Goal: Task Accomplishment & Management: Manage account settings

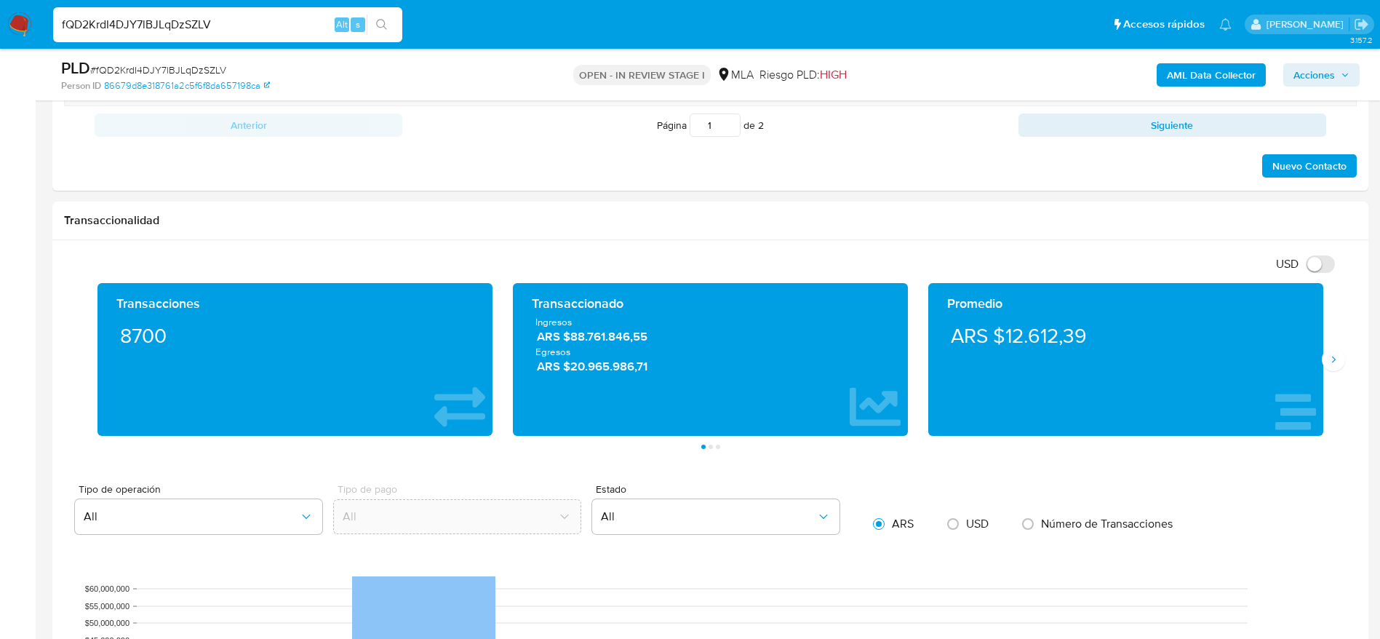
scroll to position [122, 0]
click at [228, 17] on input "fQD2KrdI4DJY7lBJLqDzSZLV" at bounding box center [227, 24] width 349 height 19
paste input "a2qToUpb4xhKt34TpYltOwU6"
type input "a2qToUpb4xhKt34TpYltOwU6"
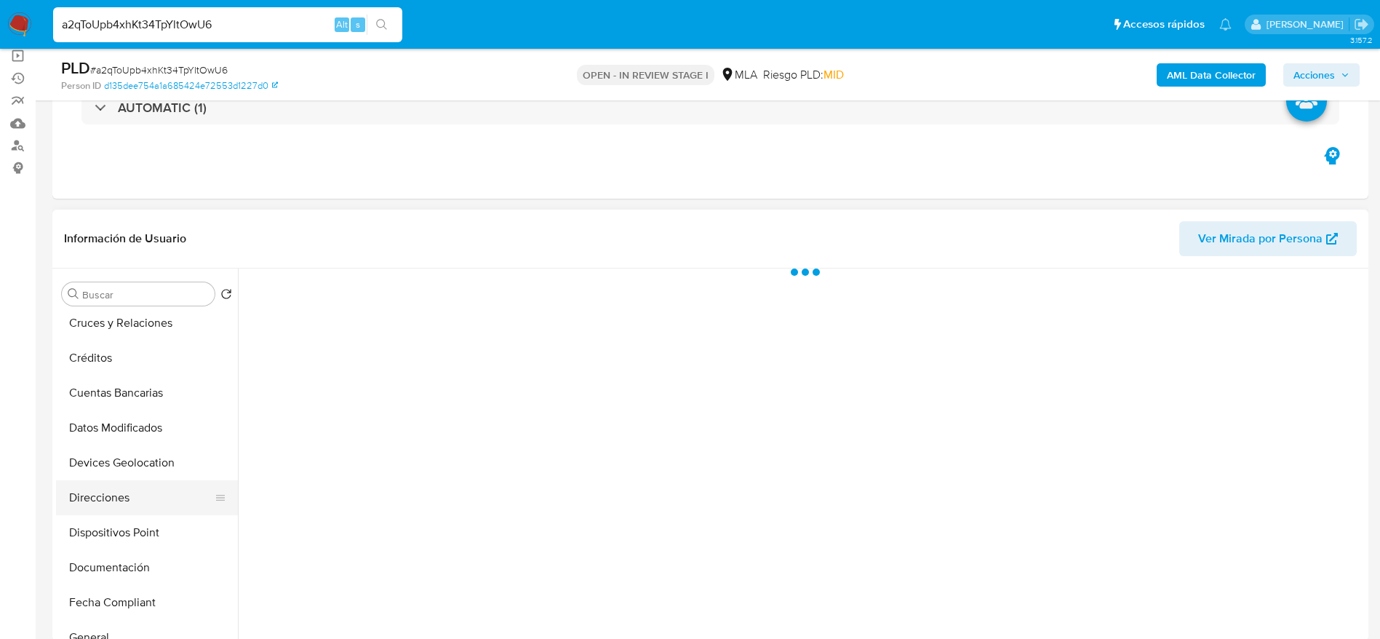
scroll to position [218, 0]
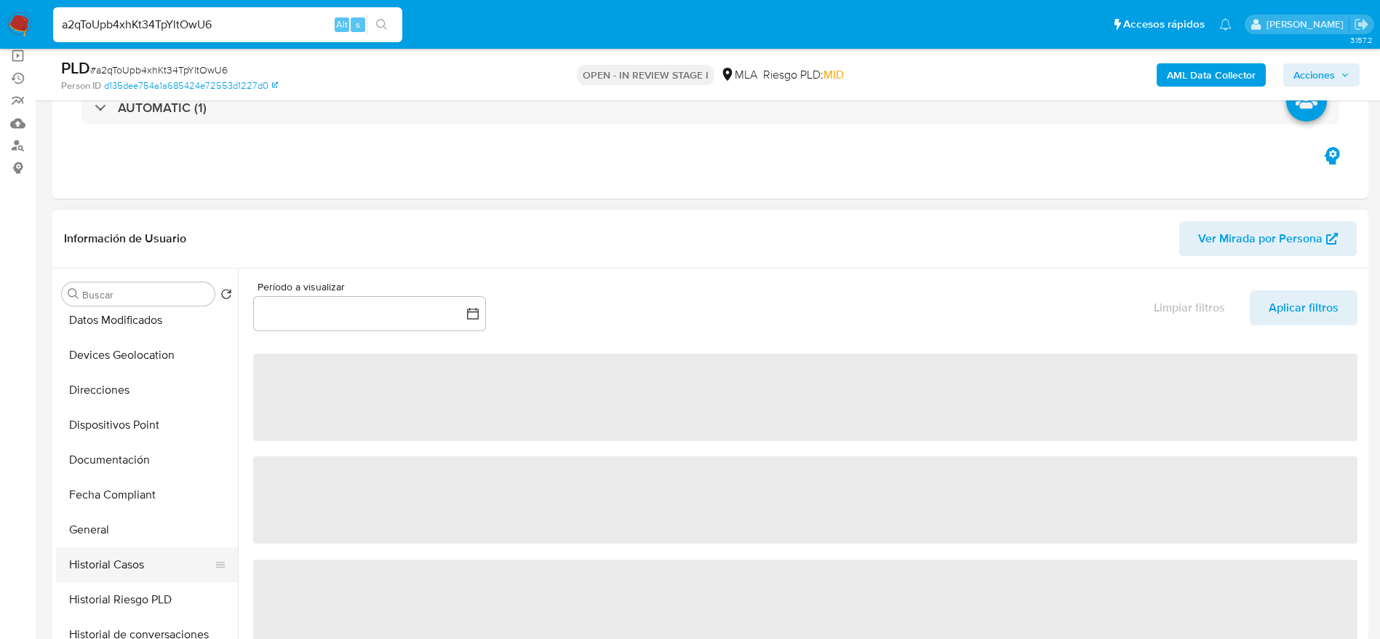
click at [153, 559] on button "Historial Casos" at bounding box center [141, 564] width 170 height 35
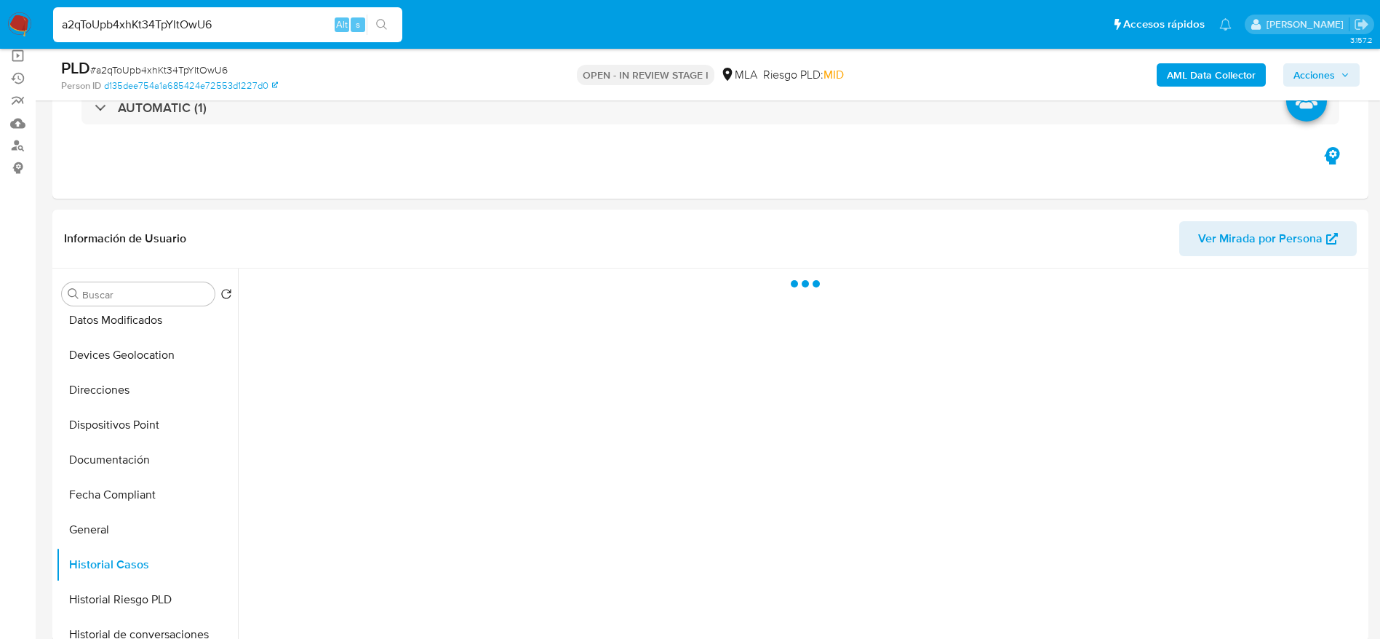
select select "10"
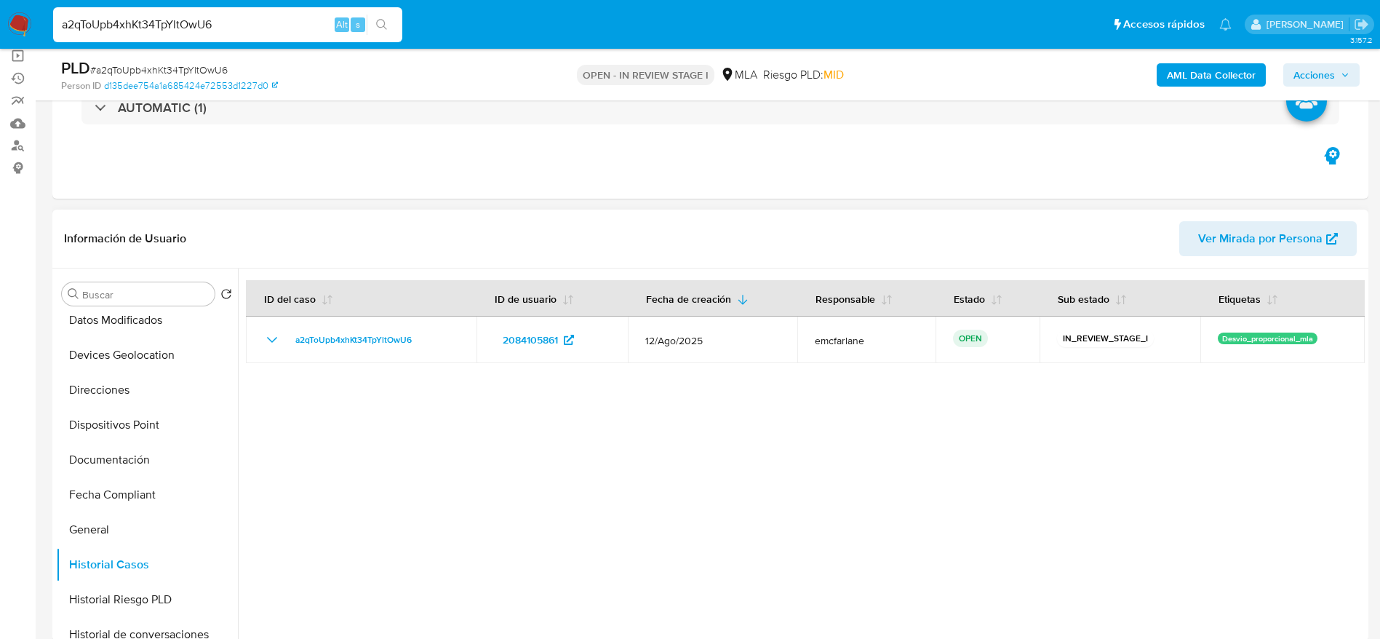
click at [1320, 237] on span "Ver Mirada por Persona" at bounding box center [1260, 238] width 124 height 35
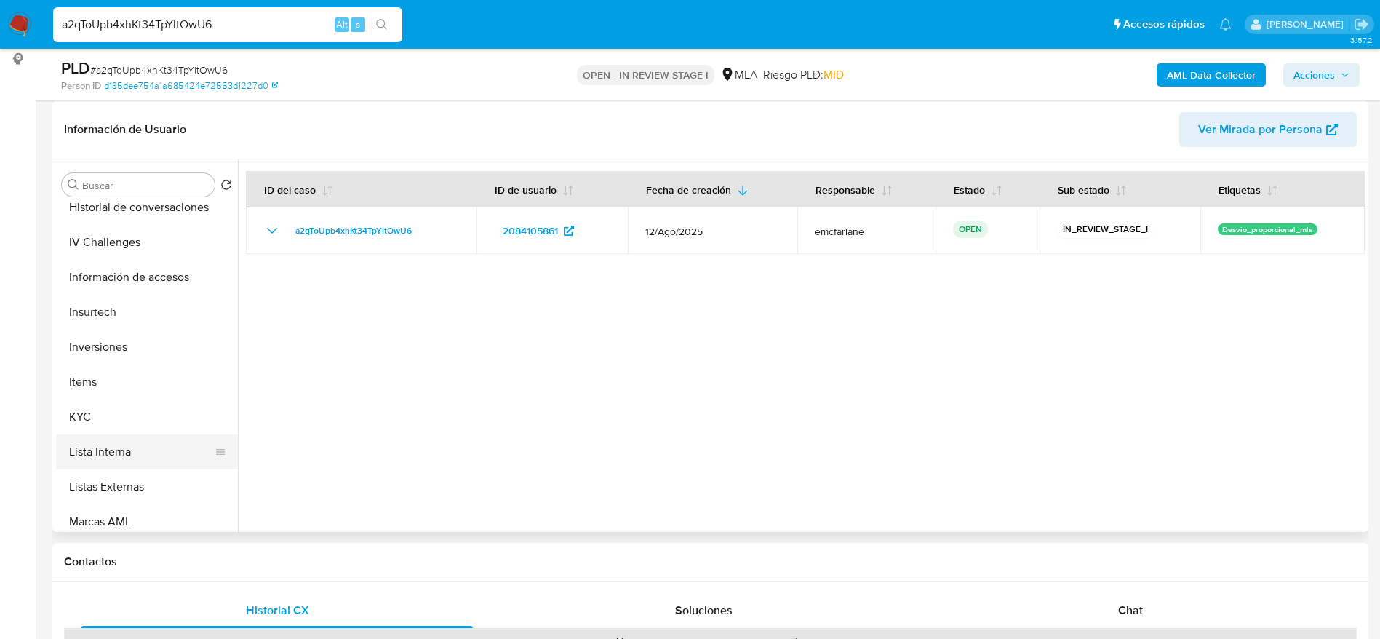
scroll to position [545, 0]
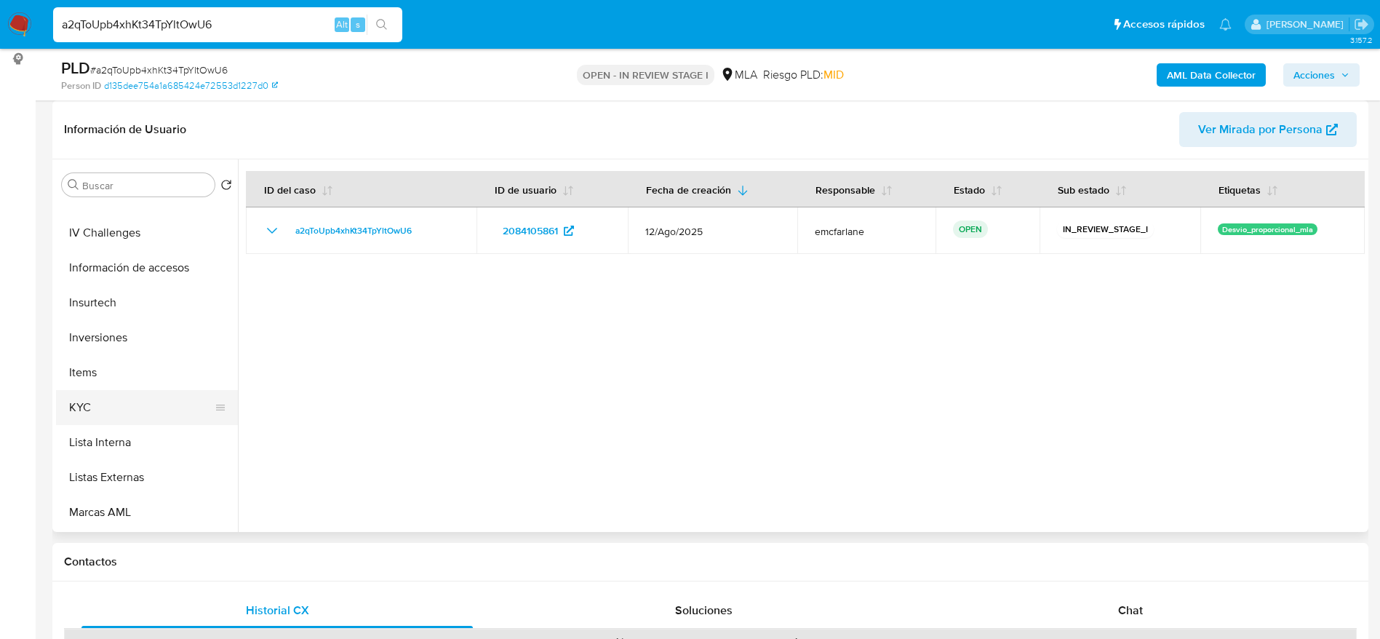
click at [95, 394] on button "KYC" at bounding box center [141, 407] width 170 height 35
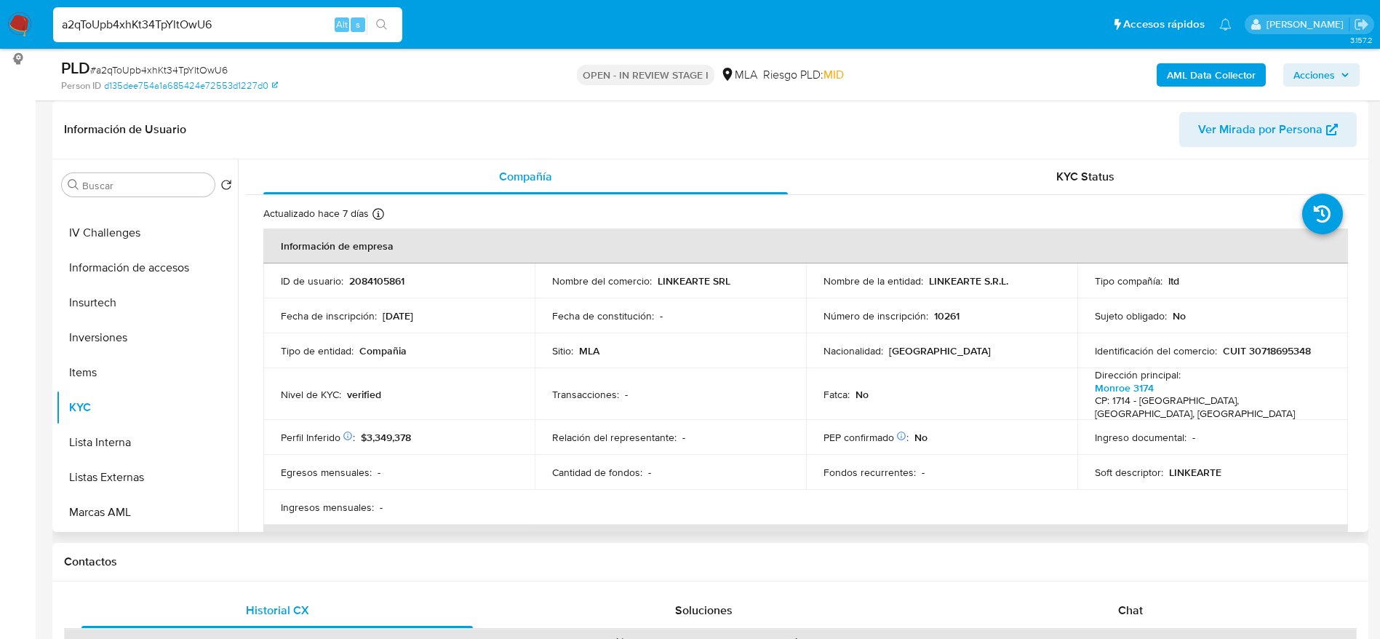
click at [937, 279] on p "LINKEARTE S.R.L." at bounding box center [968, 280] width 79 height 13
click at [943, 283] on p "LINKEARTE S.R.L." at bounding box center [968, 280] width 79 height 13
drag, startPoint x: 982, startPoint y: 287, endPoint x: 1023, endPoint y: 286, distance: 40.7
click at [1023, 286] on div "Nombre de la entidad : LINKEARTE S.R.L." at bounding box center [941, 280] width 236 height 13
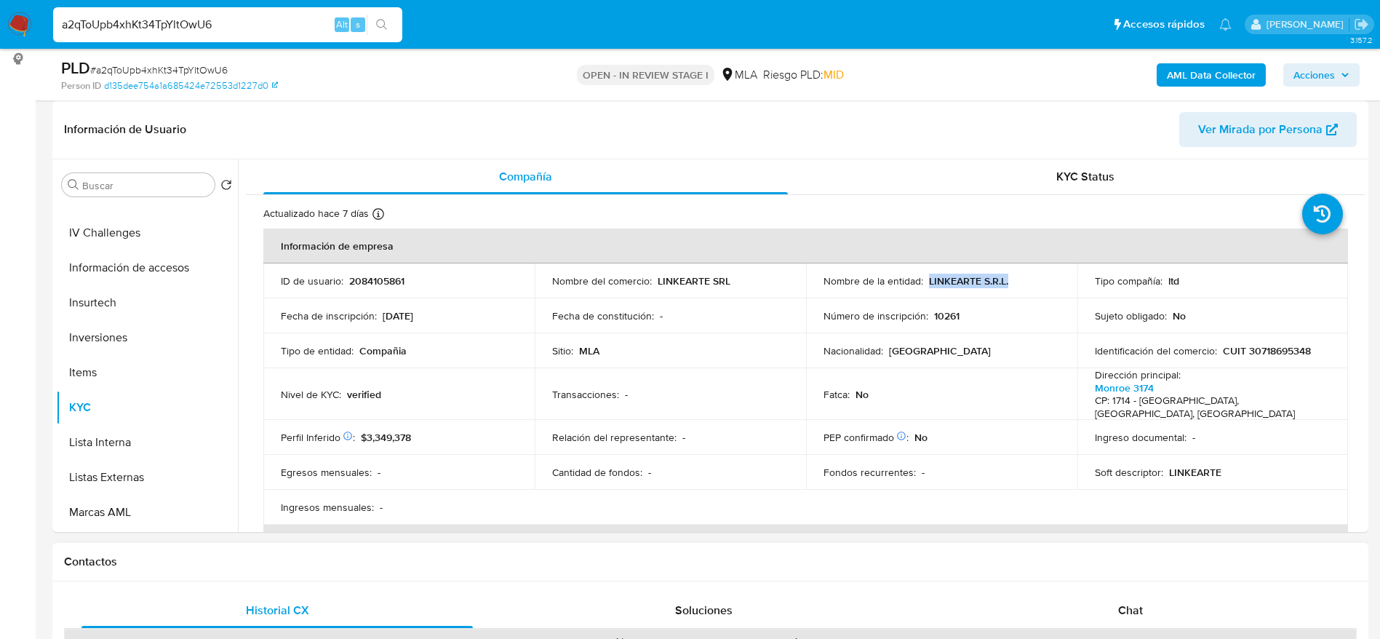
copy p "LINKEARTE S.R.L."
drag, startPoint x: 389, startPoint y: 268, endPoint x: 383, endPoint y: 279, distance: 13.0
click at [388, 268] on td "ID de usuario : 2084105861" at bounding box center [398, 280] width 271 height 35
click at [383, 279] on p "2084105861" at bounding box center [376, 280] width 55 height 13
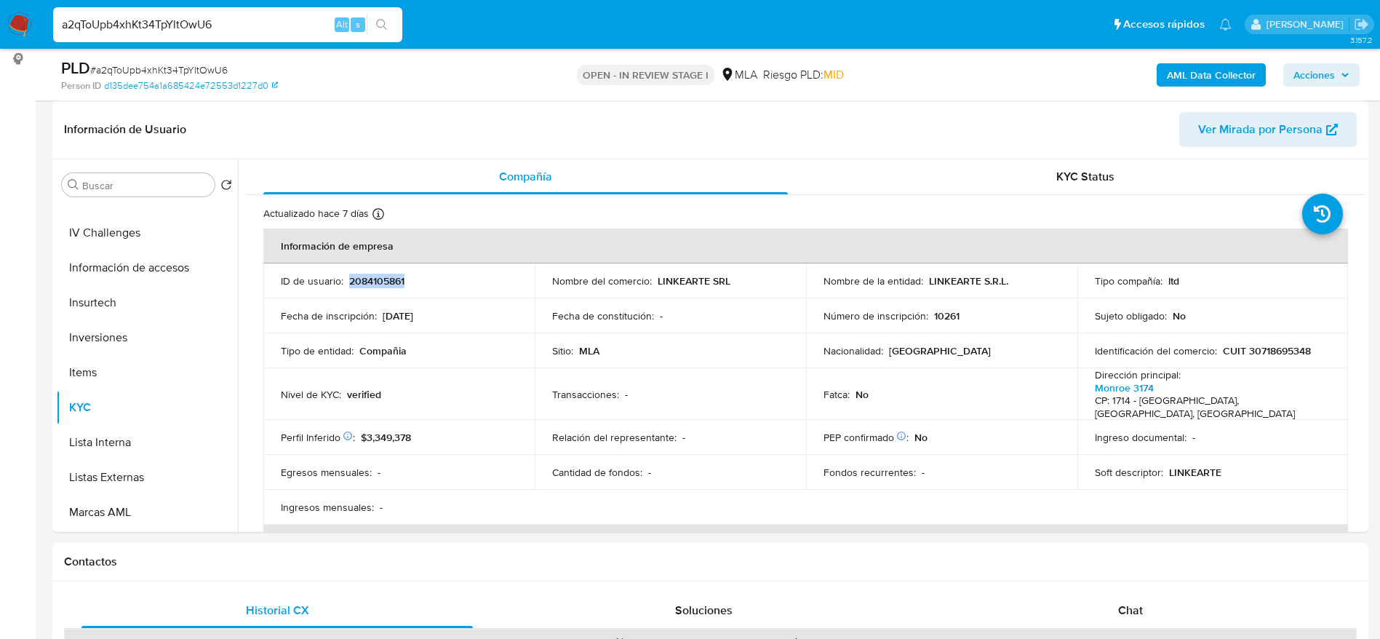
copy p "2084105861"
click at [1292, 348] on p "CUIT 30718695348" at bounding box center [1267, 350] width 88 height 13
copy p "30718695348"
click at [371, 278] on p "2084105861" at bounding box center [376, 280] width 55 height 13
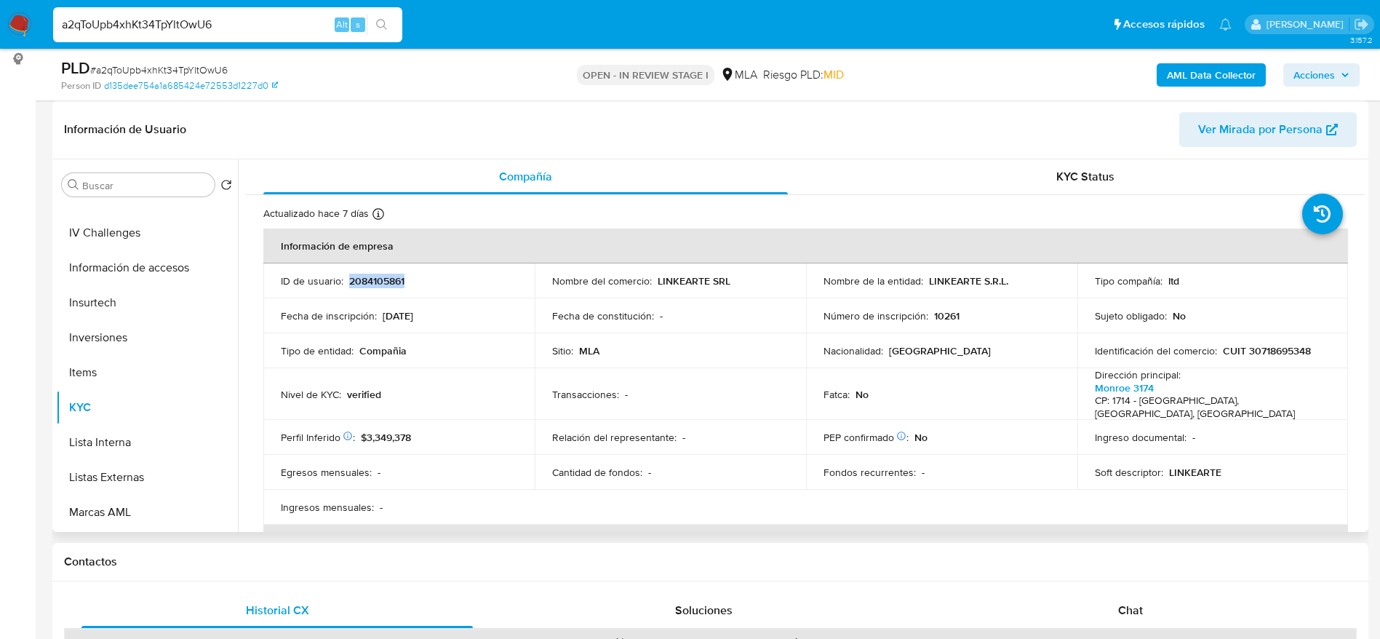
click at [371, 278] on p "2084105861" at bounding box center [376, 280] width 55 height 13
click at [1286, 348] on p "CUIT 30718695348" at bounding box center [1267, 350] width 88 height 13
copy p "30718695348"
drag, startPoint x: 924, startPoint y: 279, endPoint x: 1016, endPoint y: 276, distance: 91.7
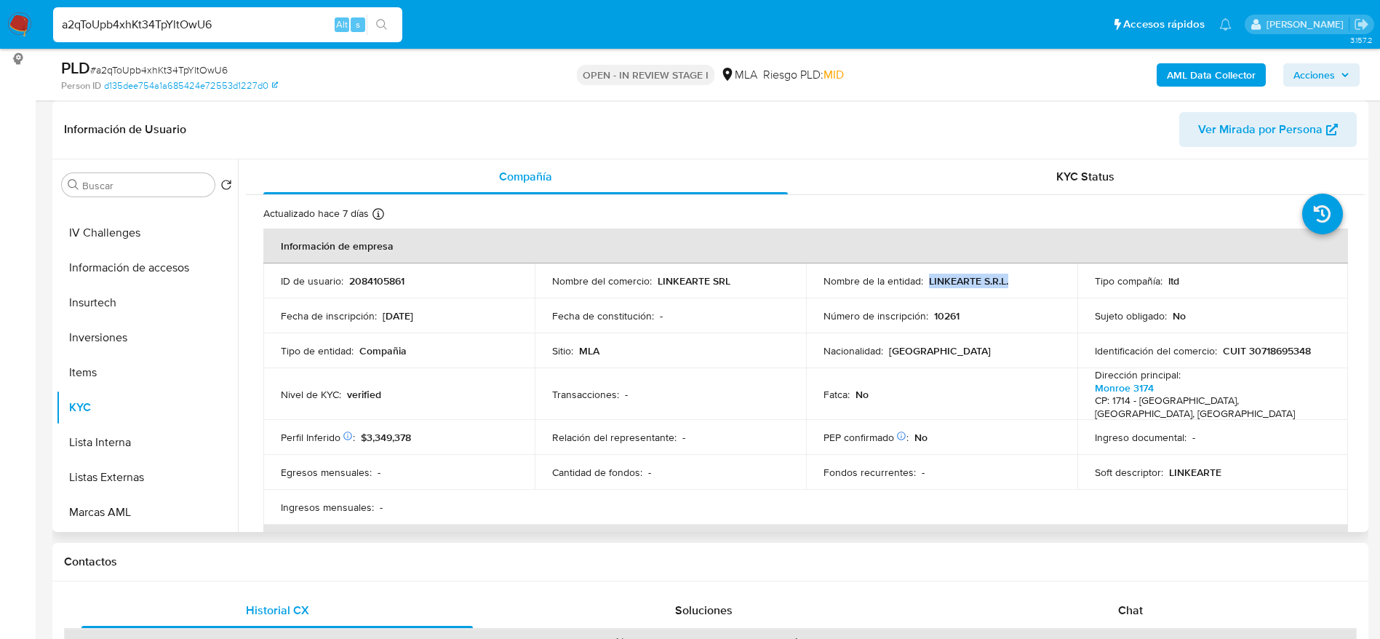
click at [1016, 276] on div "Nombre de la entidad : LINKEARTE S.R.L." at bounding box center [941, 280] width 236 height 13
copy p "LINKEARTE S.R.L."
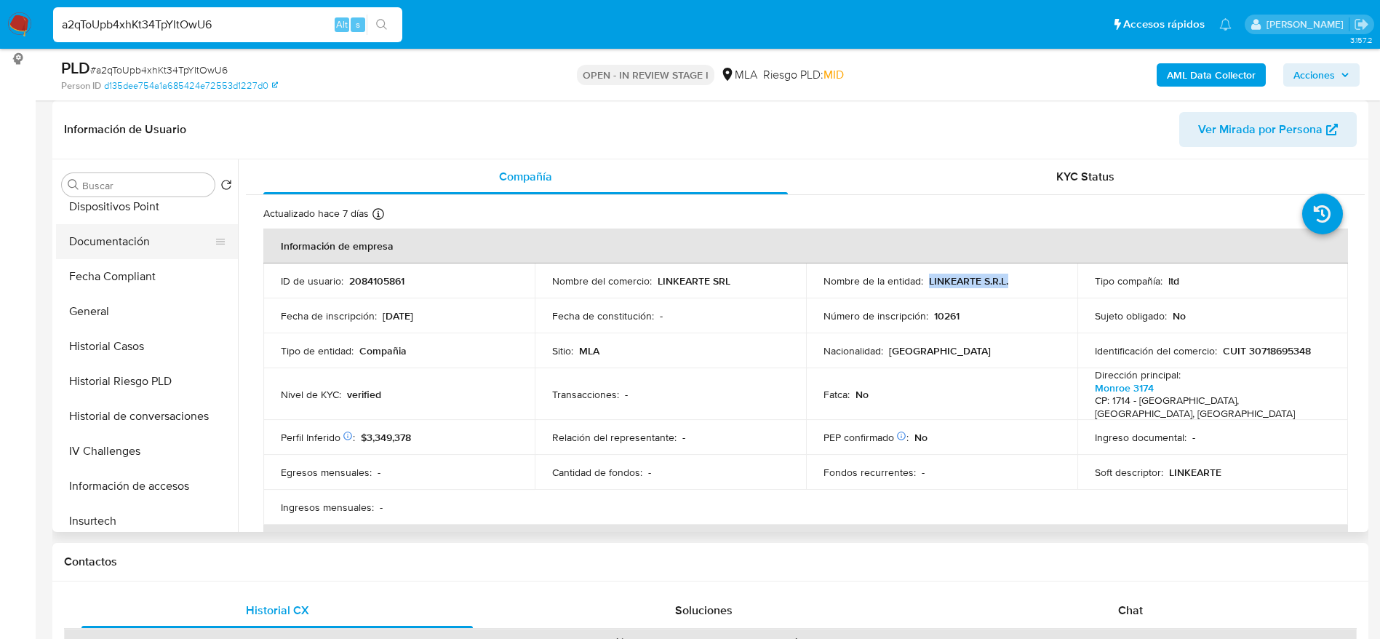
click at [104, 246] on button "Documentación" at bounding box center [141, 241] width 170 height 35
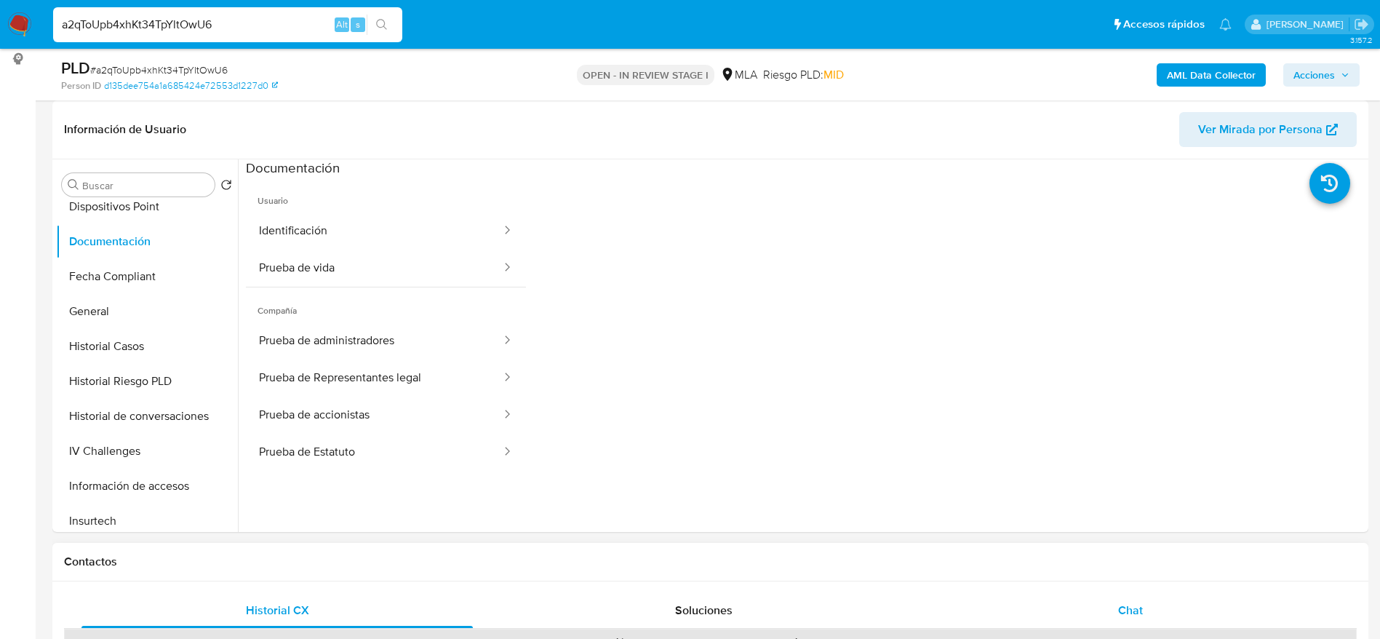
click at [1146, 607] on div "Chat" at bounding box center [1130, 610] width 391 height 35
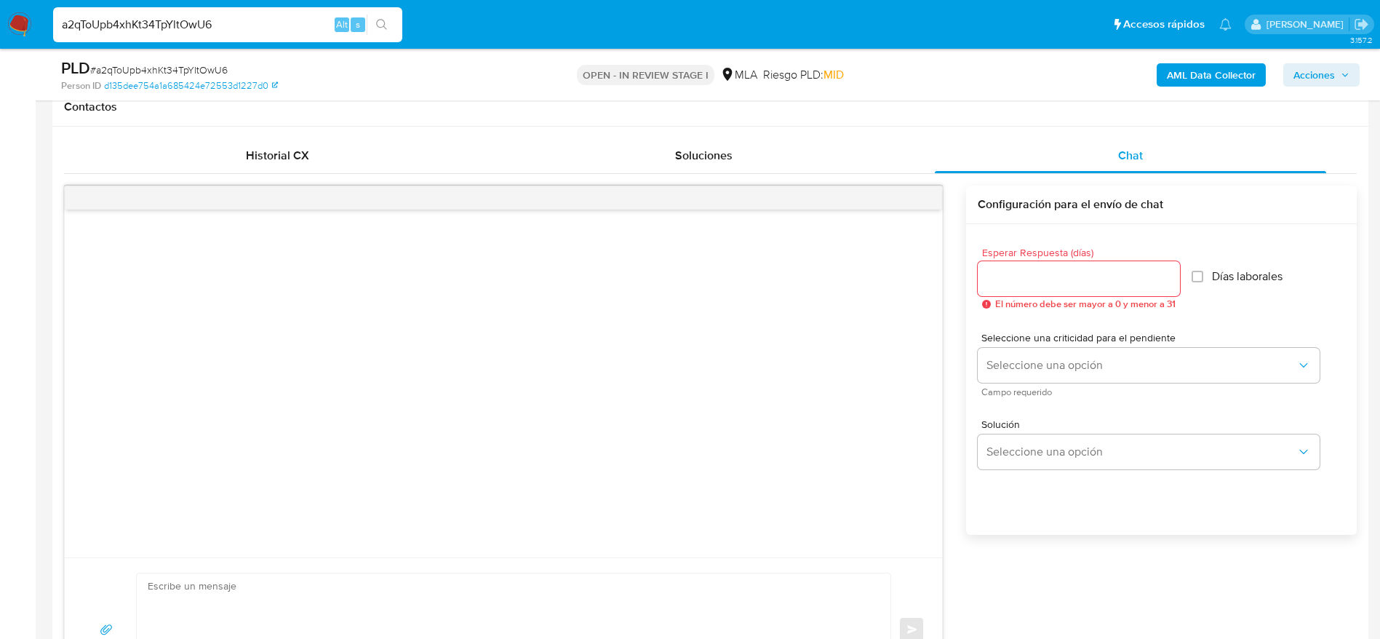
scroll to position [764, 0]
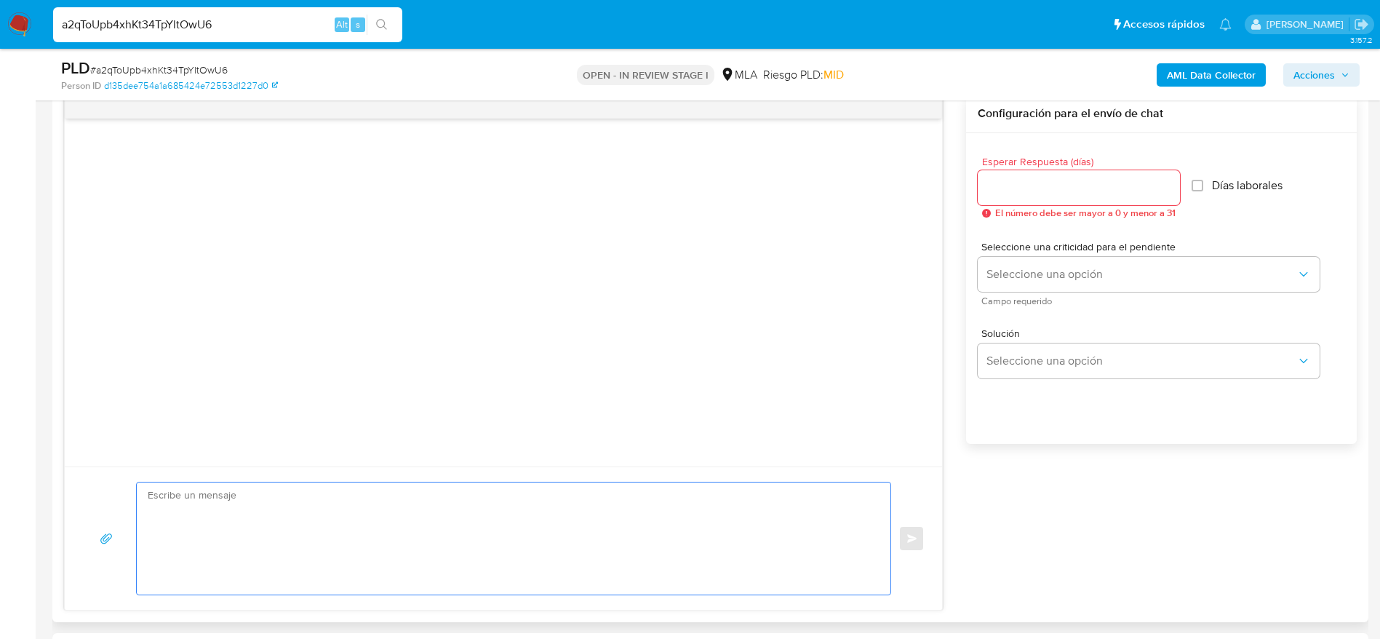
click at [390, 588] on textarea at bounding box center [510, 538] width 724 height 112
paste textarea "Hola LINKEARTE S.R.L, En función de las operaciones registradas en la cuenta de…"
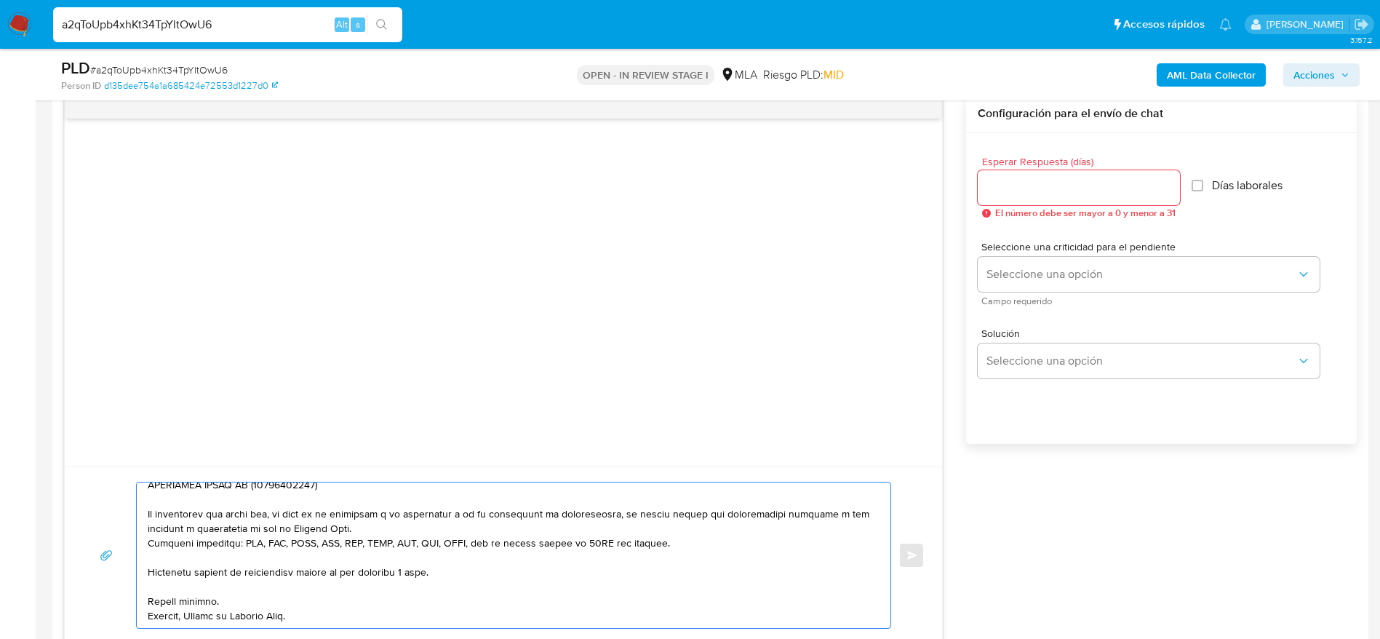
scroll to position [345, 0]
type textarea "Hola LINKEARTE S.R.L, En función de las operaciones registradas en la cuenta de…"
click at [1055, 183] on input "Esperar Respuesta (días)" at bounding box center [1078, 187] width 202 height 19
type input "3"
click at [1050, 252] on span "Seleccione una criticidad para el pendiente" at bounding box center [1152, 246] width 342 height 10
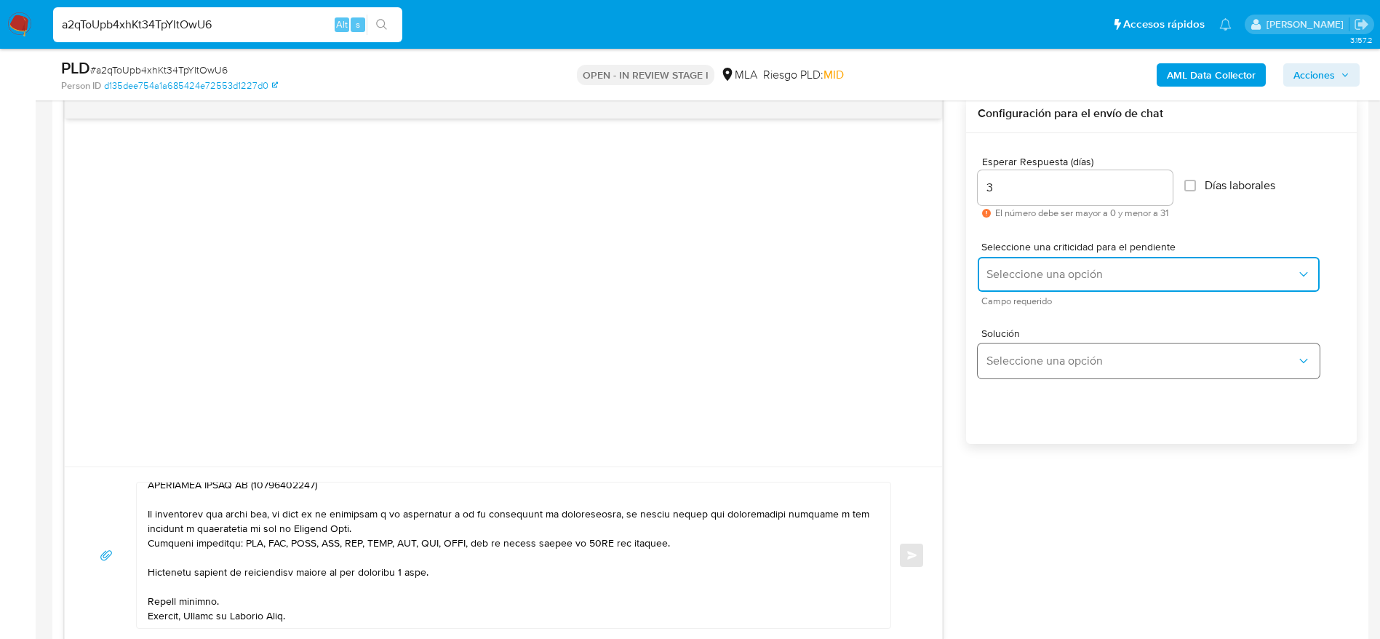
drag, startPoint x: 1040, startPoint y: 281, endPoint x: 1025, endPoint y: 348, distance: 67.9
click at [1040, 282] on button "Seleccione una opción" at bounding box center [1148, 274] width 342 height 35
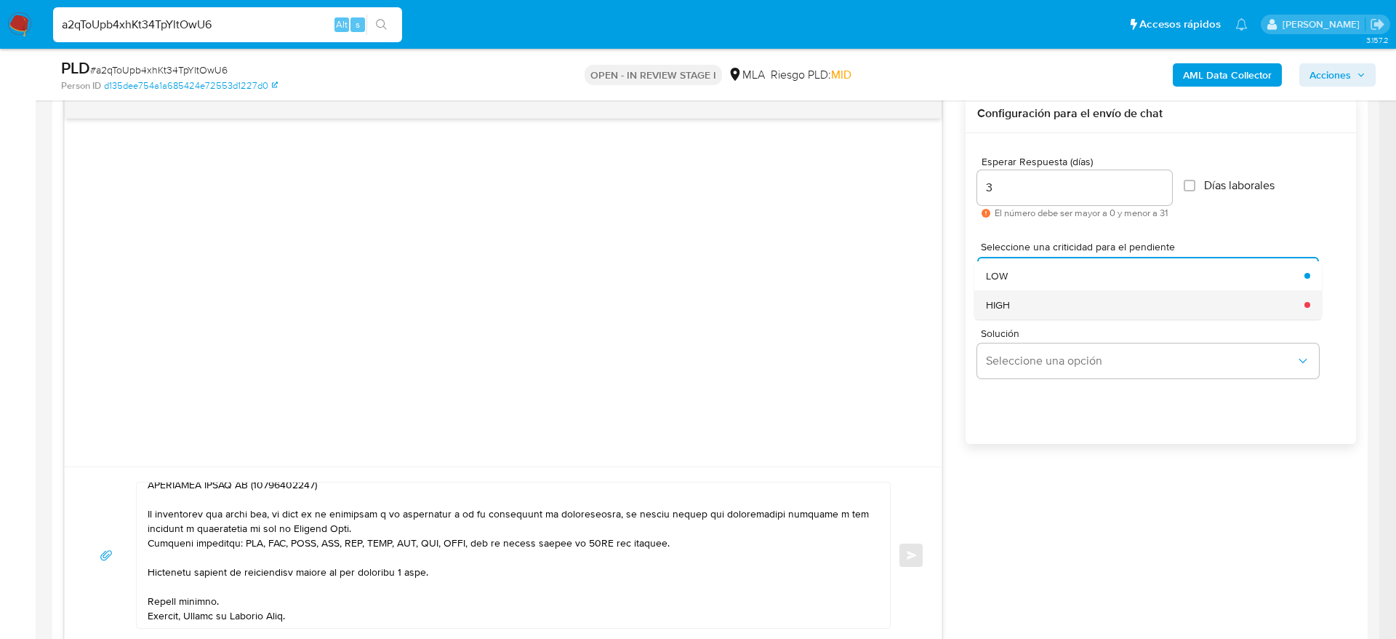
click at [1015, 307] on div "HIGH" at bounding box center [1141, 304] width 310 height 29
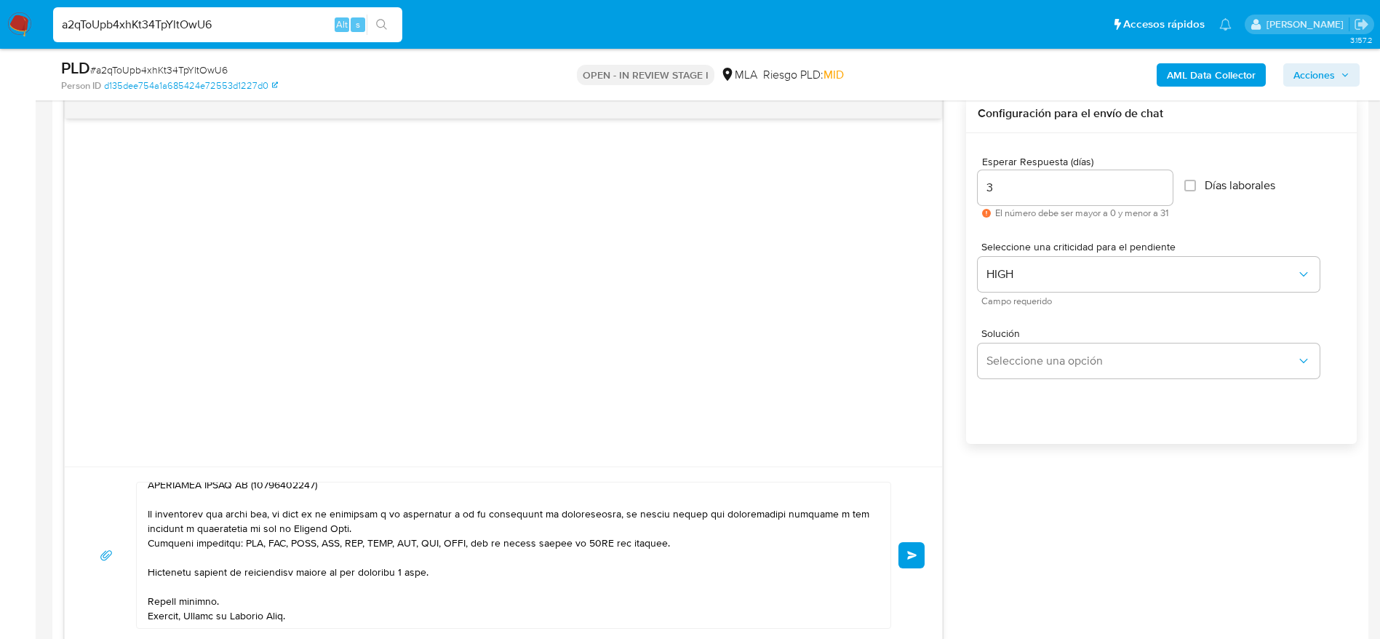
click at [580, 536] on textarea at bounding box center [510, 554] width 724 height 145
click at [577, 532] on textarea at bounding box center [510, 554] width 724 height 145
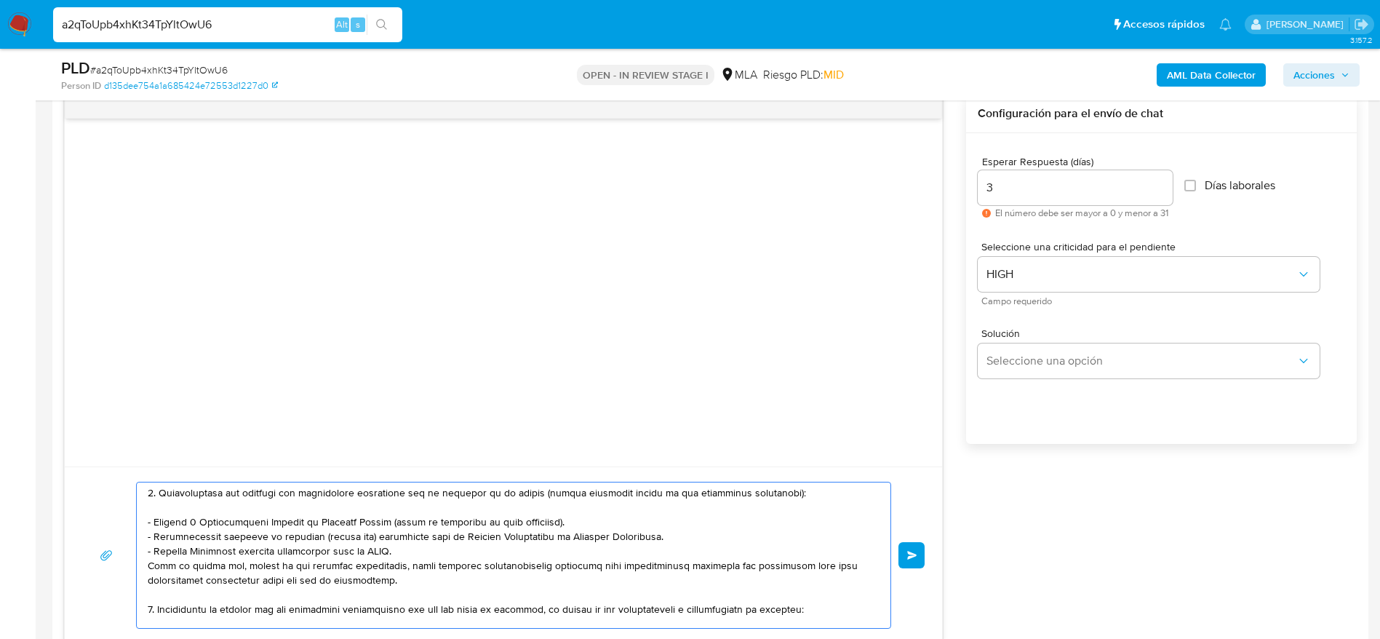
scroll to position [83, 0]
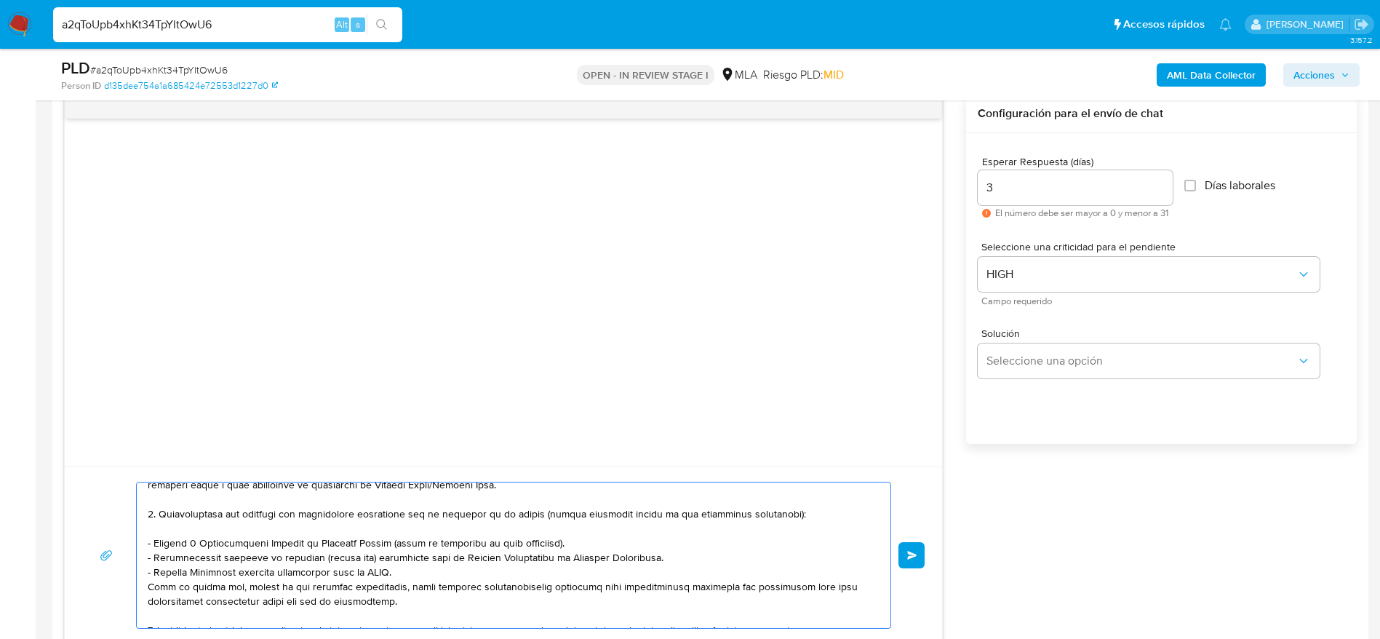
click at [459, 571] on textarea at bounding box center [510, 554] width 724 height 145
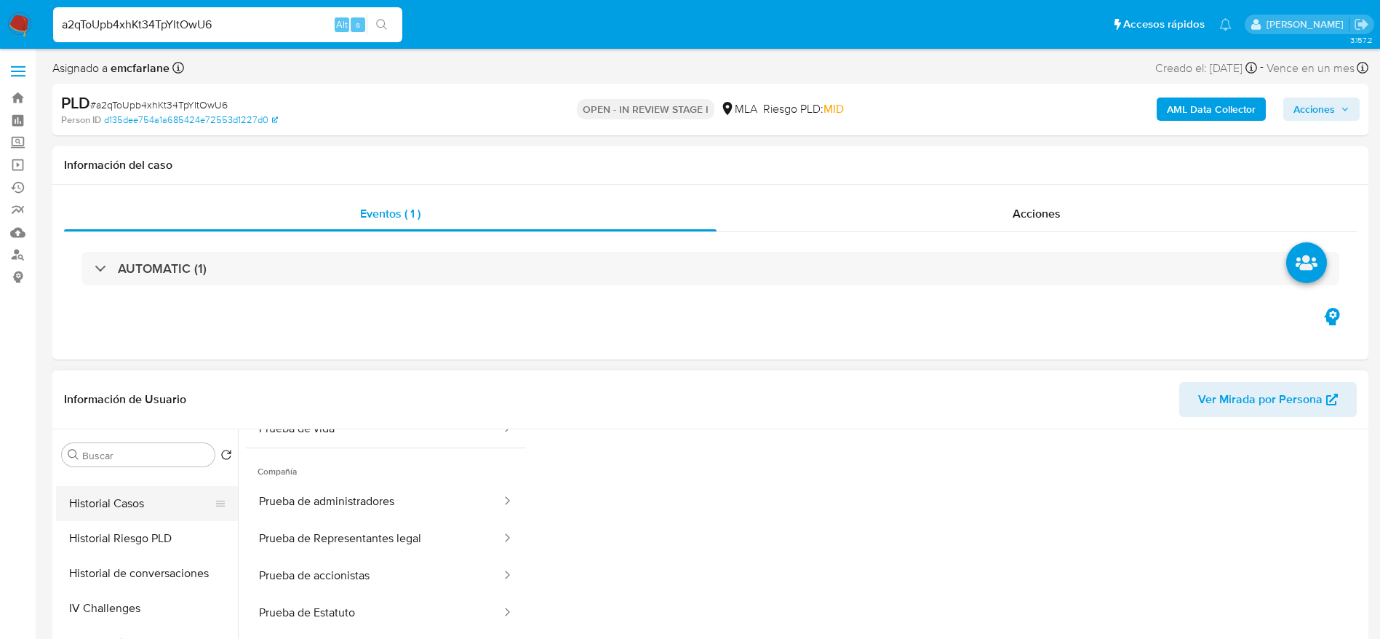
scroll to position [655, 0]
type textarea "Hola LINKEARTE S.R.L, En función de las operaciones registradas en la cuenta de…"
click at [103, 569] on button "KYC" at bounding box center [141, 568] width 170 height 35
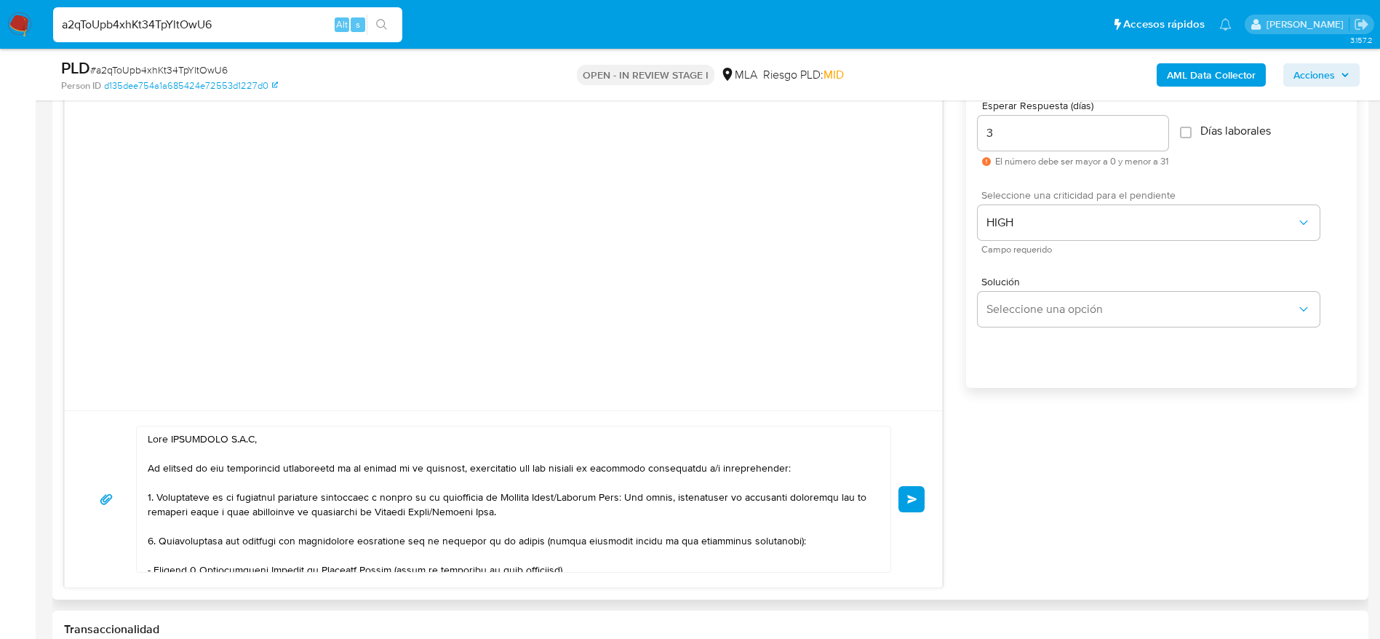
scroll to position [982, 0]
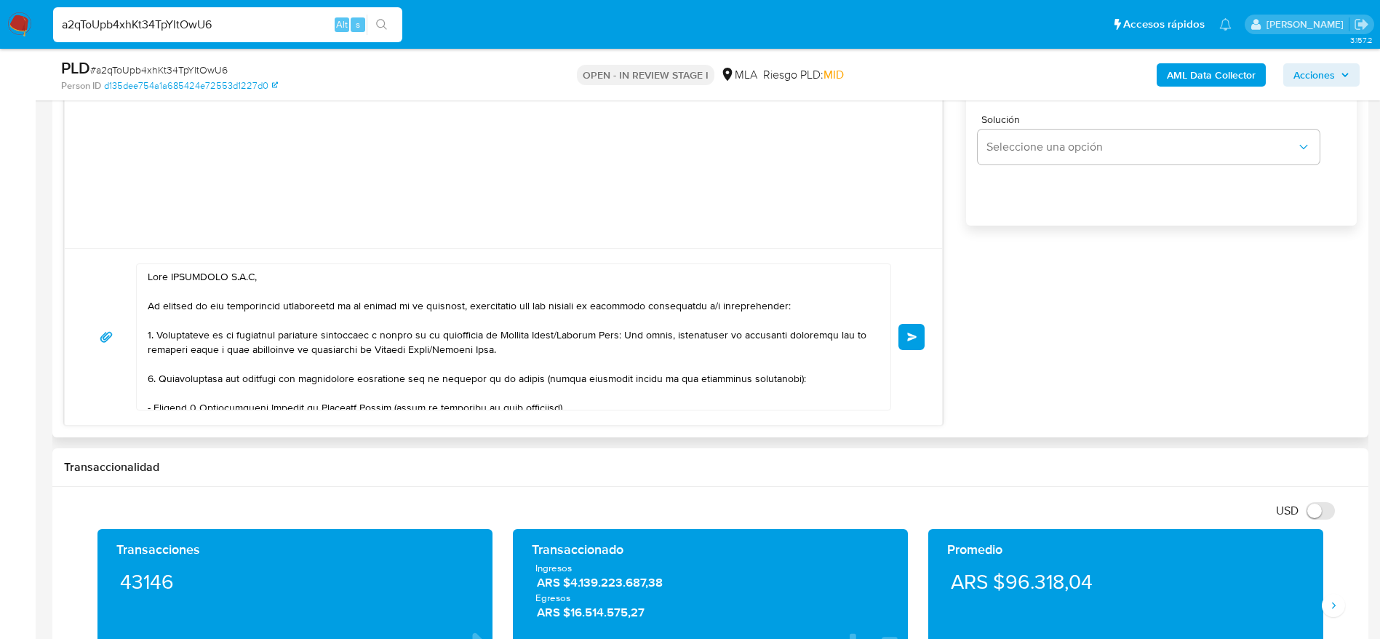
click at [917, 329] on button "Enviar" at bounding box center [911, 337] width 26 height 26
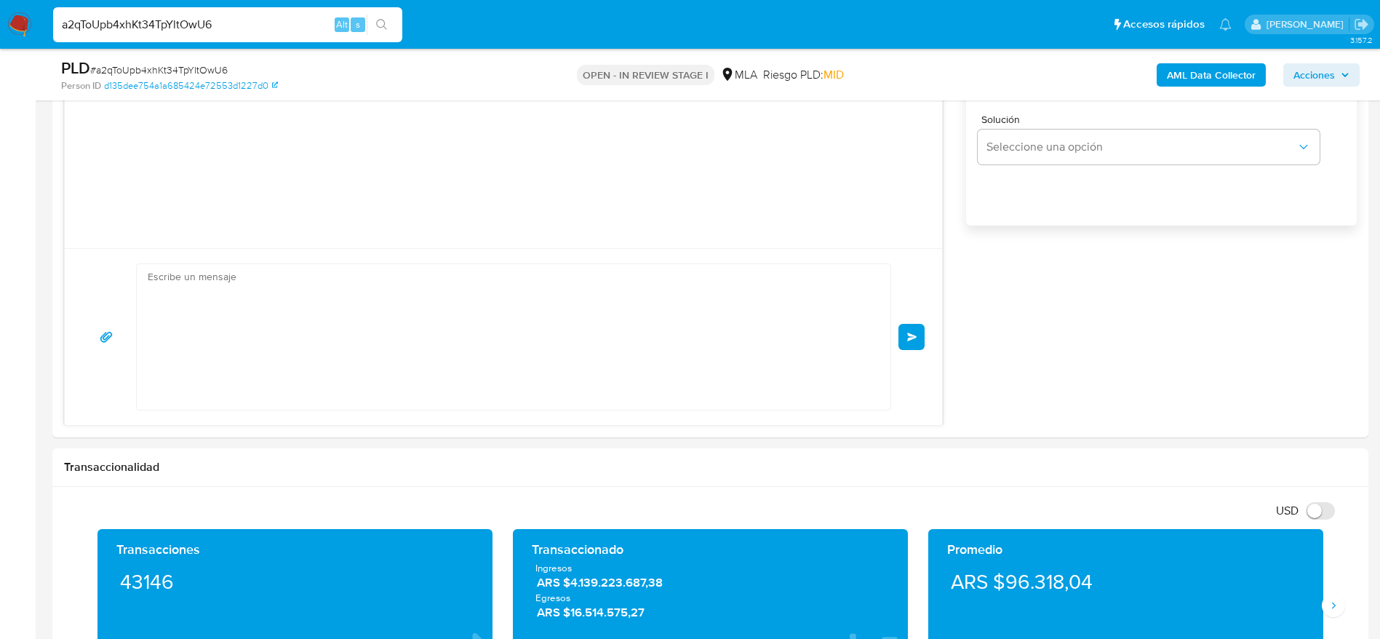
scroll to position [397, 0]
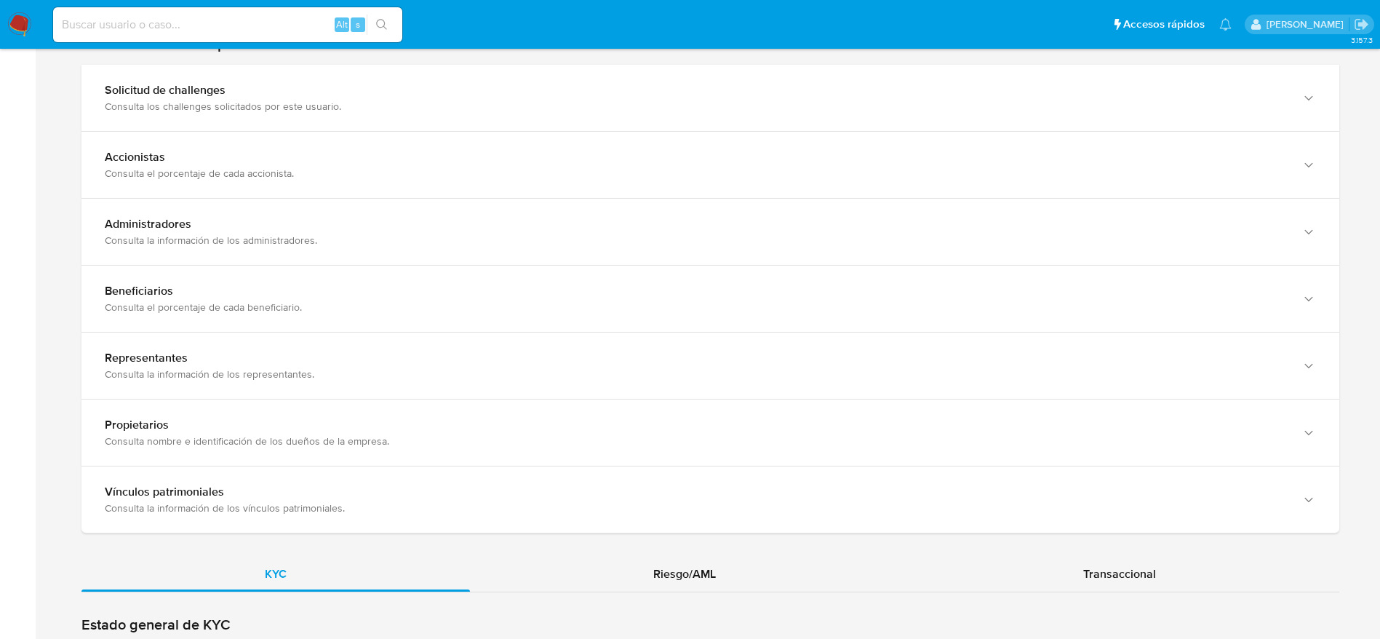
scroll to position [1200, 0]
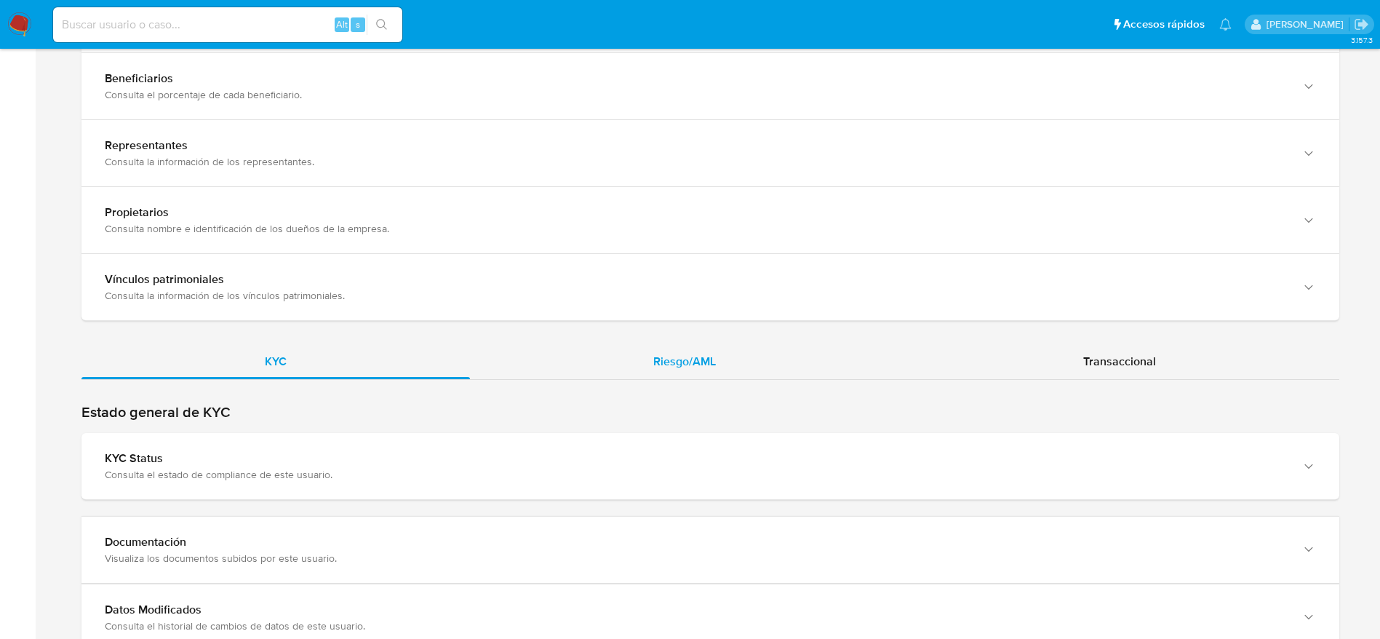
click at [649, 350] on div "Riesgo/AML" at bounding box center [684, 361] width 429 height 35
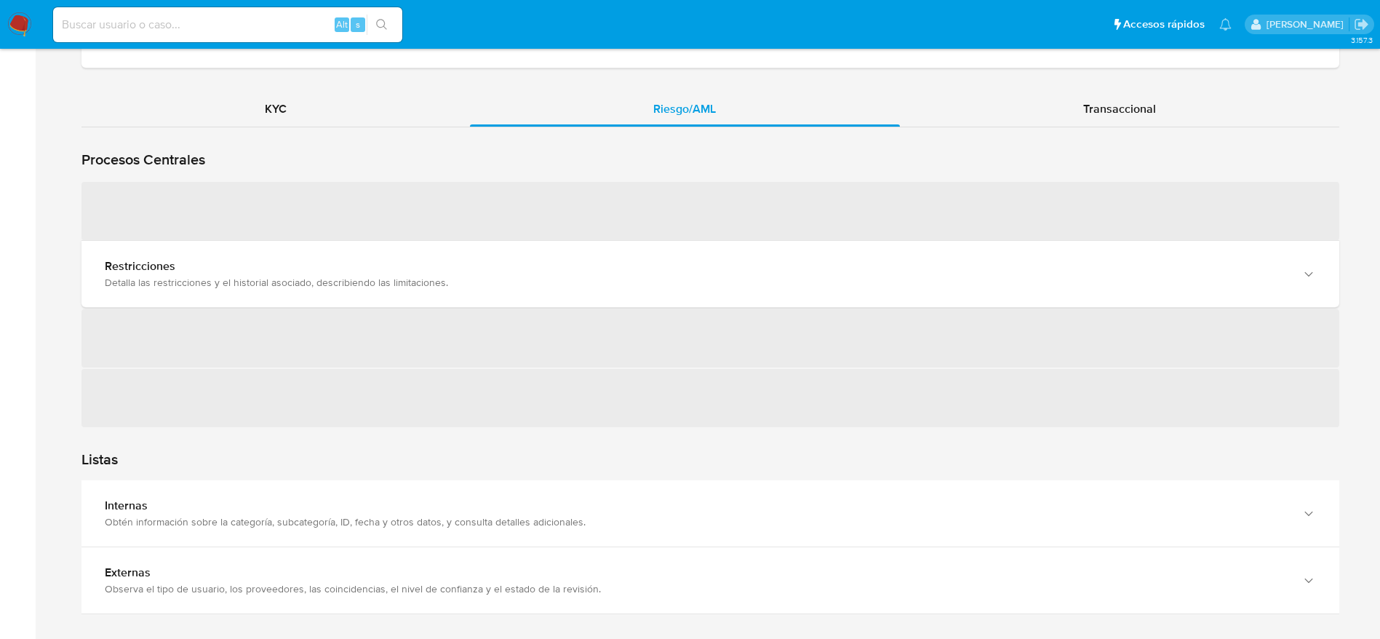
scroll to position [1418, 0]
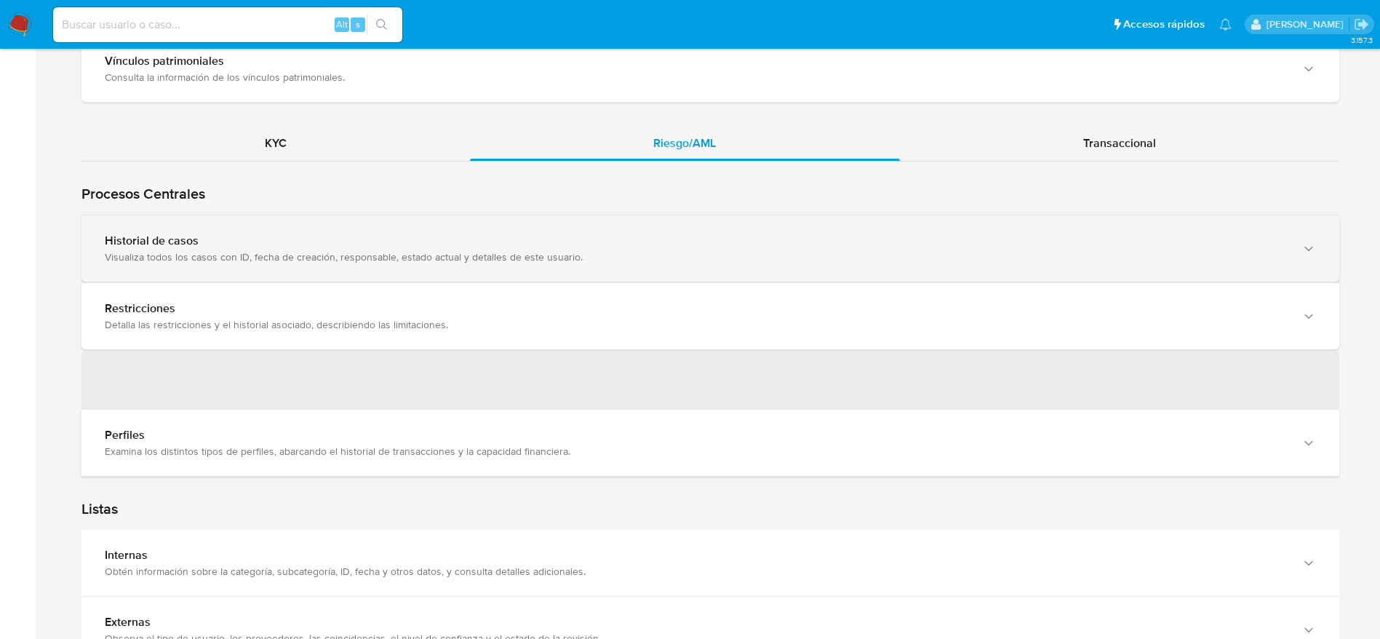
click at [241, 221] on div "Historial de casos Visualiza todos los casos con ID, fecha de creación, respons…" at bounding box center [709, 248] width 1257 height 66
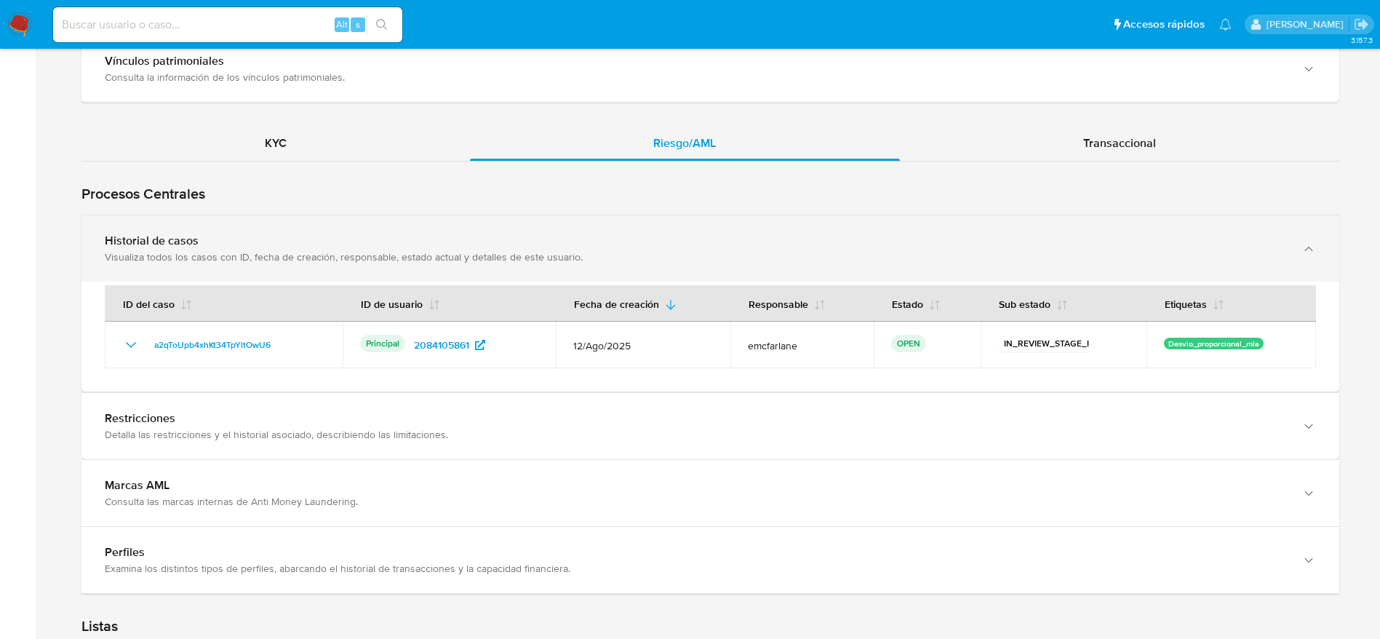
drag, startPoint x: 376, startPoint y: 248, endPoint x: 367, endPoint y: 257, distance: 12.9
click at [376, 250] on div "Visualiza todos los casos con ID, fecha de creación, responsable, estado actual…" at bounding box center [696, 256] width 1182 height 13
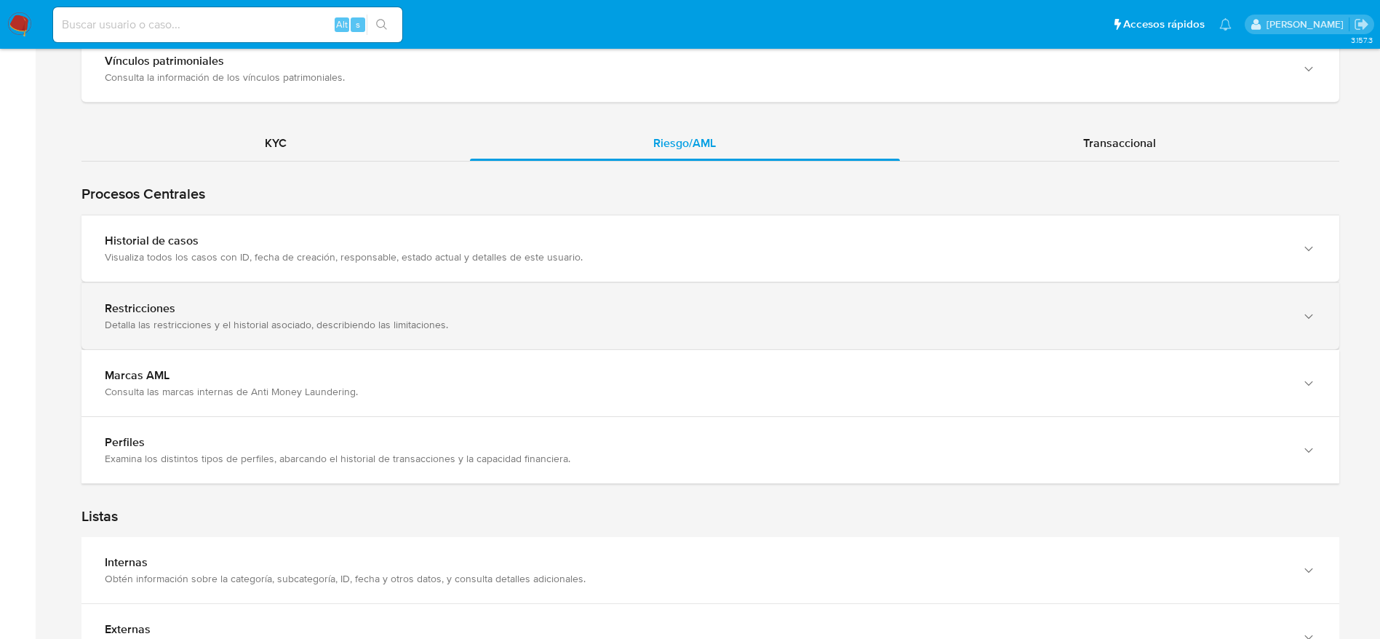
click at [327, 326] on div "Detalla las restricciones y el historial asociado, describiendo las limitacione…" at bounding box center [696, 324] width 1182 height 13
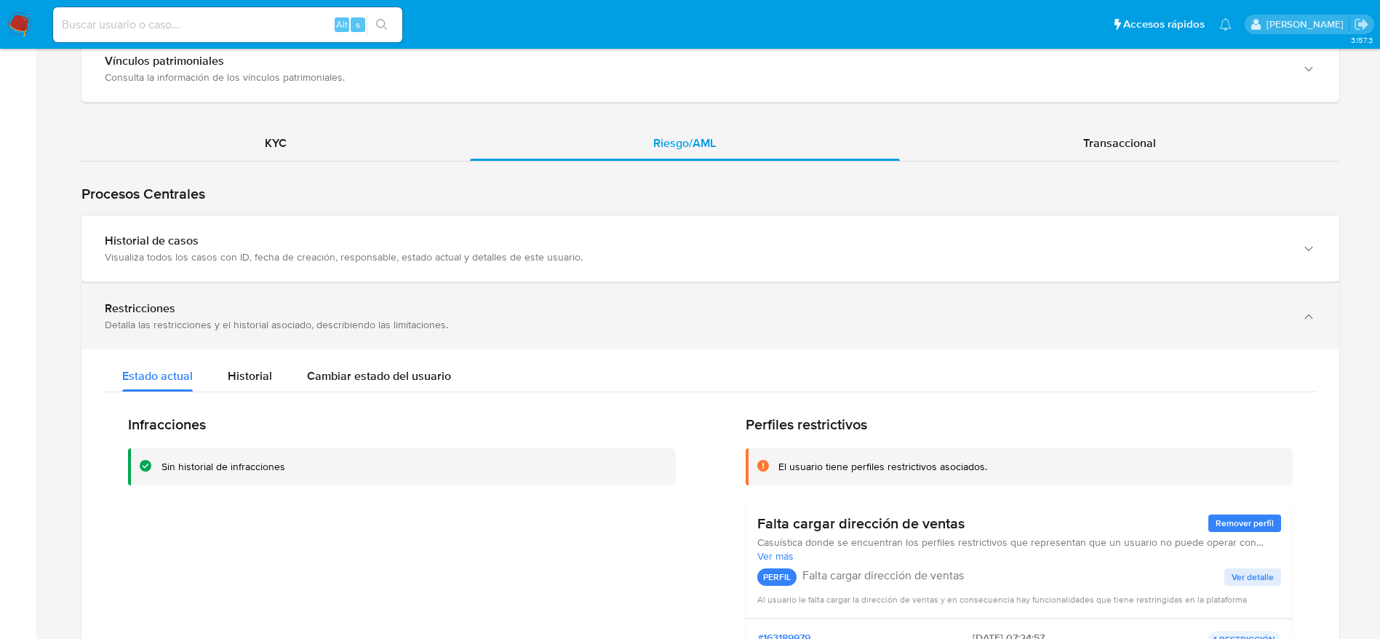
click at [327, 326] on div "Detalla las restricciones y el historial asociado, describiendo las limitacione…" at bounding box center [696, 324] width 1182 height 13
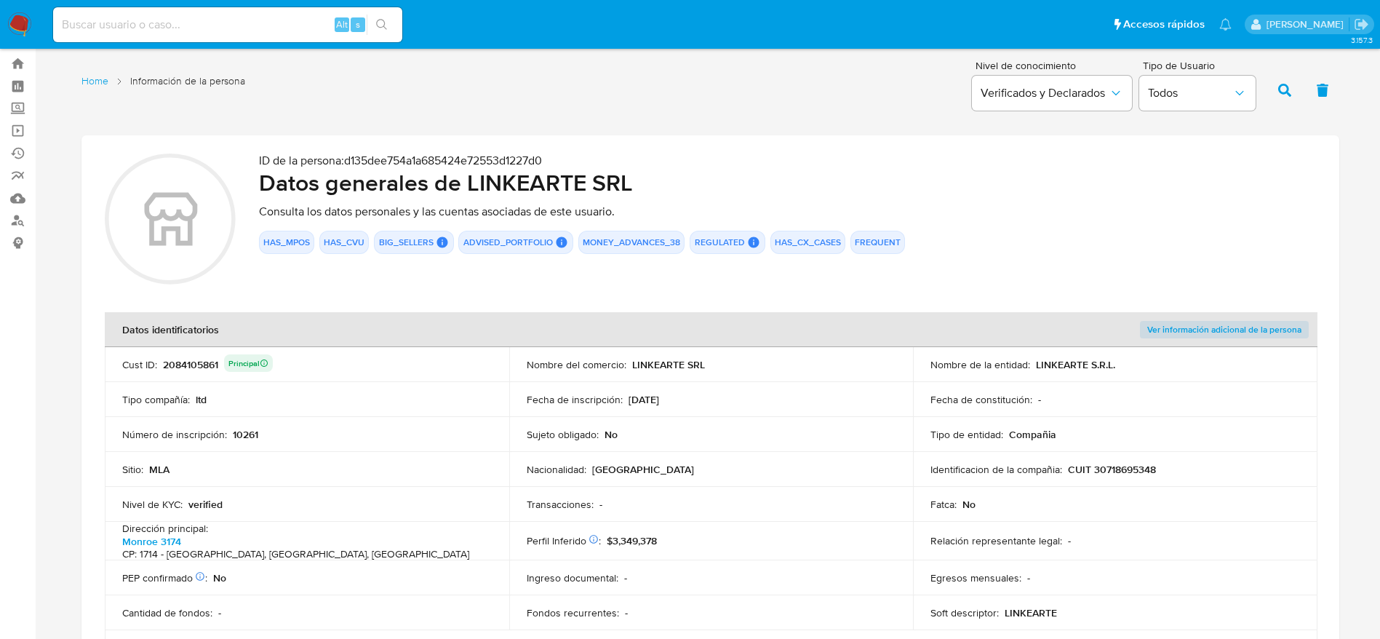
scroll to position [0, 0]
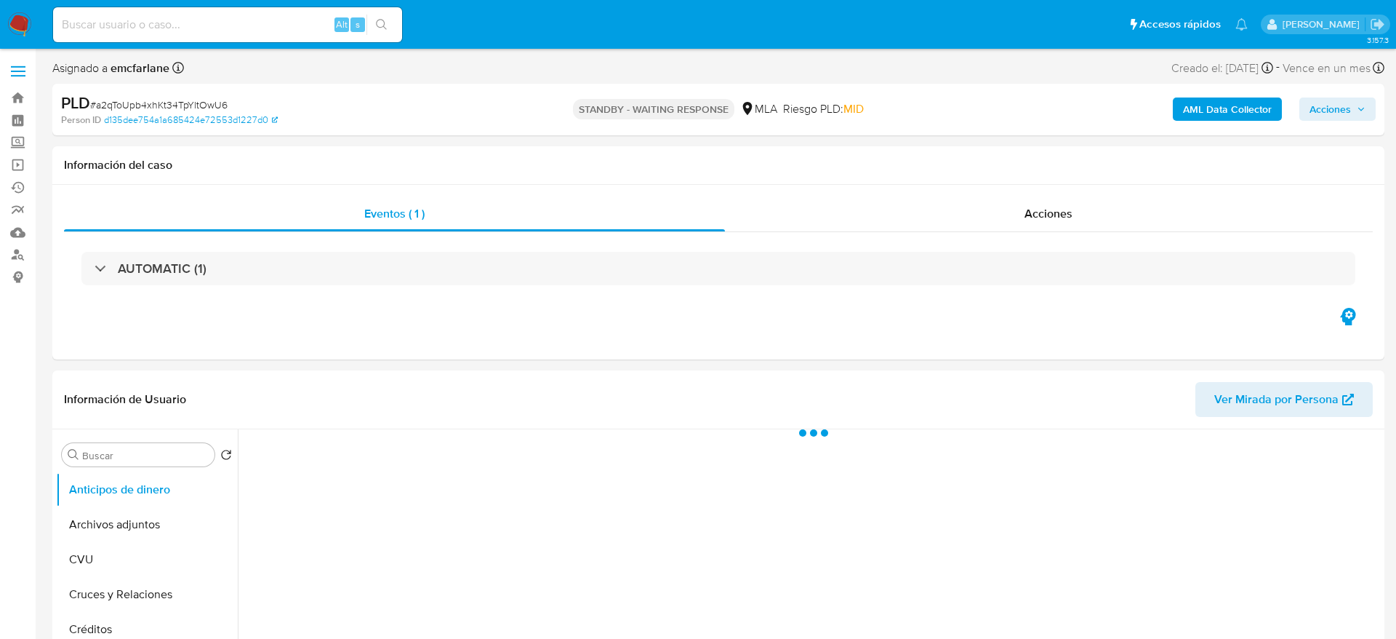
select select "10"
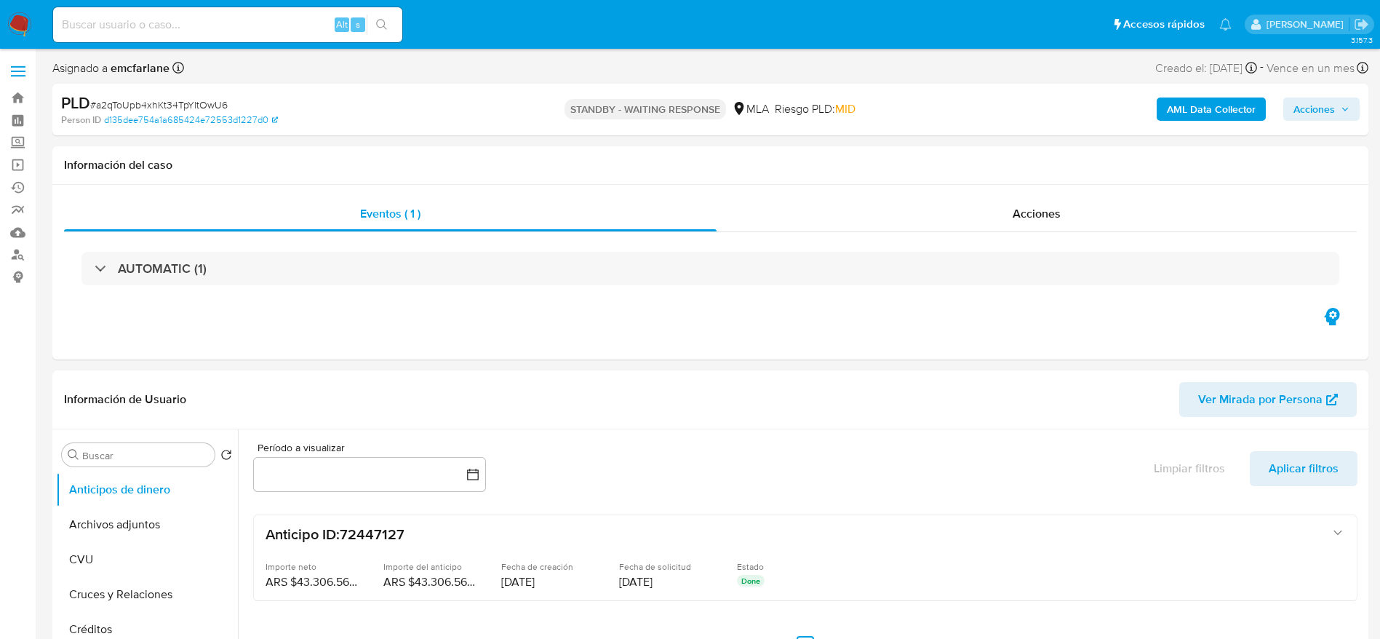
click at [220, 23] on input at bounding box center [227, 24] width 349 height 19
paste input "sPhBXOf3KvwGCMNkbehwPRSU"
type input "sPhBXOf3KvwGCMNkbehwPRSU"
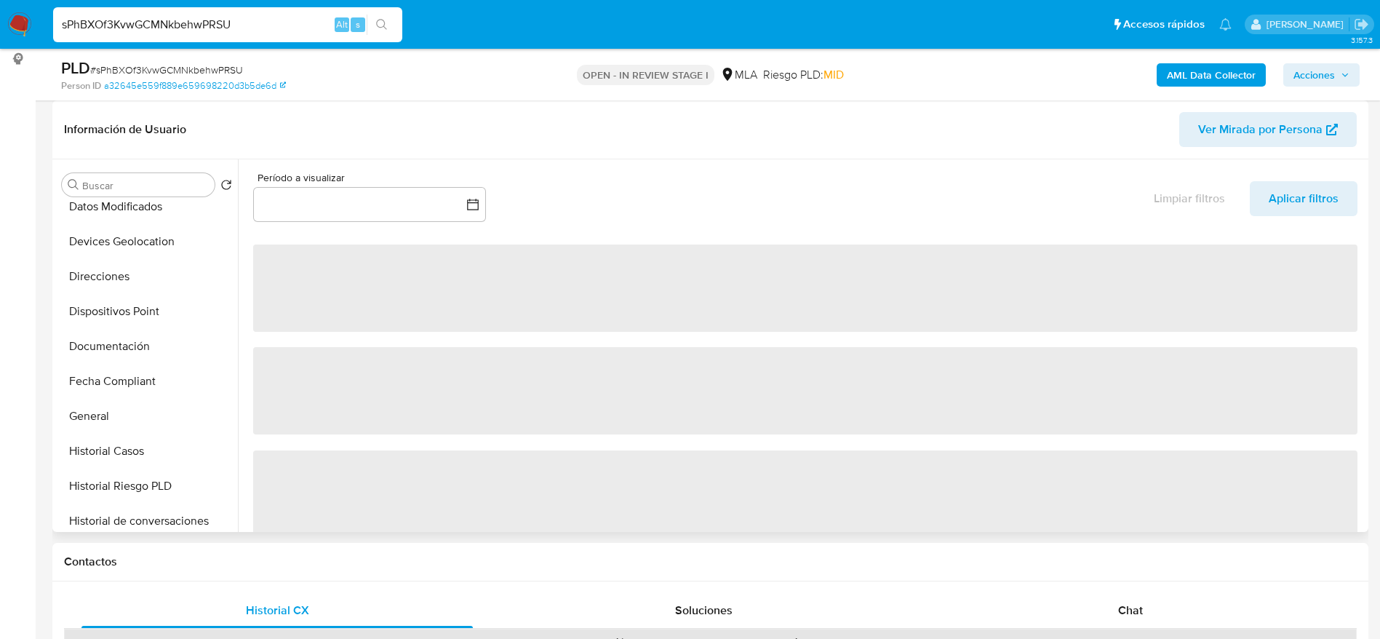
scroll to position [327, 0]
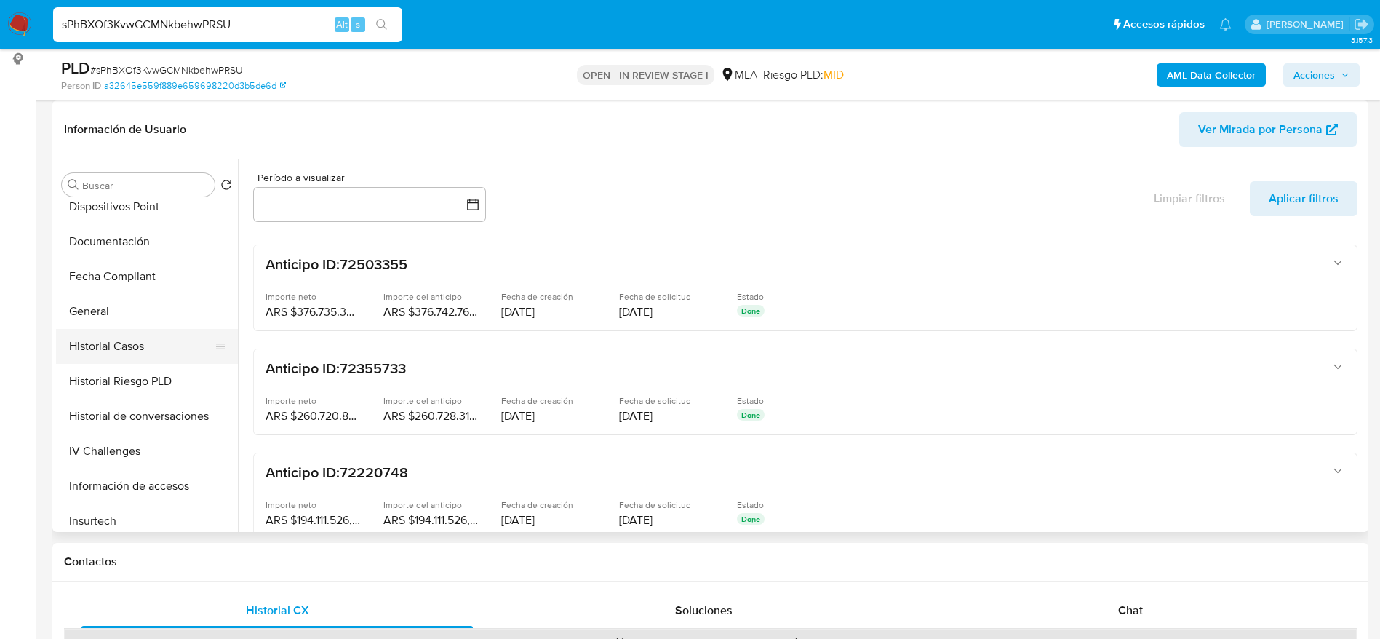
click at [111, 329] on button "Historial Casos" at bounding box center [141, 346] width 170 height 35
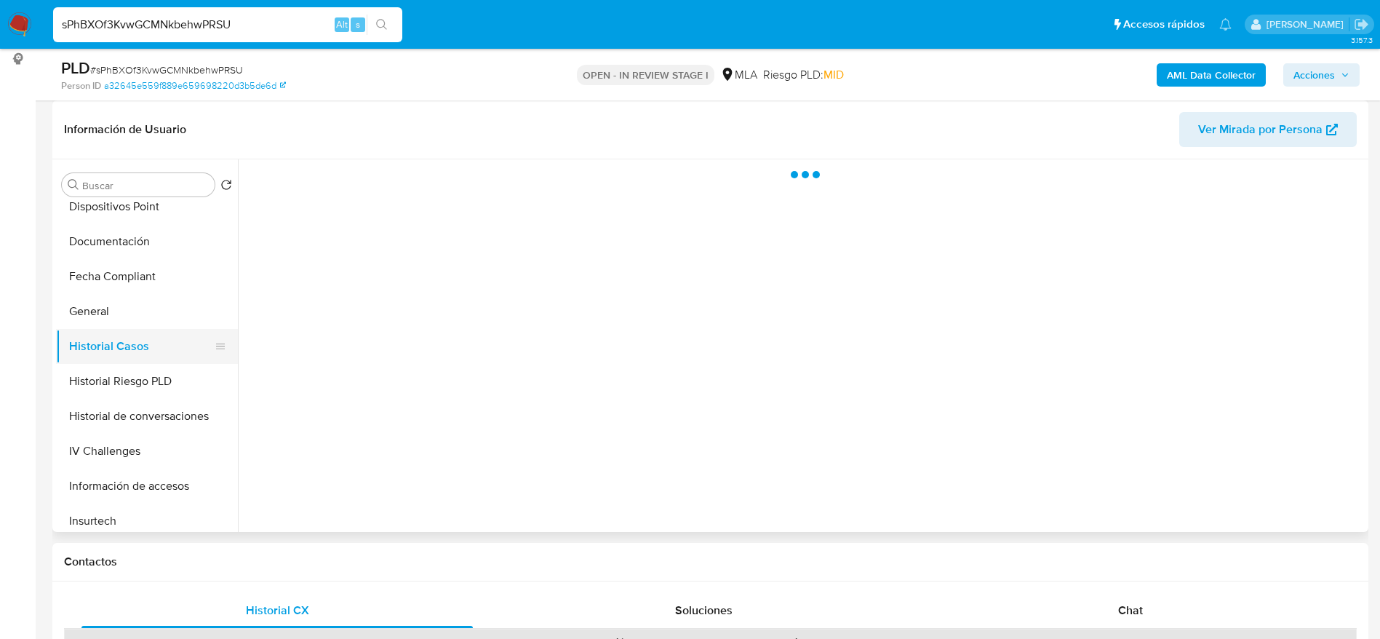
select select "10"
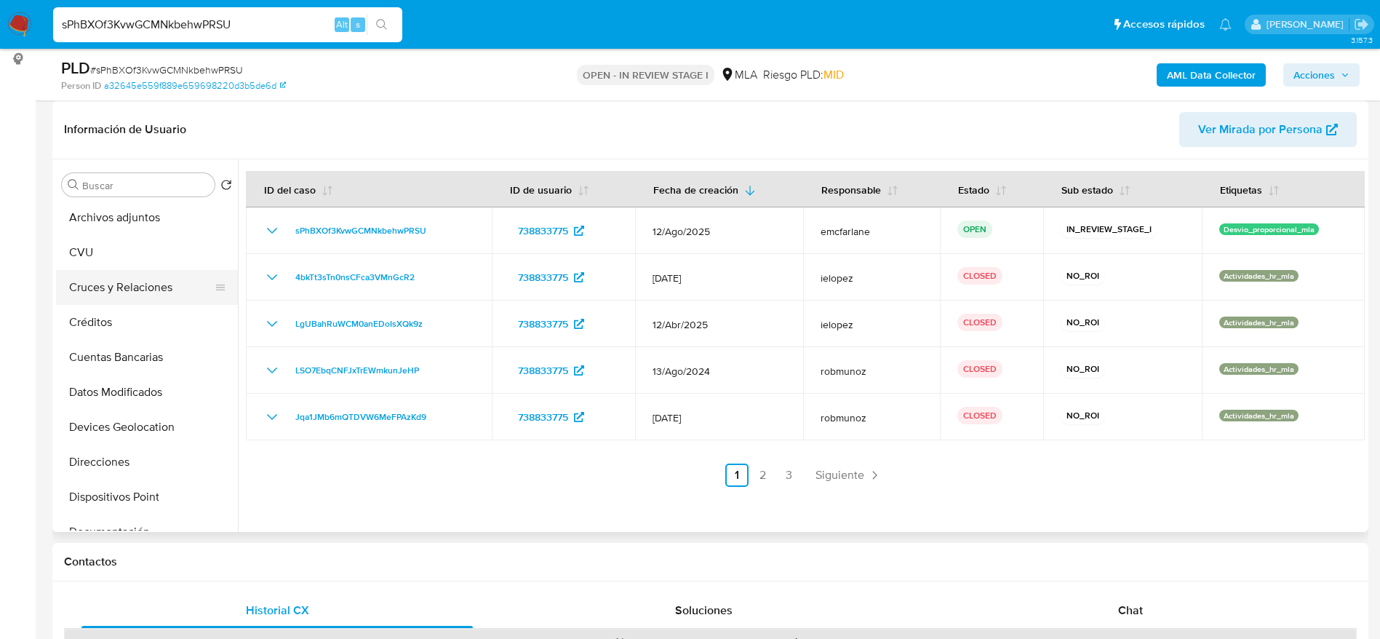
scroll to position [0, 0]
click at [136, 233] on button "Anticipos de dinero" at bounding box center [141, 219] width 170 height 35
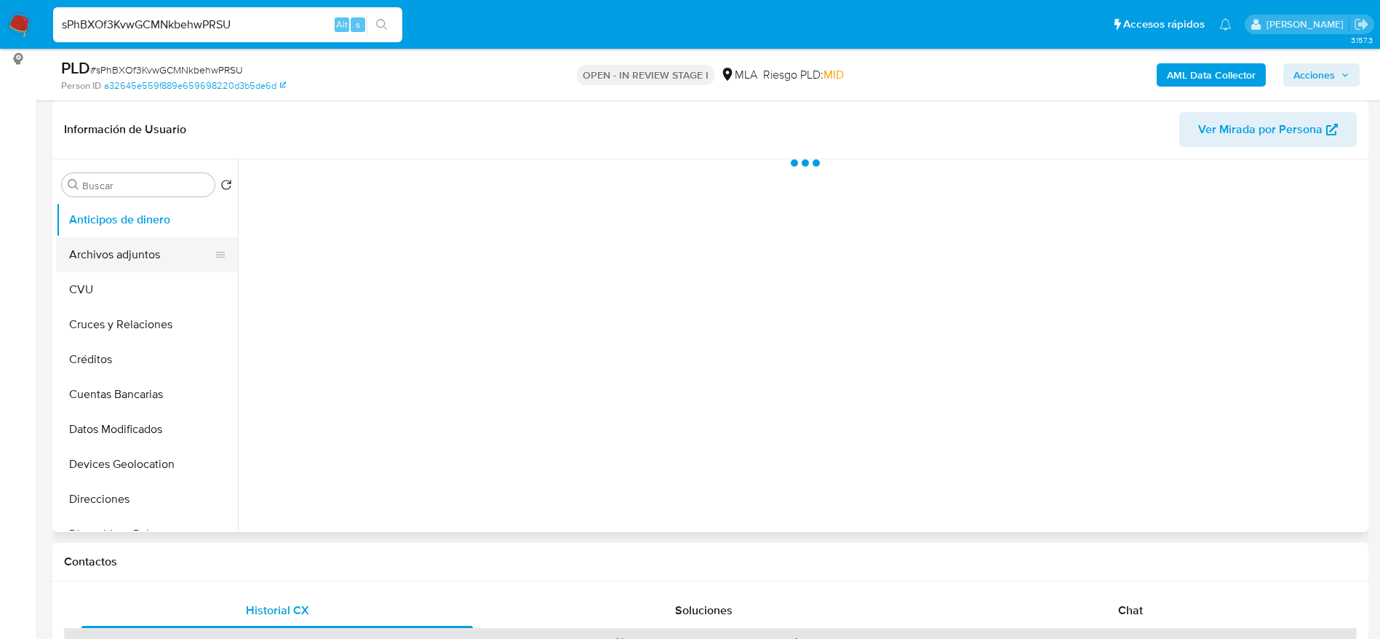
click at [153, 249] on button "Archivos adjuntos" at bounding box center [141, 254] width 170 height 35
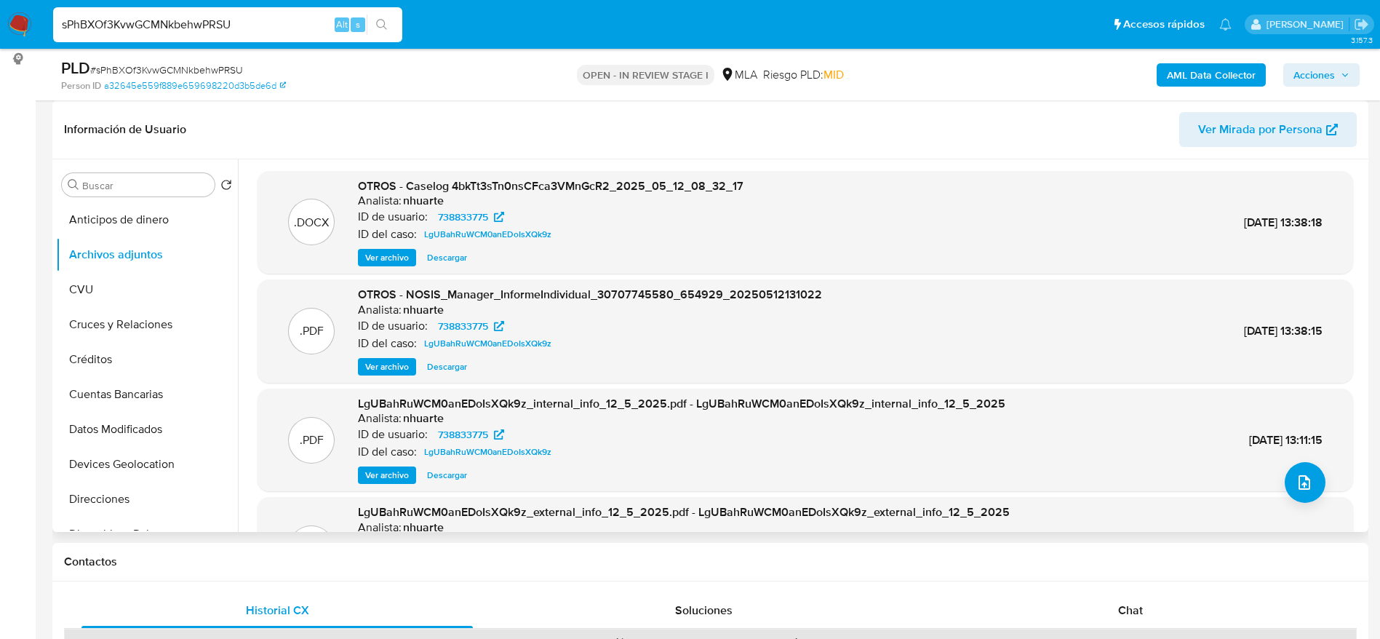
click at [396, 250] on span "Ver archivo" at bounding box center [387, 257] width 44 height 15
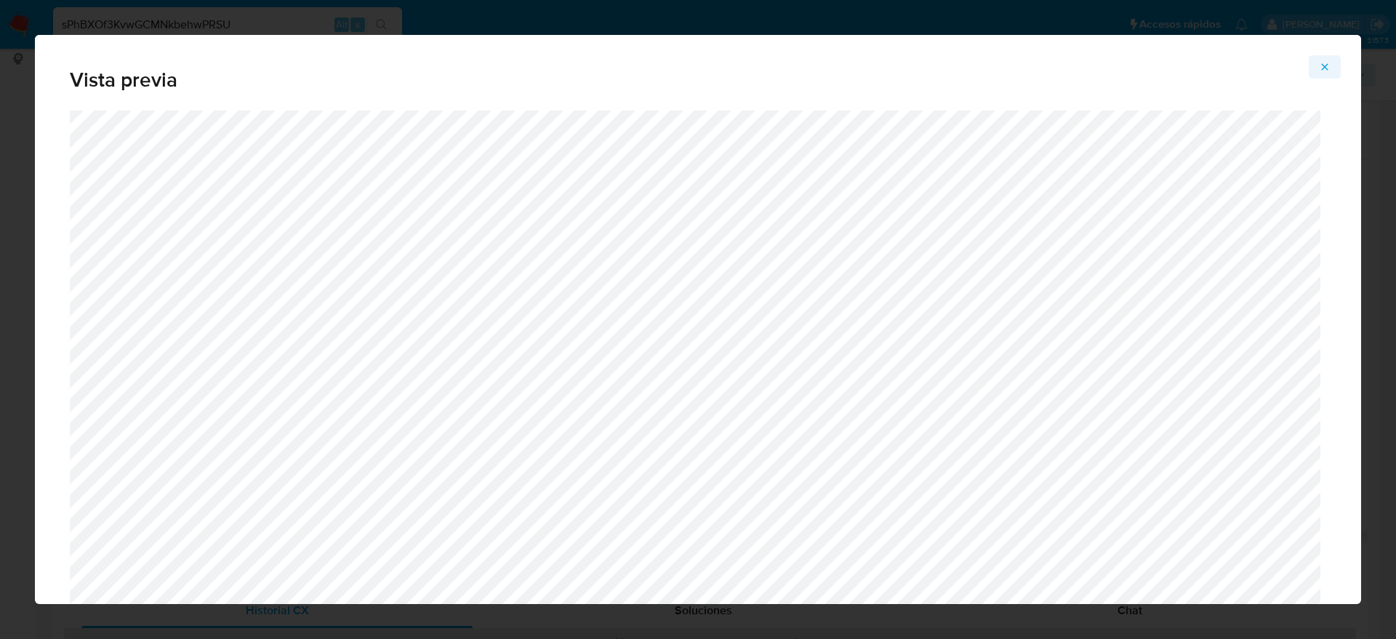
click at [1328, 65] on icon "Attachment preview" at bounding box center [1325, 67] width 12 height 12
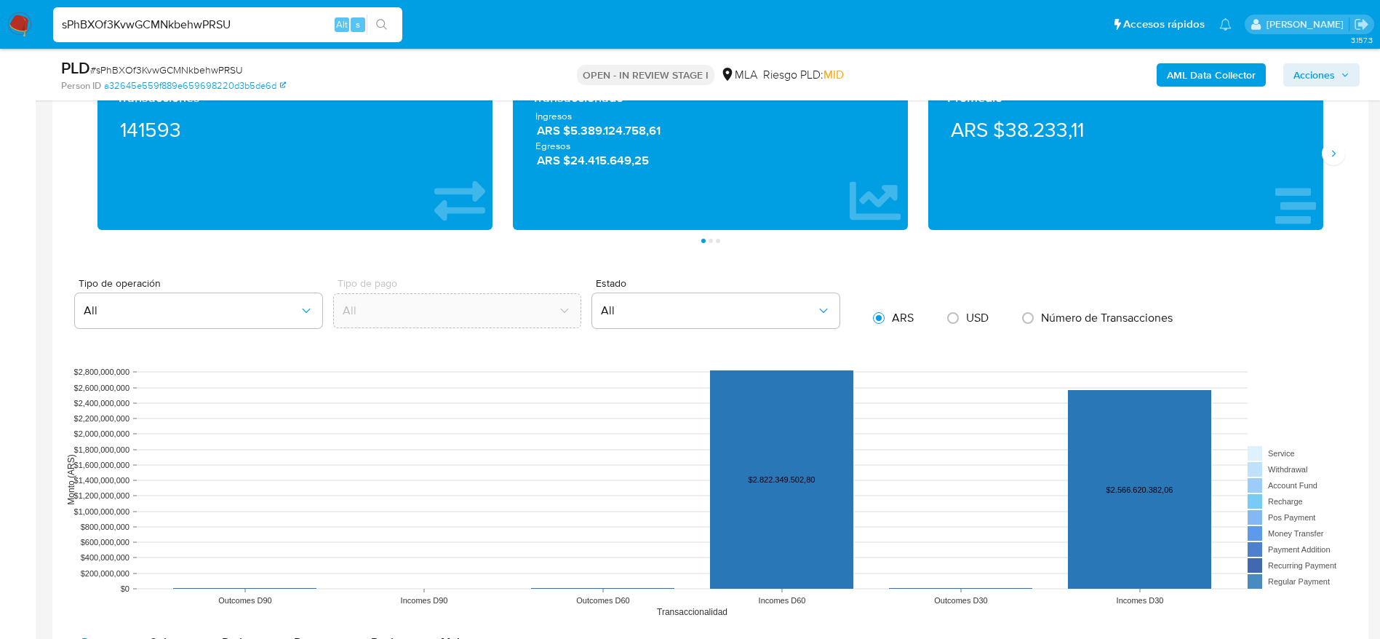
scroll to position [1418, 0]
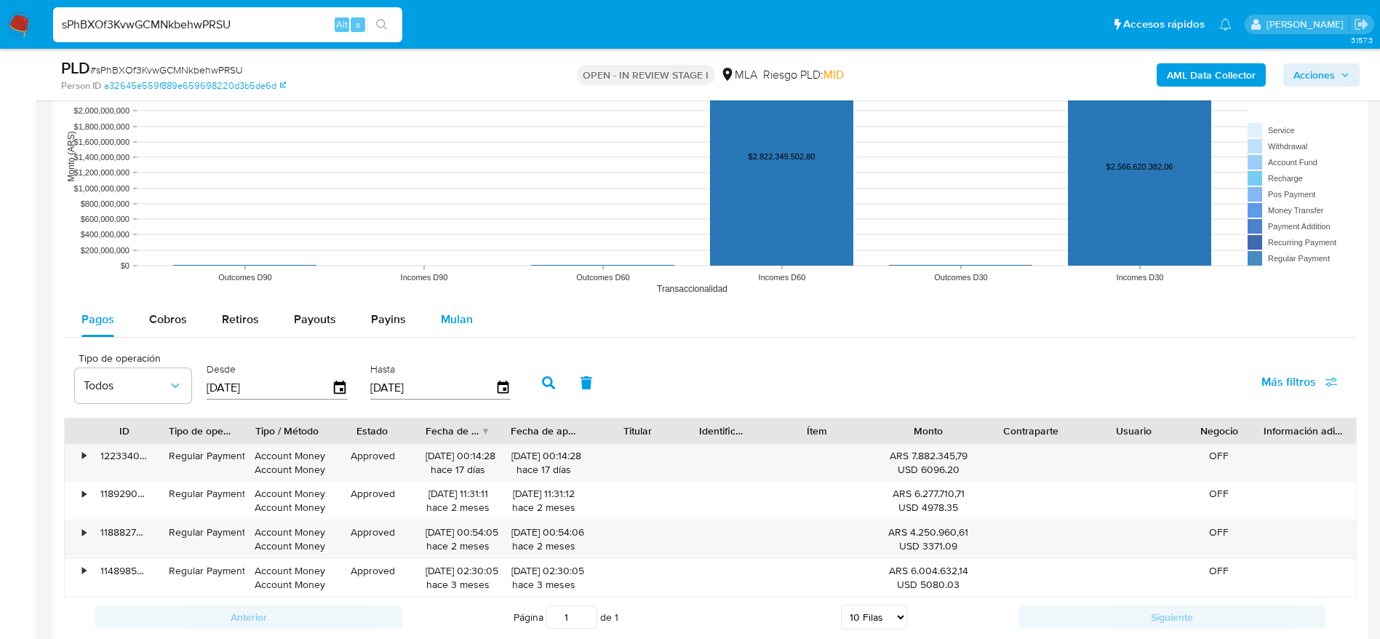
click at [441, 325] on span "Mulan" at bounding box center [457, 319] width 32 height 17
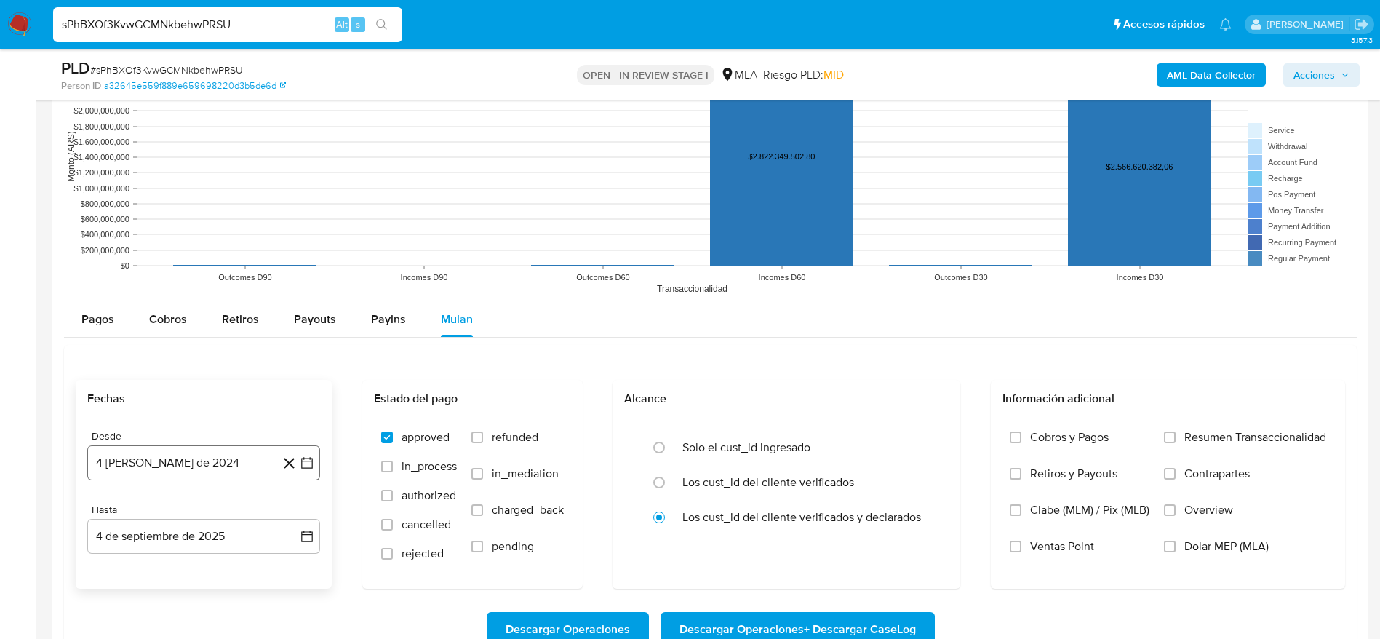
click at [158, 462] on button "4 de agosto de 2024" at bounding box center [203, 462] width 233 height 35
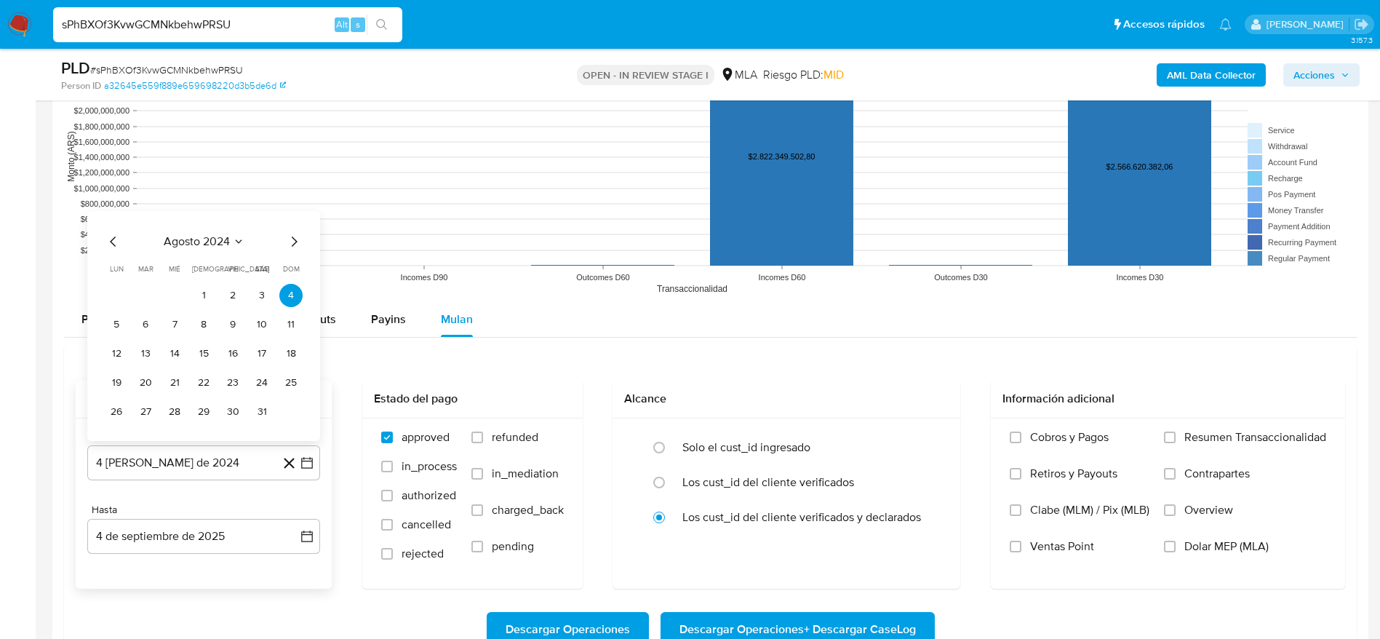
click at [297, 245] on icon "Mes siguiente" at bounding box center [293, 241] width 17 height 17
click at [297, 245] on table "lun lunes mar martes mié miércoles jue jueves vie viernes sáb sábado dom doming…" at bounding box center [204, 328] width 198 height 189
click at [292, 222] on div "septiembre 2024 septiembre 2024 lun lunes mar martes mié miércoles jue jueves v…" at bounding box center [204, 314] width 198 height 220
click at [292, 220] on icon "Mes siguiente" at bounding box center [293, 212] width 17 height 17
click at [289, 213] on div "octubre 2024 octubre 2024 lun lunes mar martes mié miércoles jue jueves vie vie…" at bounding box center [203, 326] width 233 height 230
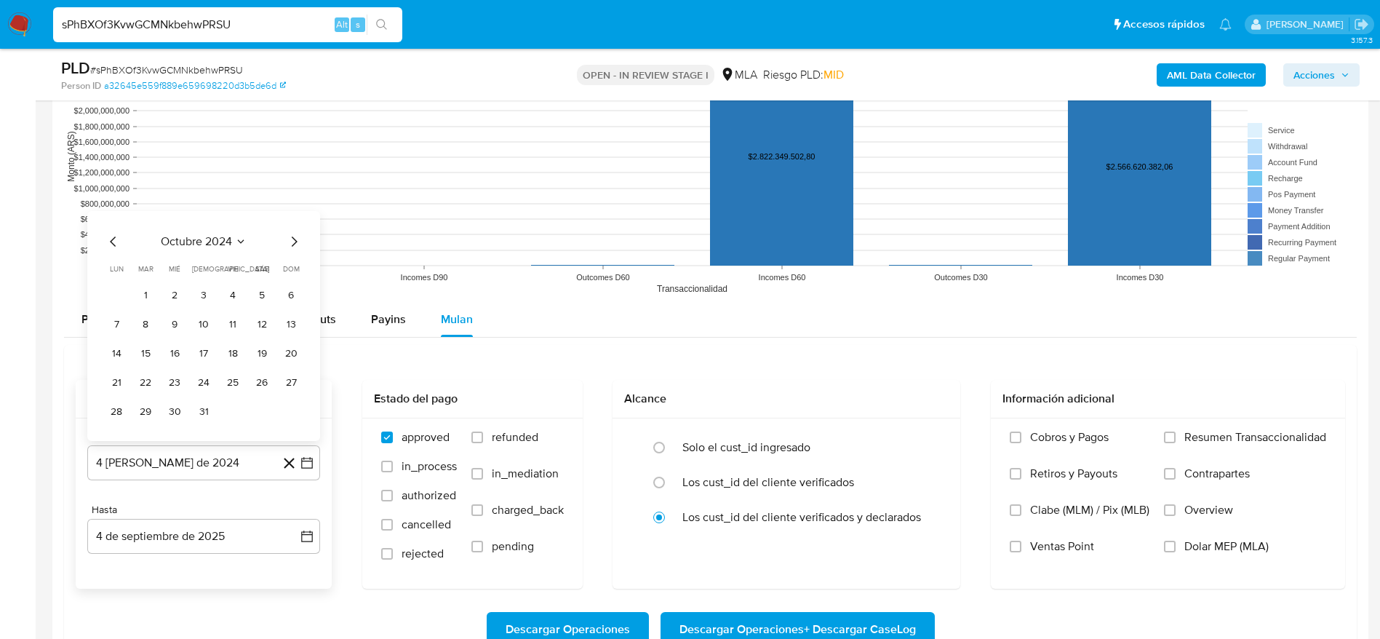
click at [222, 239] on span "octubre 2024" at bounding box center [196, 241] width 71 height 15
click at [288, 220] on icon "Año siguiente" at bounding box center [290, 224] width 17 height 17
click at [175, 321] on tr "ene feb mar abr may jun jul ago sep oct nov dic" at bounding box center [202, 338] width 166 height 145
click at [204, 317] on span "may" at bounding box center [202, 319] width 19 height 12
click at [199, 297] on button "1" at bounding box center [203, 295] width 23 height 23
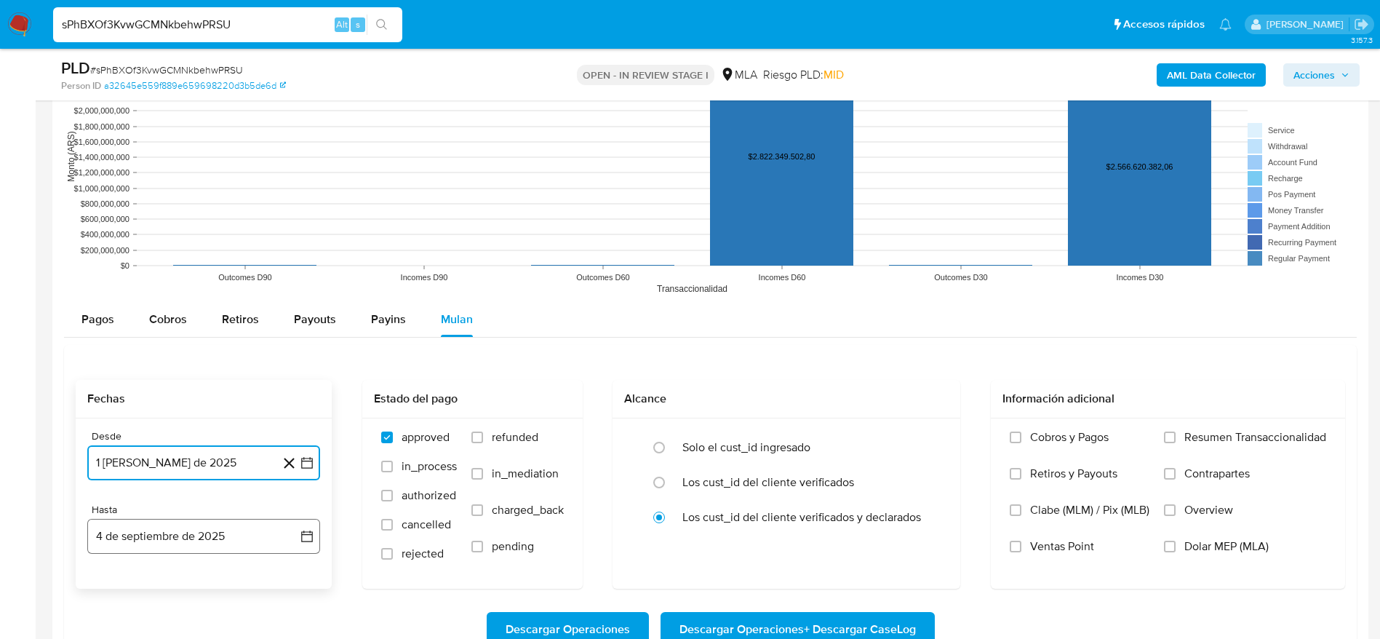
click at [188, 527] on button "4 de septiembre de 2025" at bounding box center [203, 536] width 233 height 35
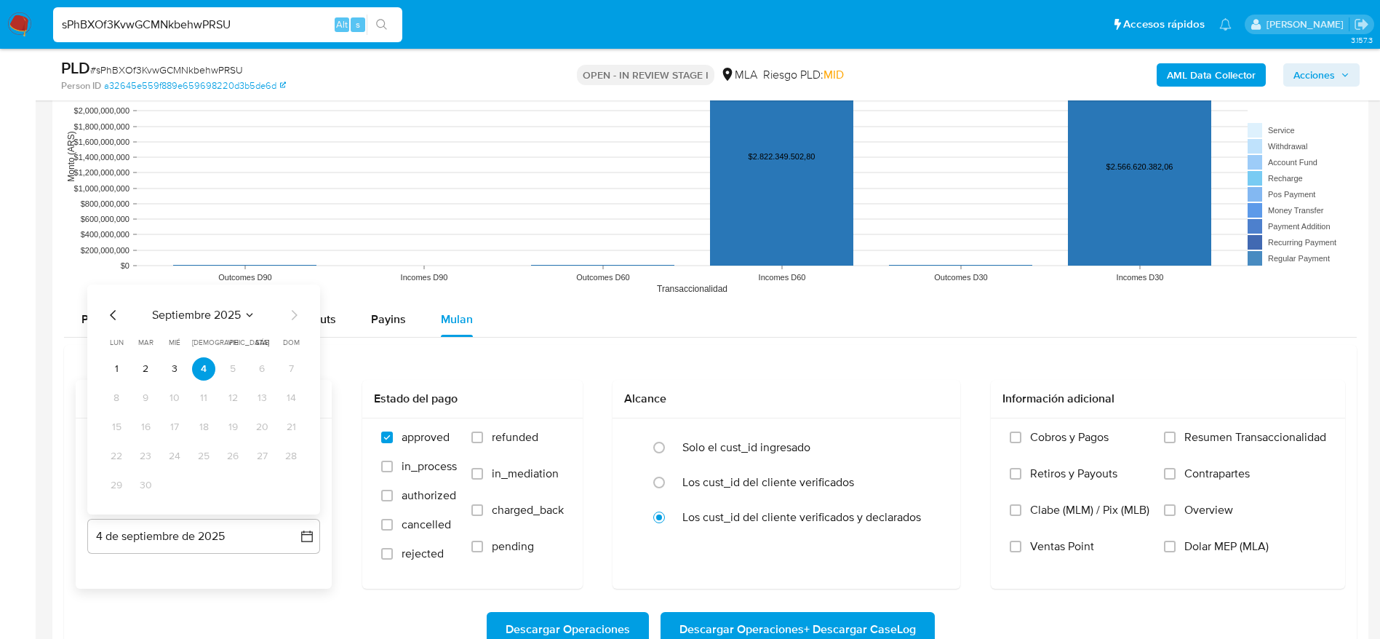
click at [104, 309] on div "septiembre 2025 septiembre 2025 lun lunes mar martes mié miércoles jue jueves v…" at bounding box center [203, 399] width 233 height 230
click at [113, 306] on icon "Mes anterior" at bounding box center [113, 314] width 17 height 17
click at [110, 313] on icon "Mes anterior" at bounding box center [113, 314] width 17 height 17
click at [110, 314] on icon "Mes anterior" at bounding box center [113, 314] width 17 height 17
click at [300, 289] on icon "Mes siguiente" at bounding box center [293, 285] width 17 height 17
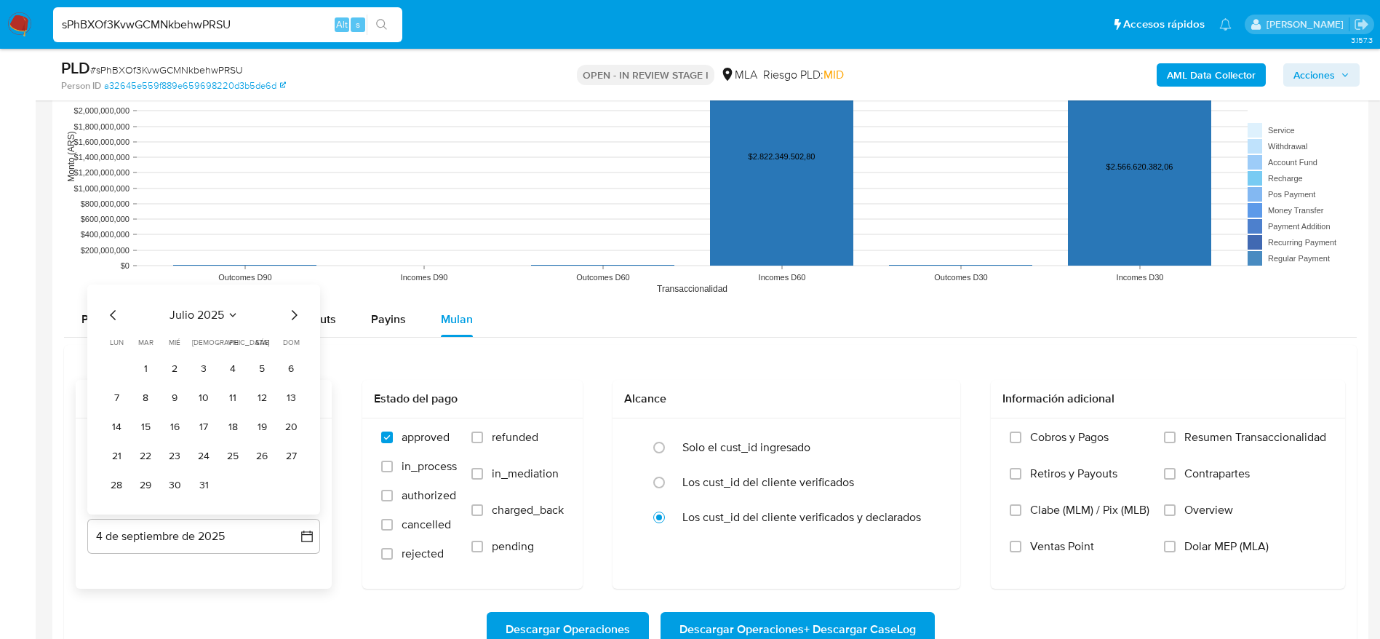
click at [207, 486] on button "31" at bounding box center [203, 484] width 23 height 23
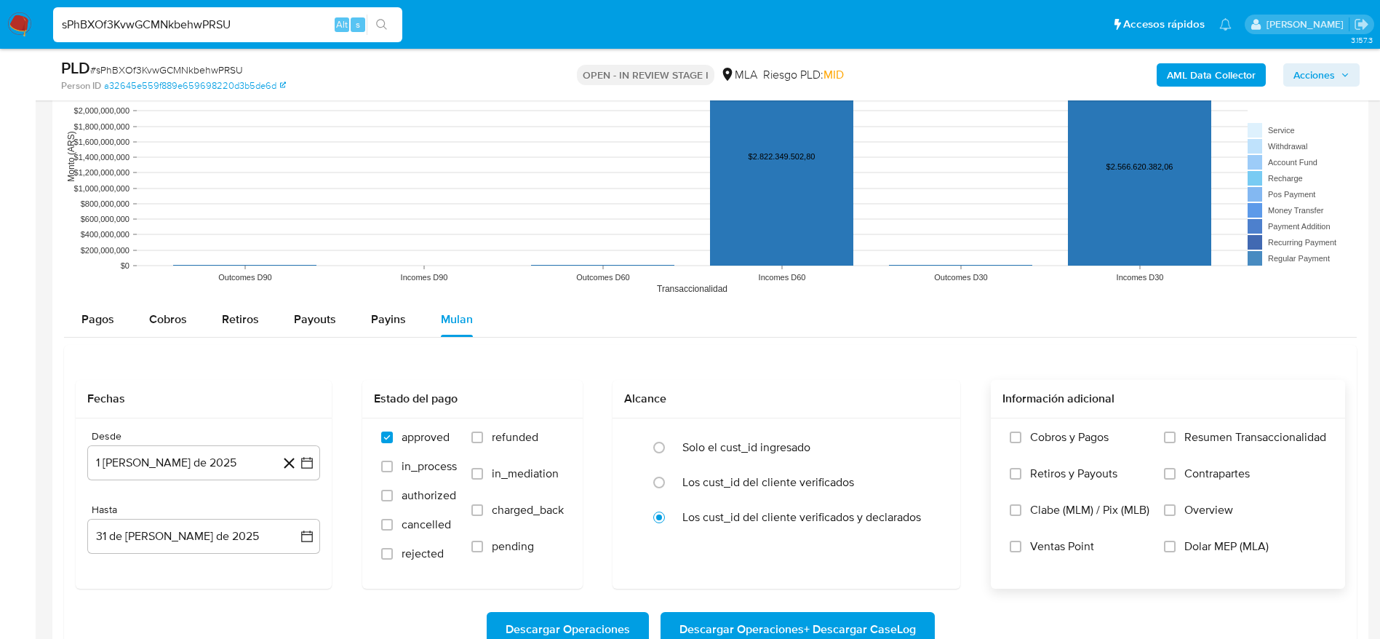
click at [1169, 554] on label "Dolar MEP (MLA)" at bounding box center [1245, 557] width 162 height 36
click at [1169, 552] on input "Dolar MEP (MLA)" at bounding box center [1170, 546] width 12 height 12
click at [853, 625] on span "Descargar Operaciones + Descargar CaseLog" at bounding box center [797, 629] width 236 height 32
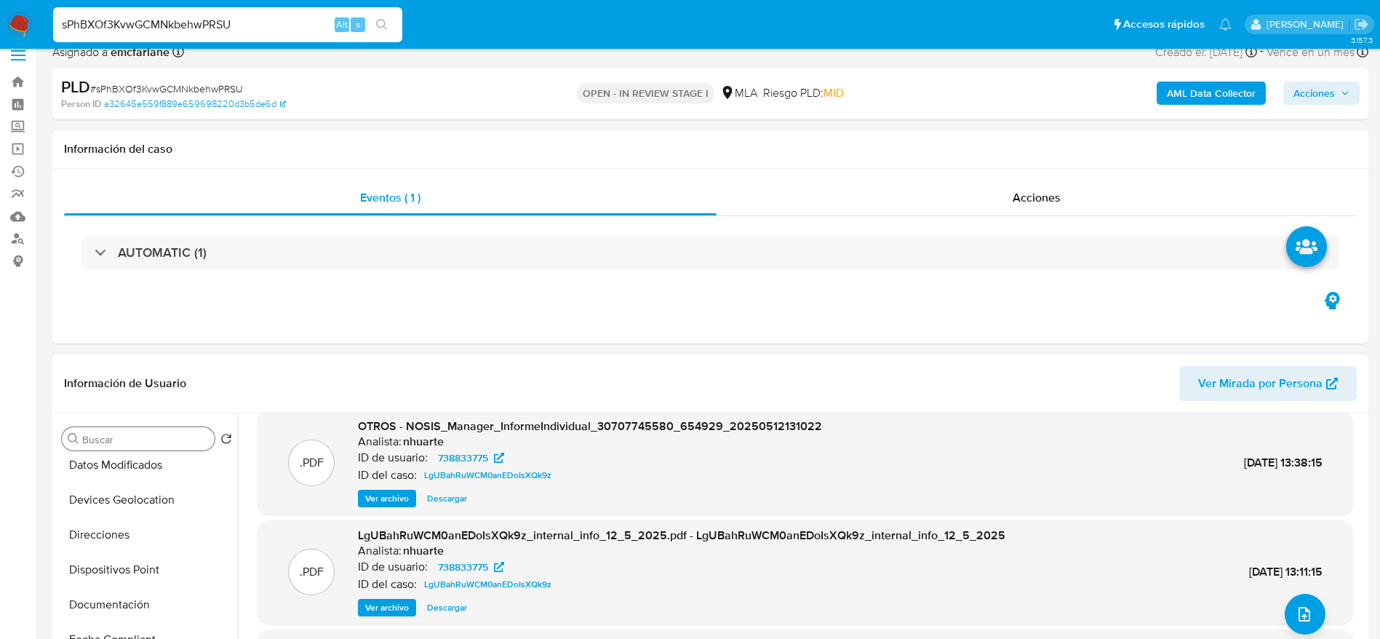
scroll to position [109, 0]
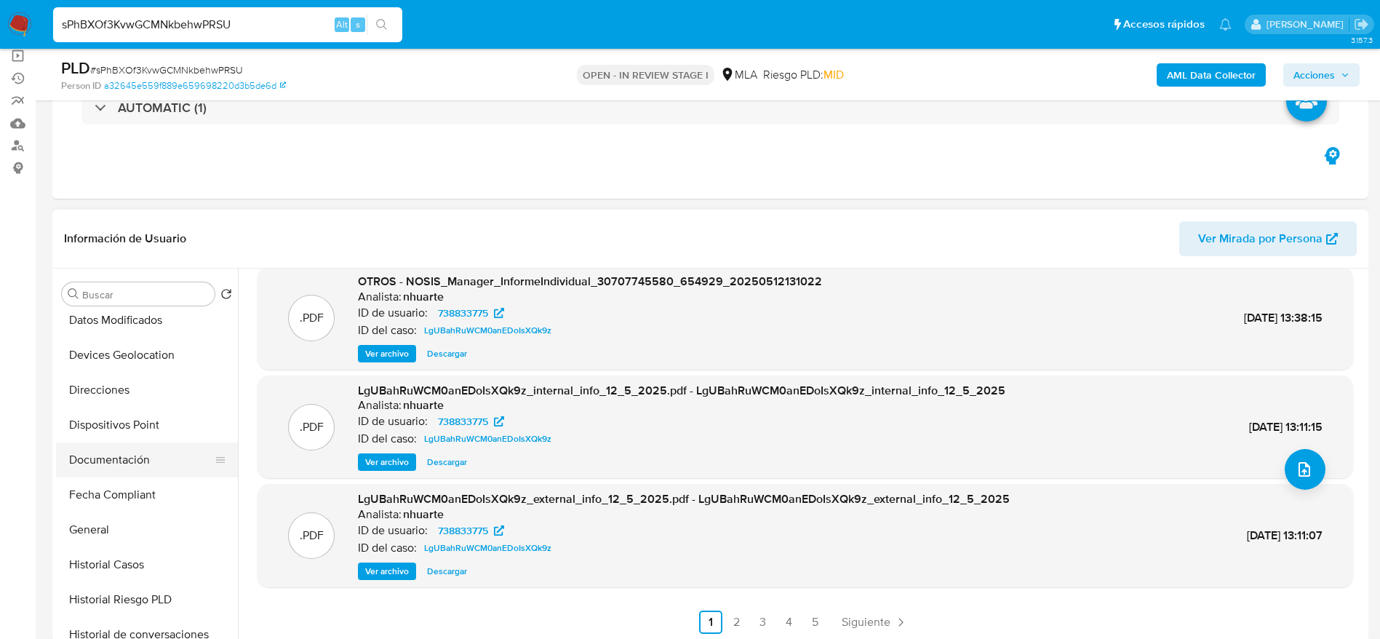
drag, startPoint x: 143, startPoint y: 483, endPoint x: 132, endPoint y: 457, distance: 28.4
click at [143, 484] on button "Fecha Compliant" at bounding box center [147, 494] width 182 height 35
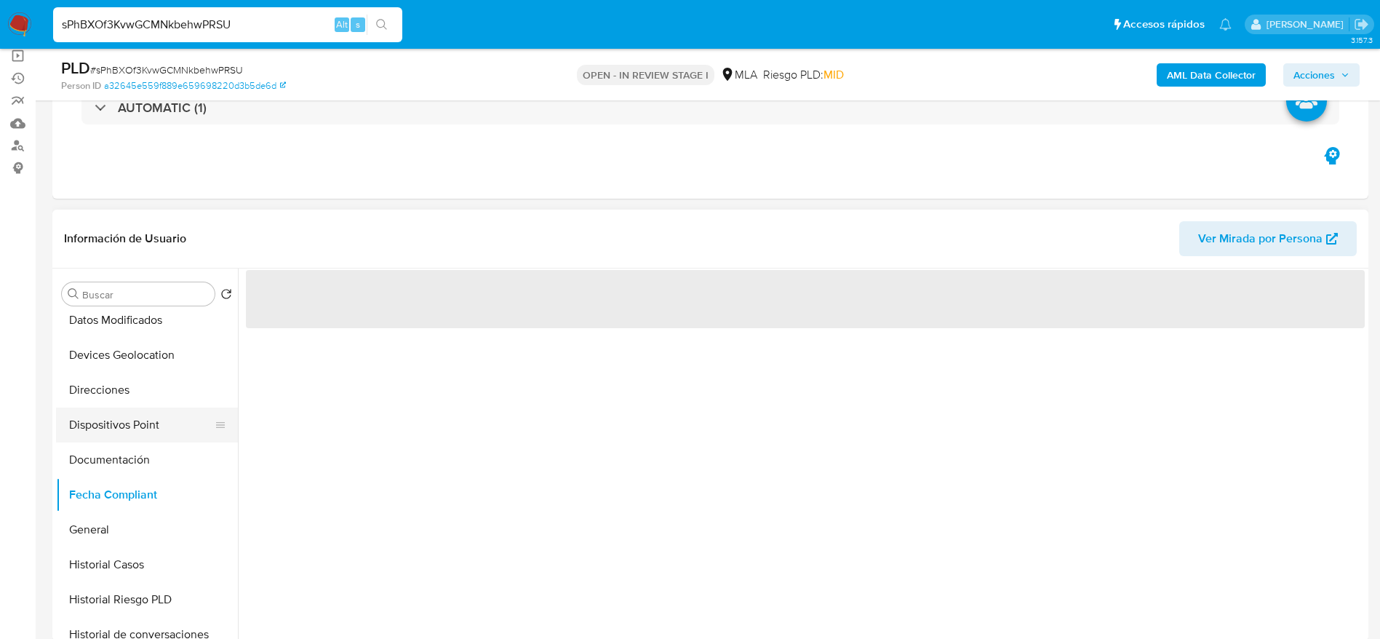
scroll to position [0, 0]
click at [103, 404] on button "Direcciones" at bounding box center [141, 389] width 170 height 35
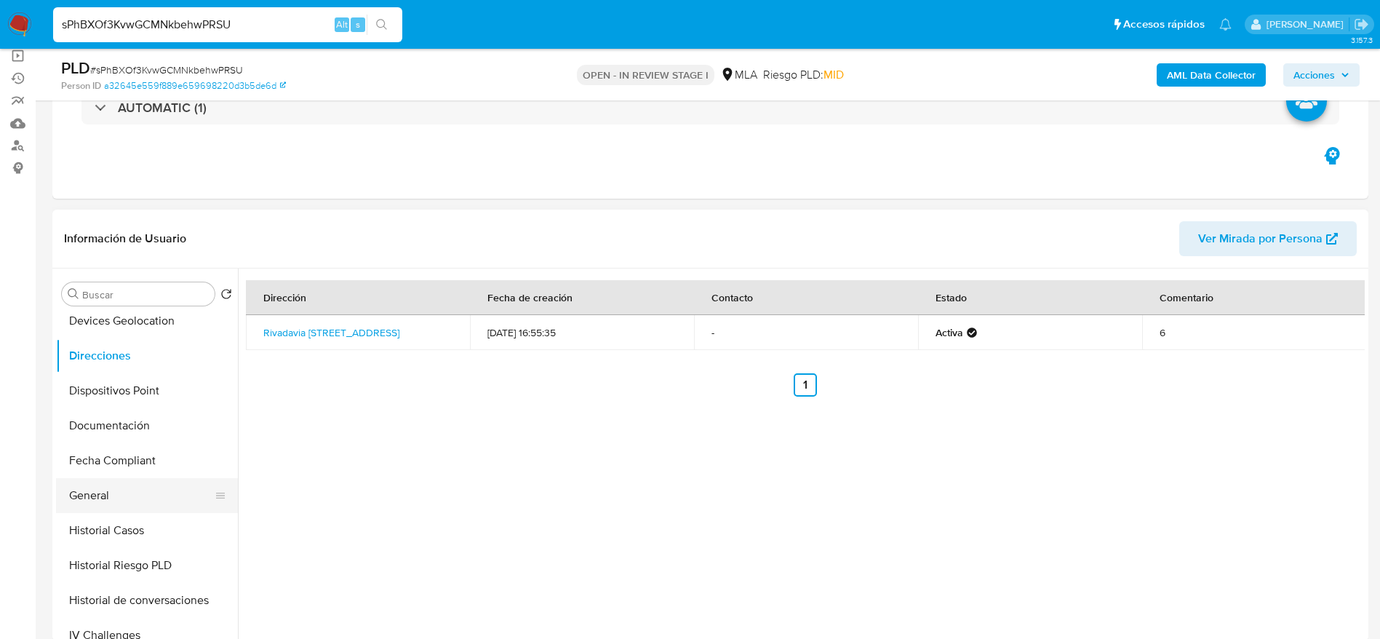
scroll to position [218, 0]
click at [134, 465] on button "Documentación" at bounding box center [141, 459] width 170 height 35
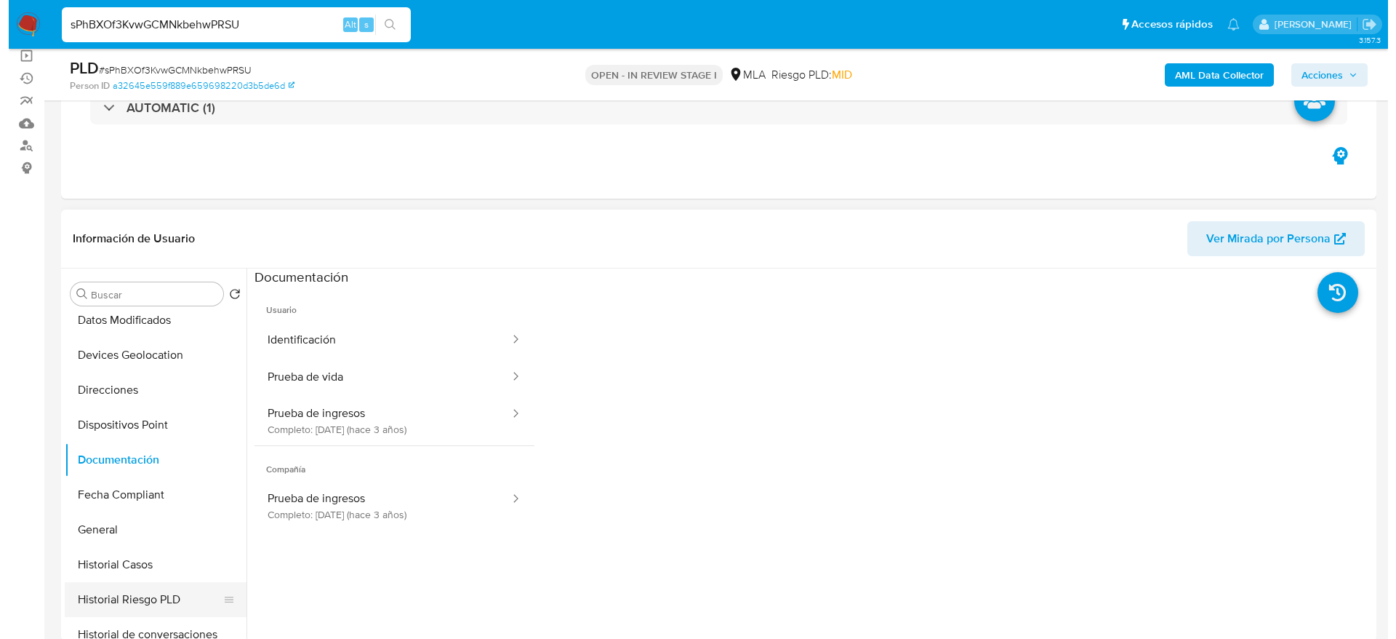
scroll to position [436, 0]
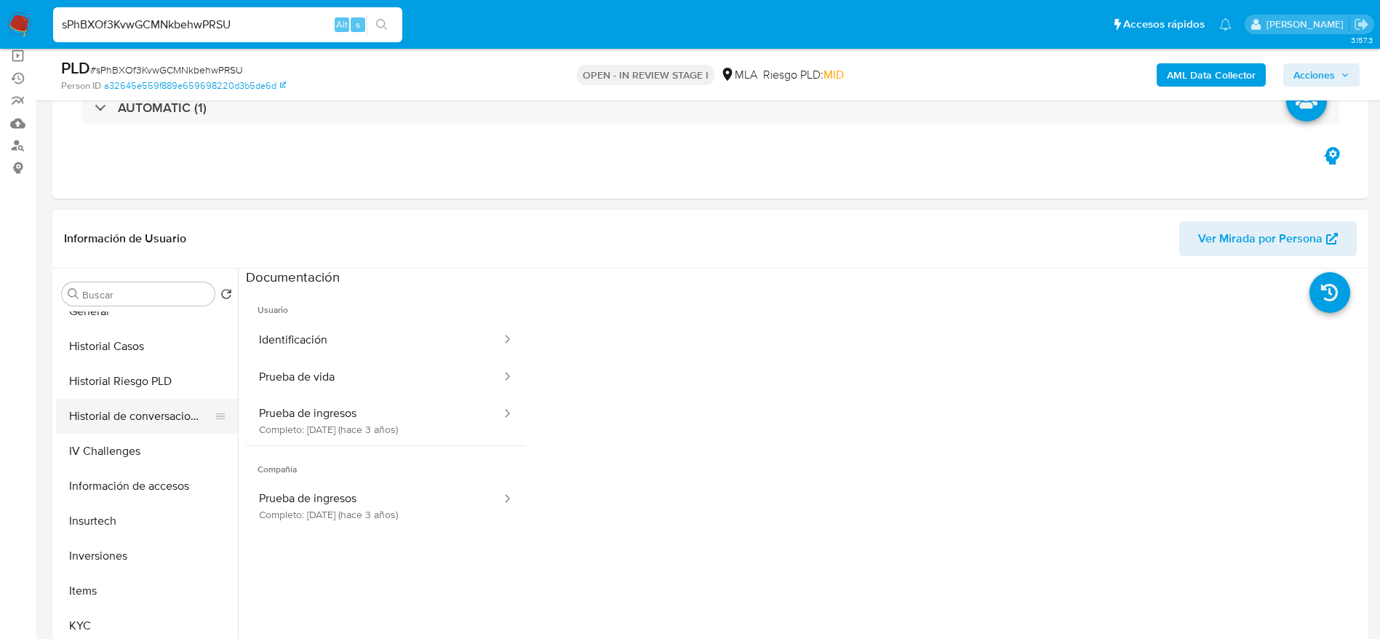
click at [157, 407] on button "Historial de conversaciones" at bounding box center [141, 416] width 170 height 35
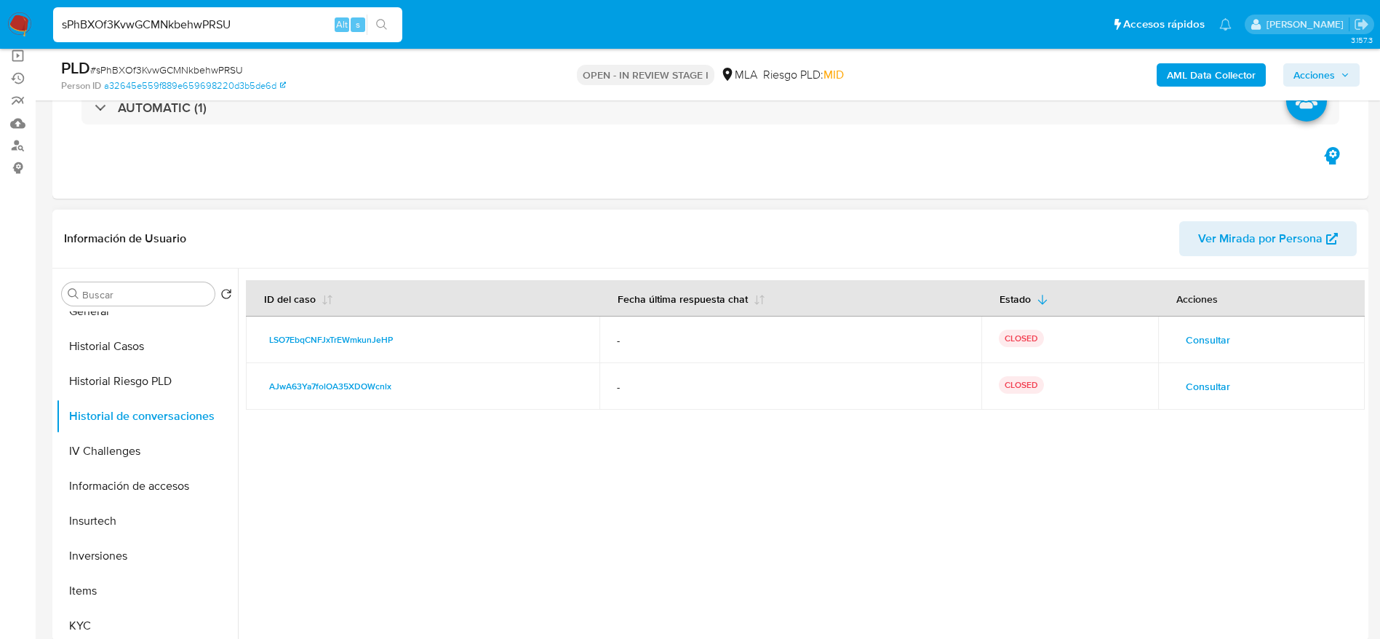
click at [1187, 333] on span "Consultar" at bounding box center [1207, 339] width 44 height 20
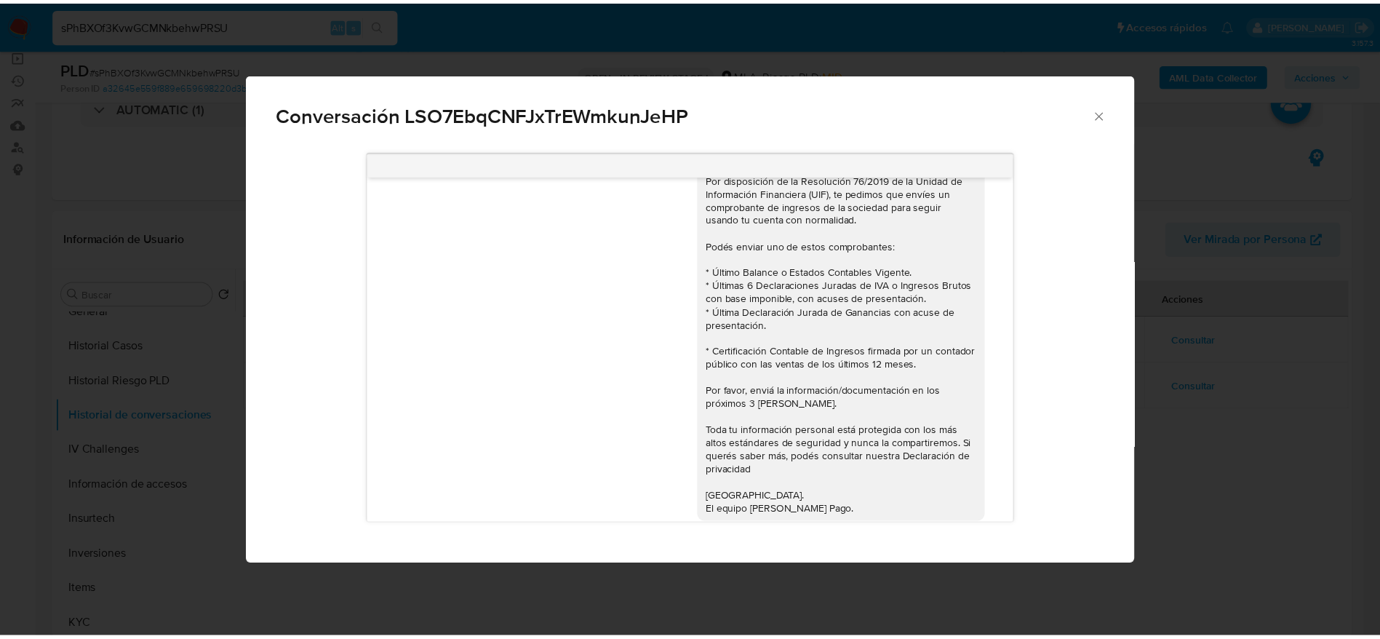
scroll to position [80, 0]
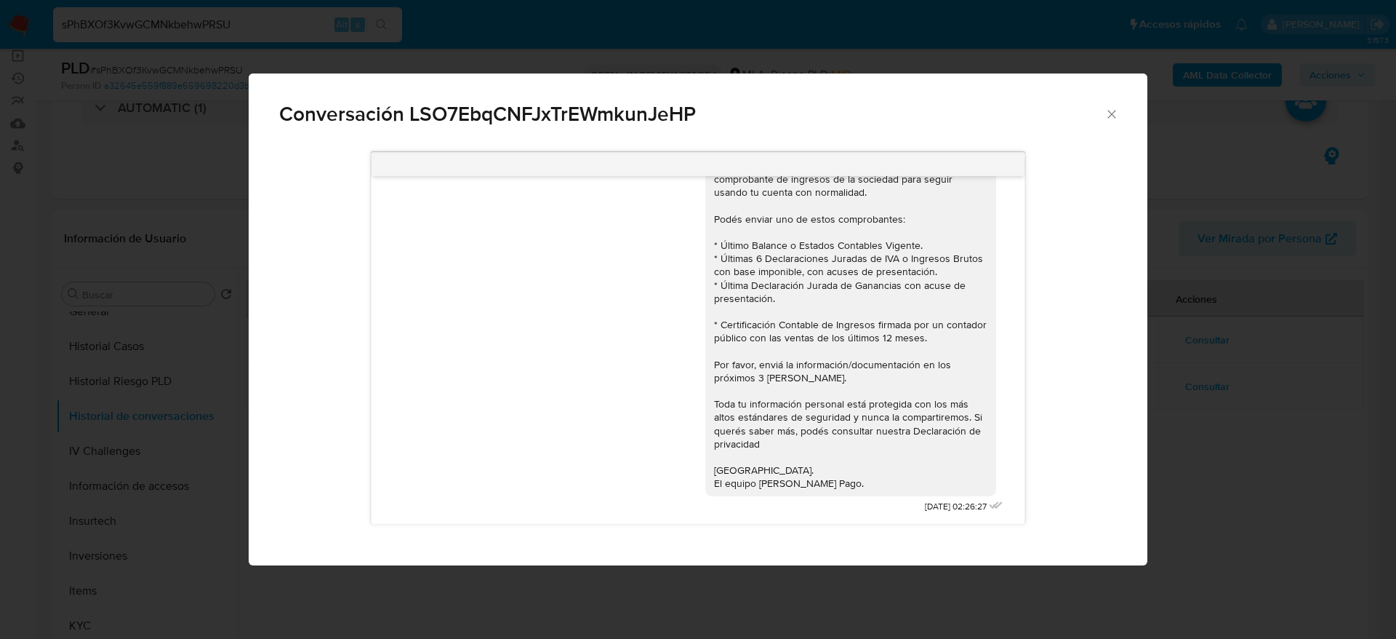
click at [1116, 113] on icon "Cerrar" at bounding box center [1112, 114] width 15 height 15
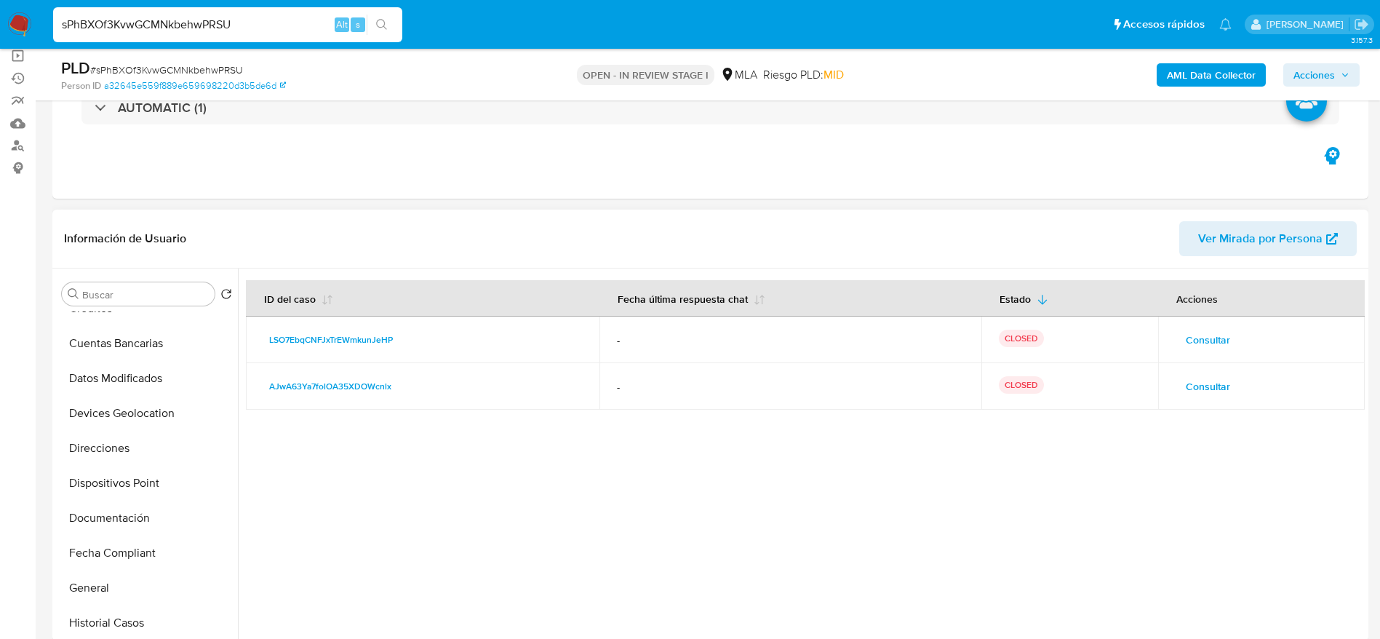
scroll to position [0, 0]
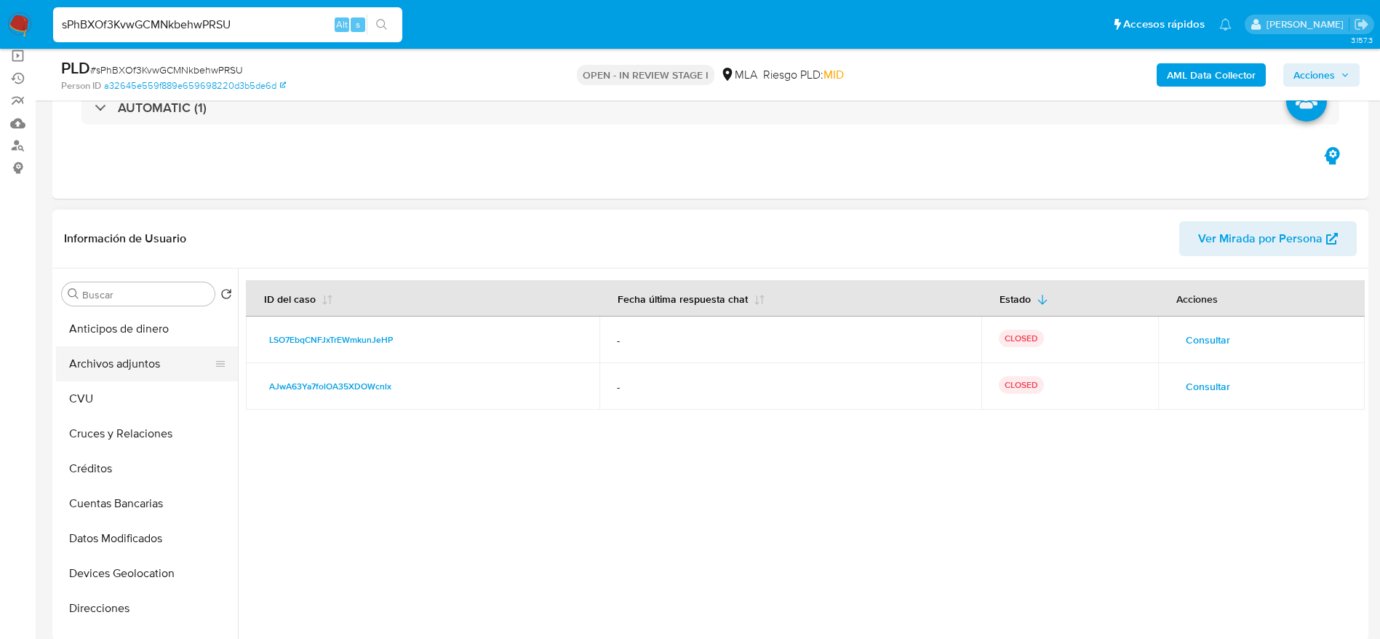
click at [153, 366] on button "Archivos adjuntos" at bounding box center [141, 363] width 170 height 35
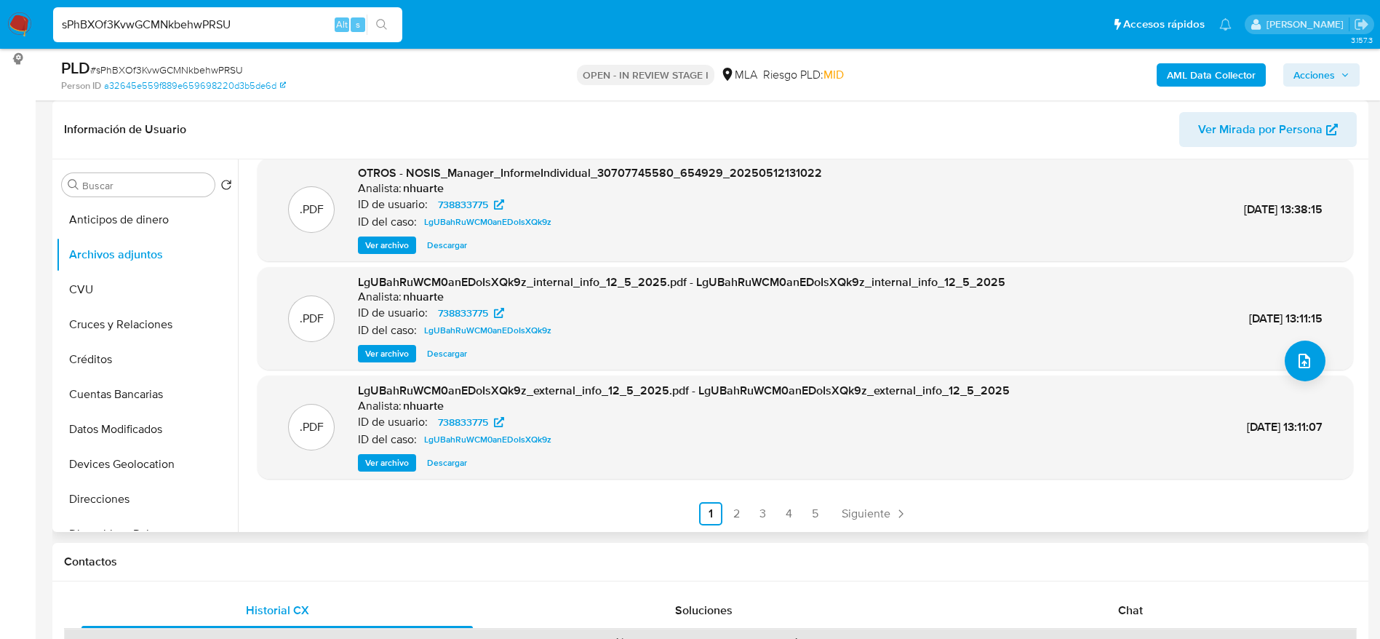
scroll to position [122, 0]
click at [893, 519] on icon "Paginación" at bounding box center [900, 512] width 15 height 15
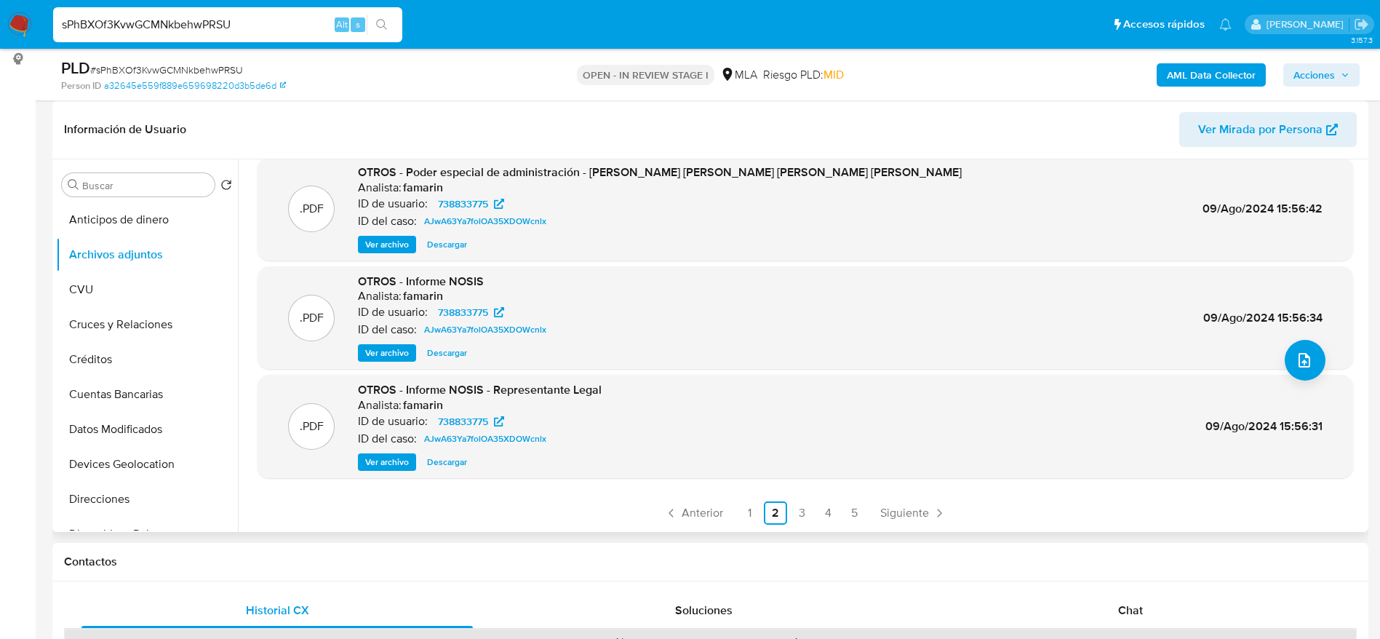
click at [681, 512] on span "Anterior" at bounding box center [701, 513] width 41 height 12
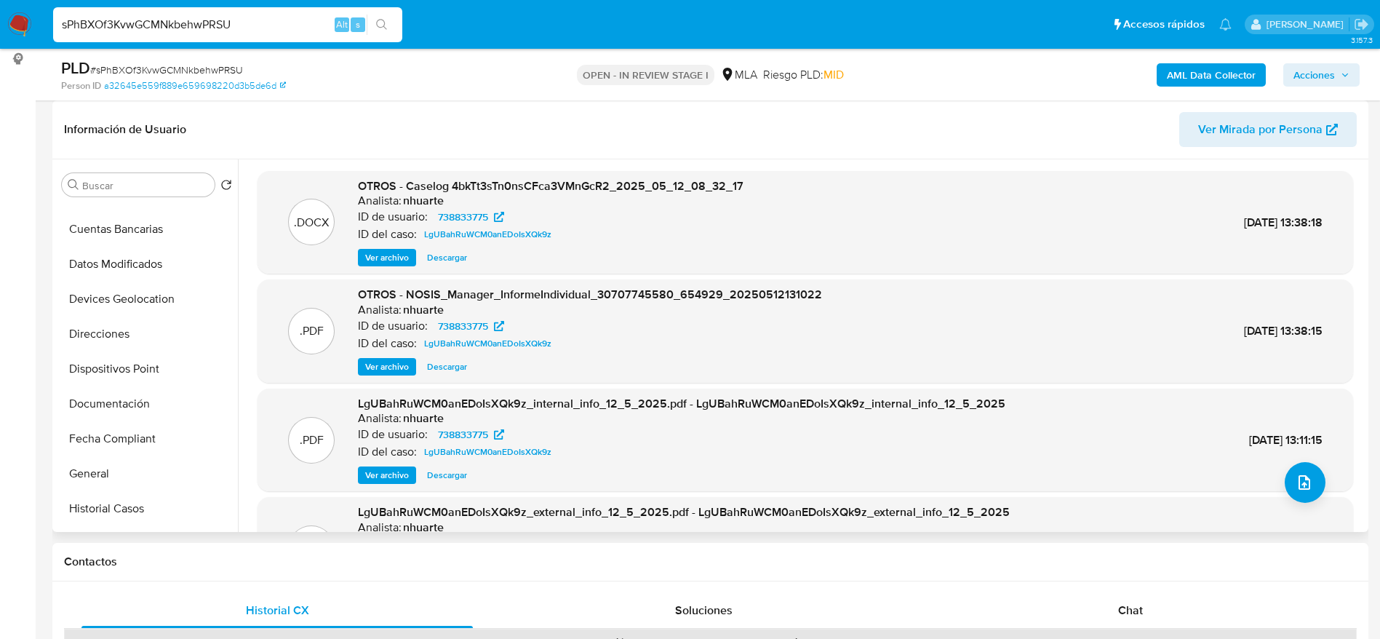
scroll to position [436, 0]
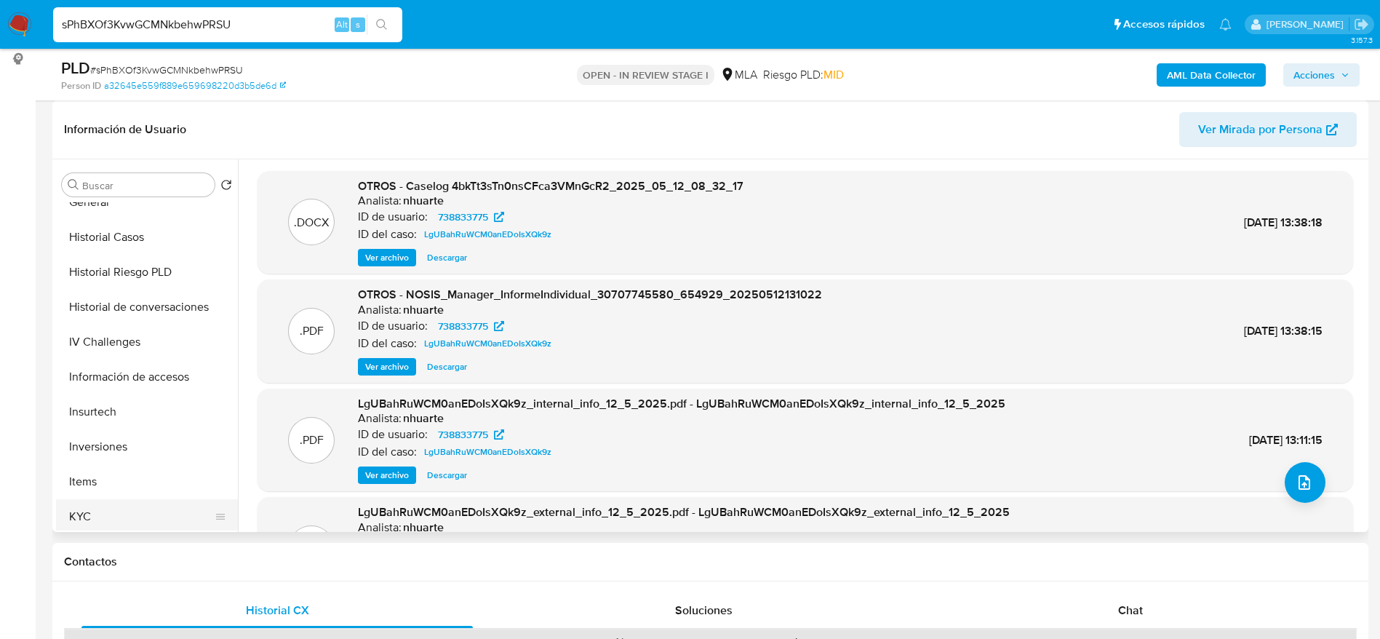
click at [103, 510] on button "KYC" at bounding box center [141, 516] width 170 height 35
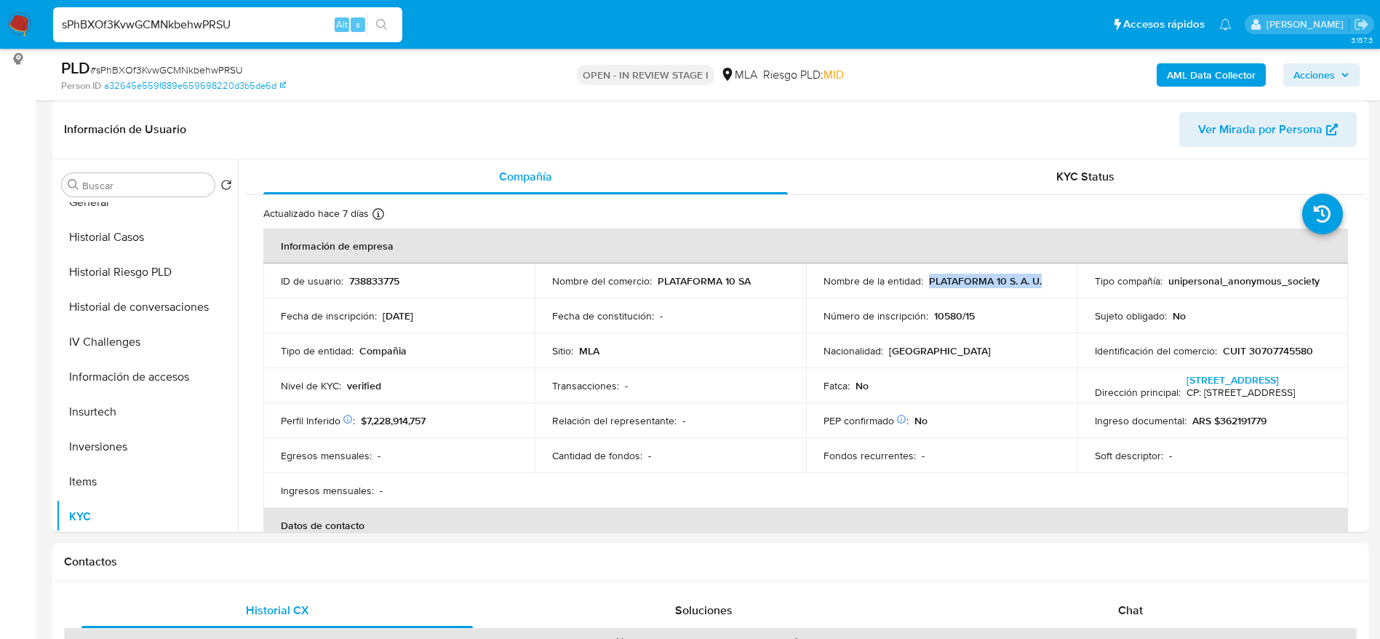
drag, startPoint x: 924, startPoint y: 281, endPoint x: 1044, endPoint y: 275, distance: 119.4
click at [1044, 275] on div "Nombre de la entidad : PLATAFORMA 10 S. A. U." at bounding box center [941, 280] width 236 height 13
copy p "PLATAFORMA 10 S. A. U."
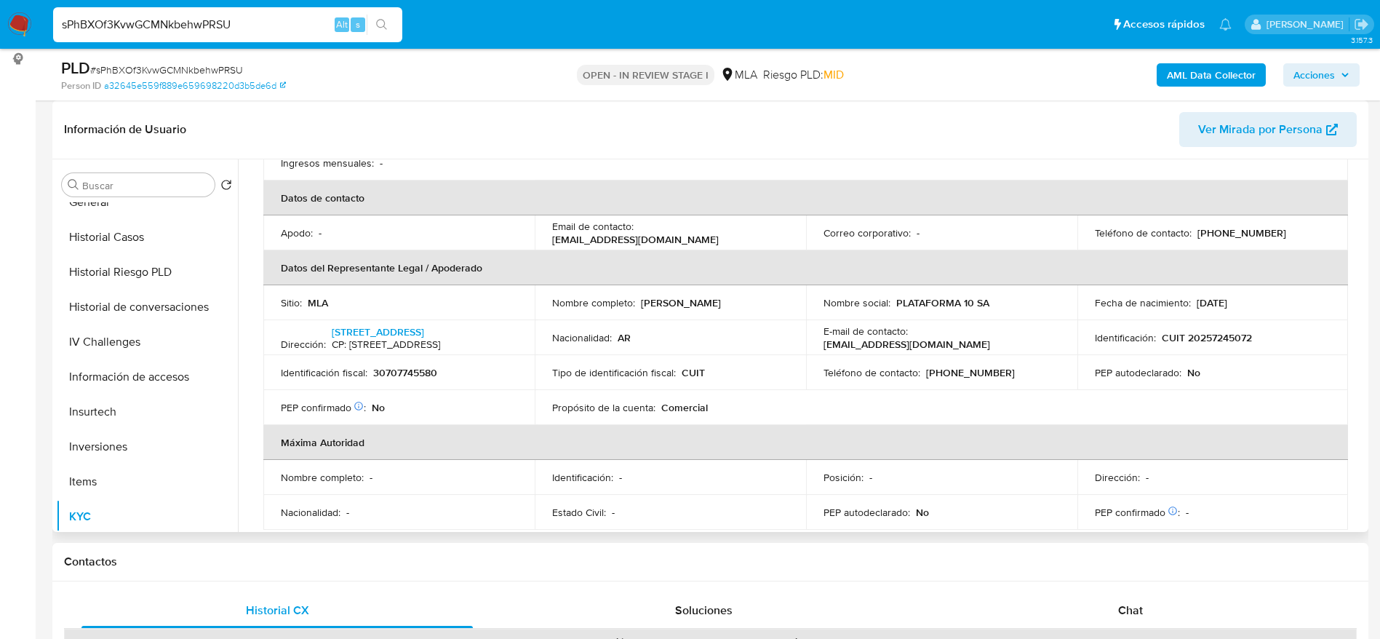
click at [1120, 605] on span "Chat" at bounding box center [1130, 609] width 25 height 17
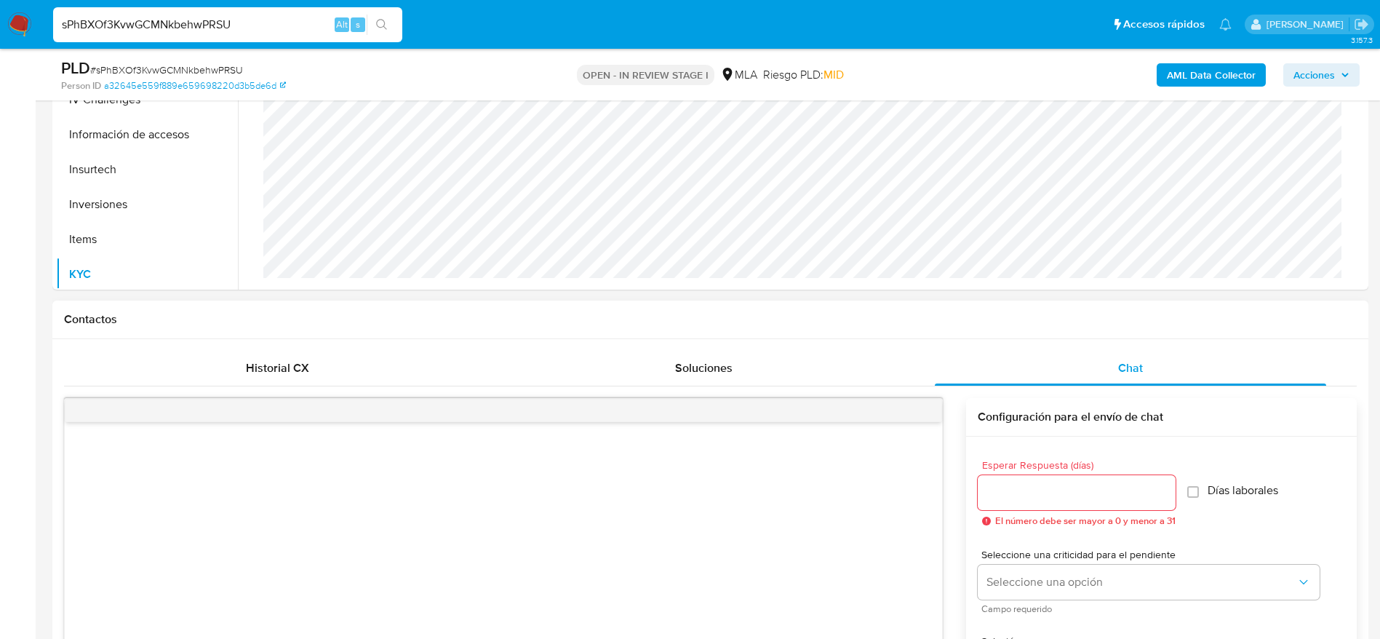
scroll to position [764, 0]
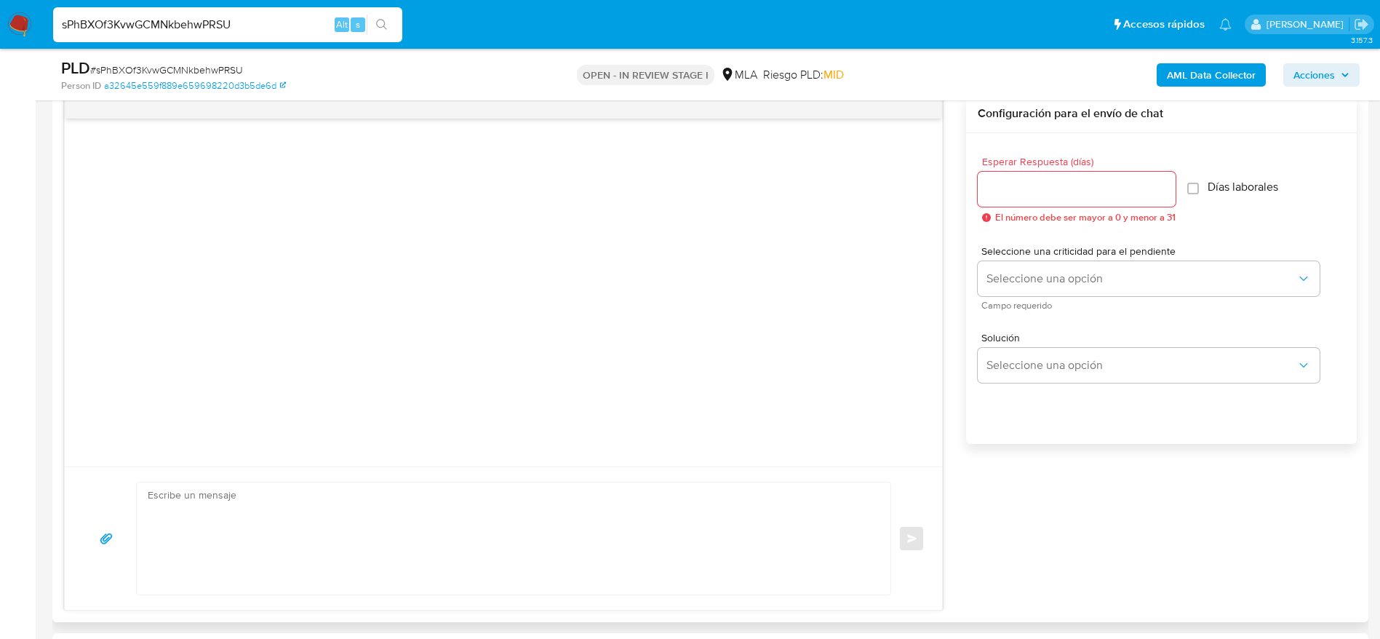
click at [525, 535] on textarea at bounding box center [510, 538] width 724 height 112
paste textarea "Hola PLATAFORMA 10 S. A. U., En función de las operaciones registradas en la cu…"
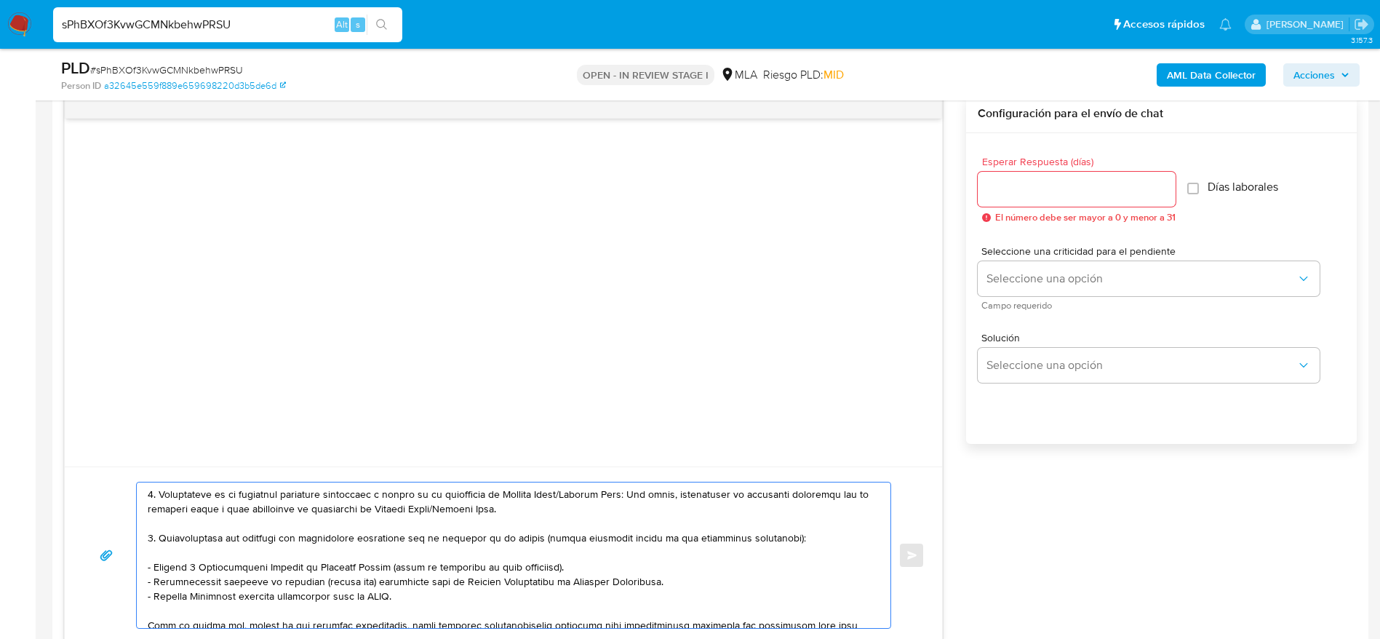
scroll to position [0, 0]
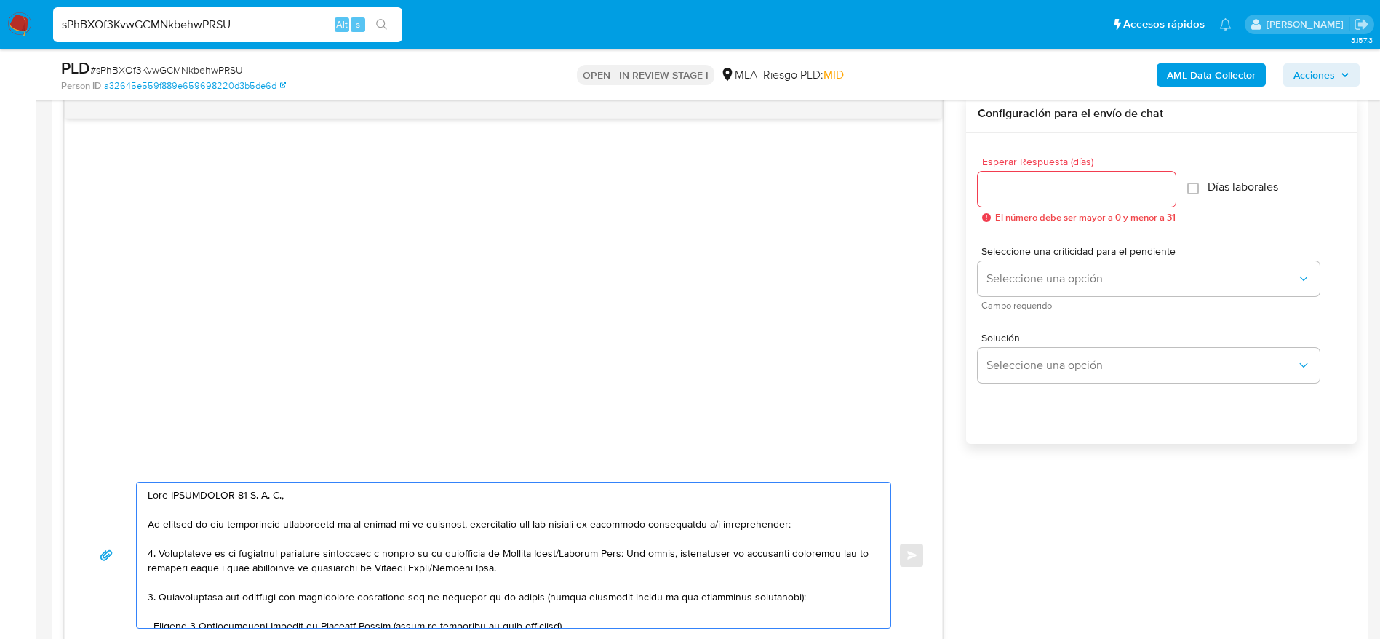
type textarea "Hola PLATAFORMA 10 S. A. U., En función de las operaciones registradas en la cu…"
click at [1061, 200] on div at bounding box center [1076, 189] width 198 height 35
click at [1061, 191] on input "Esperar Respuesta (días)" at bounding box center [1076, 189] width 198 height 19
type input "3"
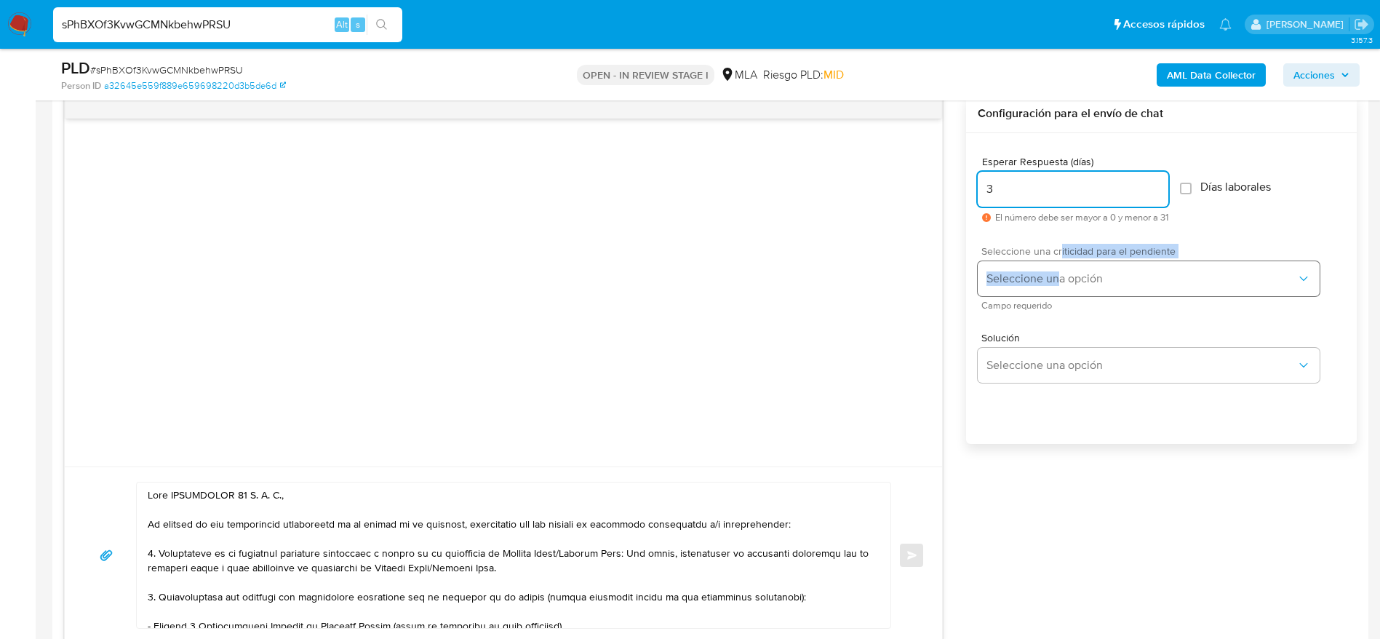
drag, startPoint x: 1060, startPoint y: 257, endPoint x: 1057, endPoint y: 267, distance: 9.7
click at [1060, 258] on div "Seleccione una criticidad para el pendiente Seleccione una opción Campo requeri…" at bounding box center [1148, 277] width 342 height 63
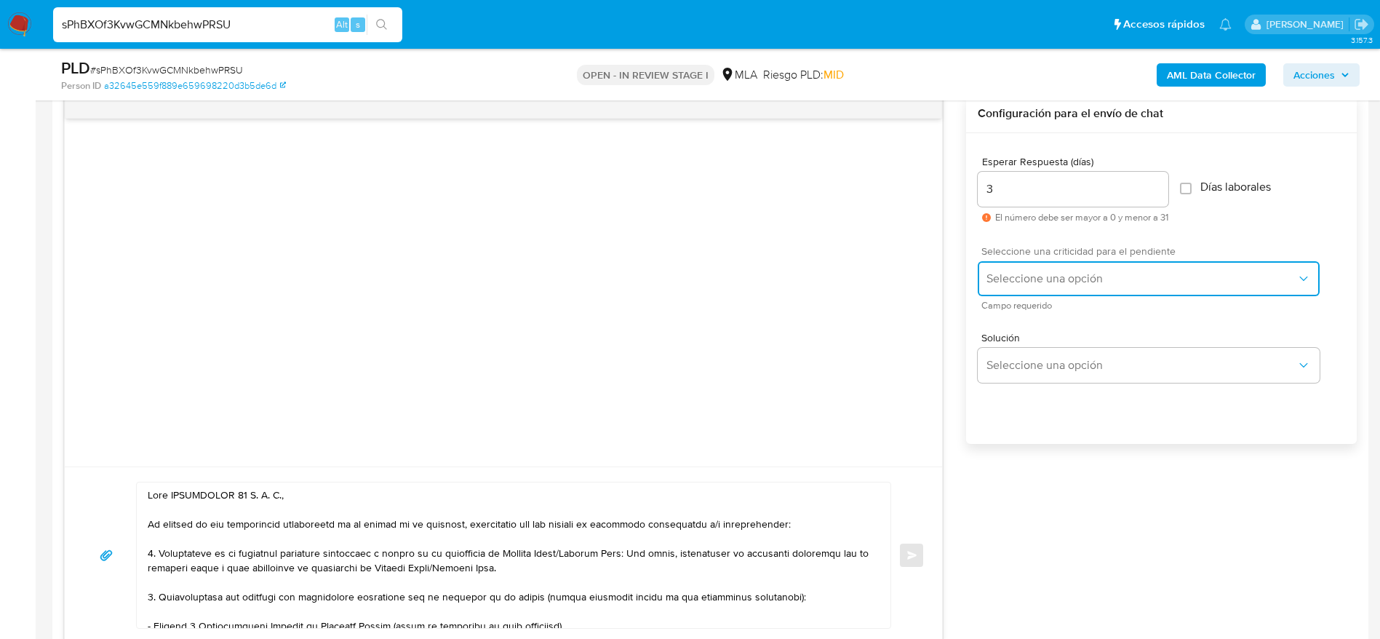
drag, startPoint x: 1053, startPoint y: 272, endPoint x: 1053, endPoint y: 281, distance: 9.5
click at [1053, 273] on span "Seleccione una opción" at bounding box center [1141, 278] width 310 height 15
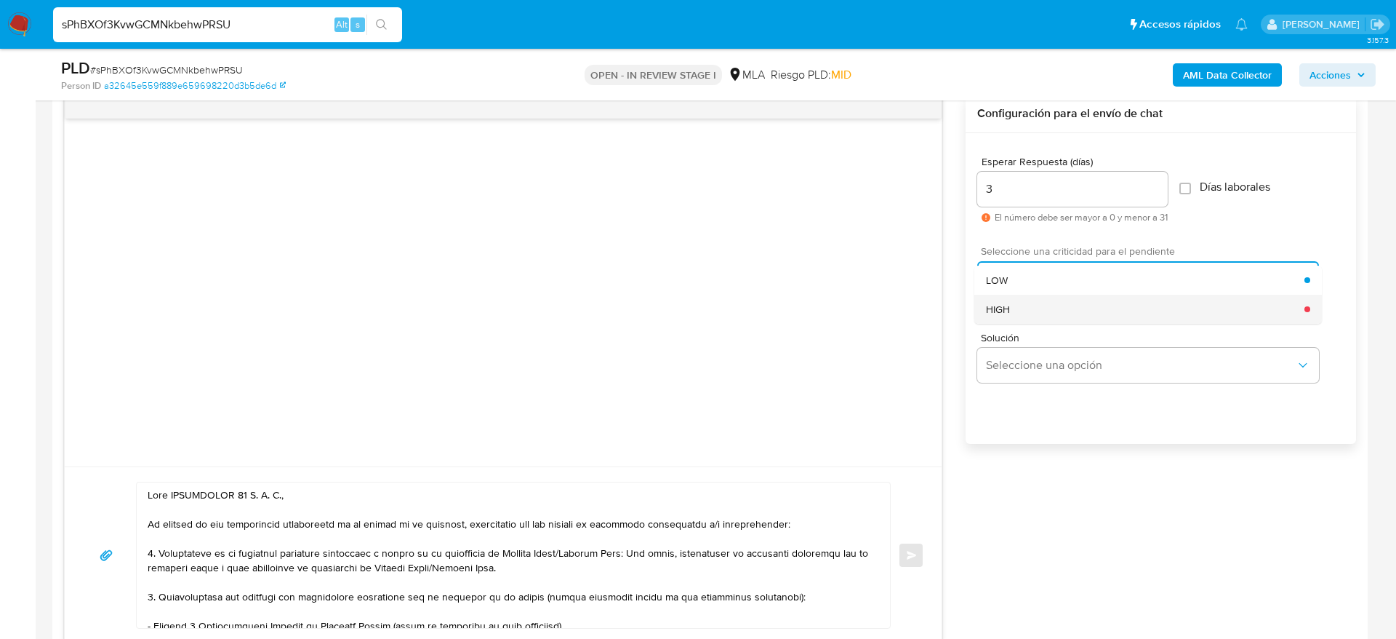
click at [1043, 303] on div "HIGH" at bounding box center [1145, 309] width 319 height 29
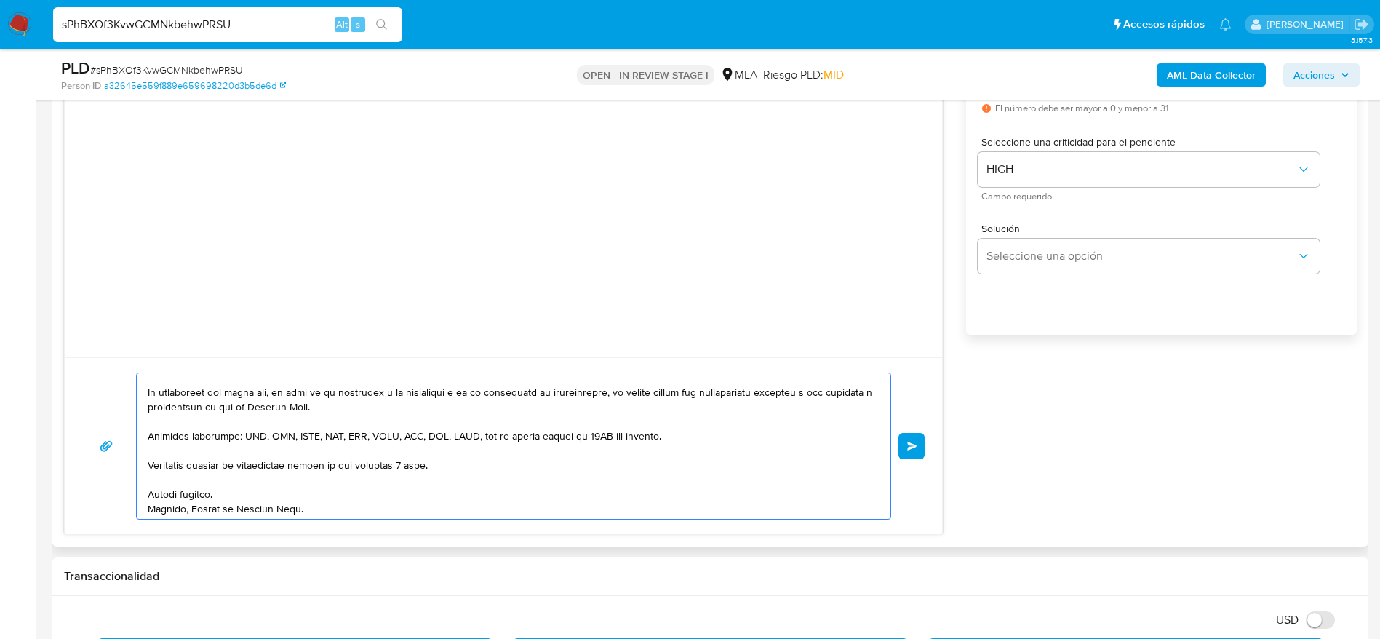
scroll to position [228, 0]
click at [911, 434] on button "Enviar" at bounding box center [911, 446] width 26 height 26
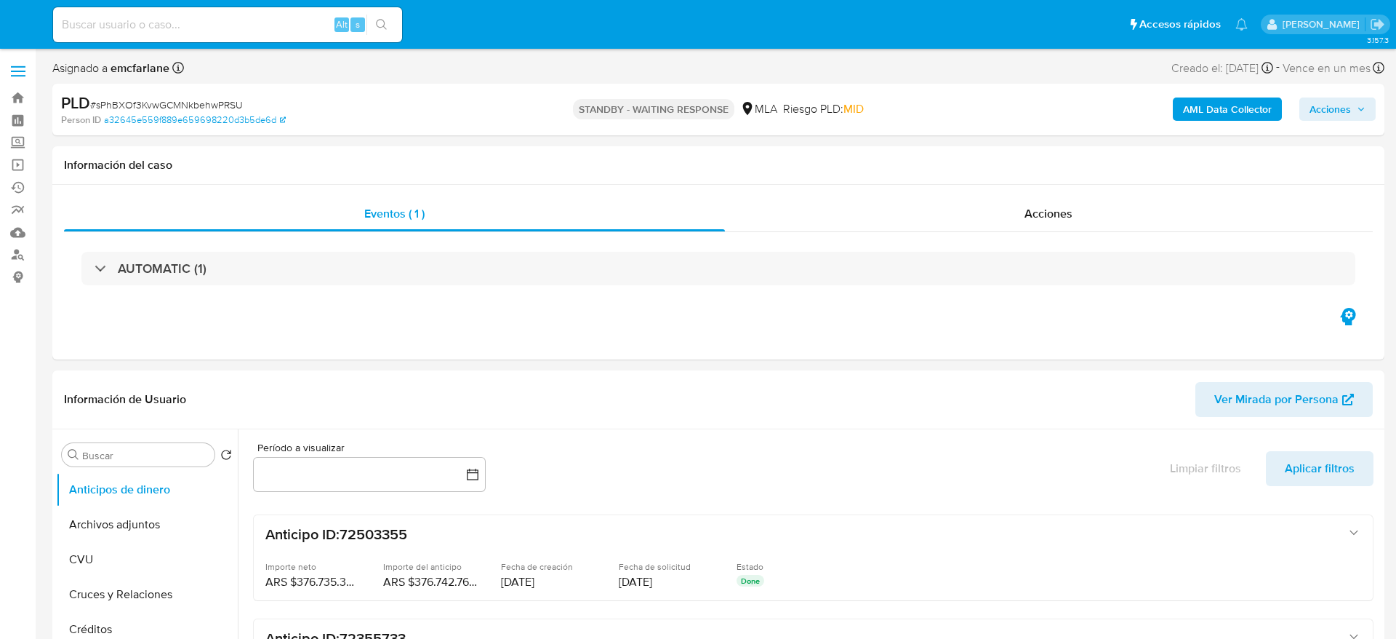
select select "10"
click at [274, 34] on div "Alt s" at bounding box center [227, 24] width 349 height 35
click at [273, 26] on input at bounding box center [227, 24] width 349 height 19
paste input "HpeLF0BGv4TW4D8eLHGj2omN"
type input "HpeLF0BGv4TW4D8eLHGj2omN"
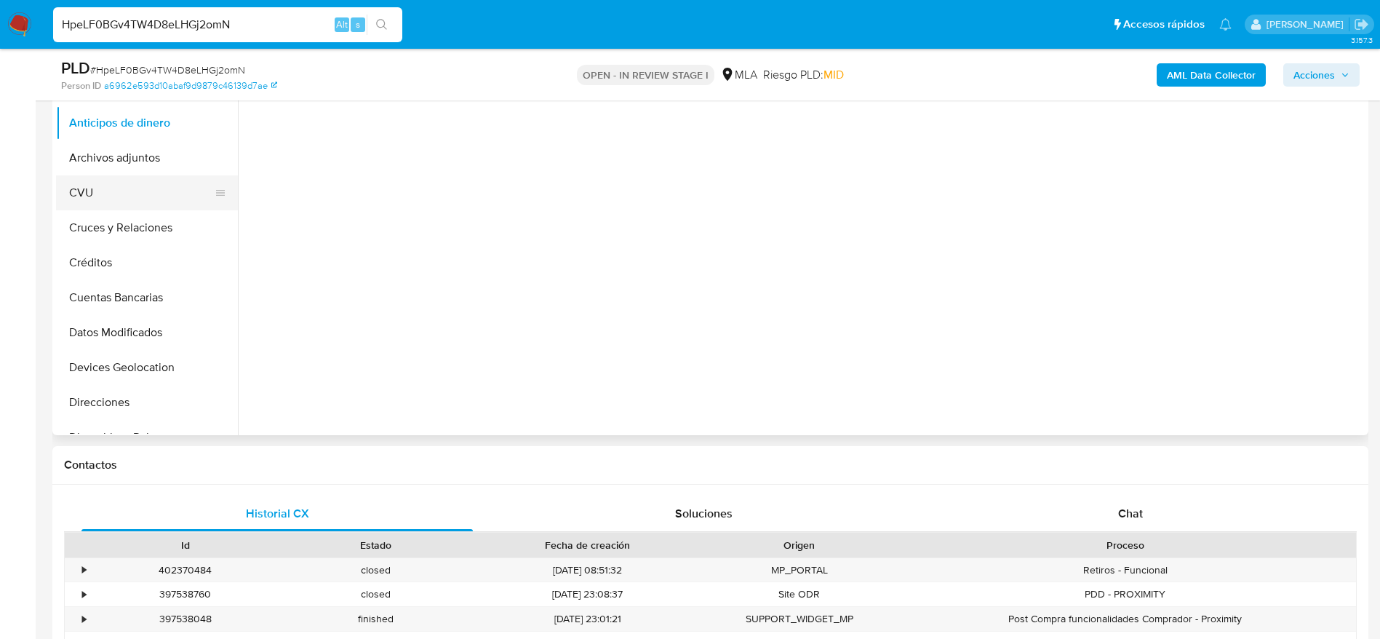
scroll to position [218, 0]
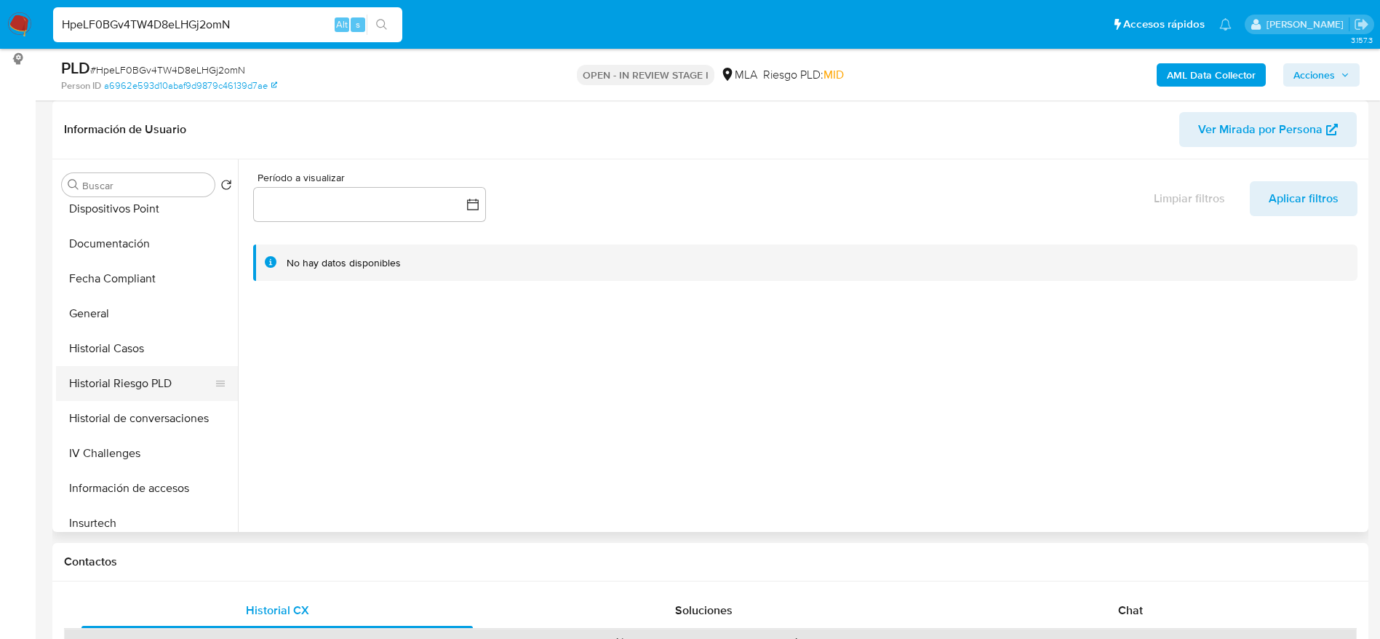
select select "10"
click at [127, 343] on button "Historial Casos" at bounding box center [141, 346] width 170 height 35
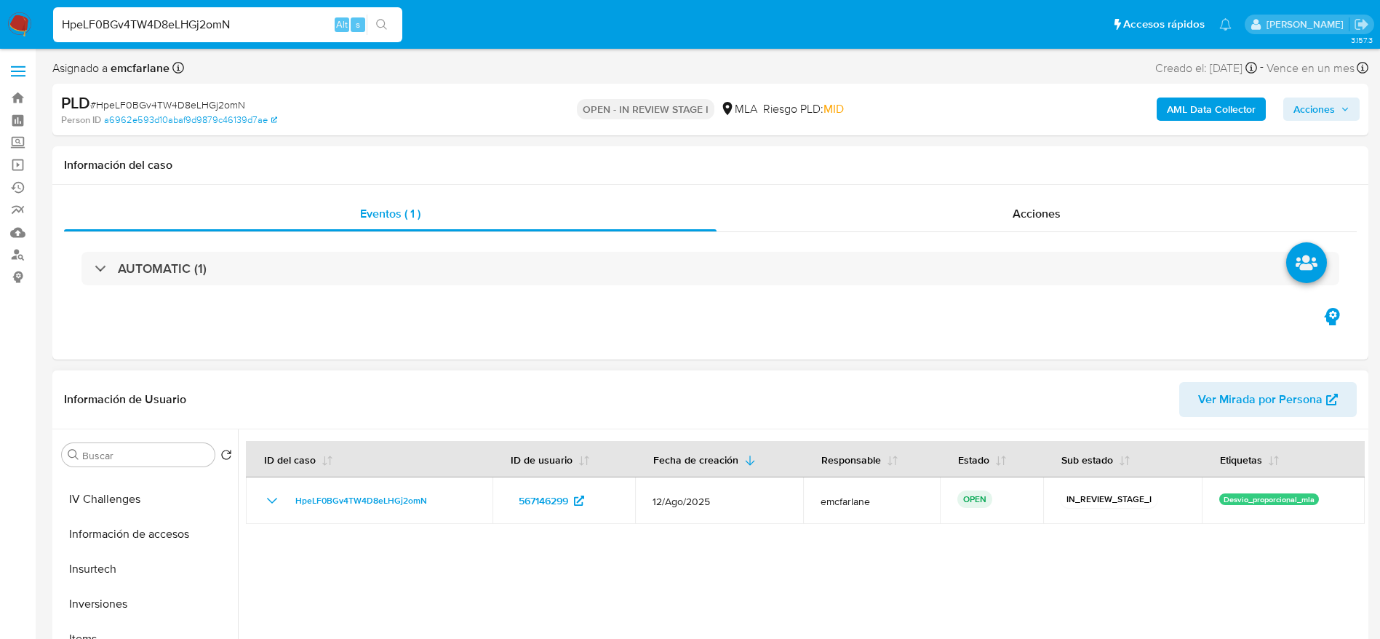
scroll to position [655, 0]
click at [105, 561] on button "KYC" at bounding box center [141, 568] width 170 height 35
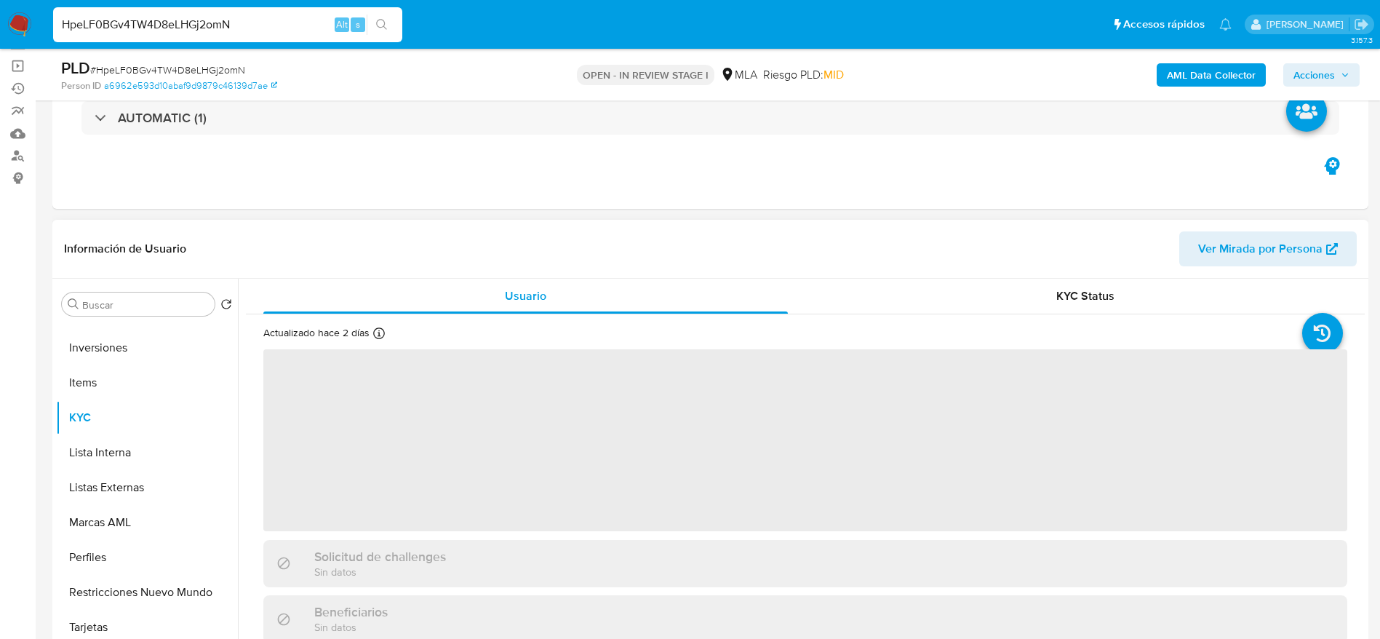
scroll to position [218, 0]
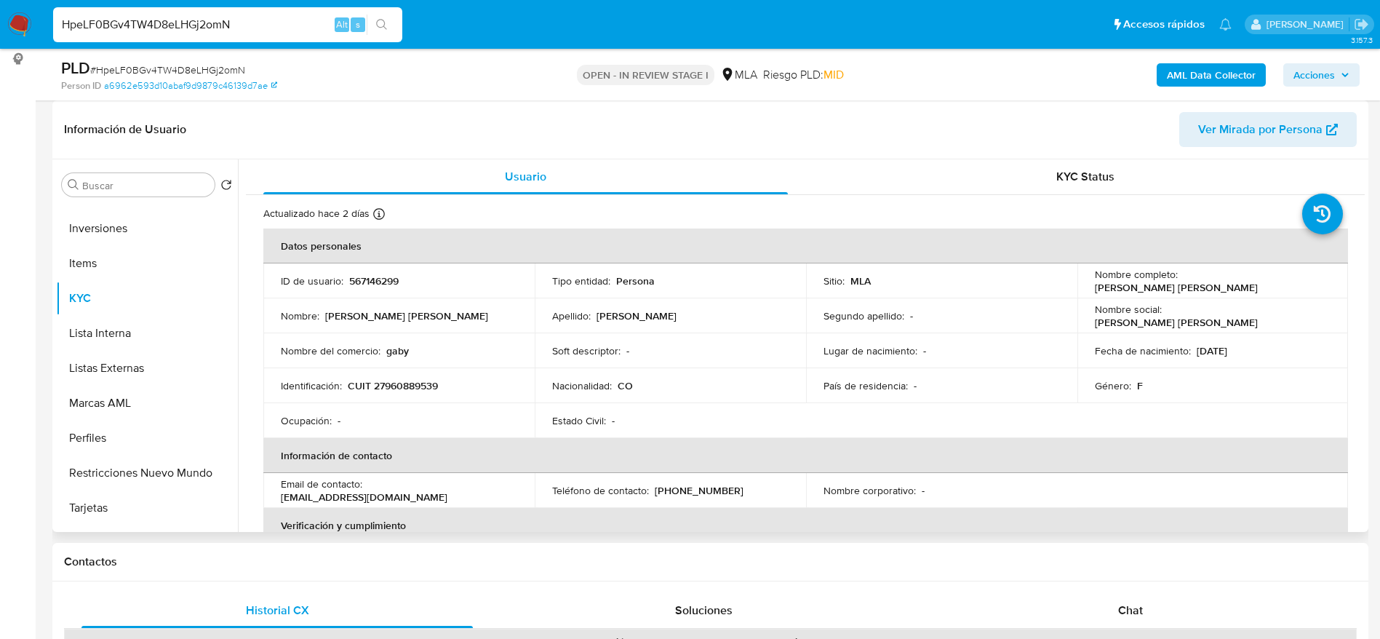
drag, startPoint x: 1268, startPoint y: 287, endPoint x: 1086, endPoint y: 294, distance: 181.9
click at [1086, 294] on td "Nombre completo : Isabel Gabriela Manrique Sandoval" at bounding box center [1212, 280] width 271 height 35
copy p "Isabel Gabriela Manrique Sandoval"
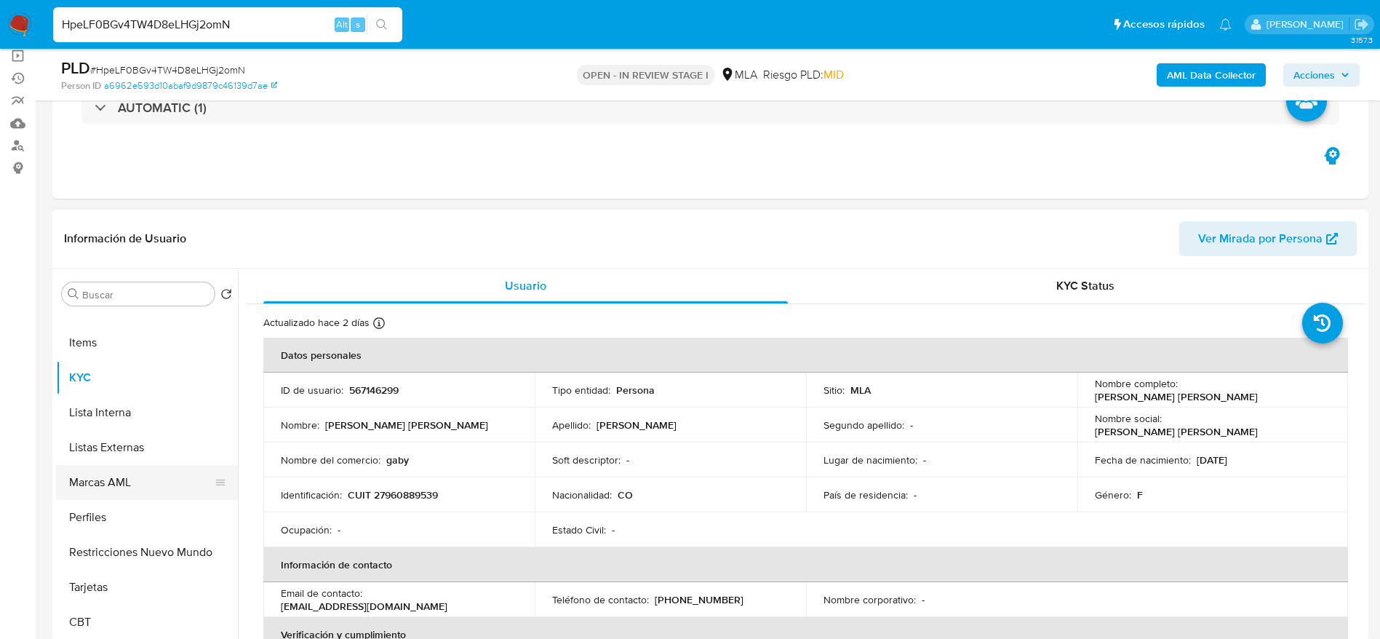
scroll to position [357, 0]
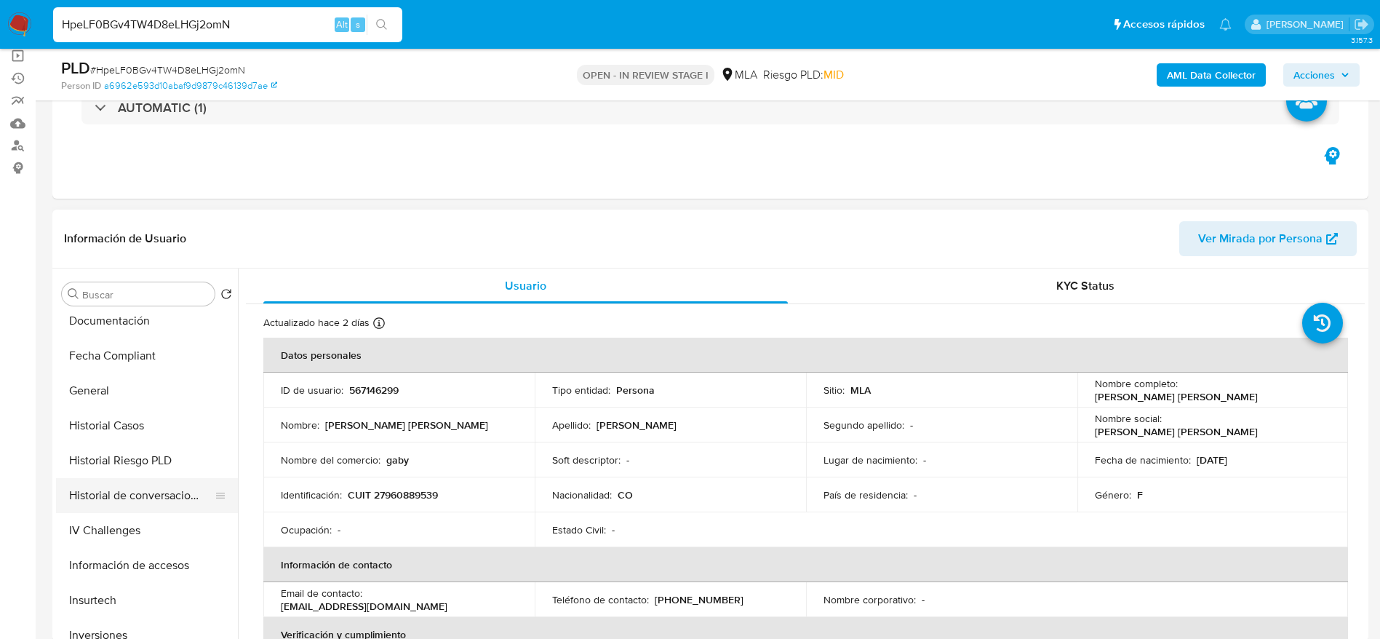
click at [145, 479] on button "Historial de conversaciones" at bounding box center [141, 495] width 170 height 35
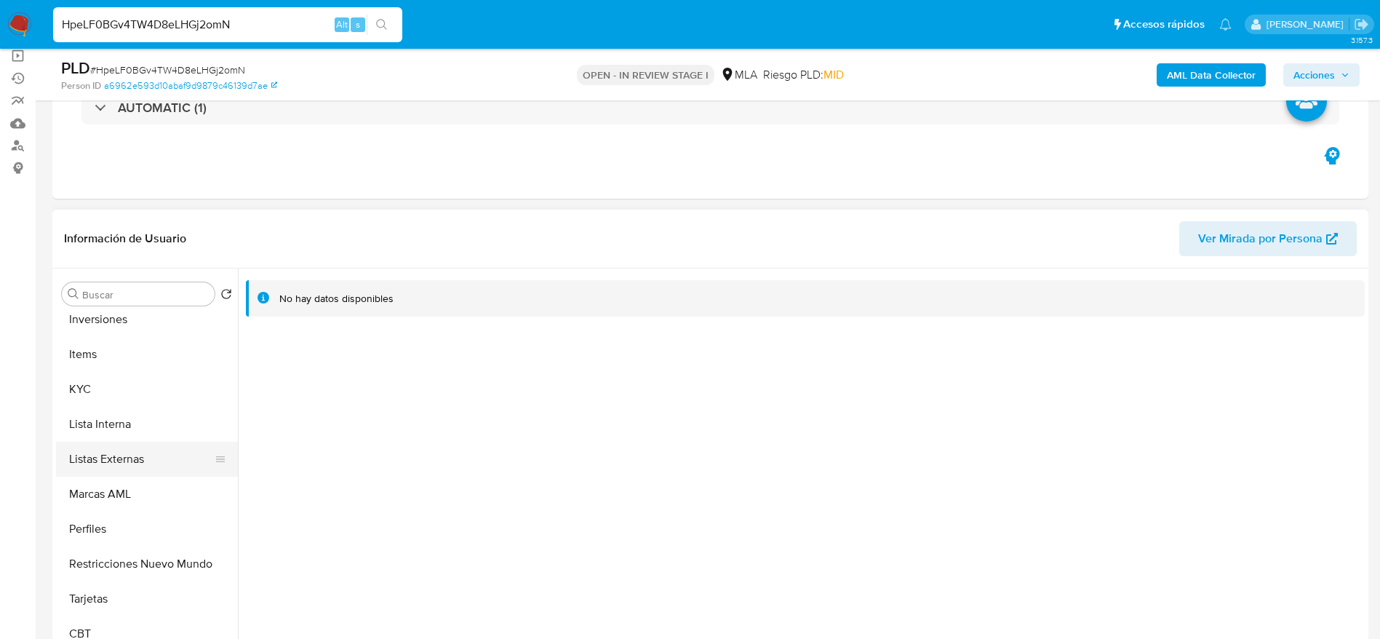
scroll to position [684, 0]
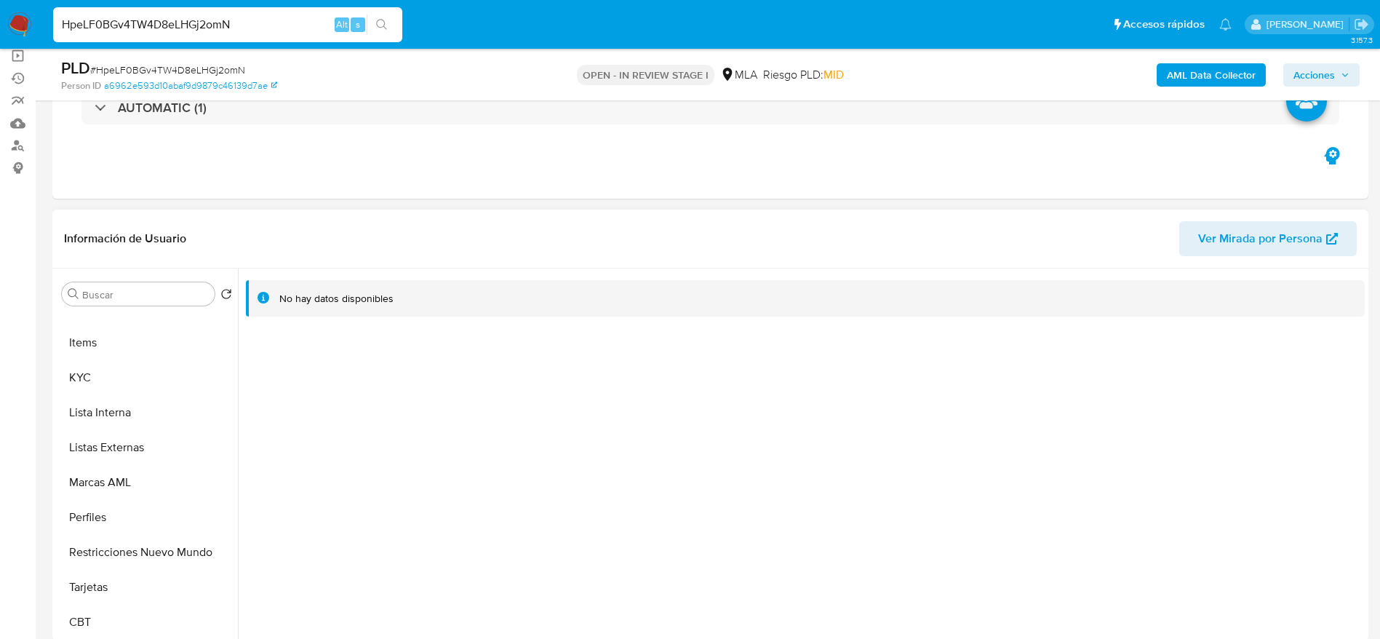
drag, startPoint x: 96, startPoint y: 370, endPoint x: 234, endPoint y: 385, distance: 139.0
click at [96, 370] on button "KYC" at bounding box center [147, 377] width 182 height 35
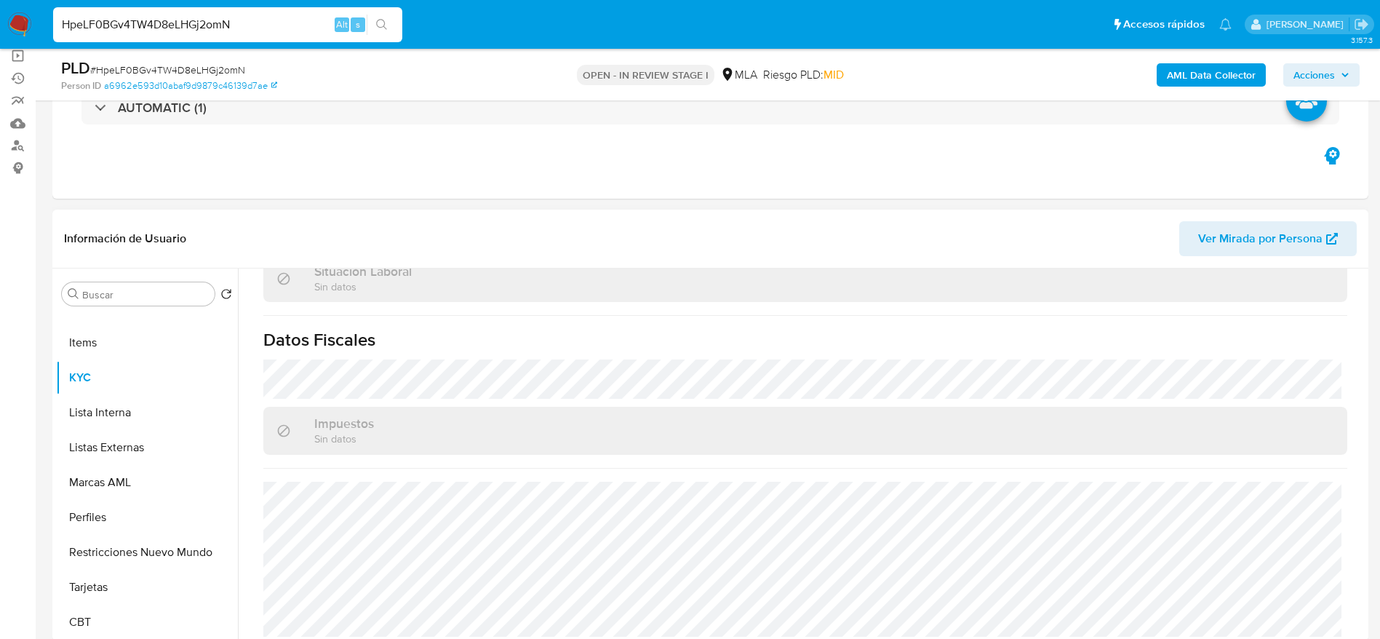
scroll to position [779, 0]
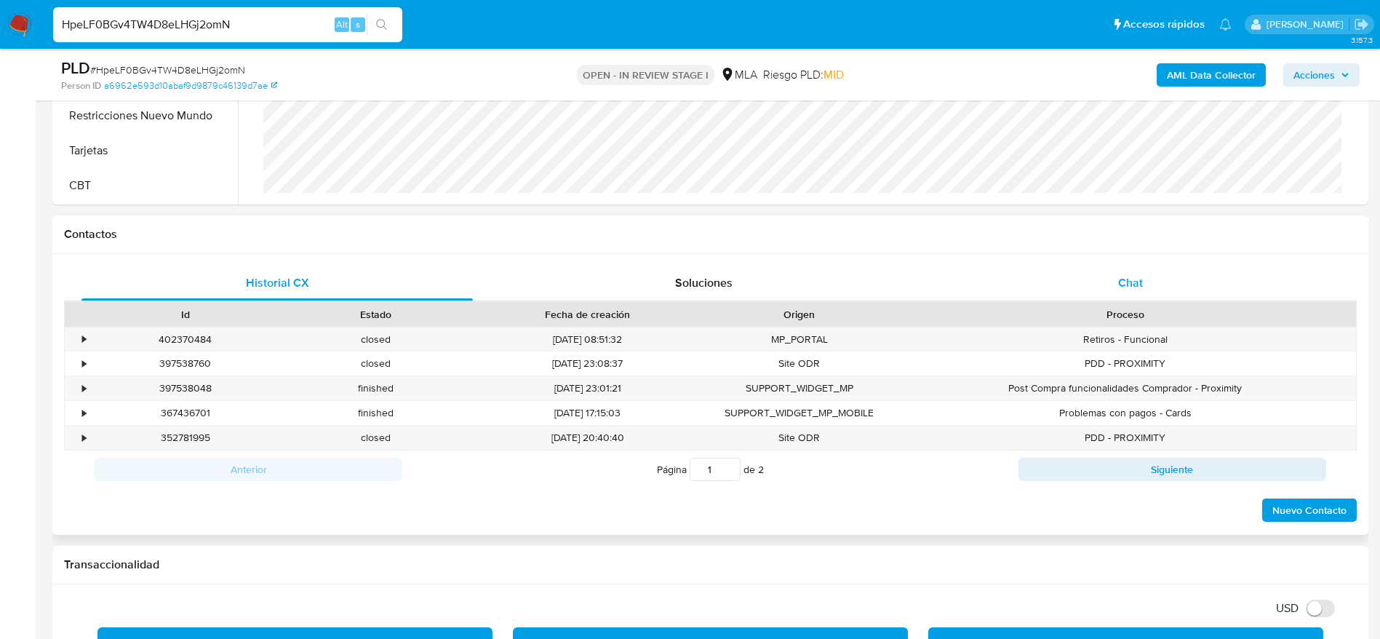
click at [1140, 289] on span "Chat" at bounding box center [1130, 282] width 25 height 17
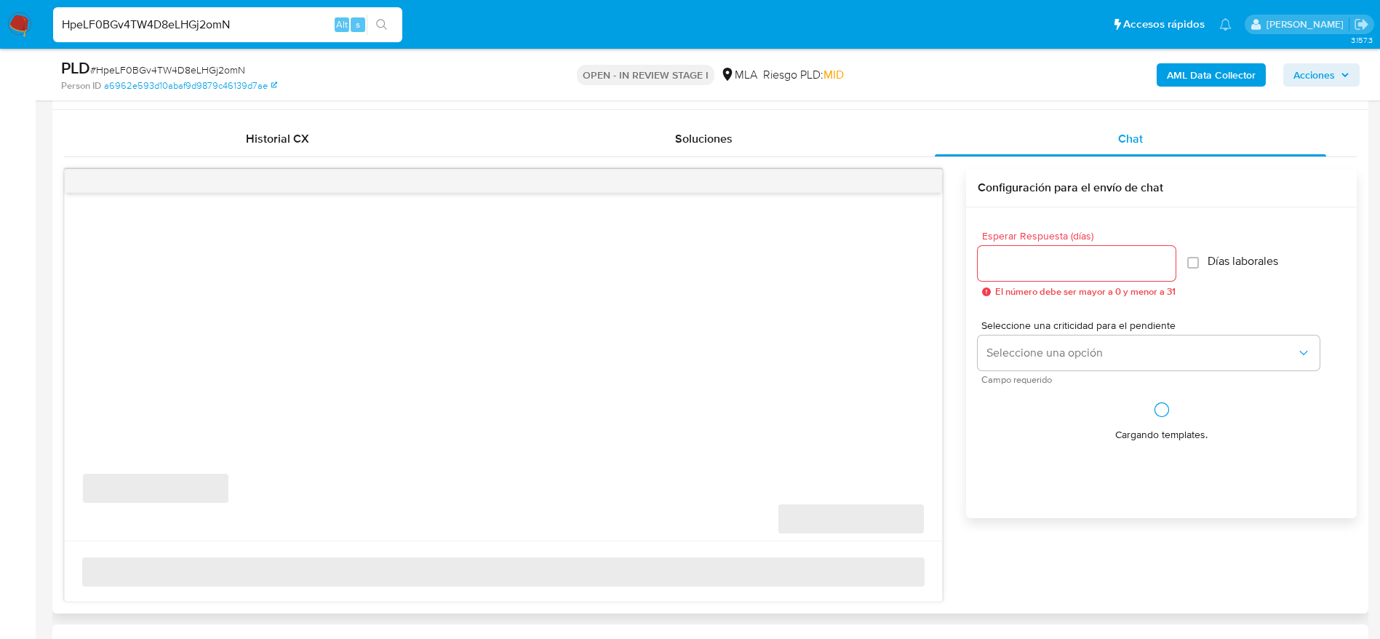
scroll to position [764, 0]
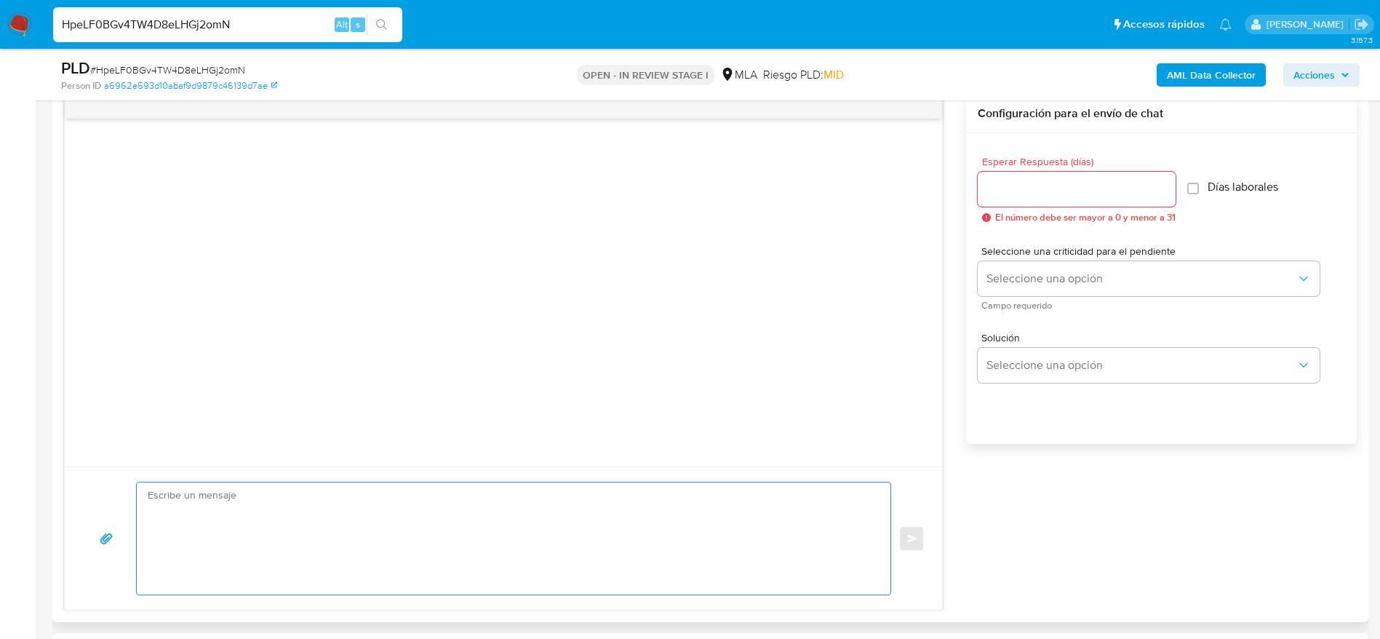
click at [284, 516] on textarea at bounding box center [510, 538] width 724 height 112
paste textarea "Hola Isabel Gabriela Manrique Sandoval, En función de las operaciones registrad…"
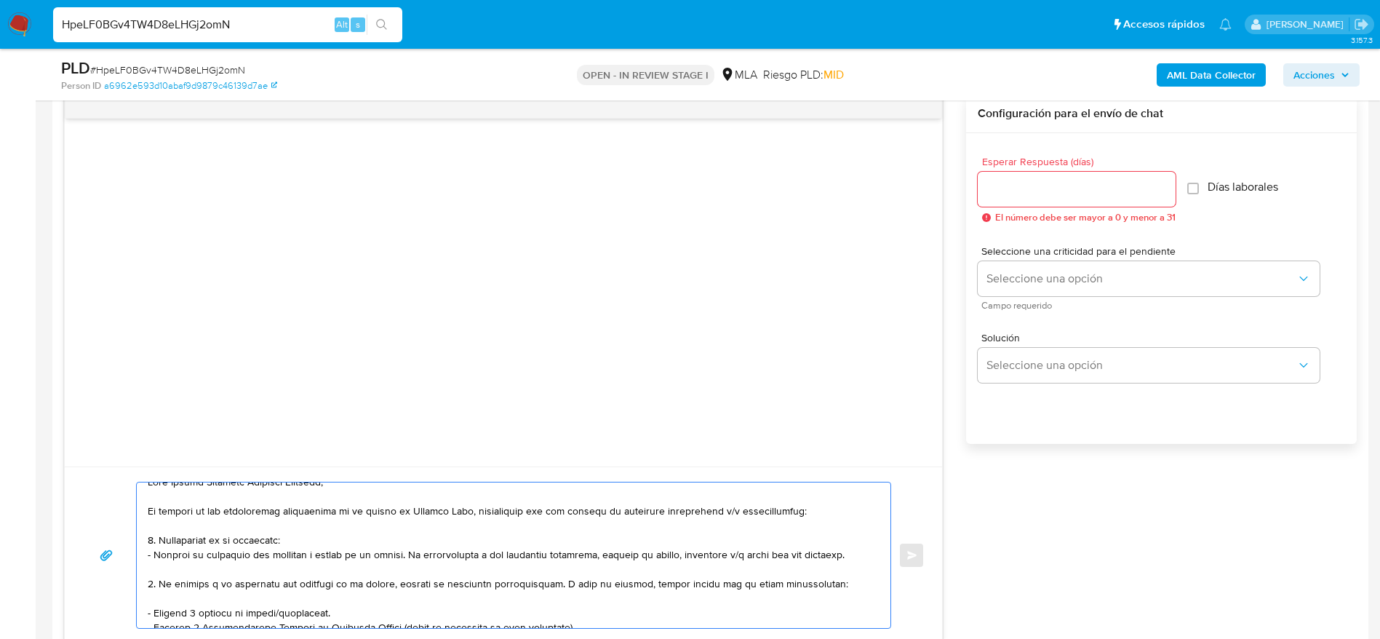
scroll to position [0, 0]
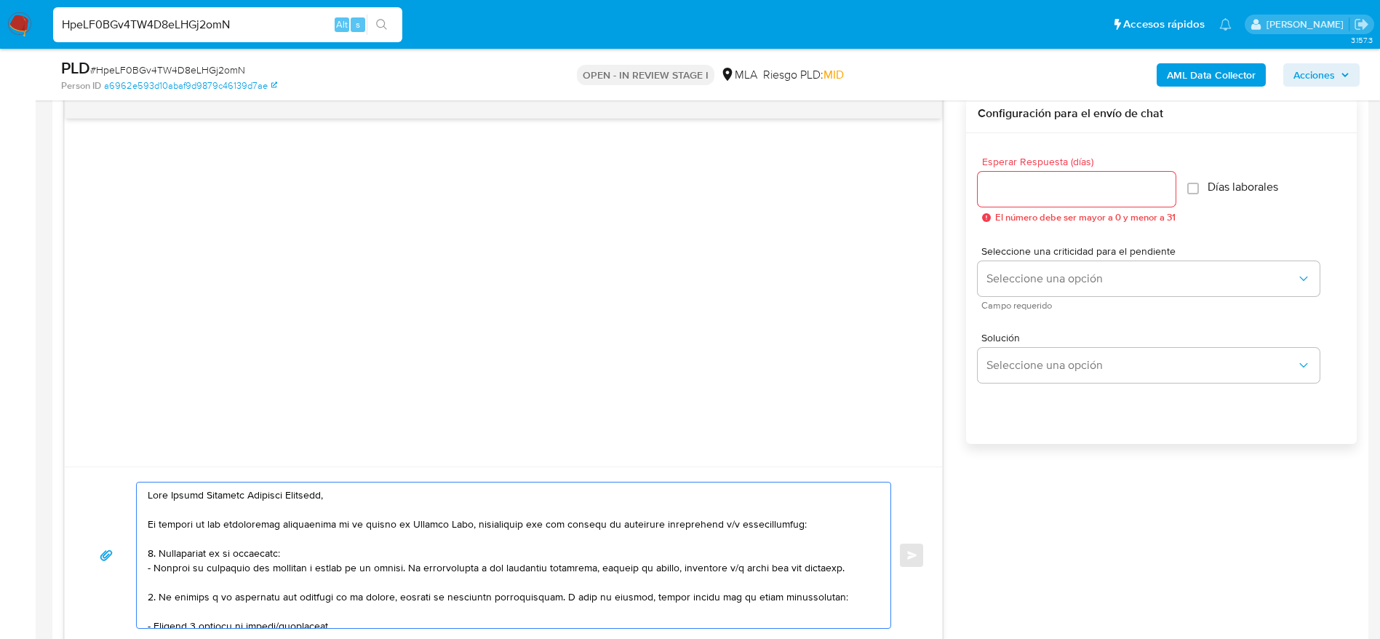
type textarea "Hola Isabel Gabriela Manrique Sandoval, En función de las operaciones registrad…"
click at [1010, 204] on div at bounding box center [1076, 189] width 198 height 35
click at [999, 185] on input "Esperar Respuesta (días)" at bounding box center [1076, 189] width 198 height 19
type input "2"
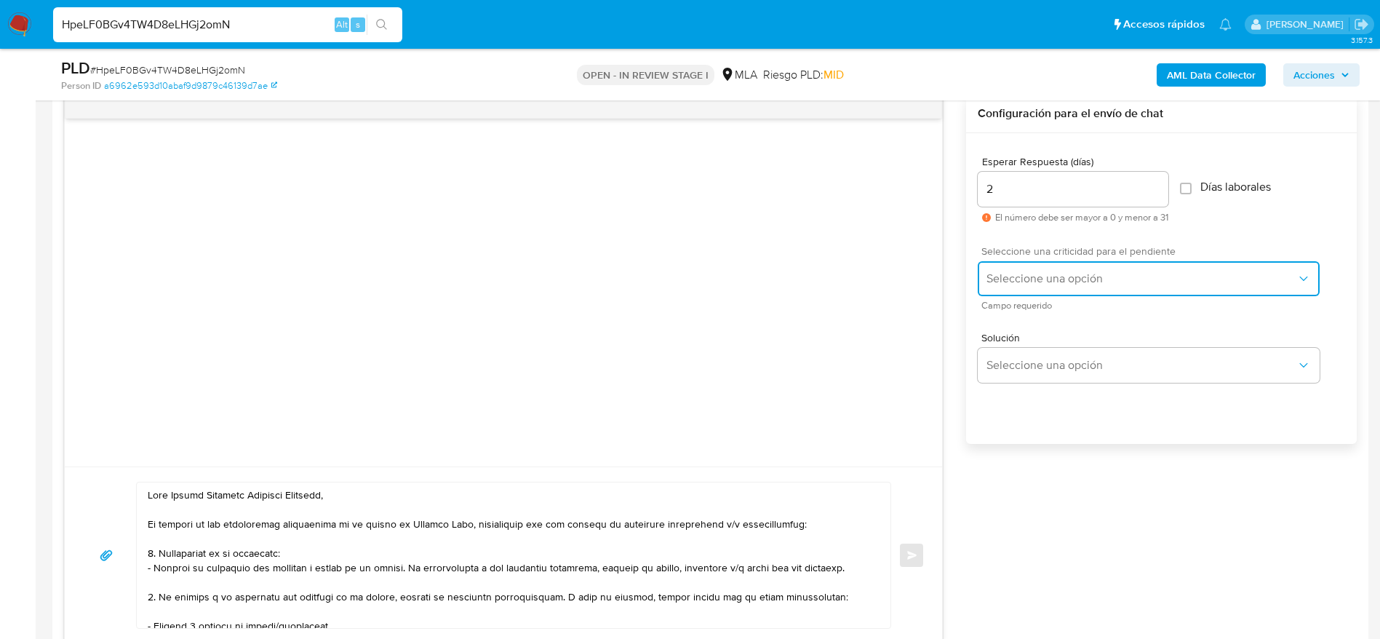
click at [1038, 283] on span "Seleccione una opción" at bounding box center [1141, 278] width 310 height 15
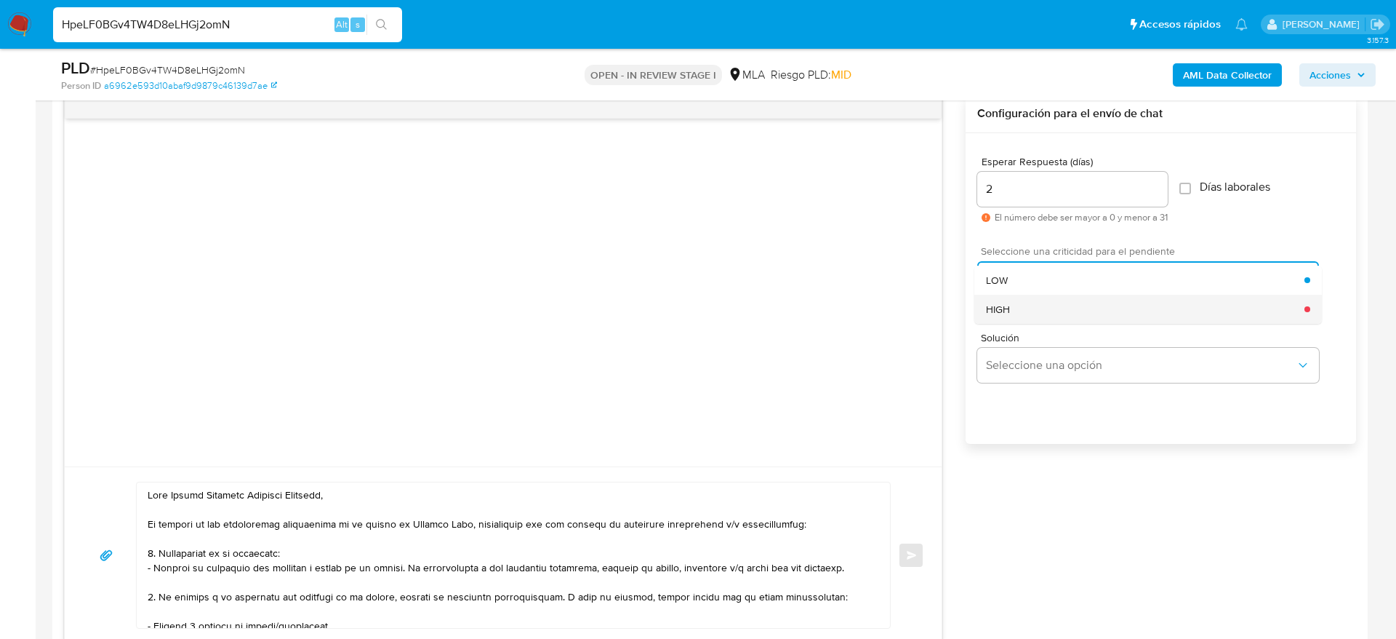
click at [1025, 316] on div "HIGH" at bounding box center [1145, 309] width 319 height 29
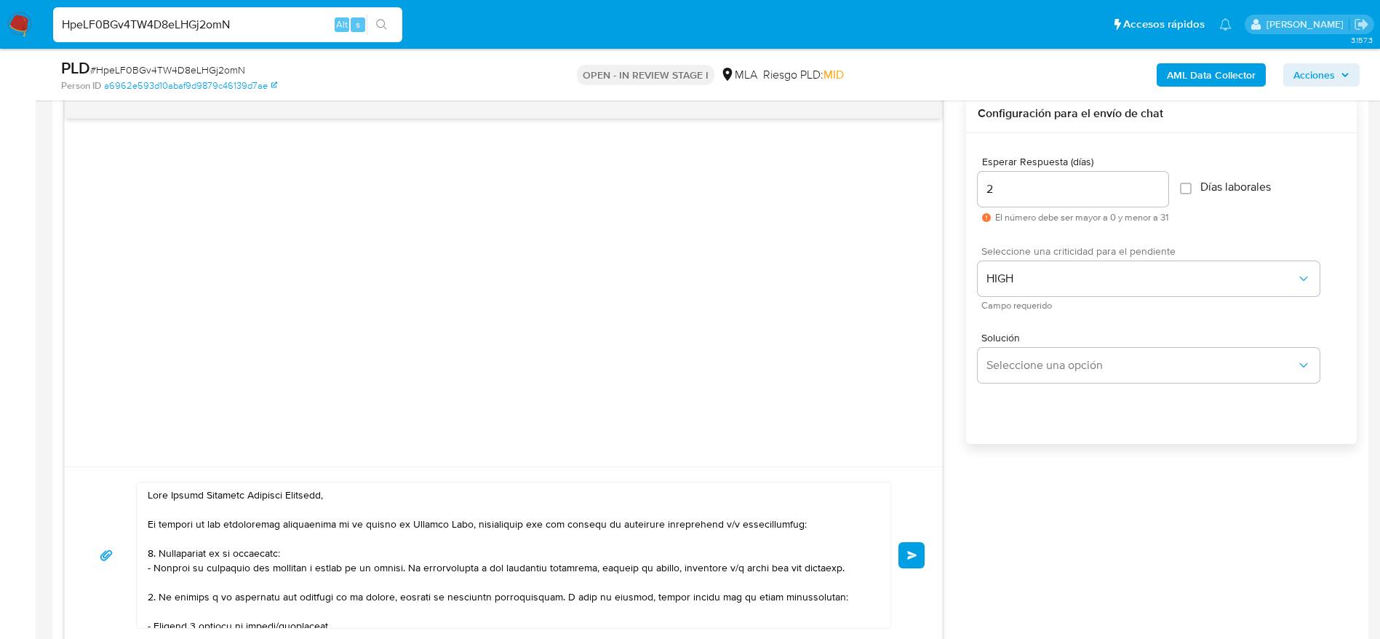
click at [893, 563] on div "Enviar" at bounding box center [503, 554] width 842 height 147
click at [912, 551] on span "Enviar" at bounding box center [912, 555] width 10 height 9
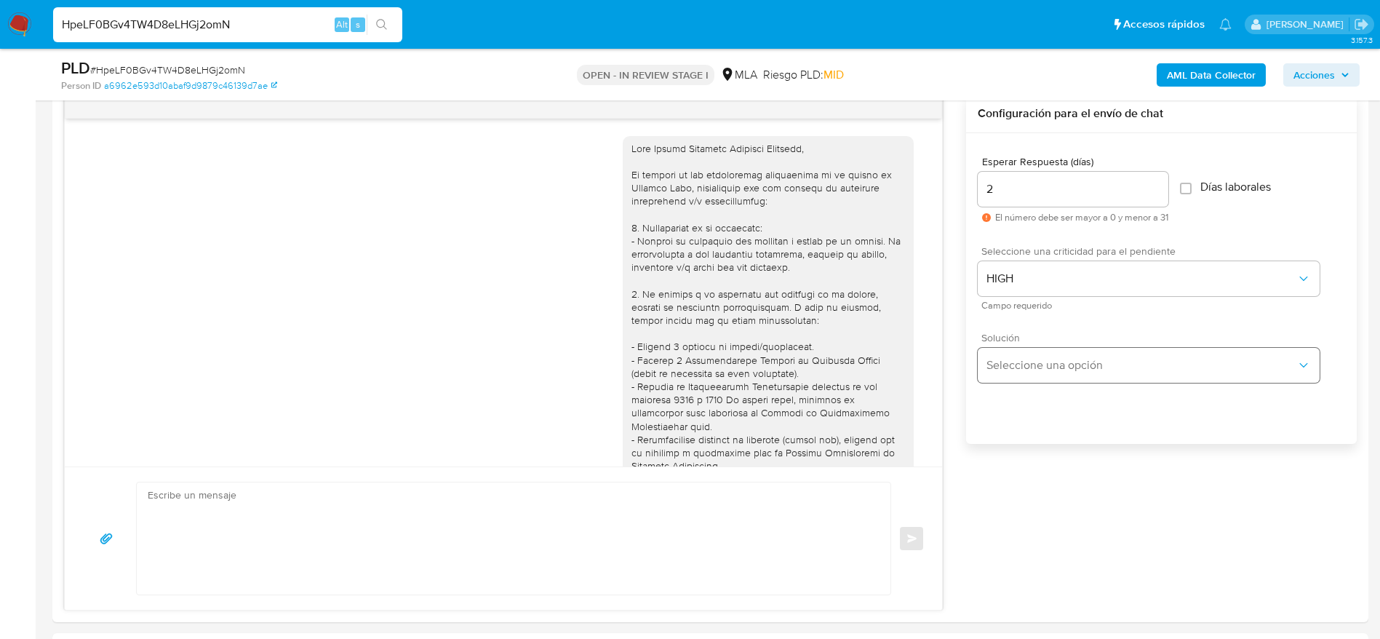
scroll to position [437, 0]
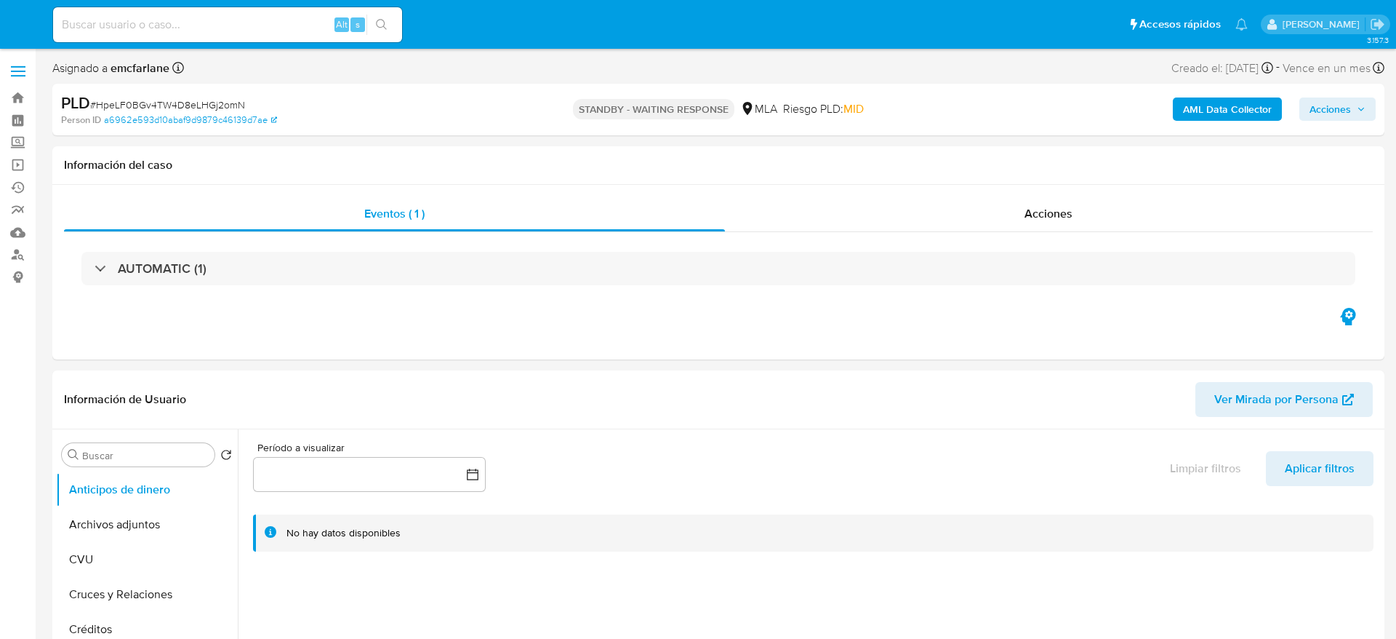
select select "10"
click at [248, 12] on div "Alt s" at bounding box center [227, 24] width 349 height 35
click at [247, 28] on input at bounding box center [227, 24] width 349 height 19
paste input "R4Yg16MeHICXVFtz85fSbkHh"
type input "R4Yg16MeHICXVFtz85fSbkHh"
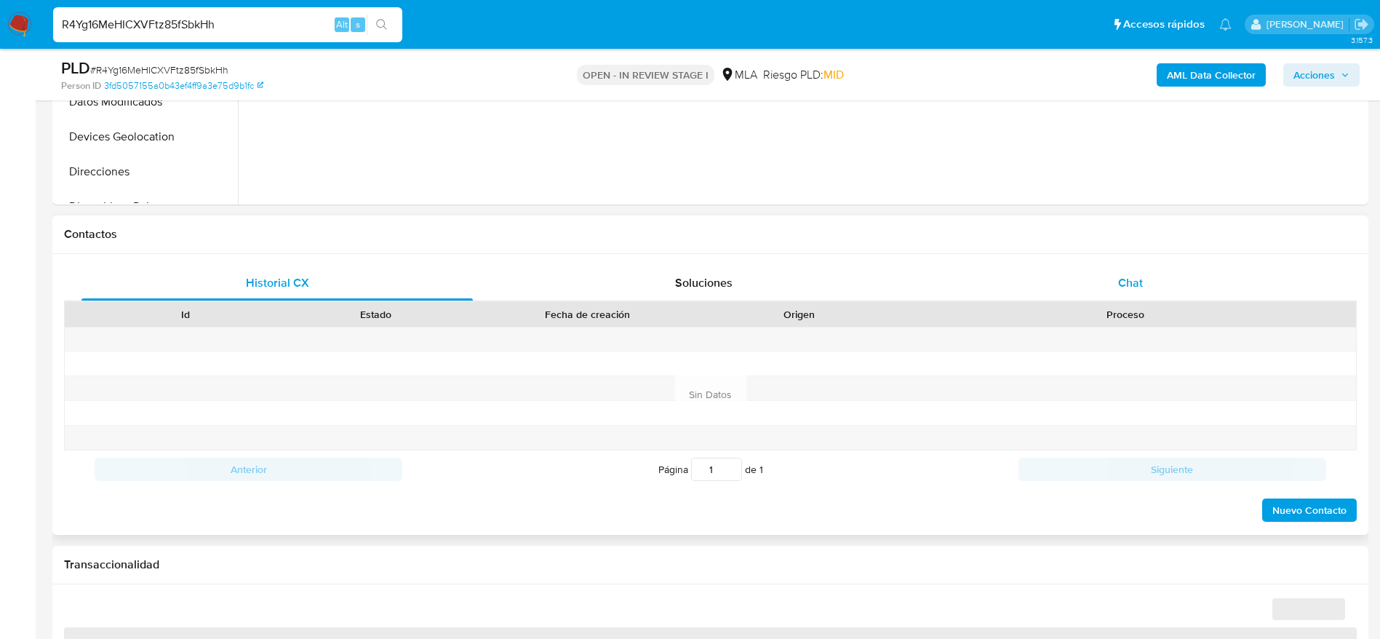
click at [1135, 290] on span "Chat" at bounding box center [1130, 282] width 25 height 17
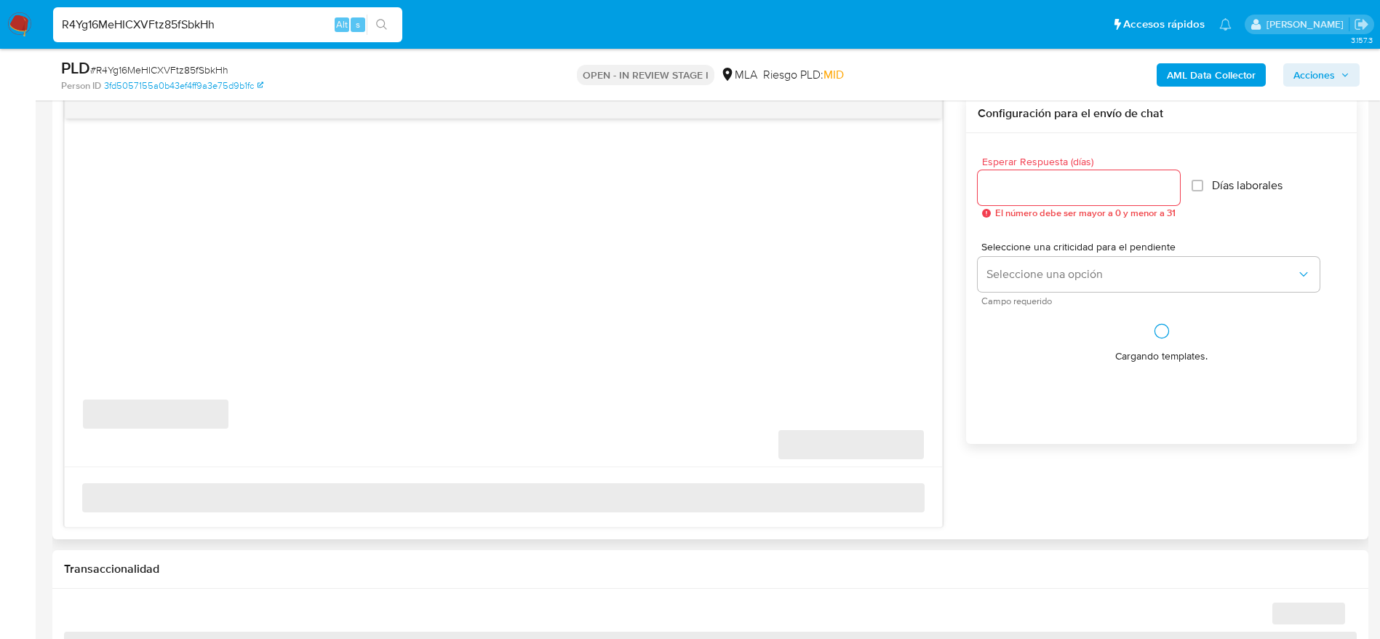
select select "10"
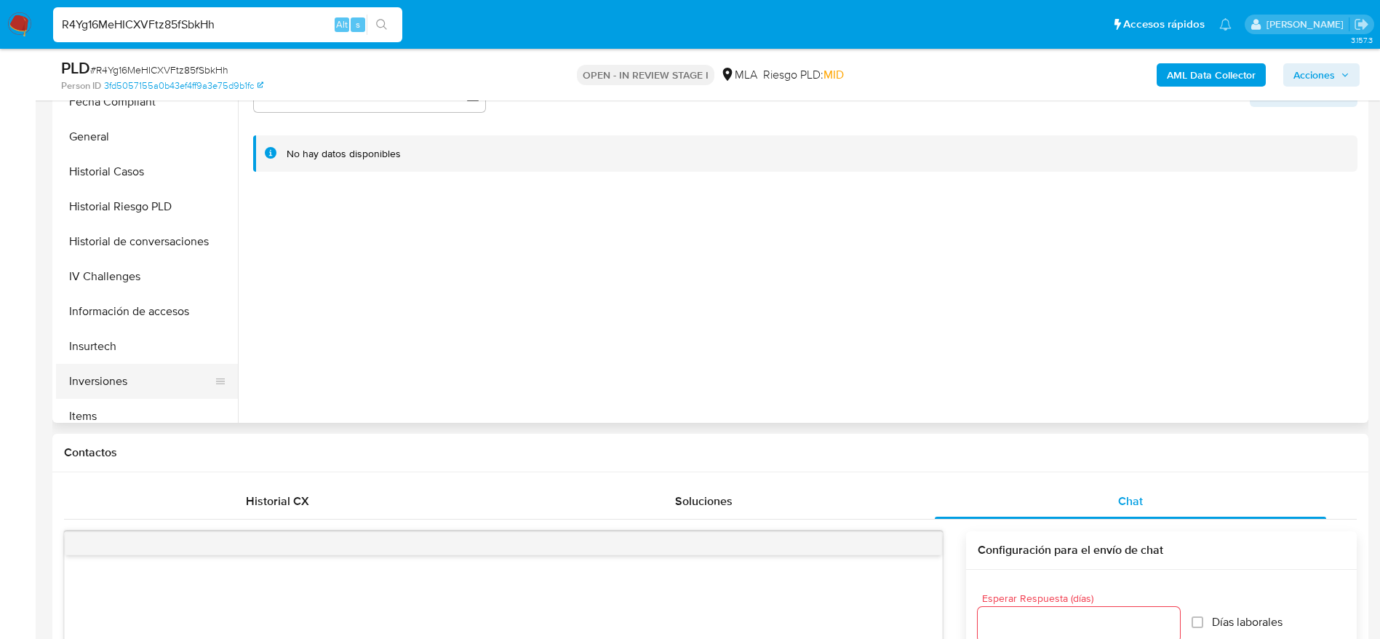
scroll to position [436, 0]
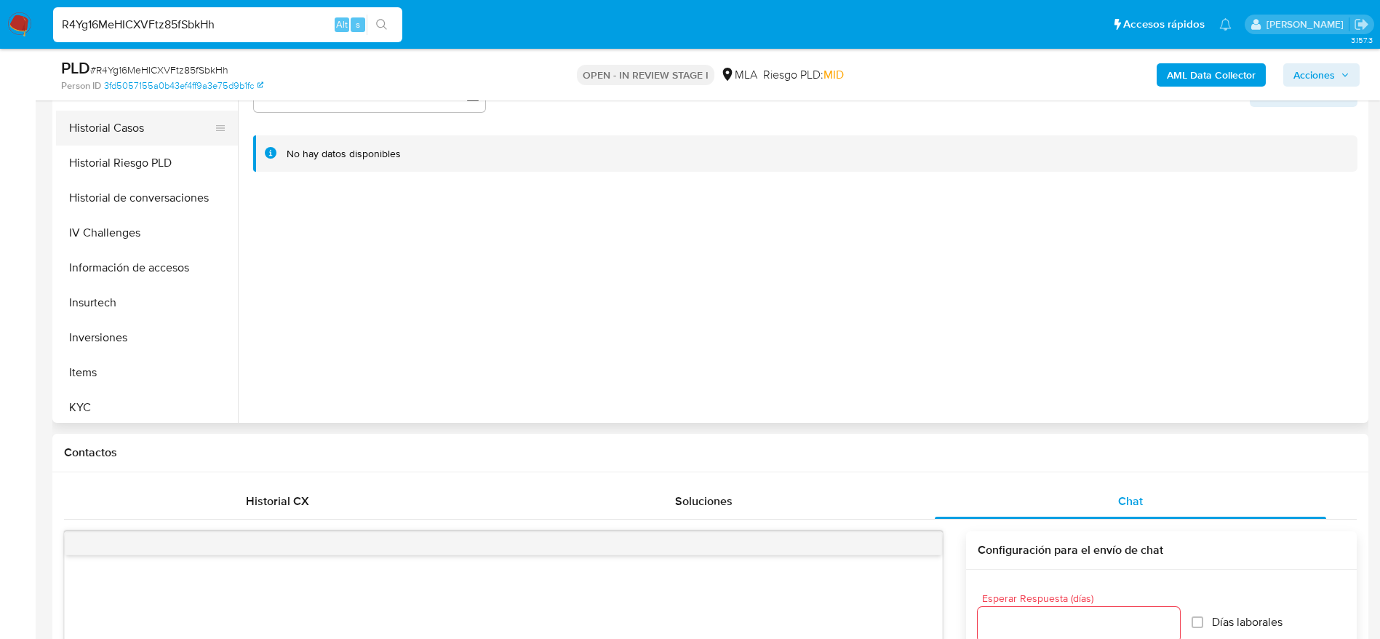
click at [119, 129] on button "Historial Casos" at bounding box center [141, 128] width 170 height 35
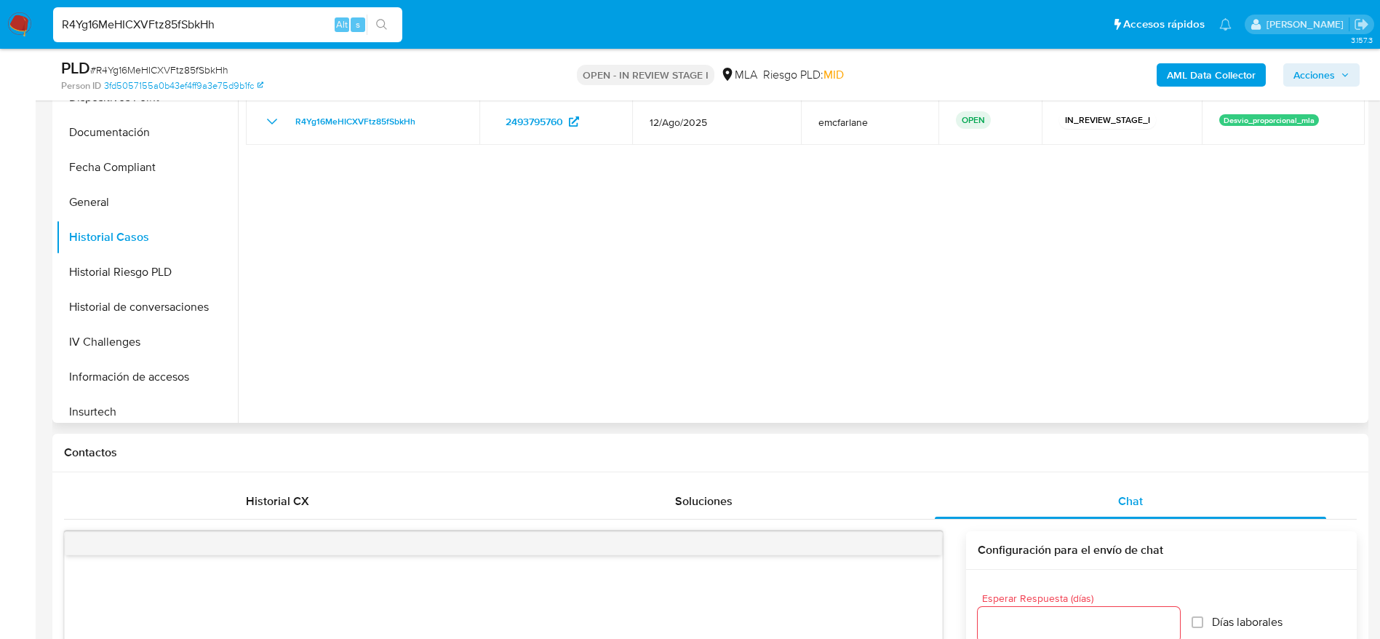
scroll to position [218, 0]
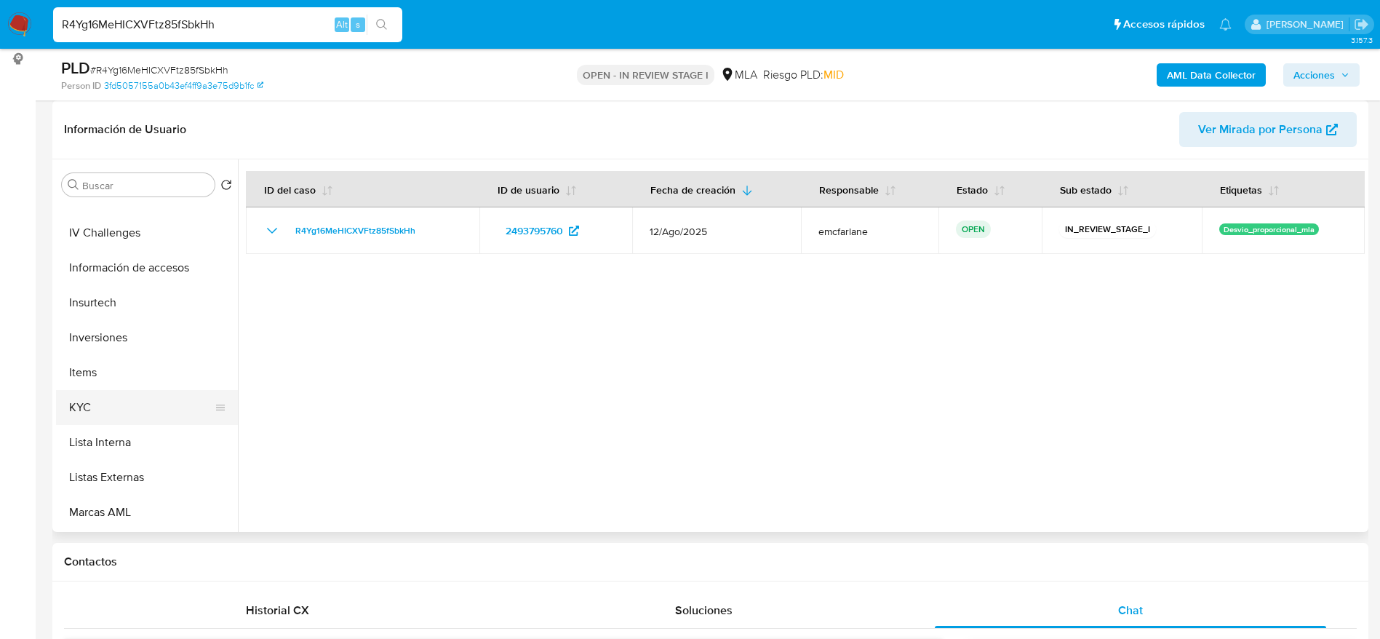
click at [103, 401] on button "KYC" at bounding box center [141, 407] width 170 height 35
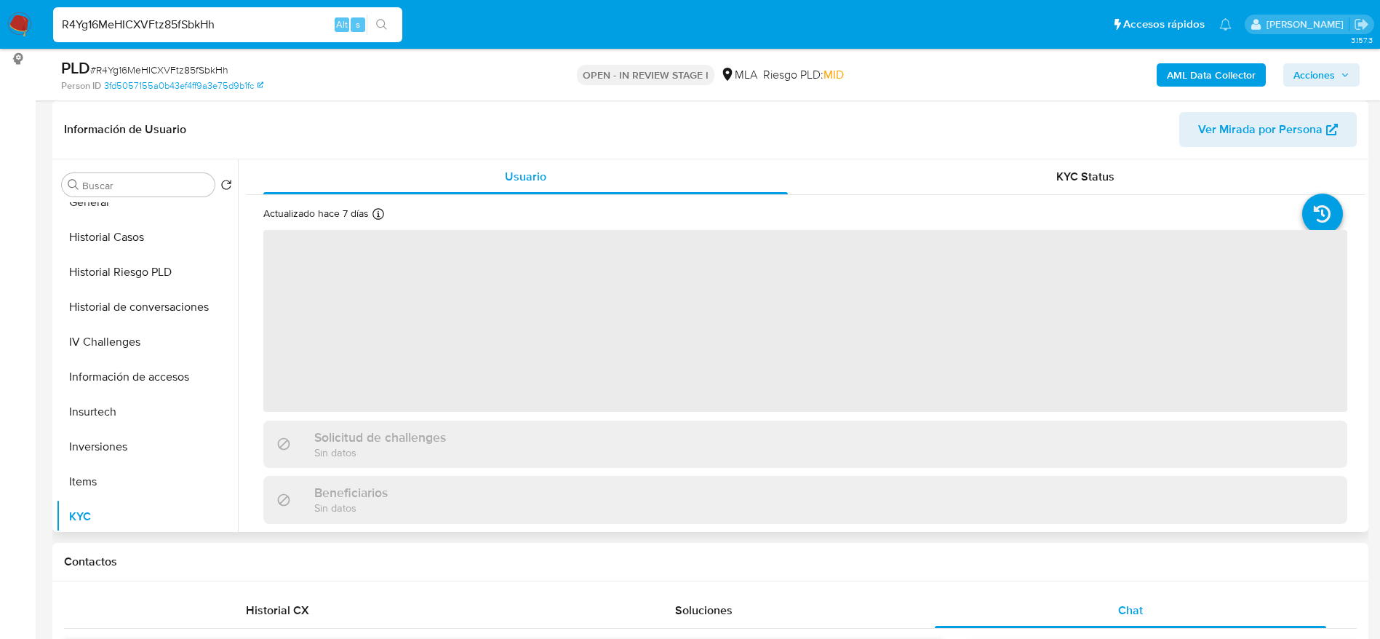
scroll to position [327, 0]
click at [99, 324] on button "General" at bounding box center [141, 311] width 170 height 35
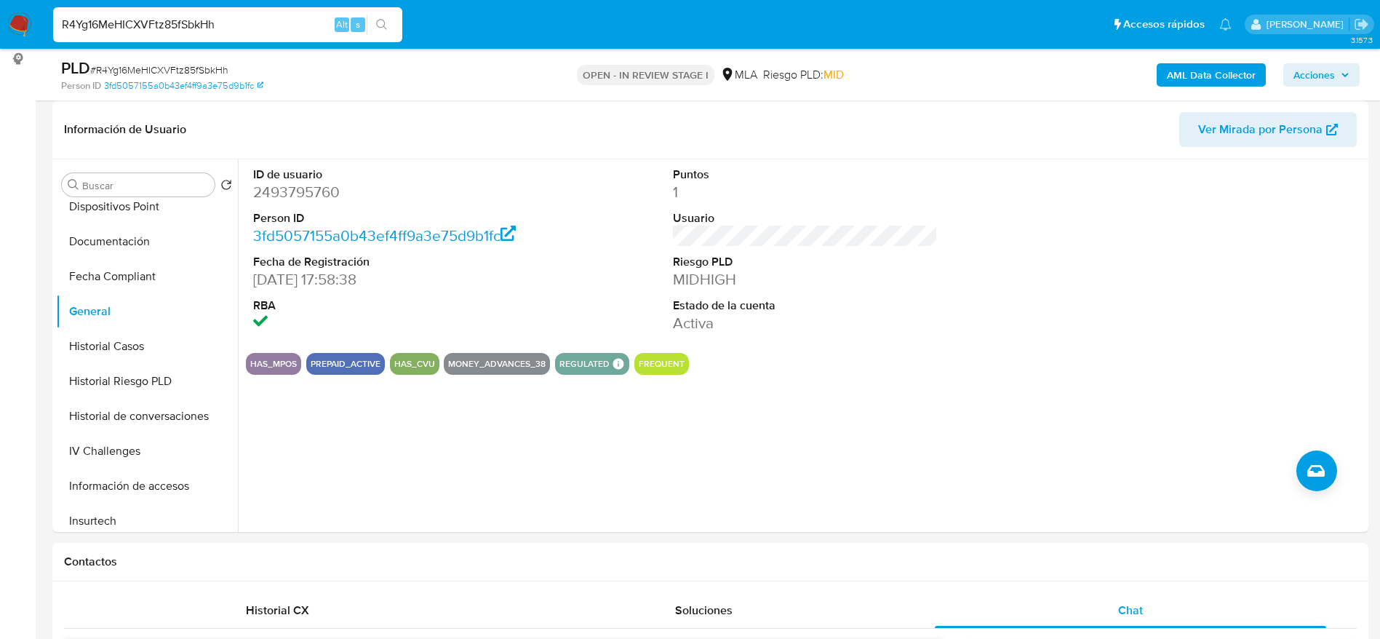
click at [263, 31] on input "R4Yg16MeHICXVFtz85fSbkHh" at bounding box center [227, 24] width 349 height 19
paste input "2g5CjEYDzYUfsiS72hoD57mQ"
type input "2g5CjEYDzYUfsiS72hoD57mQ"
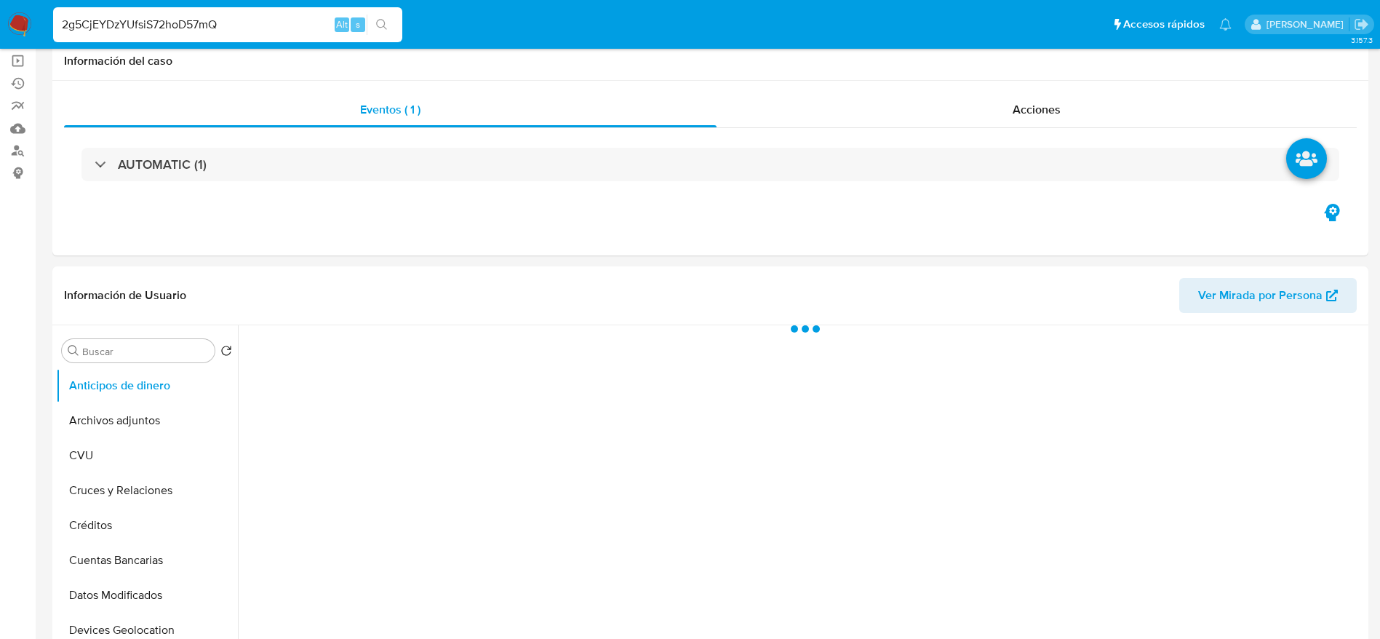
scroll to position [327, 0]
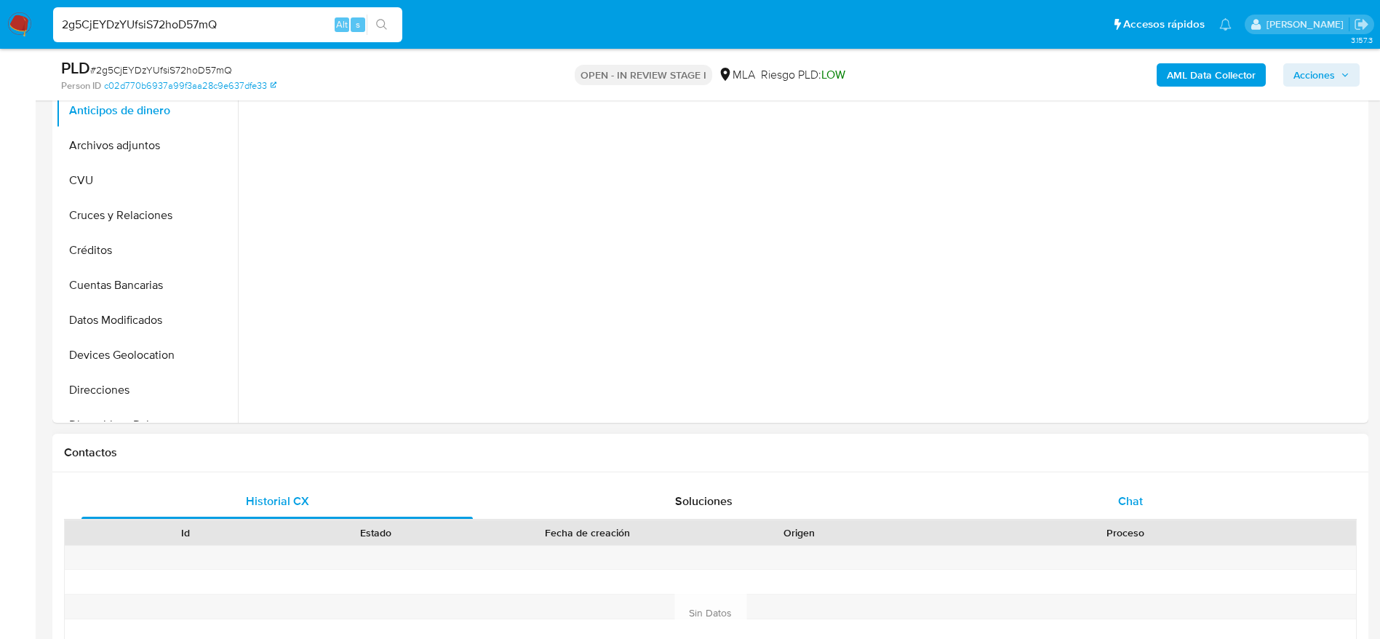
click at [1152, 487] on div "Chat" at bounding box center [1130, 501] width 391 height 35
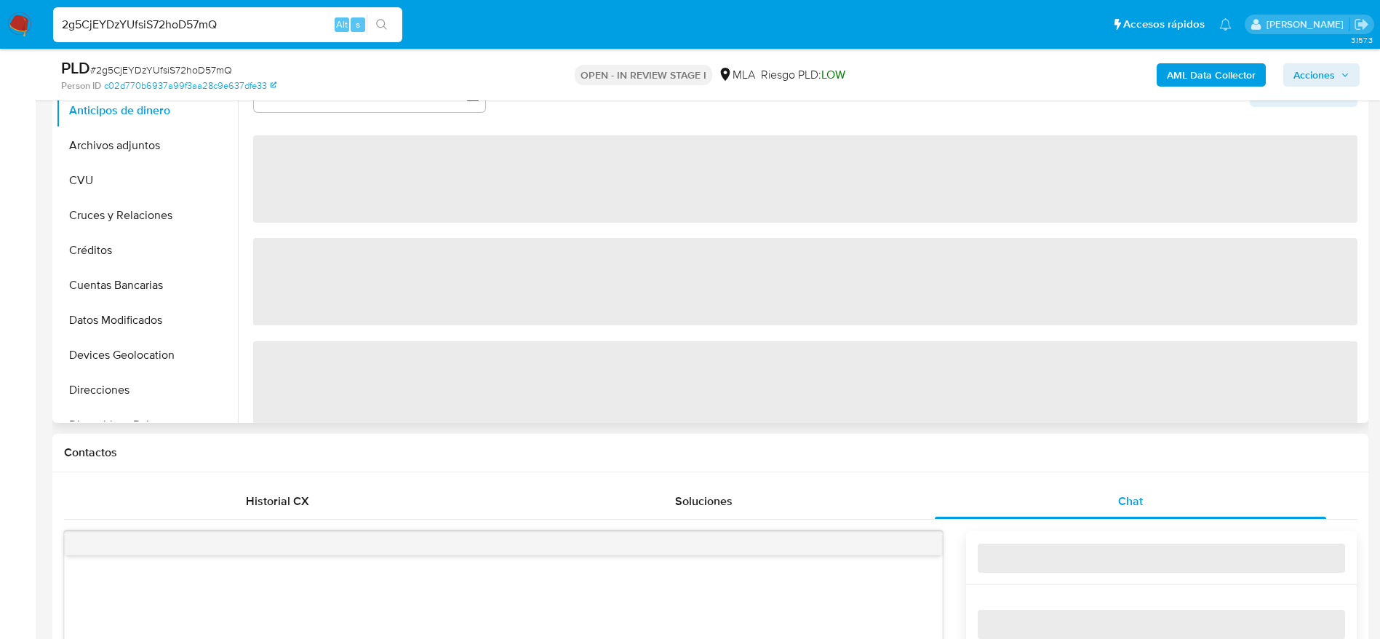
select select "10"
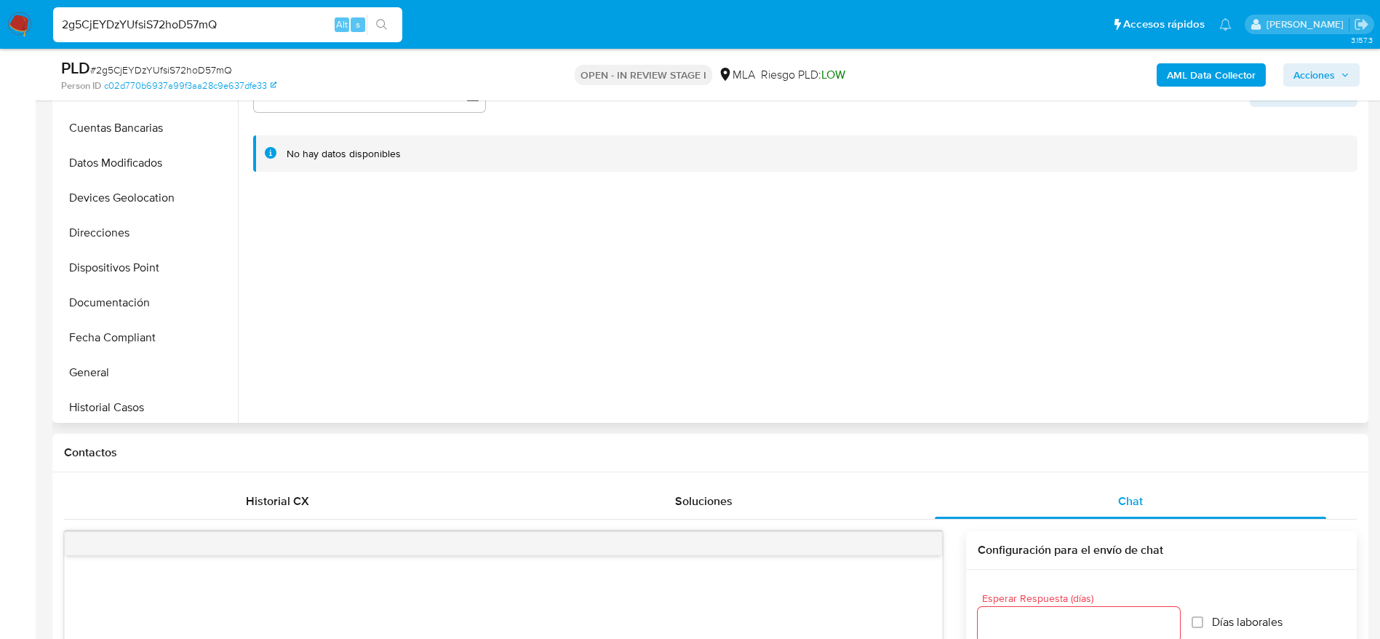
scroll to position [218, 0]
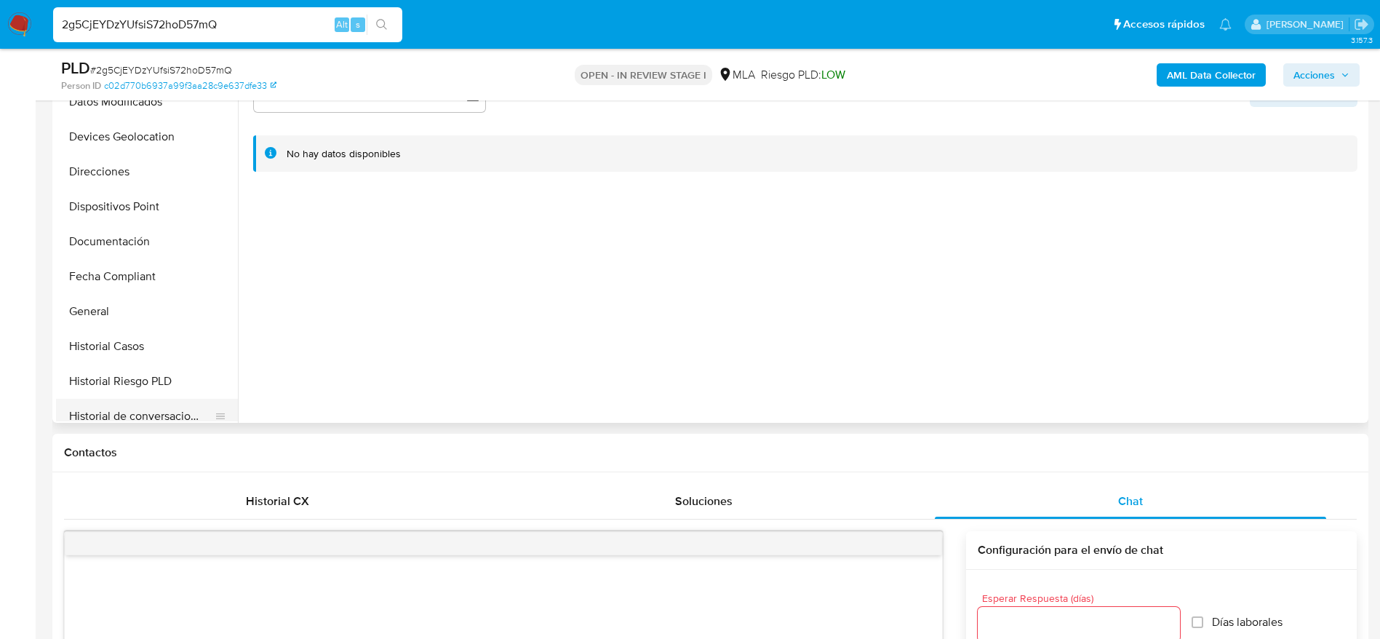
click at [163, 399] on ul "Anticipos de dinero Archivos adjuntos CVU Cruces y Relaciones Créditos Cuentas …" at bounding box center [147, 257] width 182 height 328
click at [165, 409] on button "Historial de conversaciones" at bounding box center [141, 416] width 170 height 35
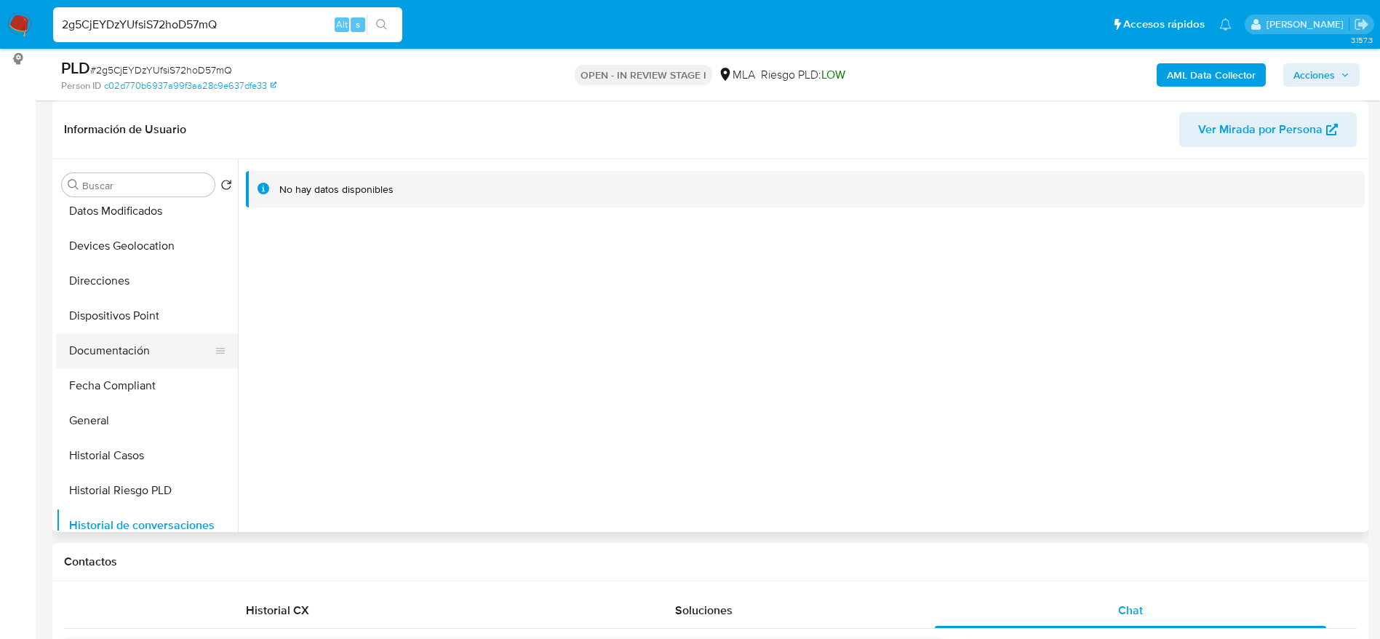
scroll to position [109, 0]
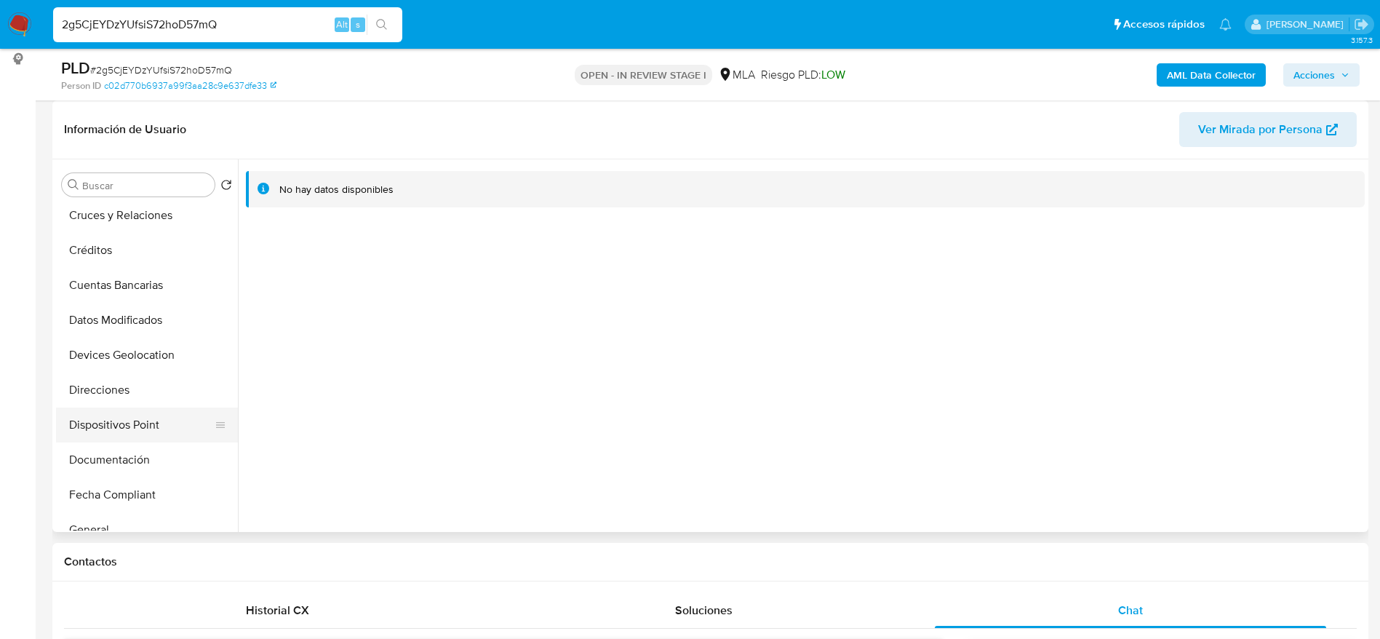
drag, startPoint x: 129, startPoint y: 393, endPoint x: 137, endPoint y: 439, distance: 47.2
click at [129, 393] on button "Direcciones" at bounding box center [147, 389] width 182 height 35
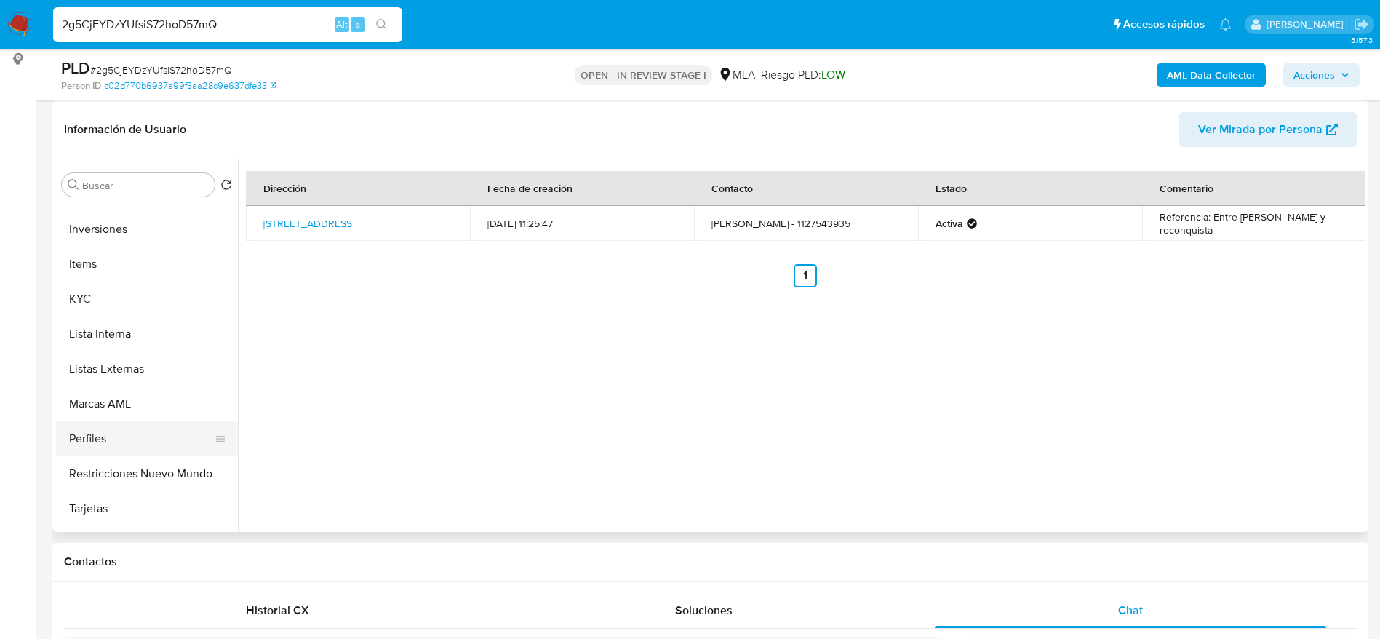
scroll to position [655, 0]
click at [135, 469] on button "Restricciones Nuevo Mundo" at bounding box center [141, 472] width 170 height 35
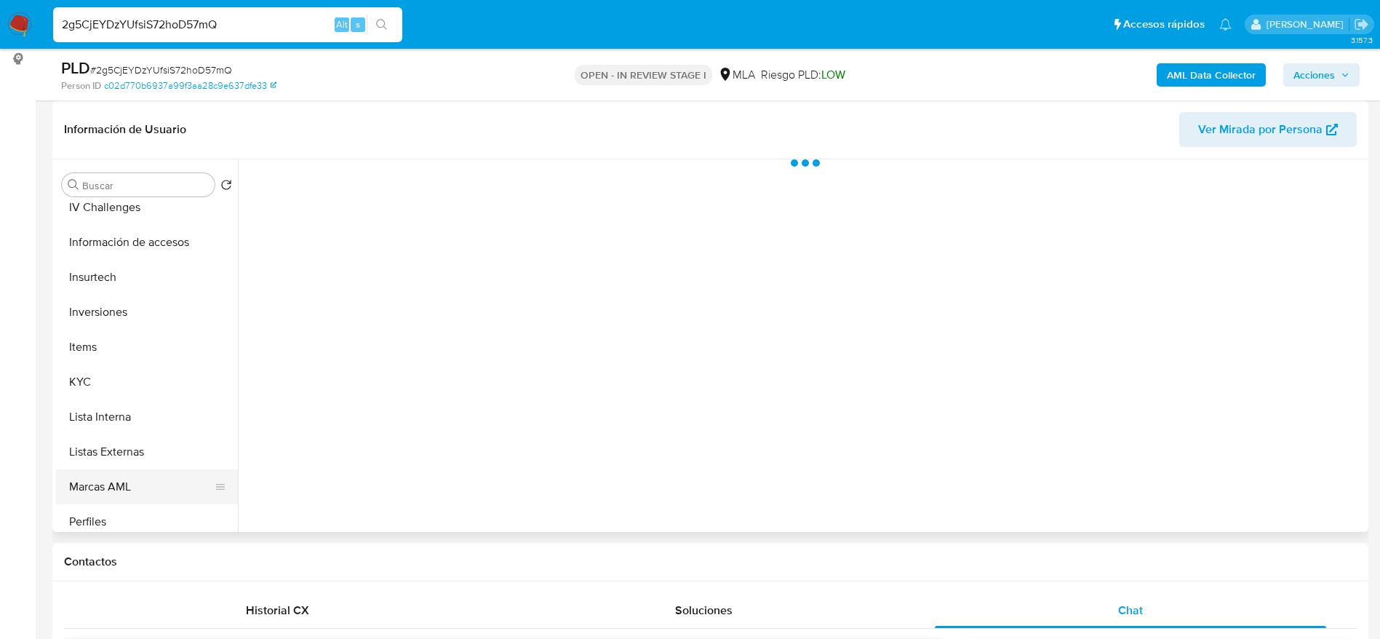
scroll to position [436, 0]
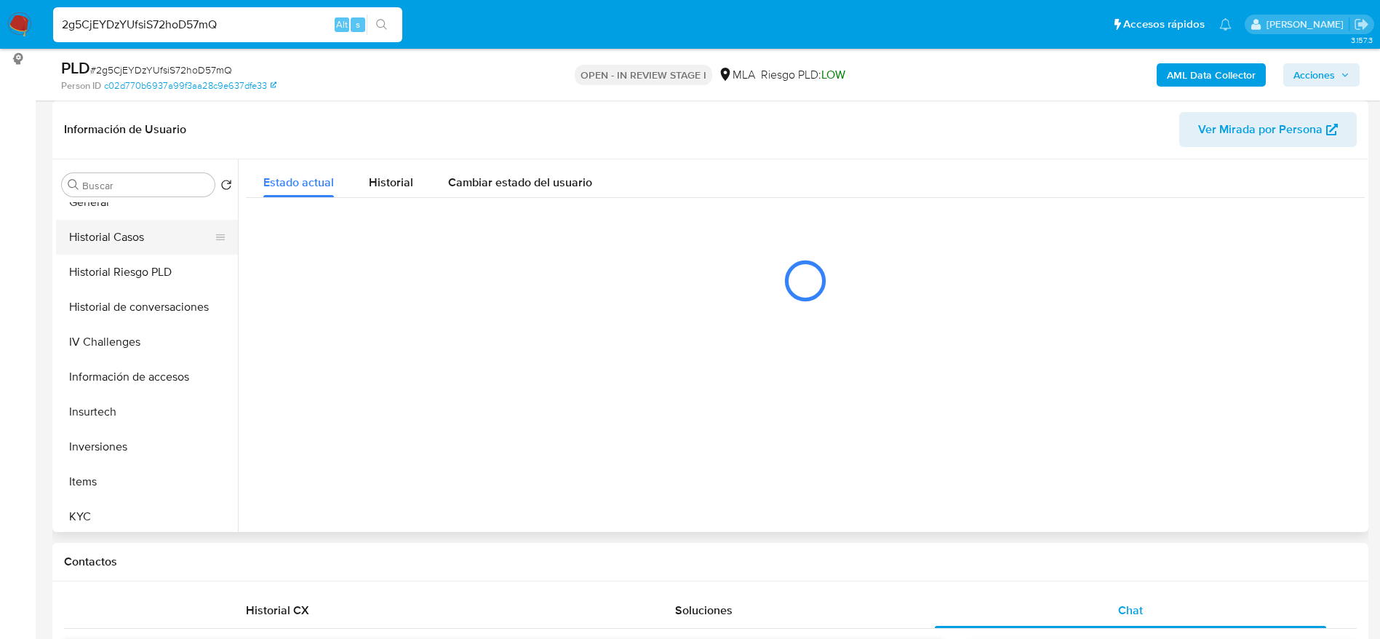
click at [105, 225] on button "Historial Casos" at bounding box center [141, 237] width 170 height 35
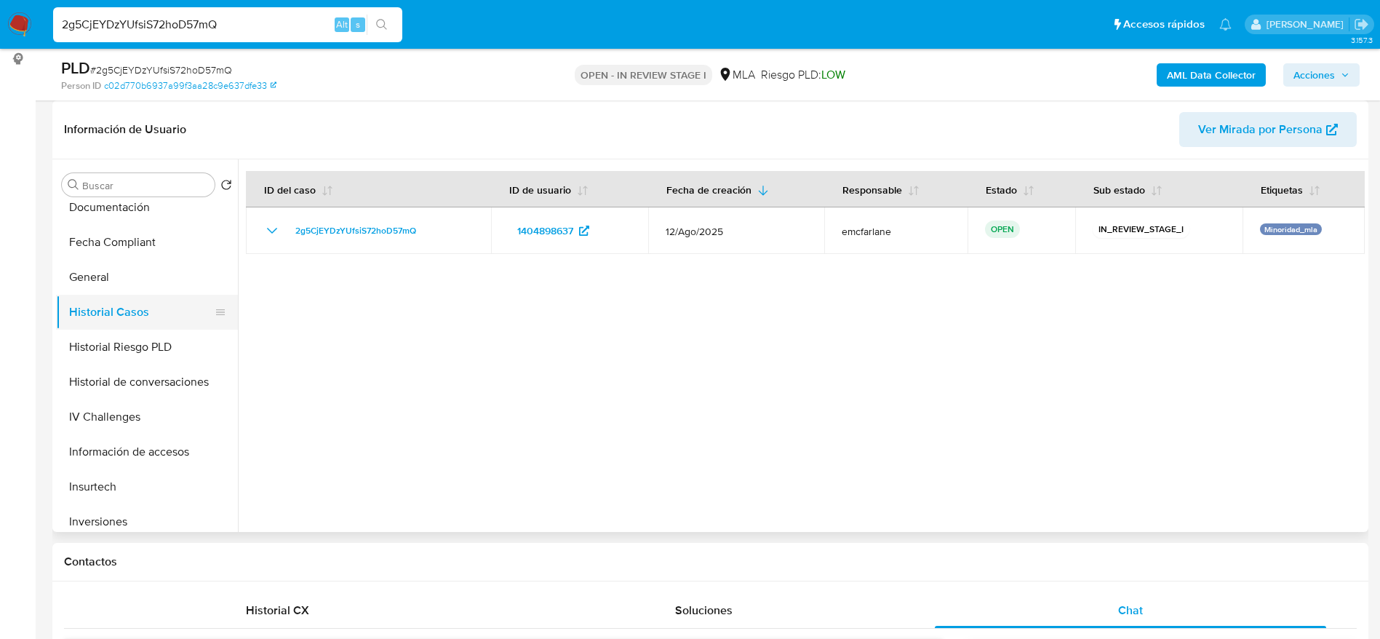
scroll to position [327, 0]
click at [76, 307] on button "General" at bounding box center [141, 311] width 170 height 35
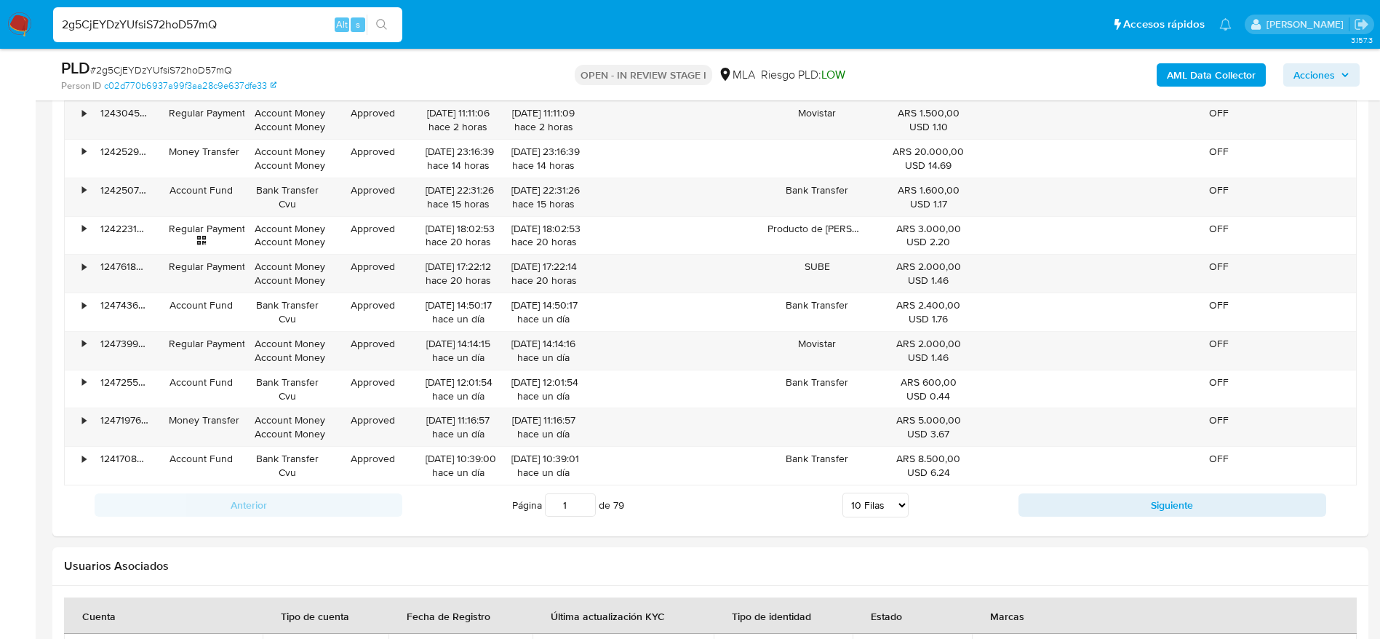
scroll to position [1841, 0]
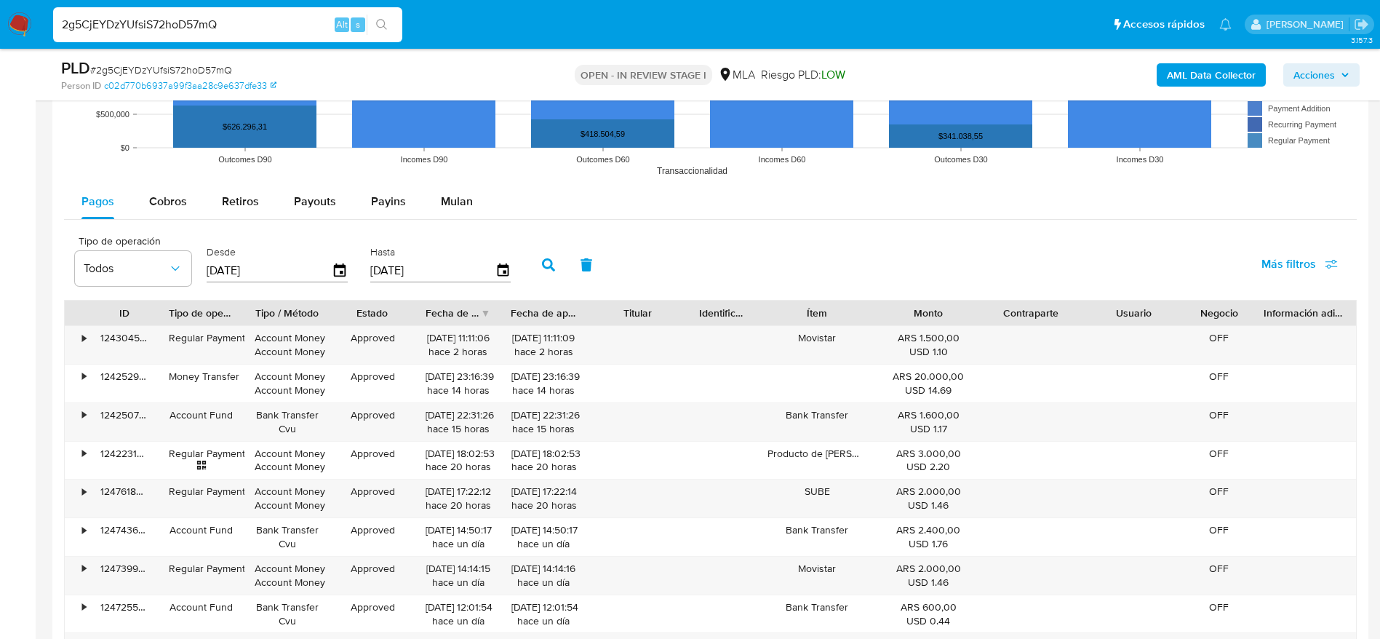
click at [271, 10] on div "2g5CjEYDzYUfsiS72hoD57mQ Alt s" at bounding box center [227, 24] width 349 height 35
click at [276, 31] on input "2g5CjEYDzYUfsiS72hoD57mQ" at bounding box center [227, 24] width 349 height 19
paste input "6flTQhTcLiGnpsEdiRgkAFlF"
type input "6flTQhTcLiGnpsEdiRgkAFlF"
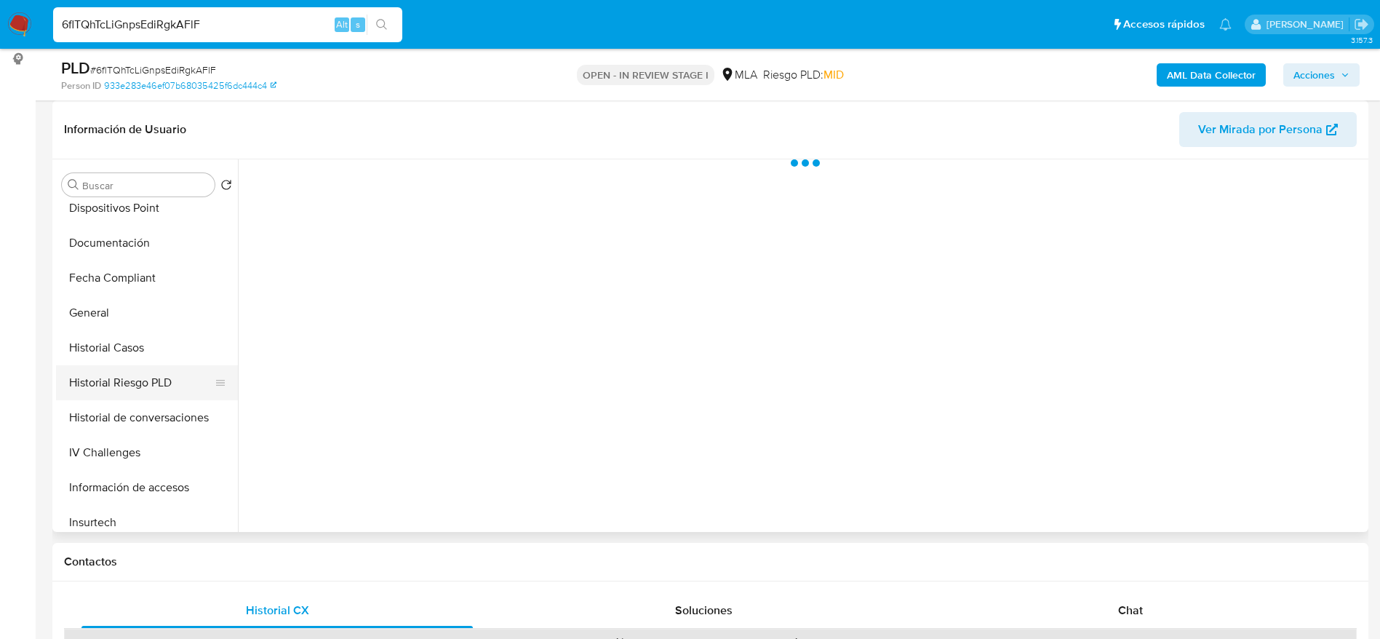
scroll to position [327, 0]
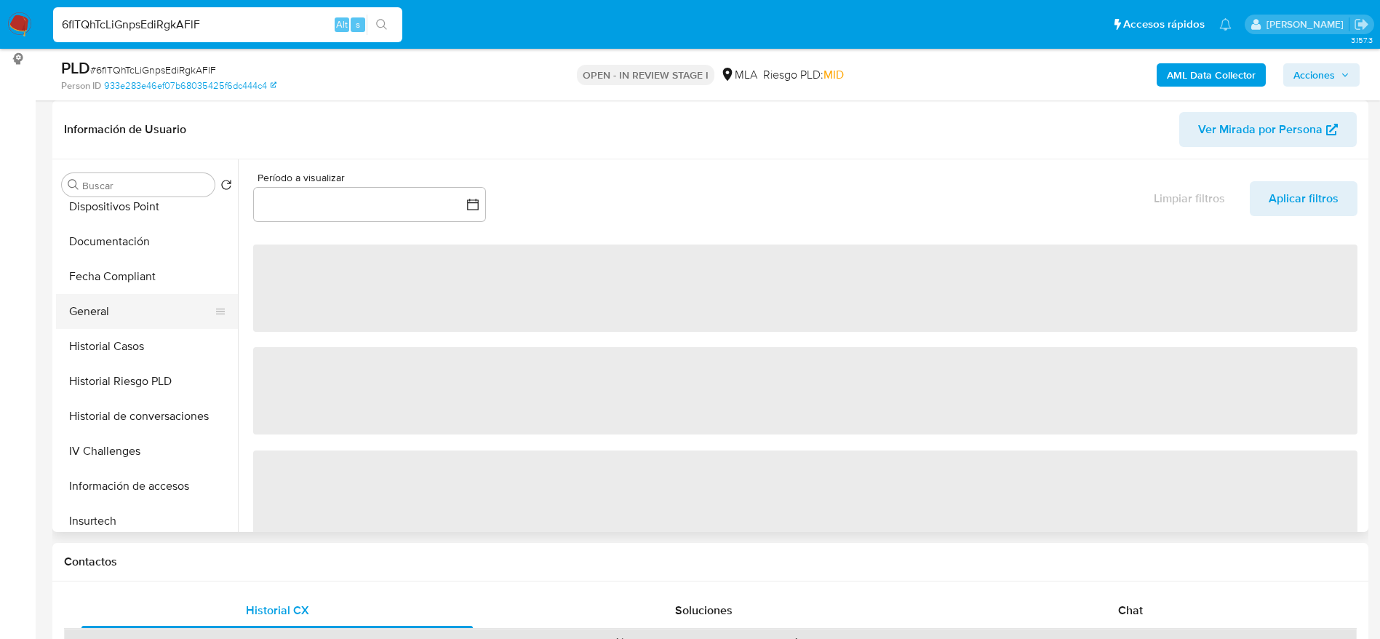
click at [127, 313] on button "General" at bounding box center [141, 311] width 170 height 35
select select "10"
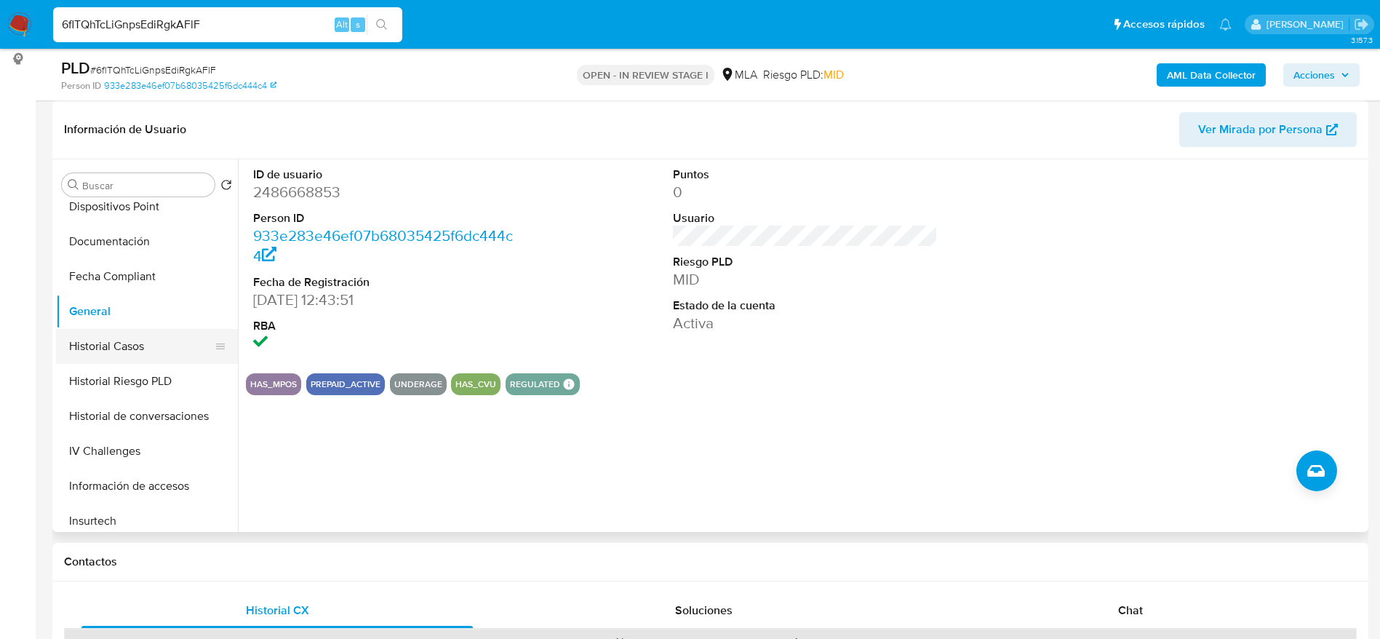
click at [140, 350] on button "Historial Casos" at bounding box center [141, 346] width 170 height 35
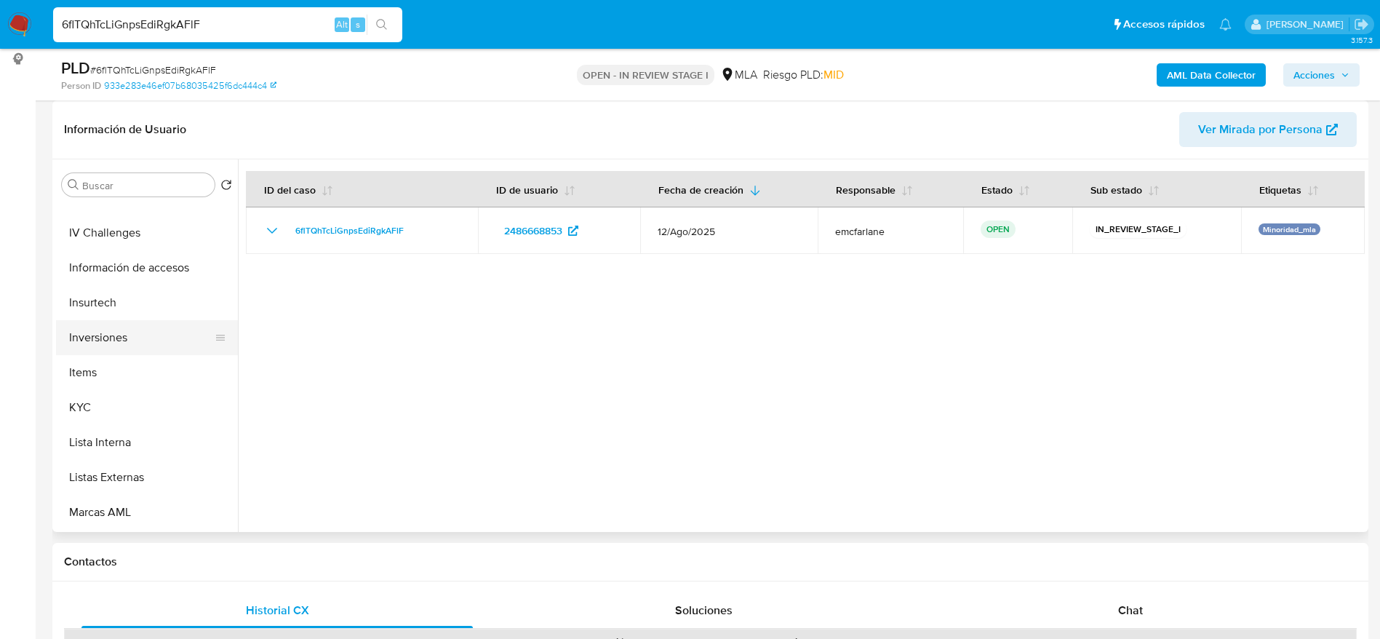
scroll to position [436, 0]
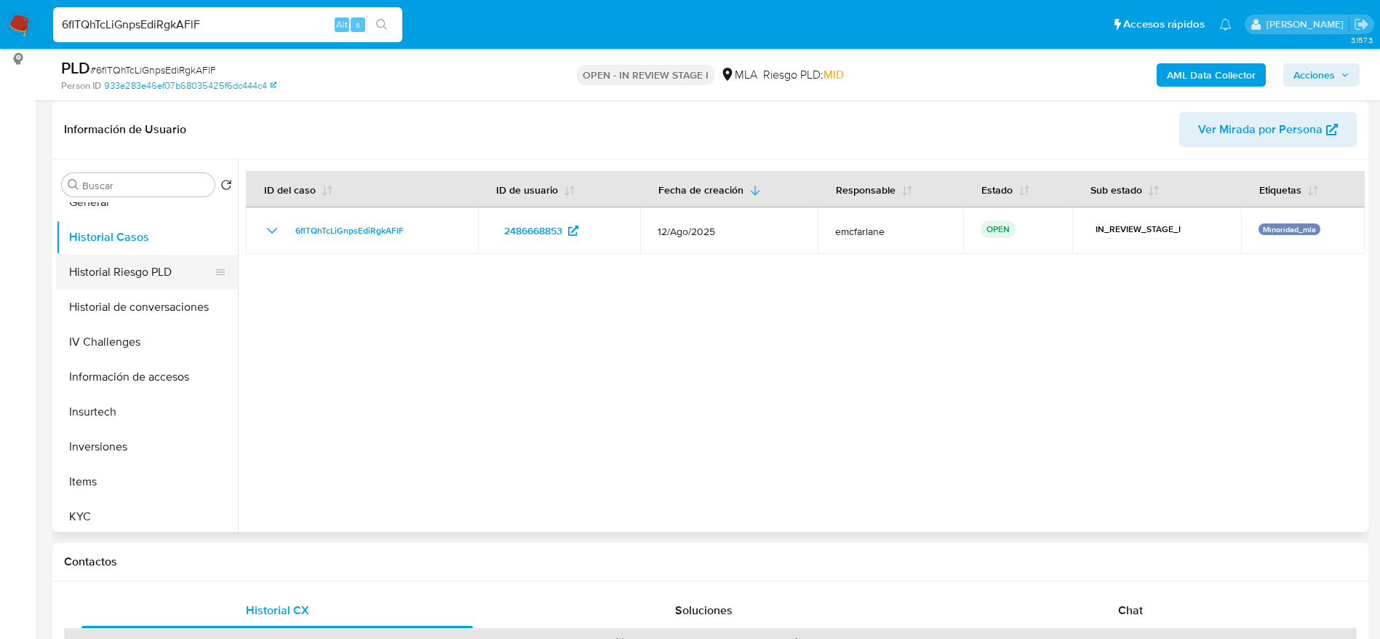
click at [121, 255] on button "Historial Riesgo PLD" at bounding box center [141, 272] width 170 height 35
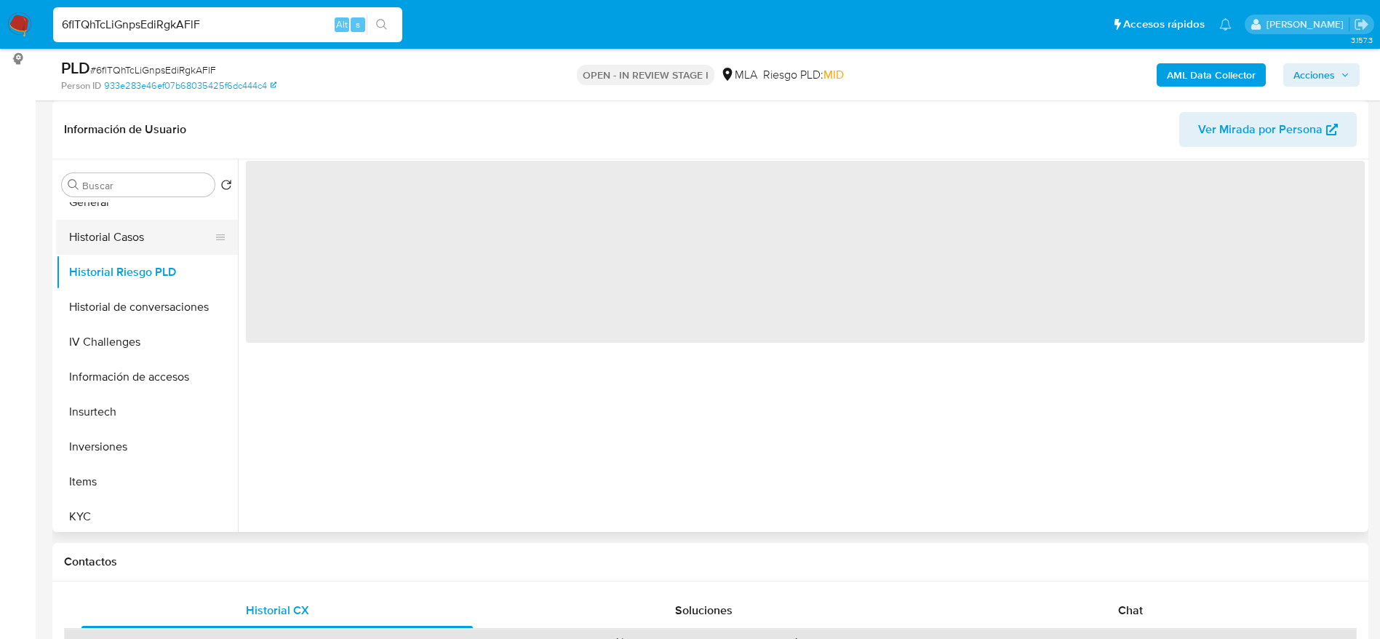
click at [119, 246] on button "Historial Casos" at bounding box center [141, 237] width 170 height 35
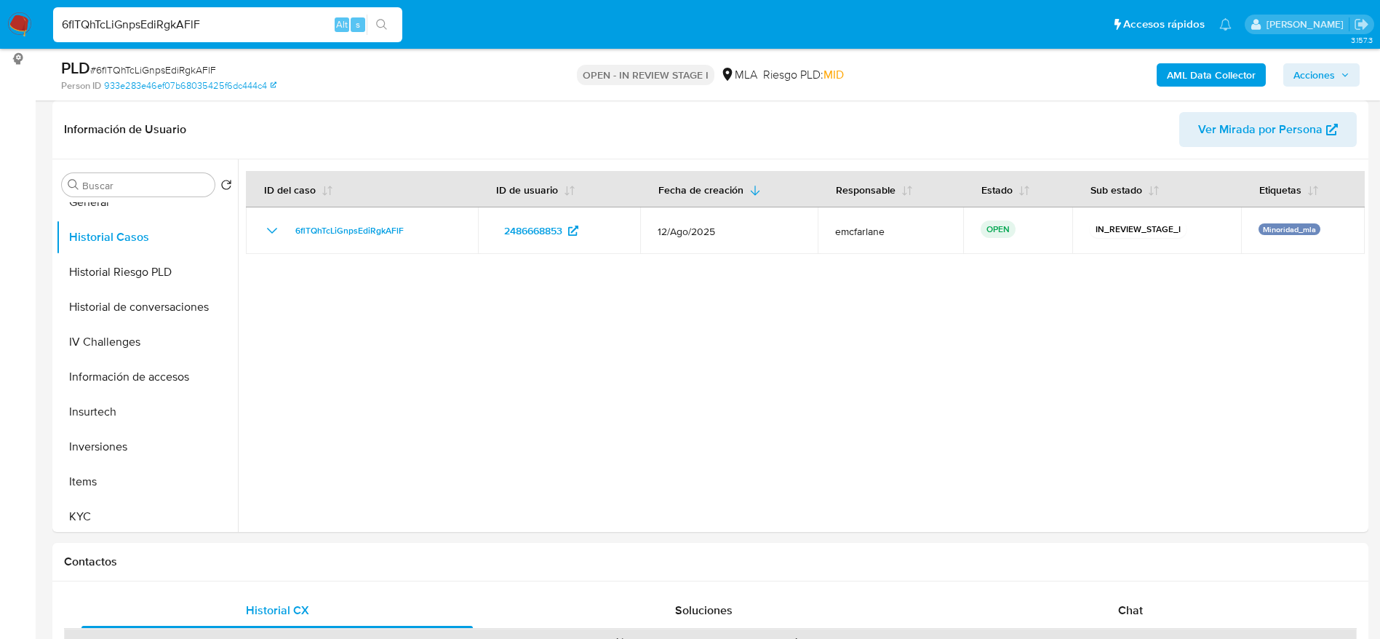
click at [252, 33] on input "6flTQhTcLiGnpsEdiRgkAFlF" at bounding box center [227, 24] width 349 height 19
paste input "fbbOm3tQT2baoIccAa9oKWCj"
type input "fbbOm3tQT2baoIccAa9oKWCj"
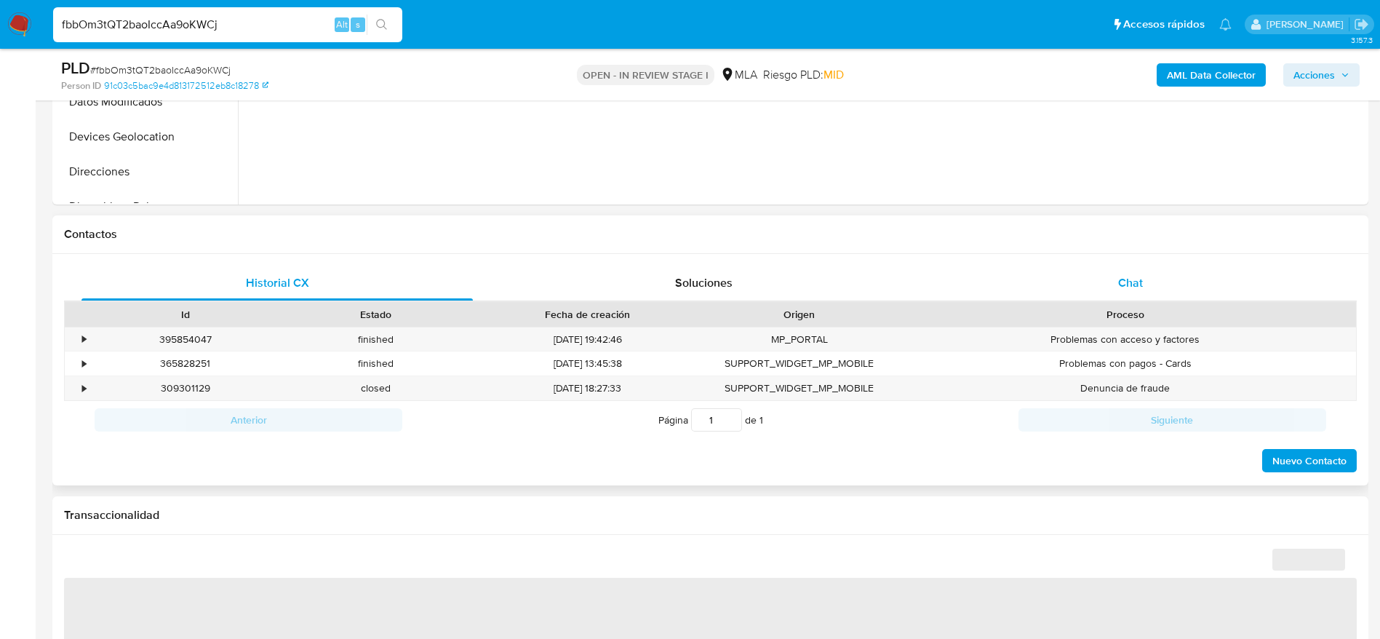
click at [1153, 284] on div "Chat" at bounding box center [1130, 282] width 391 height 35
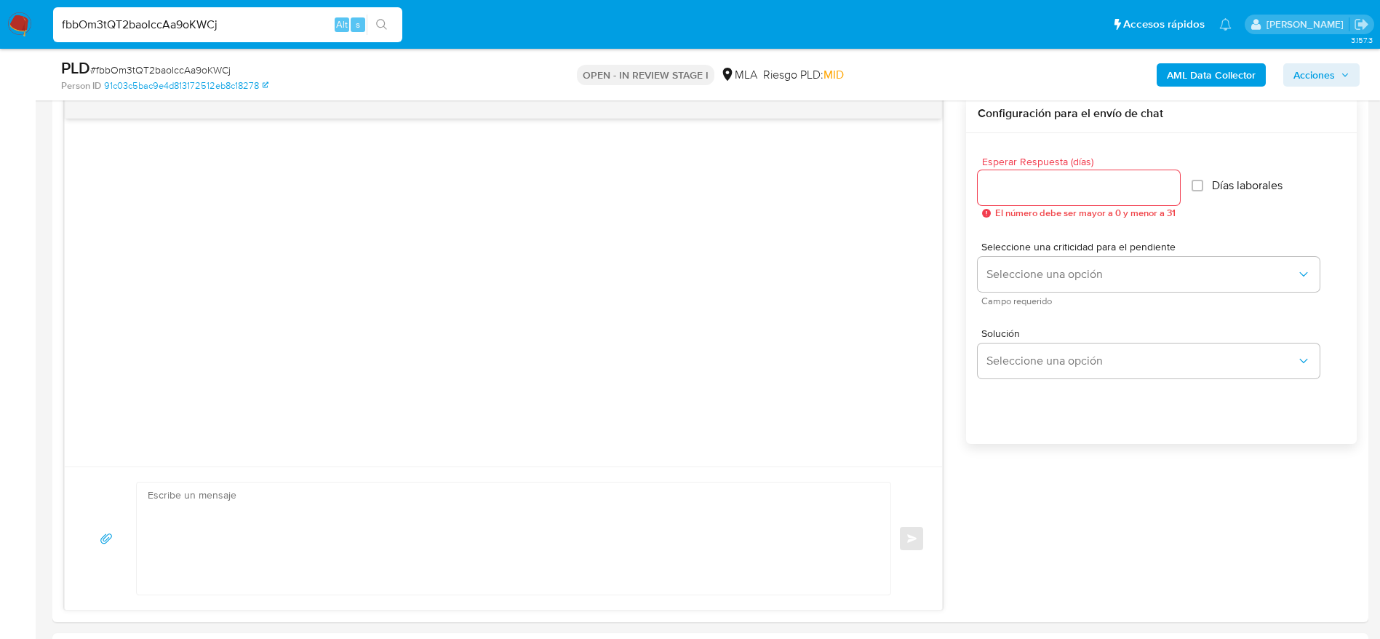
select select "10"
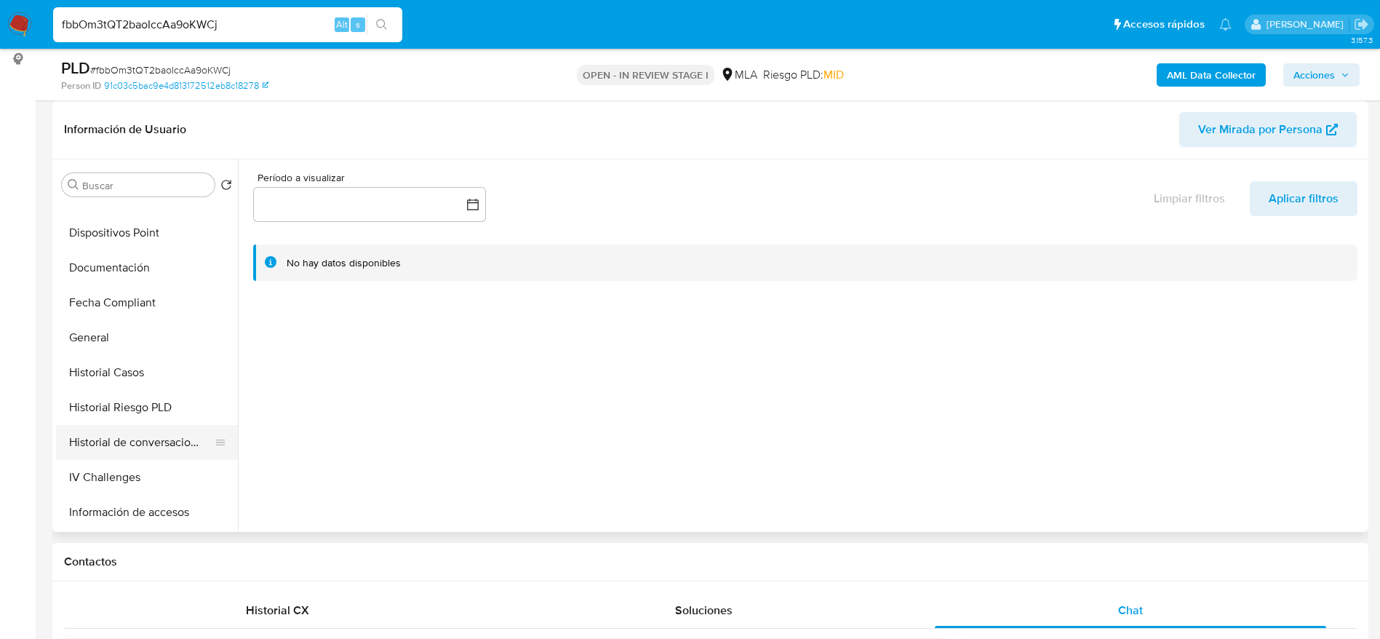
scroll to position [327, 0]
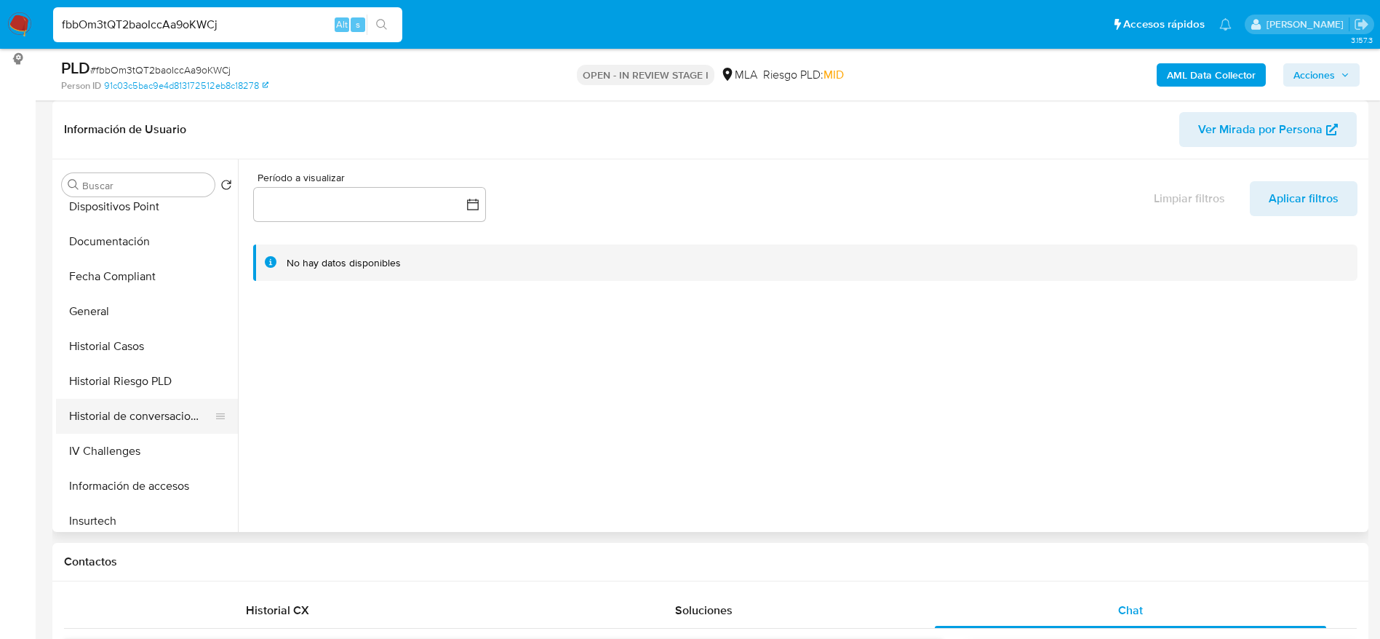
click at [140, 416] on button "Historial de conversaciones" at bounding box center [141, 416] width 170 height 35
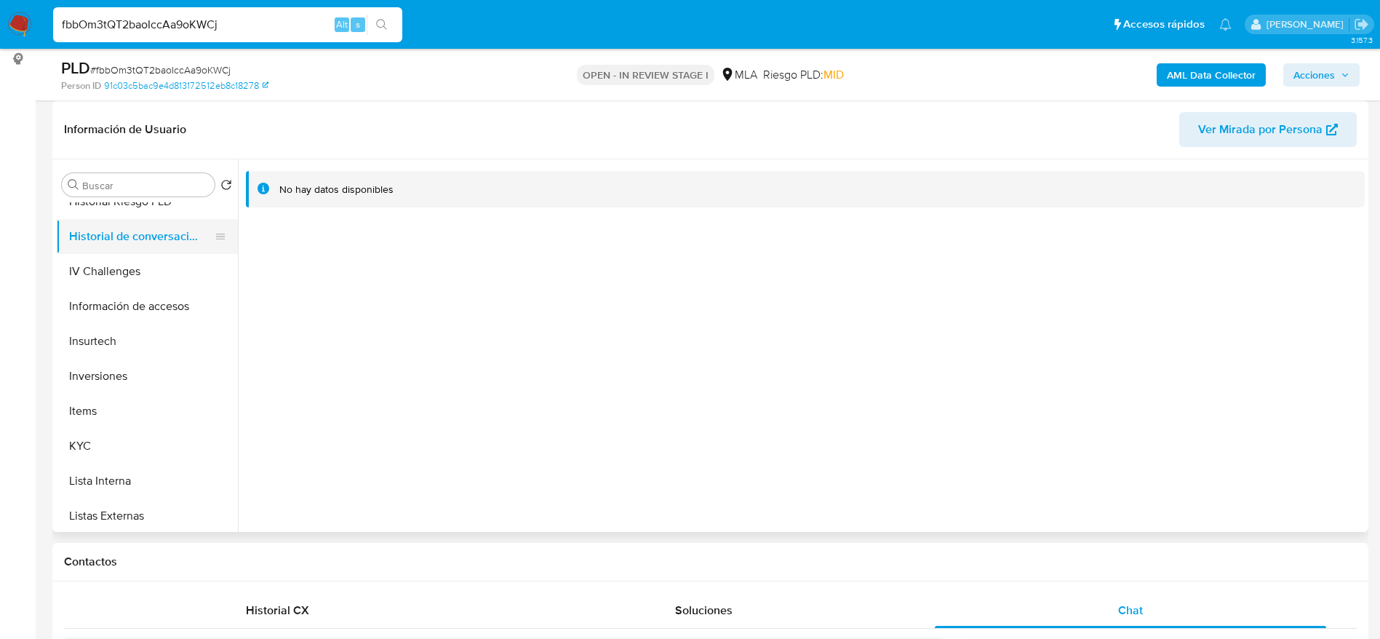
scroll to position [545, 0]
click at [133, 444] on button "Lista Interna" at bounding box center [141, 442] width 170 height 35
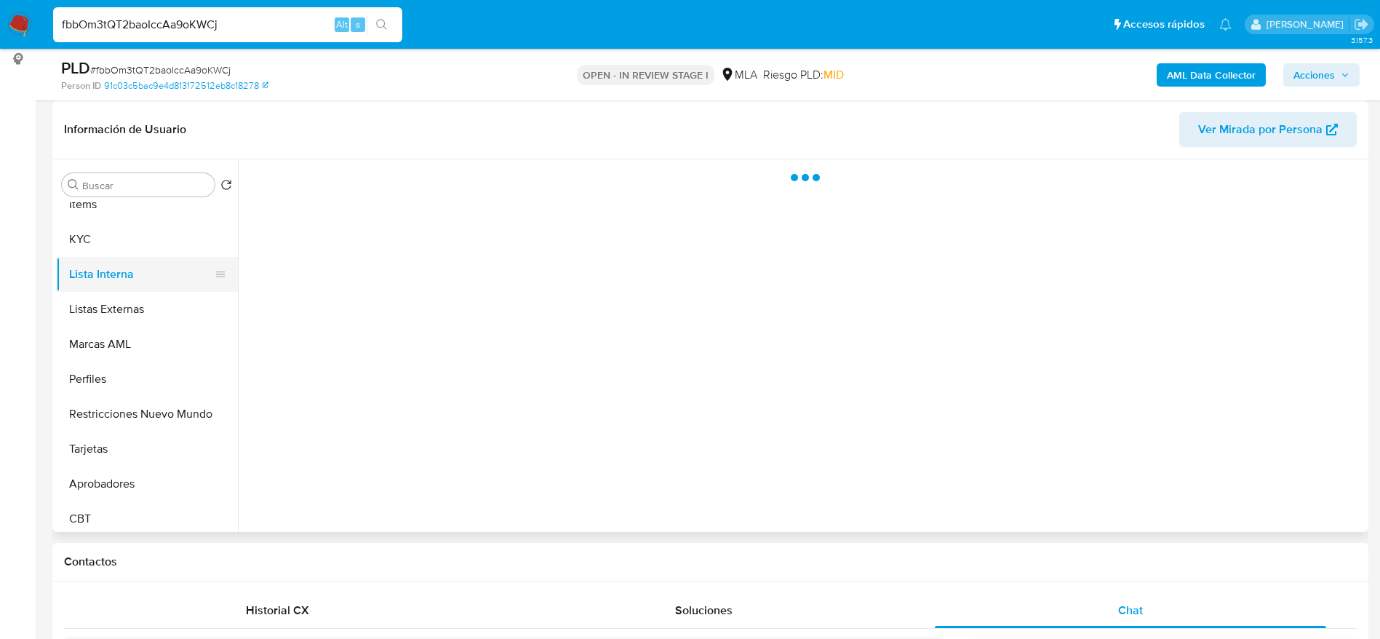
scroll to position [719, 0]
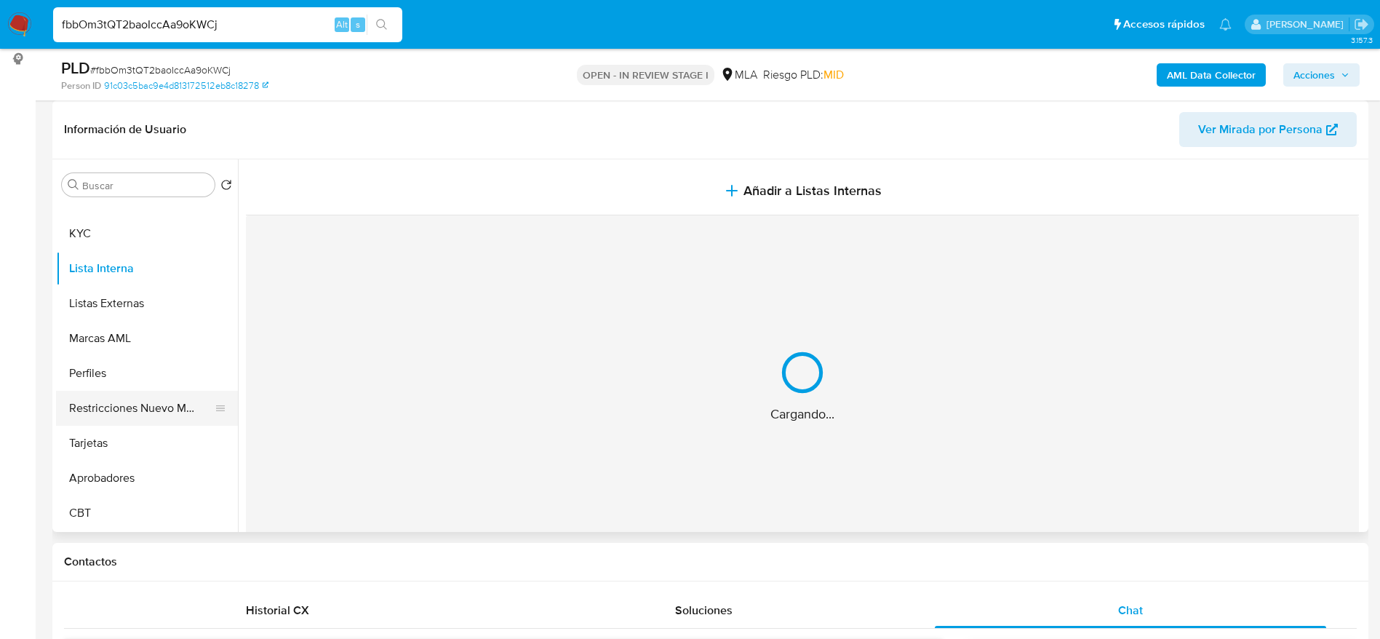
click at [127, 409] on button "Restricciones Nuevo Mundo" at bounding box center [141, 408] width 170 height 35
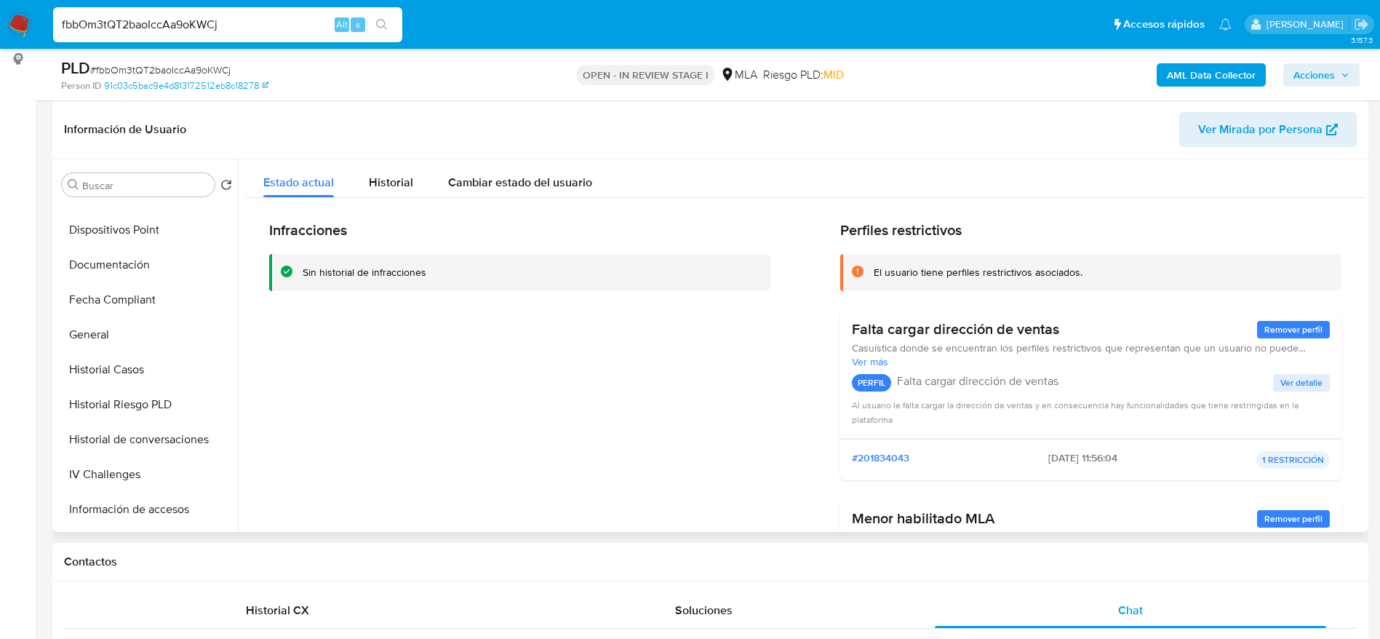
scroll to position [283, 0]
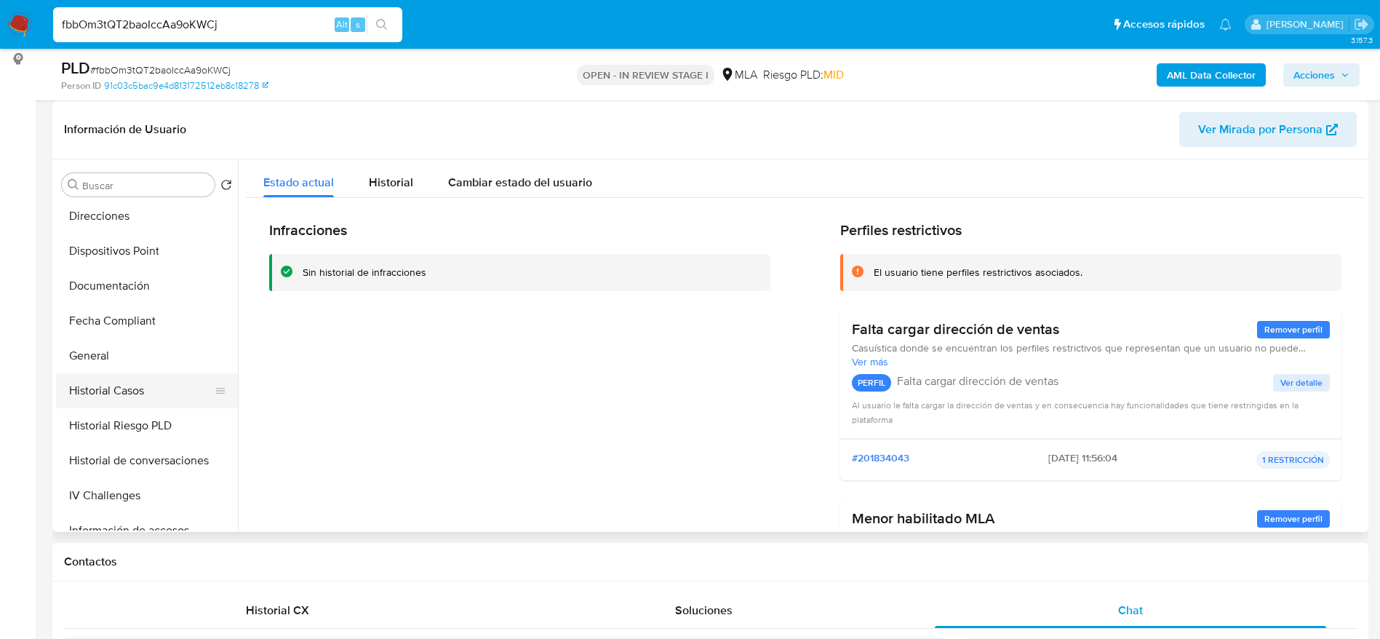
click at [139, 390] on button "Historial Casos" at bounding box center [141, 390] width 170 height 35
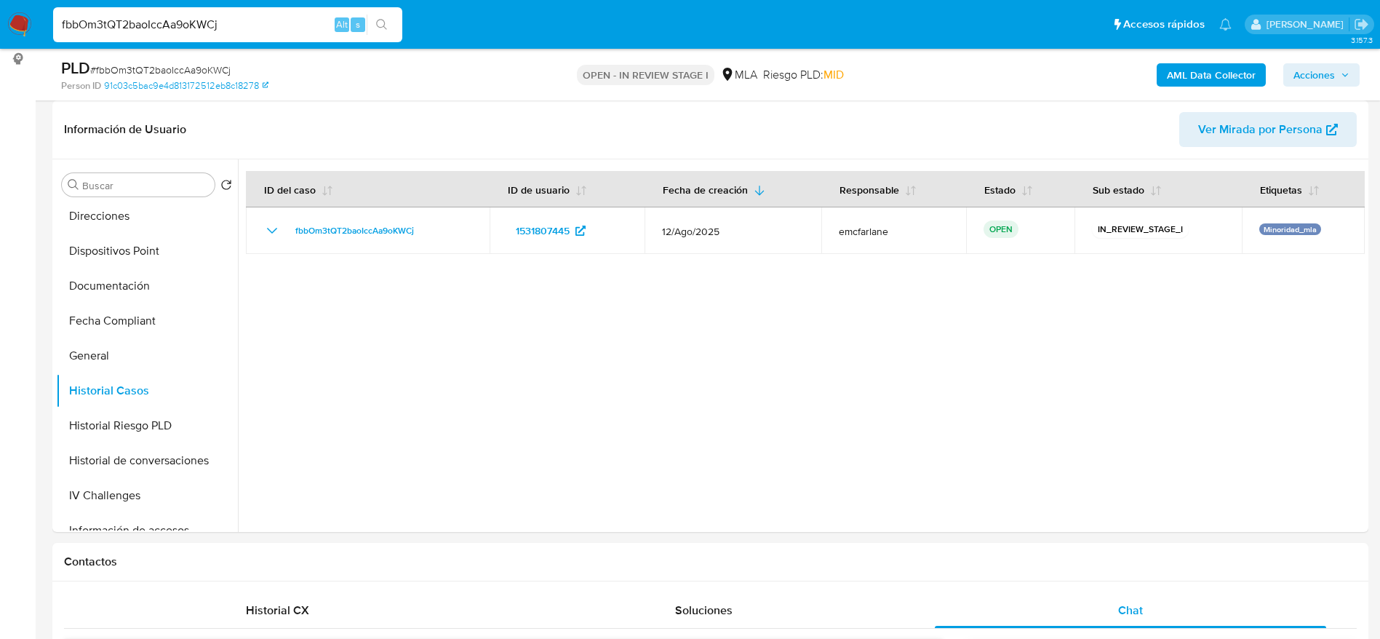
click at [22, 26] on img at bounding box center [19, 24] width 25 height 25
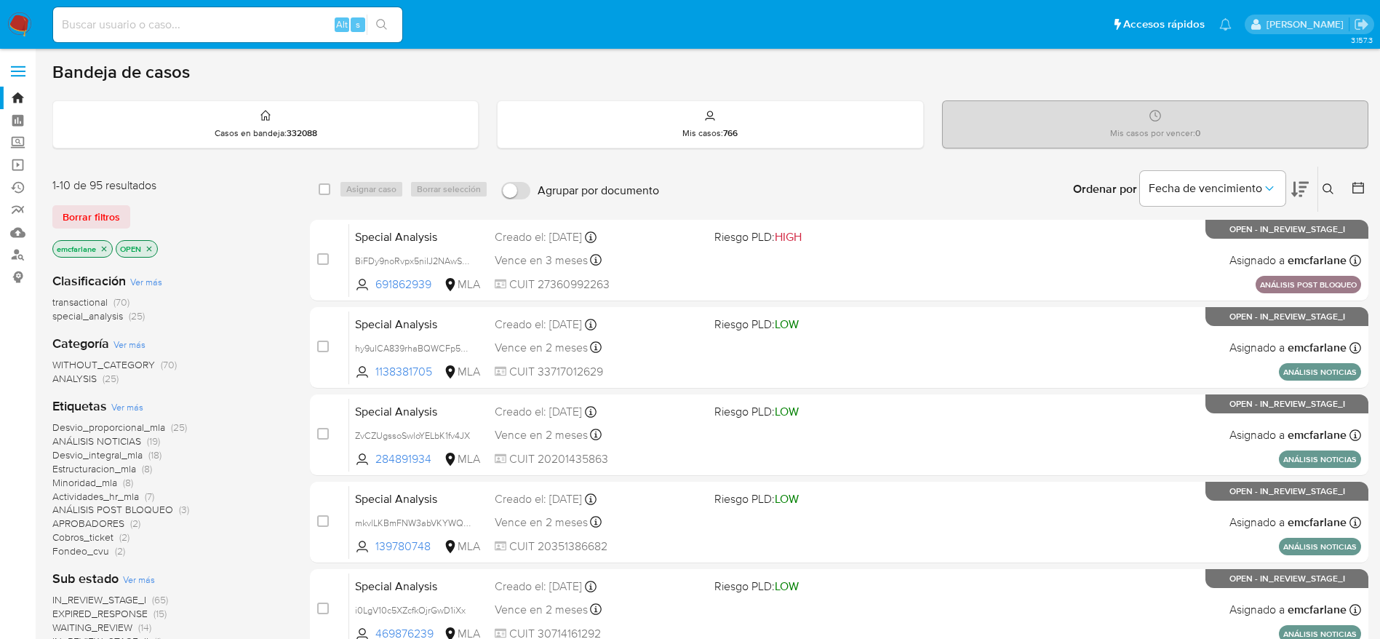
click at [105, 249] on icon "close-filter" at bounding box center [104, 248] width 5 height 5
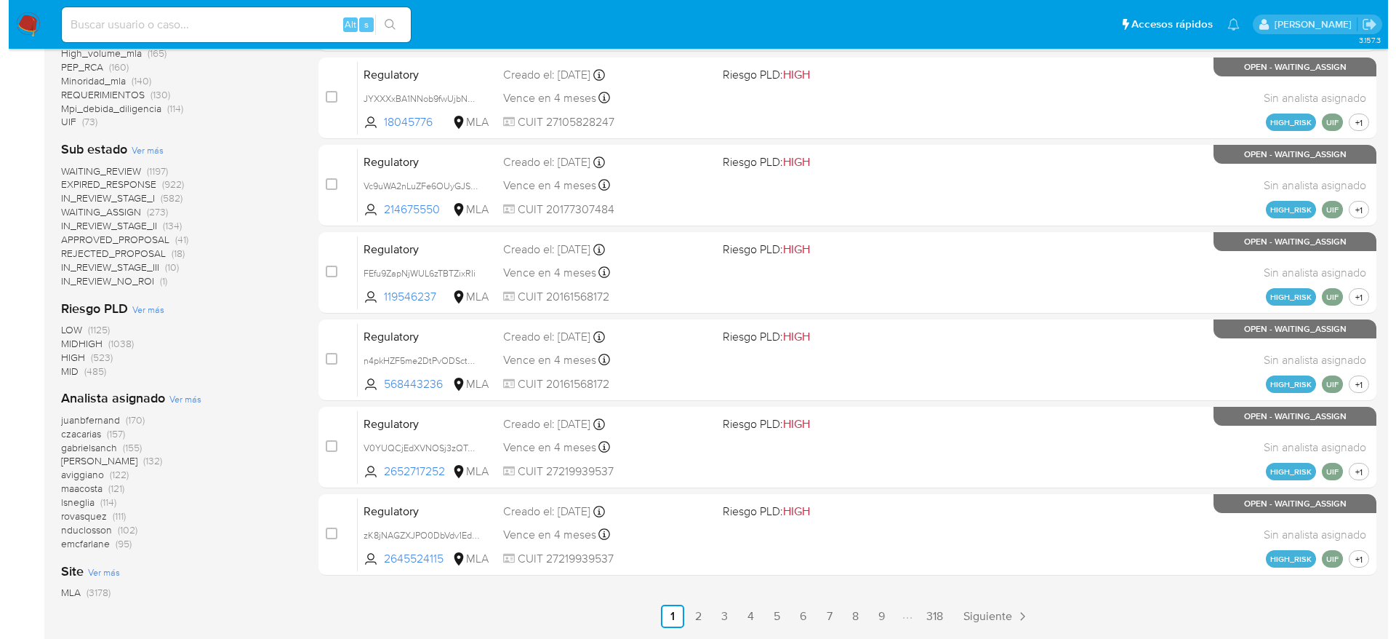
scroll to position [545, 0]
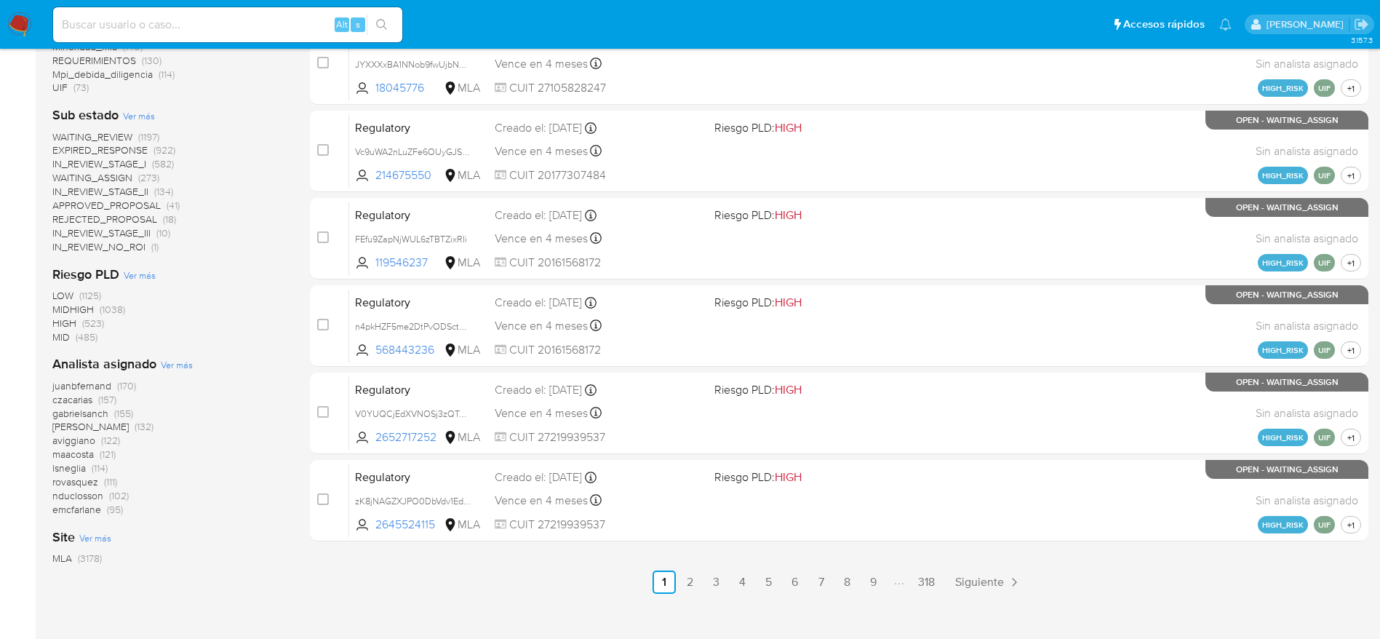
click at [175, 364] on span "Ver más" at bounding box center [177, 364] width 32 height 13
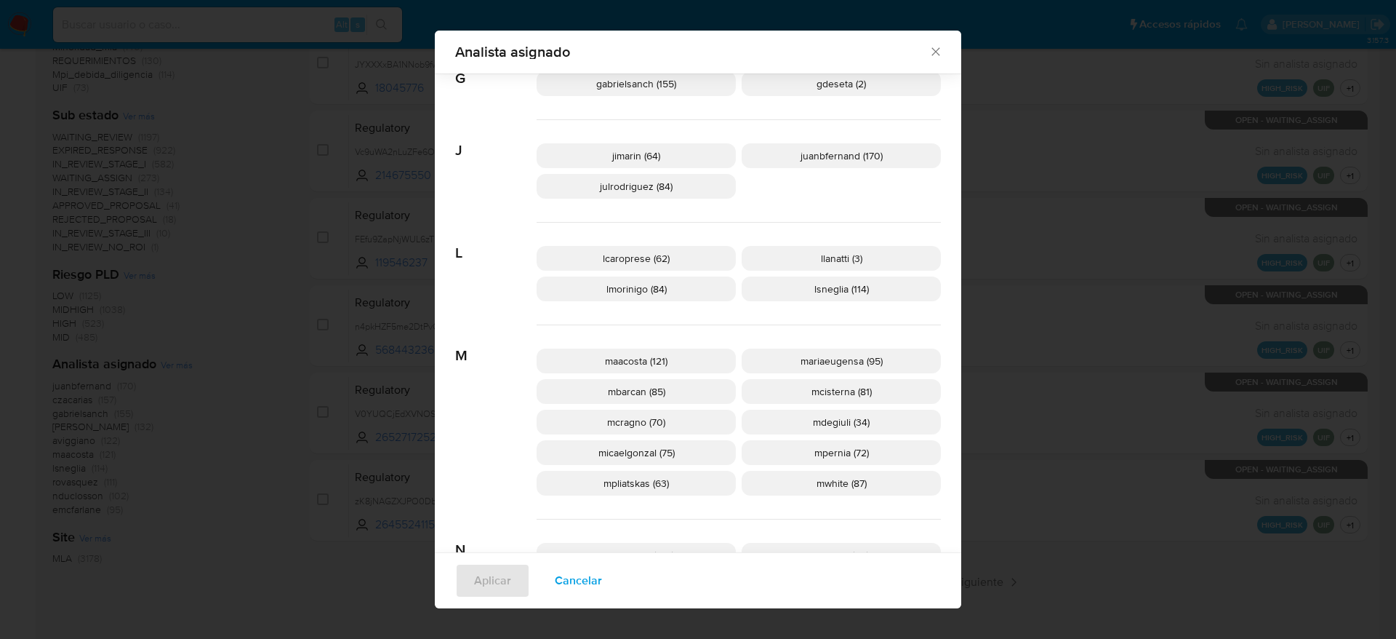
scroll to position [535, 0]
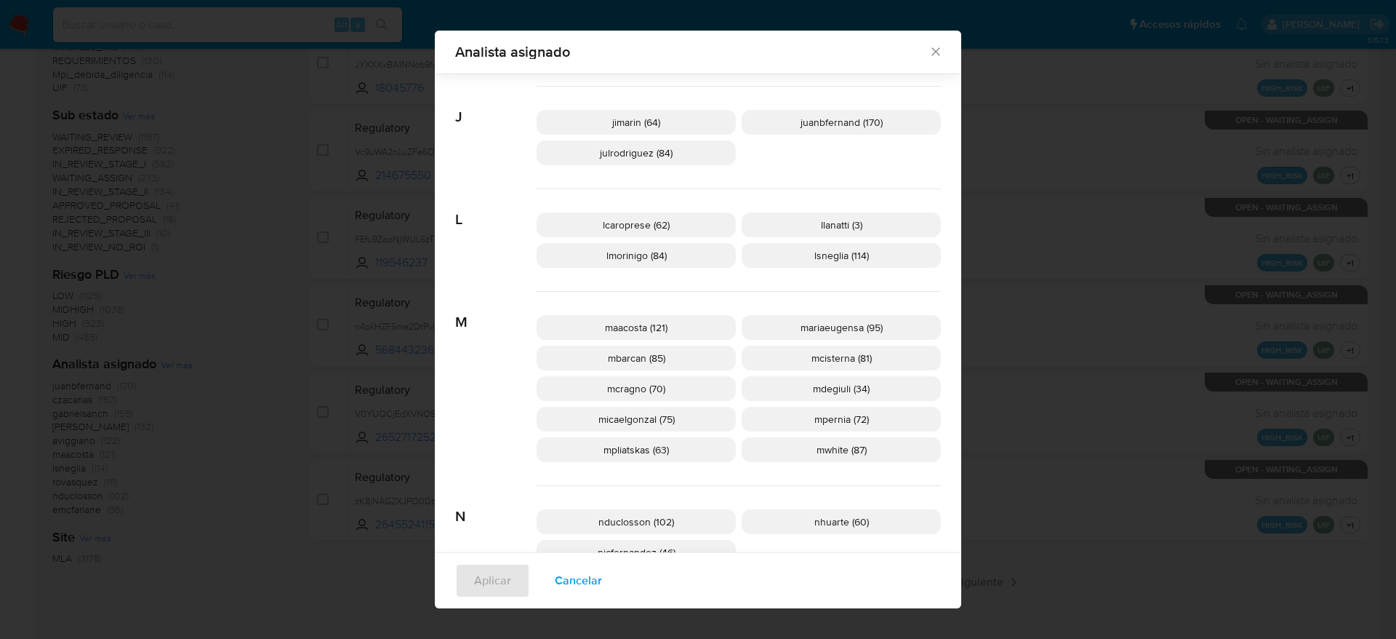
click at [849, 359] on span "mcisterna (81)" at bounding box center [842, 358] width 60 height 15
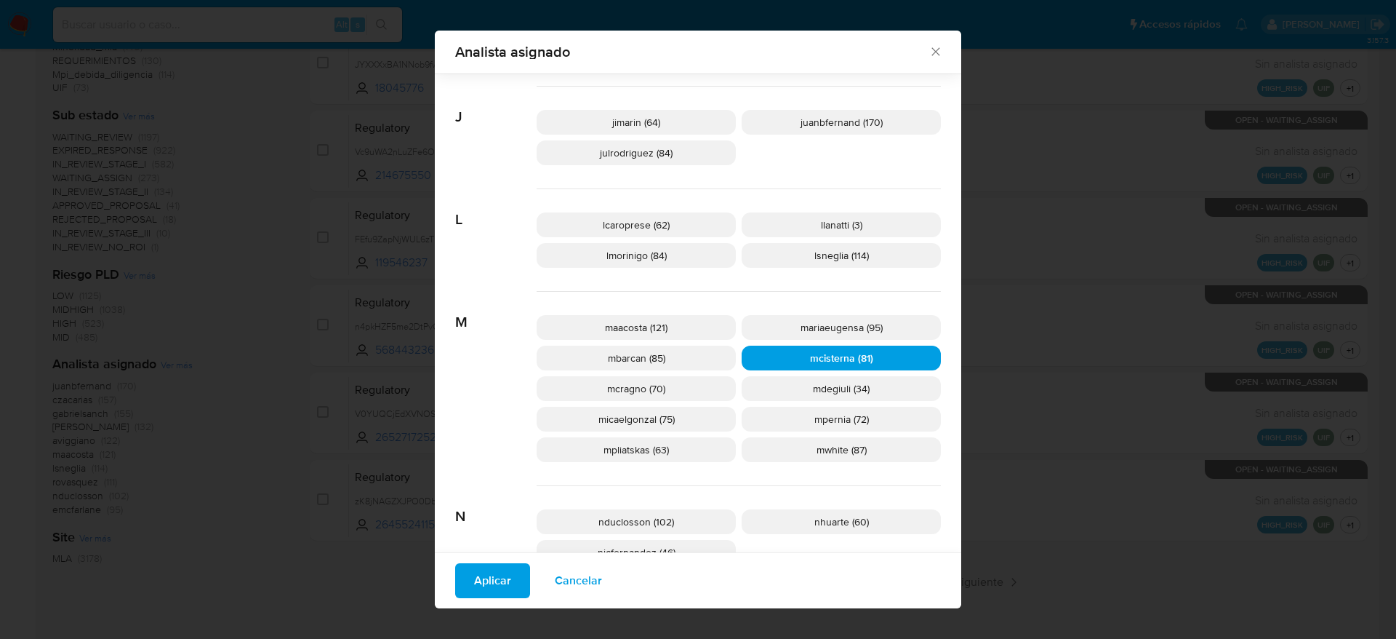
drag, startPoint x: 472, startPoint y: 577, endPoint x: 463, endPoint y: 572, distance: 11.1
click at [474, 577] on span "Aplicar" at bounding box center [492, 580] width 37 height 32
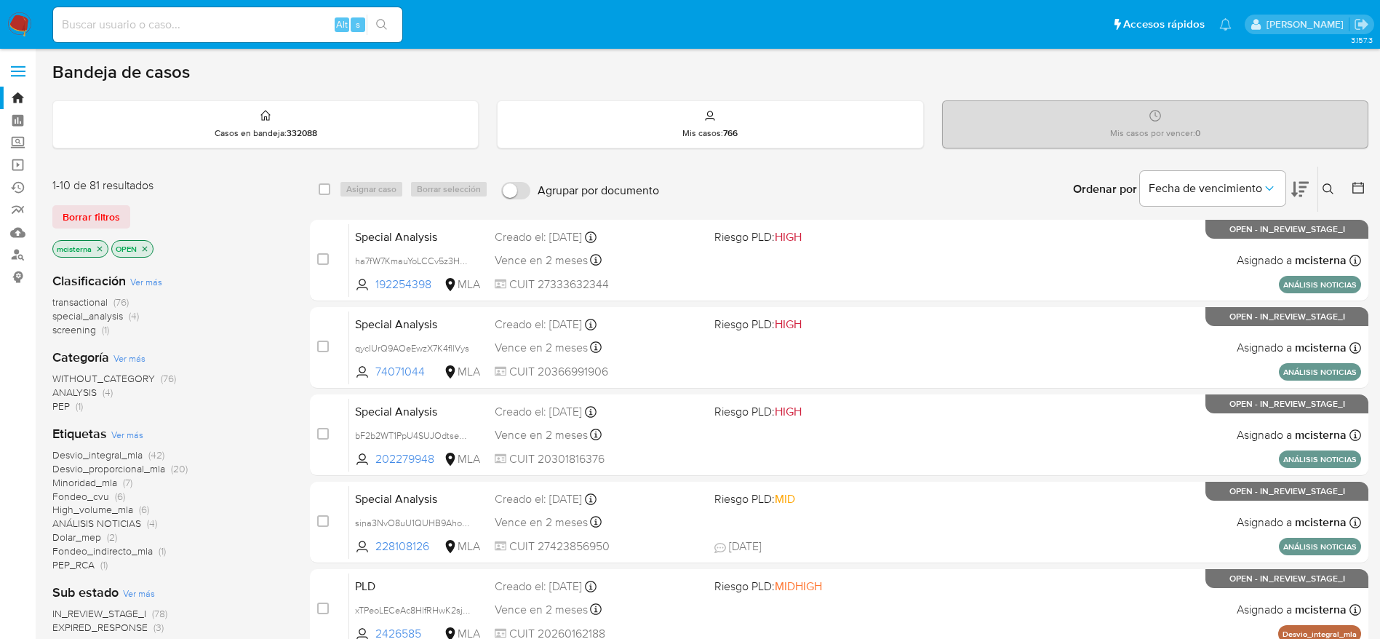
click at [1359, 193] on icon at bounding box center [1358, 187] width 15 height 15
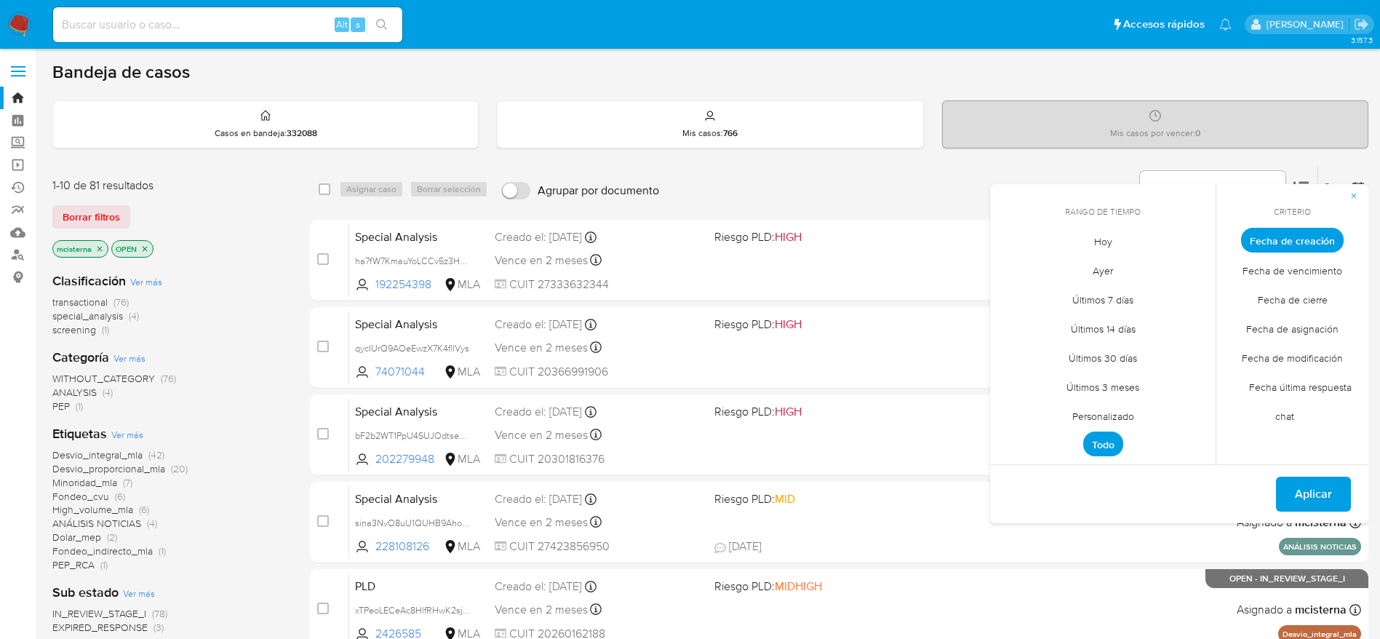
click at [1099, 416] on span "Personalizado" at bounding box center [1103, 416] width 92 height 30
click at [1006, 274] on icon "Mes anterior" at bounding box center [1012, 266] width 17 height 17
drag, startPoint x: 1131, startPoint y: 313, endPoint x: 1205, endPoint y: 419, distance: 129.5
click at [1131, 315] on button "1" at bounding box center [1131, 320] width 23 height 23
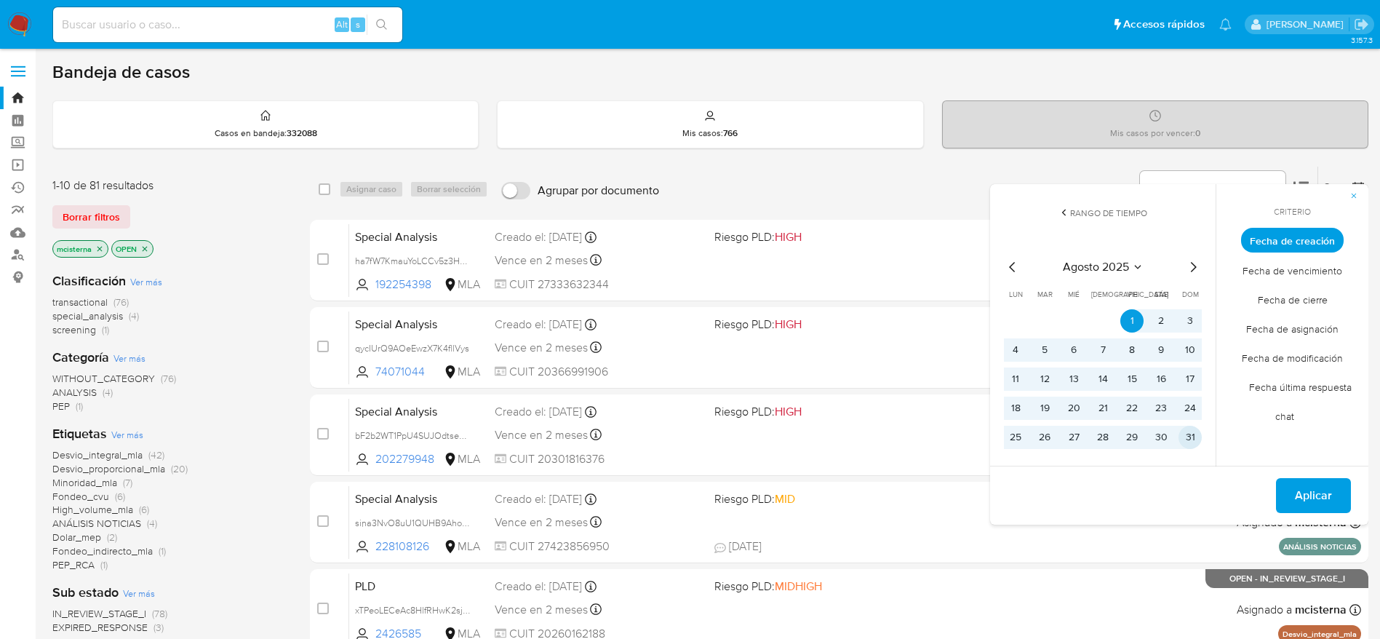
click at [1191, 438] on button "31" at bounding box center [1189, 436] width 23 height 23
drag, startPoint x: 1330, startPoint y: 492, endPoint x: 1252, endPoint y: 483, distance: 78.4
click at [1329, 492] on span "Aplicar" at bounding box center [1313, 495] width 37 height 32
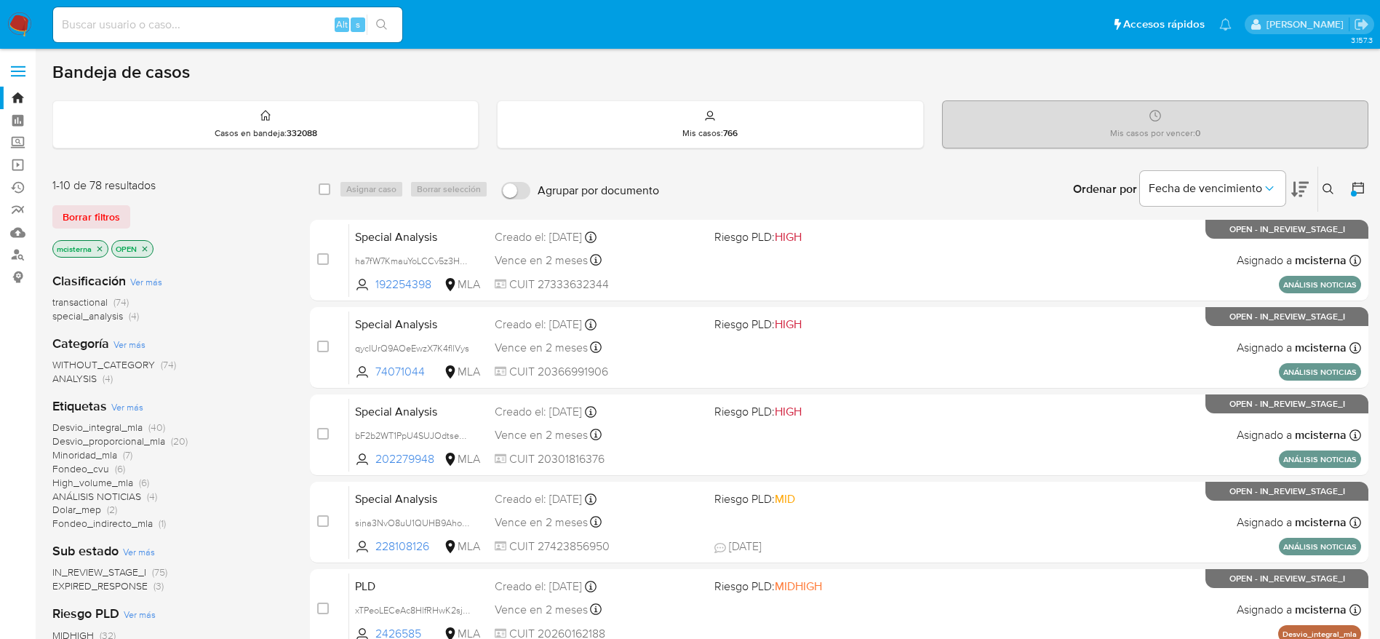
click at [95, 300] on span "transactional" at bounding box center [79, 302] width 55 height 15
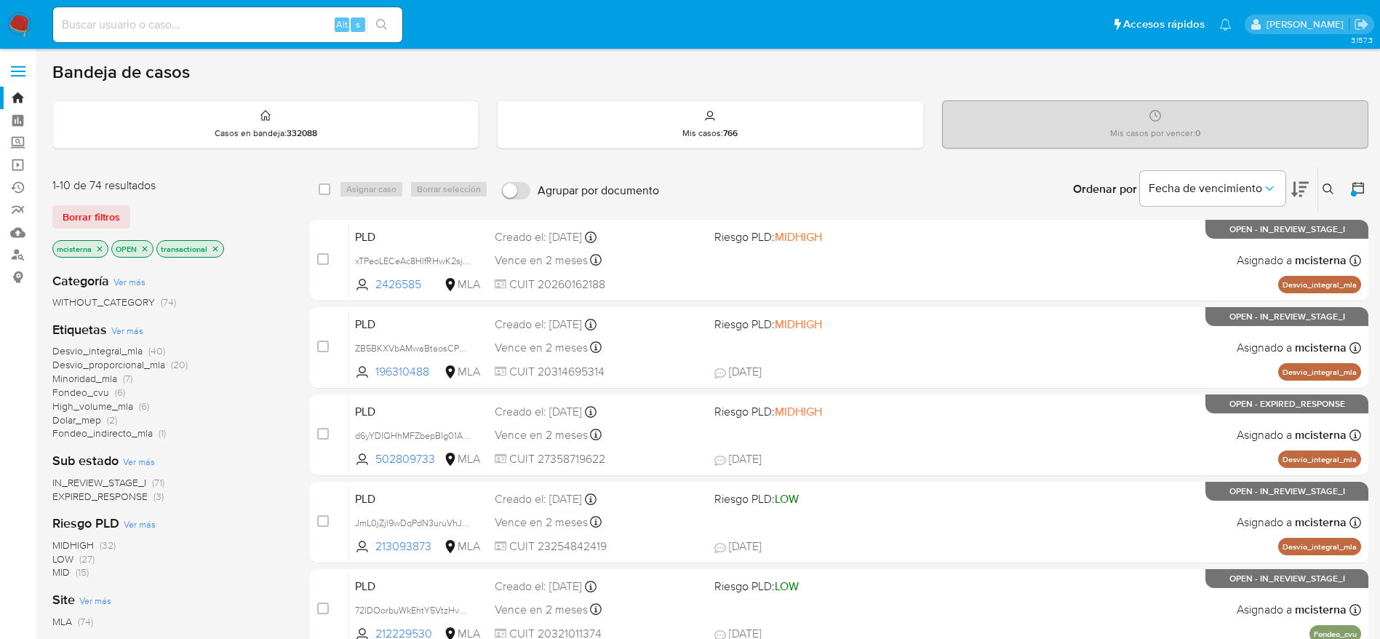
scroll to position [109, 0]
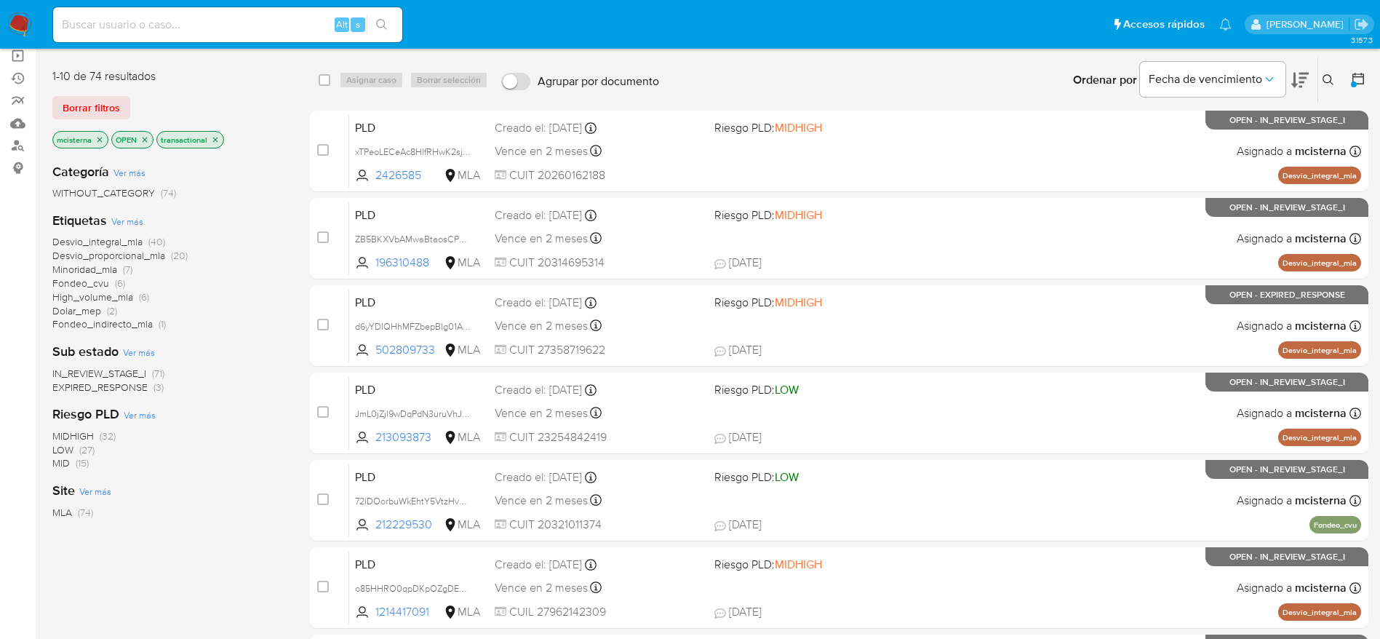
click at [158, 373] on span "(71)" at bounding box center [158, 373] width 12 height 15
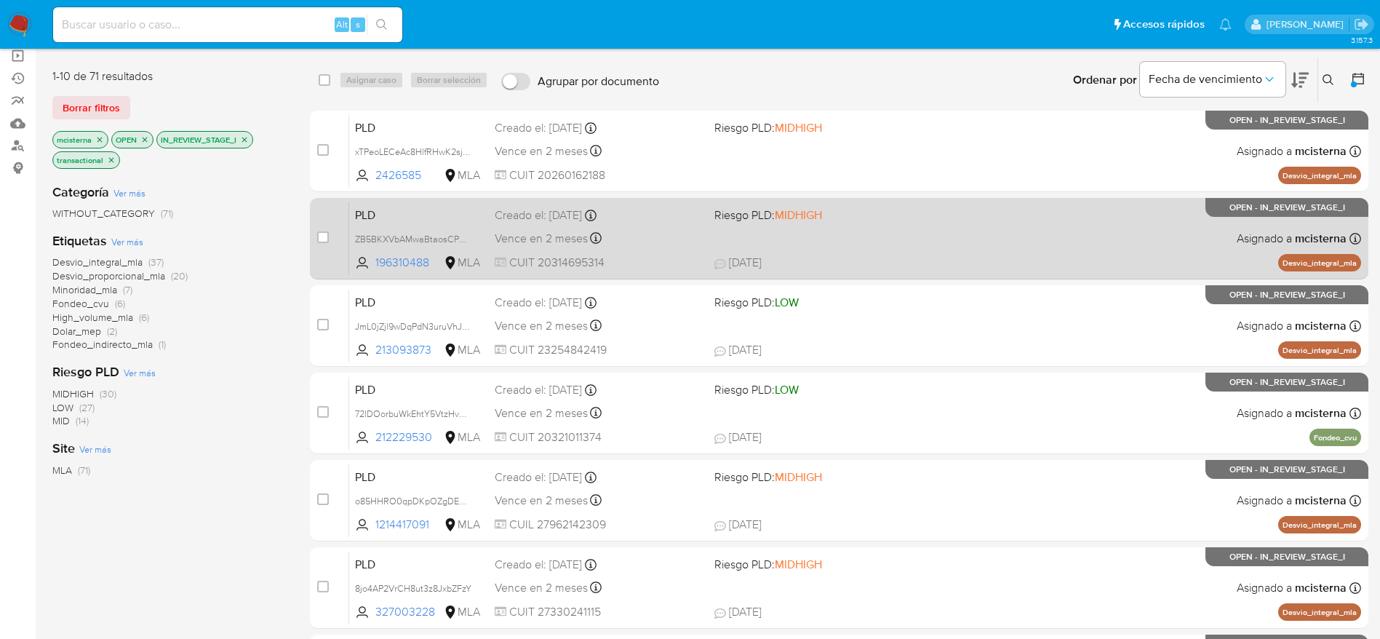
click at [884, 233] on div "PLD ZB5BKXVbAMwaBtaosCPHxC2d 196310488 MLA Riesgo PLD: MIDHIGH Creado el: [DATE…" at bounding box center [855, 237] width 1012 height 73
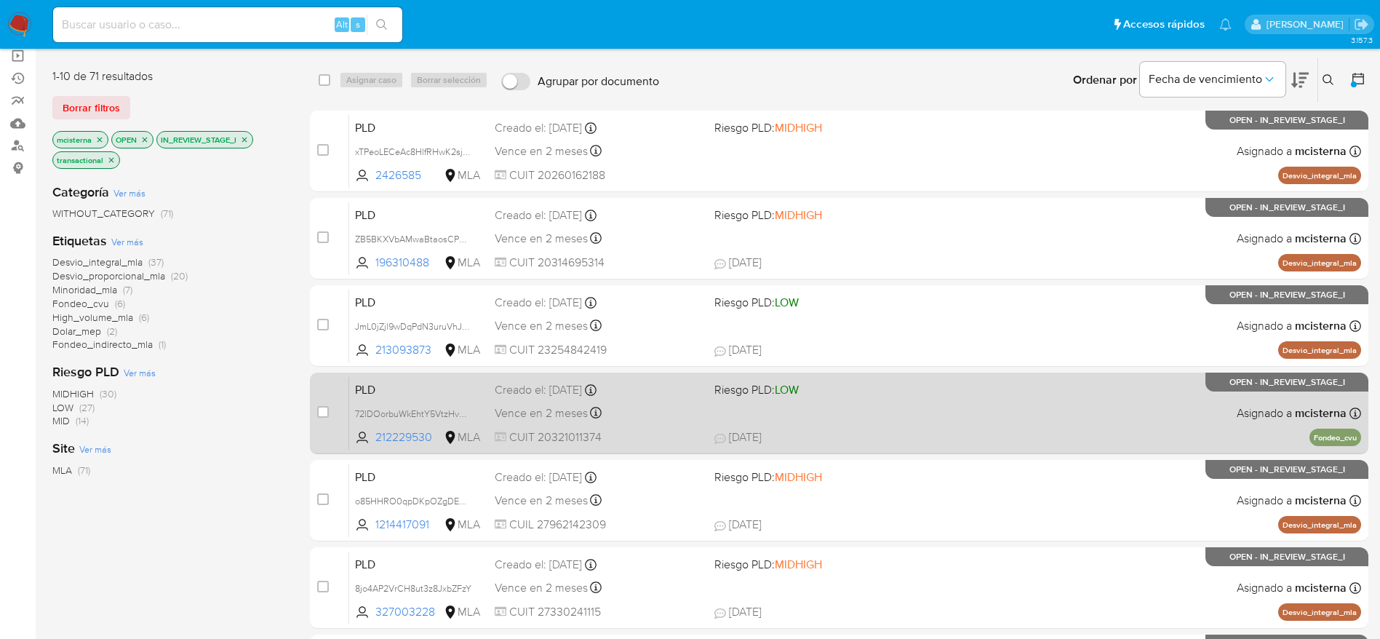
click at [877, 392] on span "Riesgo PLD: LOW" at bounding box center [818, 388] width 208 height 19
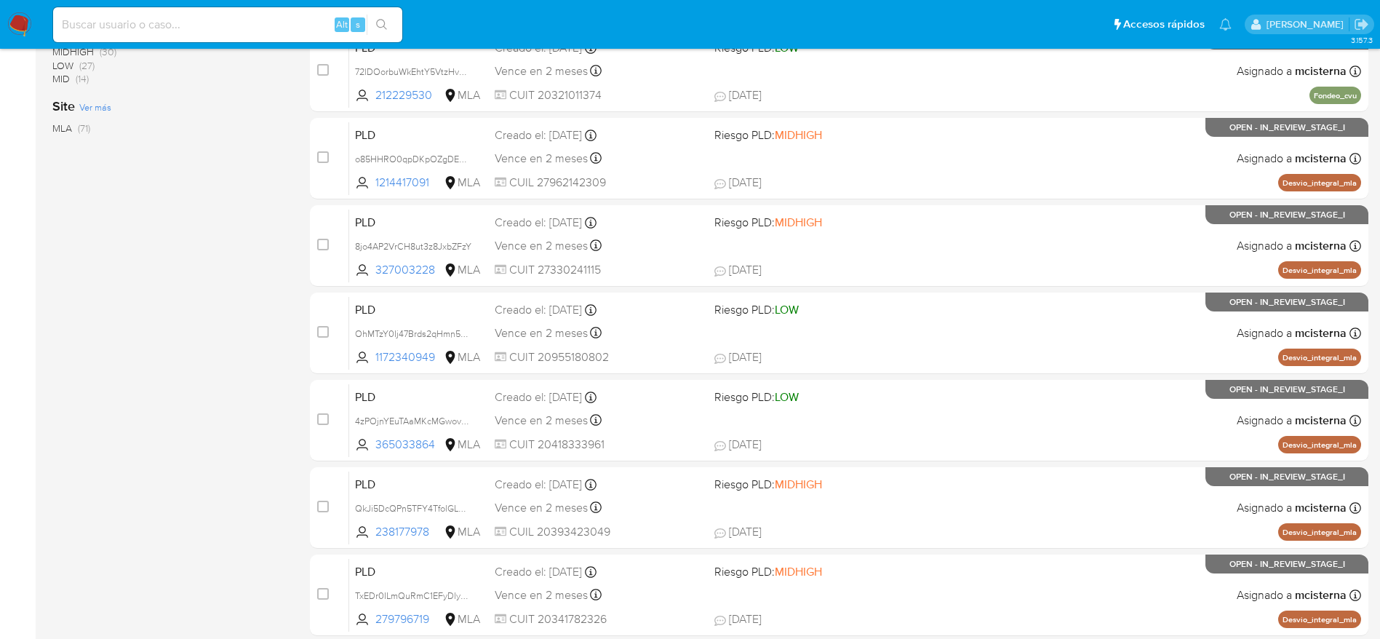
scroll to position [510, 0]
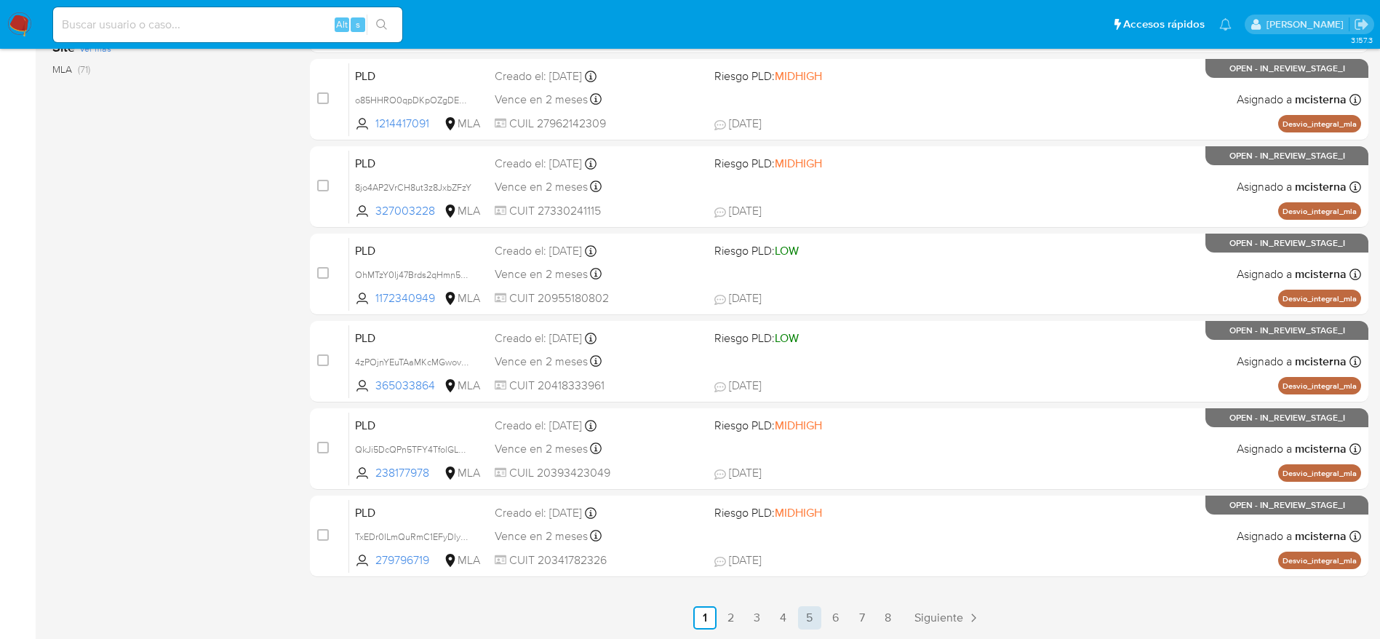
click at [811, 620] on link "5" at bounding box center [809, 617] width 23 height 23
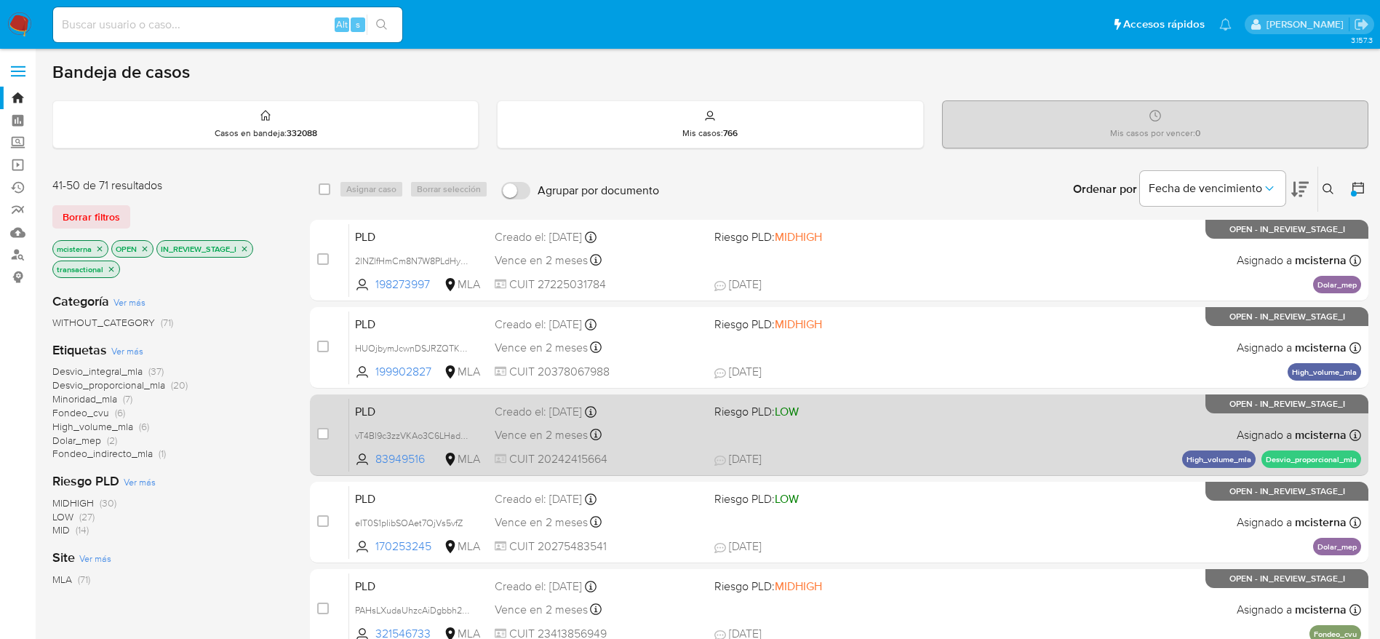
scroll to position [436, 0]
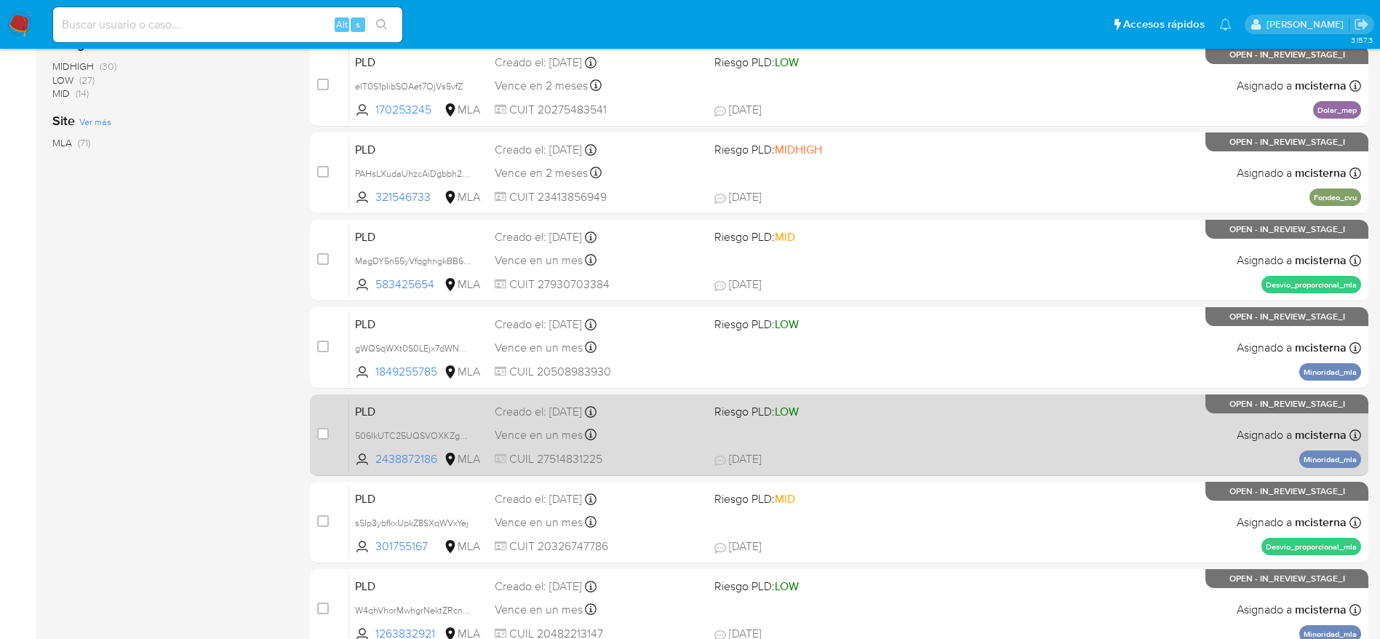
click at [889, 427] on div "PLD 506IkUTC25UQSVOXKZg9qzoy 2438872186 MLA Riesgo PLD: LOW Creado el: [DATE] C…" at bounding box center [855, 434] width 1012 height 73
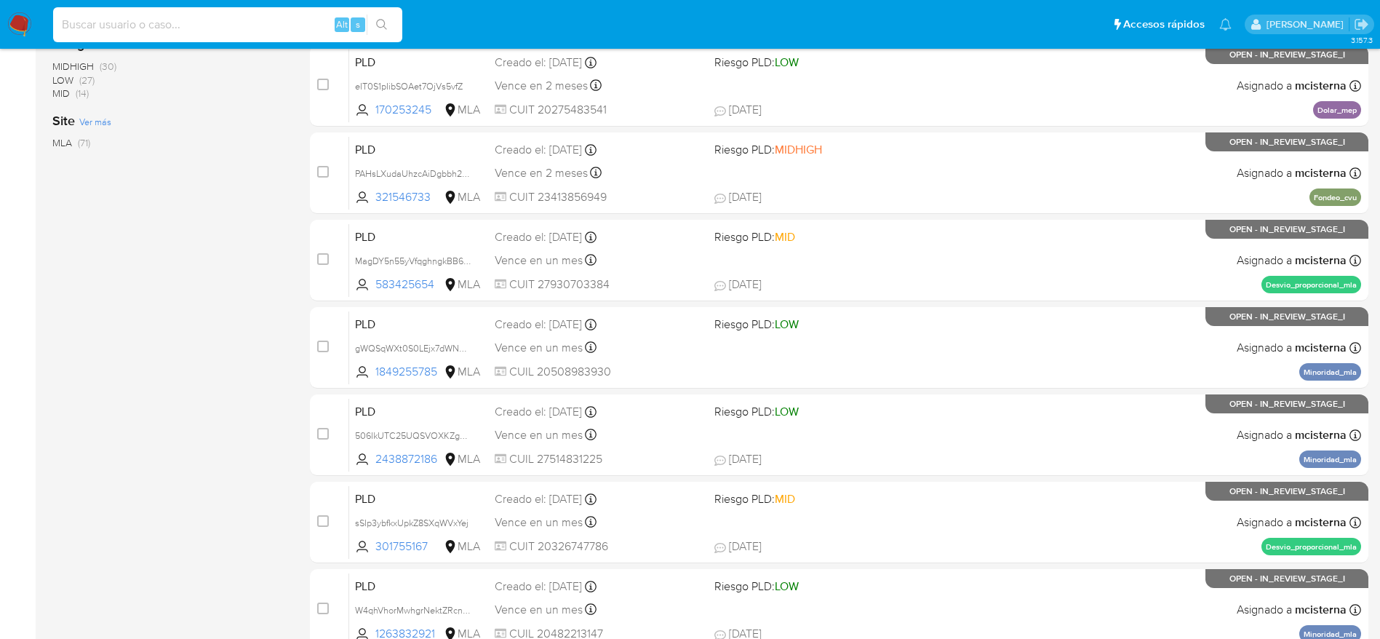
click at [266, 15] on input at bounding box center [227, 24] width 349 height 19
paste input "fbbOm3tQT2baoIccAa9oKWCj"
type input "fbbOm3tQT2baoIccAa9oKWCj"
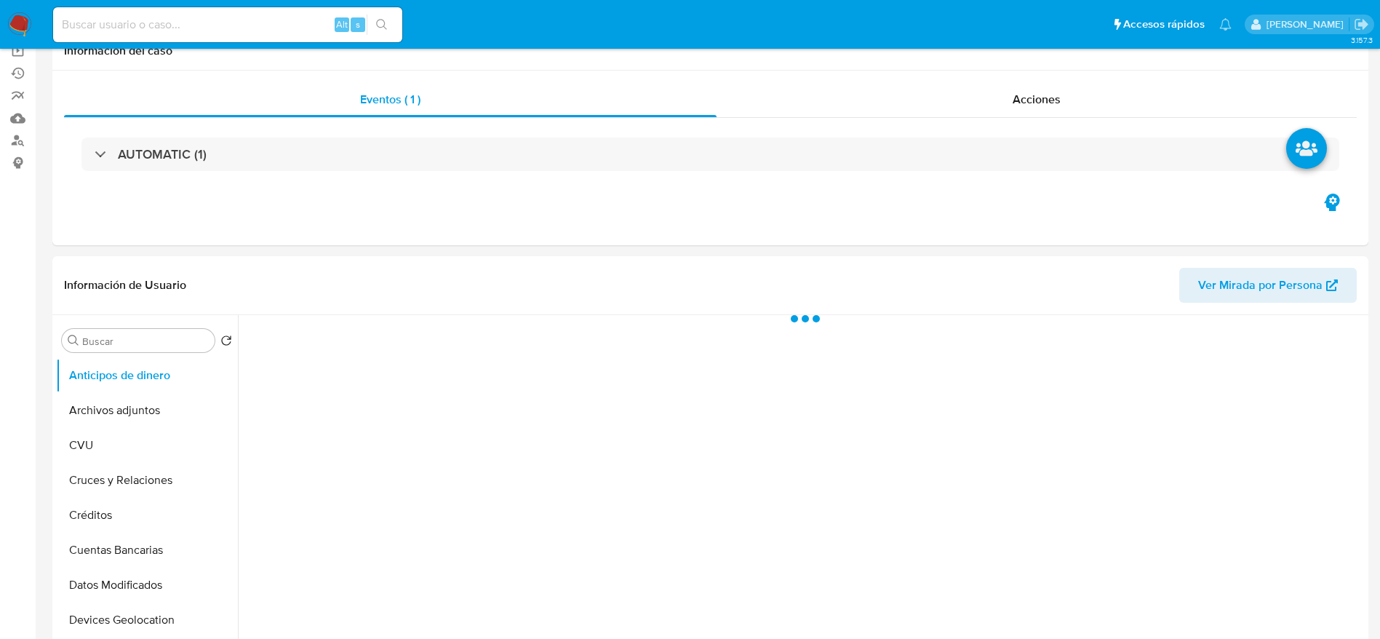
scroll to position [327, 0]
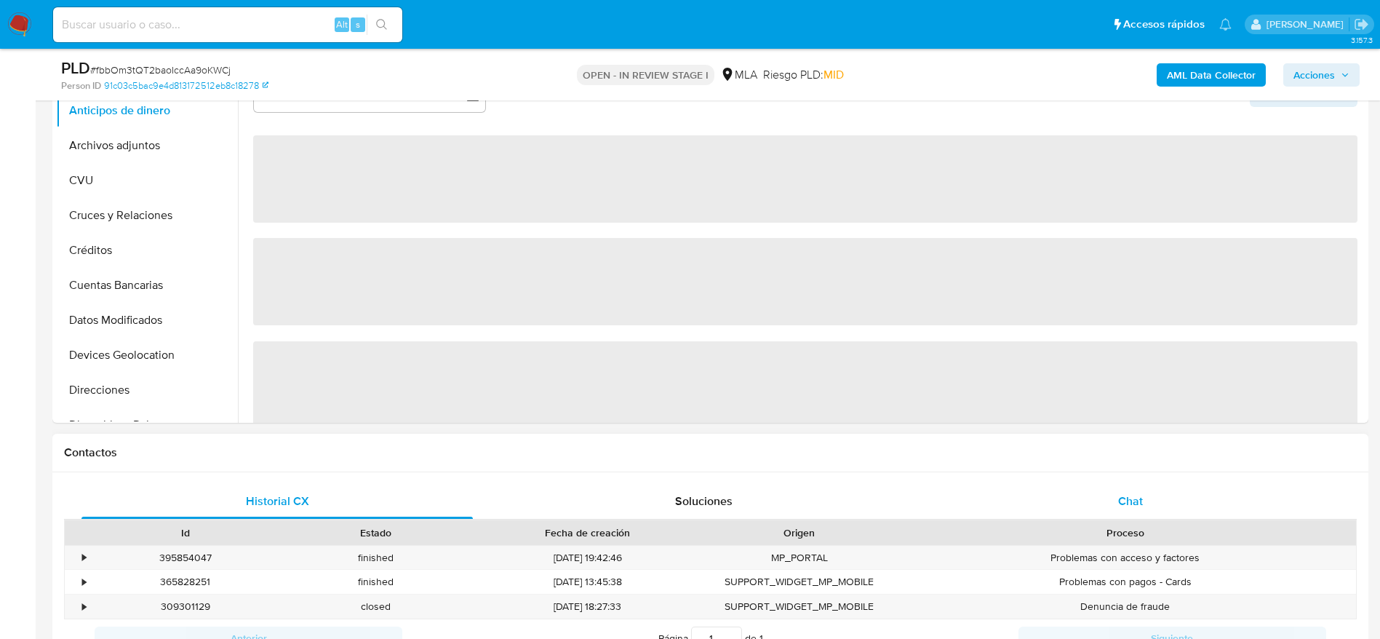
click at [1108, 504] on div "Chat" at bounding box center [1130, 501] width 391 height 35
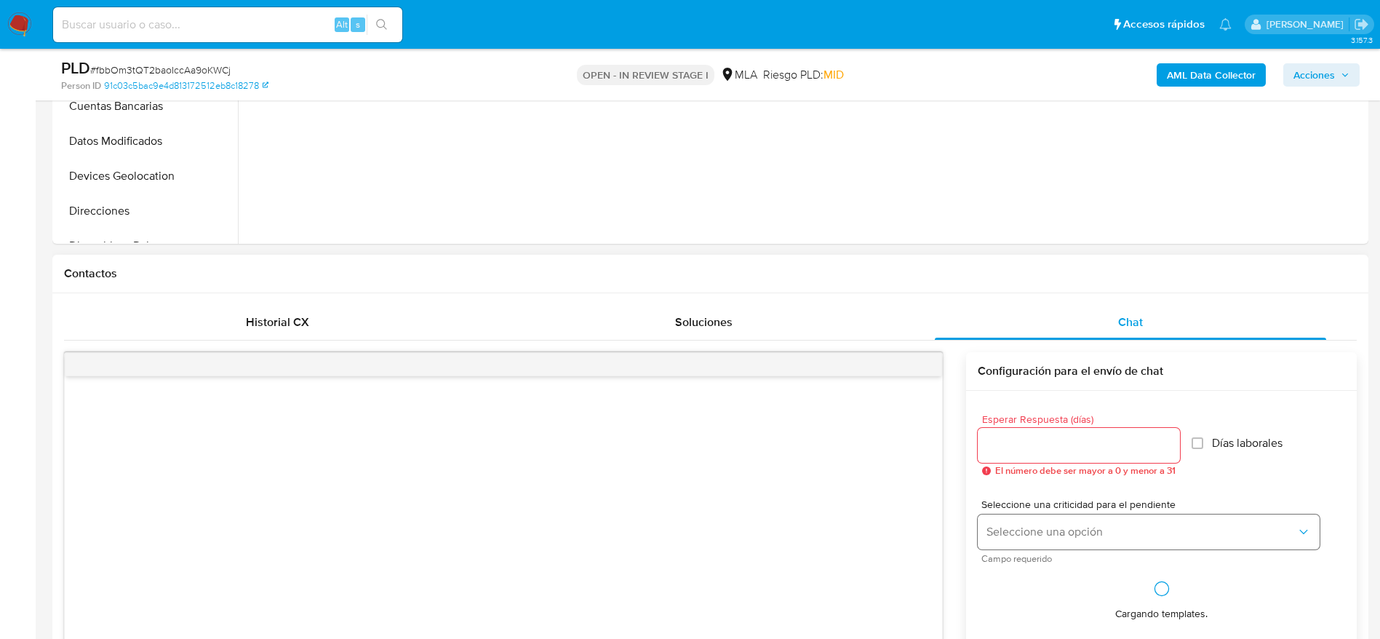
select select "10"
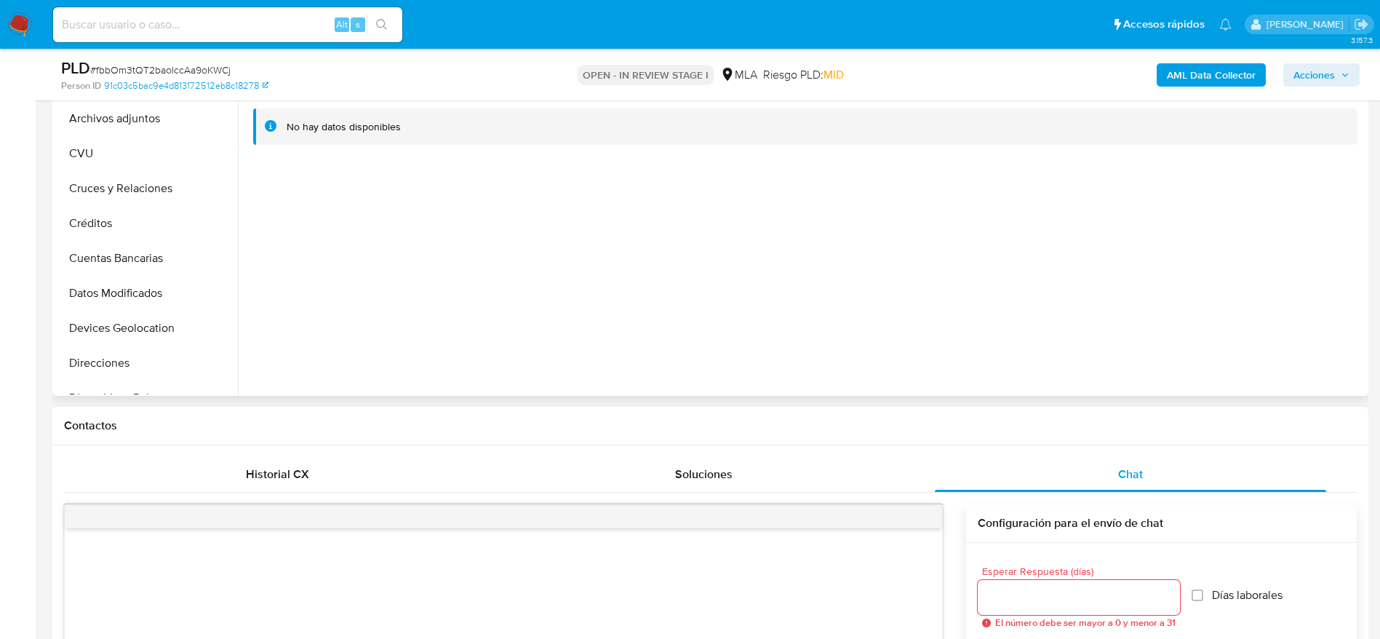
scroll to position [218, 0]
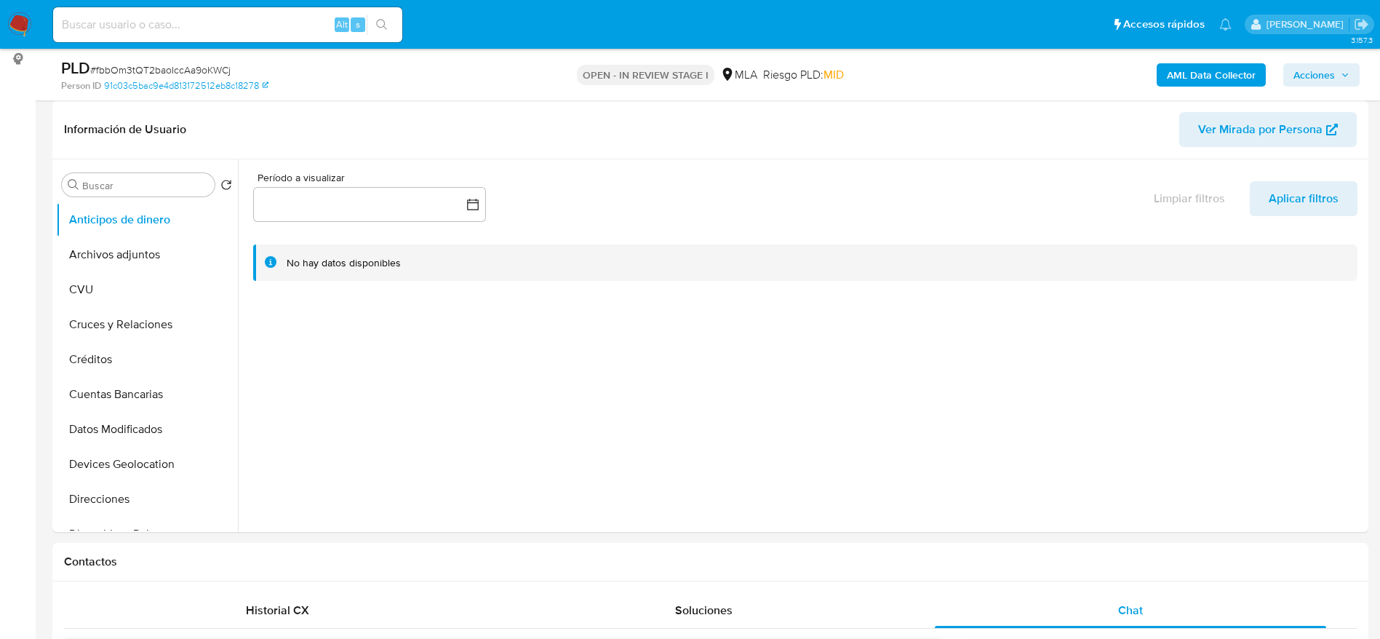
click at [226, 29] on input at bounding box center [227, 24] width 349 height 19
paste input "fbbOm3tQT2baoIccAa9oKWCj"
type input "fbbOm3tQT2baoIccAa9oKWCj"
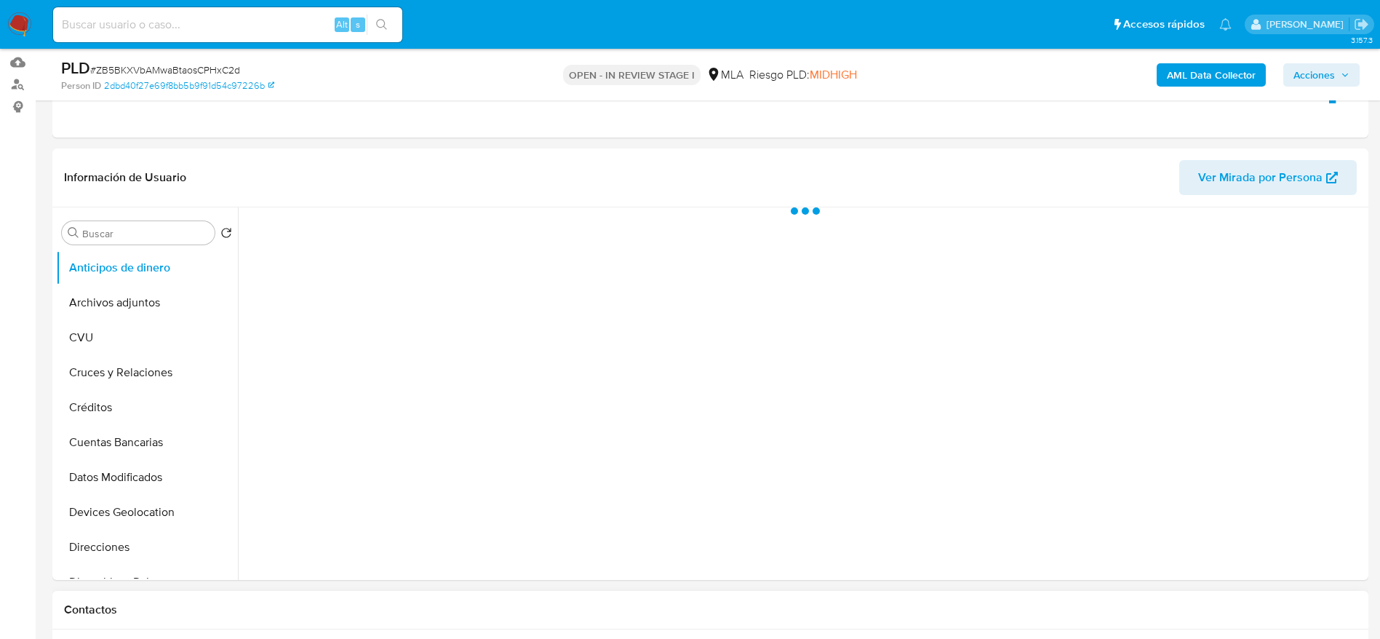
scroll to position [545, 0]
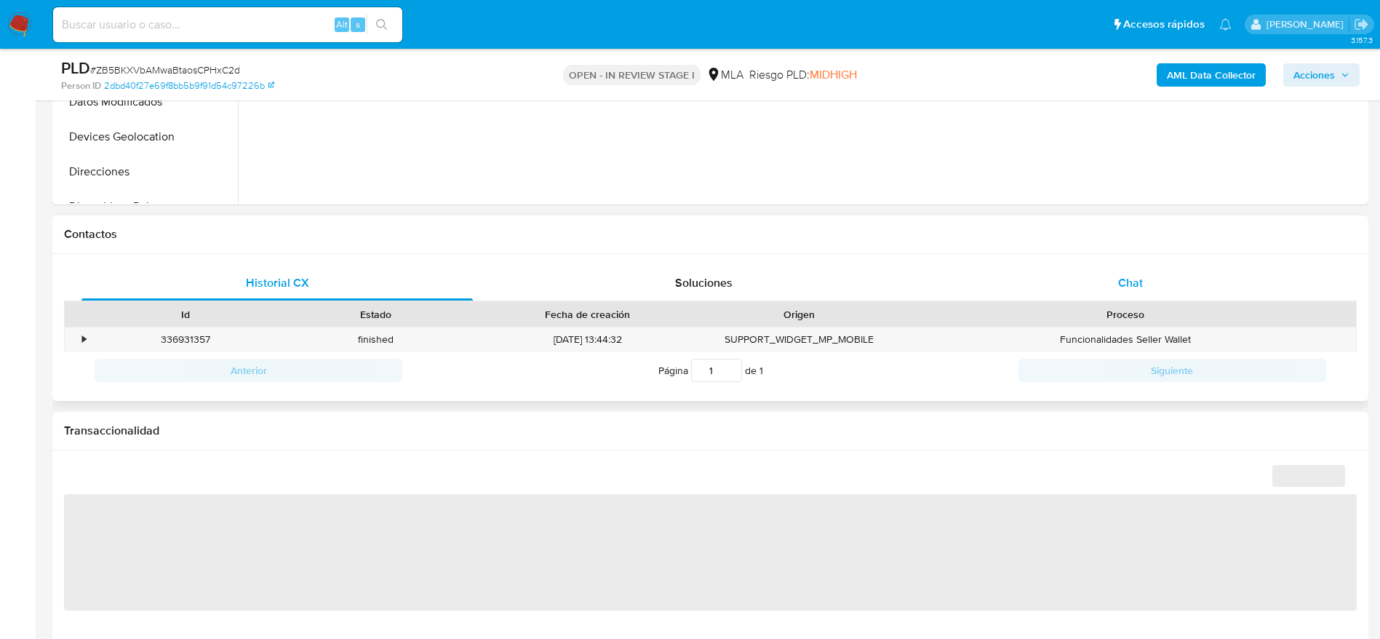
drag, startPoint x: 1135, startPoint y: 274, endPoint x: 1101, endPoint y: 293, distance: 39.1
click at [1133, 275] on span "Chat" at bounding box center [1130, 282] width 25 height 17
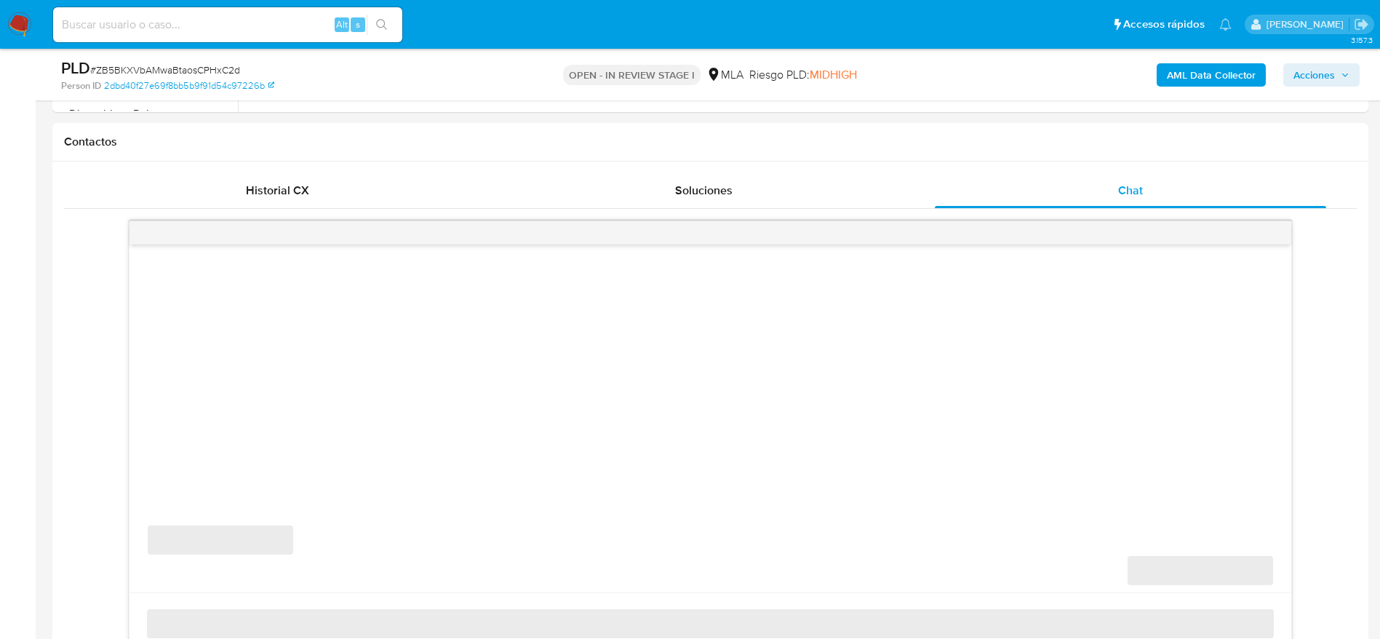
scroll to position [764, 0]
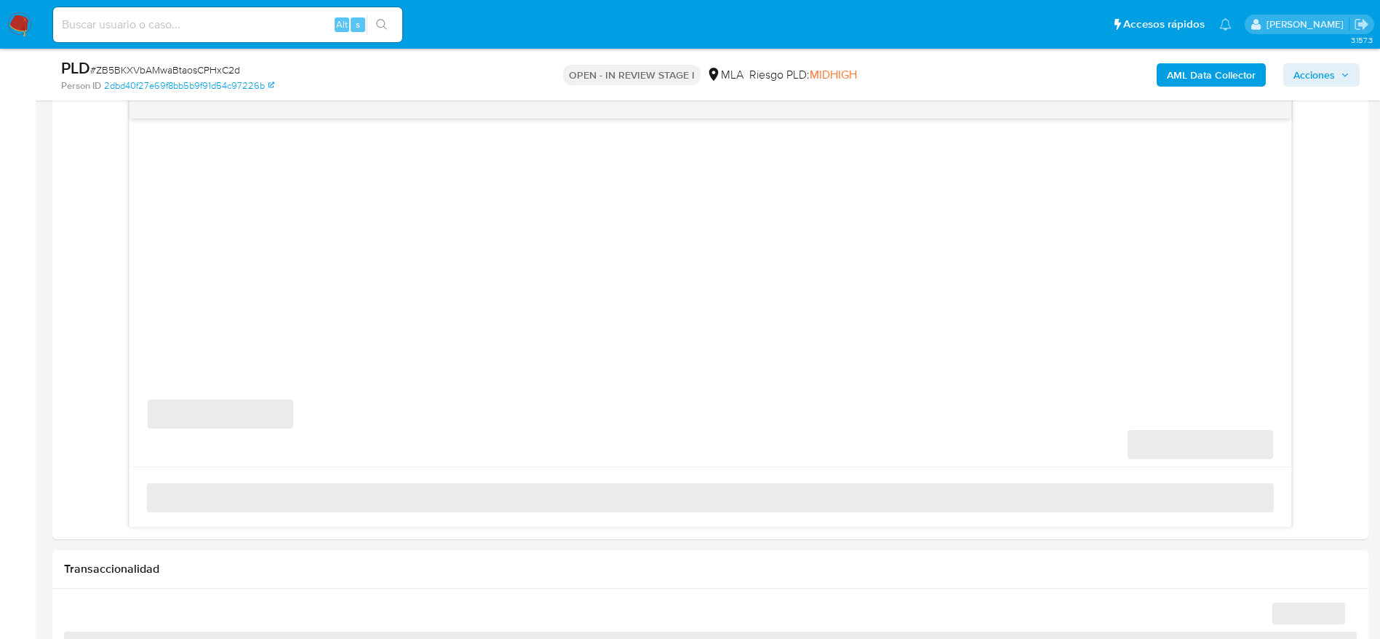
select select "10"
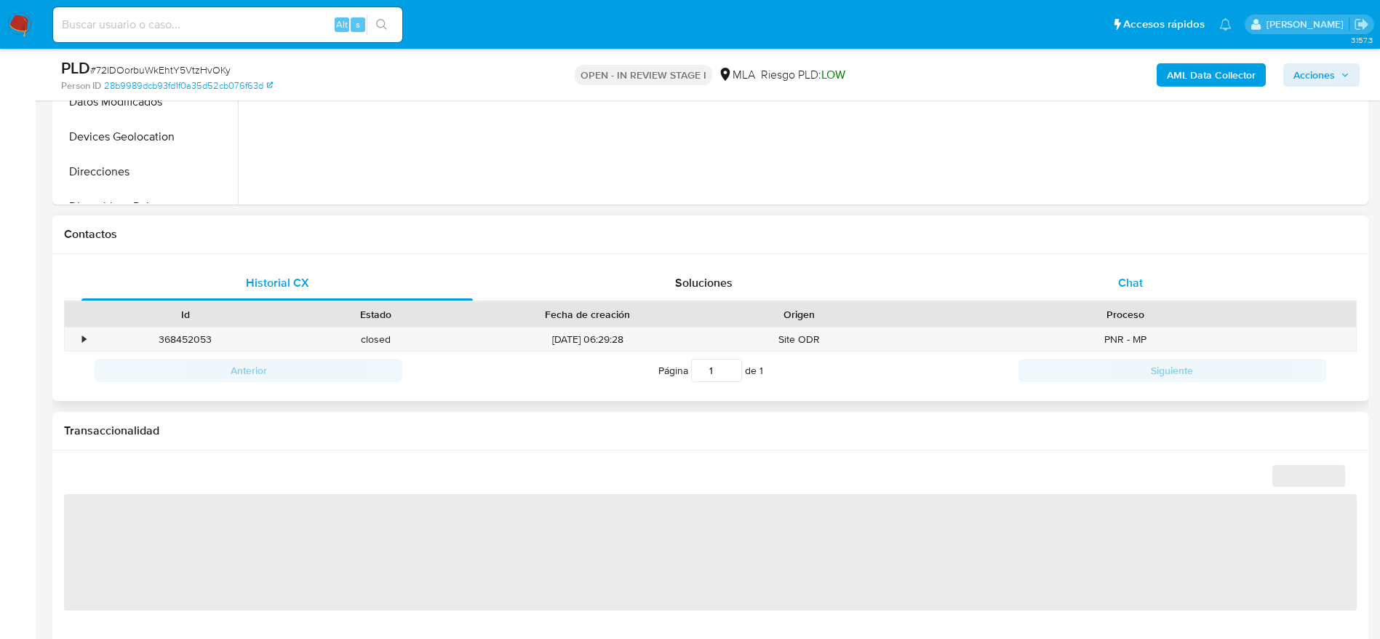
click at [1145, 288] on div "Chat" at bounding box center [1130, 282] width 391 height 35
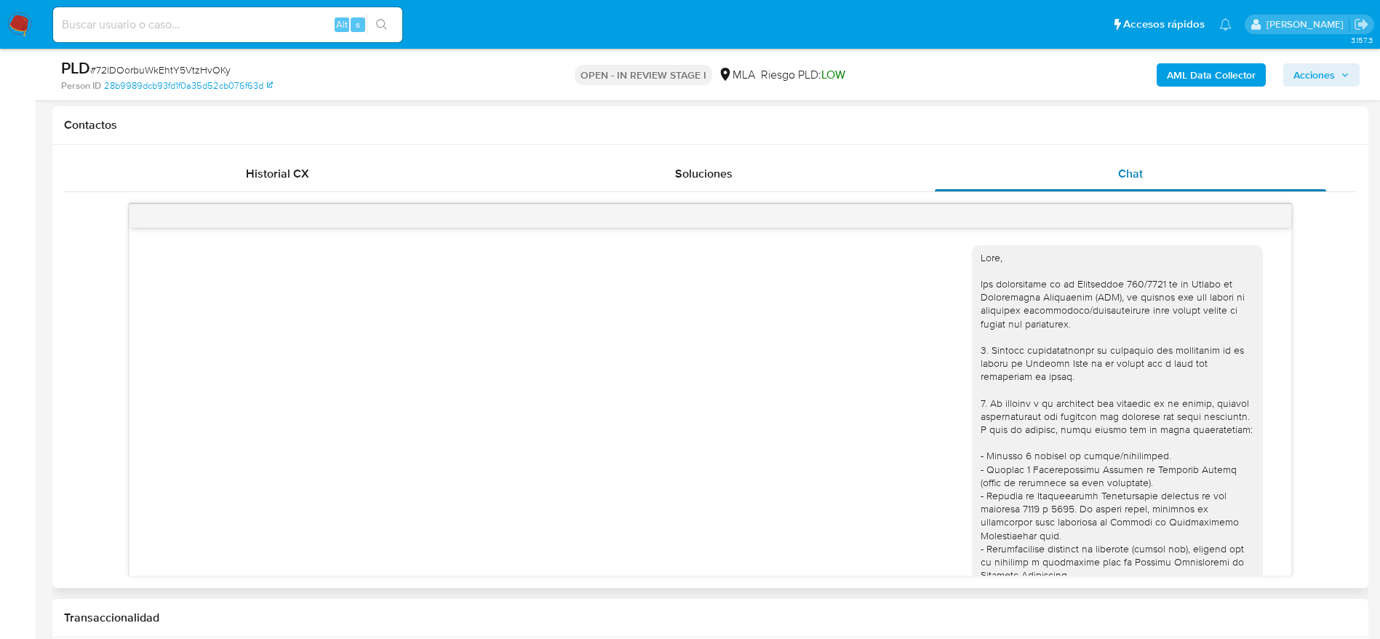
scroll to position [1054, 0]
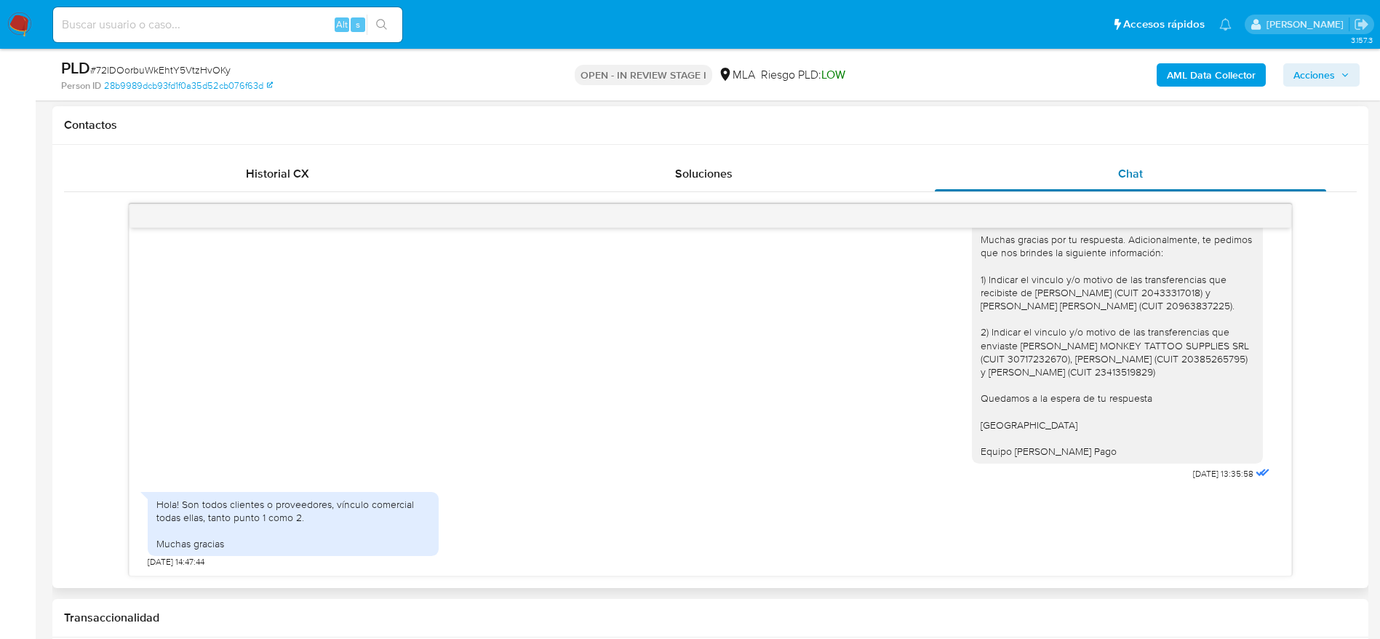
select select "10"
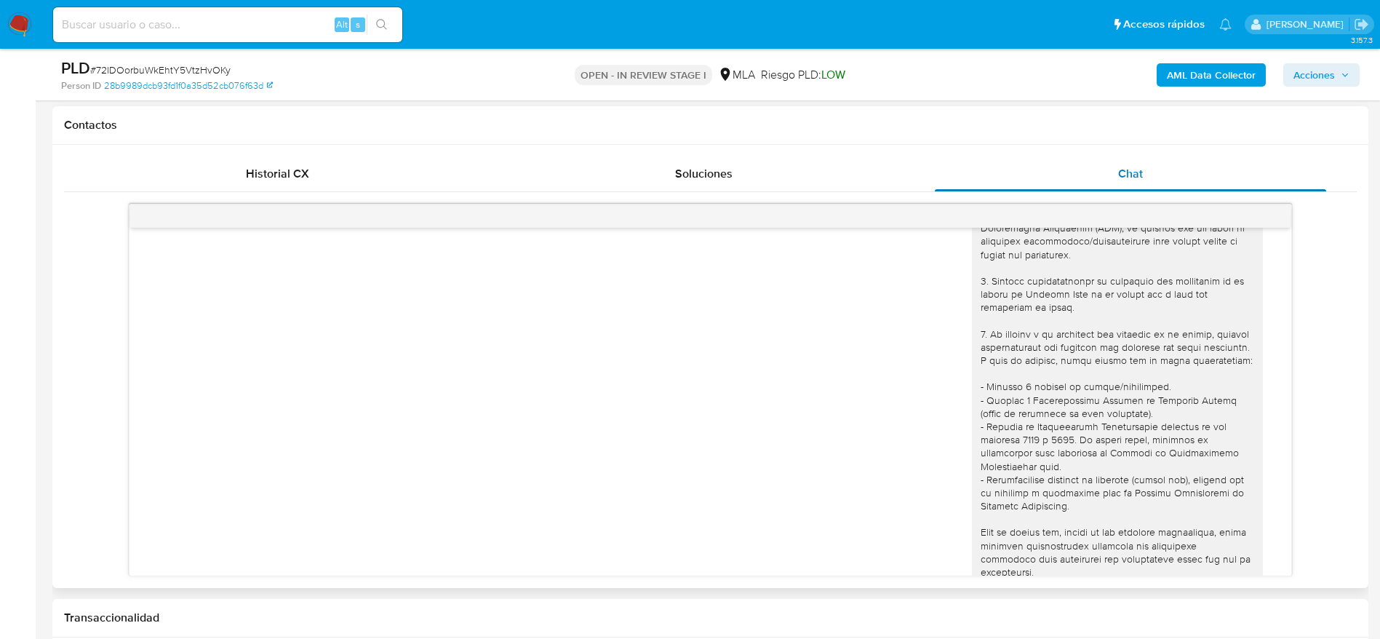
scroll to position [0, 0]
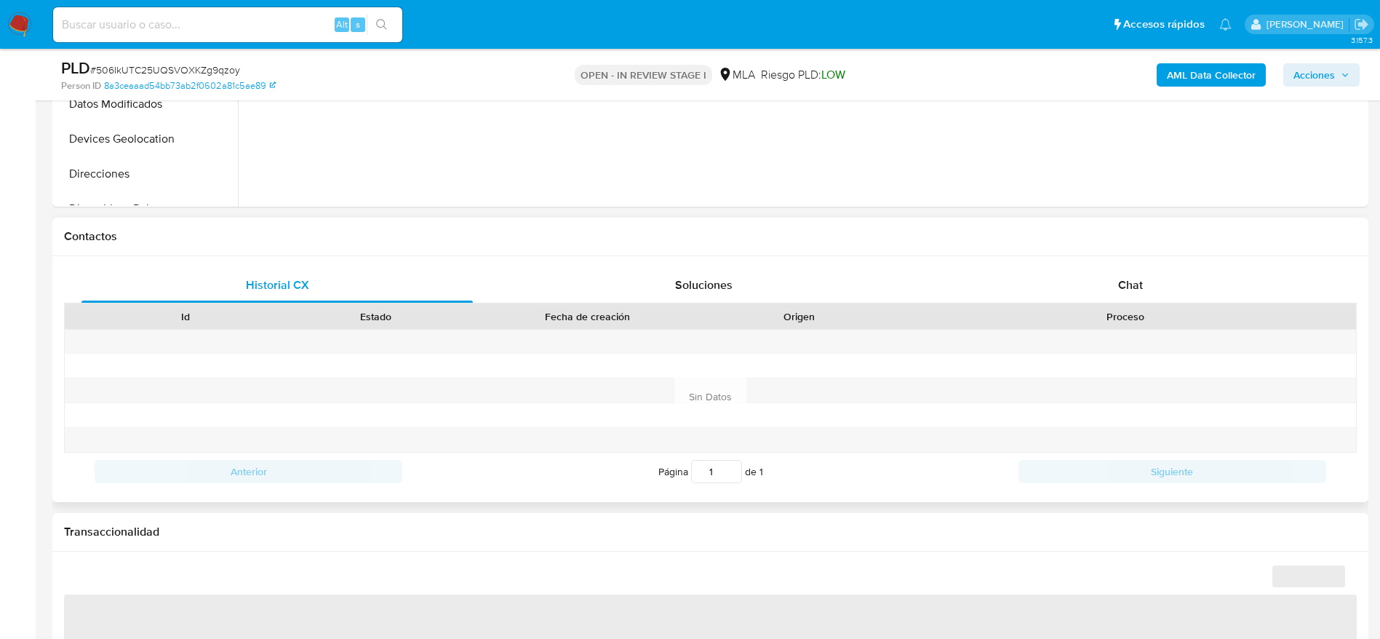
scroll to position [545, 0]
click at [1159, 289] on div "Chat" at bounding box center [1130, 282] width 391 height 35
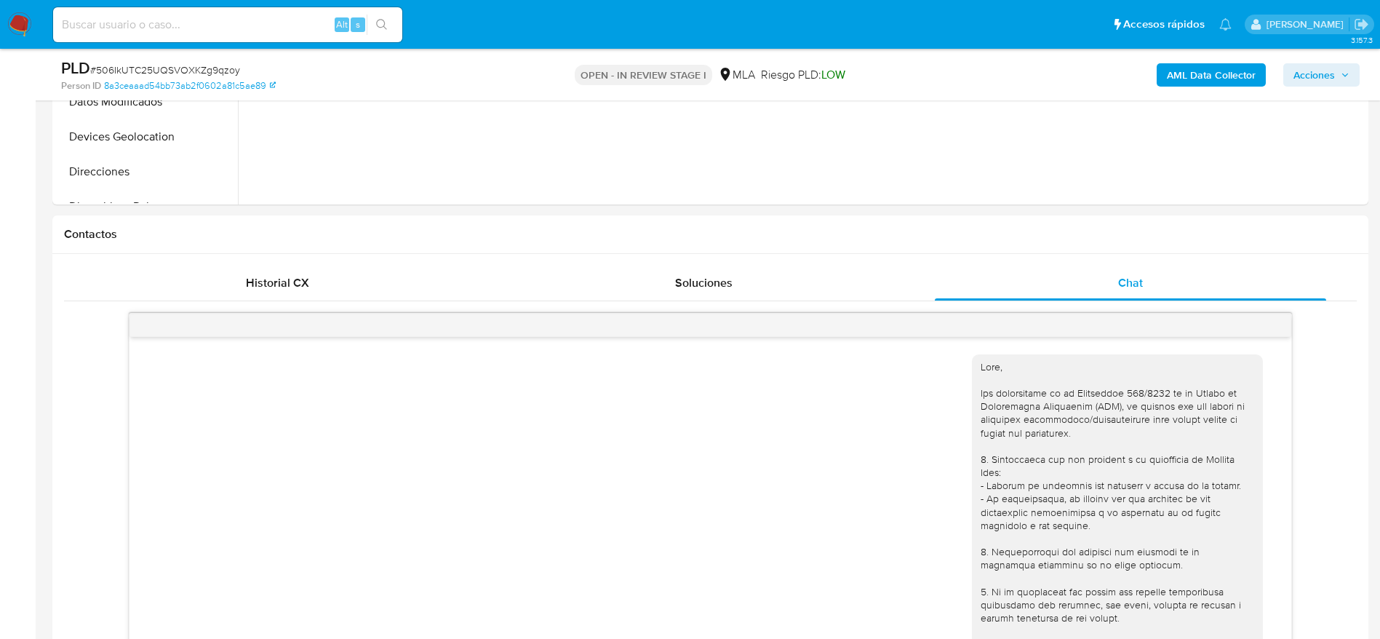
scroll to position [605, 0]
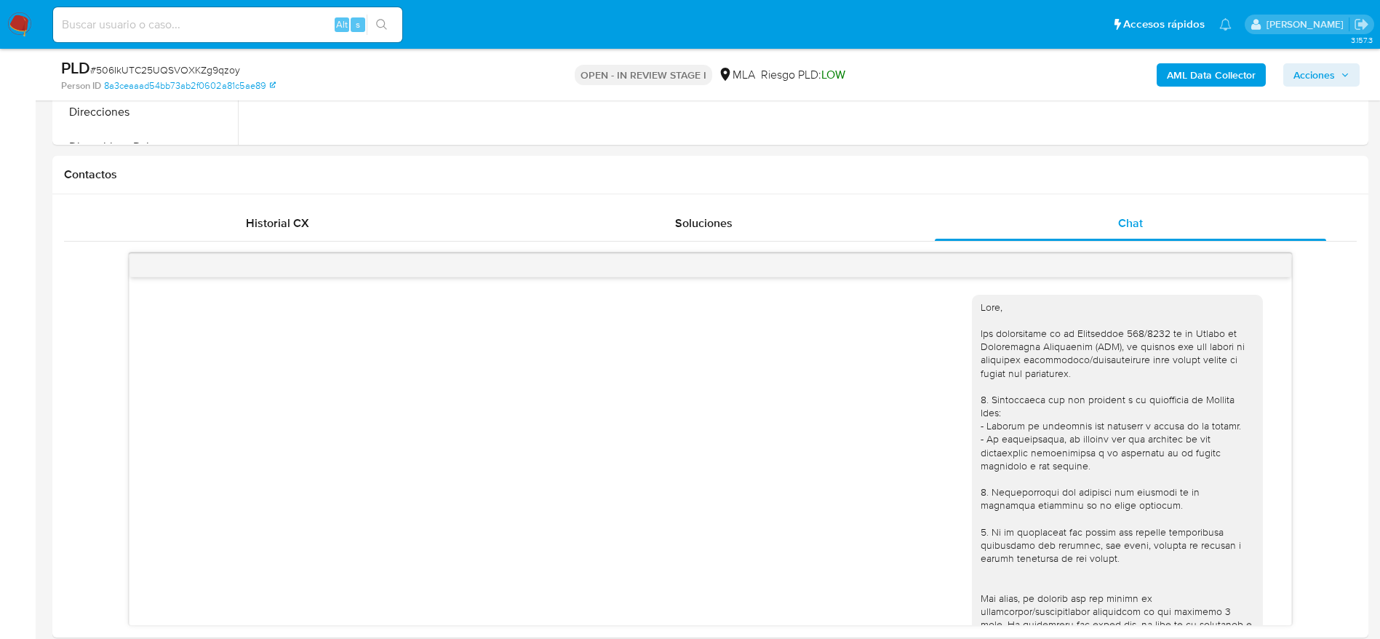
select select "10"
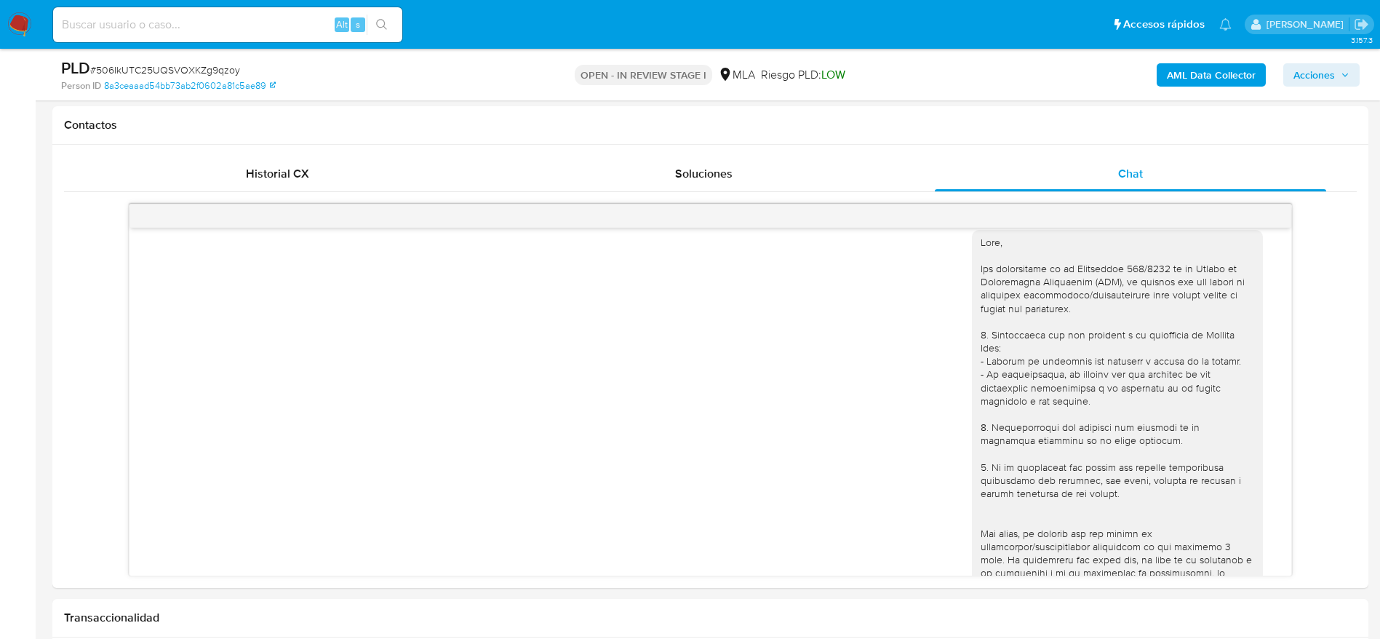
scroll to position [0, 0]
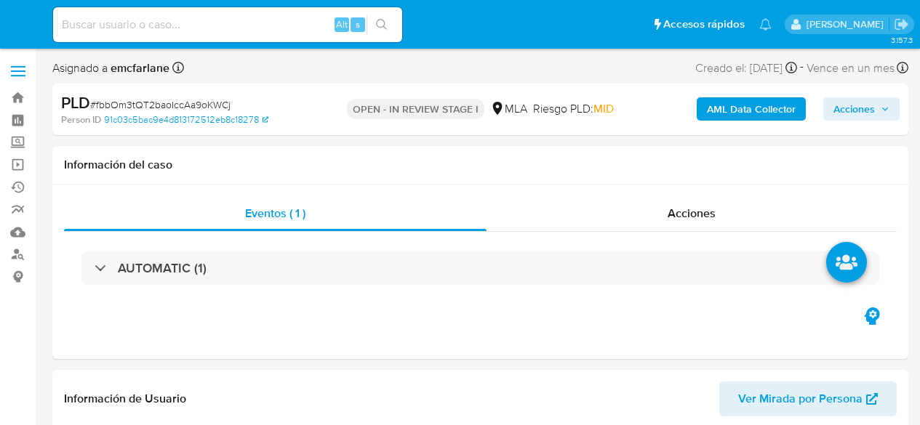
select select "10"
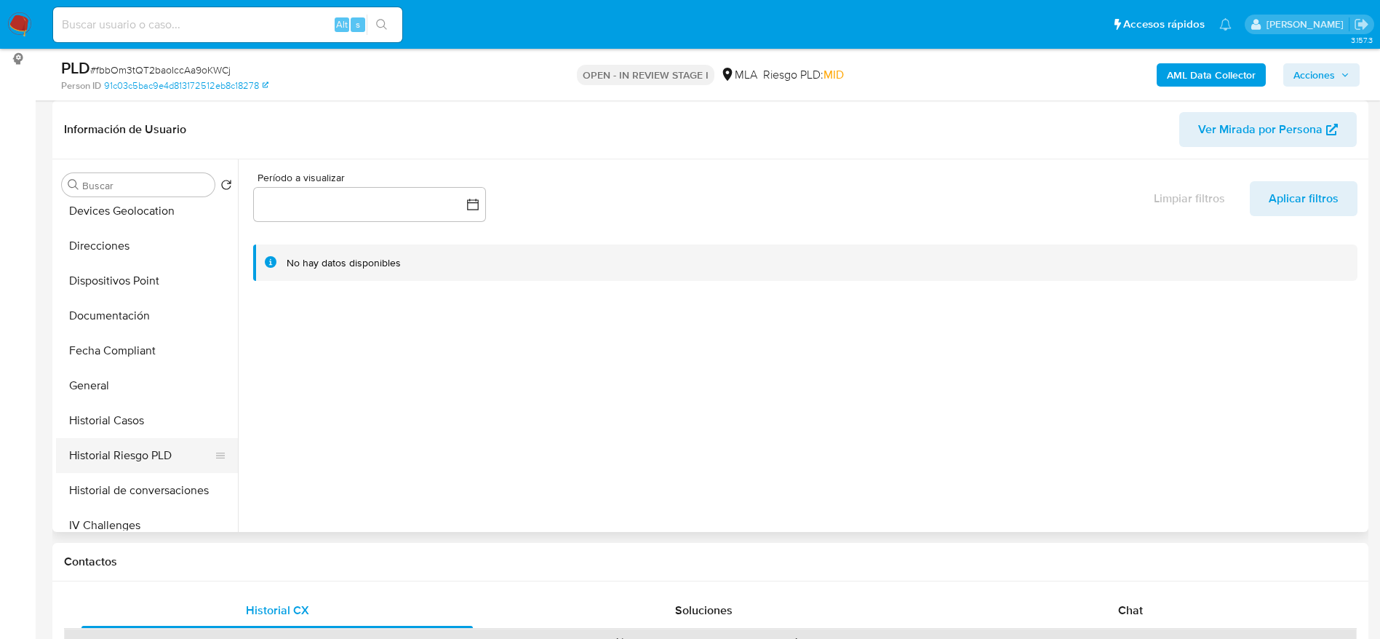
scroll to position [327, 0]
click at [151, 404] on button "Historial de conversaciones" at bounding box center [141, 416] width 170 height 35
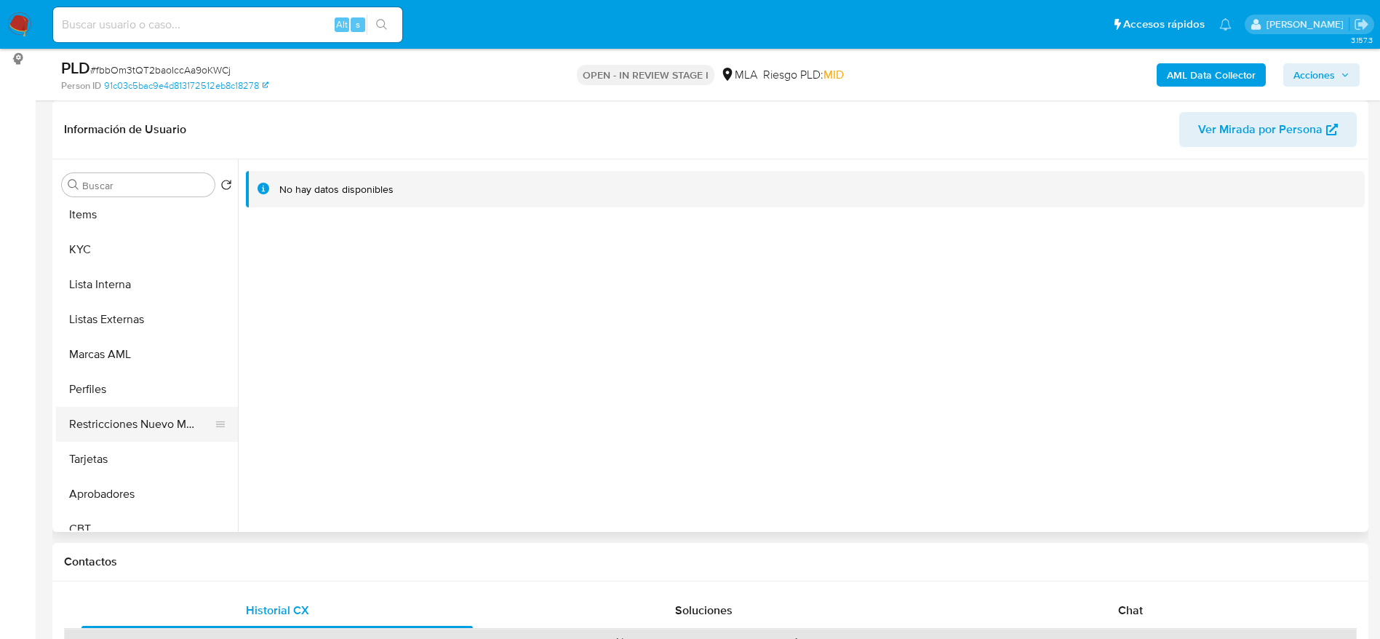
scroll to position [719, 0]
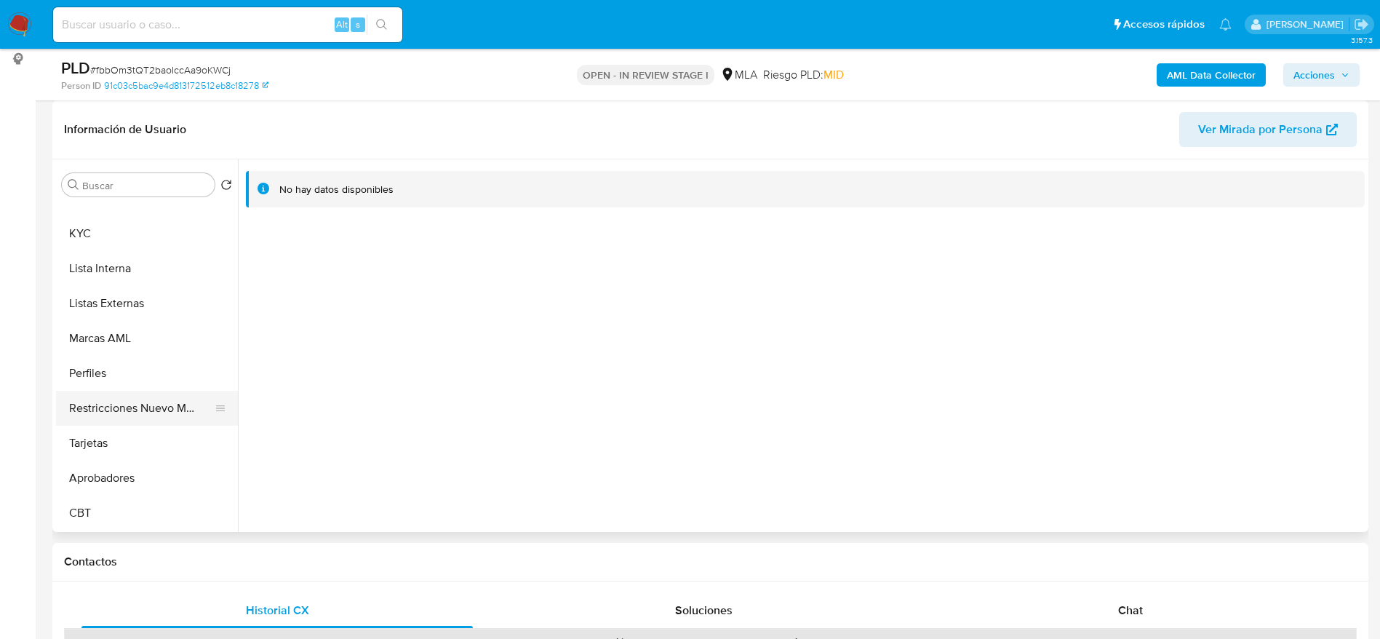
click at [138, 400] on button "Restricciones Nuevo Mundo" at bounding box center [141, 408] width 170 height 35
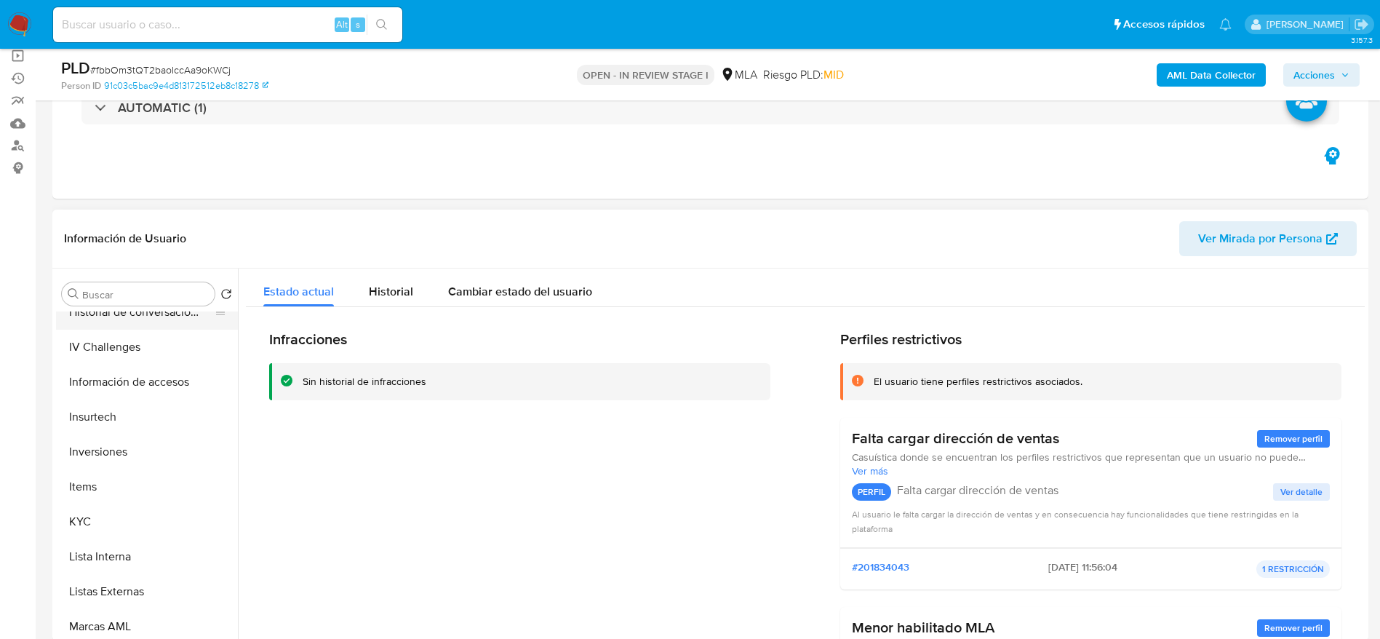
scroll to position [392, 0]
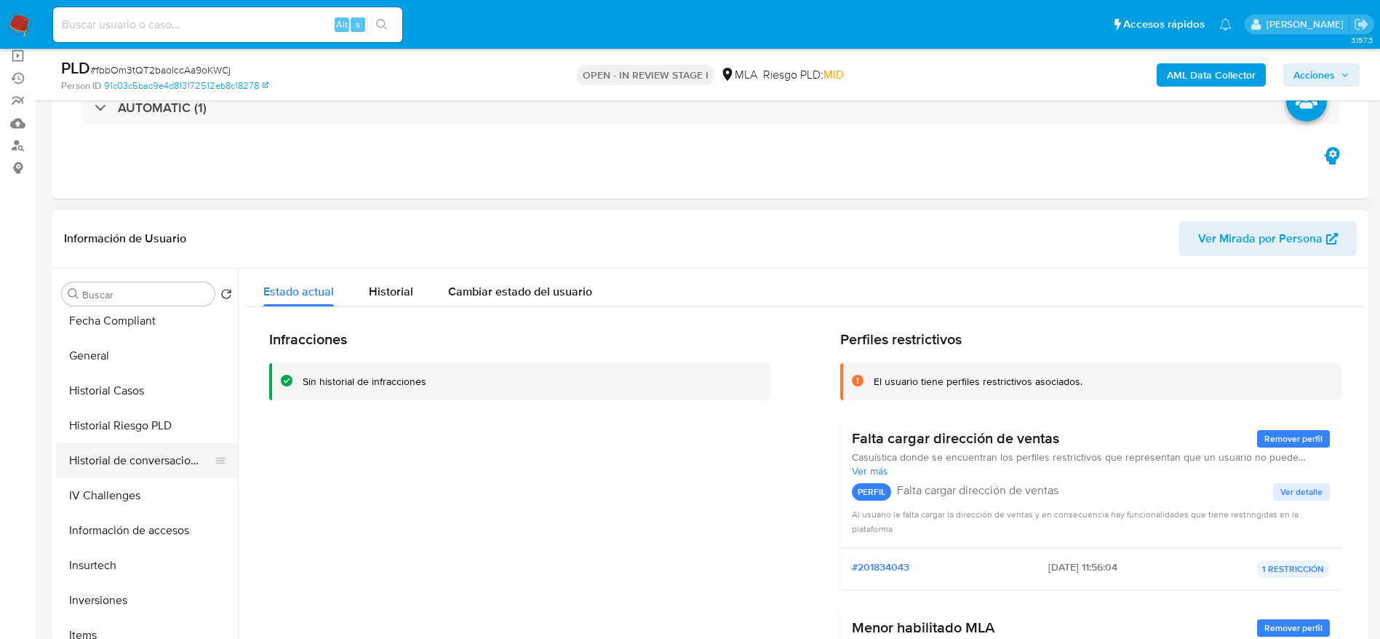
click at [126, 425] on button "Historial de conversaciones" at bounding box center [141, 460] width 170 height 35
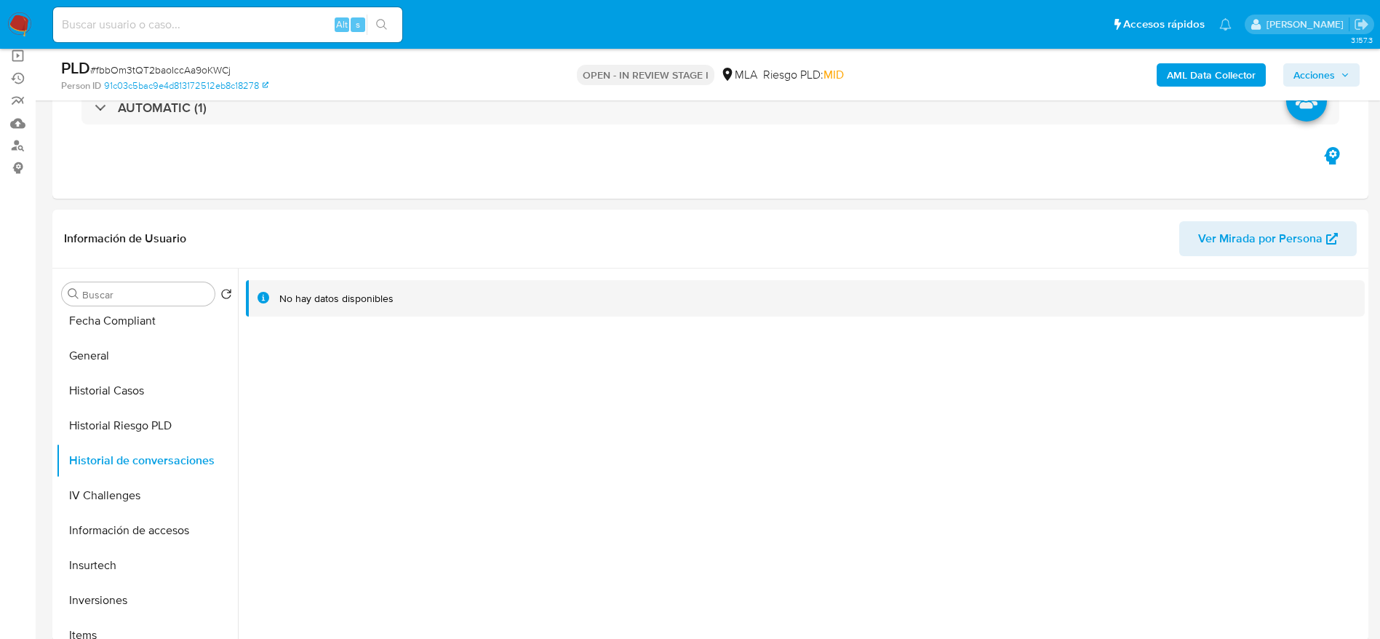
click at [231, 38] on div "Alt s" at bounding box center [227, 24] width 349 height 35
click at [224, 22] on input at bounding box center [227, 24] width 349 height 19
paste input "x7UsCY5mbgkMJxkzEaH96WWu"
type input "x7UsCY5mbgkMJxkzEaH96WWu"
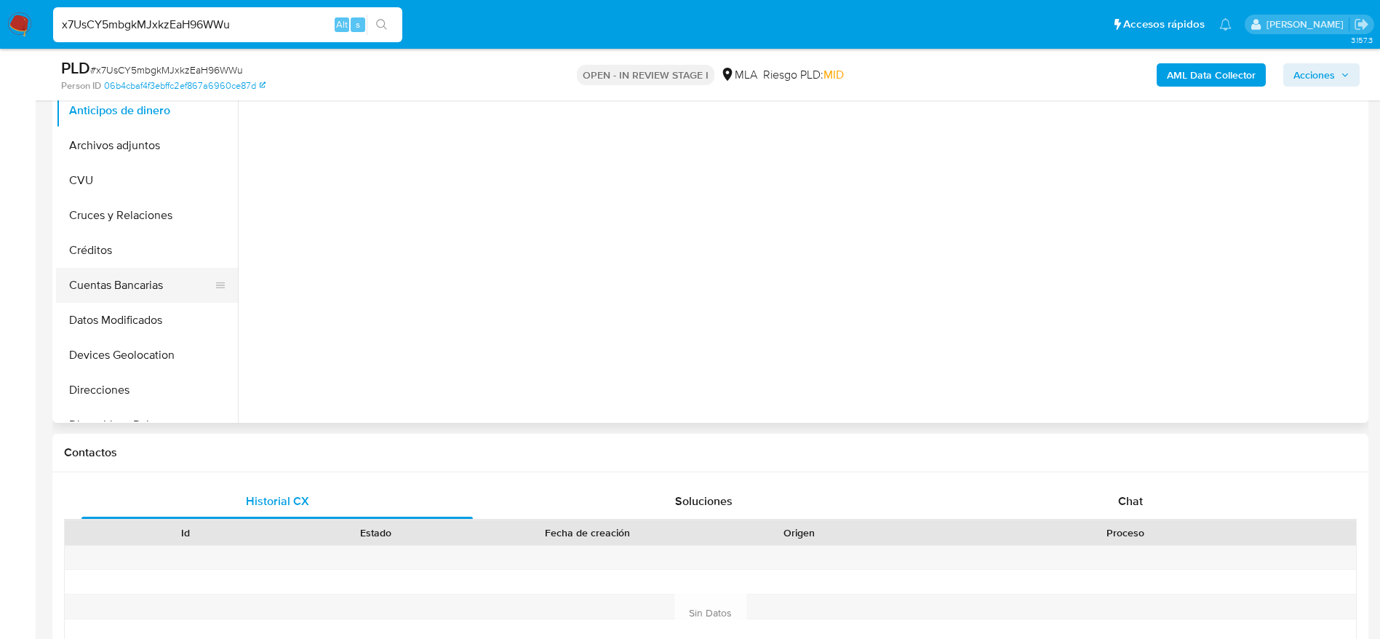
scroll to position [218, 0]
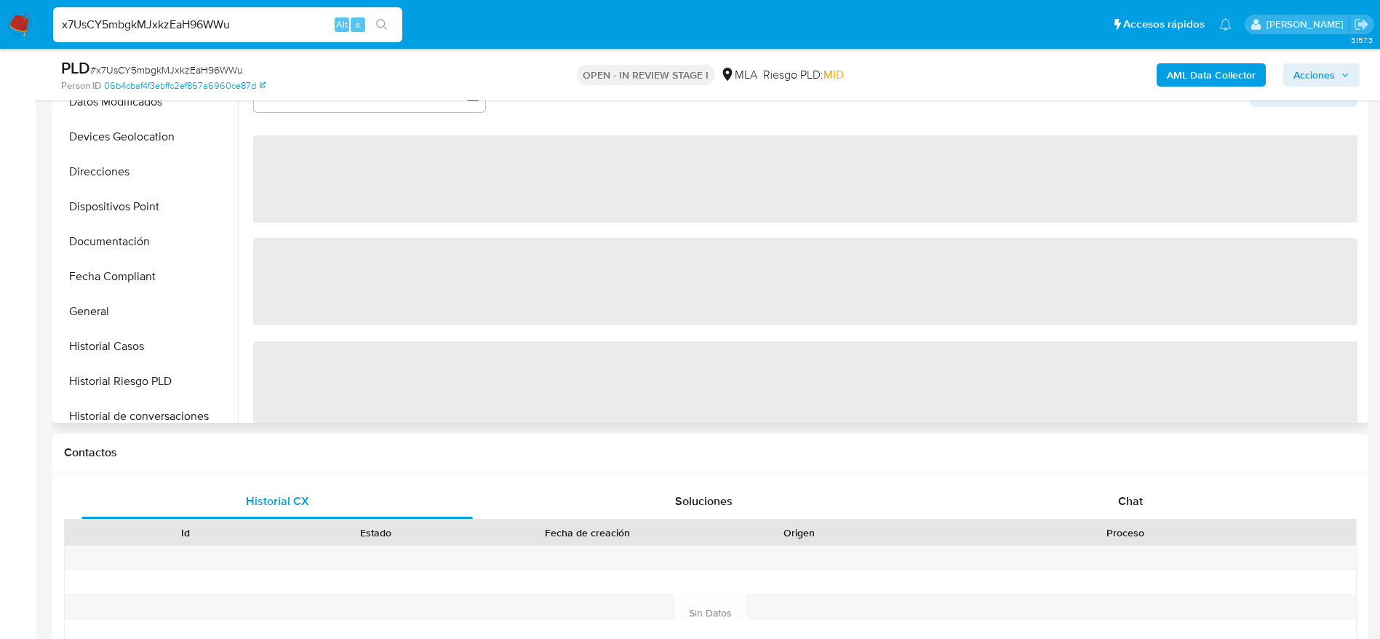
click at [138, 346] on button "Historial Casos" at bounding box center [147, 346] width 182 height 35
select select "10"
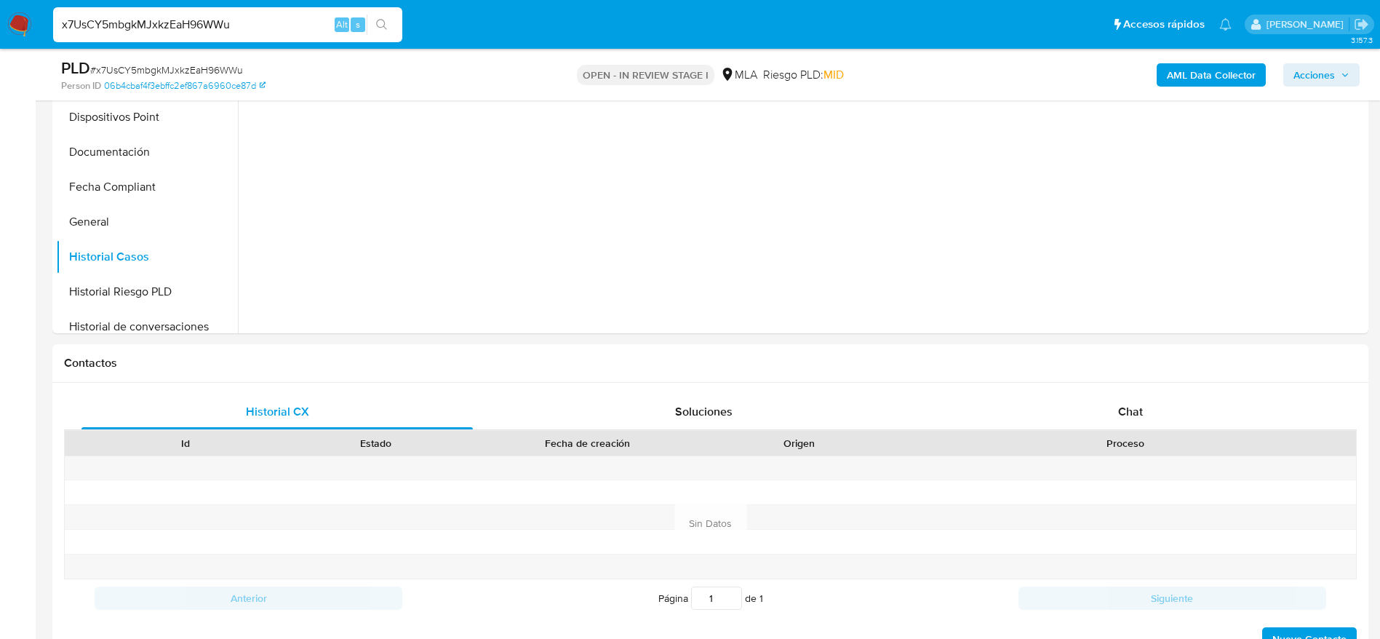
scroll to position [655, 0]
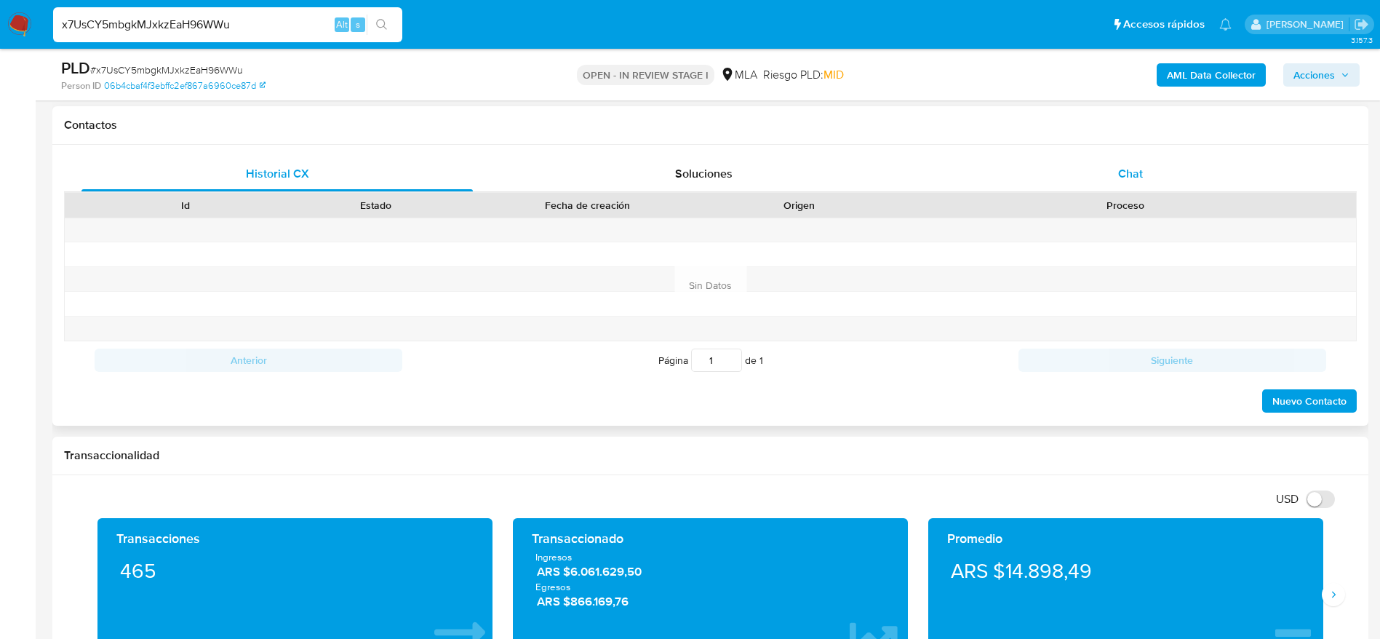
click at [919, 162] on div "Chat" at bounding box center [1130, 173] width 391 height 35
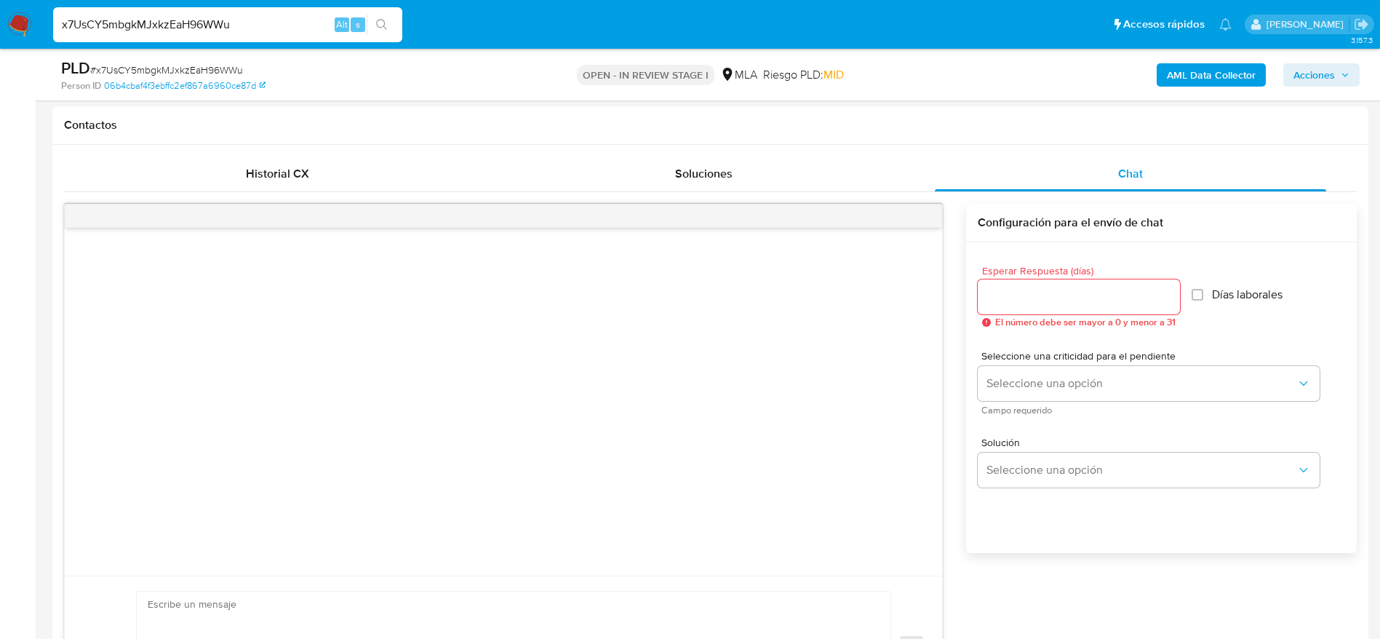
click at [276, 21] on input "x7UsCY5mbgkMJxkzEaH96WWu" at bounding box center [227, 24] width 349 height 19
paste input "R9cCtXhTMMmVqD1kPDUTRYuj"
type input "R9cCtXhTMMmVqD1kPDUTRYuj"
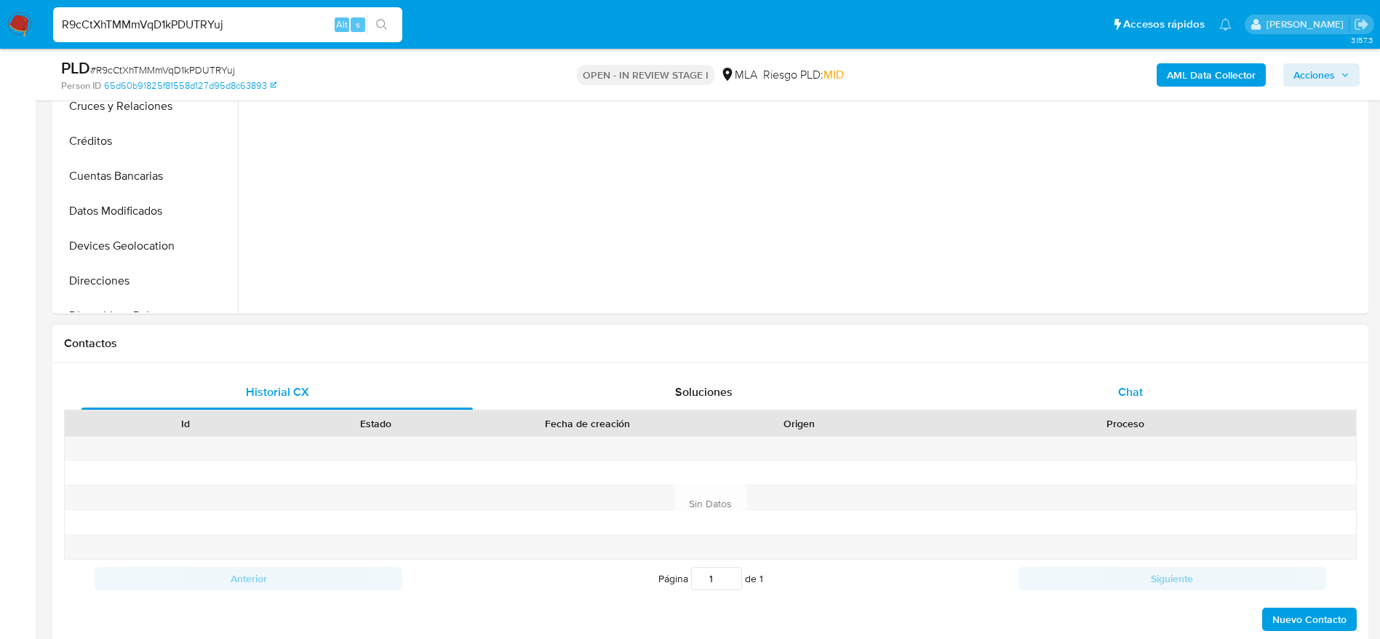
click at [919, 399] on div "Chat" at bounding box center [1130, 392] width 391 height 35
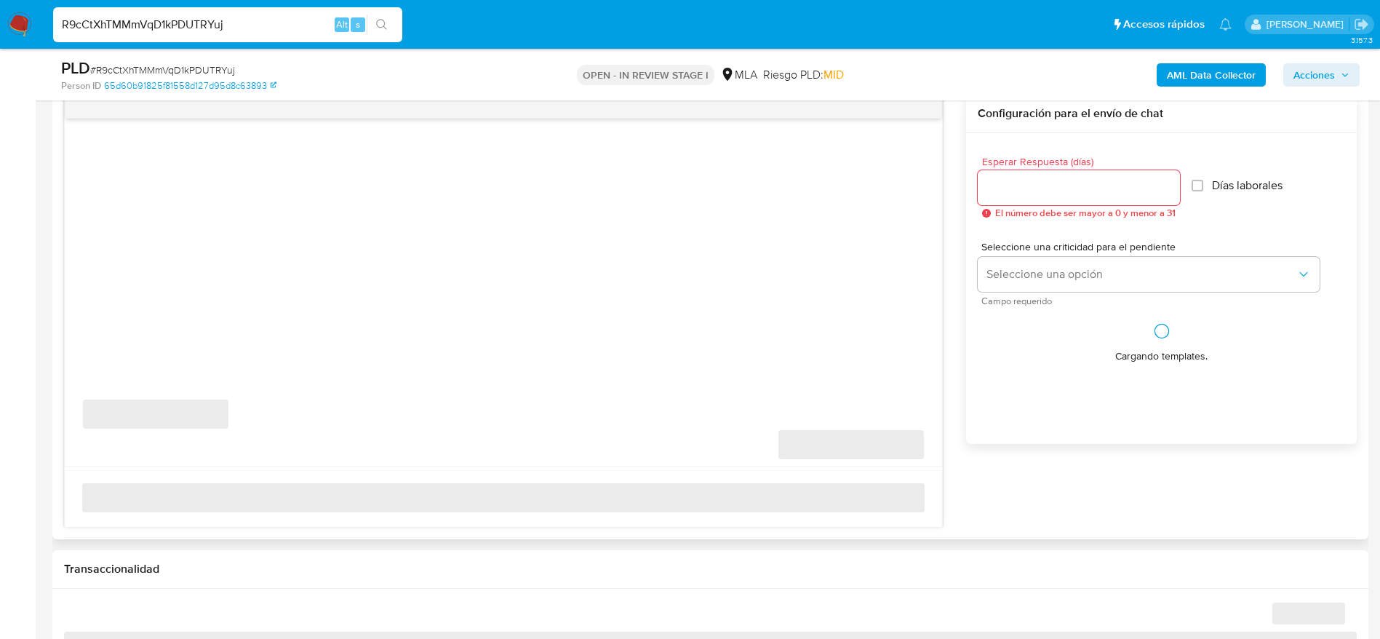
select select "10"
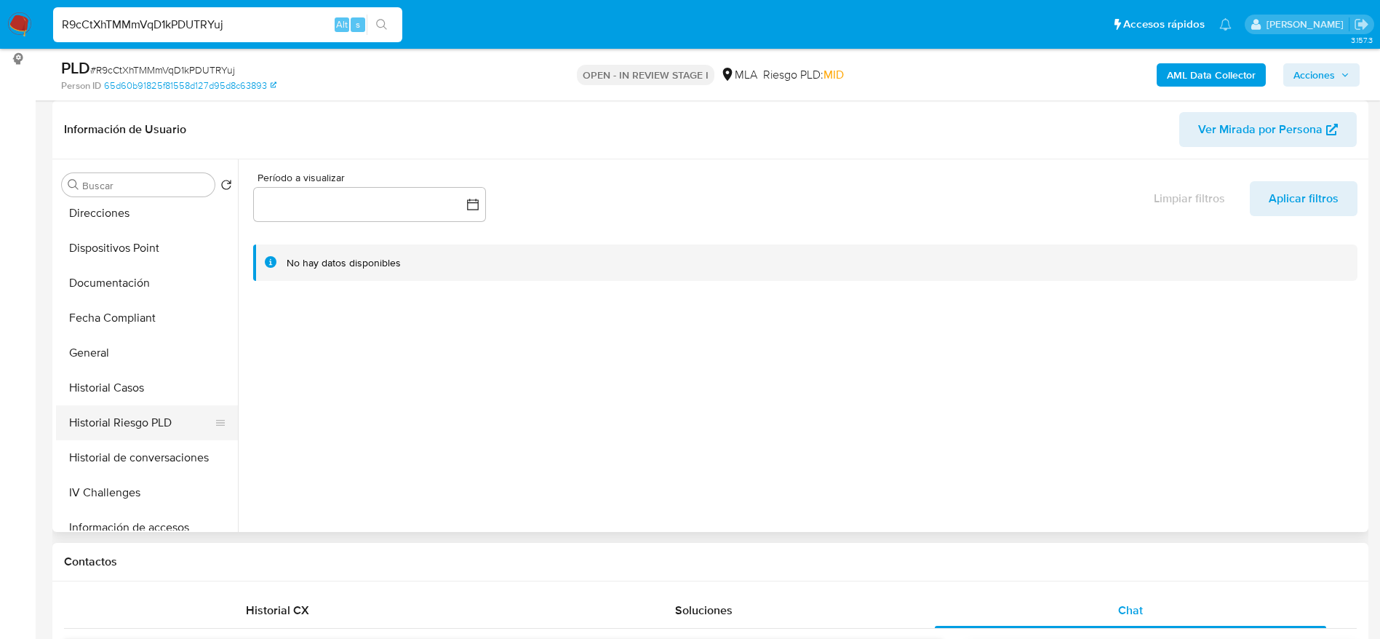
scroll to position [327, 0]
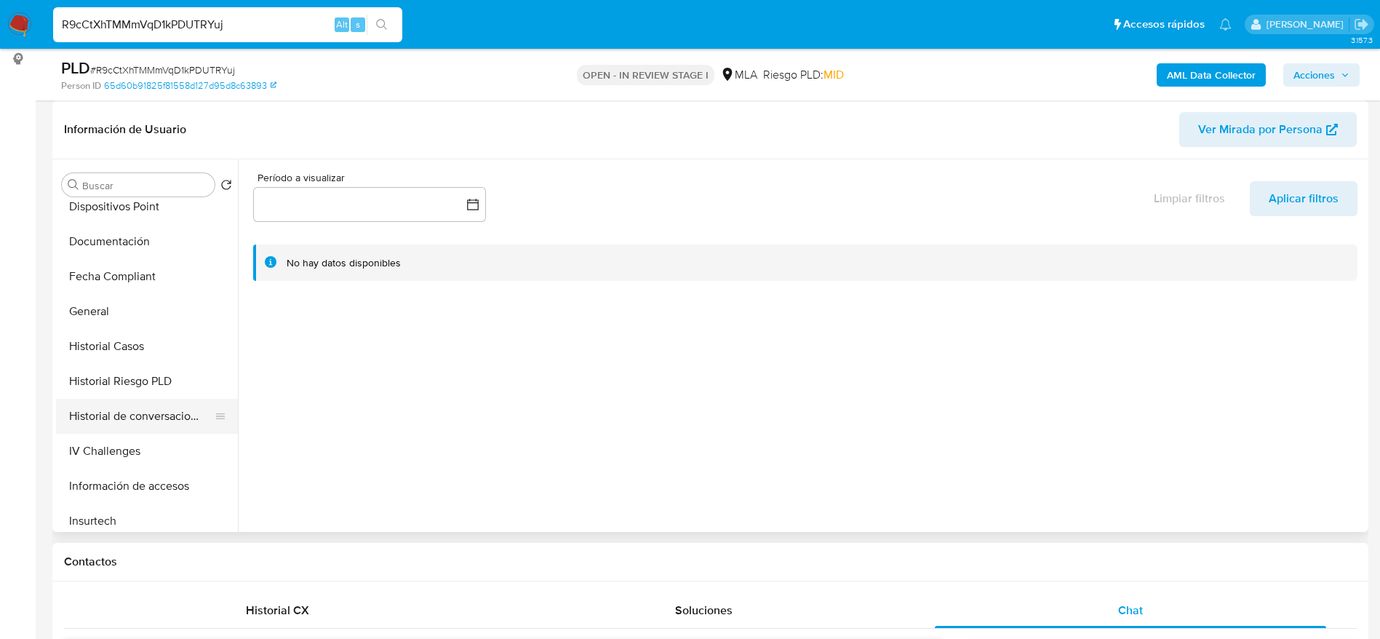
click at [145, 408] on button "Historial de conversaciones" at bounding box center [141, 416] width 170 height 35
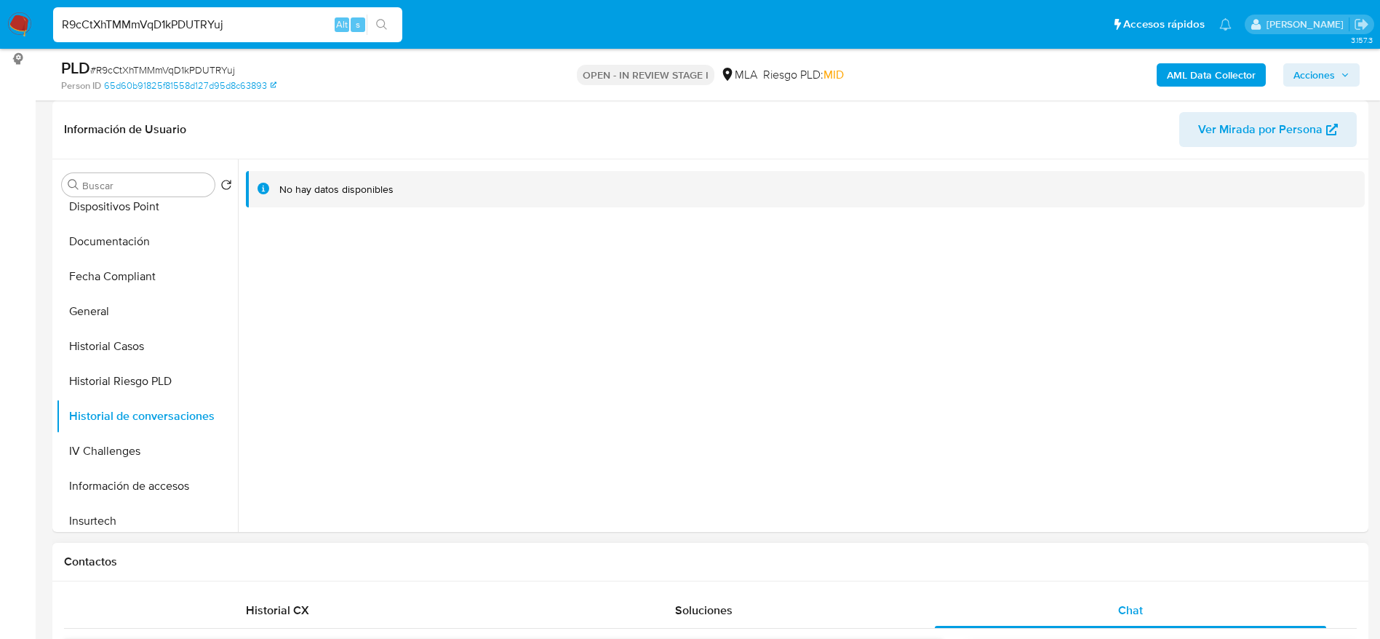
click at [264, 28] on input "R9cCtXhTMMmVqD1kPDUTRYuj" at bounding box center [227, 24] width 349 height 19
paste input "u2YWAggUgkYQrmu4kl8YmMD0"
type input "u2YWAggUgkYQrmu4kl8YmMD0"
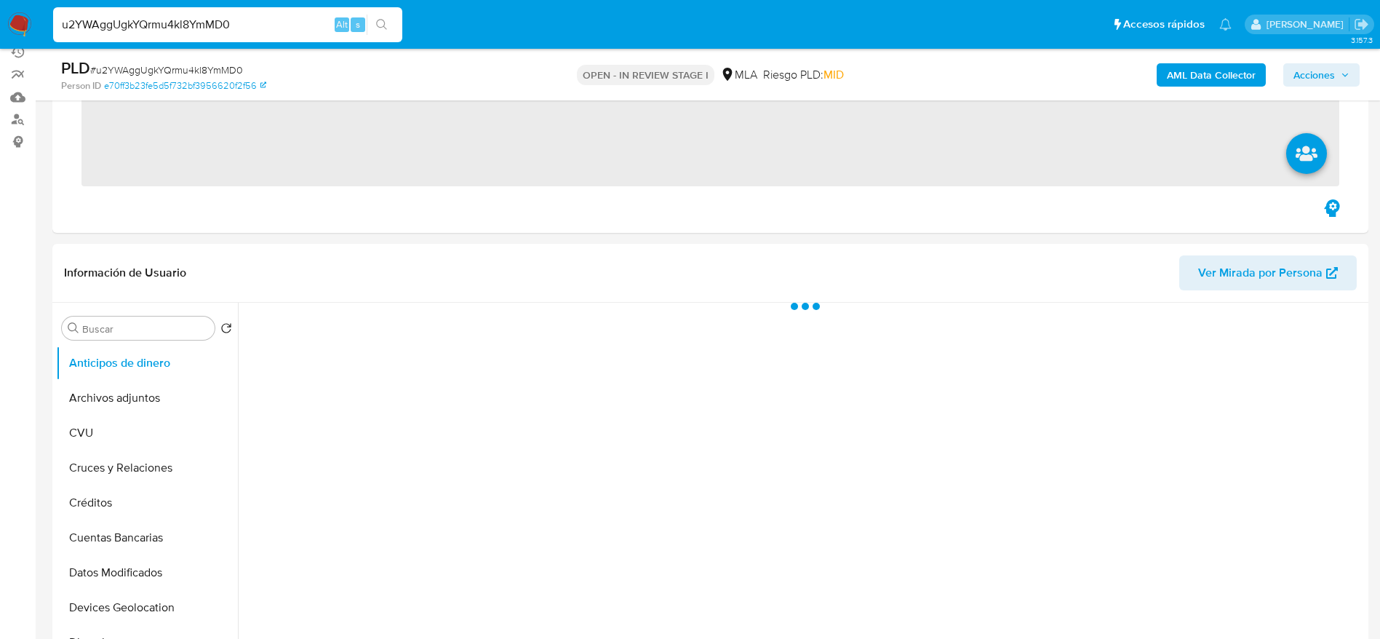
scroll to position [545, 0]
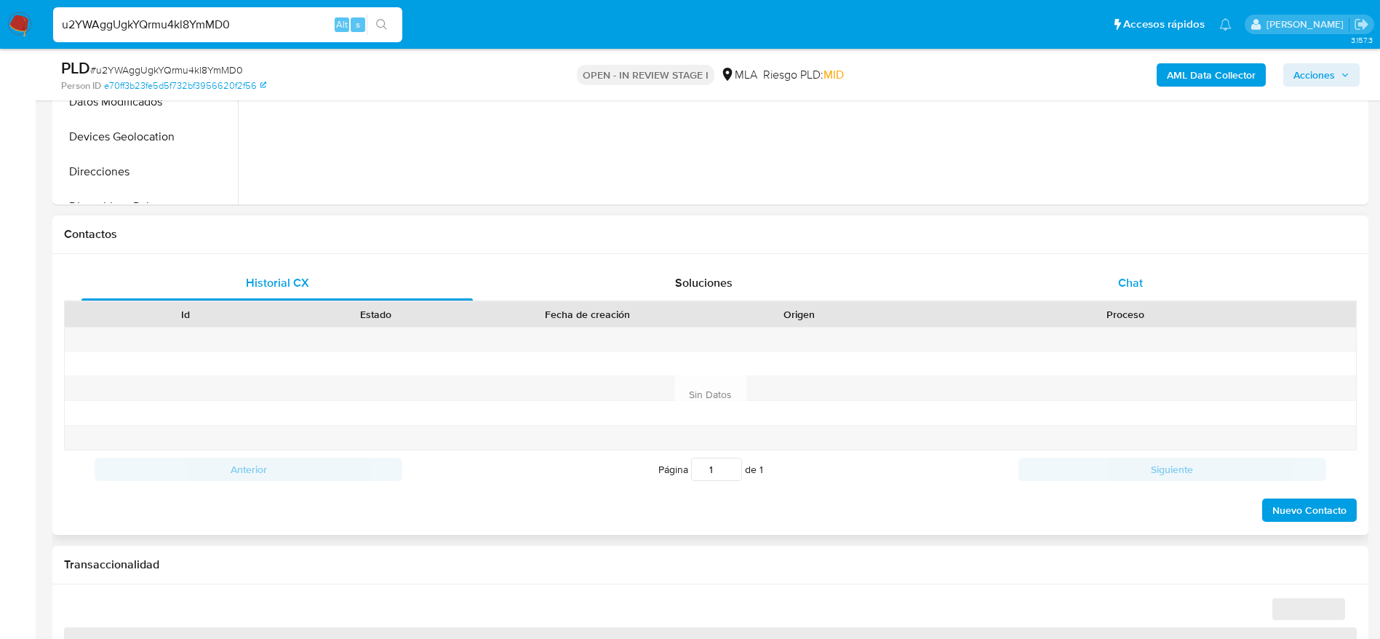
drag, startPoint x: 1118, startPoint y: 273, endPoint x: 962, endPoint y: 295, distance: 157.2
click at [919, 274] on div "Chat" at bounding box center [1130, 282] width 391 height 35
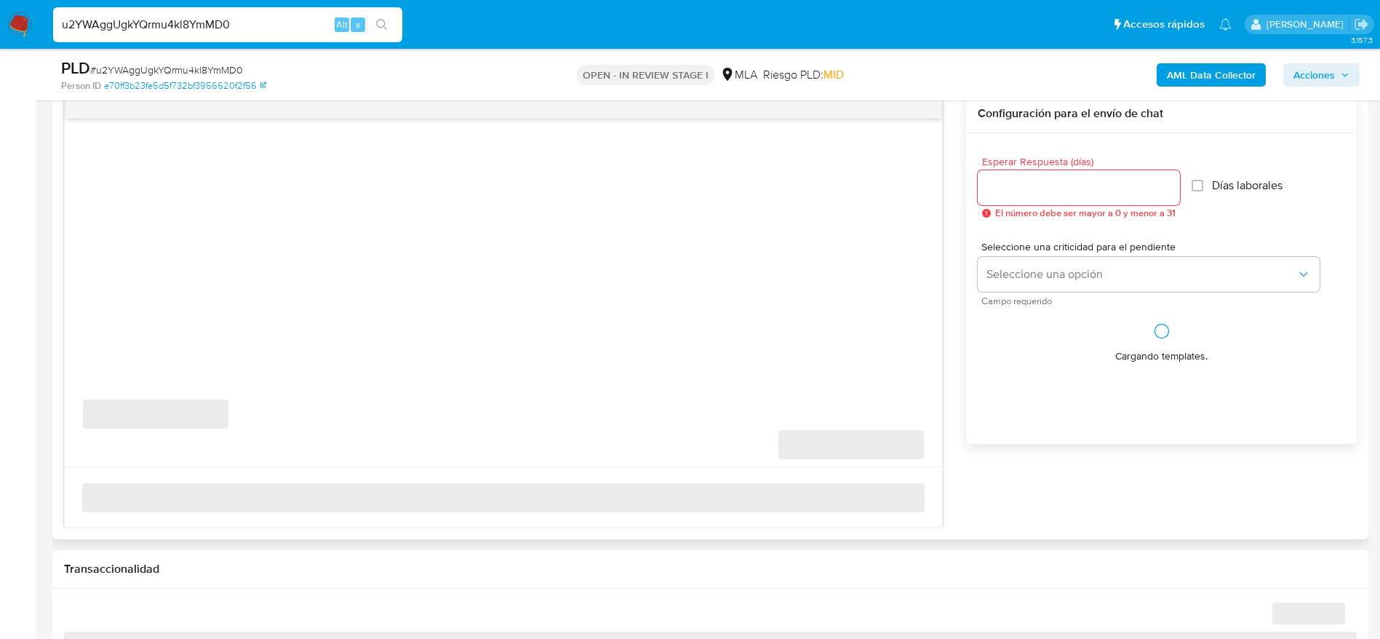
select select "10"
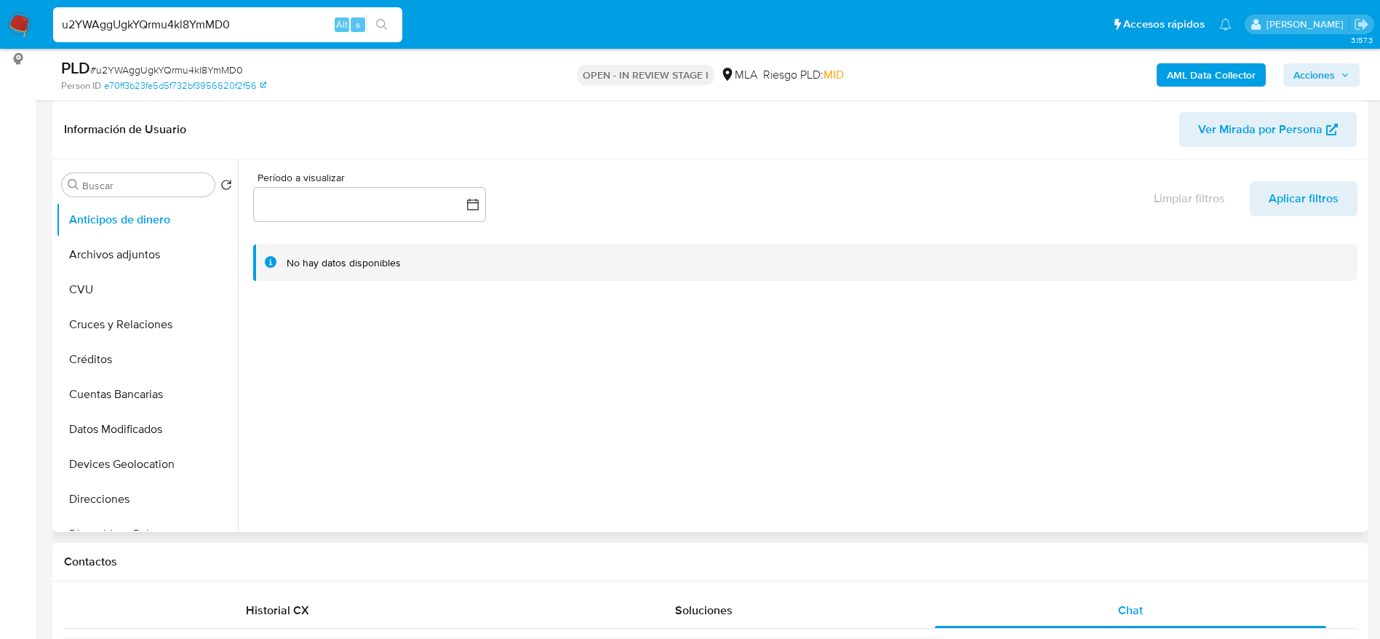
scroll to position [436, 0]
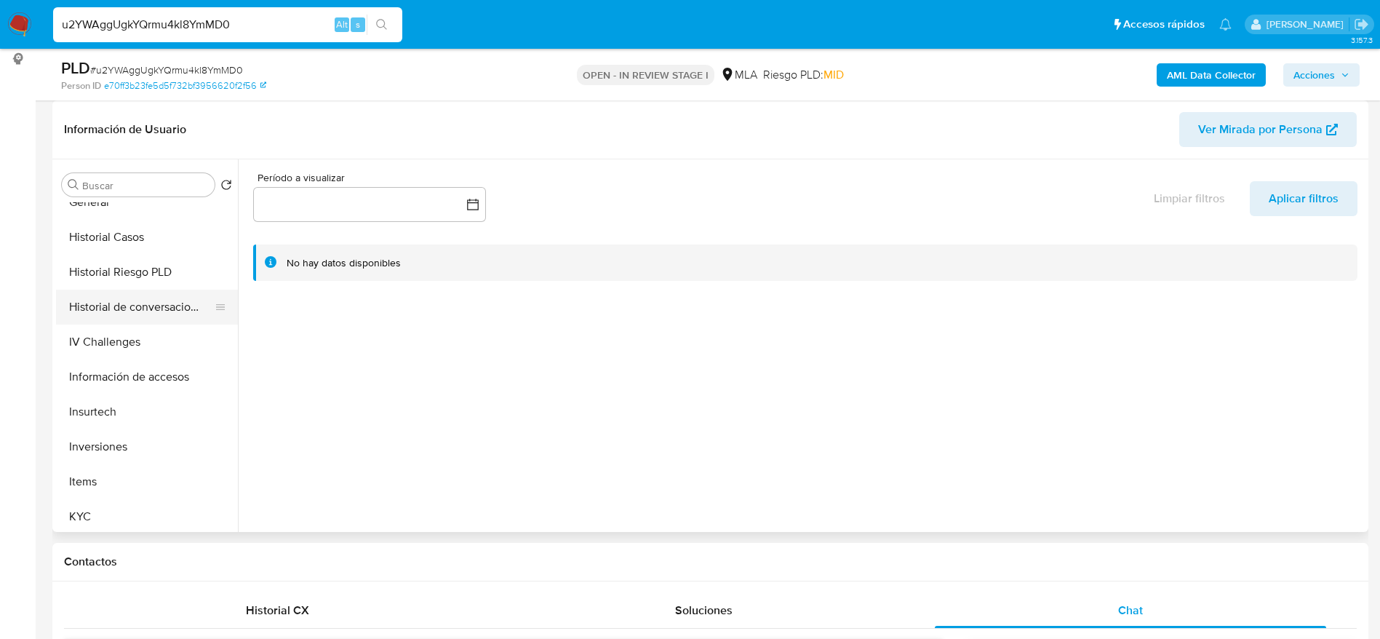
click at [140, 302] on button "Historial de conversaciones" at bounding box center [141, 306] width 170 height 35
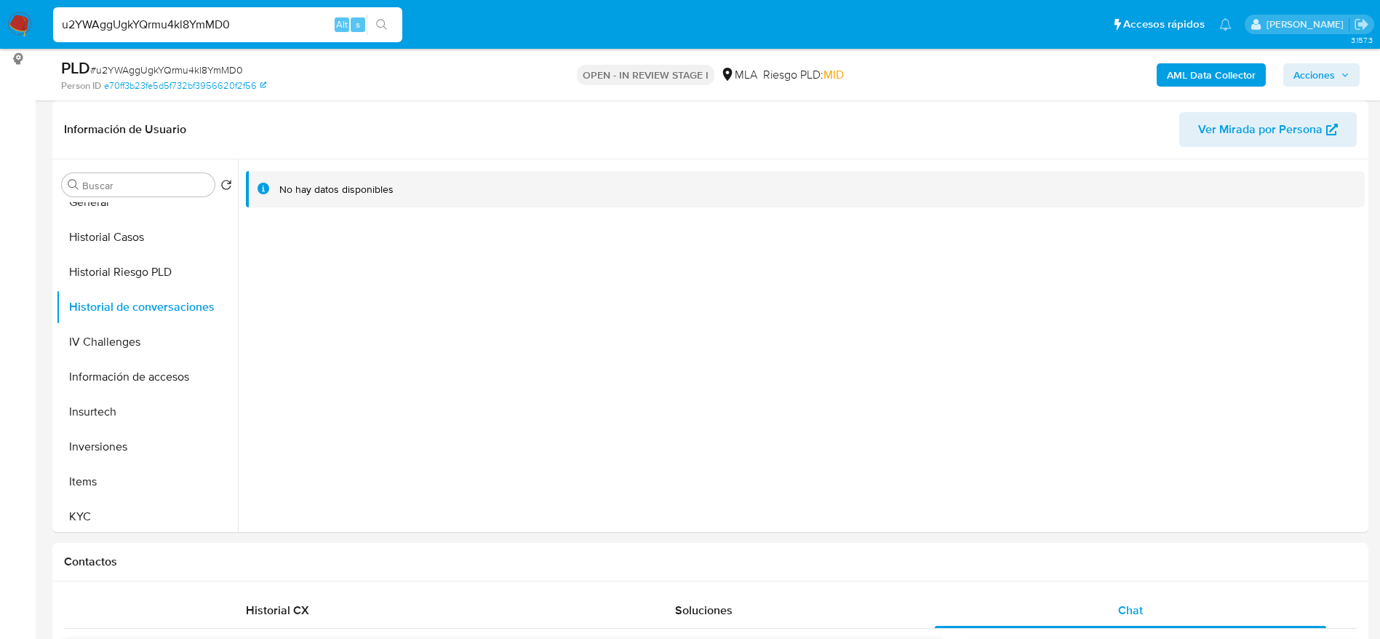
click at [247, 28] on input "u2YWAggUgkYQrmu4kl8YmMD0" at bounding box center [227, 24] width 349 height 19
paste input "aEabrltwwR6GYOghenvr5pt8"
type input "aEabrltwwR6GYOghenvr5pt8"
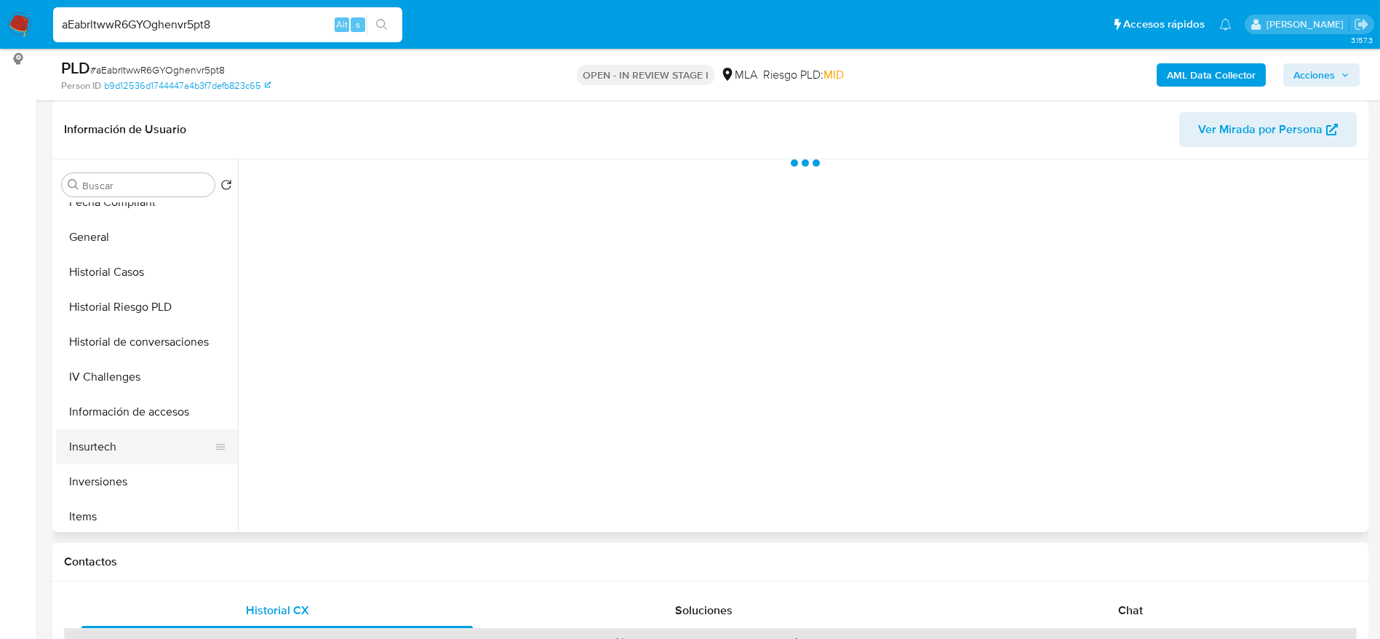
scroll to position [436, 0]
click at [142, 302] on button "Historial de conversaciones" at bounding box center [141, 306] width 170 height 35
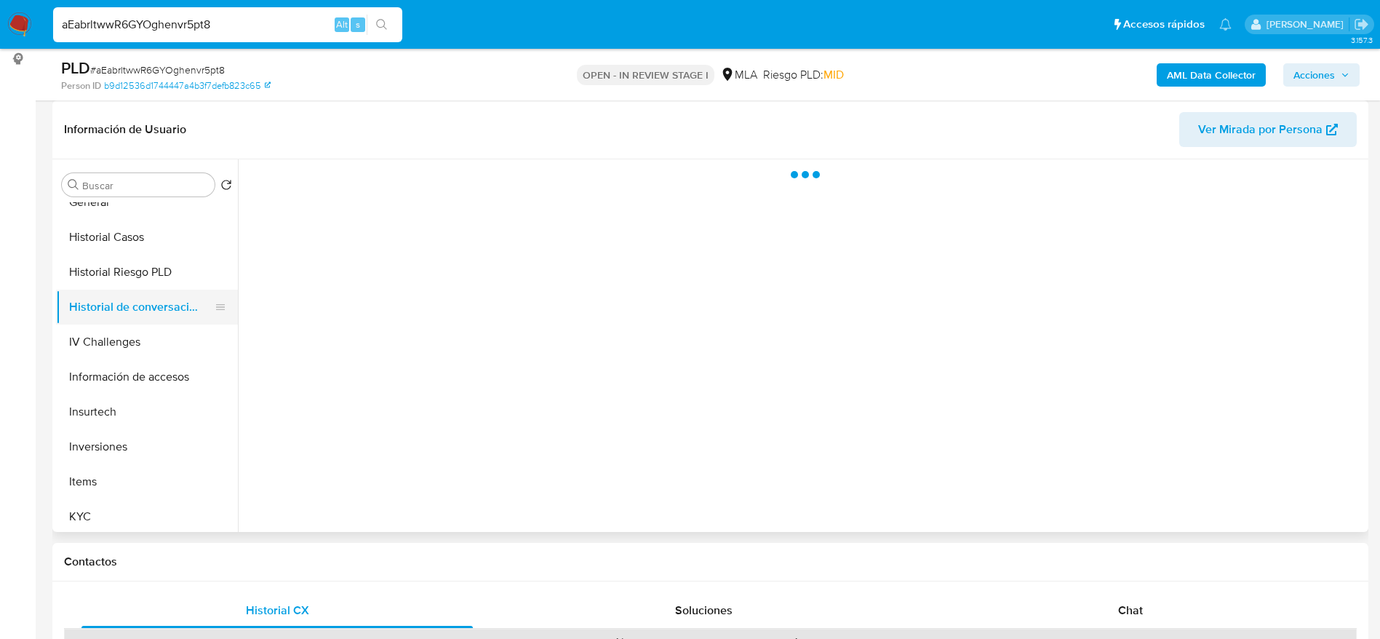
select select "10"
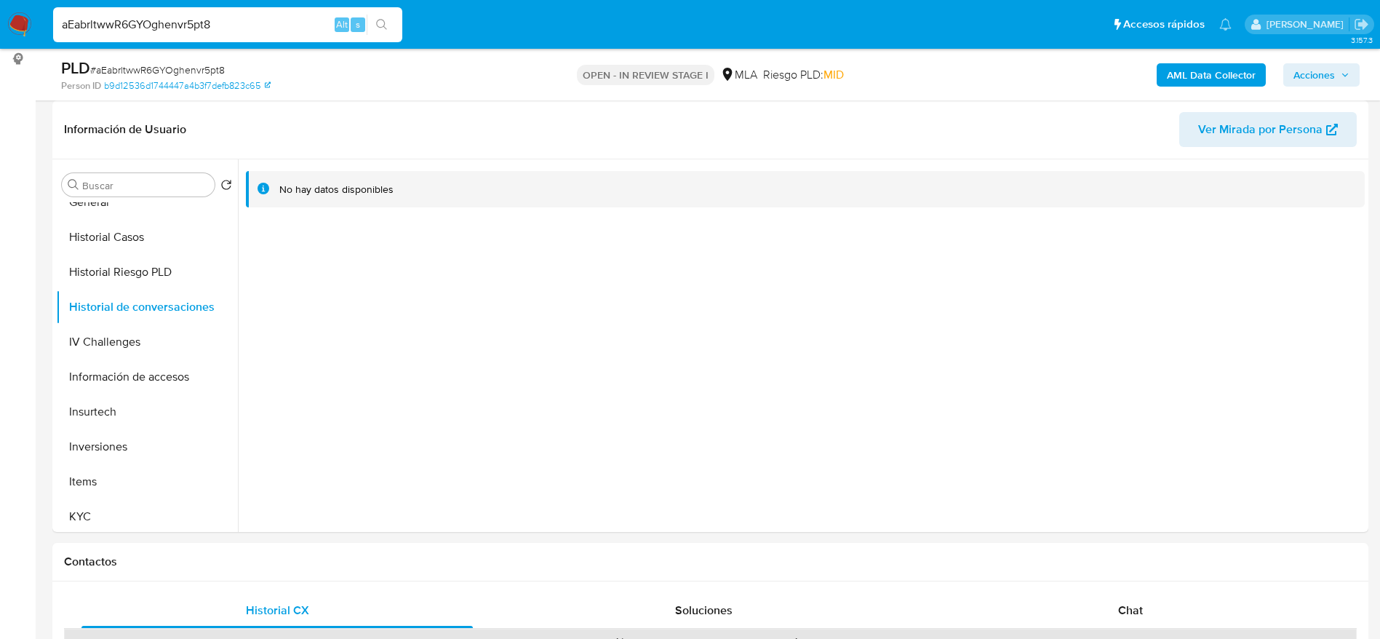
click at [241, 20] on input "aEabrltwwR6GYOghenvr5pt8" at bounding box center [227, 24] width 349 height 19
paste input "8ksZzIy06vbSpfkbdvYDTNFt"
type input "8ksZzIy06vbSpfkbdvYDTNFt"
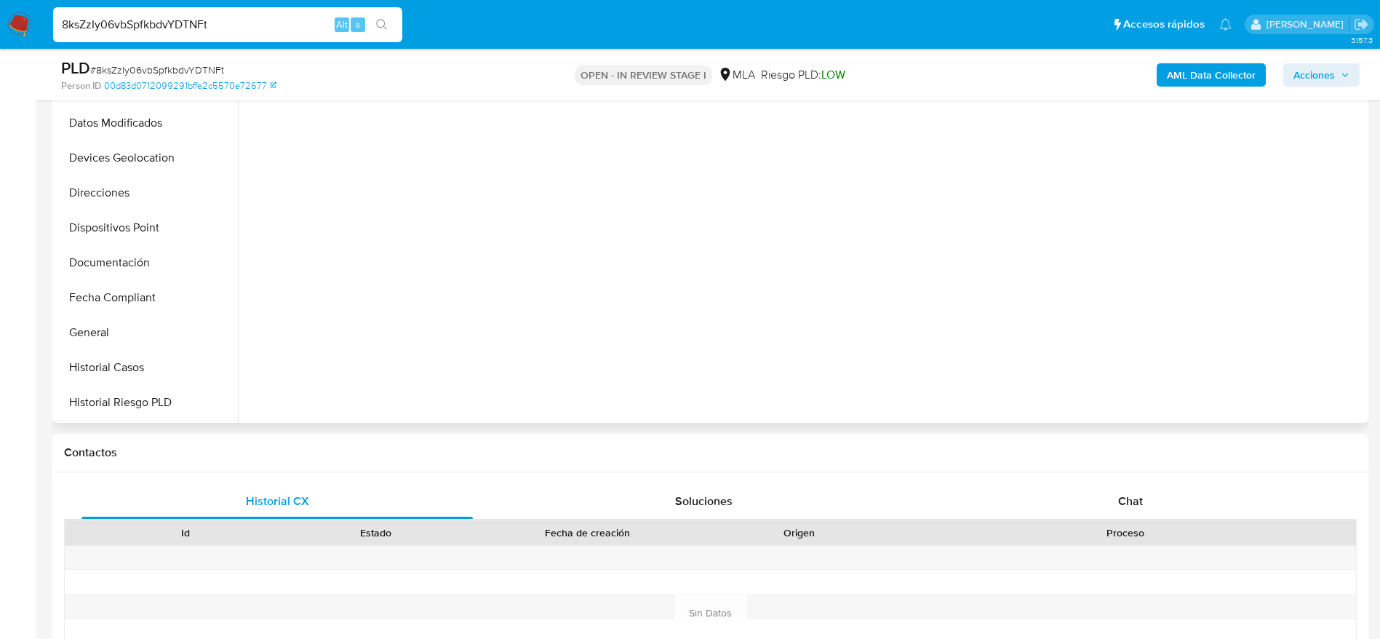
scroll to position [327, 0]
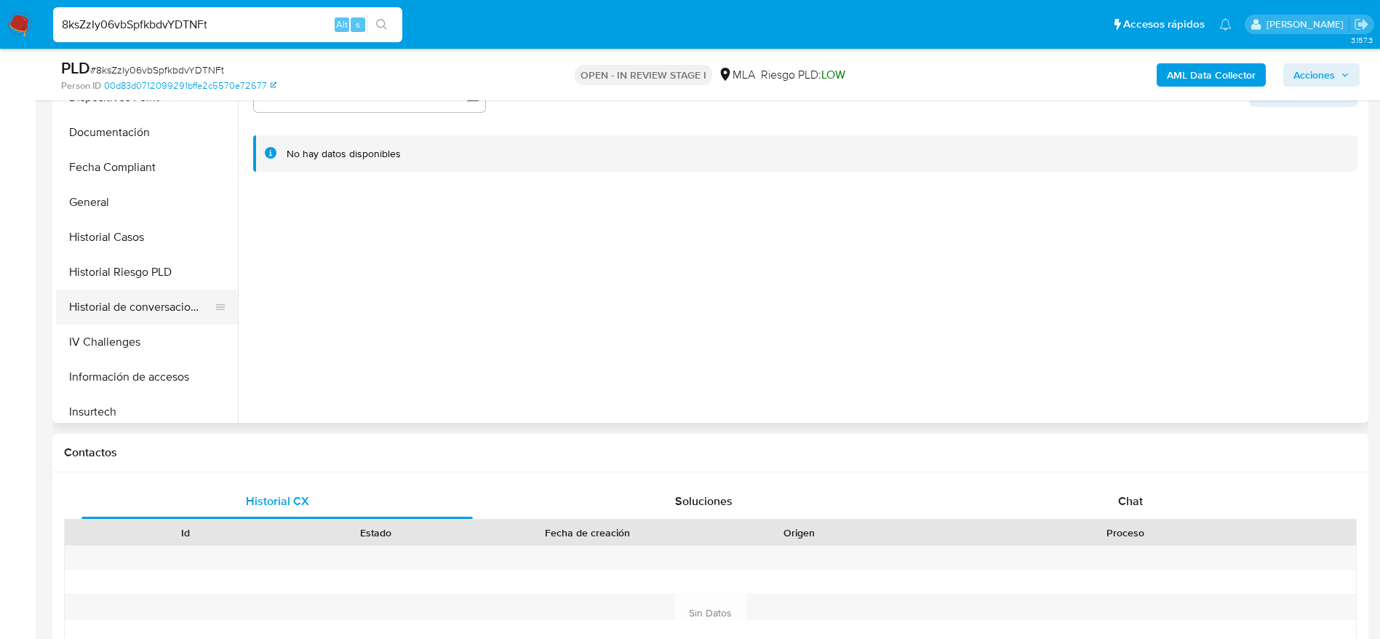
click at [167, 310] on button "Historial de conversaciones" at bounding box center [141, 306] width 170 height 35
select select "10"
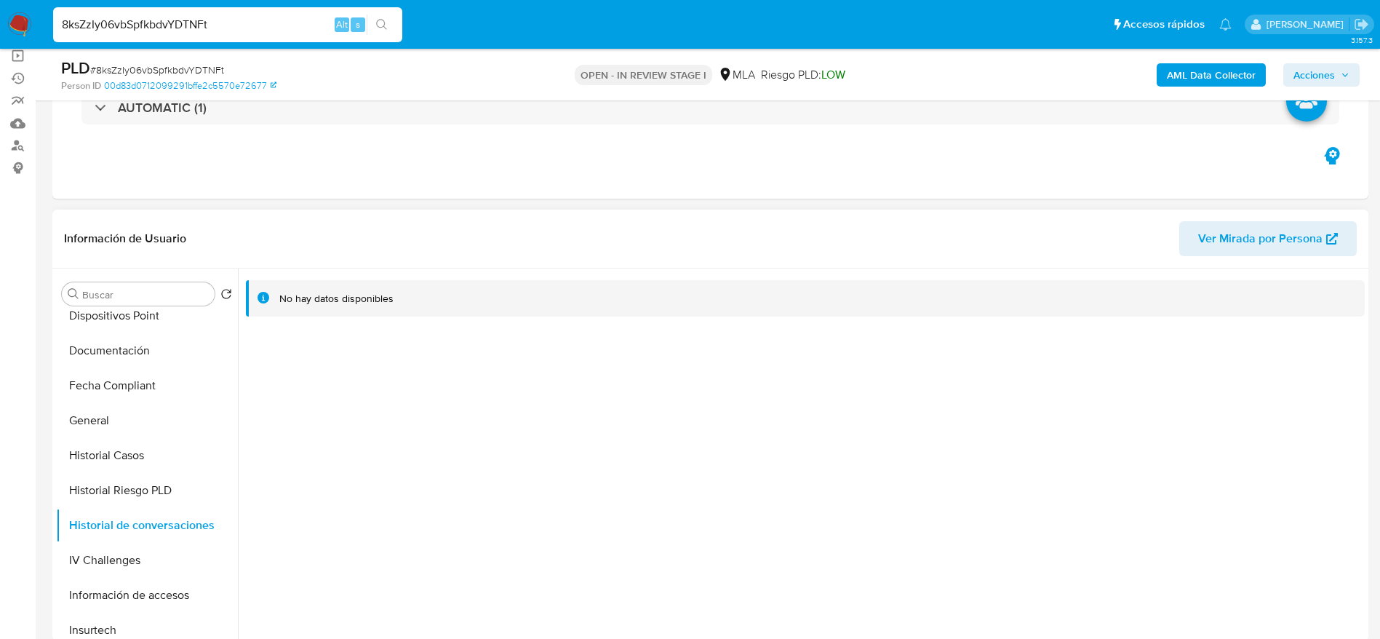
scroll to position [218, 0]
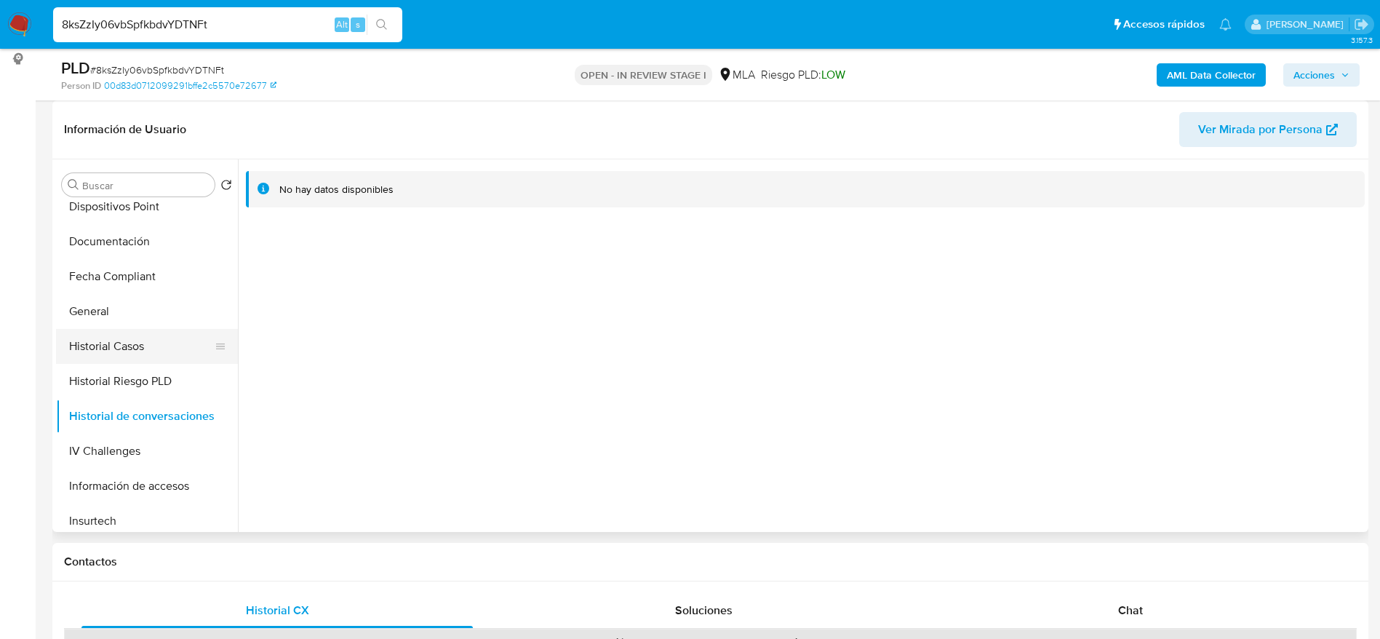
click at [128, 358] on button "Historial Casos" at bounding box center [141, 346] width 170 height 35
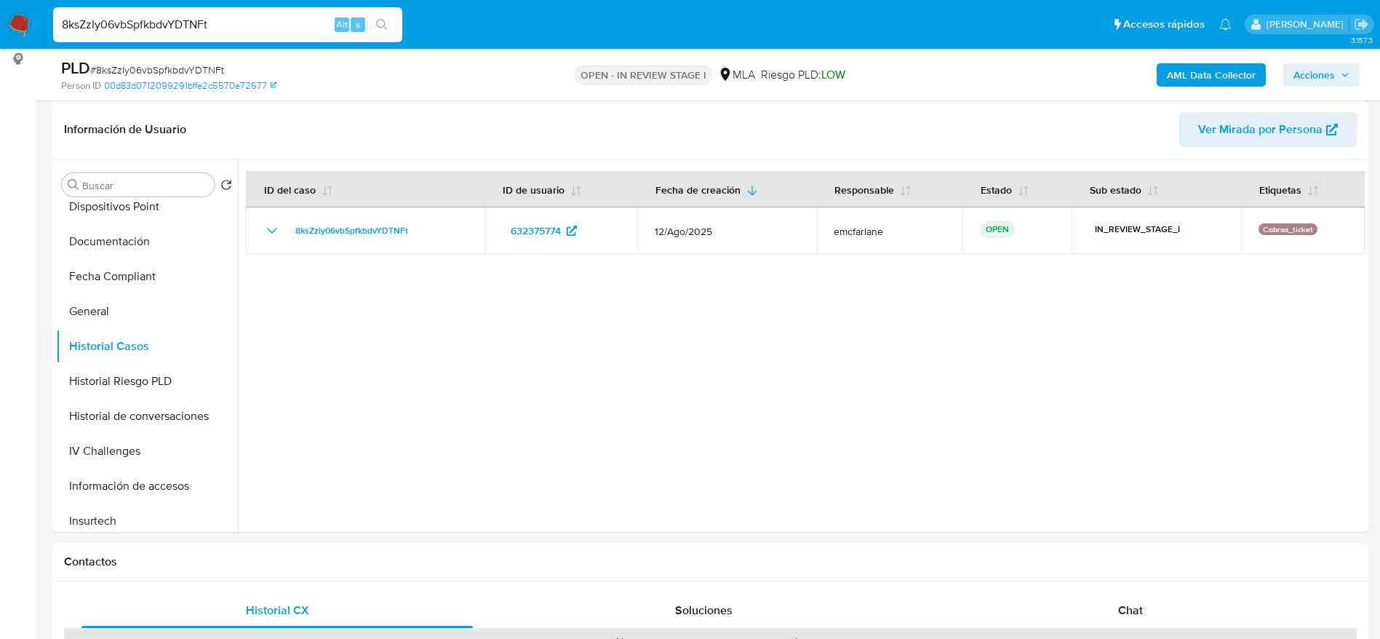
click at [257, 16] on input "8ksZzIy06vbSpfkbdvYDTNFt" at bounding box center [227, 24] width 349 height 19
paste input "dEr7otjKadywGqyRi9n9xIGb"
type input "dEr7otjKadywGqyRi9n9xIGb"
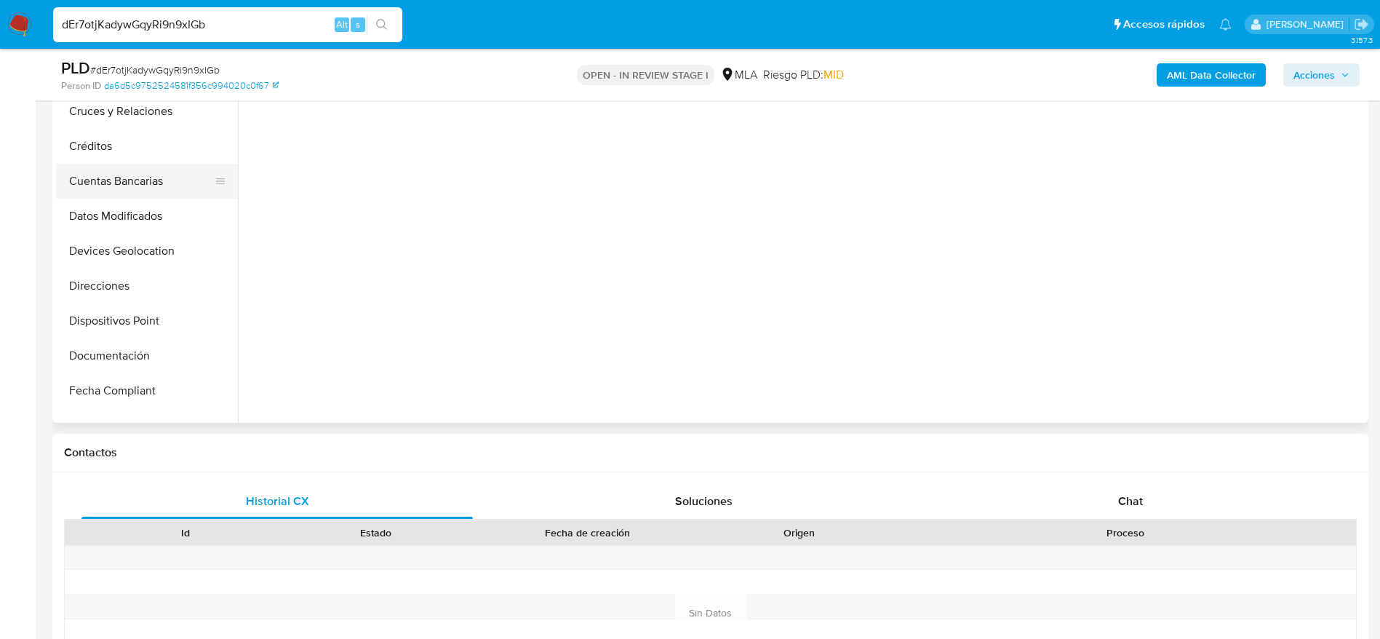
scroll to position [218, 0]
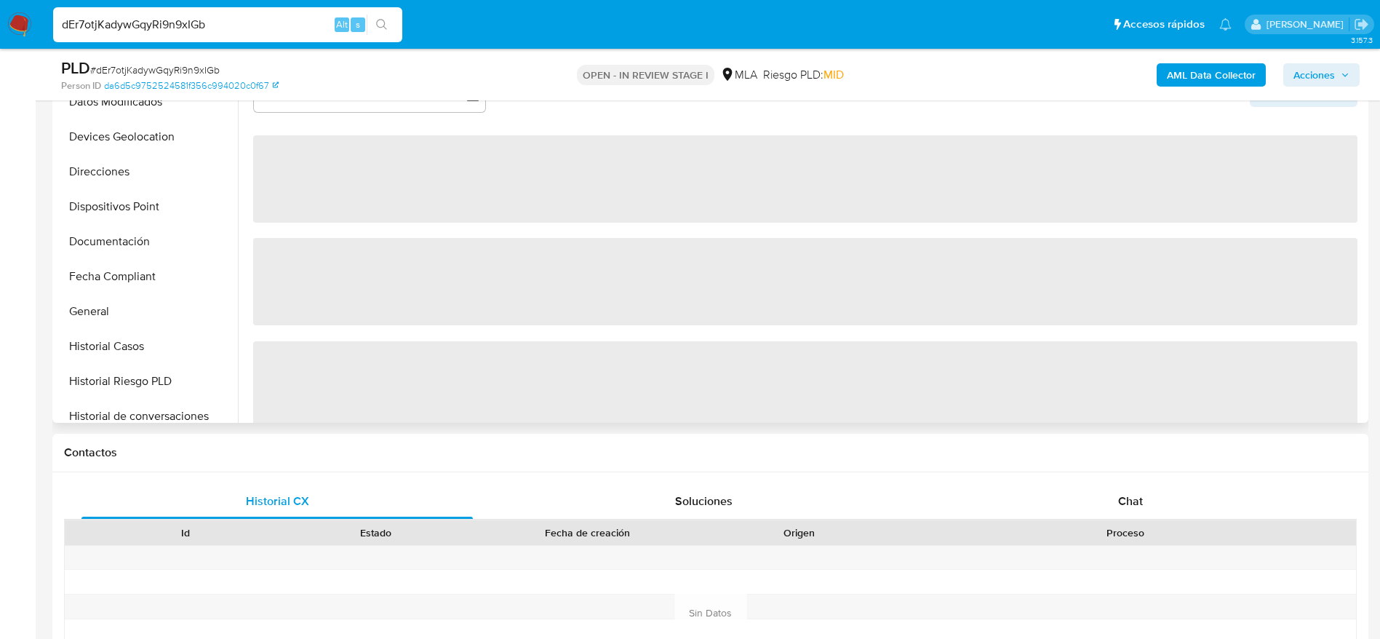
drag, startPoint x: 143, startPoint y: 343, endPoint x: 409, endPoint y: 316, distance: 266.8
click at [143, 344] on button "Historial Casos" at bounding box center [147, 346] width 182 height 35
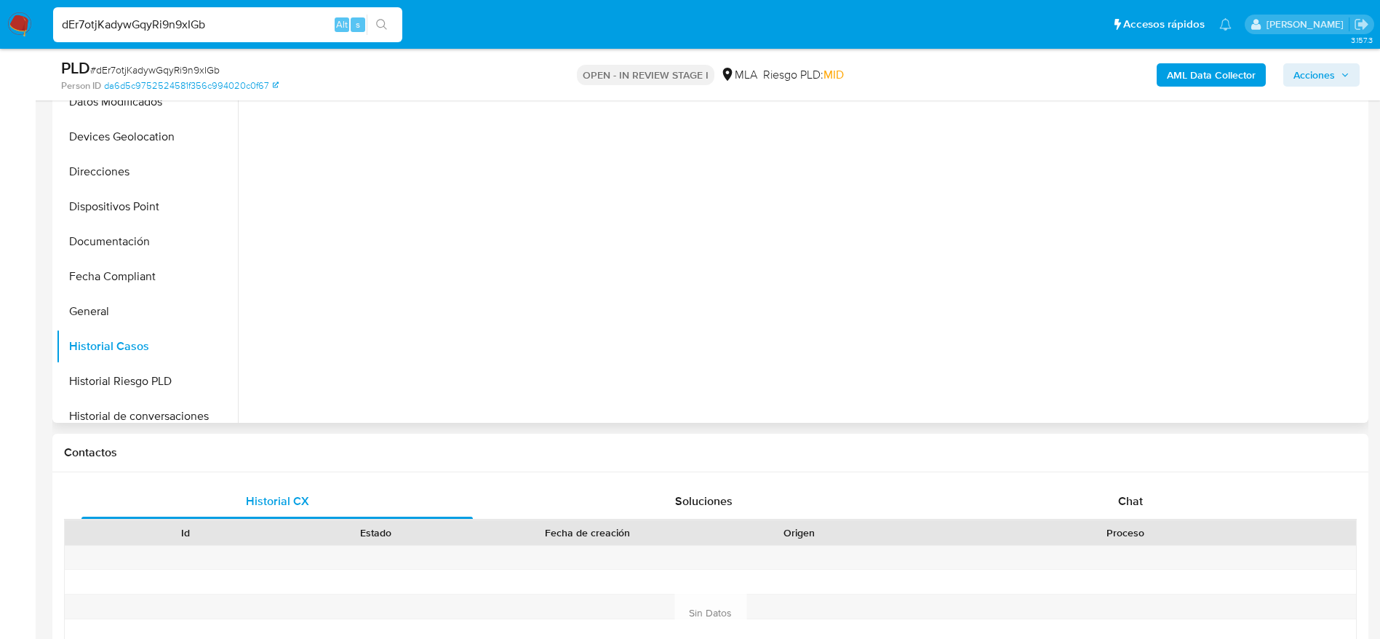
select select "10"
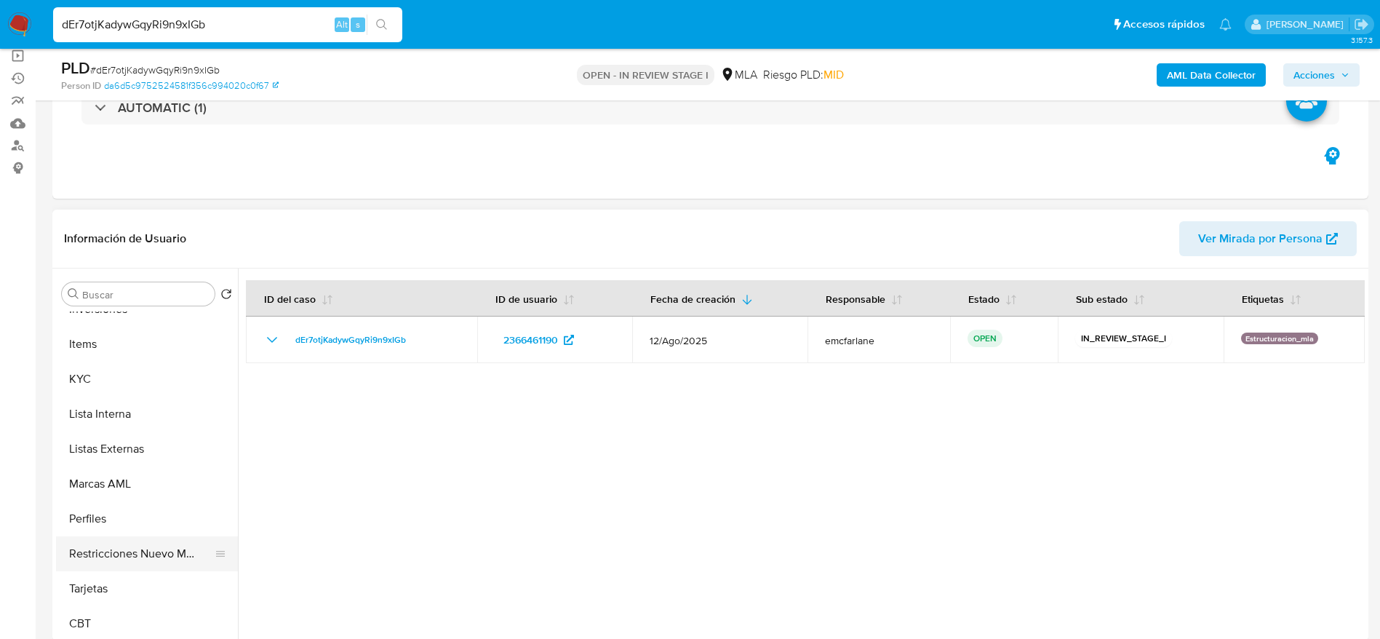
scroll to position [684, 0]
click at [156, 425] on button "Restricciones Nuevo Mundo" at bounding box center [141, 552] width 170 height 35
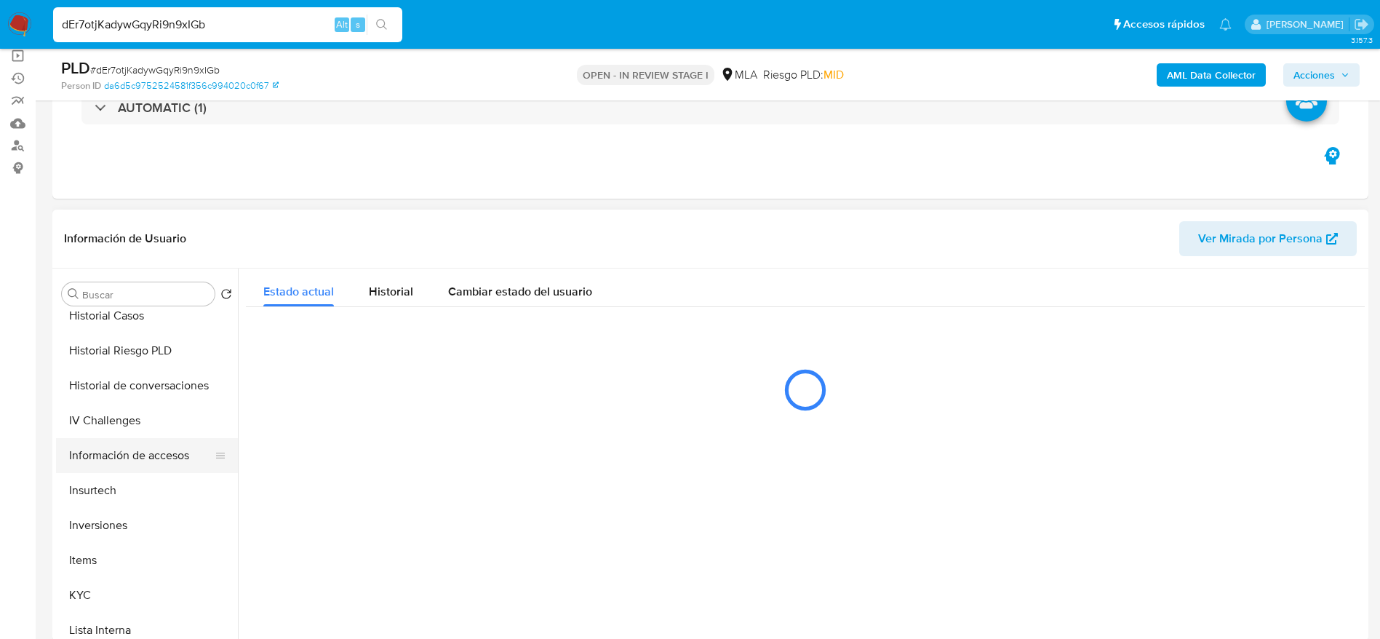
scroll to position [466, 0]
click at [161, 396] on button "Historial de conversaciones" at bounding box center [141, 386] width 170 height 35
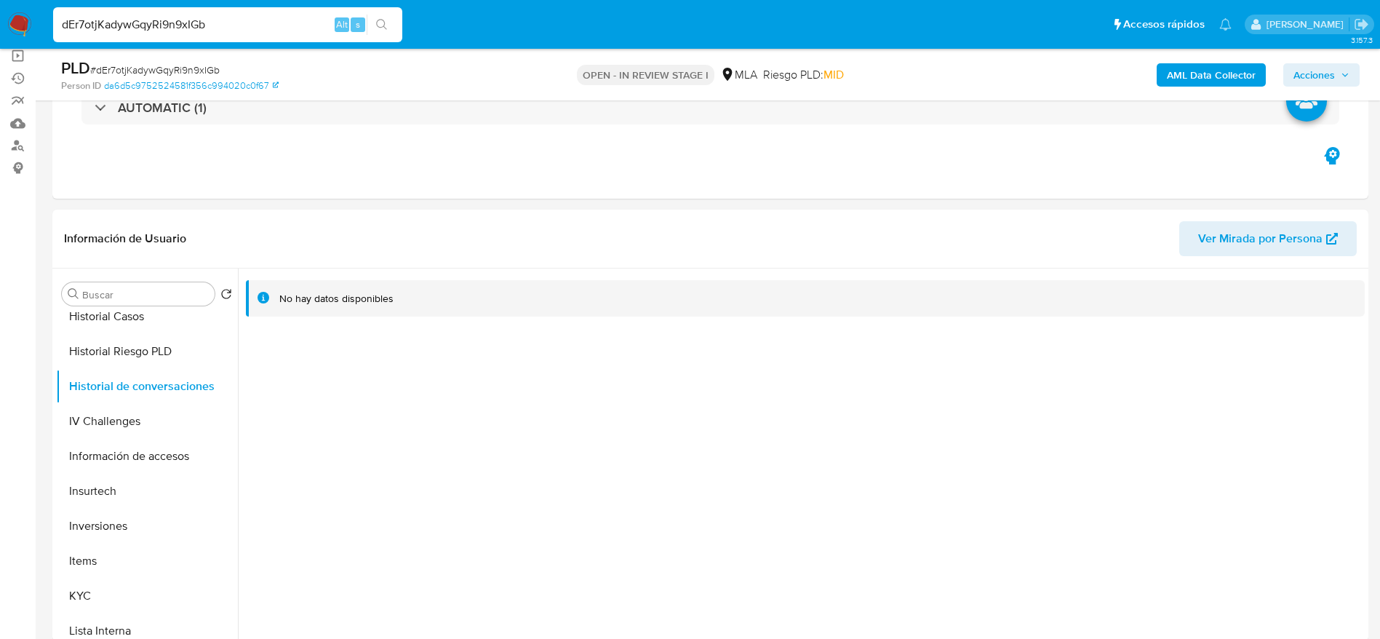
click at [228, 7] on div "dEr7otjKadywGqyRi9n9xIGb Alt s" at bounding box center [227, 24] width 349 height 35
click at [231, 23] on input "dEr7otjKadywGqyRi9n9xIGb" at bounding box center [227, 24] width 349 height 19
paste input "X5lp9uUhorDkFpYVwPz0II69"
type input "X5lp9uUhorDkFpYVwPz0II69"
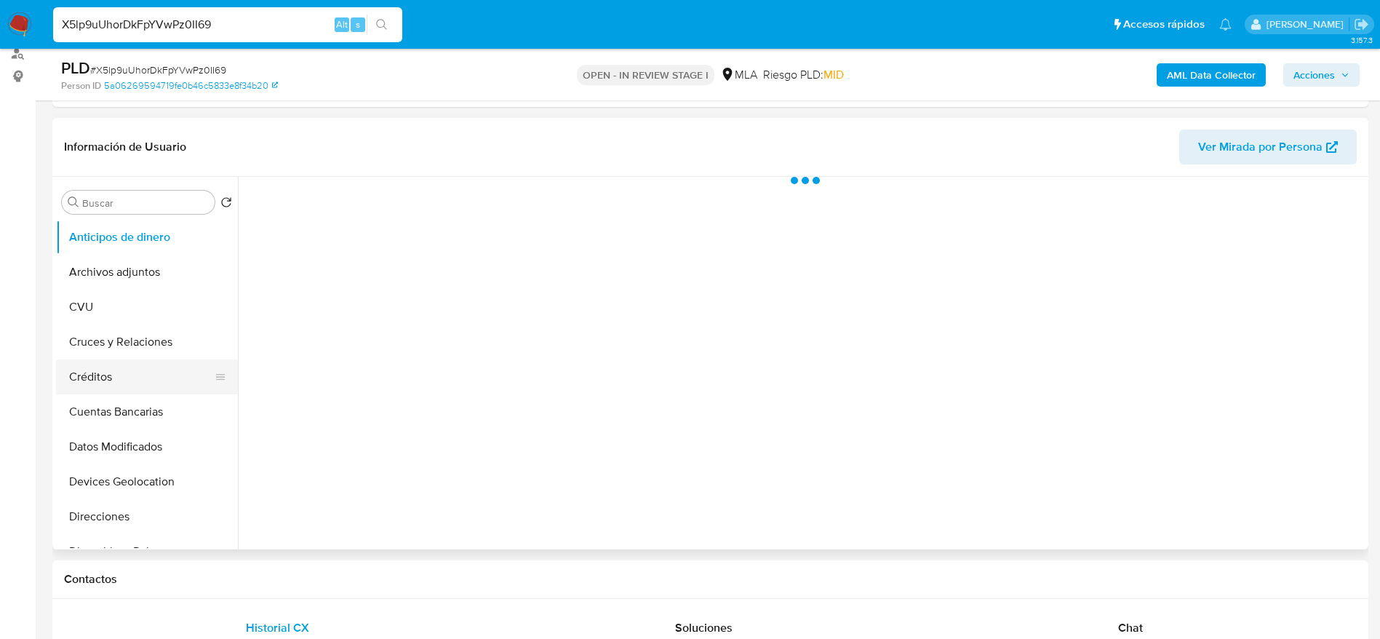
scroll to position [218, 0]
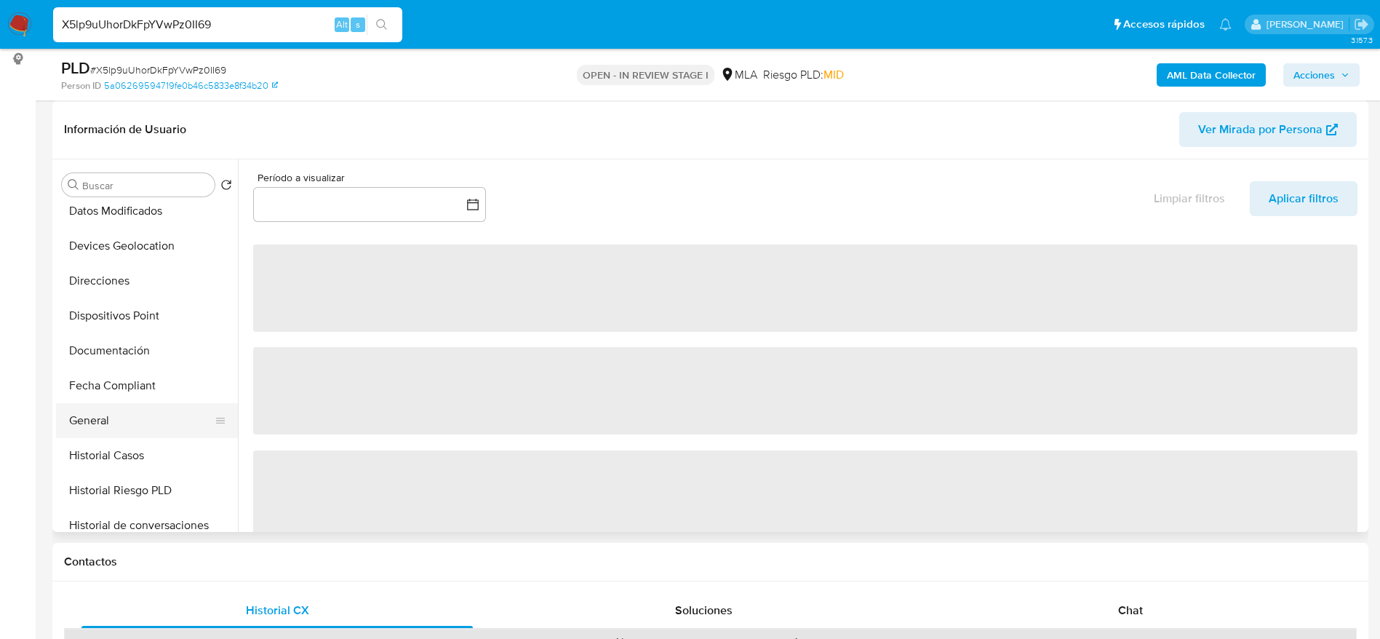
select select "10"
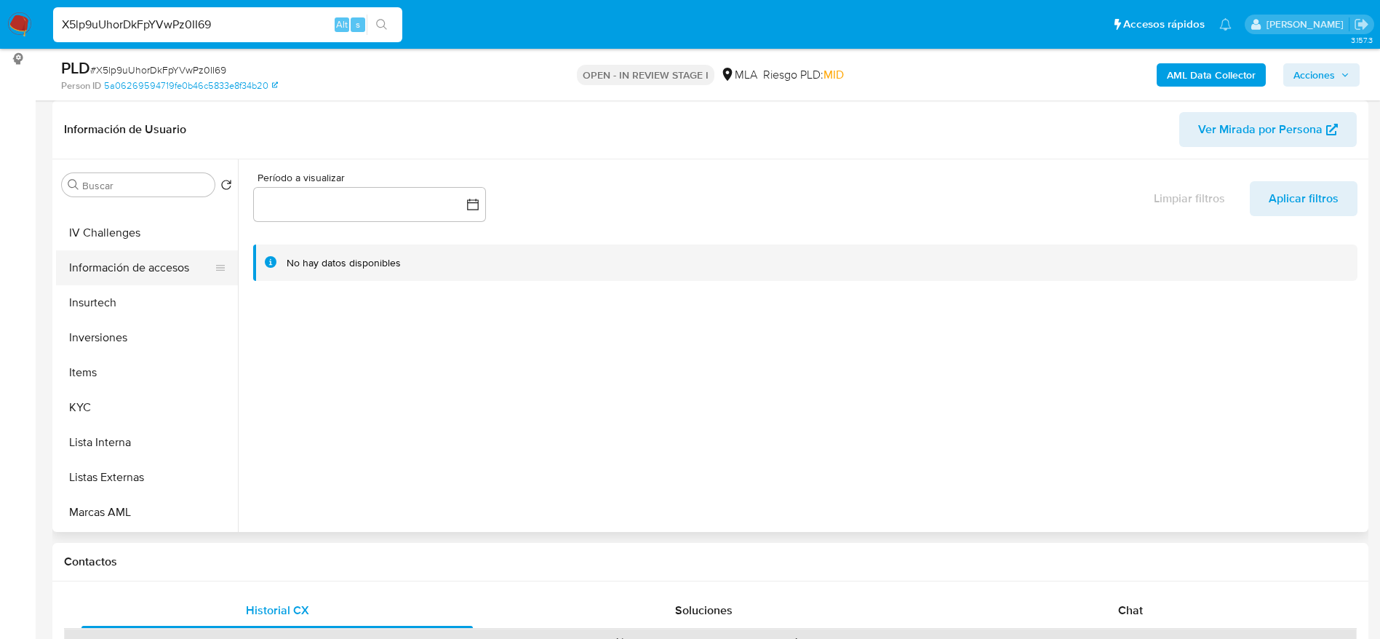
scroll to position [436, 0]
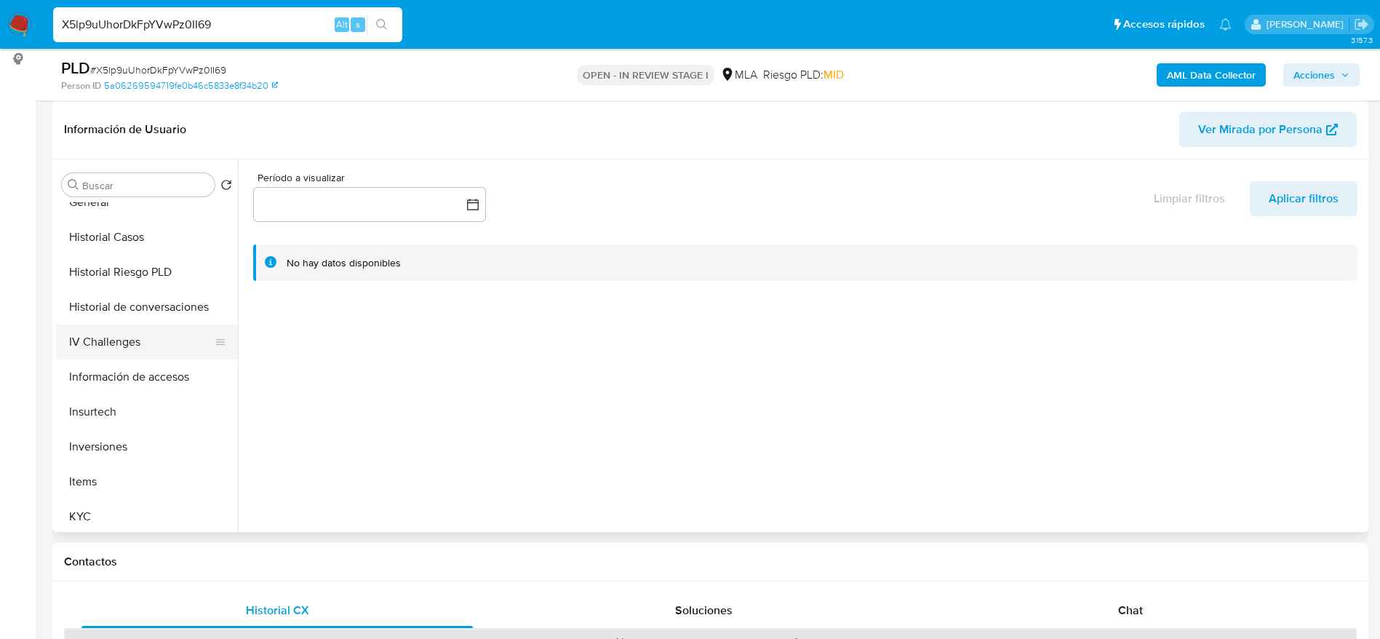
click at [139, 323] on button "Historial de conversaciones" at bounding box center [147, 306] width 182 height 35
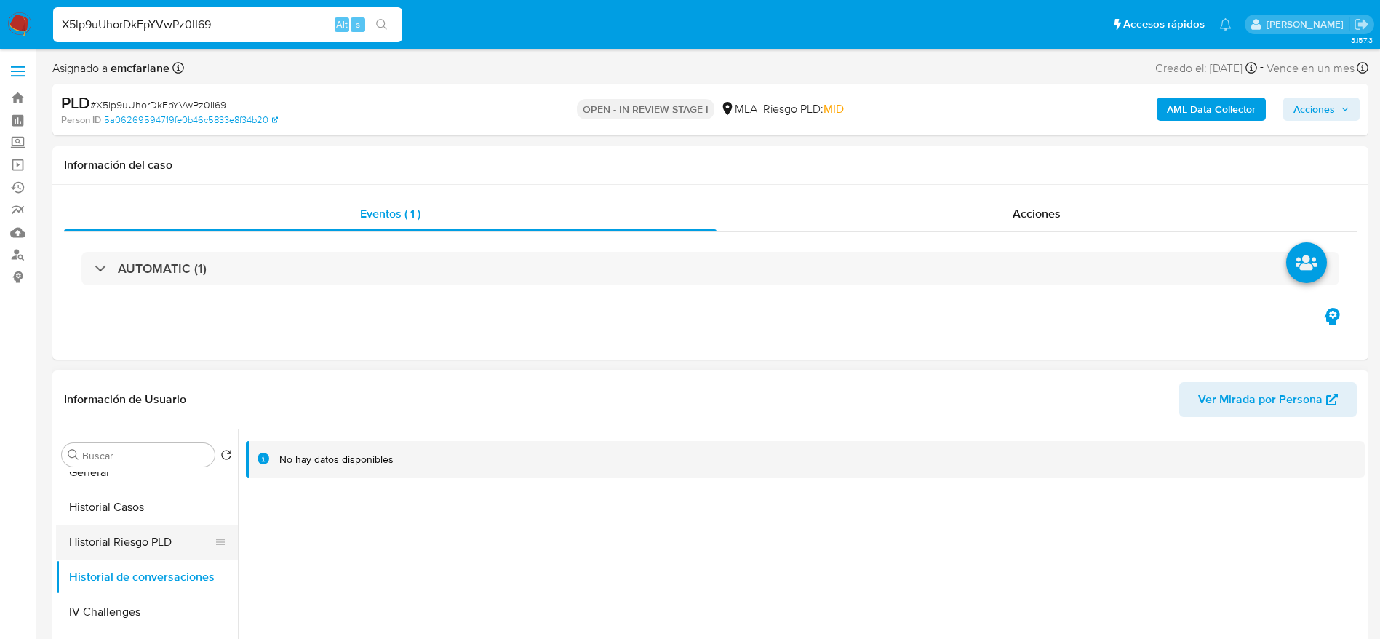
scroll to position [0, 0]
drag, startPoint x: 131, startPoint y: 523, endPoint x: 295, endPoint y: 452, distance: 178.9
click at [135, 425] on button "Archivos adjuntos" at bounding box center [147, 524] width 182 height 35
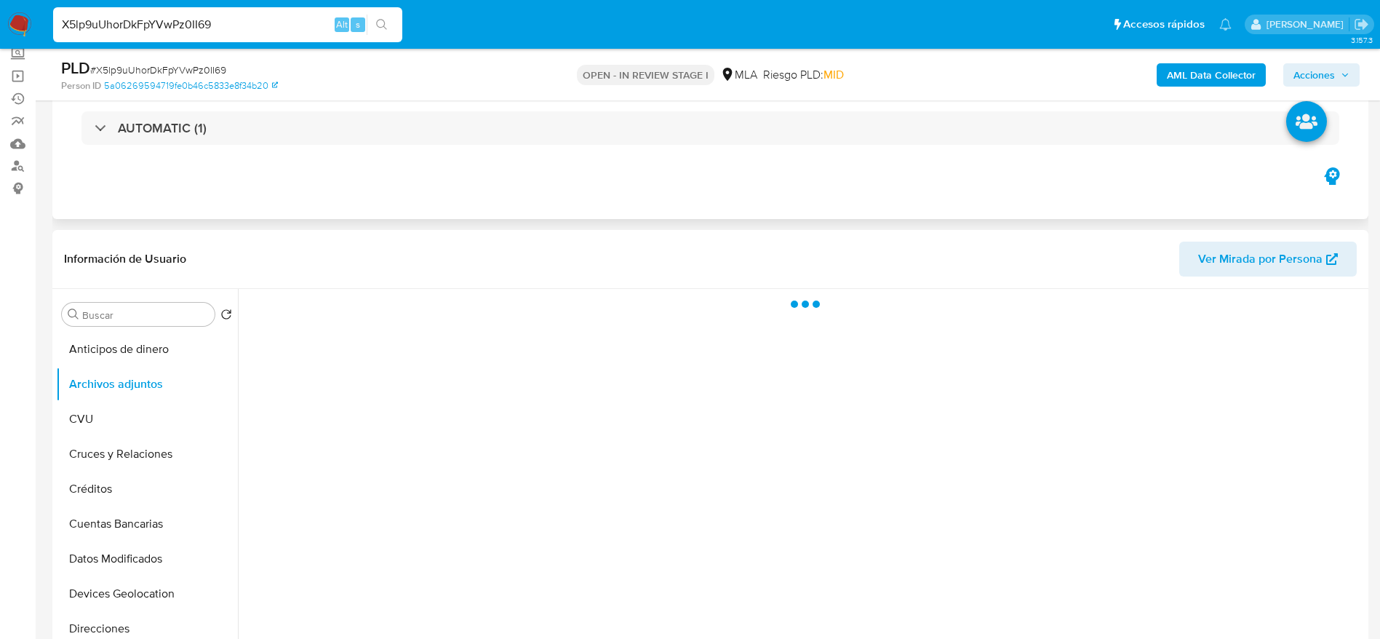
scroll to position [109, 0]
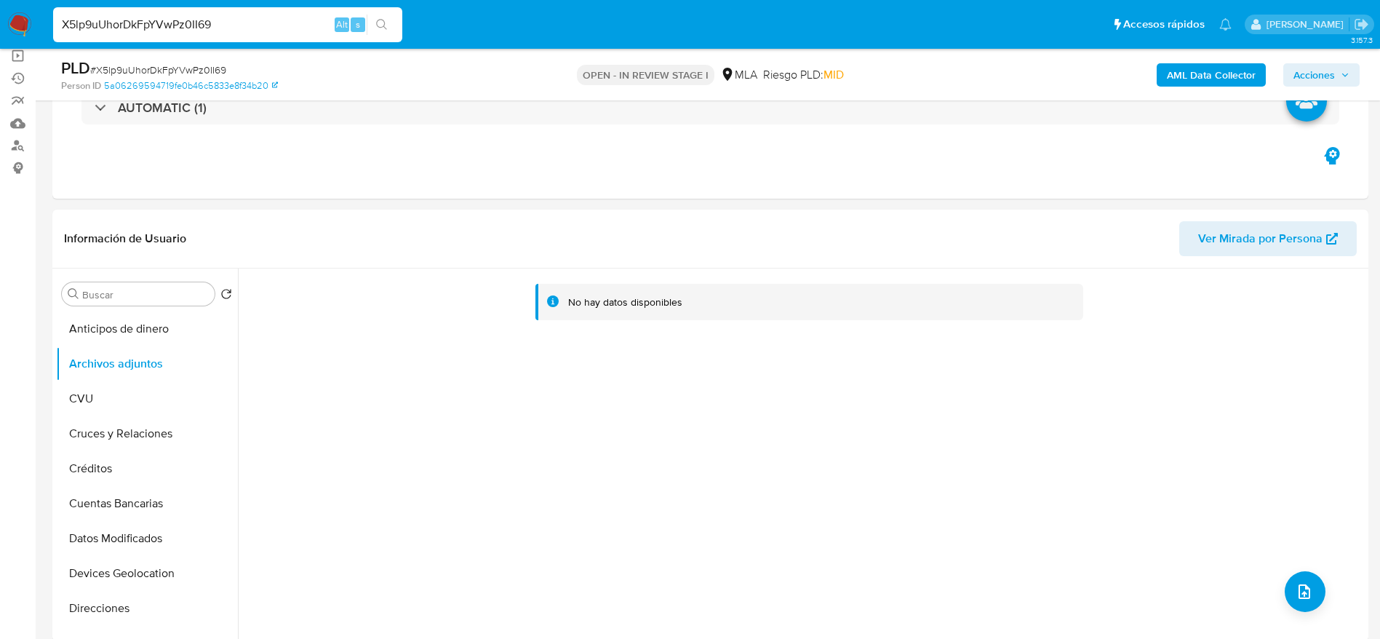
click at [228, 31] on input "X5lp9uUhorDkFpYVwPz0II69" at bounding box center [227, 24] width 349 height 19
paste input "wKjRD4GX146gCkc90uHz4xHp"
type input "wKjRD4GX146gCkc90uHz4xHp"
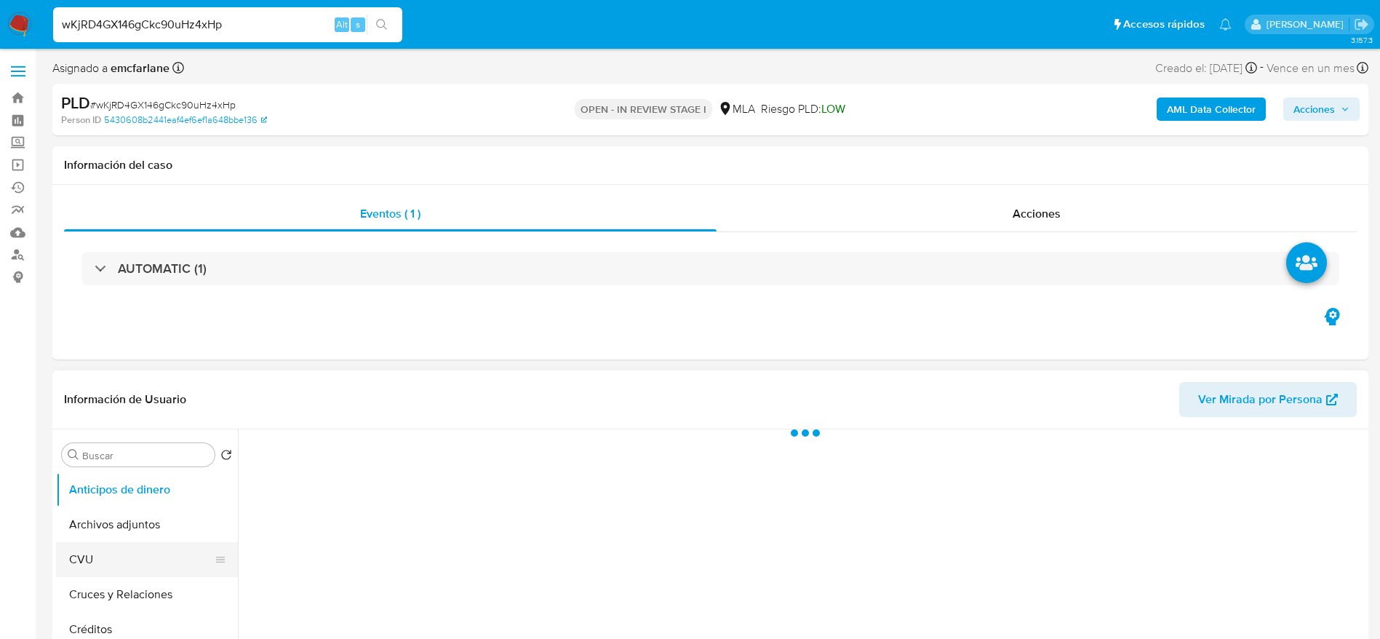
click at [122, 425] on button "Cruces y Relaciones" at bounding box center [147, 594] width 182 height 35
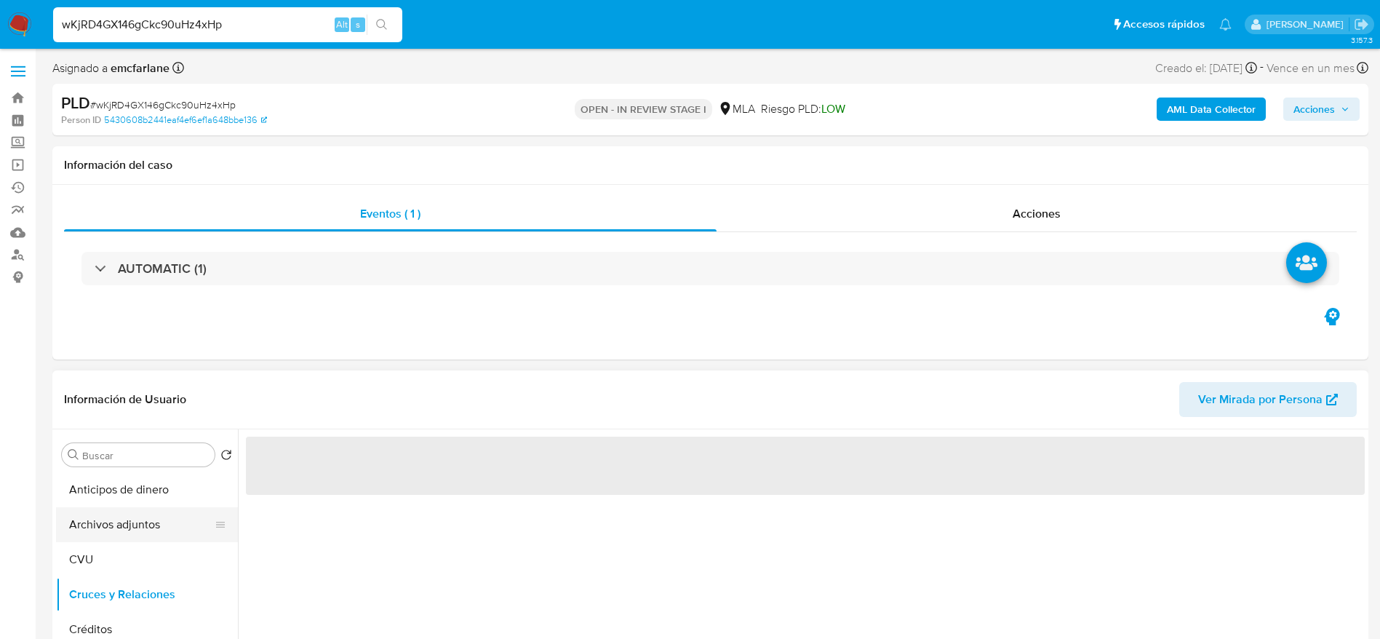
click at [100, 425] on button "Archivos adjuntos" at bounding box center [141, 524] width 170 height 35
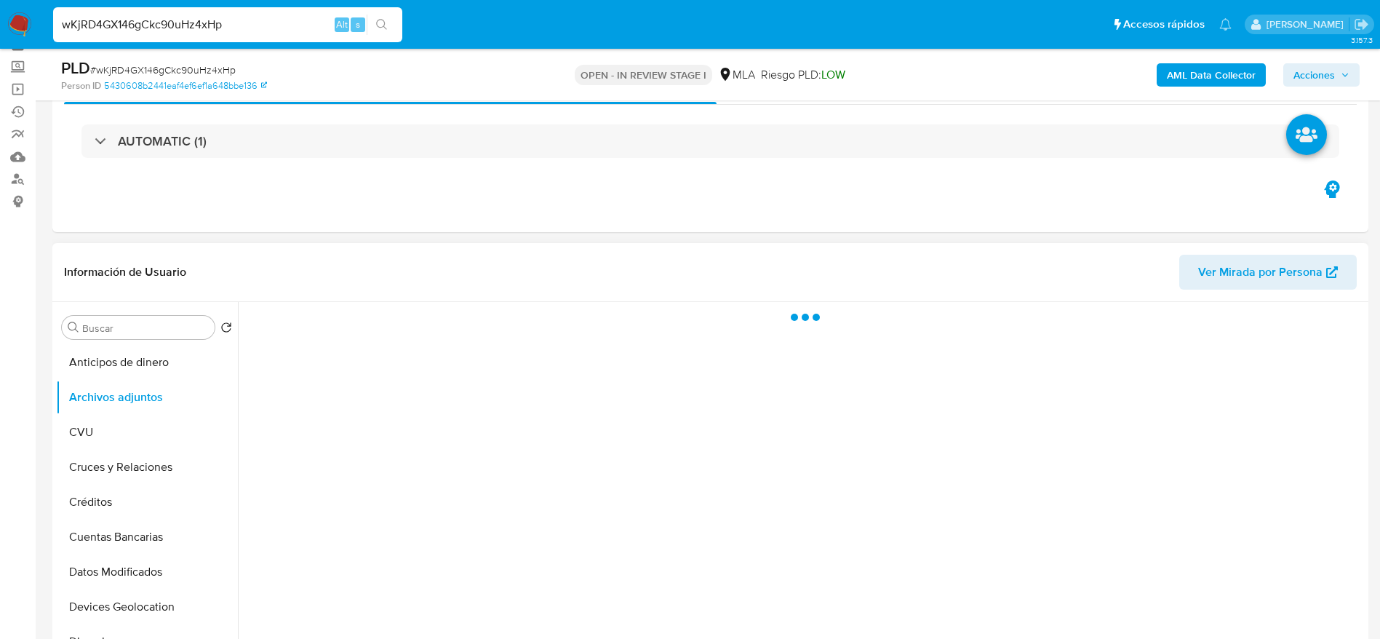
scroll to position [109, 0]
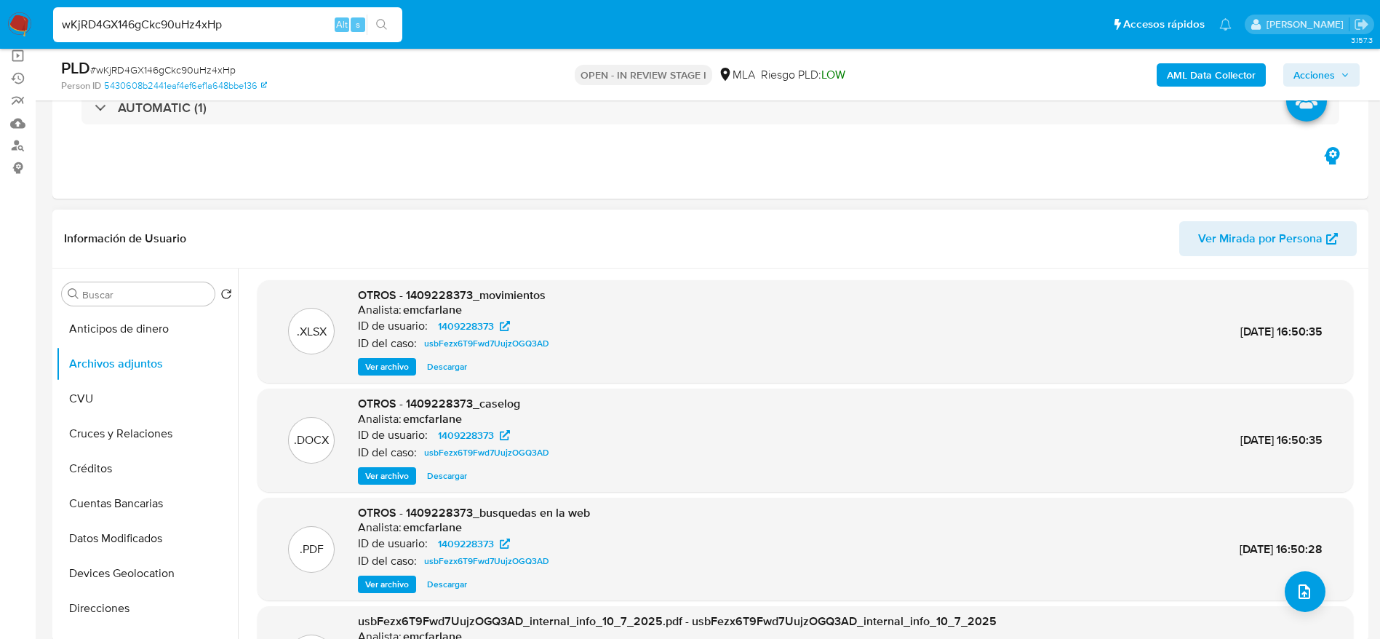
select select "10"
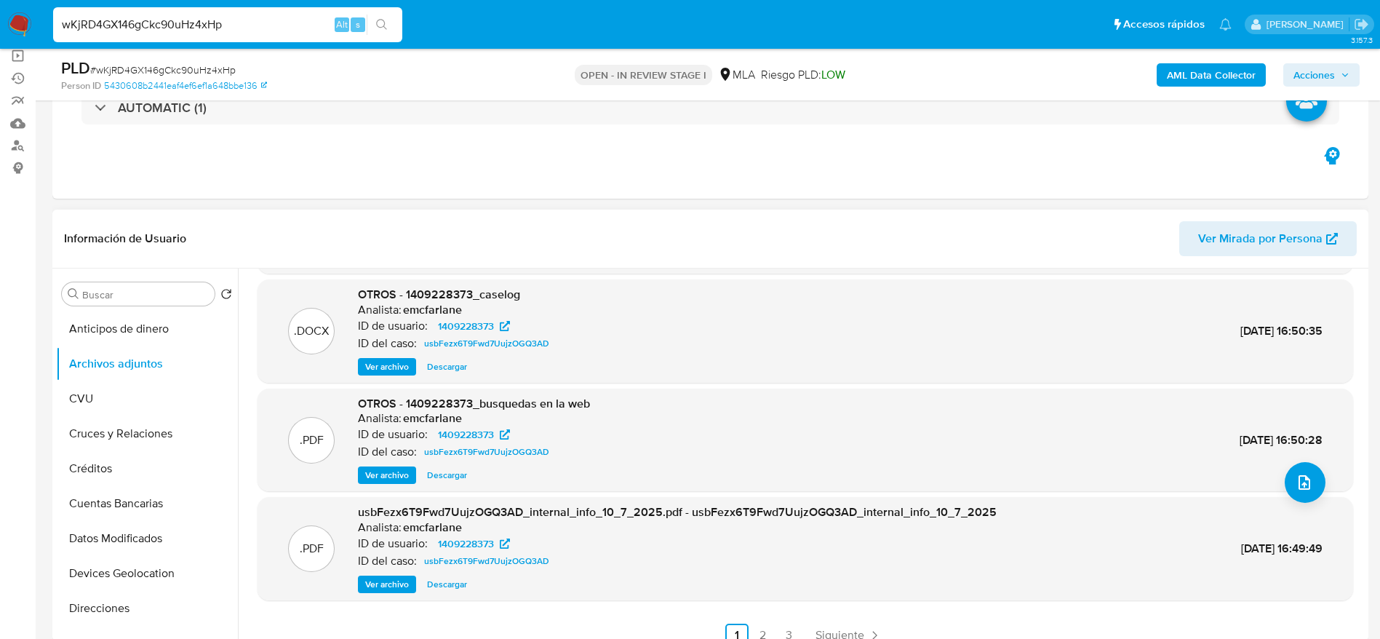
scroll to position [122, 0]
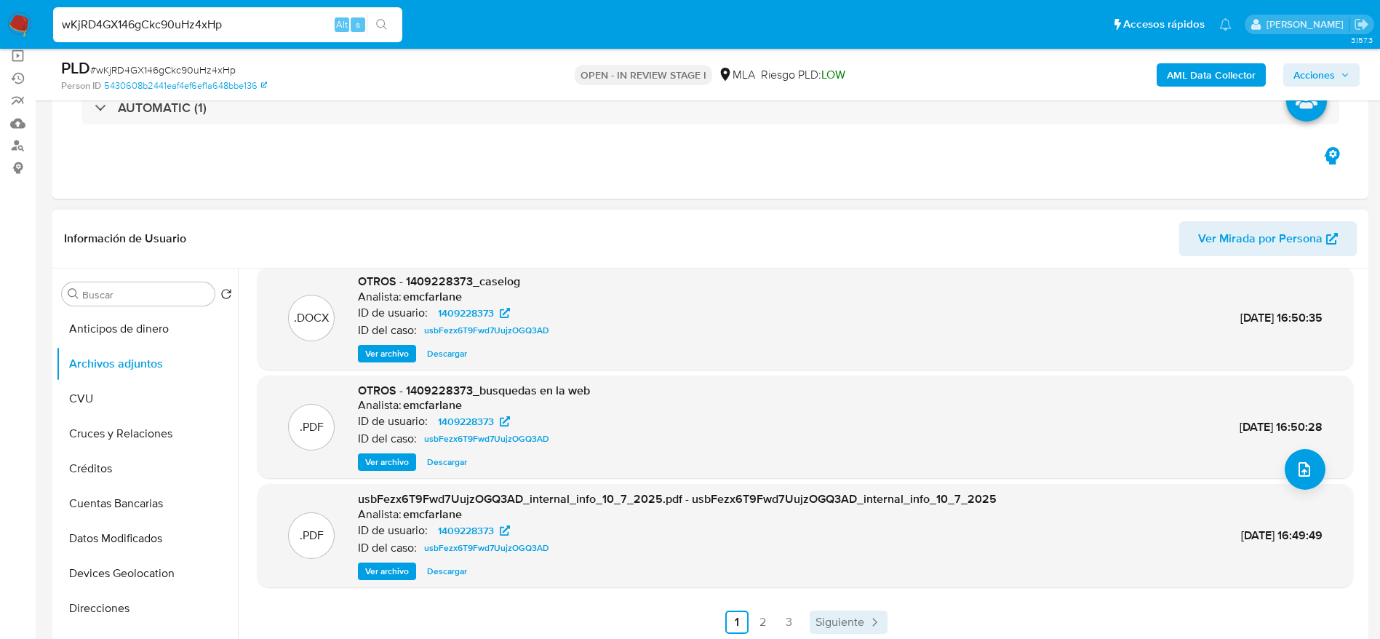
click at [863, 425] on link "Siguiente" at bounding box center [848, 621] width 78 height 23
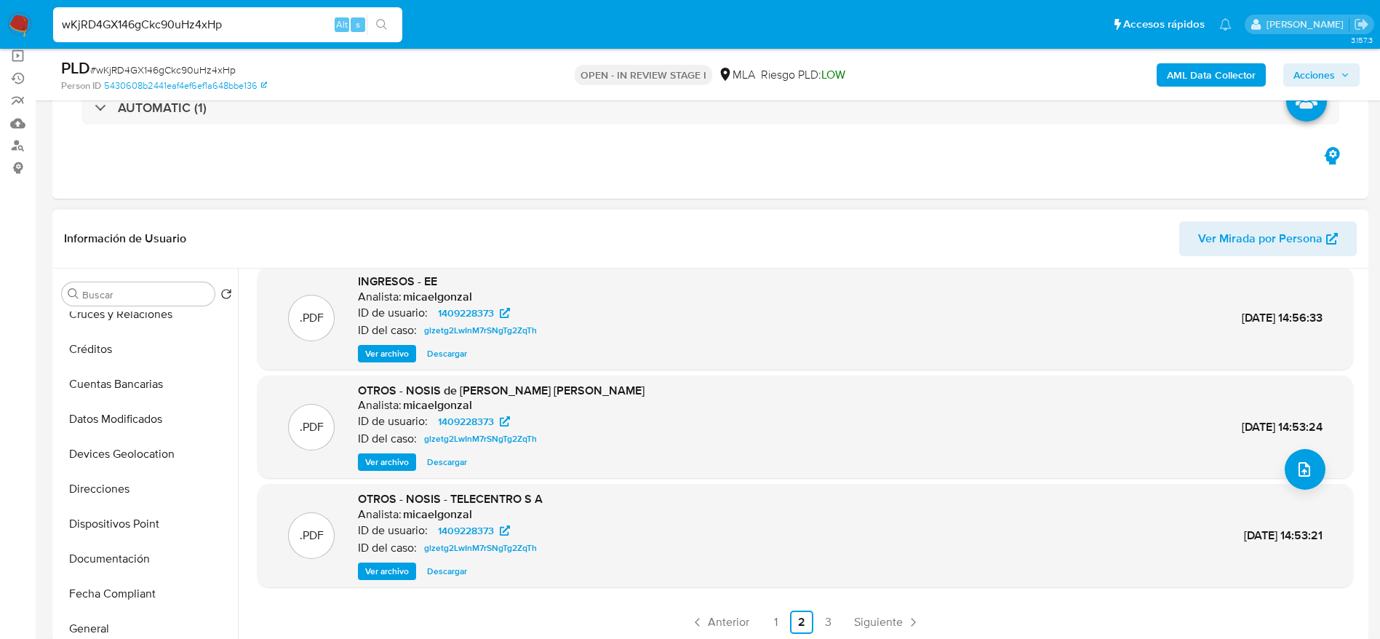
scroll to position [327, 0]
click at [123, 425] on button "Historial Casos" at bounding box center [141, 455] width 170 height 35
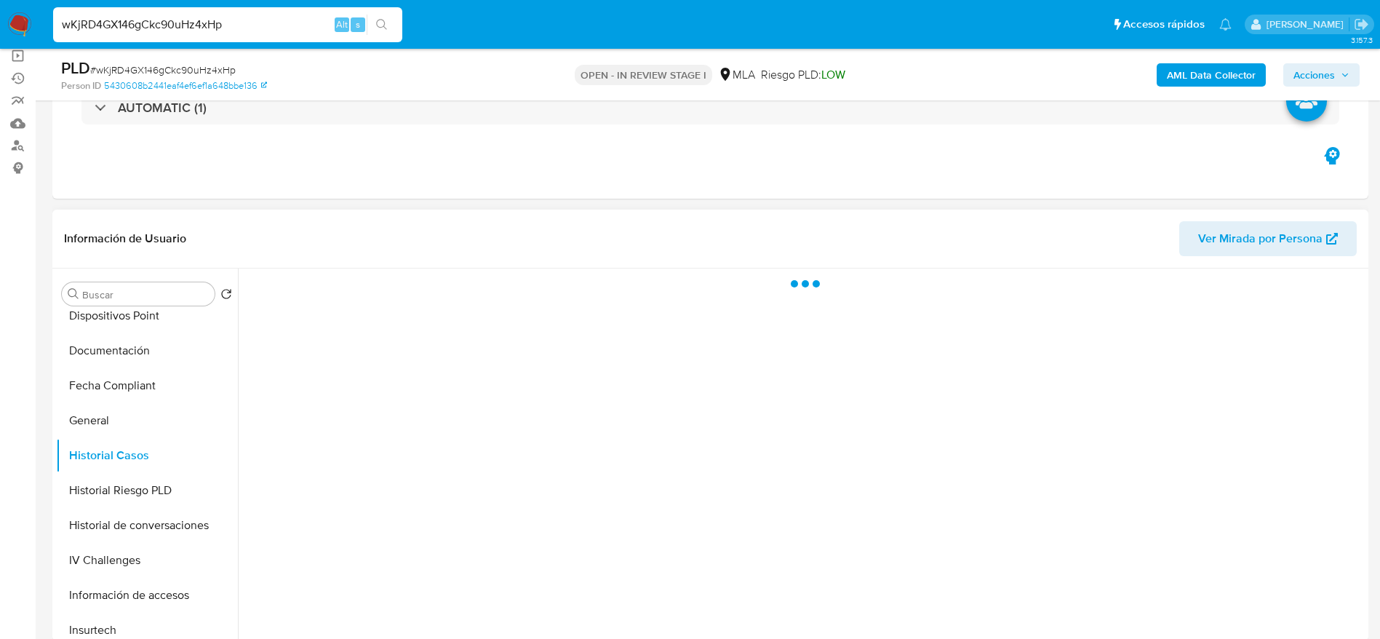
scroll to position [0, 0]
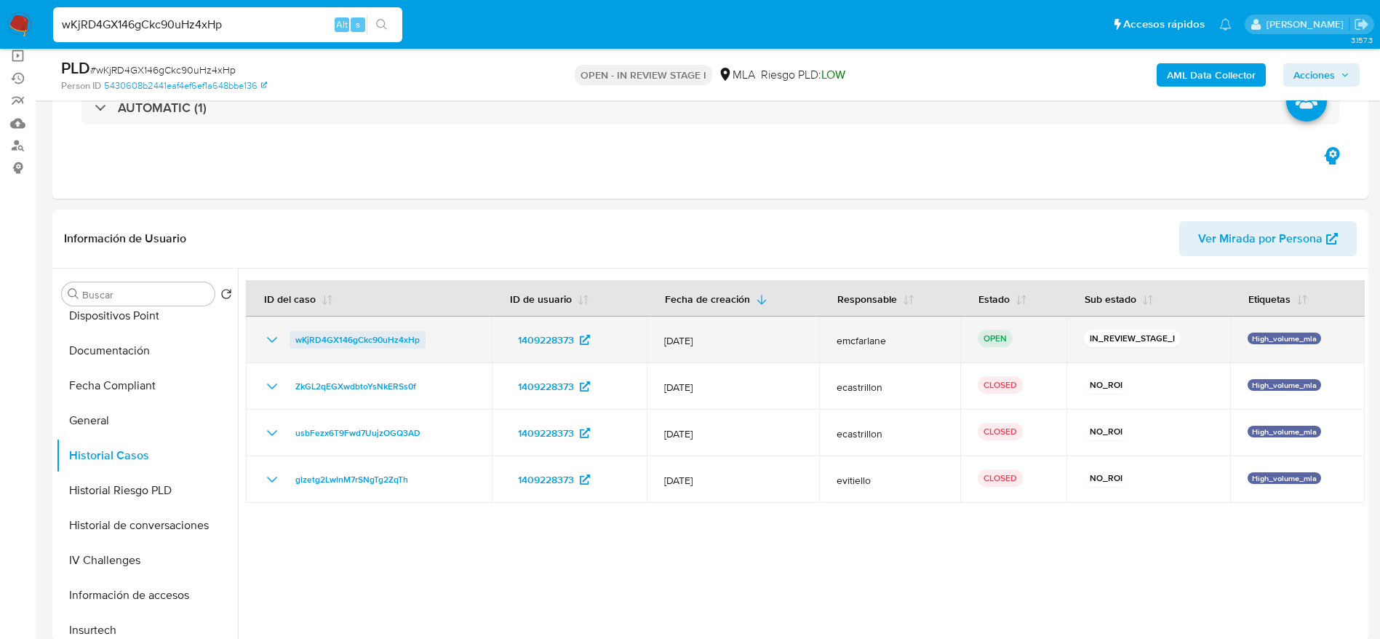
click at [383, 340] on span "wKjRD4GX146gCkc90uHz4xHp" at bounding box center [357, 339] width 124 height 17
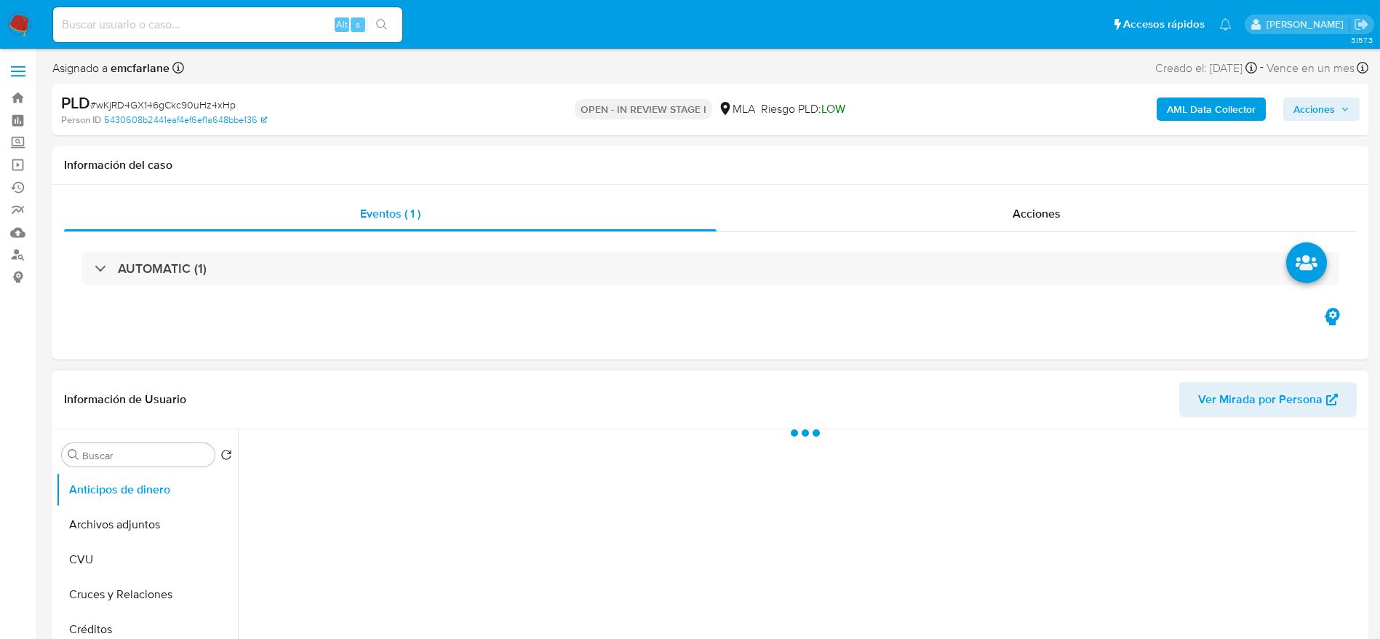
drag, startPoint x: 124, startPoint y: 516, endPoint x: 436, endPoint y: 494, distance: 312.8
click at [124, 517] on button "Archivos adjuntos" at bounding box center [147, 524] width 182 height 35
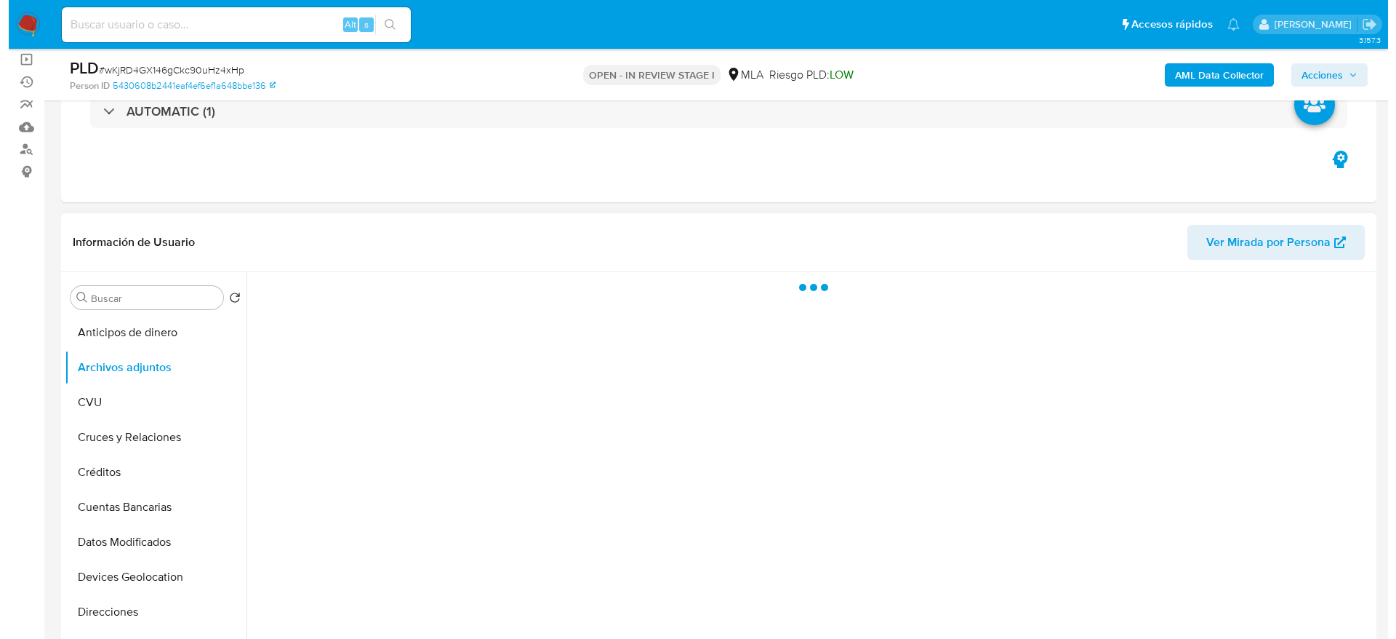
scroll to position [109, 0]
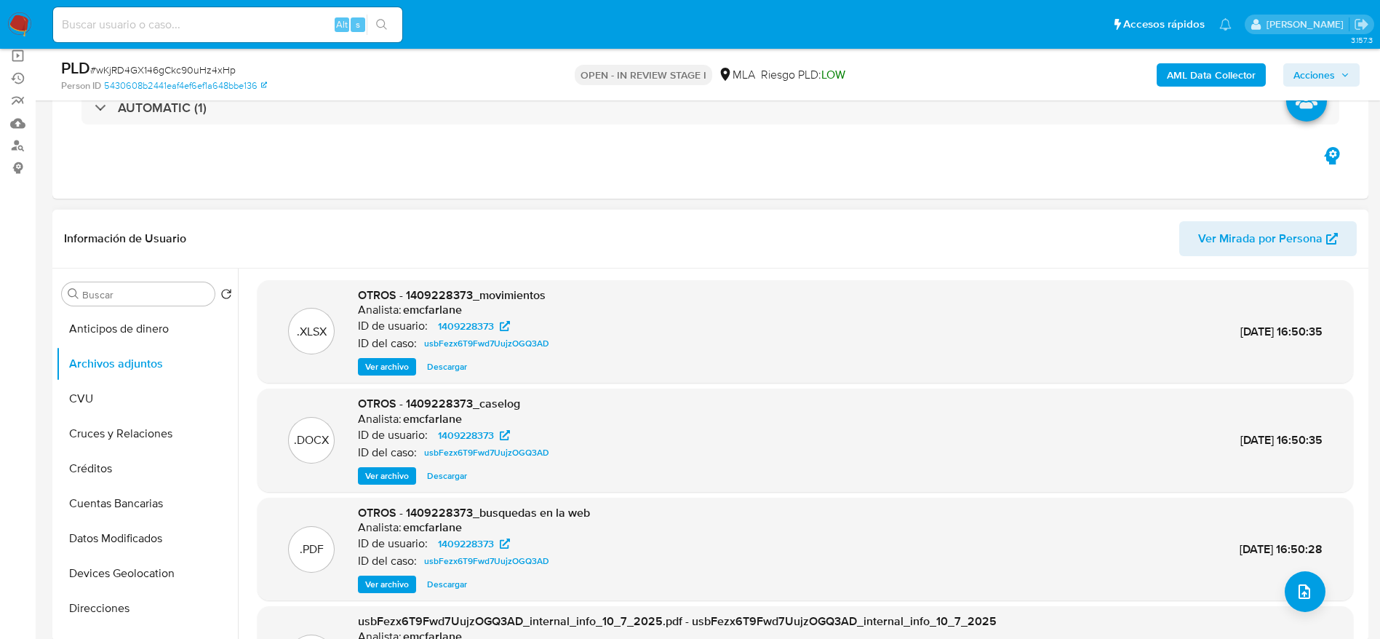
select select "10"
click at [1295, 584] on icon "upload-file" at bounding box center [1303, 591] width 17 height 17
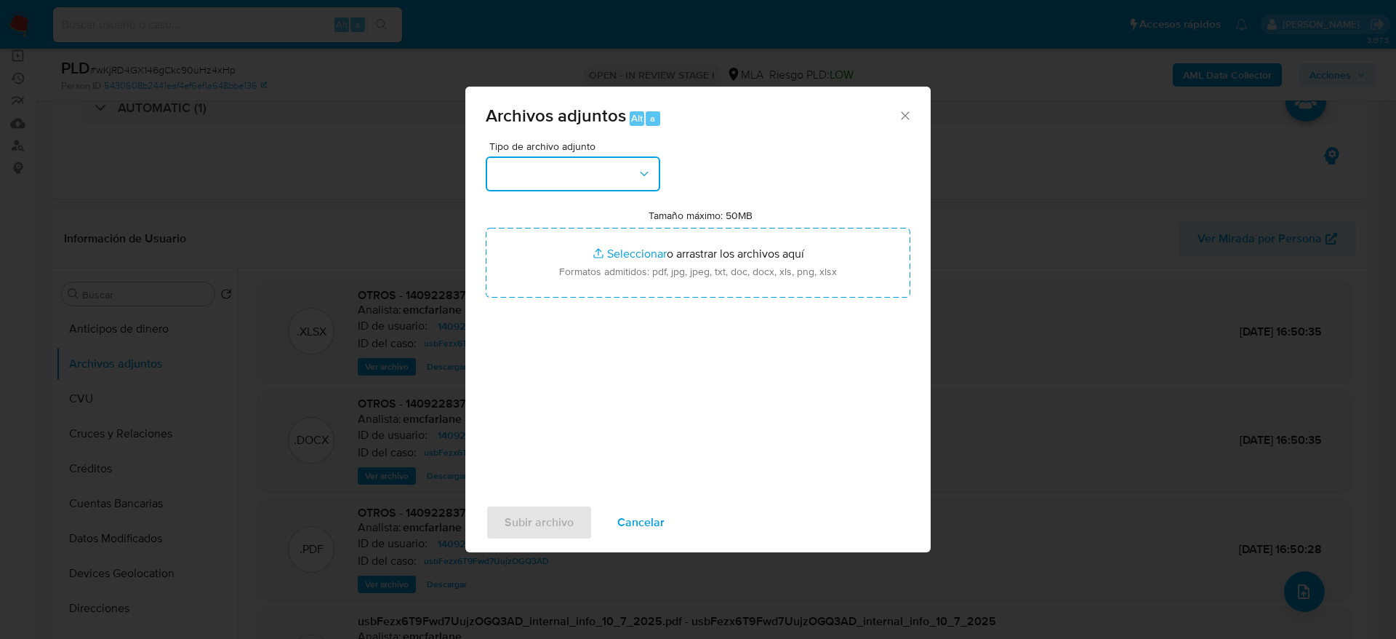
click at [549, 180] on button "button" at bounding box center [573, 173] width 175 height 35
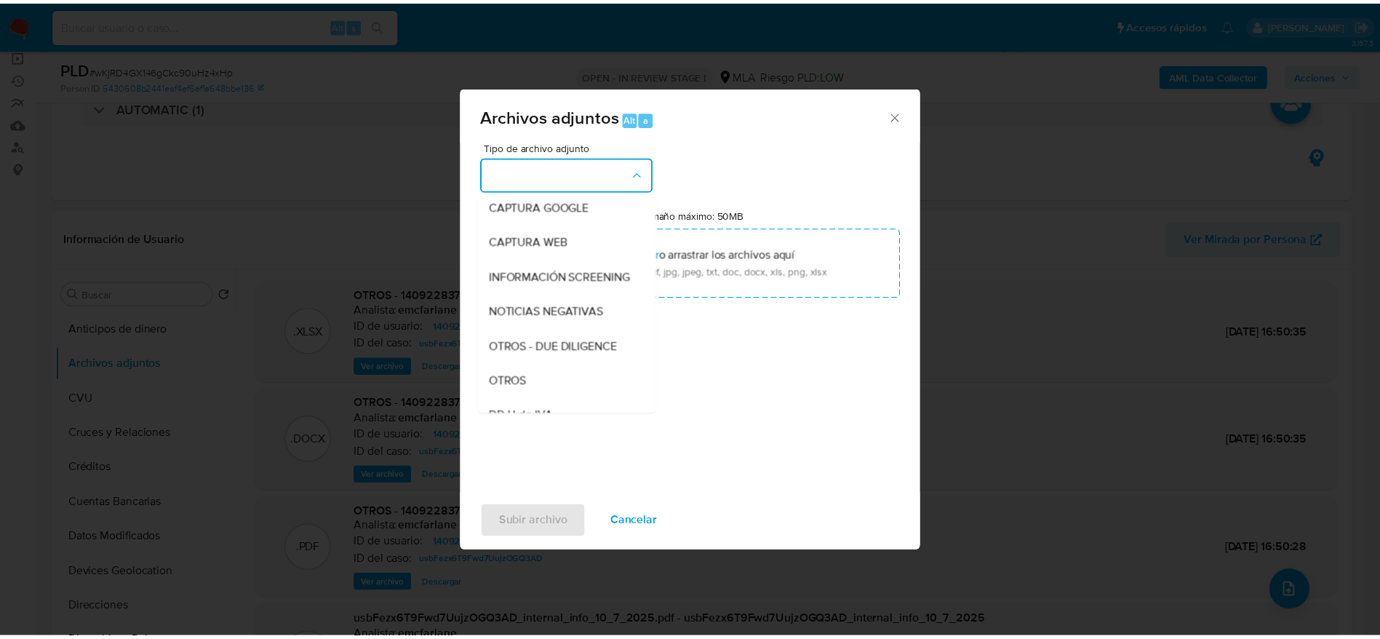
scroll to position [218, 0]
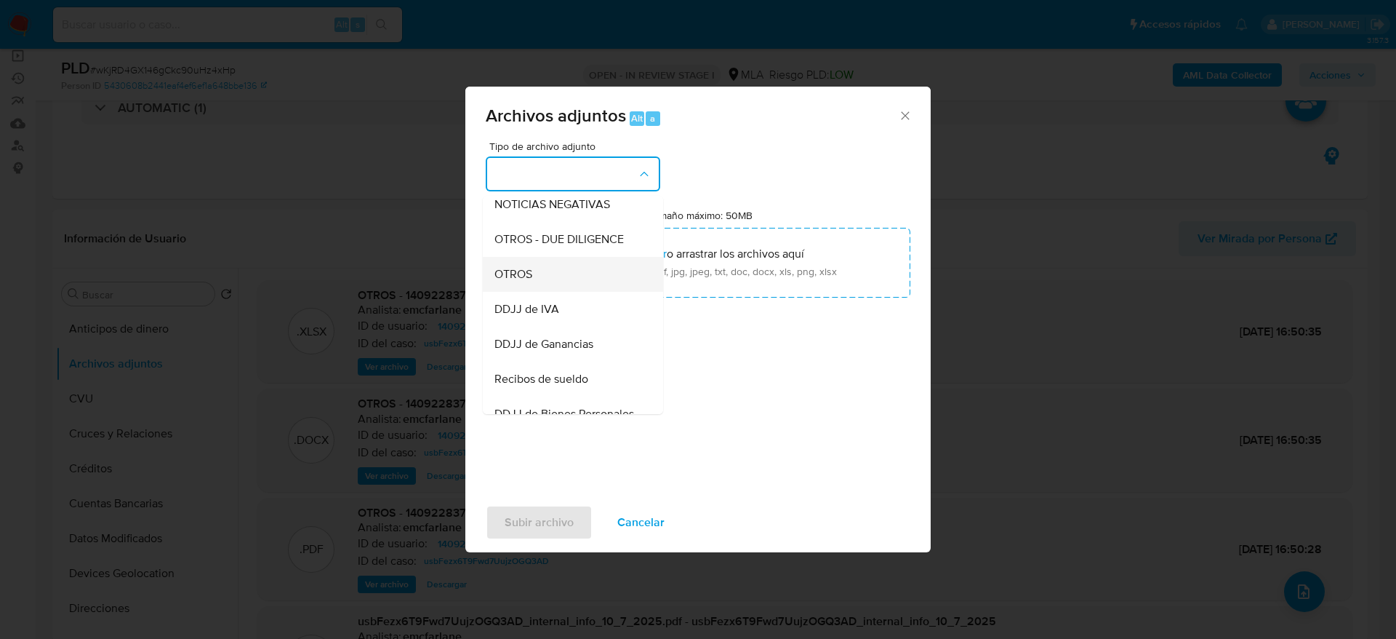
click at [529, 281] on span "OTROS" at bounding box center [514, 274] width 38 height 15
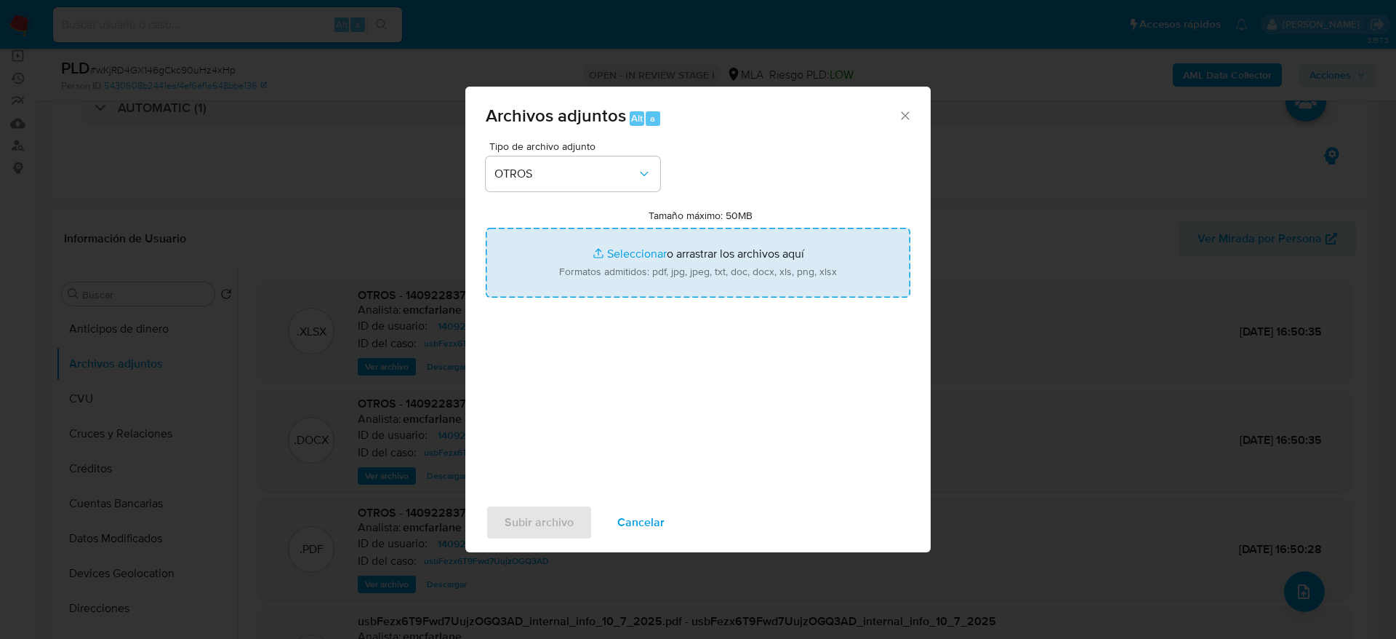
type input "C:\fakepath\Caselog wKjRD4GX146gCkc90uHz4xHp.docx"
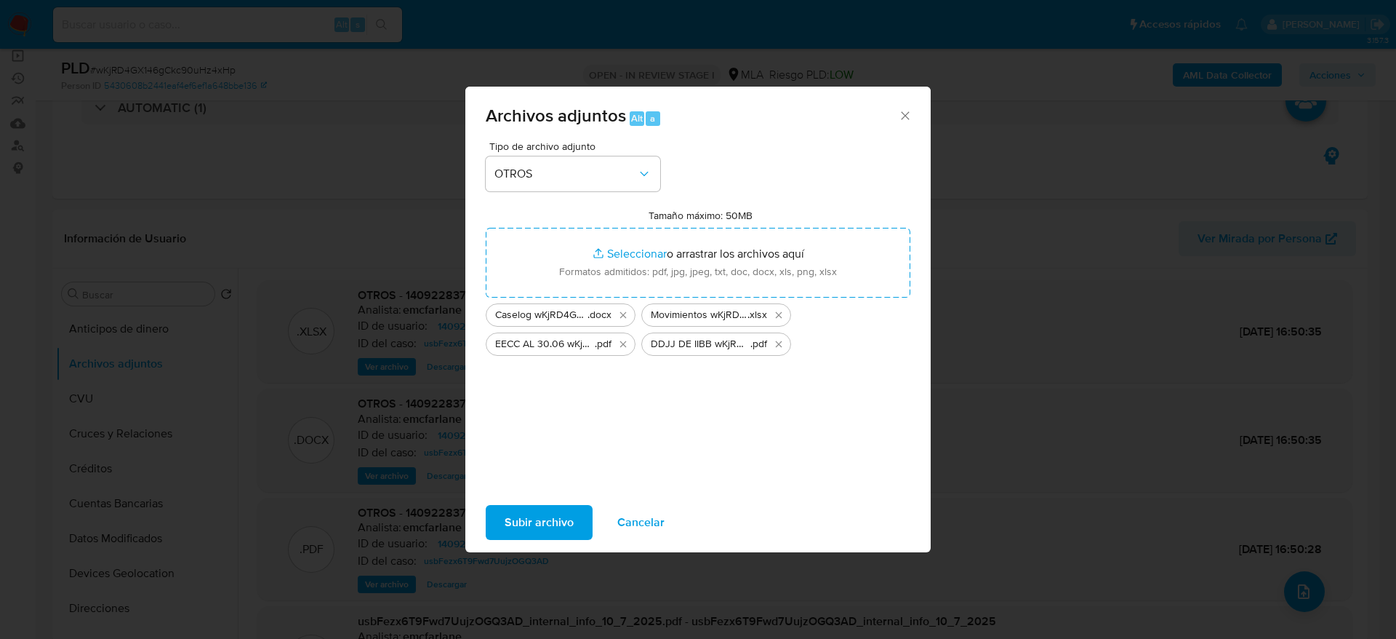
click at [533, 519] on span "Subir archivo" at bounding box center [539, 522] width 69 height 32
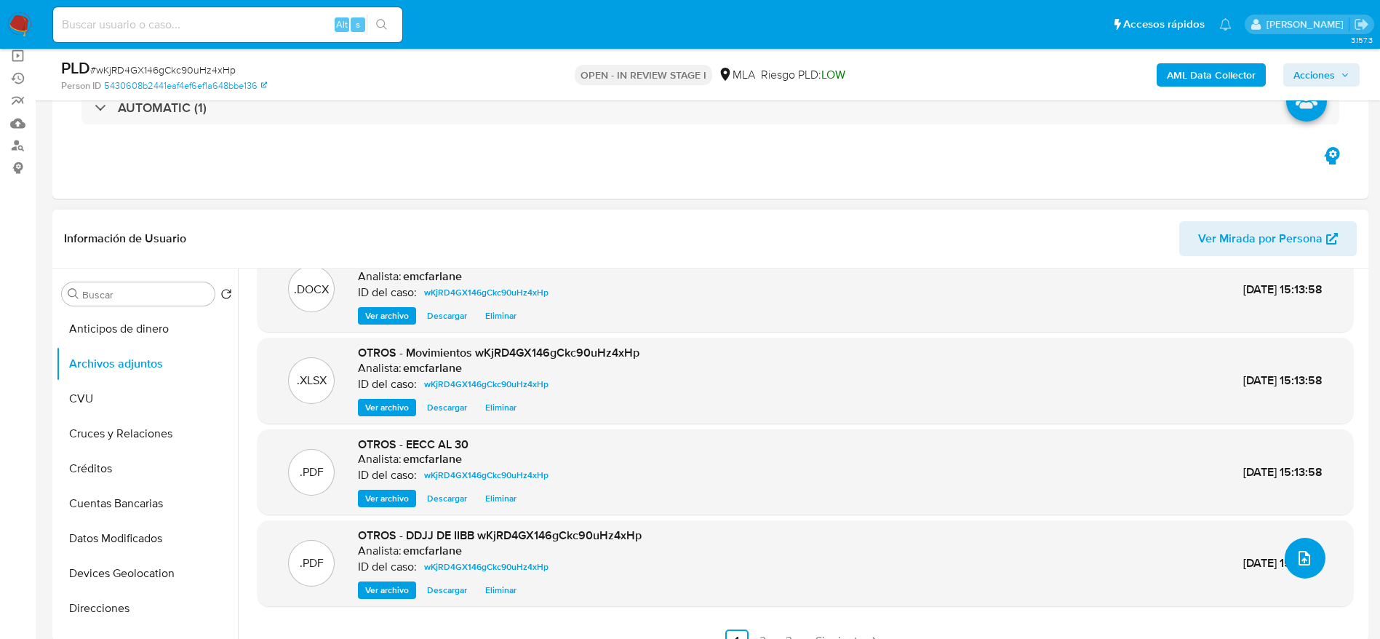
scroll to position [52, 0]
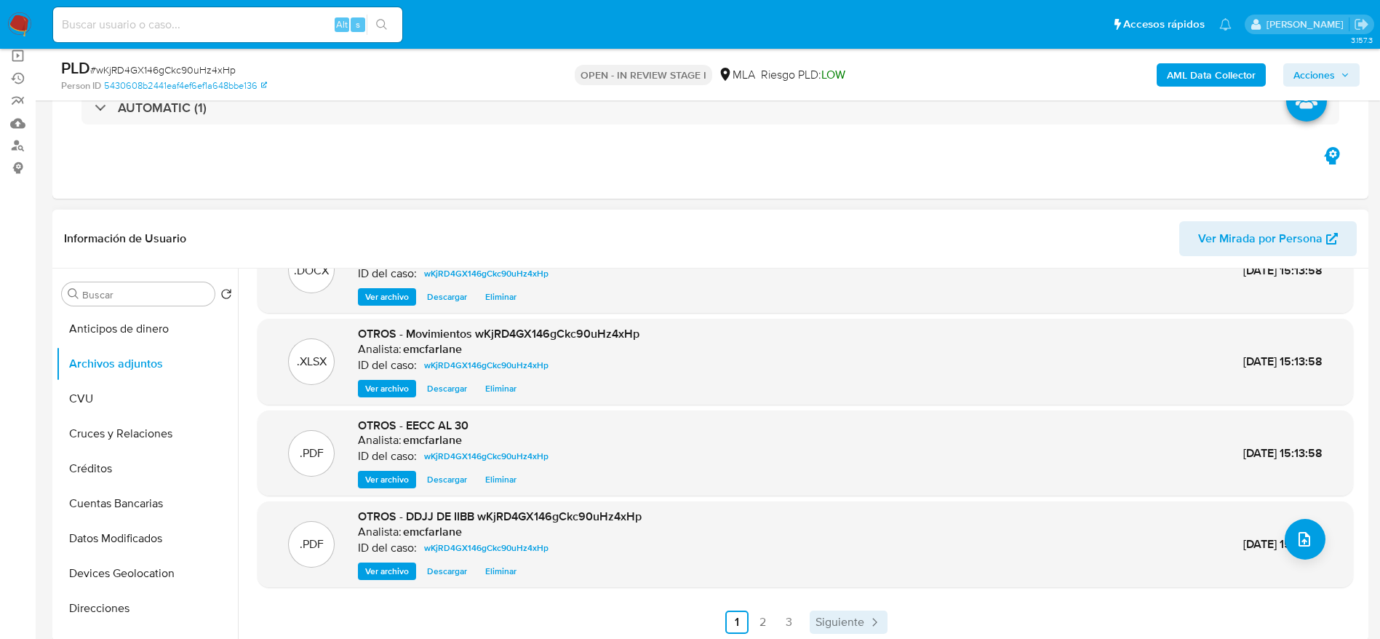
click at [837, 616] on span "Siguiente" at bounding box center [839, 622] width 49 height 12
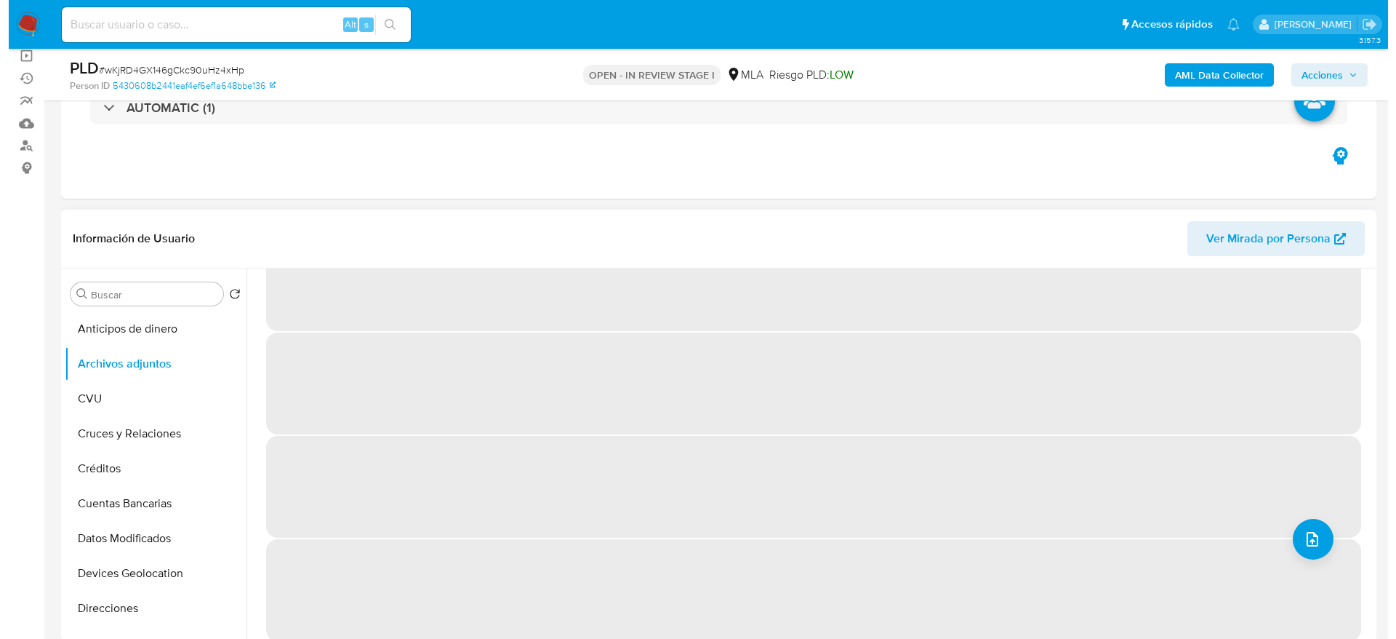
scroll to position [0, 0]
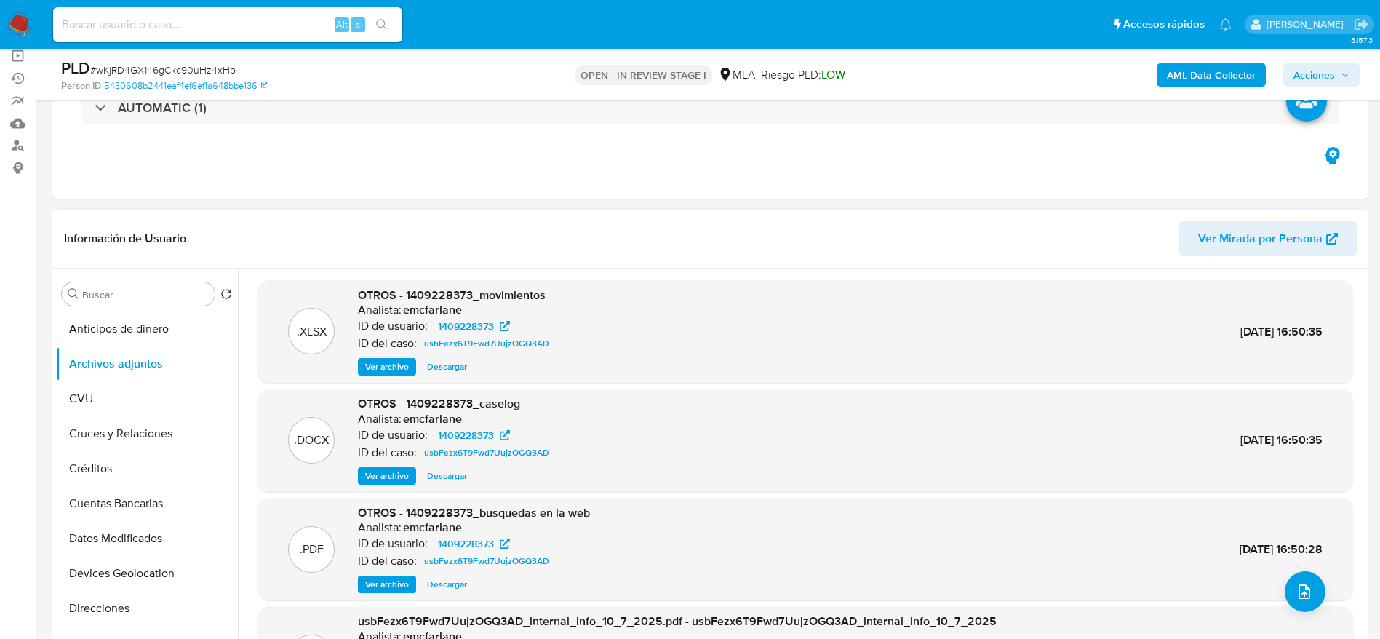
click at [400, 476] on span "Ver archivo" at bounding box center [387, 475] width 44 height 15
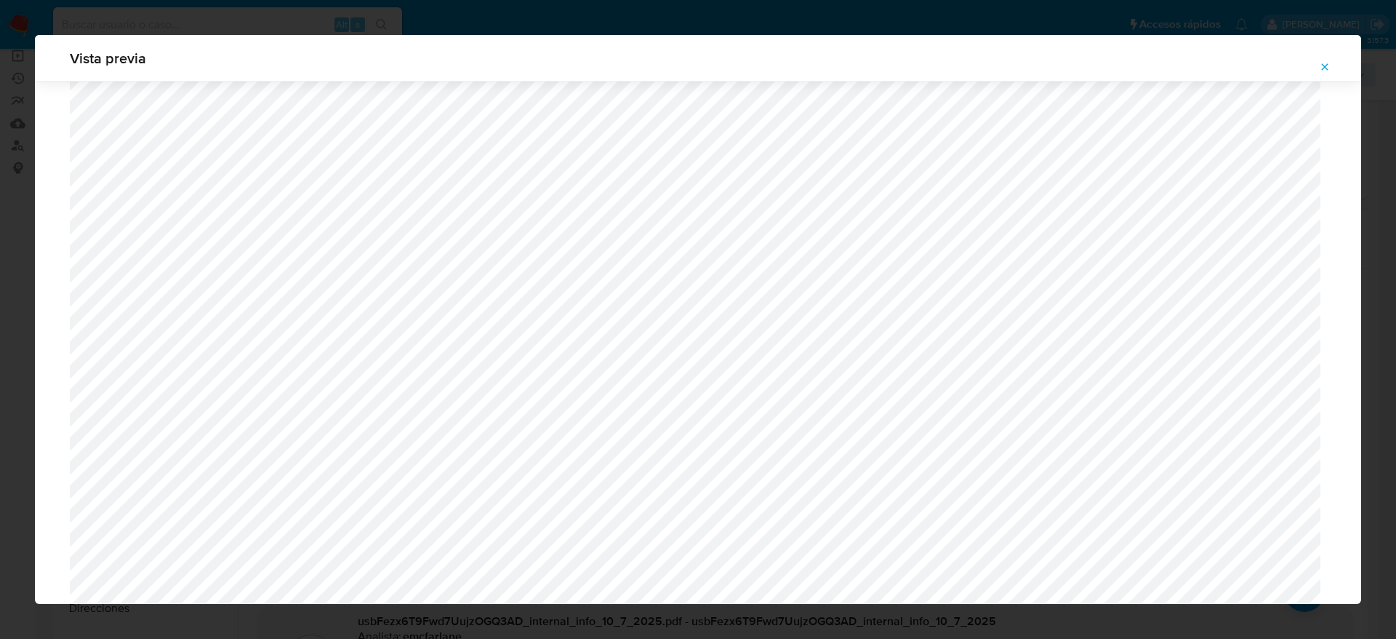
scroll to position [625, 0]
click at [1319, 61] on icon "Attachment preview" at bounding box center [1325, 67] width 12 height 12
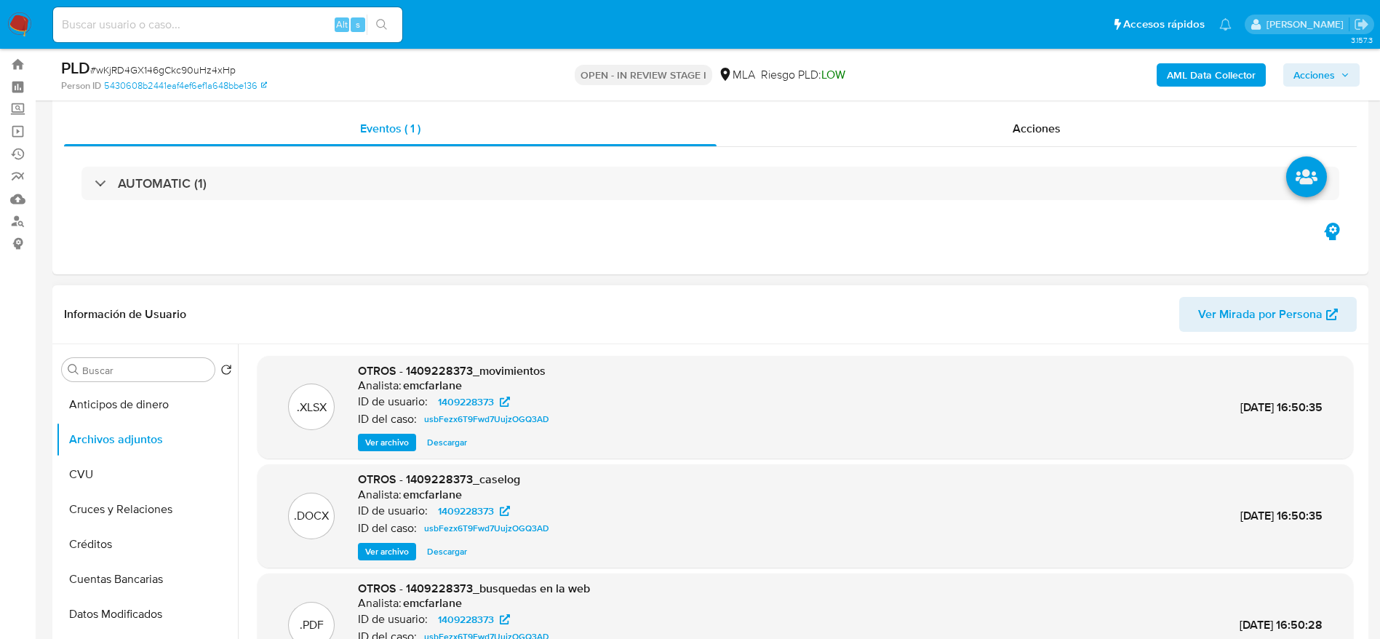
scroll to position [0, 0]
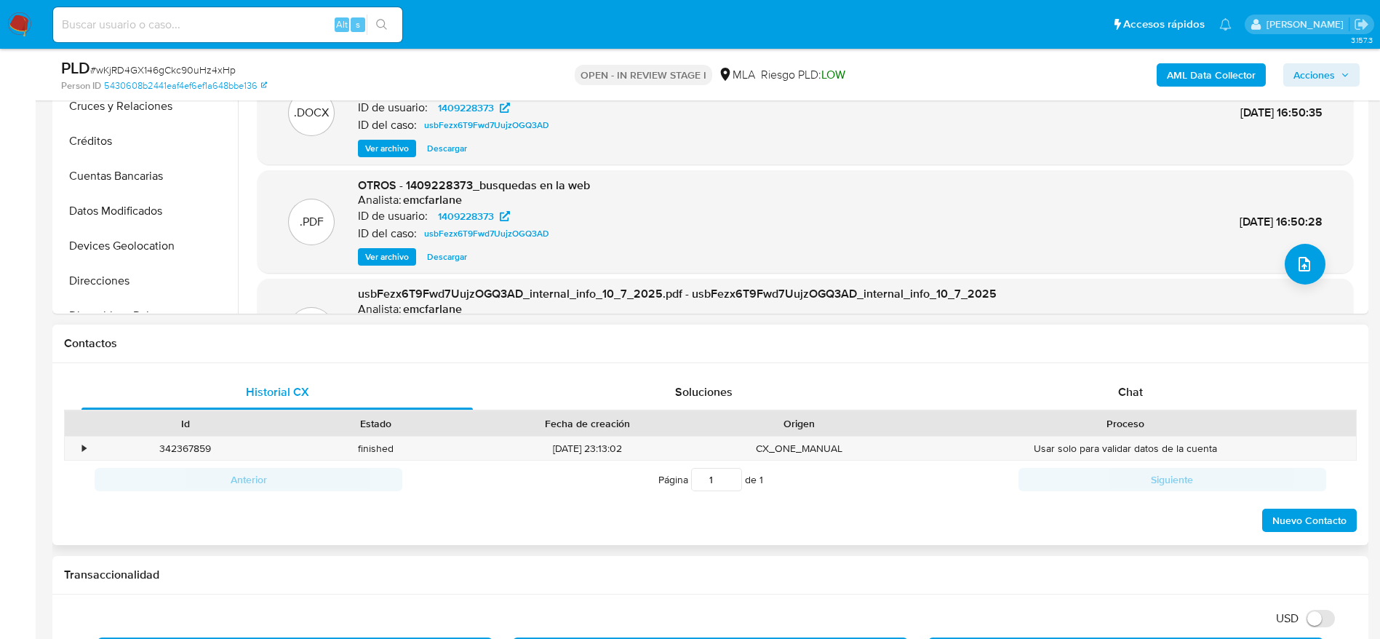
drag, startPoint x: 1134, startPoint y: 381, endPoint x: 1127, endPoint y: 353, distance: 29.3
click at [1133, 381] on div "Chat" at bounding box center [1130, 392] width 391 height 35
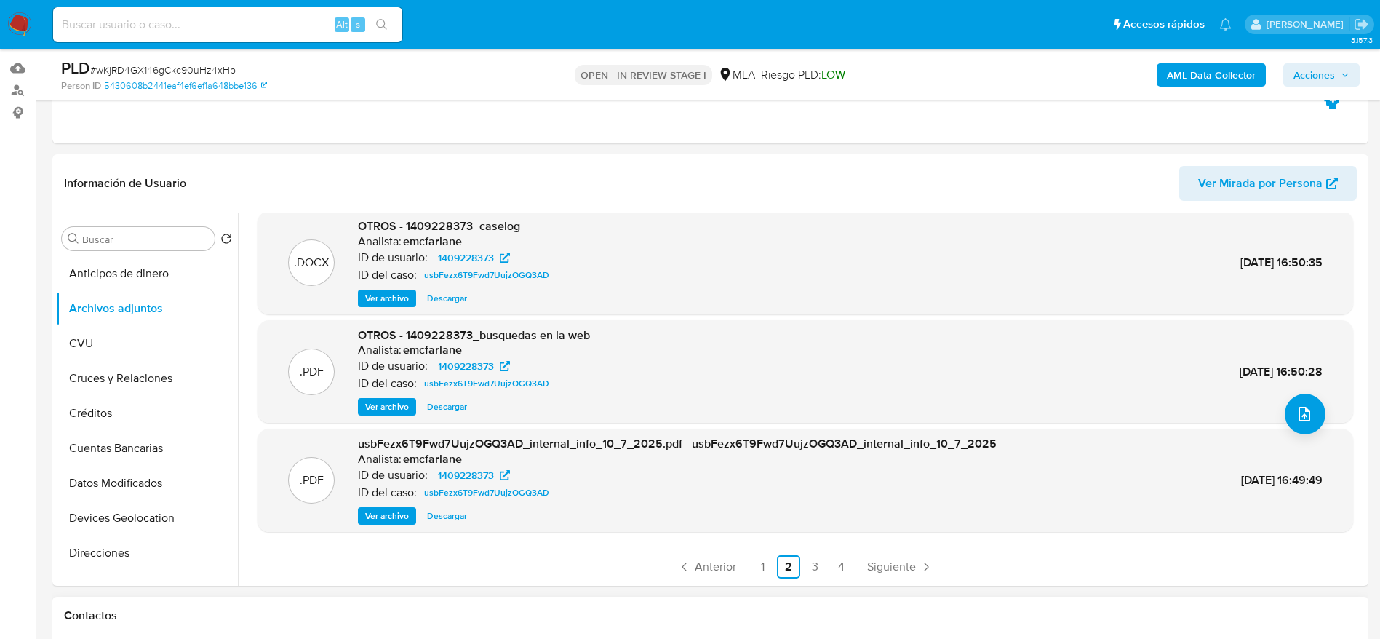
scroll to position [327, 0]
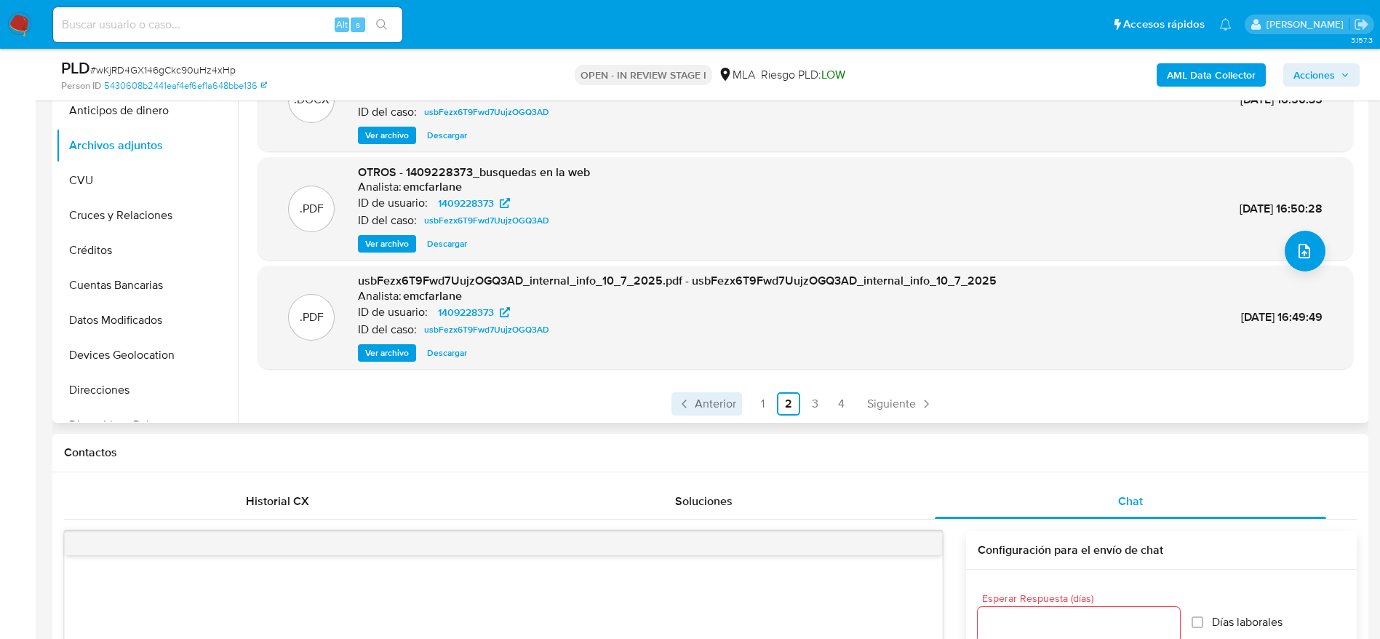
click at [706, 399] on span "Anterior" at bounding box center [715, 404] width 41 height 12
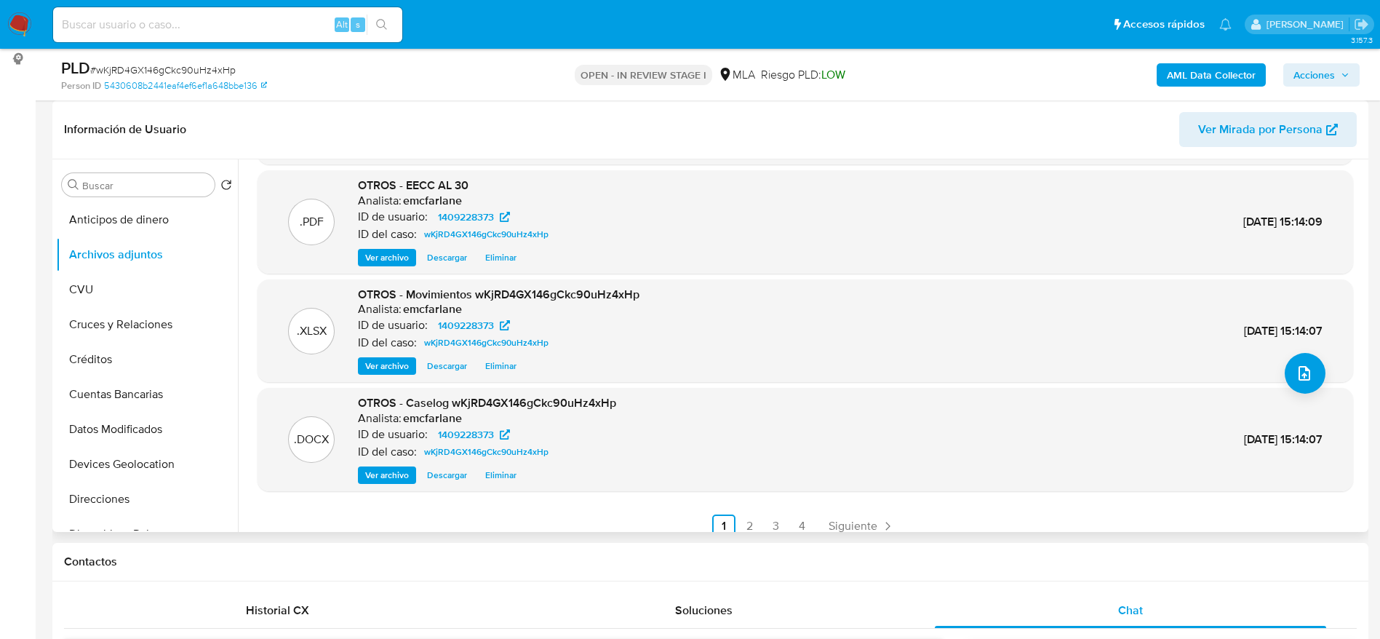
scroll to position [0, 0]
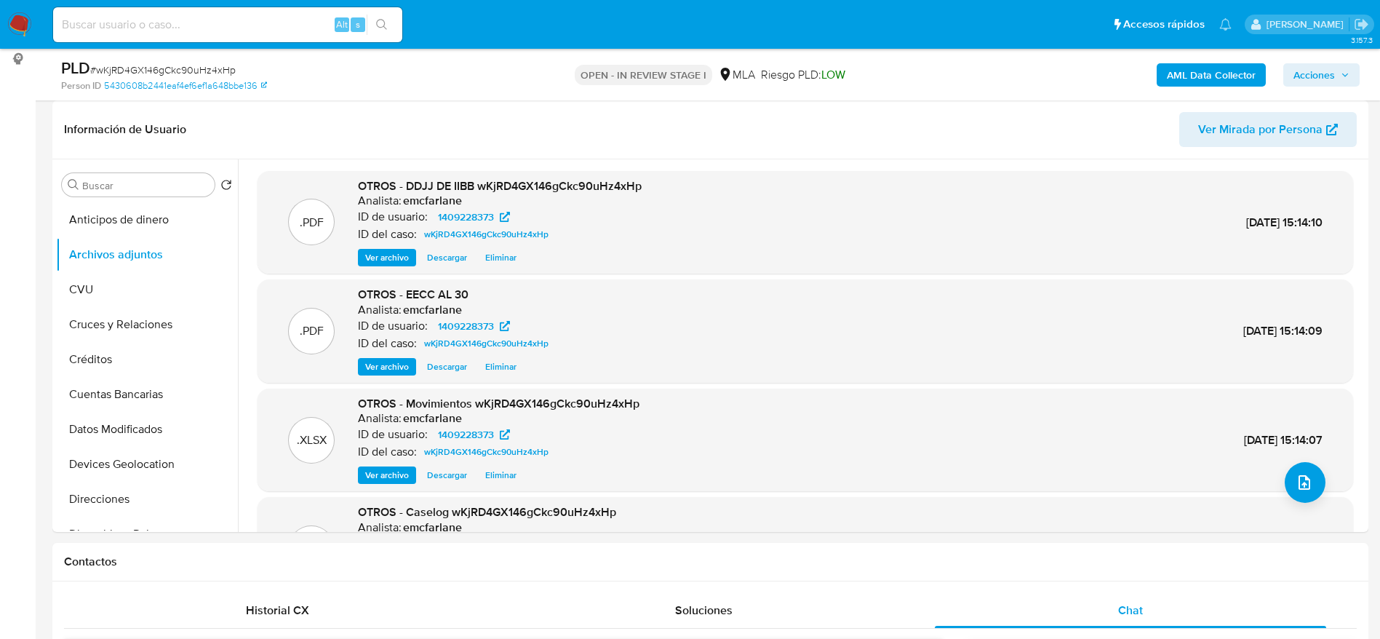
drag, startPoint x: 1315, startPoint y: 72, endPoint x: 1300, endPoint y: 81, distance: 17.0
click at [1316, 72] on span "Acciones" at bounding box center [1313, 74] width 41 height 23
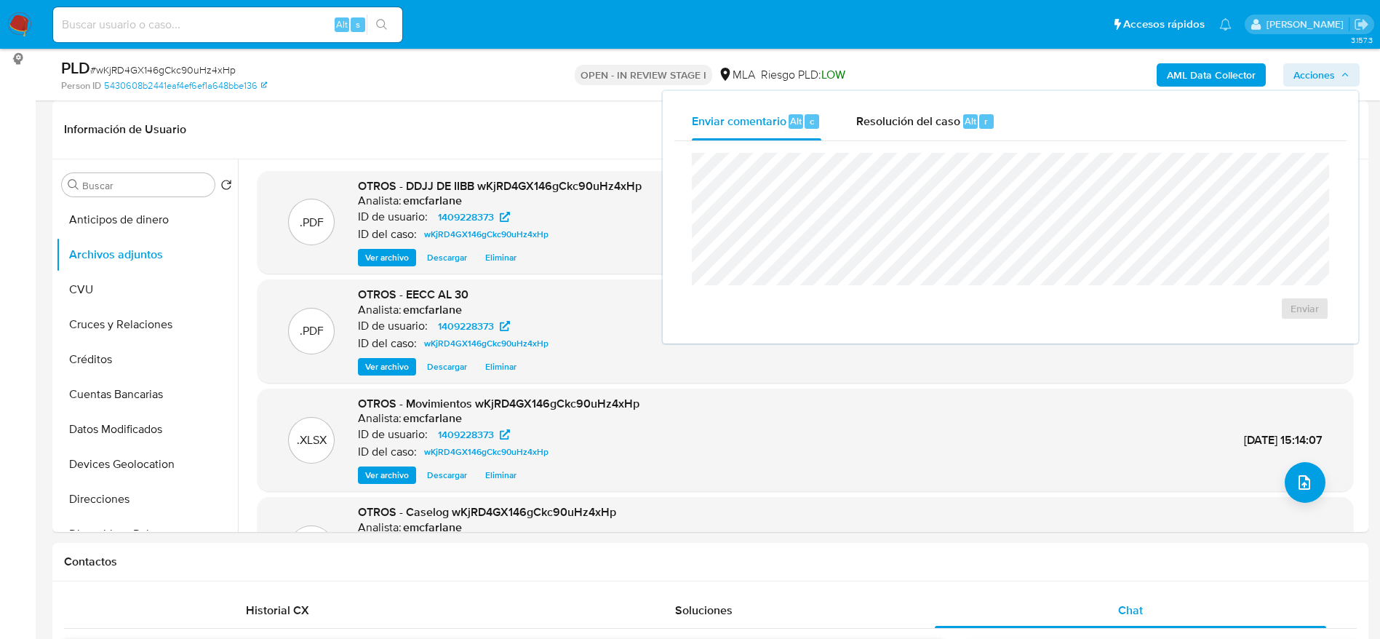
click at [929, 115] on span "Resolución del caso" at bounding box center [908, 120] width 104 height 17
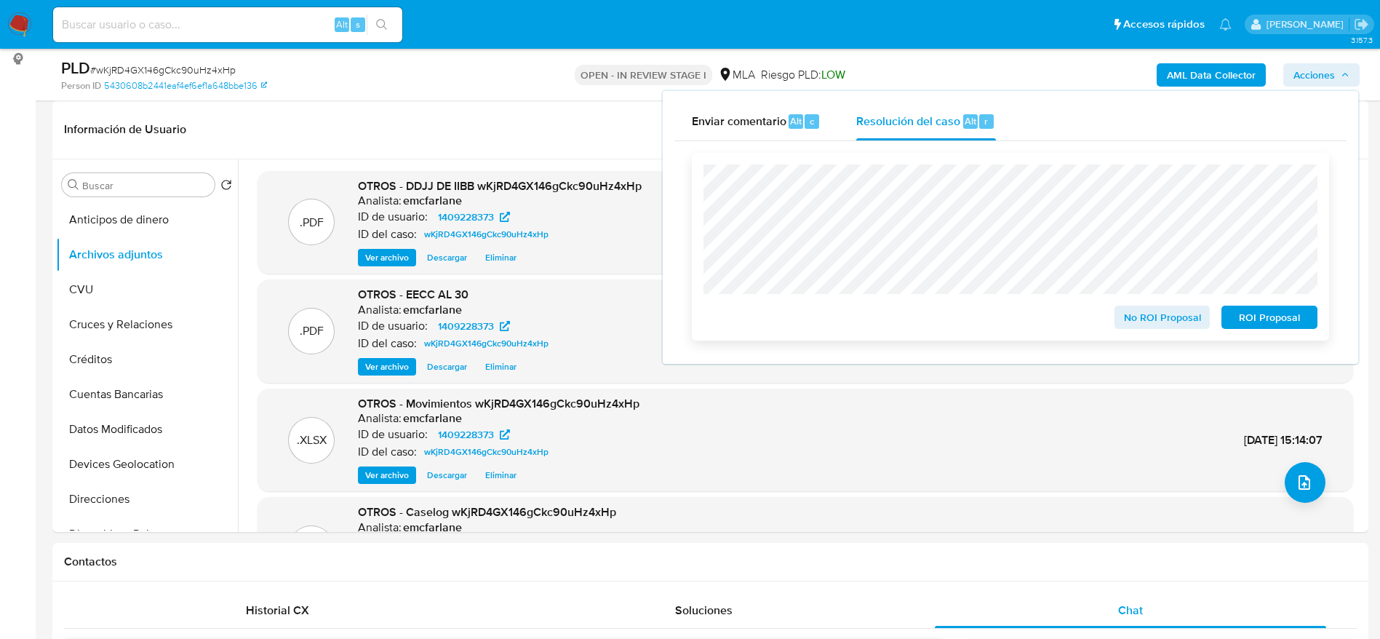
click at [1167, 315] on span "No ROI Proposal" at bounding box center [1162, 317] width 76 height 20
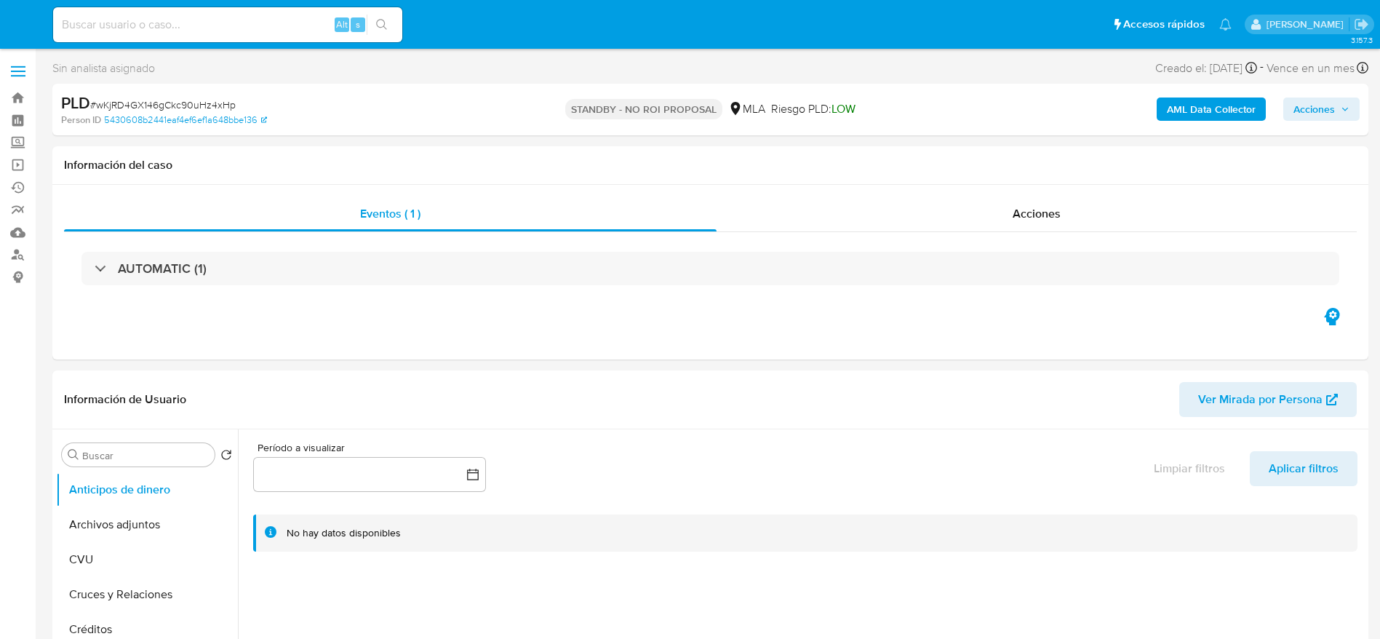
select select "10"
click at [239, 24] on input at bounding box center [227, 24] width 349 height 19
paste input "rv3VbE0vBjFhFVwPoP0KmfVt"
type input "rv3VbE0vBjFhFVwPoP0KmfVt"
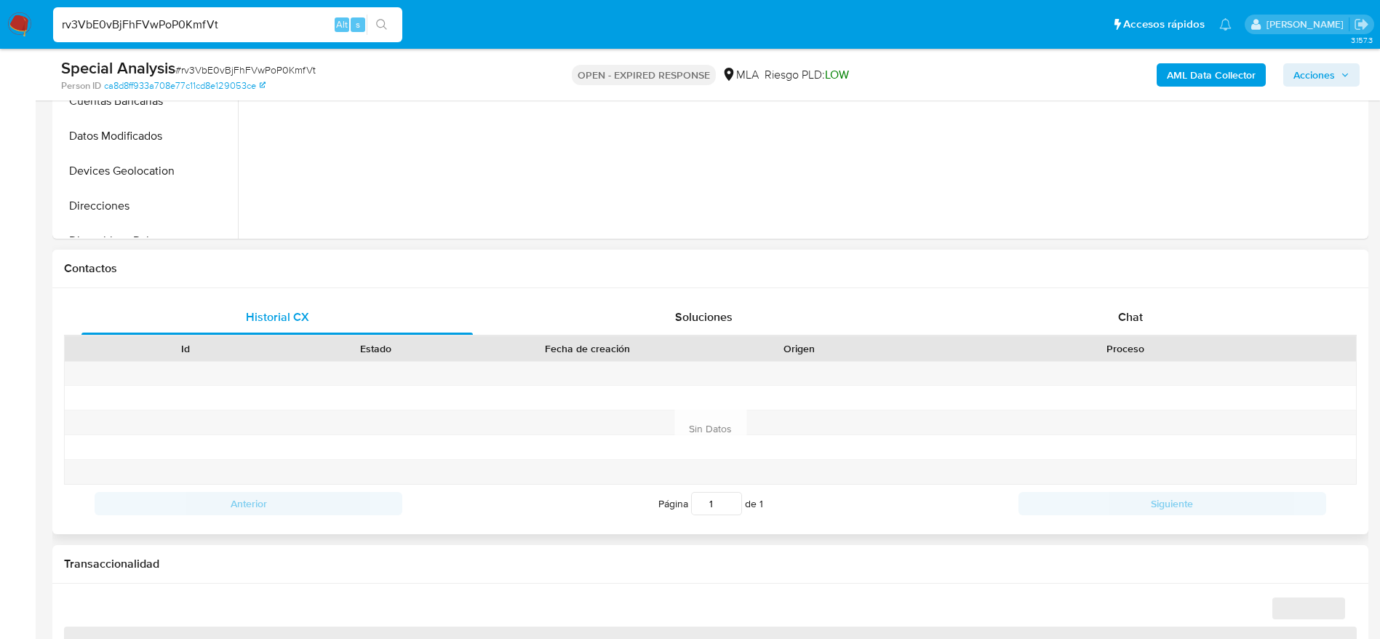
scroll to position [545, 0]
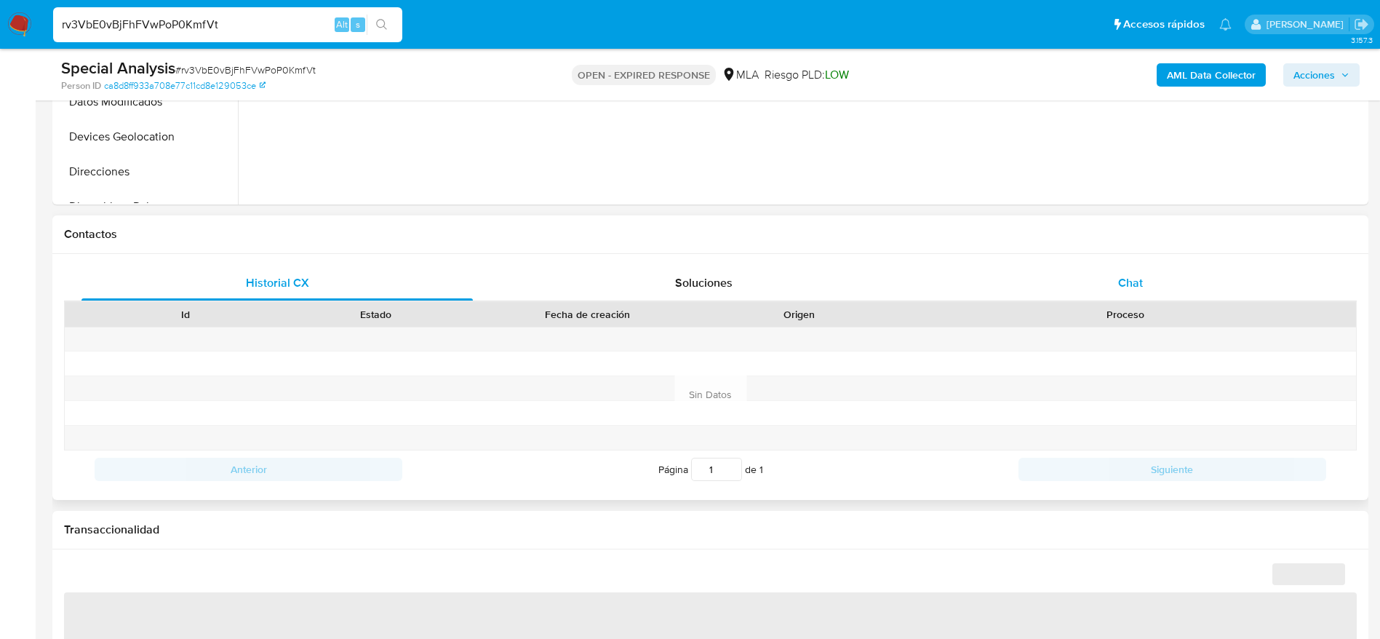
click at [1116, 286] on div "Chat" at bounding box center [1130, 282] width 391 height 35
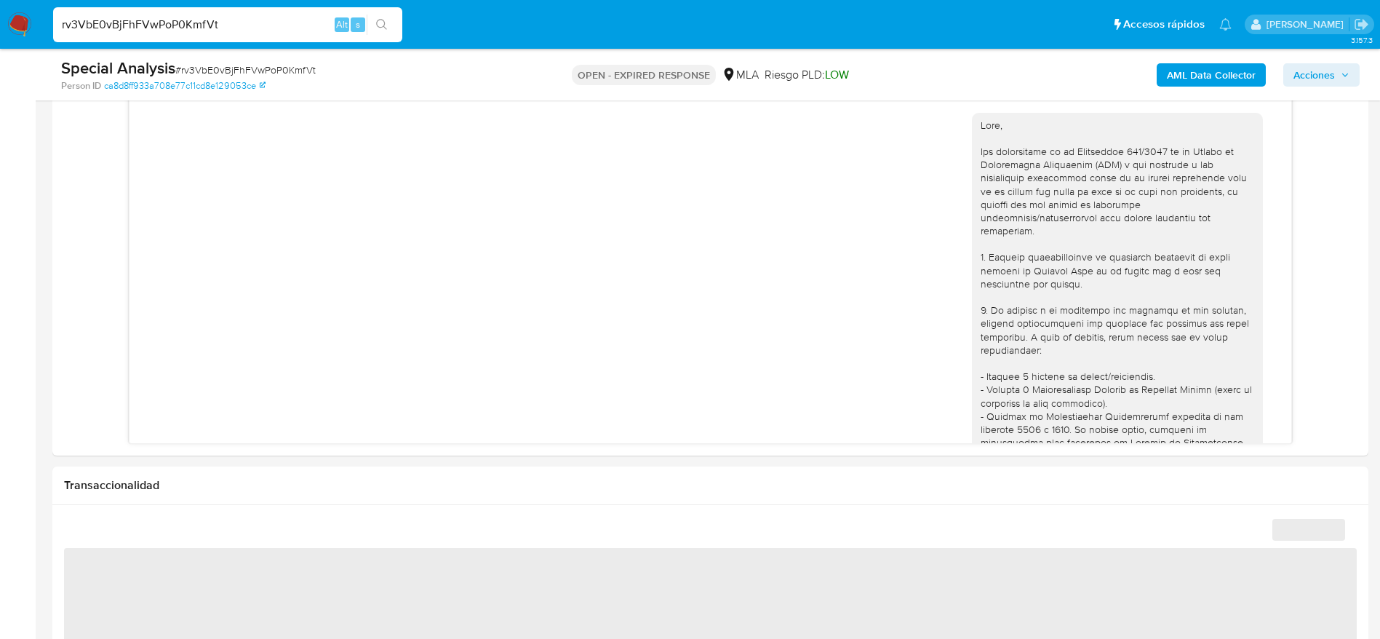
scroll to position [873, 0]
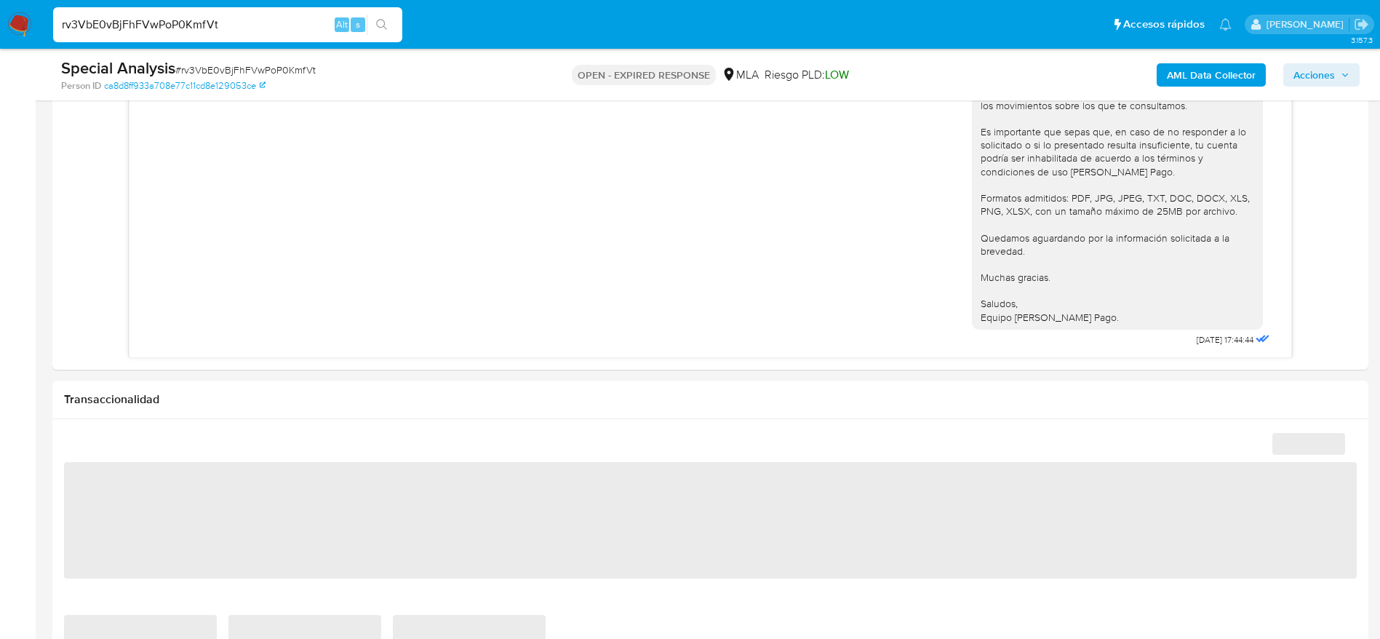
select select "10"
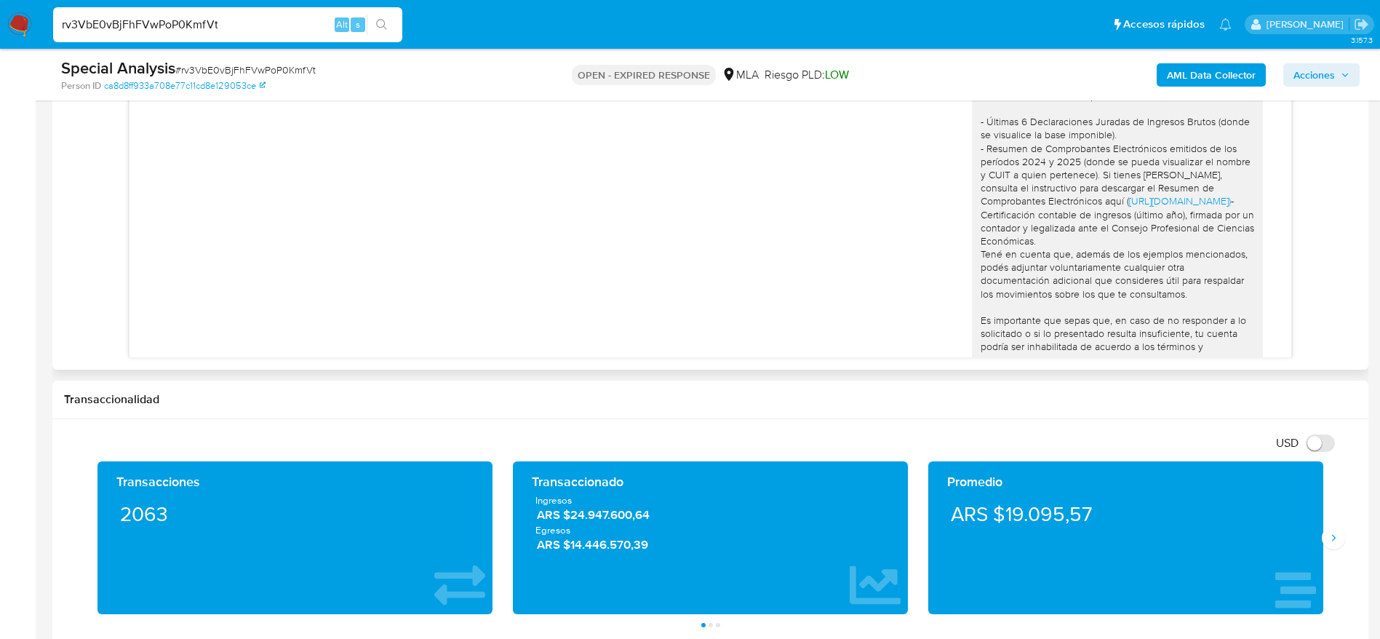
scroll to position [1047, 0]
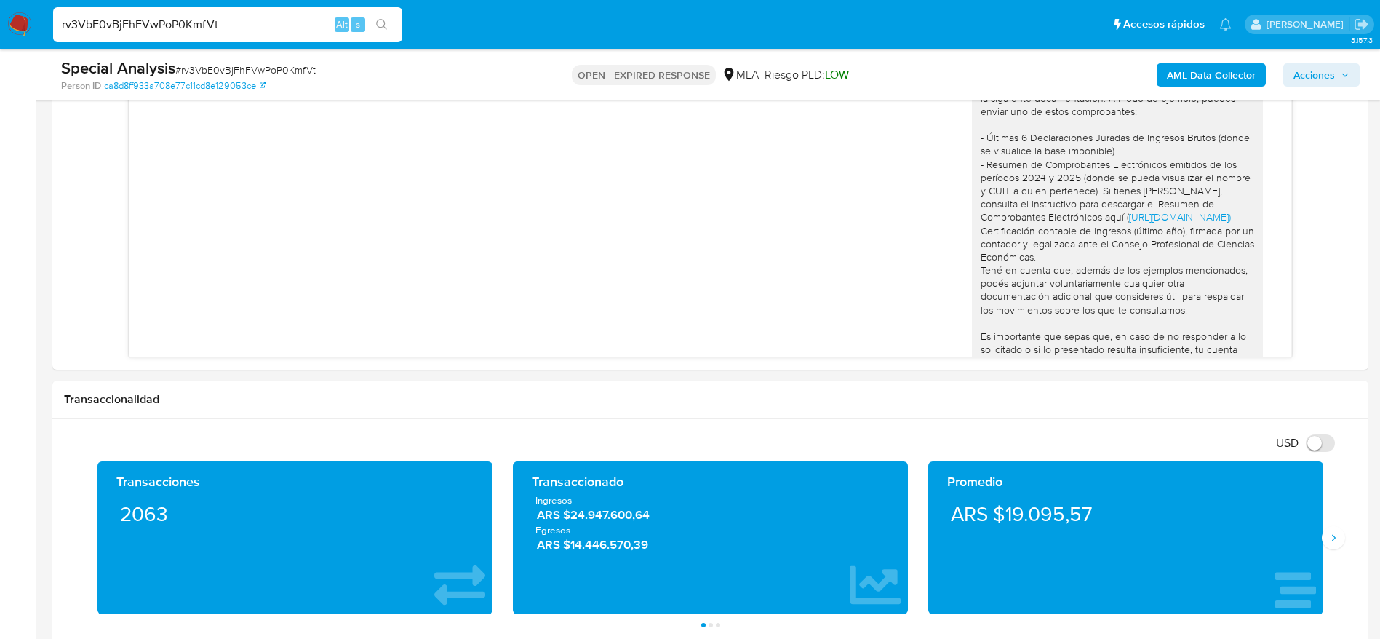
click at [246, 23] on input "rv3VbE0vBjFhFVwPoP0KmfVt" at bounding box center [227, 24] width 349 height 19
paste input "Nqv9DscDKUbtZbRWZLgx1vom"
type input "Nqv9DscDKUbtZbRWZLgx1vom"
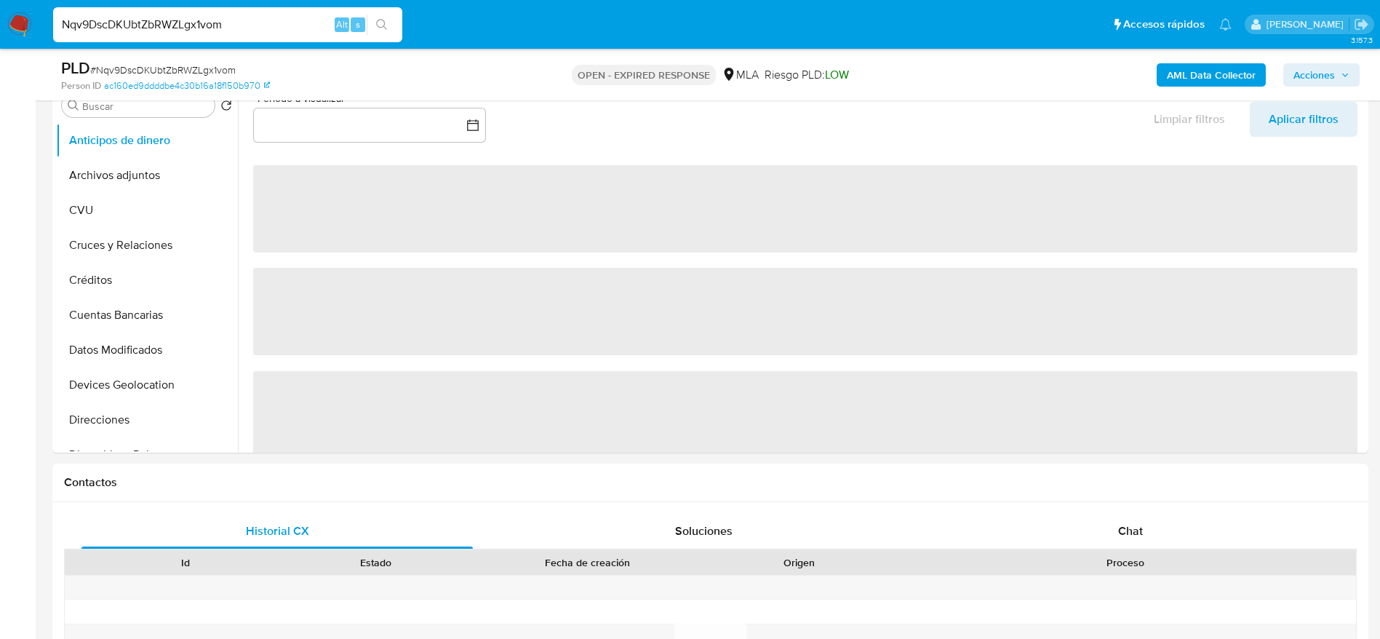
scroll to position [655, 0]
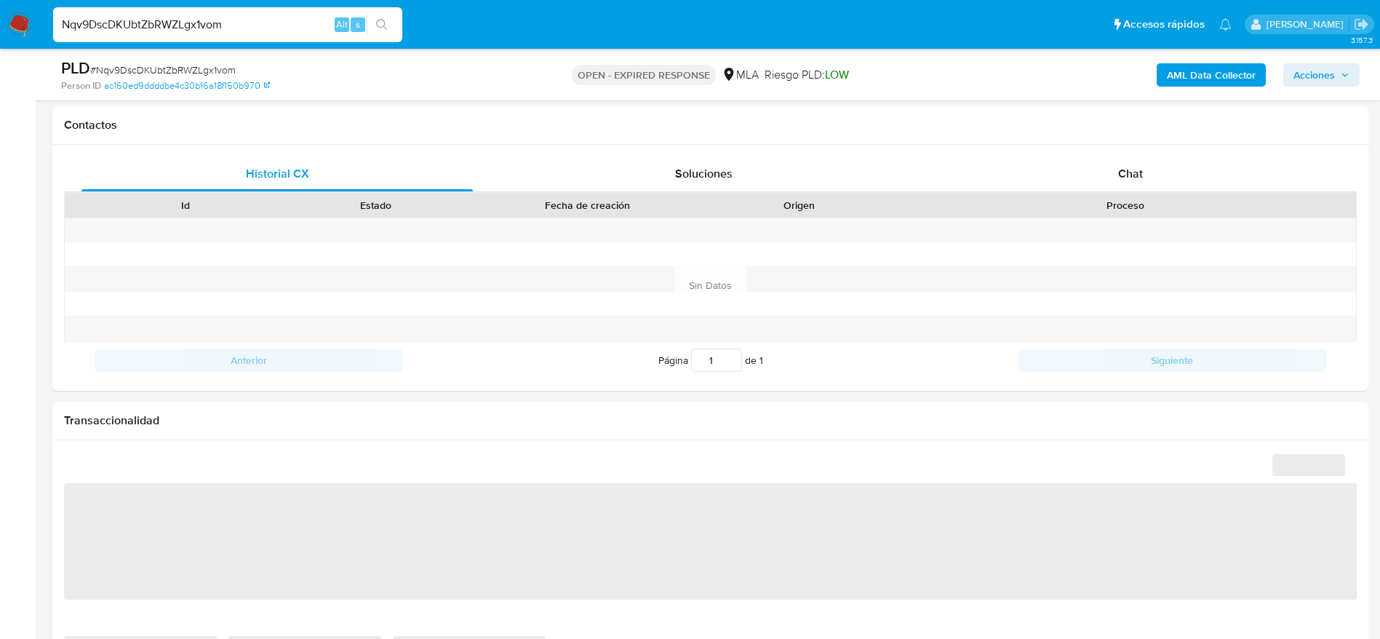
select select "10"
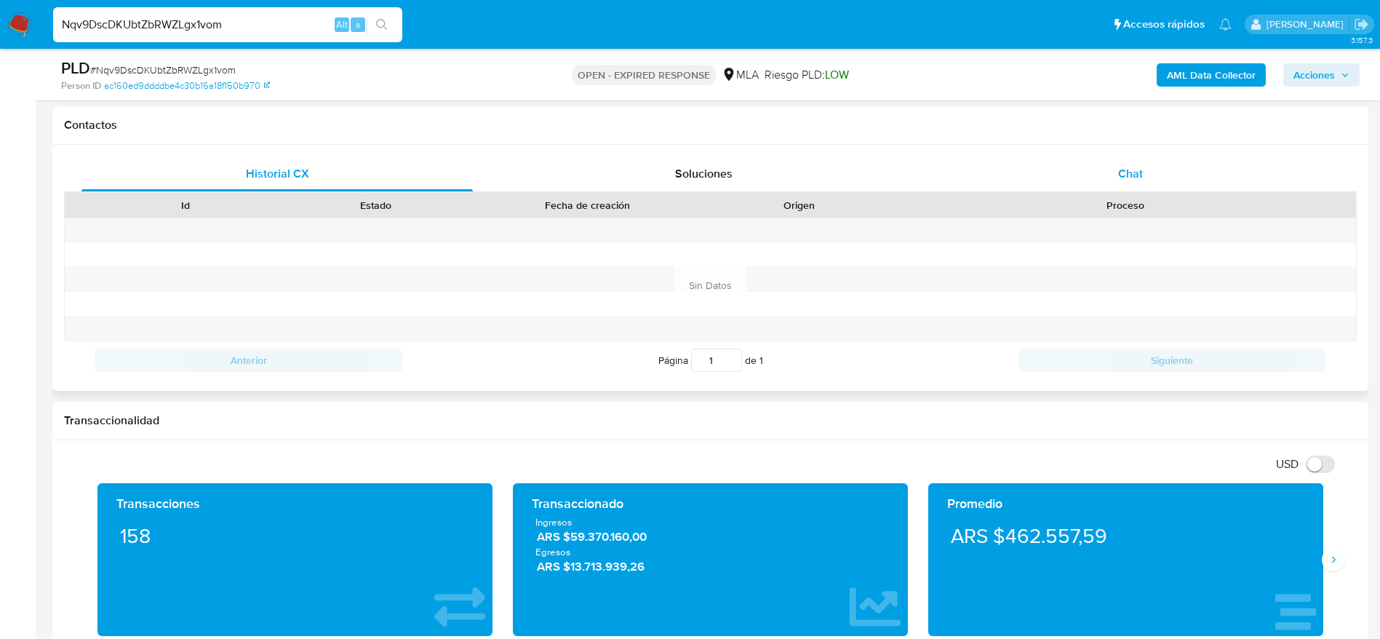
click at [1131, 177] on span "Chat" at bounding box center [1130, 173] width 25 height 17
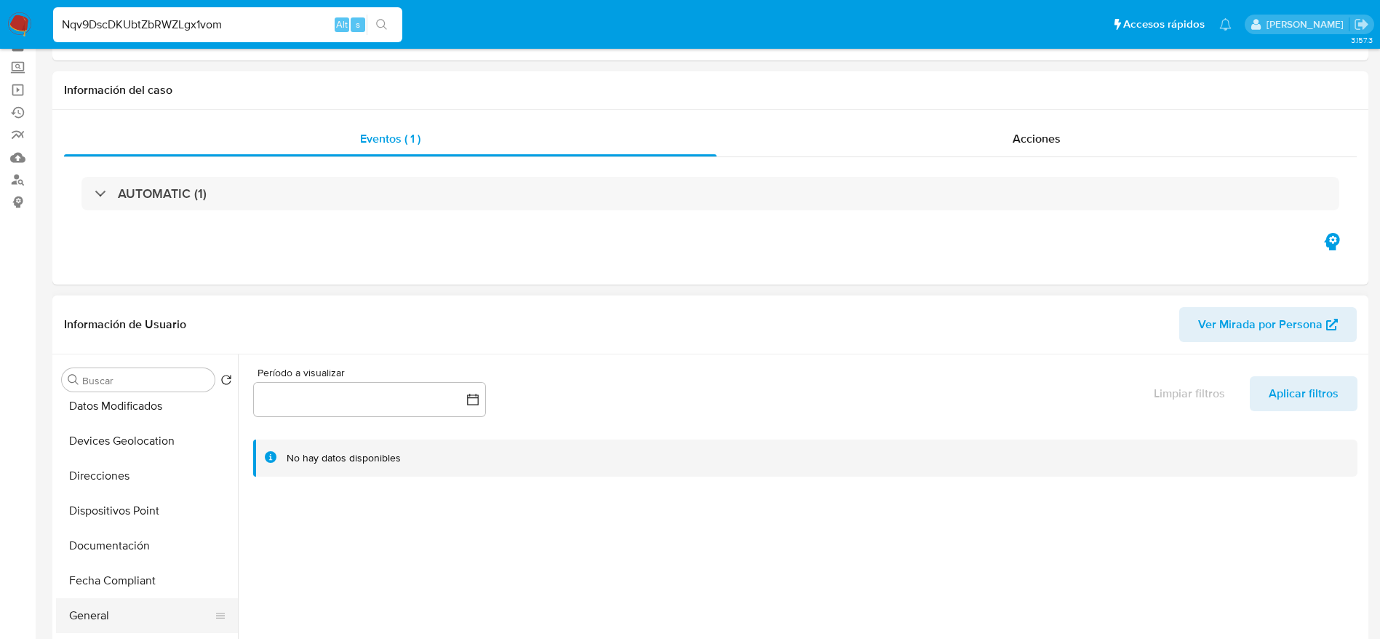
scroll to position [109, 0]
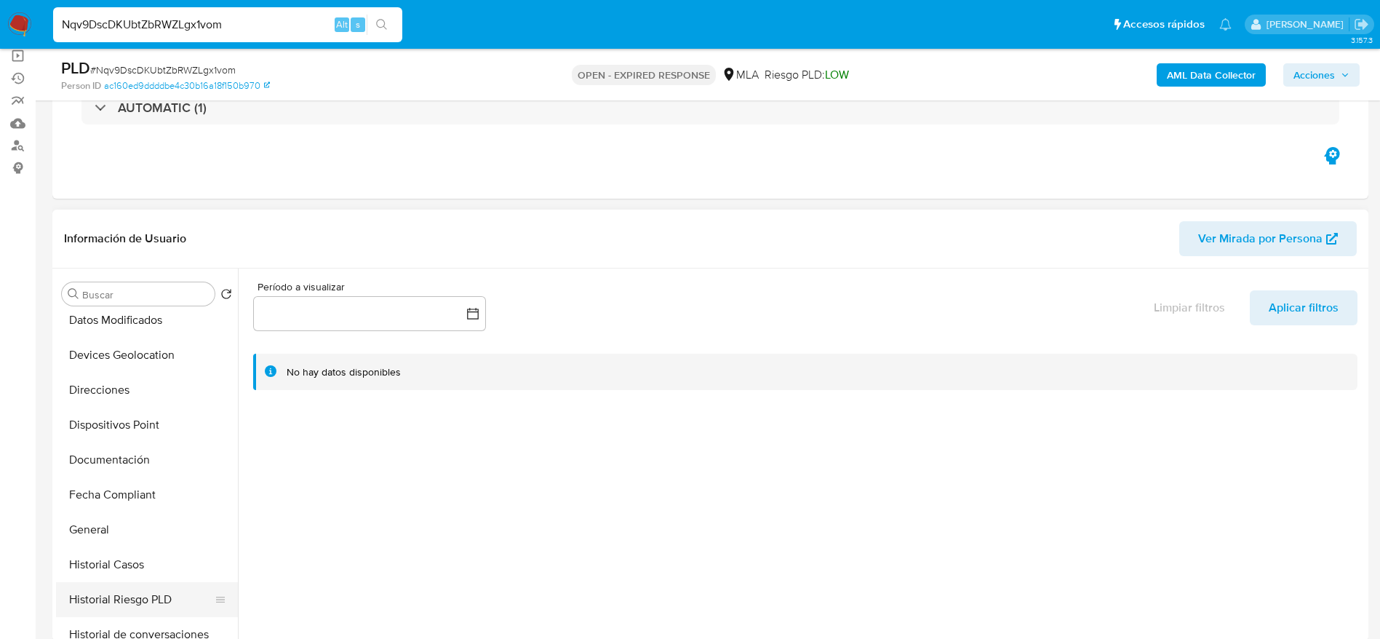
click at [126, 583] on button "Historial Riesgo PLD" at bounding box center [141, 599] width 170 height 35
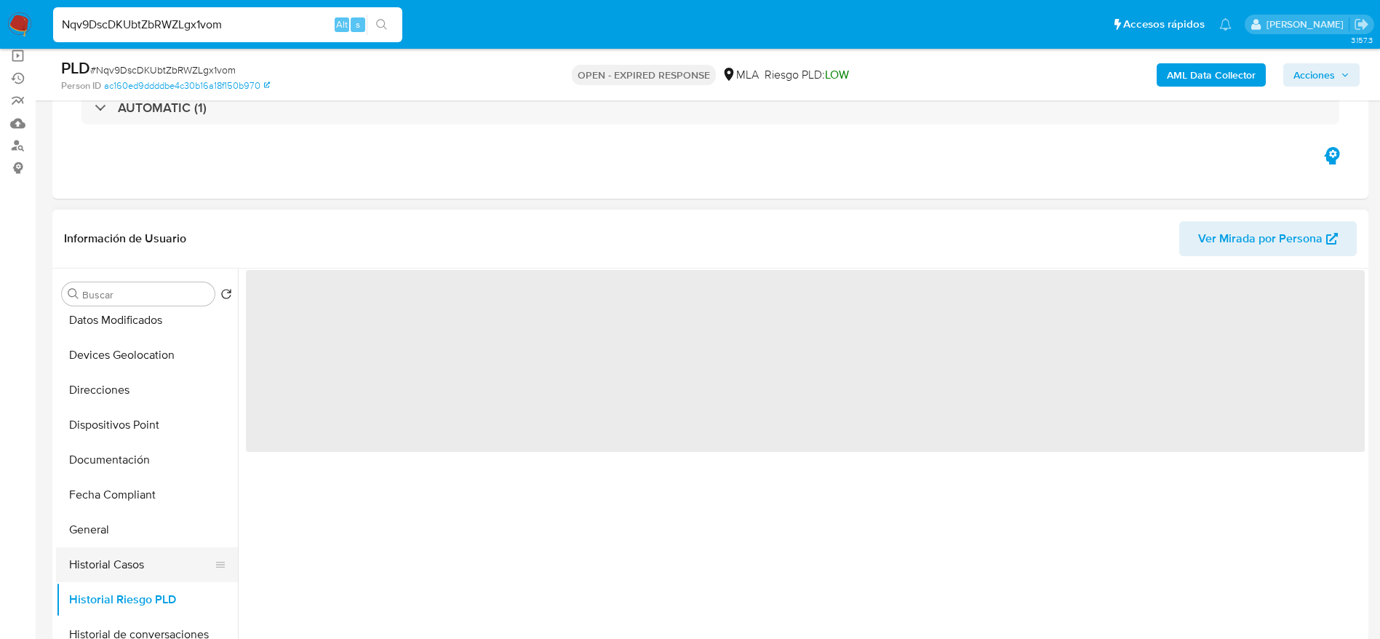
click at [142, 569] on button "Historial Casos" at bounding box center [141, 564] width 170 height 35
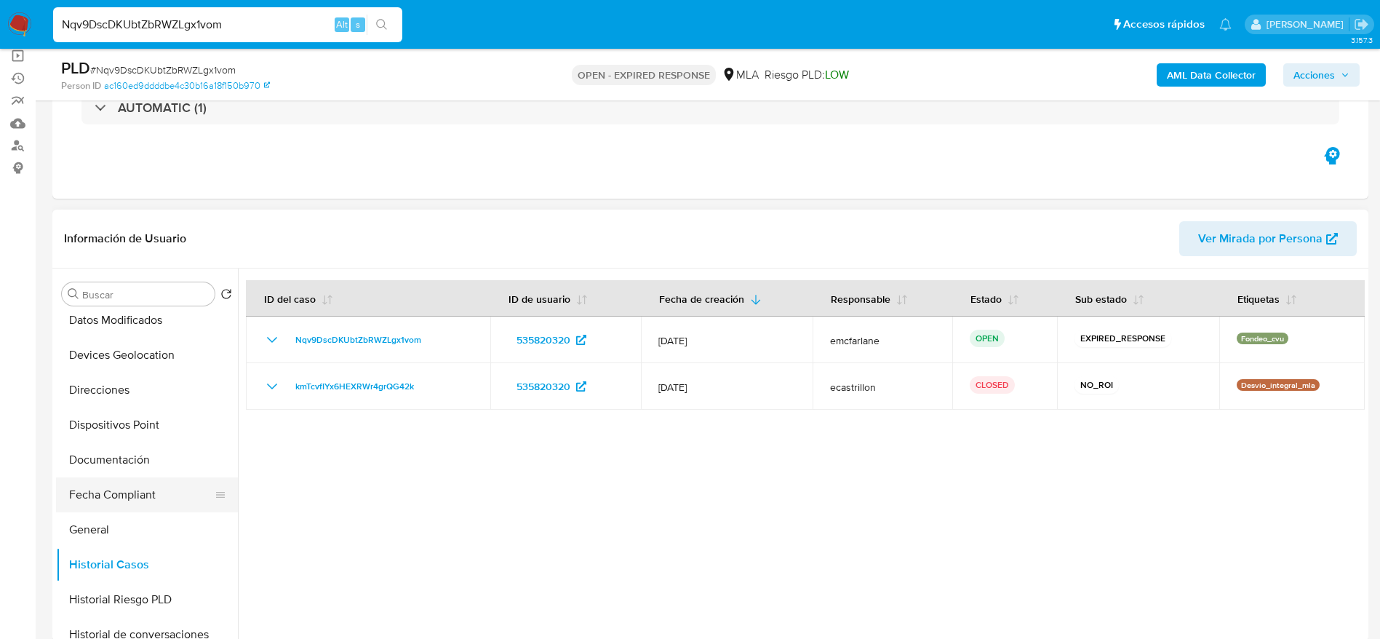
click at [91, 524] on button "General" at bounding box center [147, 529] width 182 height 35
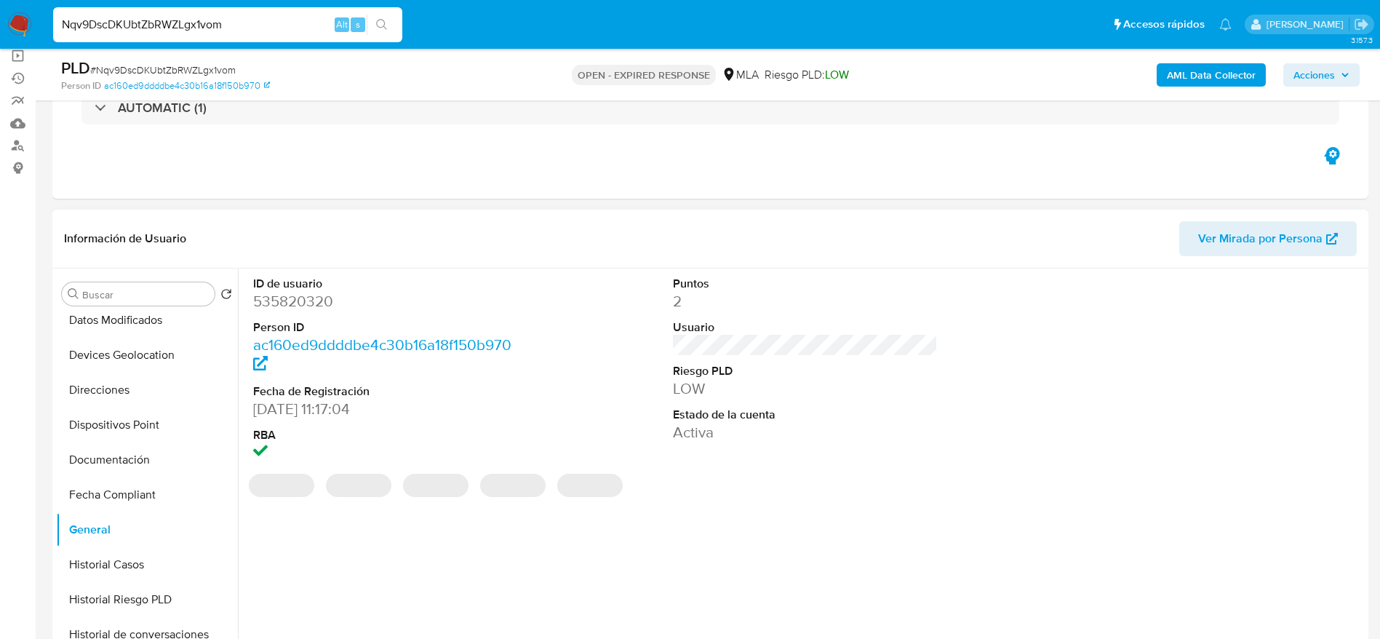
click at [295, 305] on dd "535820320" at bounding box center [385, 301] width 265 height 20
copy dd "535820320"
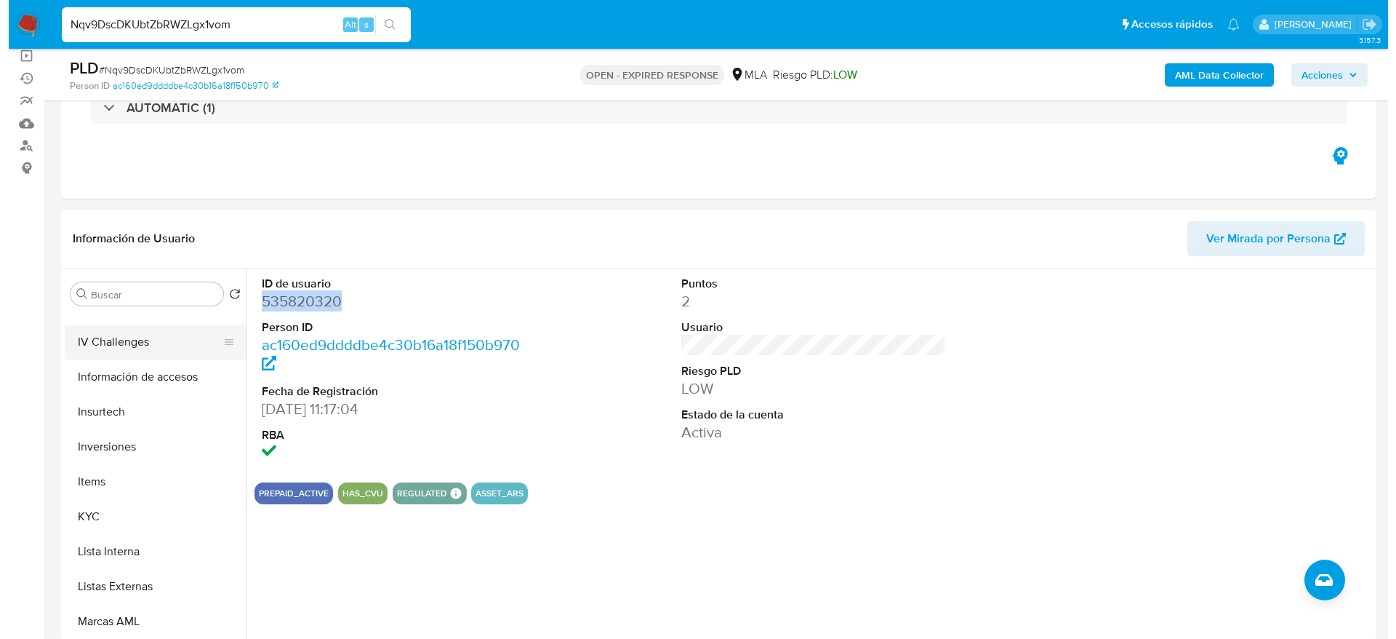
scroll to position [436, 0]
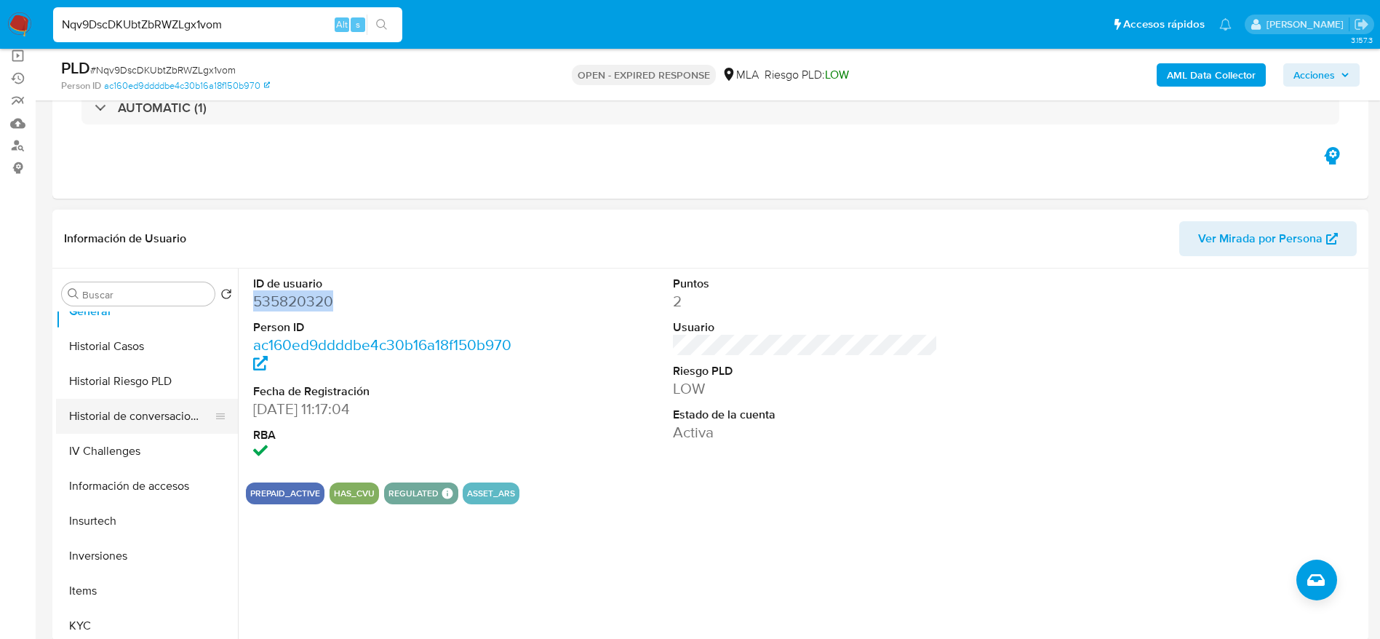
click at [143, 418] on button "Historial de conversaciones" at bounding box center [141, 416] width 170 height 35
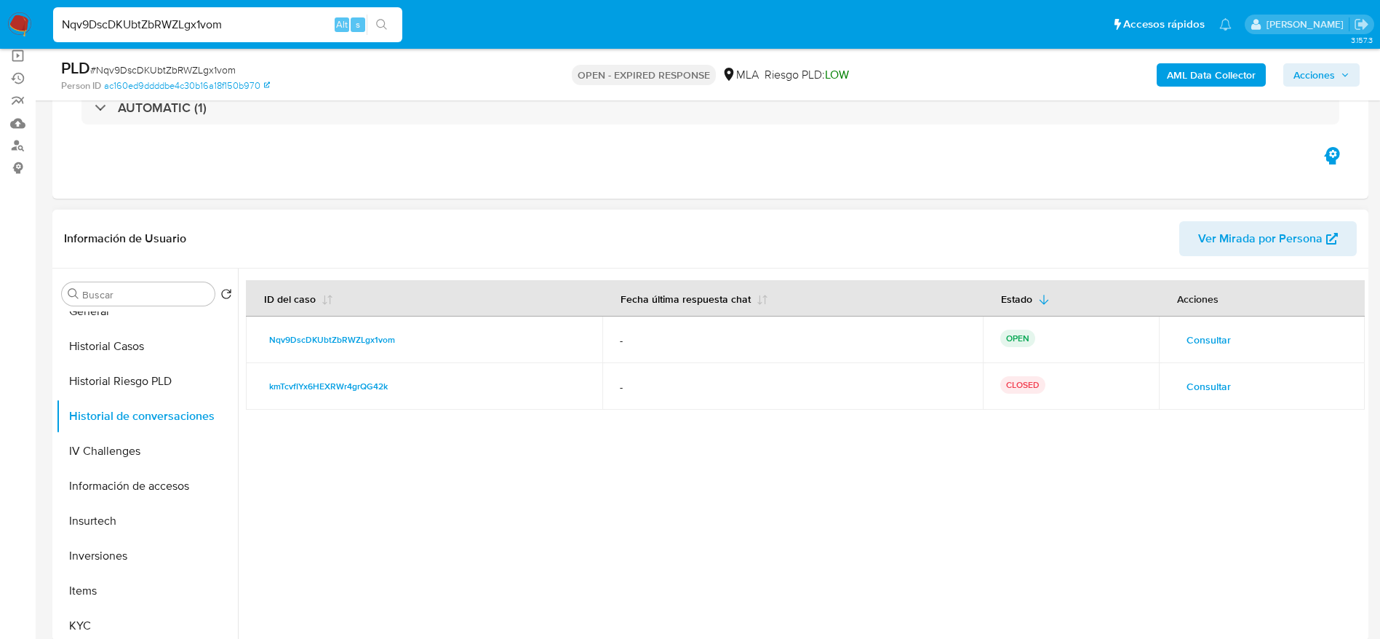
click at [1212, 388] on span "Consultar" at bounding box center [1208, 386] width 44 height 20
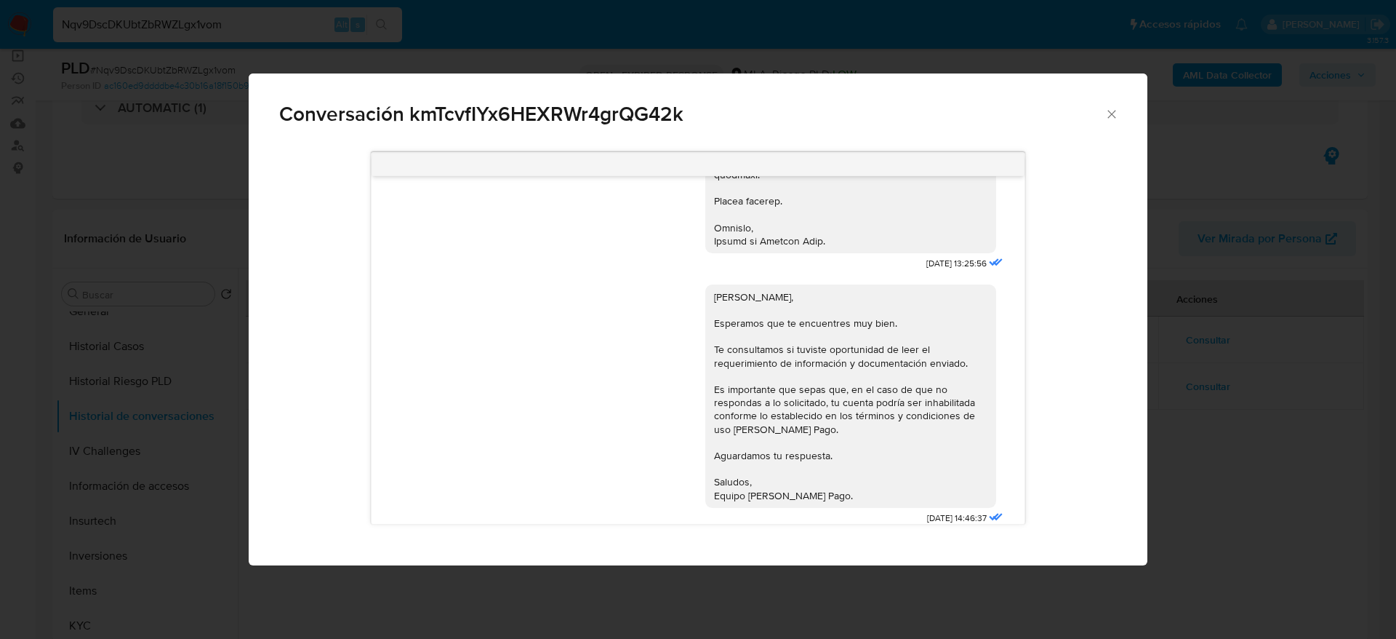
scroll to position [1687, 0]
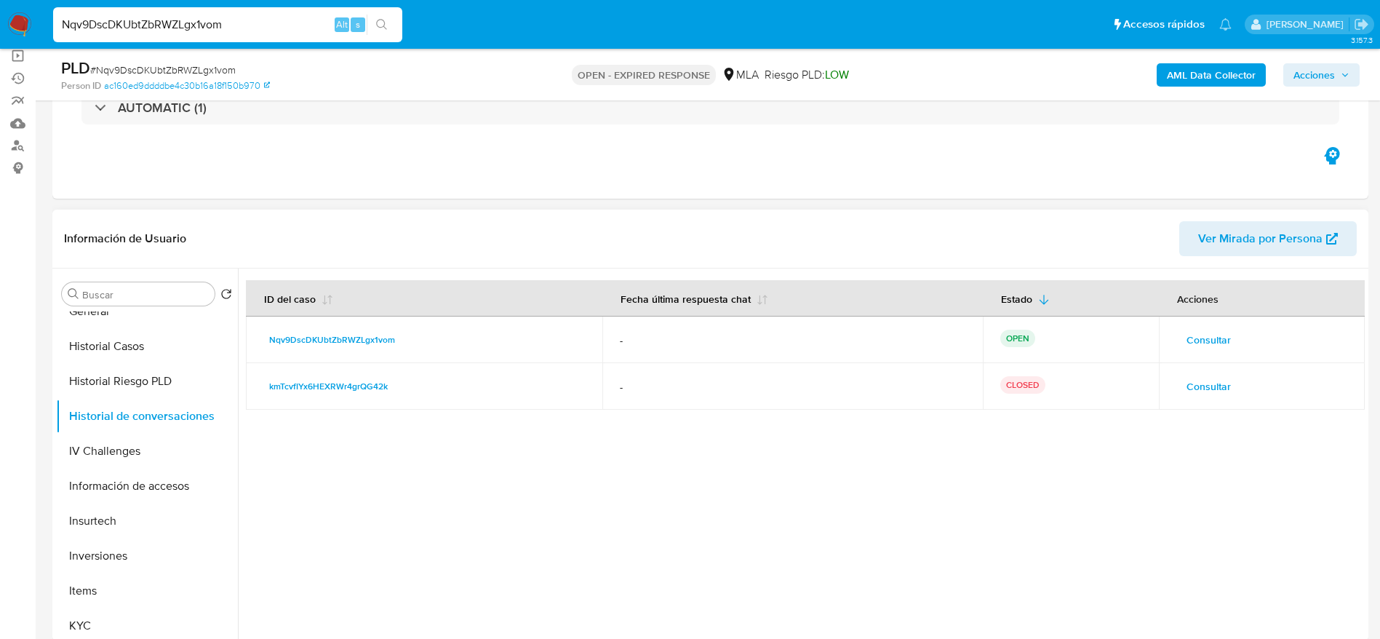
click at [1218, 339] on span "Consultar" at bounding box center [1208, 339] width 44 height 20
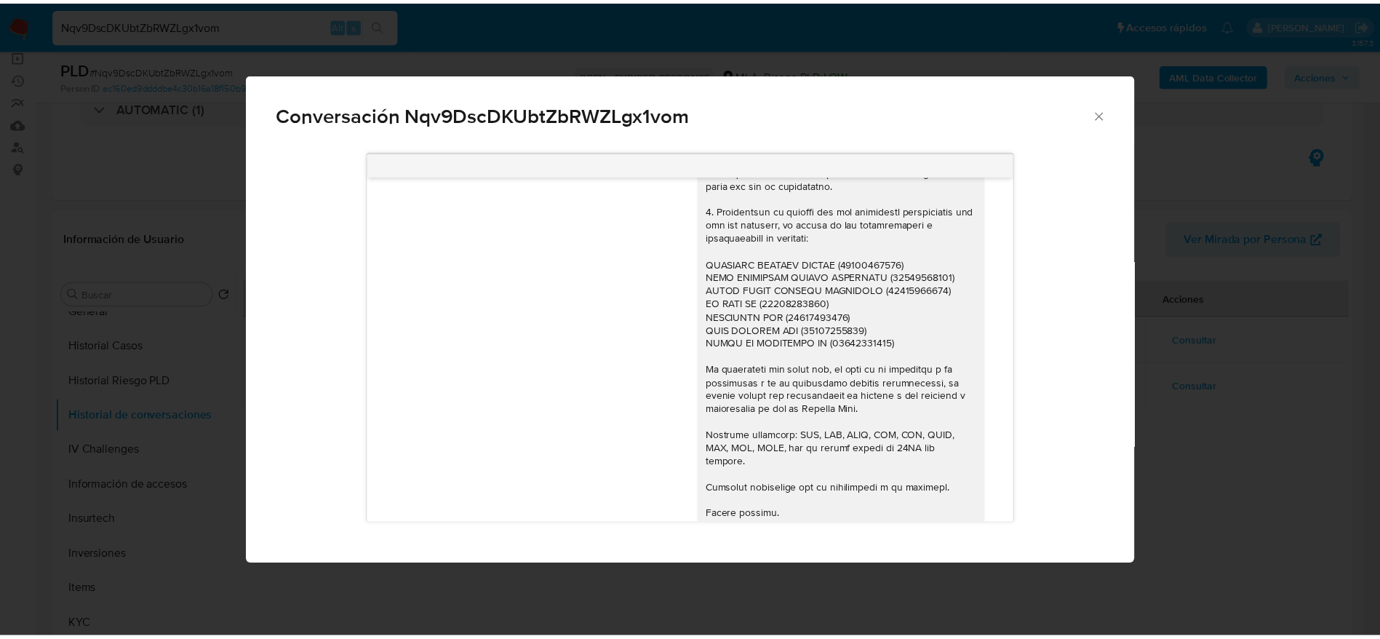
scroll to position [463, 0]
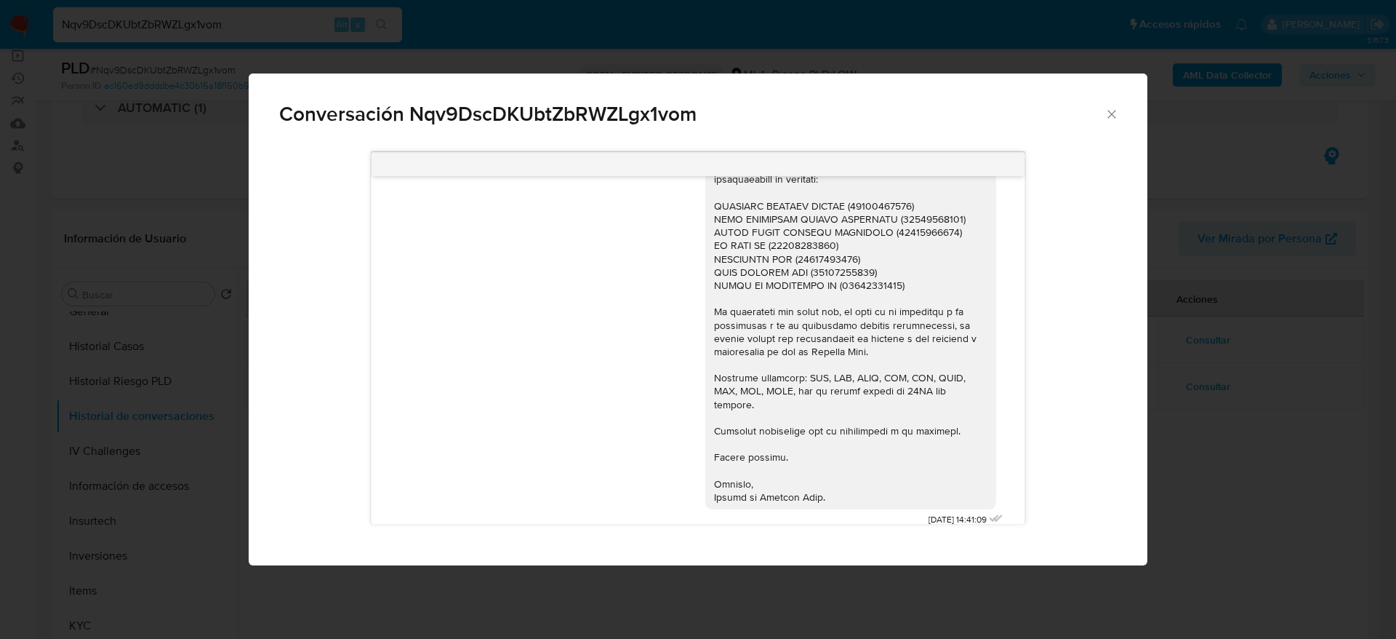
click at [1107, 116] on icon "Cerrar" at bounding box center [1112, 114] width 15 height 15
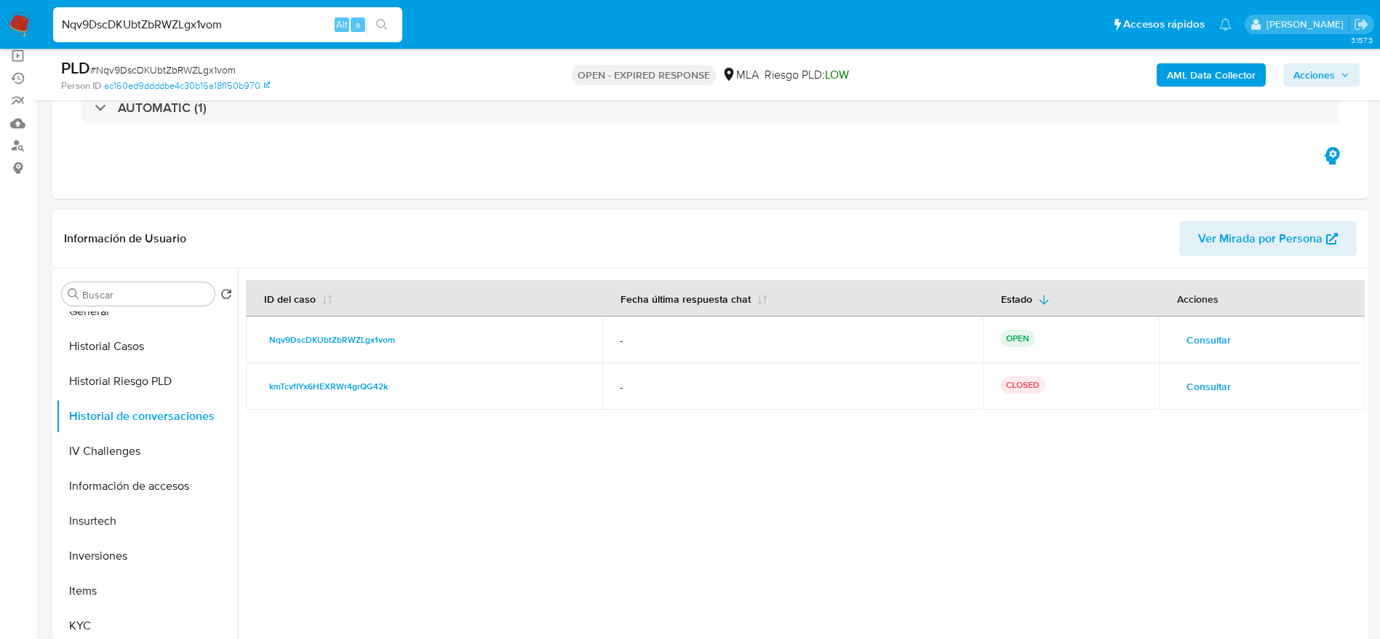
click at [148, 64] on span "# Nqv9DscDKUbtZbRWZLgx1vom" at bounding box center [162, 70] width 145 height 15
copy span "Nqv9DscDKUbtZbRWZLgx1vom"
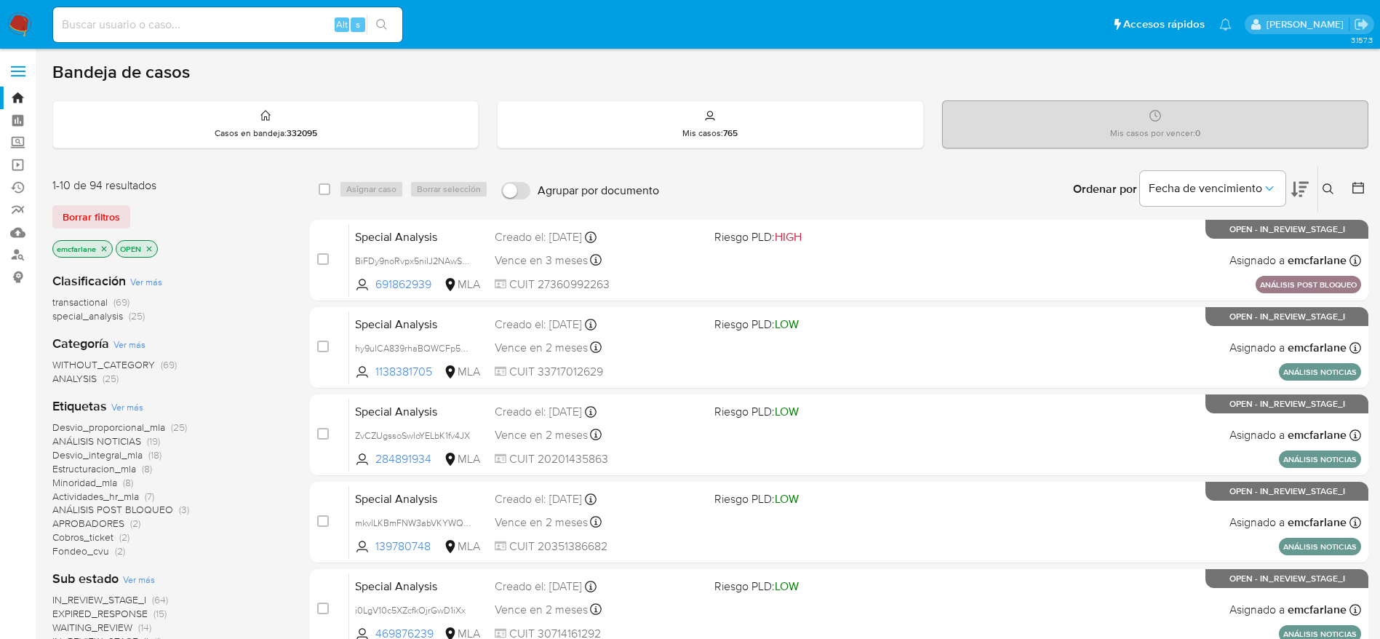
drag, startPoint x: 80, startPoint y: 212, endPoint x: 533, endPoint y: 166, distance: 455.4
click at [80, 213] on span "Borrar filtros" at bounding box center [91, 217] width 57 height 20
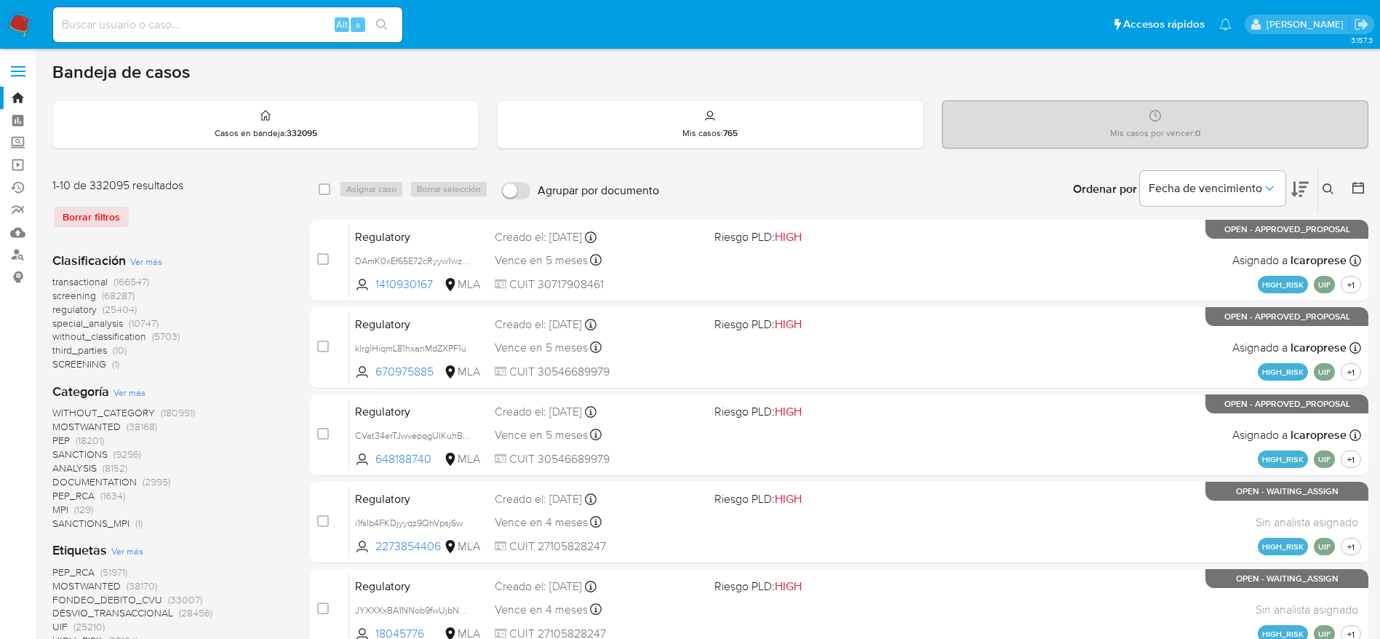
drag, startPoint x: 1328, startPoint y: 187, endPoint x: 1297, endPoint y: 204, distance: 35.8
click at [1329, 187] on icon at bounding box center [1328, 189] width 12 height 12
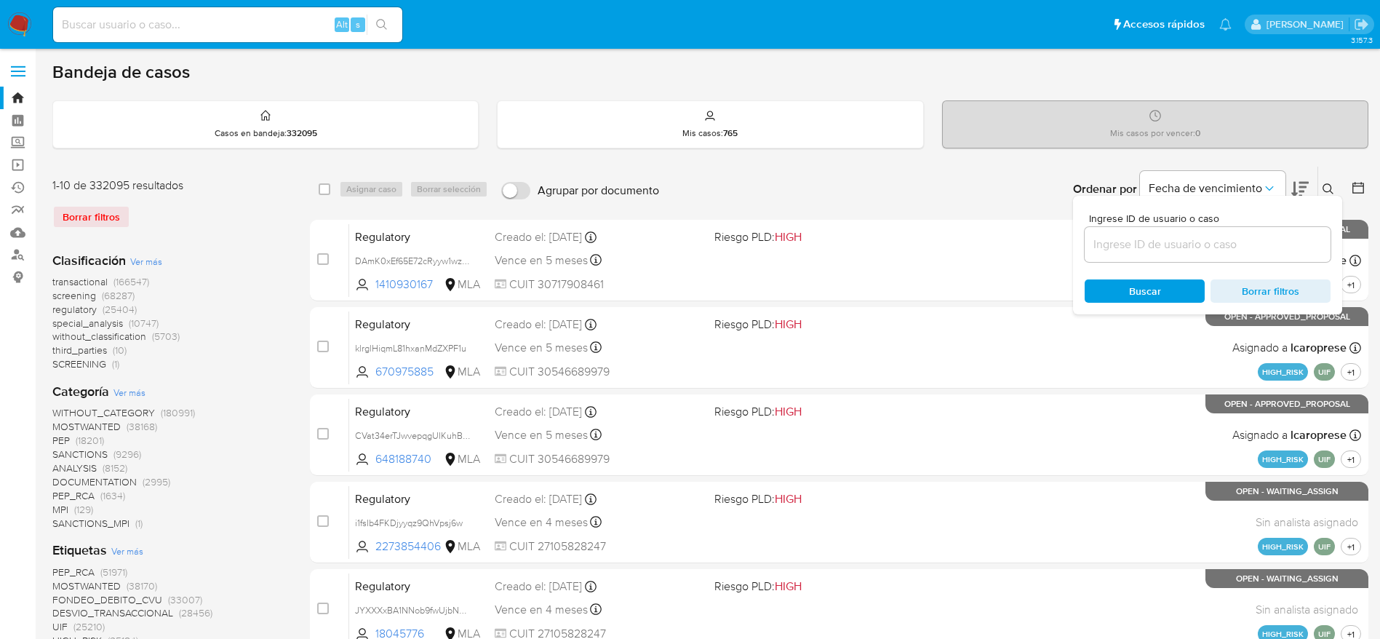
drag, startPoint x: 1135, startPoint y: 250, endPoint x: 1117, endPoint y: 255, distance: 18.7
click at [1135, 249] on input at bounding box center [1207, 244] width 246 height 19
type input "Nqv9DscDKUbtZbRWZLgx1vom"
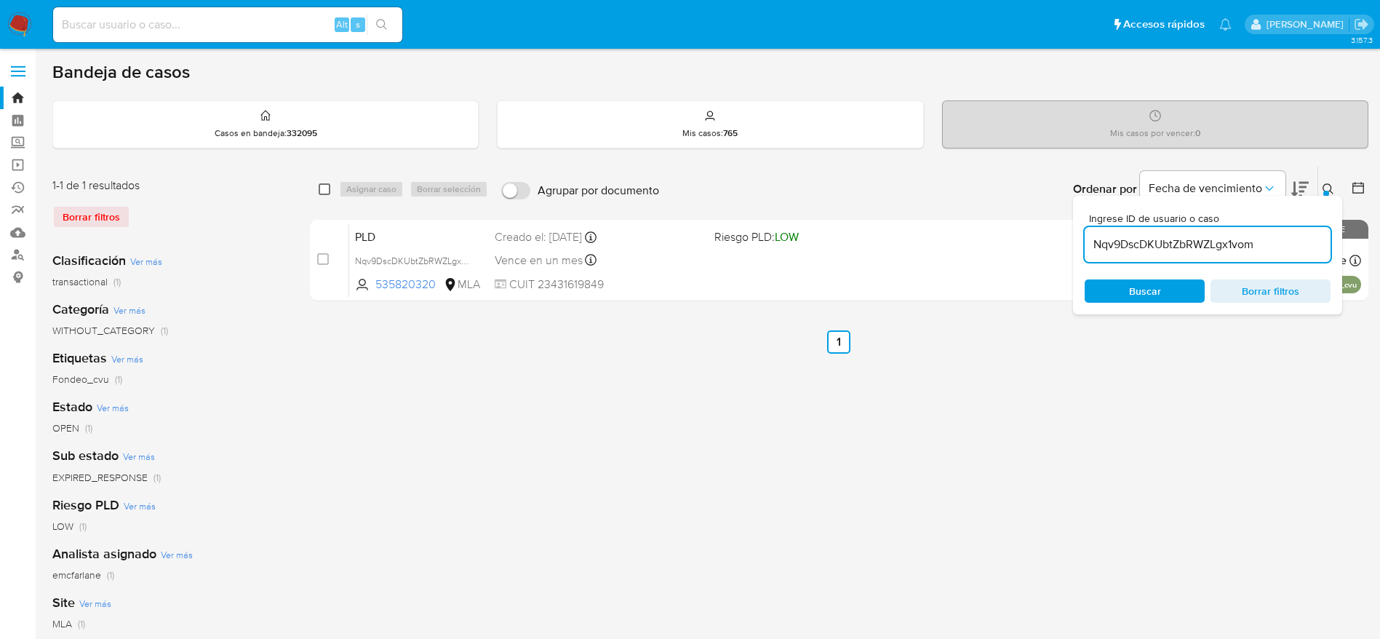
drag, startPoint x: 324, startPoint y: 189, endPoint x: 356, endPoint y: 189, distance: 32.7
click at [324, 190] on input "checkbox" at bounding box center [325, 189] width 12 height 12
checkbox input "true"
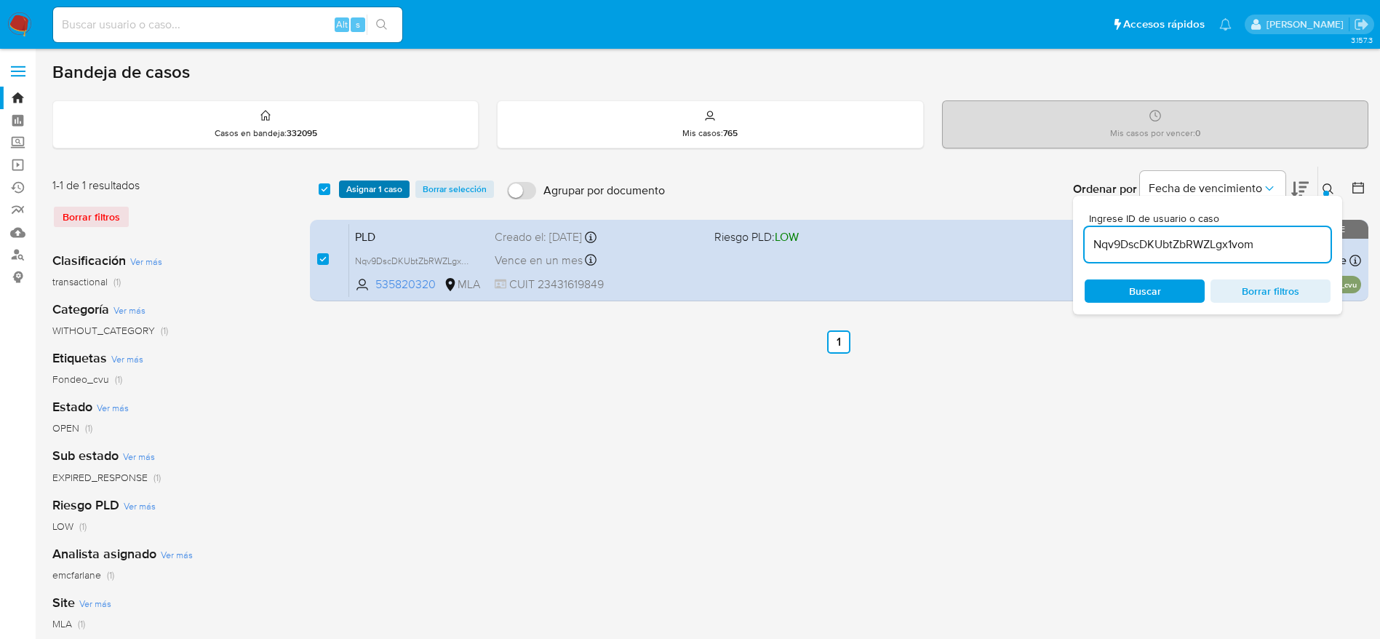
click at [356, 188] on span "Asignar 1 caso" at bounding box center [374, 189] width 56 height 15
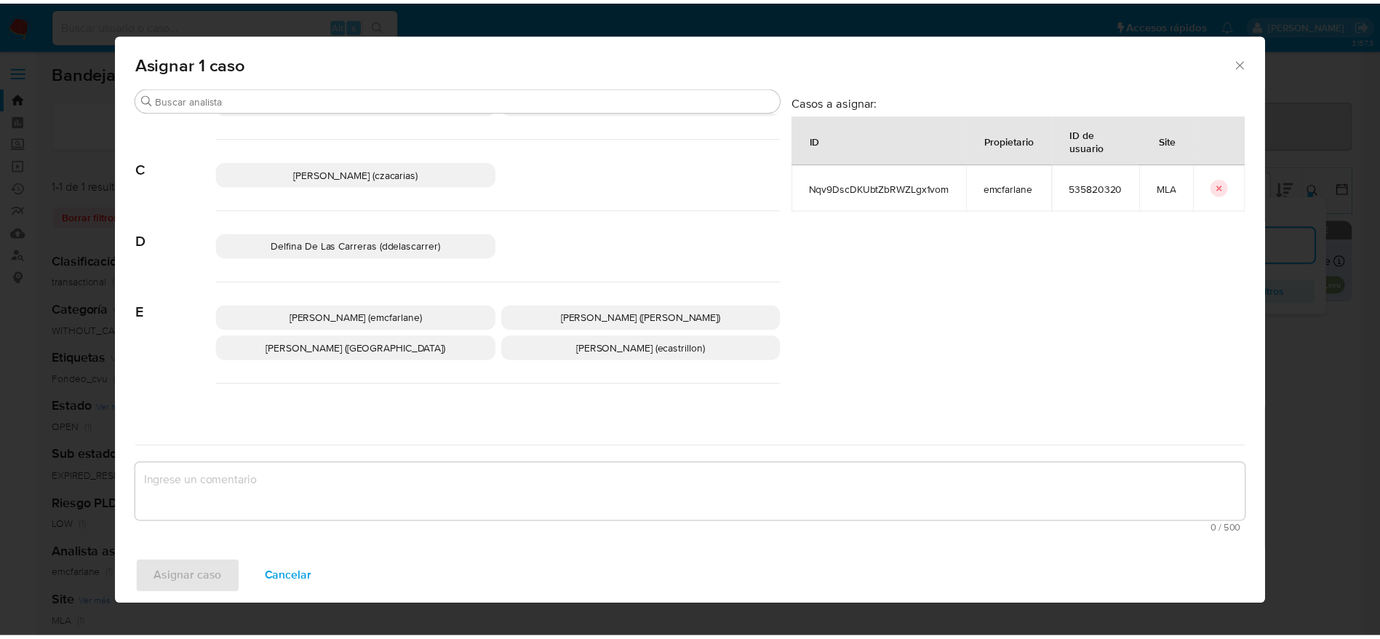
scroll to position [109, 0]
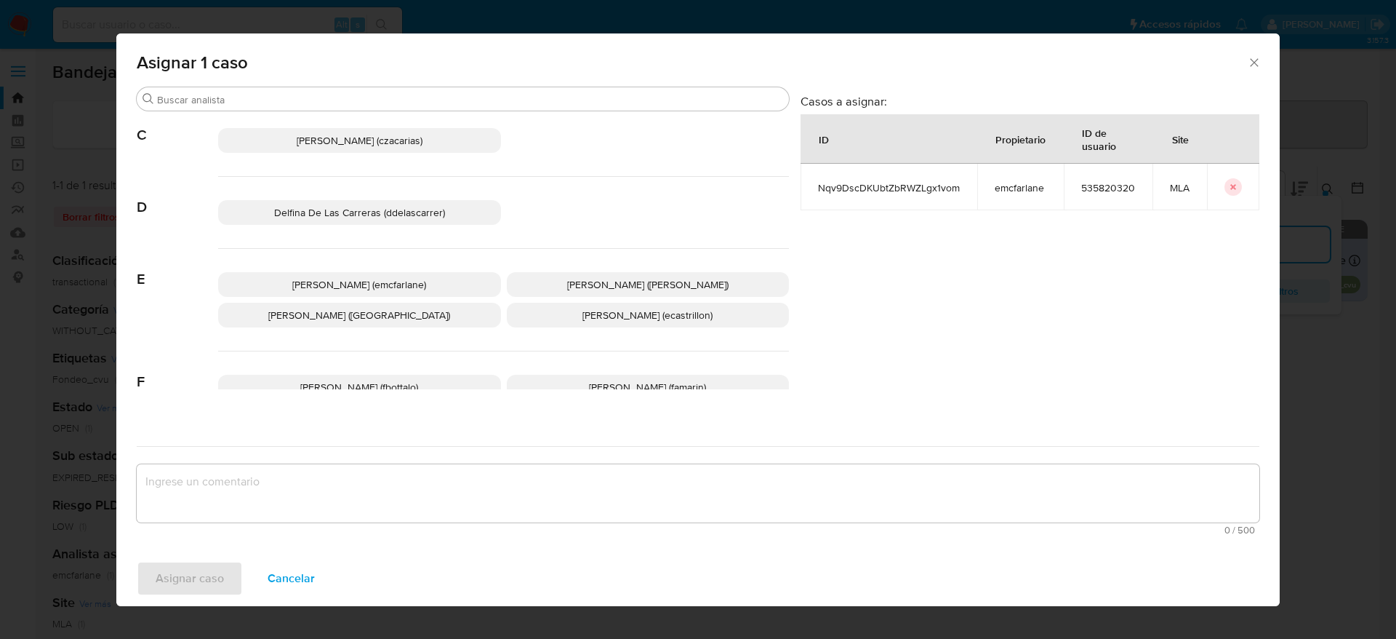
click at [388, 298] on div "[PERSON_NAME] (emcfarlane) [PERSON_NAME] ([PERSON_NAME]) [PERSON_NAME] (evitiel…" at bounding box center [503, 300] width 571 height 103
click at [378, 287] on span "Elaine Mc Farlane (emcfarlane)" at bounding box center [359, 284] width 134 height 15
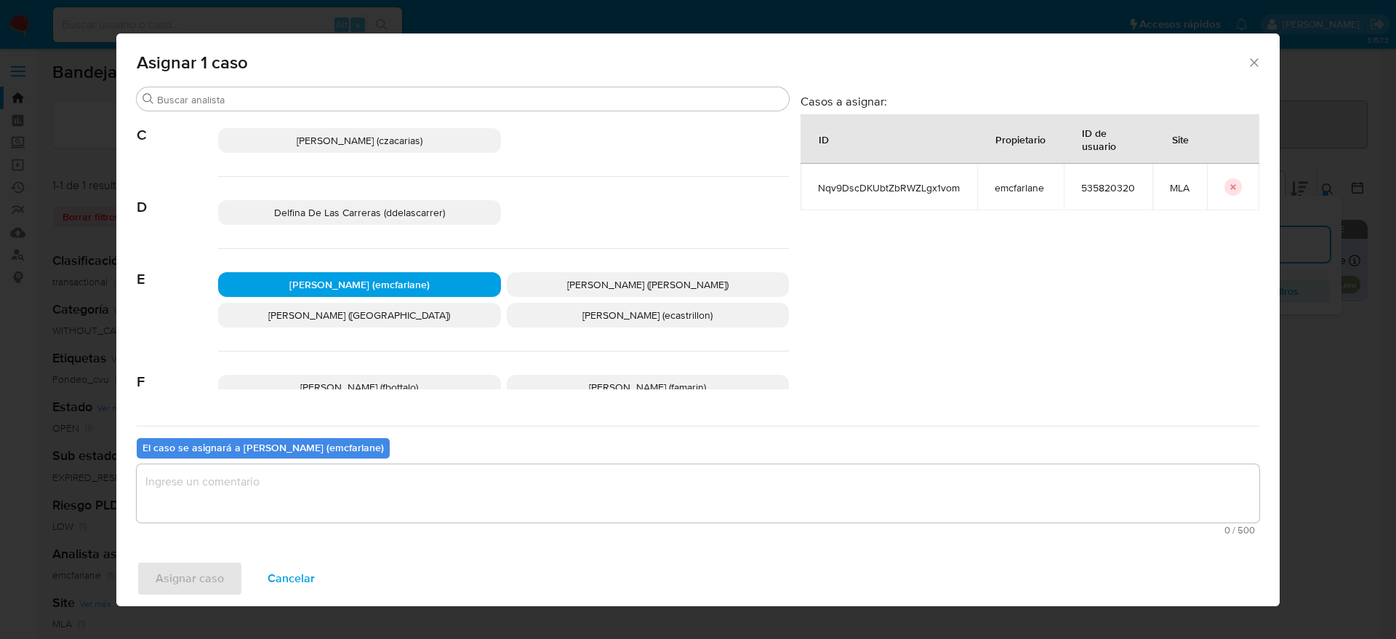
click at [321, 502] on textarea "assign-modal" at bounding box center [698, 493] width 1123 height 58
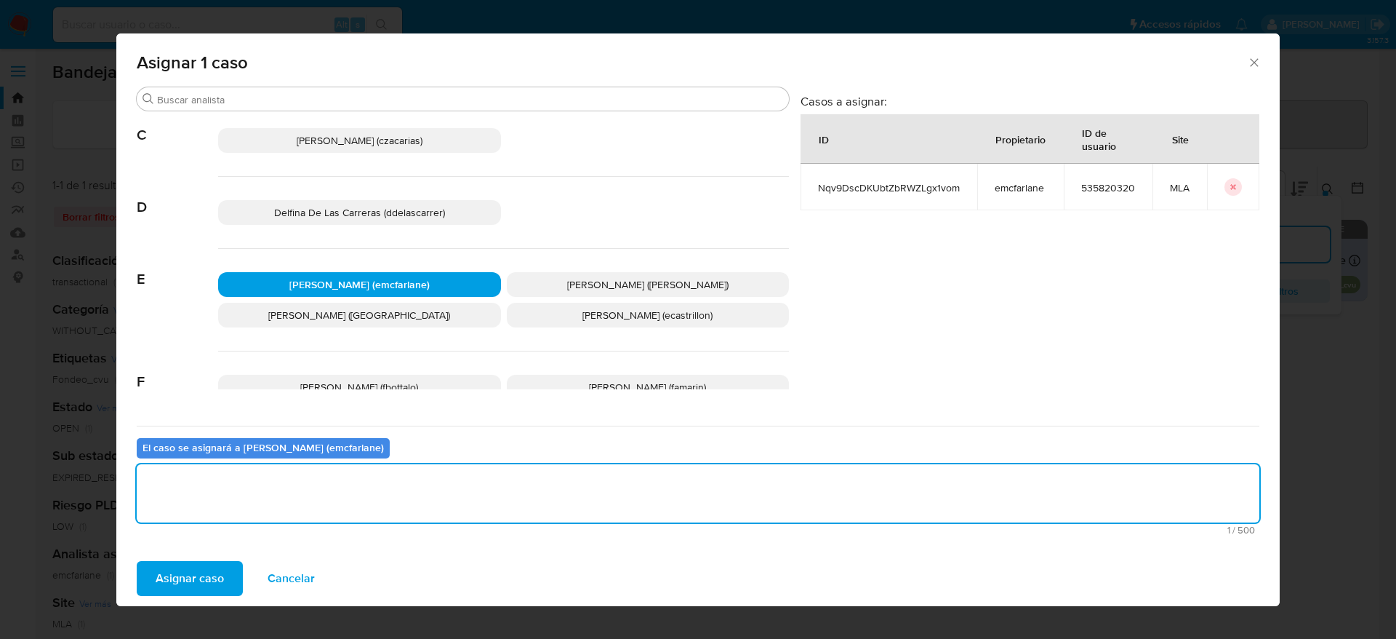
click at [224, 580] on button "Asignar caso" at bounding box center [190, 578] width 106 height 35
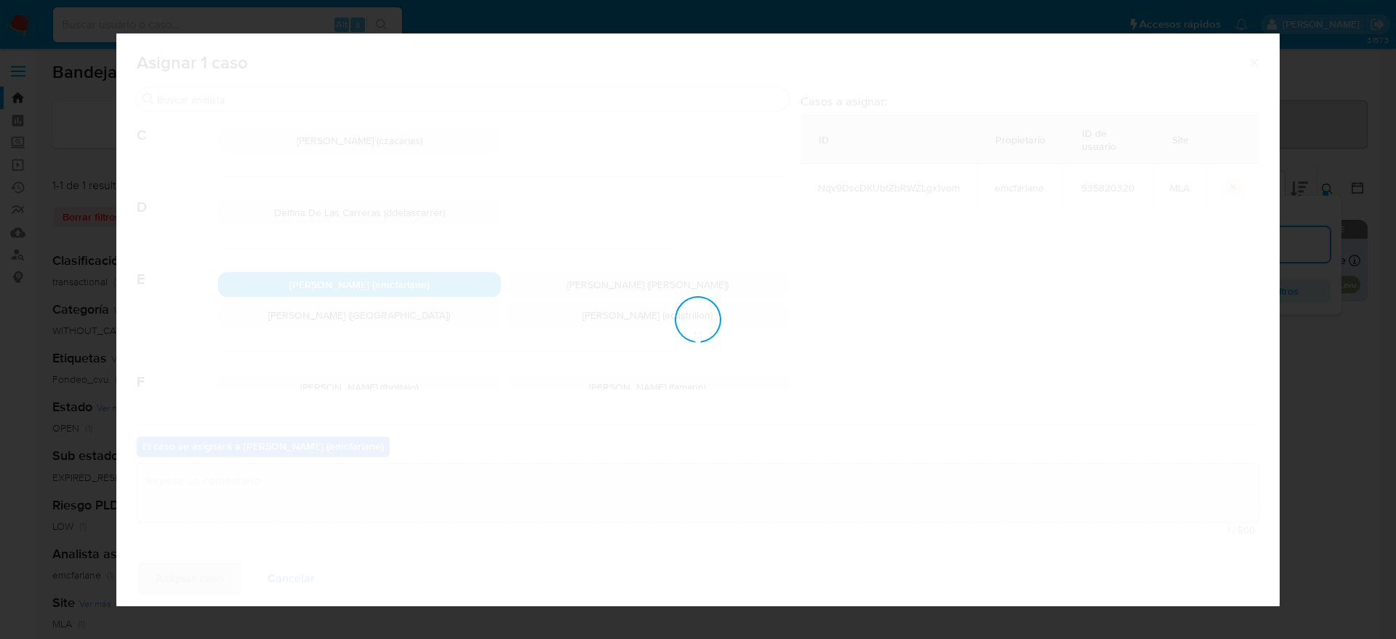
checkbox input "false"
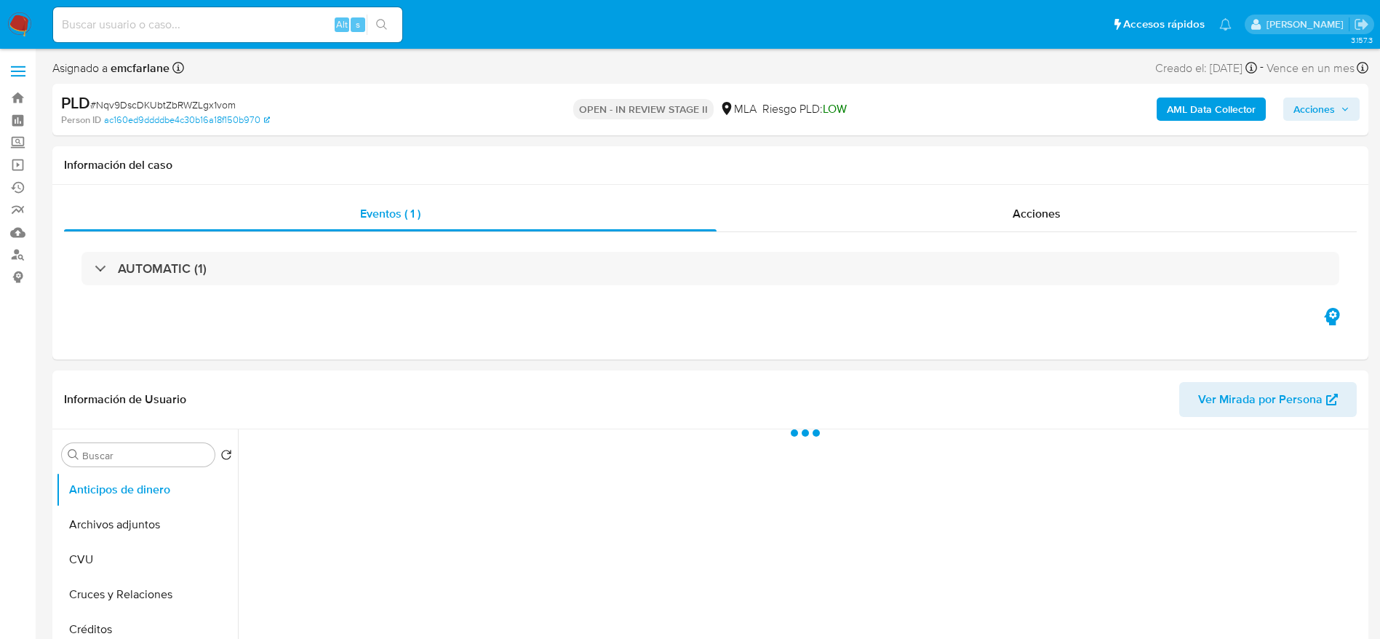
click at [1340, 116] on span "Acciones" at bounding box center [1321, 109] width 56 height 20
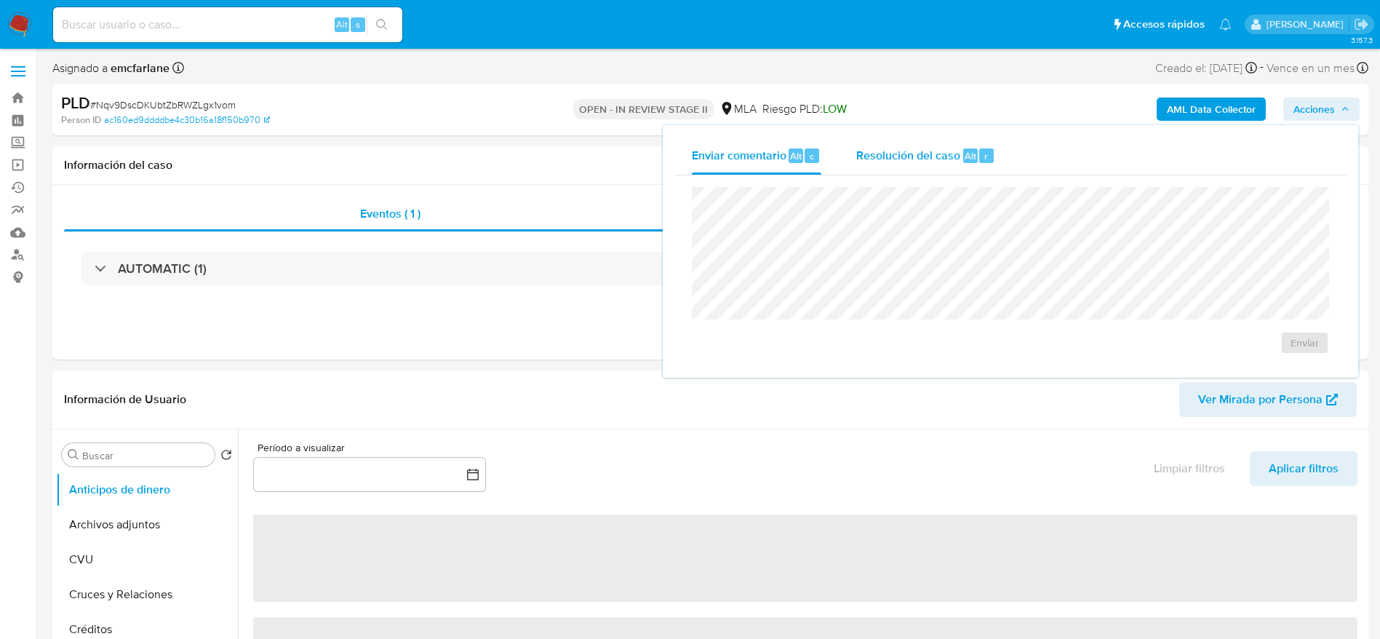
click at [980, 161] on div "r" at bounding box center [986, 155] width 15 height 15
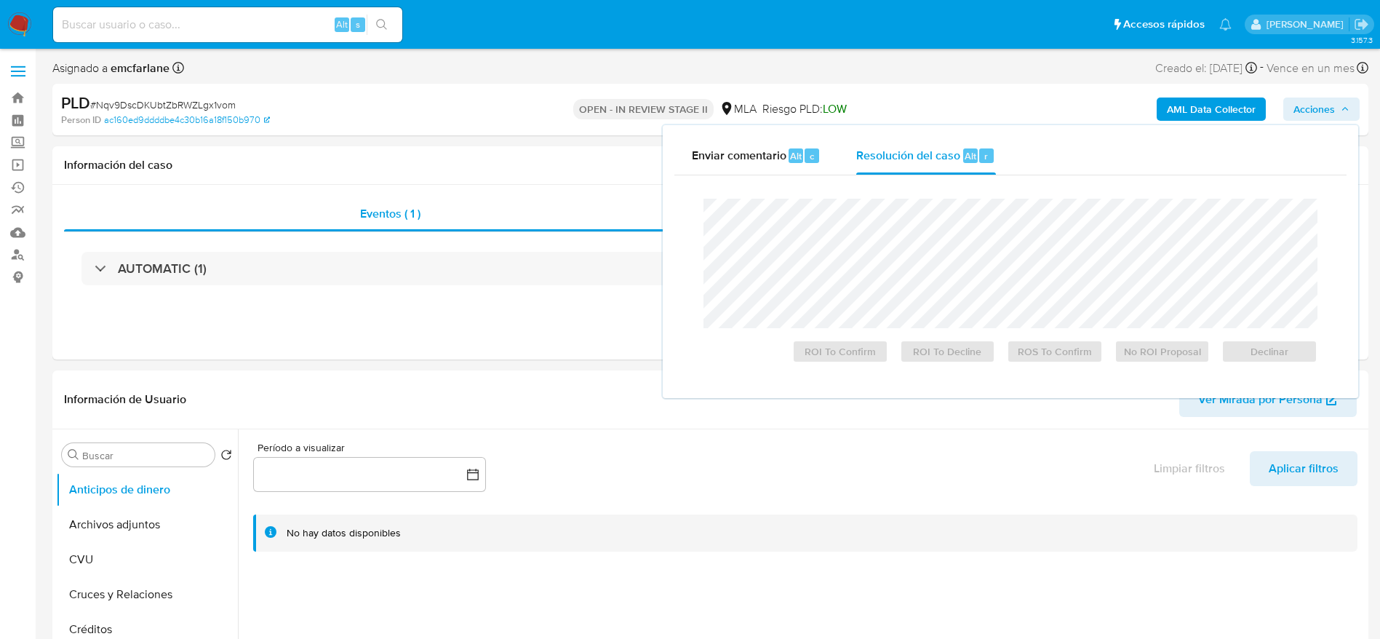
select select "10"
click at [1233, 363] on button "Declinar" at bounding box center [1269, 351] width 96 height 23
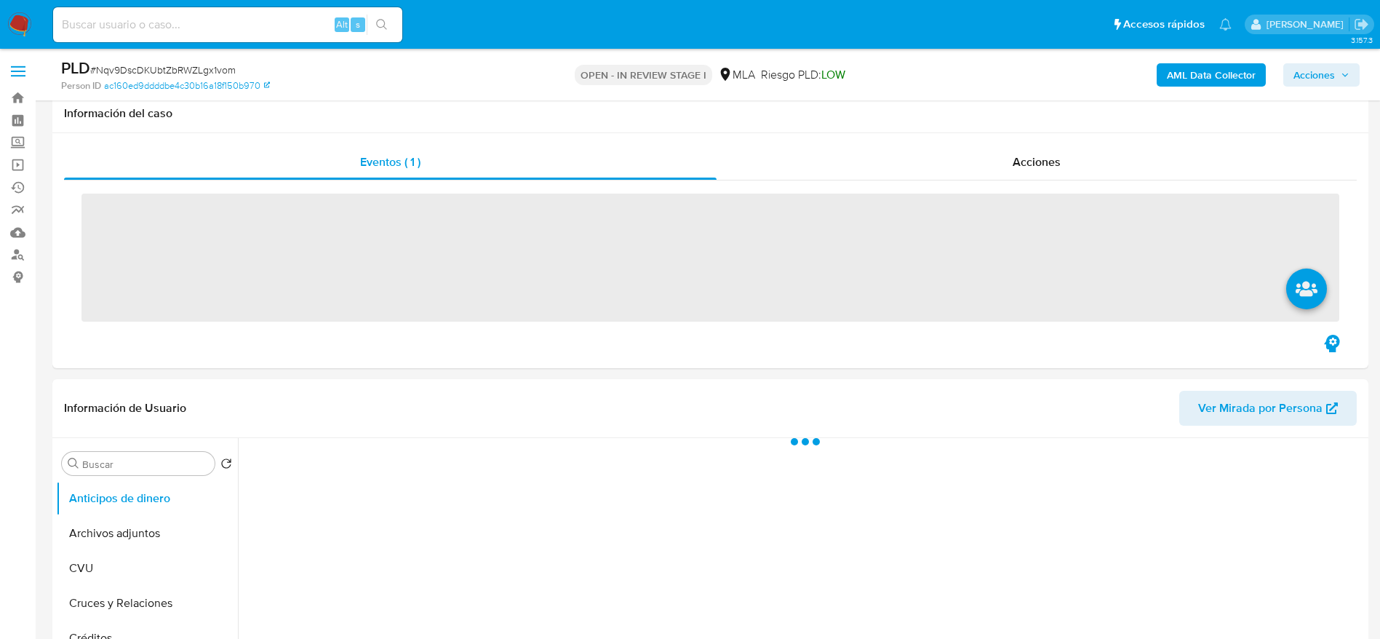
scroll to position [545, 0]
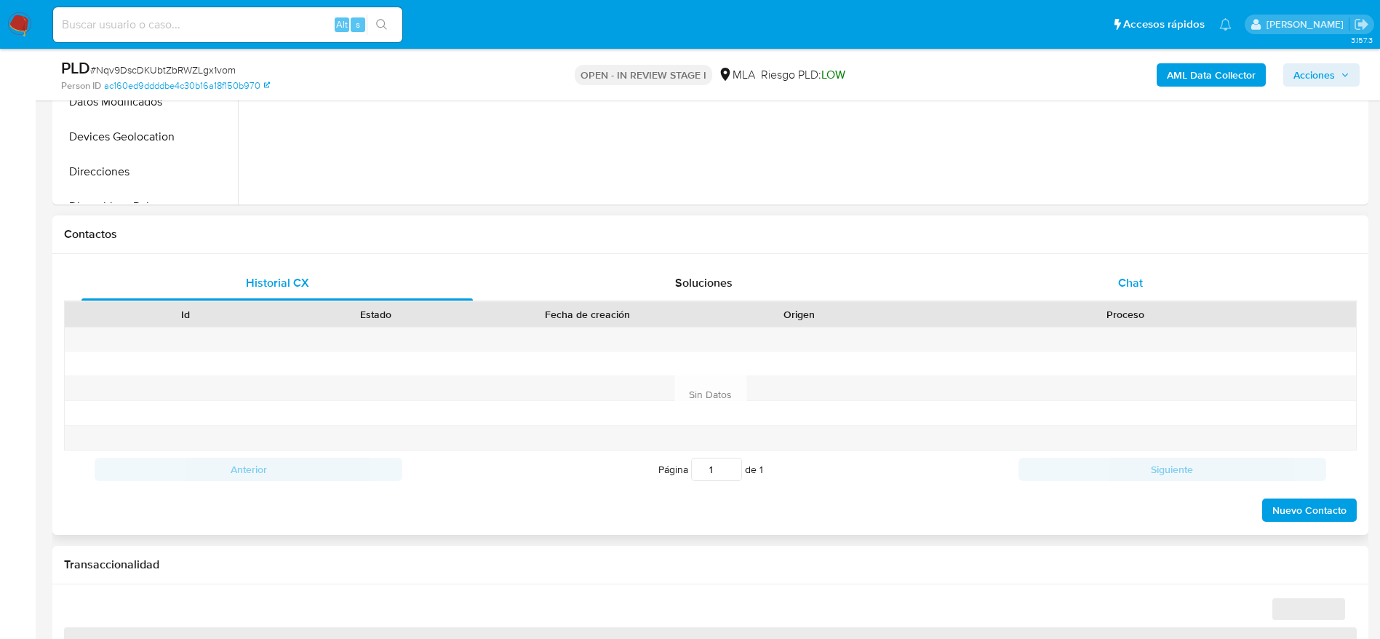
click at [1124, 287] on span "Chat" at bounding box center [1130, 282] width 25 height 17
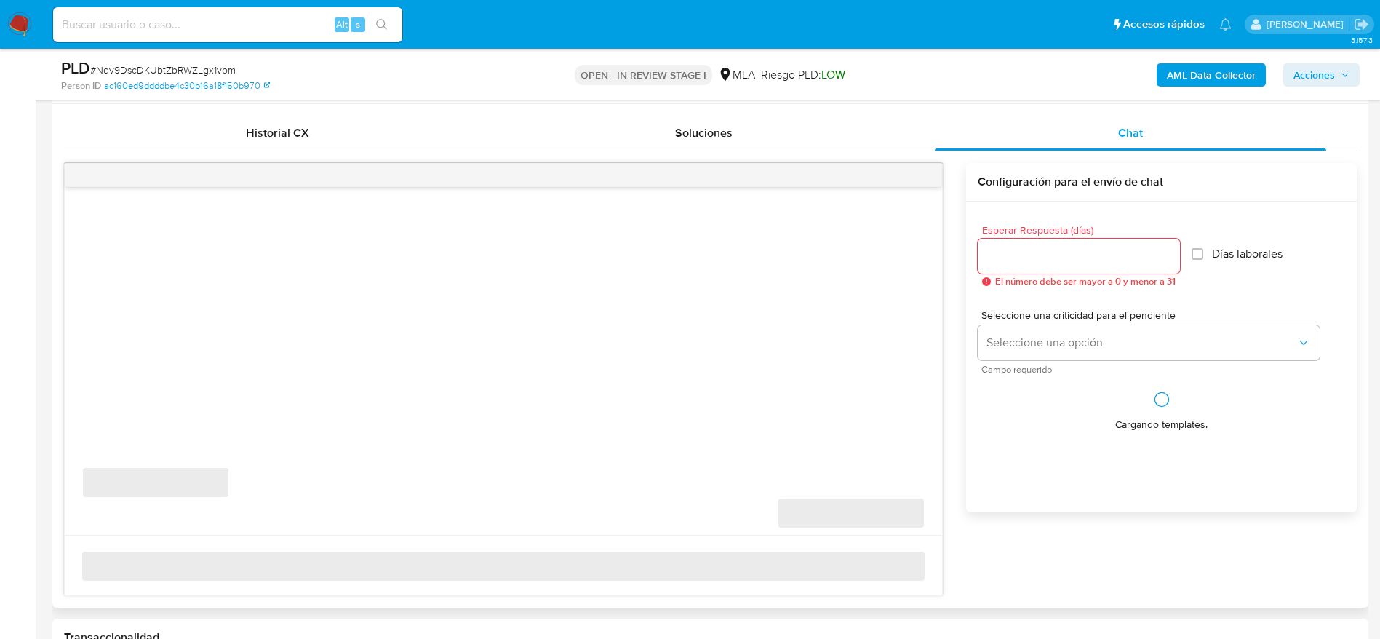
scroll to position [764, 0]
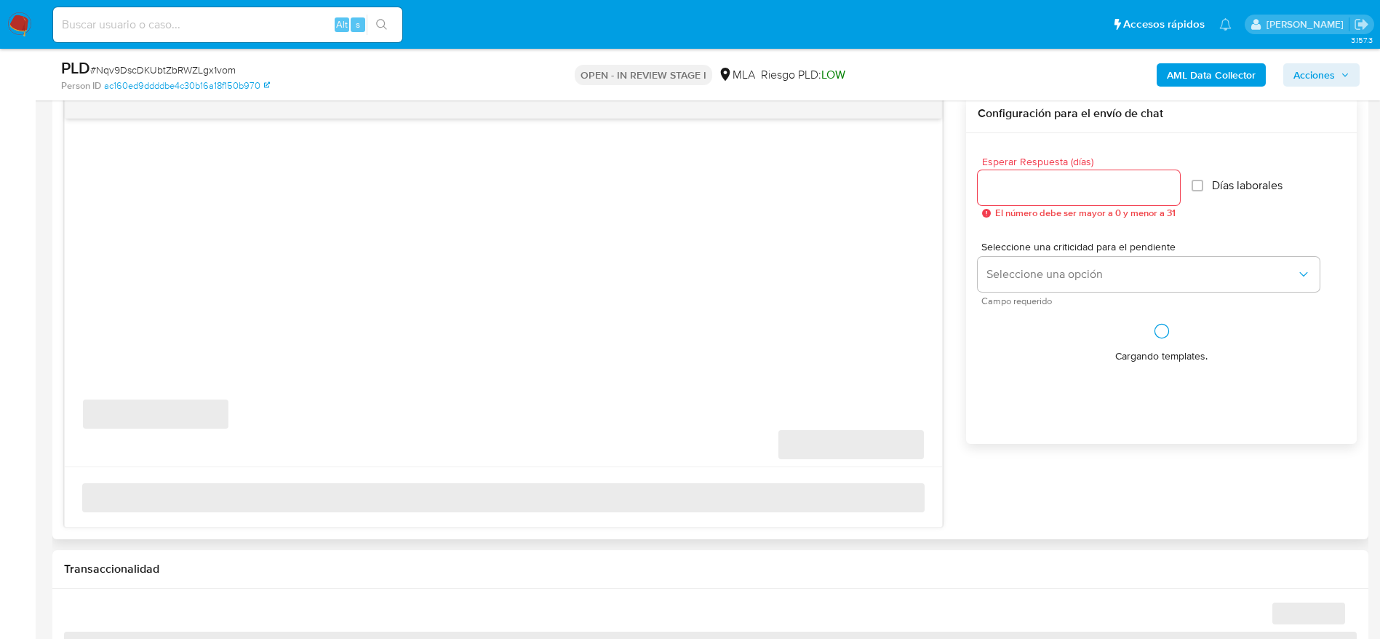
select select "10"
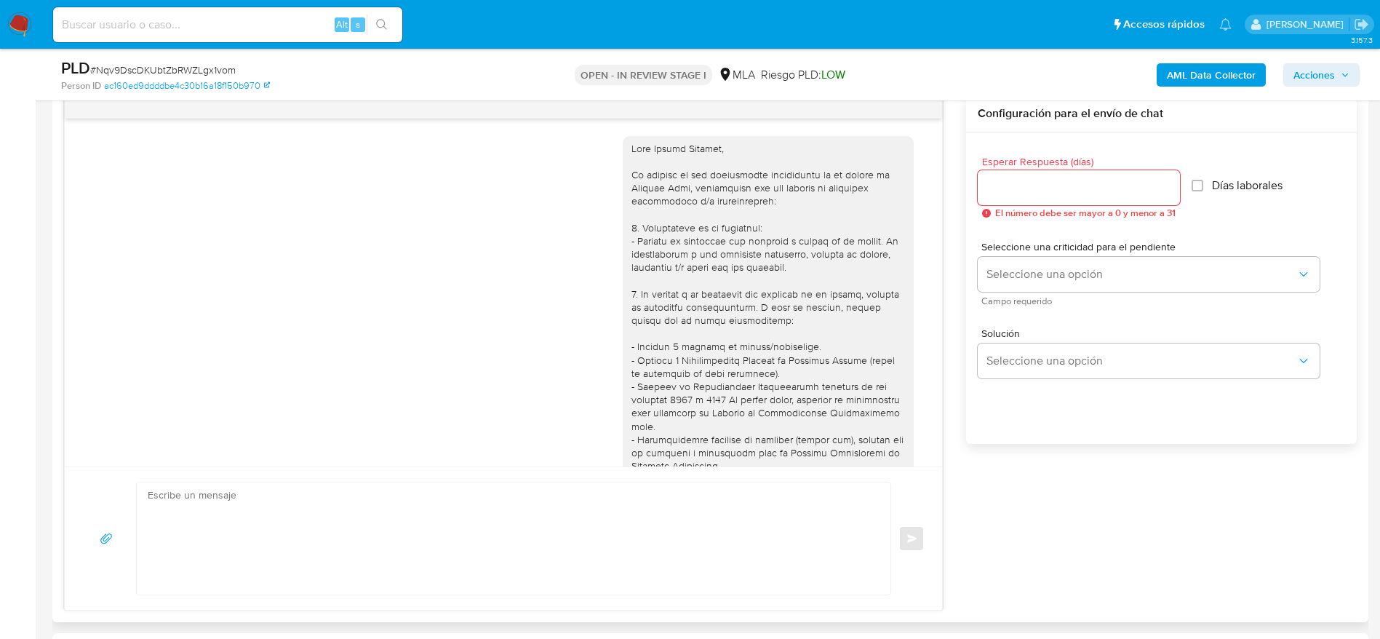
scroll to position [463, 0]
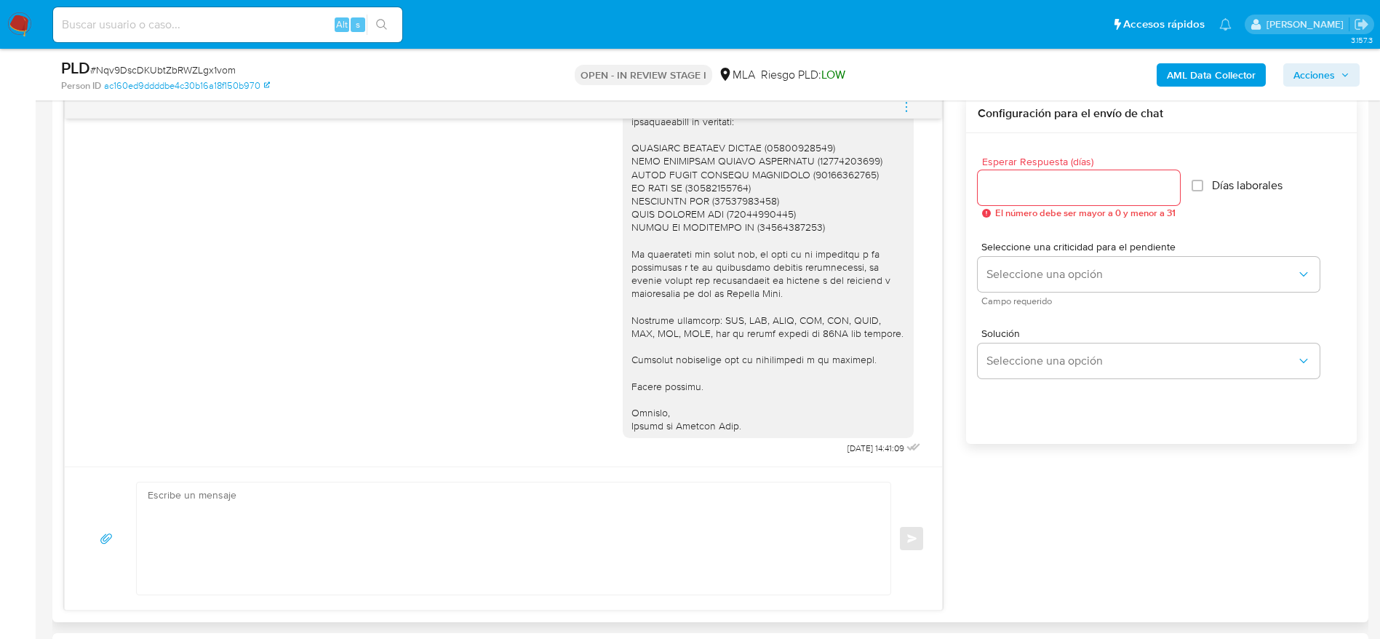
click at [352, 494] on textarea at bounding box center [510, 538] width 724 height 112
paste textarea "Hola, Esperamos que te encuentres muy bien. Te consultamos si tuviste oportunid…"
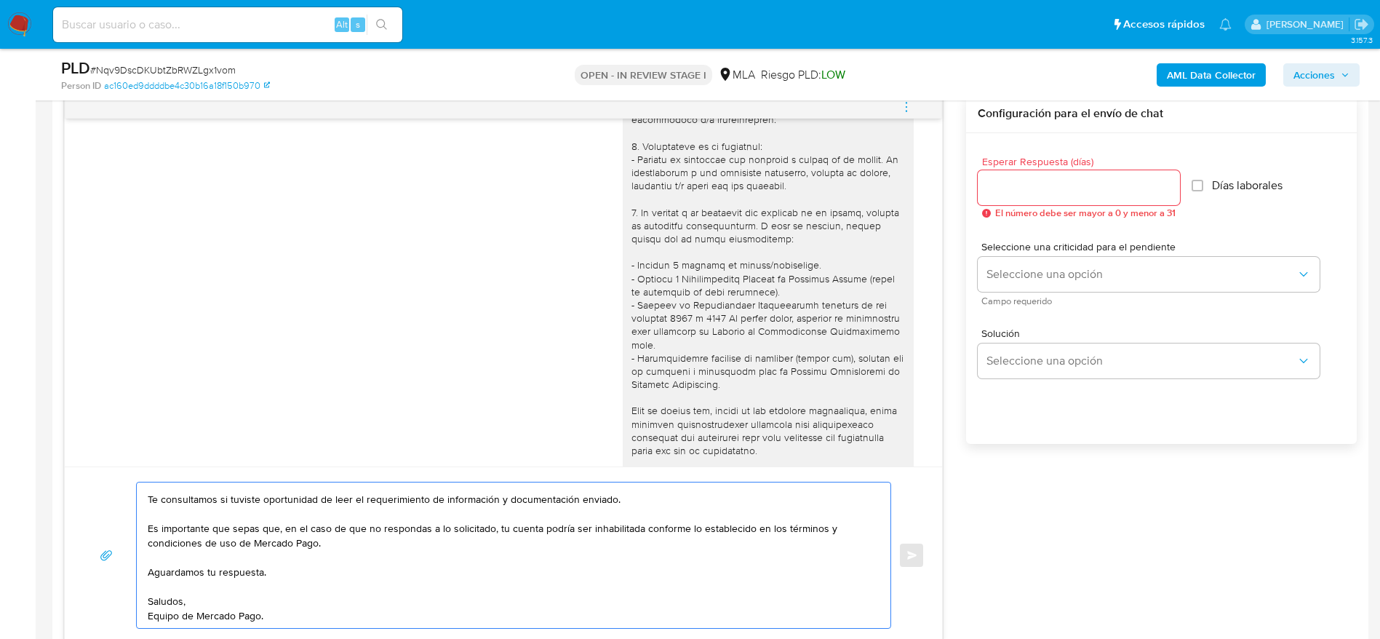
scroll to position [0, 0]
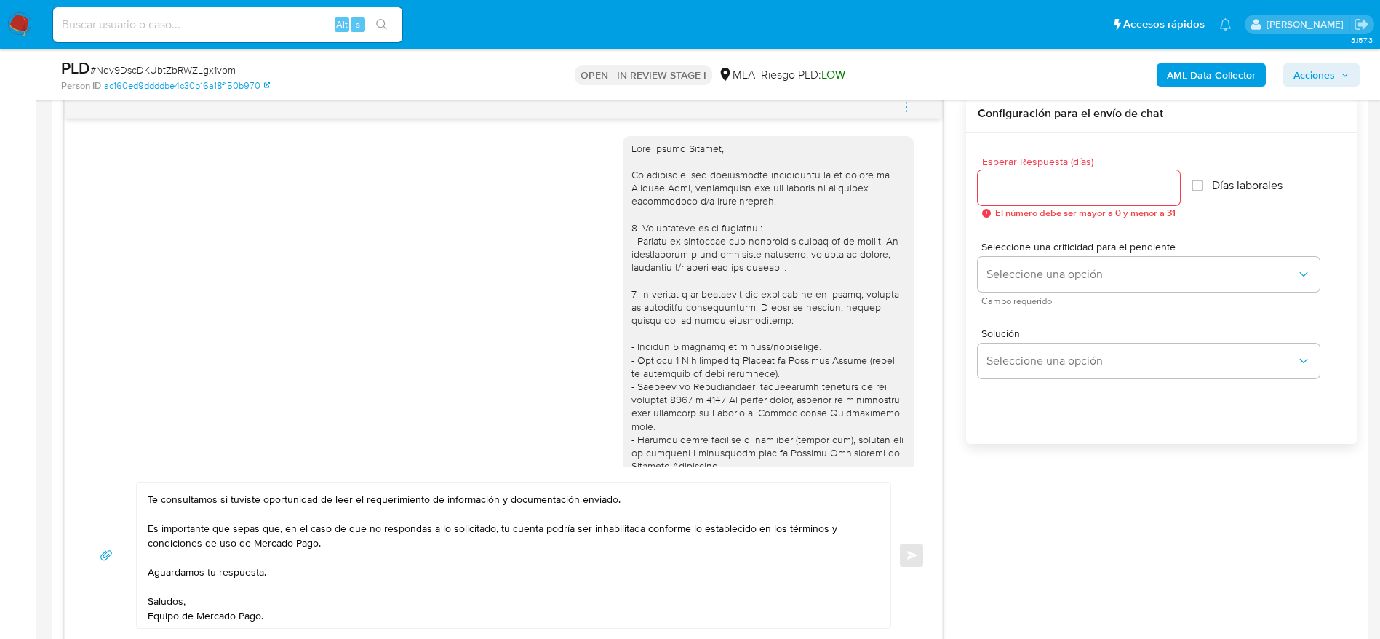
click at [631, 147] on div at bounding box center [767, 519] width 273 height 754
copy div "Hola Eliseo Montero,"
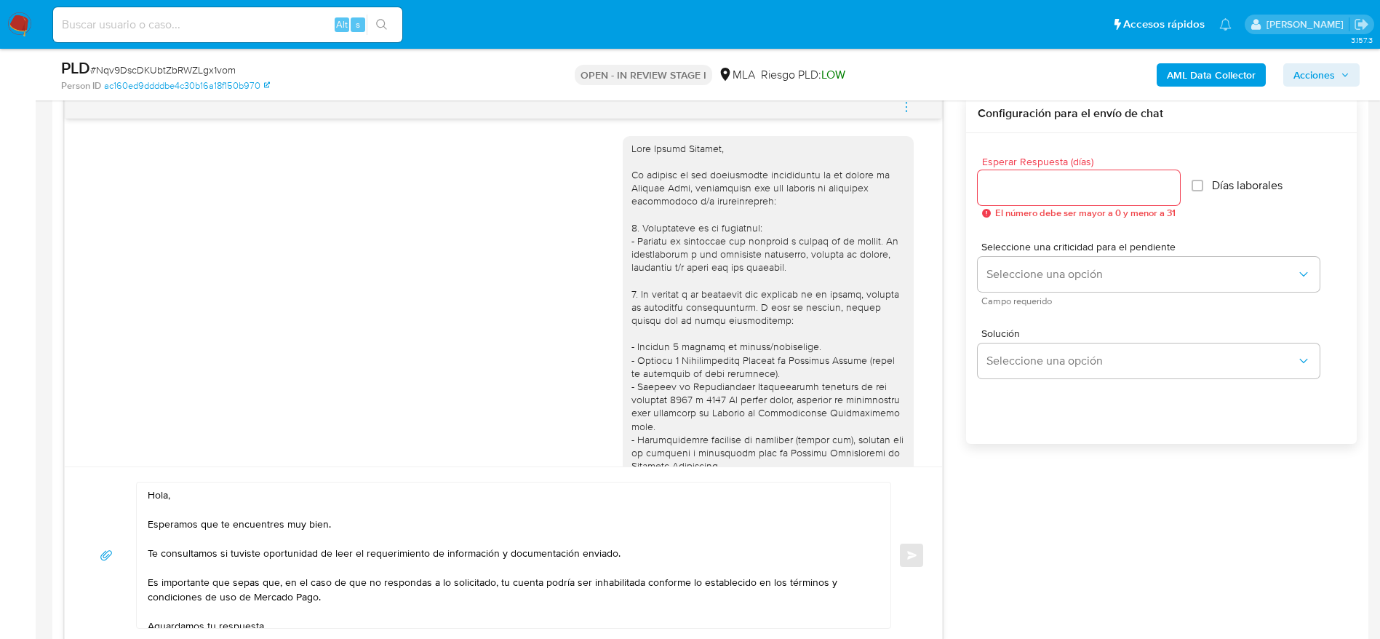
click at [148, 496] on textarea "Hola, Esperamos que te encuentres muy bien. Te consultamos si tuviste oportunid…" at bounding box center [510, 554] width 724 height 145
paste textarea "Eliseo Montero"
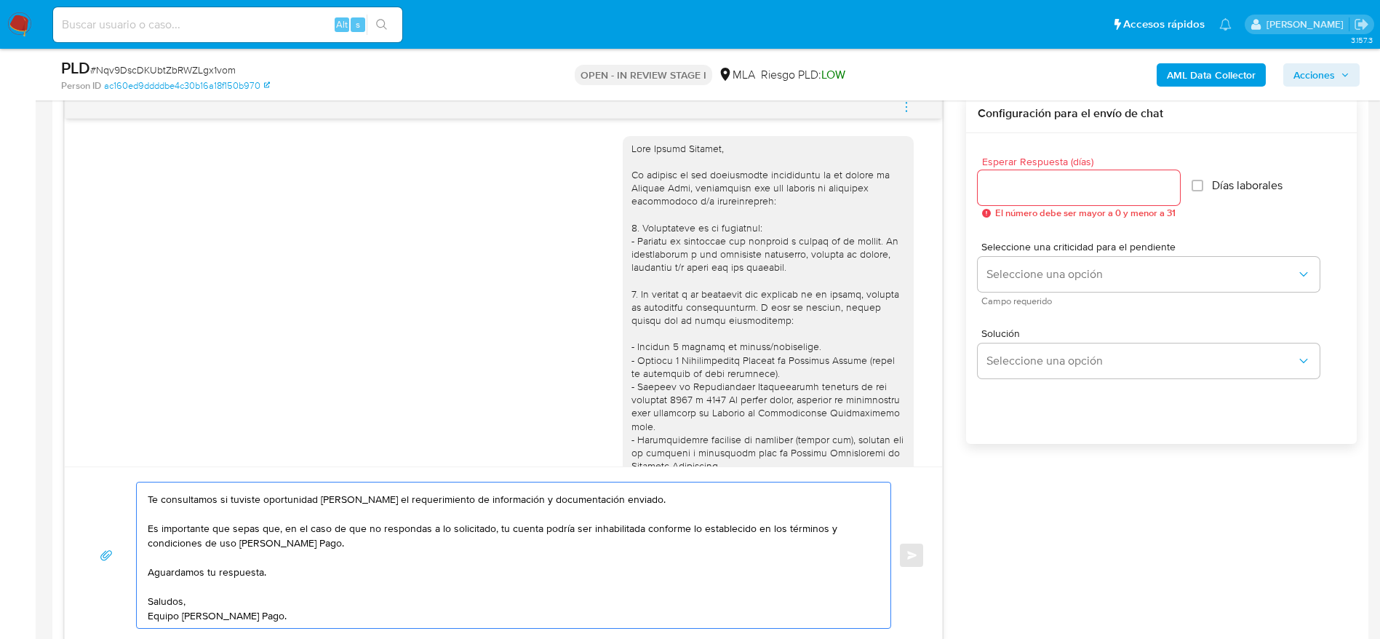
type textarea "Hola Eliseo Montero, Esperamos que te encuentres muy bien. Te consultamos si tu…"
click at [1042, 190] on input "Esperar Respuesta (días)" at bounding box center [1078, 187] width 202 height 19
type input "1"
click at [1033, 247] on span "Seleccione una criticidad para el pendiente" at bounding box center [1152, 246] width 342 height 10
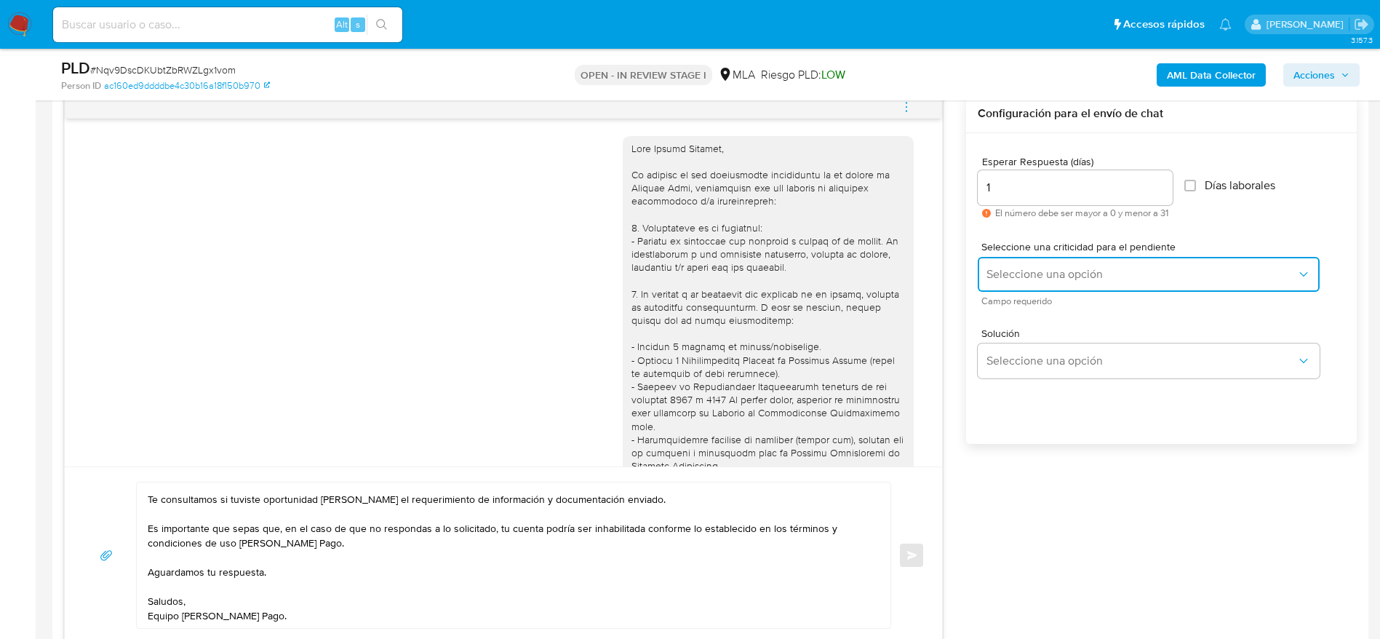
click at [1028, 263] on button "Seleccione una opción" at bounding box center [1148, 274] width 342 height 35
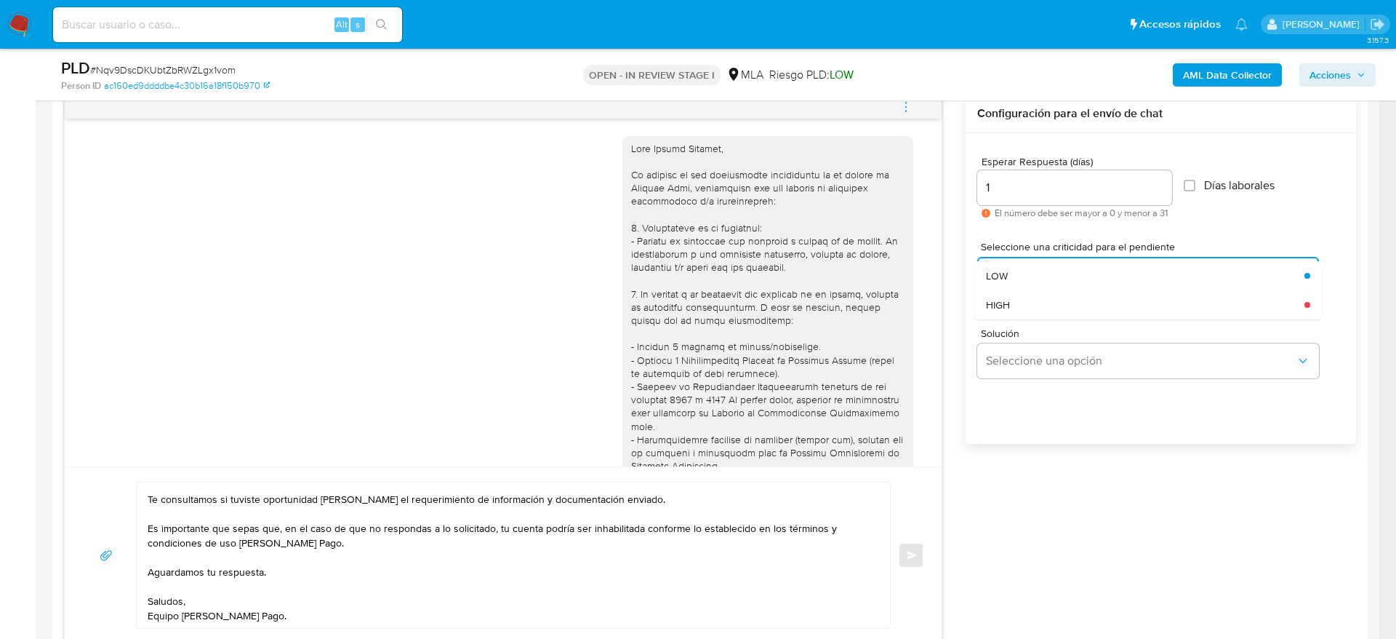
drag, startPoint x: 1026, startPoint y: 293, endPoint x: 1017, endPoint y: 318, distance: 26.2
click at [1026, 293] on div "HIGH" at bounding box center [1141, 304] width 310 height 29
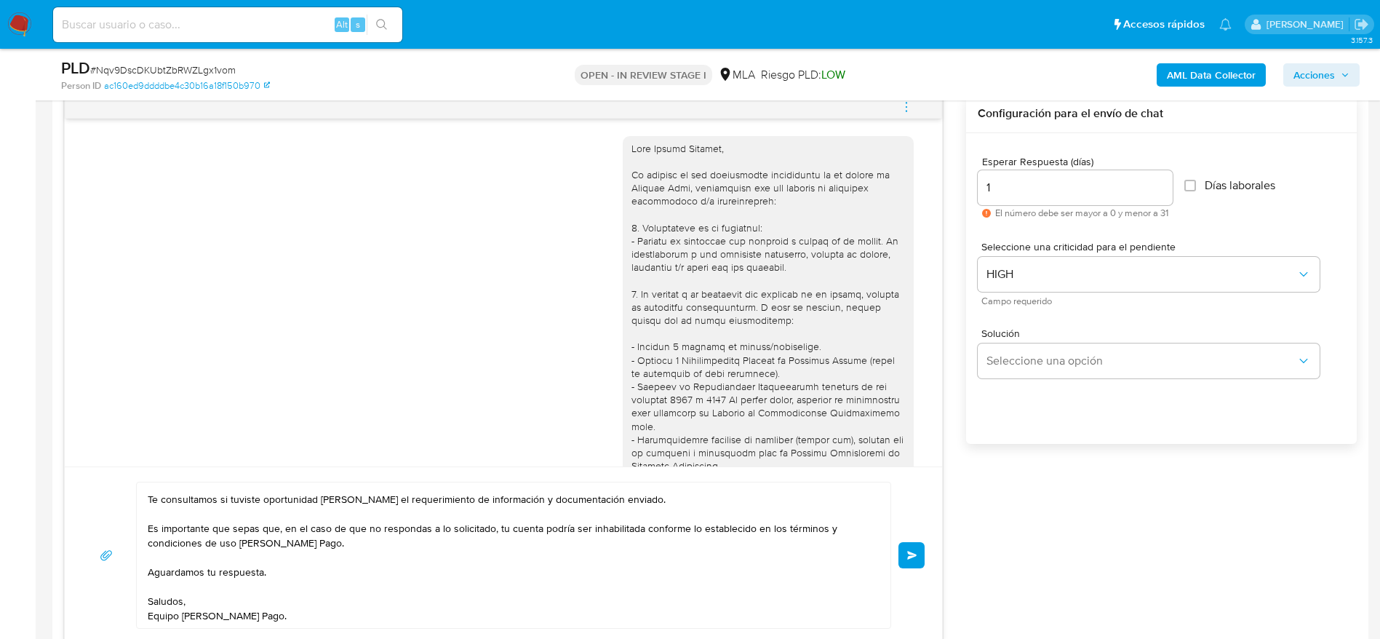
click at [919, 545] on button "Enviar" at bounding box center [911, 555] width 26 height 26
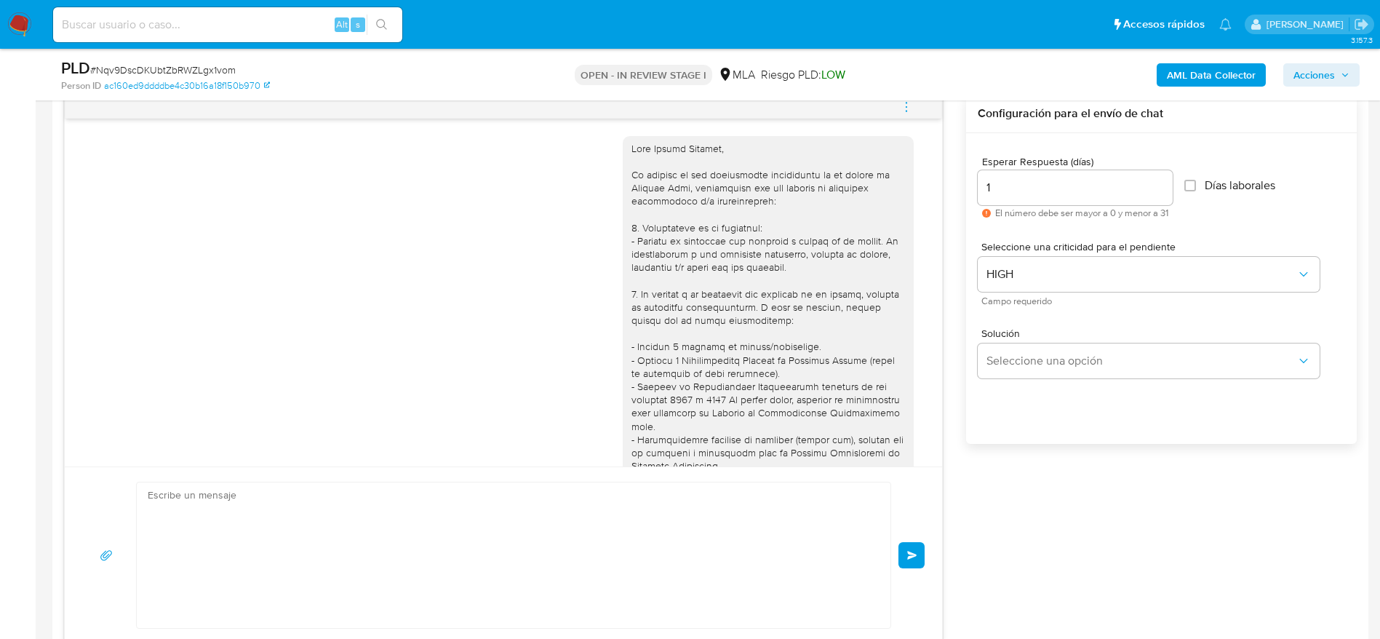
scroll to position [717, 0]
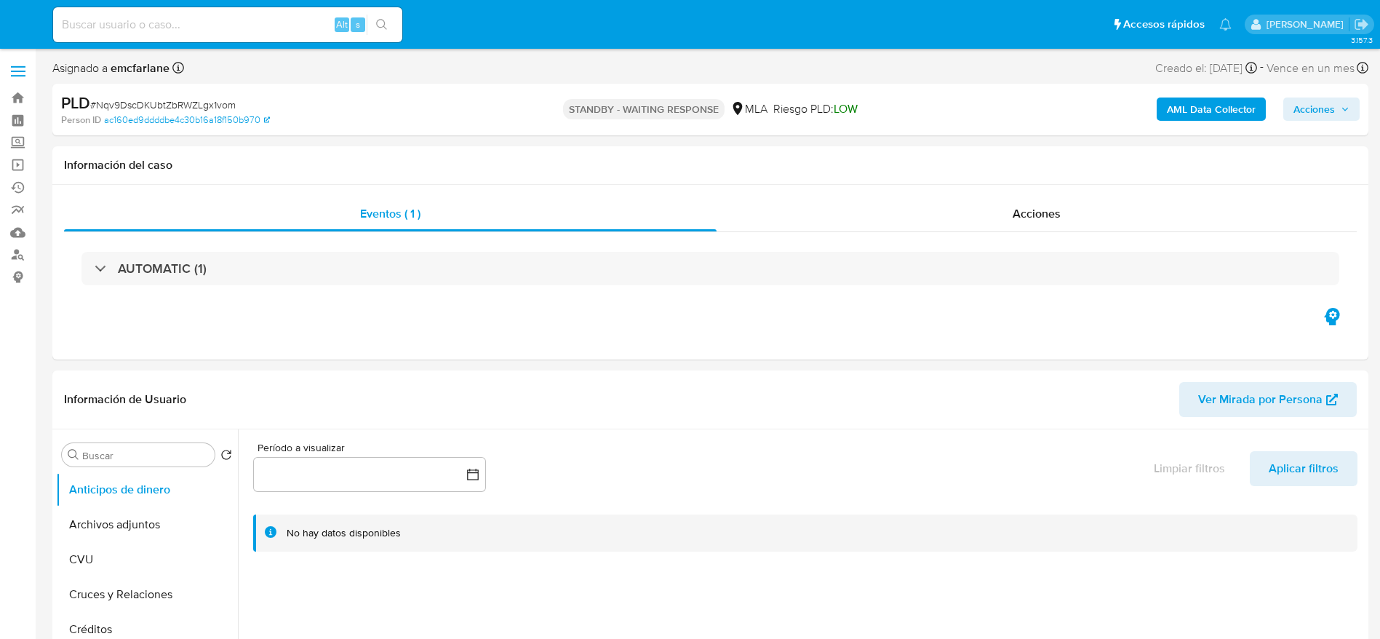
select select "10"
click at [228, 14] on div "Alt s" at bounding box center [227, 24] width 349 height 35
paste input "qQLK2kLNh9xgOlmRnoFsFniJ"
type input "qQLK2kLNh9xgOlmRnoFsFniJ"
select select "10"
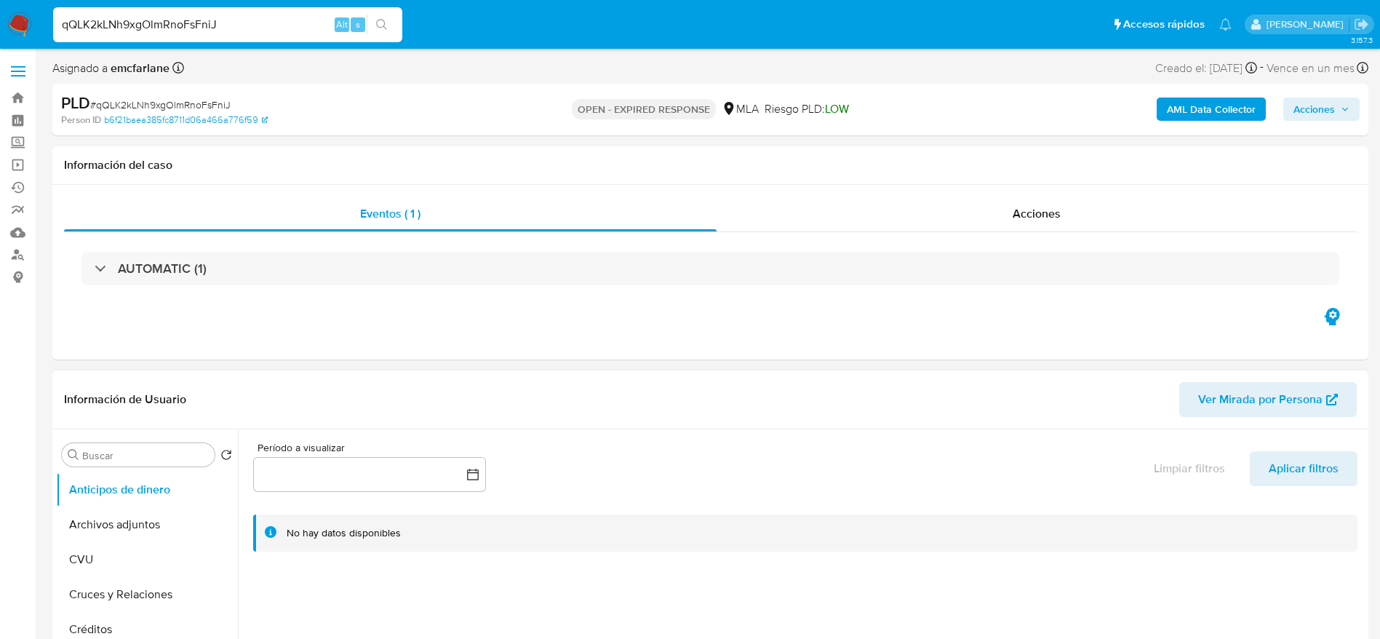
click at [112, 532] on button "Archivos adjuntos" at bounding box center [147, 524] width 182 height 35
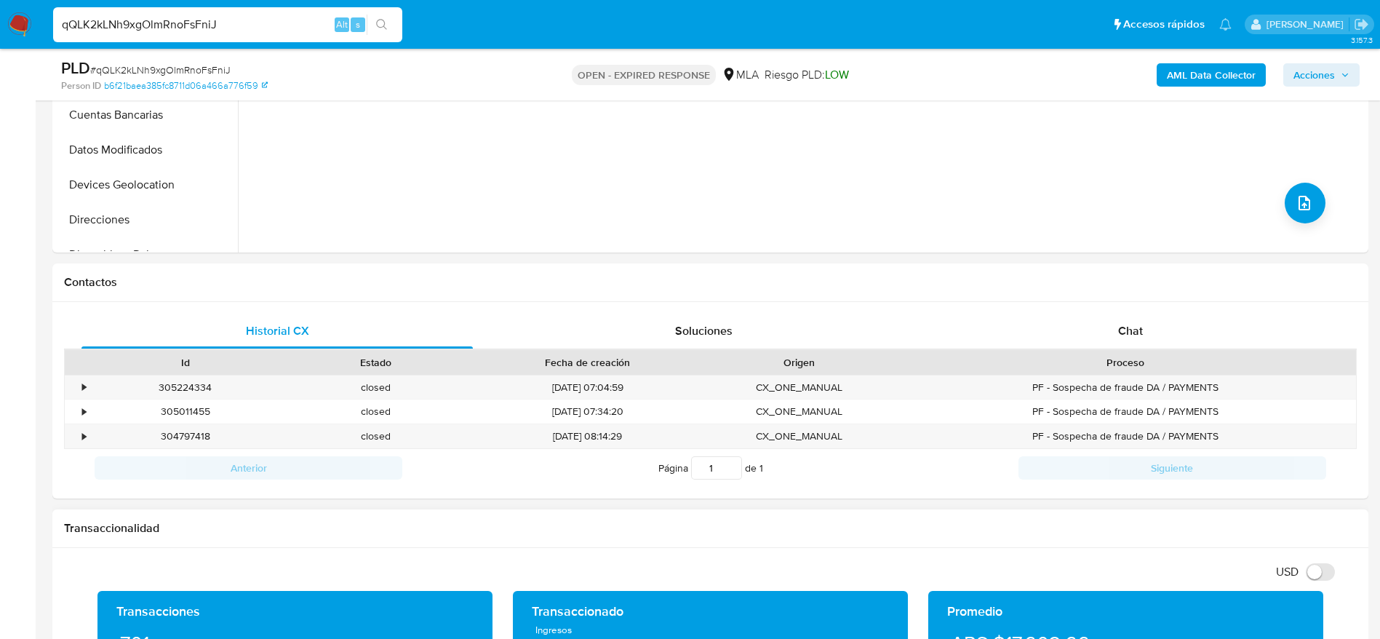
scroll to position [655, 0]
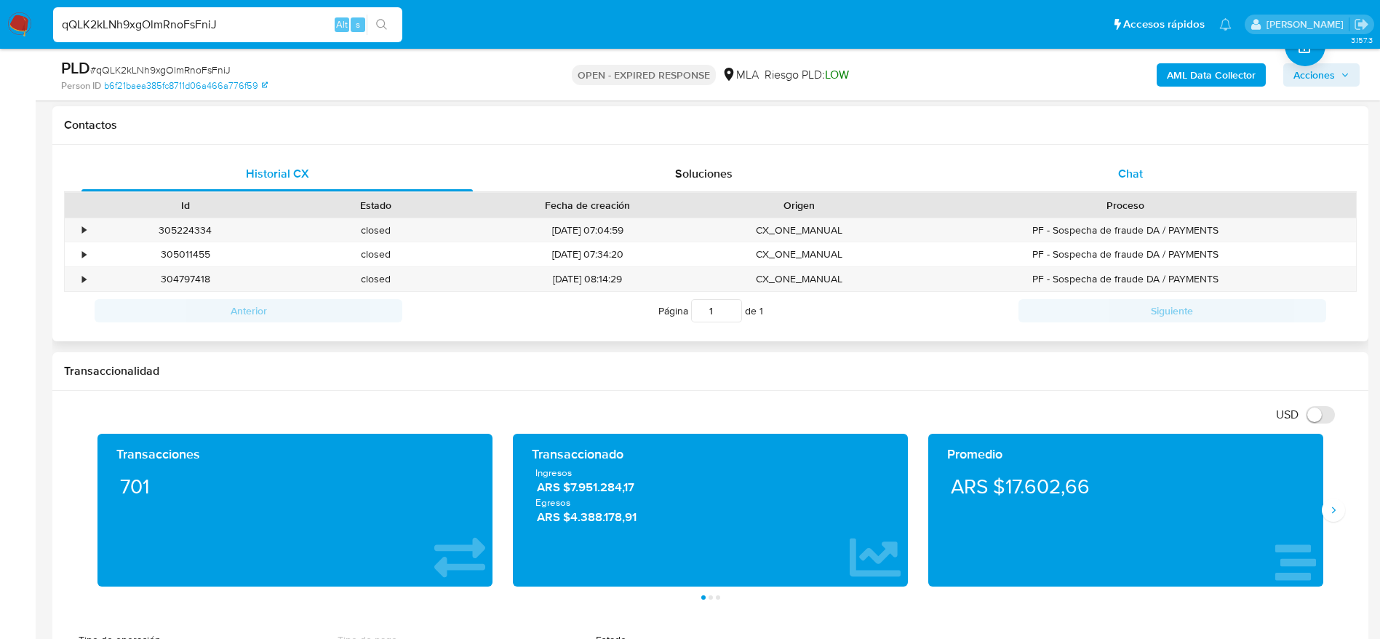
click at [1105, 159] on div "Chat" at bounding box center [1130, 173] width 391 height 35
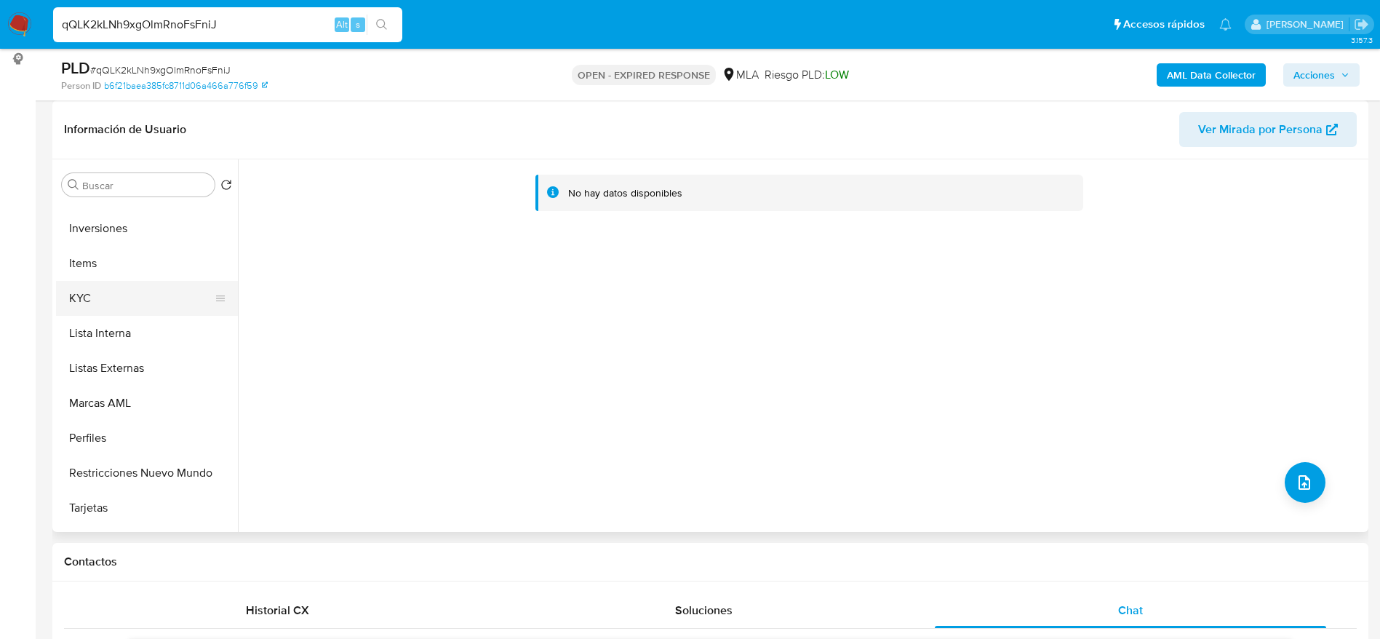
click at [93, 289] on button "KYC" at bounding box center [141, 298] width 170 height 35
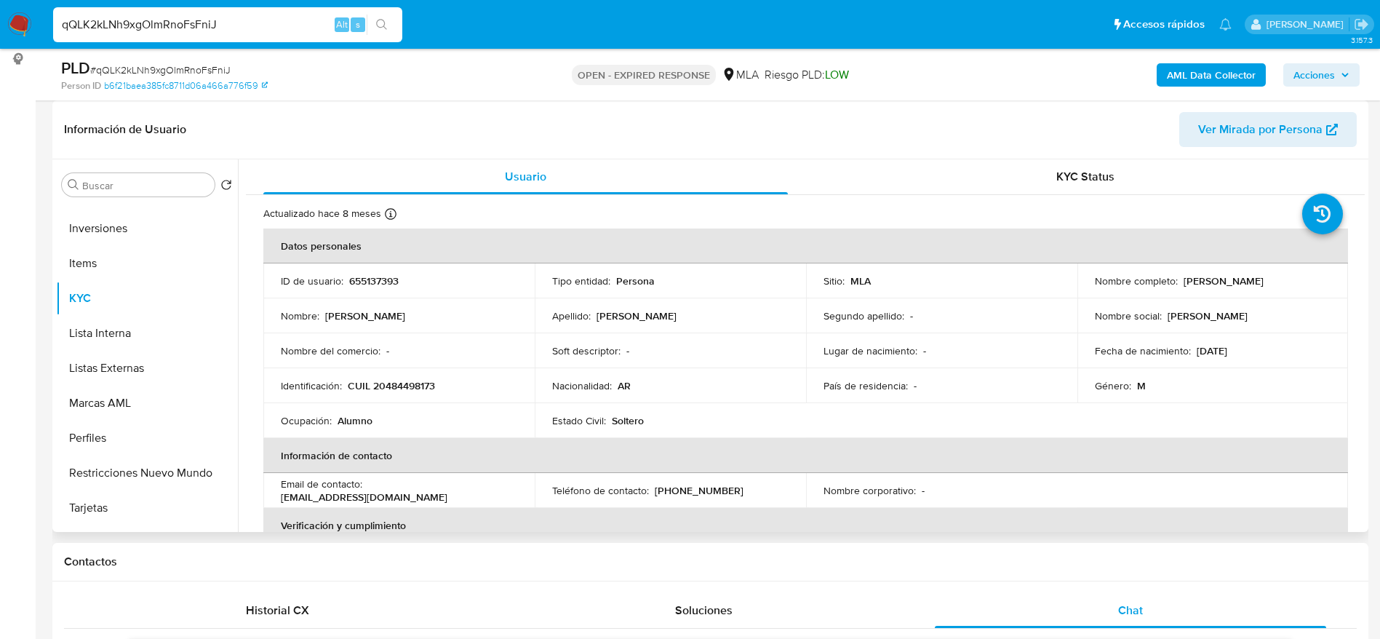
click at [447, 490] on p "radziszewskipipi@gmail.com" at bounding box center [364, 496] width 167 height 13
click at [542, 475] on td "Teléfono de contacto : (351) 3569628" at bounding box center [670, 490] width 271 height 35
click at [513, 485] on div "Email de contacto : radziszewskipipi@gmail.com" at bounding box center [399, 490] width 236 height 26
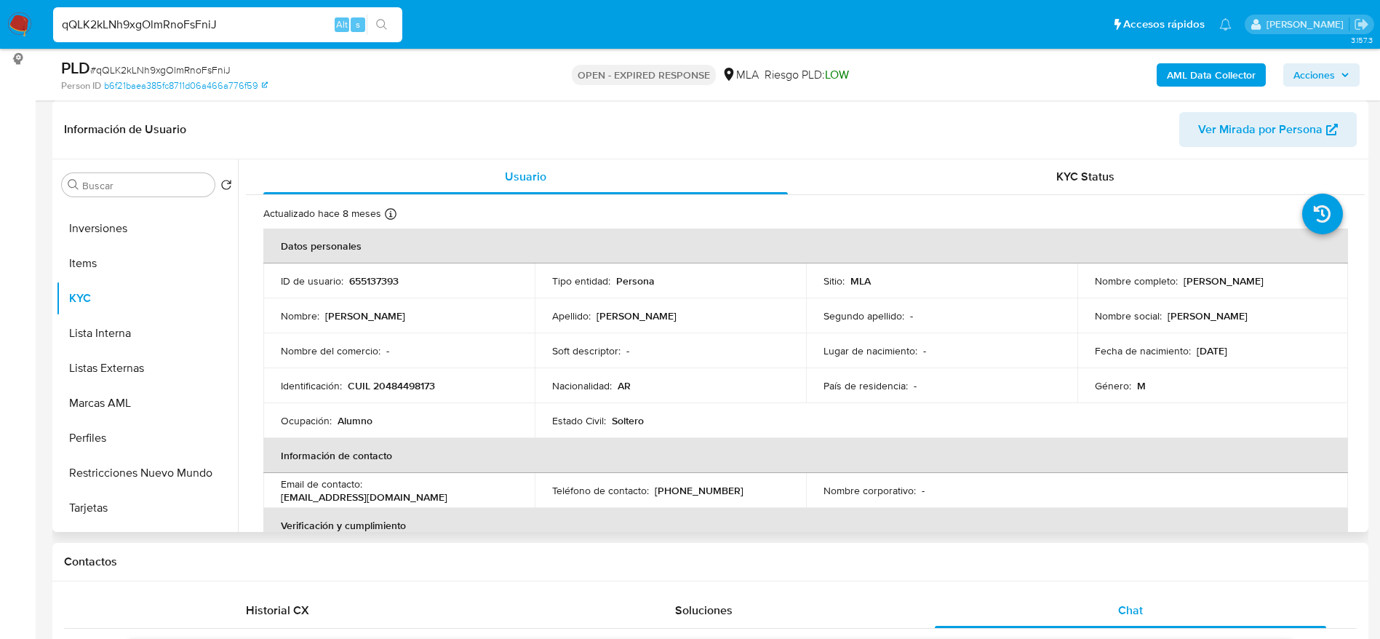
click at [472, 438] on th "Información de contacto" at bounding box center [805, 455] width 1084 height 35
drag, startPoint x: 369, startPoint y: 489, endPoint x: 500, endPoint y: 492, distance: 130.9
click at [500, 492] on div "Email de contacto : radziszewskipipi@gmail.com" at bounding box center [399, 490] width 236 height 26
copy p "radziszewskipipi@gmail.com"
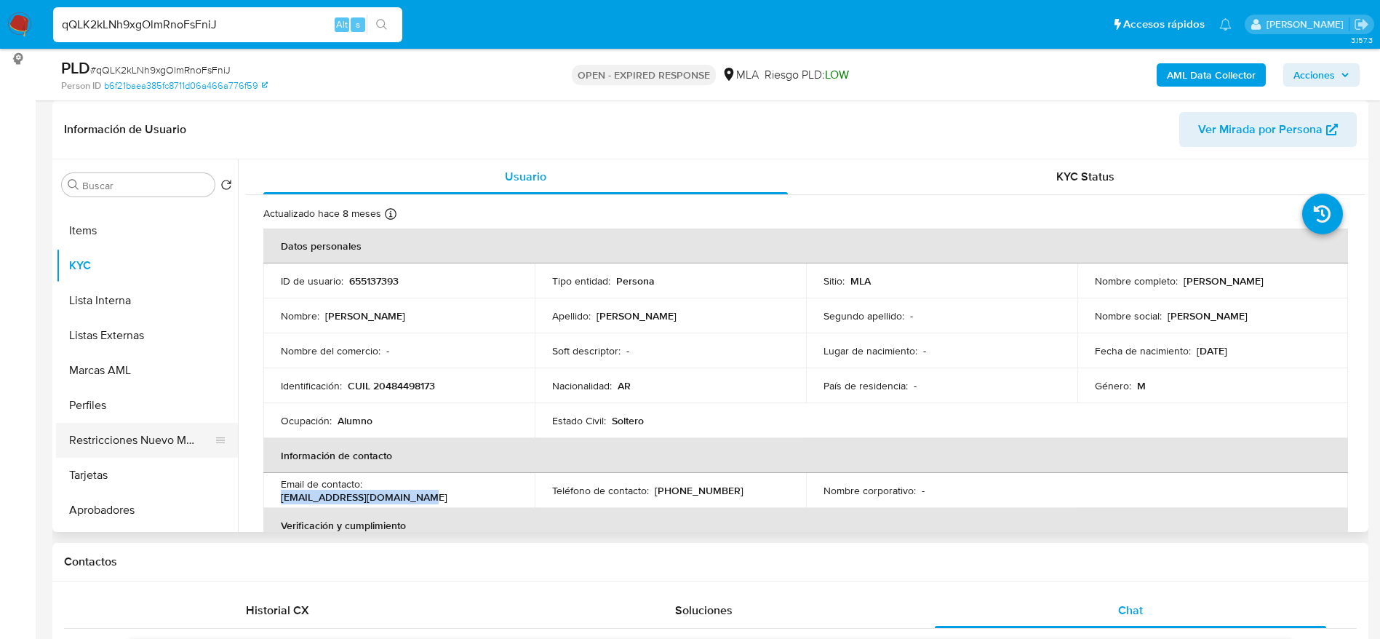
scroll to position [719, 0]
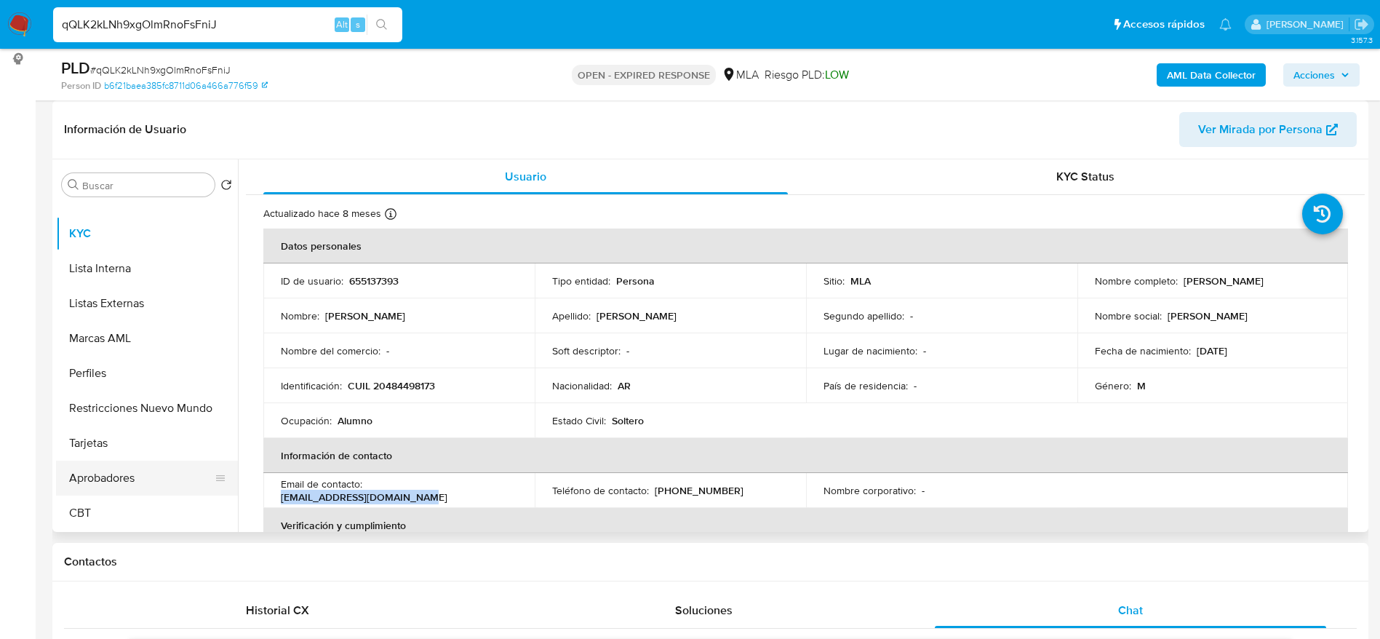
click at [104, 478] on button "Aprobadores" at bounding box center [141, 477] width 170 height 35
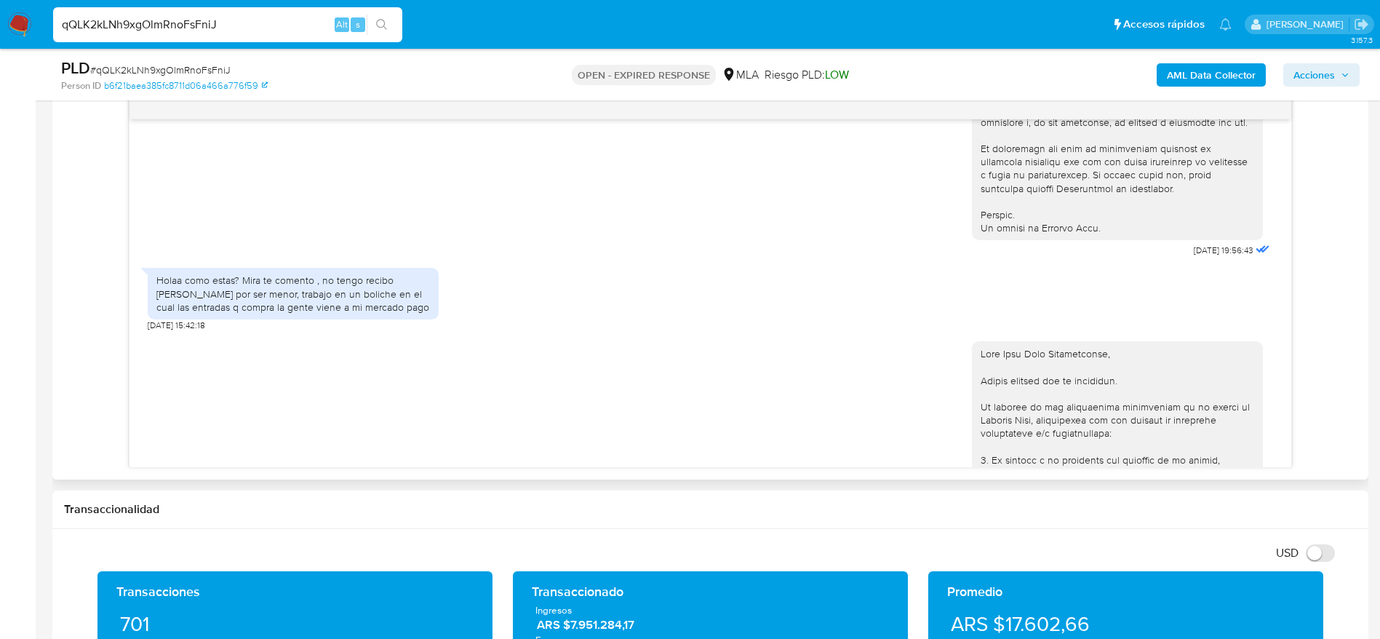
scroll to position [764, 0]
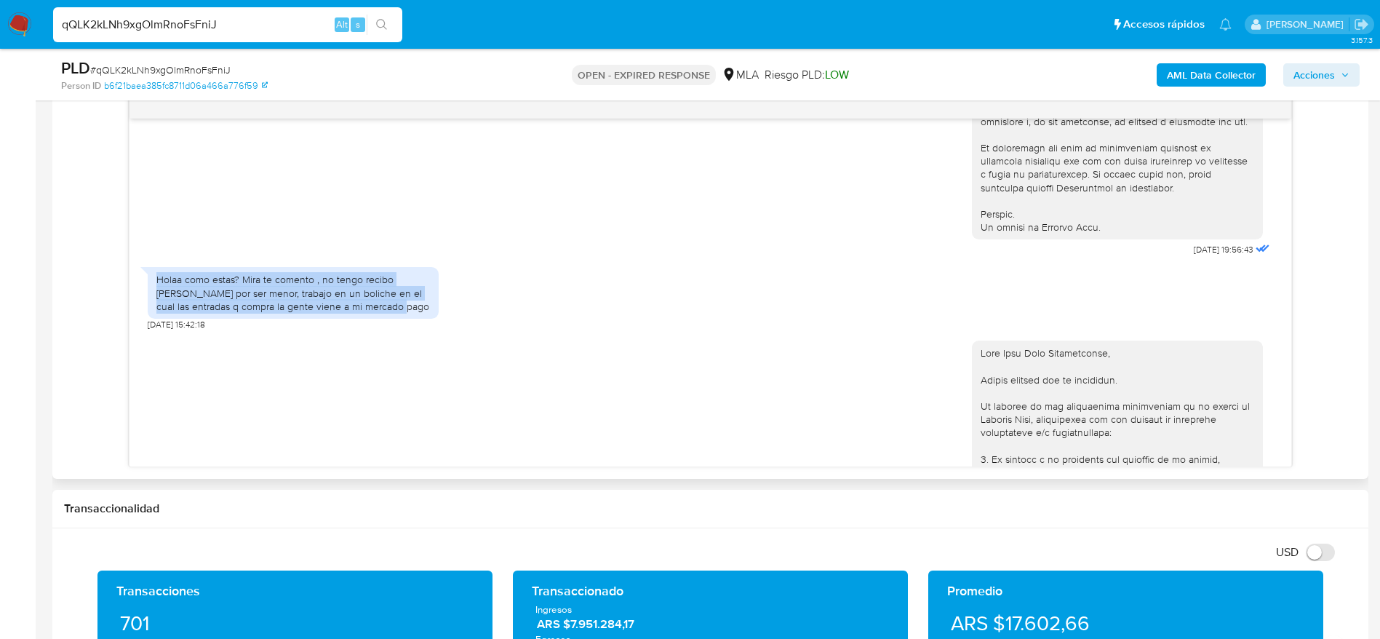
drag, startPoint x: 400, startPoint y: 333, endPoint x: 124, endPoint y: 303, distance: 278.0
click at [124, 303] on div "17/07/2025 19:56:43 Holaa como estas? Mira te comento , no tengo recibo de suel…" at bounding box center [710, 281] width 1292 height 372
copy div "Holaa como estas? Mira te comento , no tengo recibo de sueldo por ser menor, tr…"
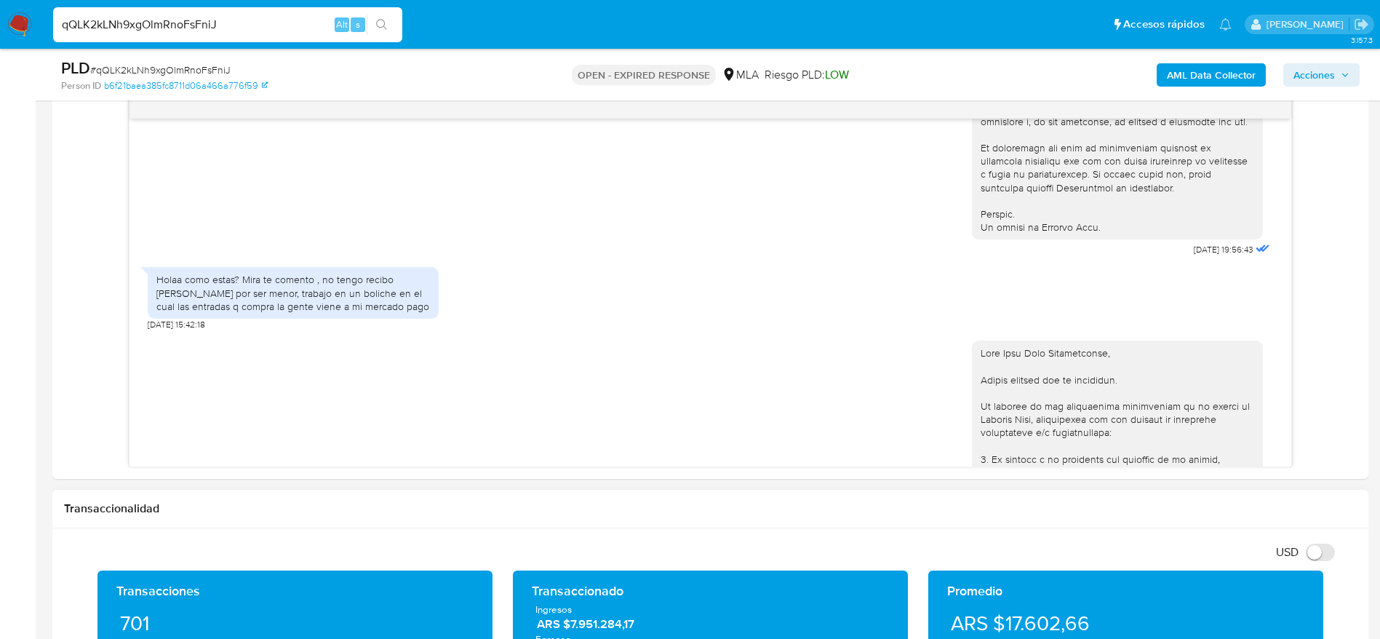
click at [895, 577] on div "Transaccionado Ingresos ARS $7.951.284,17 Egresos ARS $4.388.178,91" at bounding box center [710, 646] width 395 height 153
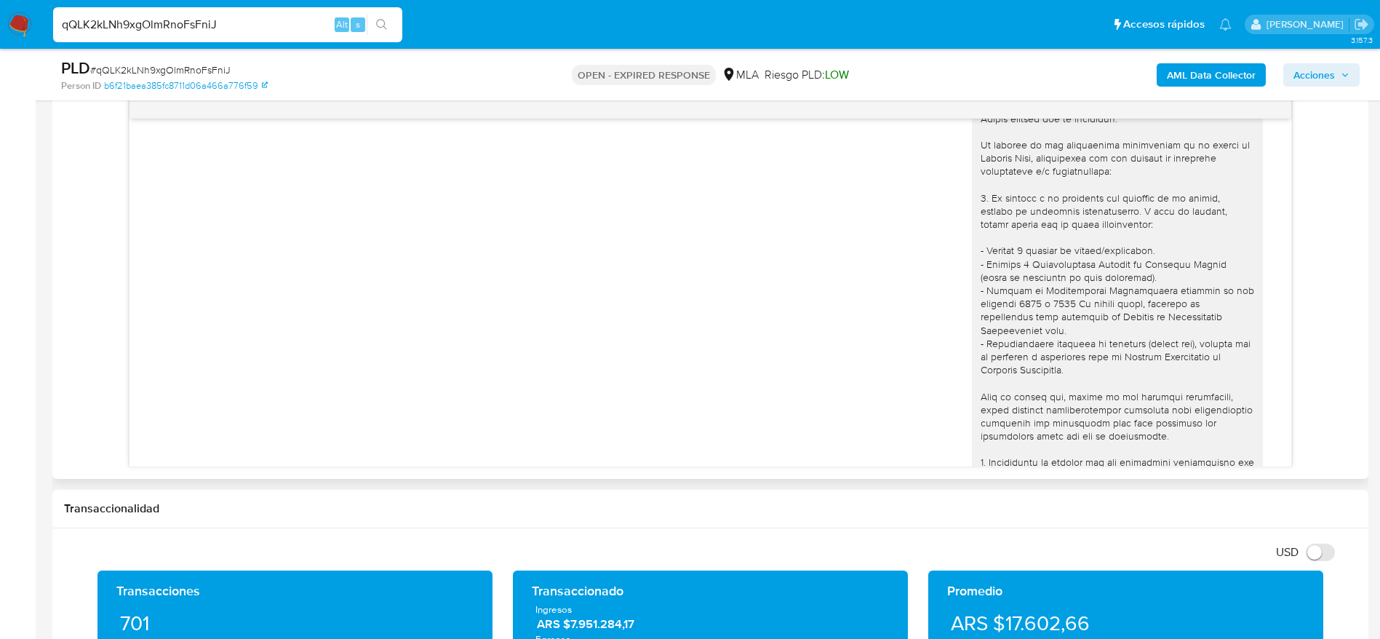
scroll to position [880, 0]
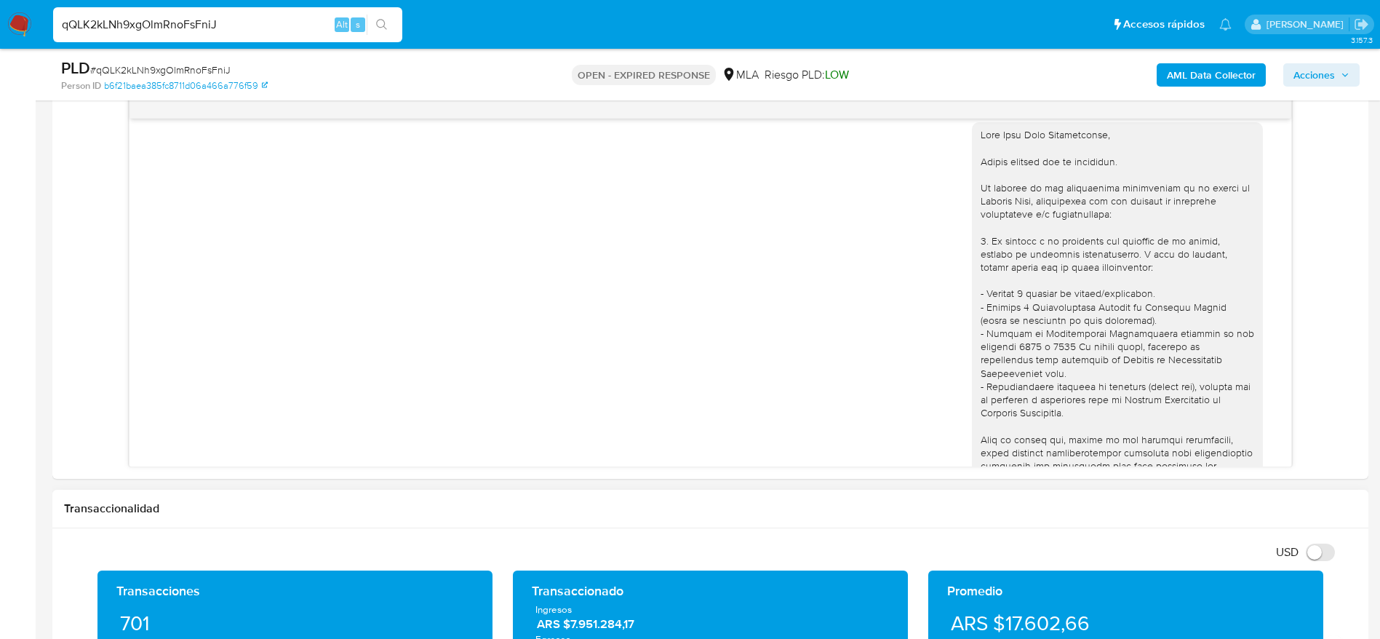
click at [731, 550] on div "USD Cambiar entre moneda local y dolar" at bounding box center [704, 552] width 1281 height 24
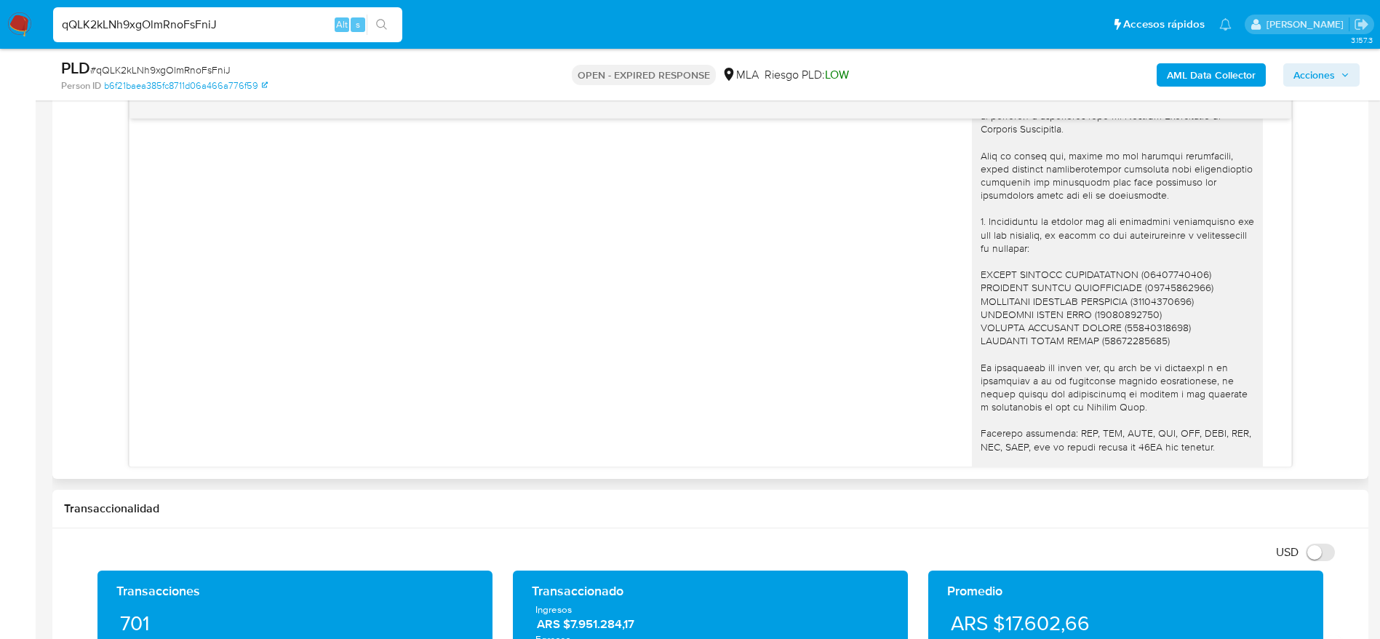
scroll to position [1316, 0]
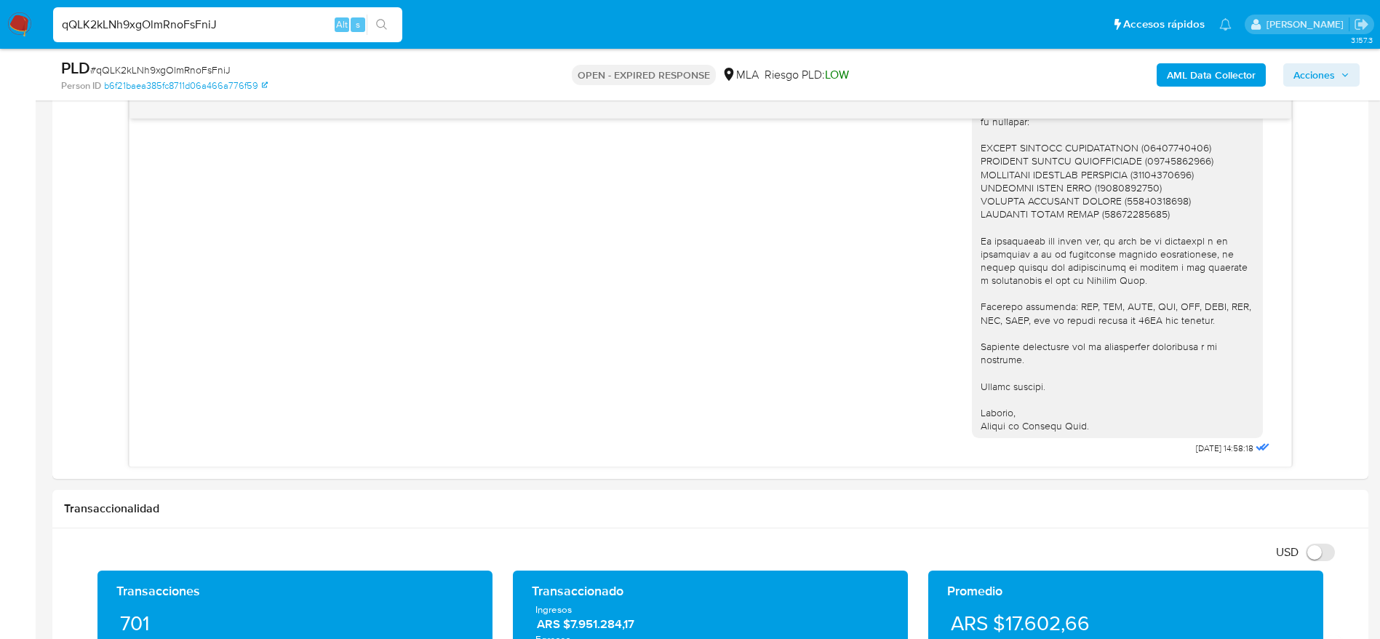
click at [177, 66] on span "# qQLK2kLNh9xgOlmRnoFsFniJ" at bounding box center [160, 70] width 140 height 15
copy span "qQLK2kLNh9xgOlmRnoFsFniJ"
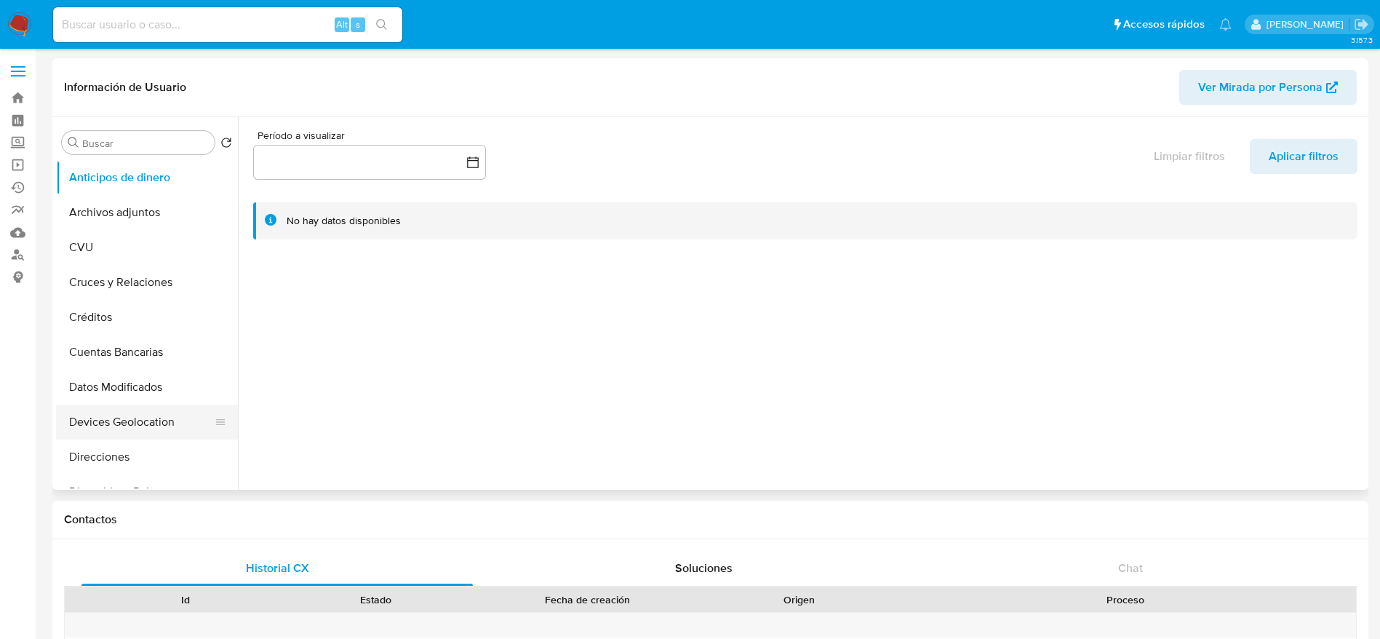
select select "10"
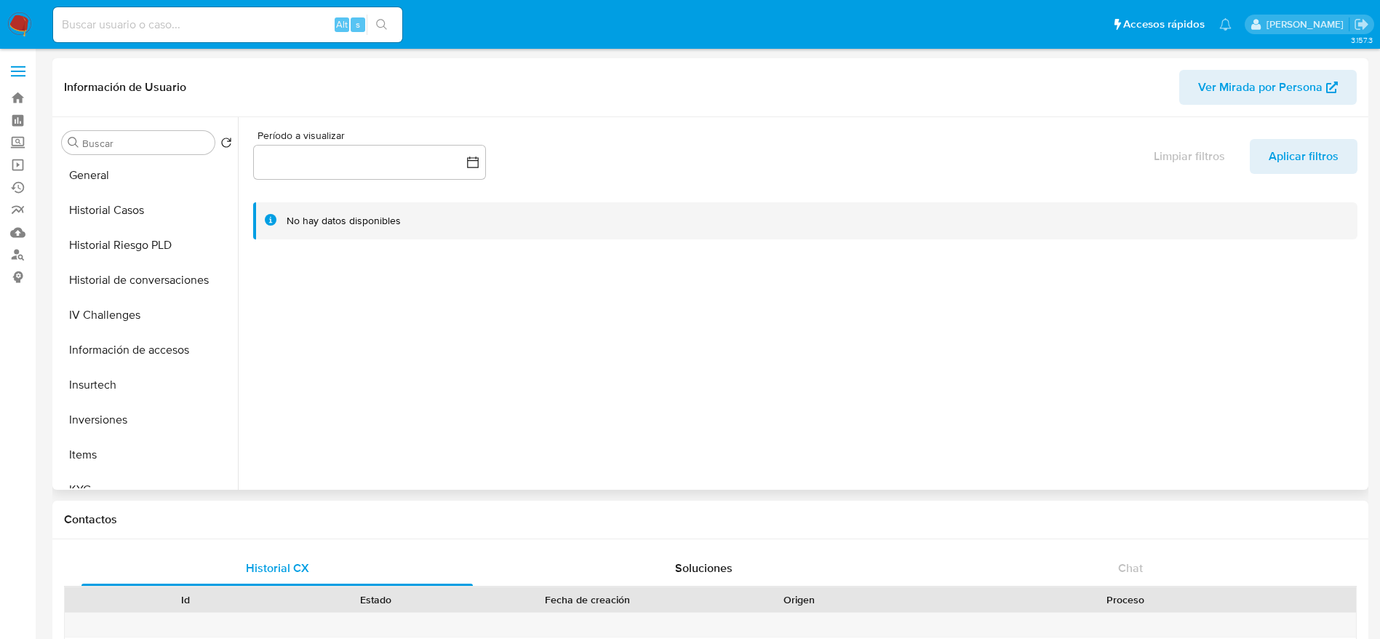
scroll to position [655, 0]
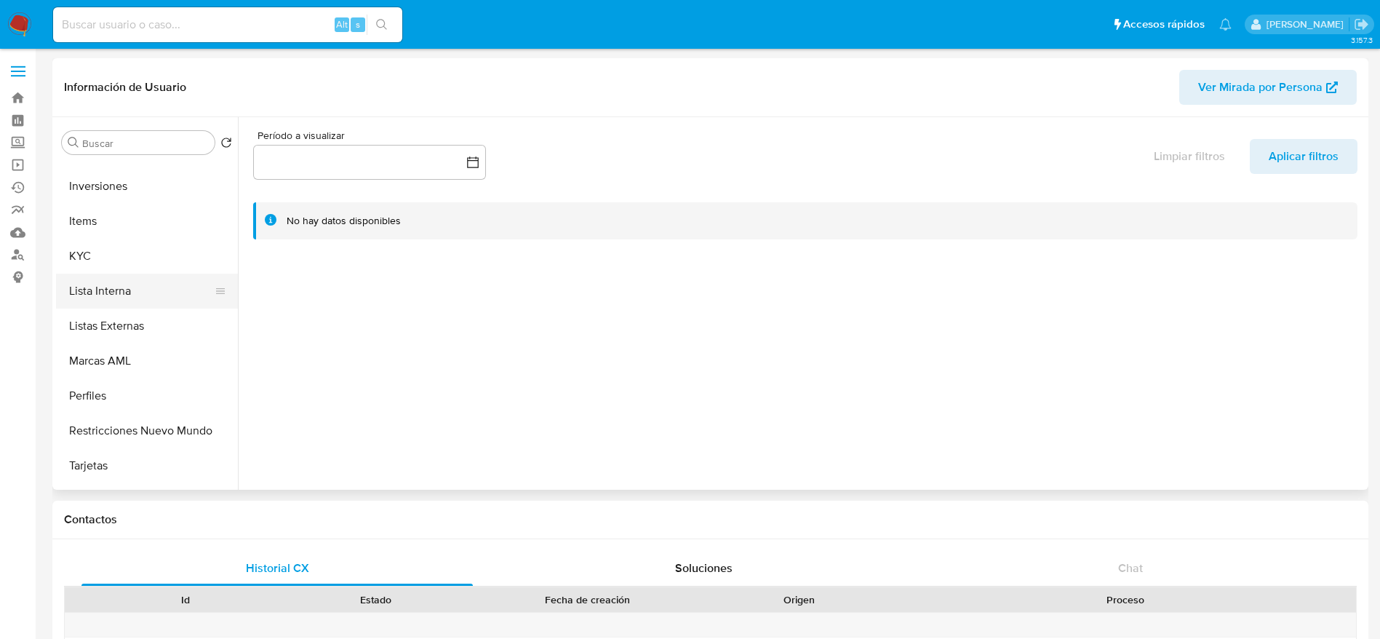
drag, startPoint x: 93, startPoint y: 271, endPoint x: 153, endPoint y: 278, distance: 60.1
click at [93, 271] on button "KYC" at bounding box center [147, 256] width 182 height 35
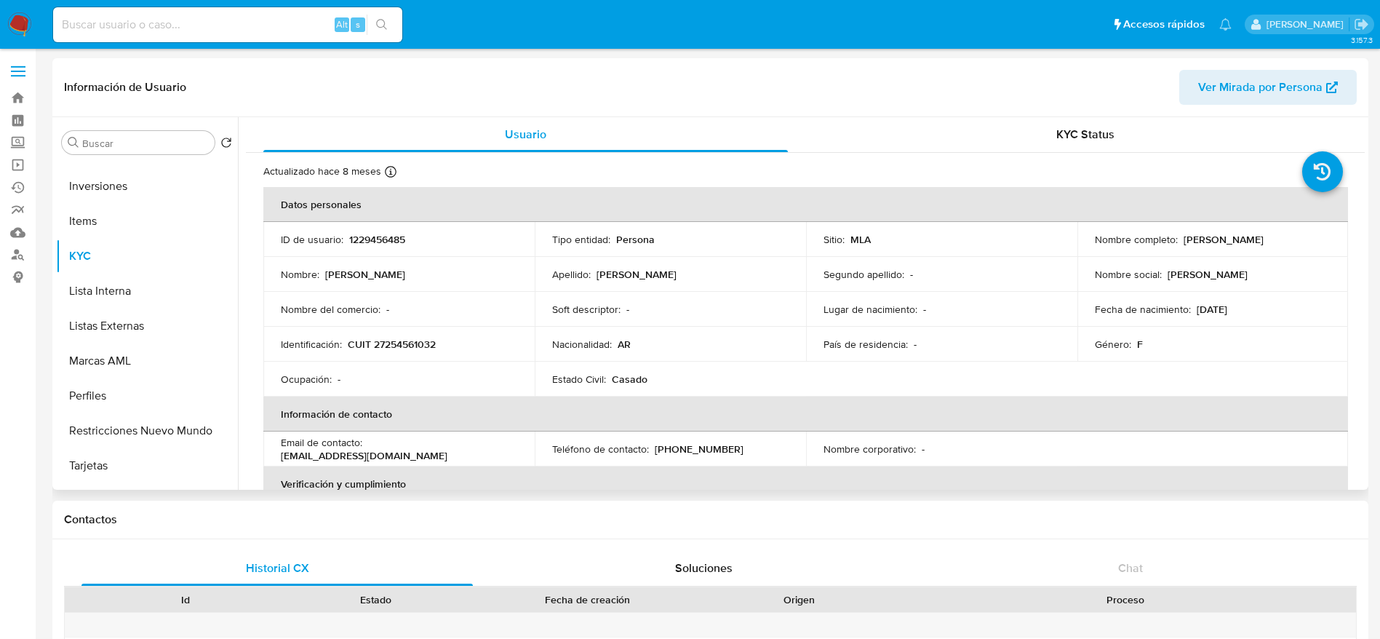
drag, startPoint x: 1180, startPoint y: 235, endPoint x: 1297, endPoint y: 241, distance: 118.0
click at [1297, 241] on div "Nombre completo : [PERSON_NAME]" at bounding box center [1213, 239] width 236 height 13
copy p "[PERSON_NAME]"
click at [391, 350] on p "CUIT 27254561032" at bounding box center [392, 343] width 88 height 13
click at [391, 349] on p "CUIT 27254561032" at bounding box center [392, 343] width 88 height 13
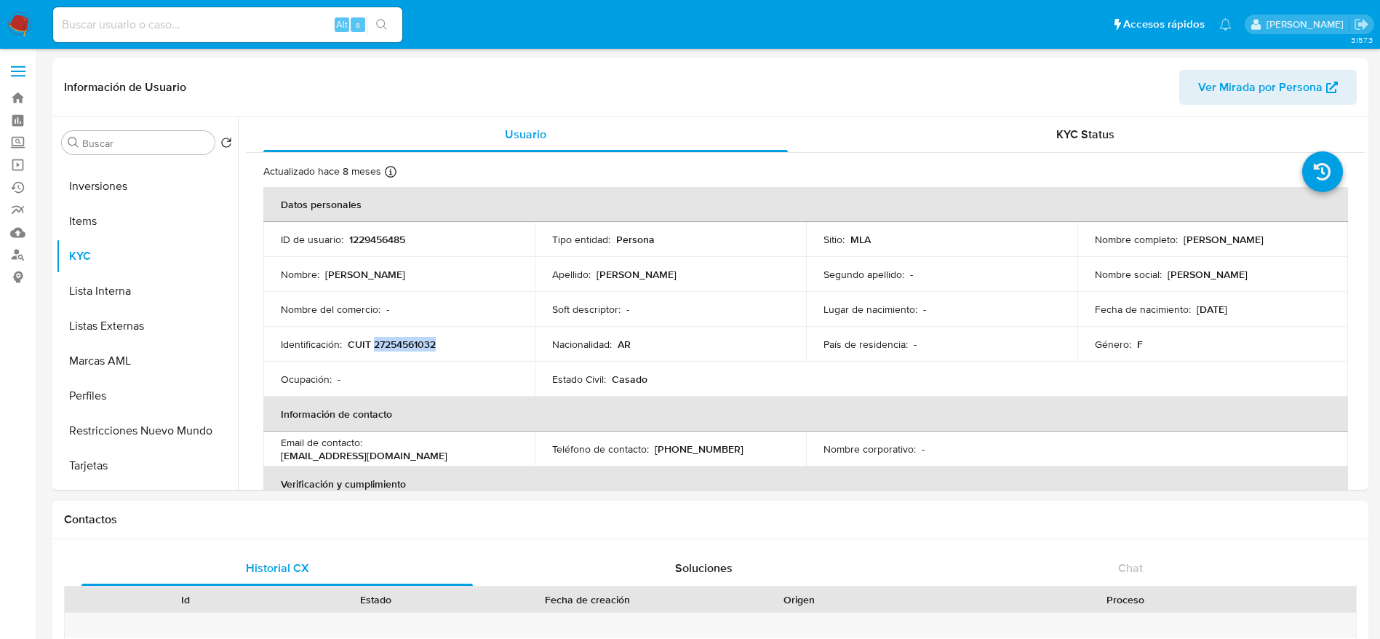
copy p "27254561032"
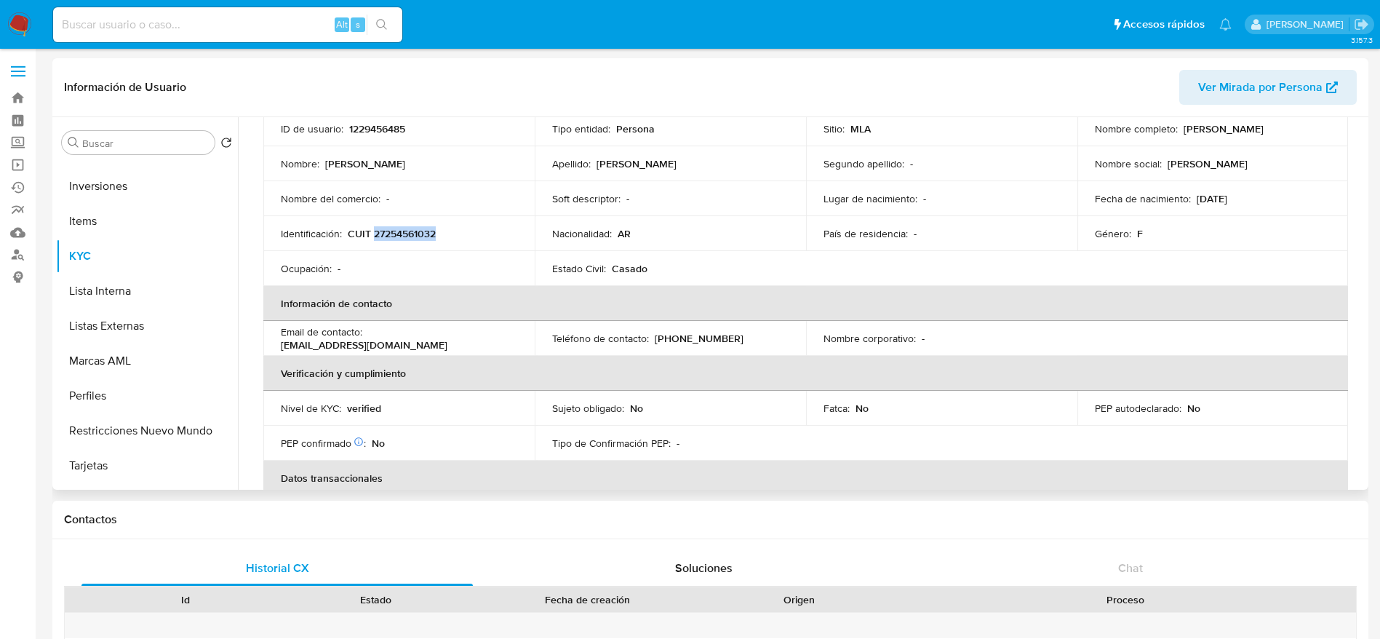
scroll to position [218, 0]
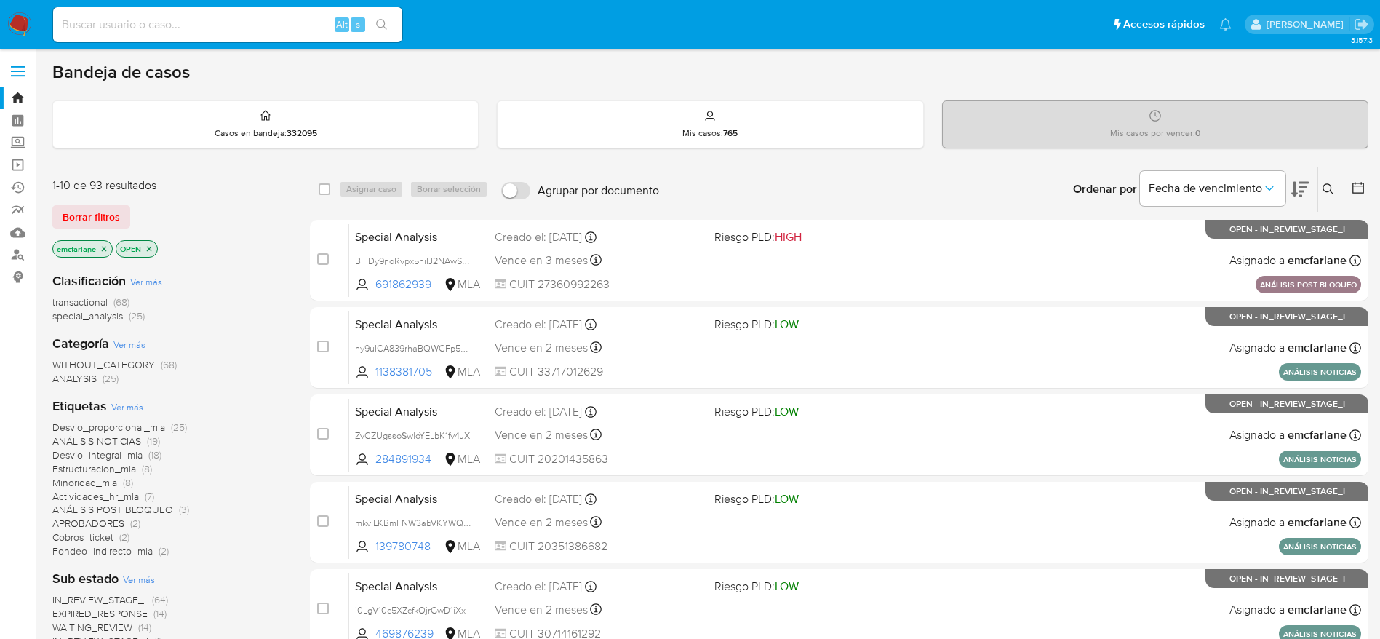
drag, startPoint x: 71, startPoint y: 223, endPoint x: 116, endPoint y: 208, distance: 47.4
click at [71, 222] on span "Borrar filtros" at bounding box center [91, 217] width 57 height 20
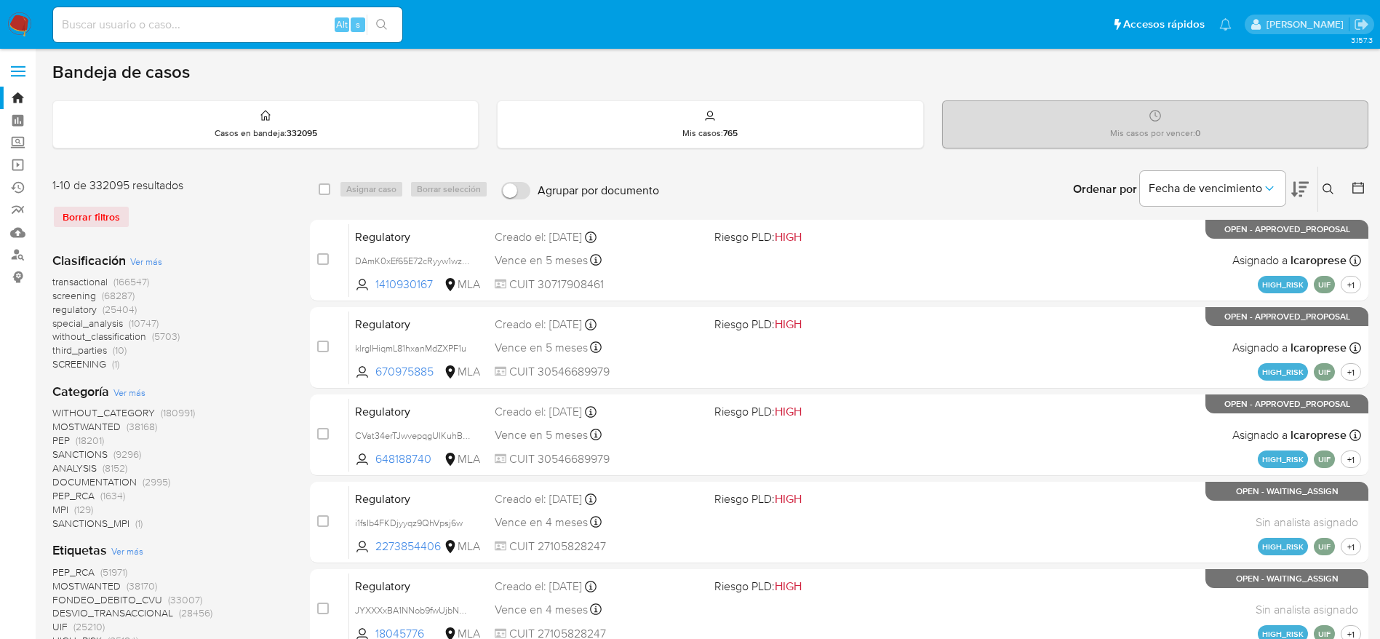
drag, startPoint x: 1327, startPoint y: 188, endPoint x: 1299, endPoint y: 212, distance: 36.6
click at [1325, 188] on icon at bounding box center [1328, 189] width 12 height 12
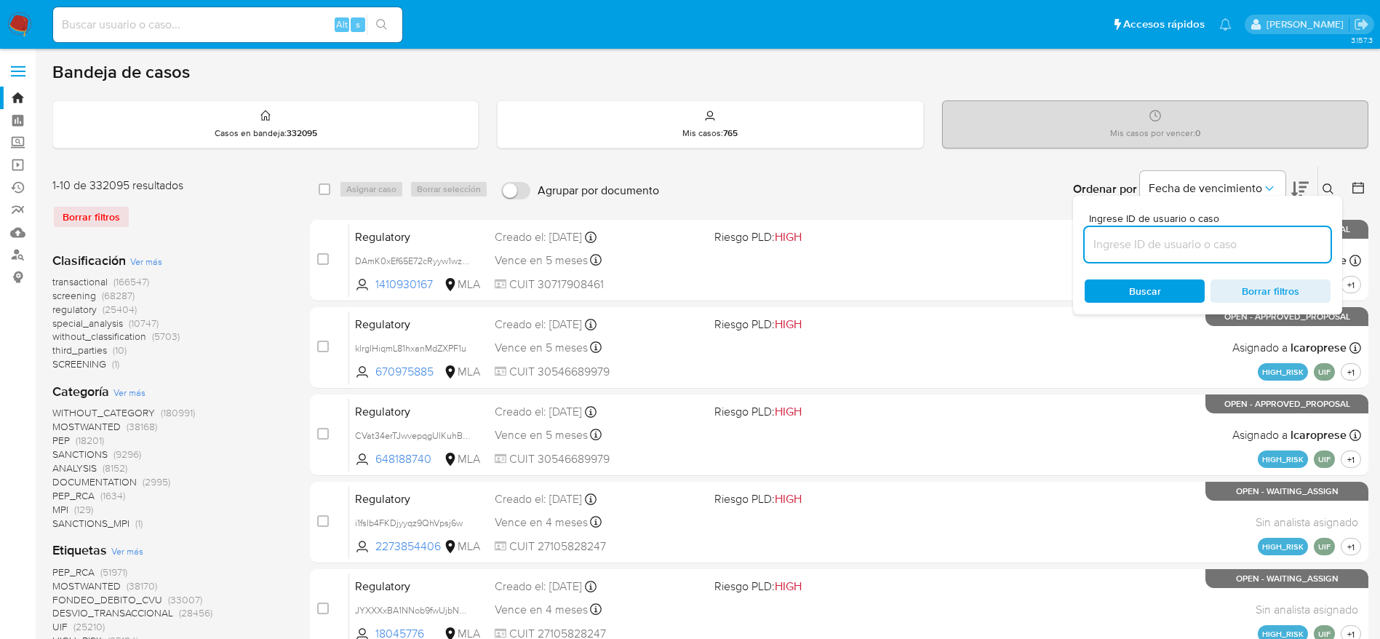
click at [1197, 240] on input at bounding box center [1207, 244] width 246 height 19
type input "qQLK2kLNh9xgOlmRnoFsFniJ"
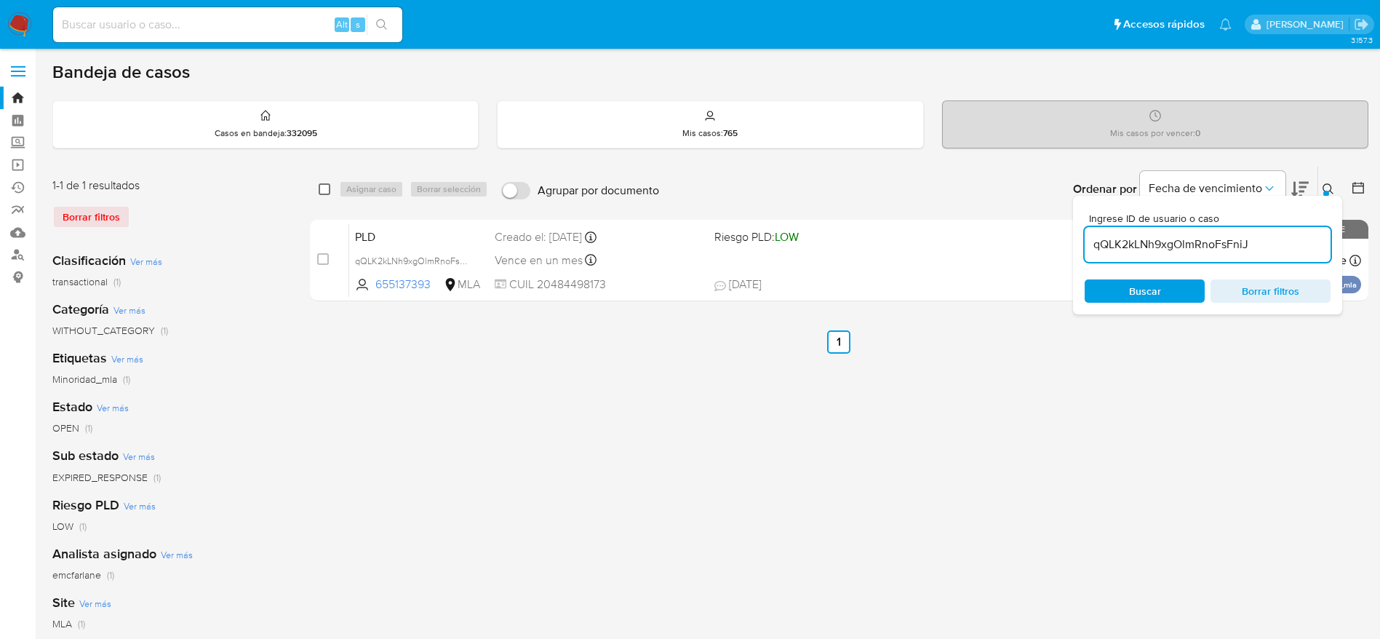
click at [324, 190] on input "checkbox" at bounding box center [325, 189] width 12 height 12
checkbox input "true"
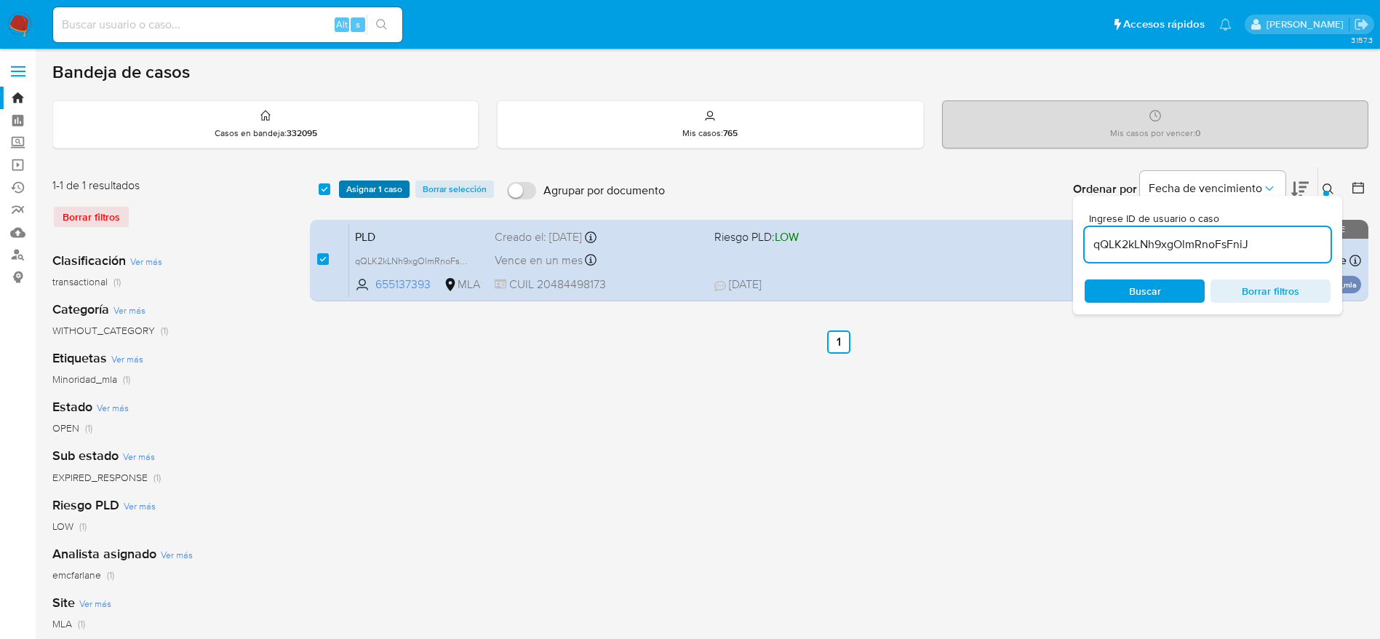
click at [353, 187] on span "Asignar 1 caso" at bounding box center [374, 189] width 56 height 15
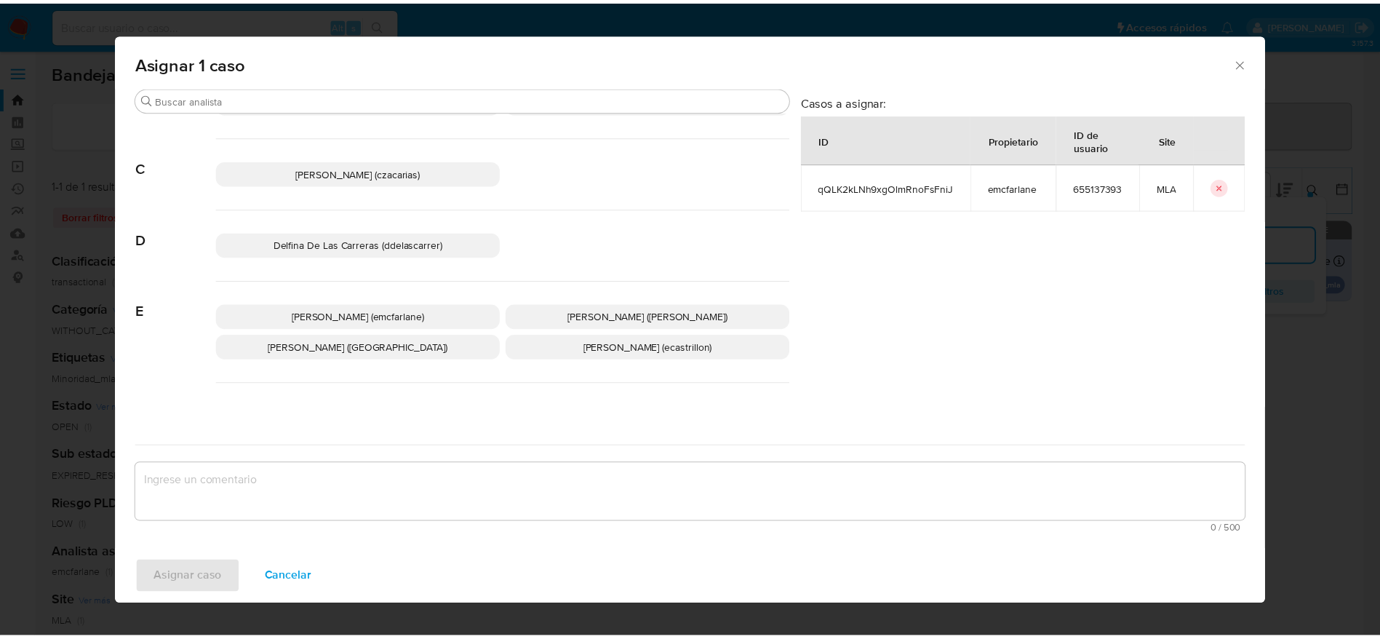
scroll to position [109, 0]
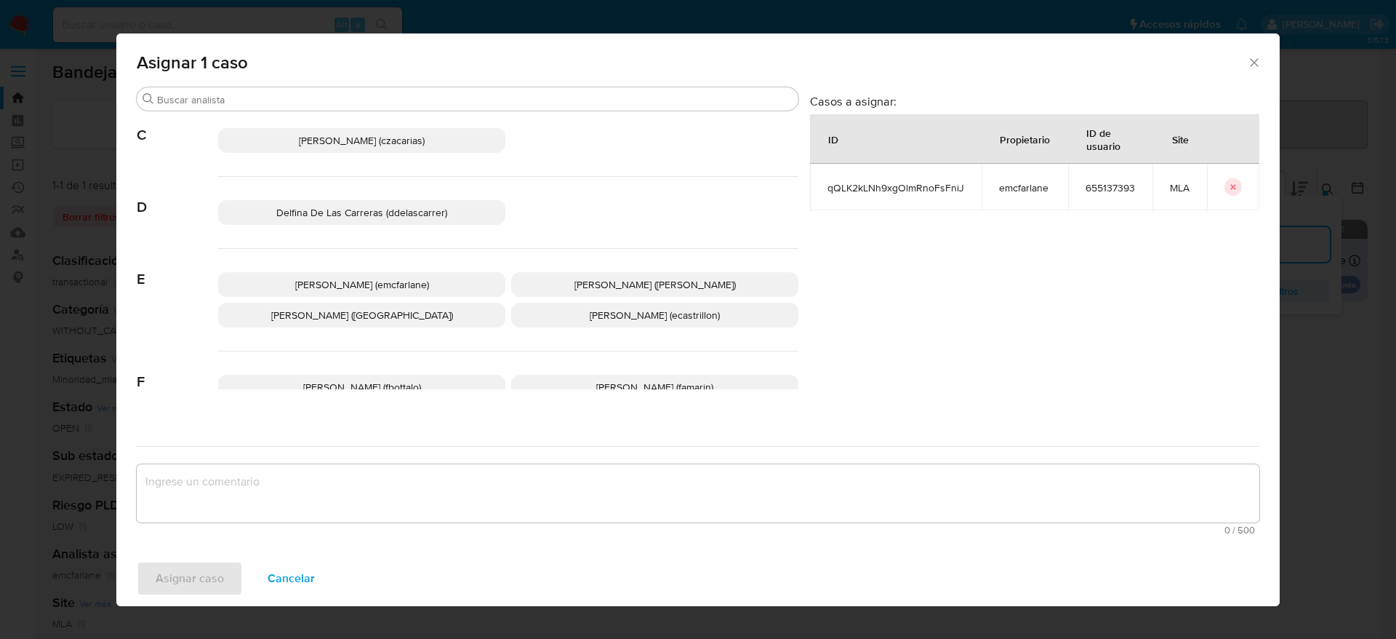
click at [409, 288] on span "Elaine Mc Farlane (emcfarlane)" at bounding box center [362, 284] width 134 height 15
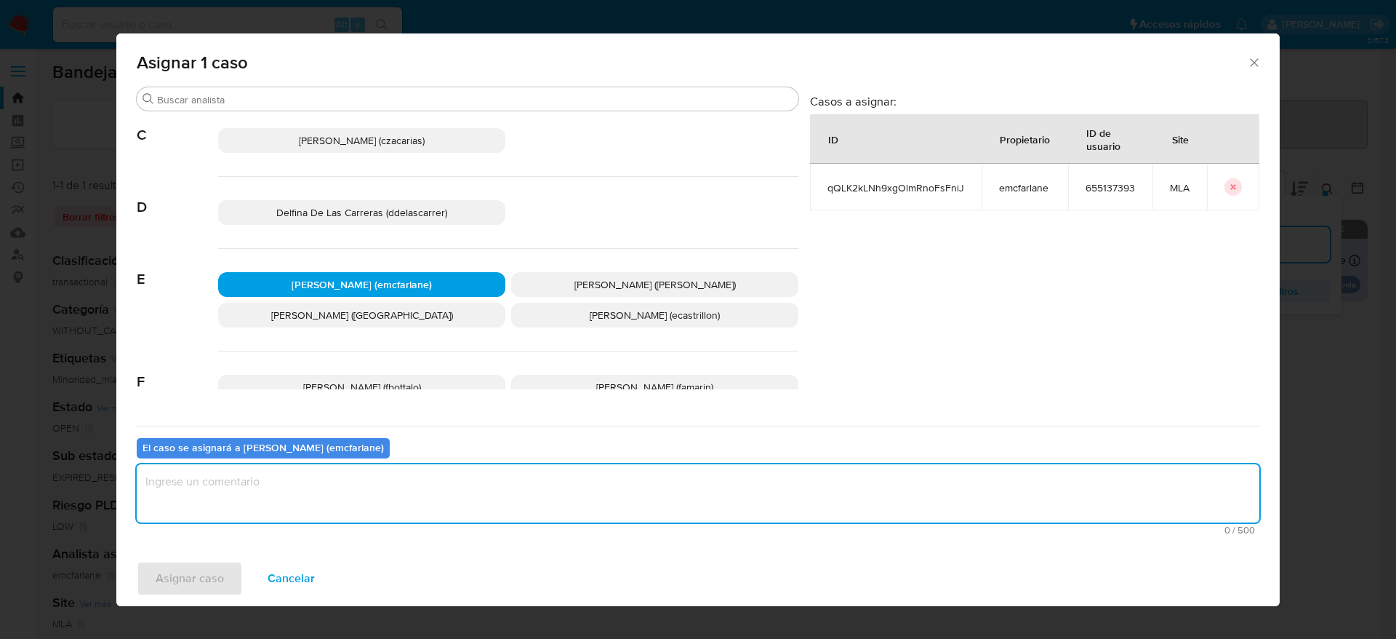
drag, startPoint x: 380, startPoint y: 471, endPoint x: 365, endPoint y: 490, distance: 23.9
click at [377, 476] on textarea "assign-modal" at bounding box center [698, 493] width 1123 height 58
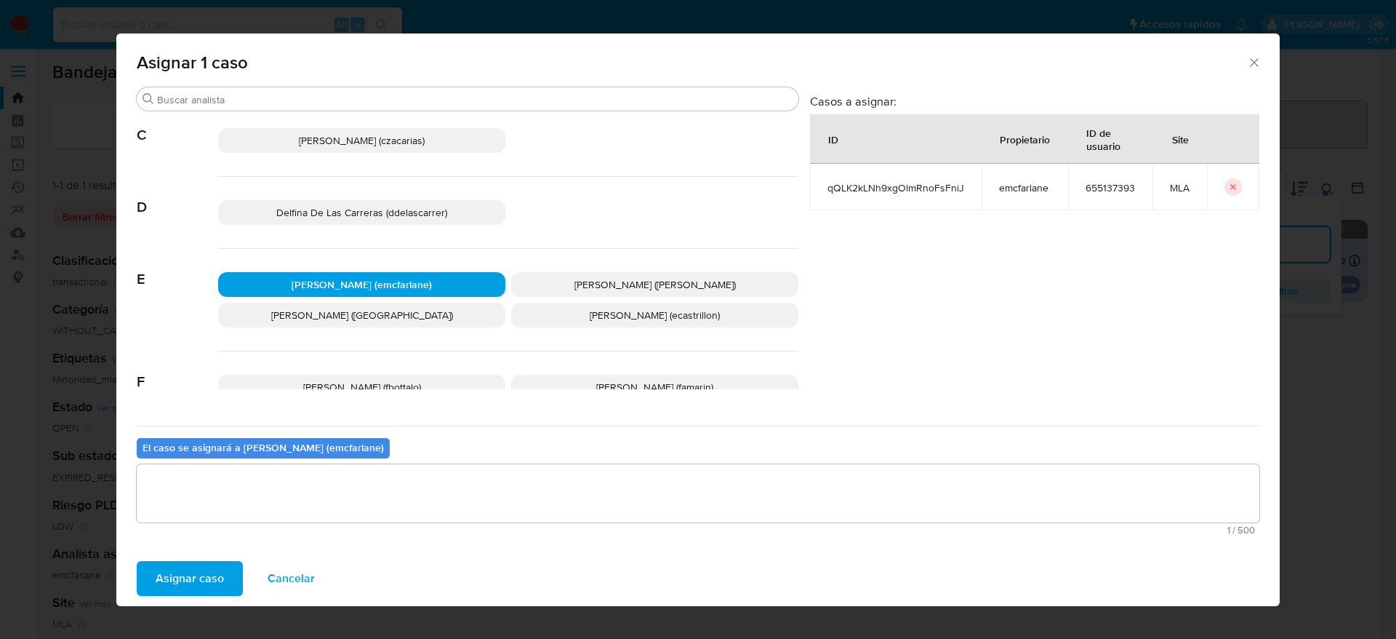
click at [191, 585] on span "Asignar caso" at bounding box center [190, 578] width 68 height 32
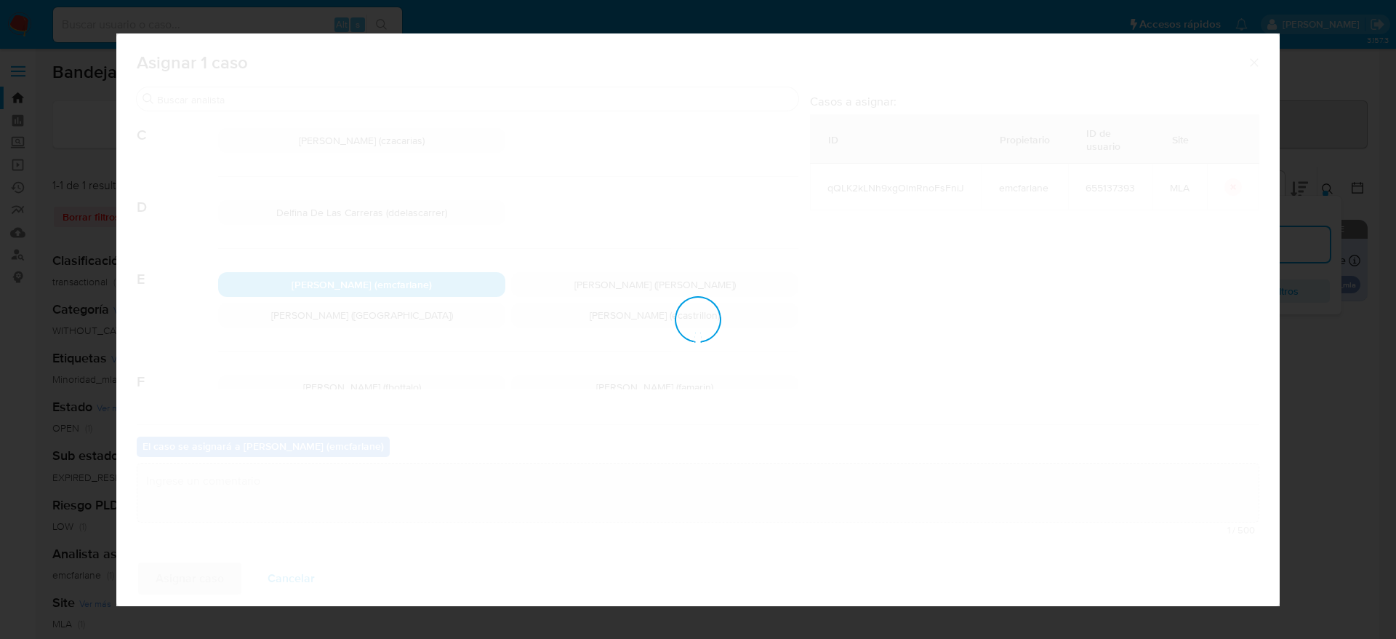
checkbox input "false"
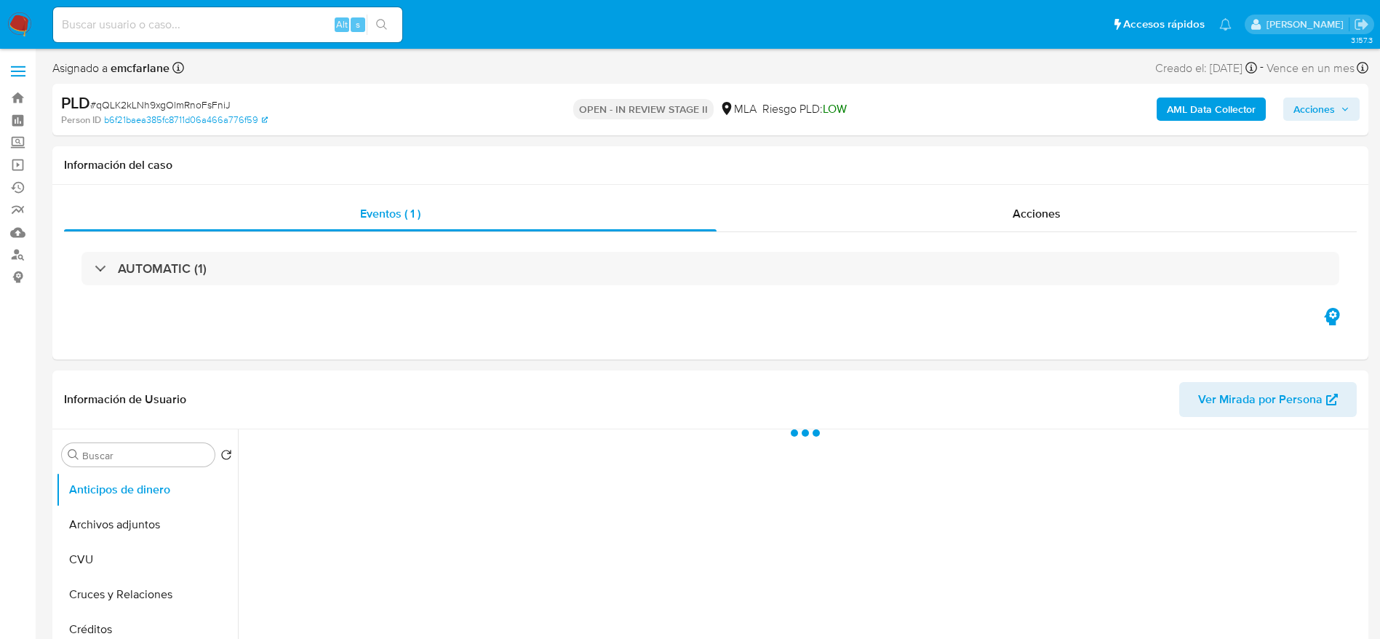
drag, startPoint x: 1316, startPoint y: 103, endPoint x: 1274, endPoint y: 113, distance: 42.9
click at [1310, 105] on span "Acciones" at bounding box center [1313, 108] width 41 height 23
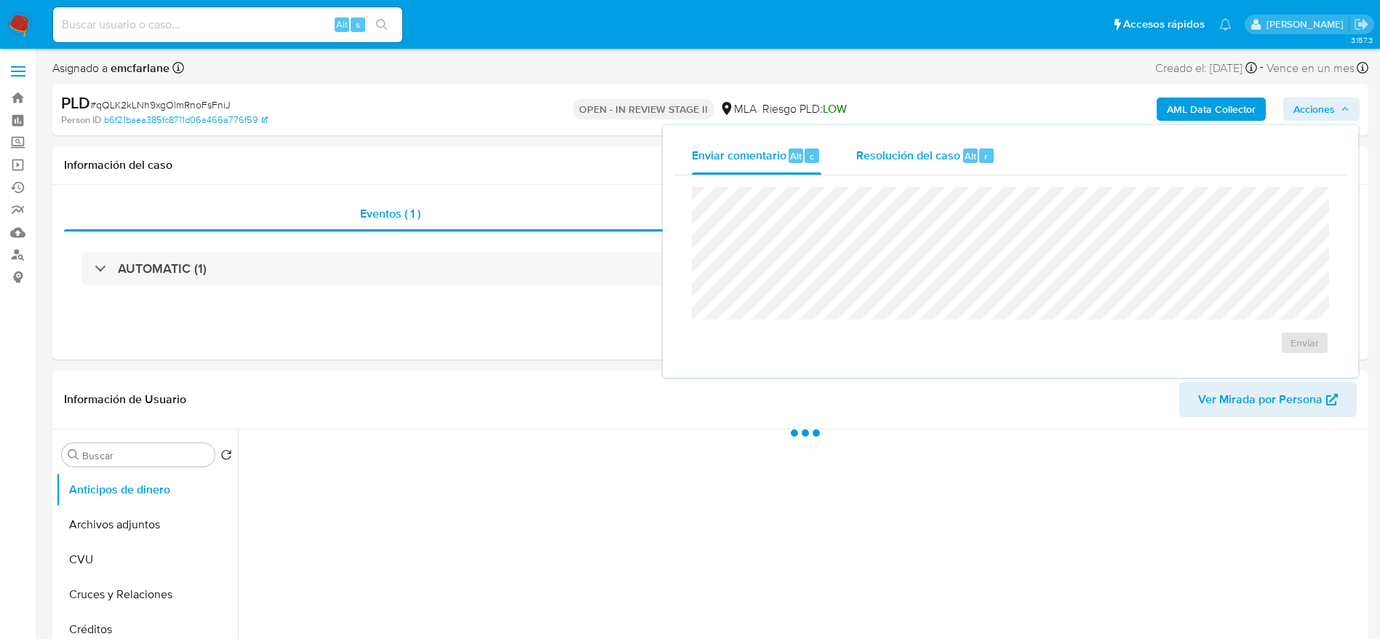
click at [889, 148] on span "Resolución del caso" at bounding box center [908, 155] width 104 height 17
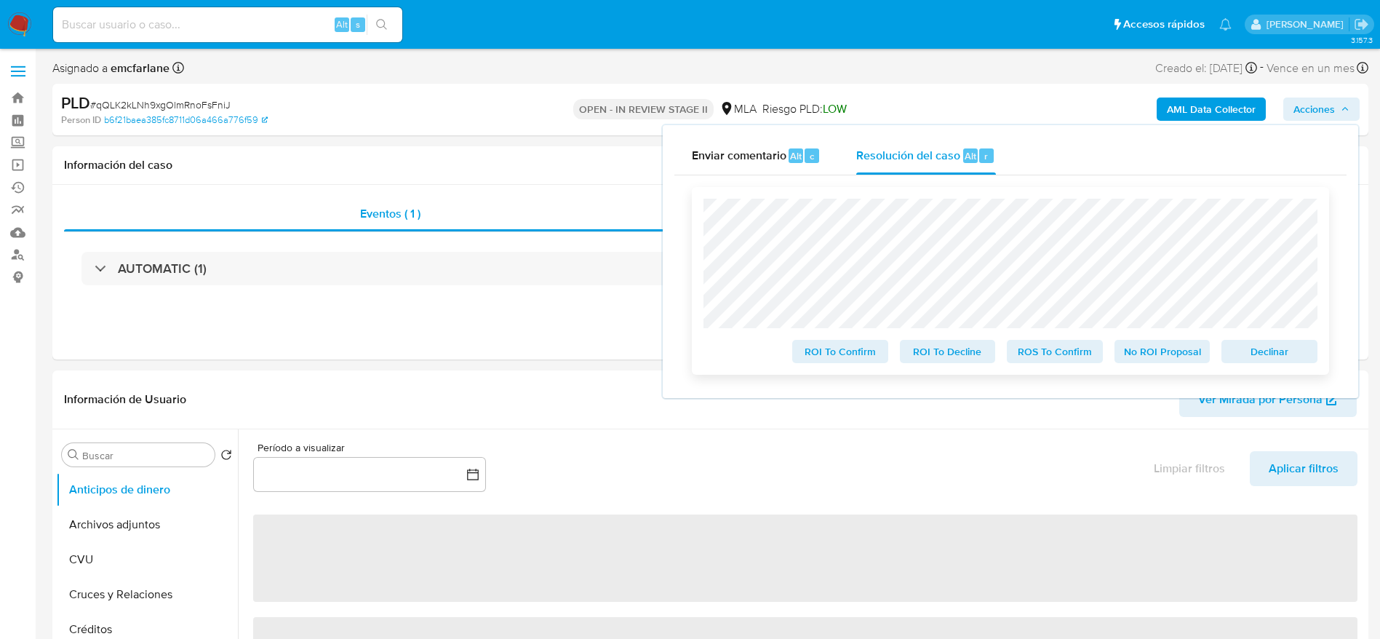
select select "10"
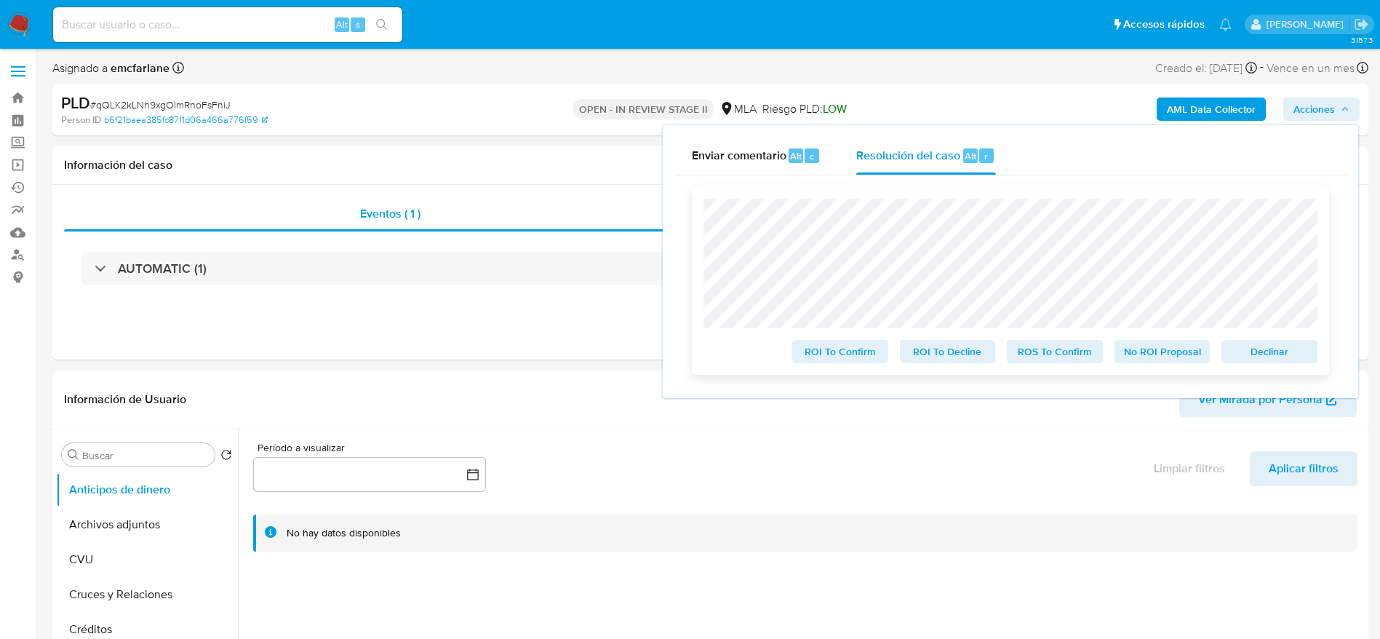
click at [1271, 348] on span "Declinar" at bounding box center [1269, 351] width 76 height 20
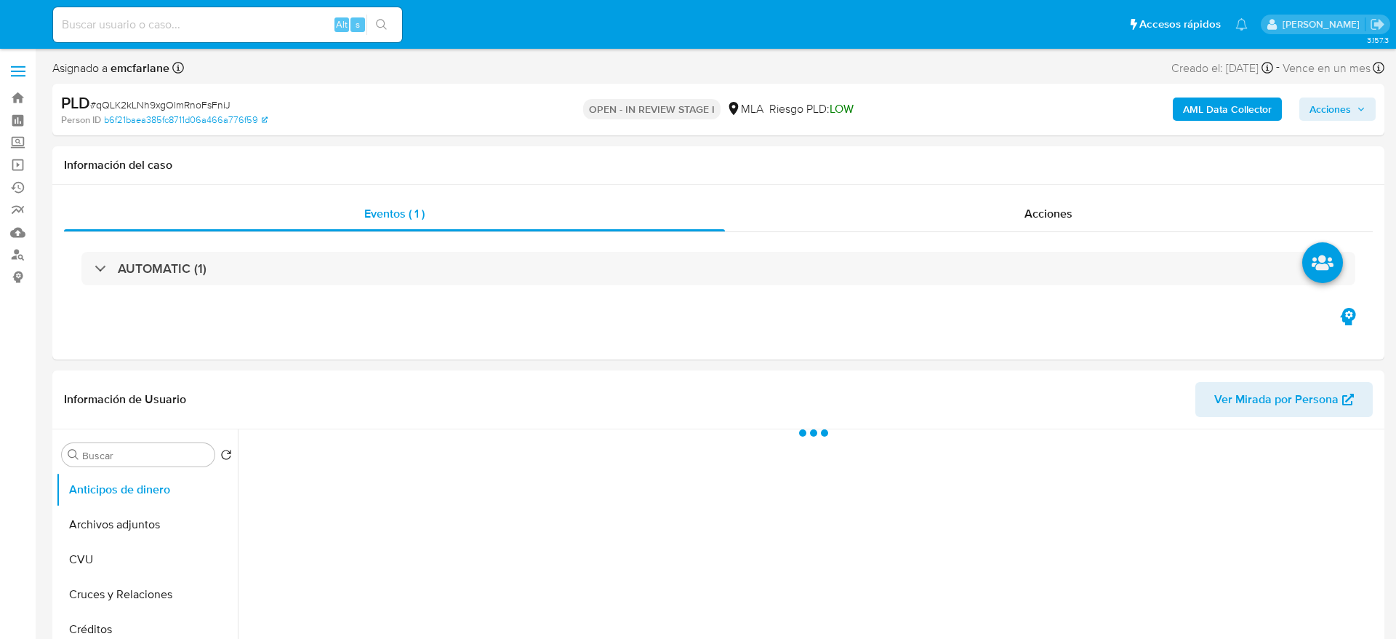
select select "10"
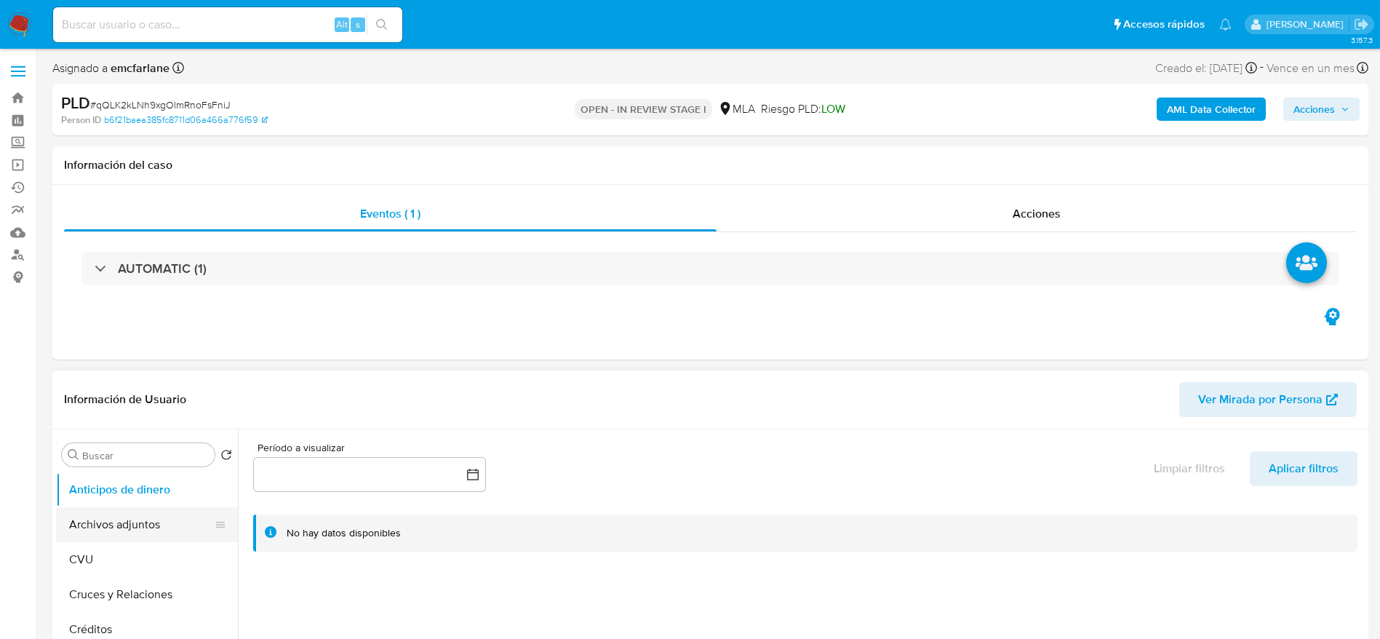
click at [108, 510] on button "Archivos adjuntos" at bounding box center [141, 524] width 170 height 35
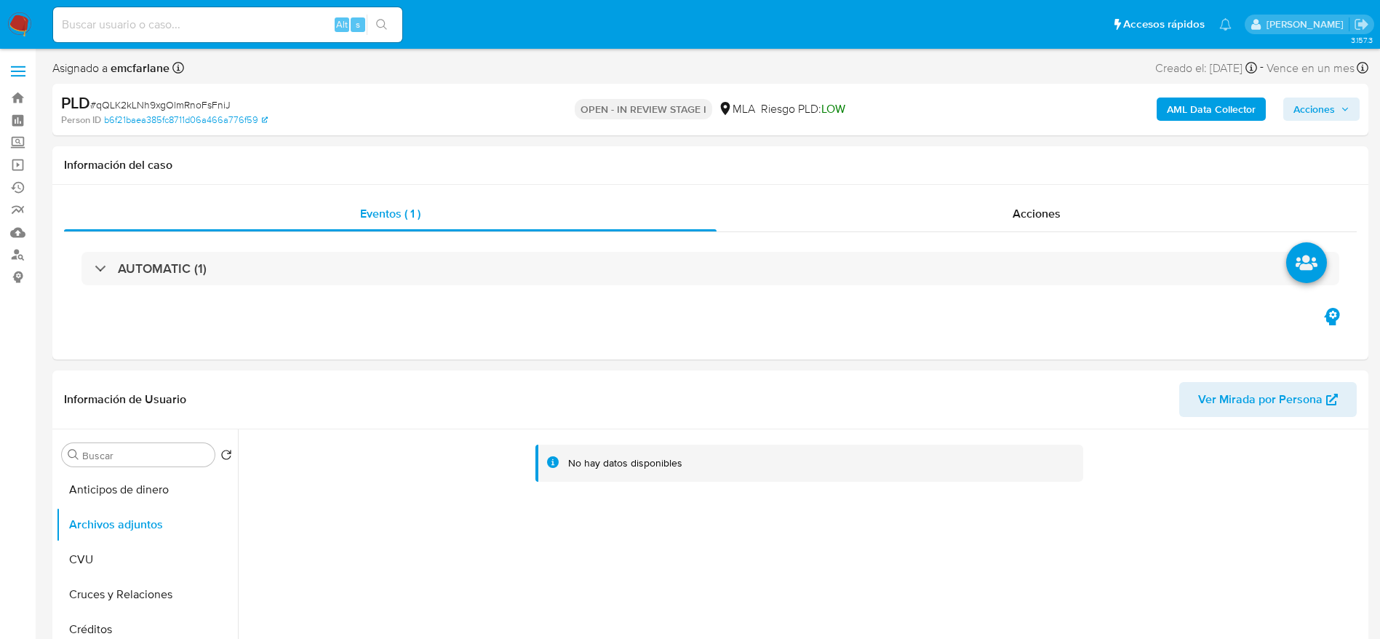
click at [1231, 110] on b "AML Data Collector" at bounding box center [1211, 108] width 89 height 23
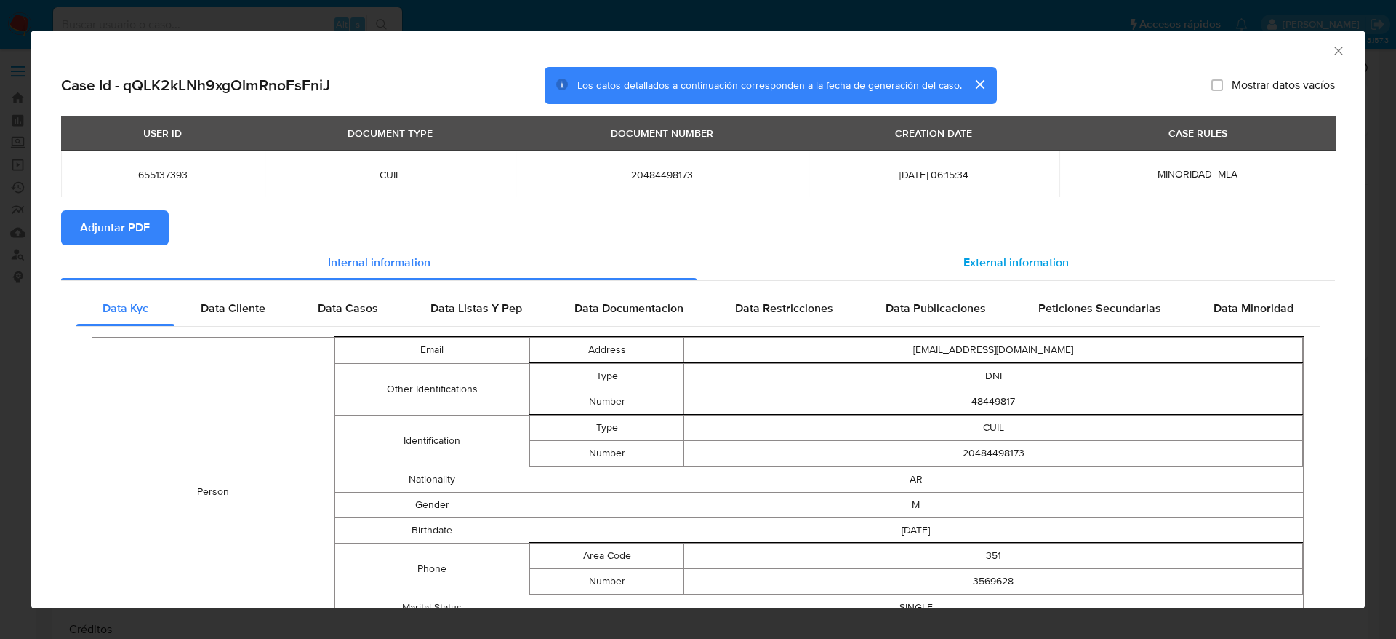
click at [1007, 259] on span "External information" at bounding box center [1016, 262] width 105 height 17
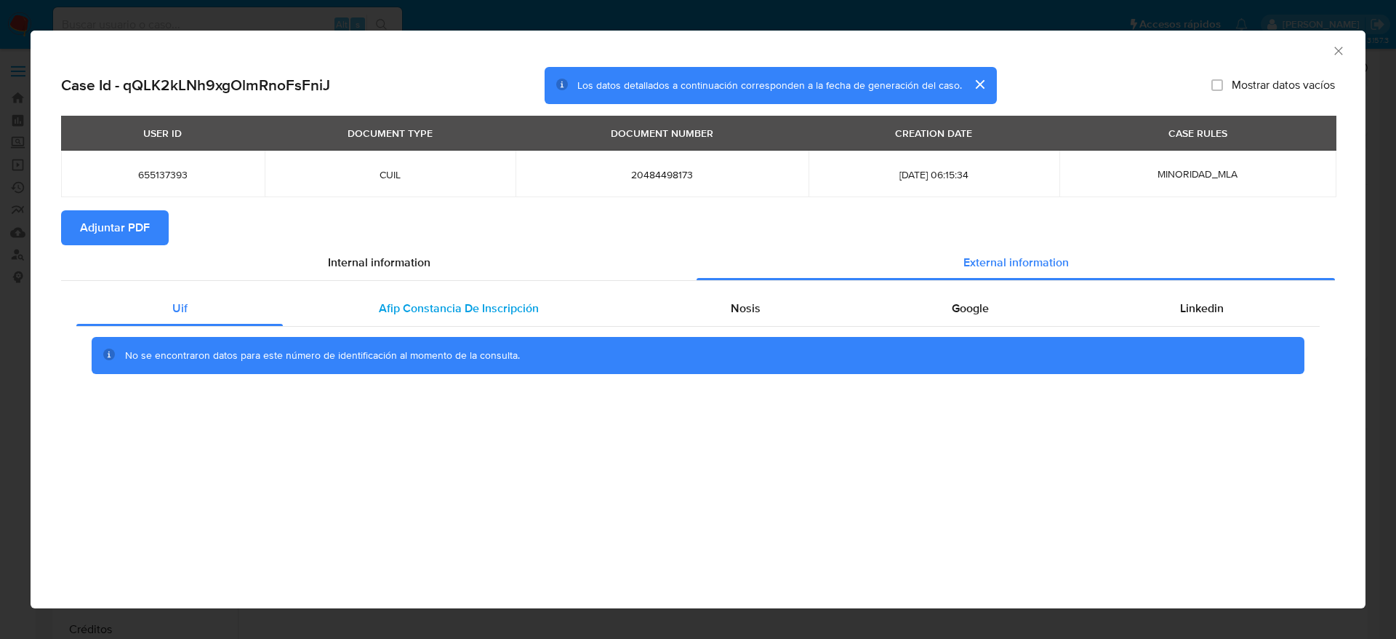
click at [440, 311] on span "Afip Constancia De Inscripción" at bounding box center [459, 308] width 160 height 17
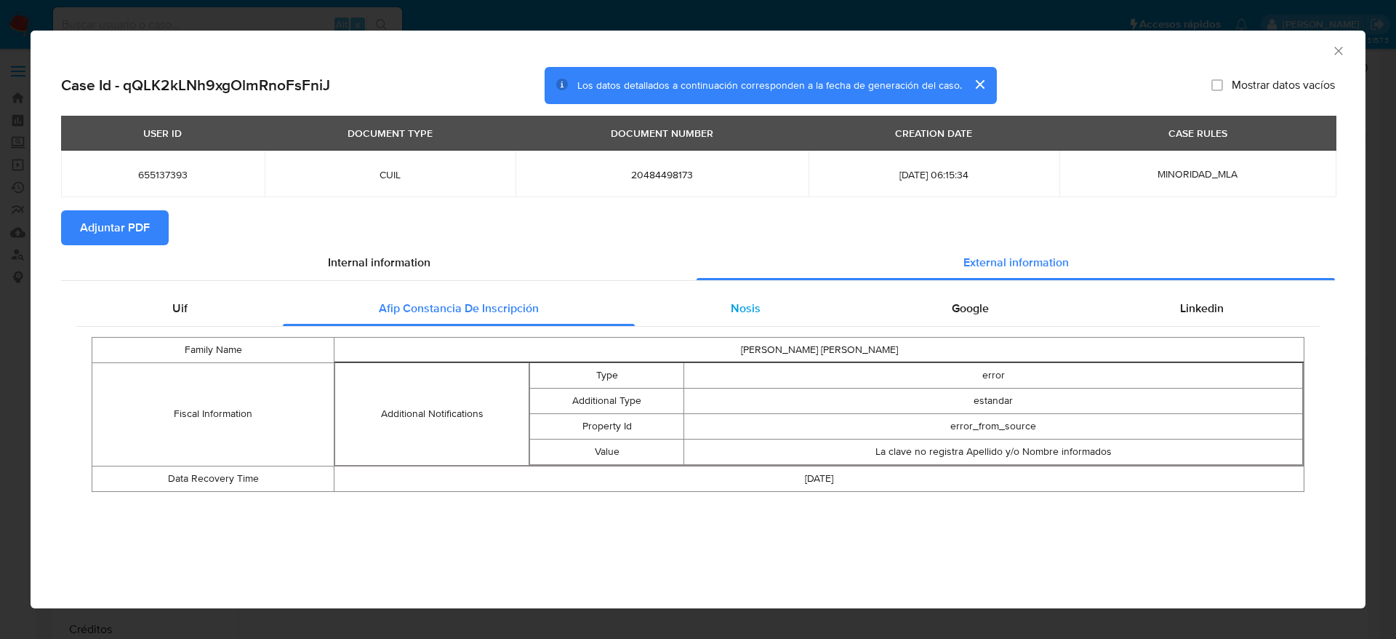
click at [742, 304] on span "Nosis" at bounding box center [746, 308] width 30 height 17
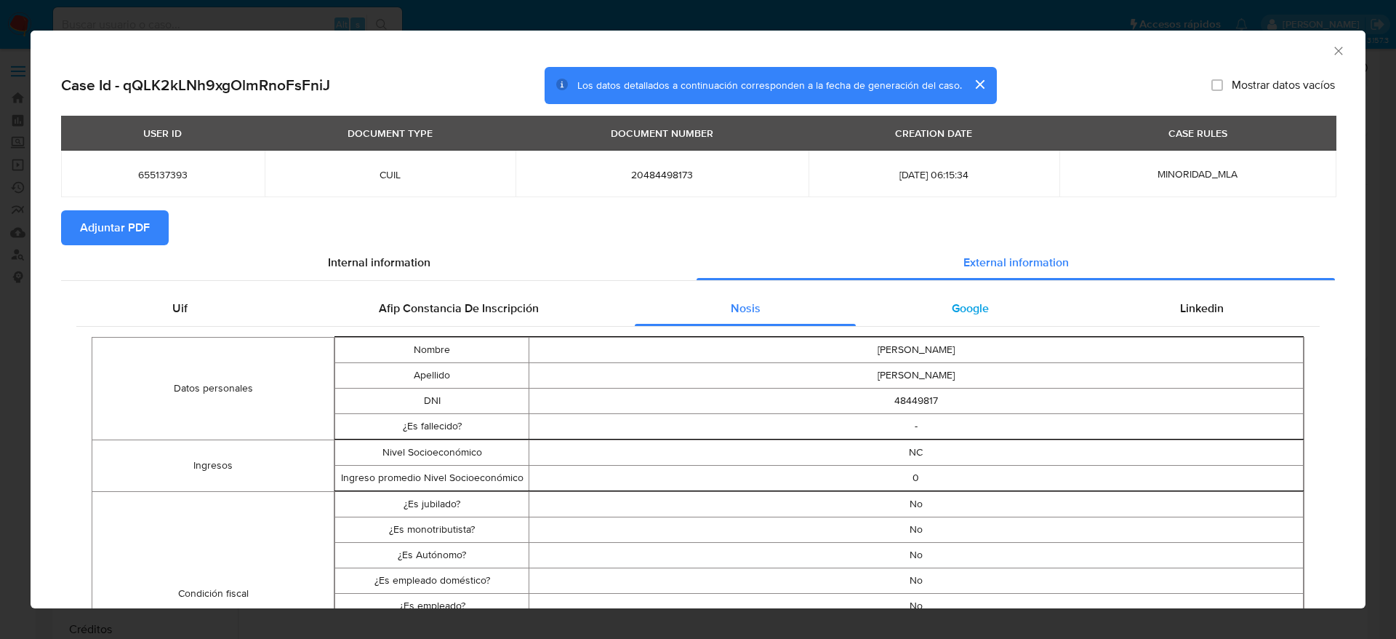
click at [953, 324] on div "Google" at bounding box center [970, 308] width 228 height 35
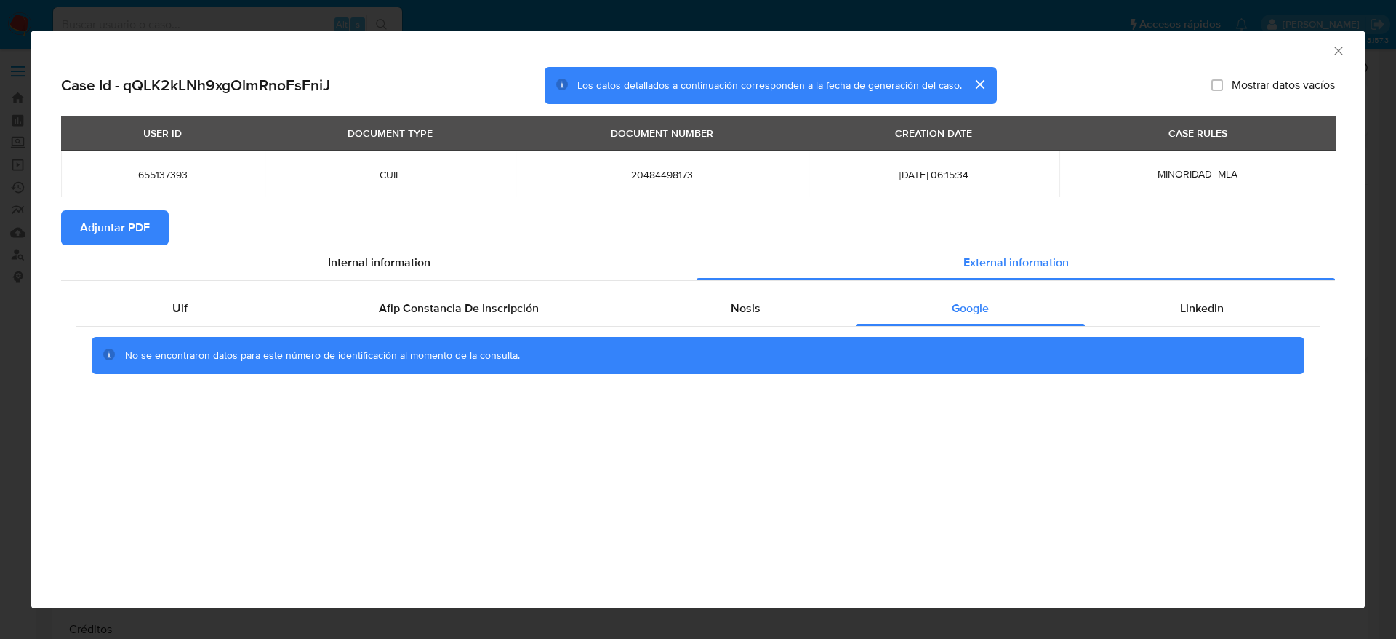
click at [1179, 329] on div "No se encontraron datos para este número de identificación al momento de la con…" at bounding box center [698, 356] width 1244 height 58
click at [1183, 311] on span "Linkedin" at bounding box center [1202, 308] width 44 height 17
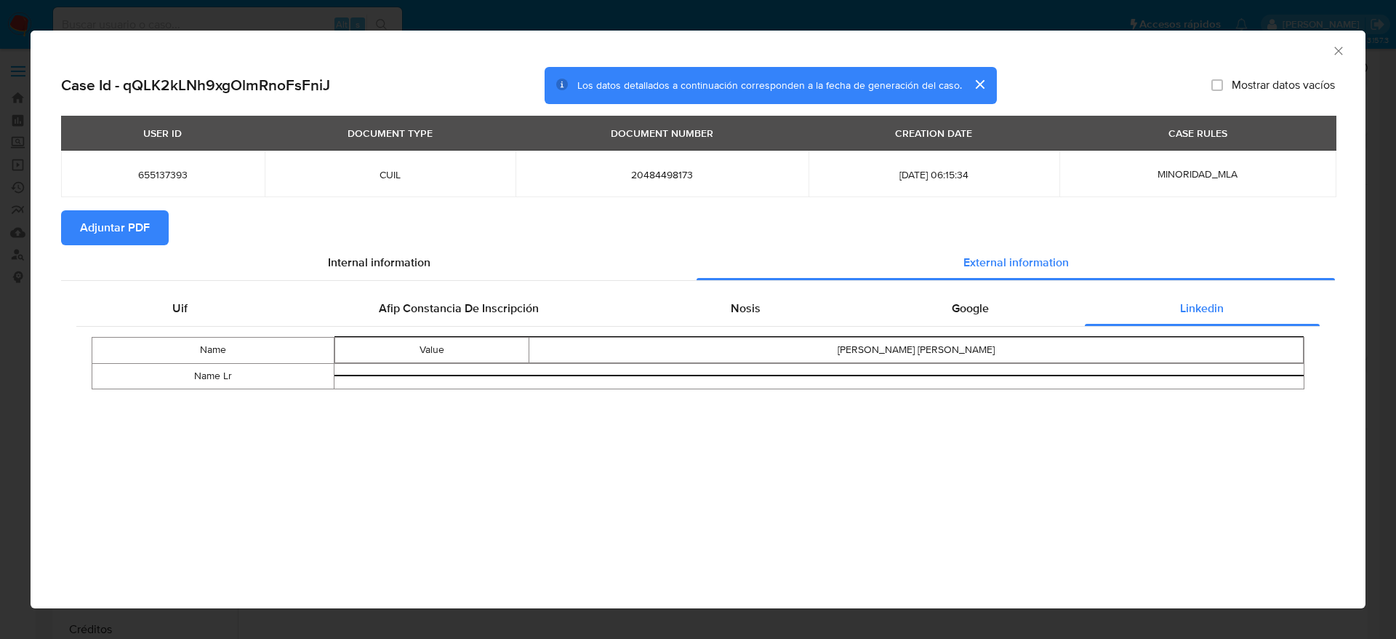
click at [74, 212] on button "Adjuntar PDF" at bounding box center [115, 227] width 108 height 35
drag, startPoint x: 1345, startPoint y: 49, endPoint x: 1313, endPoint y: 57, distance: 32.1
click at [1344, 49] on icon "Cerrar ventana" at bounding box center [1339, 51] width 15 height 15
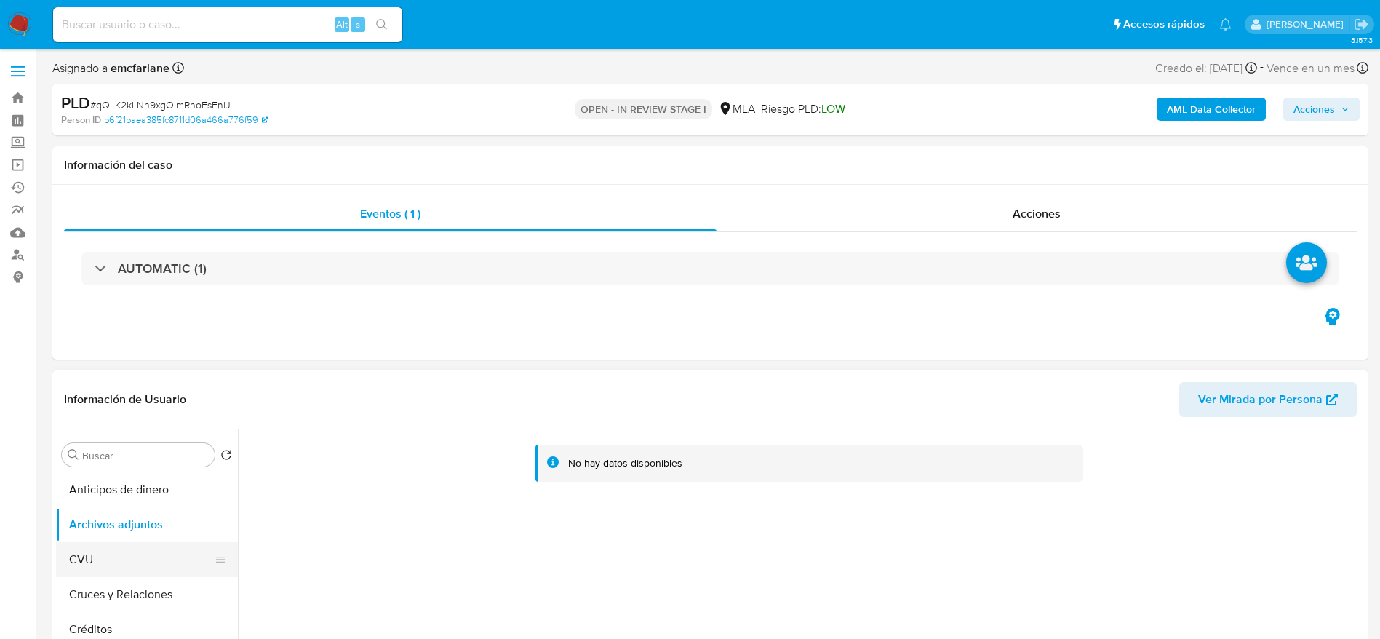
click at [123, 566] on button "CVU" at bounding box center [141, 559] width 170 height 35
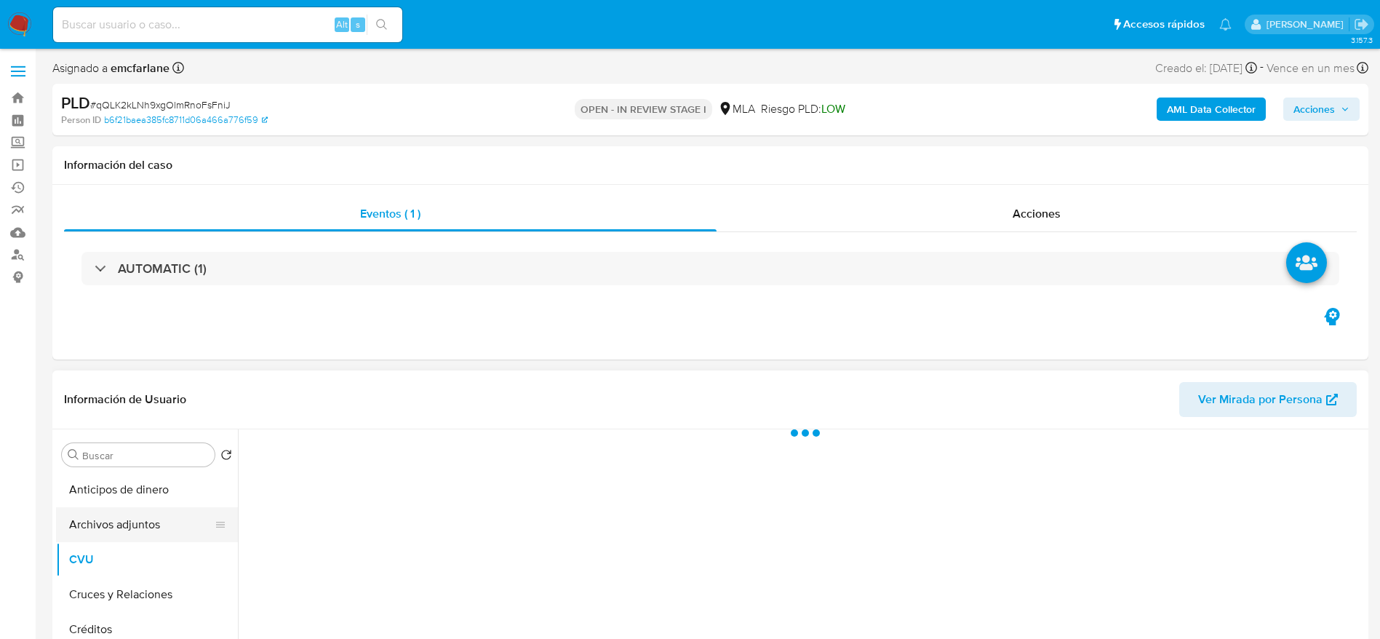
click at [135, 534] on button "Archivos adjuntos" at bounding box center [141, 524] width 170 height 35
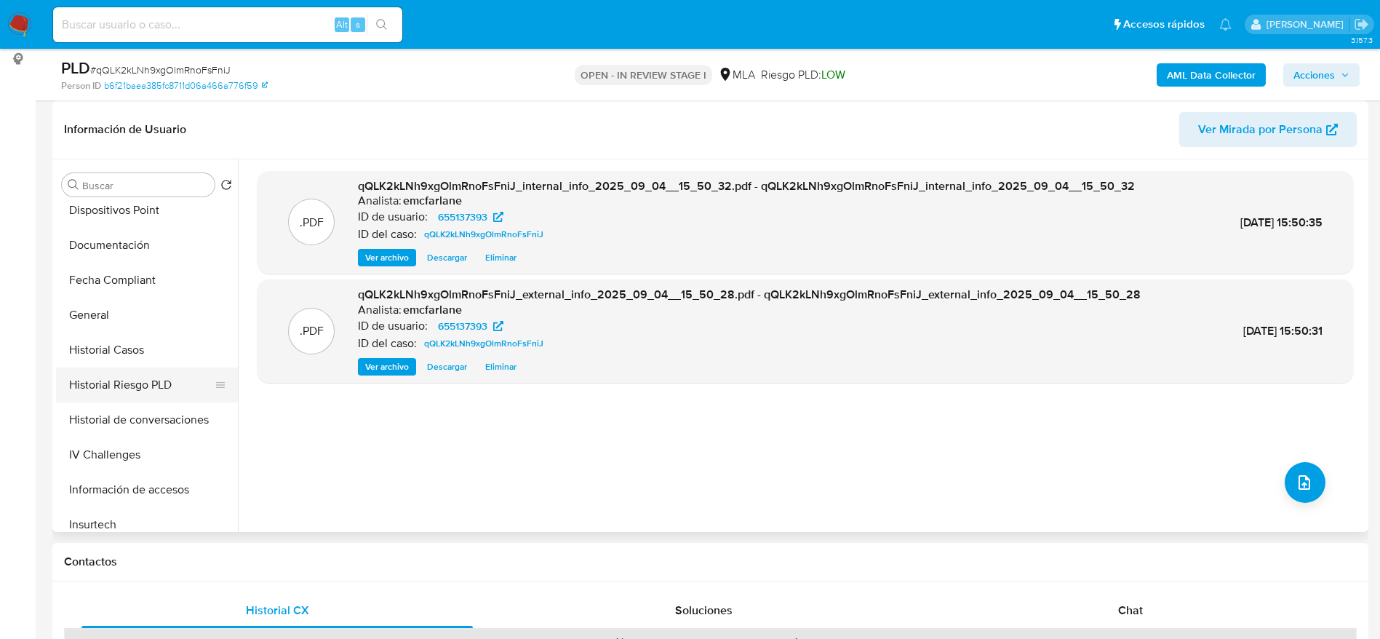
scroll to position [327, 0]
click at [99, 342] on button "Historial Casos" at bounding box center [141, 346] width 170 height 35
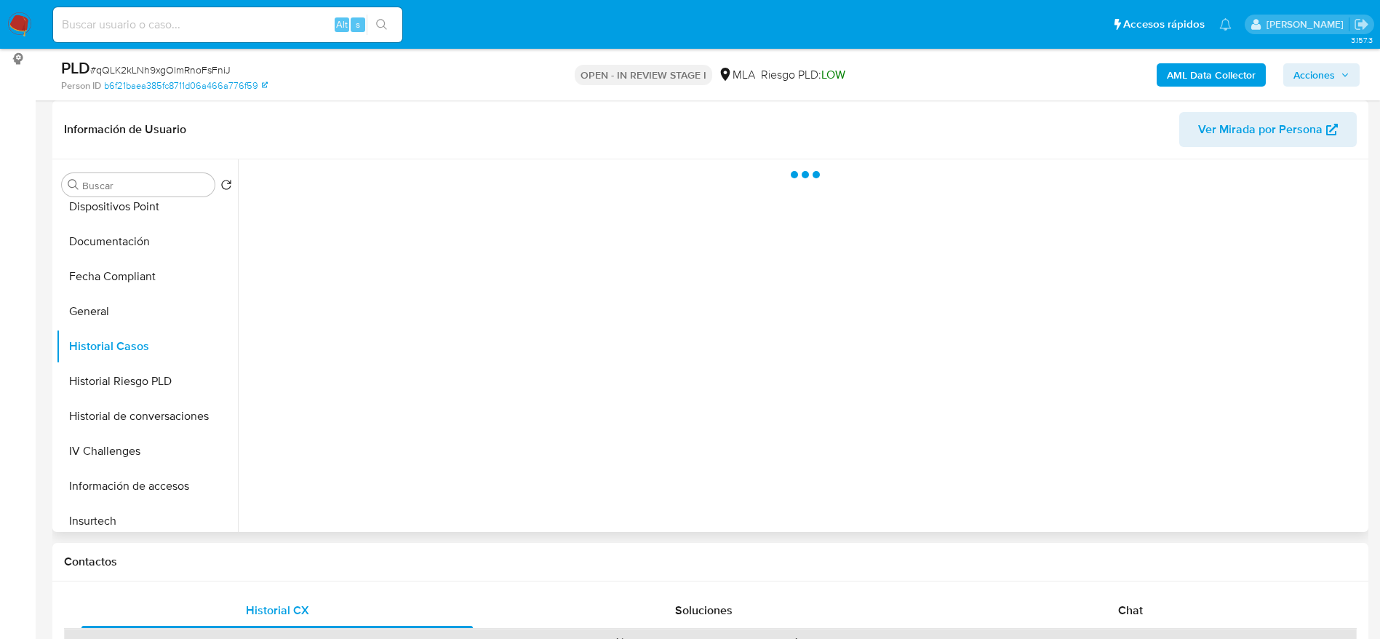
drag, startPoint x: 95, startPoint y: 244, endPoint x: 268, endPoint y: 260, distance: 173.8
click at [95, 245] on button "Documentación" at bounding box center [147, 241] width 182 height 35
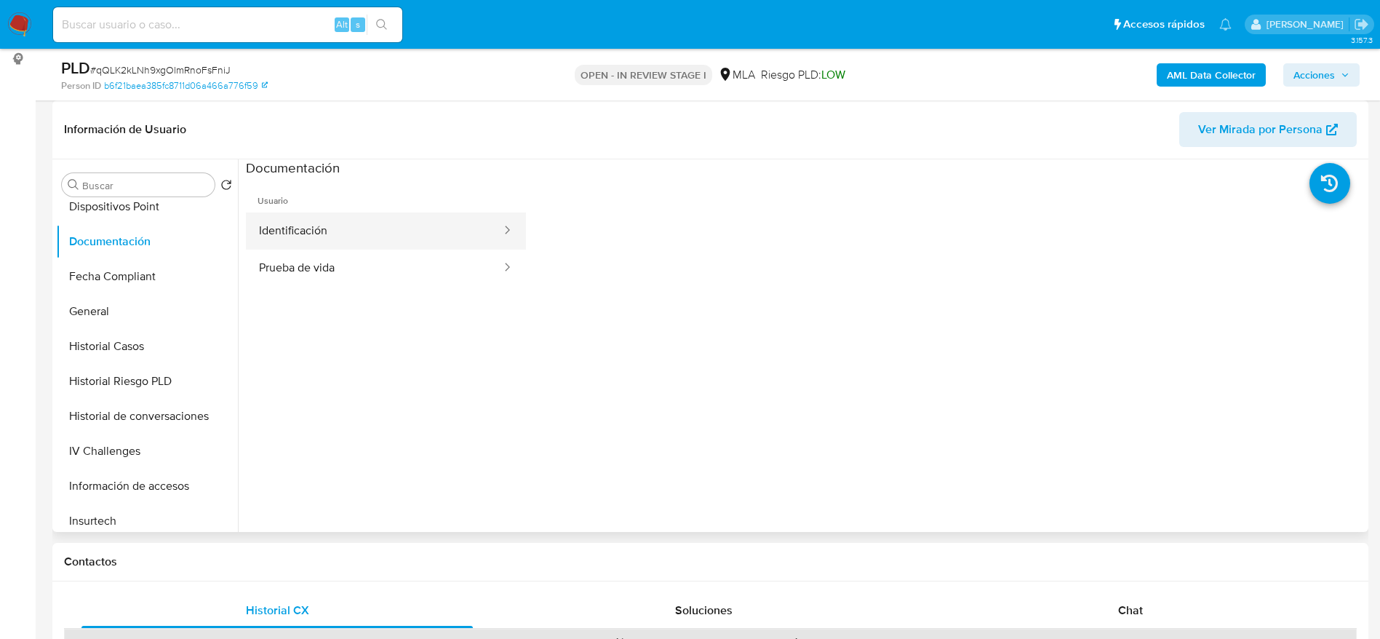
click at [369, 232] on button "Identificación" at bounding box center [374, 230] width 257 height 37
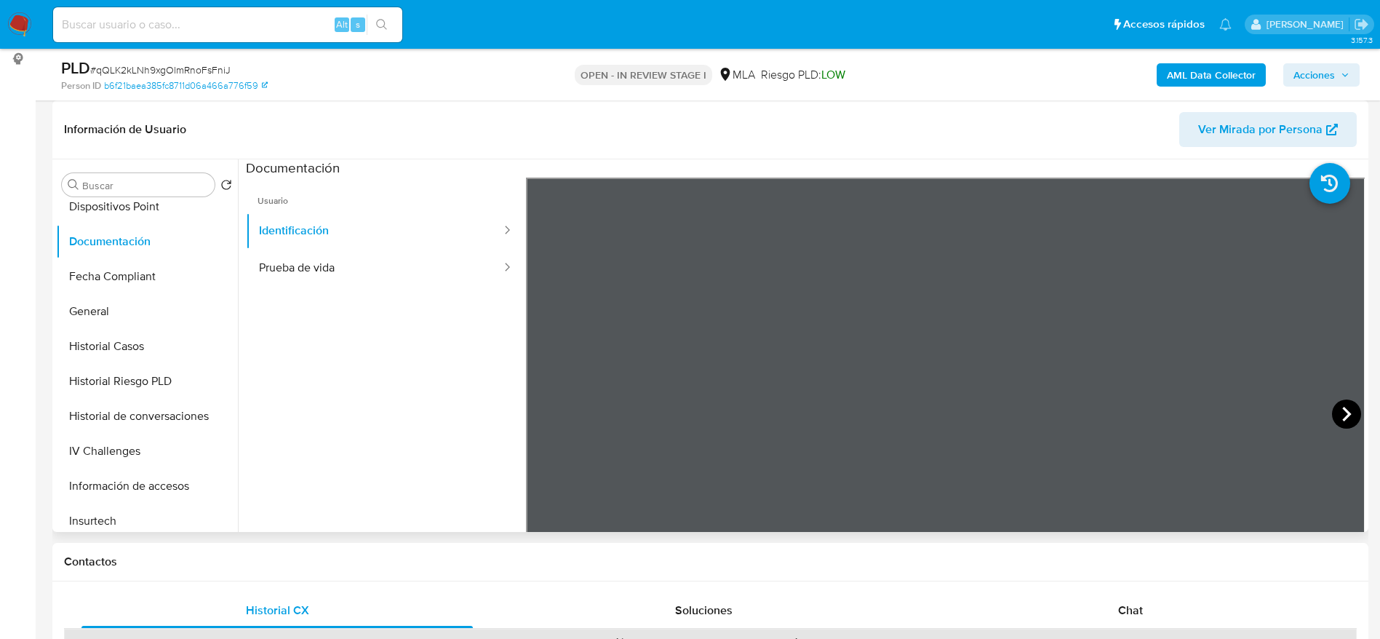
click at [1332, 410] on icon at bounding box center [1346, 413] width 29 height 29
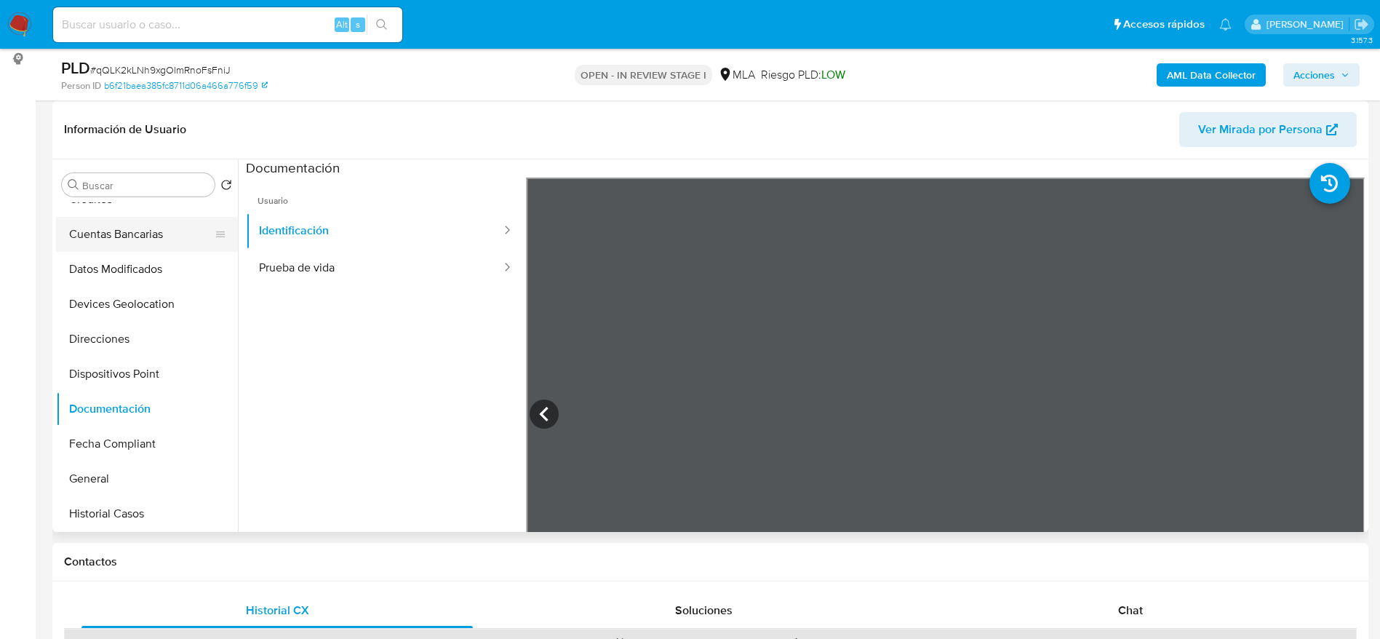
scroll to position [0, 0]
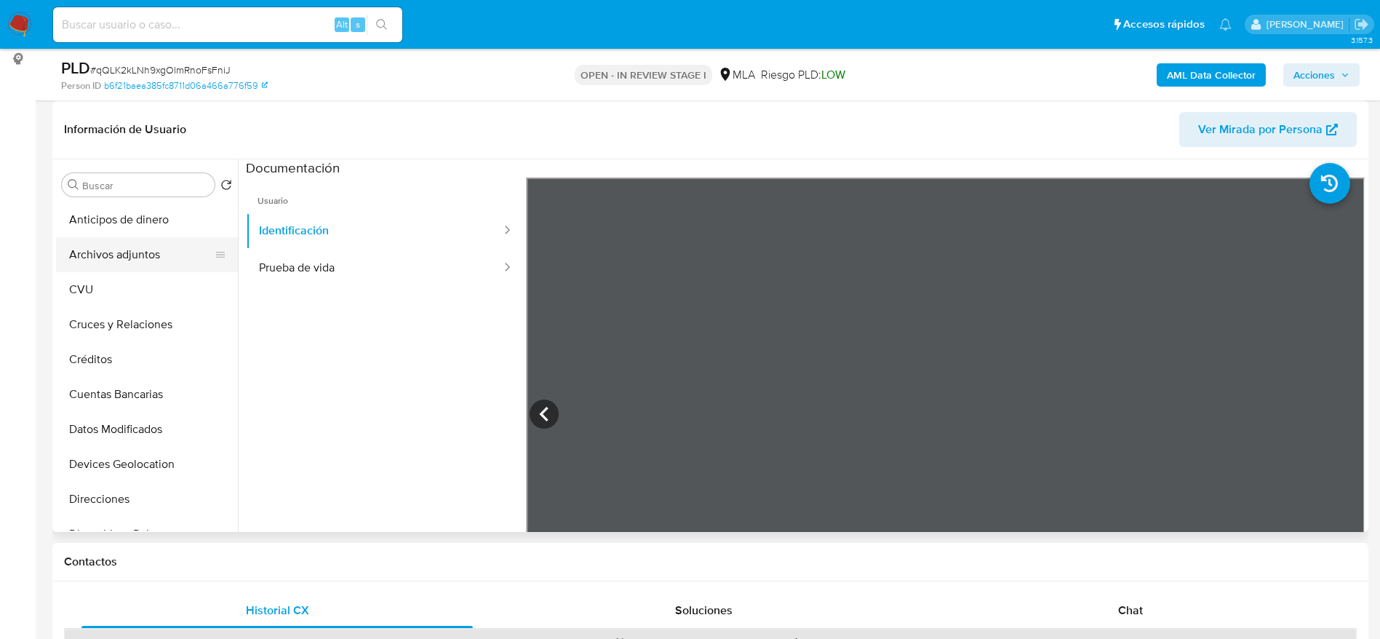
click at [145, 260] on button "Archivos adjuntos" at bounding box center [141, 254] width 170 height 35
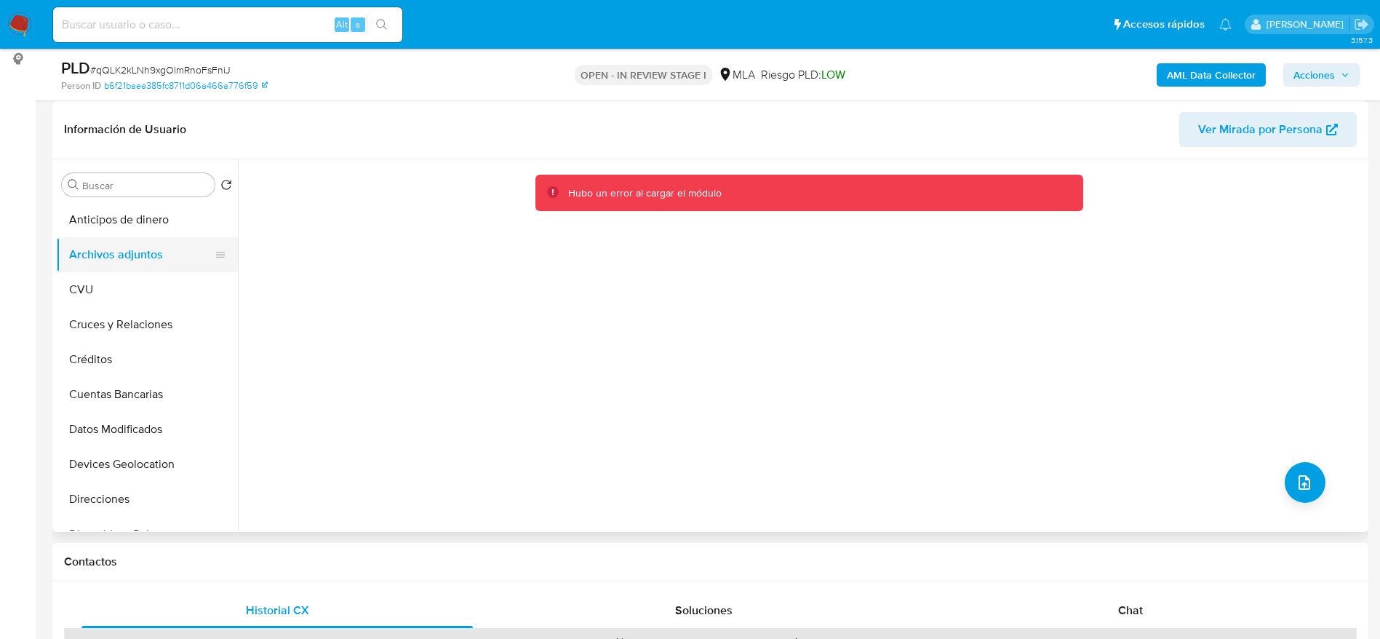
drag, startPoint x: 97, startPoint y: 287, endPoint x: 111, endPoint y: 252, distance: 37.5
click at [97, 287] on button "CVU" at bounding box center [147, 289] width 182 height 35
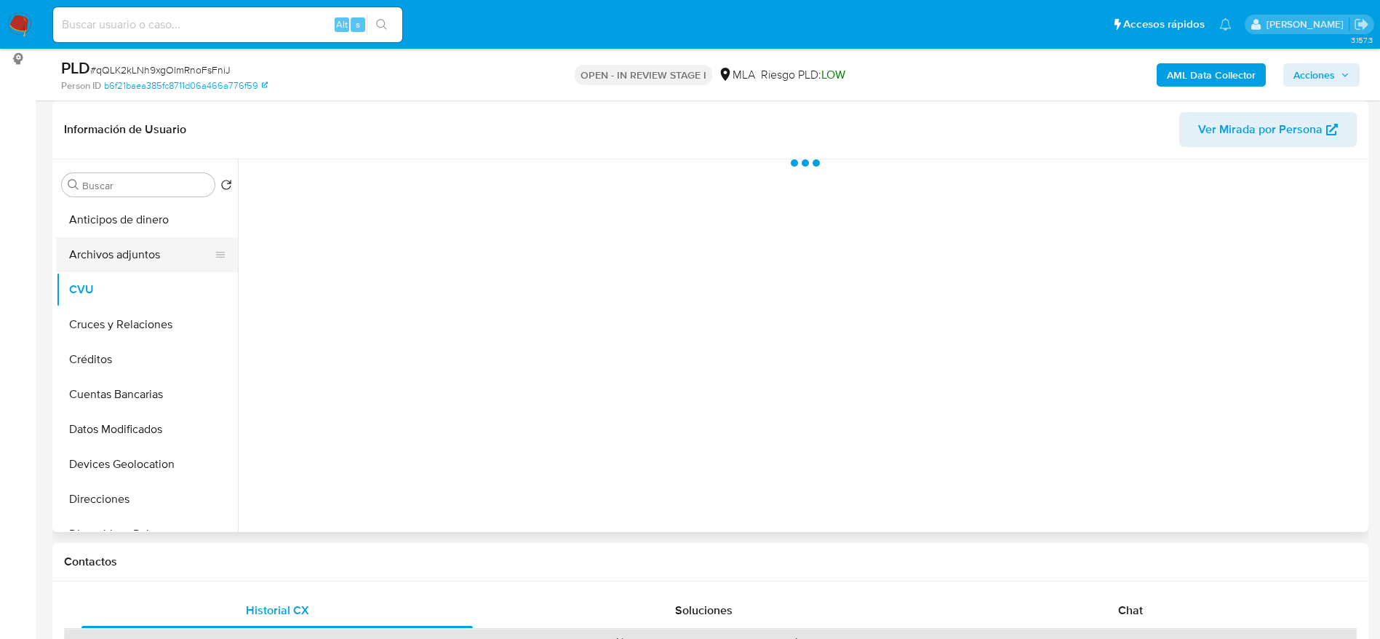
click at [112, 248] on button "Archivos adjuntos" at bounding box center [141, 254] width 170 height 35
drag, startPoint x: 97, startPoint y: 283, endPoint x: 108, endPoint y: 260, distance: 25.4
click at [97, 282] on button "CVU" at bounding box center [147, 289] width 182 height 35
click at [114, 244] on button "Archivos adjuntos" at bounding box center [141, 254] width 170 height 35
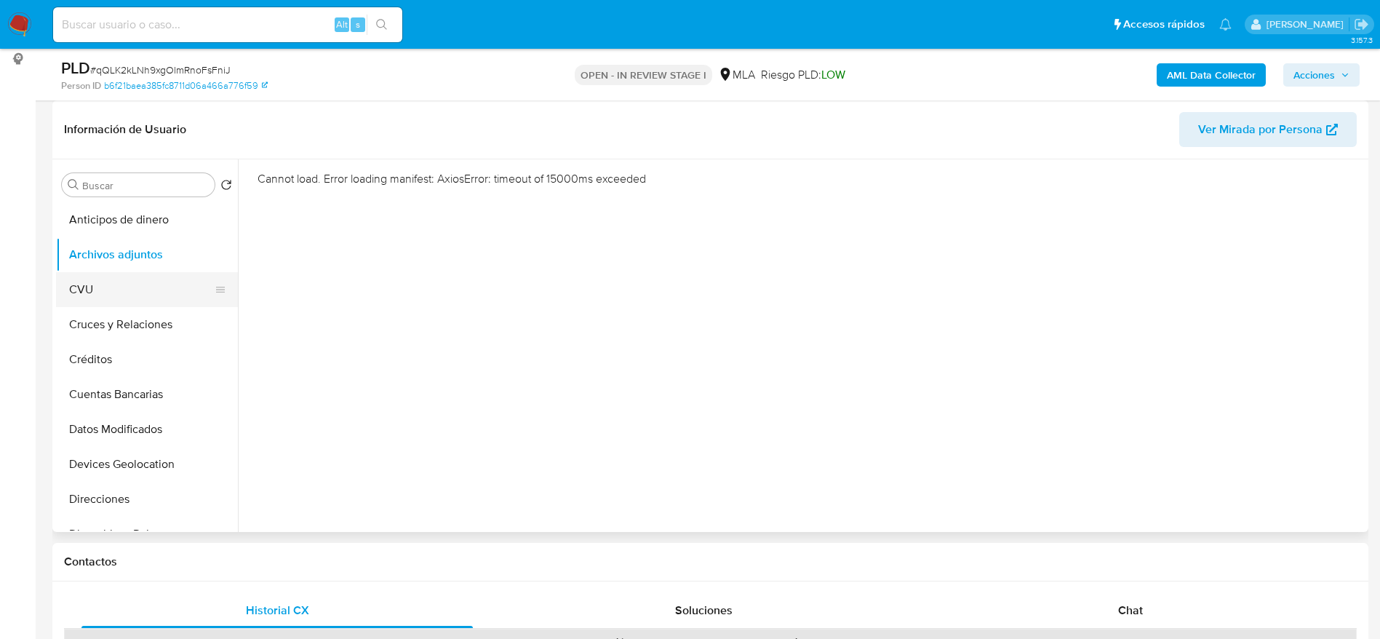
click at [83, 289] on button "CVU" at bounding box center [141, 289] width 170 height 35
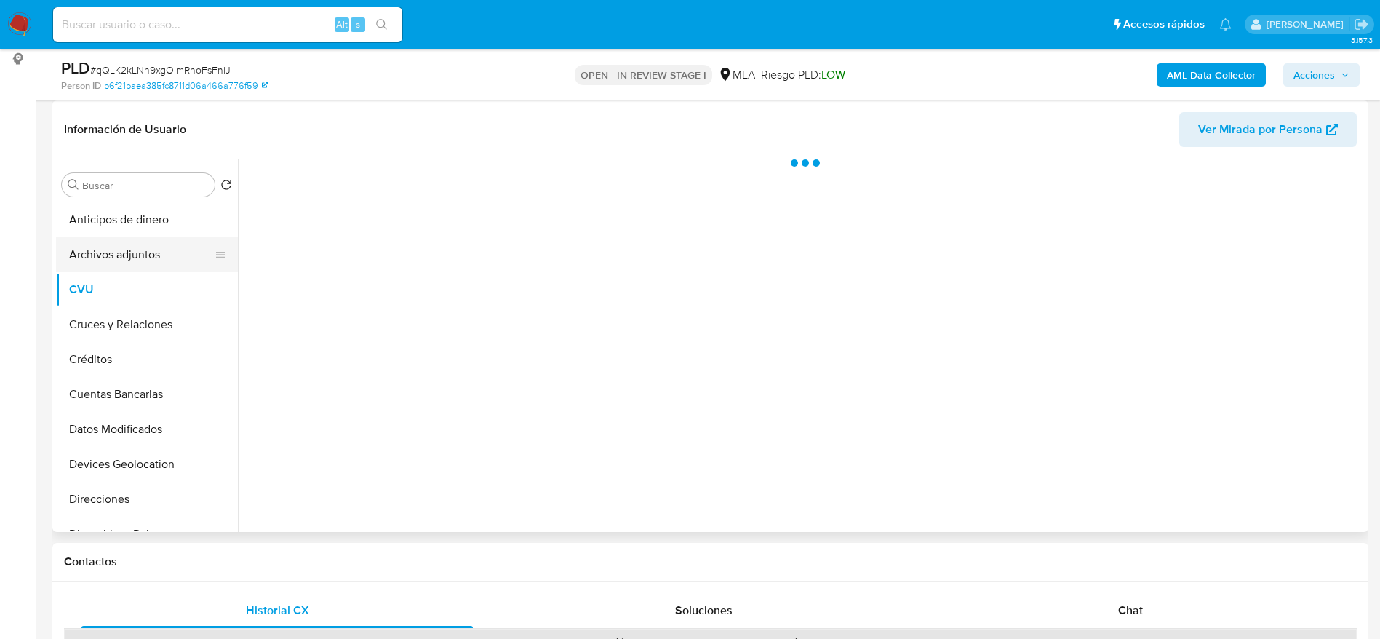
click at [123, 242] on button "Archivos adjuntos" at bounding box center [141, 254] width 170 height 35
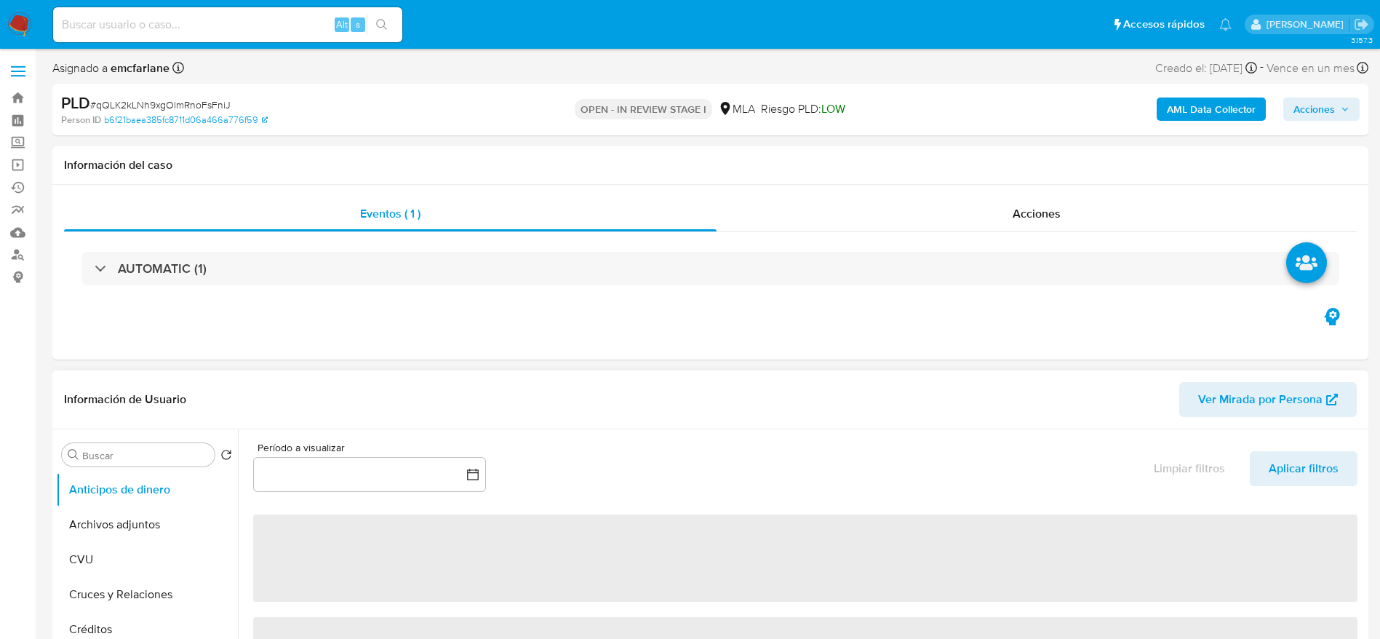
select select "10"
click at [148, 521] on button "Archivos adjuntos" at bounding box center [141, 524] width 170 height 35
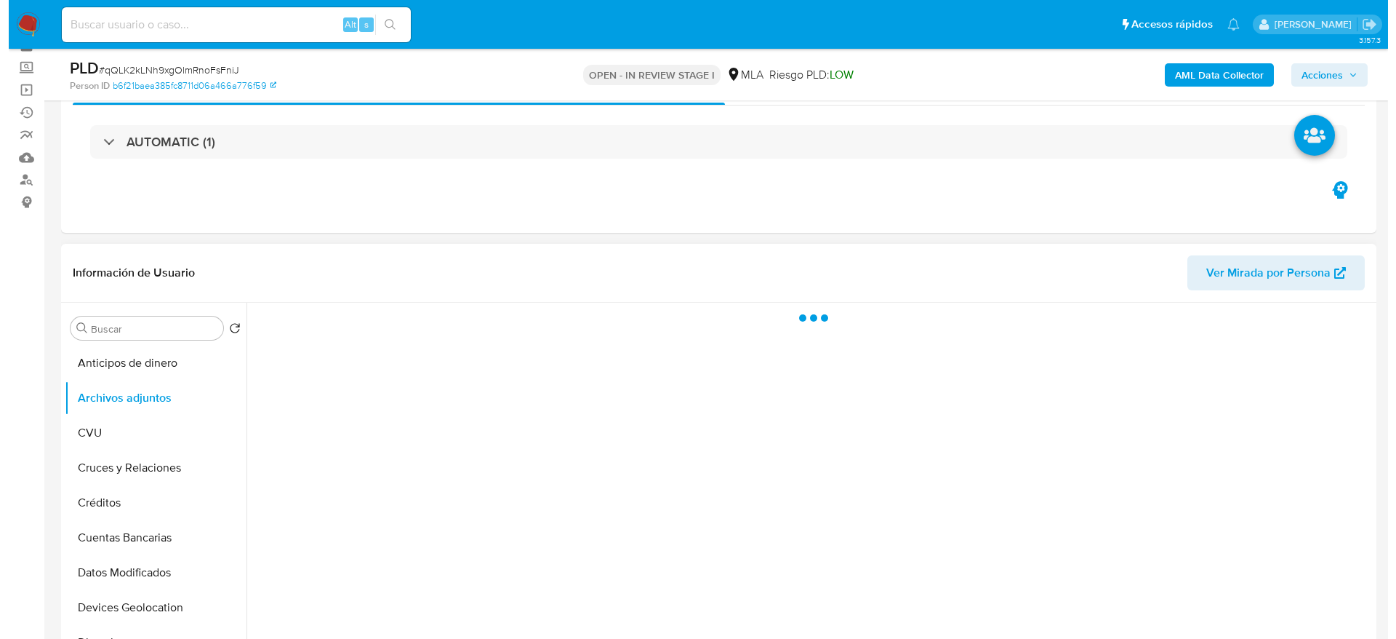
scroll to position [109, 0]
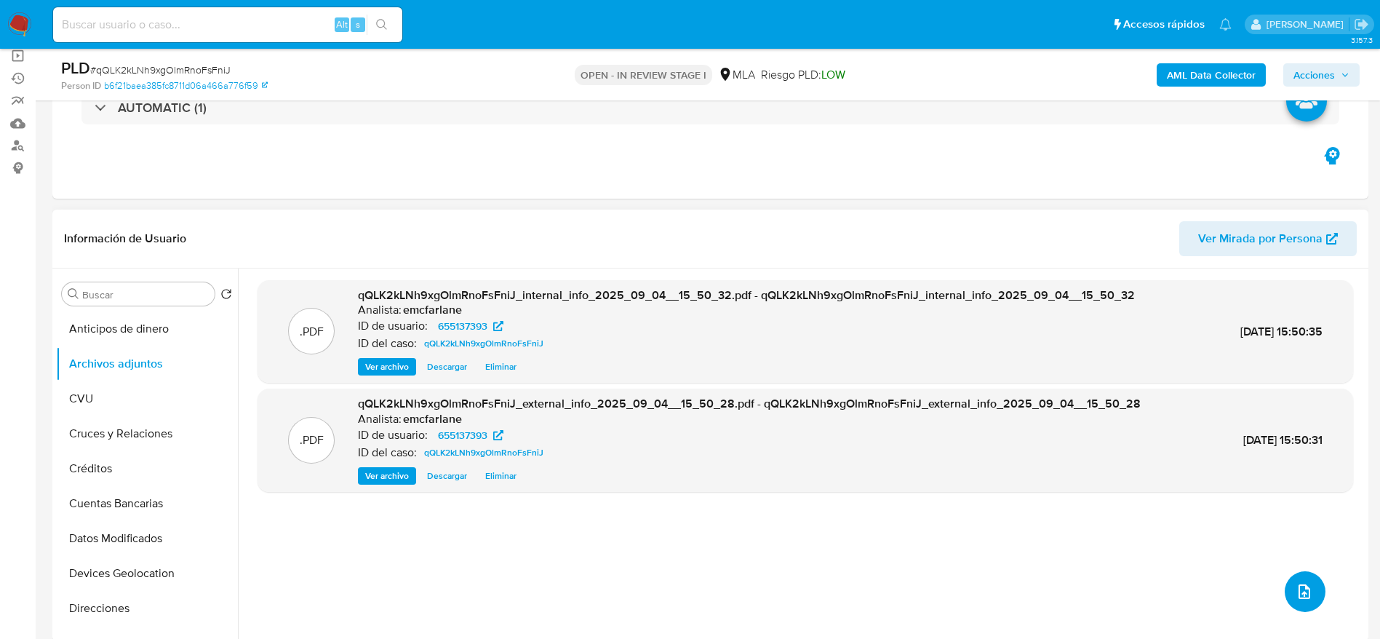
click at [1298, 584] on icon "upload-file" at bounding box center [1304, 591] width 12 height 15
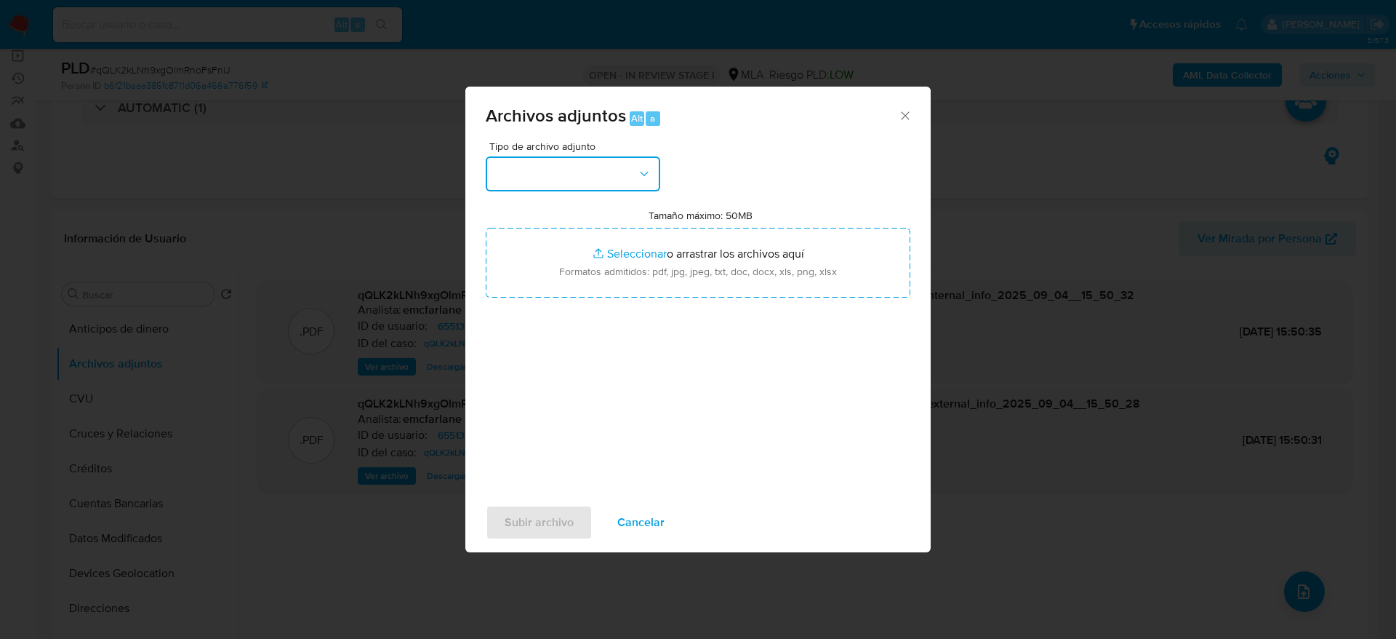
click at [617, 179] on button "button" at bounding box center [573, 173] width 175 height 35
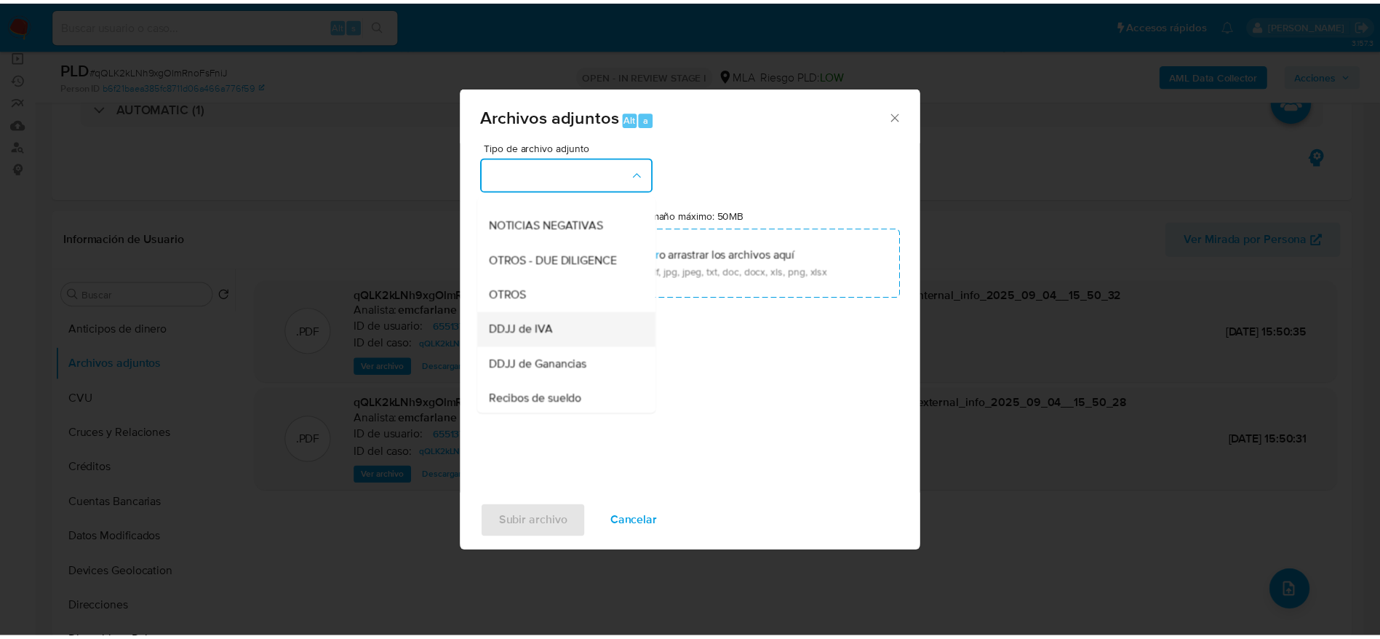
scroll to position [218, 0]
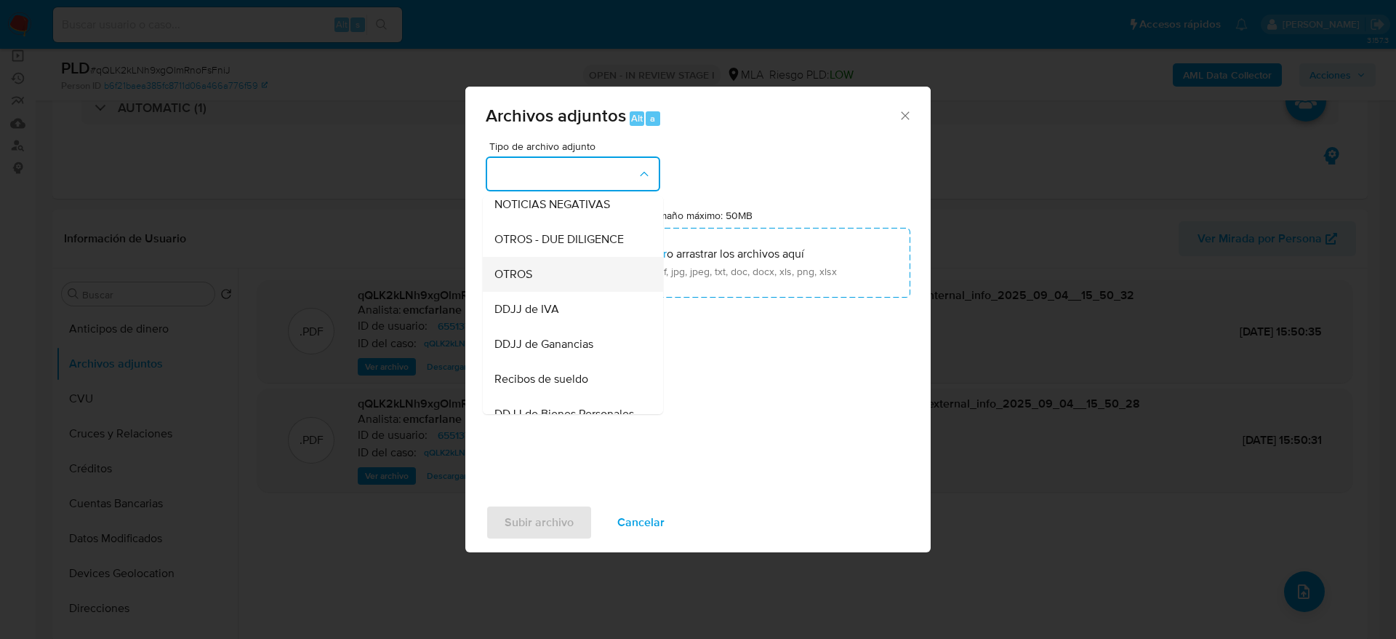
click at [543, 292] on div "OTROS" at bounding box center [569, 274] width 148 height 35
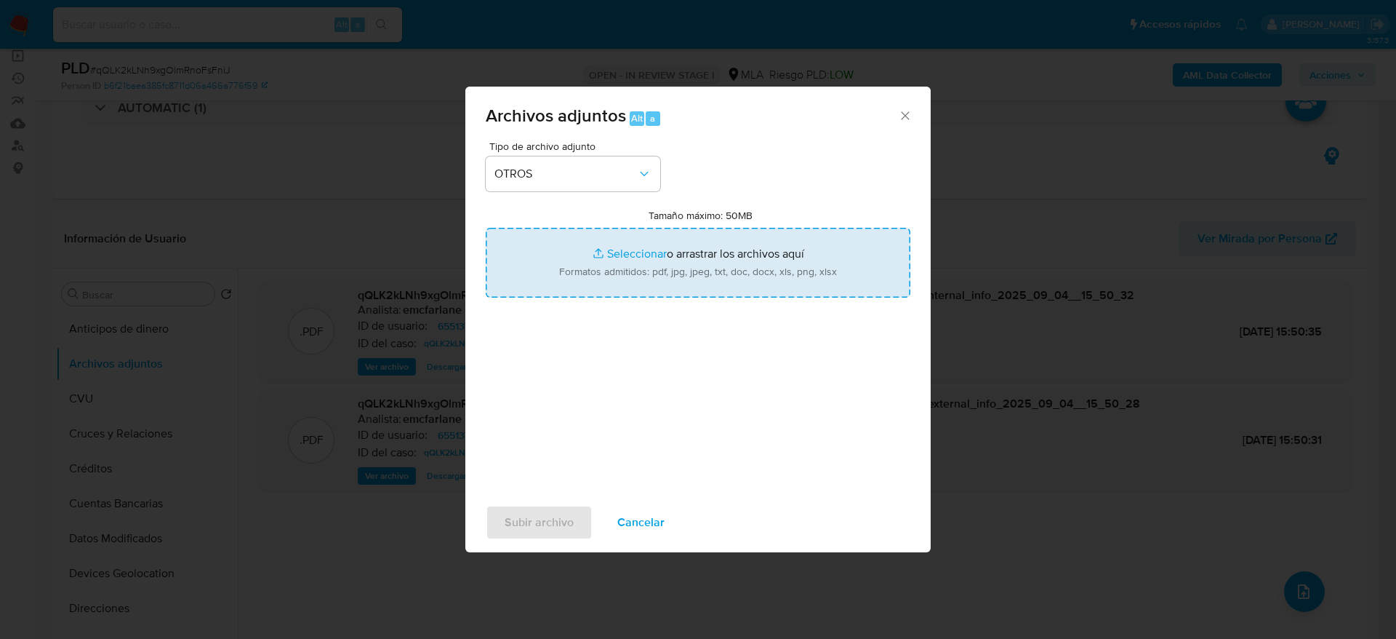
type input "C:\fakepath\Caselog qQLK2kLNh9xgOlmRnoFsFniJ.docx"
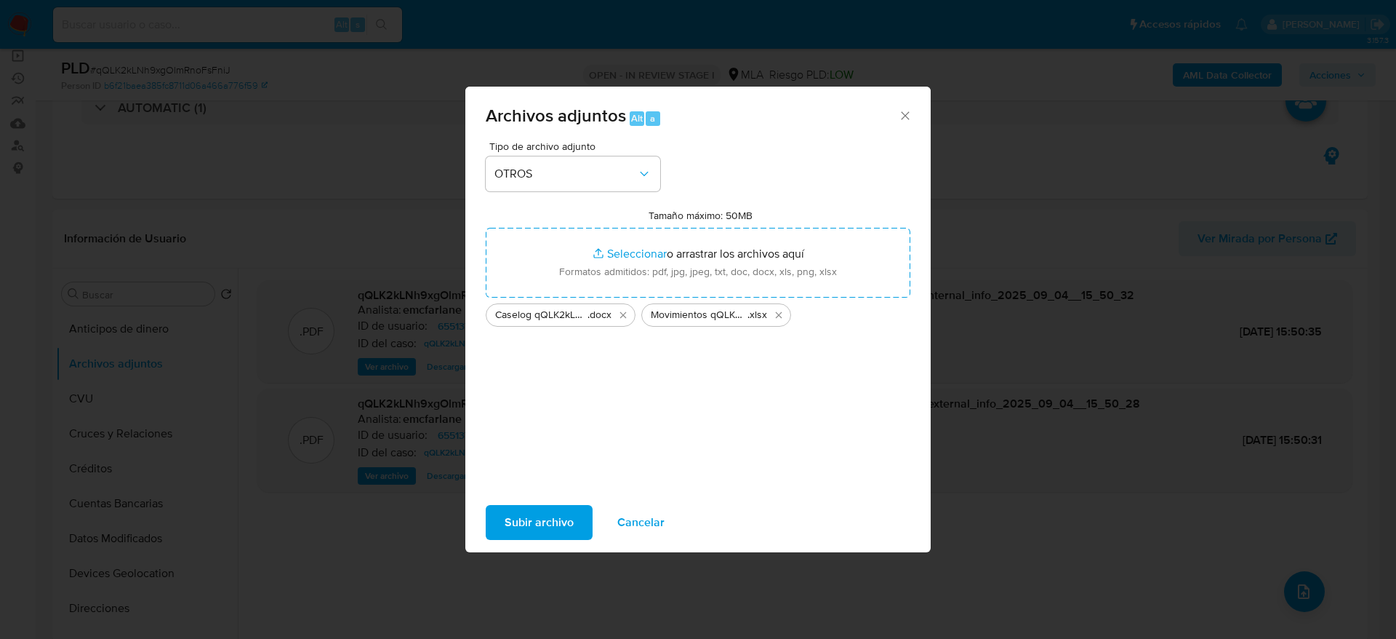
click at [540, 507] on span "Subir archivo" at bounding box center [539, 522] width 69 height 32
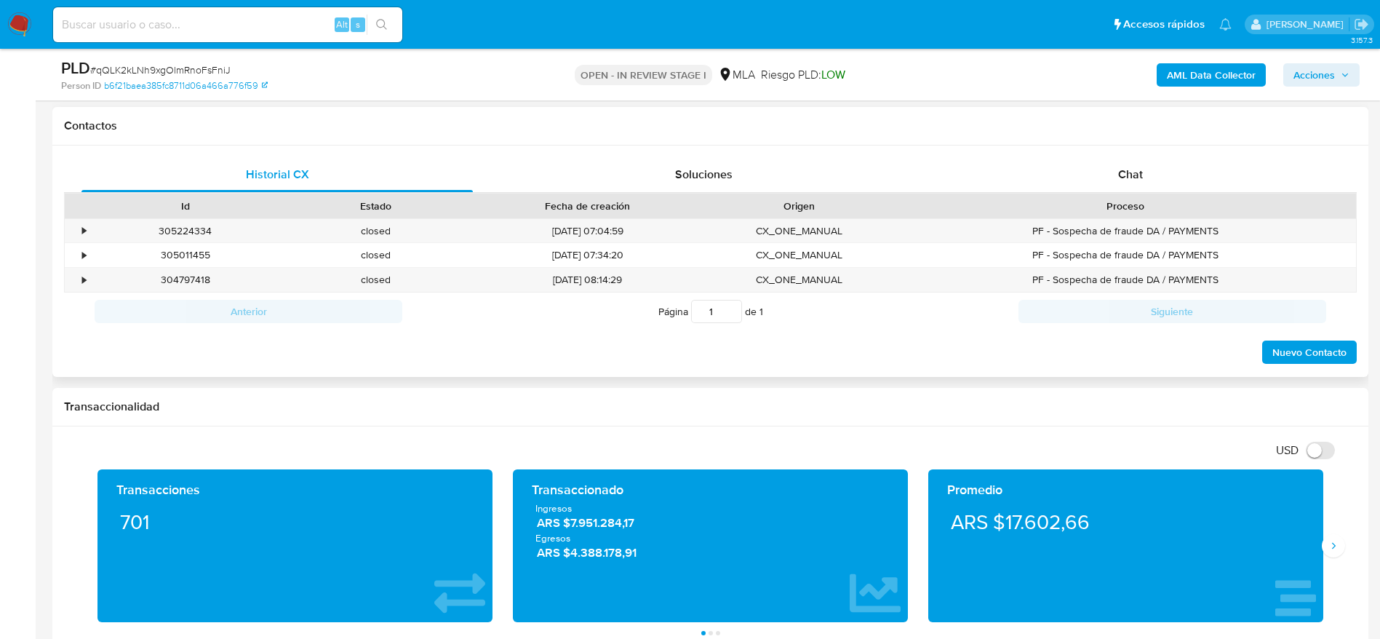
scroll to position [655, 0]
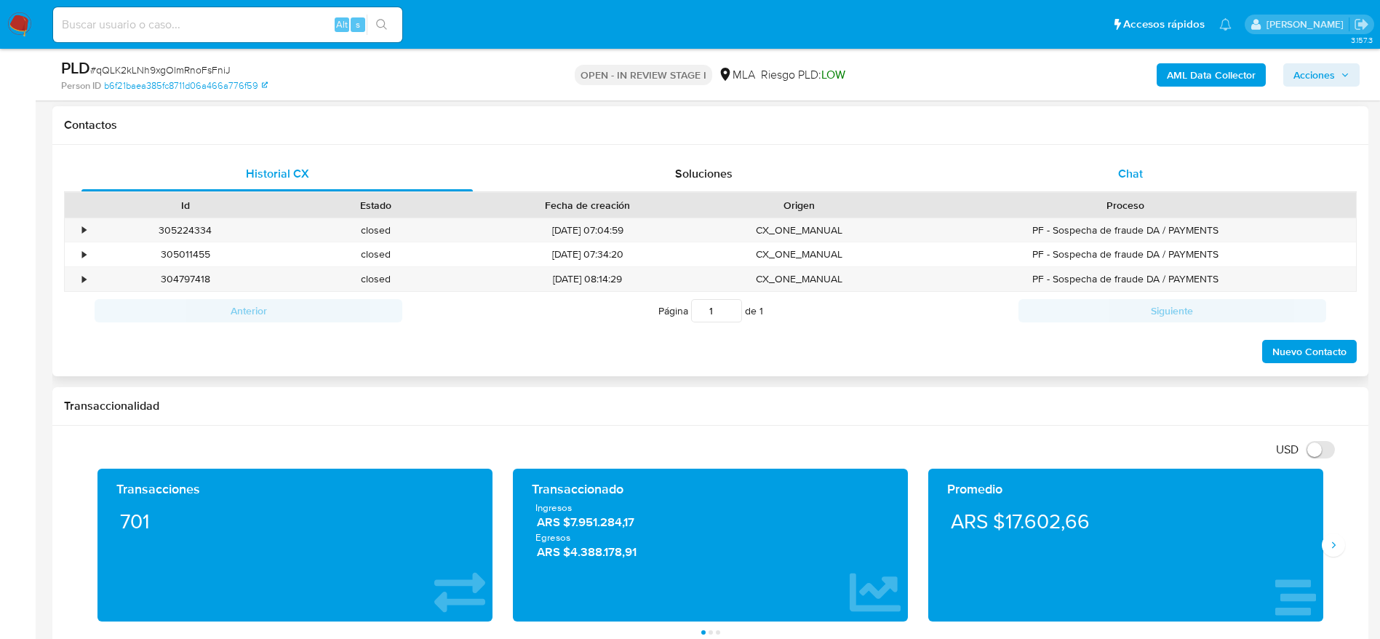
click at [1140, 175] on span "Chat" at bounding box center [1130, 173] width 25 height 17
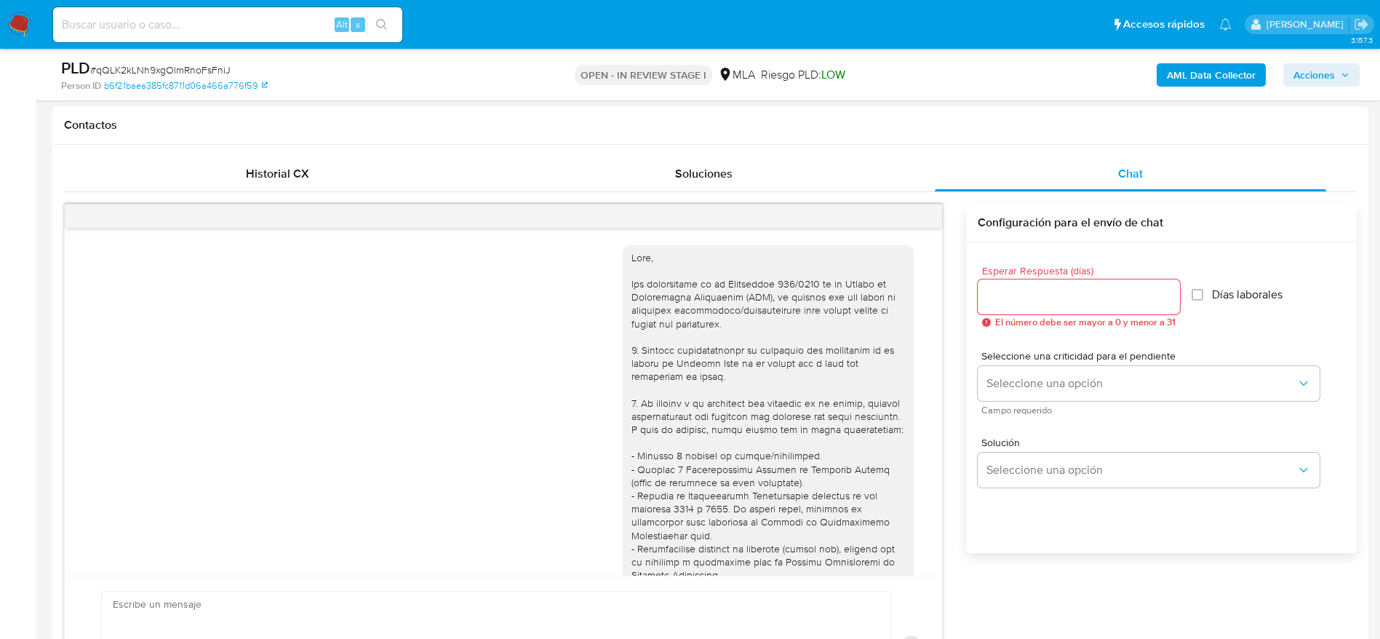
scroll to position [1316, 0]
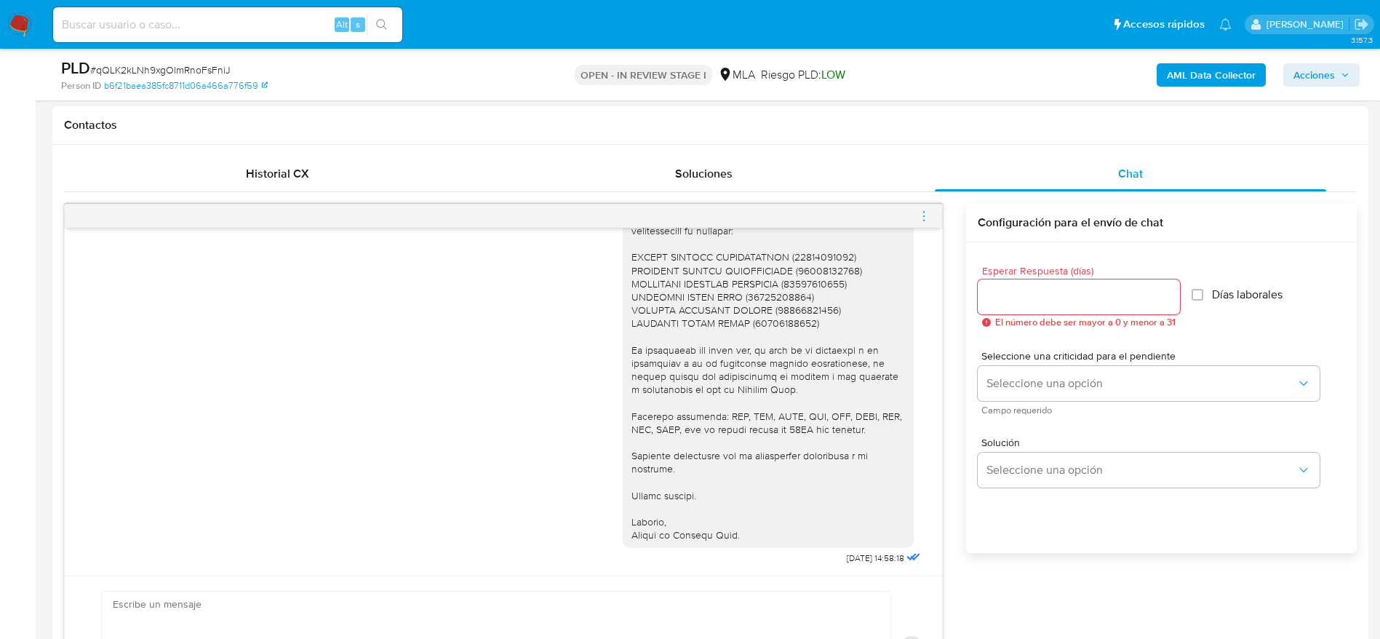
click at [919, 220] on icon "menu-action" at bounding box center [923, 215] width 13 height 13
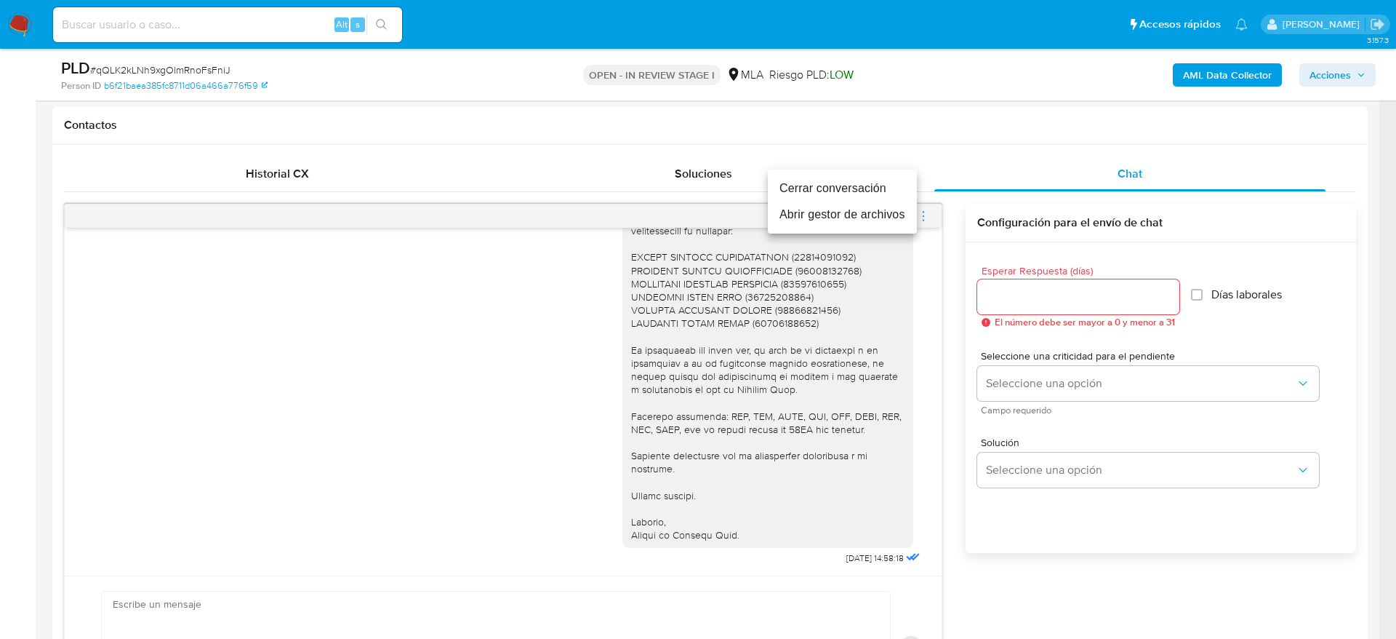
drag, startPoint x: 883, startPoint y: 188, endPoint x: 1180, endPoint y: 334, distance: 330.8
click at [883, 189] on li "Cerrar conversación" at bounding box center [842, 188] width 149 height 26
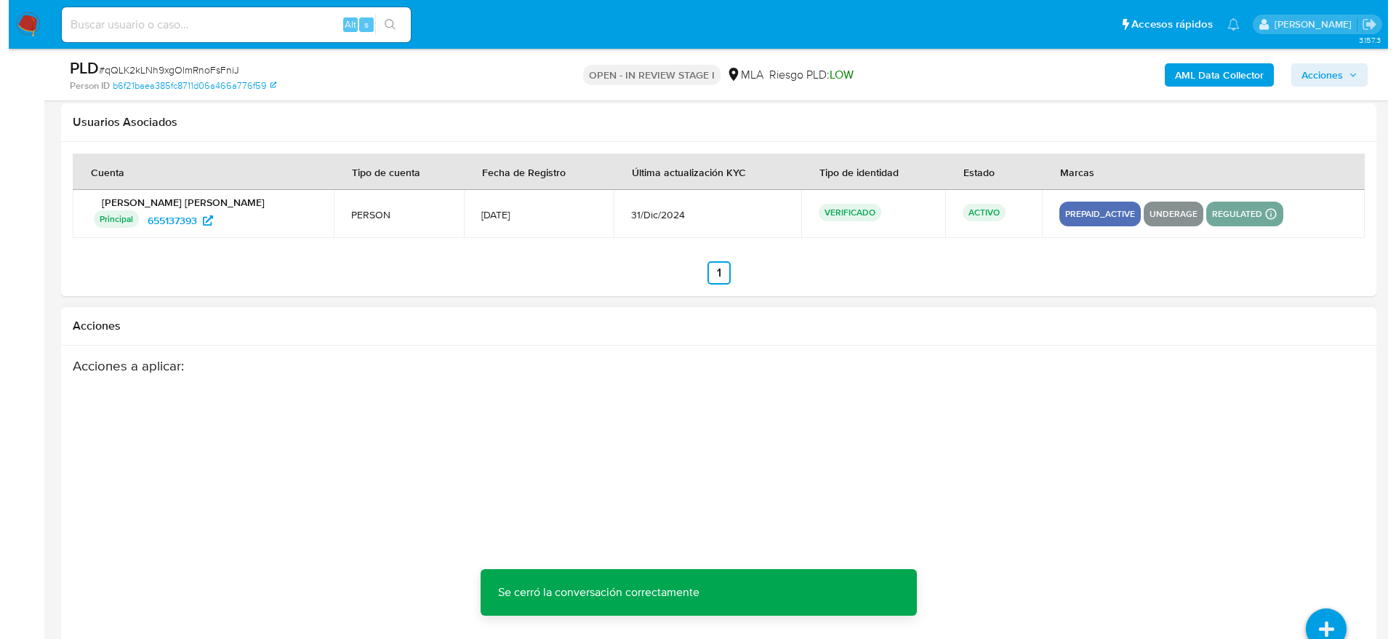
scroll to position [2558, 0]
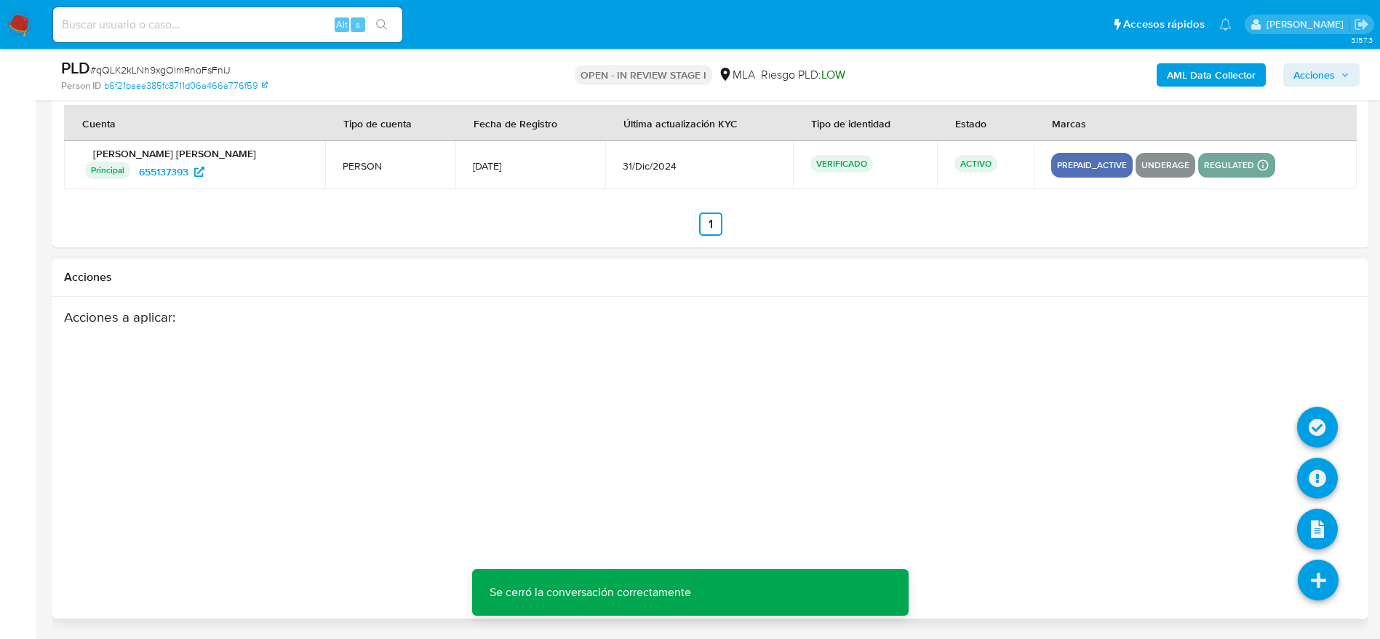
click at [1320, 584] on icon at bounding box center [1317, 579] width 41 height 41
click at [1316, 466] on icon at bounding box center [1317, 477] width 41 height 41
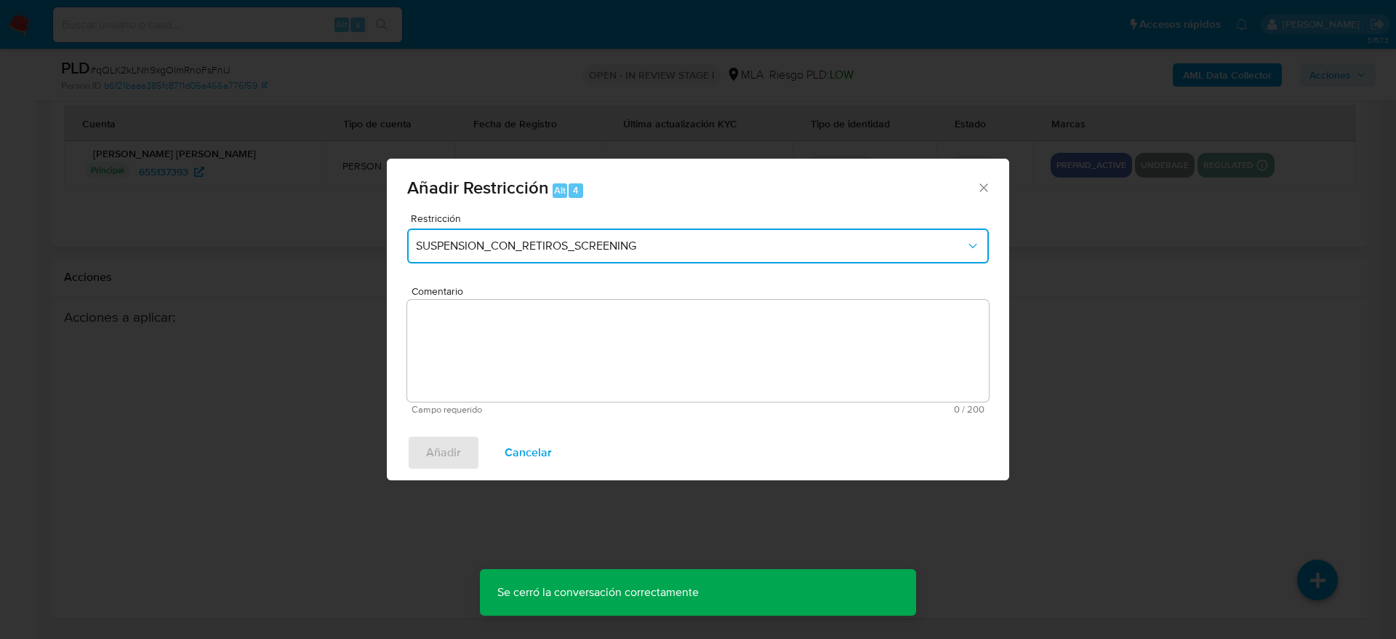
click at [599, 236] on button "SUSPENSION_CON_RETIROS_SCREENING" at bounding box center [698, 245] width 582 height 35
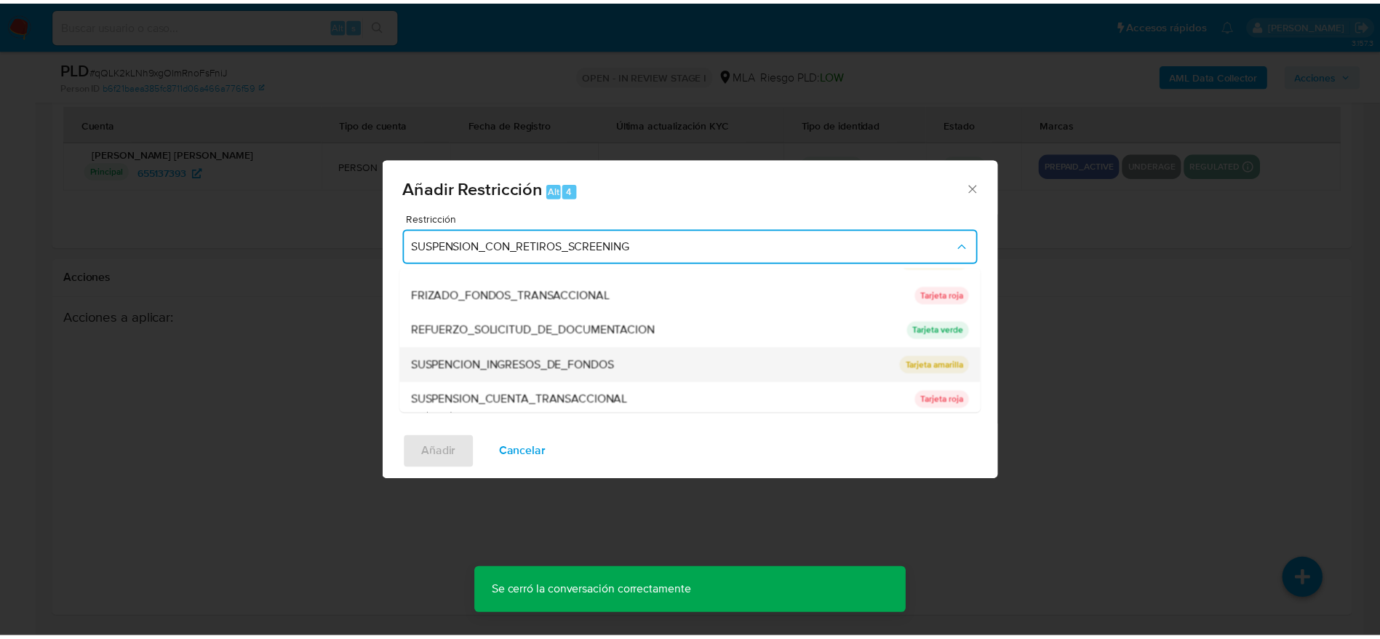
scroll to position [308, 0]
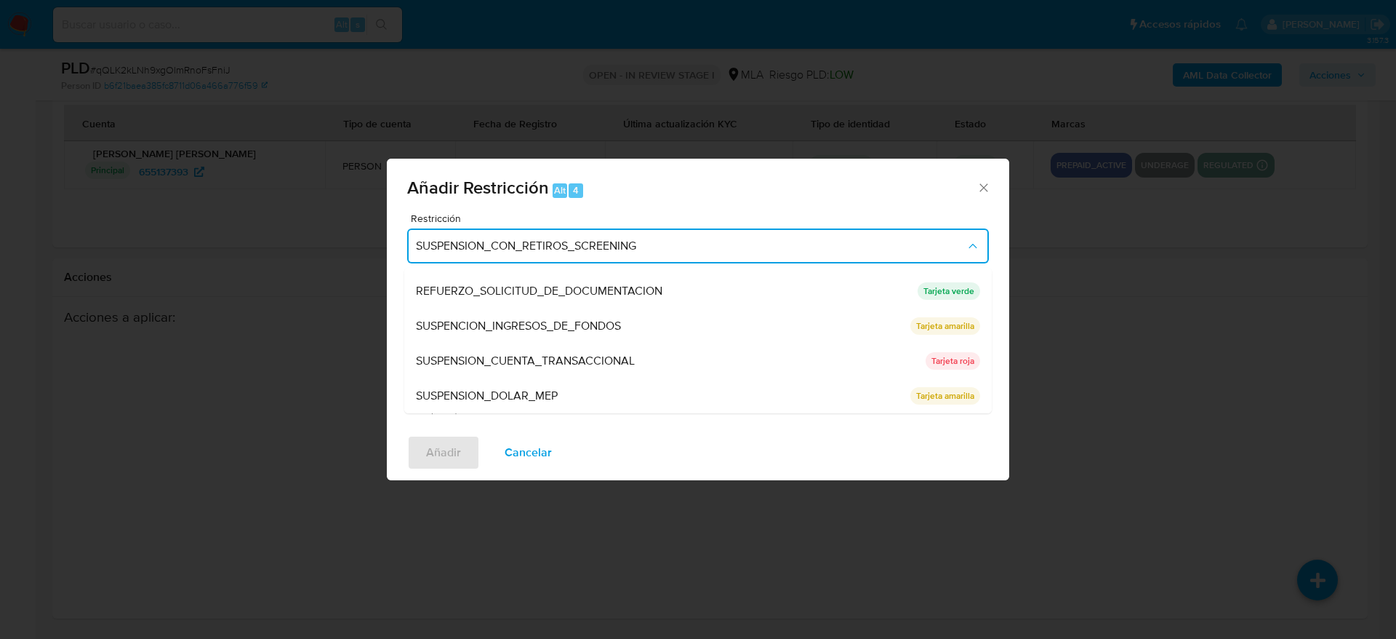
click at [554, 364] on span "SUSPENSION_CUENTA_TRANSACCIONAL" at bounding box center [525, 360] width 219 height 15
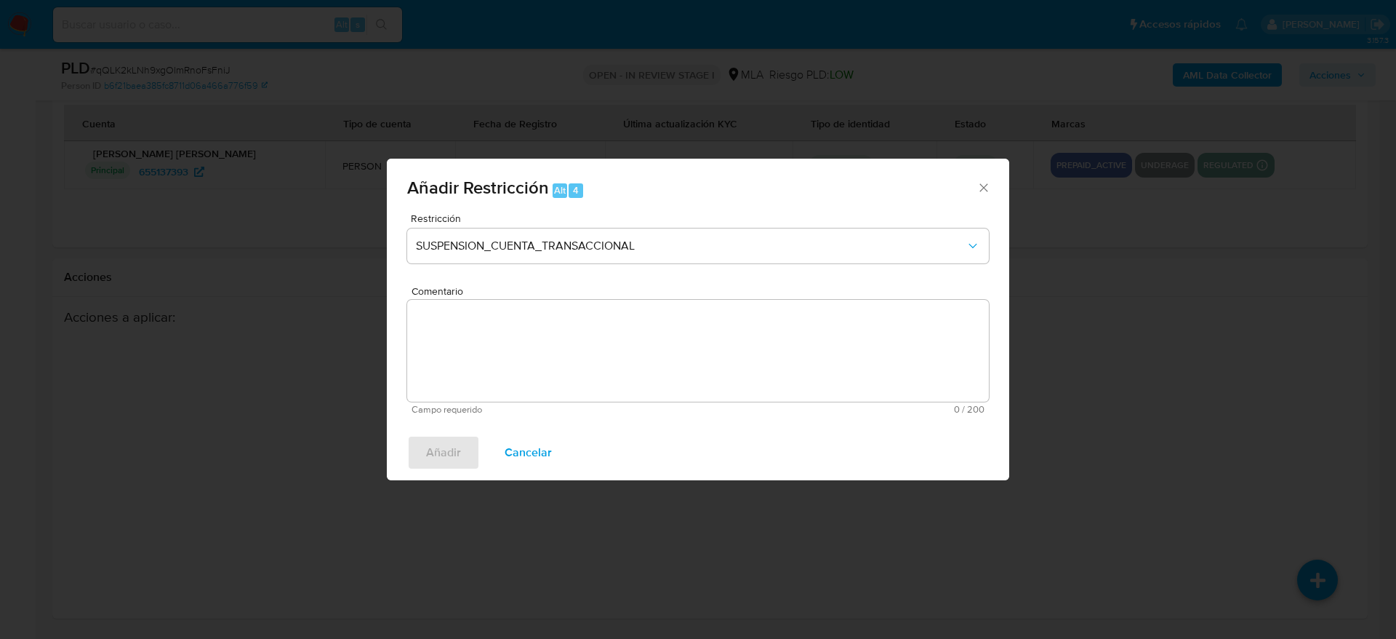
click at [598, 364] on textarea "Comentario" at bounding box center [698, 351] width 582 height 102
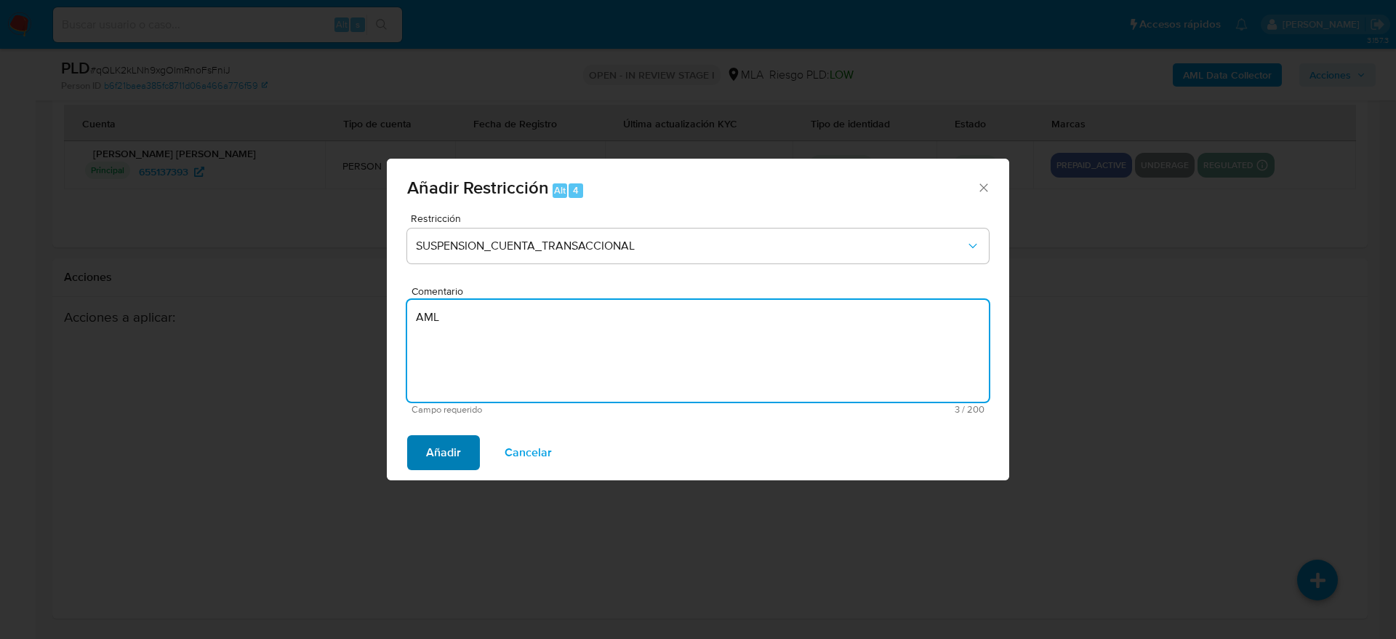
type textarea "AML"
click at [447, 442] on span "Añadir" at bounding box center [443, 452] width 35 height 32
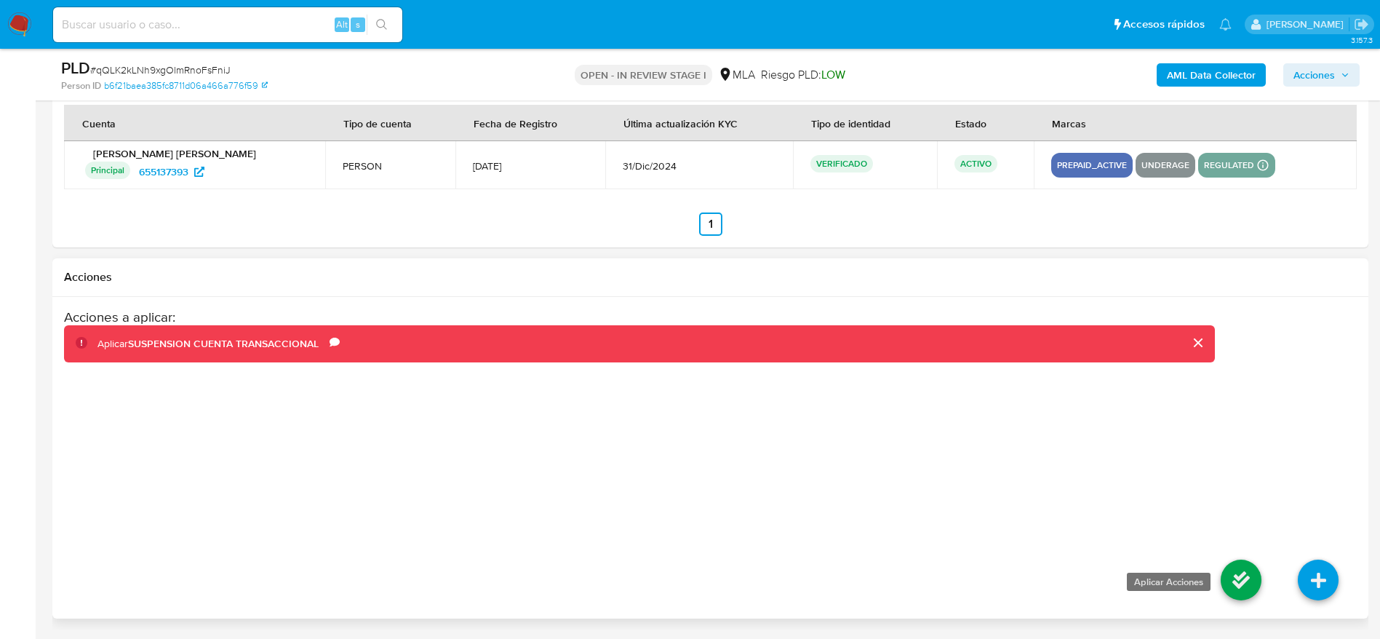
click at [1236, 582] on icon at bounding box center [1240, 579] width 41 height 41
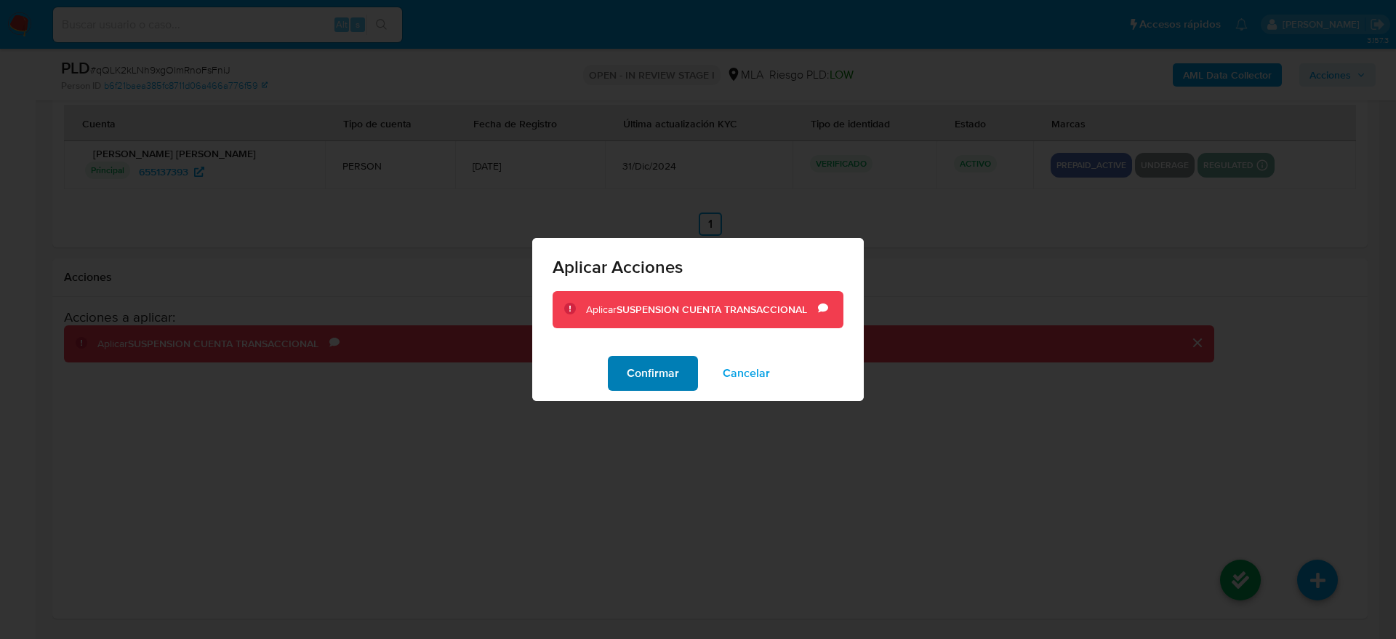
click at [678, 368] on span "Confirmar" at bounding box center [653, 373] width 52 height 32
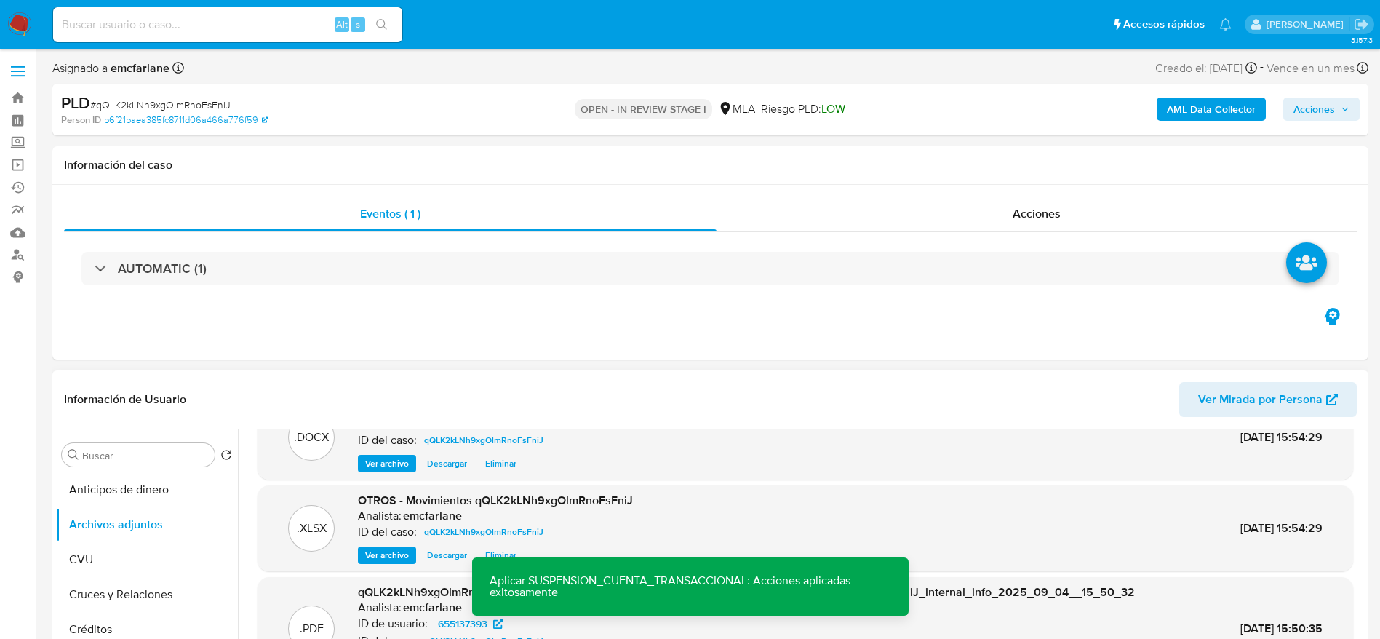
scroll to position [0, 0]
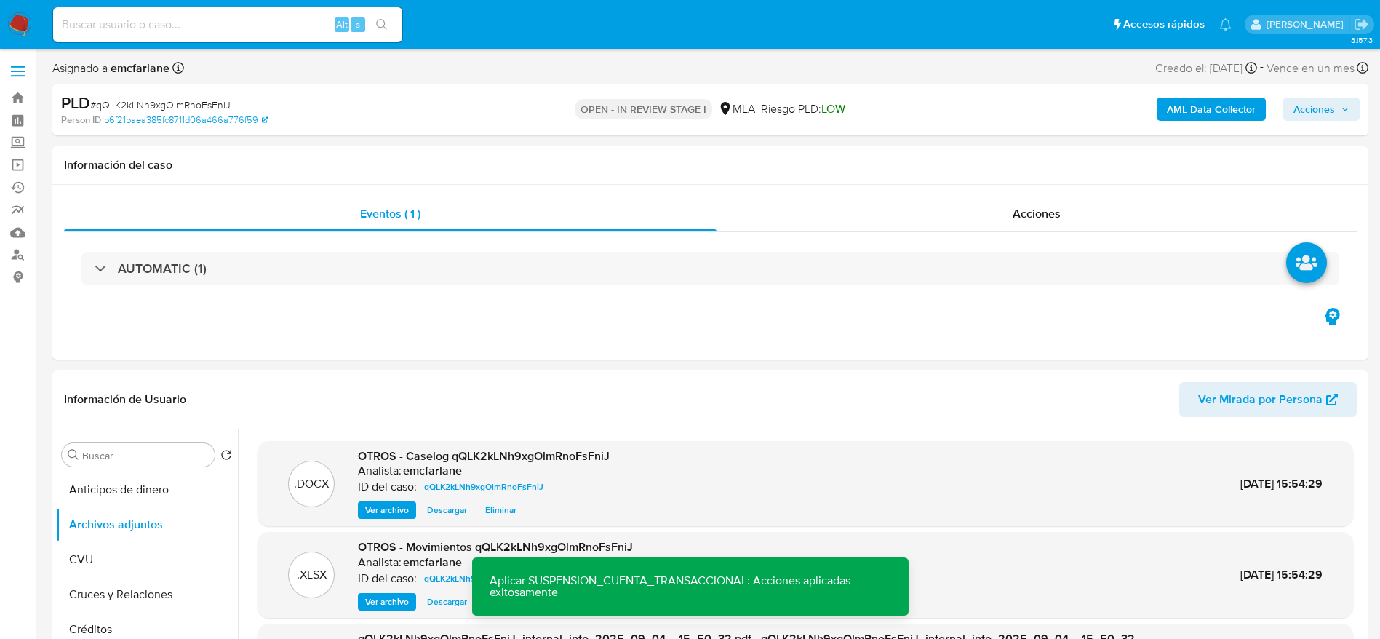
click at [1321, 113] on span "Acciones" at bounding box center [1313, 108] width 41 height 23
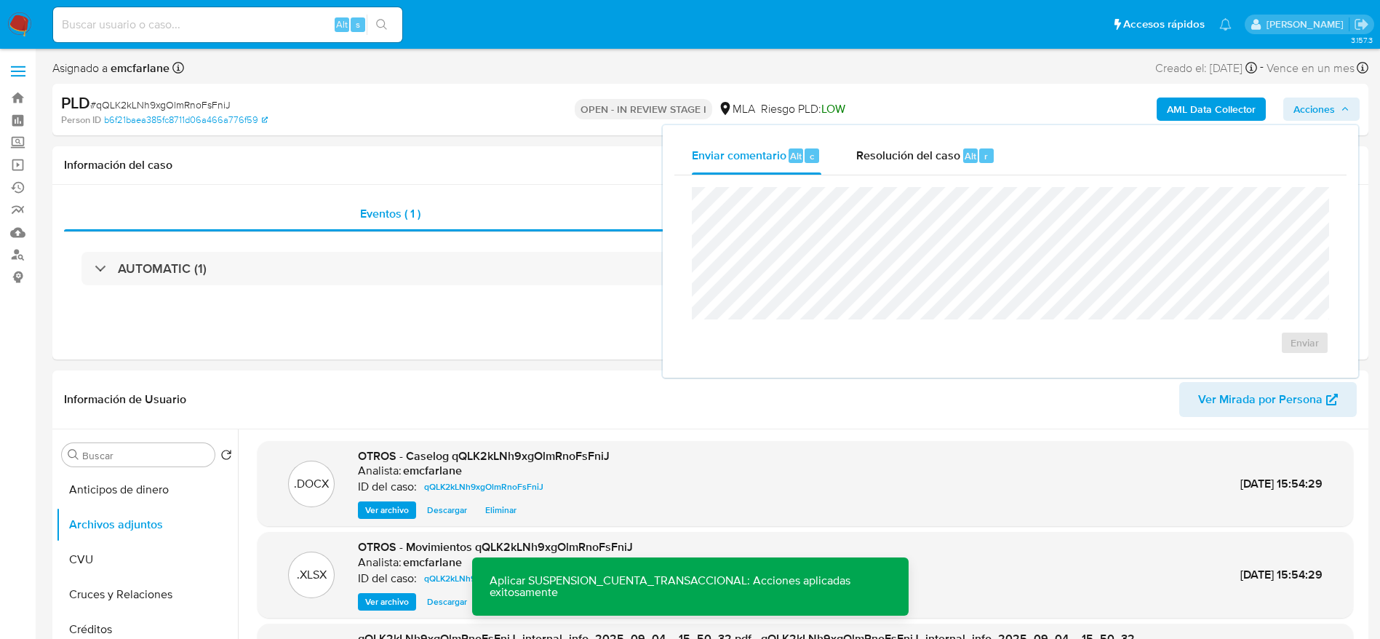
click at [928, 176] on div "Enviar" at bounding box center [1010, 270] width 672 height 191
click at [964, 151] on span "Alt" at bounding box center [970, 156] width 12 height 14
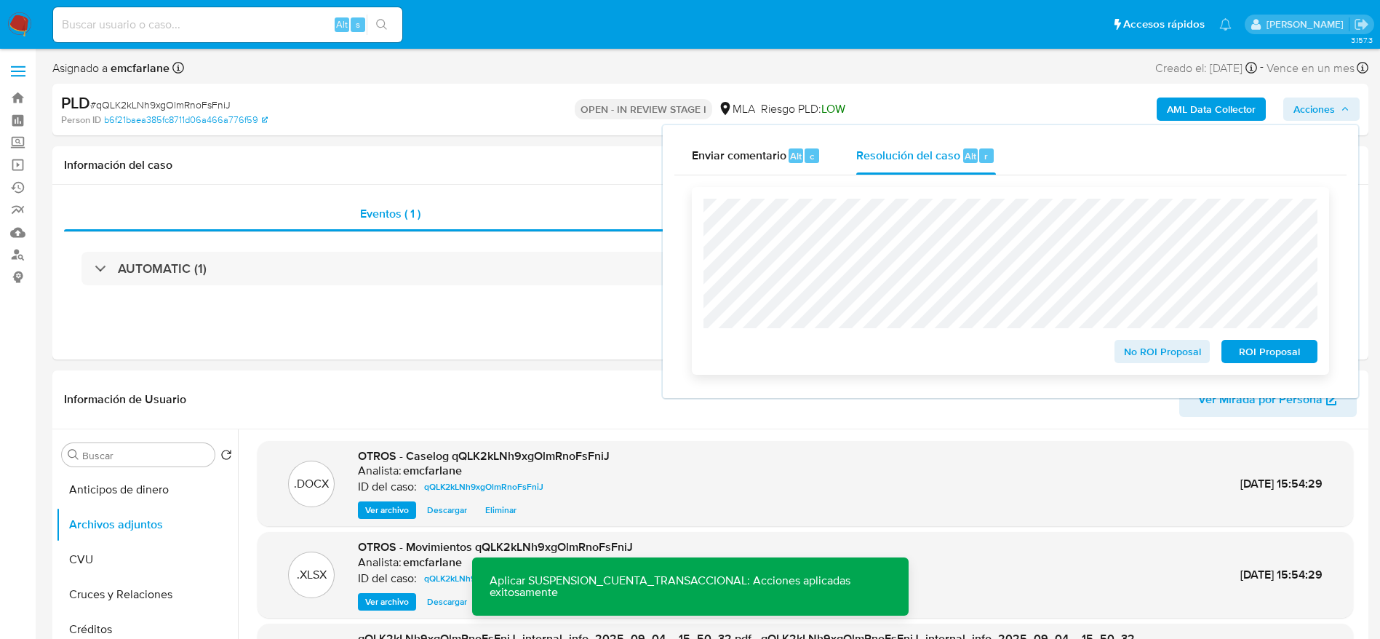
click at [1262, 342] on span "ROI Proposal" at bounding box center [1269, 351] width 76 height 20
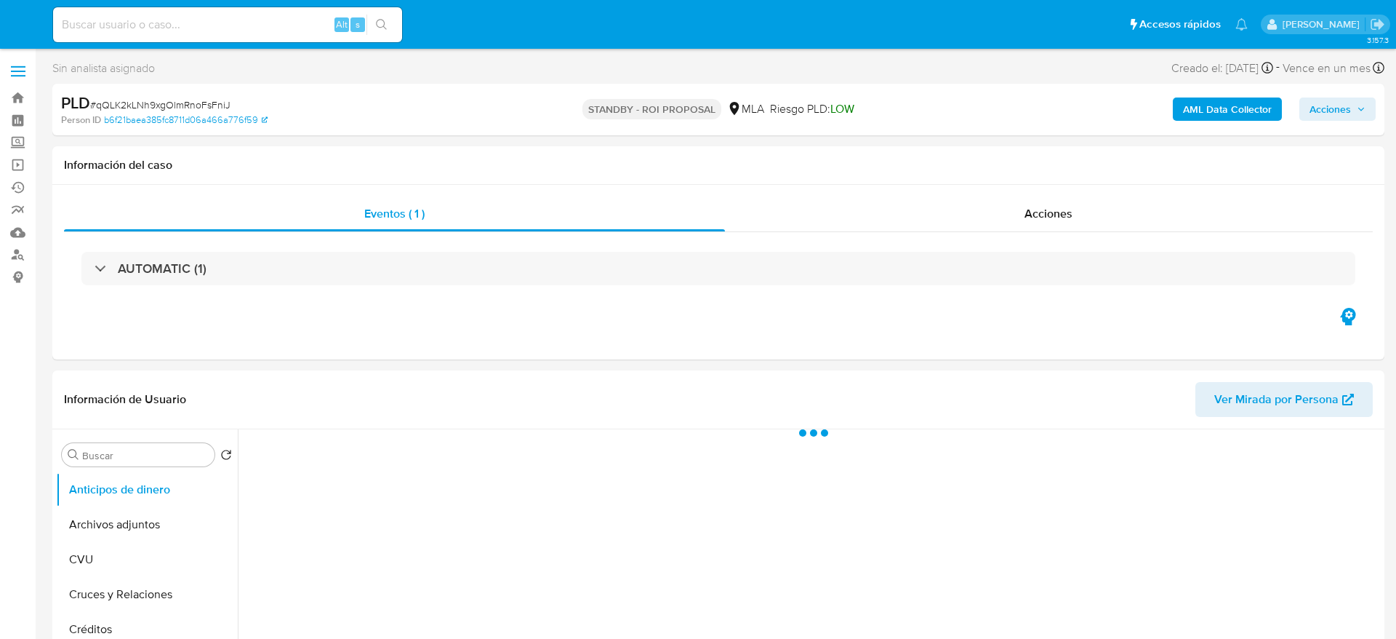
select select "10"
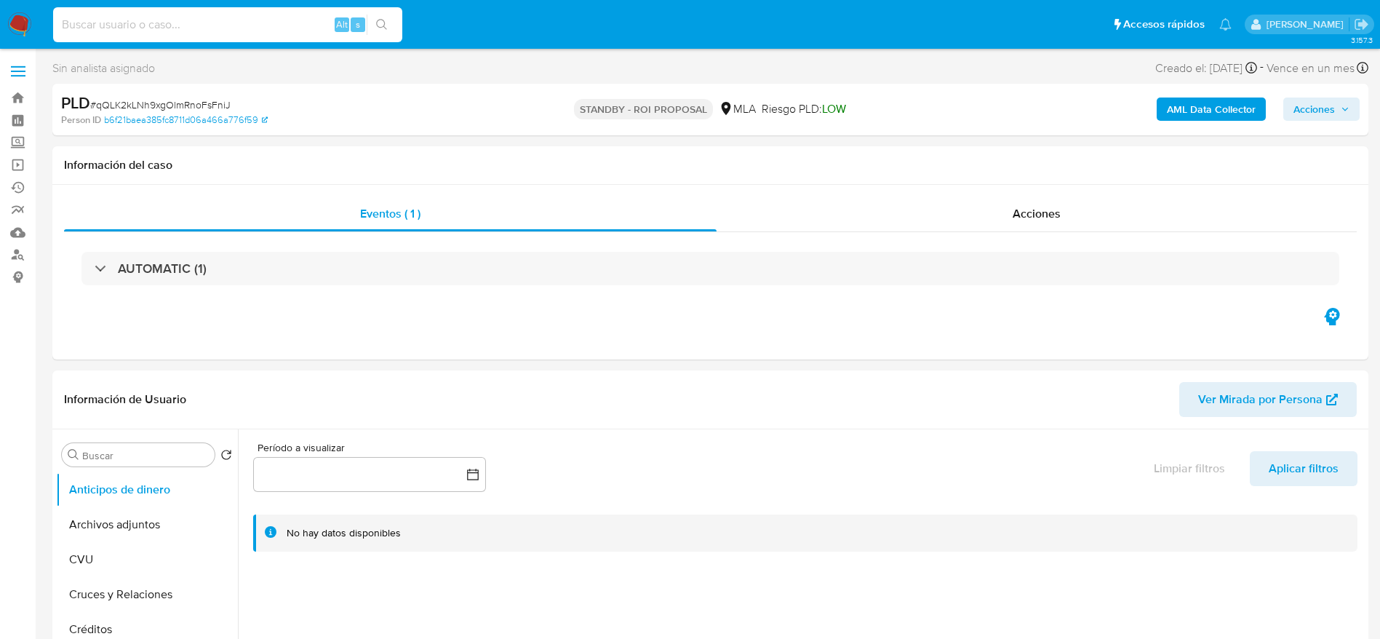
click at [240, 22] on input at bounding box center [227, 24] width 349 height 19
paste input "tuckU2evXJNRvPnyN4A43hCP"
type input "tuckU2evXJNRvPnyN4A43hCP"
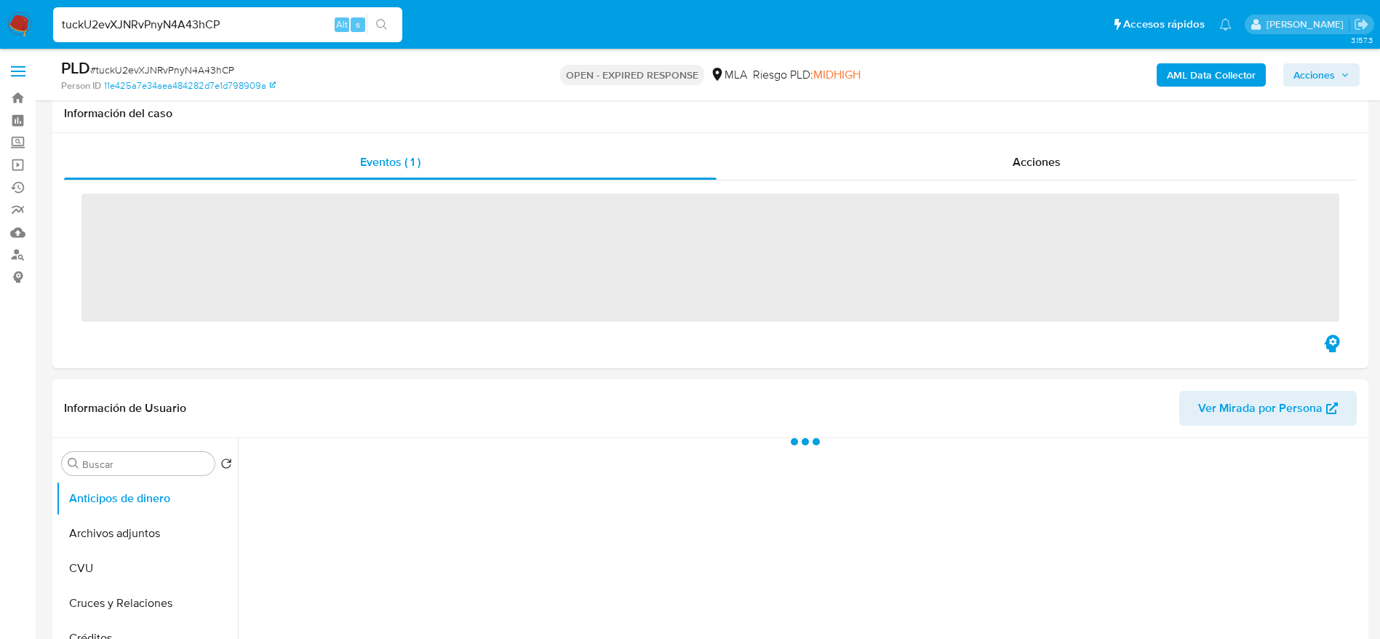
scroll to position [545, 0]
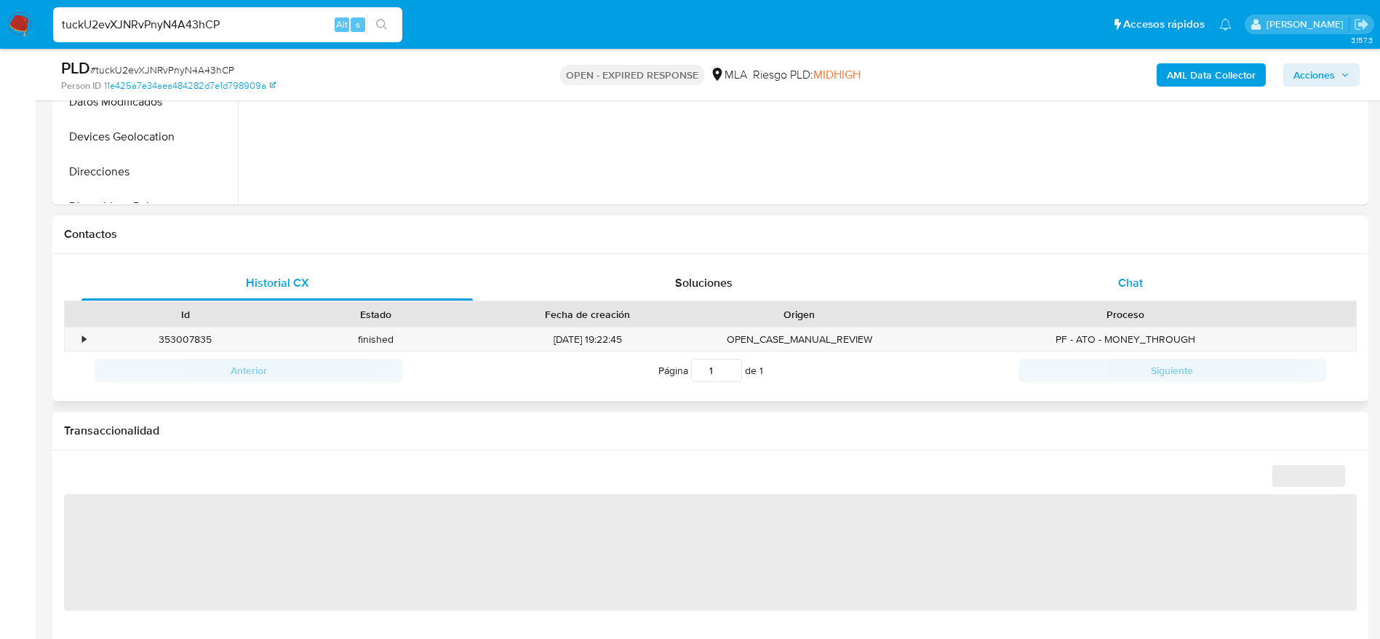
click at [1141, 289] on span "Chat" at bounding box center [1130, 282] width 25 height 17
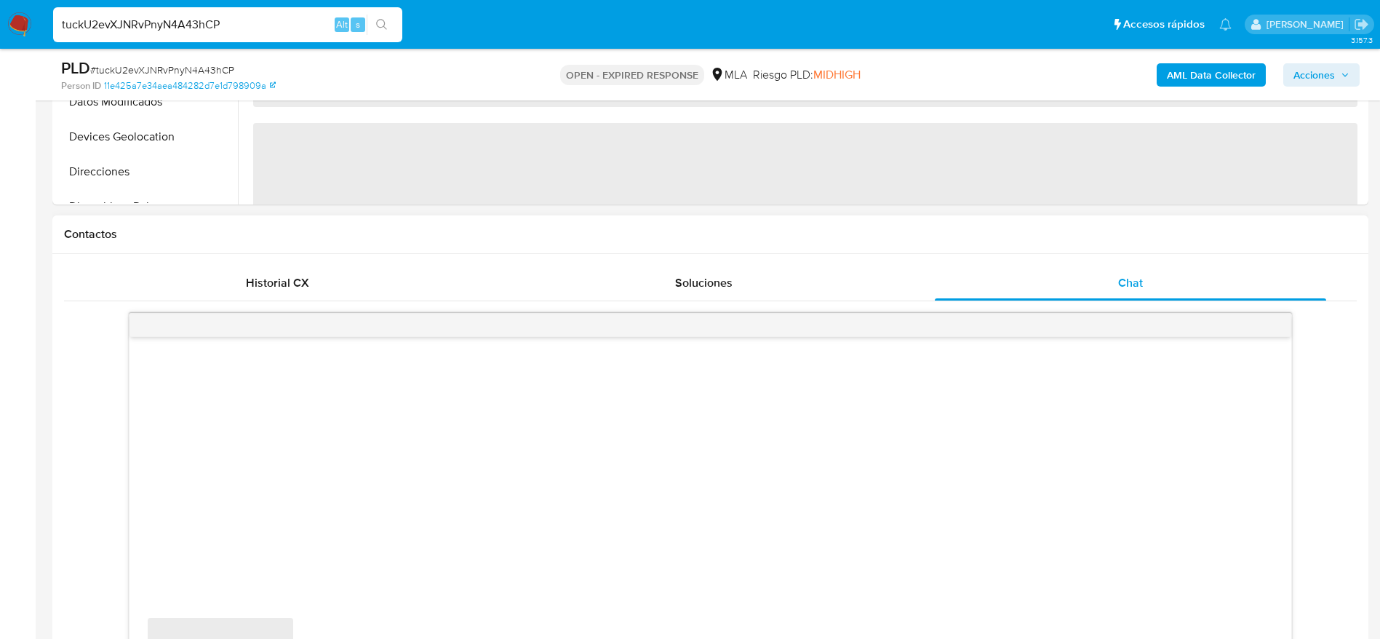
select select "10"
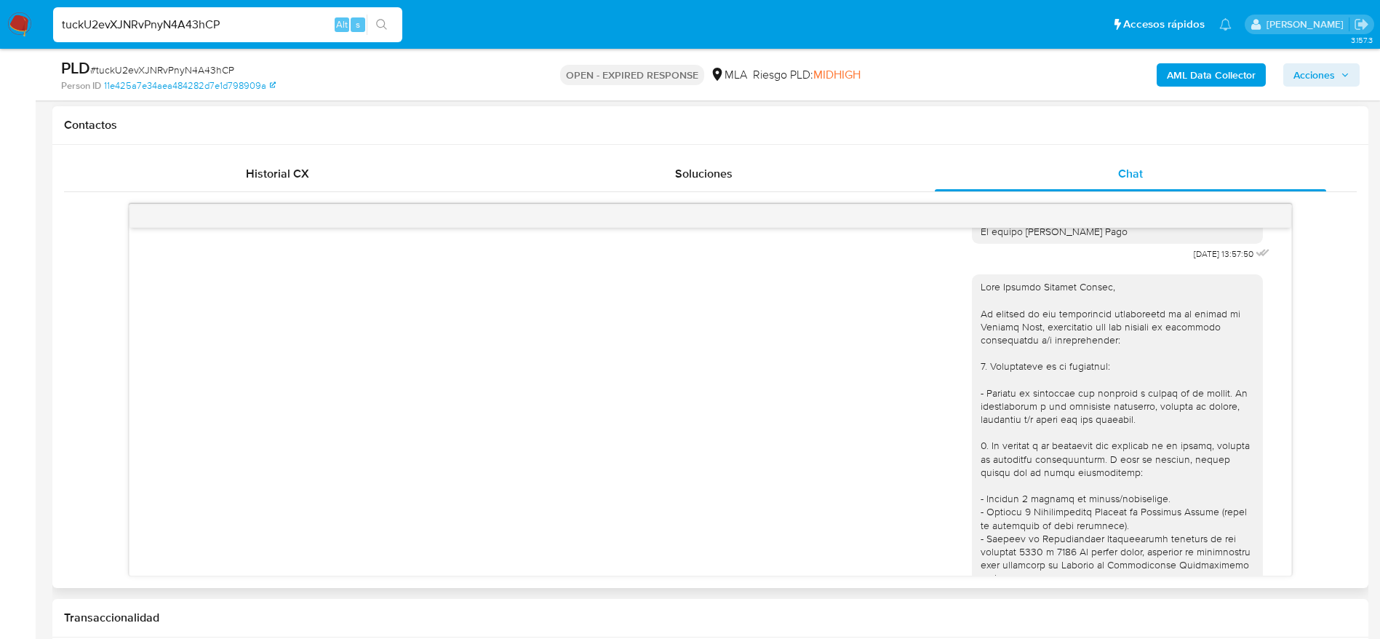
scroll to position [297, 0]
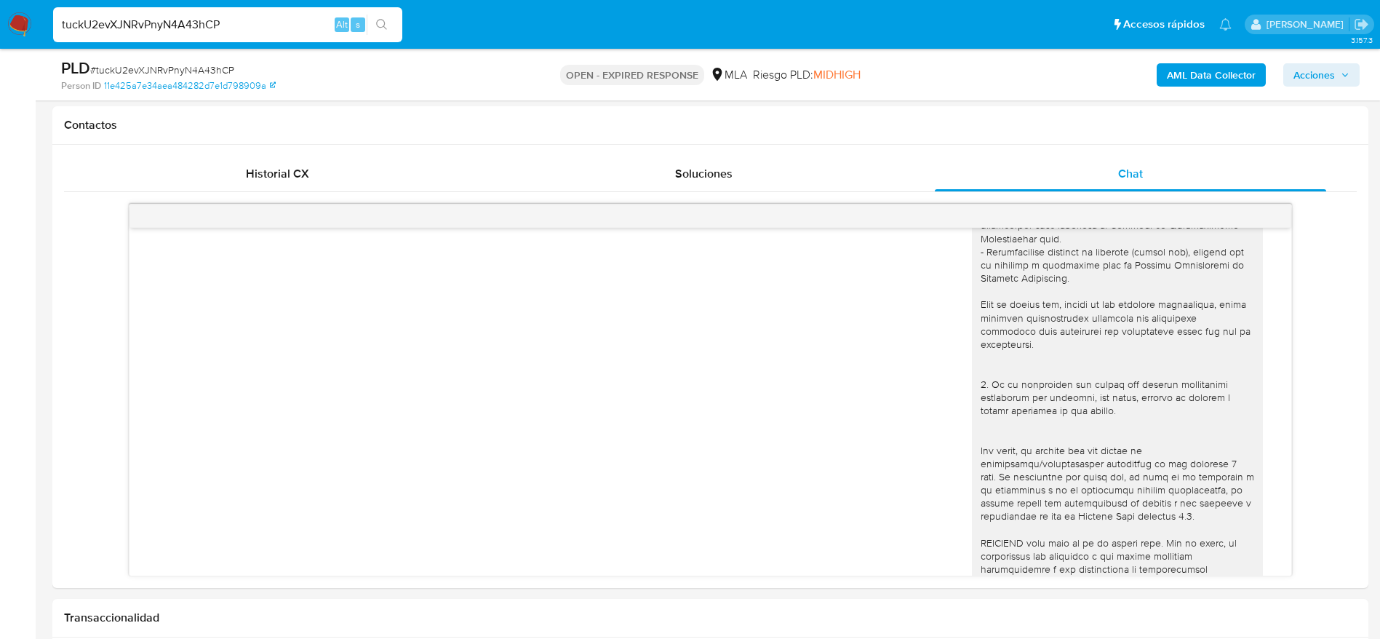
click at [134, 73] on span "# tuckU2evXJNRvPnyN4A43hCP" at bounding box center [162, 70] width 144 height 15
copy span "tuckU2evXJNRvPnyN4A43hCP"
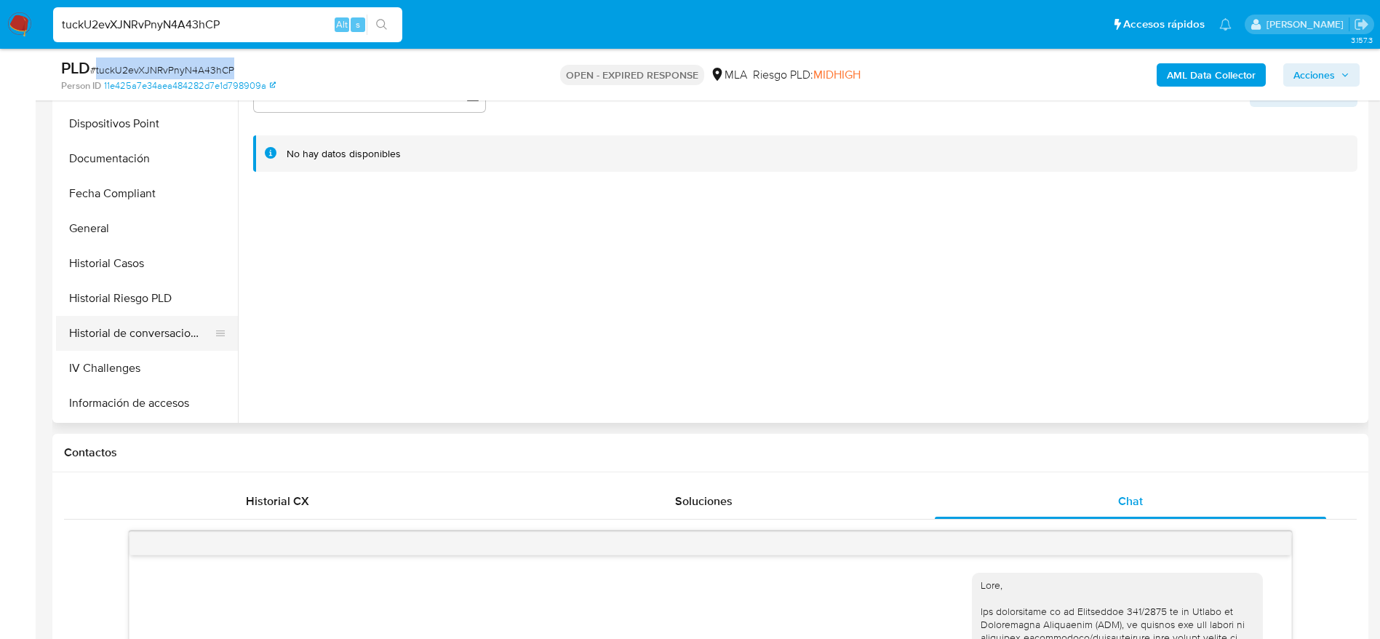
scroll to position [327, 0]
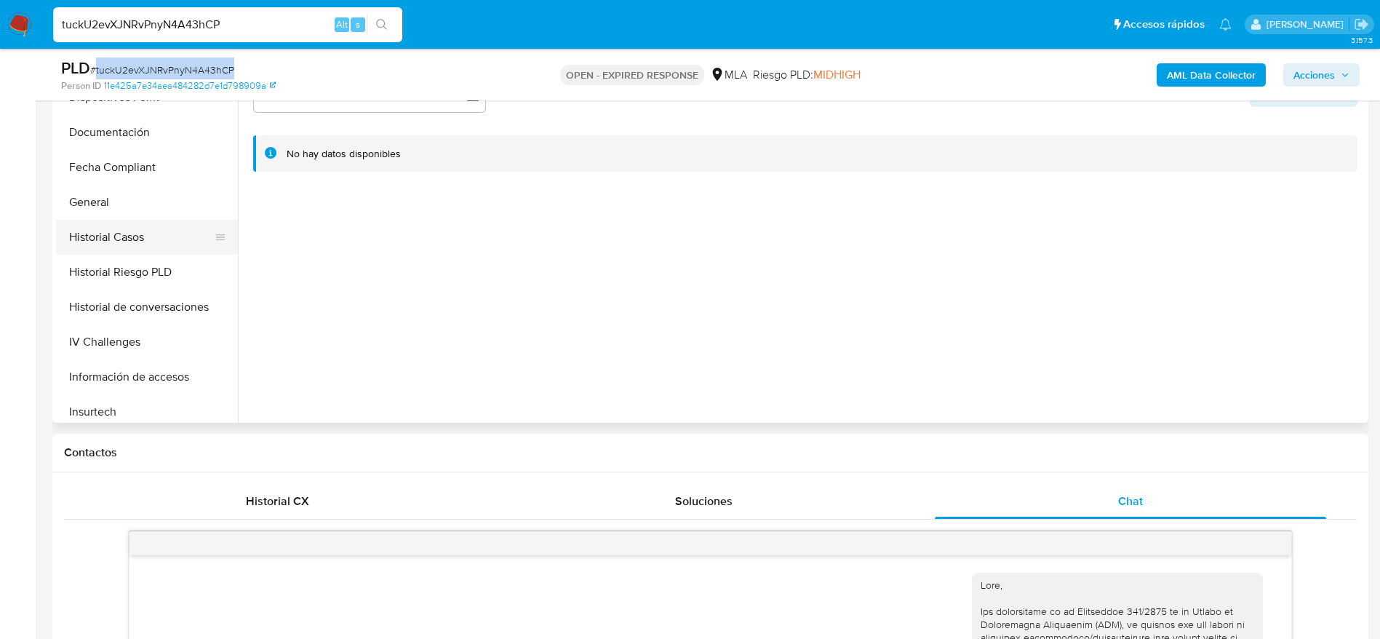
click at [116, 241] on button "Historial Casos" at bounding box center [141, 237] width 170 height 35
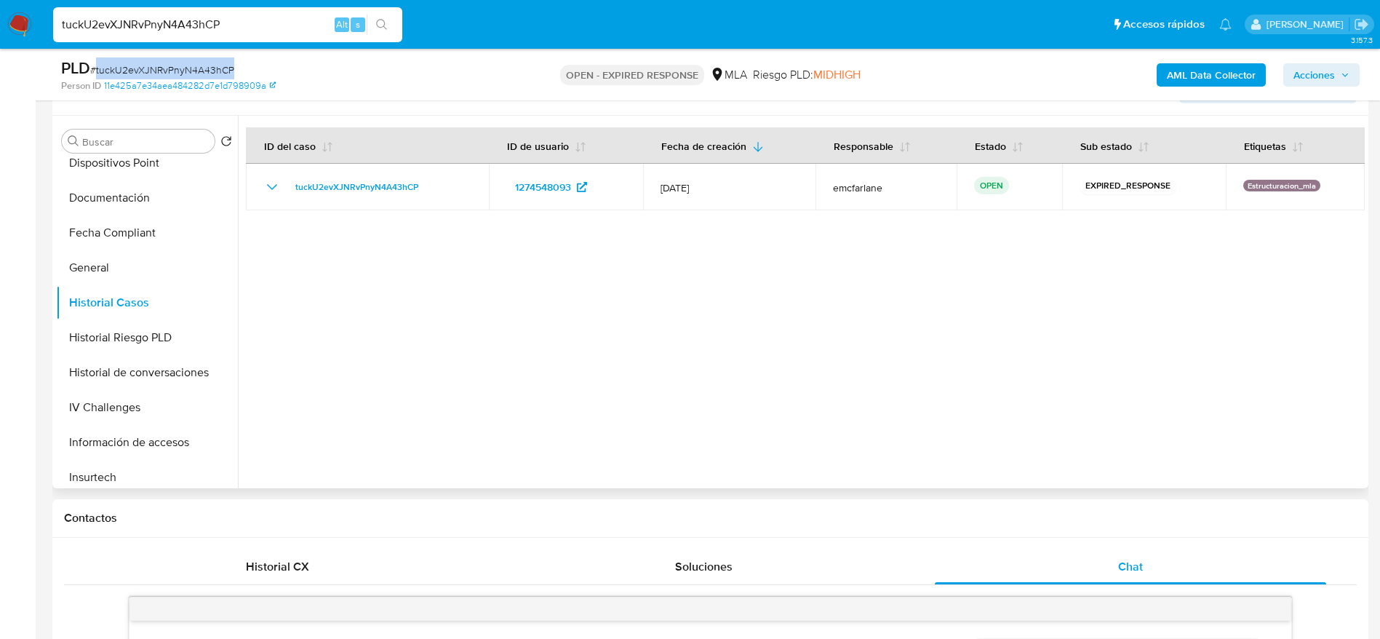
scroll to position [218, 0]
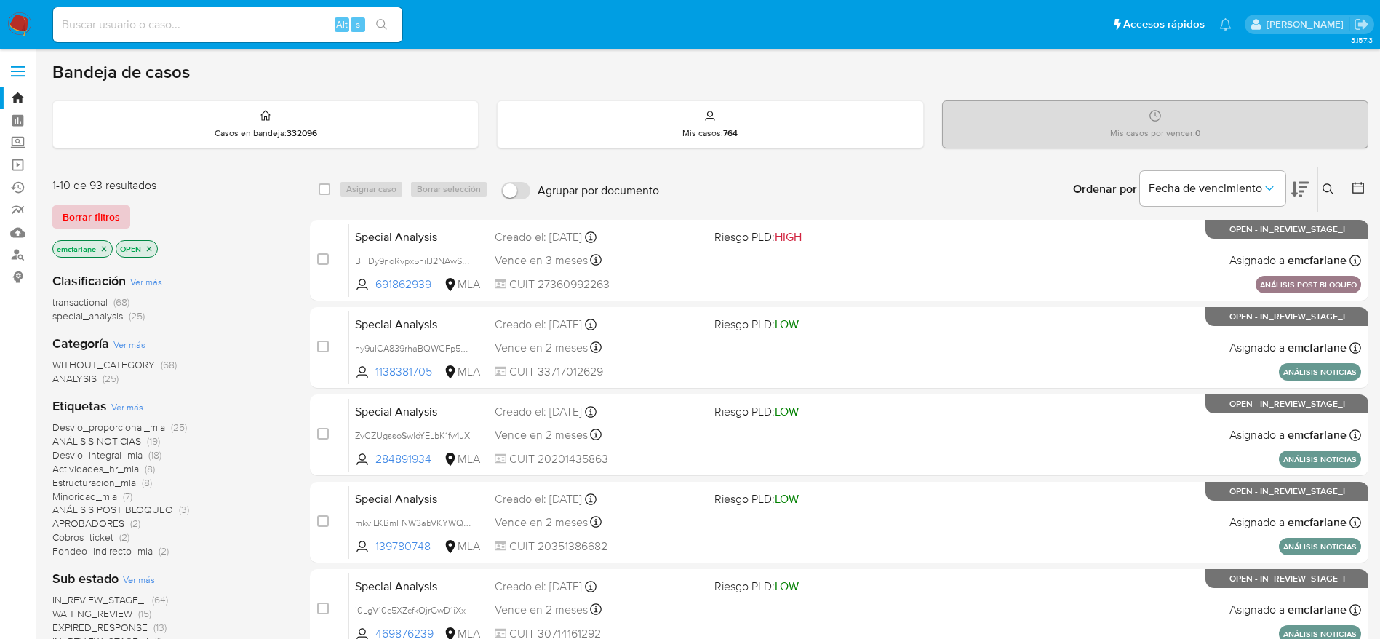
click at [92, 217] on span "Borrar filtros" at bounding box center [91, 217] width 57 height 20
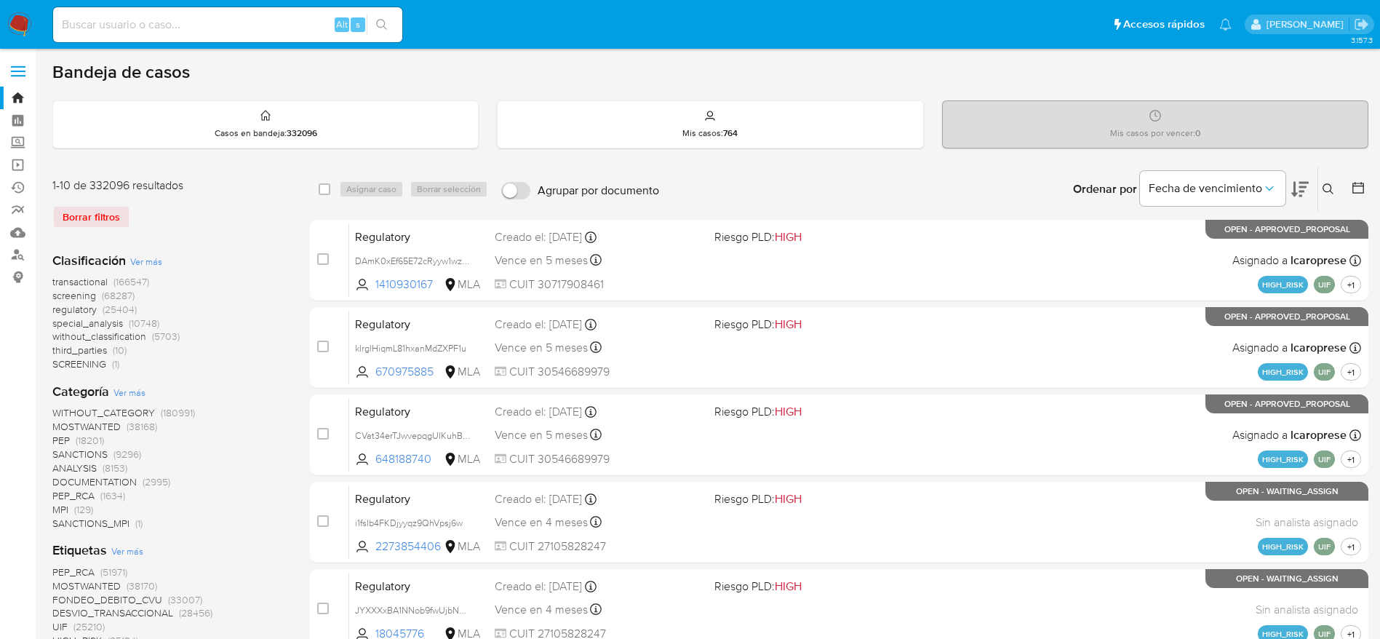
click at [1327, 188] on button at bounding box center [1330, 188] width 24 height 17
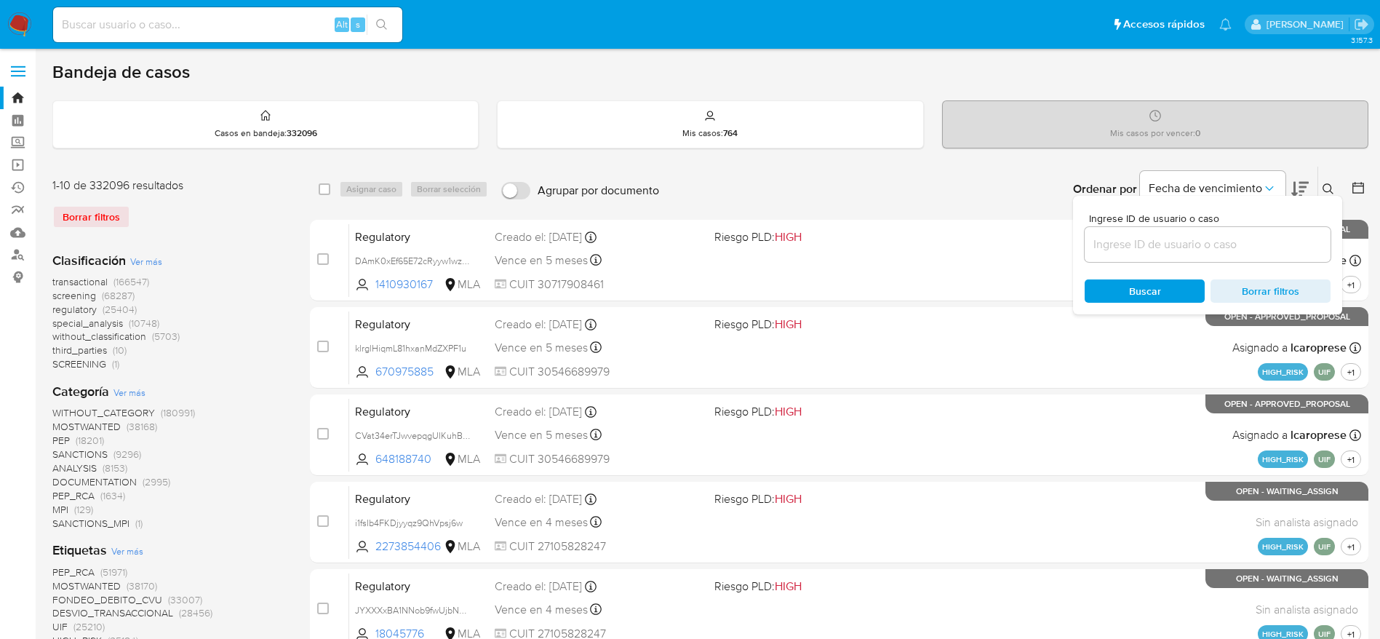
click at [1236, 253] on input at bounding box center [1207, 244] width 246 height 19
type input "tuckU2evXJNRvPnyN4A43hCP"
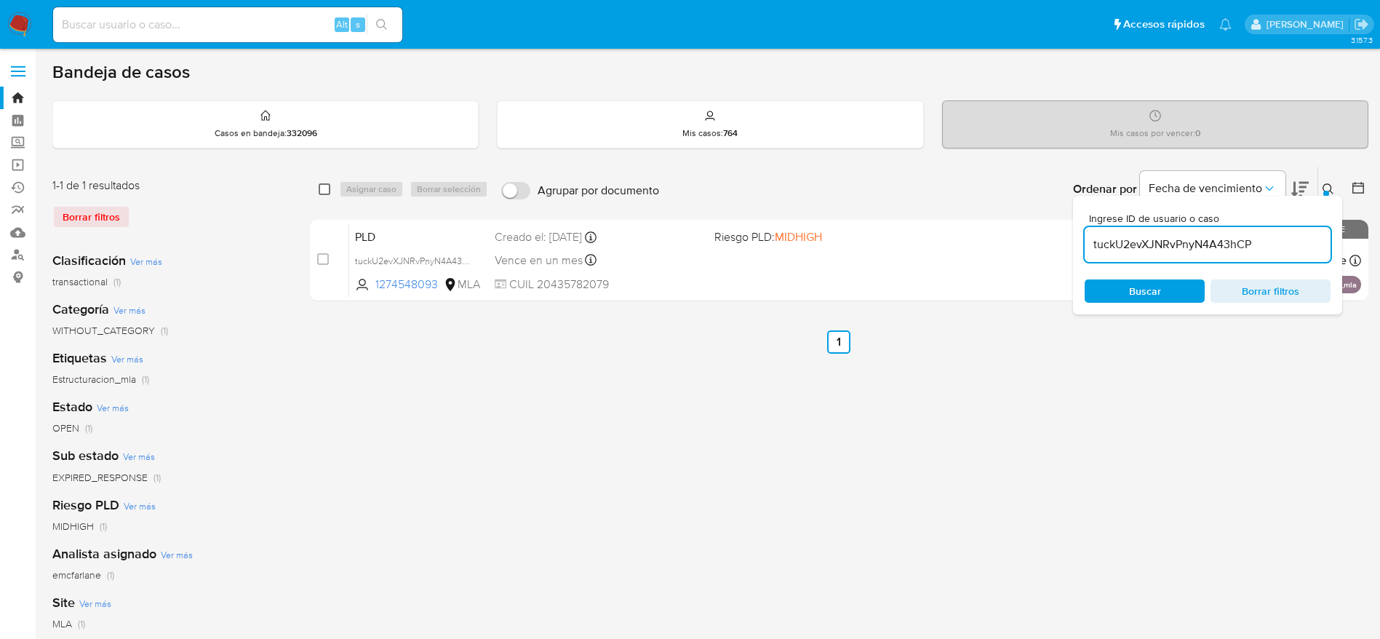
click at [322, 185] on input "checkbox" at bounding box center [325, 189] width 12 height 12
checkbox input "true"
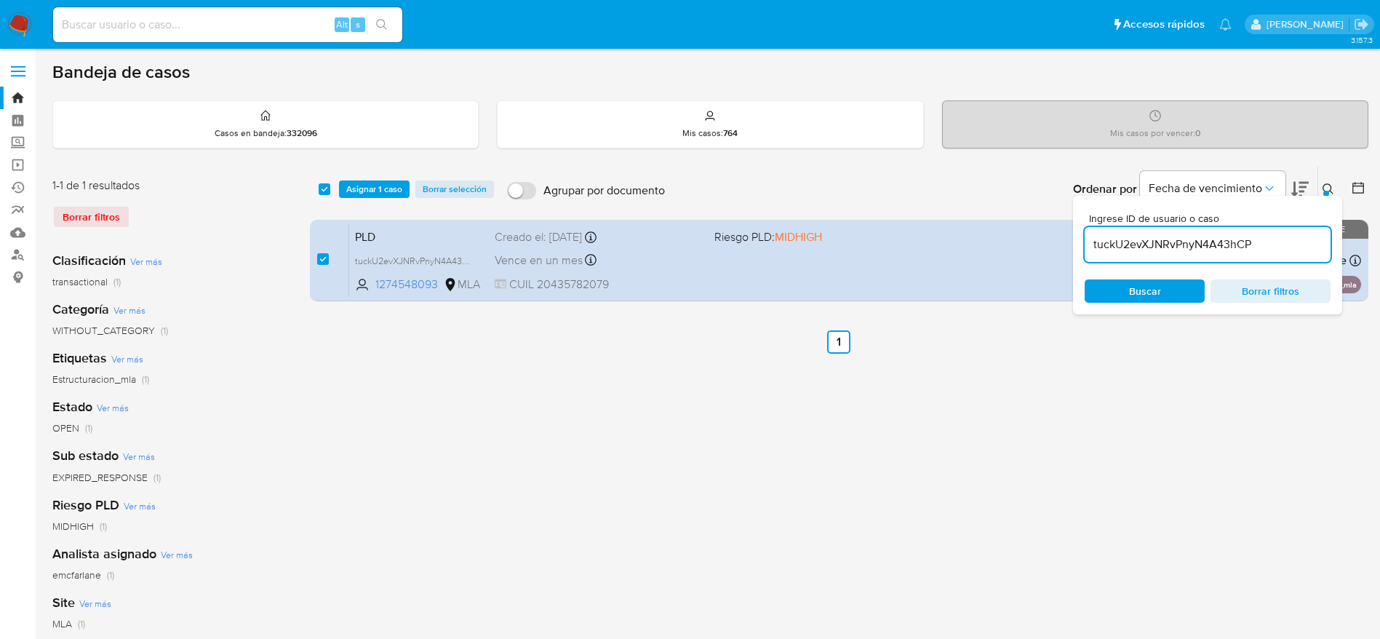
click at [379, 204] on div "select-all-cases-checkbox Asignar 1 caso Borrar selección Agrupar por documento…" at bounding box center [839, 189] width 1058 height 45
click at [371, 183] on span "Asignar 1 caso" at bounding box center [374, 189] width 56 height 15
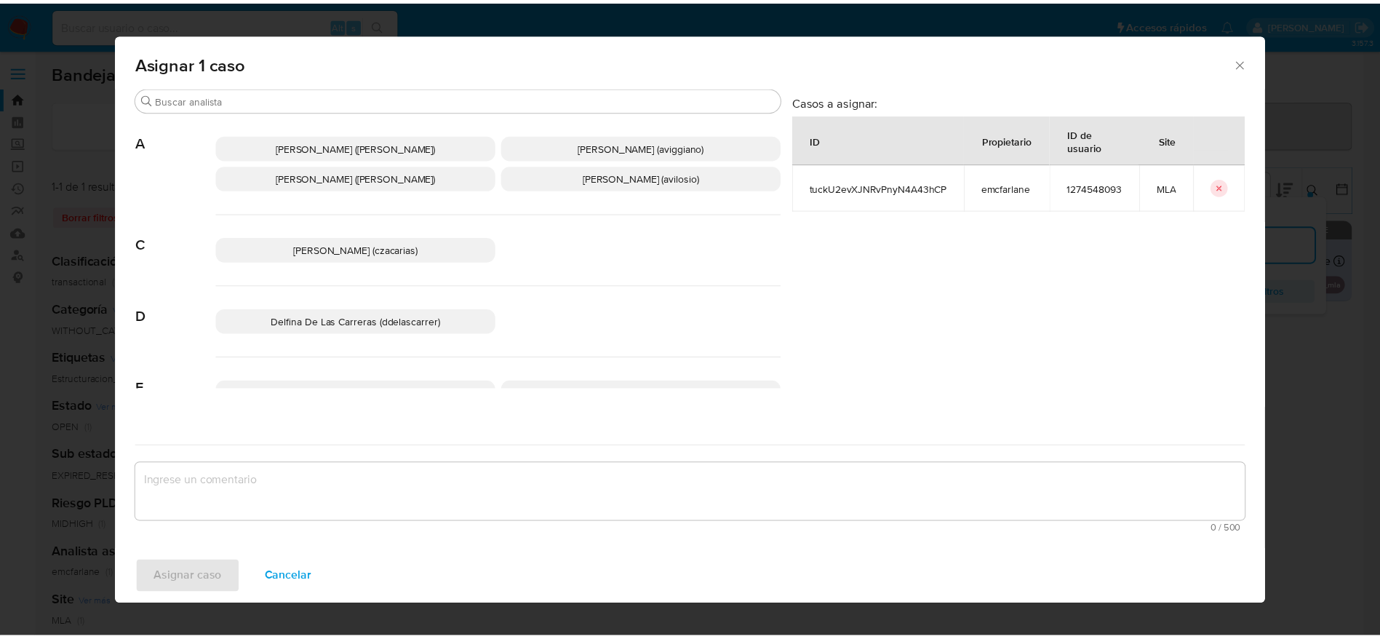
scroll to position [109, 0]
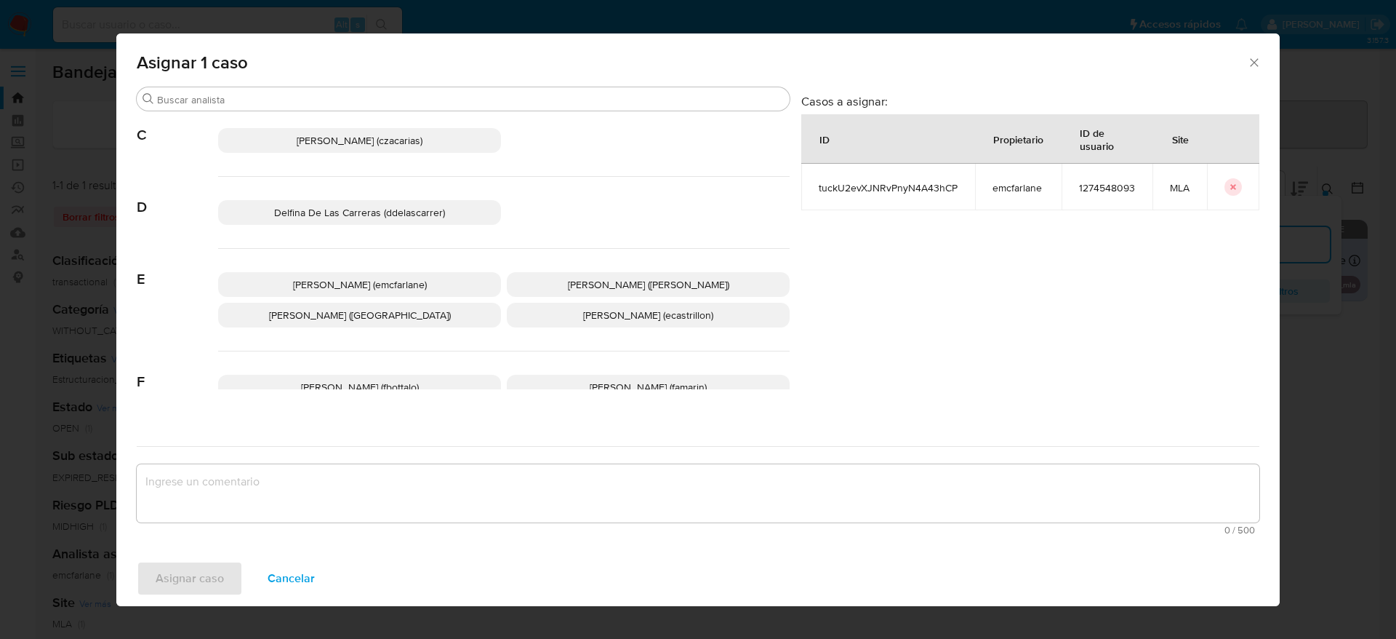
click at [348, 282] on span "[PERSON_NAME] (emcfarlane)" at bounding box center [360, 284] width 134 height 15
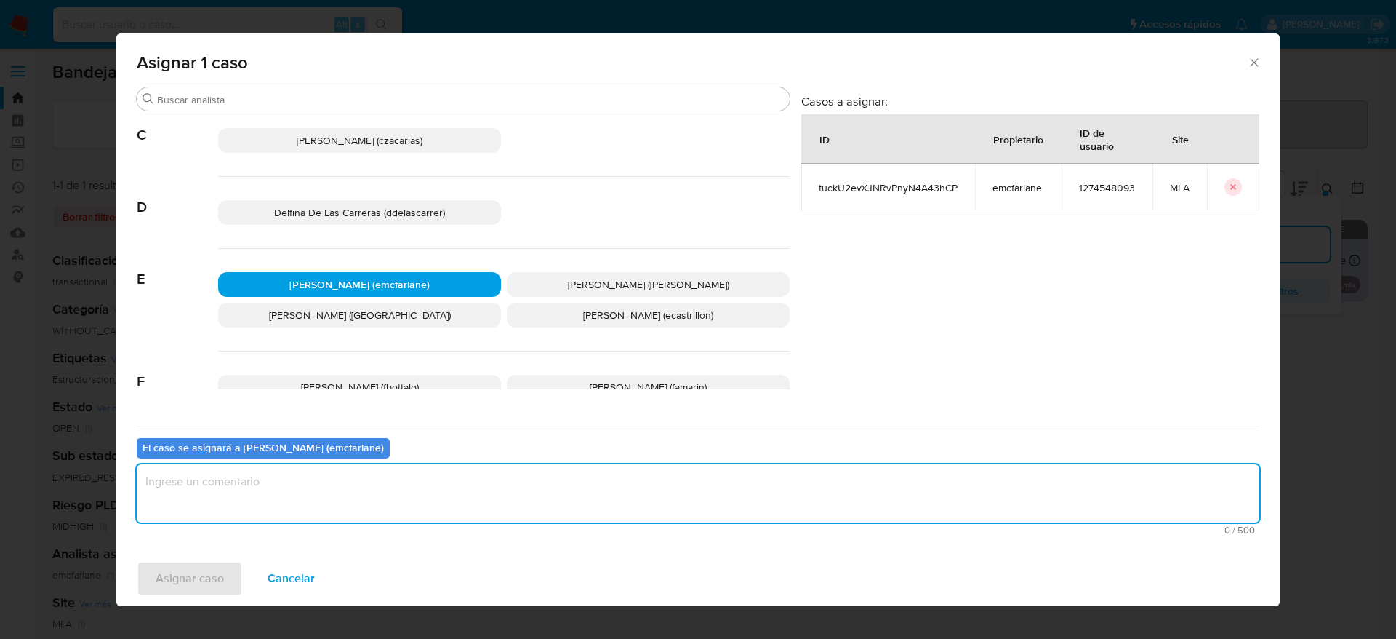
click at [290, 493] on textarea "assign-modal" at bounding box center [698, 493] width 1123 height 58
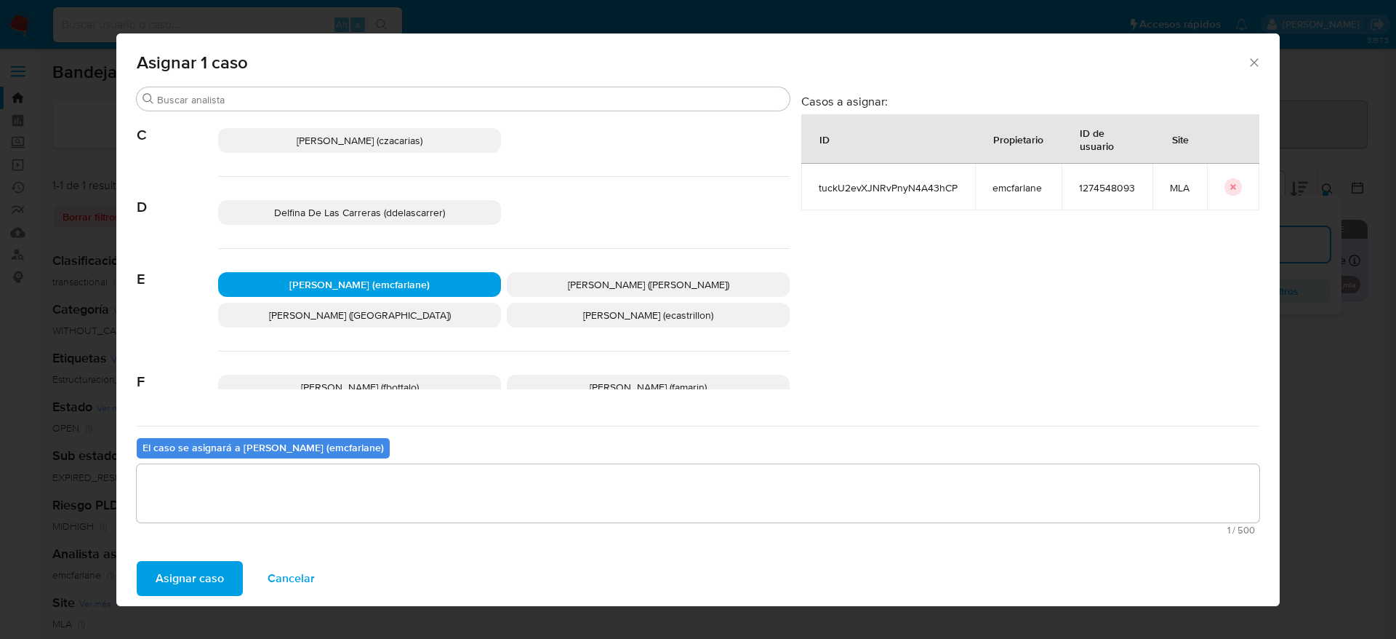
click at [188, 577] on span "Asignar caso" at bounding box center [190, 578] width 68 height 32
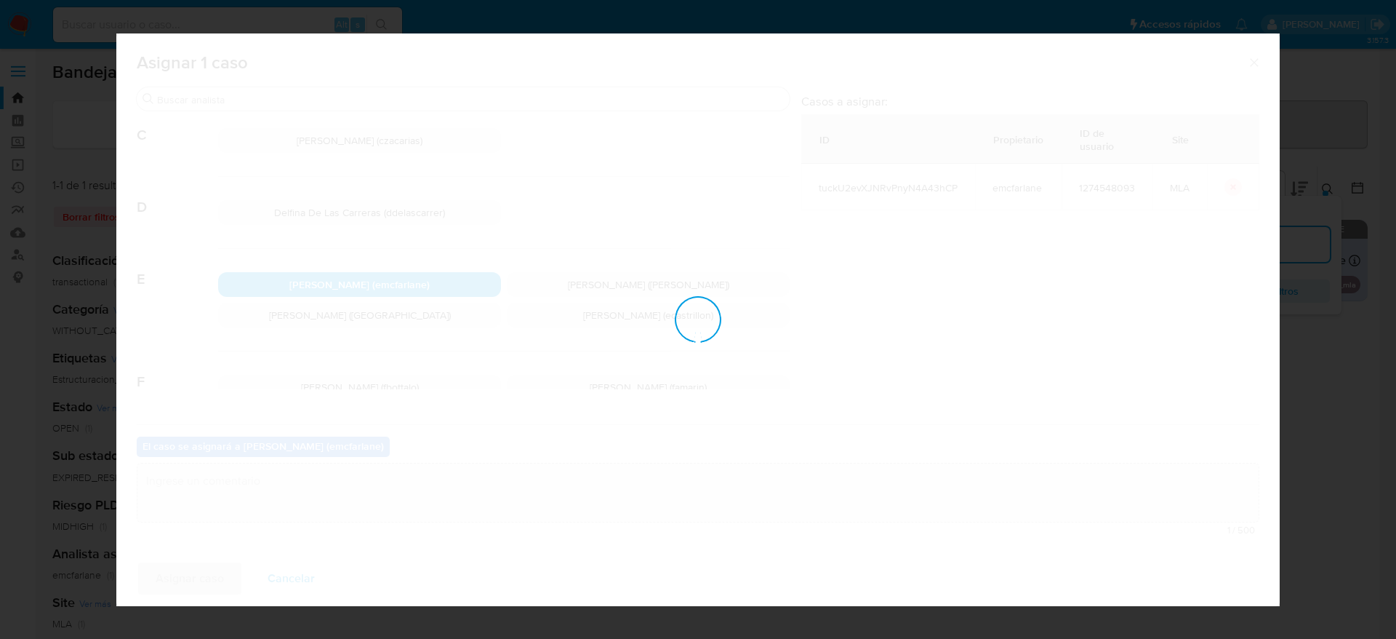
checkbox input "false"
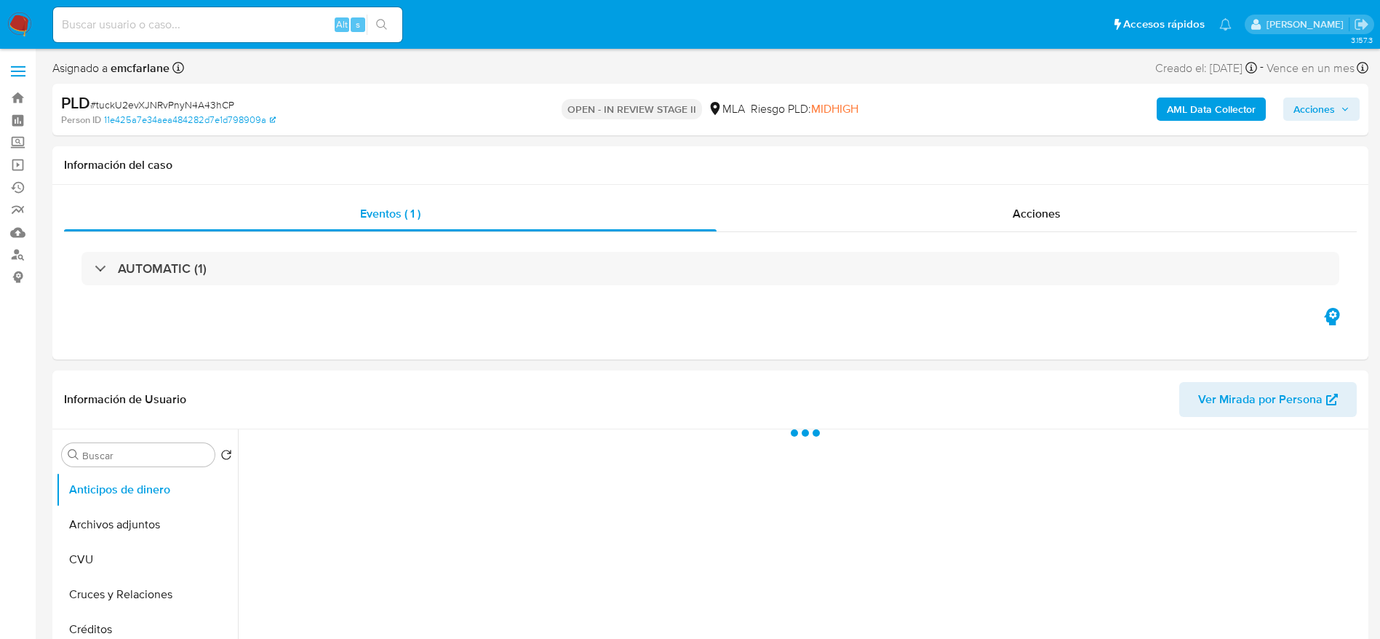
click at [1296, 123] on div "AML Data Collector Acciones" at bounding box center [1144, 109] width 429 height 34
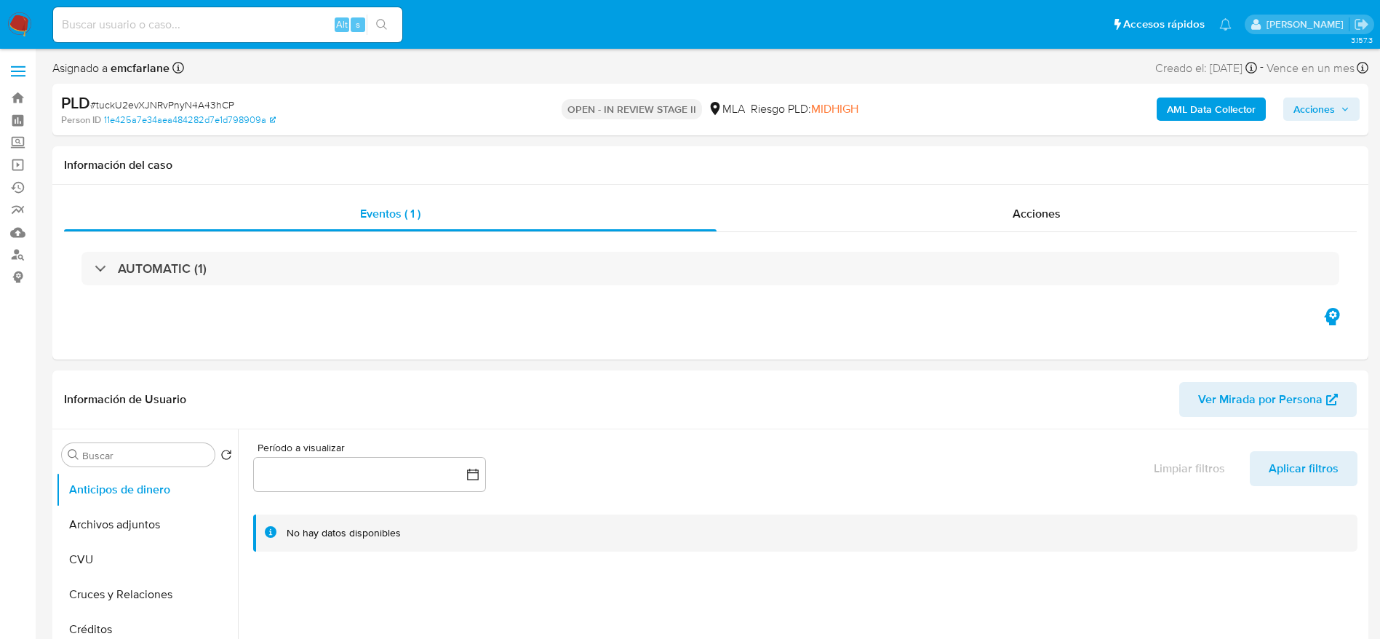
select select "10"
drag, startPoint x: 1330, startPoint y: 106, endPoint x: 1058, endPoint y: 99, distance: 272.1
click at [1328, 106] on span "Acciones" at bounding box center [1313, 108] width 41 height 23
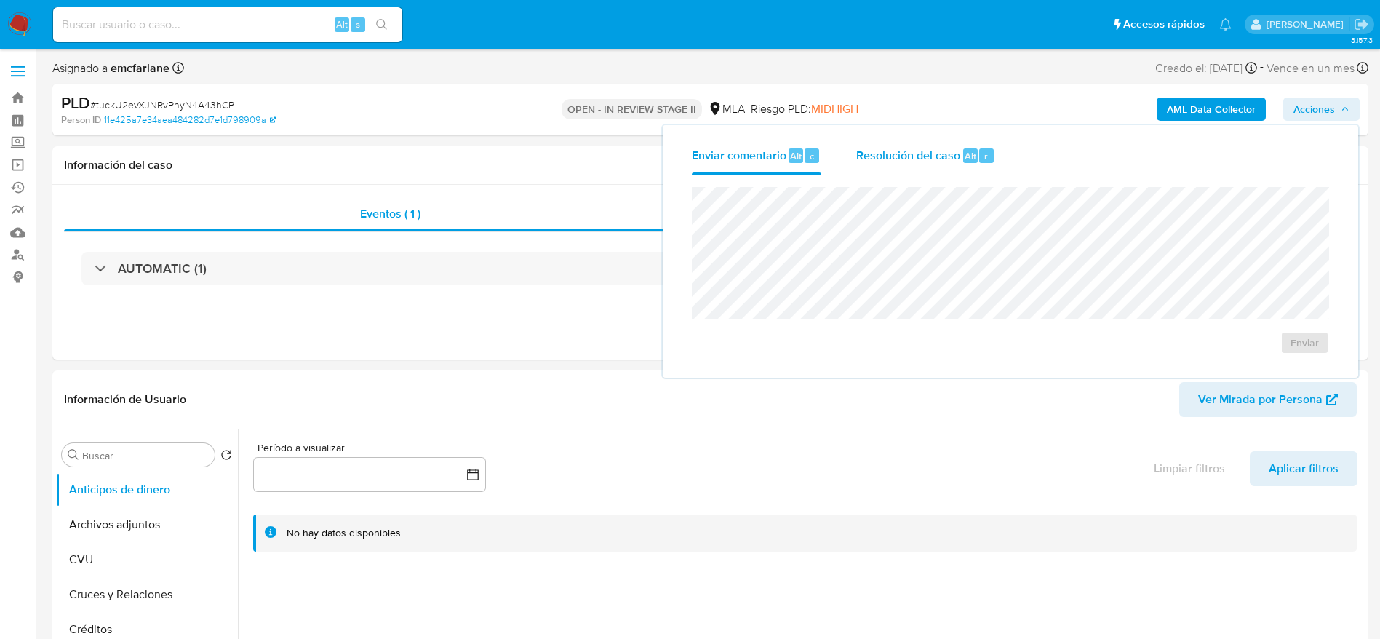
click at [976, 149] on div "Alt r" at bounding box center [978, 155] width 31 height 15
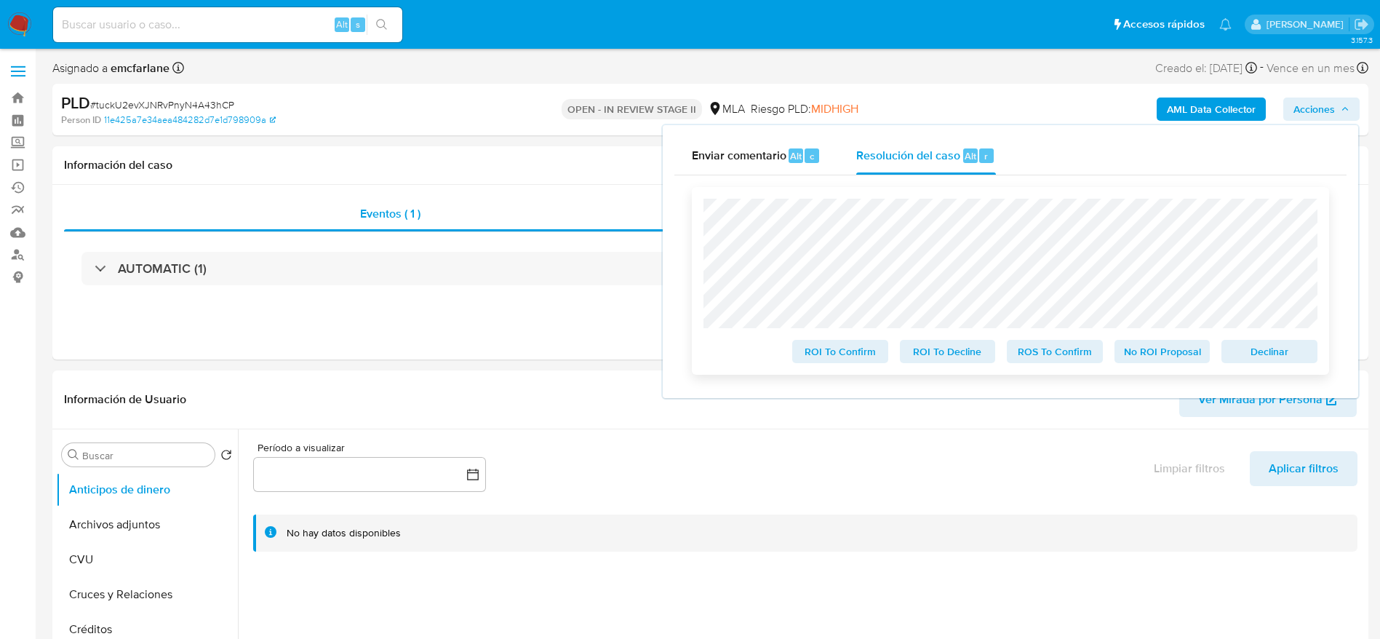
click at [1284, 361] on span "Declinar" at bounding box center [1269, 351] width 76 height 20
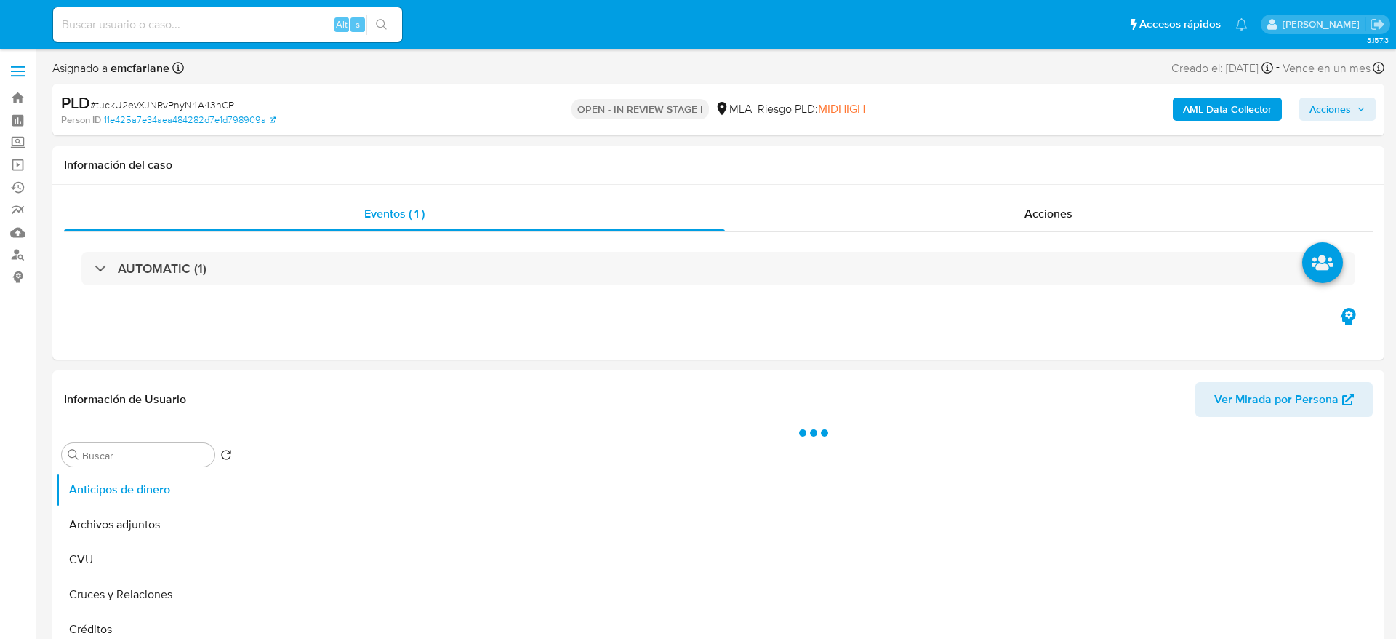
select select "10"
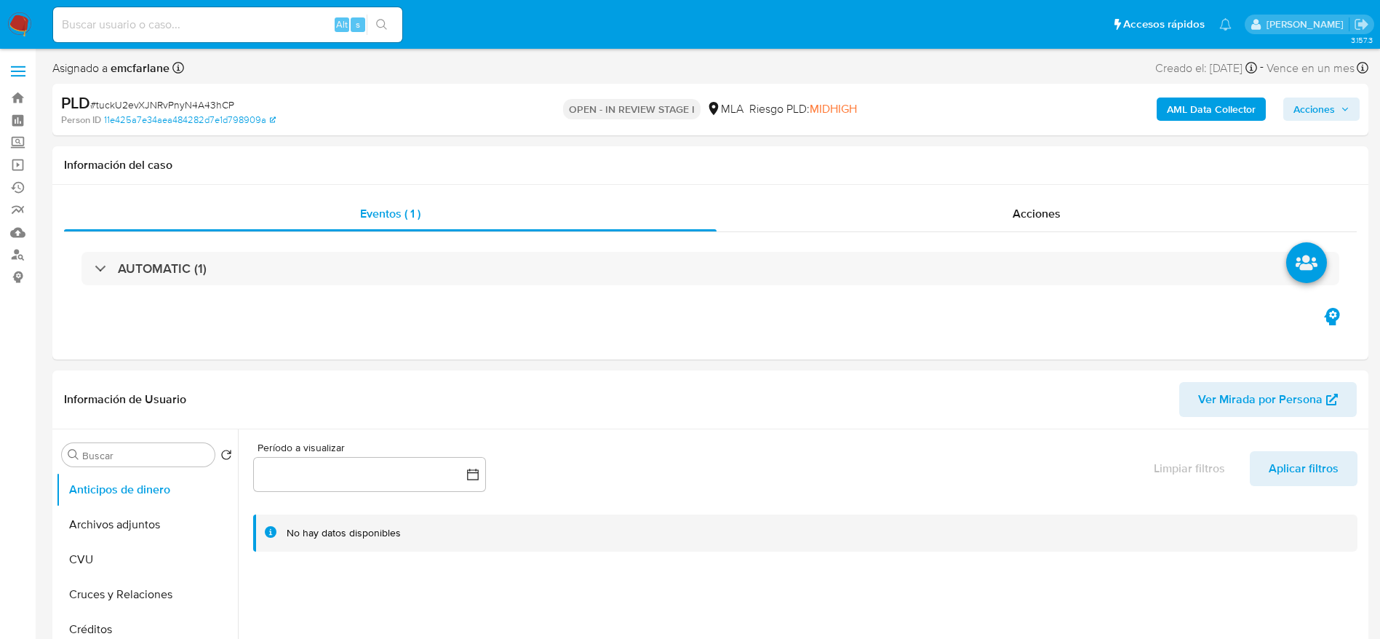
drag, startPoint x: 1316, startPoint y: 113, endPoint x: 1244, endPoint y: 121, distance: 72.4
click at [1315, 113] on span "Acciones" at bounding box center [1313, 108] width 41 height 23
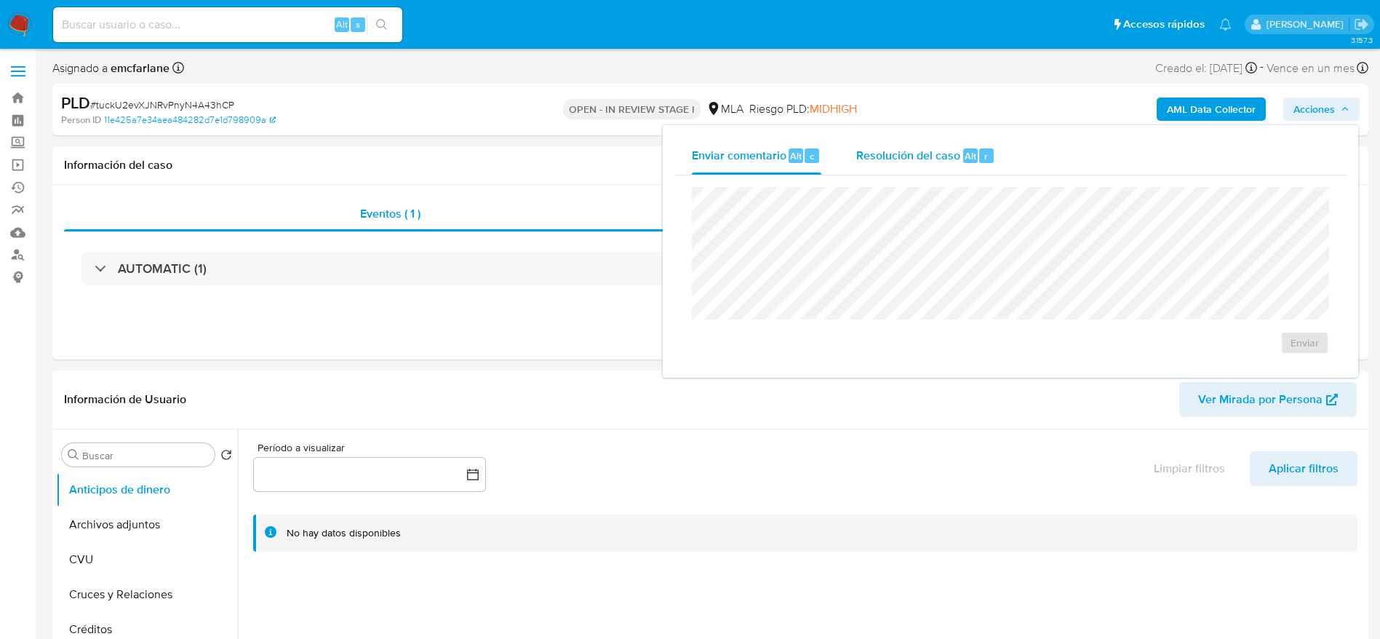
click at [948, 159] on span "Resolución del caso" at bounding box center [908, 155] width 104 height 17
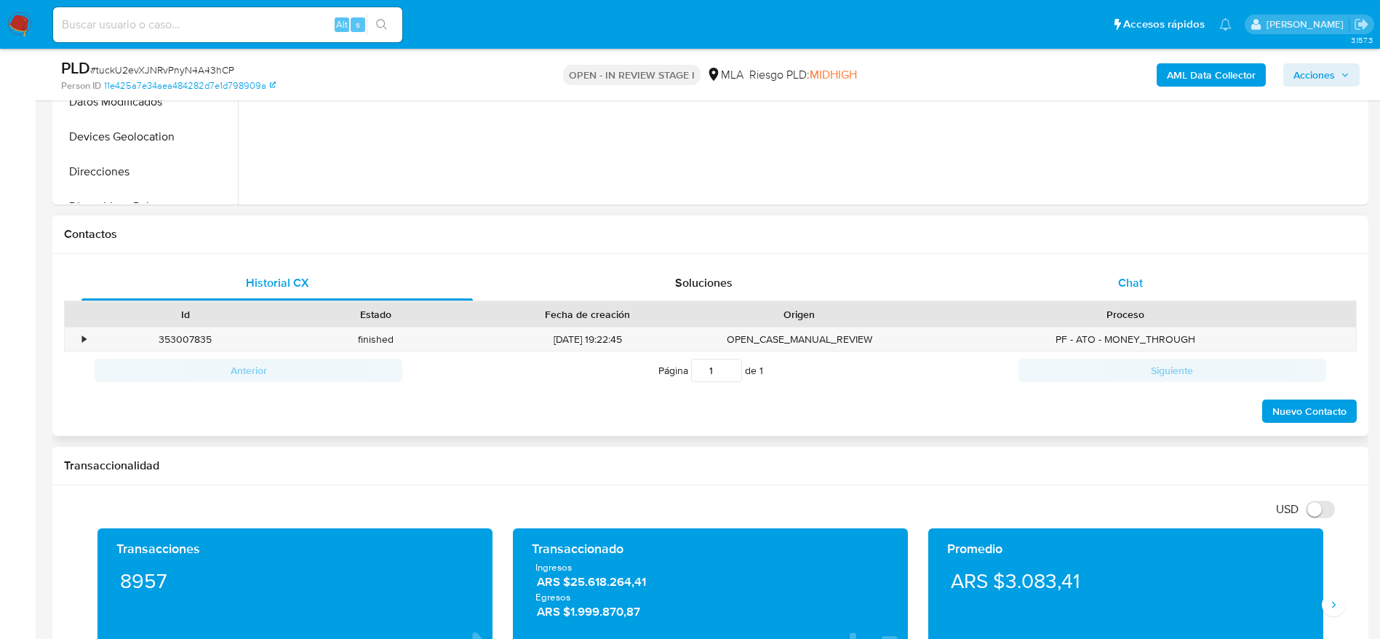
click at [1103, 291] on div "Chat" at bounding box center [1130, 282] width 391 height 35
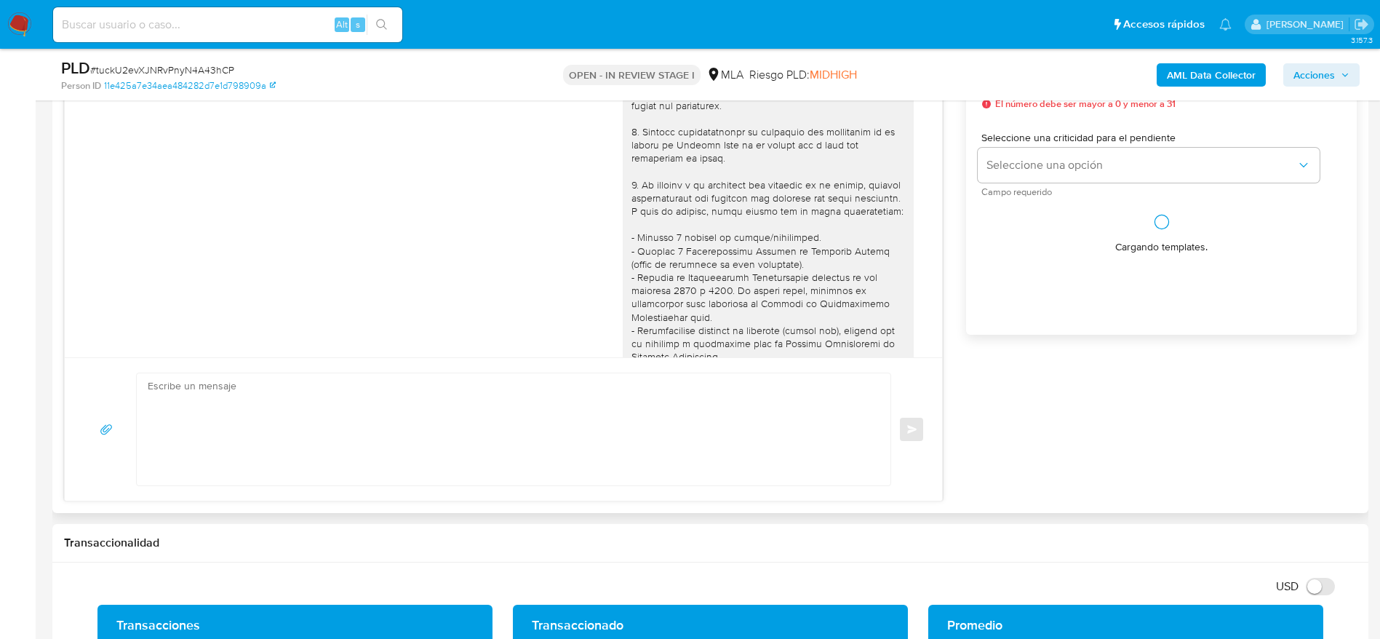
scroll to position [1606, 0]
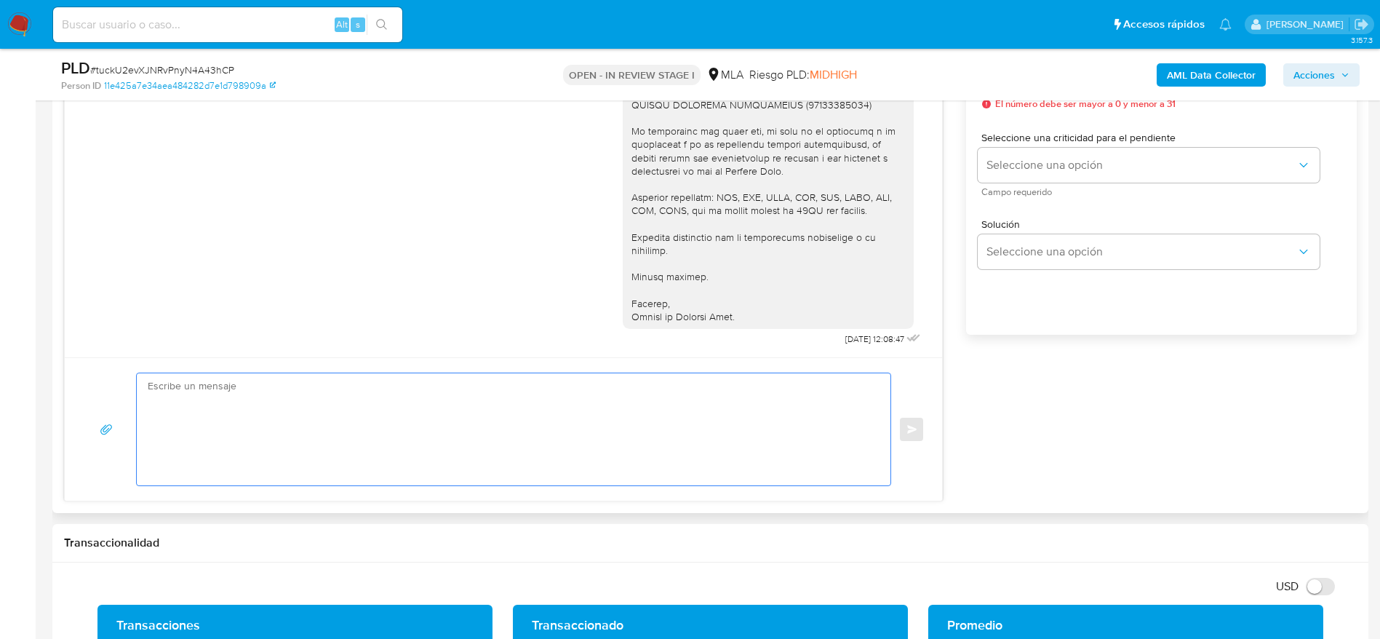
click at [369, 415] on textarea at bounding box center [510, 429] width 724 height 112
paste textarea "Hola, Esperamos que te encuentres muy bien. Te consultamos si tuviste oportunid…"
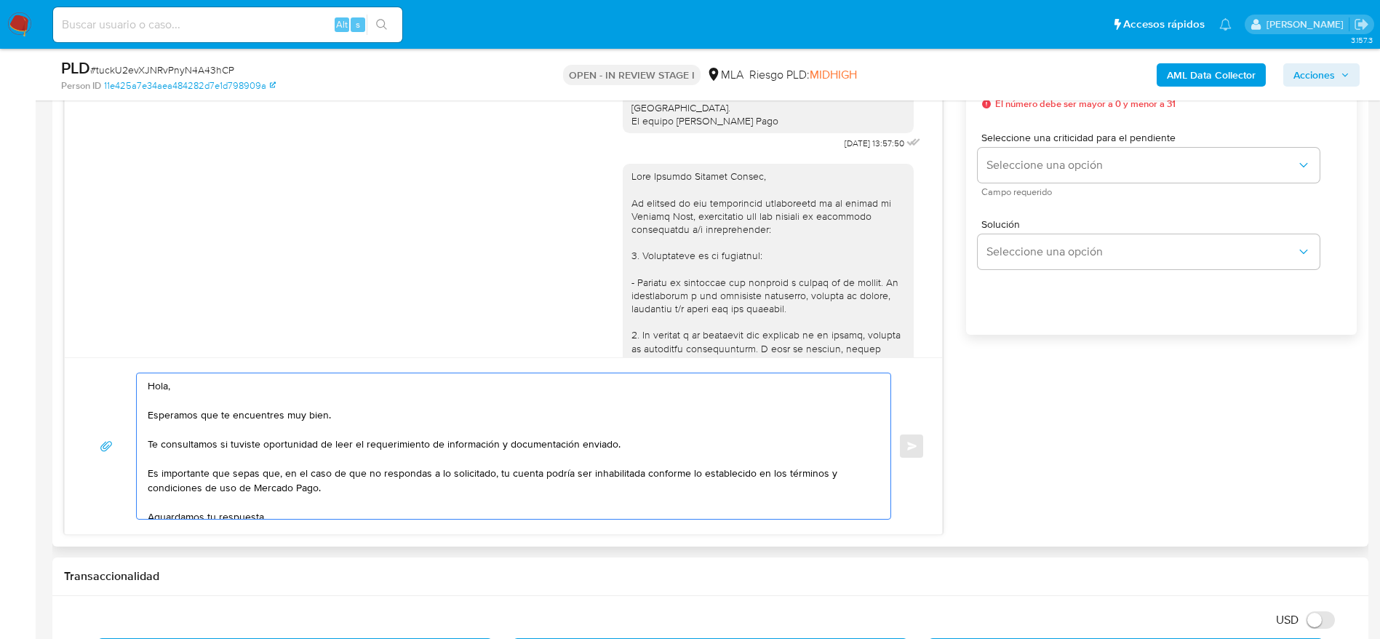
scroll to position [842, 0]
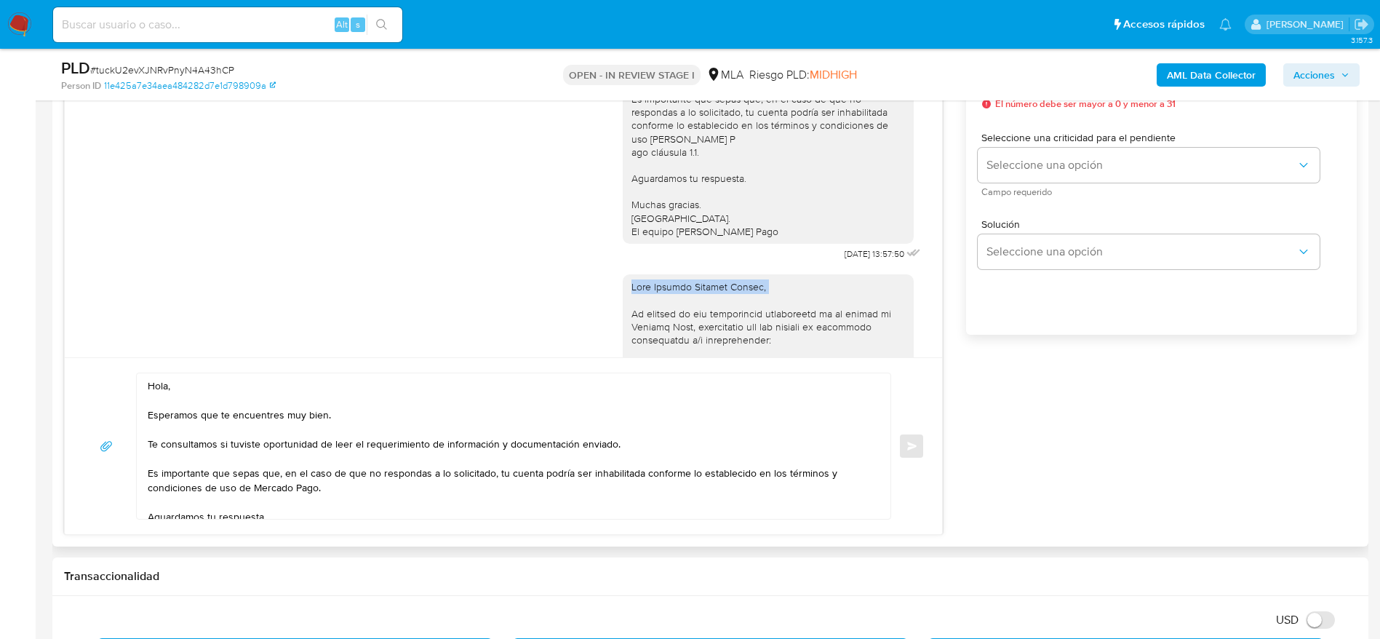
copy div "[PERSON_NAME],"
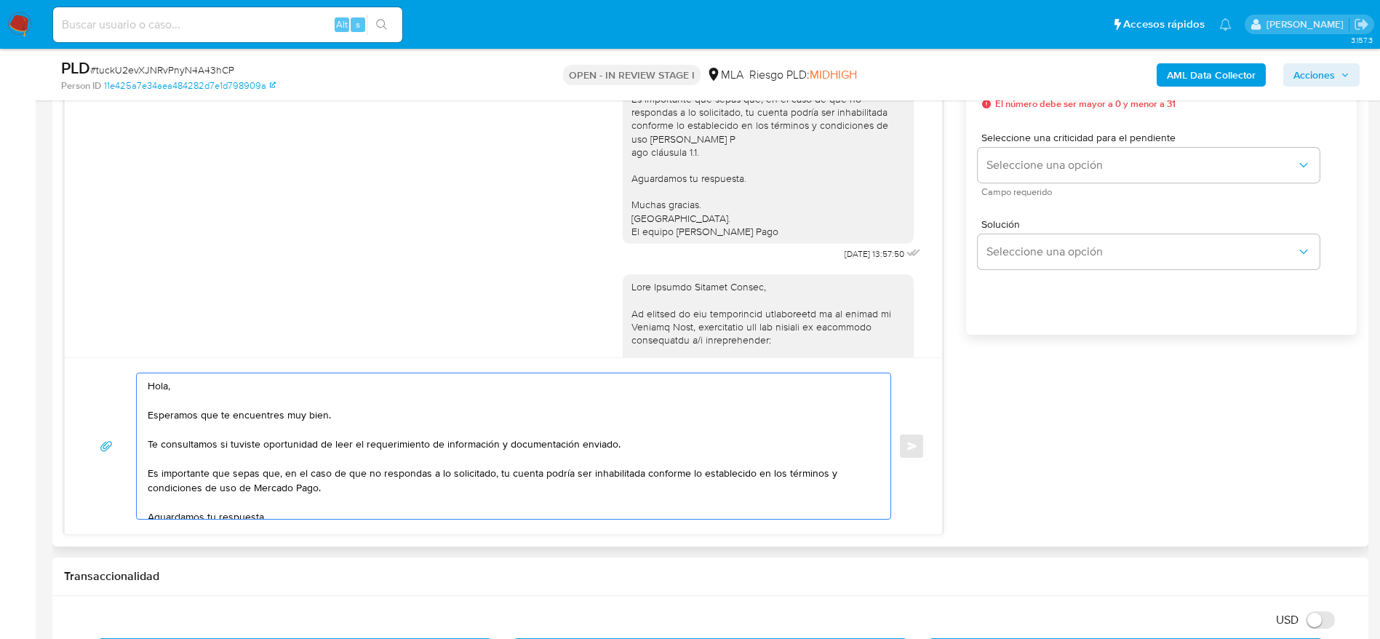
click at [163, 388] on textarea "Hola, Esperamos que te encuentres muy bien. Te consultamos si tuviste oportunid…" at bounding box center [510, 445] width 724 height 145
paste textarea "[PERSON_NAME],"
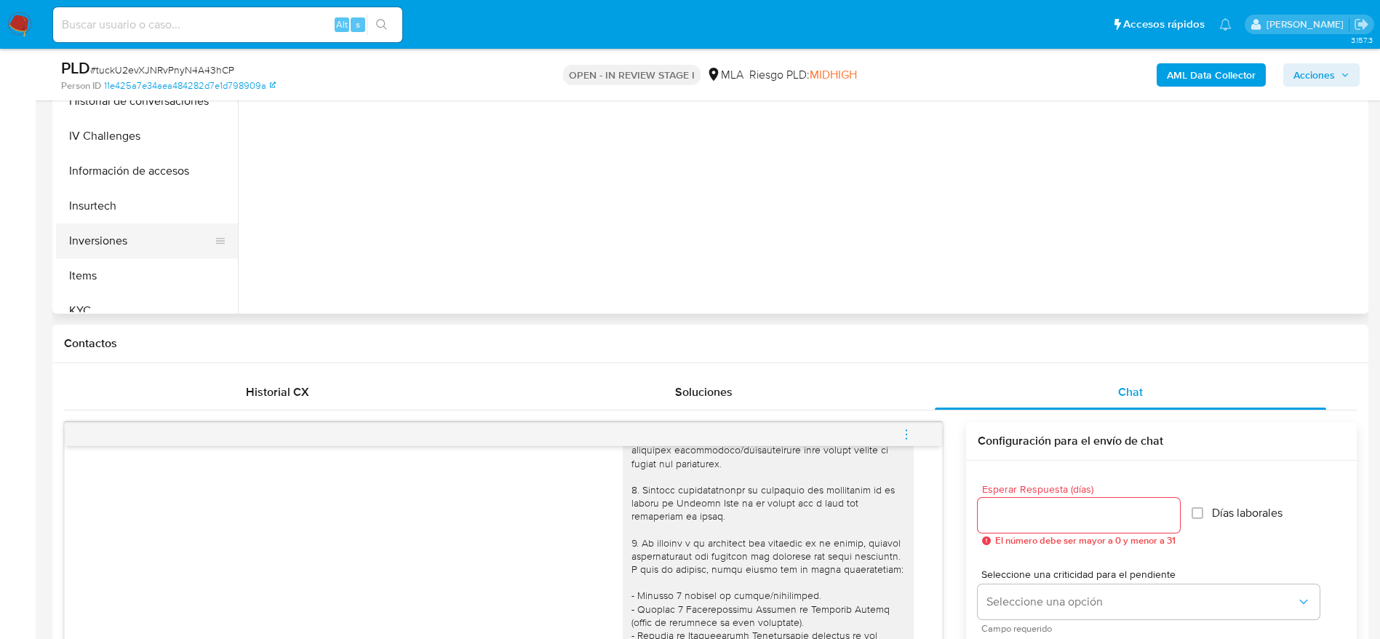
scroll to position [436, 0]
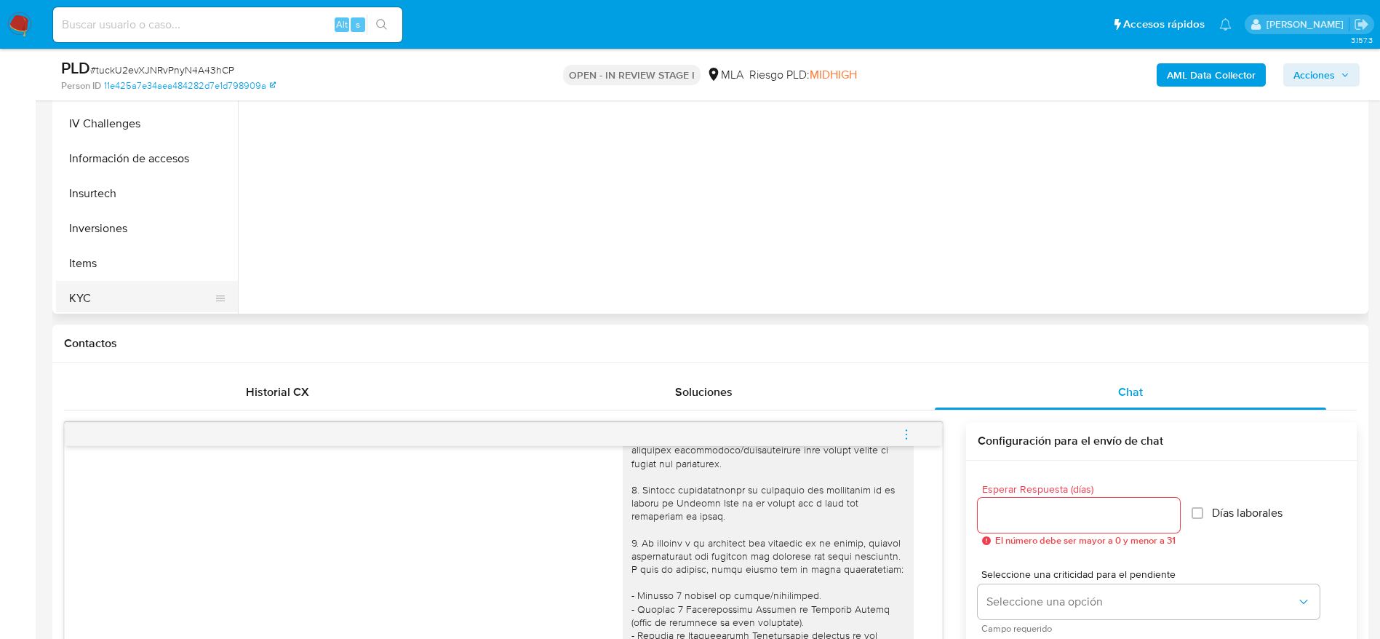
type textarea "[PERSON_NAME], Esperamos que te encuentres muy bien. Te consultamos si tuviste …"
drag, startPoint x: 116, startPoint y: 284, endPoint x: 297, endPoint y: 312, distance: 182.5
click at [119, 286] on button "KYC" at bounding box center [147, 298] width 182 height 35
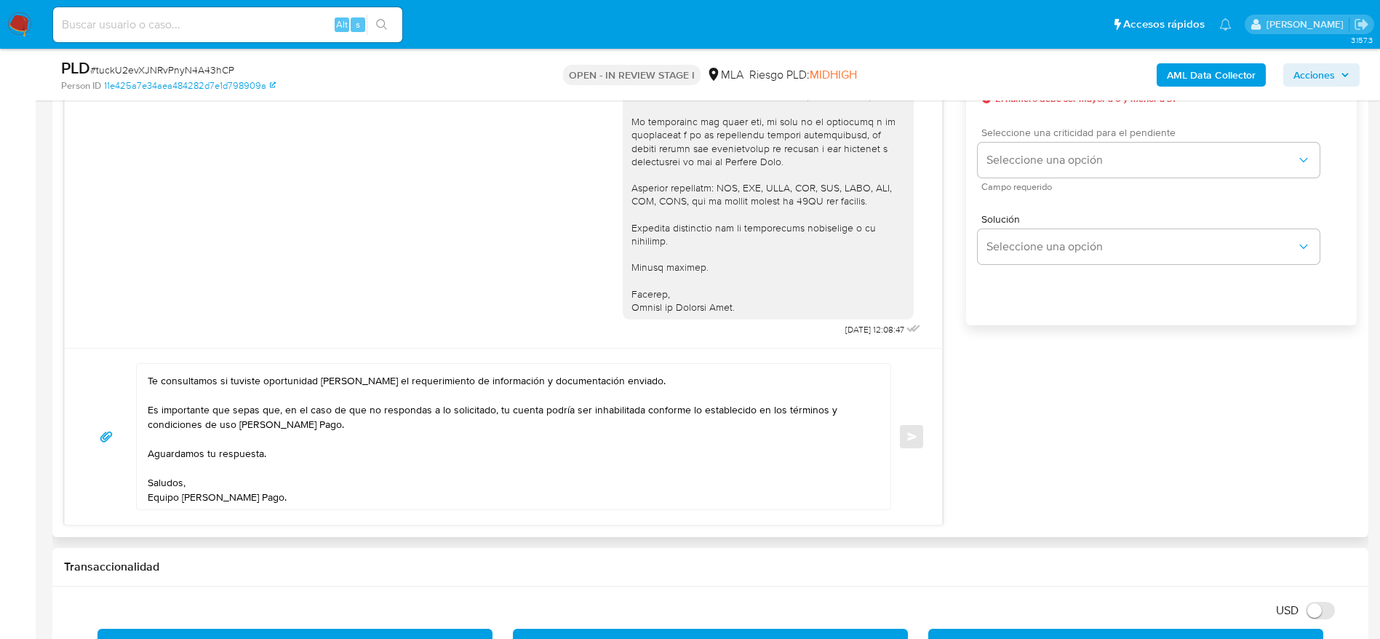
scroll to position [764, 0]
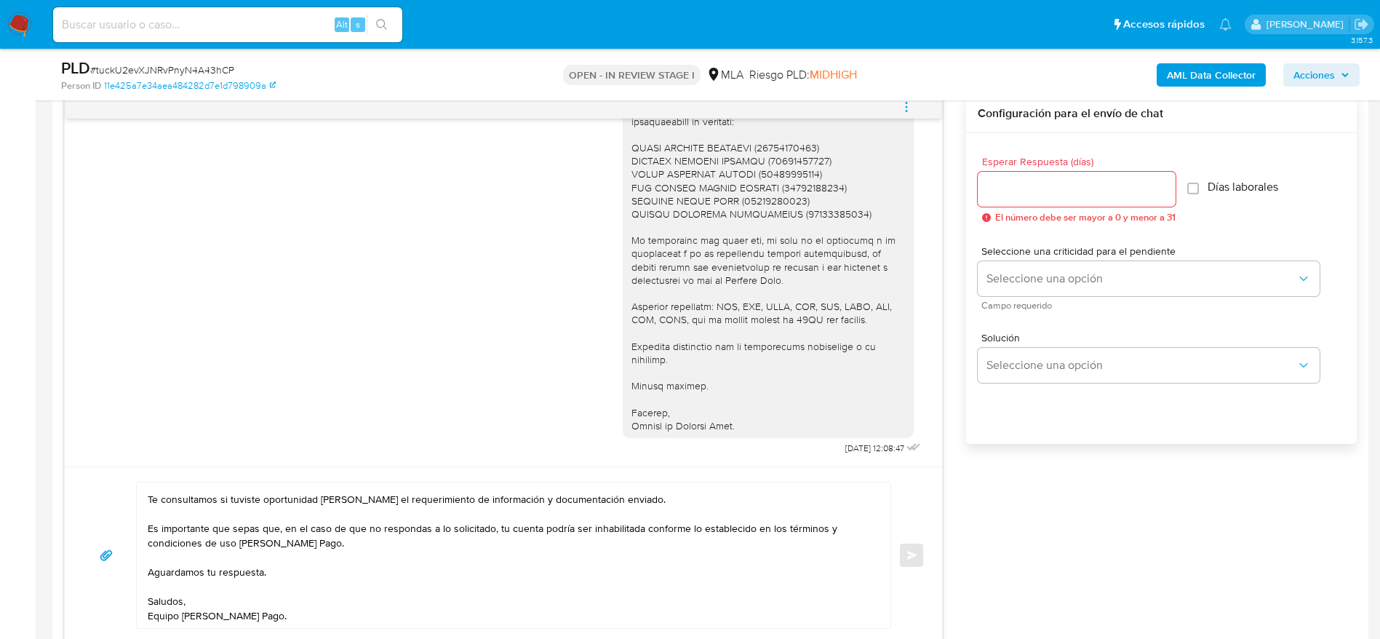
click at [1017, 207] on div "Esperar Respuesta (días) El número debe ser mayor a 0 y menor a 31" at bounding box center [1076, 189] width 198 height 66
click at [991, 183] on input "Esperar Respuesta (días)" at bounding box center [1076, 189] width 198 height 19
type input "1"
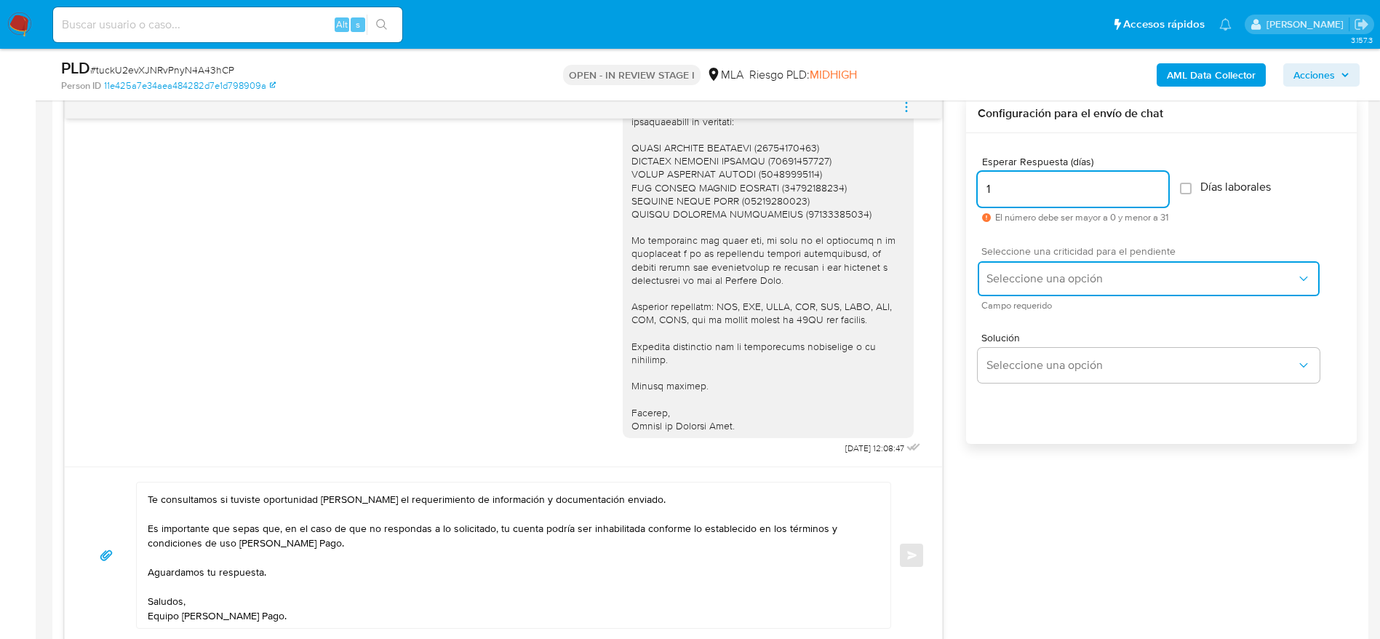
click at [1021, 275] on span "Seleccione una opción" at bounding box center [1141, 278] width 310 height 15
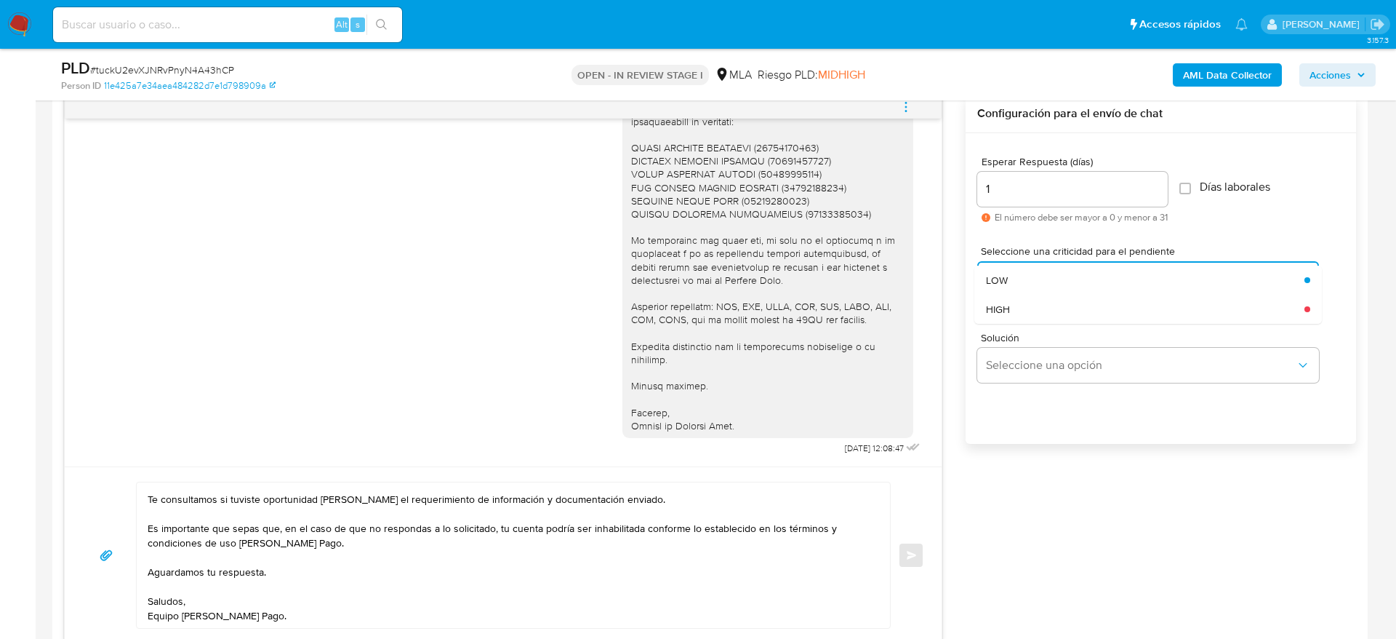
click at [1024, 302] on div "HIGH" at bounding box center [1145, 309] width 319 height 29
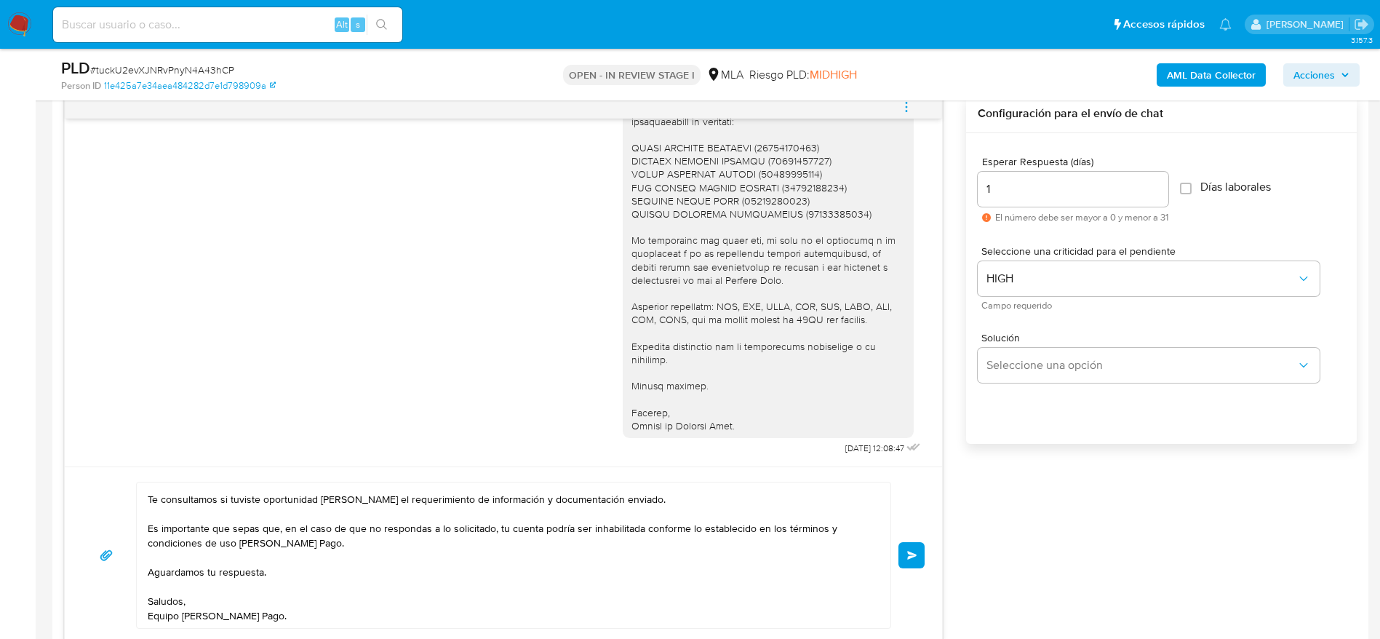
click at [920, 540] on div "[PERSON_NAME], Esperamos que te encuentres muy bien. Te consultamos si tuviste …" at bounding box center [503, 554] width 842 height 147
click at [921, 550] on button "Enviar" at bounding box center [911, 555] width 26 height 26
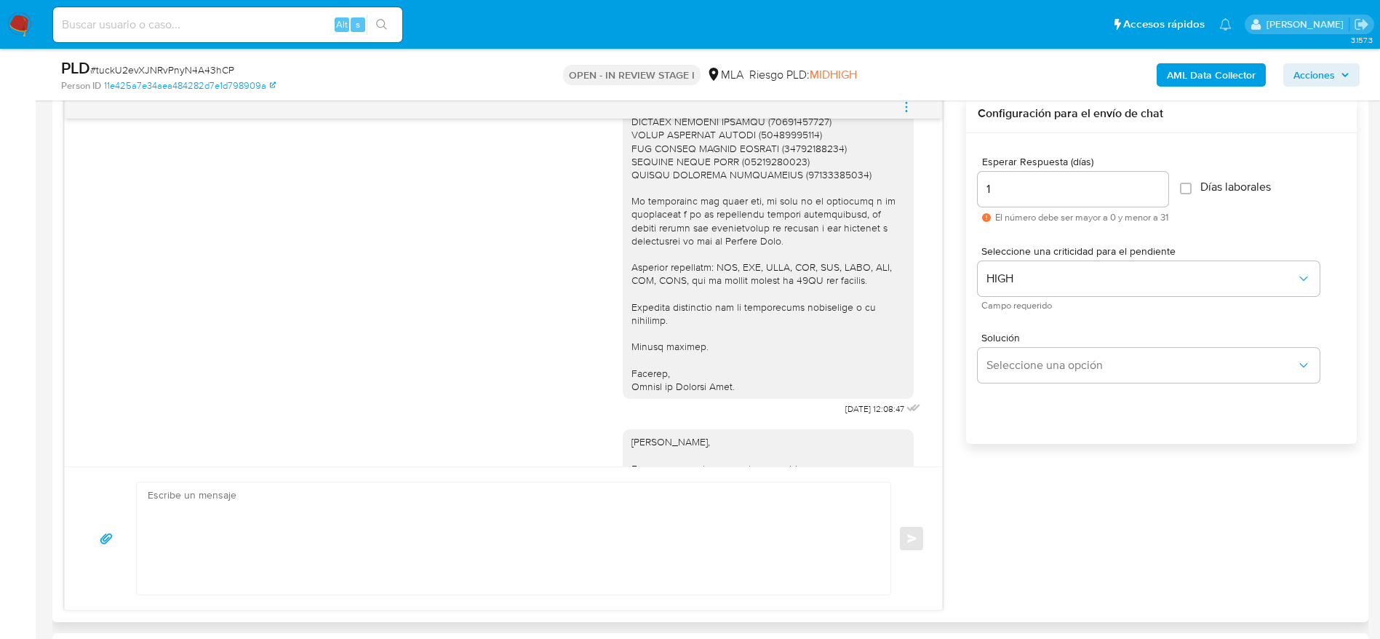
scroll to position [1860, 0]
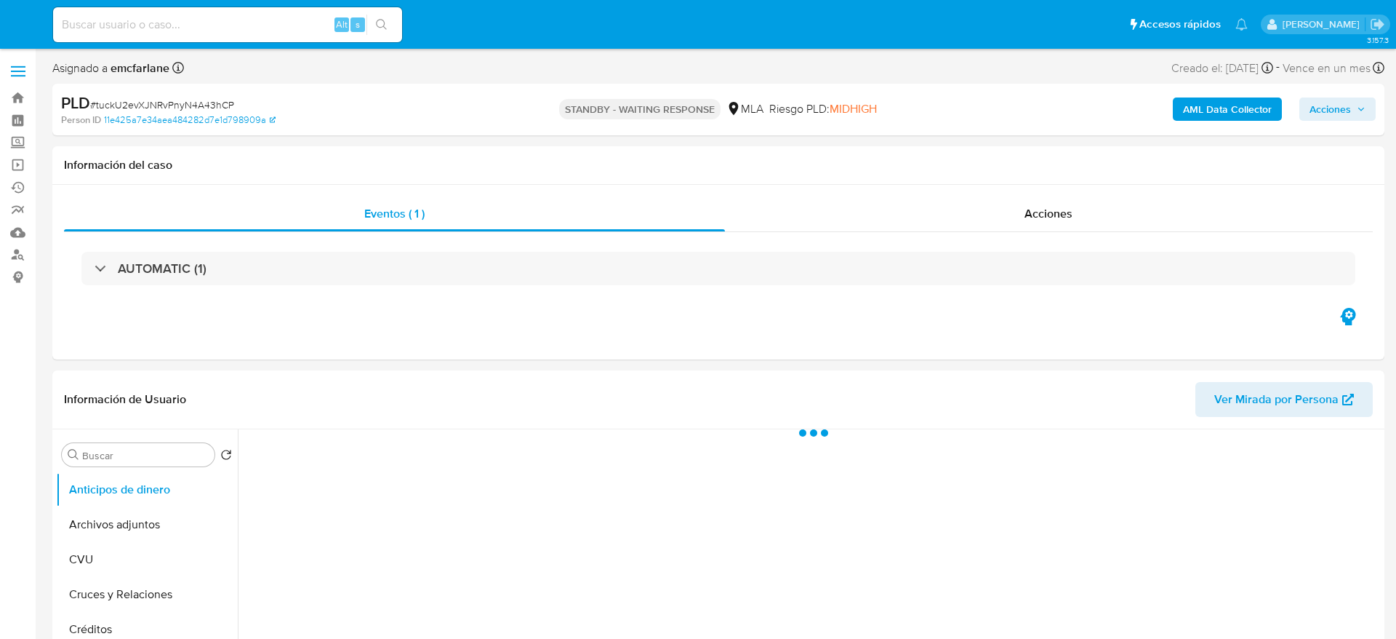
select select "10"
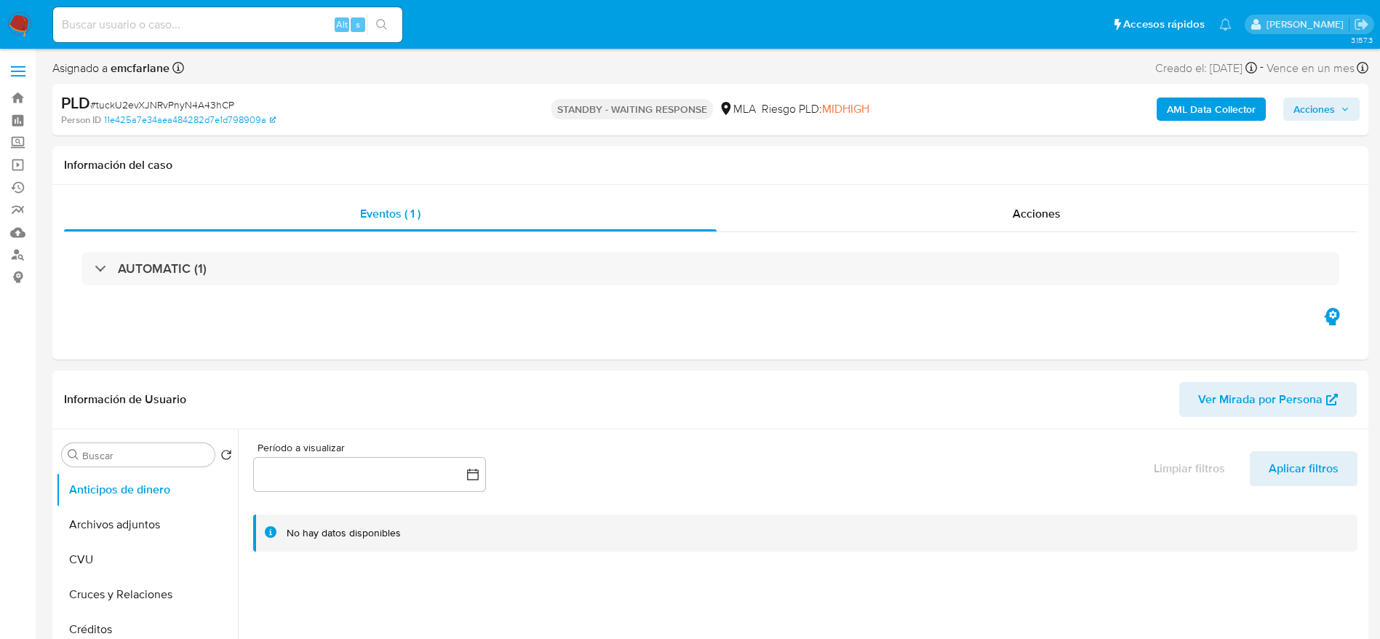
click at [188, 15] on input at bounding box center [227, 24] width 349 height 19
paste input "mYXbWgfo6SIWBugTlBKZIxit"
type input "mYXbWgfo6SIWBugTlBKZIxit"
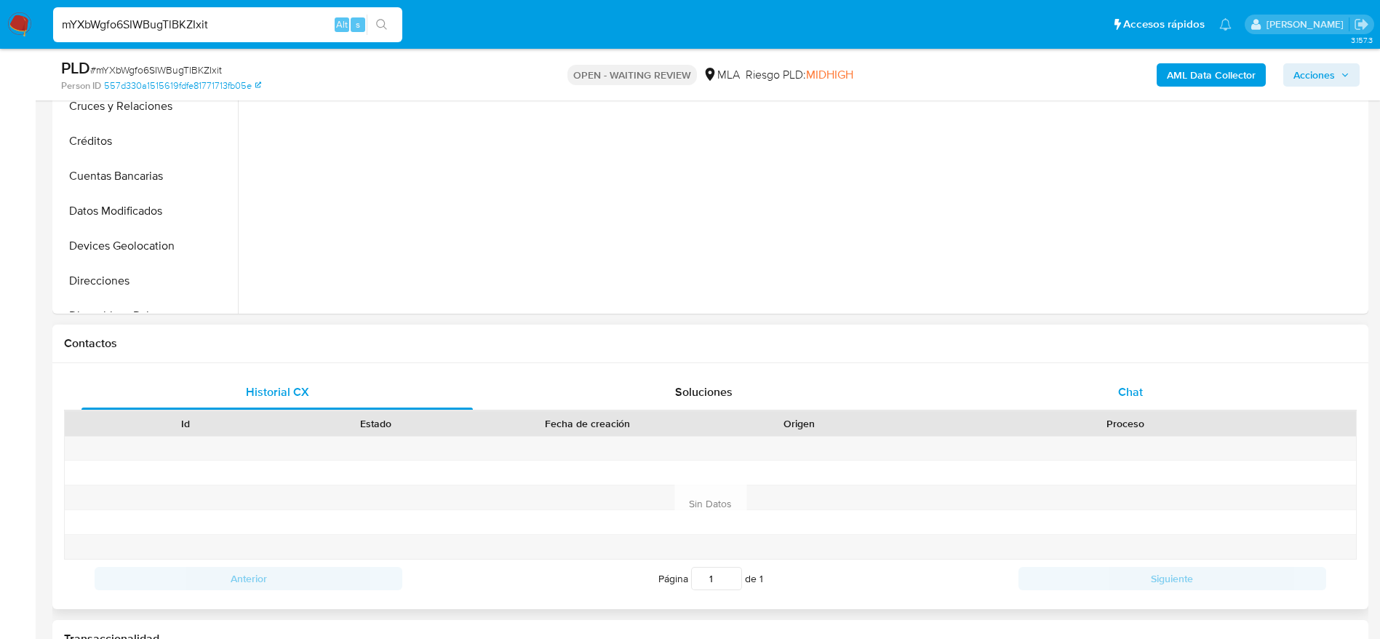
click at [1142, 383] on span "Chat" at bounding box center [1130, 391] width 25 height 17
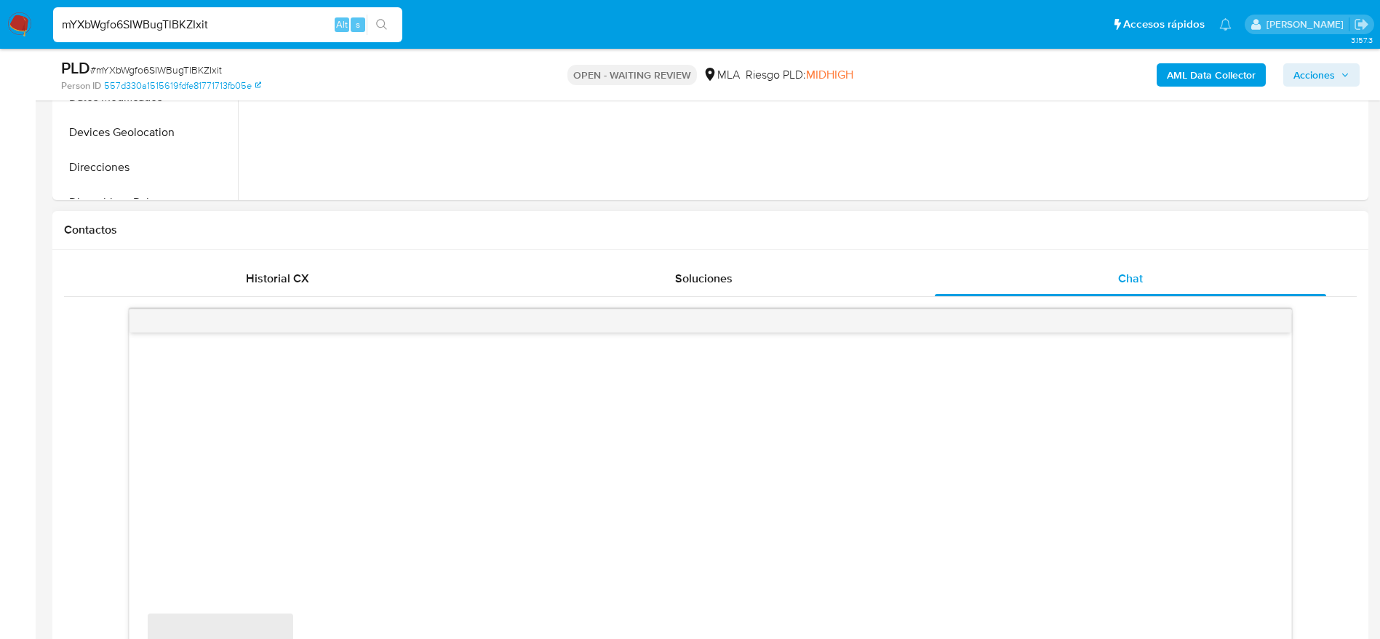
scroll to position [655, 0]
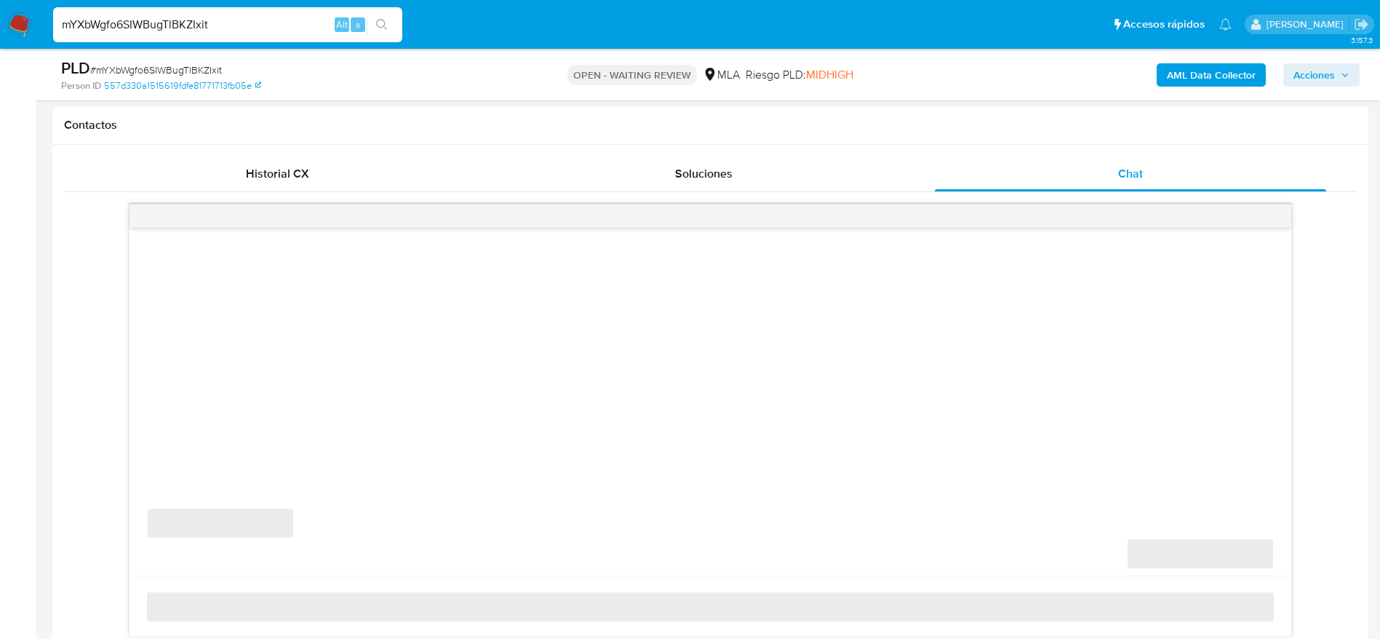
select select "10"
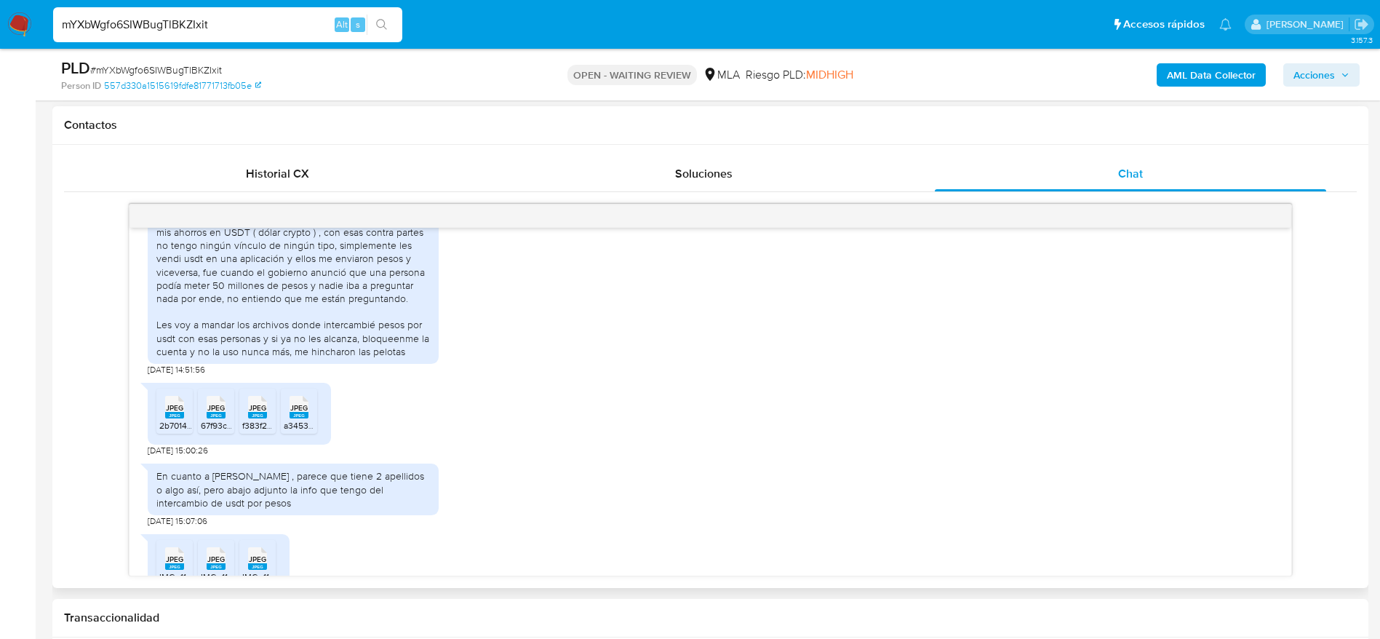
scroll to position [1346, 0]
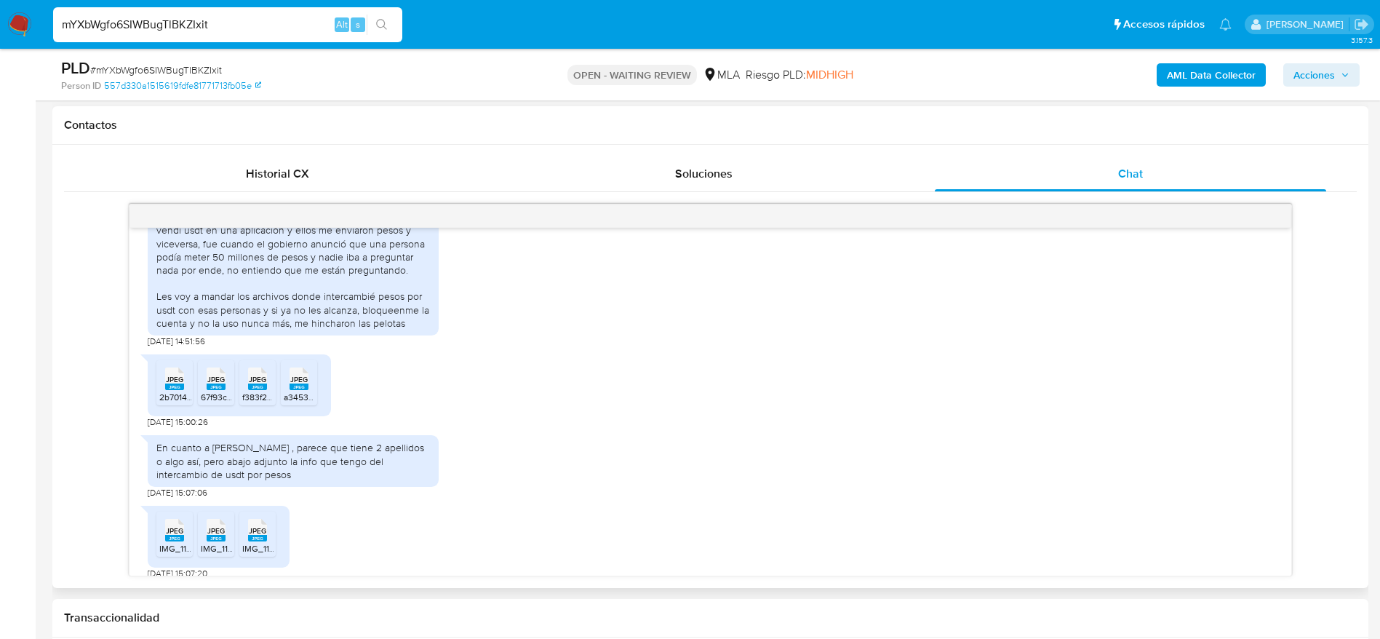
click at [166, 375] on span "JPEG" at bounding box center [174, 379] width 17 height 9
click at [202, 372] on div "JPEG JPEG" at bounding box center [216, 377] width 31 height 28
drag, startPoint x: 249, startPoint y: 378, endPoint x: 291, endPoint y: 383, distance: 41.8
click at [249, 391] on span "f383f20f-0faa-4d7e-a65f-cc64b3f8a032.jpeg" at bounding box center [328, 397] width 172 height 12
drag, startPoint x: 299, startPoint y: 379, endPoint x: 559, endPoint y: 414, distance: 262.0
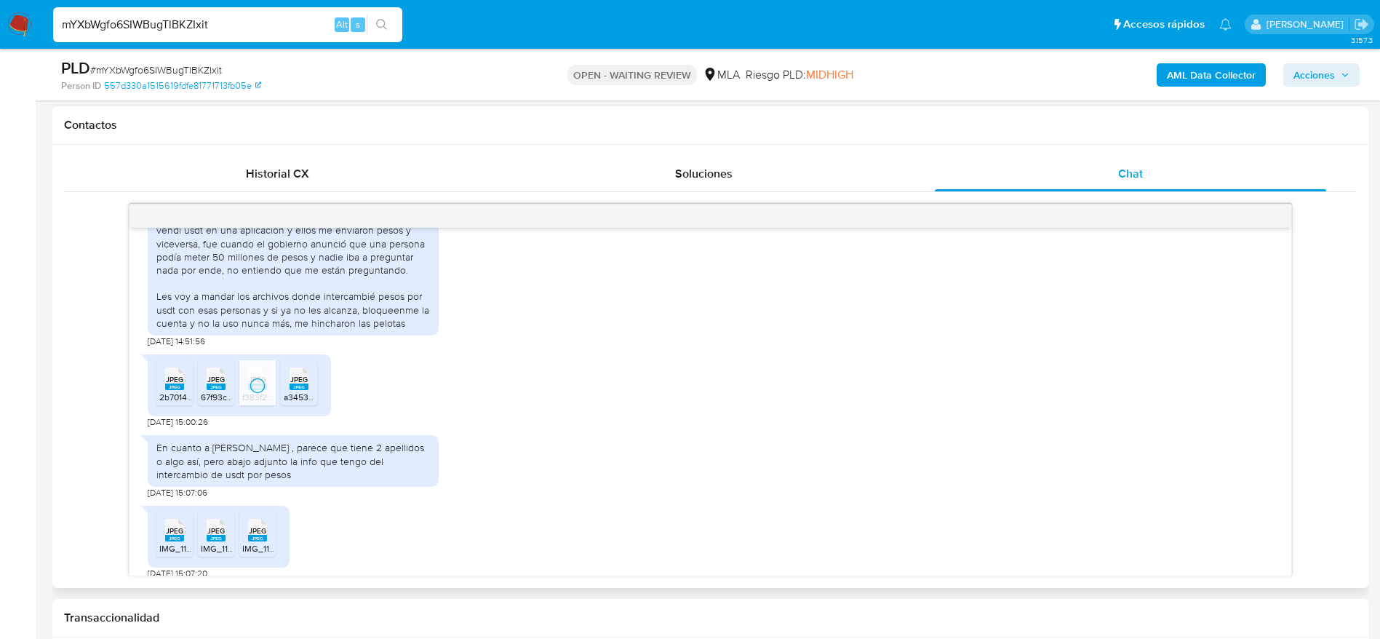
click at [299, 391] on span "a34533bd-f68f-484e-8b12-ecf6549d09f9.jpeg" at bounding box center [373, 397] width 179 height 12
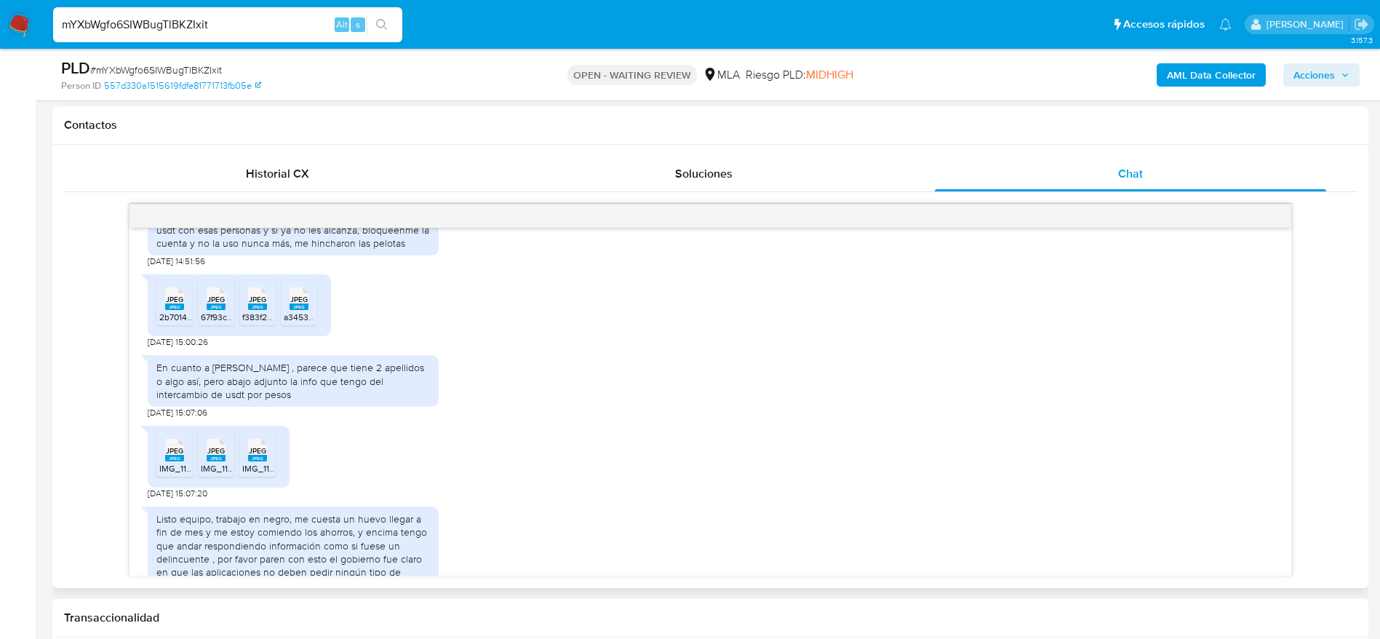
scroll to position [1455, 0]
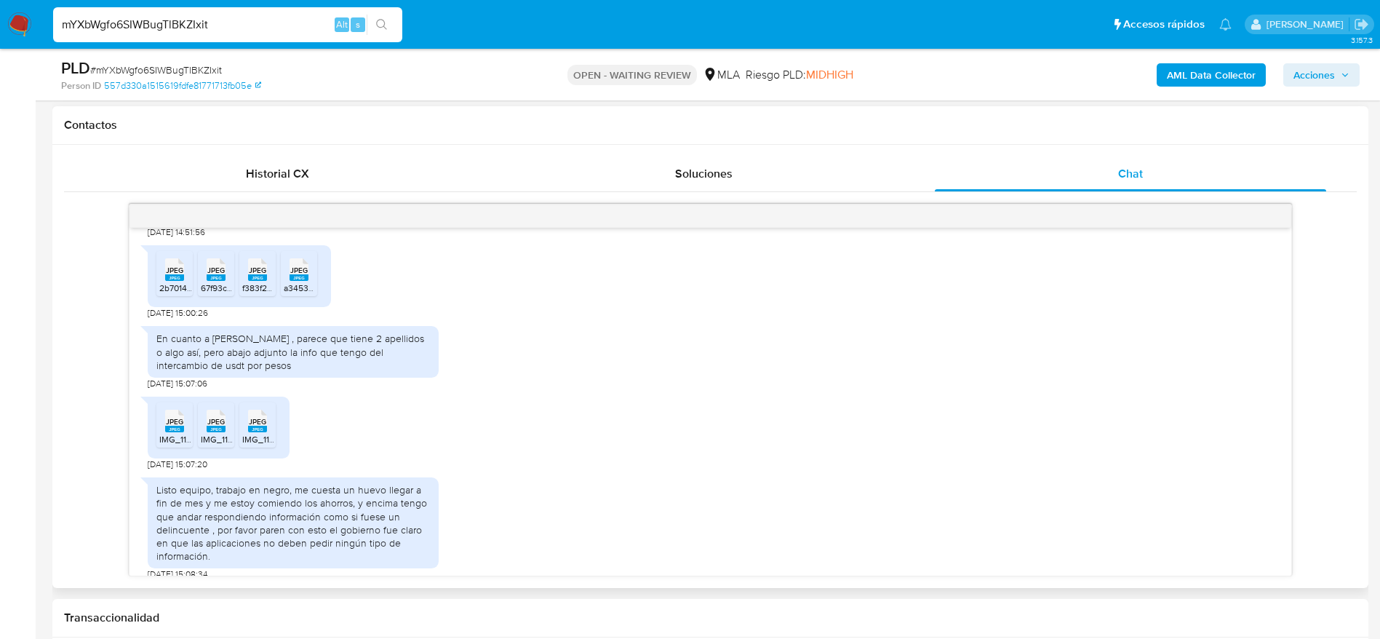
drag, startPoint x: 169, startPoint y: 409, endPoint x: 194, endPoint y: 410, distance: 24.7
click at [169, 417] on span "JPEG" at bounding box center [174, 421] width 17 height 9
click at [217, 425] on rect at bounding box center [216, 428] width 19 height 7
drag, startPoint x: 254, startPoint y: 415, endPoint x: 311, endPoint y: 420, distance: 57.6
click at [254, 425] on rect at bounding box center [257, 428] width 19 height 7
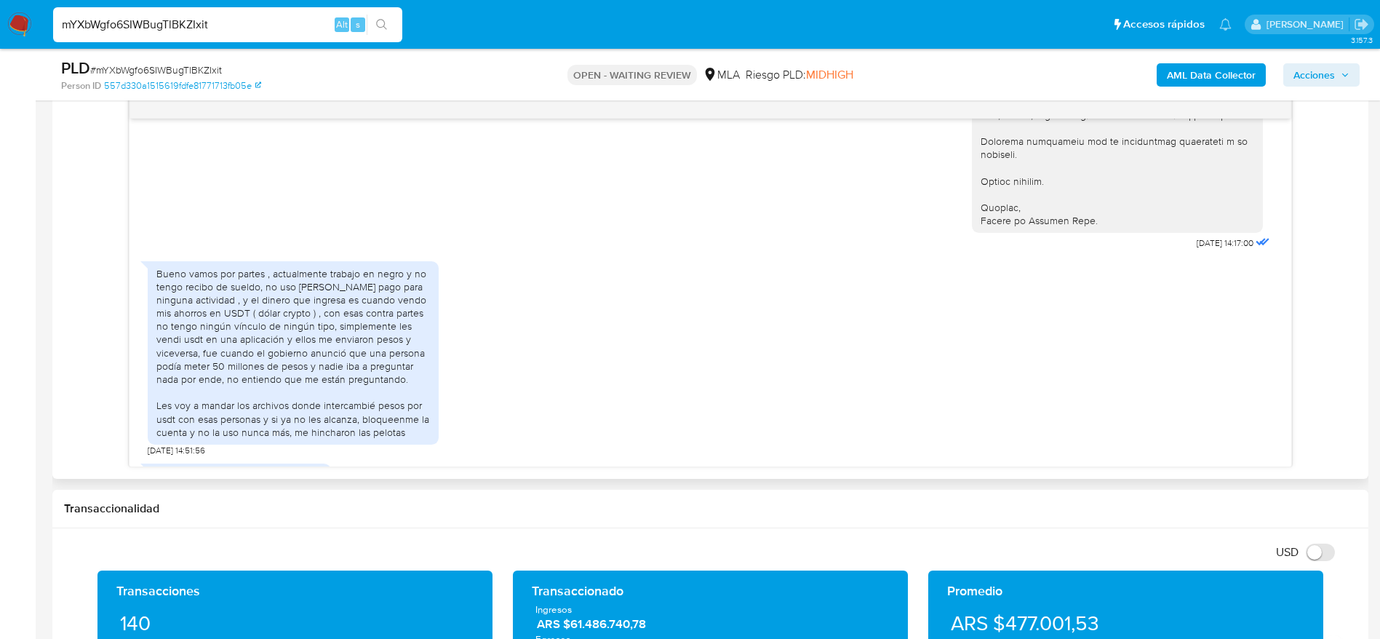
scroll to position [1346, 0]
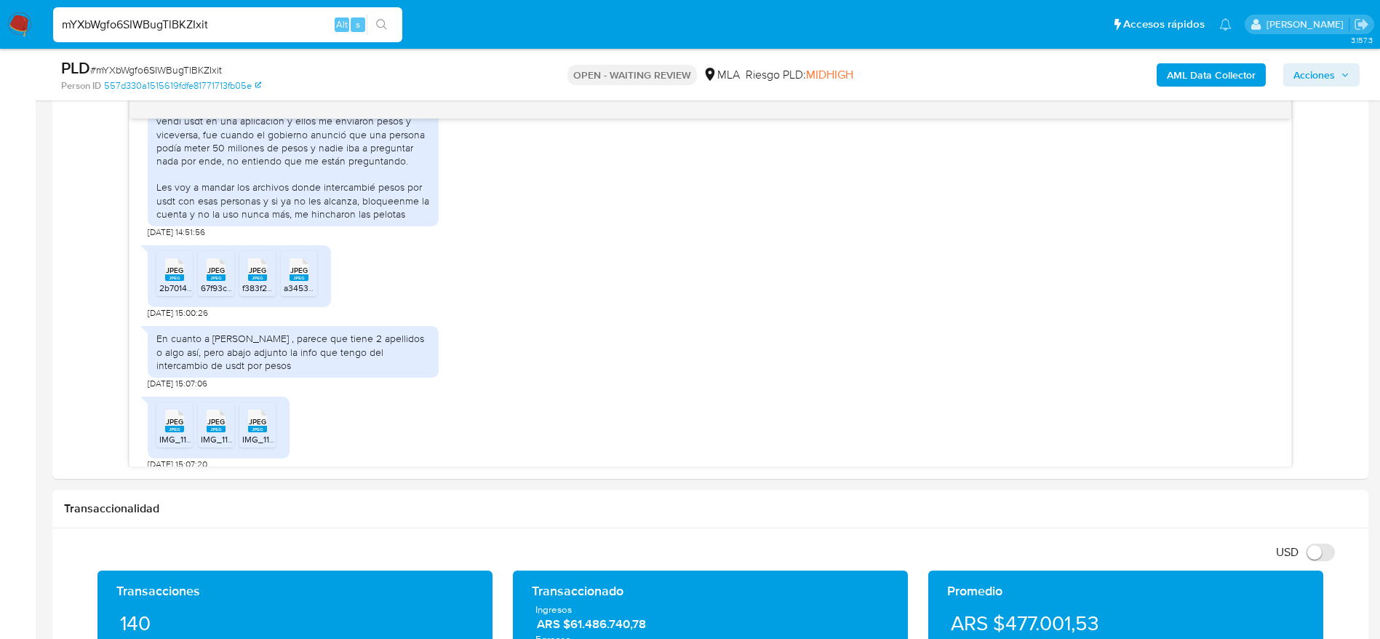
drag, startPoint x: 20, startPoint y: 33, endPoint x: 81, endPoint y: 46, distance: 62.5
click at [79, 45] on nav "Pausado Ver notificaciones mYXbWgfo6SIWBugTlBKZIxit Alt s Accesos rápidos Presi…" at bounding box center [690, 24] width 1380 height 49
click at [241, 17] on input "mYXbWgfo6SIWBugTlBKZIxit" at bounding box center [227, 24] width 349 height 19
click at [241, 16] on input "mYXbWgfo6SIWBugTlBKZIxit" at bounding box center [227, 24] width 349 height 19
paste input "Mi11nrqEOJWevqtQiFcNaHvJ"
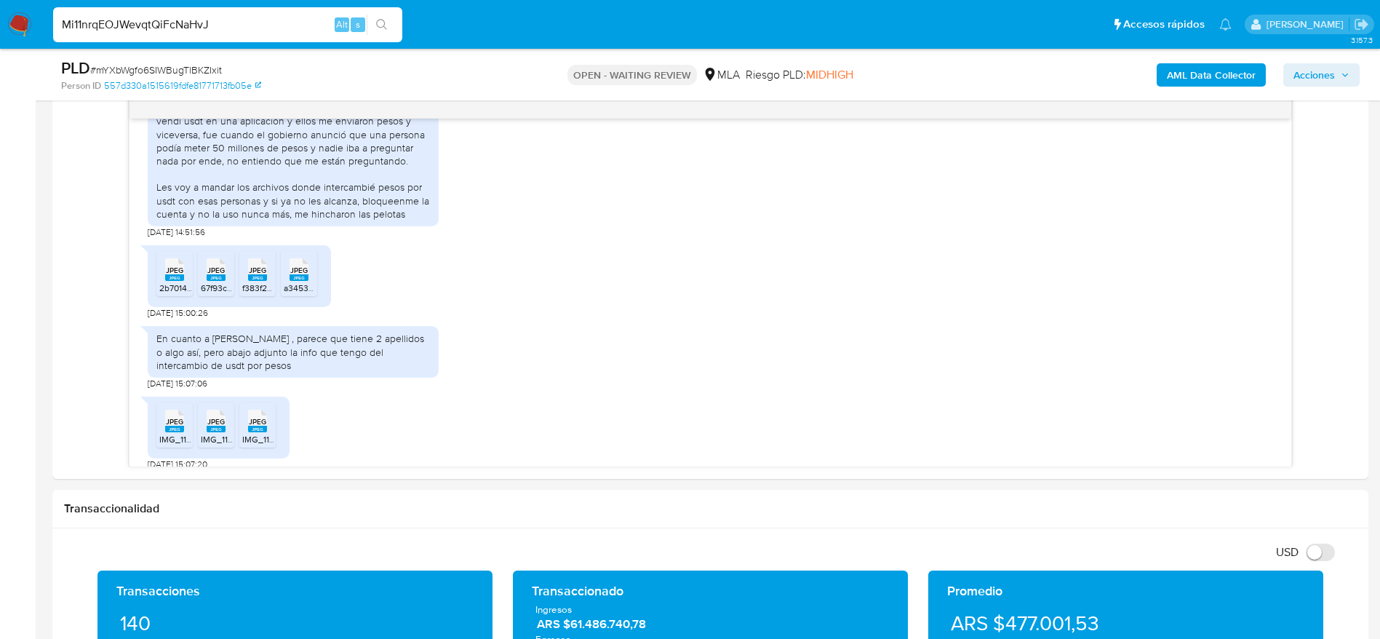
type input "Mi11nrqEOJWevqtQiFcNaHvJ"
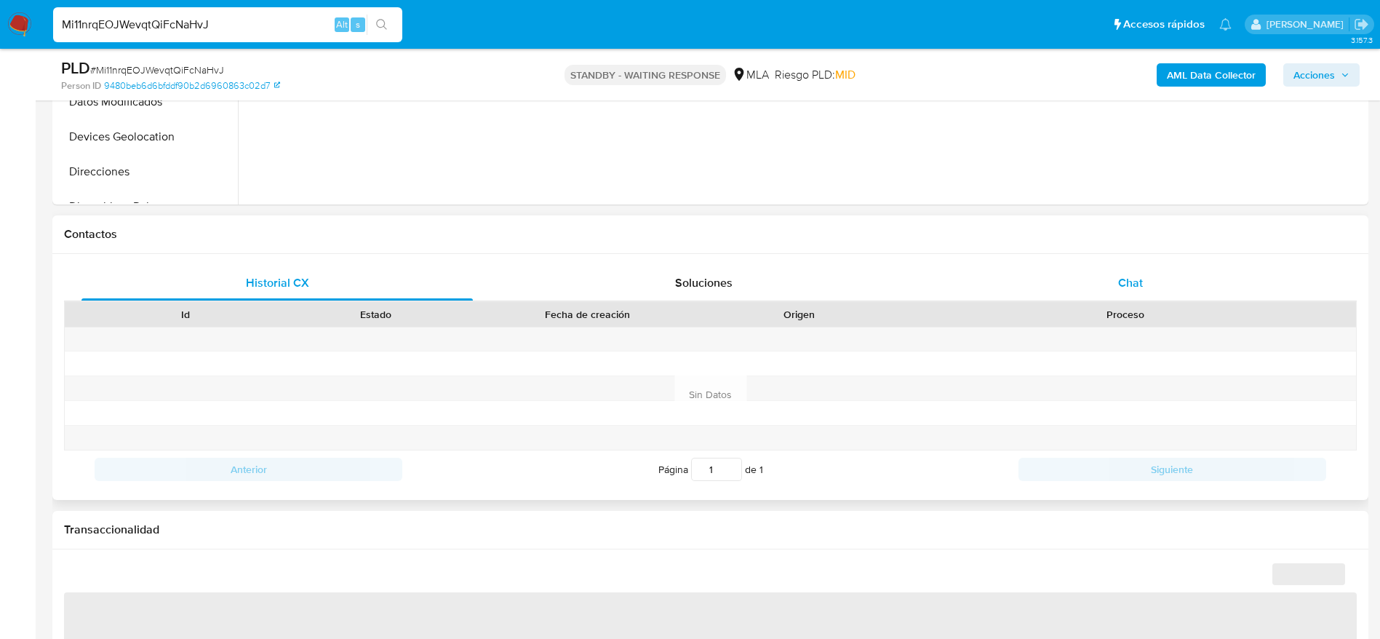
click at [1124, 284] on span "Chat" at bounding box center [1130, 282] width 25 height 17
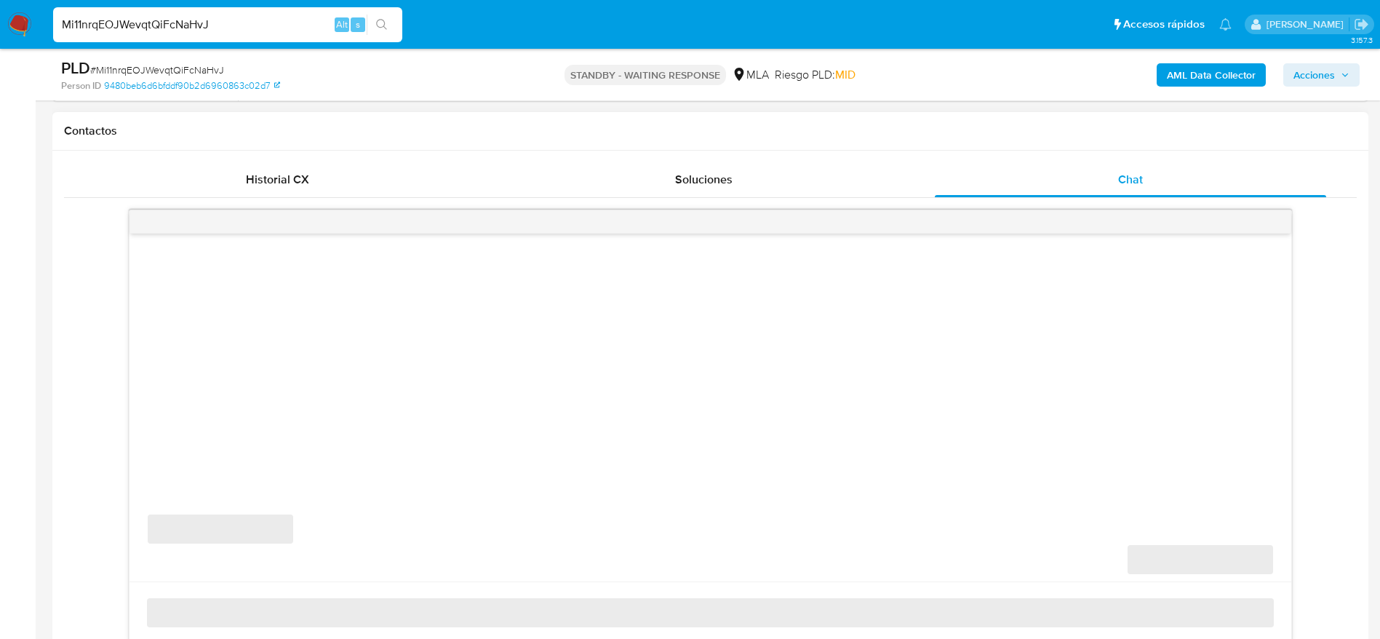
scroll to position [764, 0]
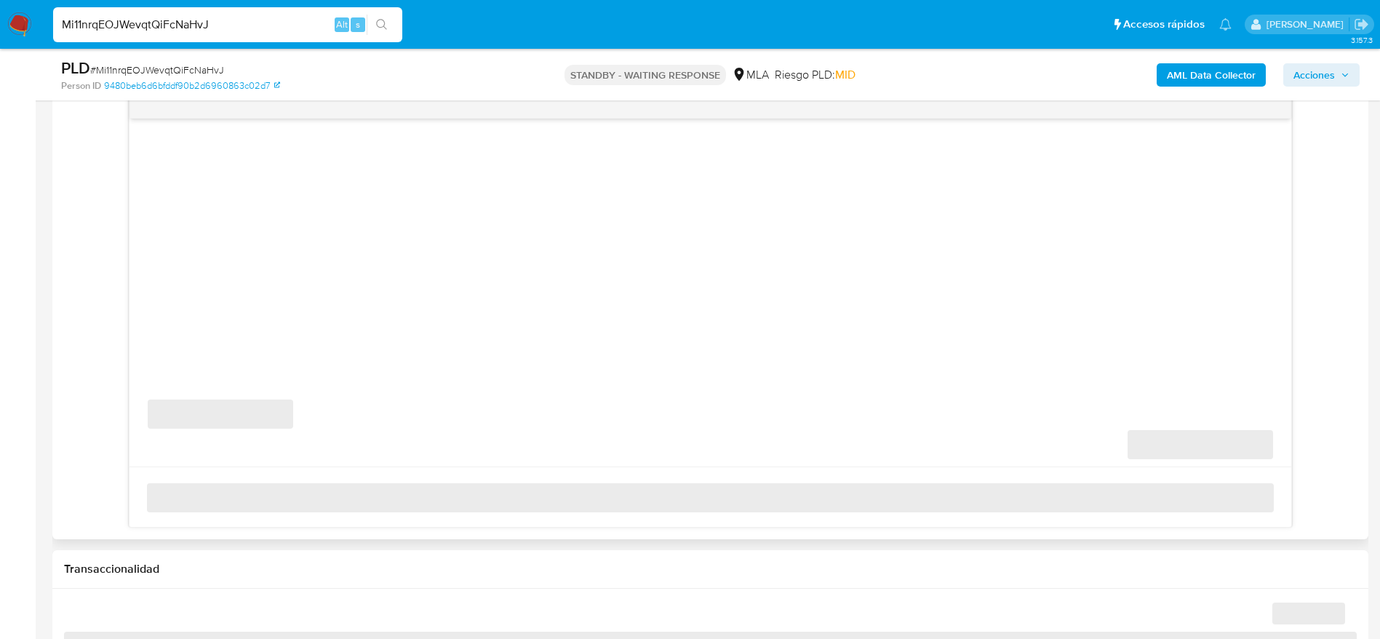
select select "10"
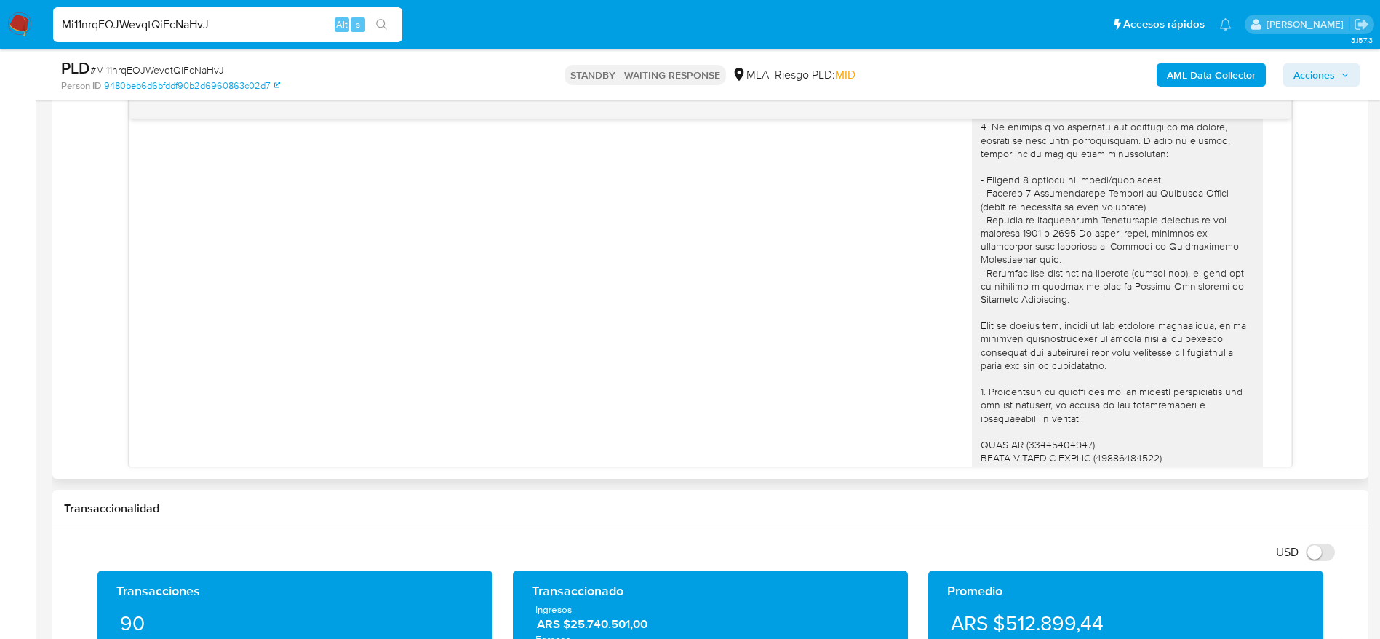
scroll to position [1219, 0]
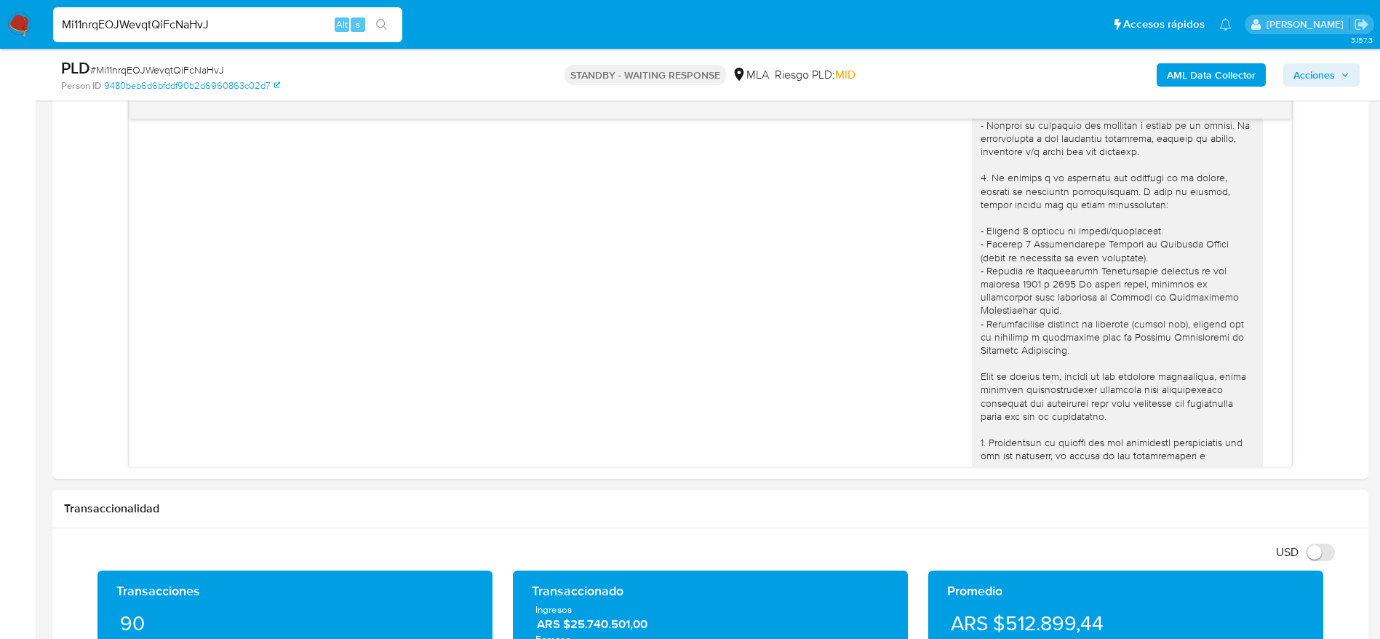
click at [308, 15] on input "Mi11nrqEOJWevqtQiFcNaHvJ" at bounding box center [227, 24] width 349 height 19
paste input "iH4M0yNQoC6bz4Styjk65ePP"
type input "iH4M0yNQoC6bz4Styjk65ePP"
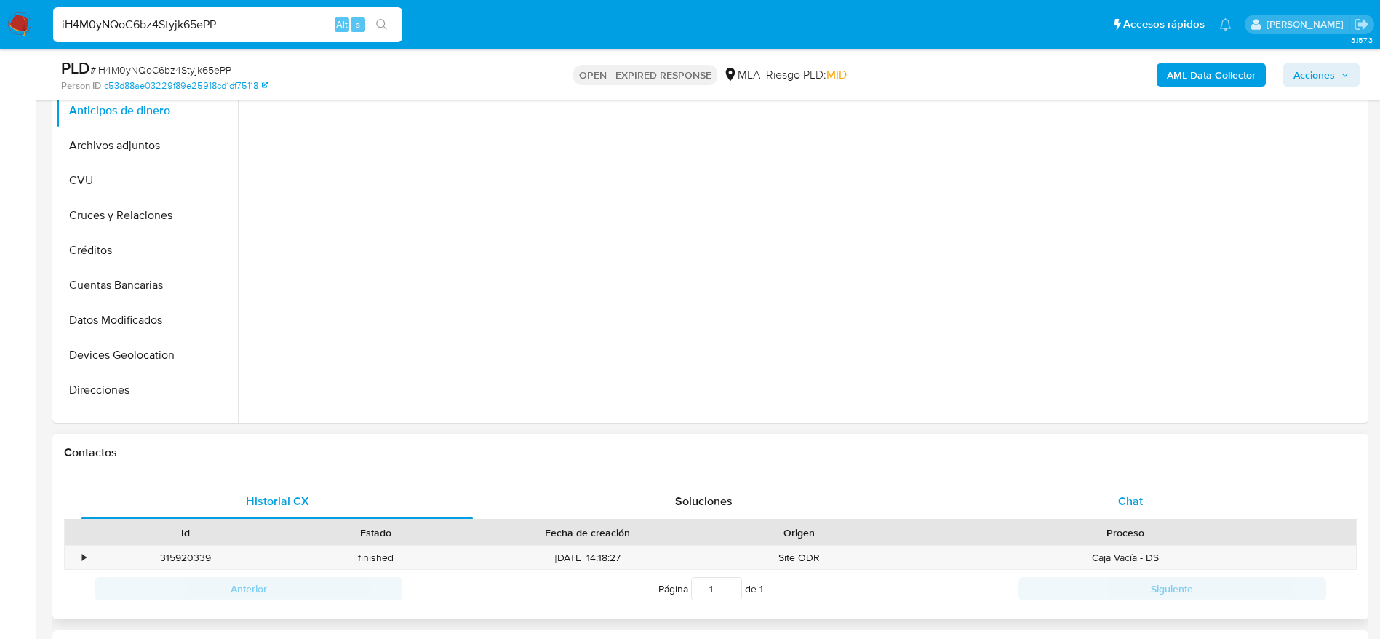
click at [1148, 486] on div "Chat" at bounding box center [1130, 501] width 391 height 35
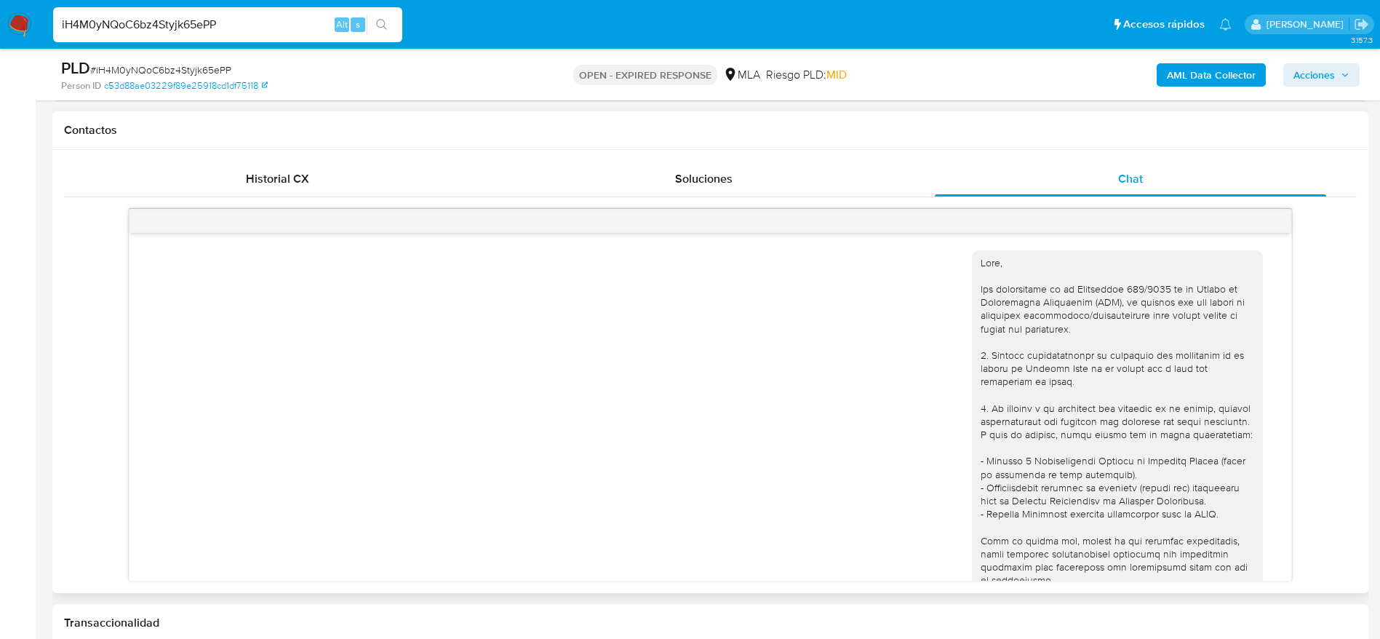
scroll to position [655, 0]
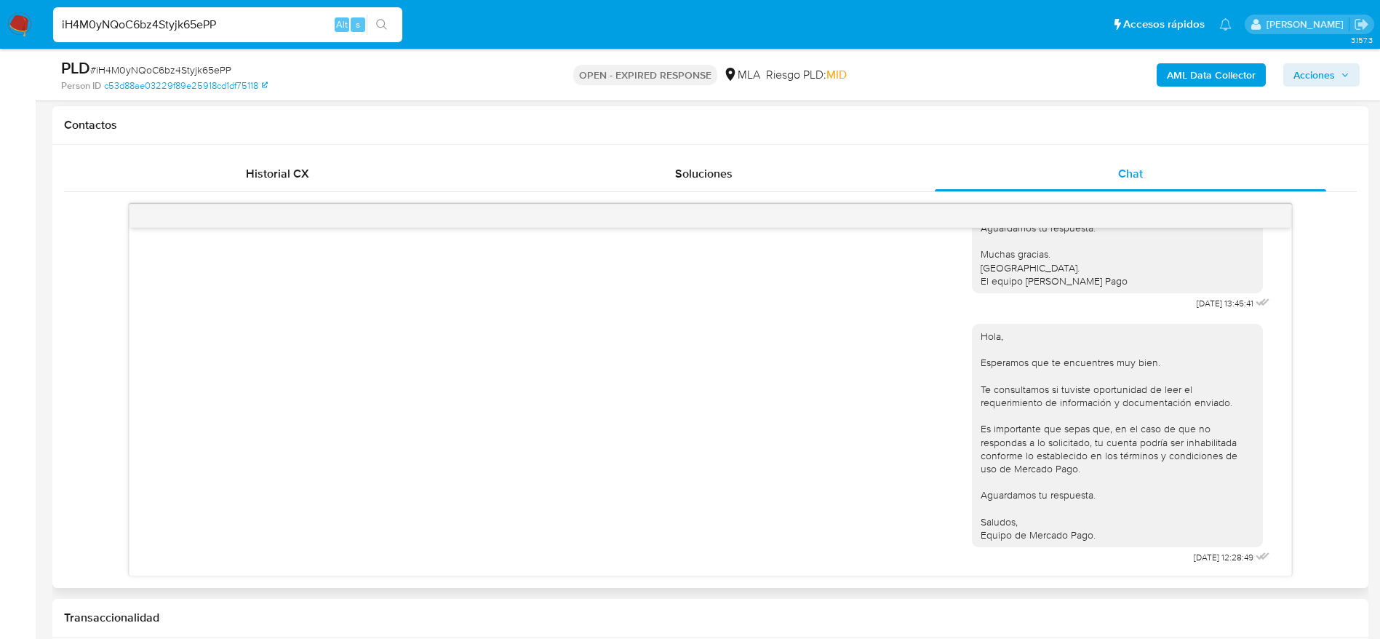
select select "10"
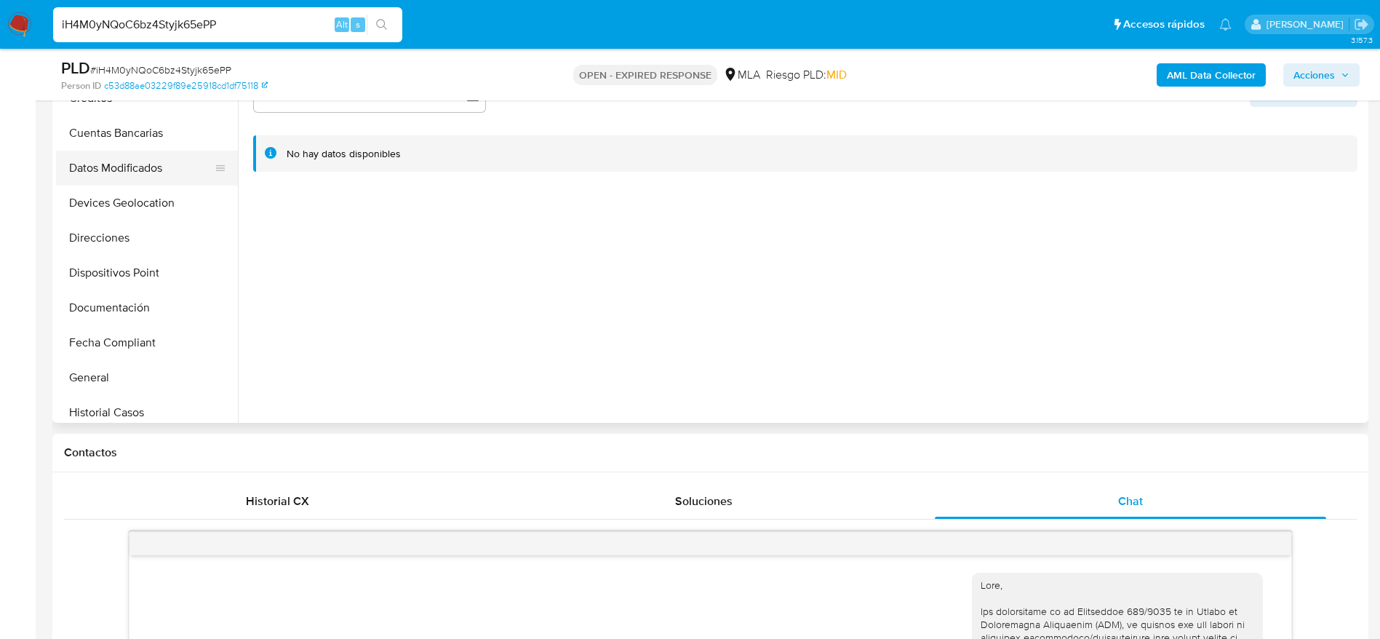
scroll to position [436, 0]
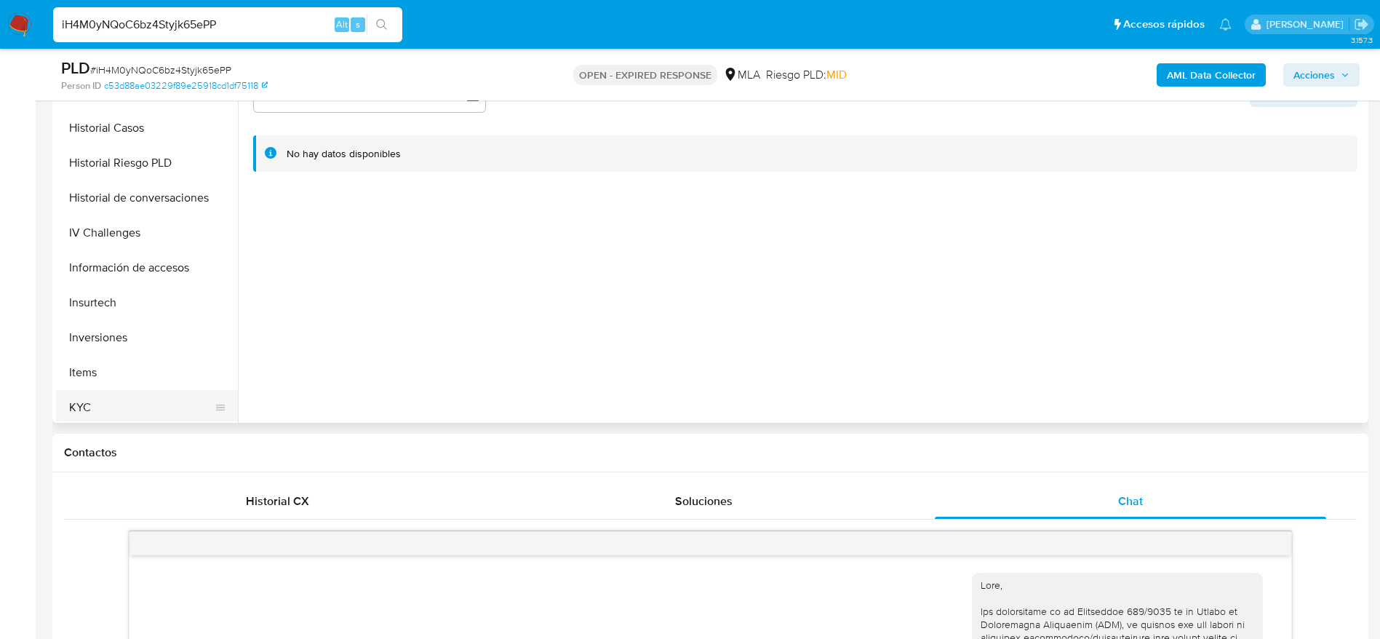
click at [124, 401] on button "KYC" at bounding box center [141, 407] width 170 height 35
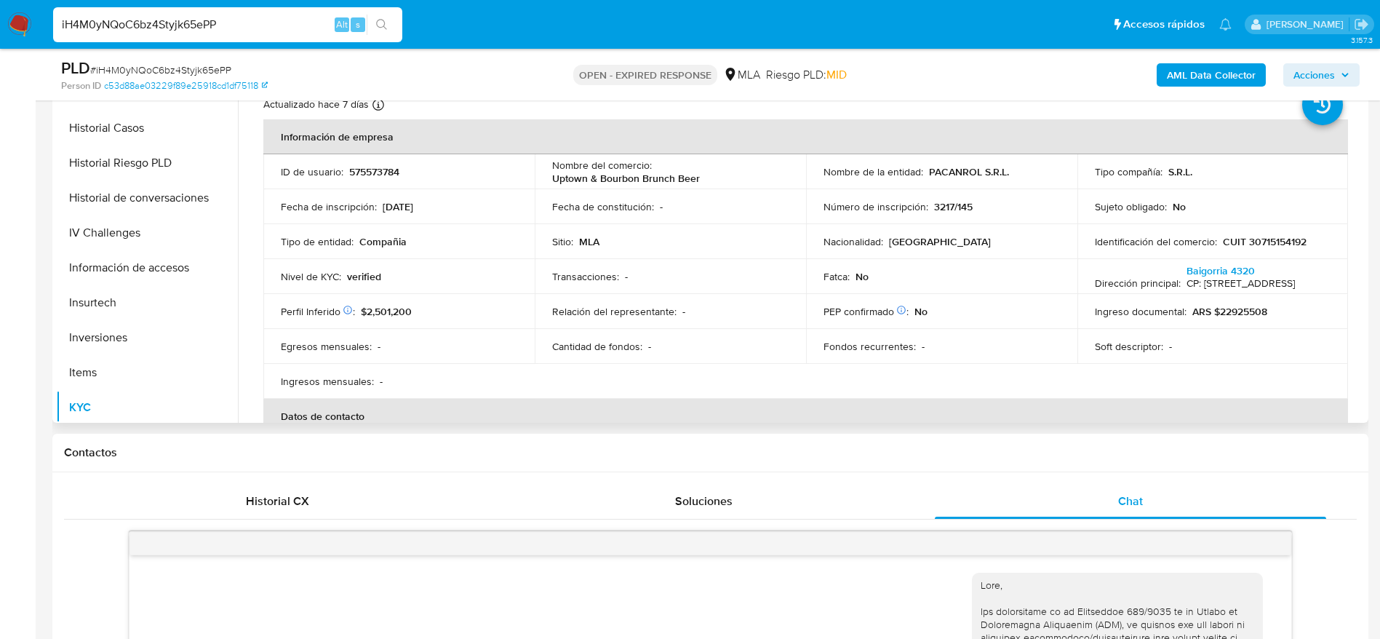
click at [1259, 242] on p "CUIT 30715154192" at bounding box center [1265, 241] width 84 height 13
copy p "30715154192"
click at [635, 183] on p "Uptown & Bourbon Brunch Beer" at bounding box center [626, 178] width 148 height 13
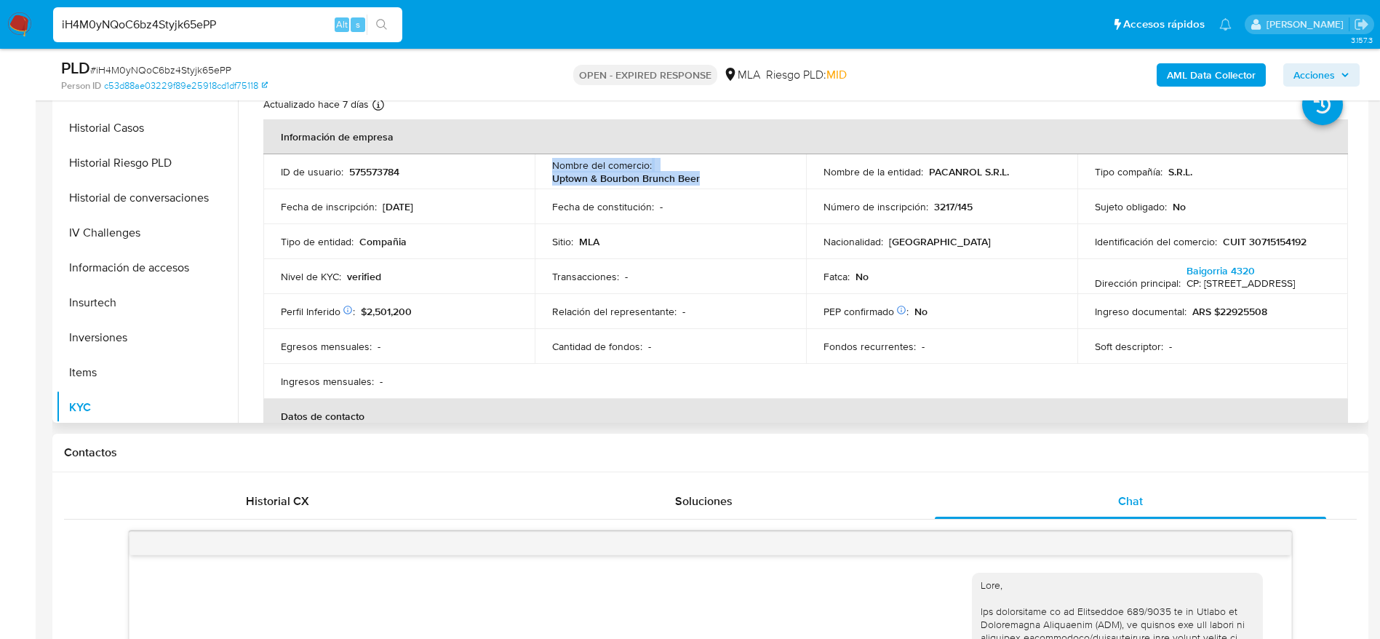
click at [635, 183] on p "Uptown & Bourbon Brunch Beer" at bounding box center [626, 178] width 148 height 13
copy div "Nombre del comercio : Uptown & Bourbon Brunch Beer"
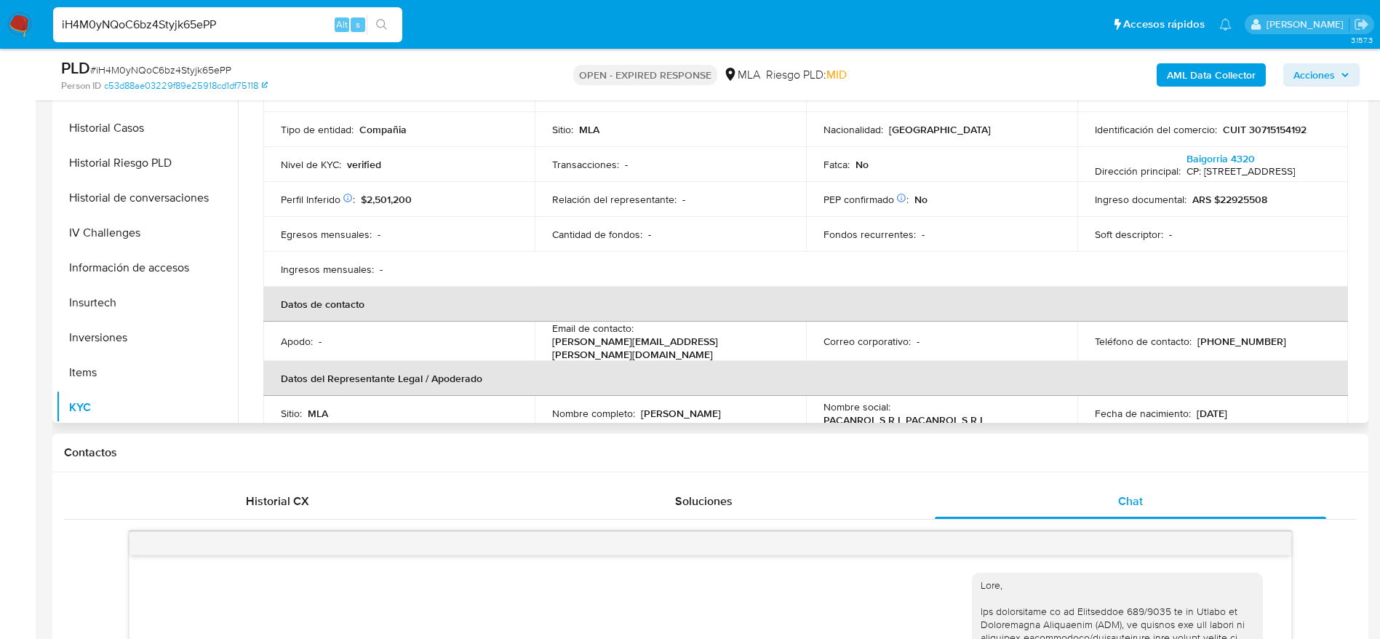
scroll to position [218, 0]
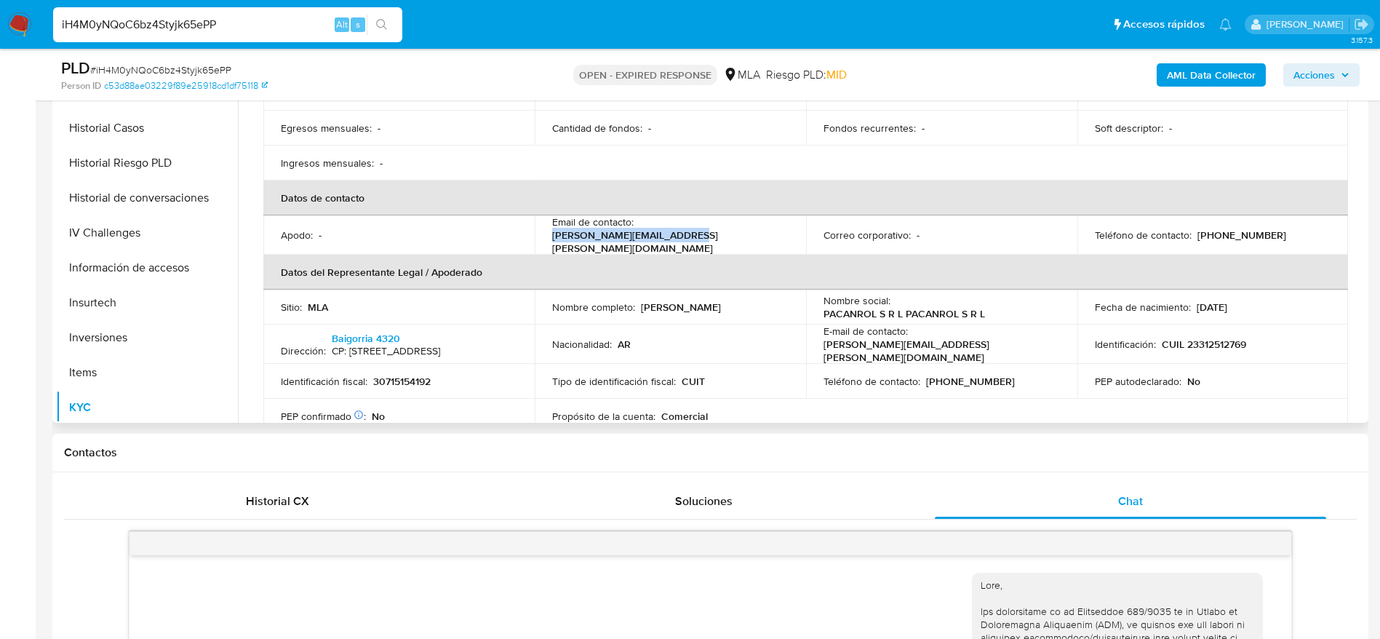
drag, startPoint x: 778, startPoint y: 236, endPoint x: 644, endPoint y: 241, distance: 134.6
click at [639, 238] on div "Email de contacto : luciano@nicky-harrison.com" at bounding box center [670, 234] width 236 height 39
copy p "luciano@nicky-harrison.com"
click at [1239, 238] on p "(11) 41945986" at bounding box center [1241, 234] width 89 height 13
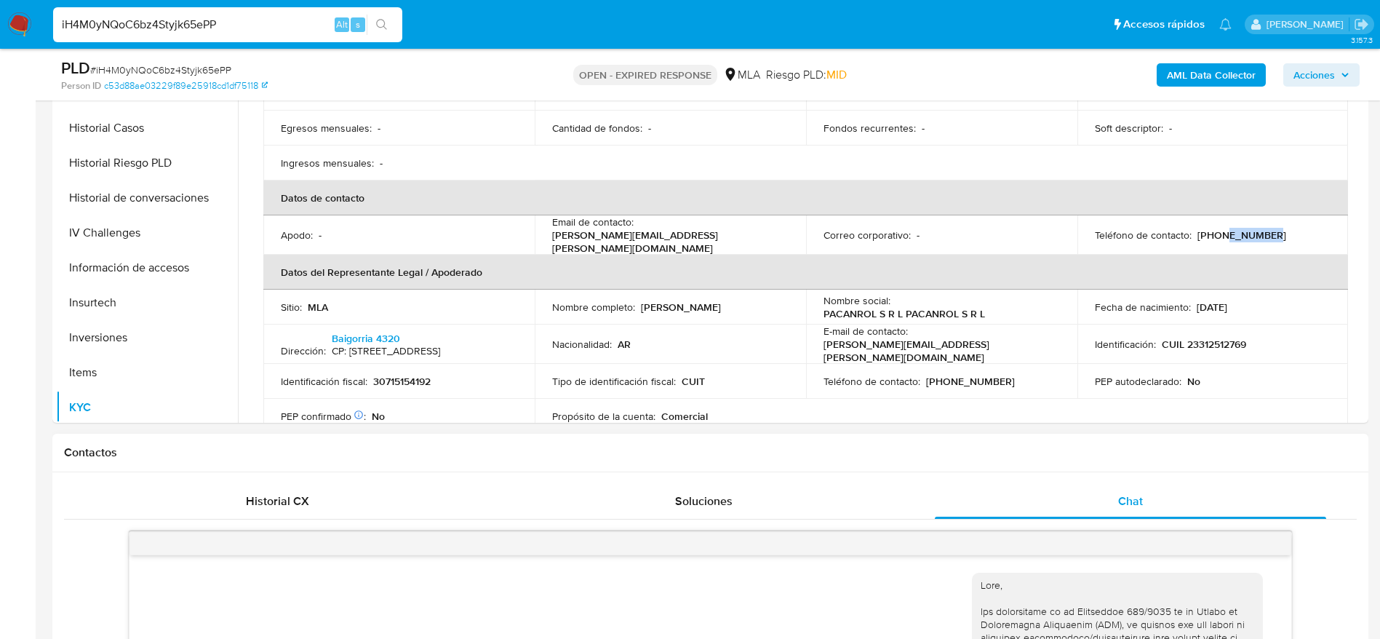
copy p "41945986"
click at [161, 71] on span "# iH4M0yNQoC6bz4Styjk65ePP" at bounding box center [160, 70] width 141 height 15
copy span "iH4M0yNQoC6bz4Styjk65ePP"
drag, startPoint x: 27, startPoint y: 22, endPoint x: 121, endPoint y: 27, distance: 94.7
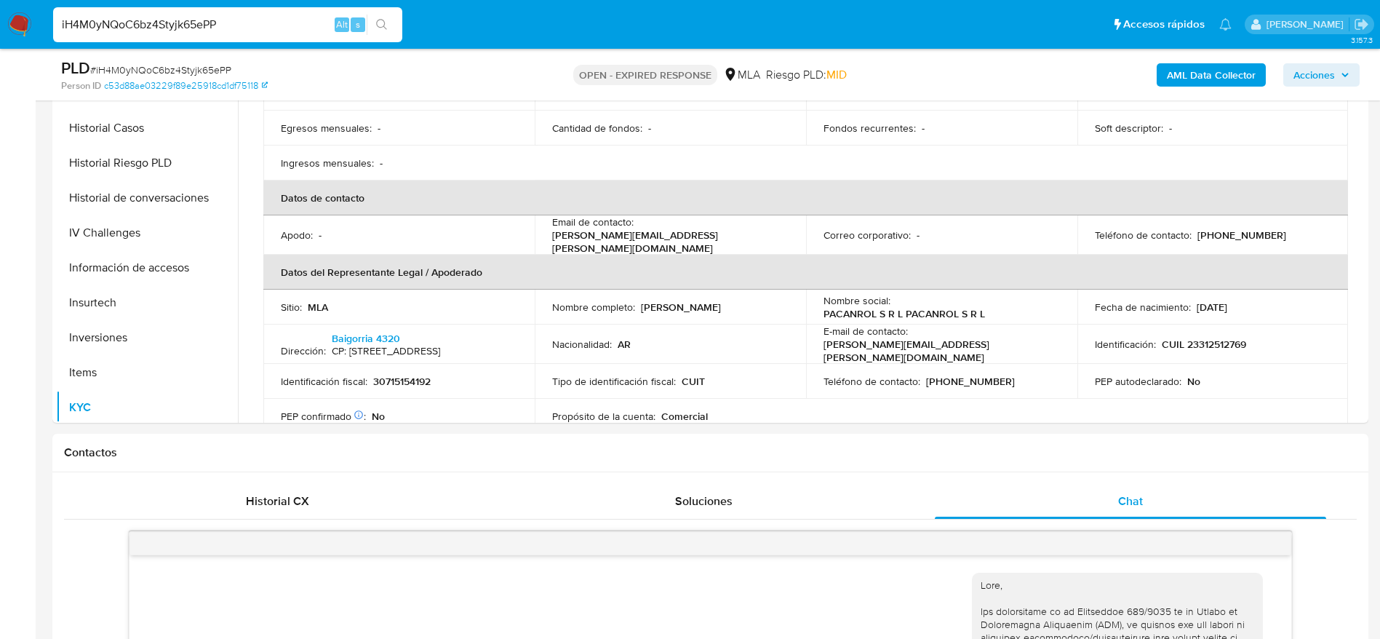
click at [95, 29] on input "iH4M0yNQoC6bz4Styjk65ePP" at bounding box center [227, 24] width 349 height 19
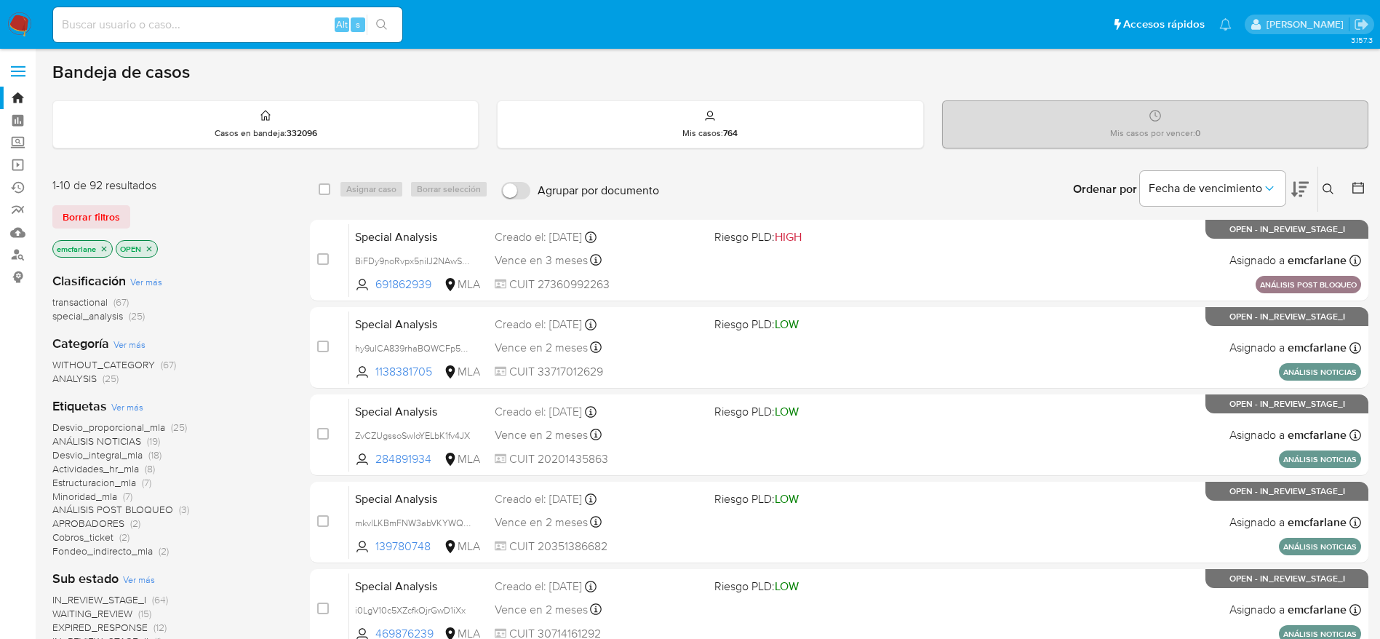
click at [139, 25] on input at bounding box center [227, 24] width 349 height 19
paste input "27961620762"
type input "27961620762"
click at [19, 260] on link "Buscador de personas" at bounding box center [86, 255] width 173 height 23
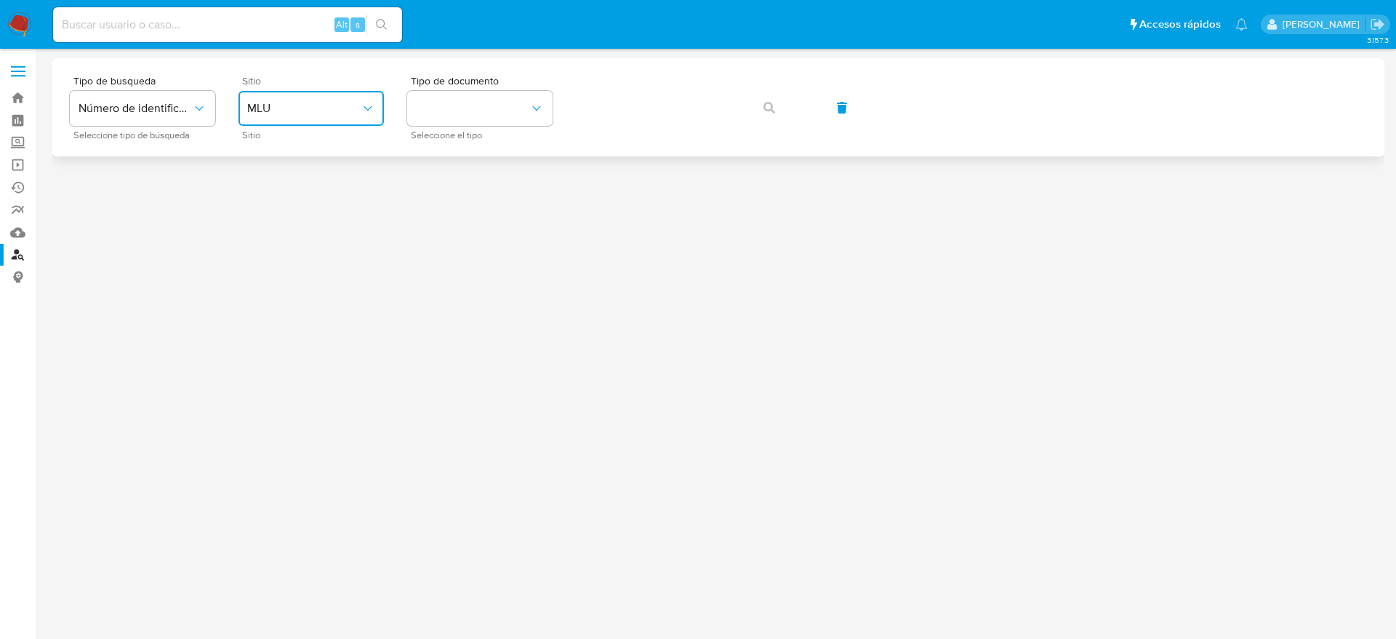
click at [344, 116] on button "MLU" at bounding box center [311, 108] width 145 height 35
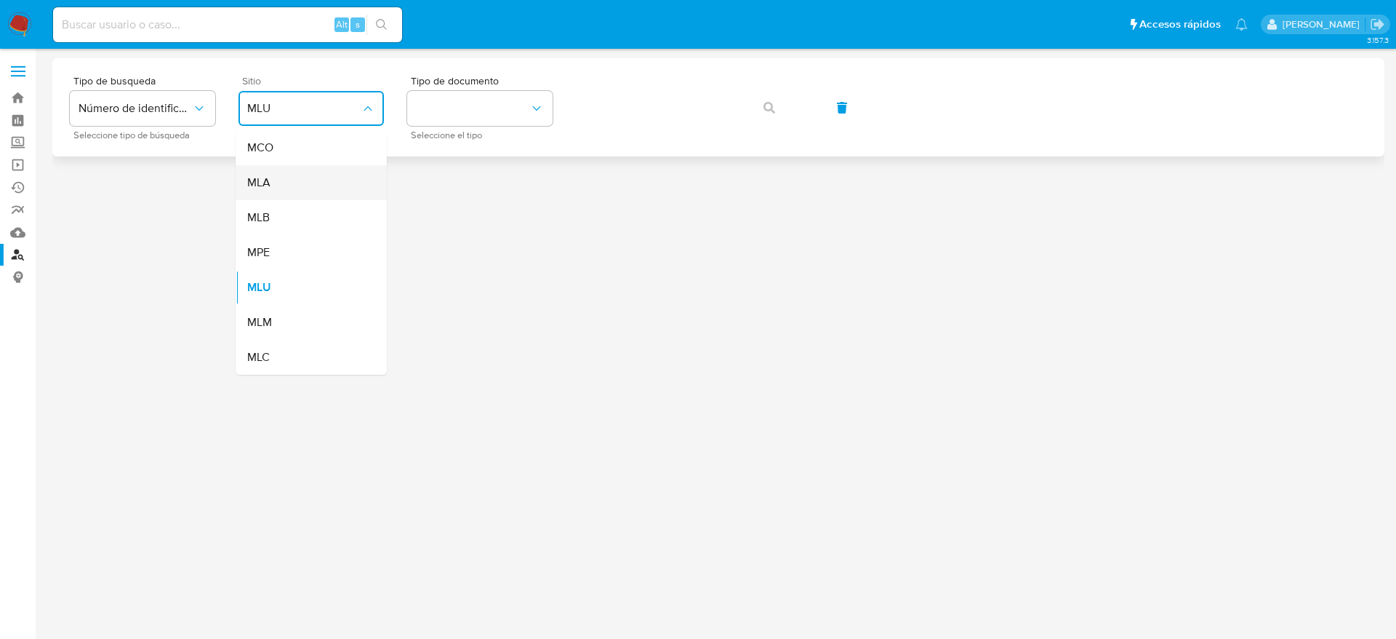
click at [278, 187] on div "MLA" at bounding box center [306, 182] width 119 height 35
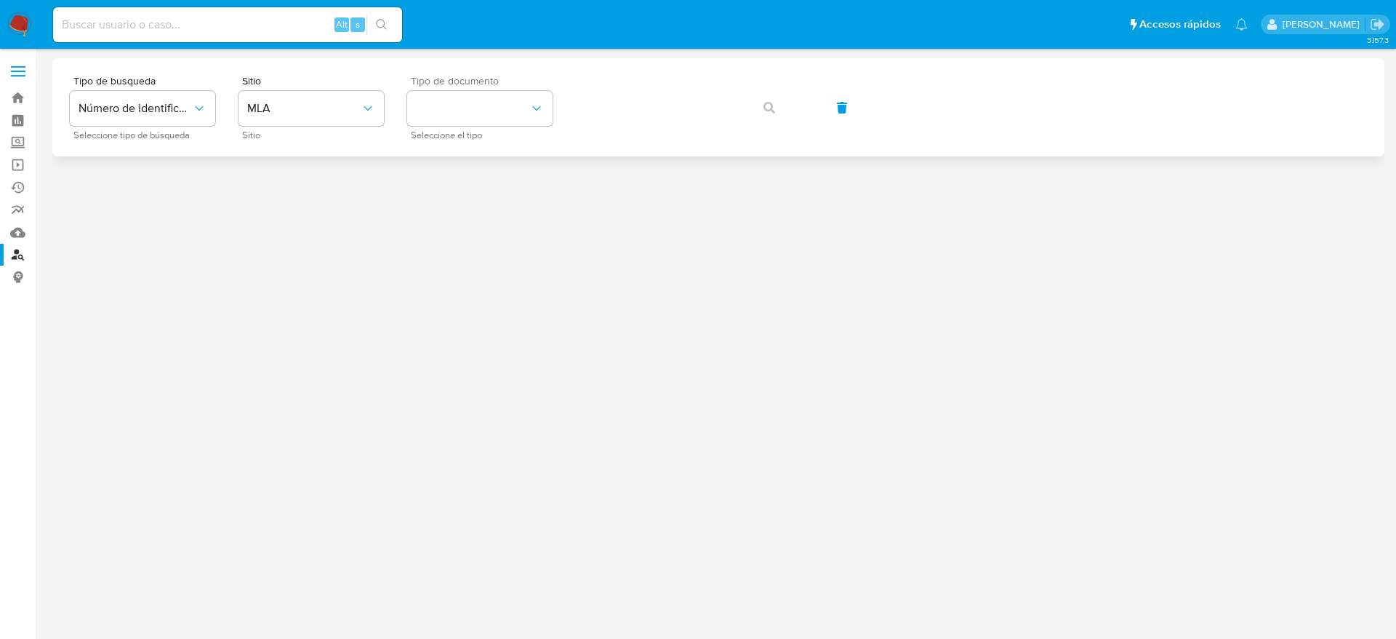
click at [521, 89] on div "Tipo de documento Seleccione el tipo" at bounding box center [479, 107] width 145 height 63
click at [448, 124] on button "identificationType" at bounding box center [479, 108] width 145 height 35
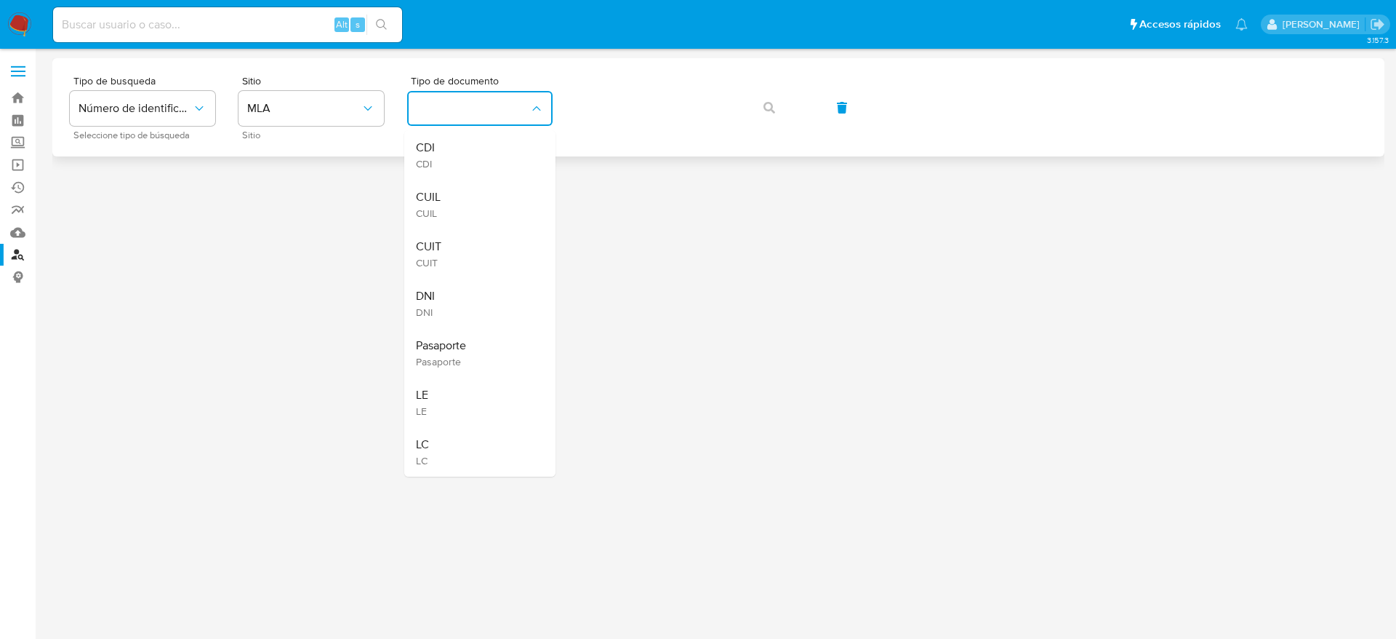
drag, startPoint x: 417, startPoint y: 248, endPoint x: 574, endPoint y: 124, distance: 199.8
click at [424, 241] on span "CUIT" at bounding box center [428, 246] width 25 height 15
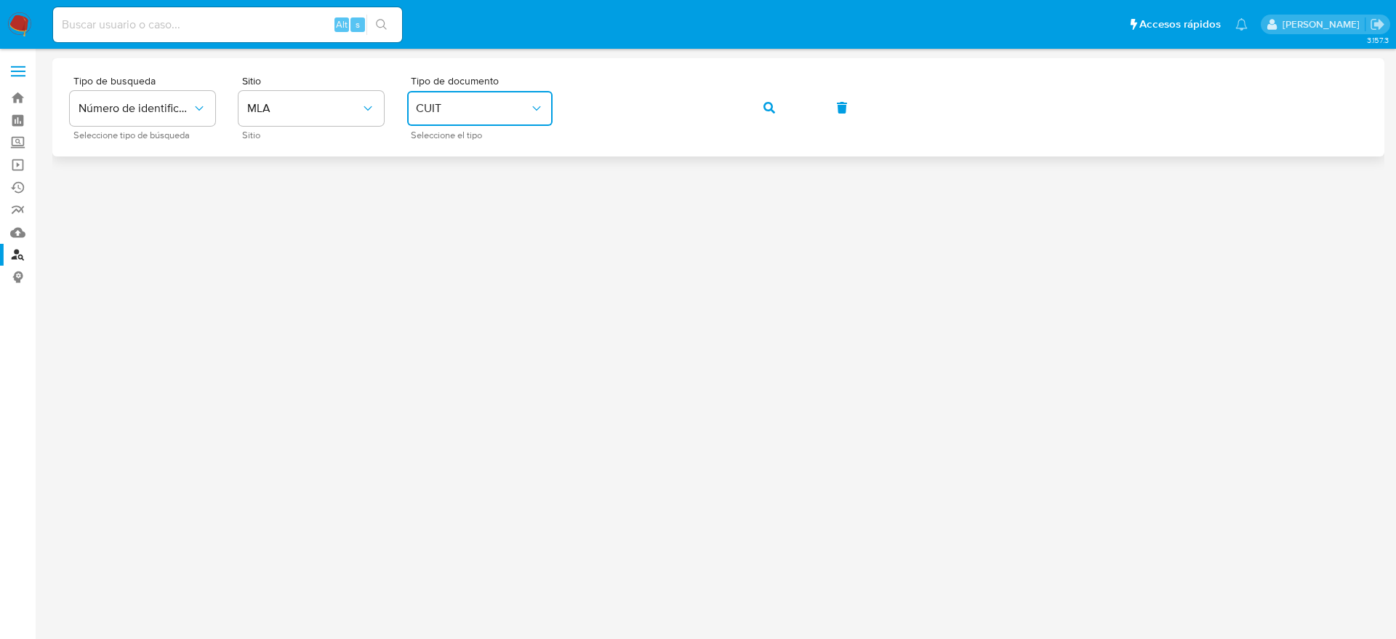
click at [775, 111] on button "button" at bounding box center [769, 107] width 49 height 35
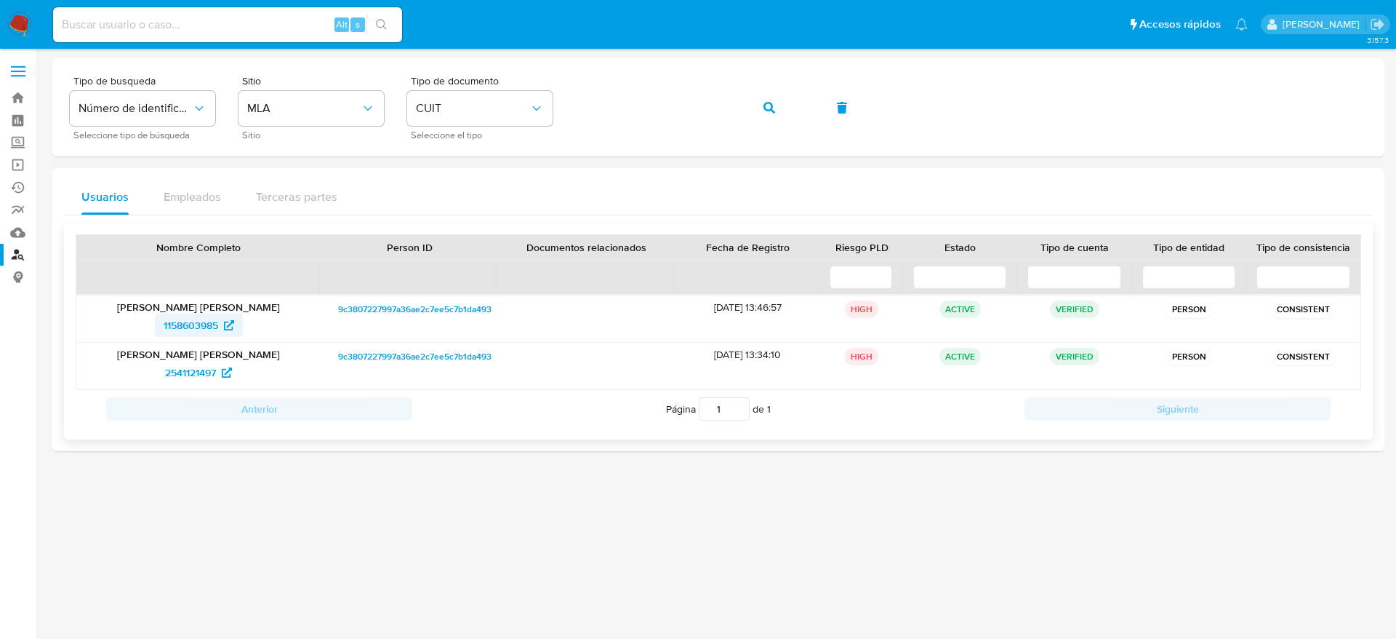
click at [198, 331] on span "1158603985" at bounding box center [191, 324] width 55 height 23
click at [774, 110] on icon "button" at bounding box center [770, 108] width 12 height 12
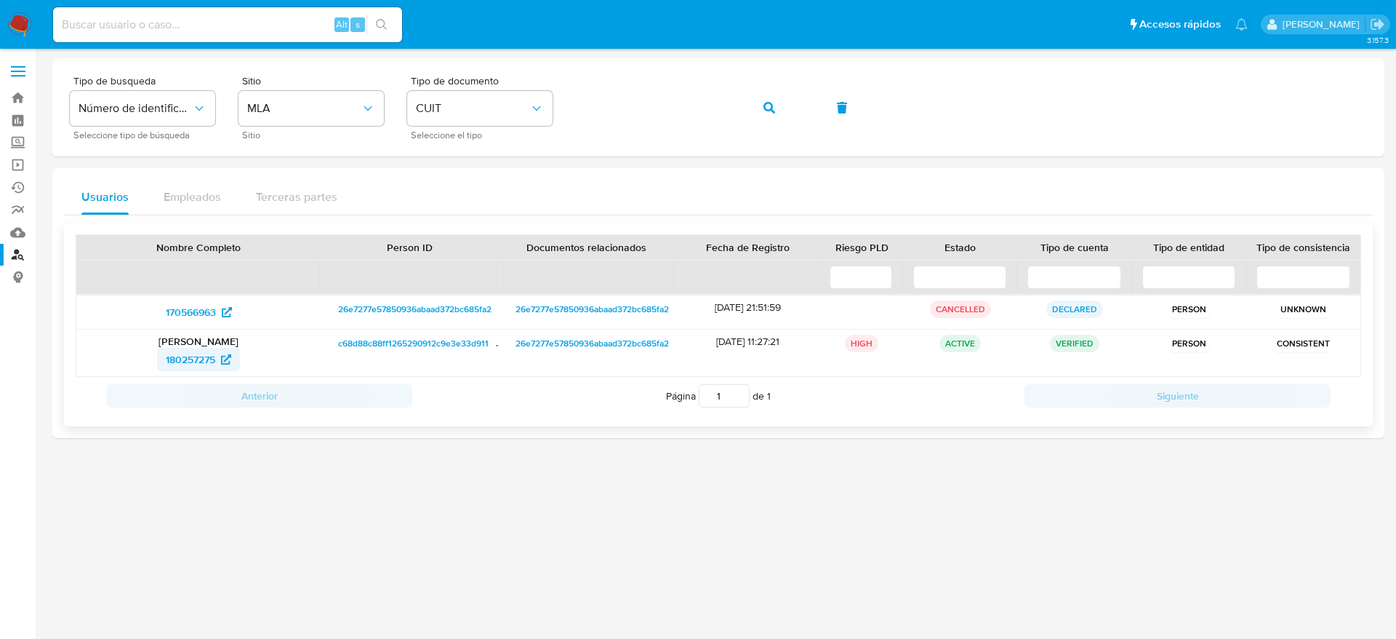
click at [192, 353] on span "180257275" at bounding box center [190, 359] width 49 height 23
click at [757, 111] on button "button" at bounding box center [769, 107] width 49 height 35
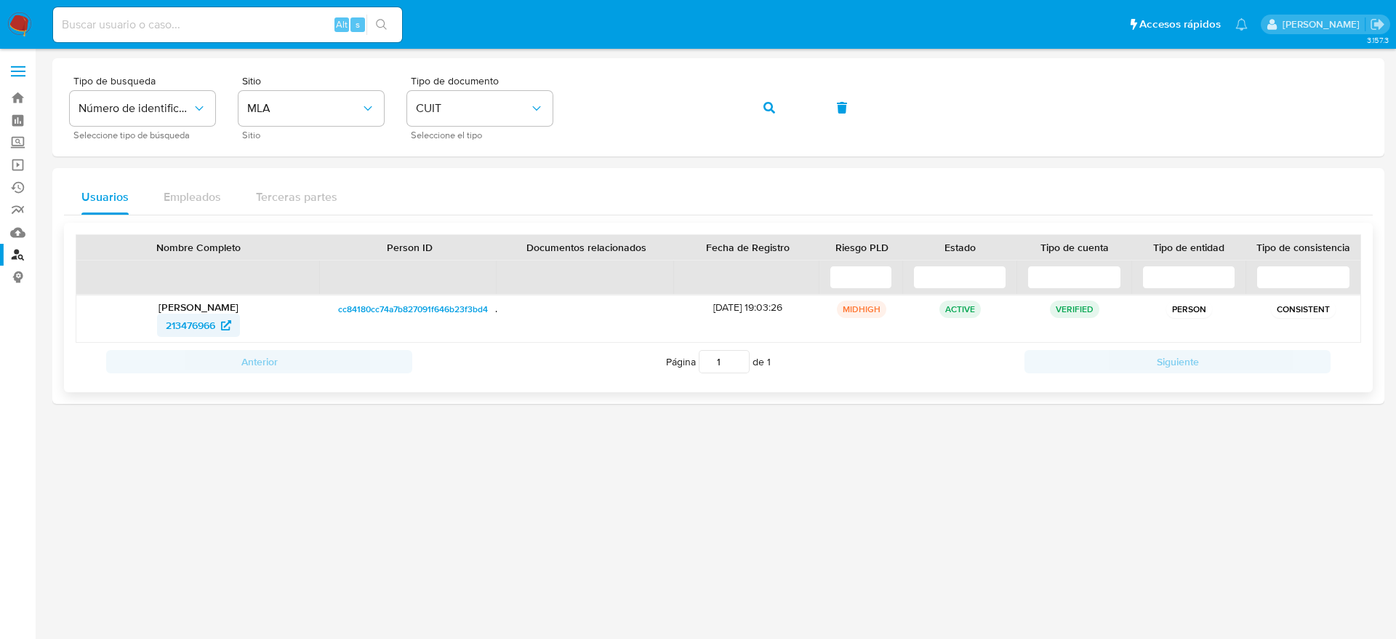
click at [197, 320] on span "213476966" at bounding box center [190, 324] width 49 height 23
click at [759, 114] on button "button" at bounding box center [769, 107] width 49 height 35
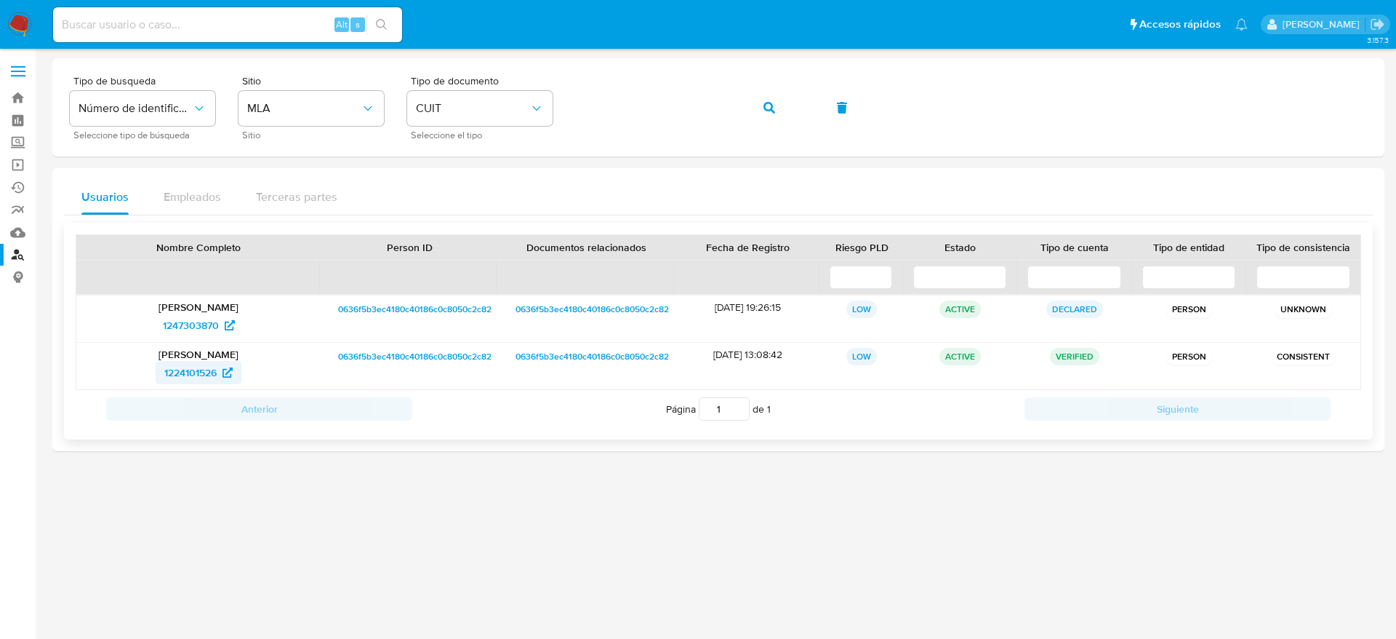
click at [178, 375] on span "1224101526" at bounding box center [190, 372] width 52 height 23
click at [772, 109] on icon "button" at bounding box center [770, 108] width 12 height 12
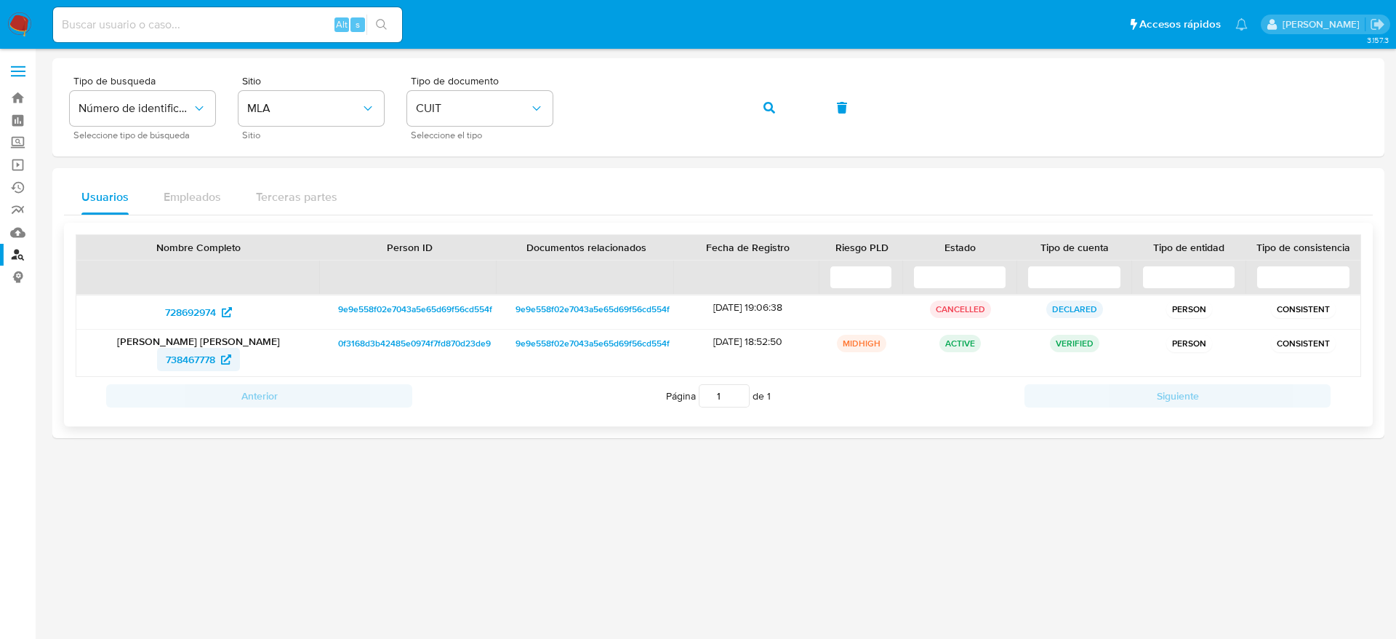
click at [175, 360] on span "738467778" at bounding box center [190, 359] width 49 height 23
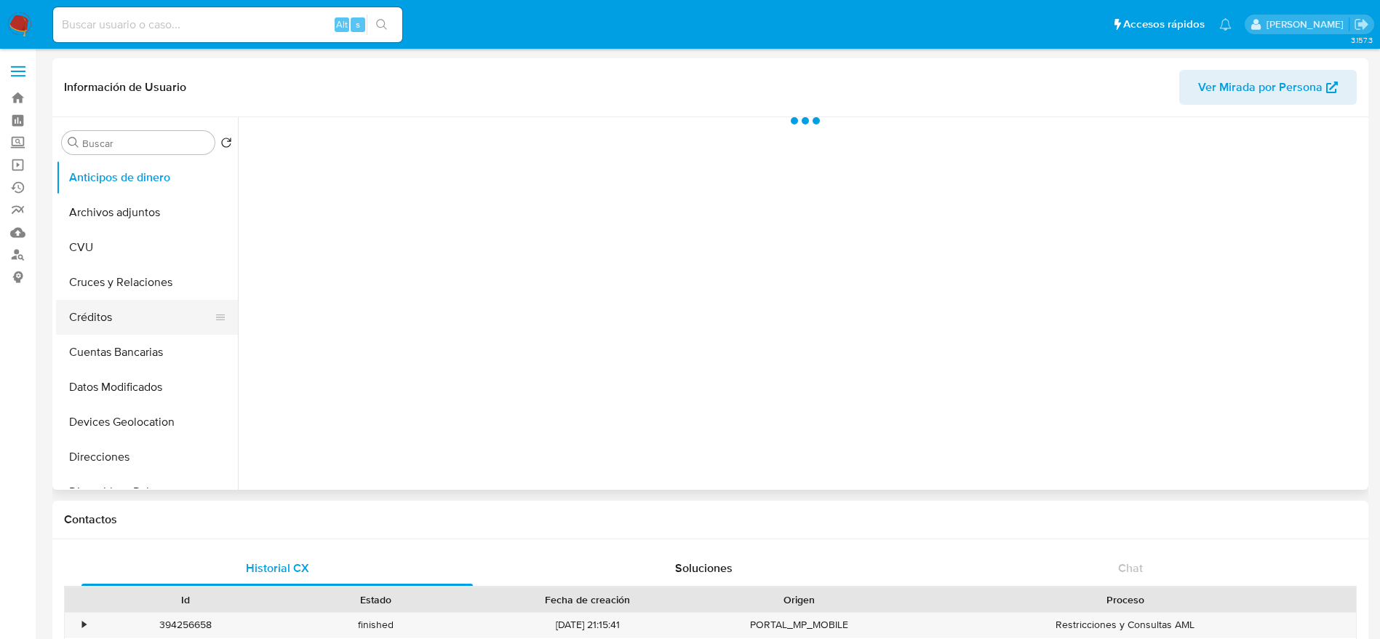
scroll to position [218, 0]
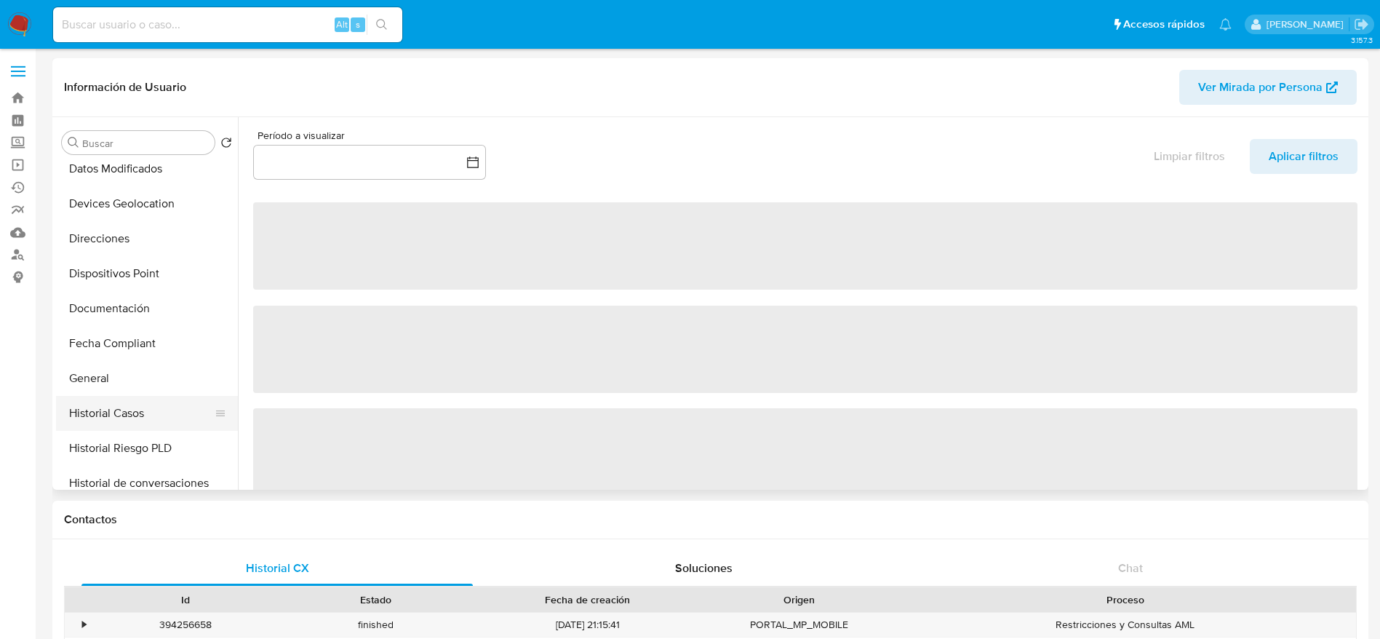
click at [130, 405] on button "Historial Casos" at bounding box center [141, 413] width 170 height 35
select select "10"
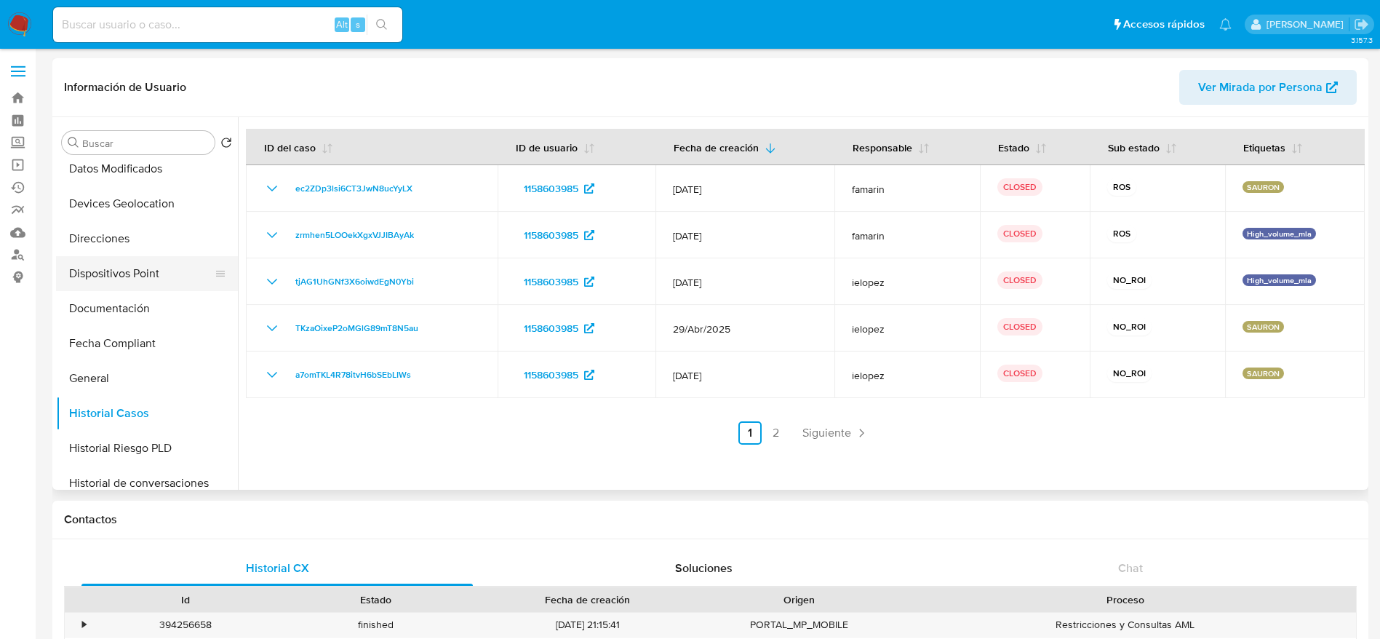
scroll to position [0, 0]
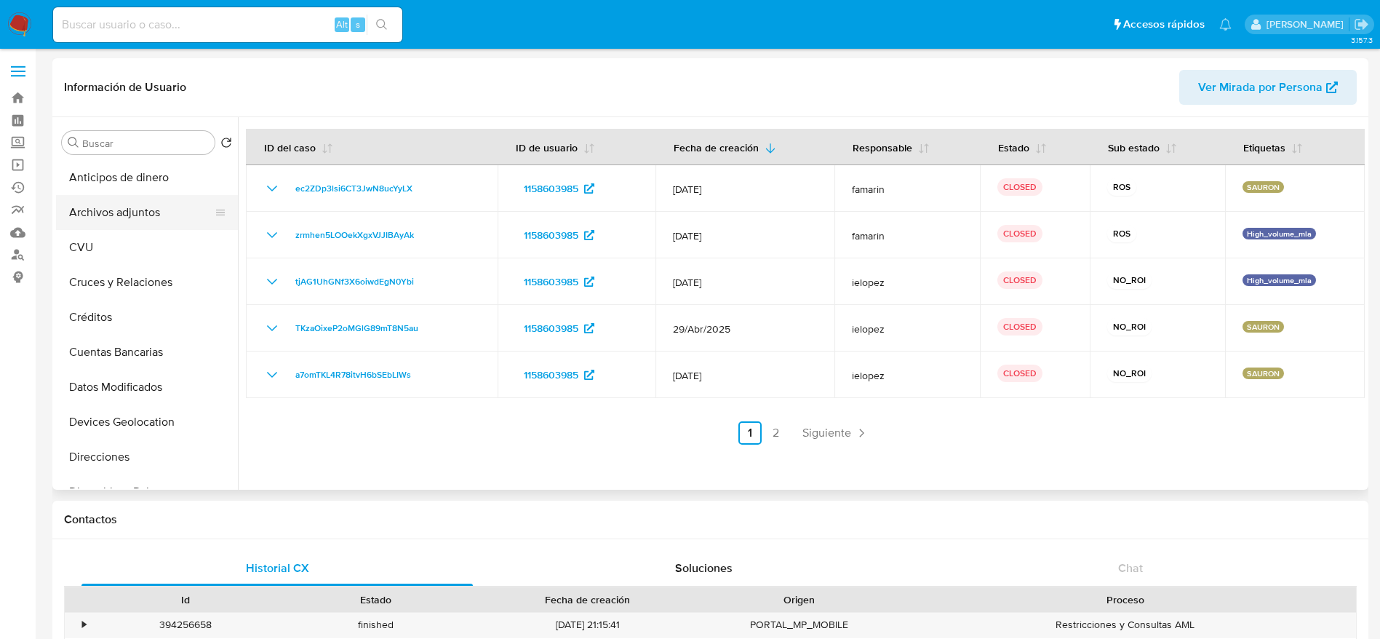
click at [150, 227] on button "Archivos adjuntos" at bounding box center [141, 212] width 170 height 35
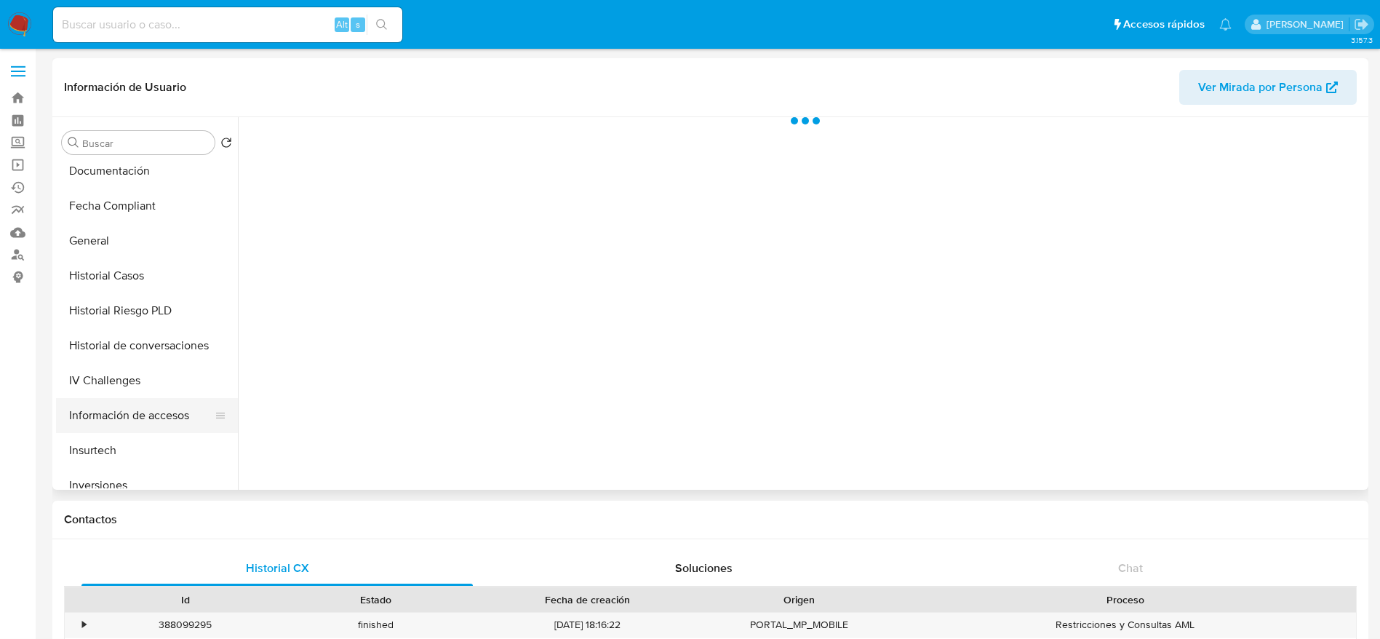
scroll to position [436, 0]
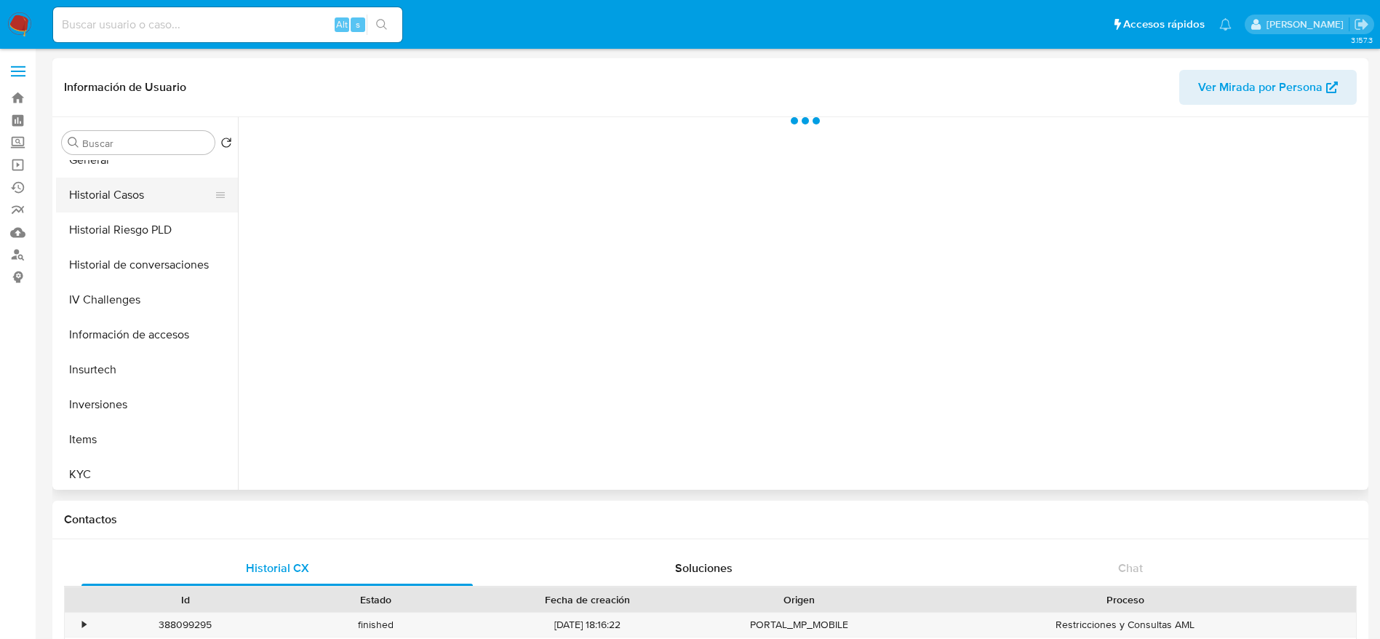
click at [149, 191] on button "Historial Casos" at bounding box center [141, 194] width 170 height 35
select select "10"
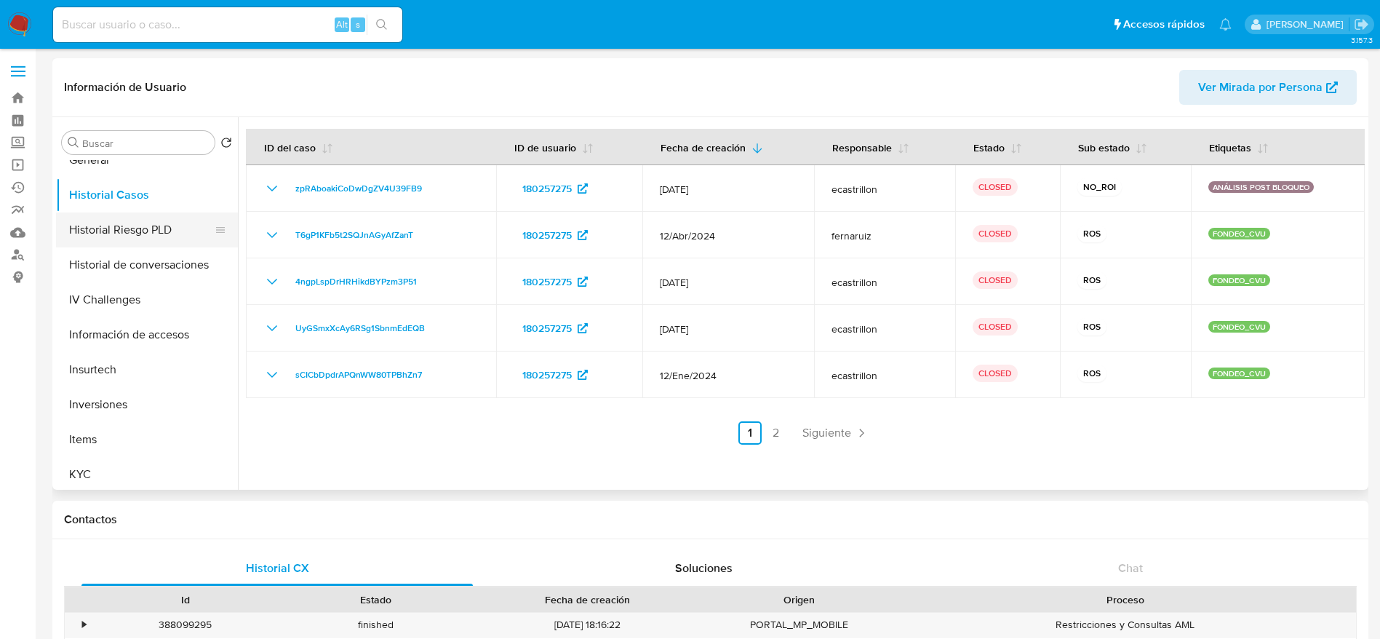
scroll to position [0, 0]
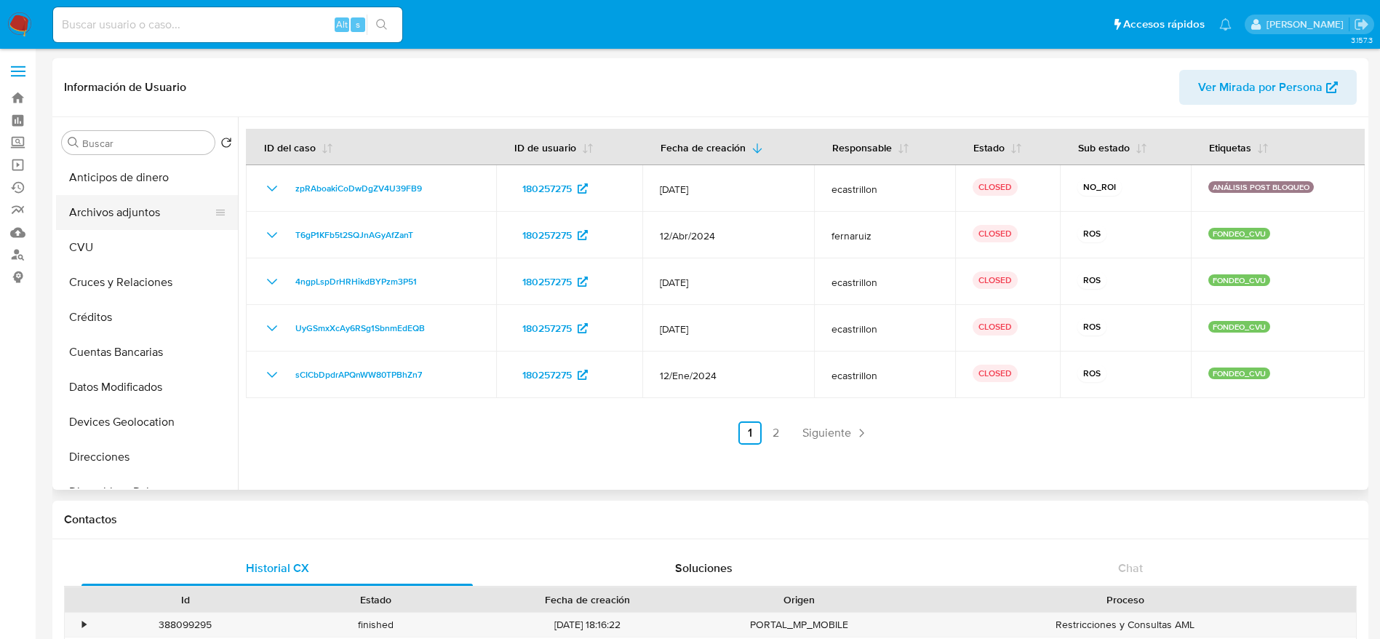
click at [130, 223] on button "Archivos adjuntos" at bounding box center [141, 212] width 170 height 35
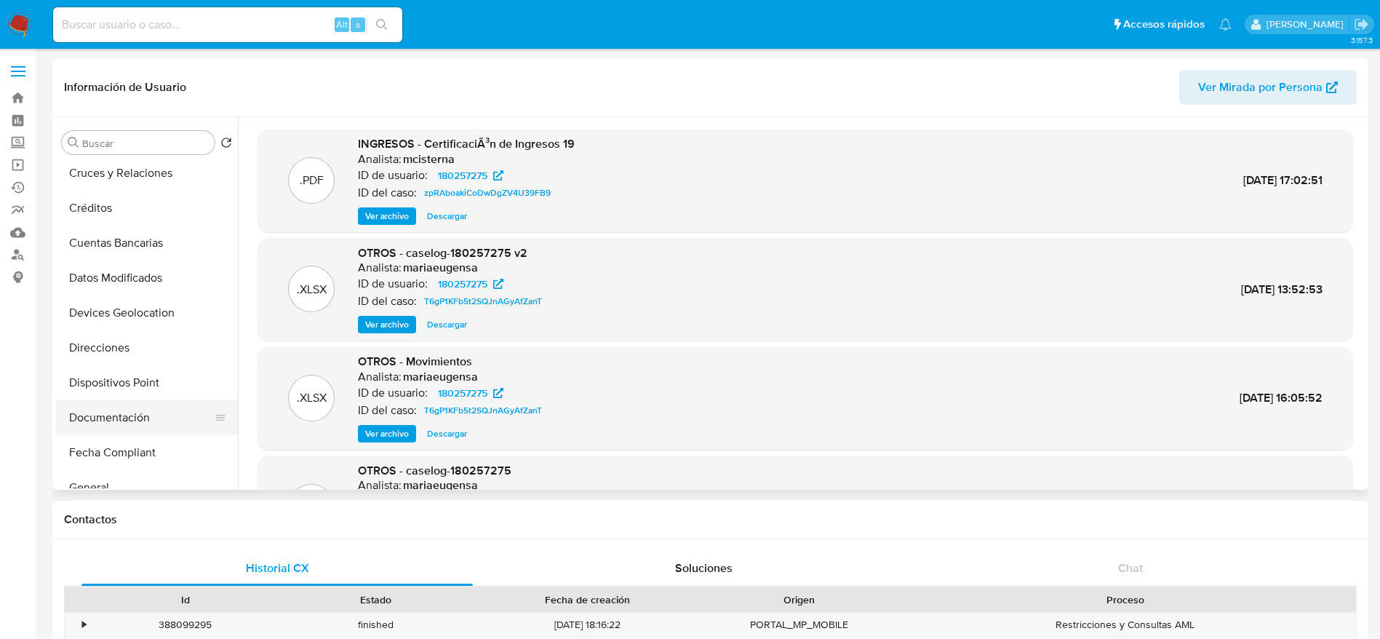
scroll to position [218, 0]
click at [139, 416] on button "Historial Casos" at bounding box center [141, 413] width 170 height 35
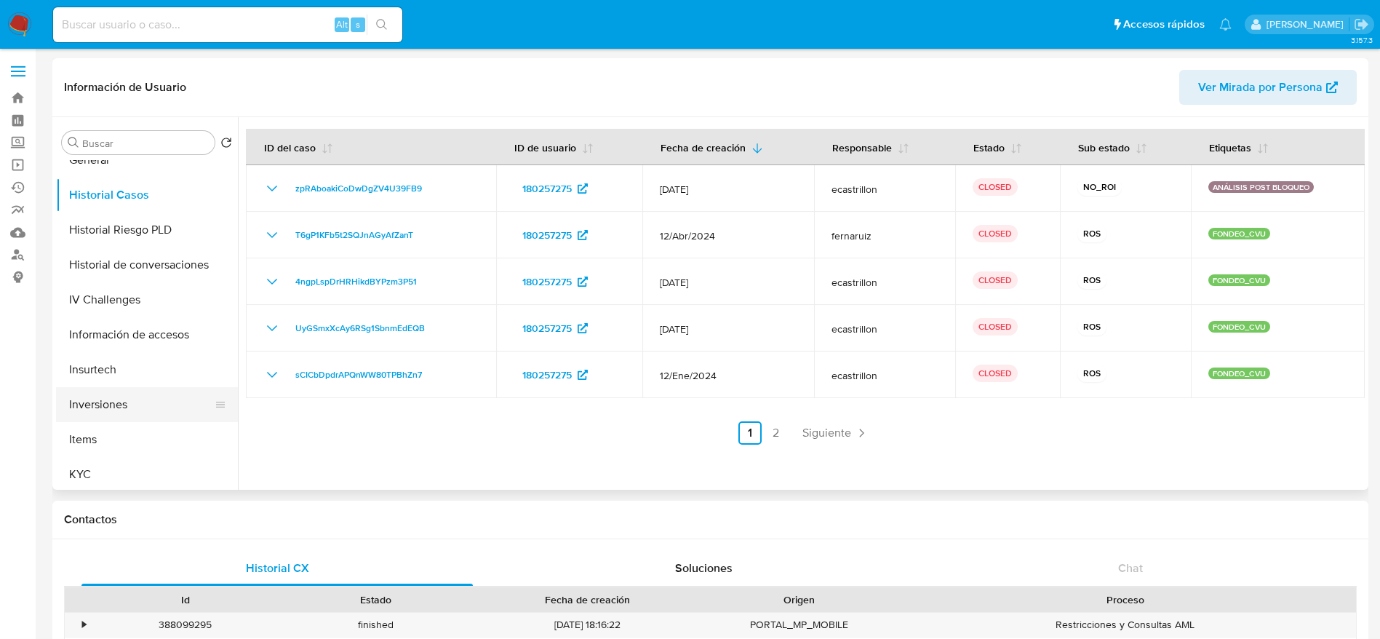
scroll to position [684, 0]
click at [158, 407] on button "Restricciones Nuevo Mundo" at bounding box center [141, 400] width 170 height 35
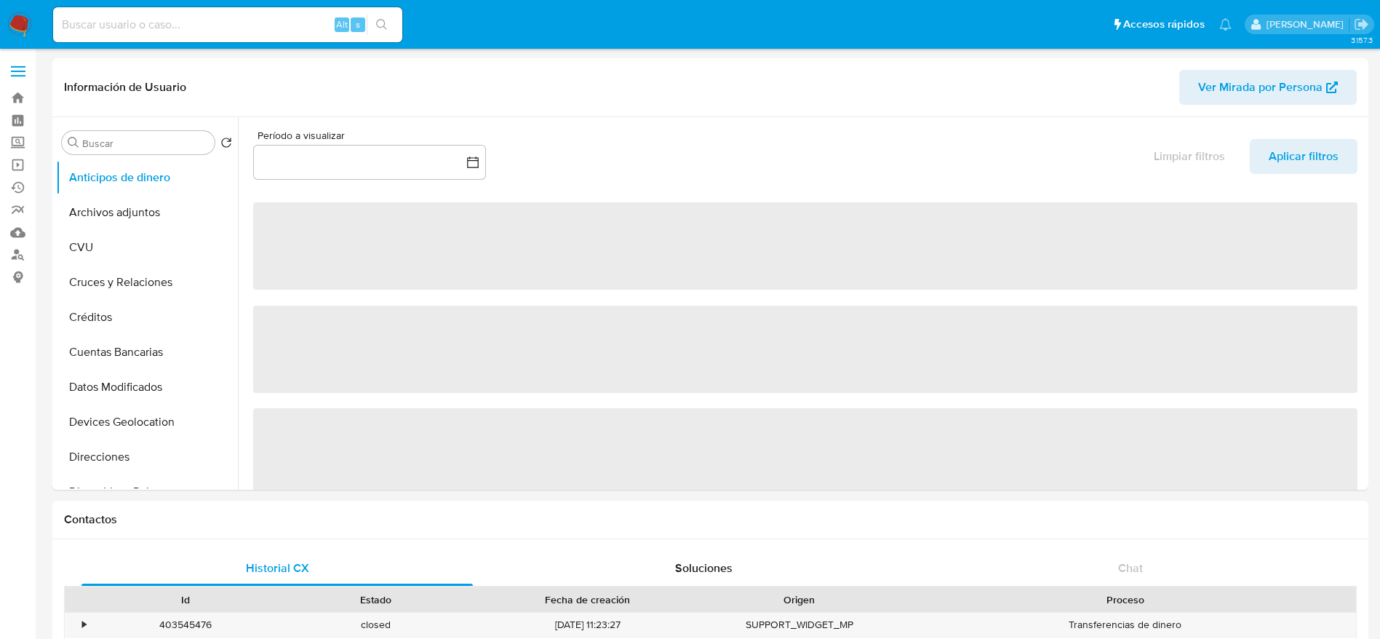
select select "10"
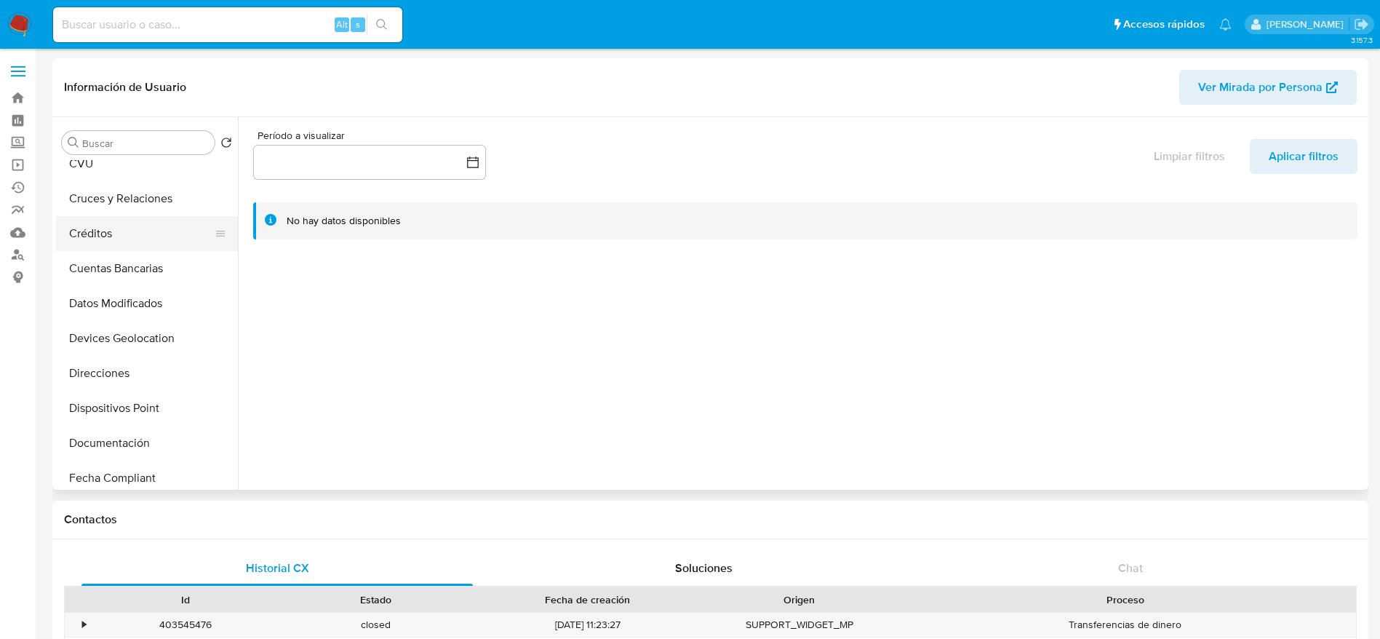
scroll to position [218, 0]
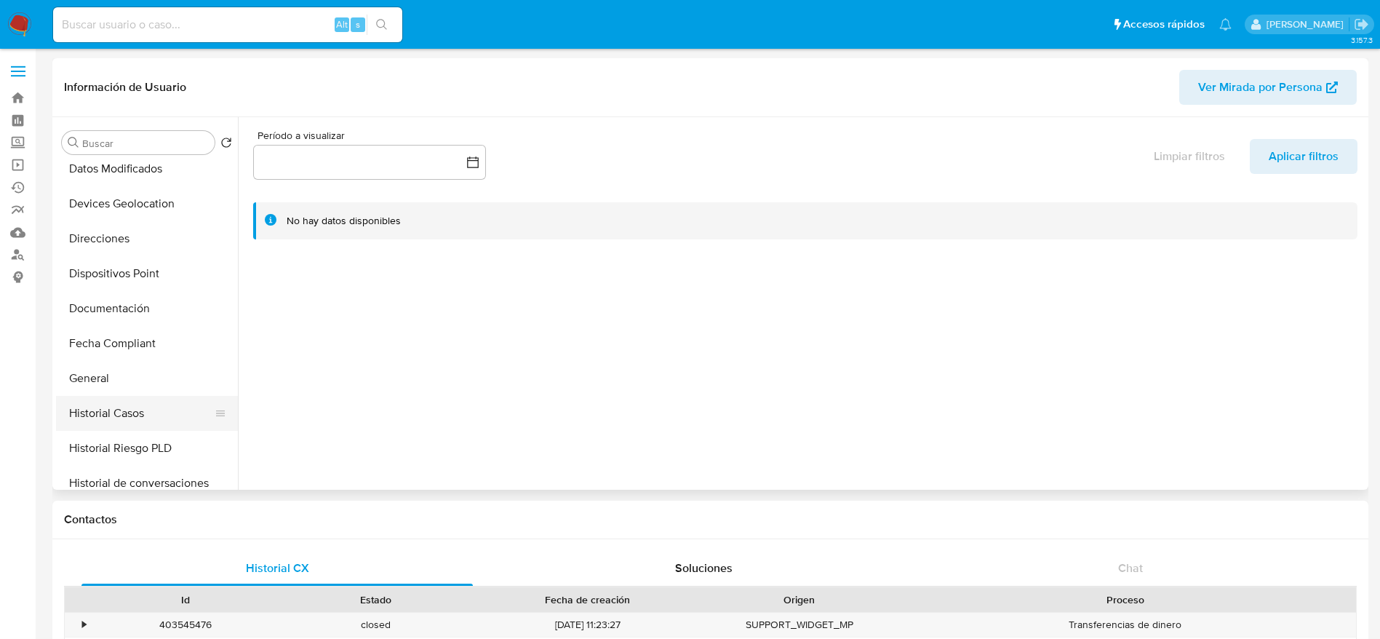
click at [141, 410] on button "Historial Casos" at bounding box center [141, 413] width 170 height 35
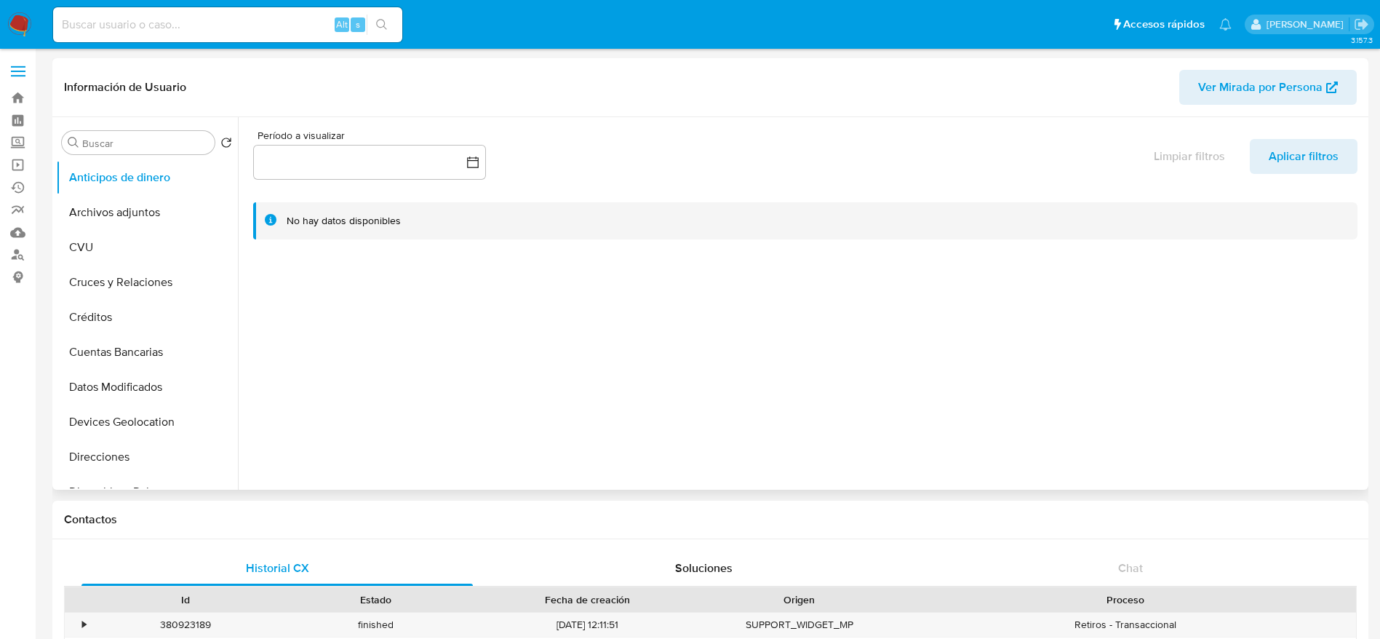
select select "10"
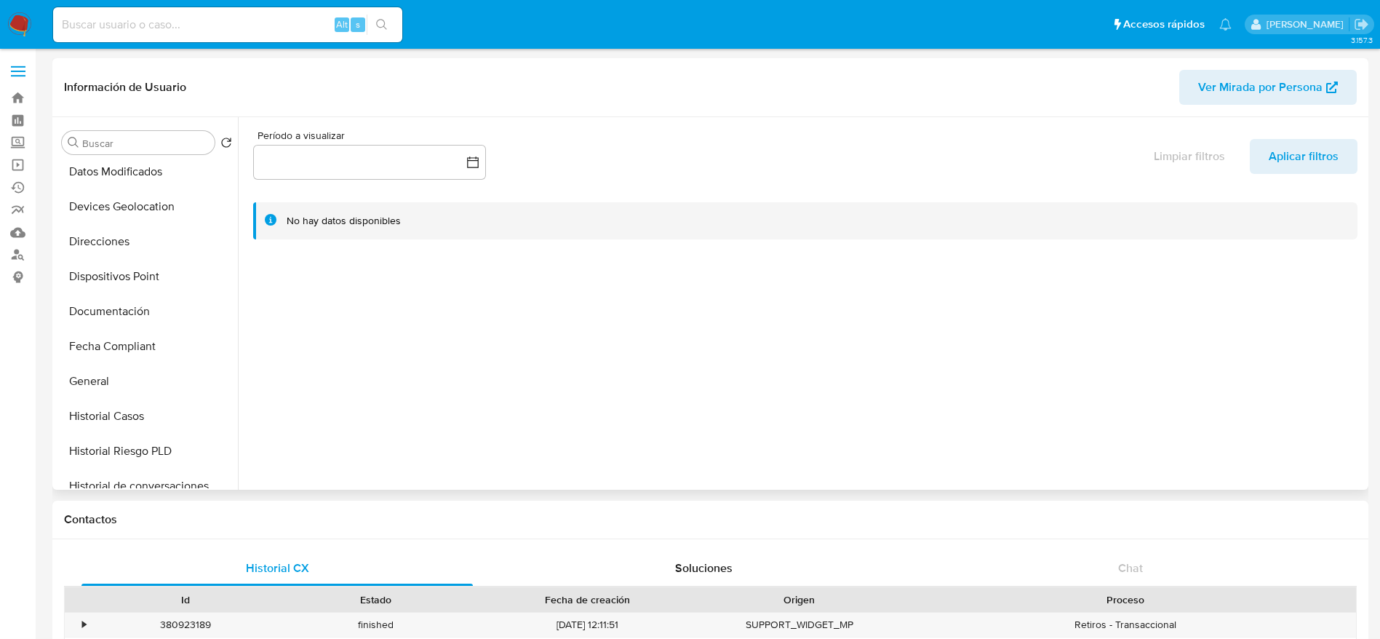
scroll to position [218, 0]
drag, startPoint x: 129, startPoint y: 412, endPoint x: 143, endPoint y: 407, distance: 14.7
click at [129, 412] on button "Historial Casos" at bounding box center [141, 413] width 170 height 35
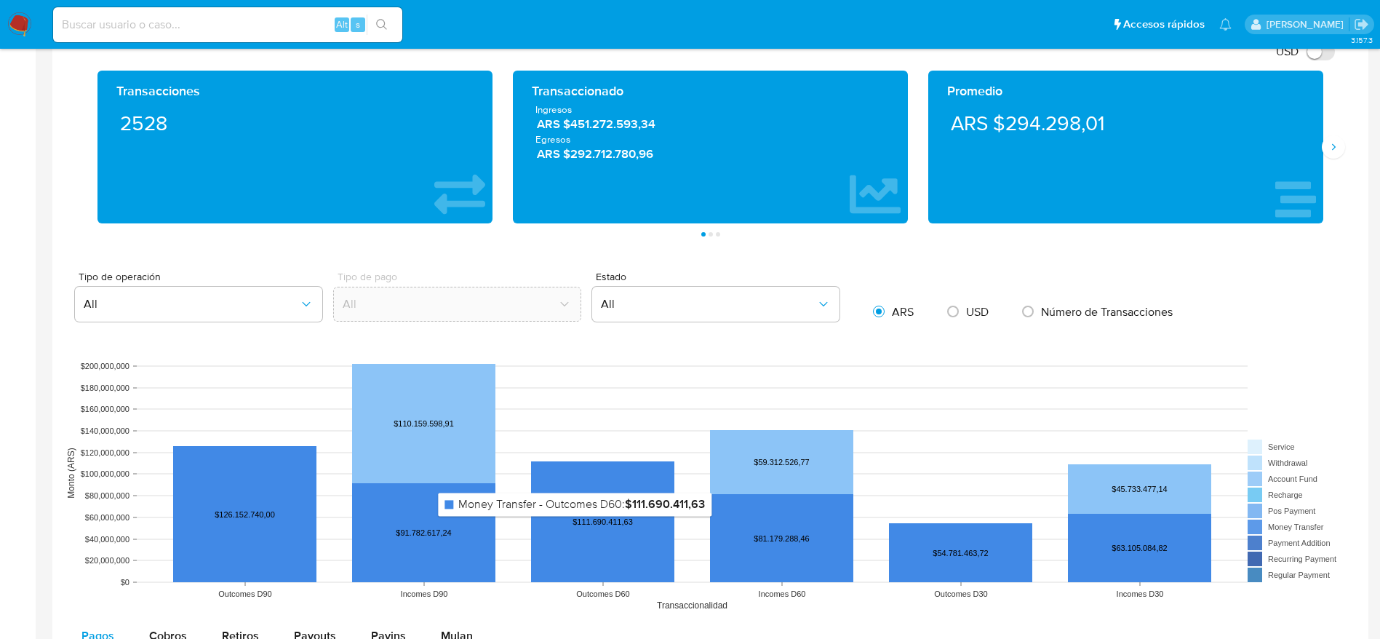
scroll to position [0, 0]
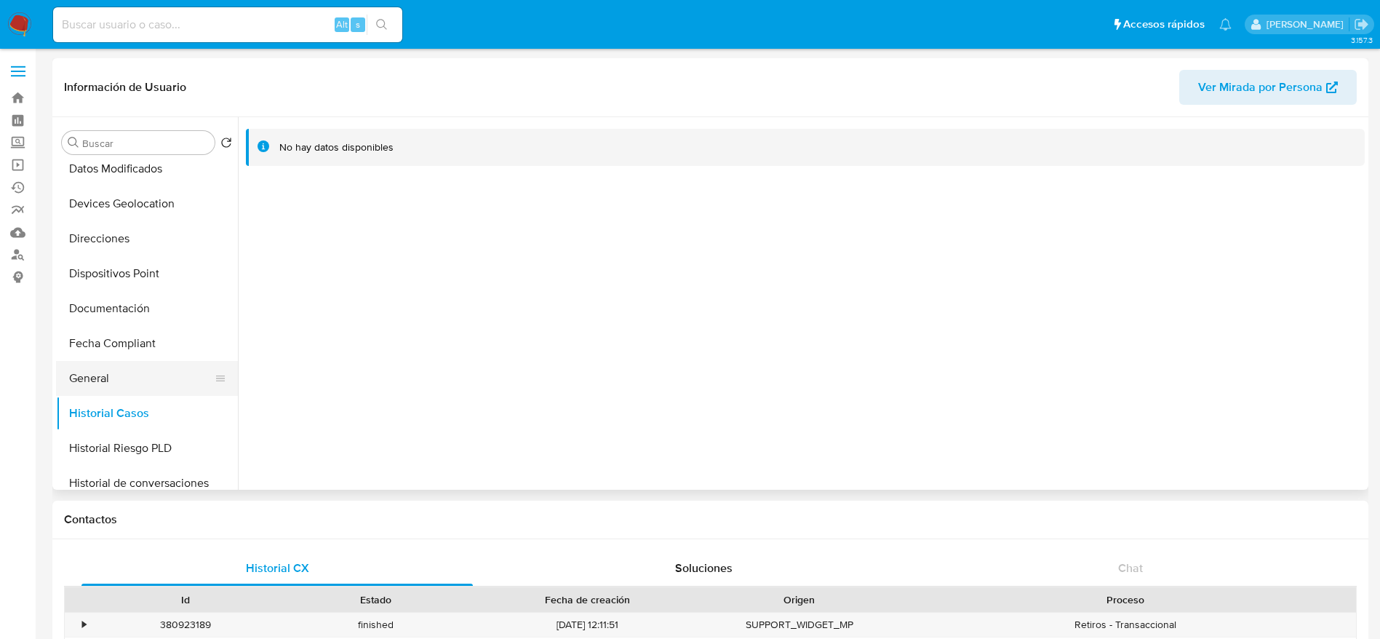
drag, startPoint x: 113, startPoint y: 375, endPoint x: 130, endPoint y: 373, distance: 16.8
click at [114, 375] on button "General" at bounding box center [141, 378] width 170 height 35
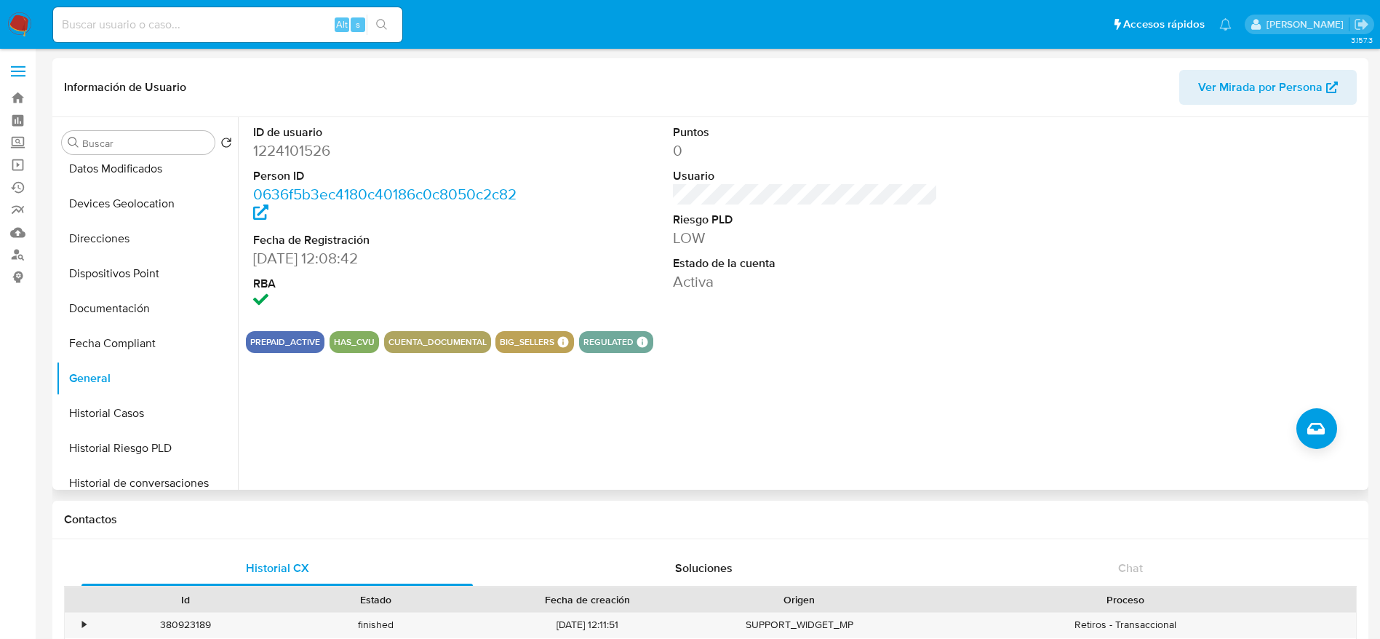
click at [1308, 84] on span "Ver Mirada por Persona" at bounding box center [1260, 87] width 124 height 35
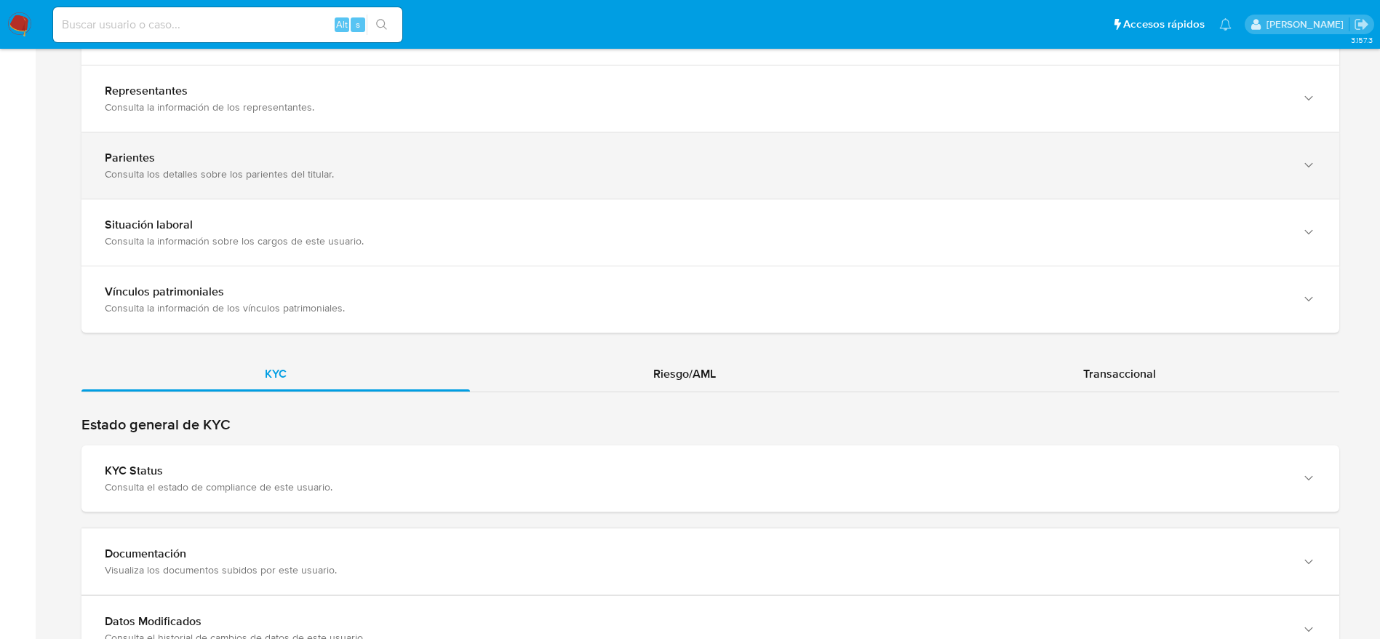
scroll to position [1091, 0]
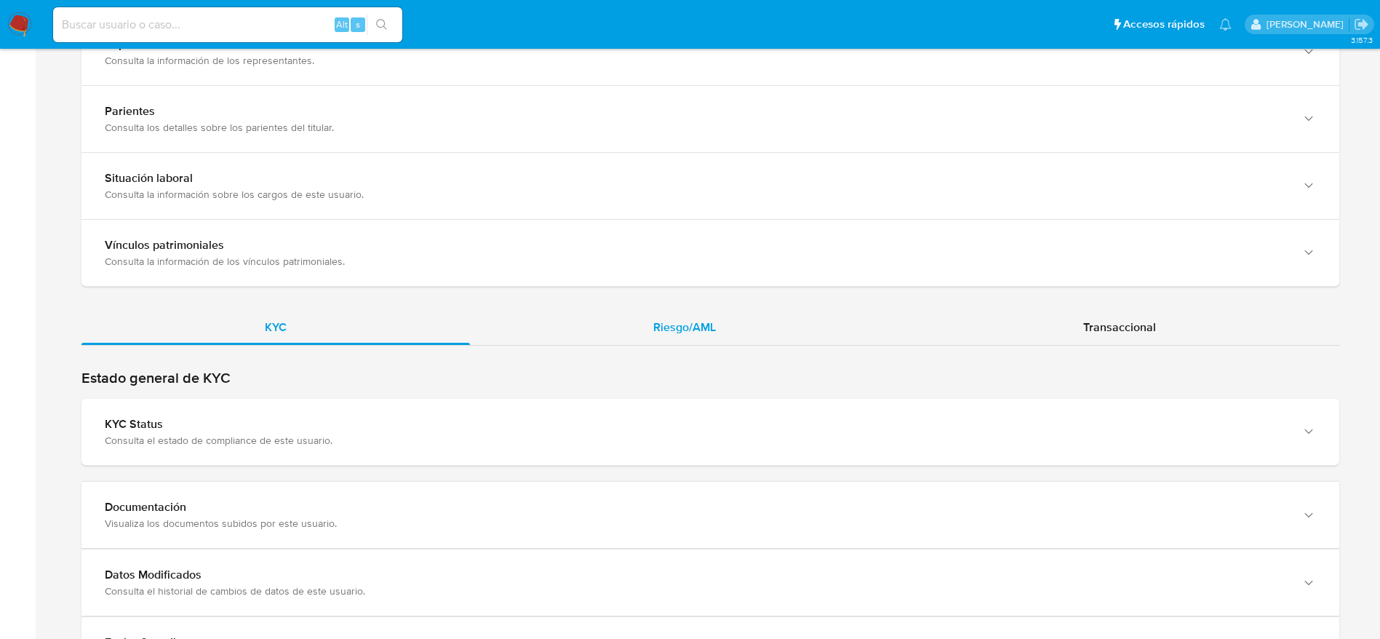
click at [711, 337] on div "Riesgo/AML" at bounding box center [684, 327] width 429 height 35
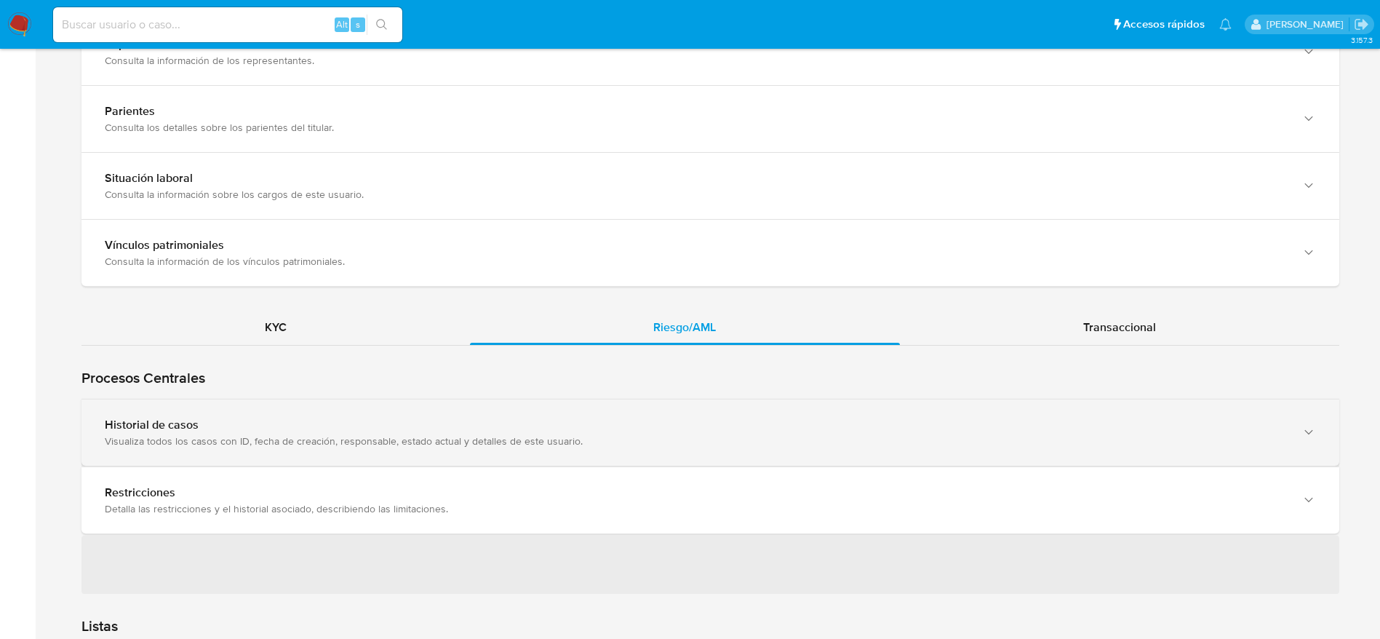
click at [386, 428] on div "Historial de casos" at bounding box center [696, 424] width 1182 height 15
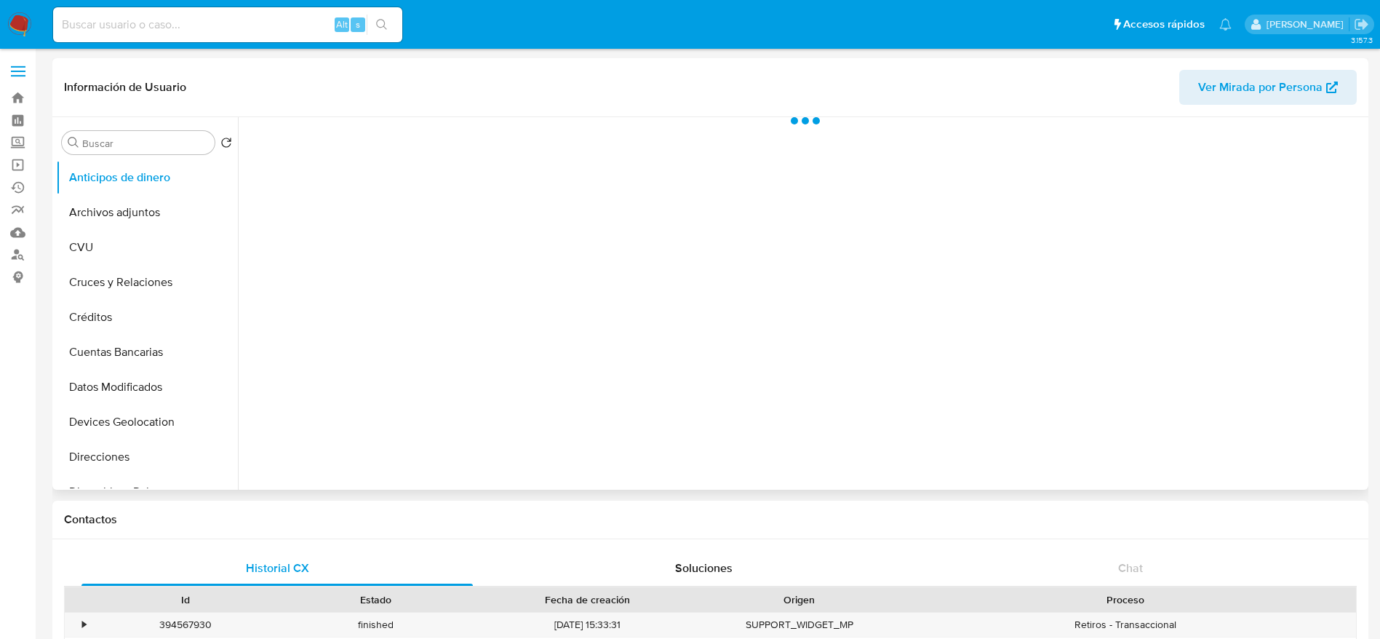
scroll to position [327, 0]
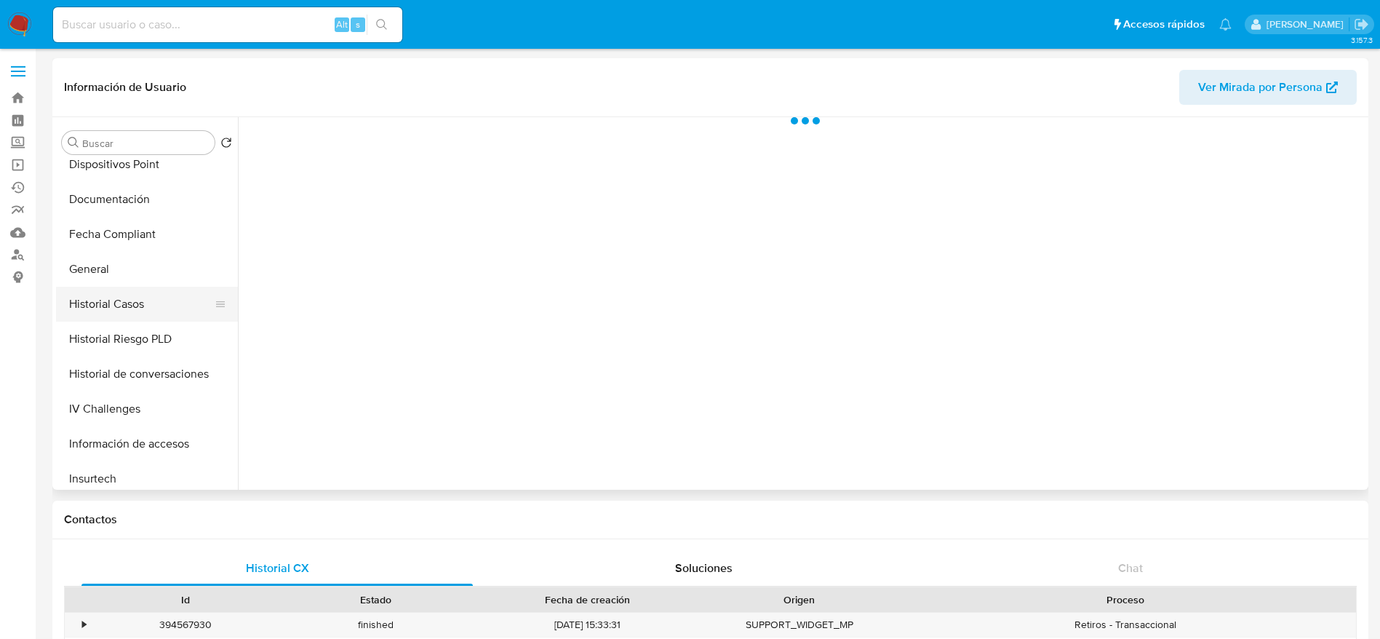
drag, startPoint x: 105, startPoint y: 300, endPoint x: 164, endPoint y: 311, distance: 60.6
click at [105, 301] on button "Historial Casos" at bounding box center [141, 304] width 170 height 35
select select "10"
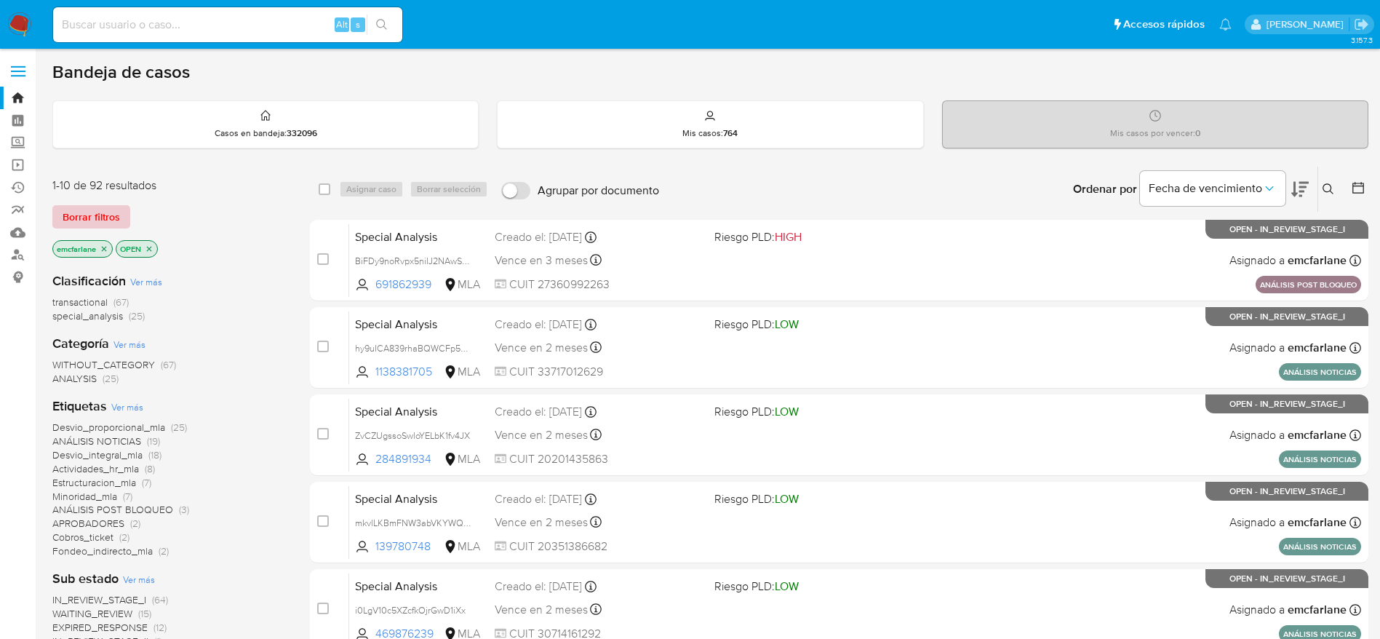
click at [92, 209] on span "Borrar filtros" at bounding box center [91, 217] width 57 height 20
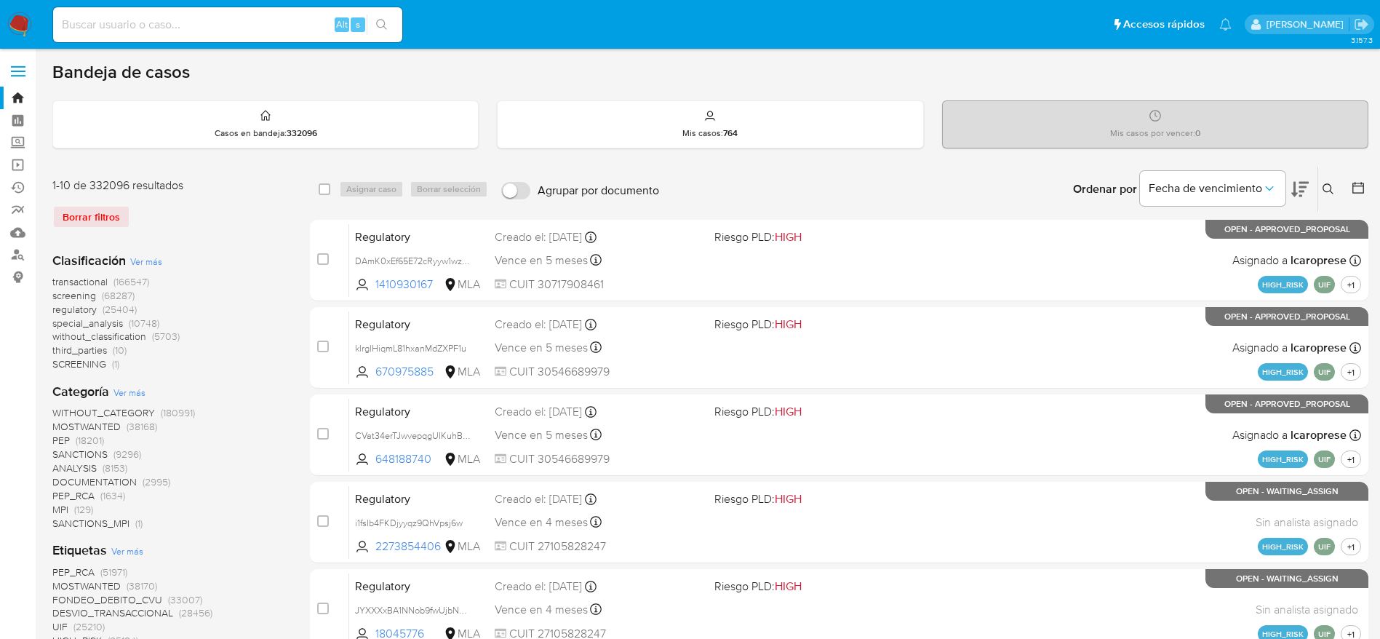
click at [1335, 177] on div "Ingrese ID de usuario o caso Buscar Borrar filtros" at bounding box center [1329, 189] width 25 height 45
click at [1327, 183] on icon at bounding box center [1328, 189] width 12 height 12
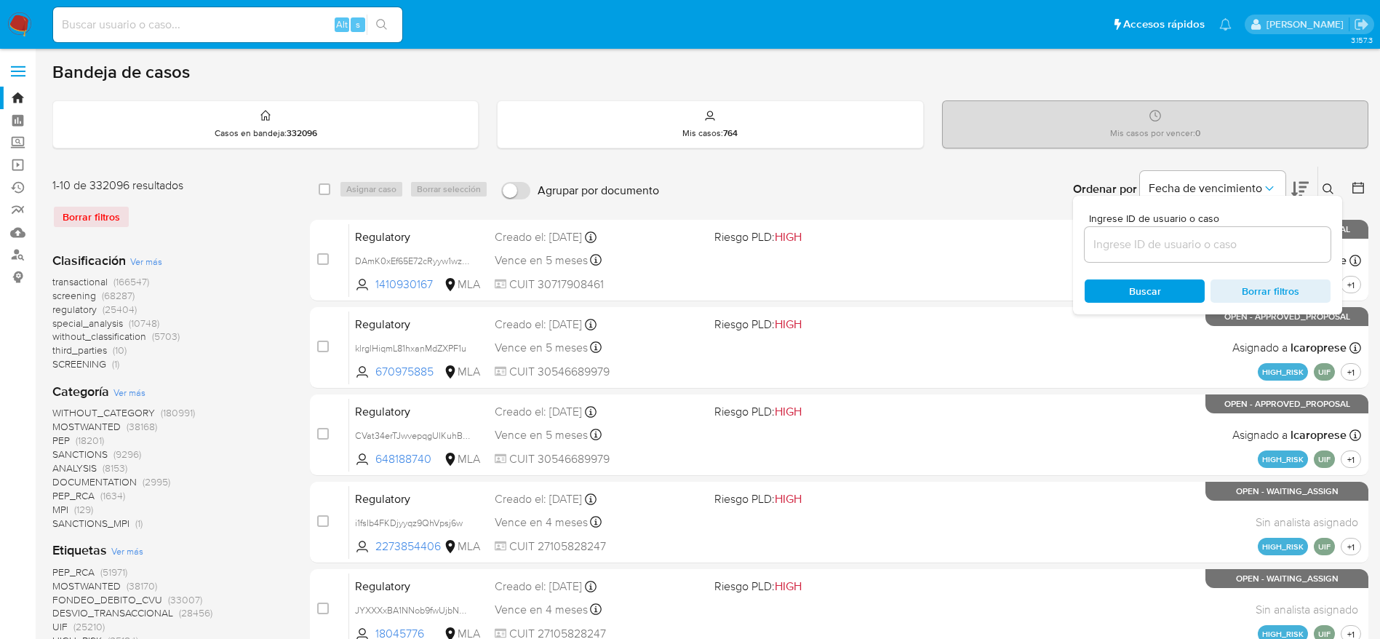
click at [1195, 242] on input at bounding box center [1207, 244] width 246 height 19
type input "iH4M0yNQoC6bz4Styjk65ePP"
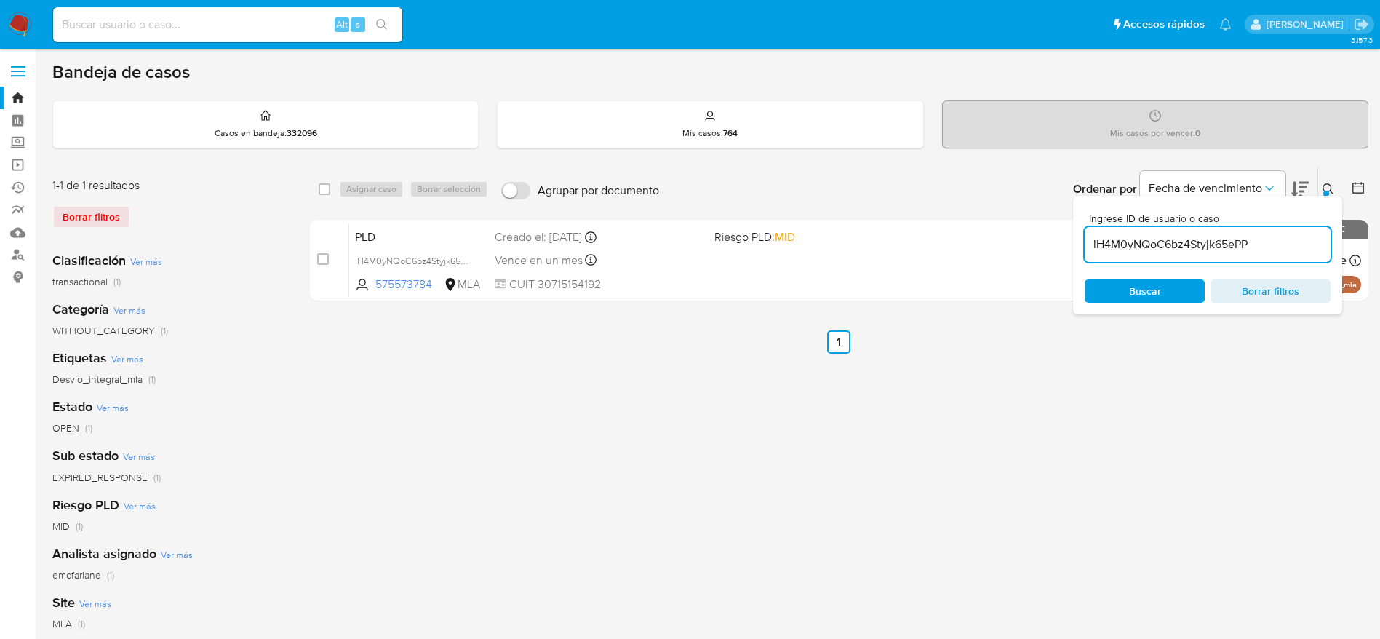
click at [331, 185] on div "select-all-cases-checkbox" at bounding box center [327, 188] width 17 height 17
click at [330, 189] on div "select-all-cases-checkbox" at bounding box center [327, 188] width 17 height 17
click at [324, 189] on input "checkbox" at bounding box center [325, 189] width 12 height 12
checkbox input "true"
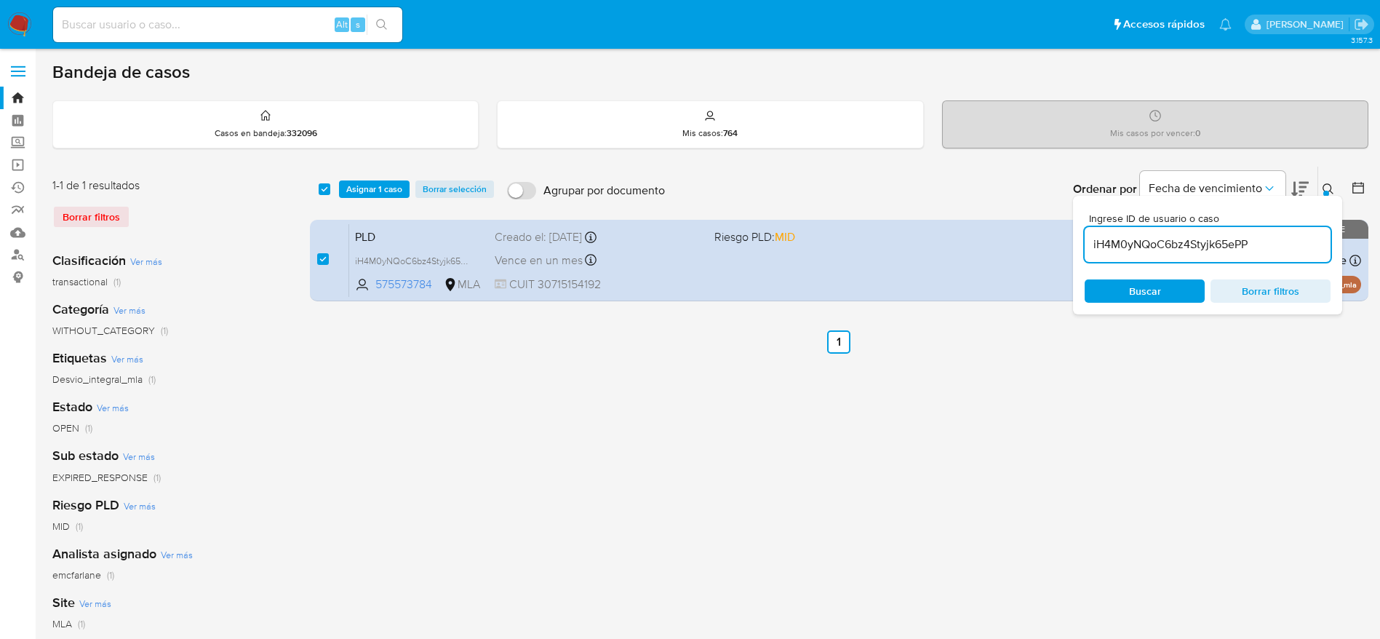
click at [370, 198] on div "select-all-cases-checkbox Asignar 1 caso Borrar selección Agrupar por documento…" at bounding box center [839, 189] width 1058 height 45
click at [368, 192] on span "Asignar 1 caso" at bounding box center [374, 189] width 56 height 15
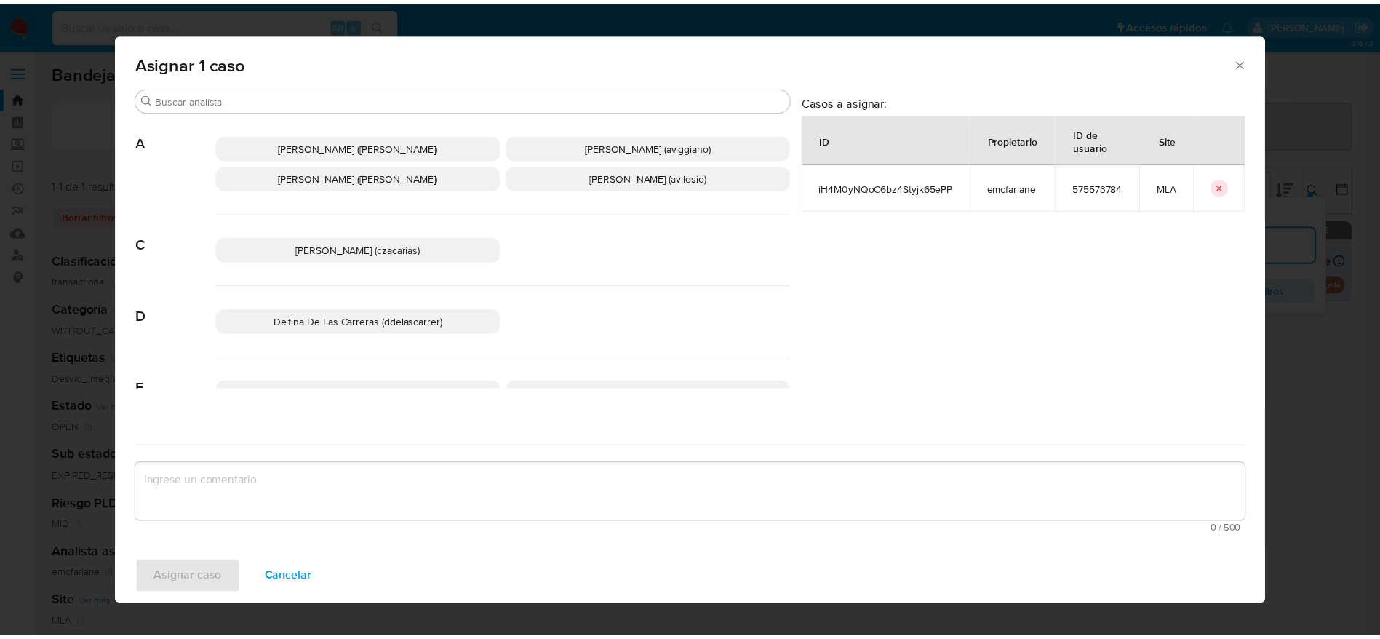
scroll to position [109, 0]
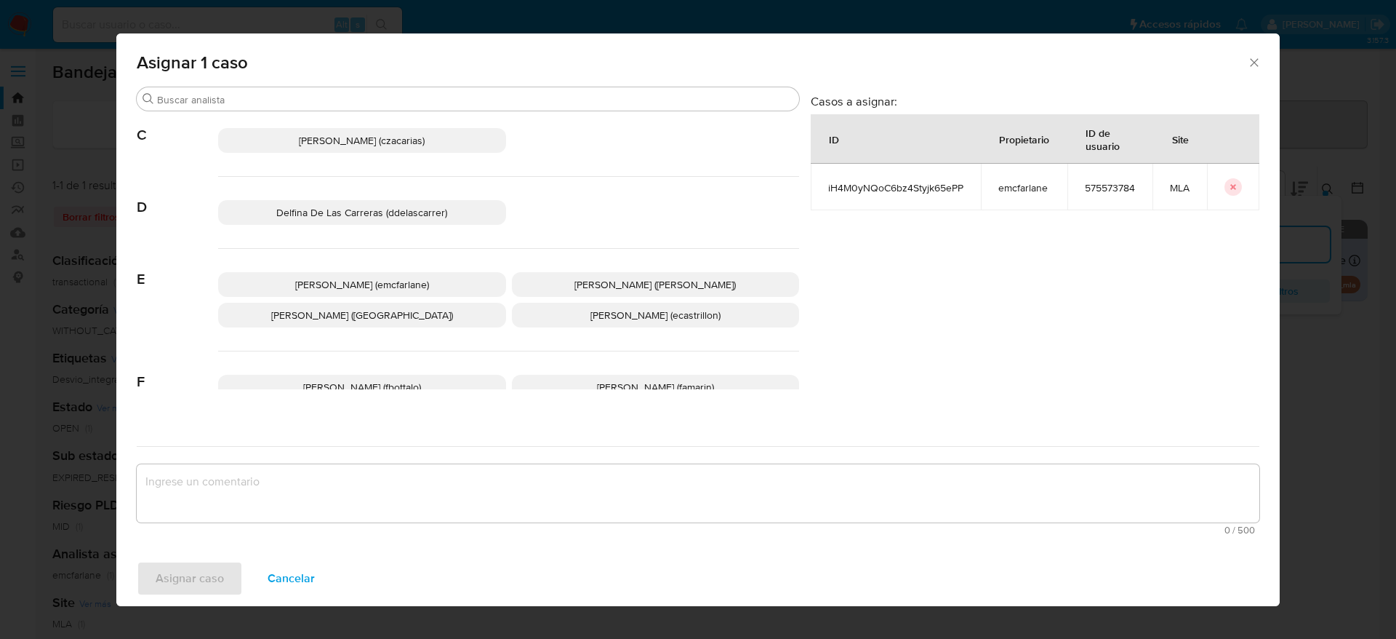
click at [390, 289] on span "[PERSON_NAME] (emcfarlane)" at bounding box center [362, 284] width 134 height 15
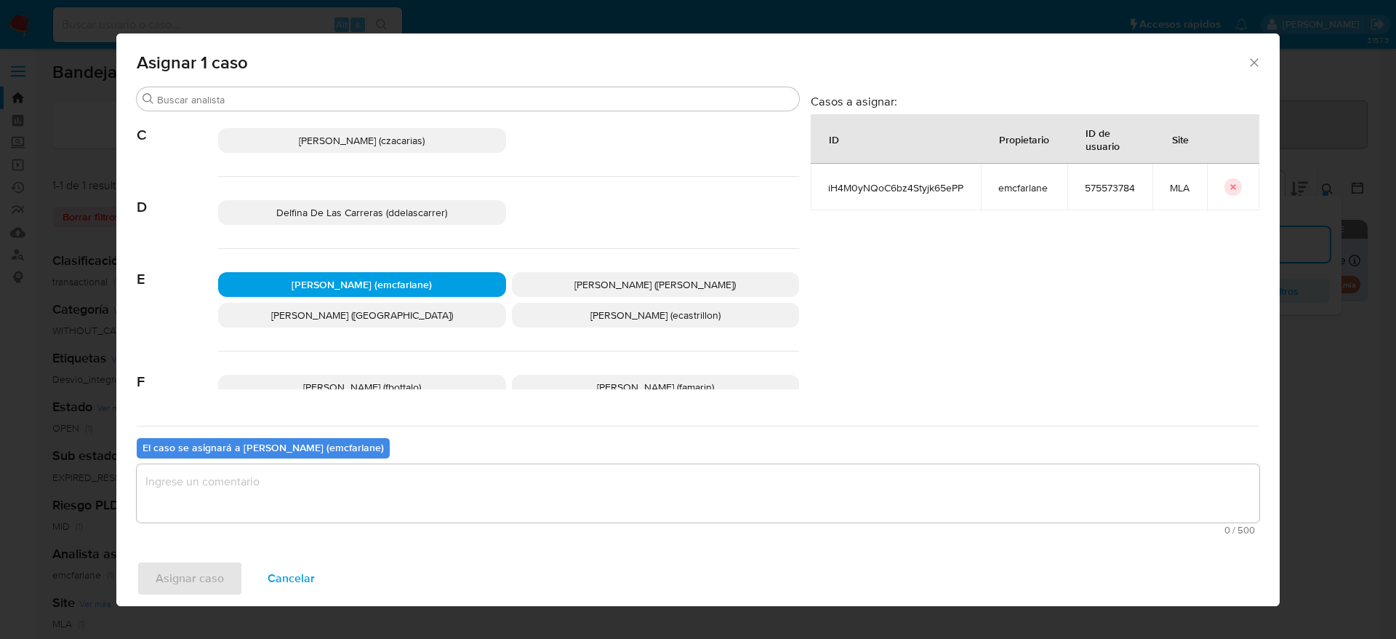
click at [364, 487] on textarea "assign-modal" at bounding box center [698, 493] width 1123 height 58
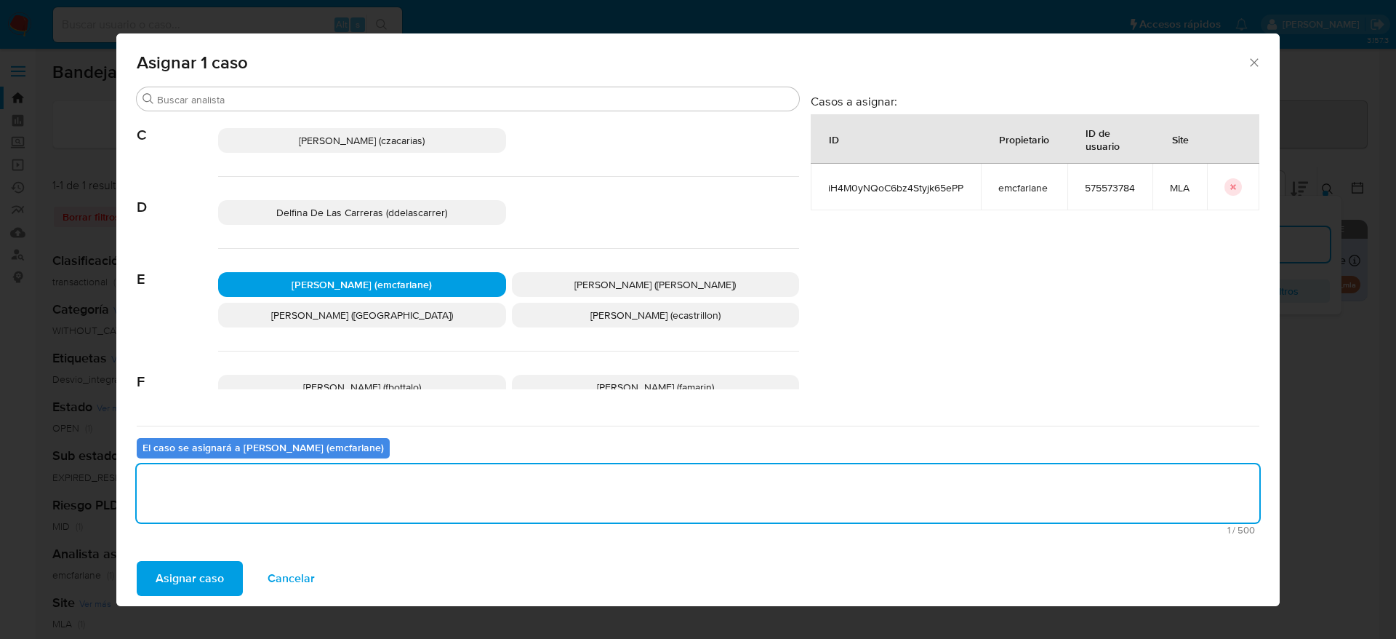
click at [201, 580] on span "Asignar caso" at bounding box center [190, 578] width 68 height 32
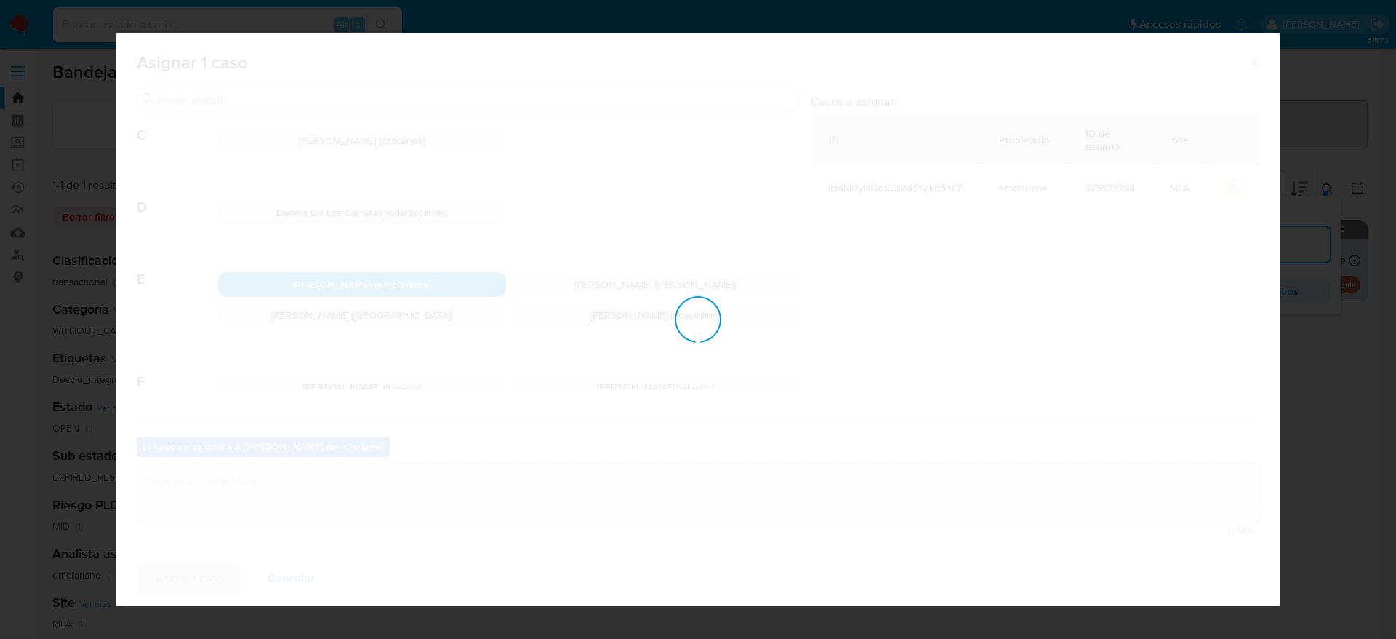
checkbox input "false"
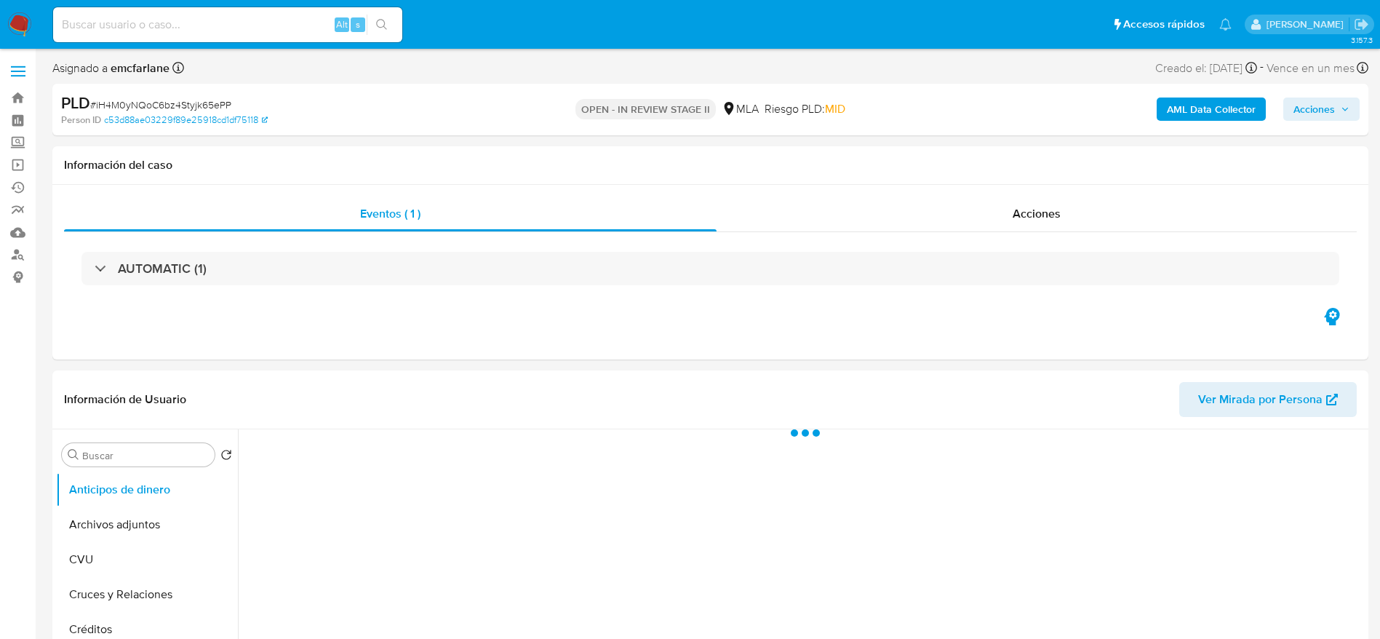
click at [1327, 124] on div "AML Data Collector Acciones" at bounding box center [1144, 109] width 429 height 34
click at [1323, 115] on span "Acciones" at bounding box center [1313, 108] width 41 height 23
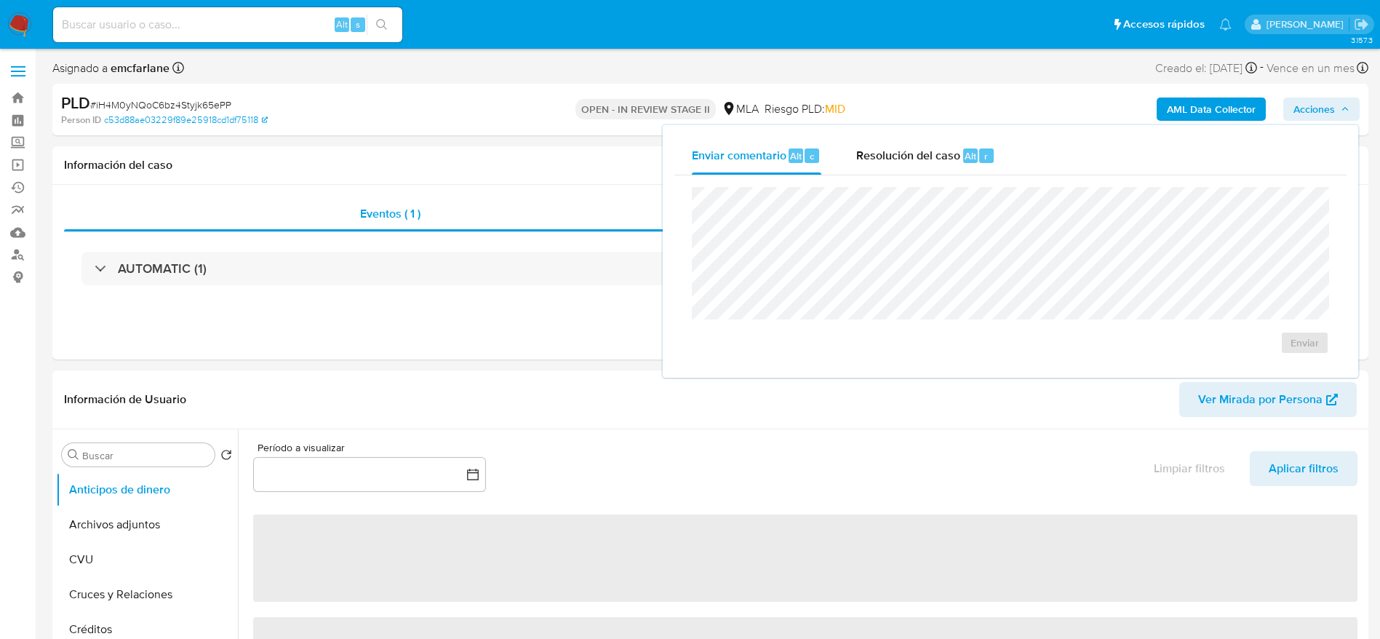
drag, startPoint x: 948, startPoint y: 132, endPoint x: 935, endPoint y: 180, distance: 49.9
click at [948, 141] on div "Enviar comentario Alt c Resolución del caso Alt r Enviar" at bounding box center [1010, 251] width 695 height 252
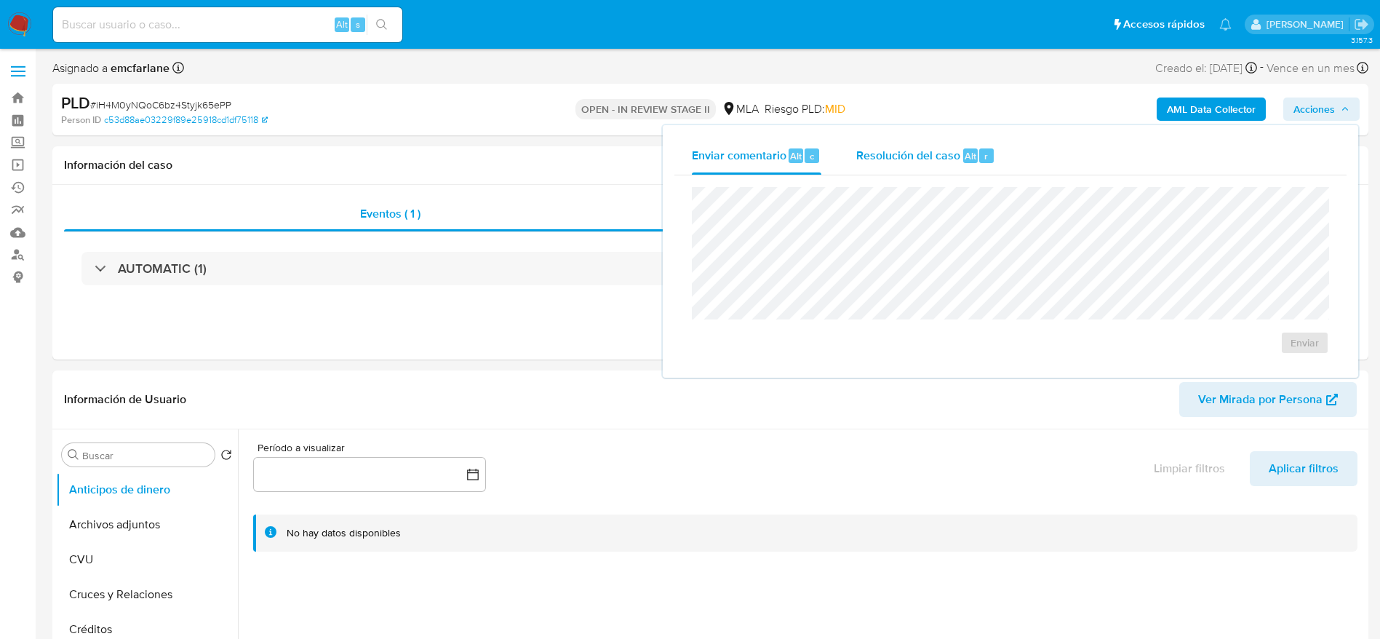
drag, startPoint x: 934, startPoint y: 181, endPoint x: 935, endPoint y: 161, distance: 20.4
click at [932, 175] on div "Enviar" at bounding box center [1010, 270] width 672 height 191
select select "10"
drag, startPoint x: 935, startPoint y: 161, endPoint x: 935, endPoint y: 185, distance: 24.0
click at [935, 167] on div "Resolución del caso Alt r" at bounding box center [925, 156] width 139 height 38
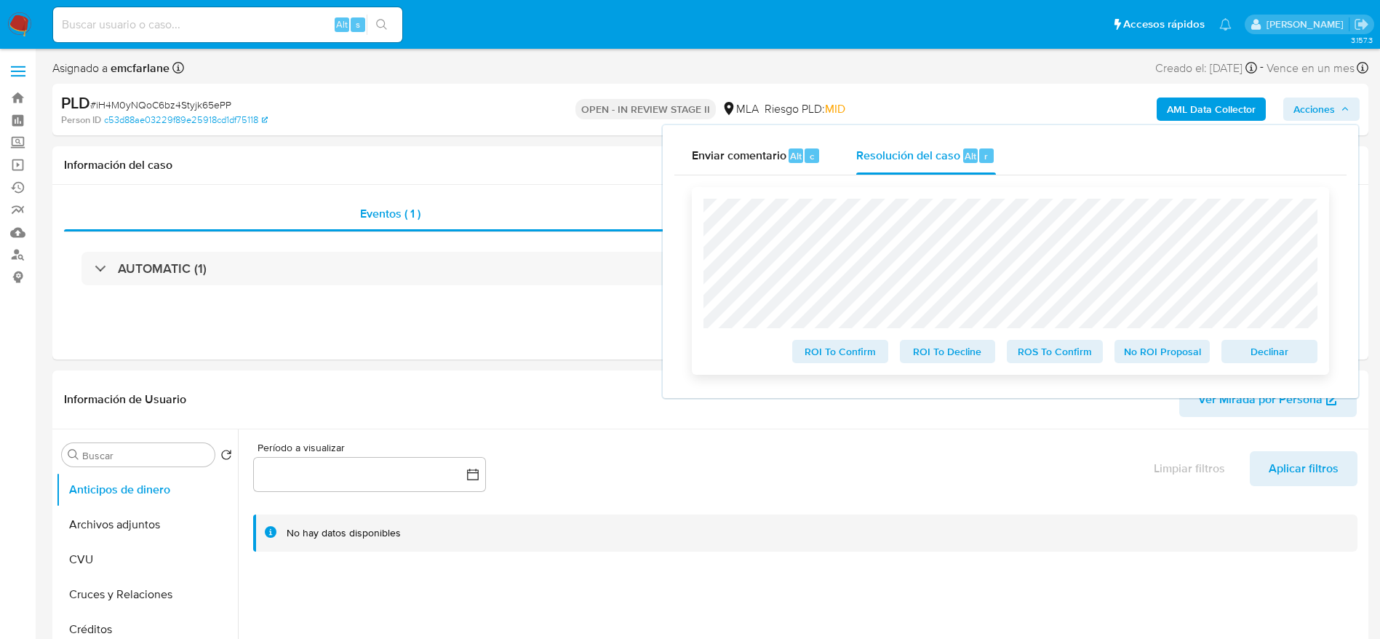
drag, startPoint x: 1257, startPoint y: 351, endPoint x: 1188, endPoint y: 344, distance: 69.5
click at [1257, 352] on span "Declinar" at bounding box center [1269, 351] width 76 height 20
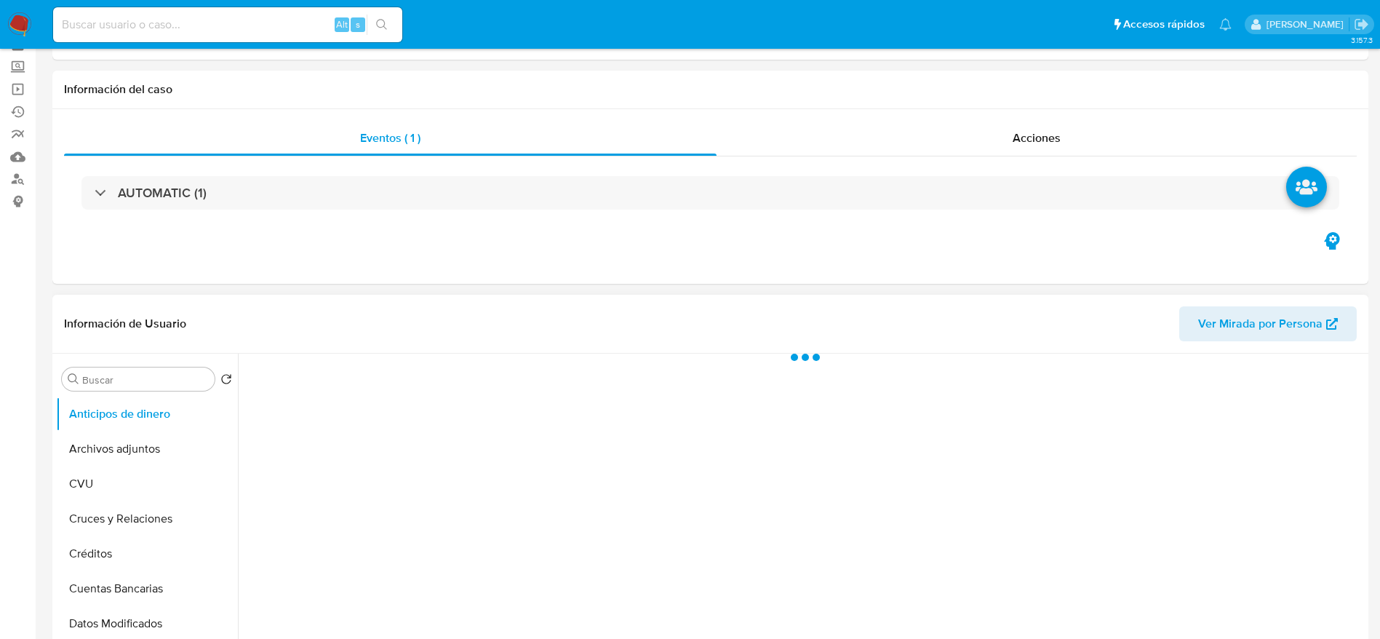
scroll to position [109, 0]
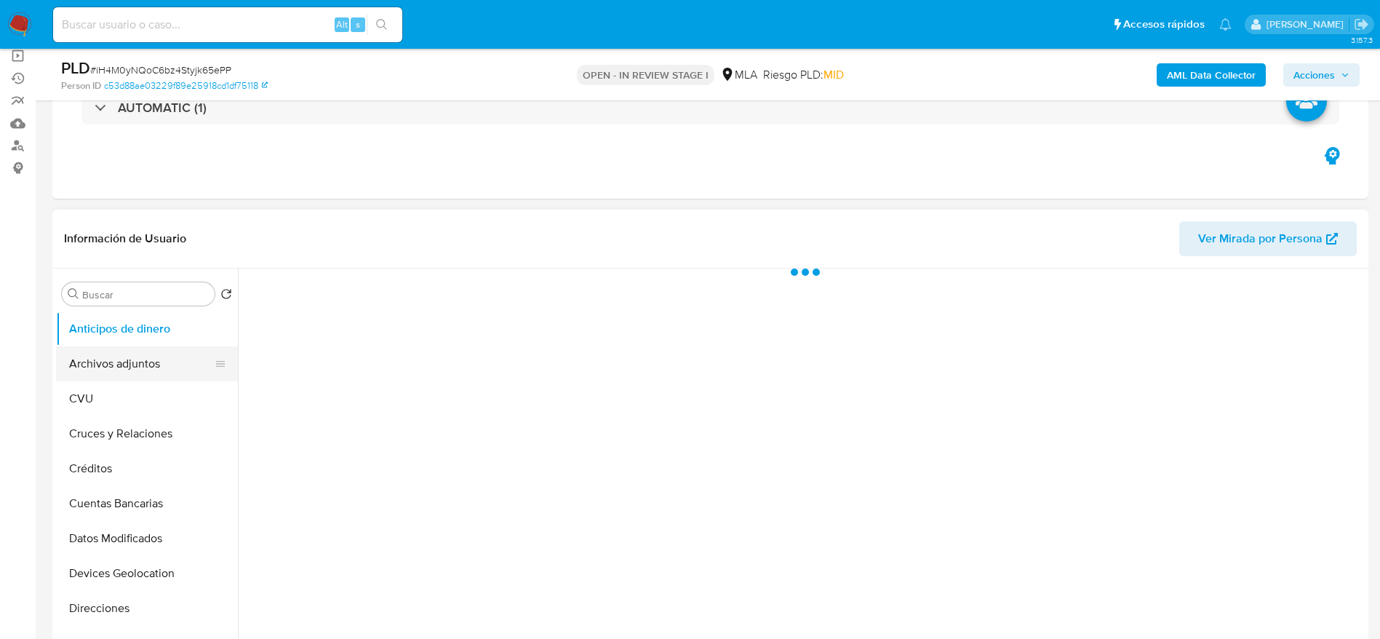
click at [117, 359] on button "Archivos adjuntos" at bounding box center [141, 363] width 170 height 35
select select "10"
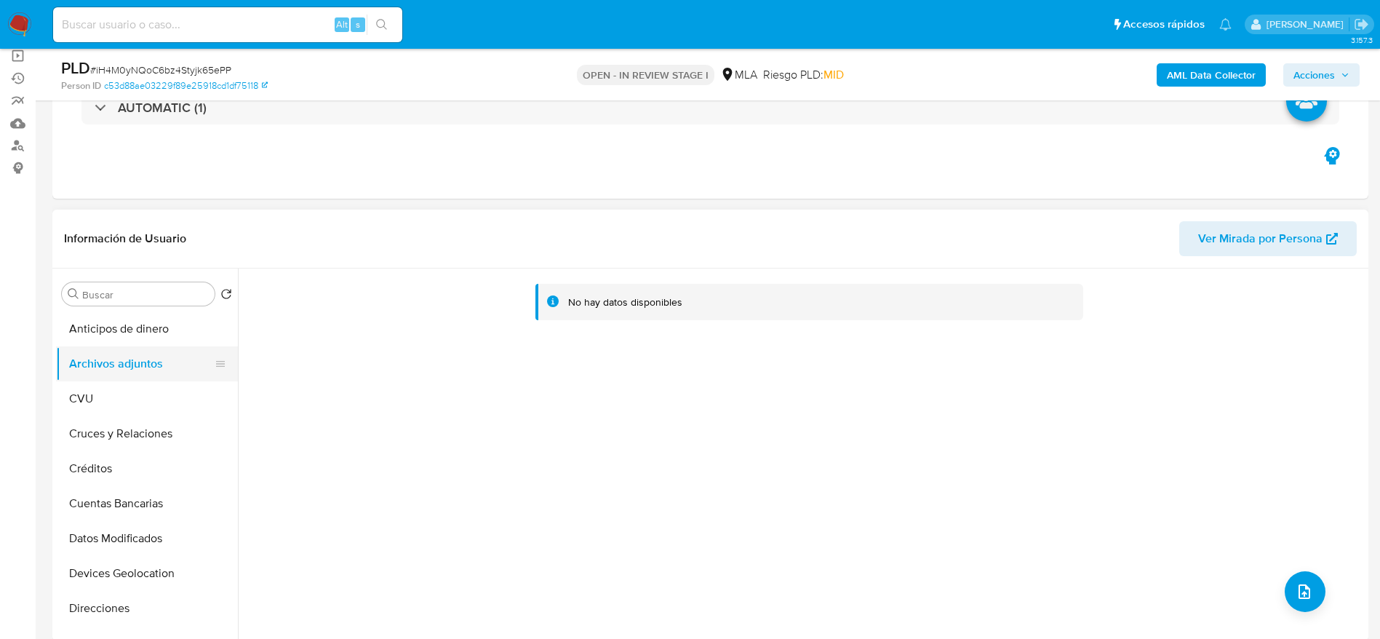
drag, startPoint x: 82, startPoint y: 392, endPoint x: 98, endPoint y: 356, distance: 39.7
click at [82, 381] on button "CVU" at bounding box center [147, 398] width 182 height 35
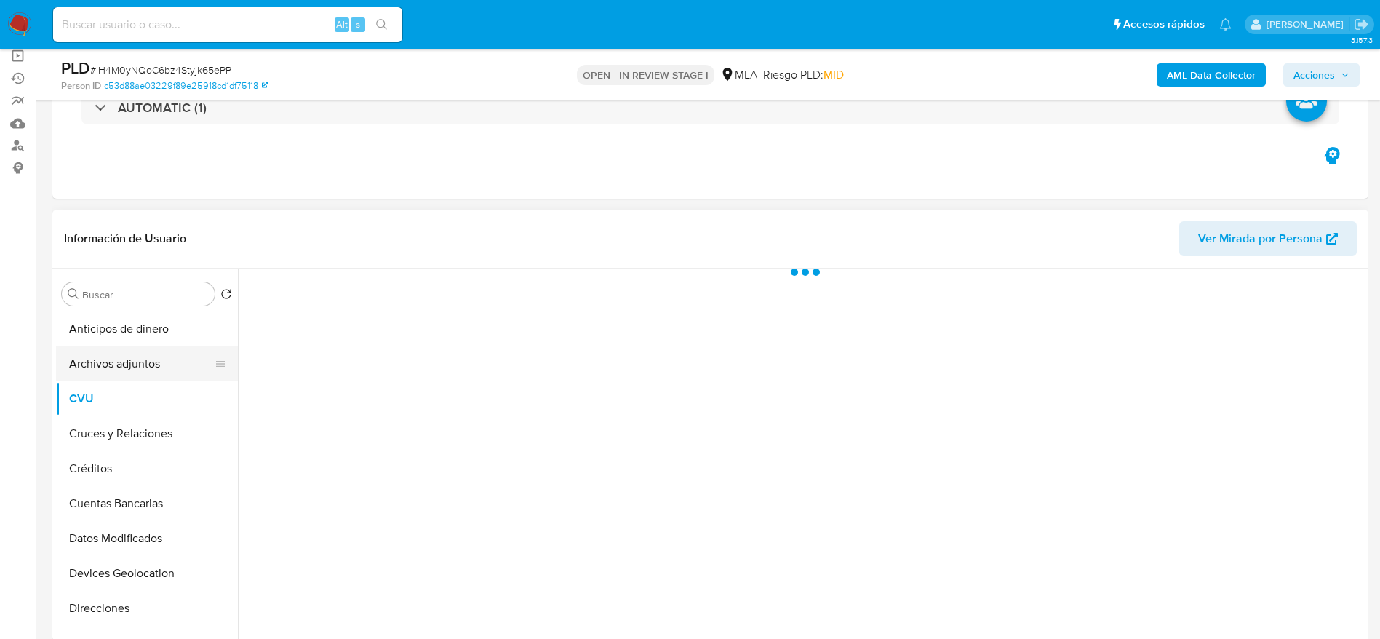
click at [100, 351] on button "Archivos adjuntos" at bounding box center [141, 363] width 170 height 35
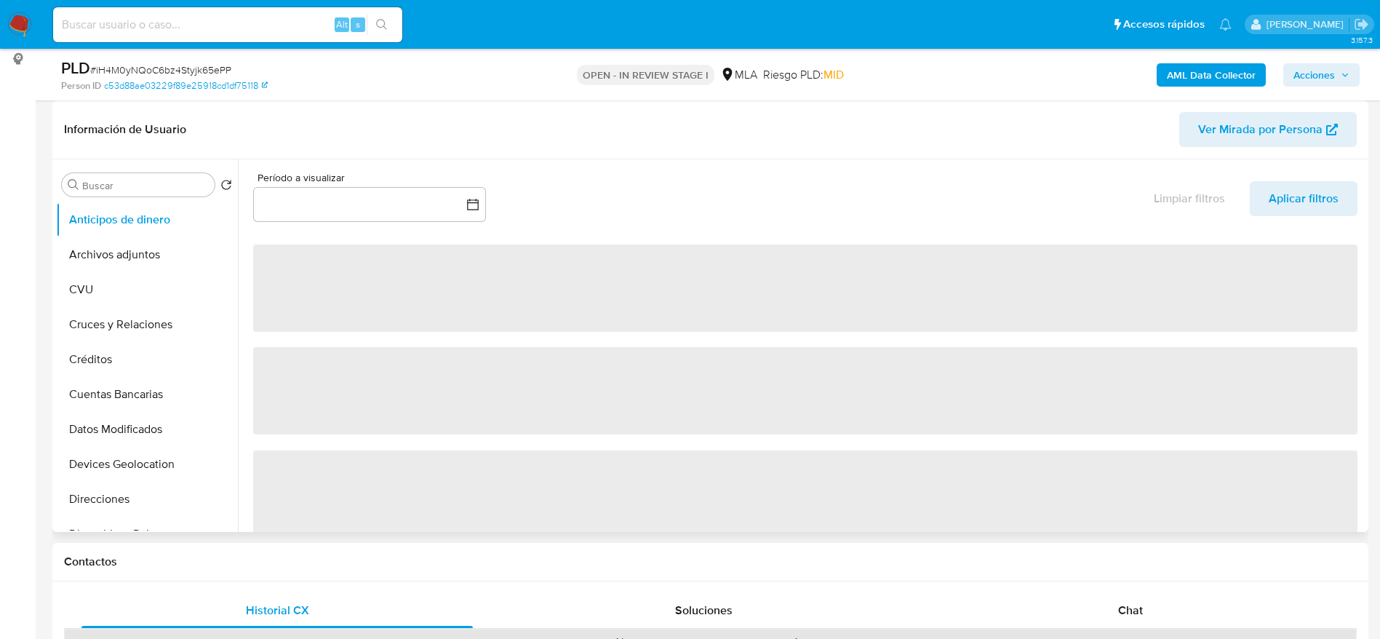
scroll to position [109, 0]
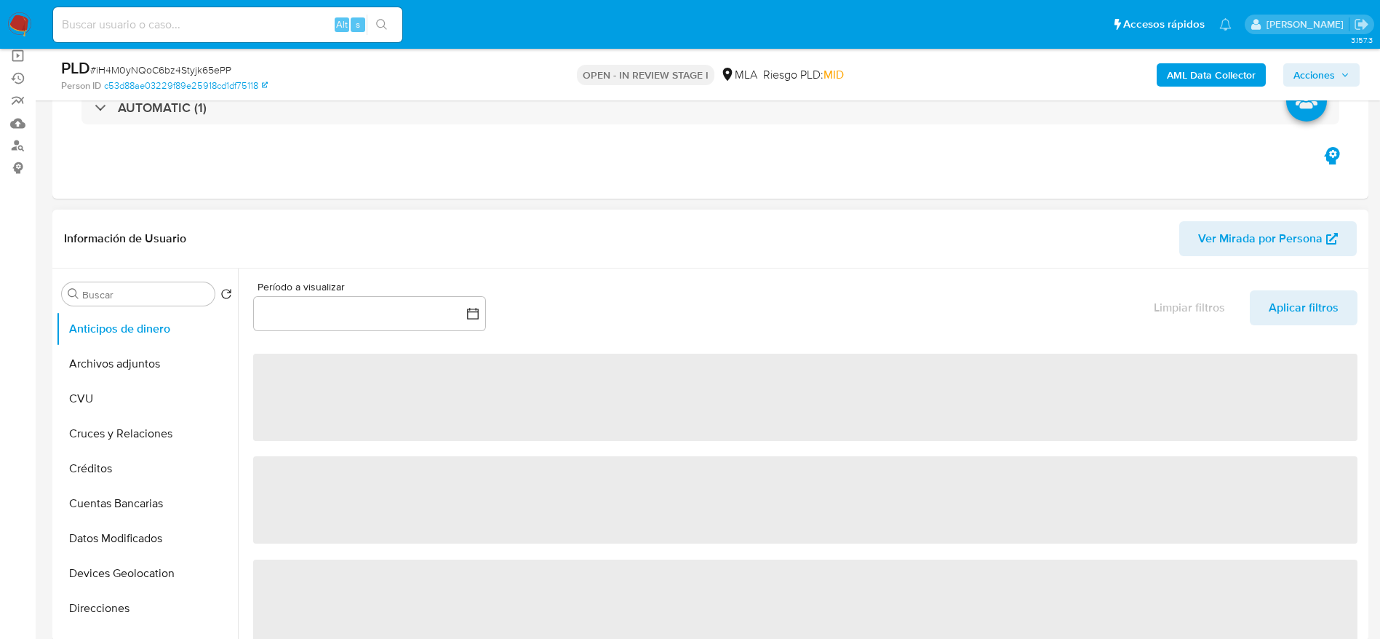
select select "10"
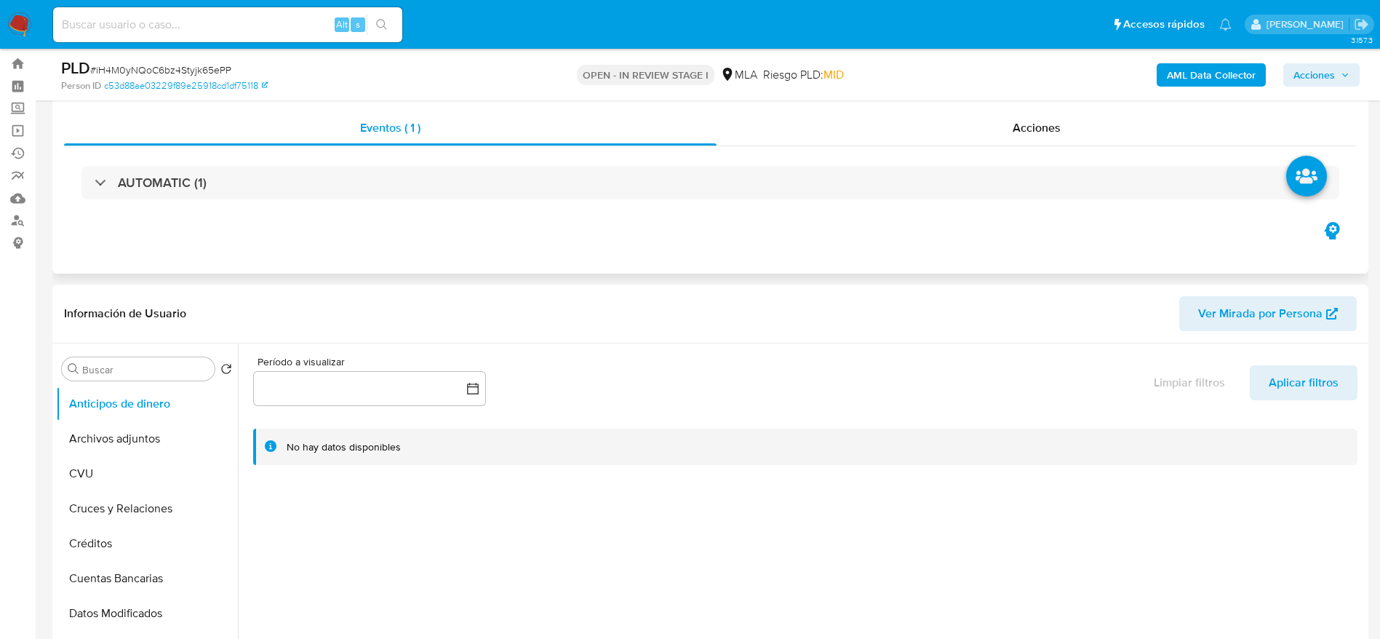
scroll to position [0, 0]
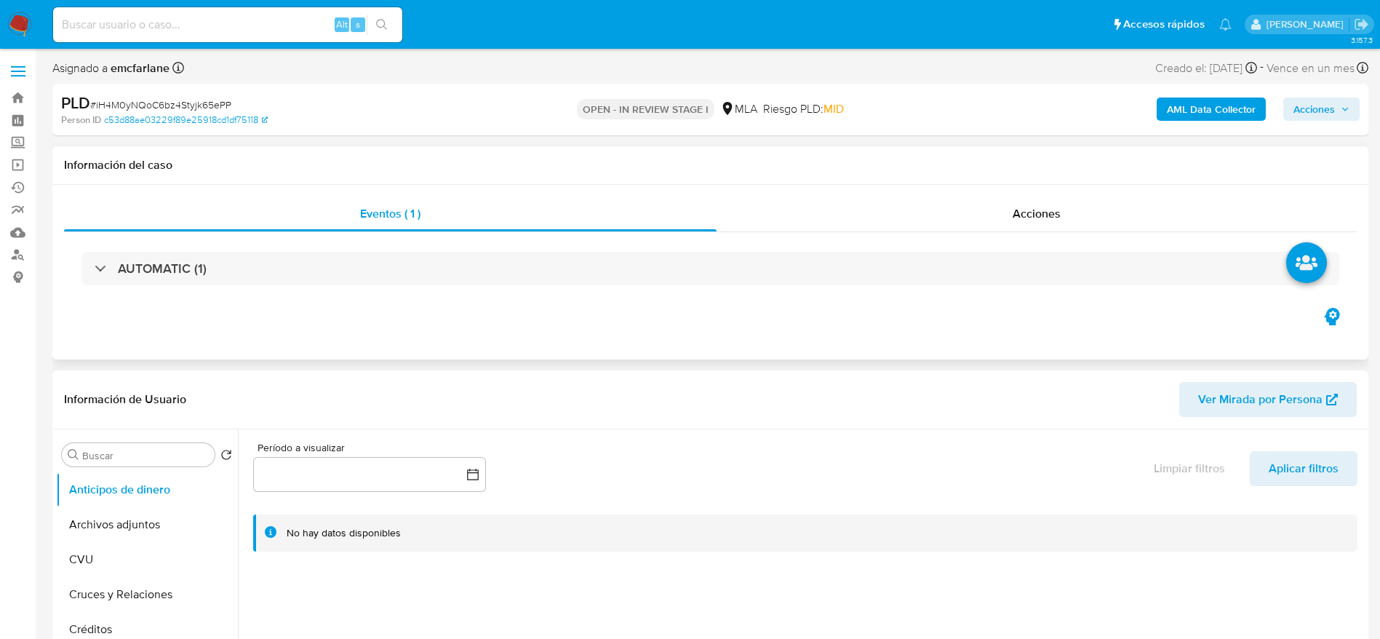
drag, startPoint x: 116, startPoint y: 519, endPoint x: 783, endPoint y: 307, distance: 700.6
click at [116, 520] on button "Archivos adjuntos" at bounding box center [147, 524] width 182 height 35
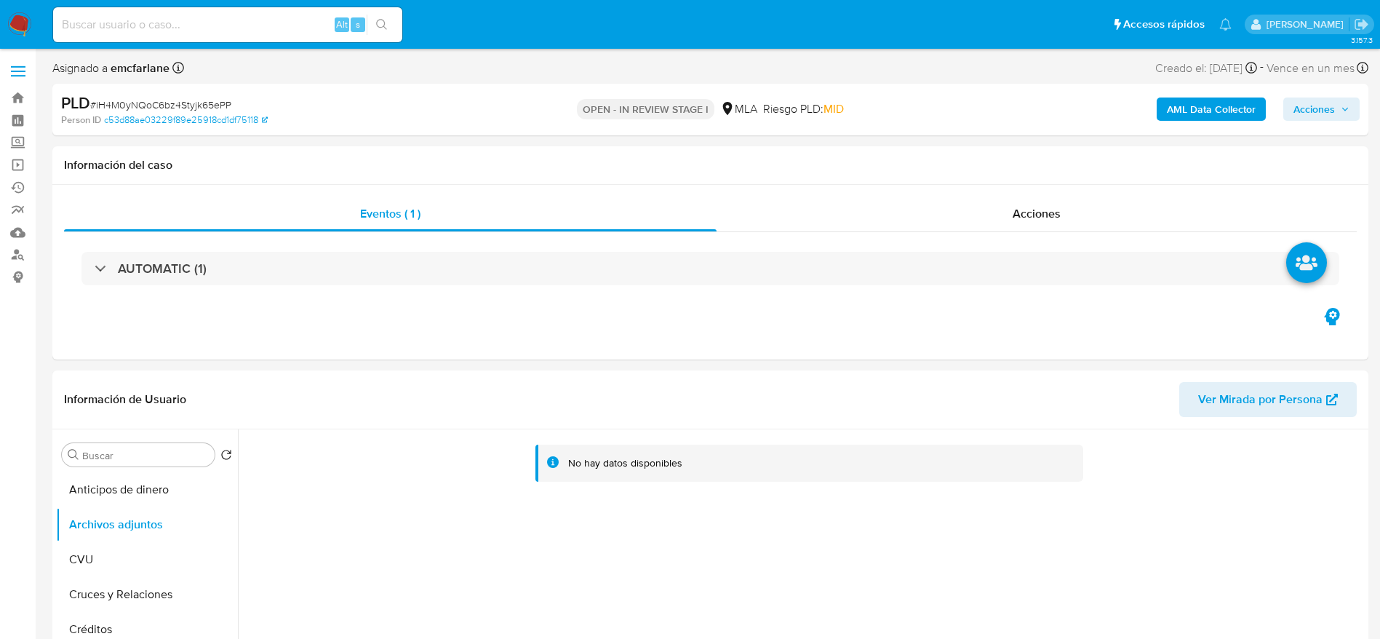
click at [1204, 98] on b "AML Data Collector" at bounding box center [1211, 108] width 89 height 23
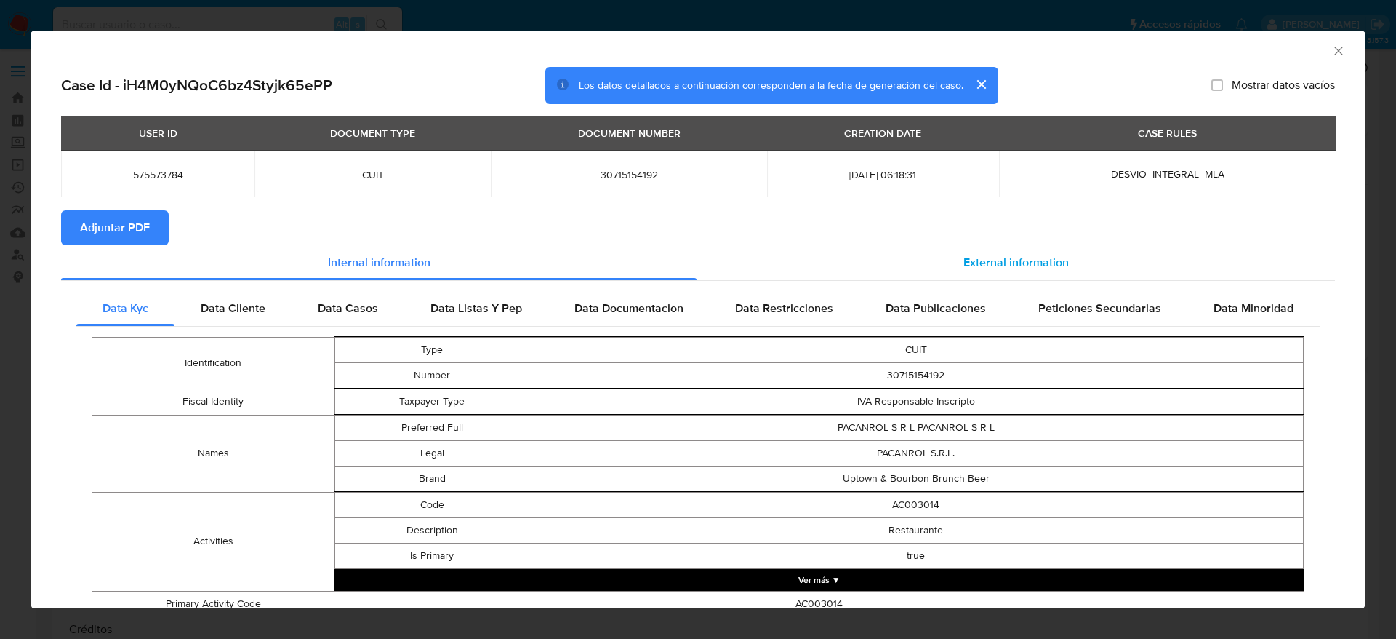
click at [991, 254] on span "External information" at bounding box center [1016, 262] width 105 height 17
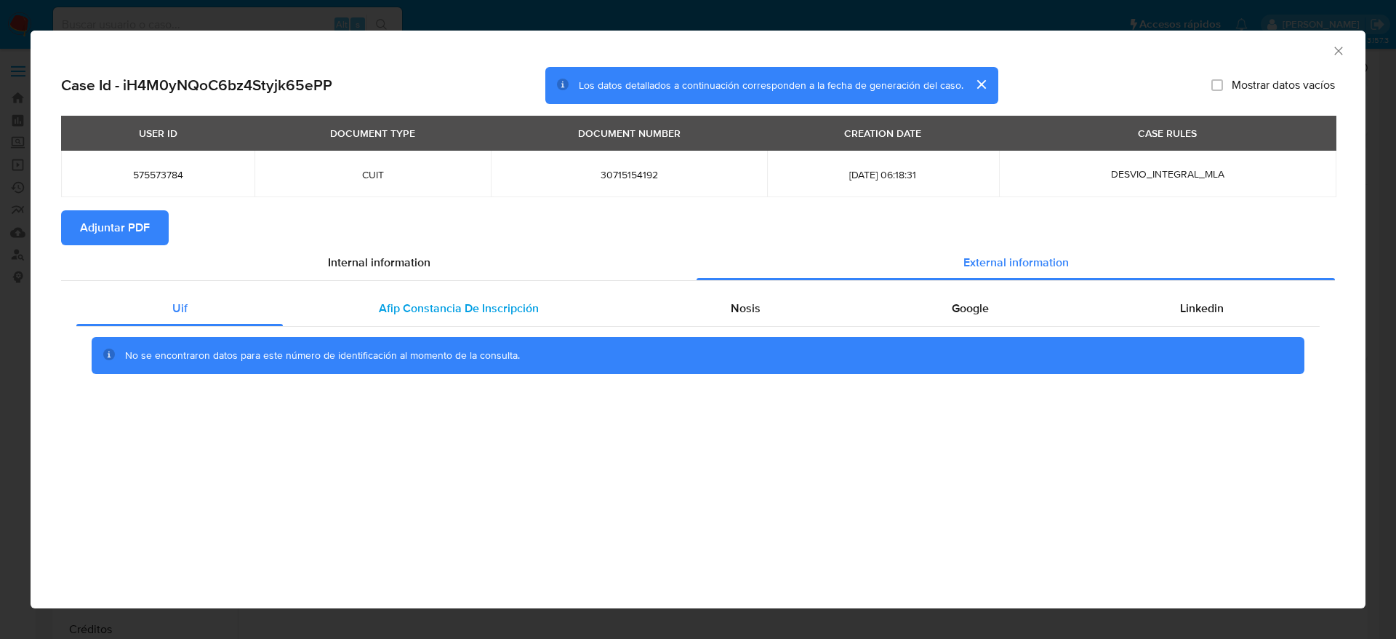
click at [466, 303] on span "Afip Constancia De Inscripción" at bounding box center [459, 308] width 160 height 17
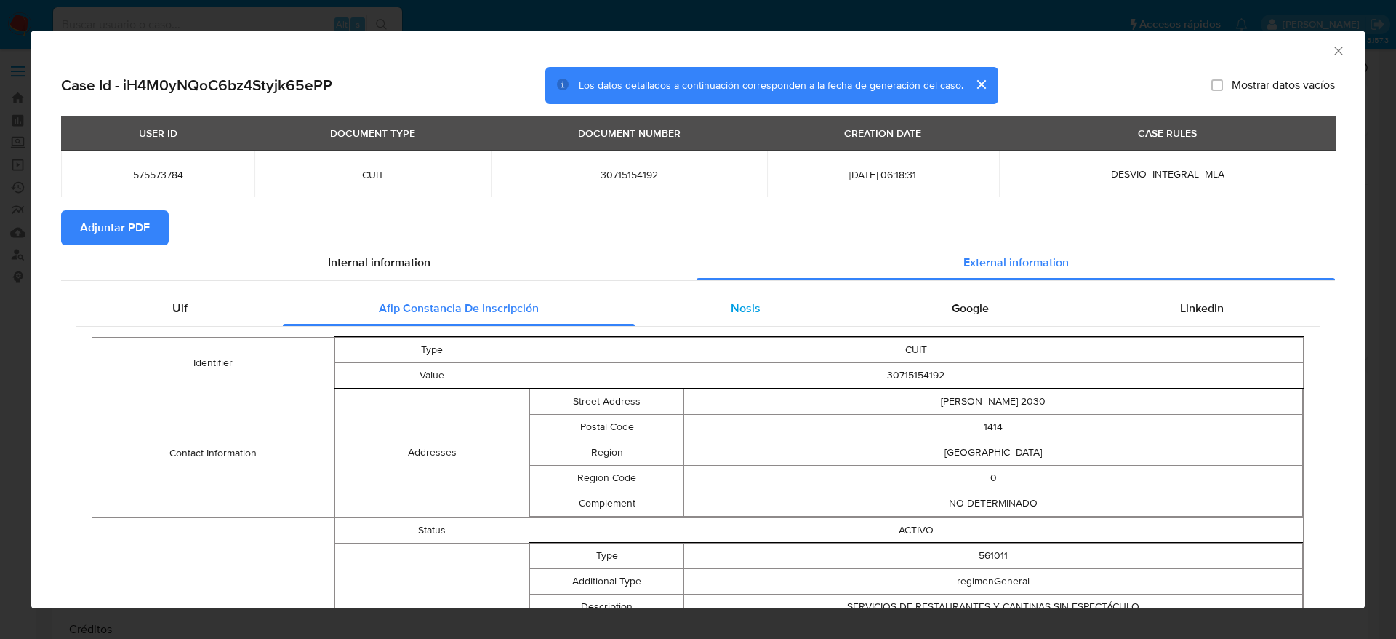
click at [738, 316] on div "Nosis" at bounding box center [745, 308] width 221 height 35
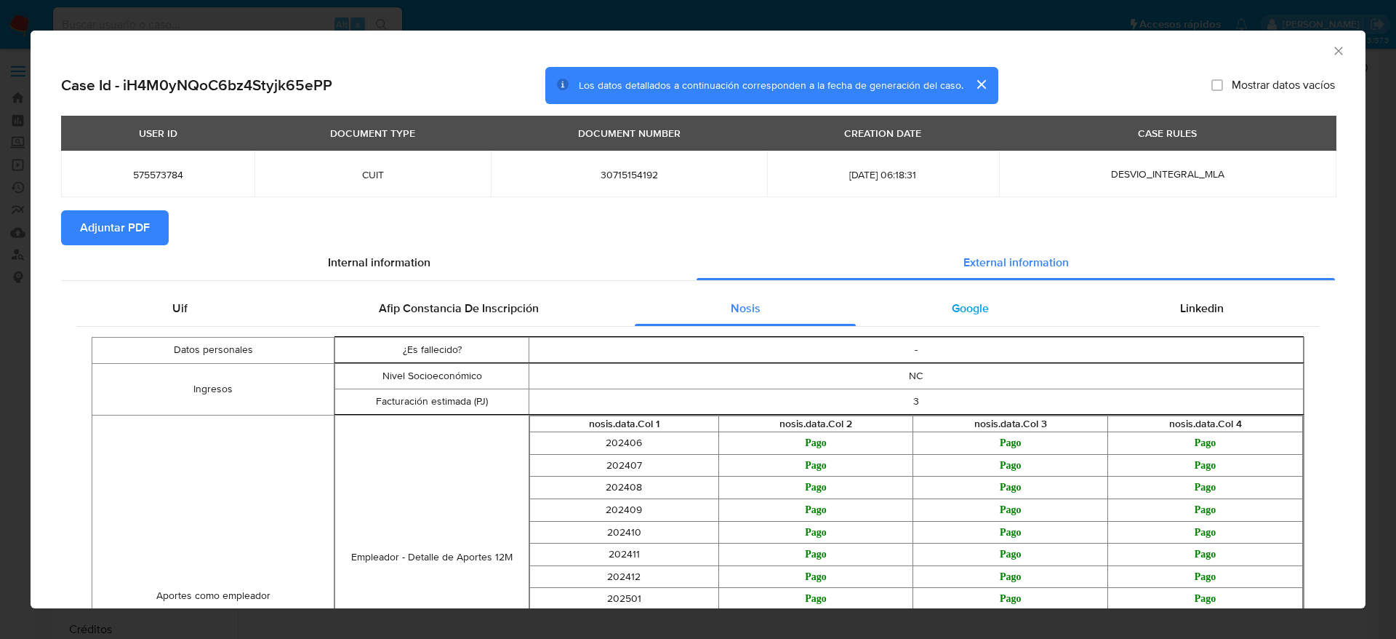
click at [944, 316] on div "Google" at bounding box center [970, 308] width 228 height 35
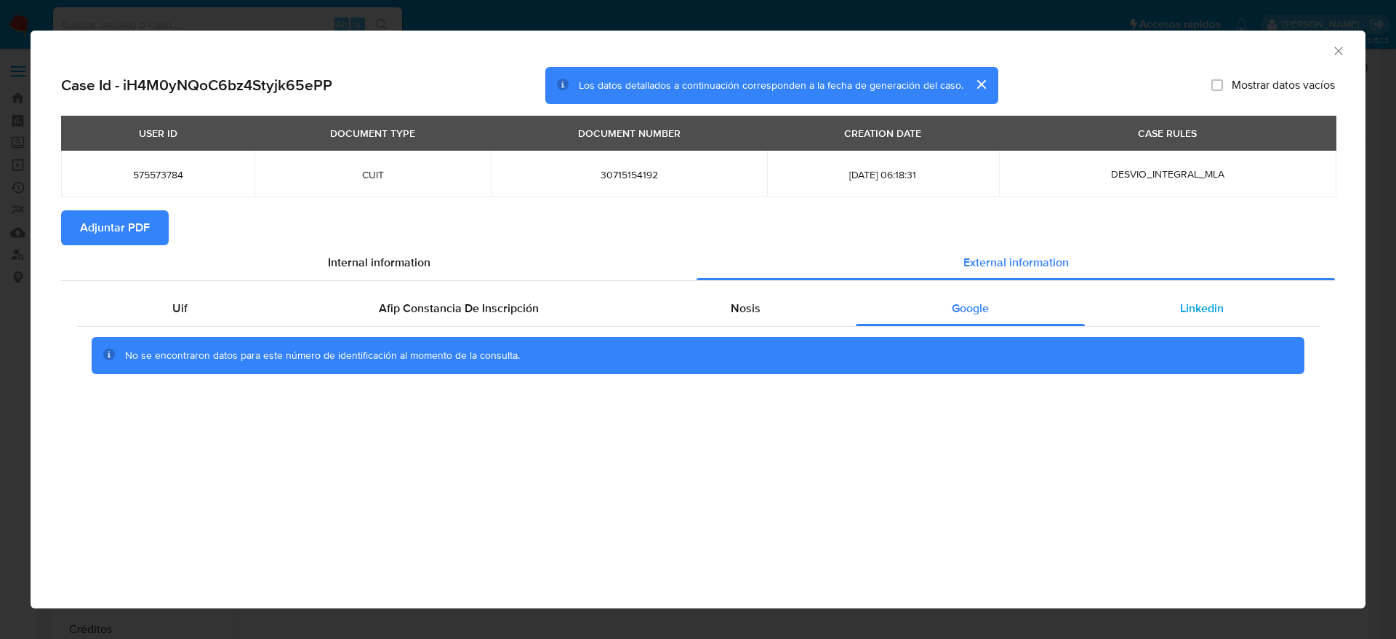
click at [1191, 312] on span "Linkedin" at bounding box center [1202, 308] width 44 height 17
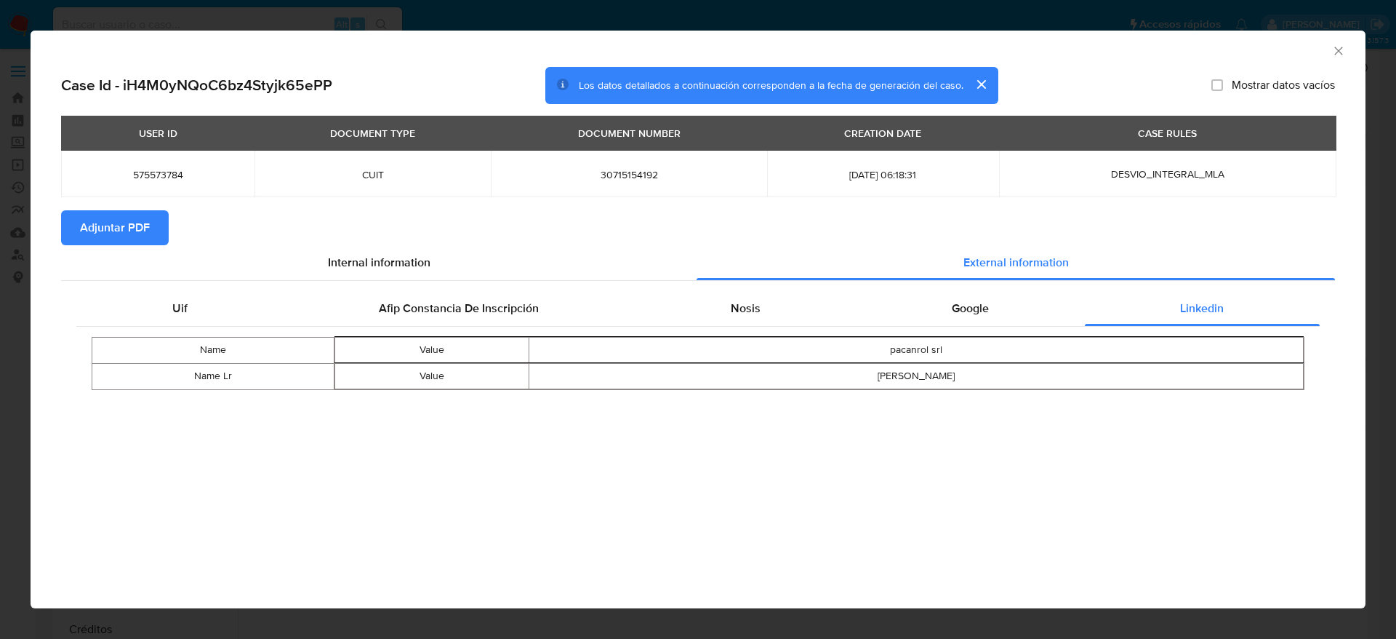
click at [130, 224] on span "Adjuntar PDF" at bounding box center [115, 228] width 70 height 32
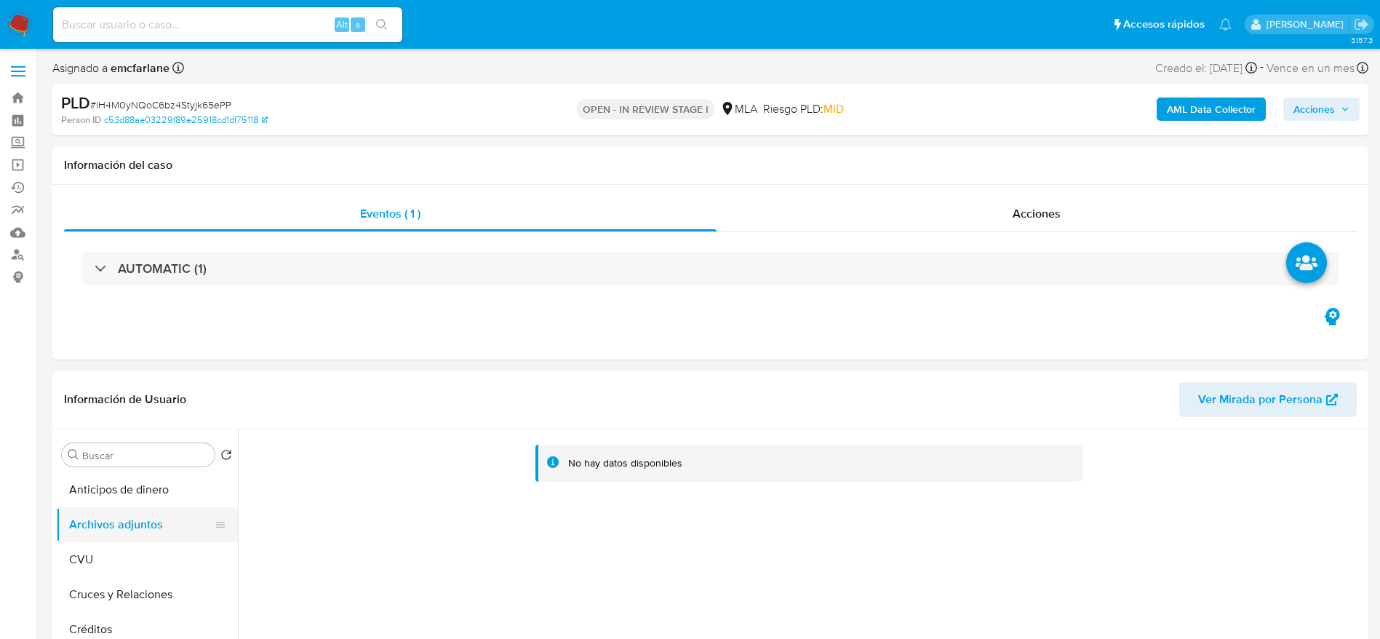
drag, startPoint x: 113, startPoint y: 564, endPoint x: 111, endPoint y: 519, distance: 45.9
click at [109, 553] on button "CVU" at bounding box center [147, 559] width 182 height 35
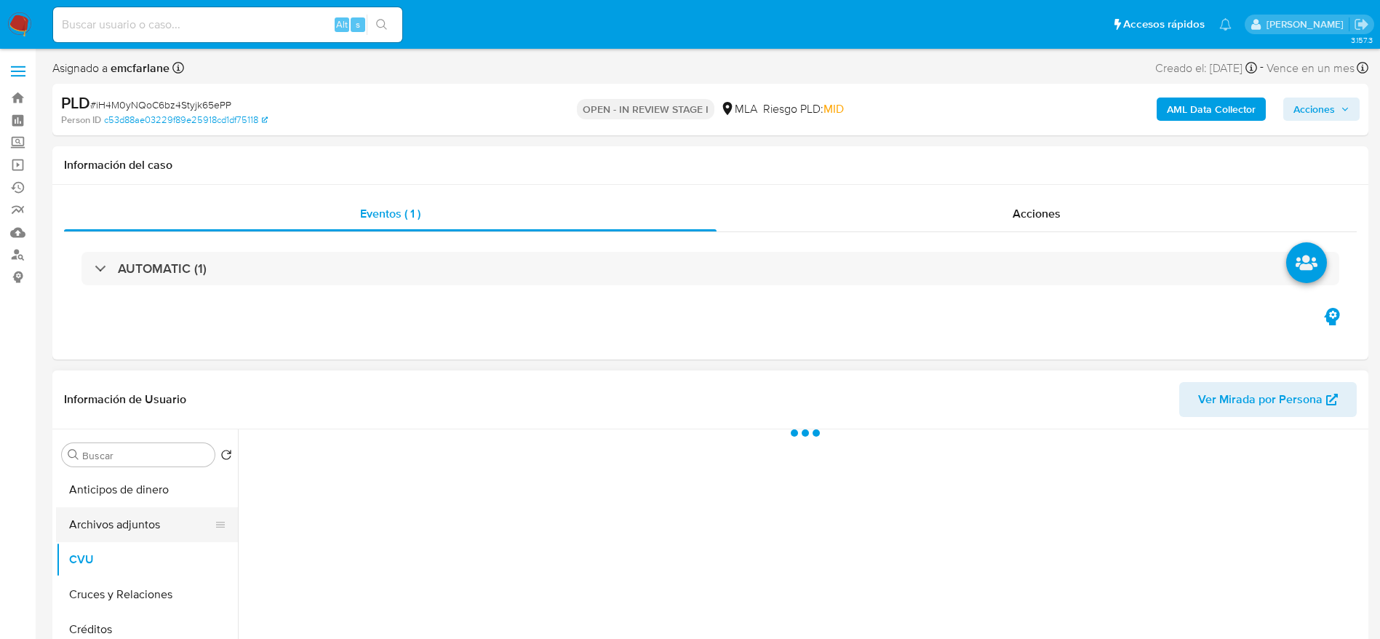
drag, startPoint x: 111, startPoint y: 515, endPoint x: 289, endPoint y: 529, distance: 178.0
click at [111, 516] on button "Archivos adjuntos" at bounding box center [147, 524] width 182 height 35
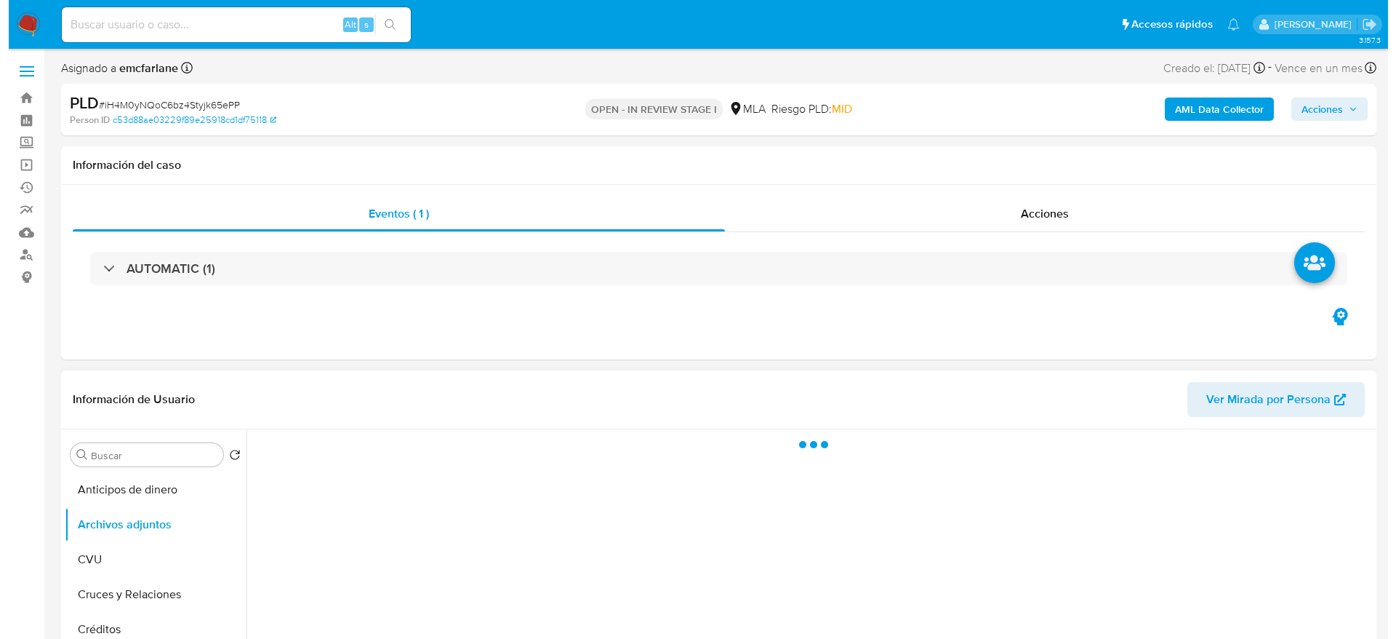
scroll to position [218, 0]
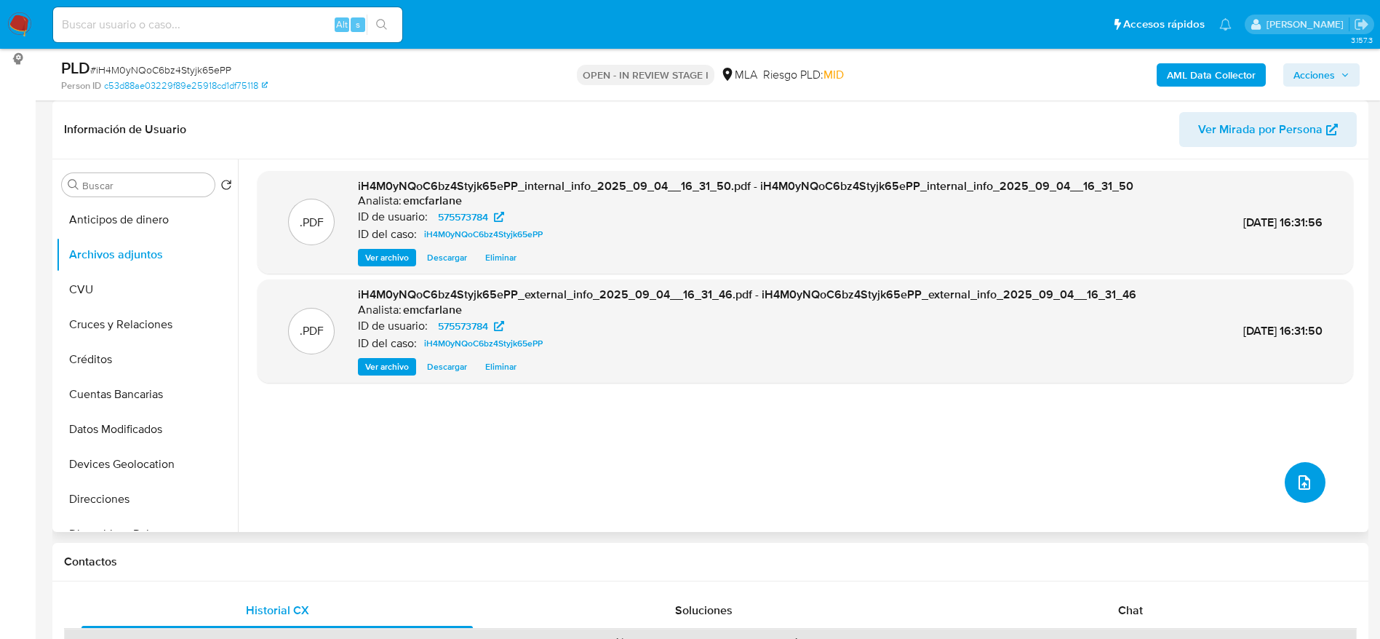
click at [1298, 479] on icon "upload-file" at bounding box center [1304, 482] width 12 height 15
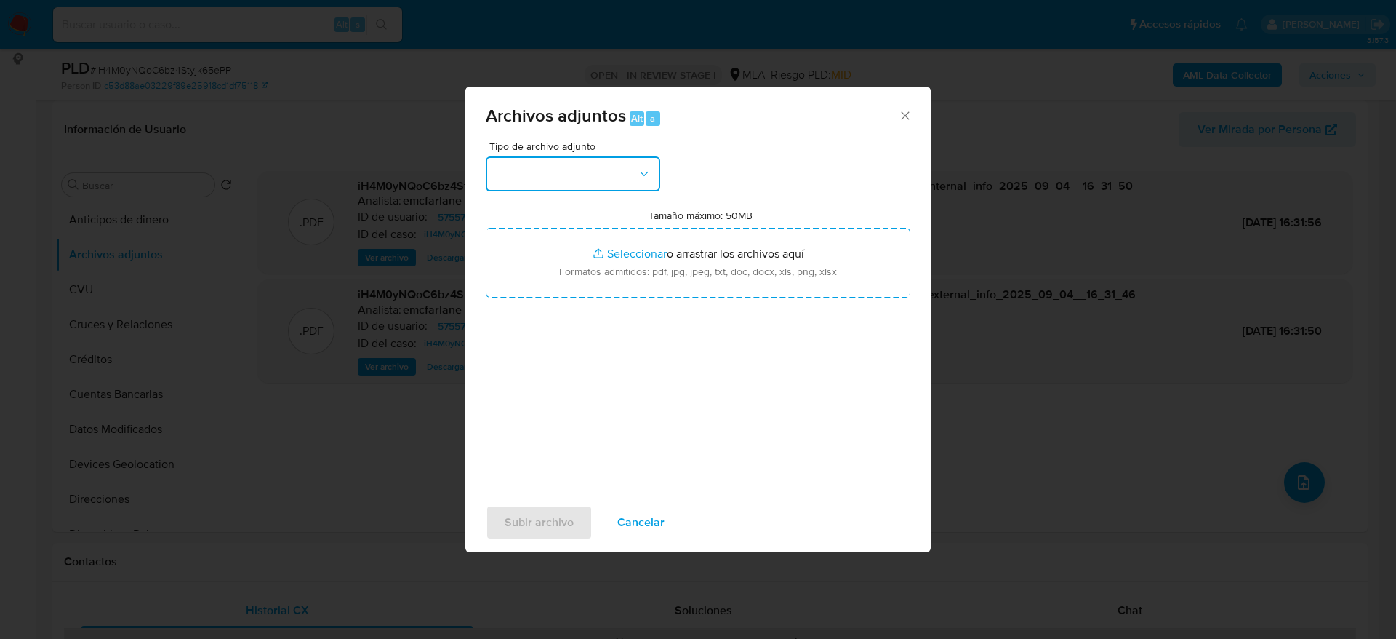
drag, startPoint x: 591, startPoint y: 168, endPoint x: 592, endPoint y: 183, distance: 15.3
click at [591, 169] on button "button" at bounding box center [573, 173] width 175 height 35
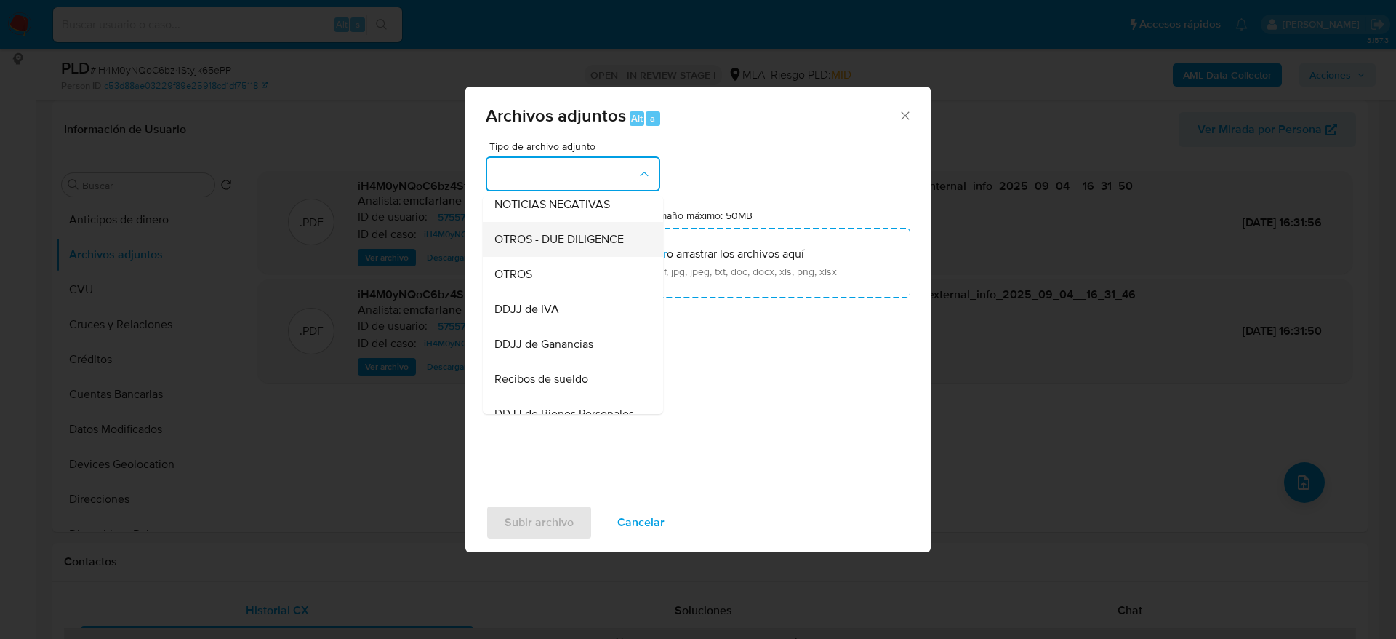
click at [536, 257] on div "OTROS - DUE DILIGENCE" at bounding box center [569, 239] width 148 height 35
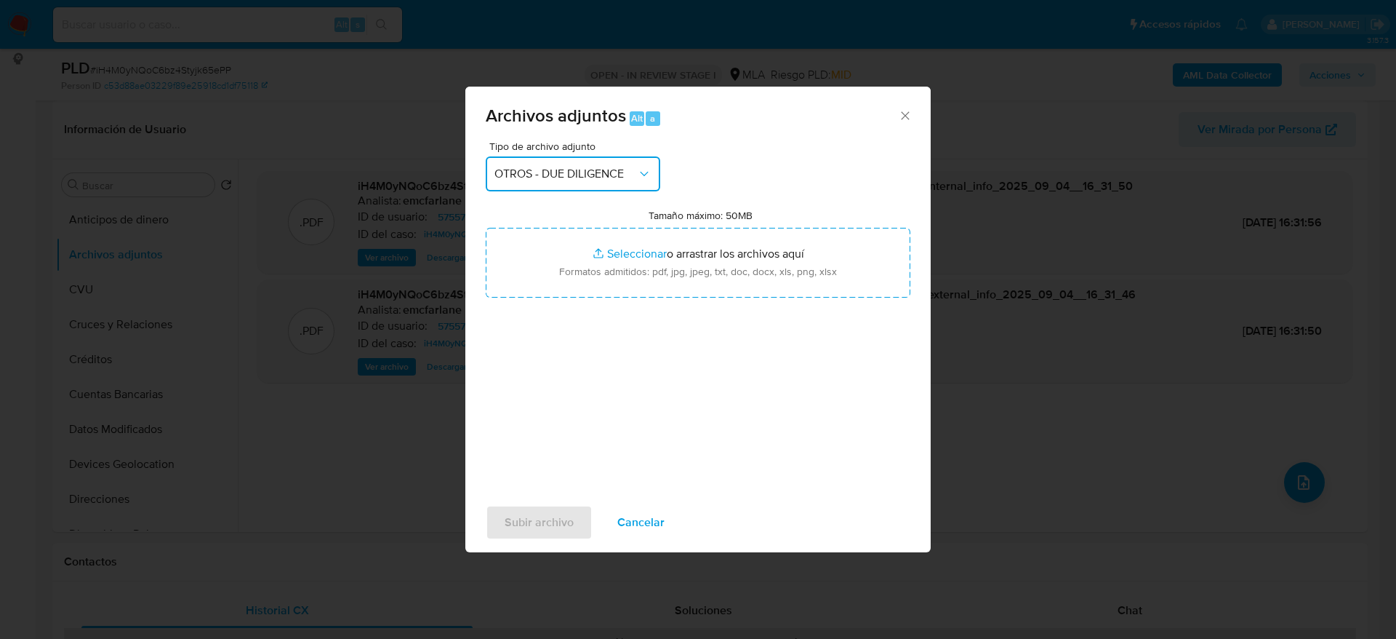
click at [567, 163] on button "OTROS - DUE DILIGENCE" at bounding box center [573, 173] width 175 height 35
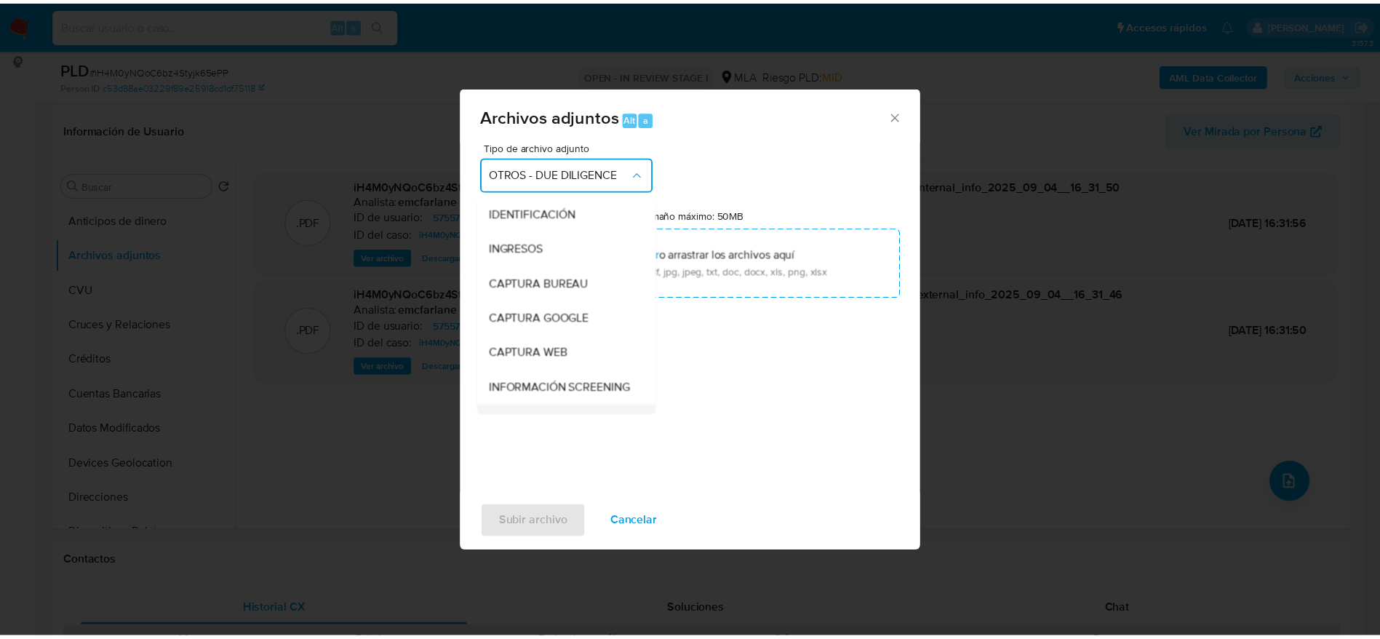
scroll to position [175, 0]
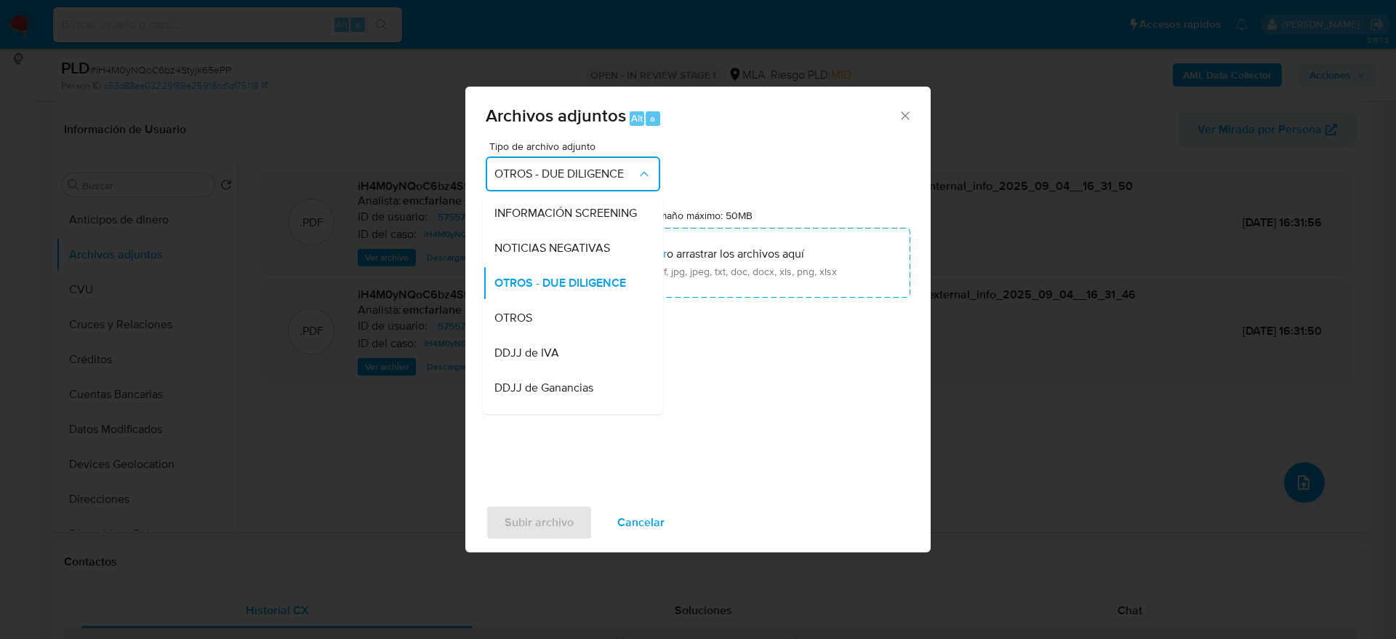
click at [526, 325] on span "OTROS" at bounding box center [514, 318] width 38 height 15
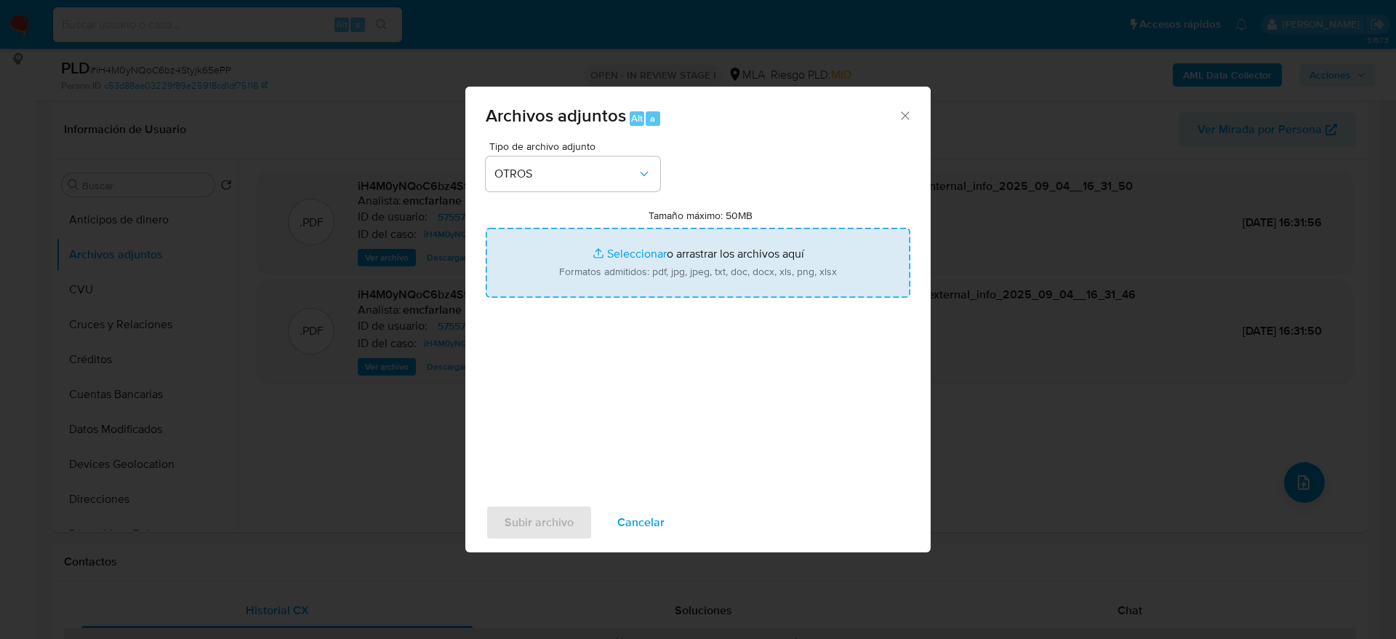
type input "C:\fakepath\Caselog 29rDokKT50g2QNrlL535nr4t.docx"
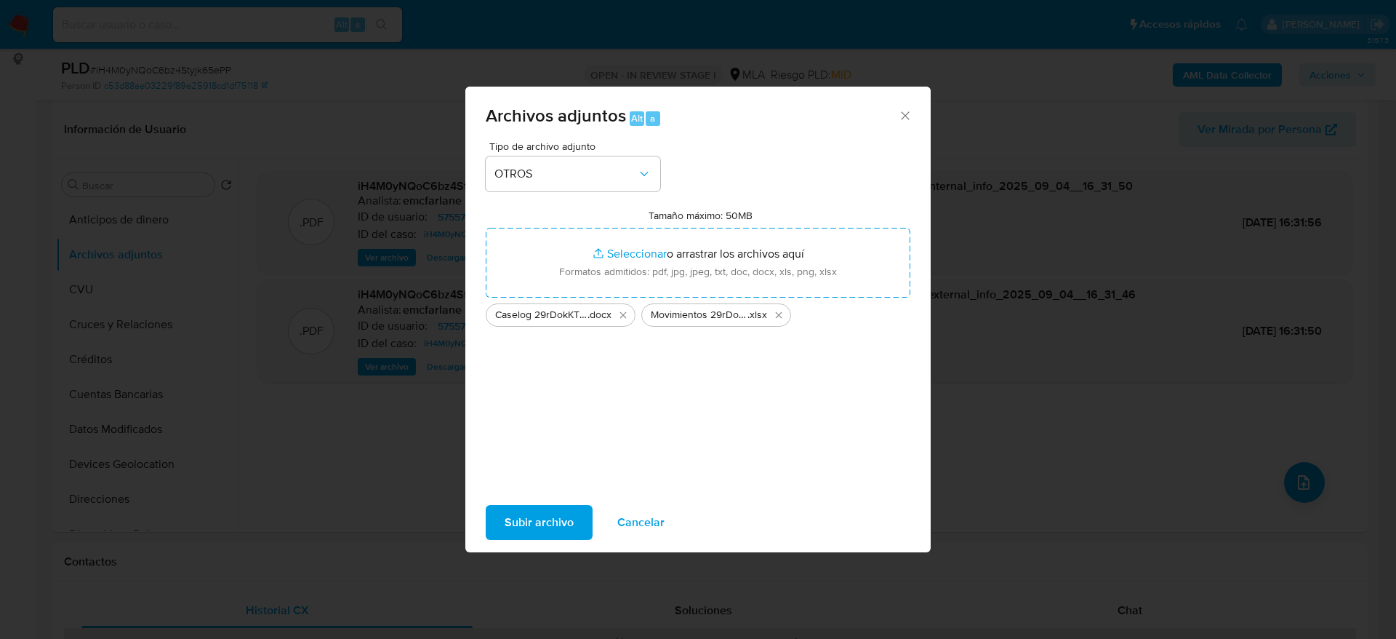
click at [555, 513] on span "Subir archivo" at bounding box center [539, 522] width 69 height 32
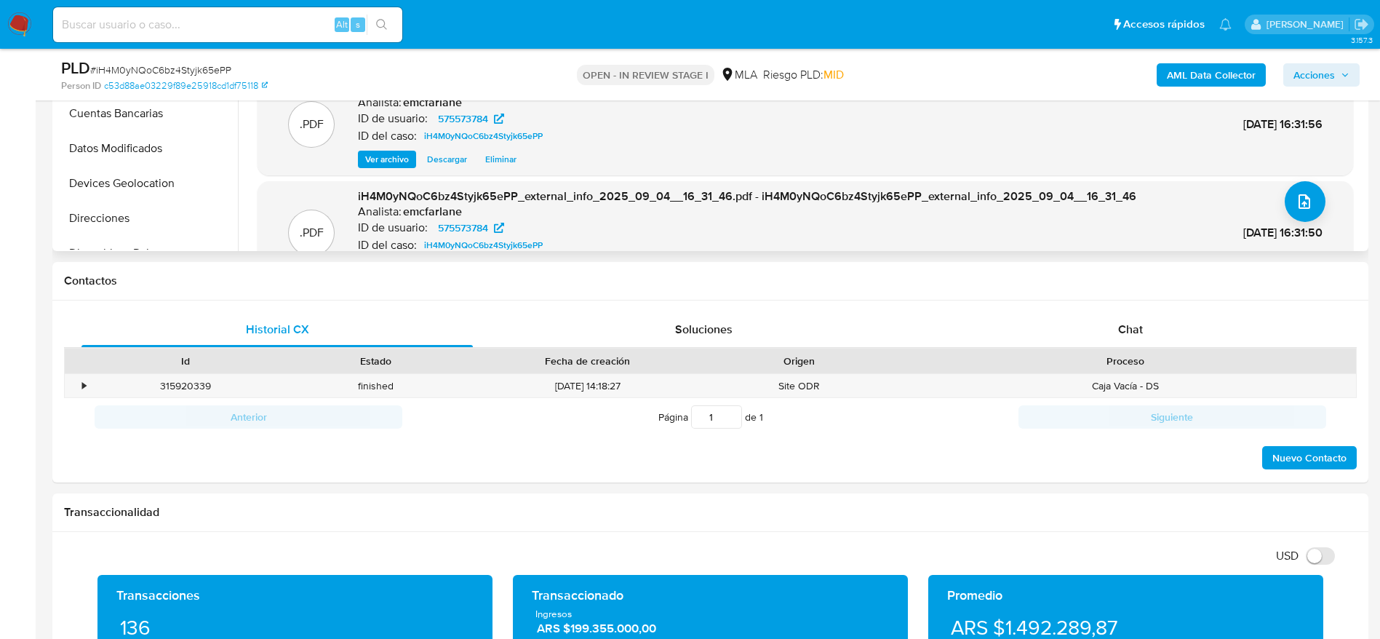
scroll to position [655, 0]
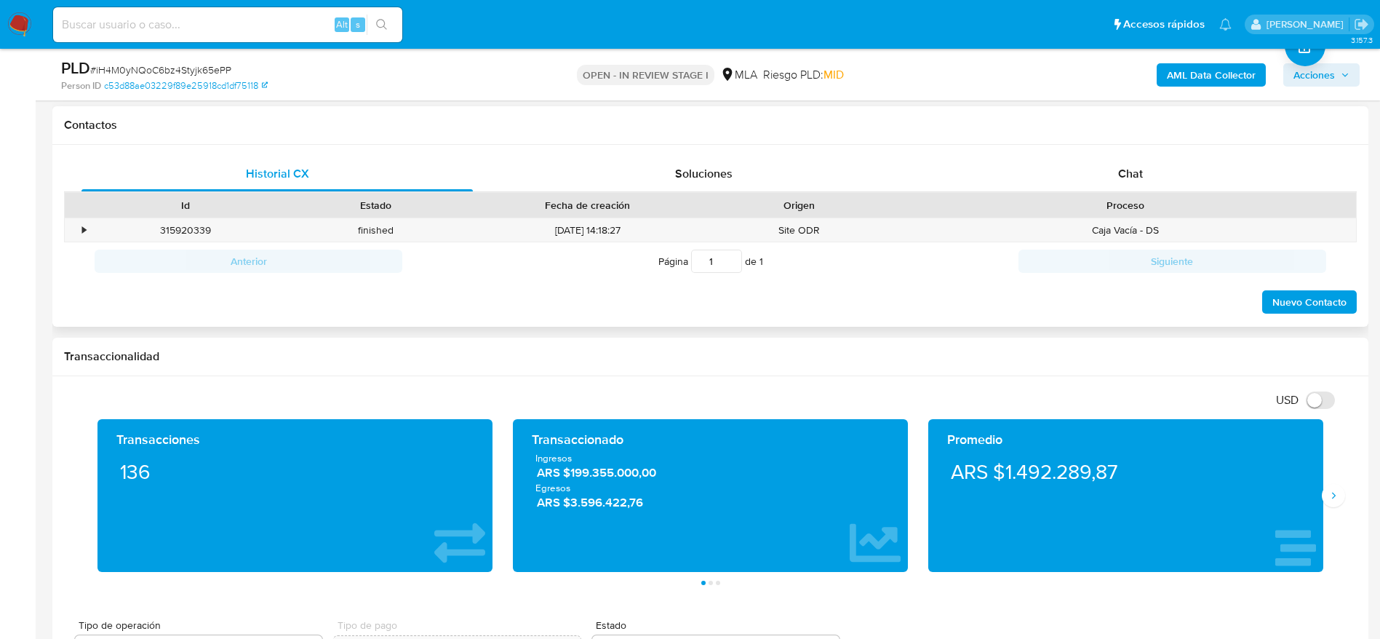
drag, startPoint x: 867, startPoint y: 161, endPoint x: 881, endPoint y: 145, distance: 21.6
click at [867, 159] on div "Soluciones" at bounding box center [703, 173] width 391 height 35
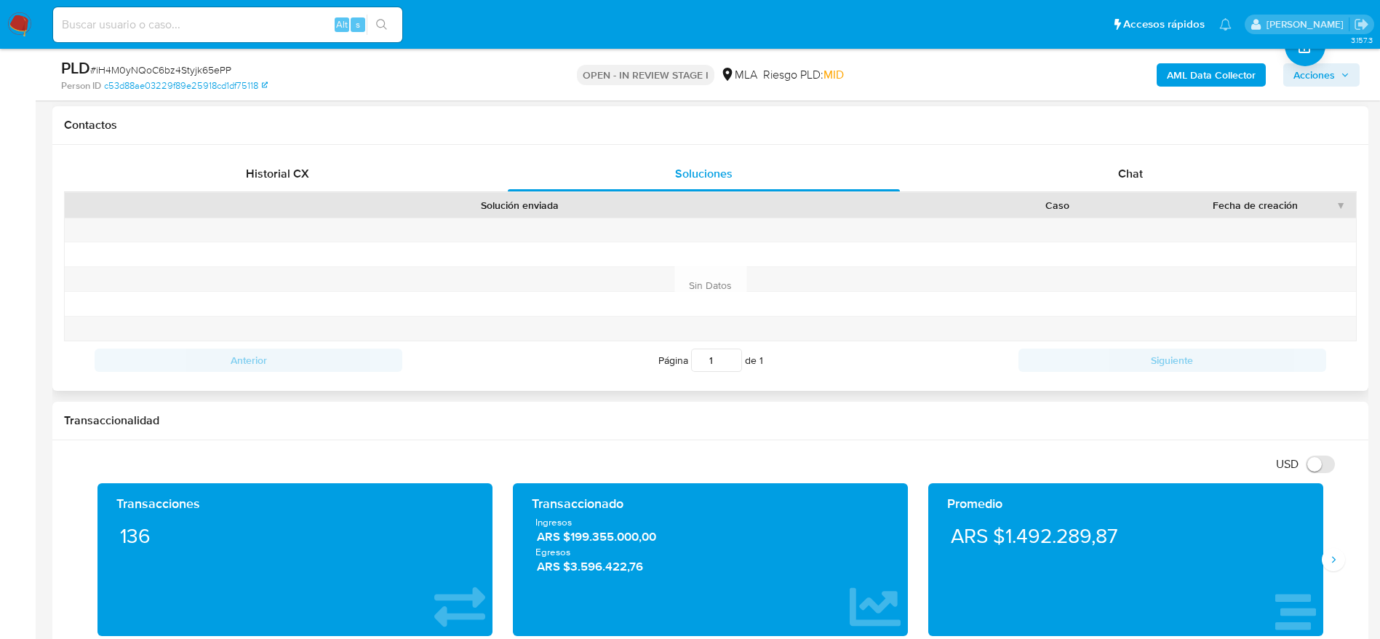
drag, startPoint x: 898, startPoint y: 133, endPoint x: 983, endPoint y: 168, distance: 92.0
click at [899, 133] on div "Contactos" at bounding box center [710, 125] width 1316 height 39
click at [1092, 183] on div "Chat" at bounding box center [1130, 173] width 391 height 35
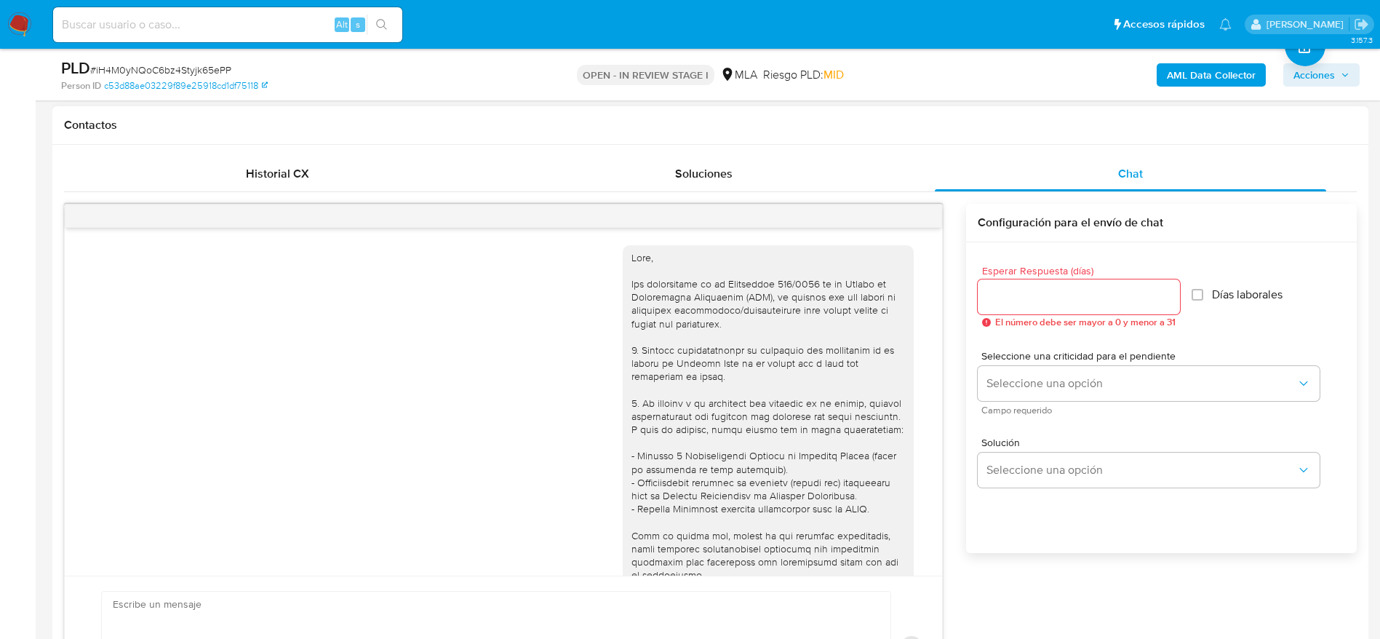
scroll to position [971, 0]
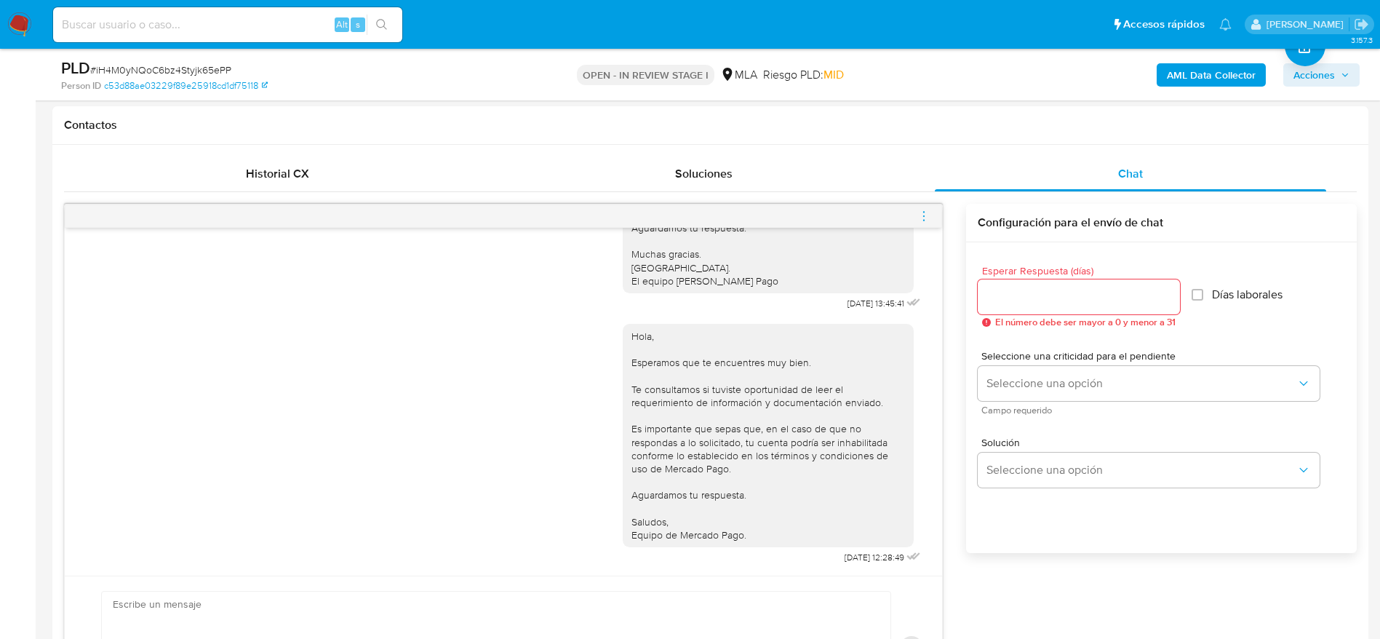
click at [928, 208] on span "menu-action" at bounding box center [923, 216] width 13 height 35
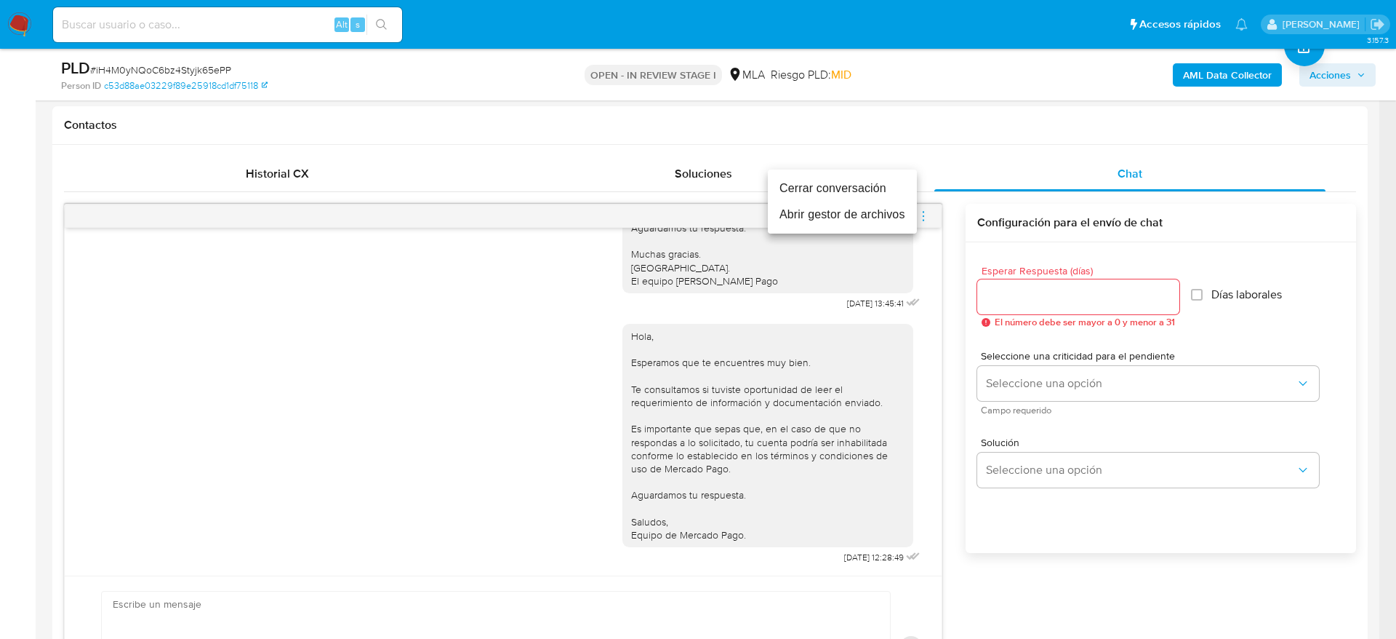
click at [876, 185] on li "Cerrar conversación" at bounding box center [842, 188] width 149 height 26
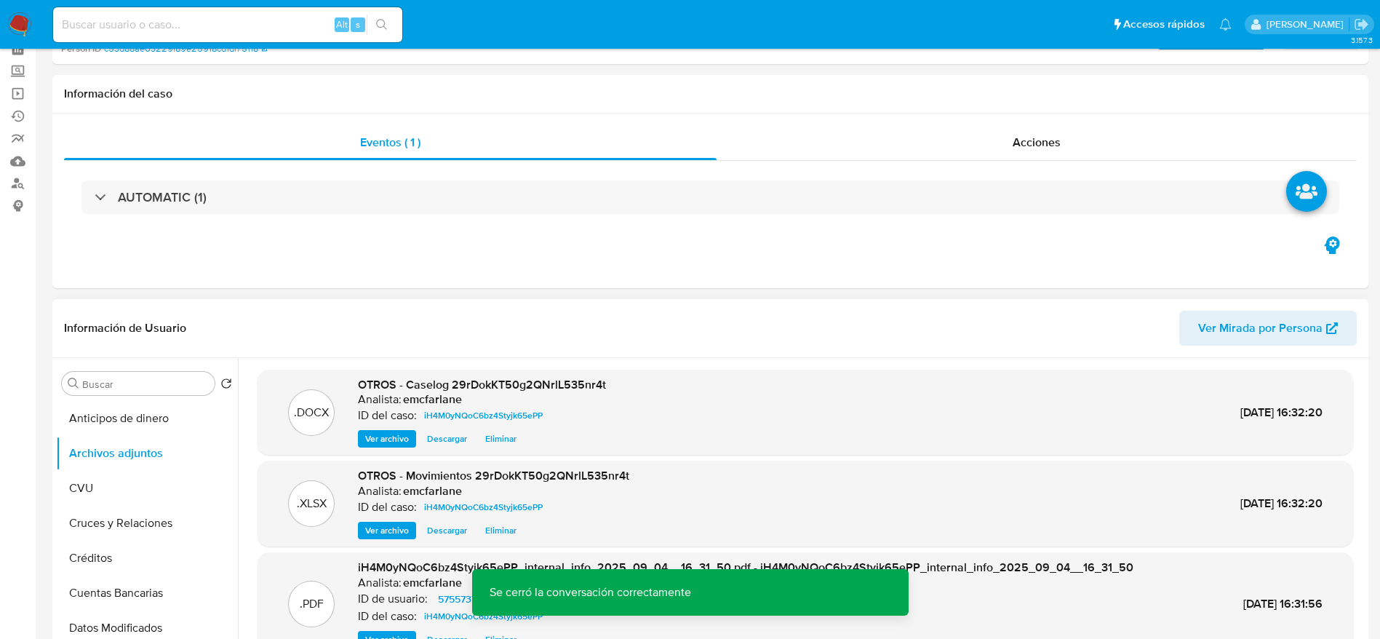
scroll to position [0, 0]
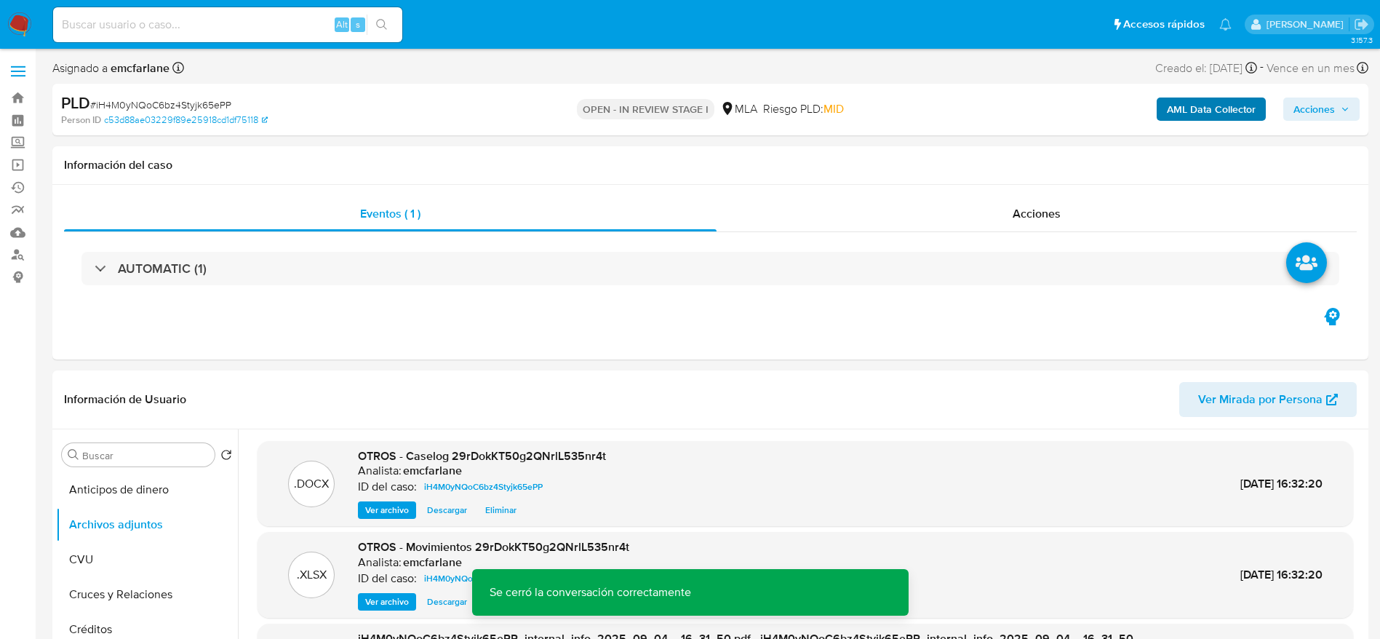
drag, startPoint x: 1308, startPoint y: 116, endPoint x: 1232, endPoint y: 120, distance: 75.8
click at [1308, 116] on span "Acciones" at bounding box center [1313, 108] width 41 height 23
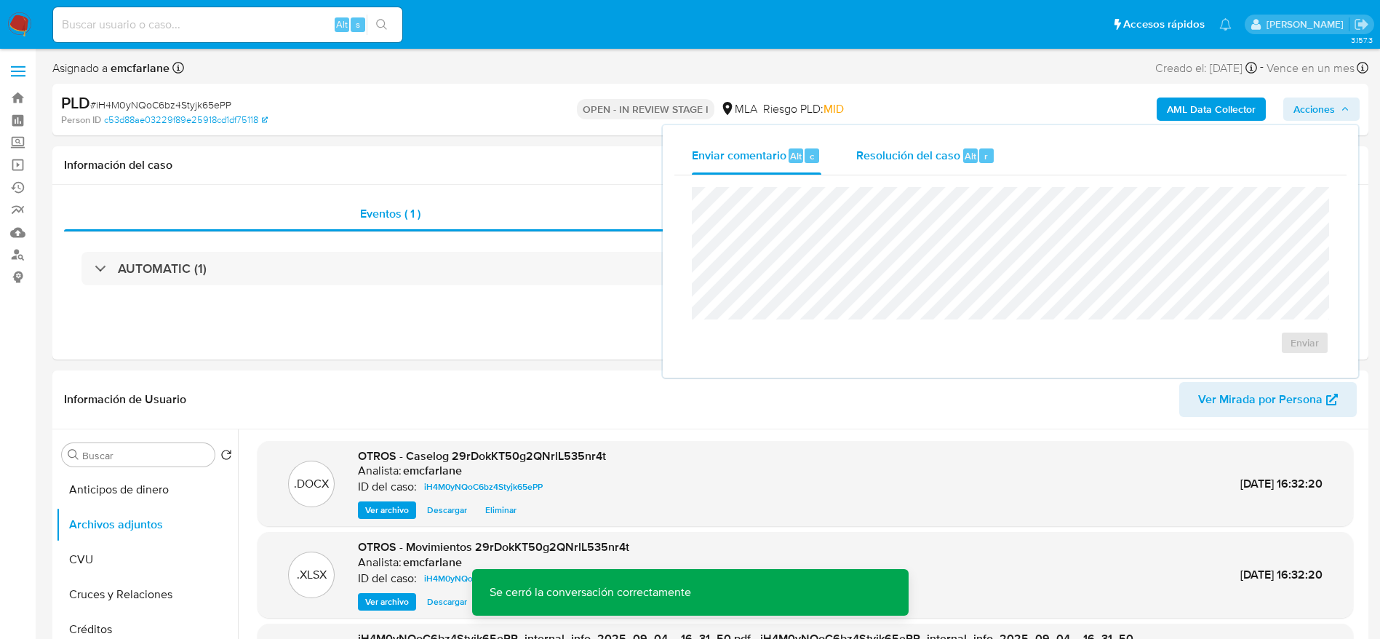
drag, startPoint x: 985, startPoint y: 138, endPoint x: 975, endPoint y: 163, distance: 27.0
click at [985, 141] on div "Resolución del caso Alt r" at bounding box center [925, 156] width 139 height 38
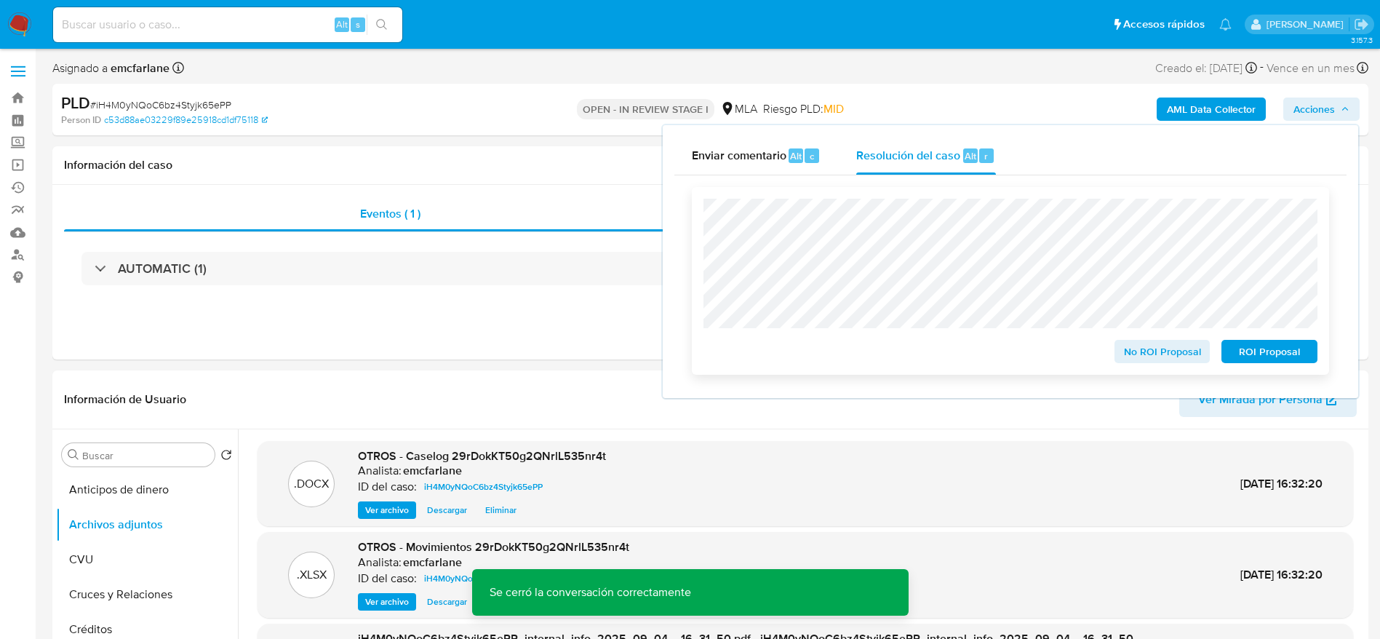
click at [1159, 347] on span "No ROI Proposal" at bounding box center [1162, 351] width 76 height 20
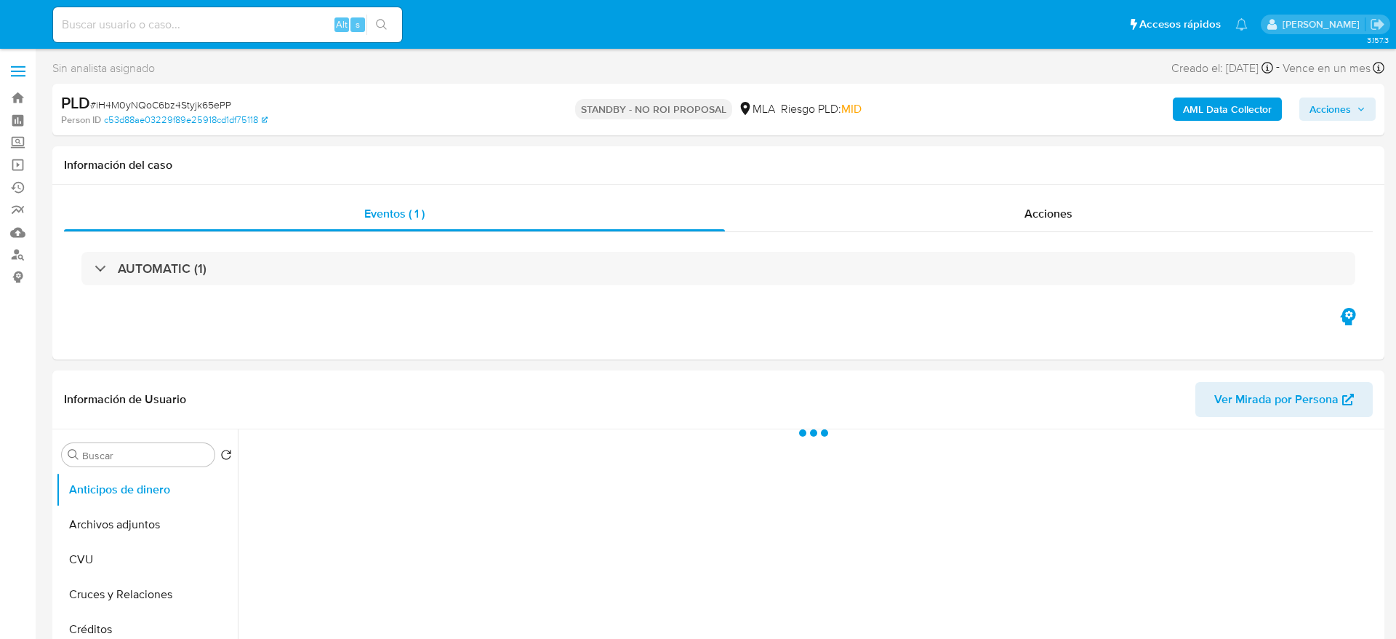
select select "10"
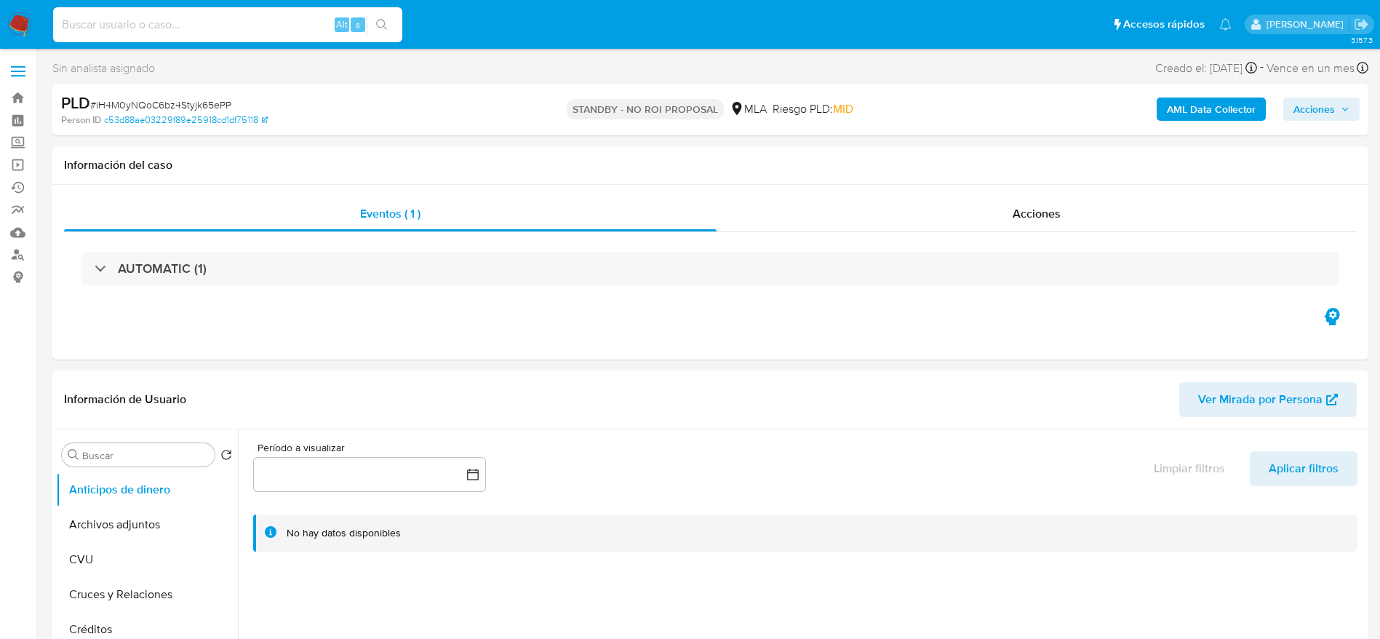
click at [215, 20] on input at bounding box center [227, 24] width 349 height 19
paste input "ZlLs6g87Jv72WTymyWTjoQWO"
type input "ZlLs6g87Jv72WTymyWTjoQWO"
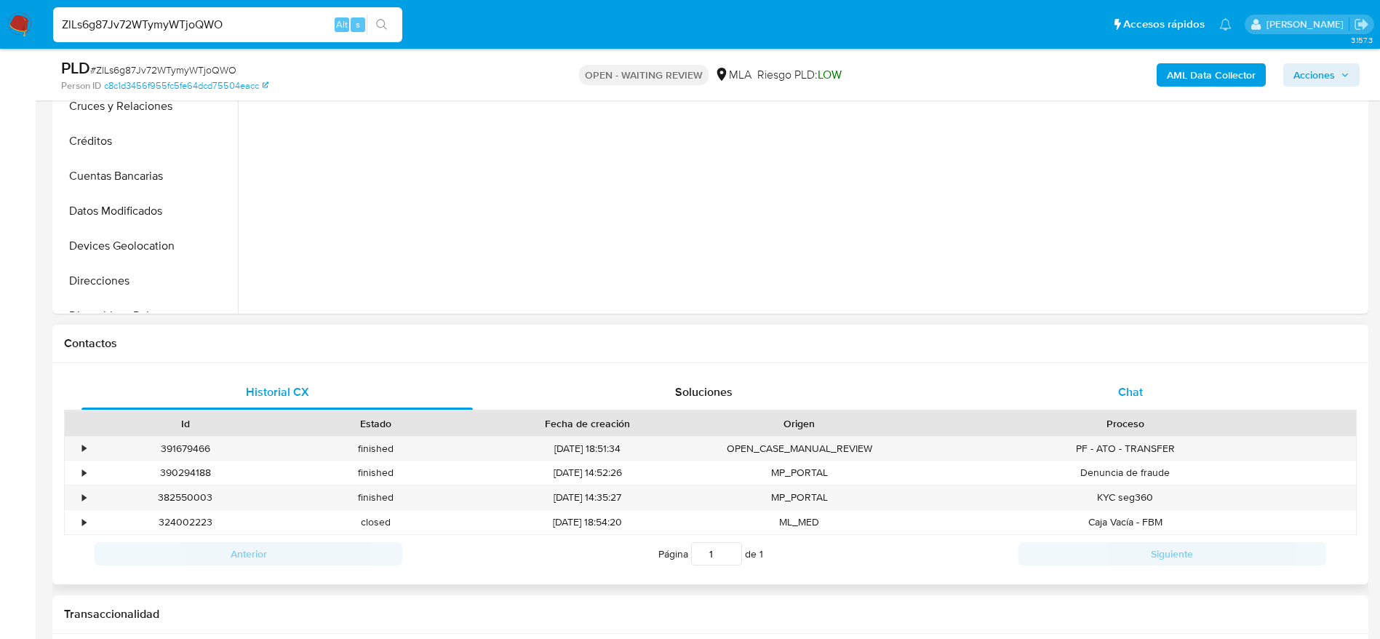
click at [1175, 395] on div "Chat" at bounding box center [1130, 392] width 391 height 35
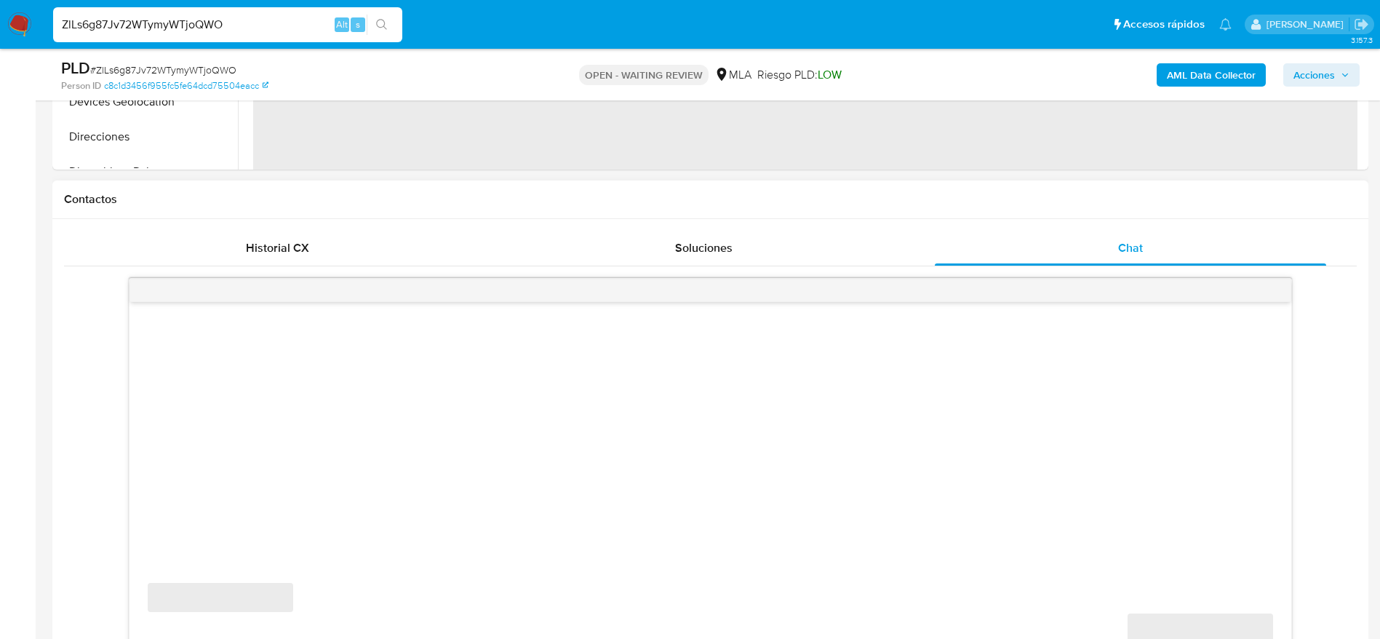
scroll to position [655, 0]
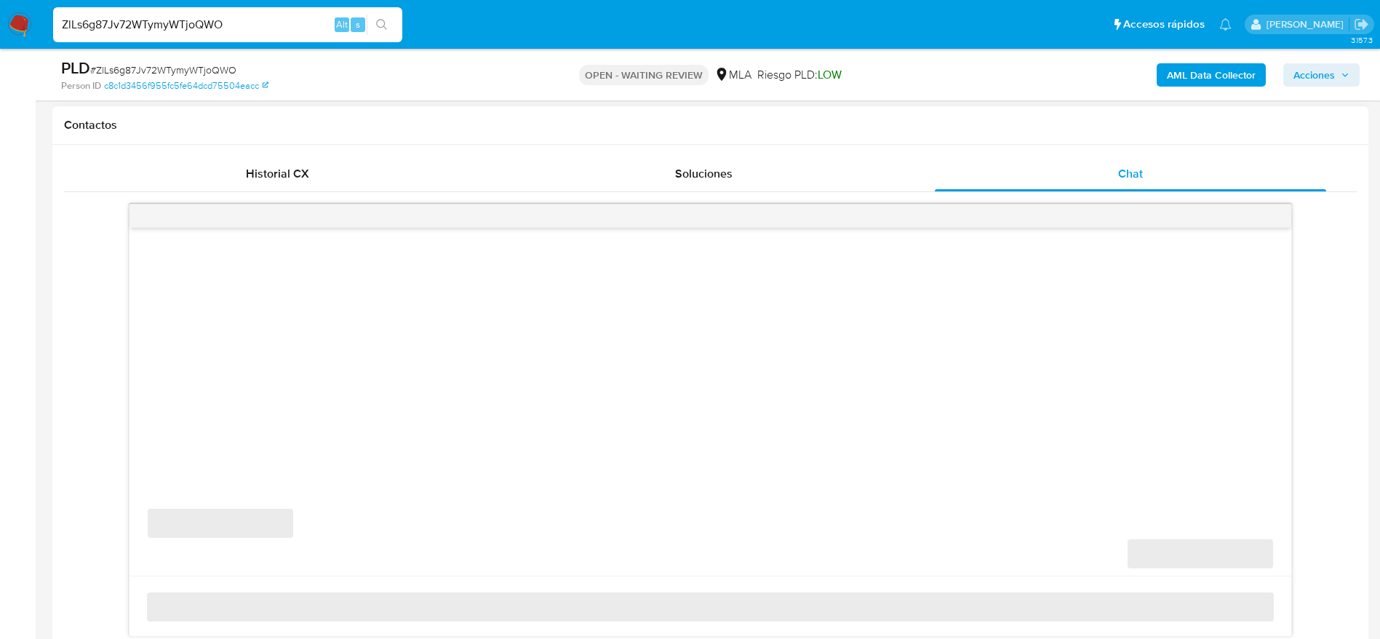
select select "10"
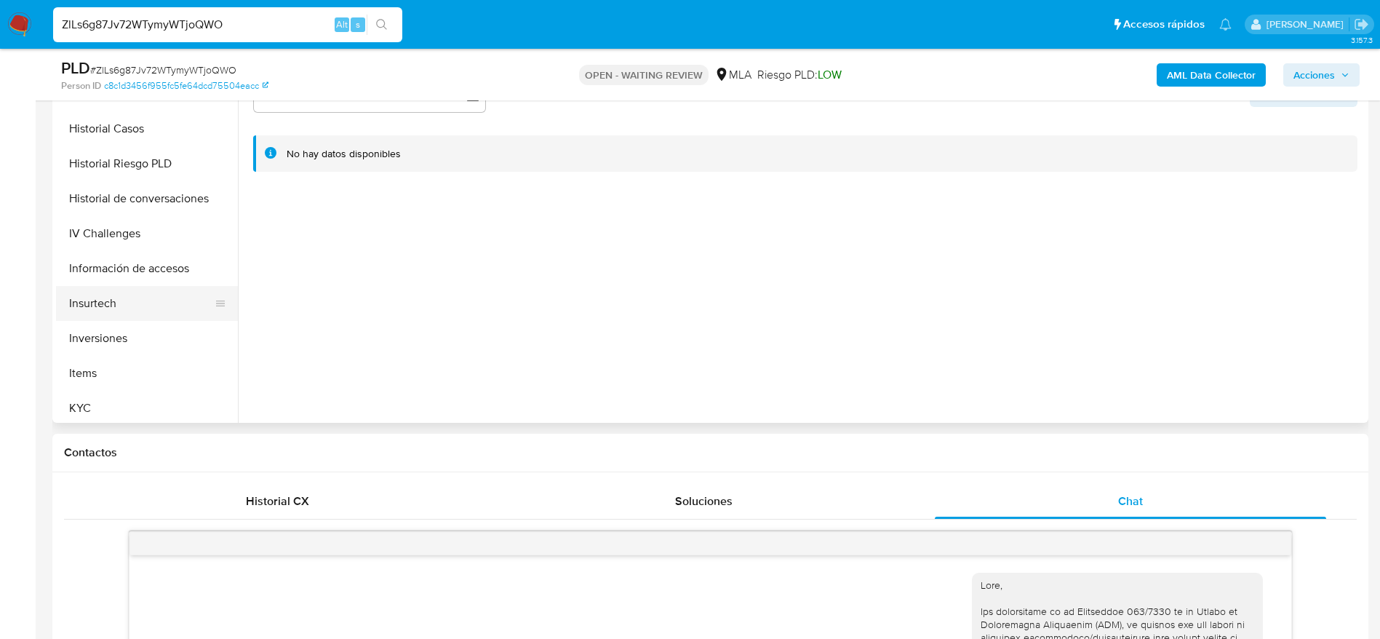
scroll to position [436, 0]
click at [129, 403] on button "KYC" at bounding box center [141, 407] width 170 height 35
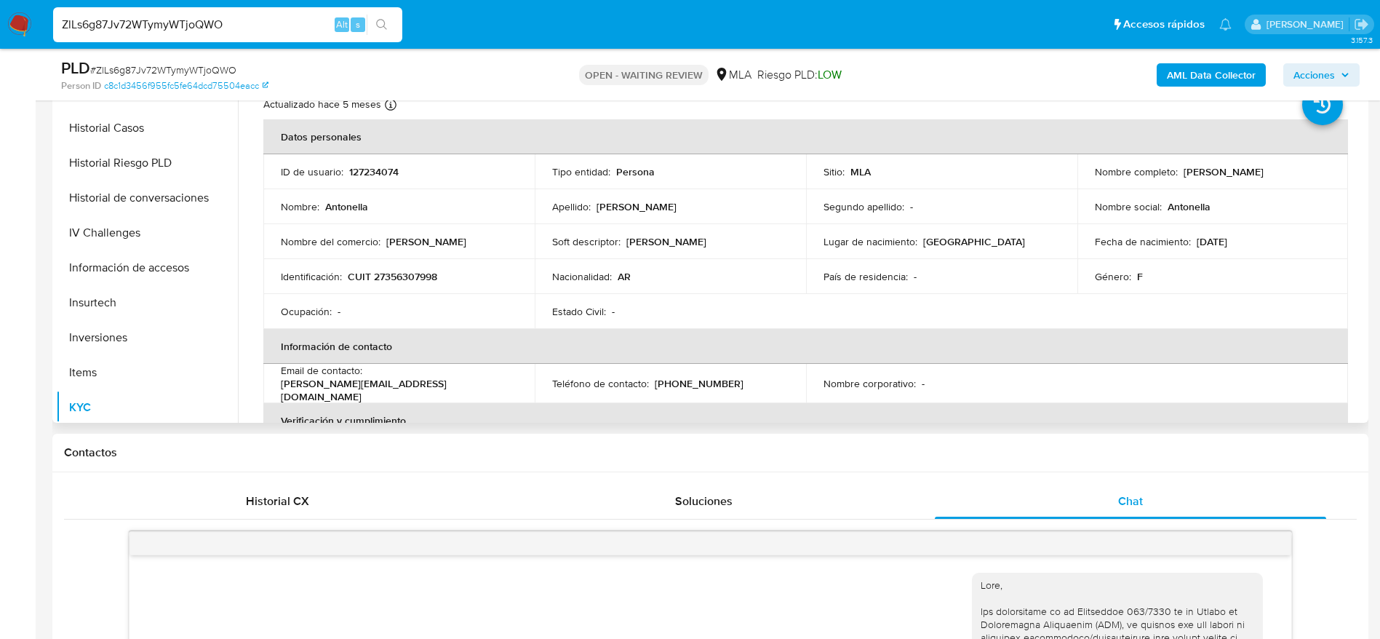
scroll to position [109, 0]
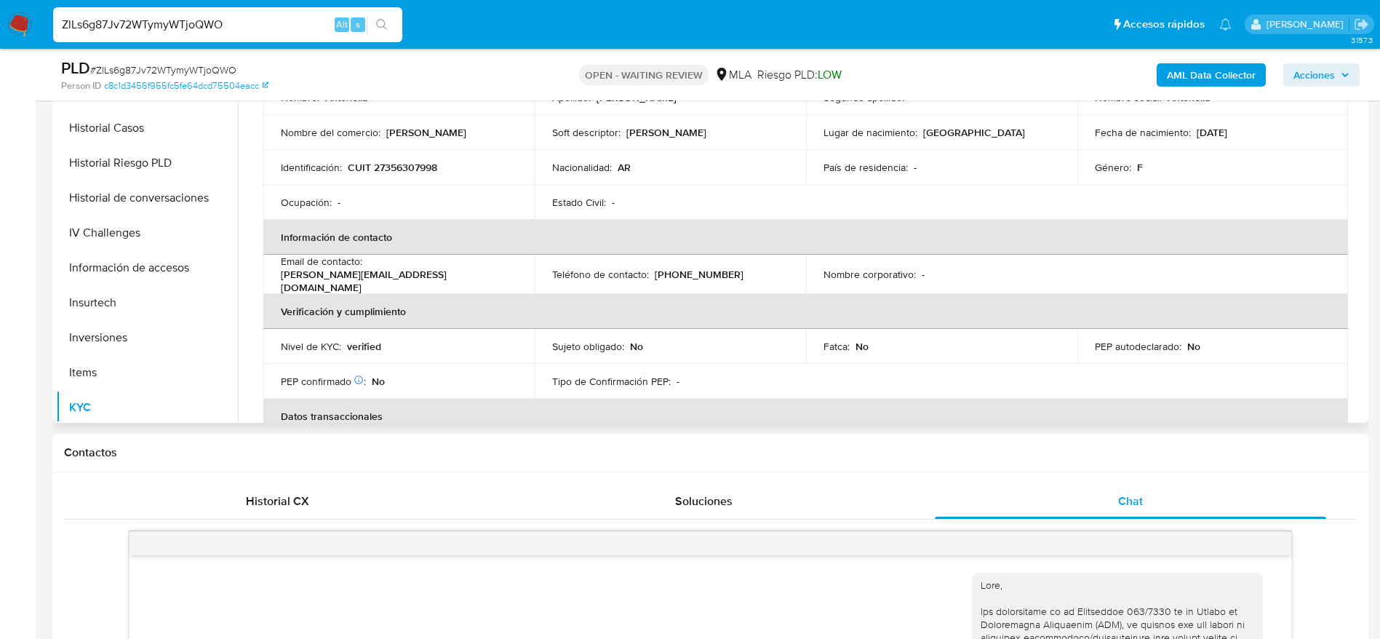
click at [428, 268] on p "[PERSON_NAME][EMAIL_ADDRESS][DOMAIN_NAME]" at bounding box center [396, 281] width 231 height 26
click at [482, 271] on div "Email de contacto : [PERSON_NAME][EMAIL_ADDRESS][DOMAIN_NAME]" at bounding box center [399, 274] width 236 height 39
drag, startPoint x: 455, startPoint y: 281, endPoint x: 367, endPoint y: 274, distance: 88.3
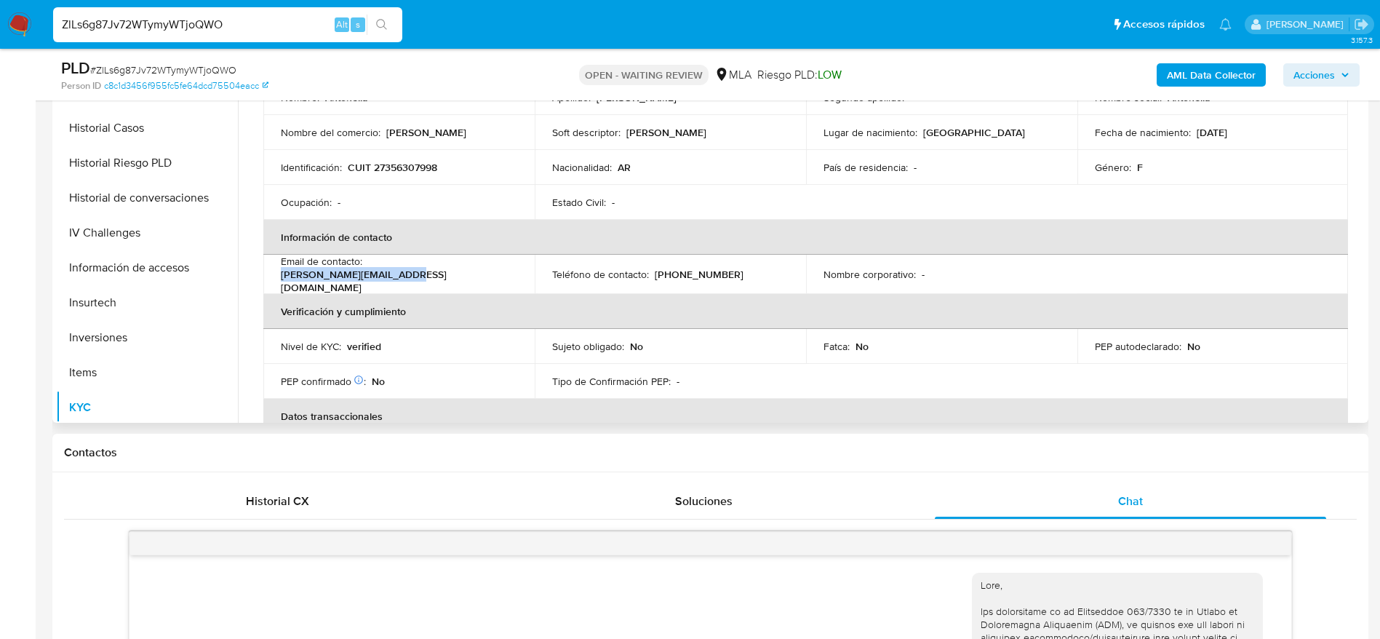
click at [367, 274] on div "Email de contacto : [PERSON_NAME][EMAIL_ADDRESS][DOMAIN_NAME]" at bounding box center [399, 274] width 236 height 39
copy p "[PERSON_NAME][EMAIL_ADDRESS][DOMAIN_NAME]"
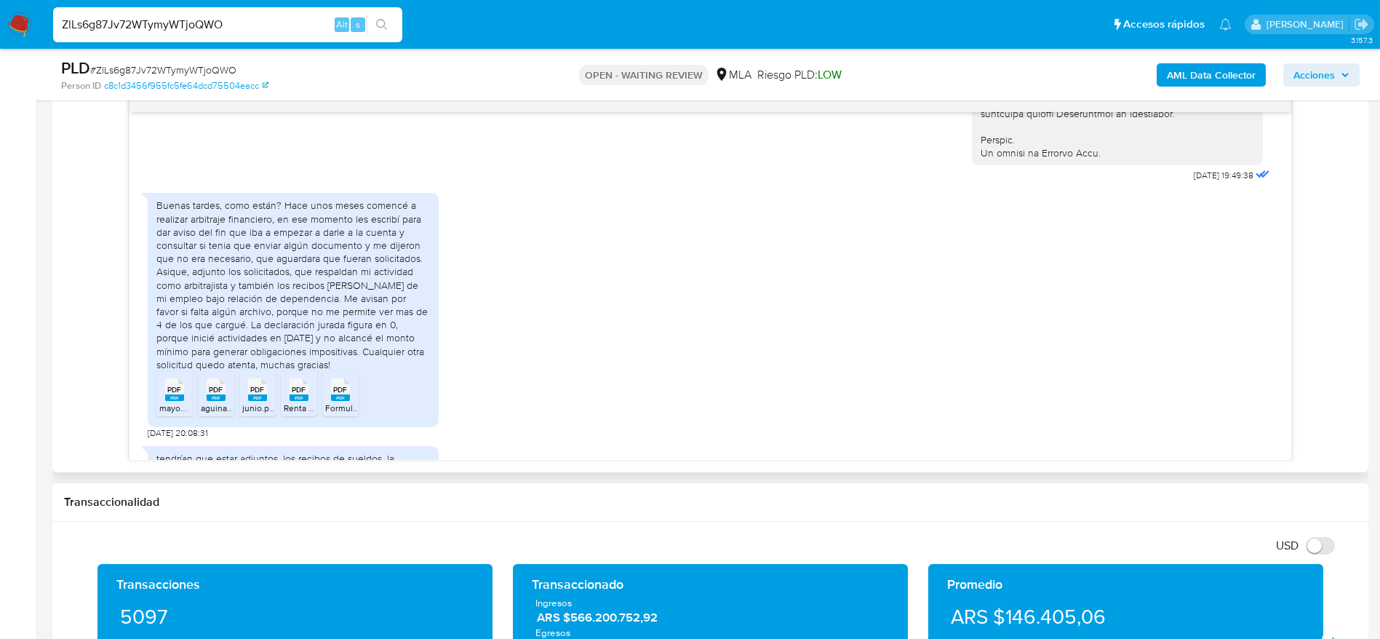
scroll to position [764, 0]
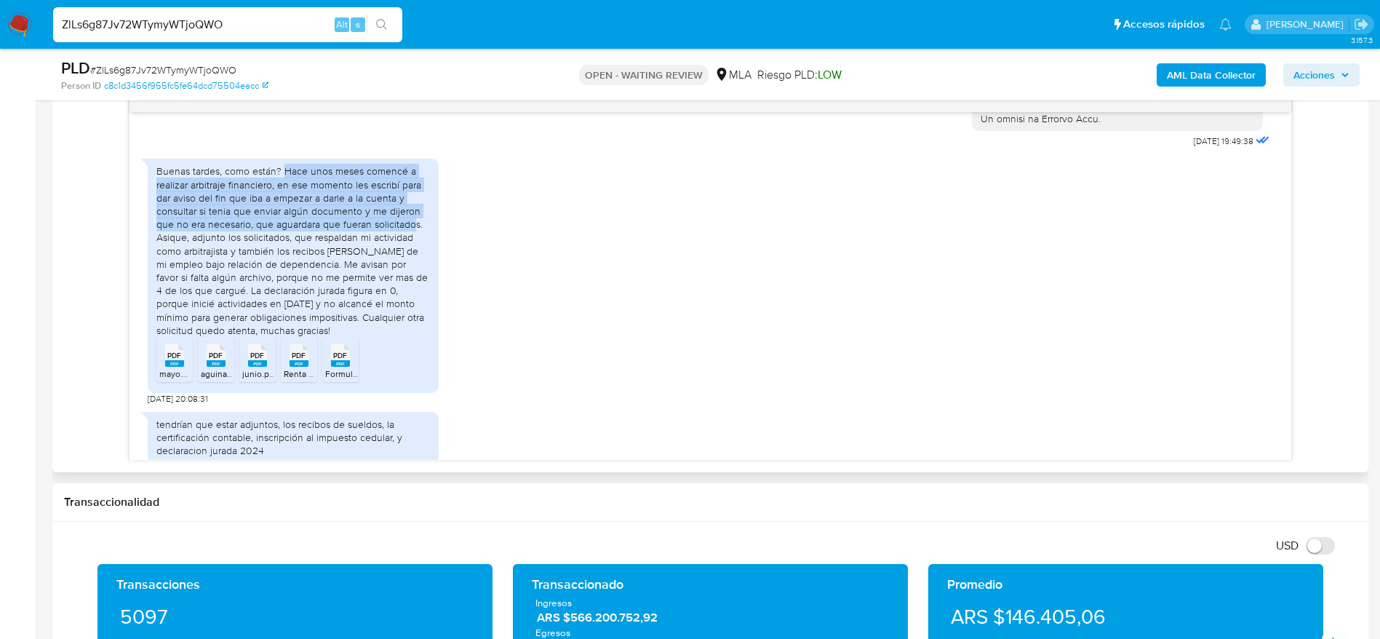
drag, startPoint x: 286, startPoint y: 199, endPoint x: 414, endPoint y: 249, distance: 137.5
click at [414, 249] on div "Buenas tardes, como están? Hace unos meses comencé a realizar arbitraje financi…" at bounding box center [292, 250] width 273 height 172
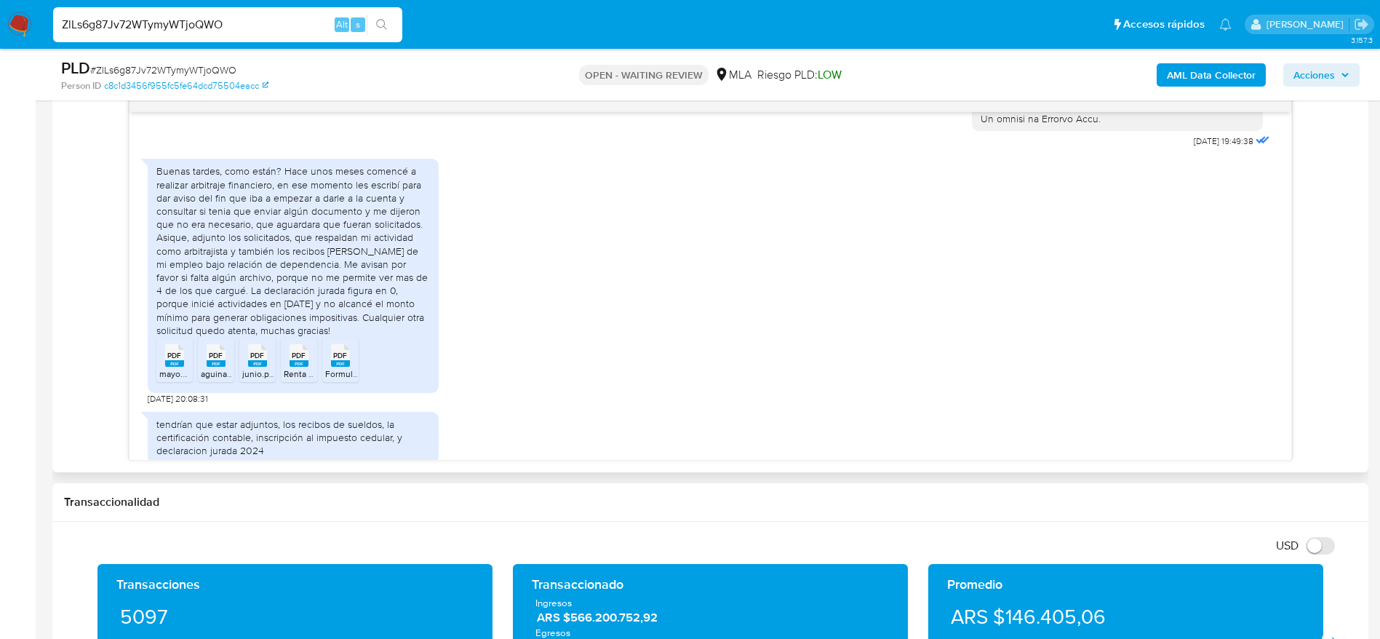
click at [396, 284] on div "Buenas tardes, como están? Hace unos meses comencé a realizar arbitraje financi…" at bounding box center [292, 250] width 273 height 172
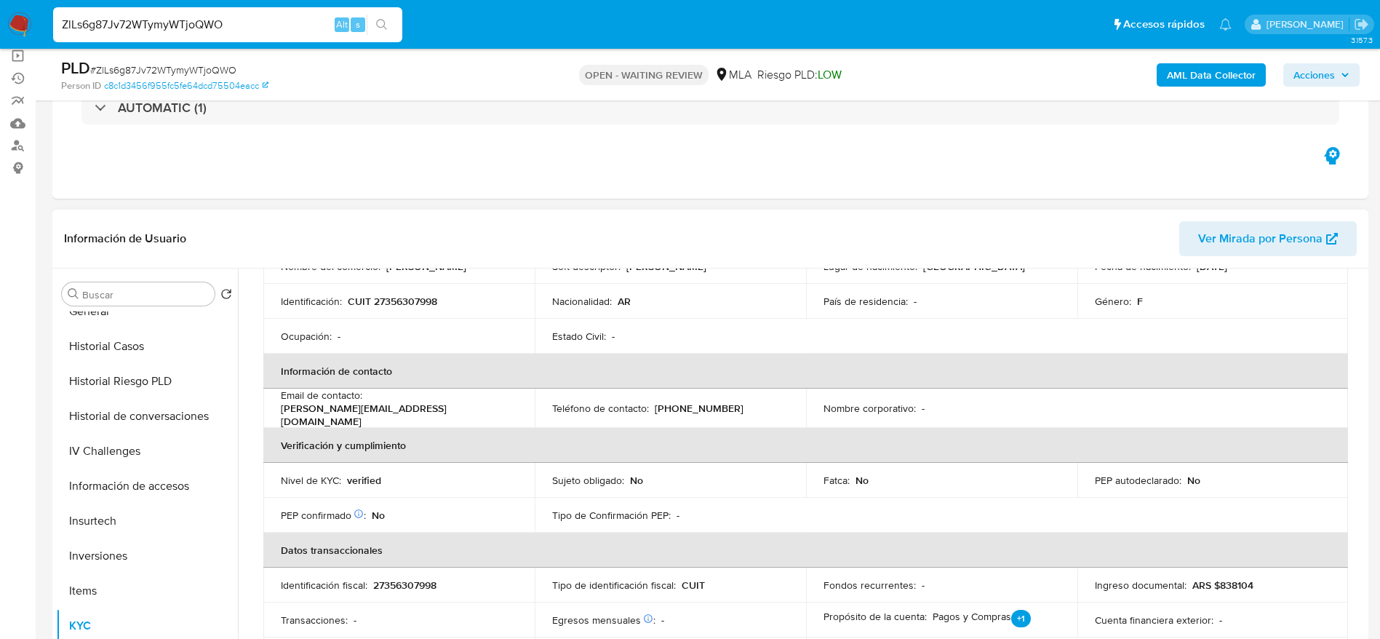
scroll to position [193, 0]
click at [444, 408] on p "[PERSON_NAME][EMAIL_ADDRESS][DOMAIN_NAME]" at bounding box center [396, 415] width 231 height 26
click at [484, 411] on div "Email de contacto : [PERSON_NAME][EMAIL_ADDRESS][DOMAIN_NAME]" at bounding box center [399, 408] width 236 height 39
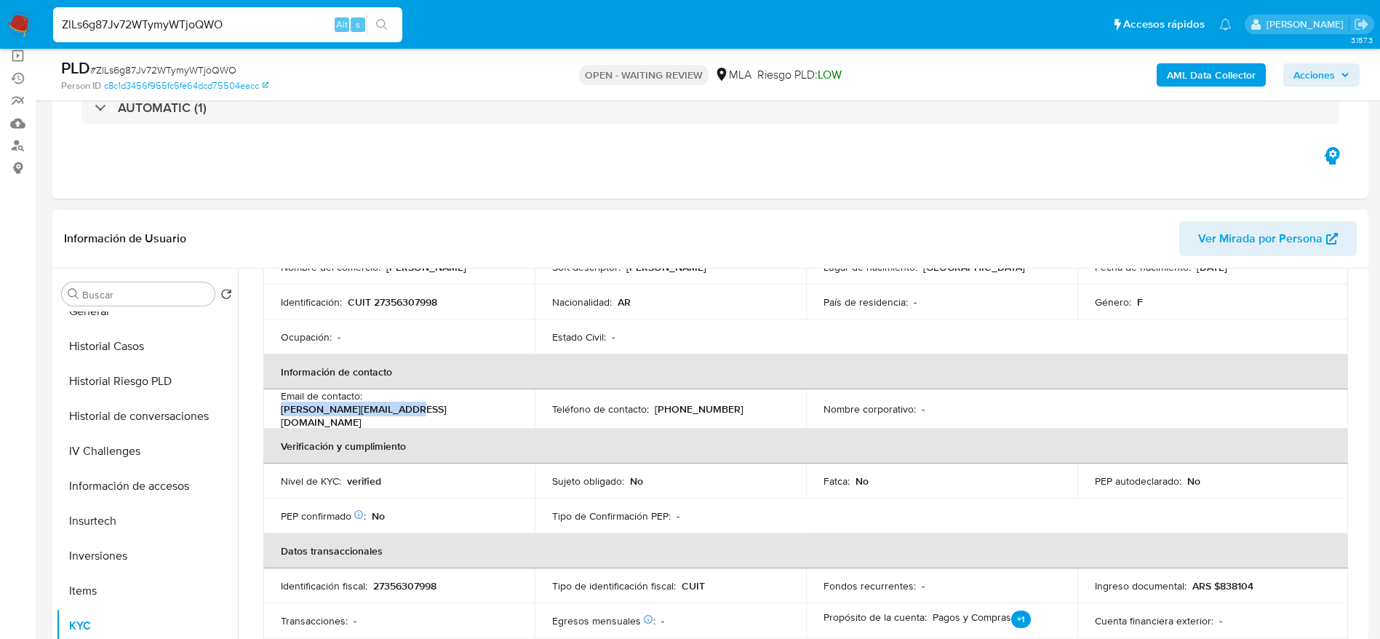
drag, startPoint x: 479, startPoint y: 409, endPoint x: 367, endPoint y: 413, distance: 112.1
click at [367, 413] on div "Email de contacto : [PERSON_NAME][EMAIL_ADDRESS][DOMAIN_NAME]" at bounding box center [399, 408] width 236 height 39
copy p "[PERSON_NAME][EMAIL_ADDRESS][DOMAIN_NAME]"
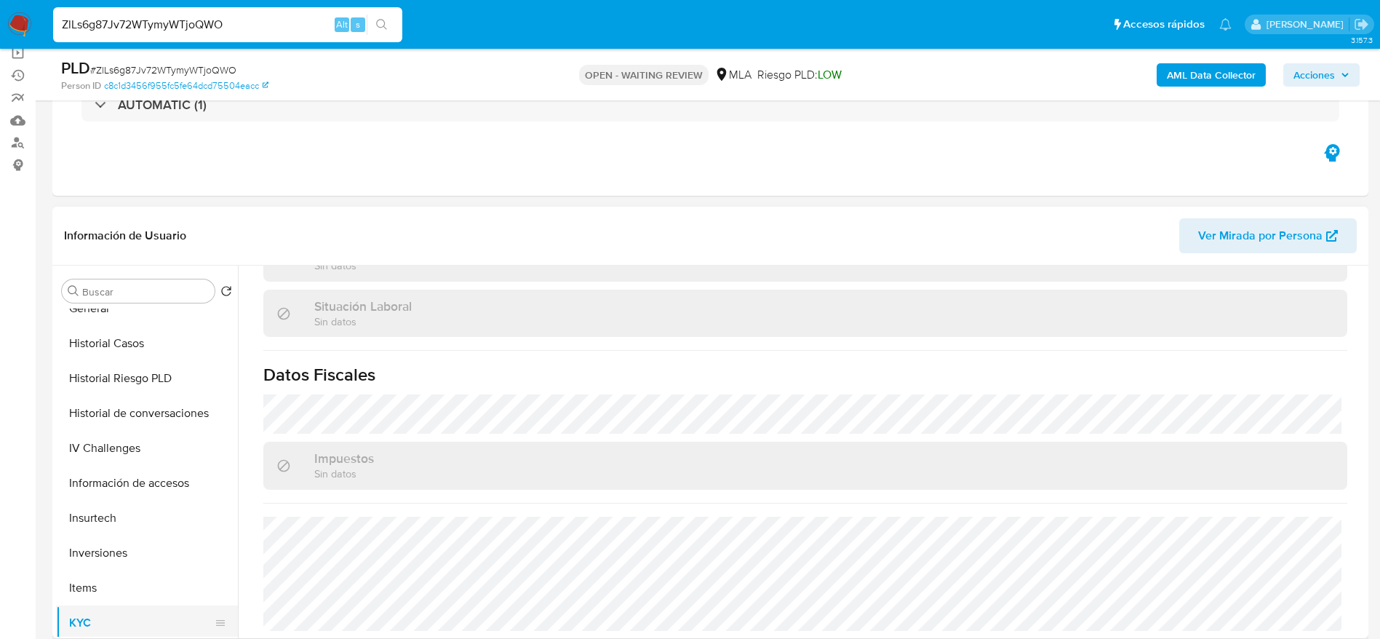
scroll to position [327, 0]
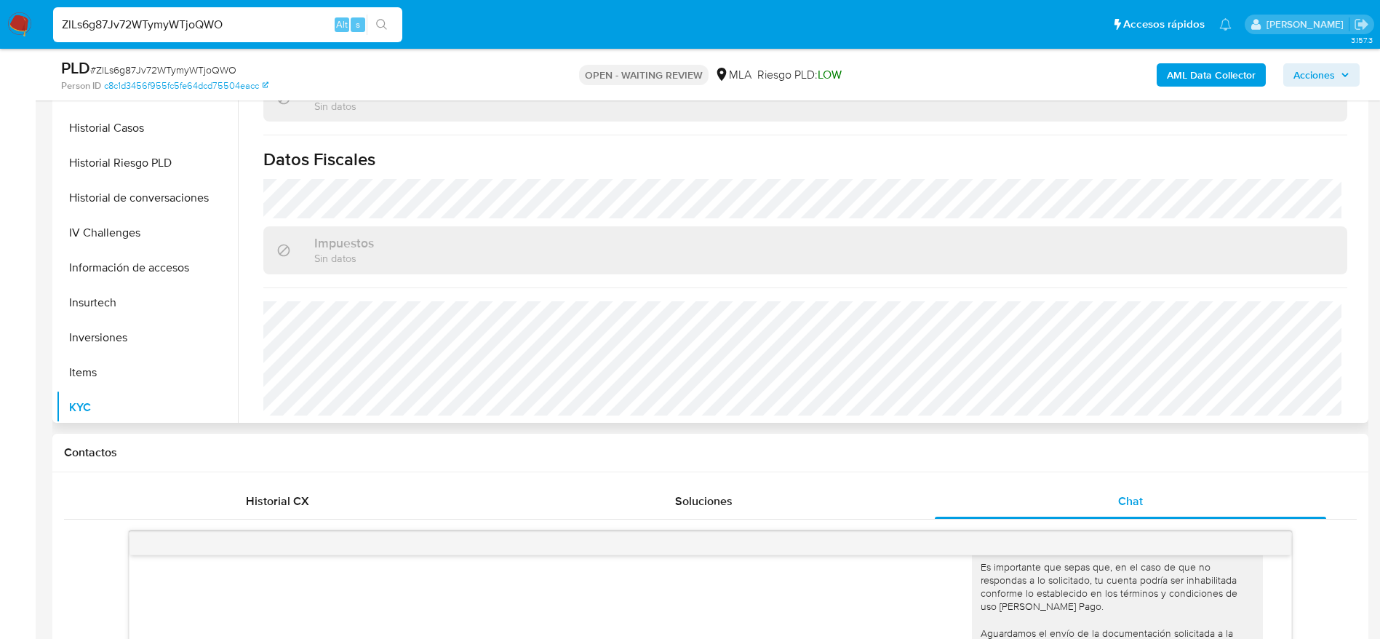
click at [105, 140] on button "Historial Casos" at bounding box center [147, 128] width 182 height 35
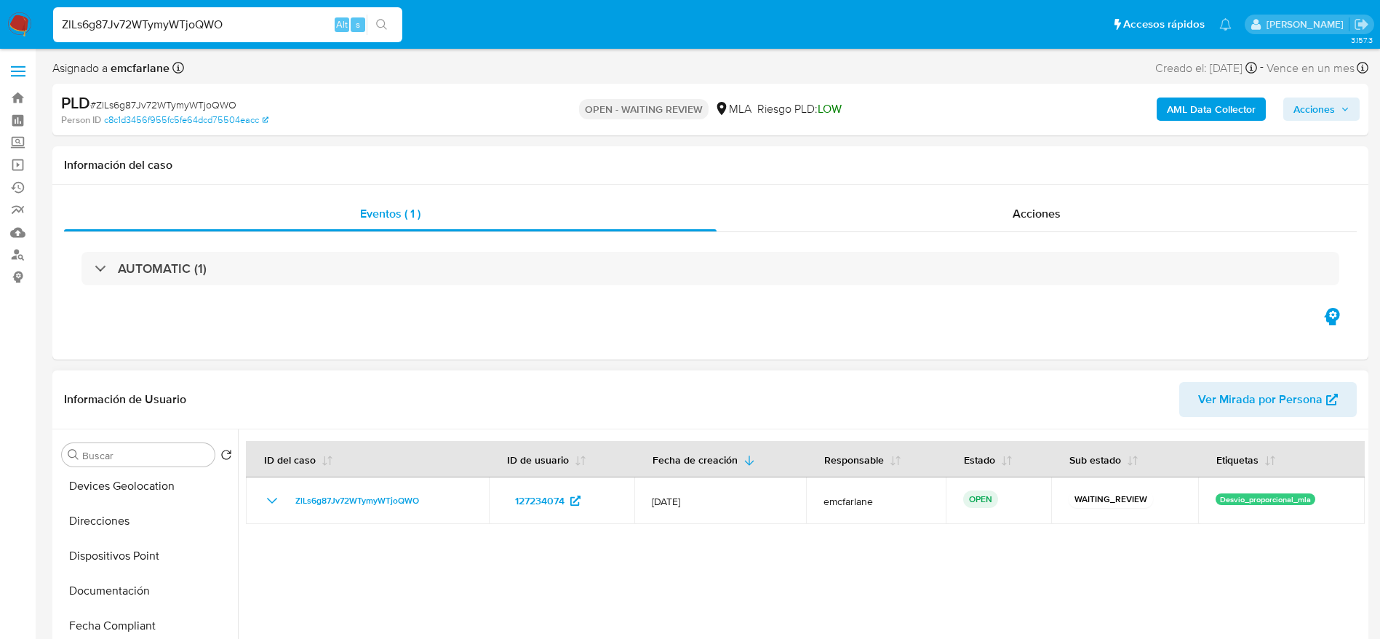
scroll to position [357, 0]
click at [100, 561] on button "General" at bounding box center [141, 551] width 170 height 35
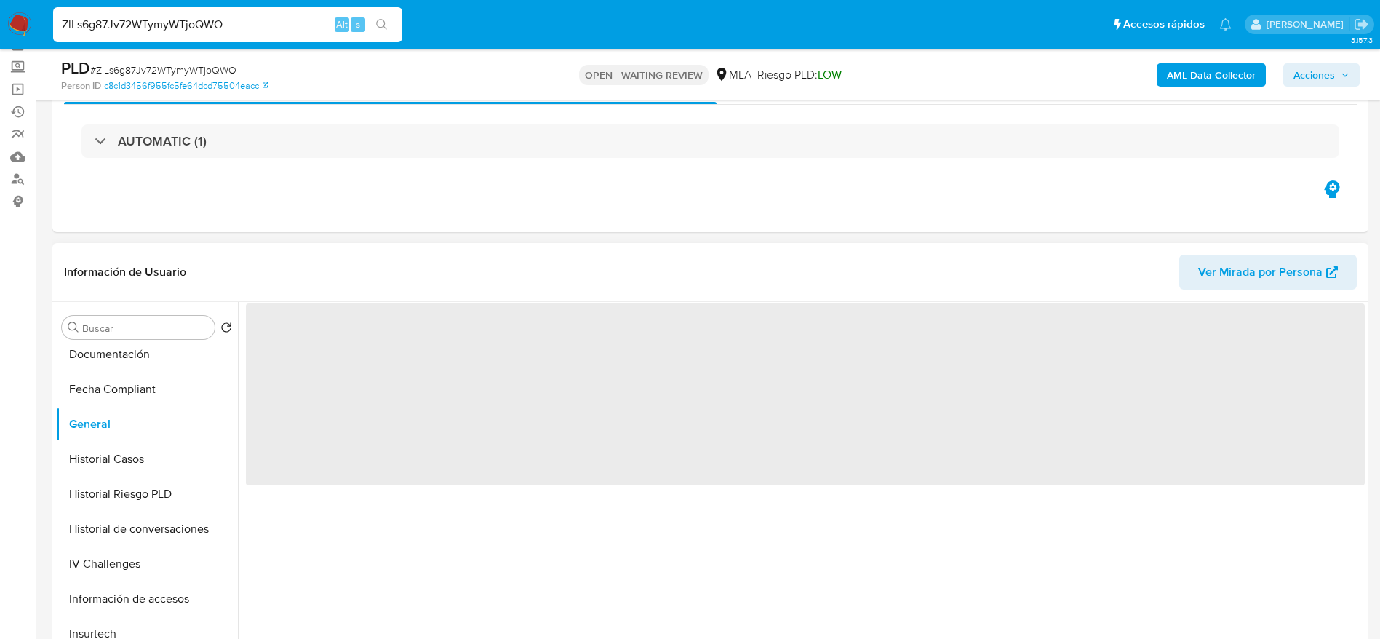
scroll to position [109, 0]
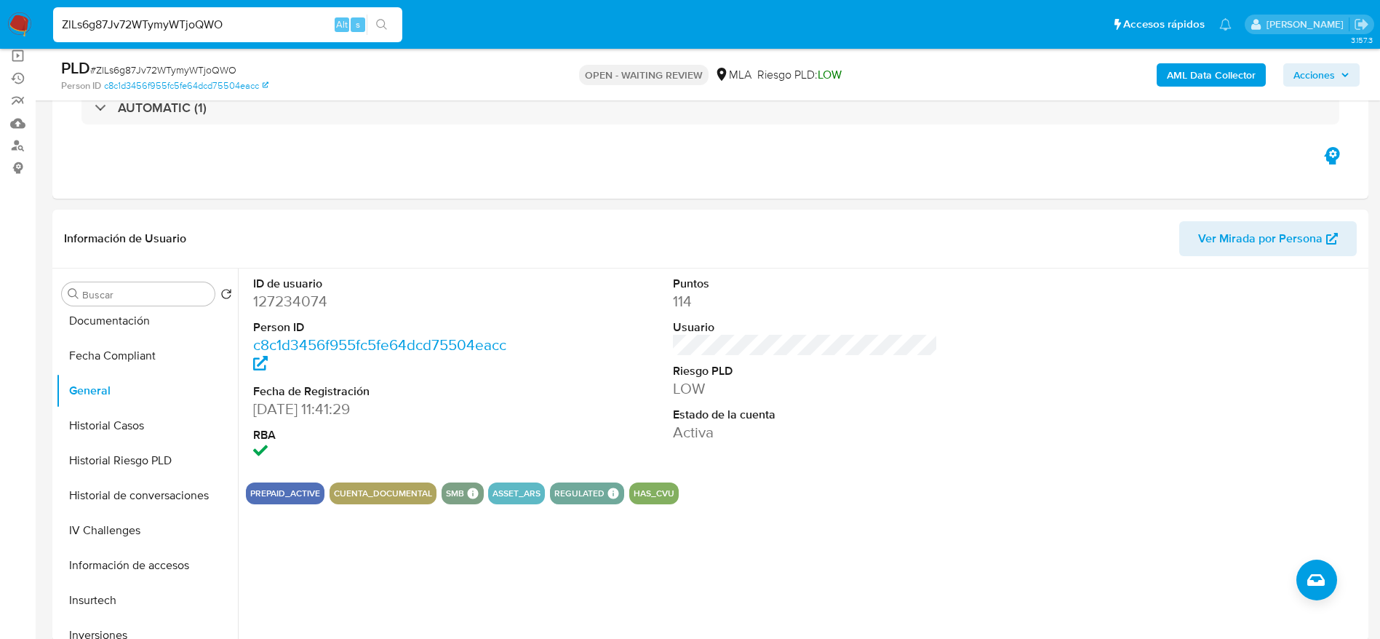
click at [141, 72] on span "# ZlLs6g87Jv72WTymyWTjoQWO" at bounding box center [163, 70] width 146 height 15
copy span "ZlLs6g87Jv72WTymyWTjoQWO"
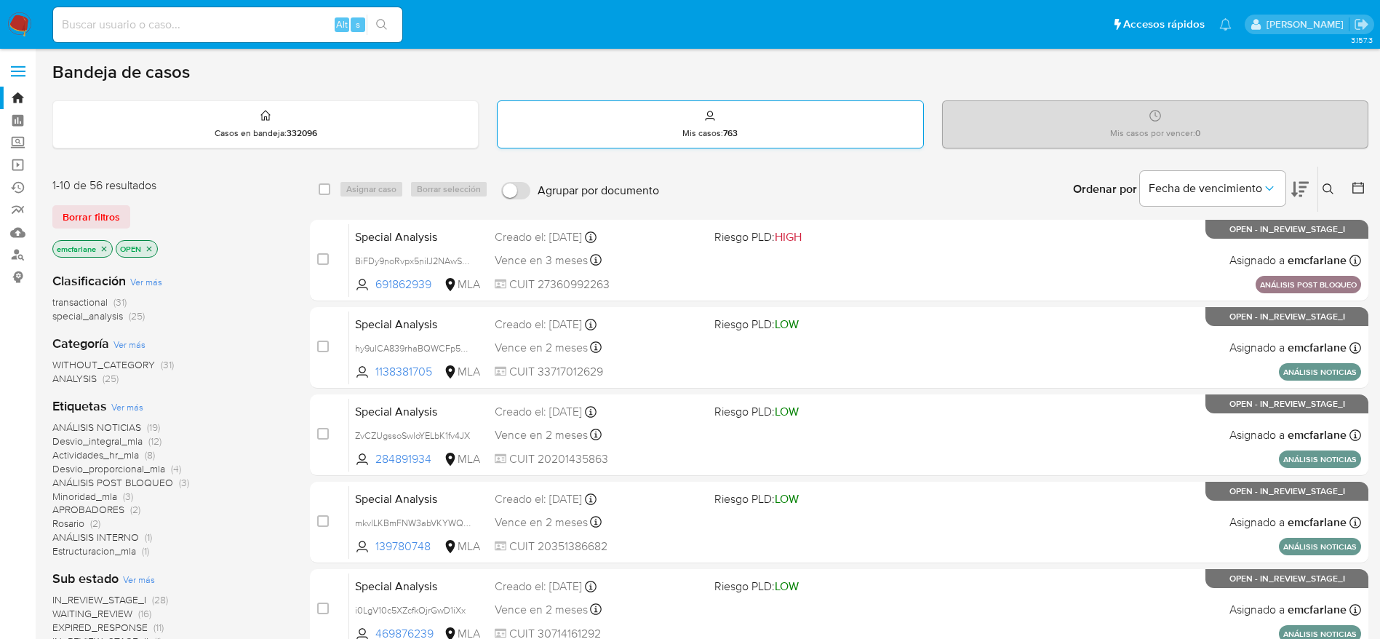
drag, startPoint x: 108, startPoint y: 209, endPoint x: 765, endPoint y: 112, distance: 664.6
click at [106, 211] on span "Borrar filtros" at bounding box center [91, 217] width 57 height 20
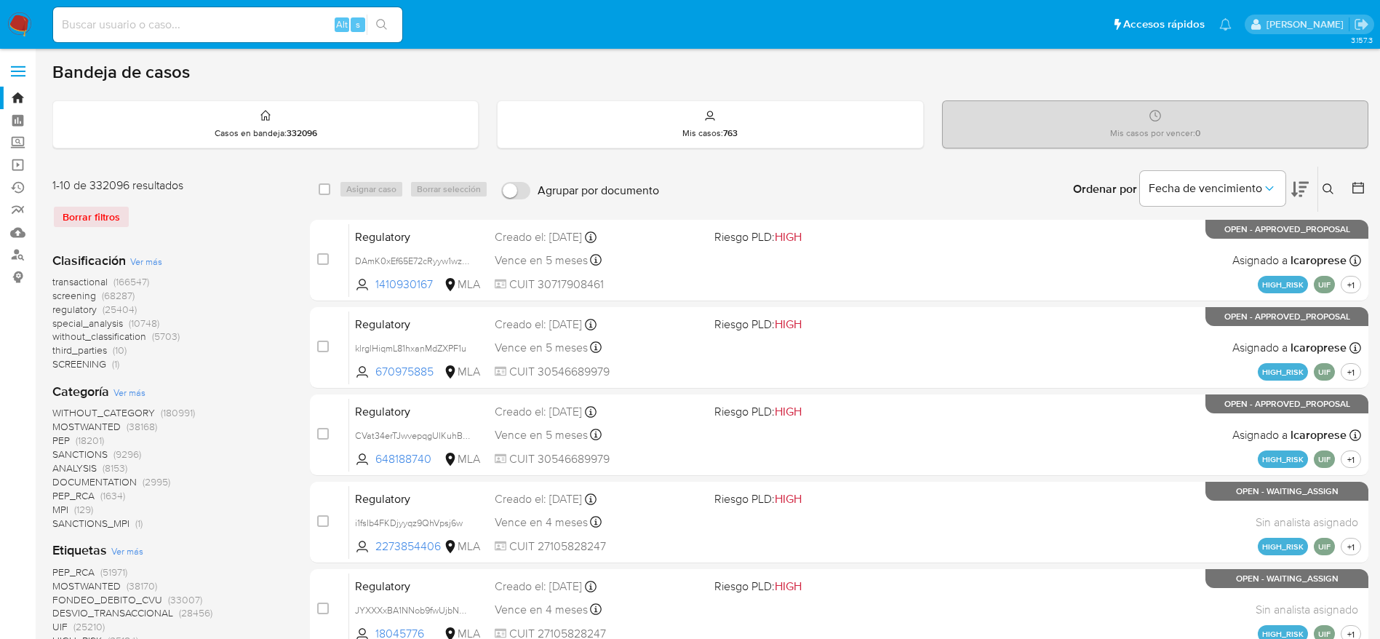
click at [1332, 189] on icon at bounding box center [1328, 189] width 12 height 12
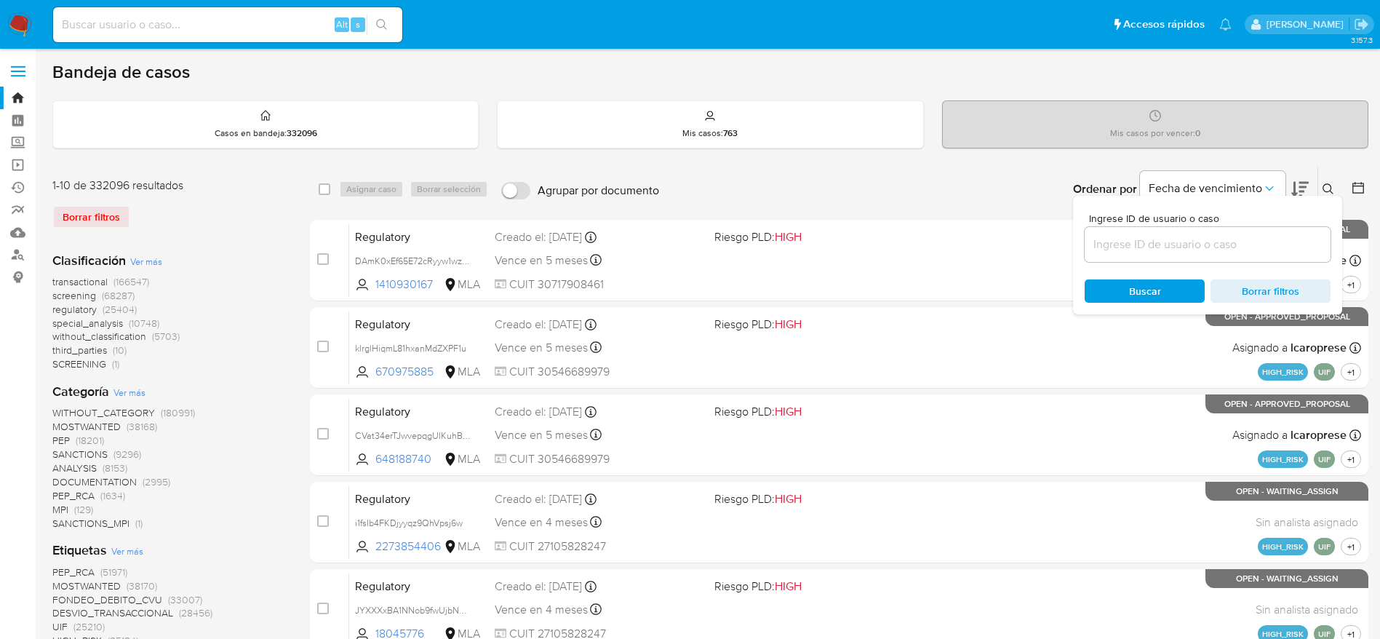
click at [1206, 236] on input at bounding box center [1207, 244] width 246 height 19
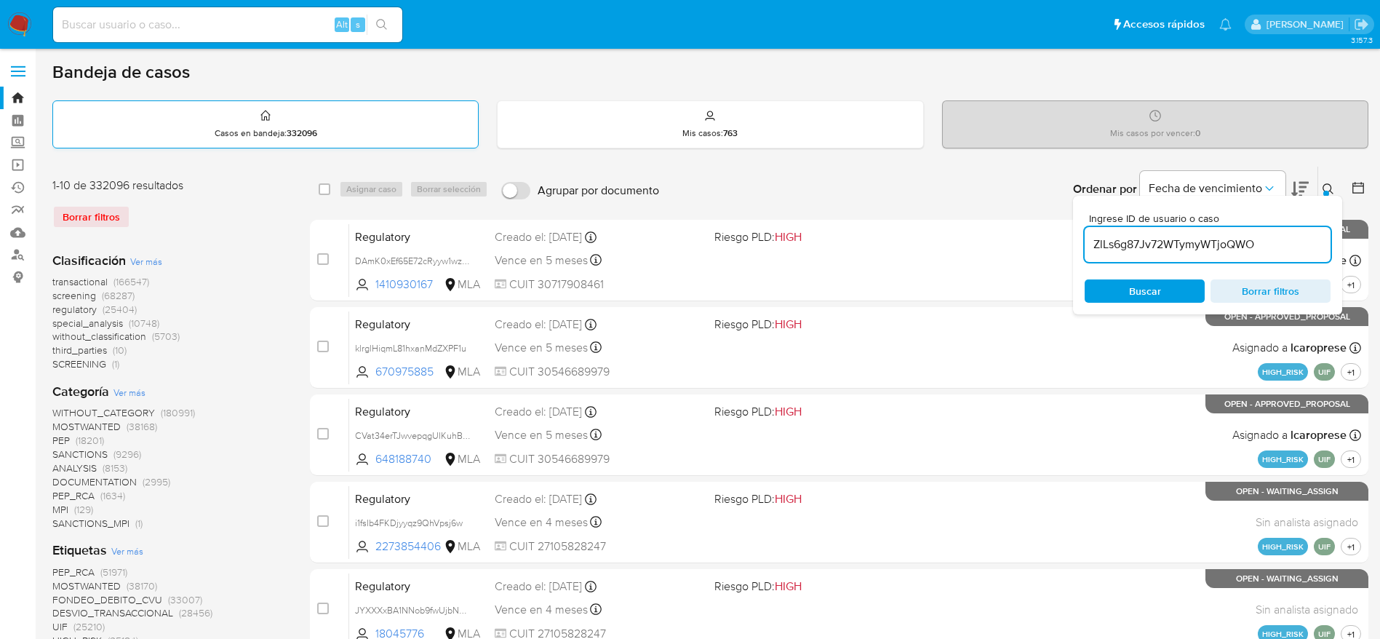
type input "ZlLs6g87Jv72WTymyWTjoQWO"
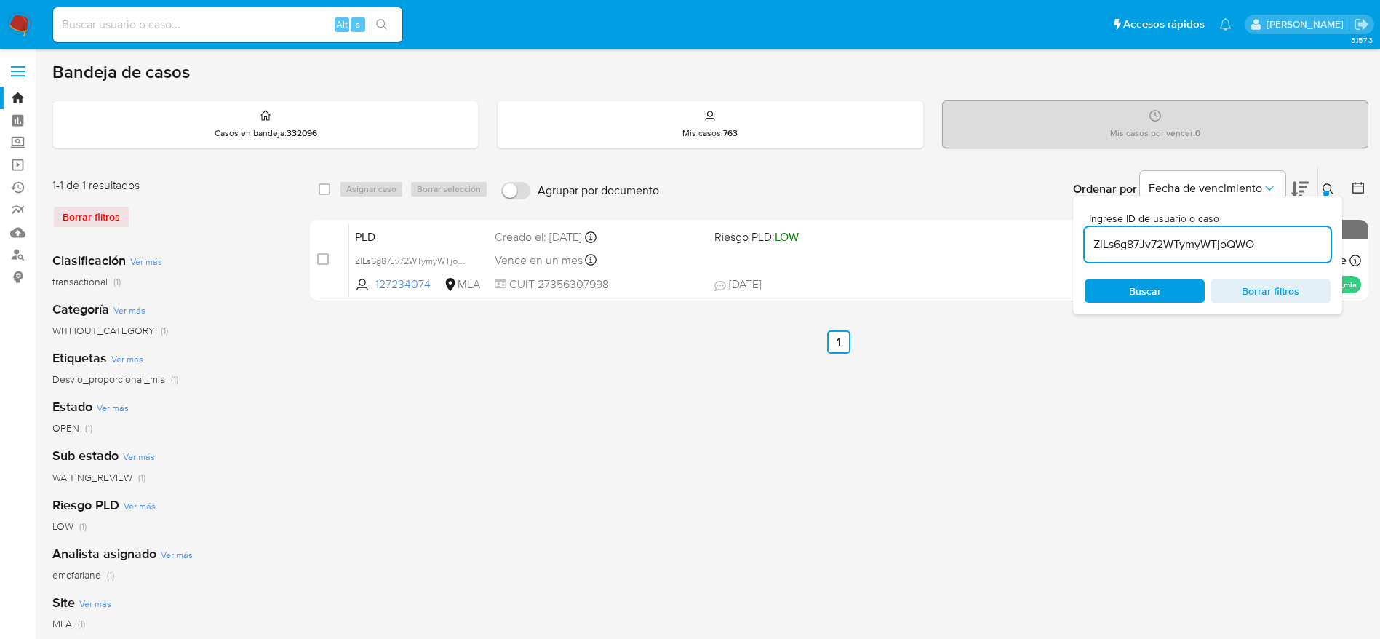
click at [328, 189] on input "checkbox" at bounding box center [325, 189] width 12 height 12
checkbox input "true"
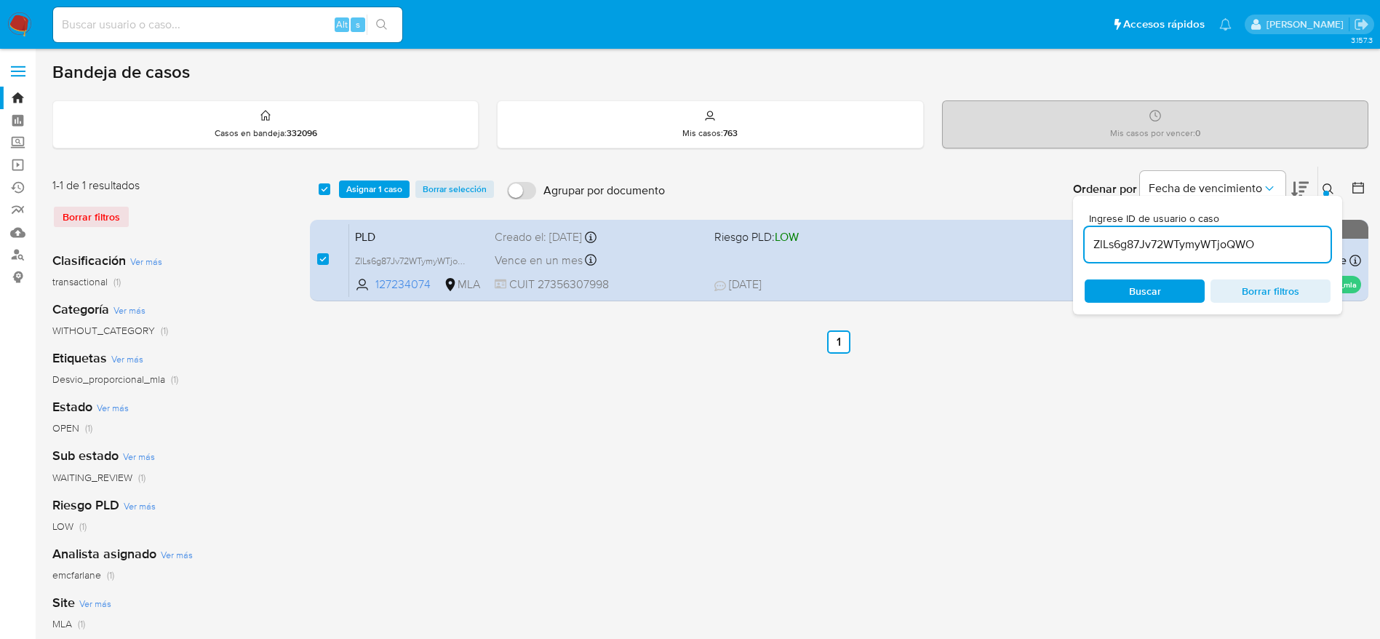
click at [361, 198] on div "select-all-cases-checkbox Asignar 1 caso Borrar selección Agrupar por documento…" at bounding box center [839, 189] width 1058 height 45
click at [372, 188] on span "Asignar 1 caso" at bounding box center [374, 189] width 56 height 15
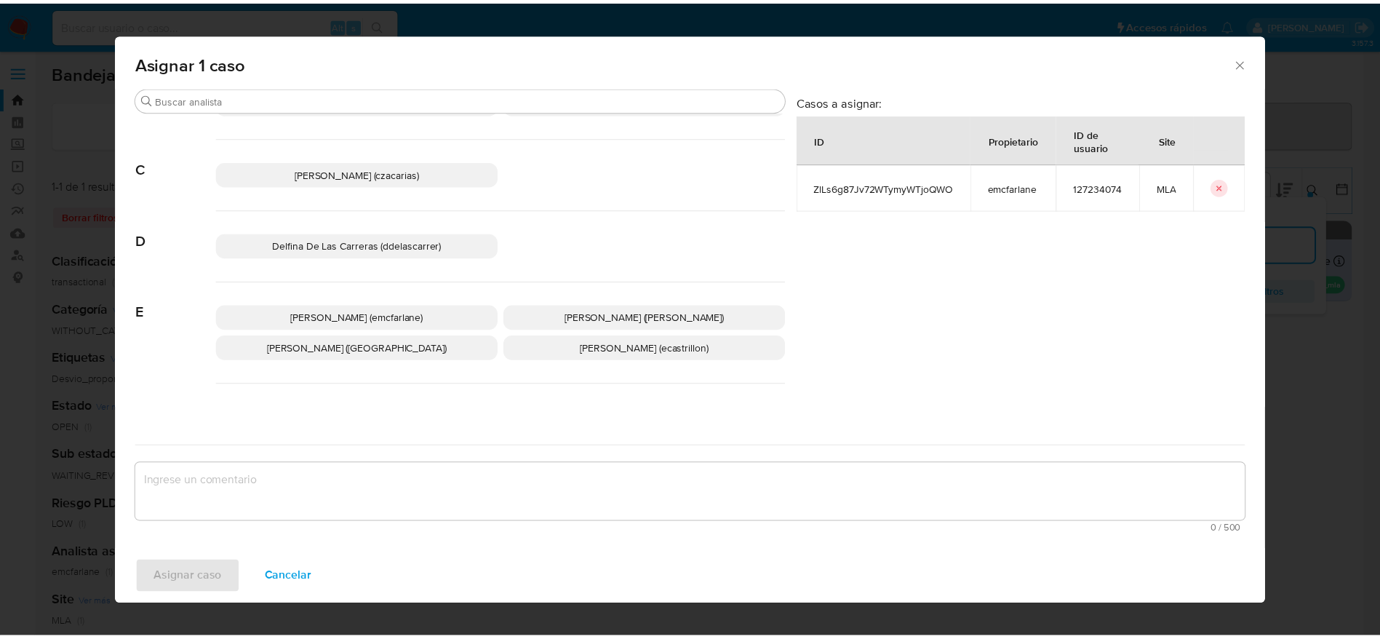
scroll to position [109, 0]
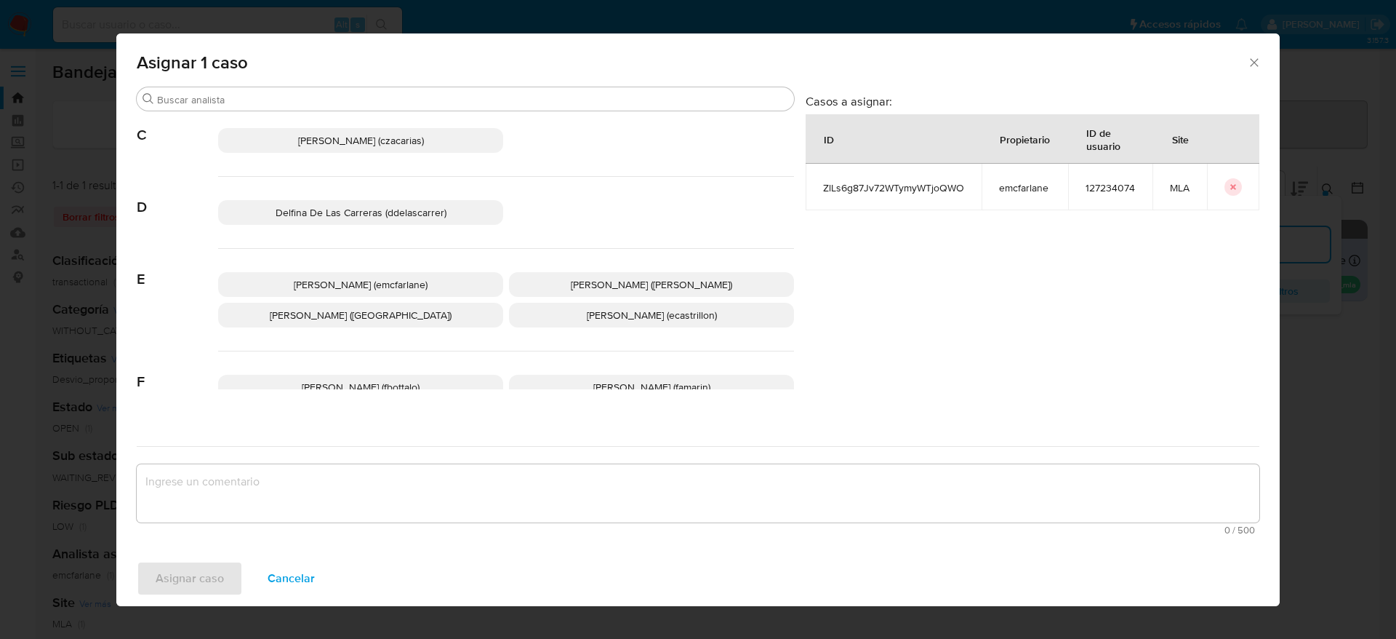
click at [393, 283] on span "Elaine Mc Farlane (emcfarlane)" at bounding box center [361, 284] width 134 height 15
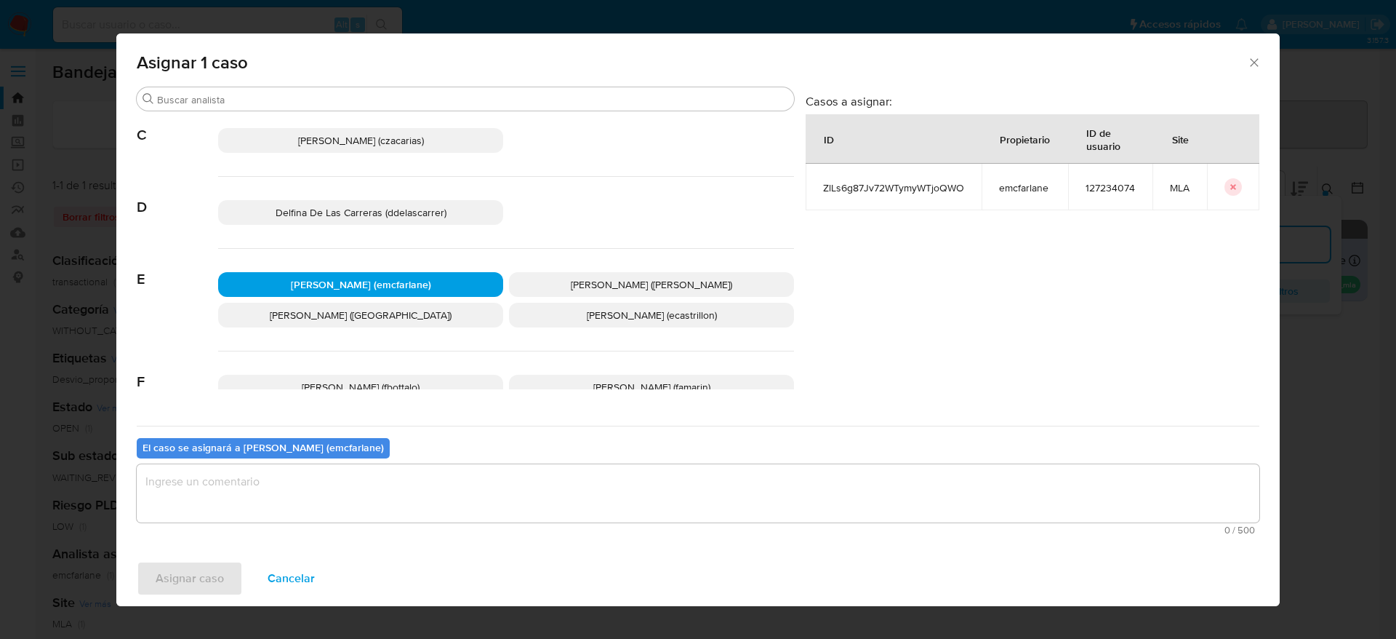
click at [312, 494] on textarea "assign-modal" at bounding box center [698, 493] width 1123 height 58
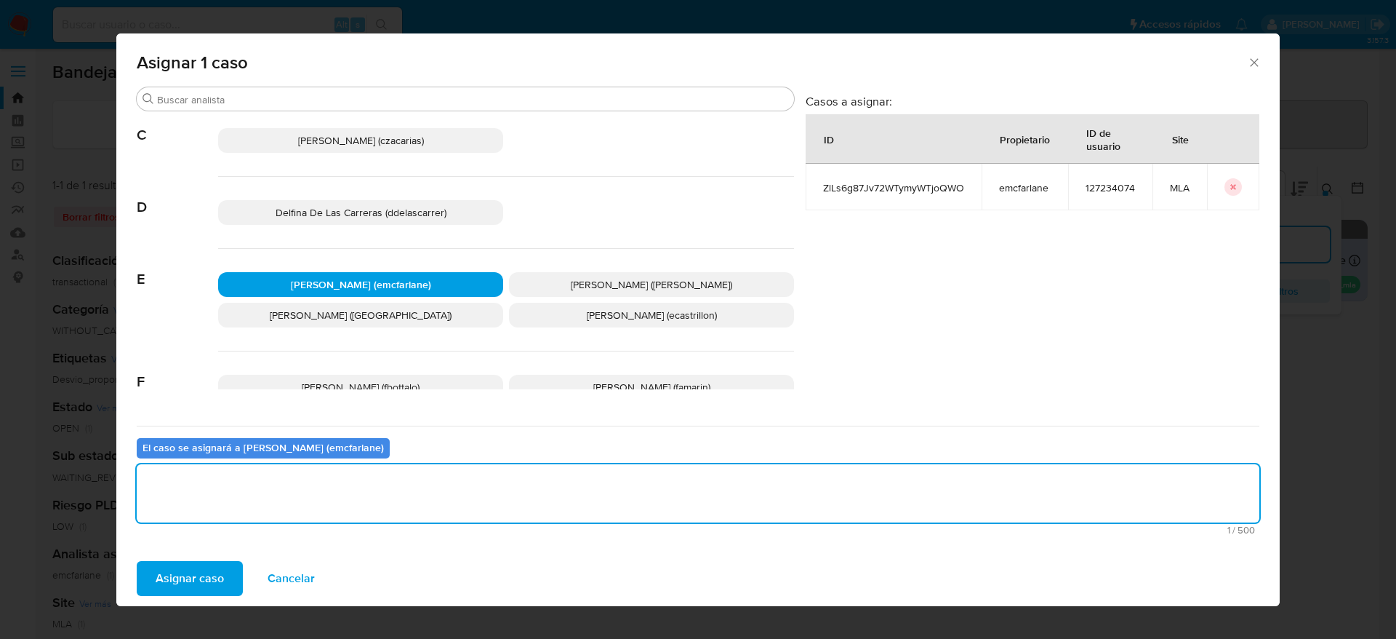
click at [188, 578] on span "Asignar caso" at bounding box center [190, 578] width 68 height 32
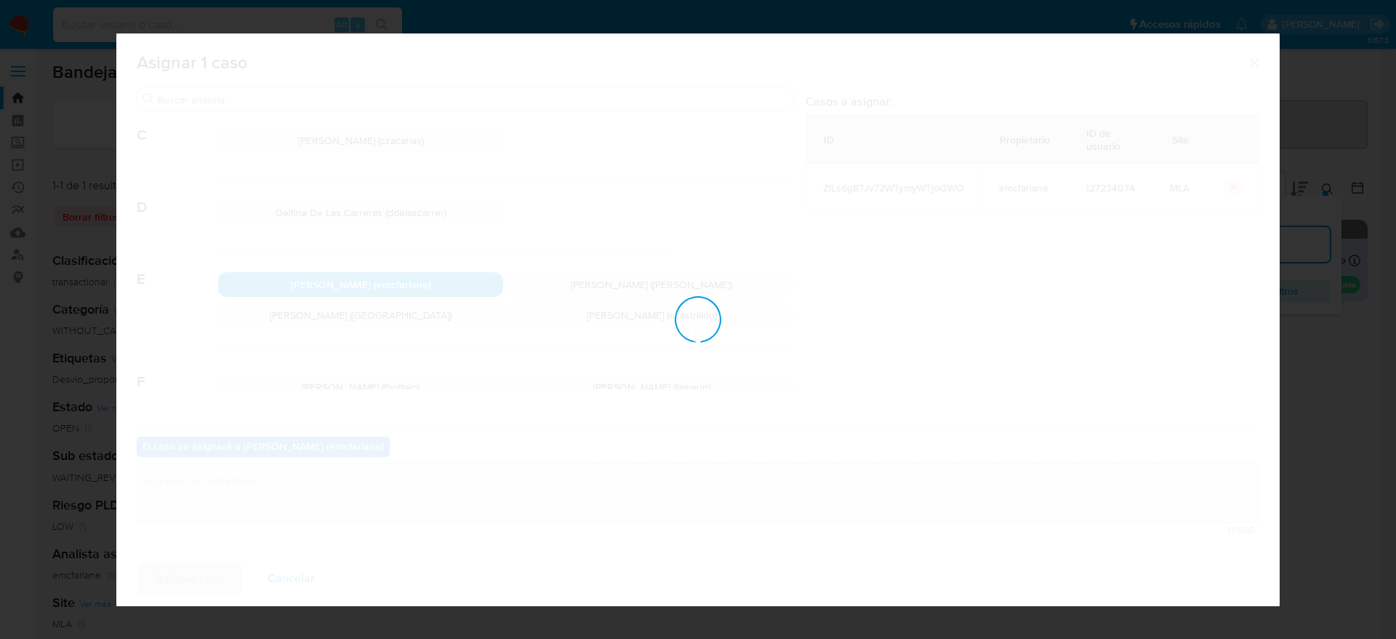
checkbox input "false"
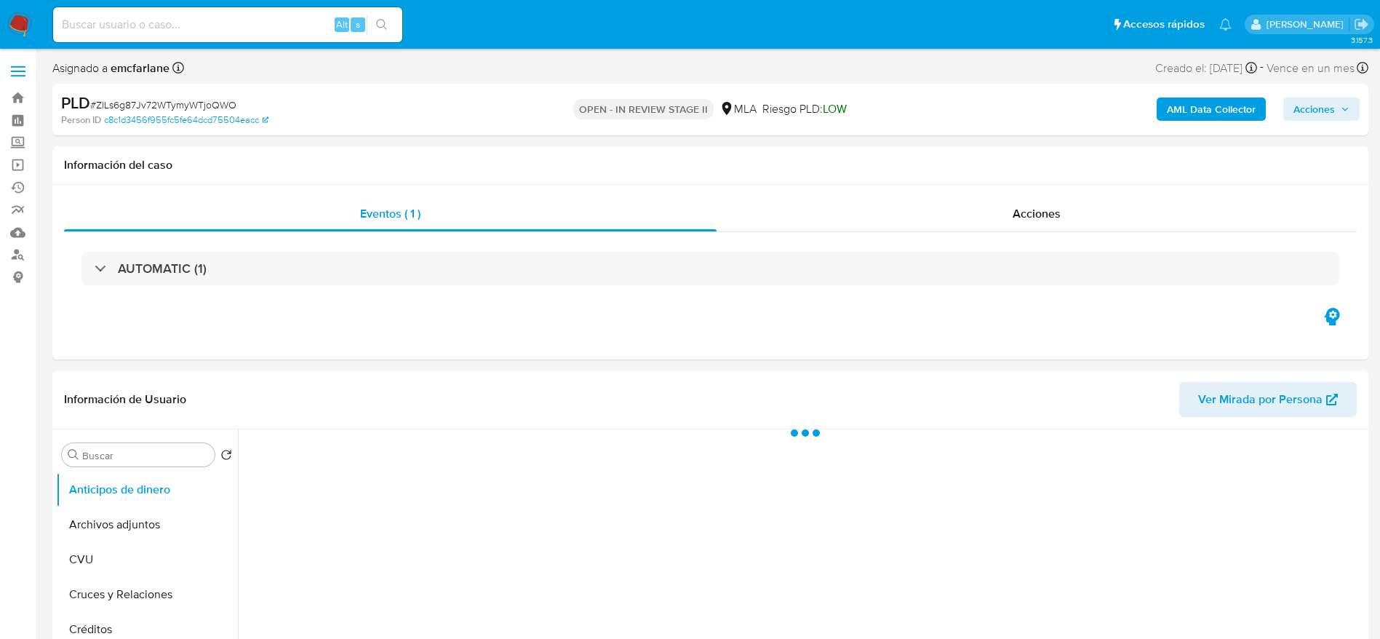
click at [1316, 104] on span "Acciones" at bounding box center [1313, 108] width 41 height 23
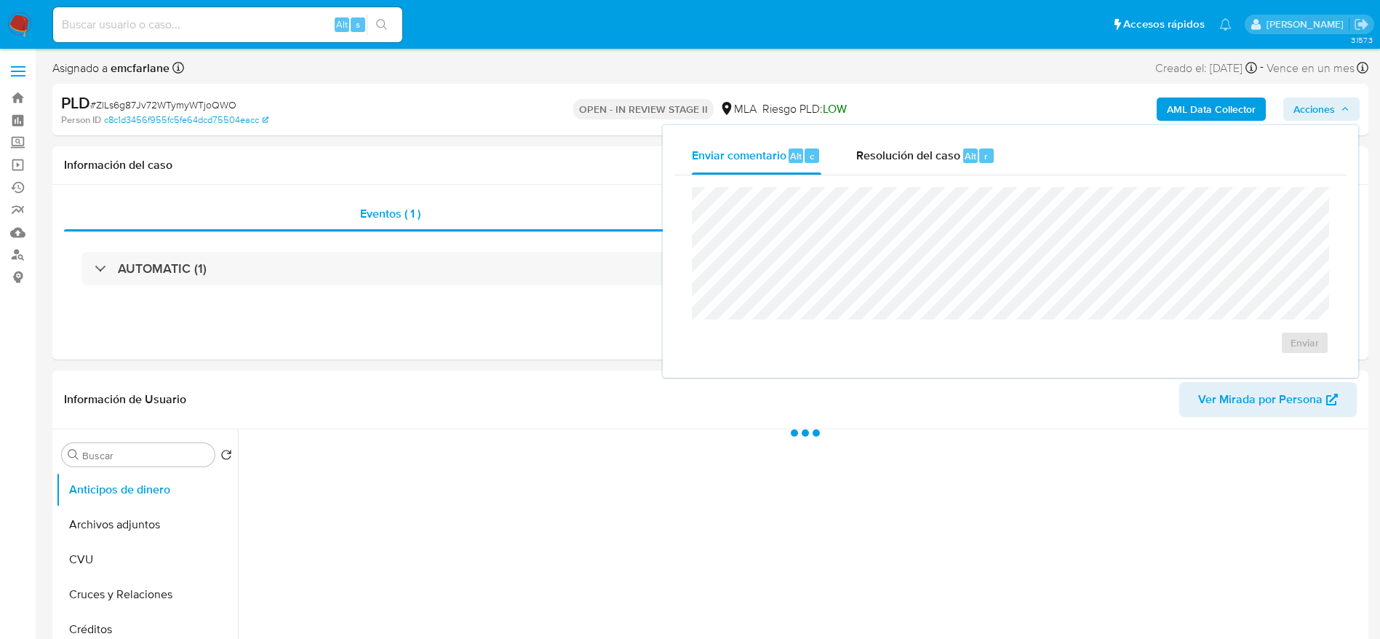
drag, startPoint x: 993, startPoint y: 148, endPoint x: 958, endPoint y: 180, distance: 47.9
click at [989, 150] on div "Resolución del caso Alt r" at bounding box center [925, 156] width 139 height 38
select select "10"
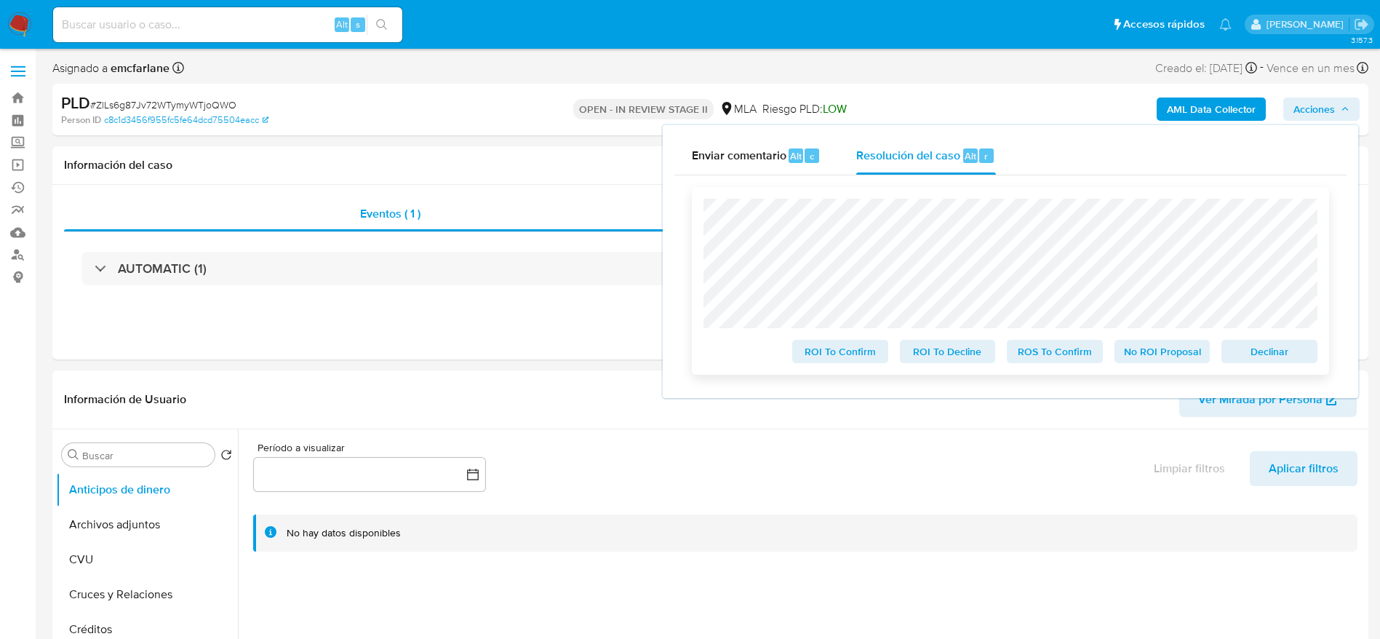
click at [1275, 352] on span "Declinar" at bounding box center [1269, 351] width 76 height 20
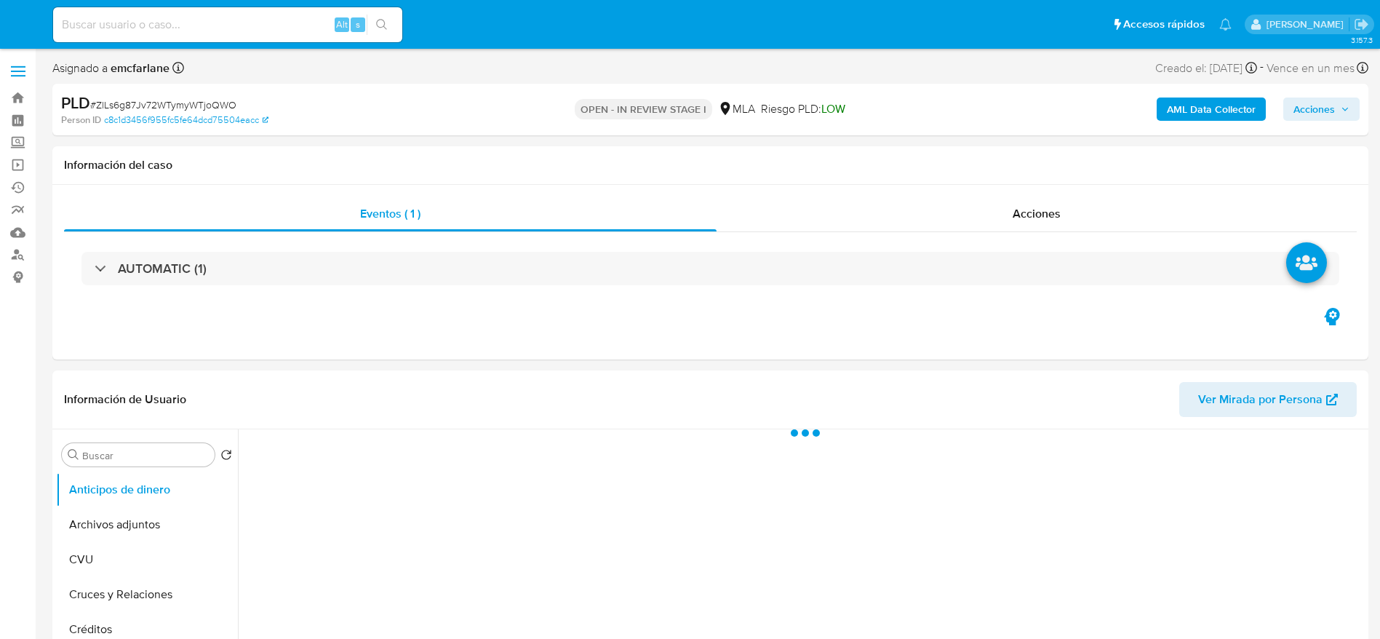
select select "10"
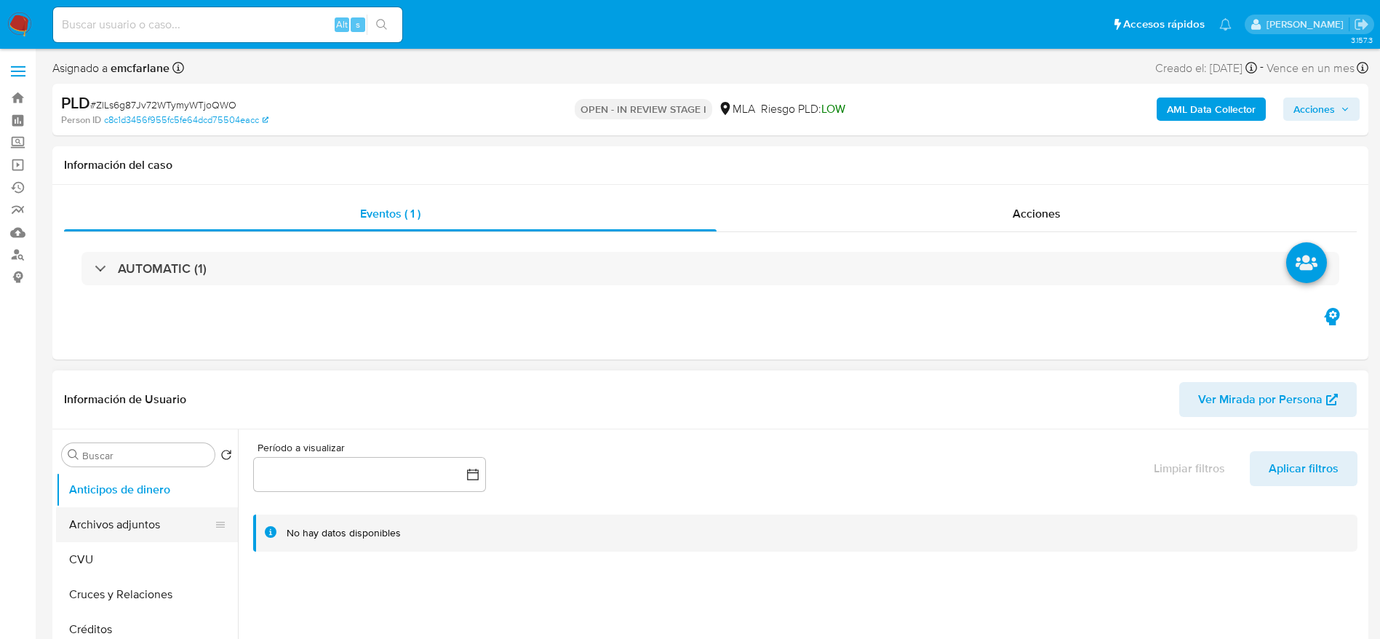
click at [115, 519] on button "Archivos adjuntos" at bounding box center [141, 524] width 170 height 35
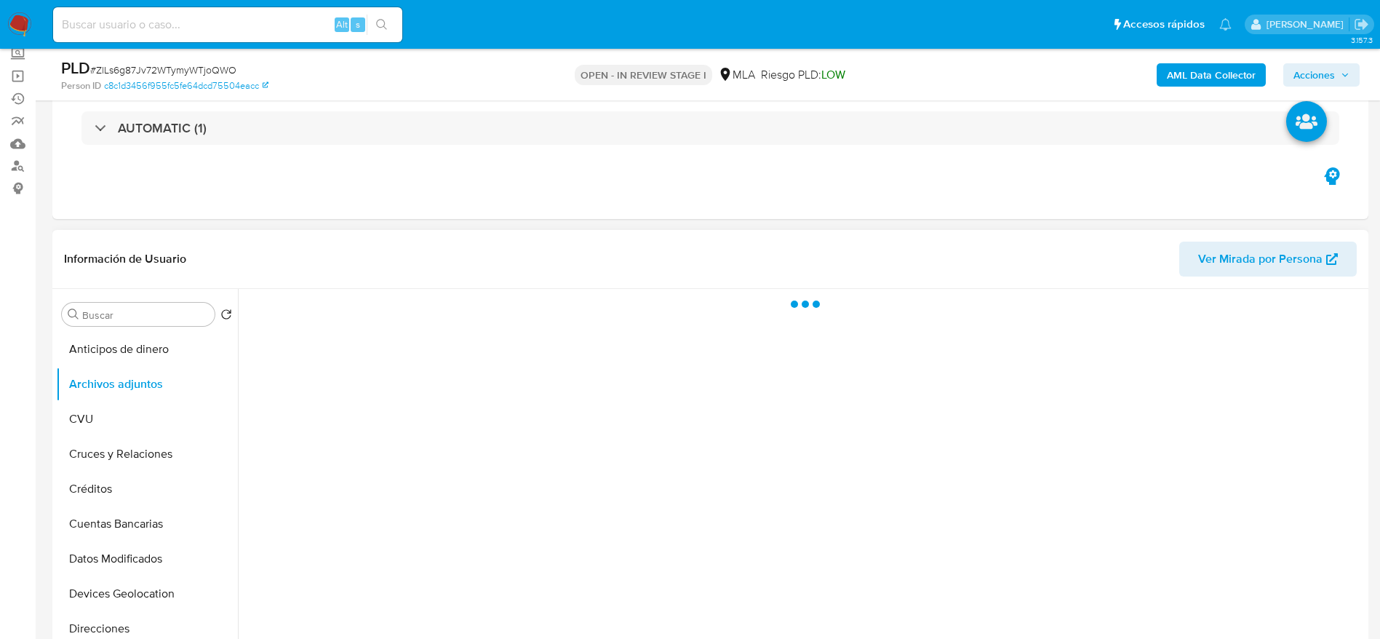
scroll to position [109, 0]
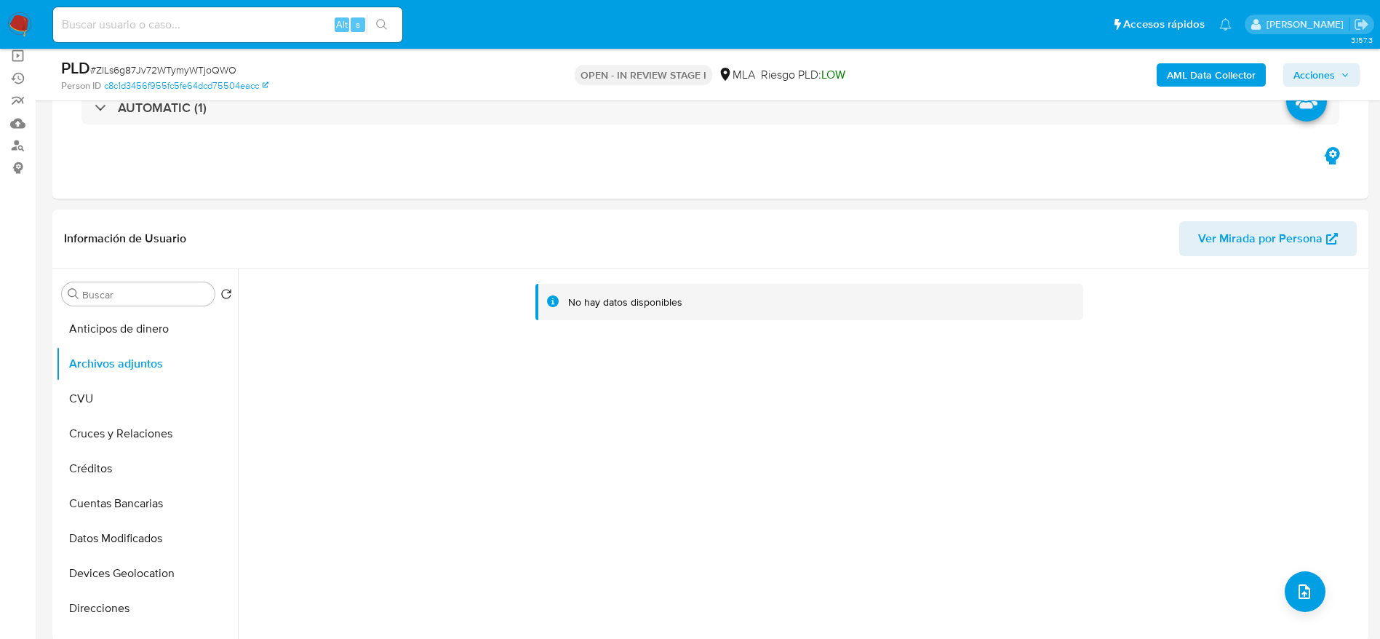
click at [1197, 78] on b "AML Data Collector" at bounding box center [1211, 74] width 89 height 23
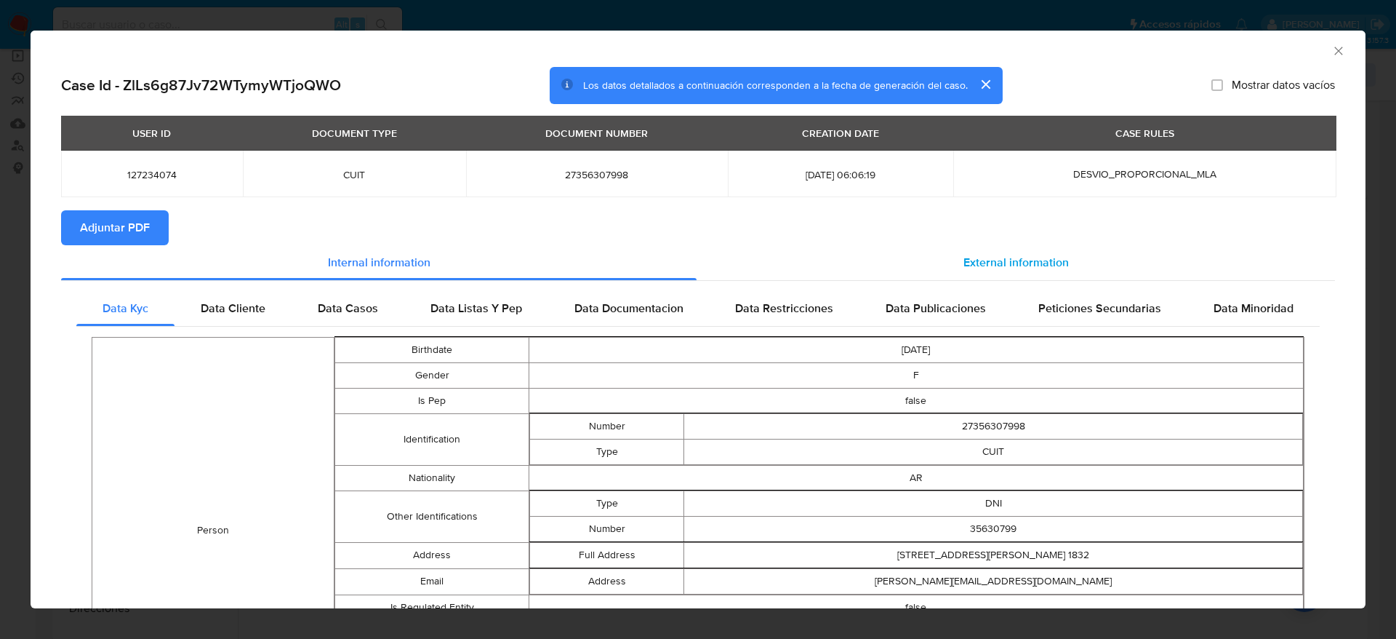
click at [1003, 255] on span "External information" at bounding box center [1016, 262] width 105 height 17
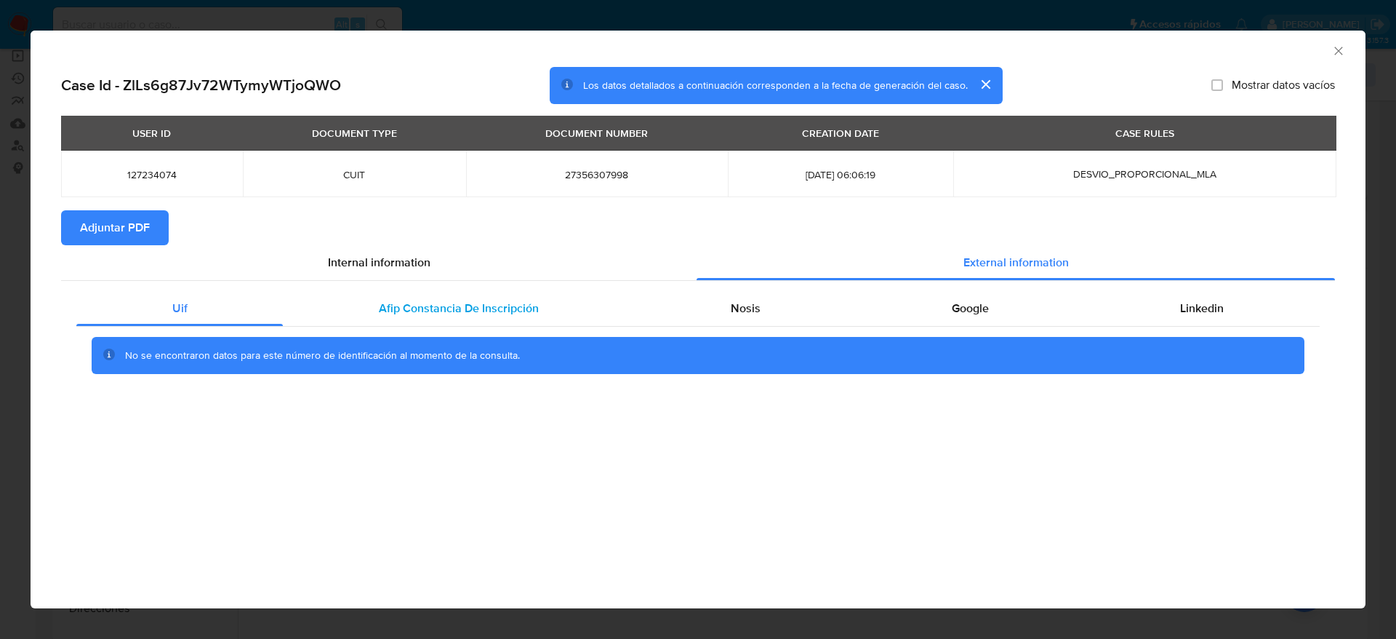
drag, startPoint x: 495, startPoint y: 300, endPoint x: 505, endPoint y: 306, distance: 11.7
click at [497, 301] on span "Afip Constancia De Inscripción" at bounding box center [459, 308] width 160 height 17
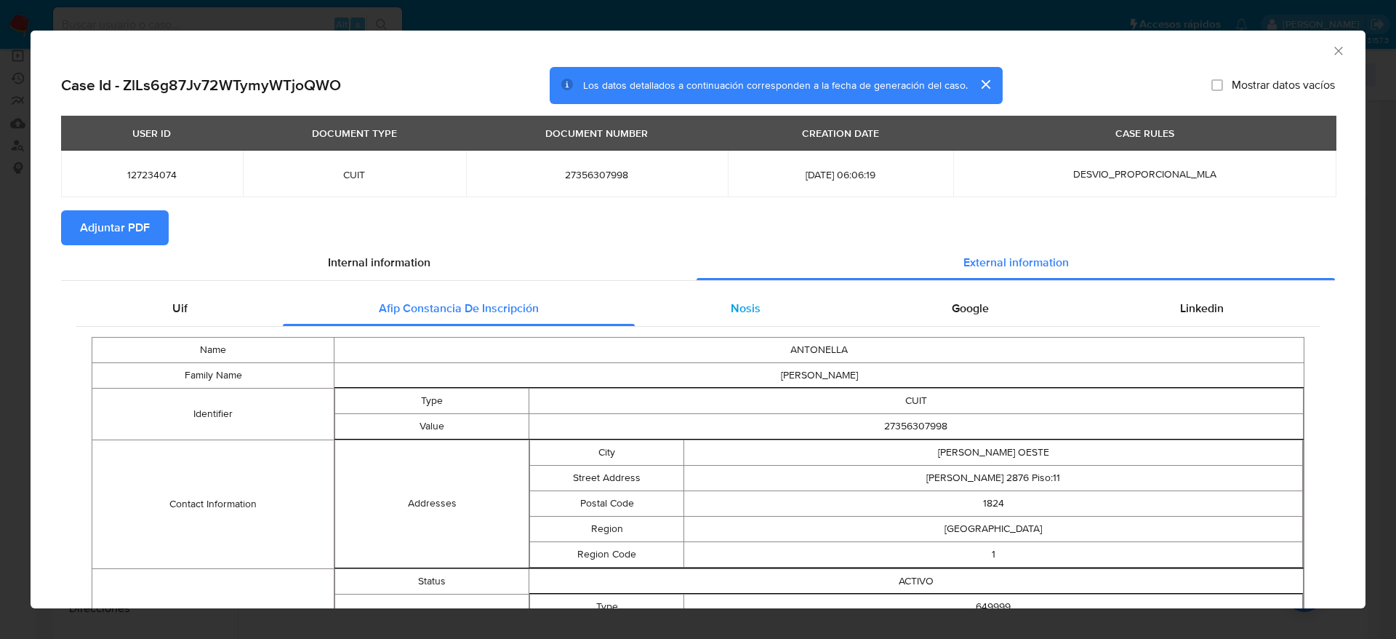
drag, startPoint x: 733, startPoint y: 296, endPoint x: 751, endPoint y: 308, distance: 22.0
click at [735, 297] on div "Nosis" at bounding box center [745, 308] width 221 height 35
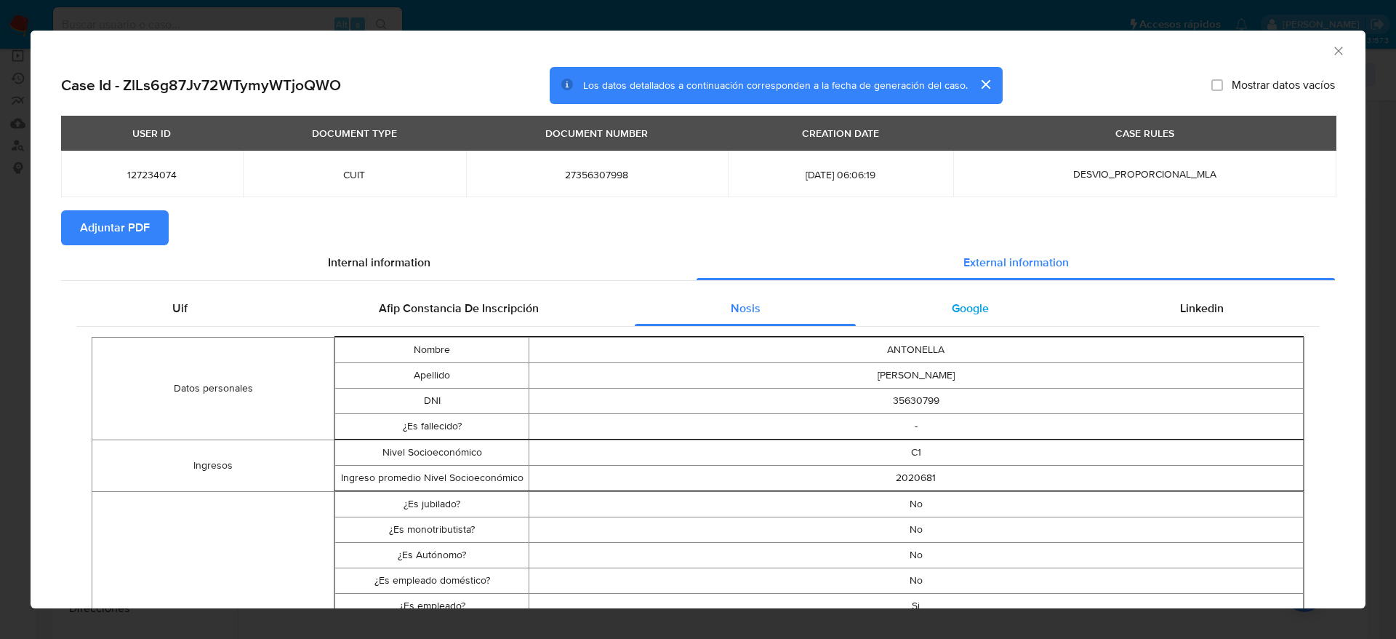
click at [995, 294] on div "Google" at bounding box center [970, 308] width 228 height 35
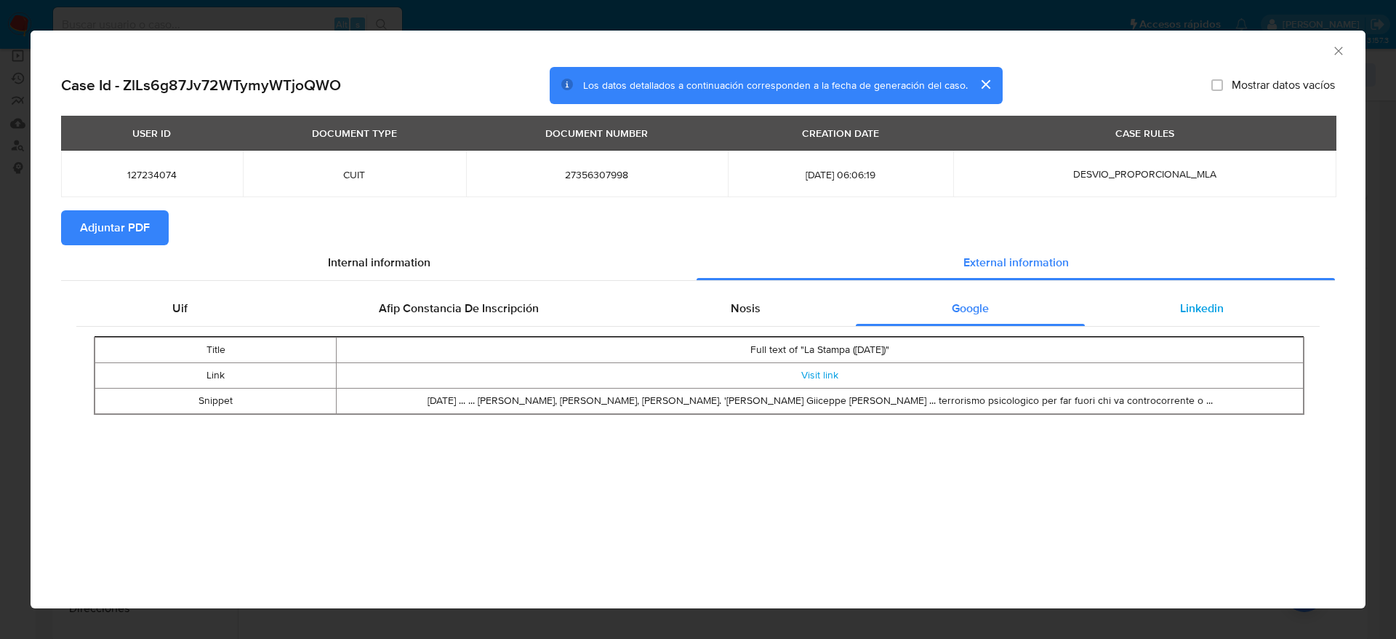
click at [1196, 303] on span "Linkedin" at bounding box center [1202, 308] width 44 height 17
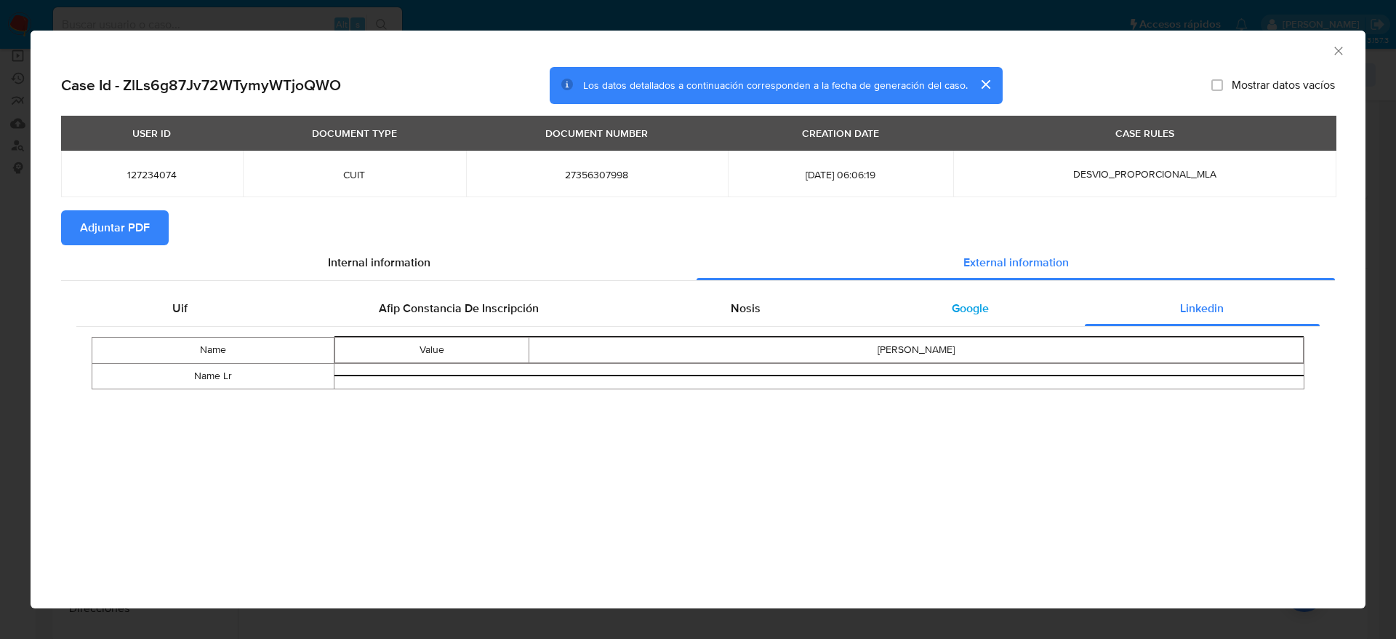
click at [946, 308] on div "Google" at bounding box center [970, 308] width 228 height 35
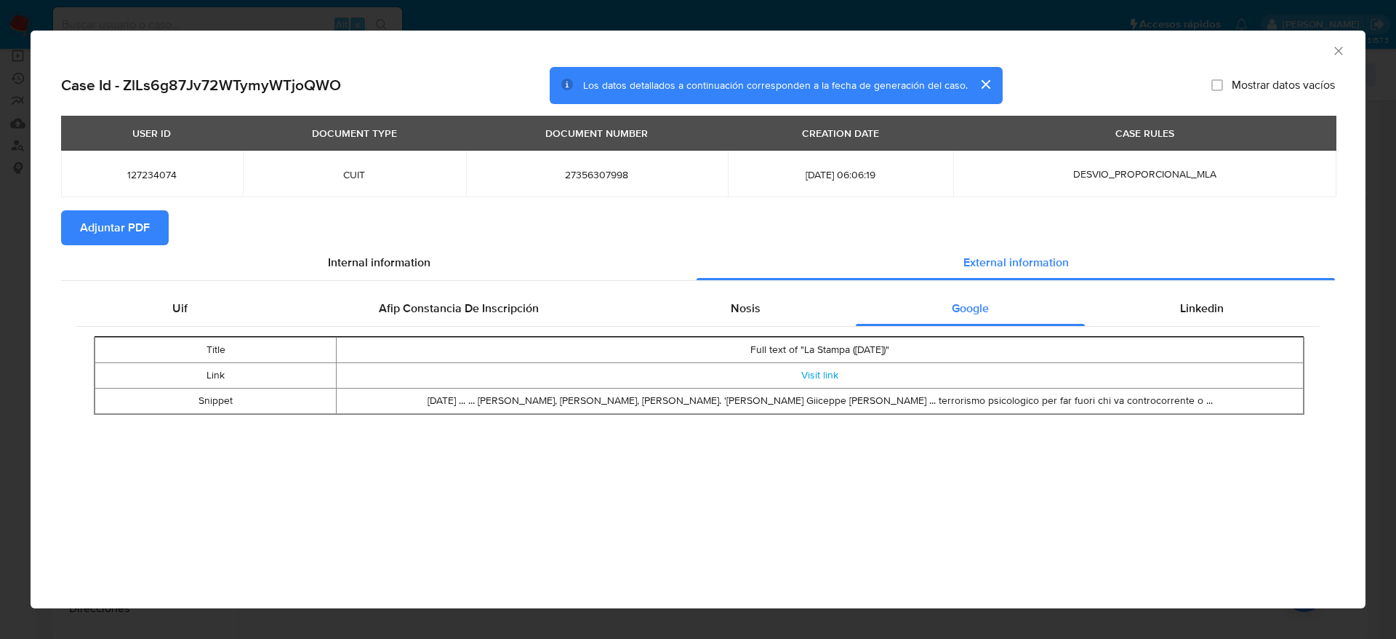
click at [127, 229] on span "Adjuntar PDF" at bounding box center [115, 228] width 70 height 32
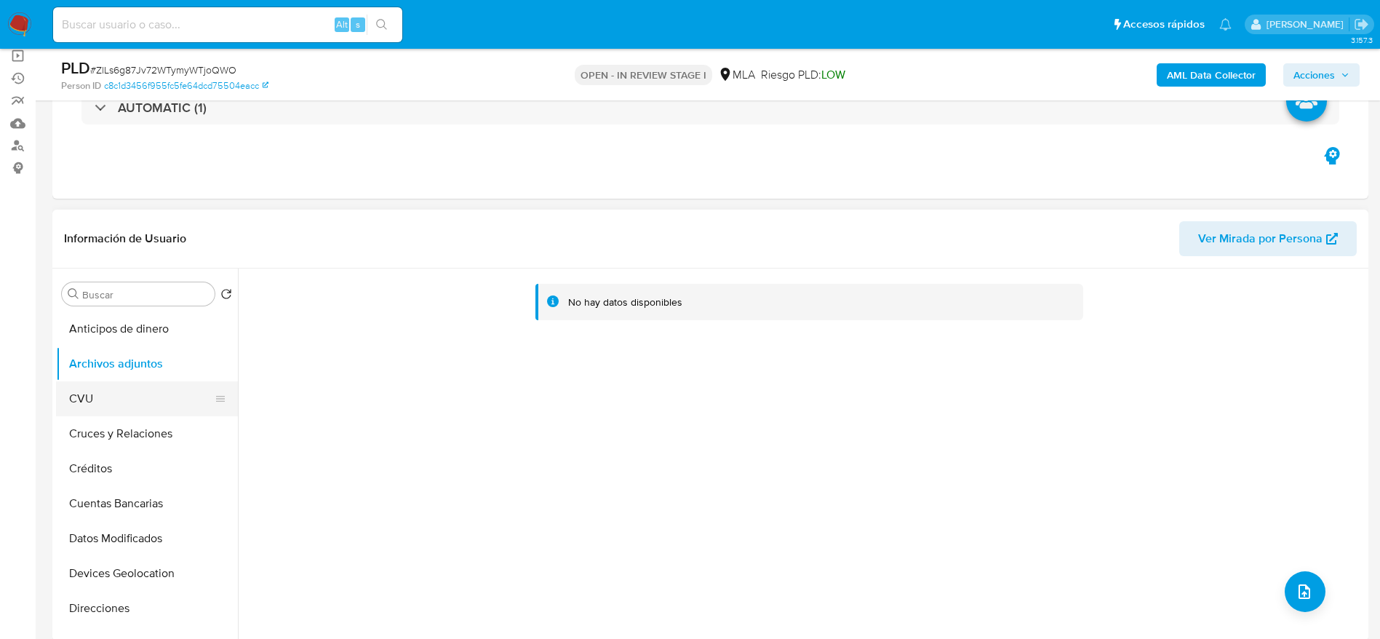
click at [116, 412] on button "CVU" at bounding box center [141, 398] width 170 height 35
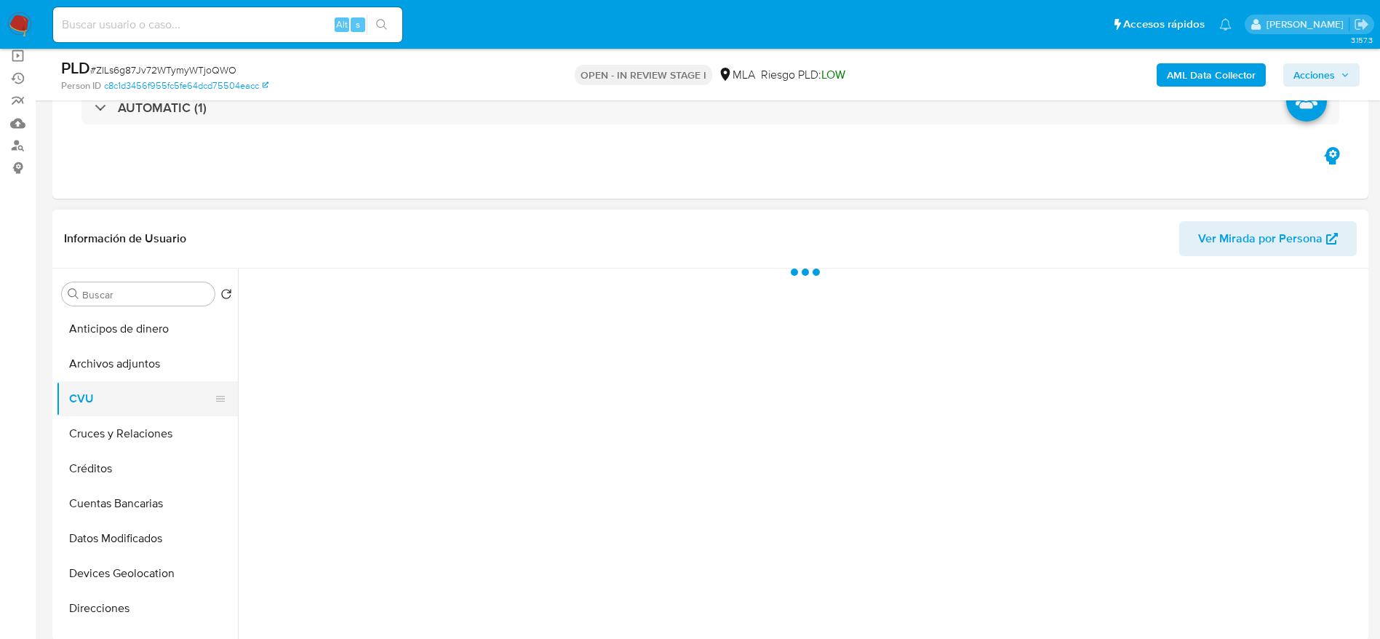
click at [119, 381] on button "CVU" at bounding box center [141, 398] width 170 height 35
click at [119, 376] on button "Archivos adjuntos" at bounding box center [141, 363] width 170 height 35
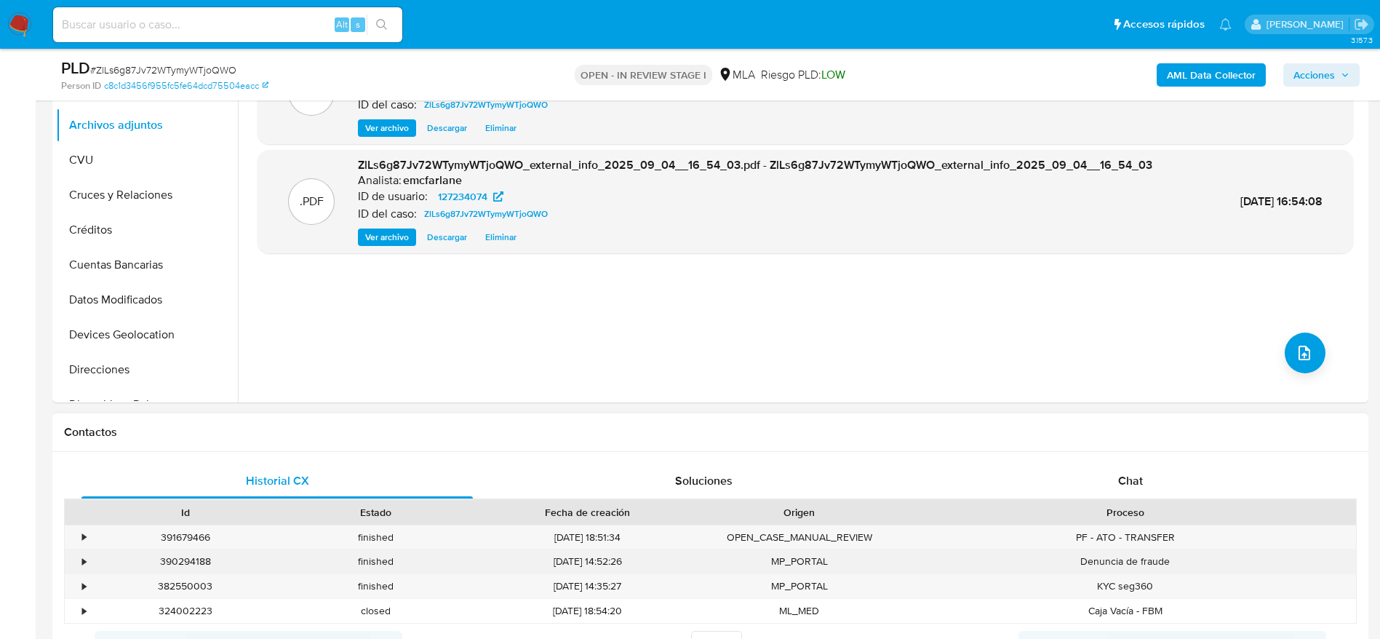
scroll to position [545, 0]
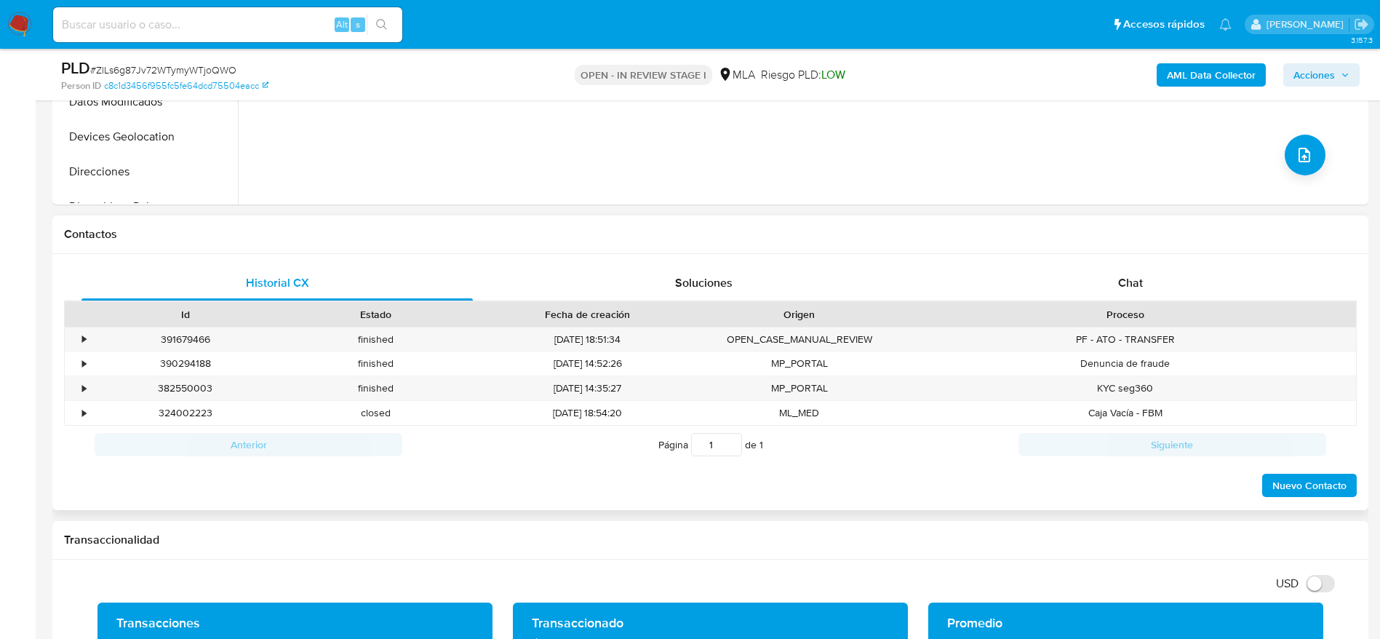
click at [1151, 277] on div "Chat" at bounding box center [1130, 282] width 391 height 35
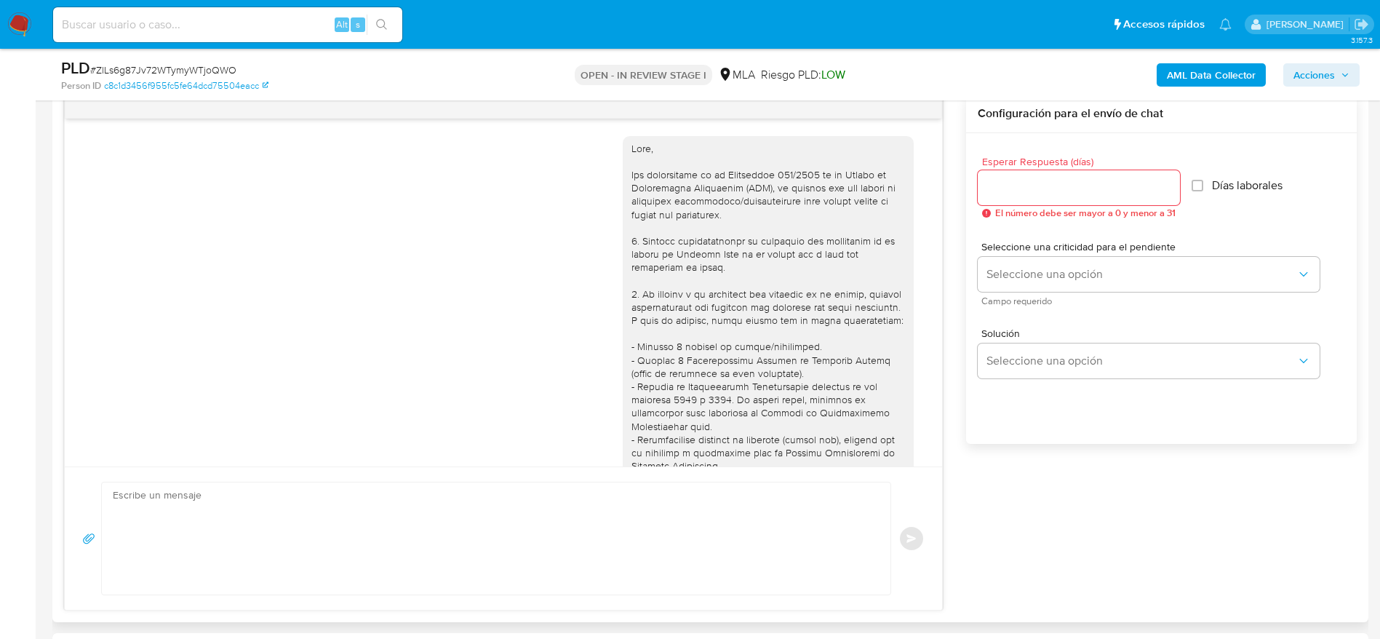
scroll to position [1929, 0]
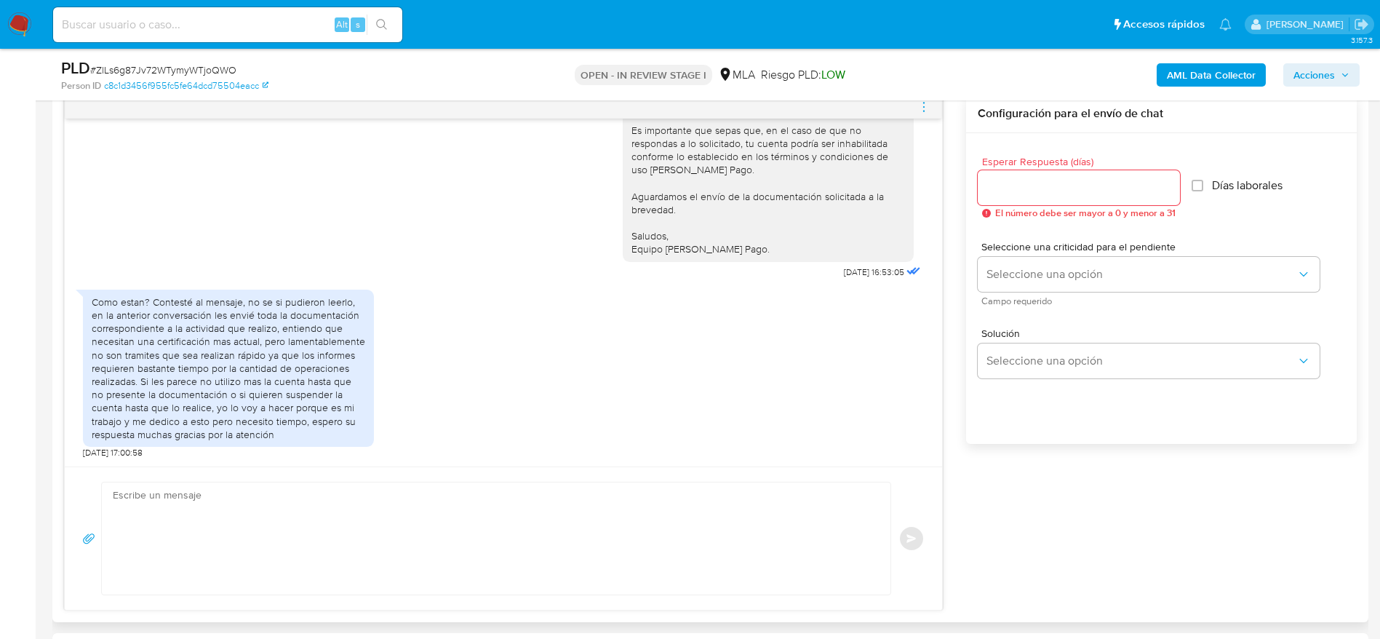
click at [347, 502] on textarea at bounding box center [492, 538] width 759 height 112
paste textarea "Hola, Muchas gracias por la respuesta. Analizamos tu caso y notamos que la info…"
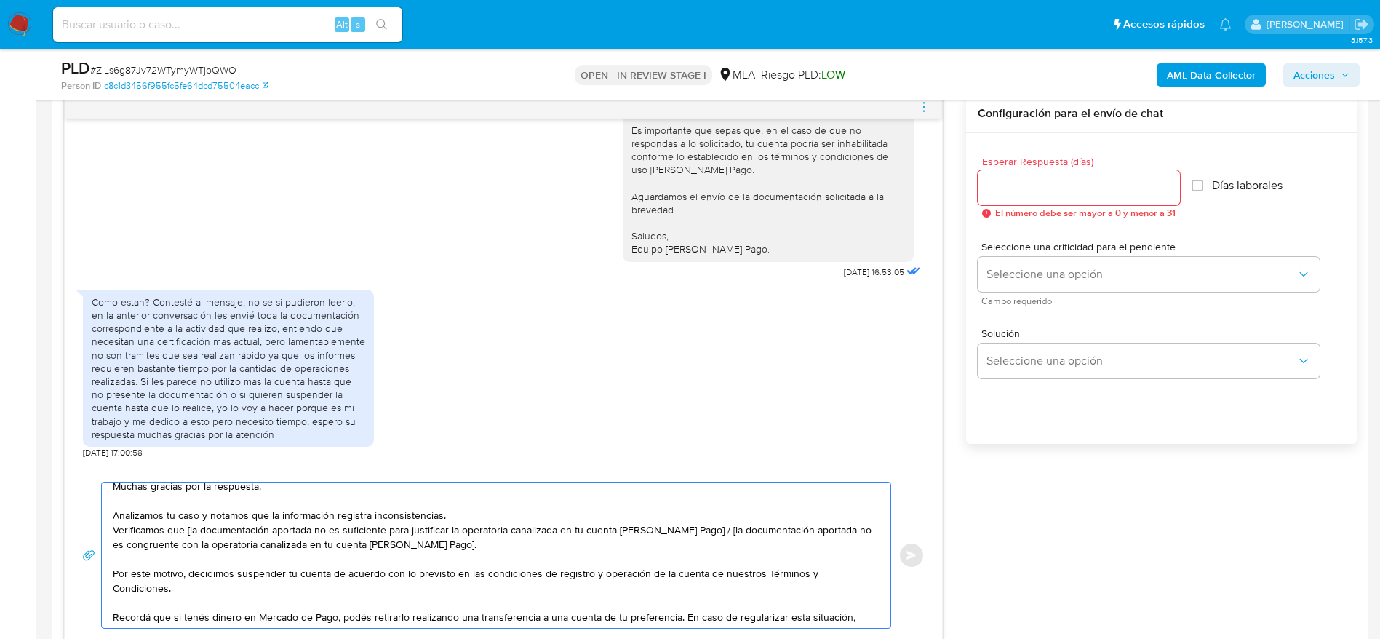
scroll to position [0, 0]
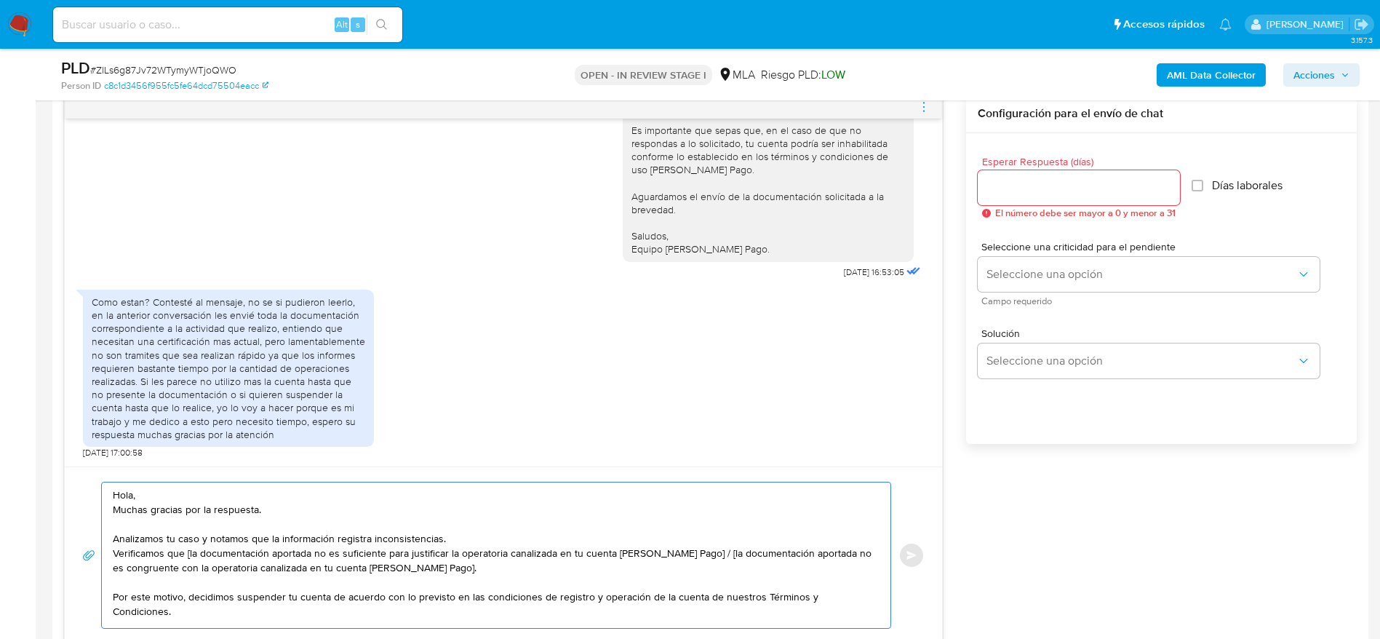
click at [183, 499] on textarea "Hola, Muchas gracias por la respuesta. Analizamos tu caso y notamos que la info…" at bounding box center [492, 554] width 759 height 145
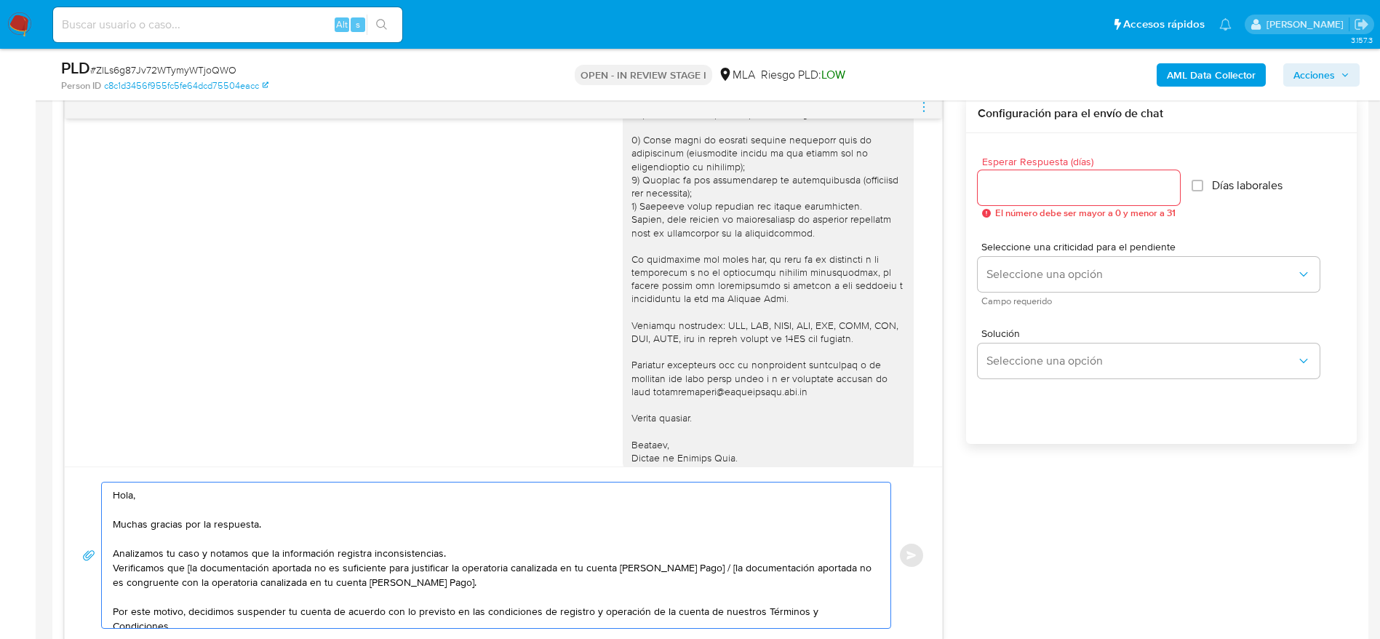
scroll to position [1601, 0]
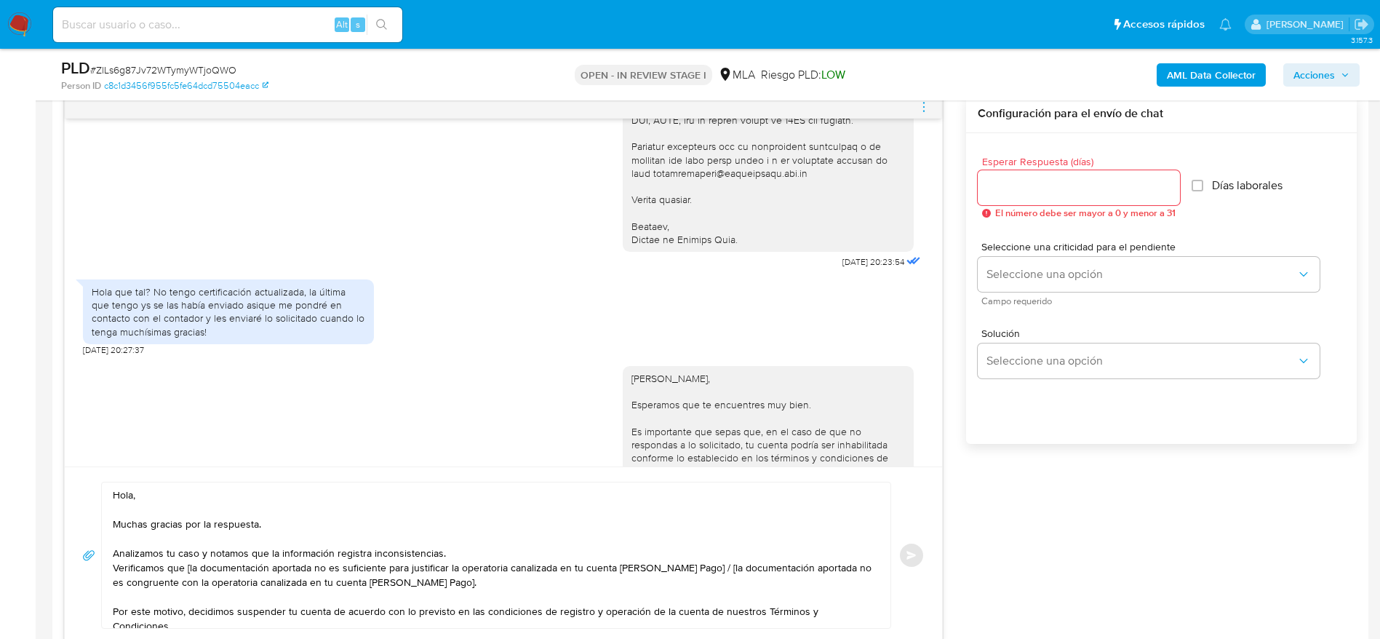
click at [658, 402] on div "Hola Antonella Agnese, Esperamos que te encuentres muy bien. Es importante que …" at bounding box center [767, 464] width 273 height 185
copy div "Hola Antonella Agnese,"
click at [119, 498] on textarea "Hola, Muchas gracias por la respuesta. Analizamos tu caso y notamos que la info…" at bounding box center [492, 554] width 759 height 145
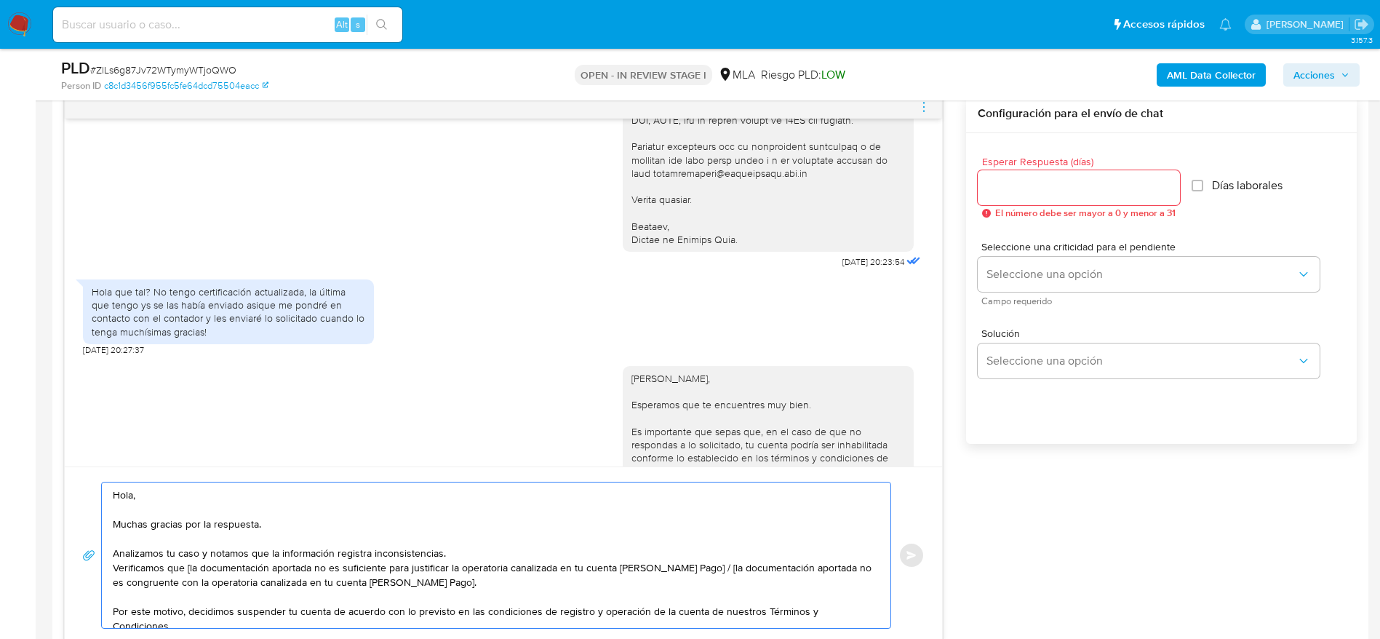
click at [119, 498] on textarea "Hola, Muchas gracias por la respuesta. Analizamos tu caso y notamos que la info…" at bounding box center [492, 554] width 759 height 145
paste textarea "Antonella Agnese,"
click at [474, 556] on textarea "Hola Antonella Agnese, Muchas gracias por la respuesta. Analizamos tu caso y no…" at bounding box center [492, 554] width 759 height 145
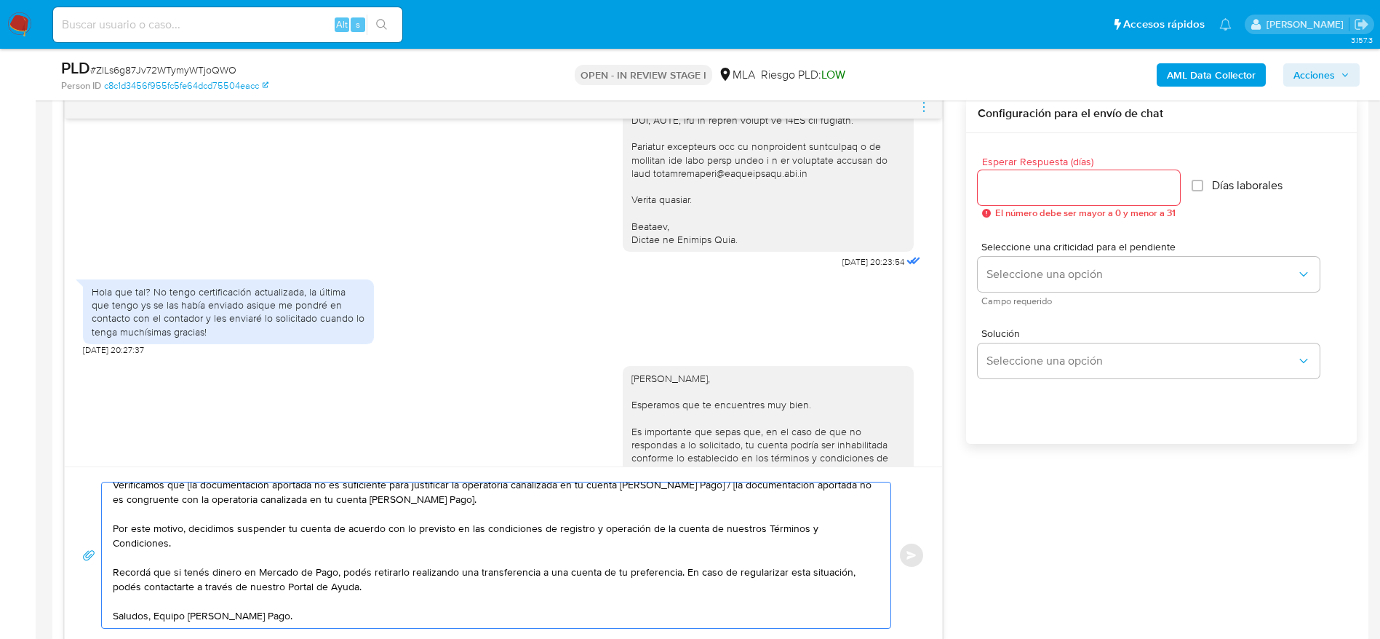
scroll to position [0, 0]
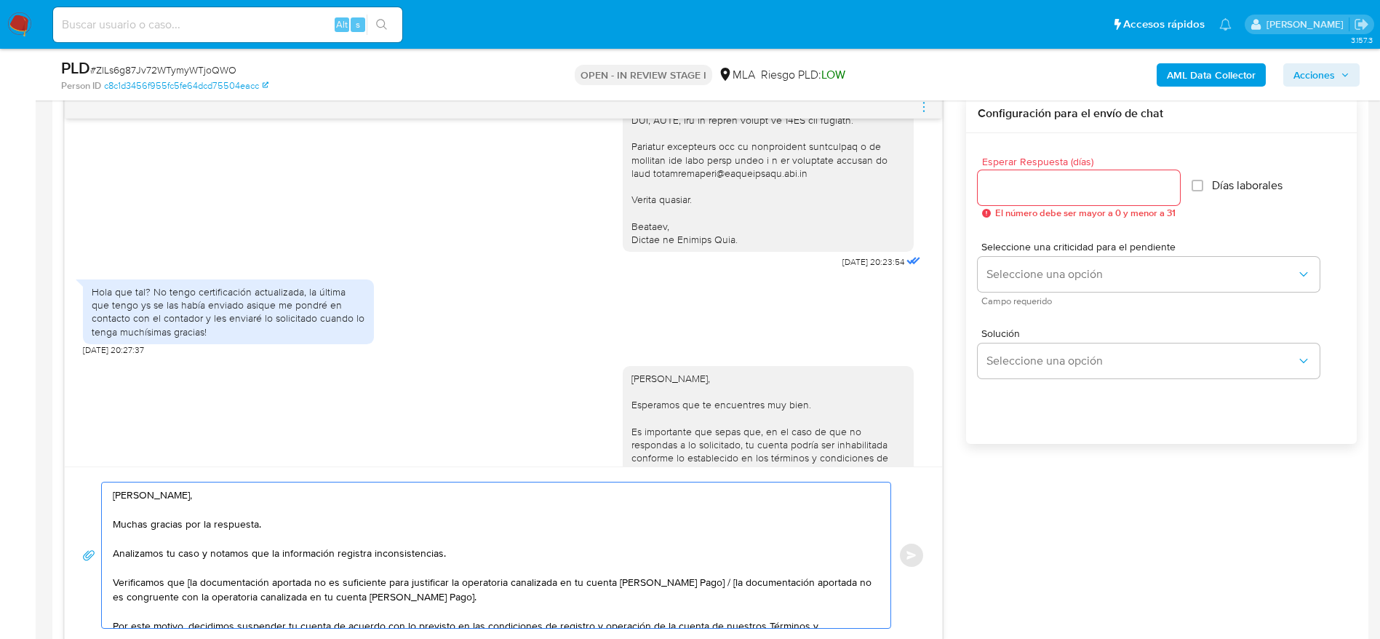
drag, startPoint x: 723, startPoint y: 596, endPoint x: 716, endPoint y: 580, distance: 16.9
click at [716, 582] on textarea "Hola Antonella Agnese, Muchas gracias por la respuesta. Analizamos tu caso y no…" at bounding box center [492, 554] width 759 height 145
click at [714, 576] on textarea "Hola Antonella Agnese, Muchas gracias por la respuesta. Analizamos tu caso y no…" at bounding box center [492, 554] width 759 height 145
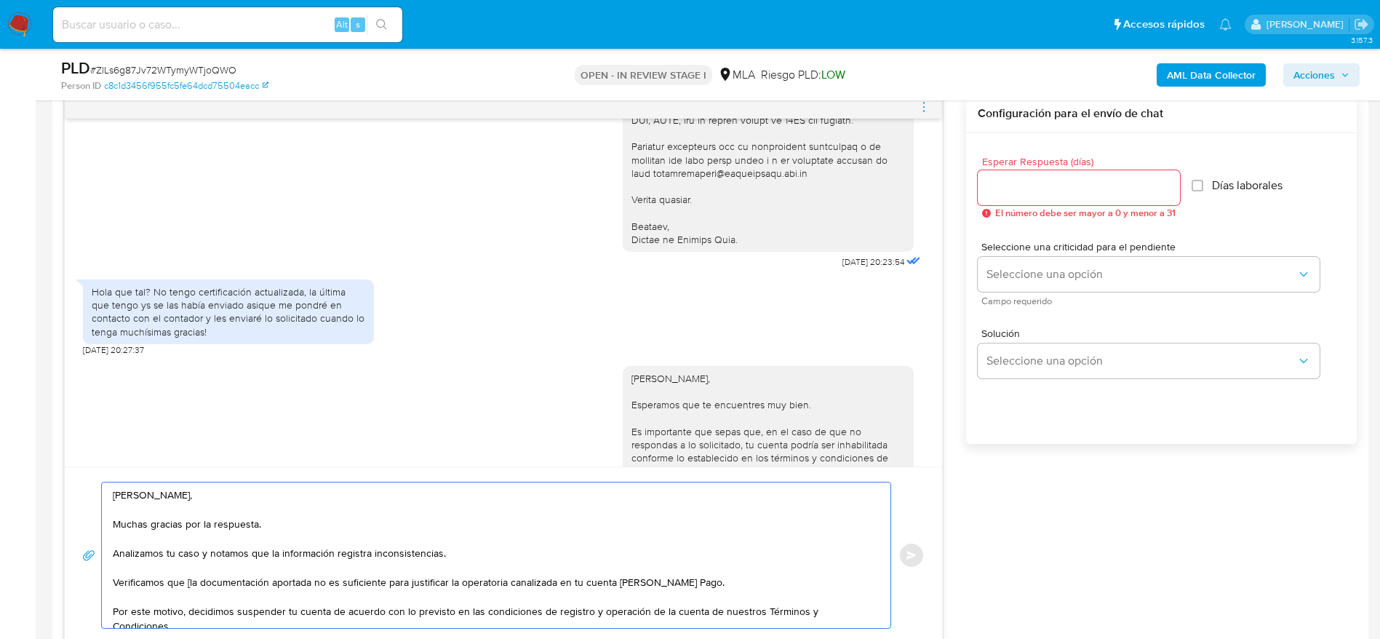
drag, startPoint x: 192, startPoint y: 589, endPoint x: 202, endPoint y: 591, distance: 10.3
click at [190, 588] on textarea "Hola Antonella Agnese, Muchas gracias por la respuesta. Analizamos tu caso y no…" at bounding box center [492, 554] width 759 height 145
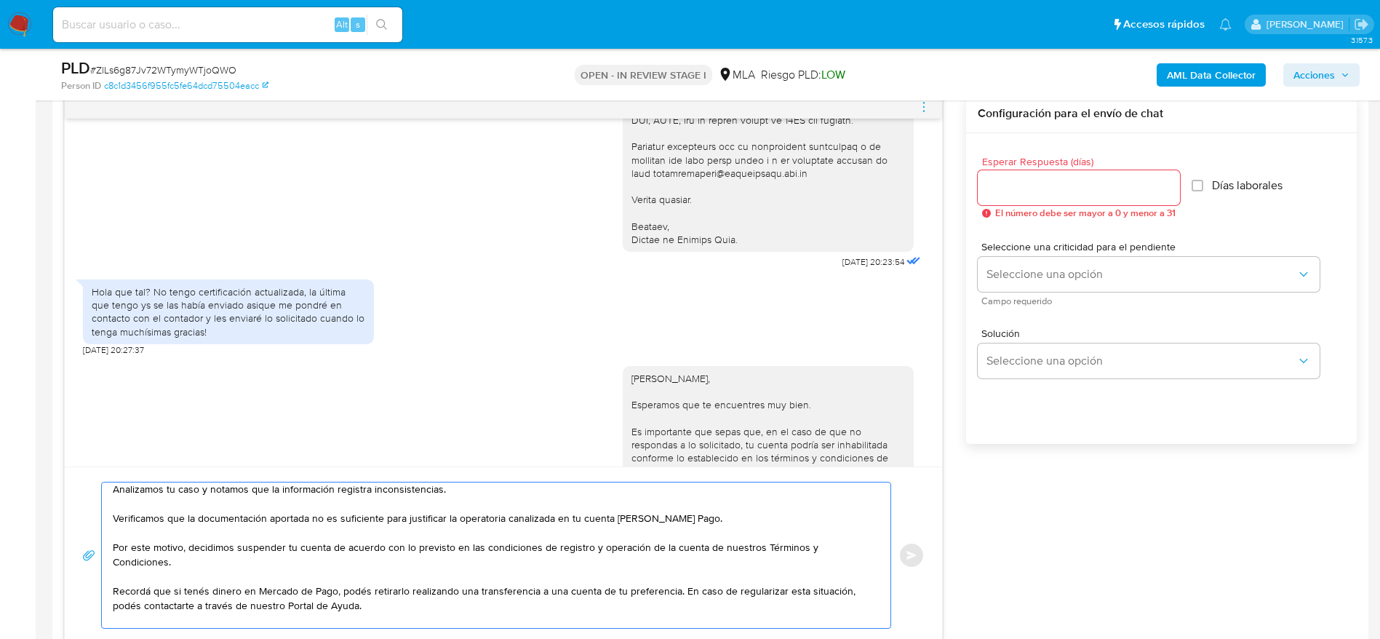
scroll to position [83, 0]
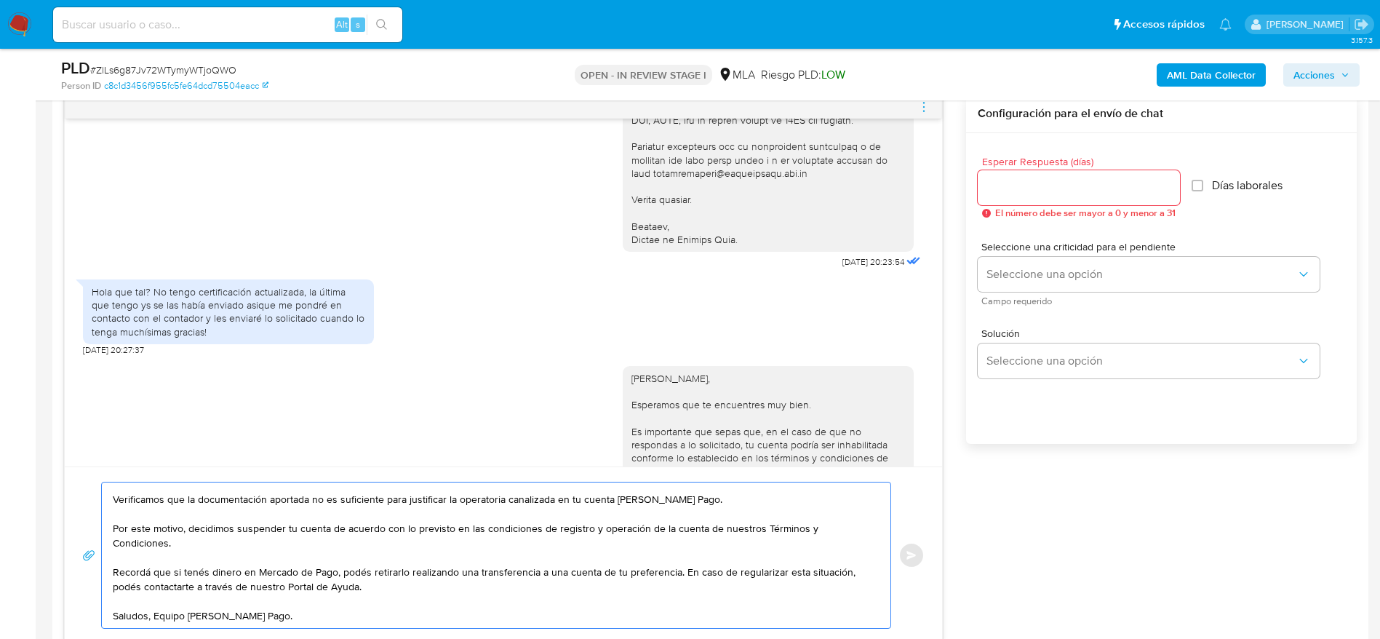
type textarea "Hola Antonella Agnese, Muchas gracias por la respuesta. Analizamos tu caso y no…"
click at [1027, 186] on input "Esperar Respuesta (días)" at bounding box center [1078, 187] width 202 height 19
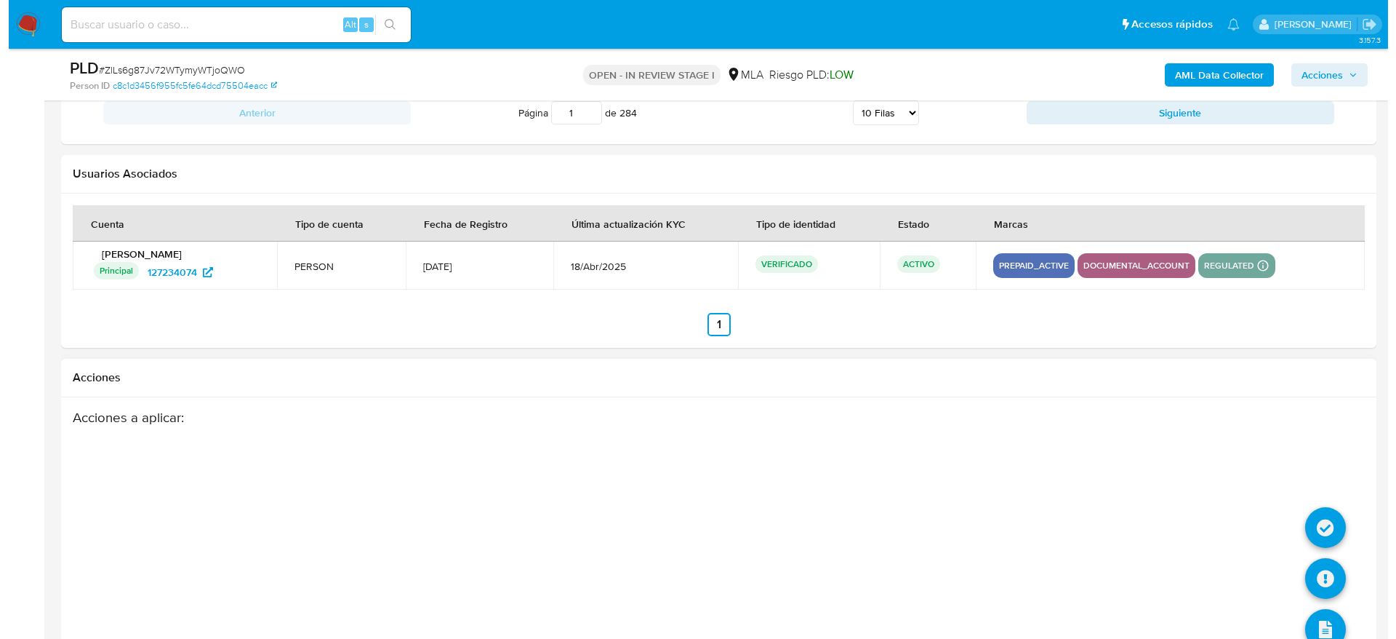
scroll to position [2591, 0]
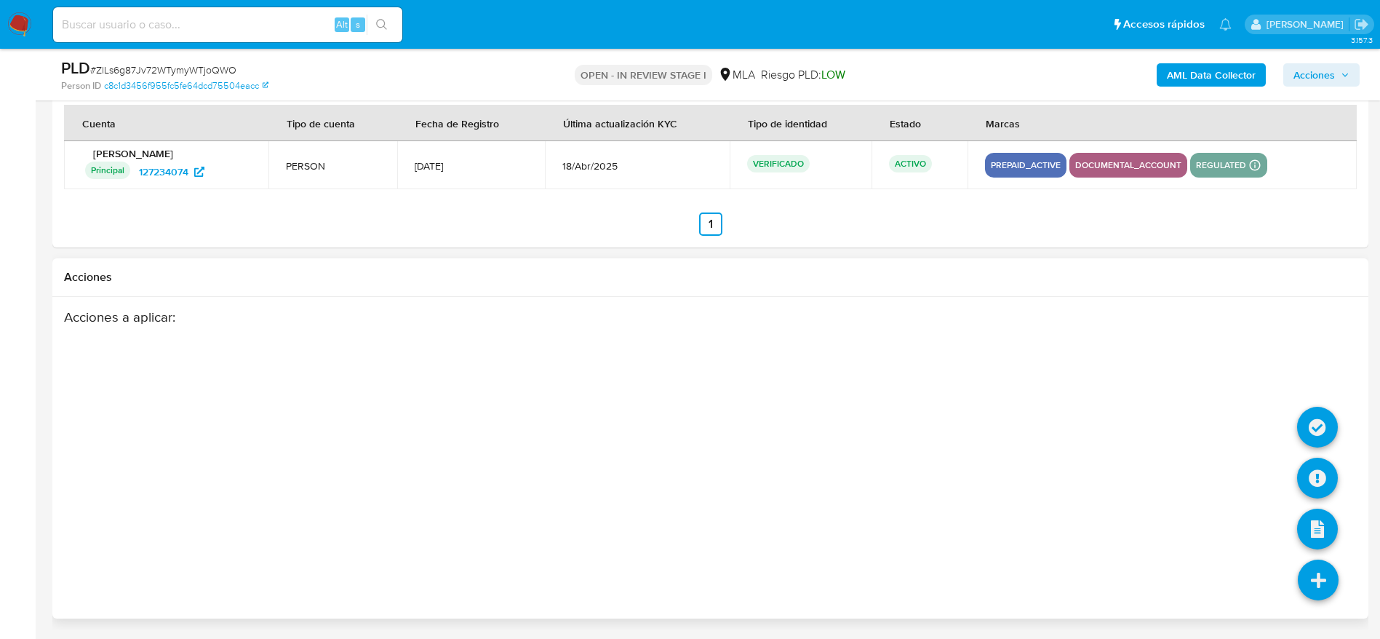
type input "0"
drag, startPoint x: 1324, startPoint y: 572, endPoint x: 1318, endPoint y: 501, distance: 71.5
click at [1323, 572] on icon at bounding box center [1317, 579] width 41 height 41
click at [1320, 481] on icon at bounding box center [1317, 477] width 41 height 41
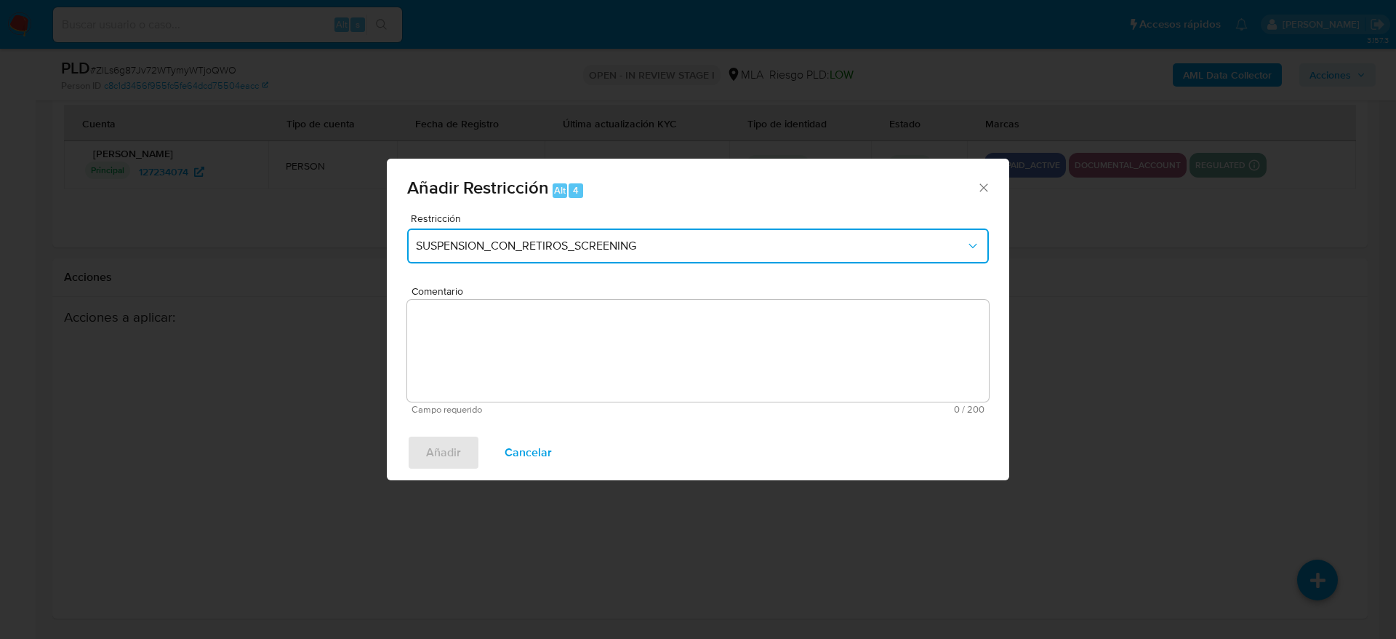
drag, startPoint x: 539, startPoint y: 237, endPoint x: 540, endPoint y: 263, distance: 26.2
click at [539, 239] on button "SUSPENSION_CON_RETIROS_SCREENING" at bounding box center [698, 245] width 582 height 35
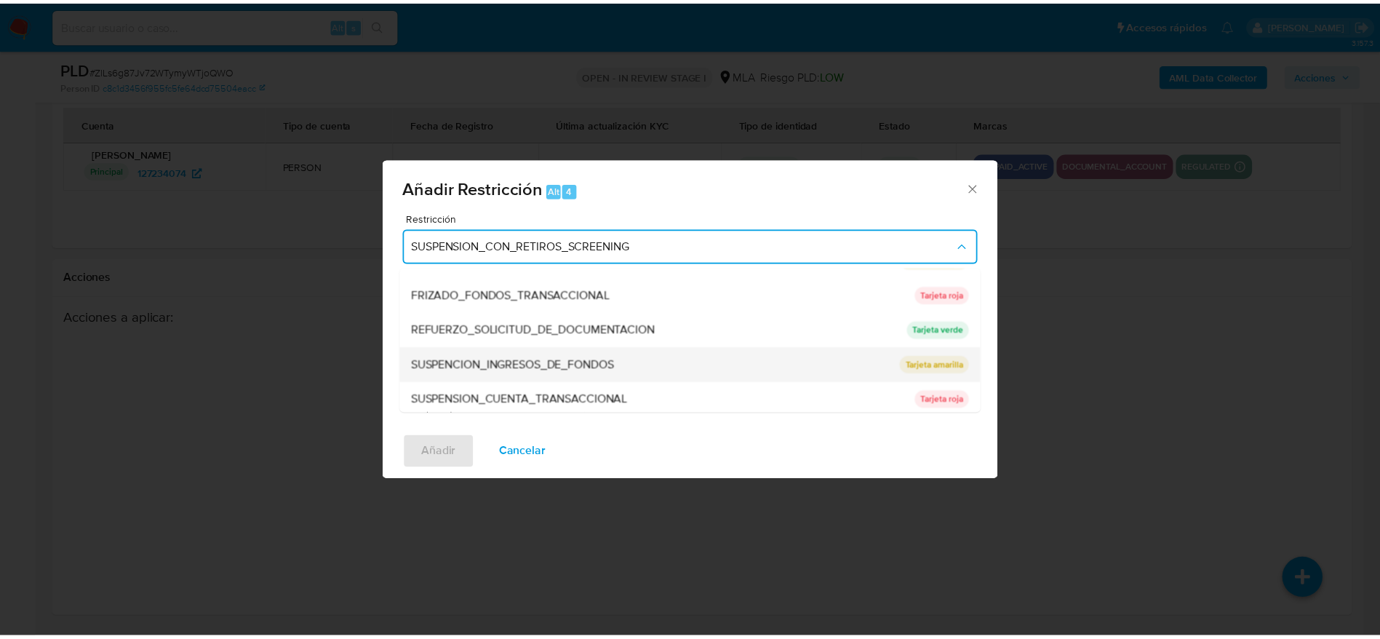
scroll to position [308, 0]
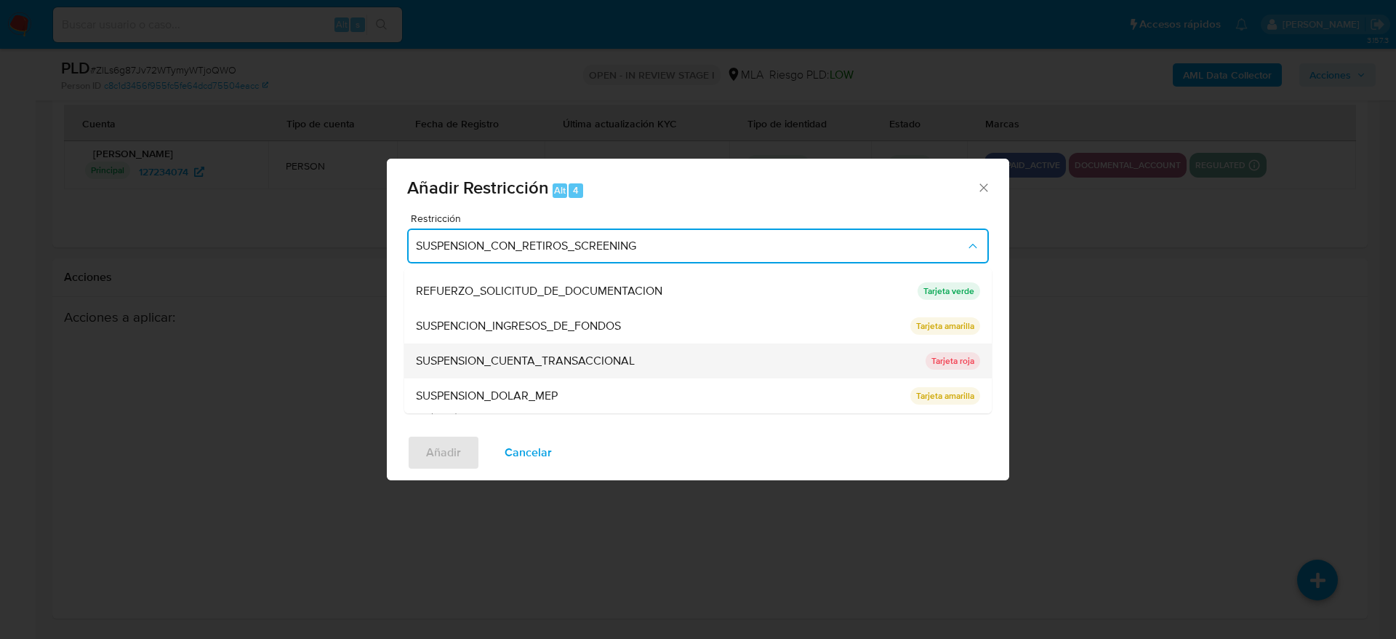
click at [559, 354] on span "SUSPENSION_CUENTA_TRANSACCIONAL" at bounding box center [525, 360] width 219 height 15
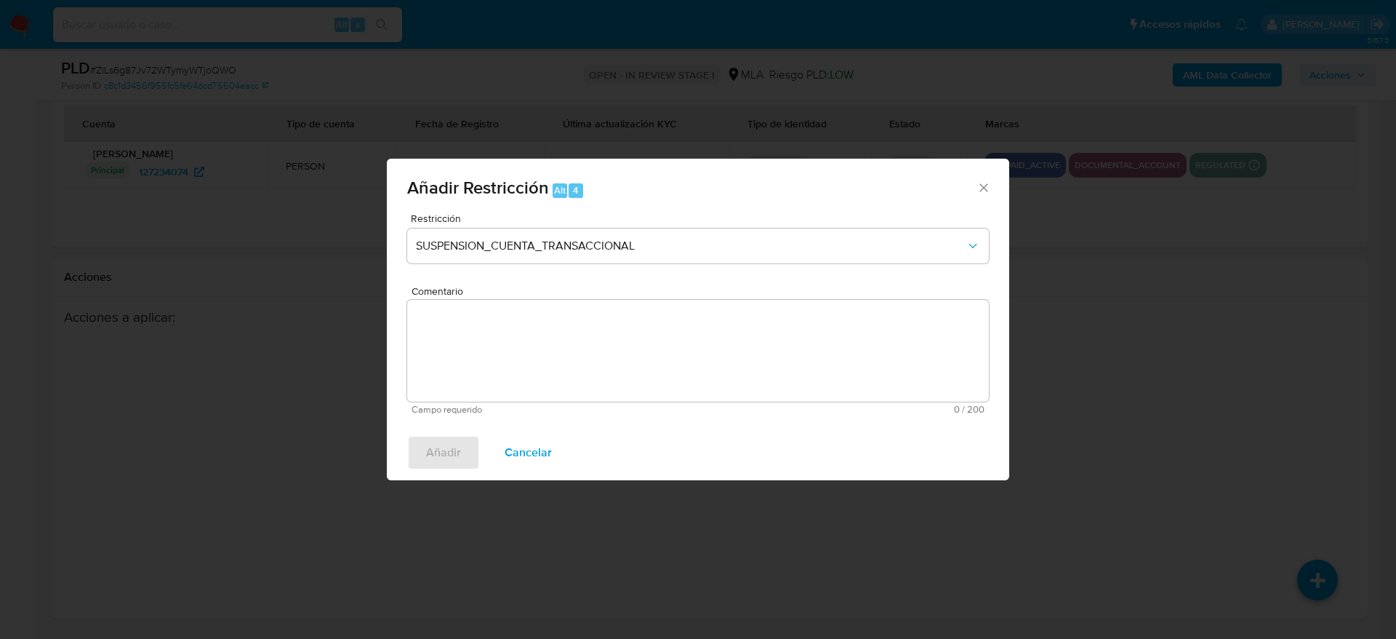
click at [569, 364] on textarea "Comentario" at bounding box center [698, 351] width 582 height 102
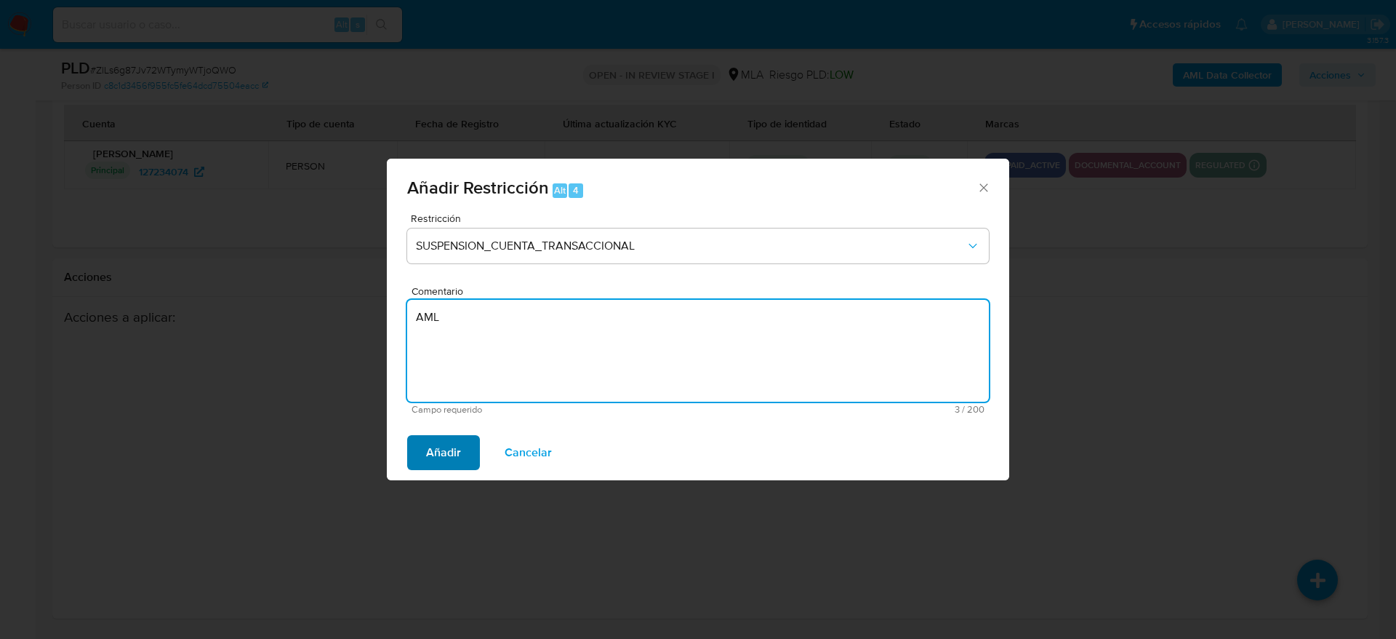
type textarea "AML"
click at [433, 455] on span "Añadir" at bounding box center [443, 452] width 35 height 32
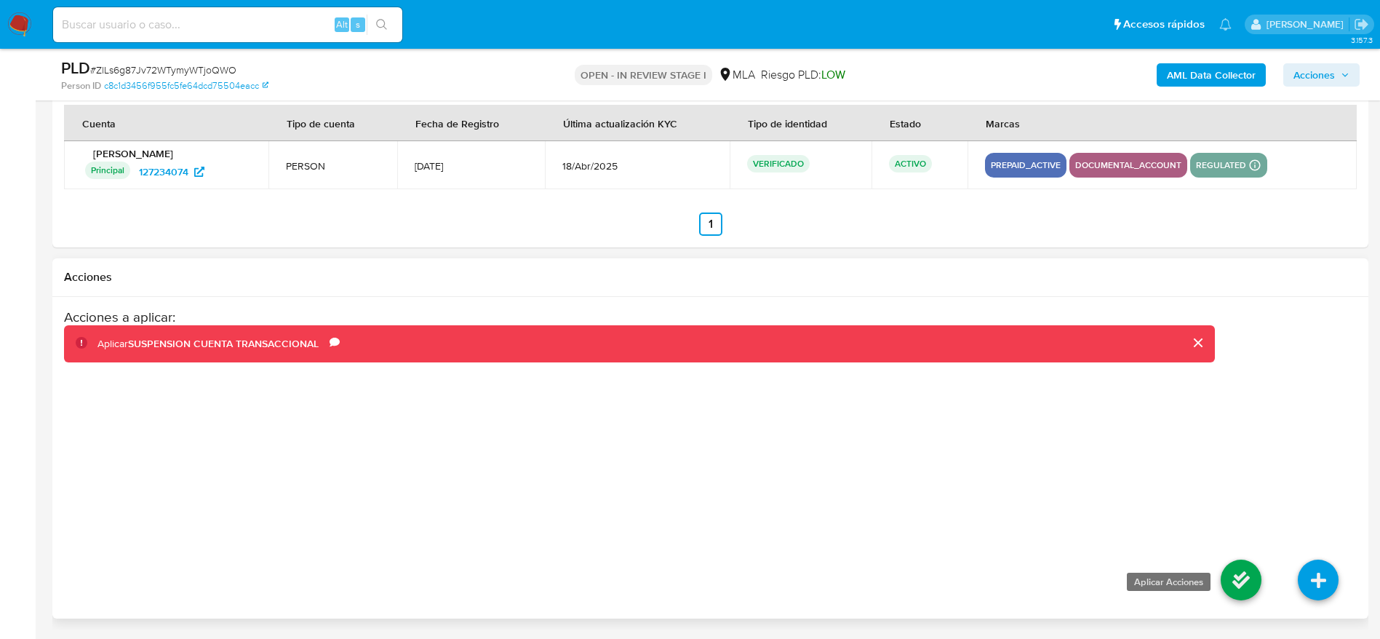
click at [1253, 583] on icon at bounding box center [1240, 579] width 41 height 41
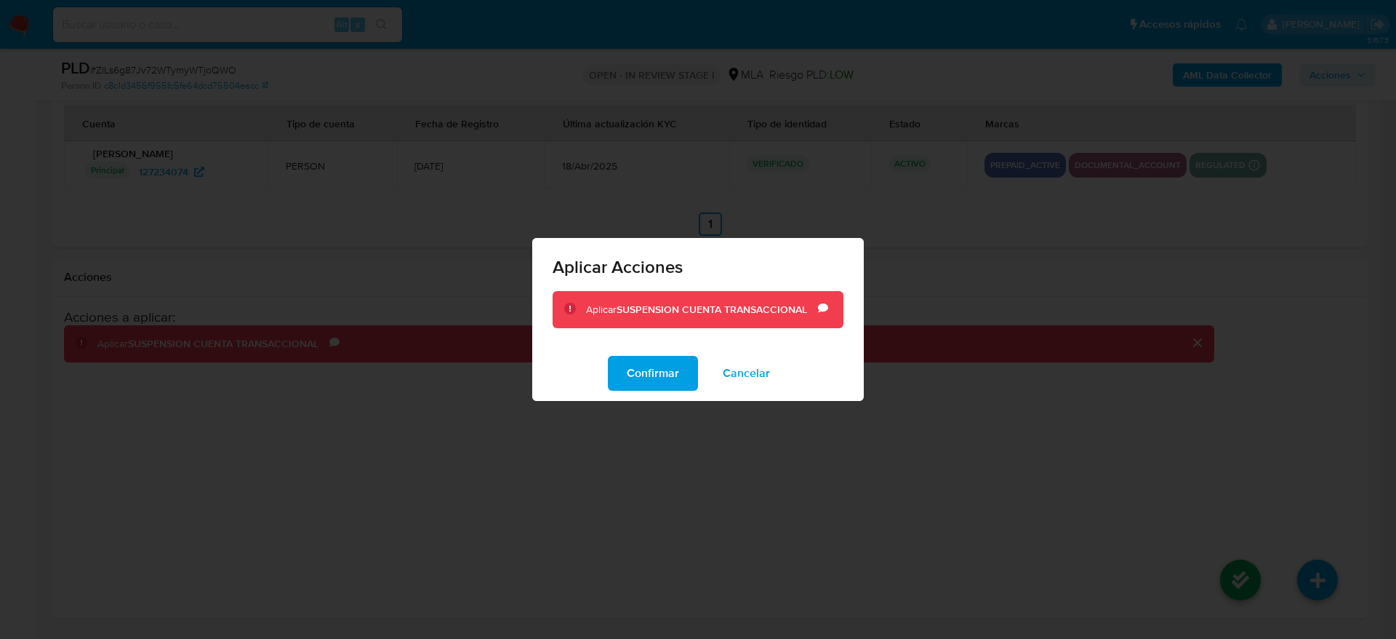
drag, startPoint x: 657, startPoint y: 356, endPoint x: 824, endPoint y: 419, distance: 178.2
click at [657, 357] on span "Confirmar" at bounding box center [653, 373] width 52 height 32
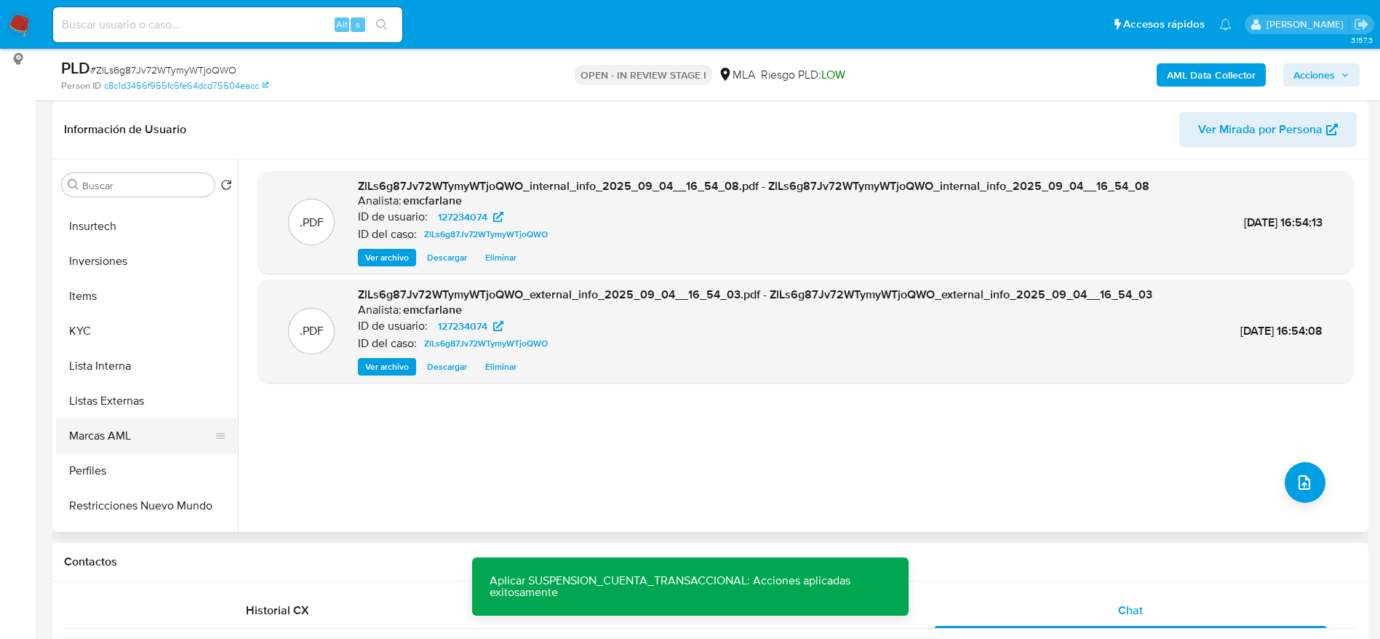
scroll to position [684, 0]
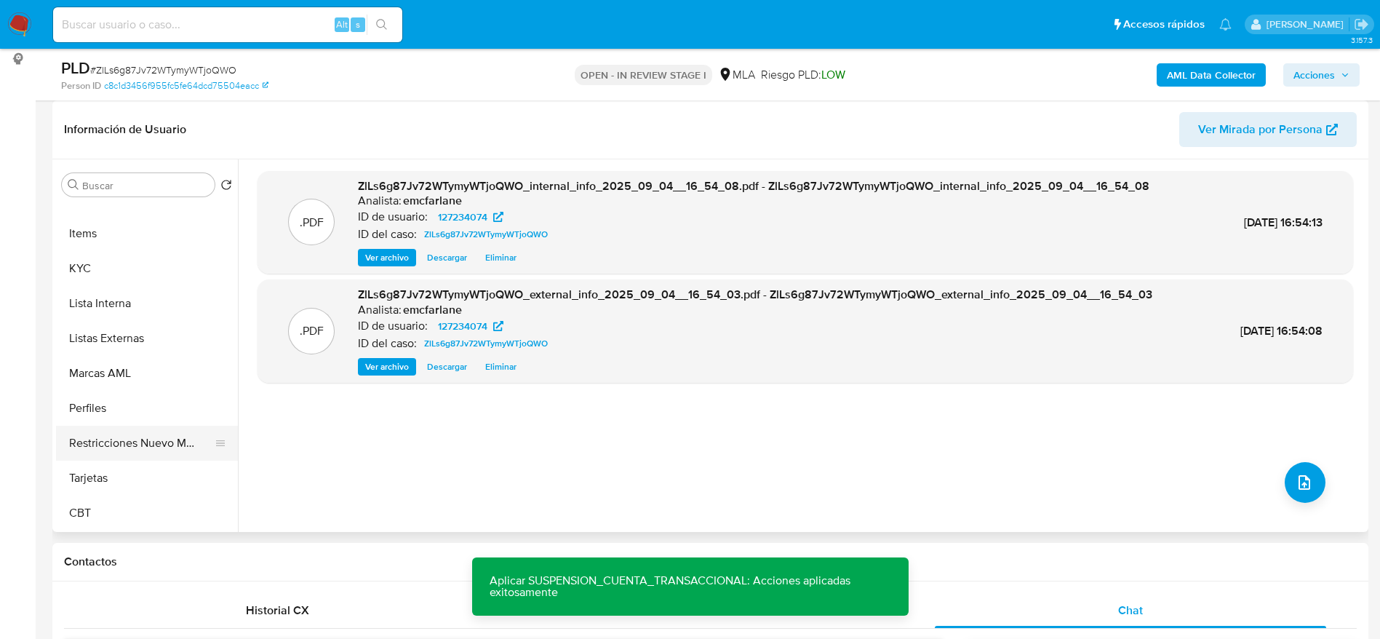
click at [124, 430] on button "Restricciones Nuevo Mundo" at bounding box center [141, 442] width 170 height 35
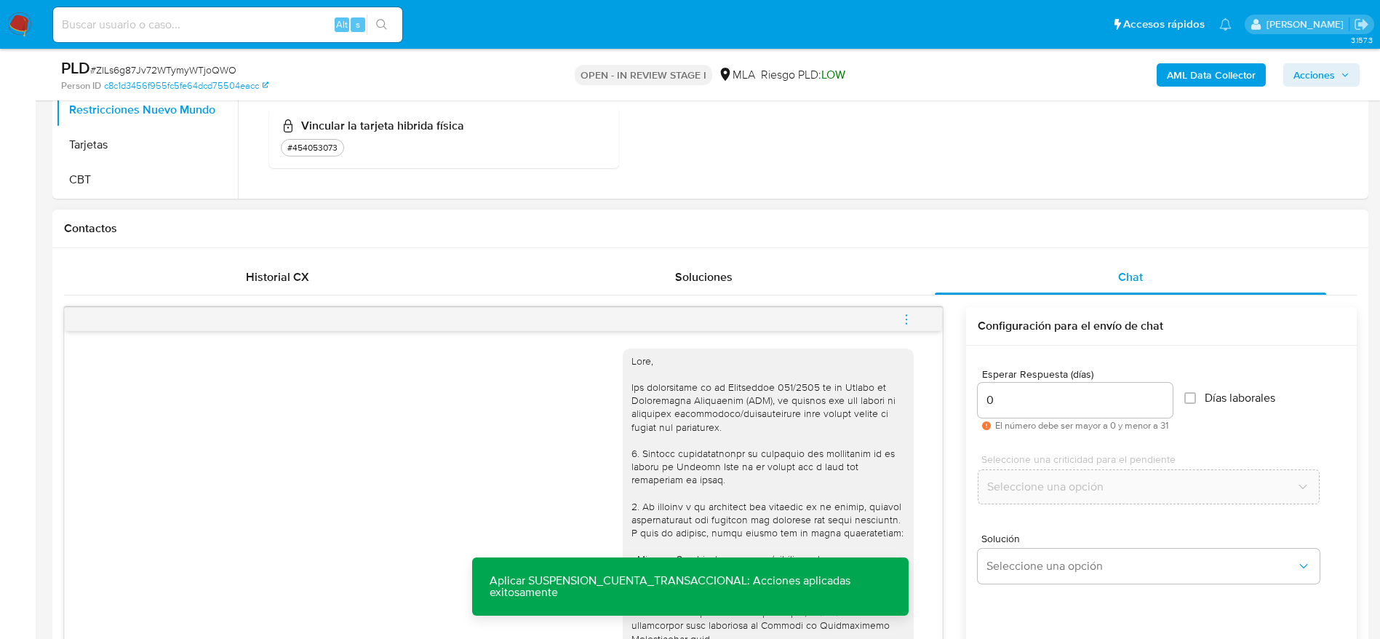
scroll to position [764, 0]
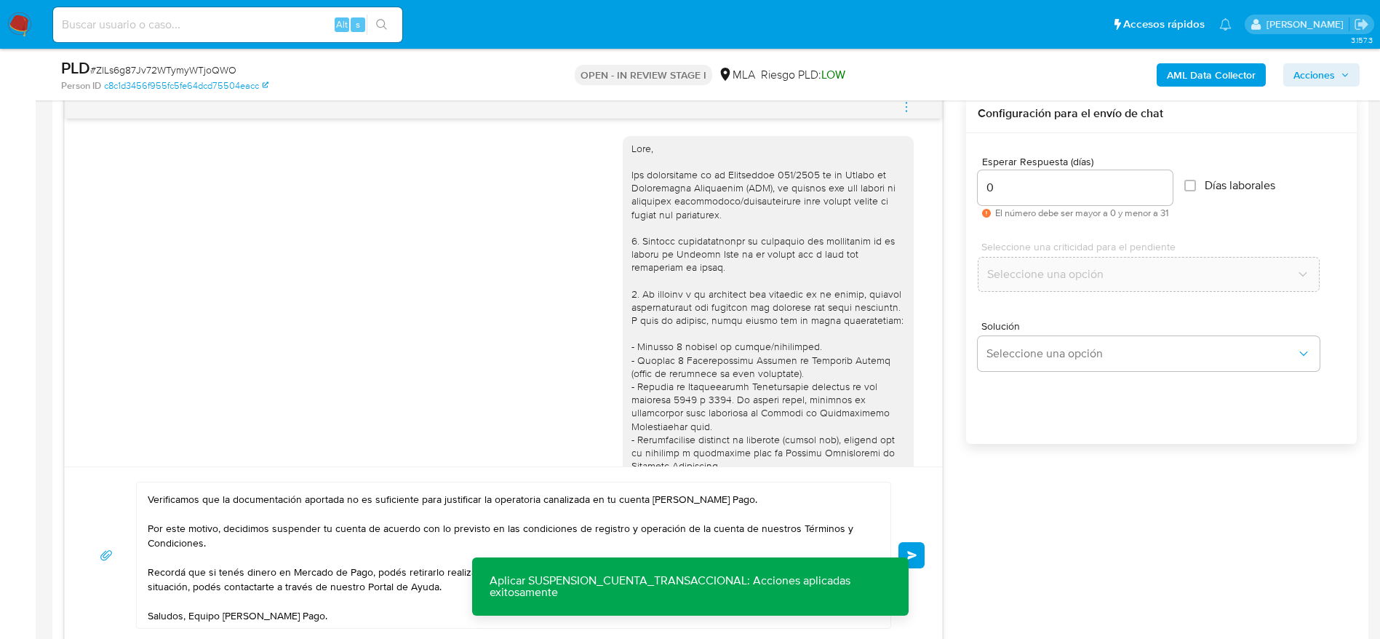
click at [916, 548] on button "Enviar" at bounding box center [911, 555] width 26 height 26
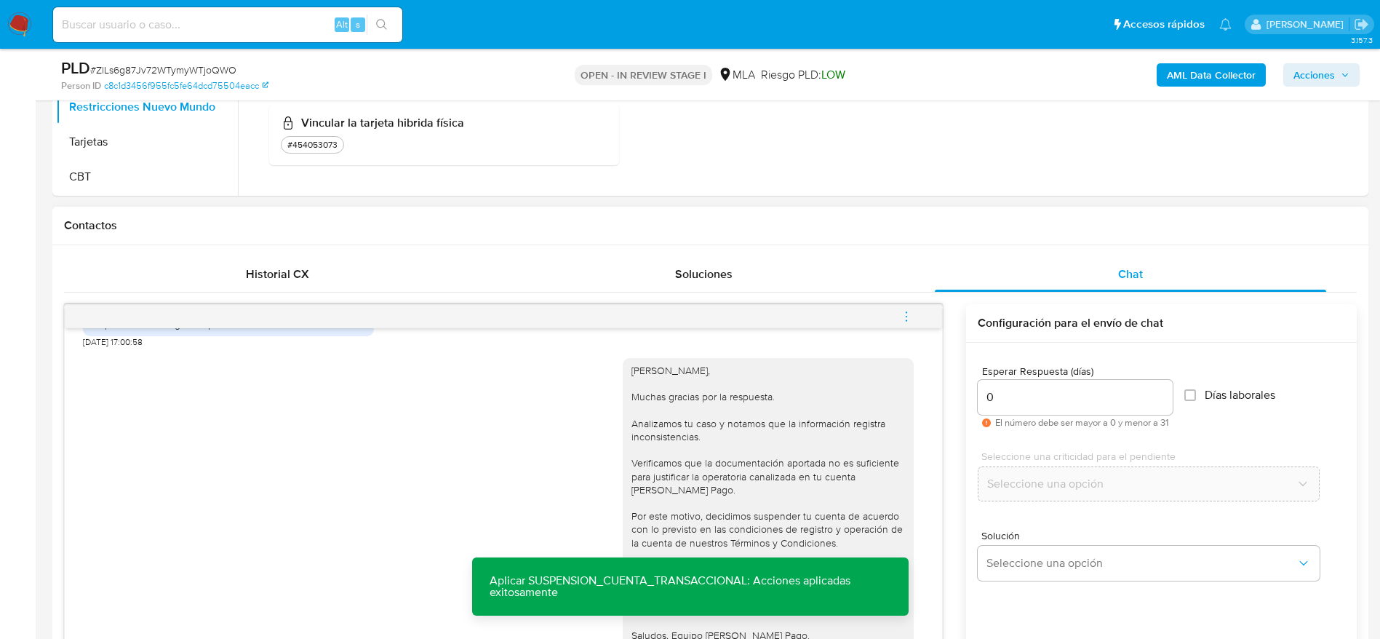
scroll to position [545, 0]
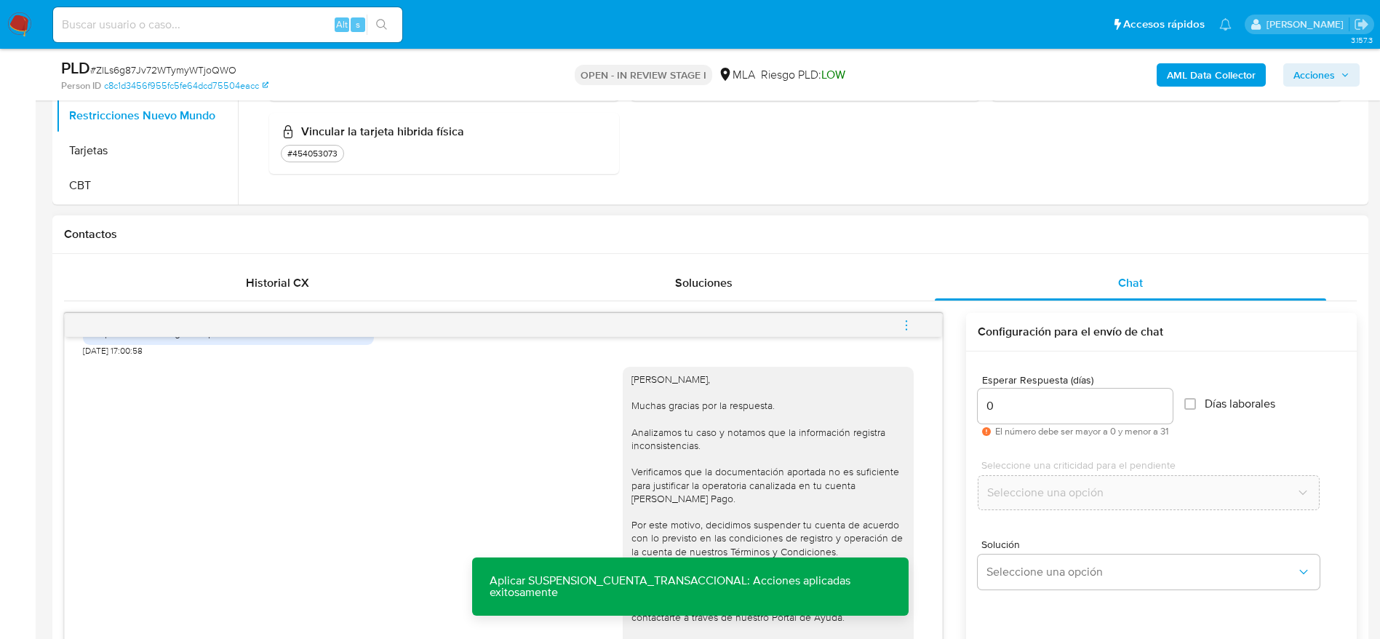
click at [905, 320] on icon "menu-action" at bounding box center [906, 325] width 13 height 13
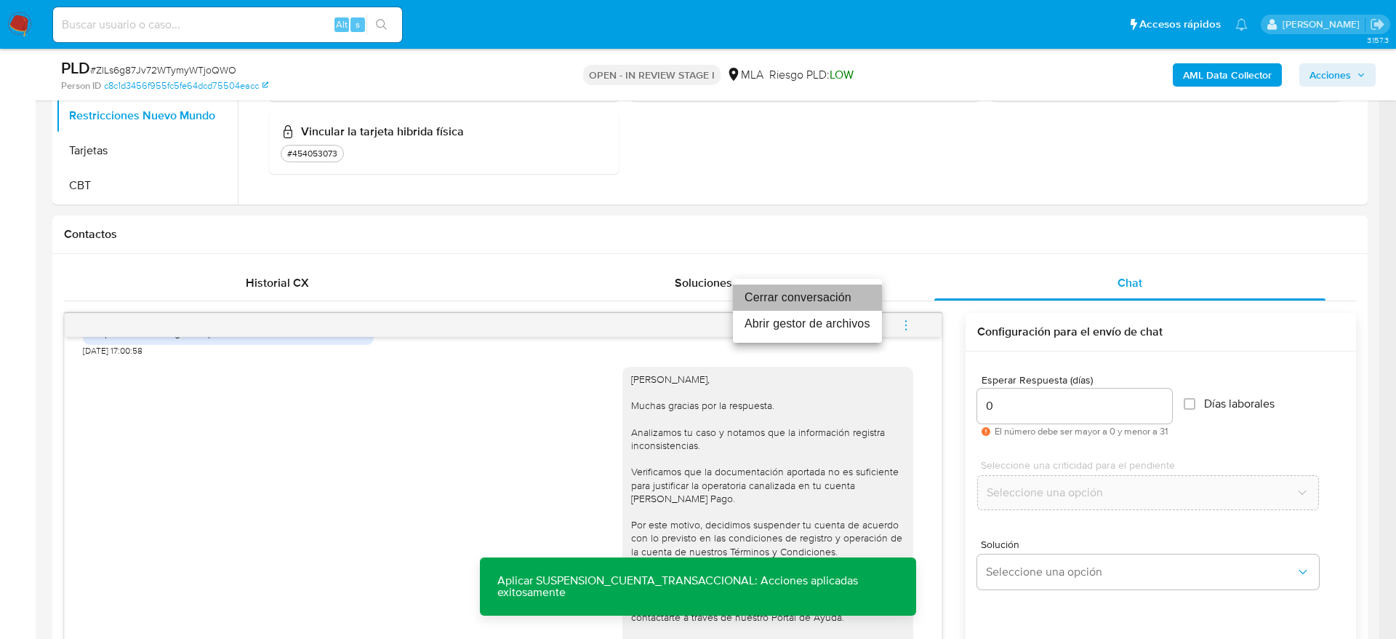
click at [823, 297] on li "Cerrar conversación" at bounding box center [807, 297] width 149 height 26
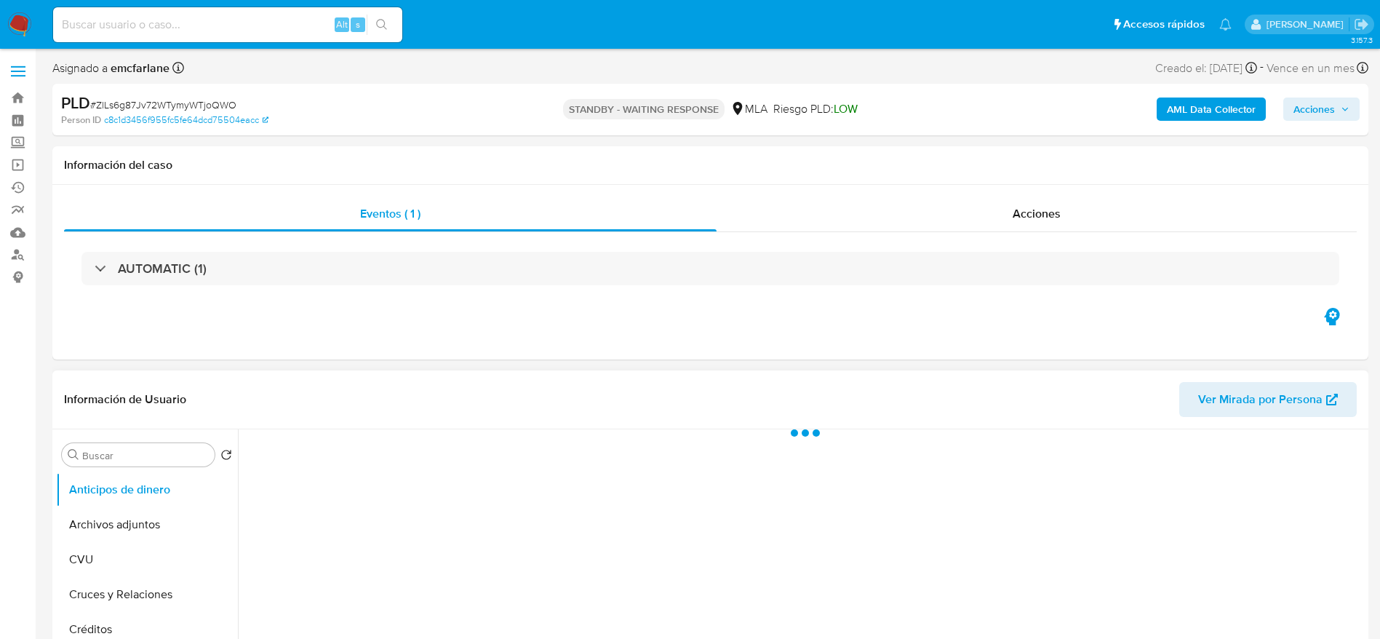
select select "10"
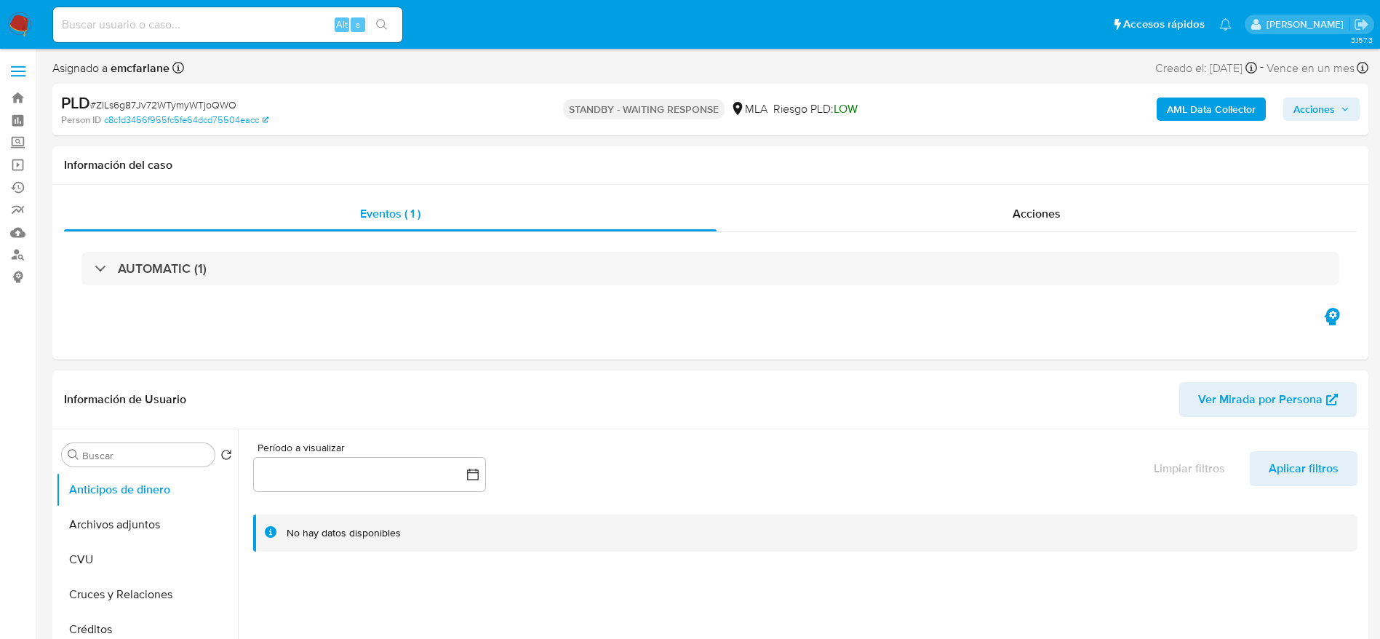
click at [130, 107] on span "# ZlLs6g87Jv72WTymyWTjoQWO" at bounding box center [163, 104] width 146 height 15
copy span "ZlLs6g87Jv72WTymyWTjoQWO"
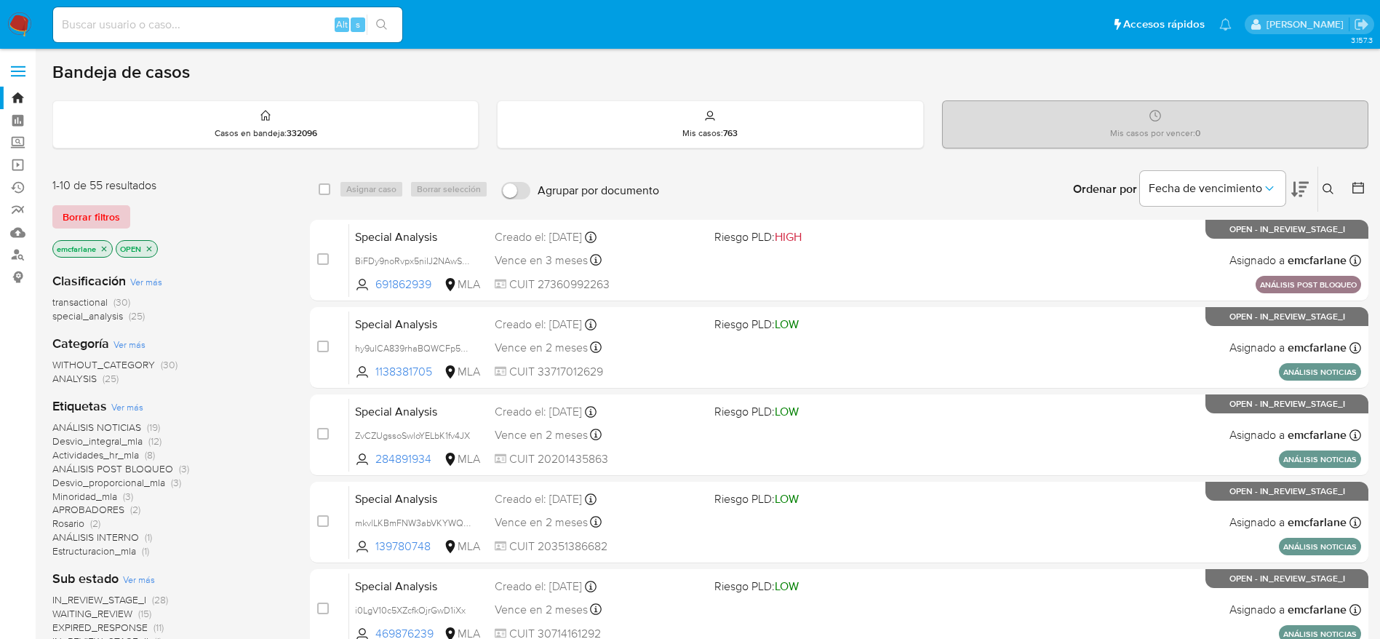
click at [108, 220] on span "Borrar filtros" at bounding box center [91, 217] width 57 height 20
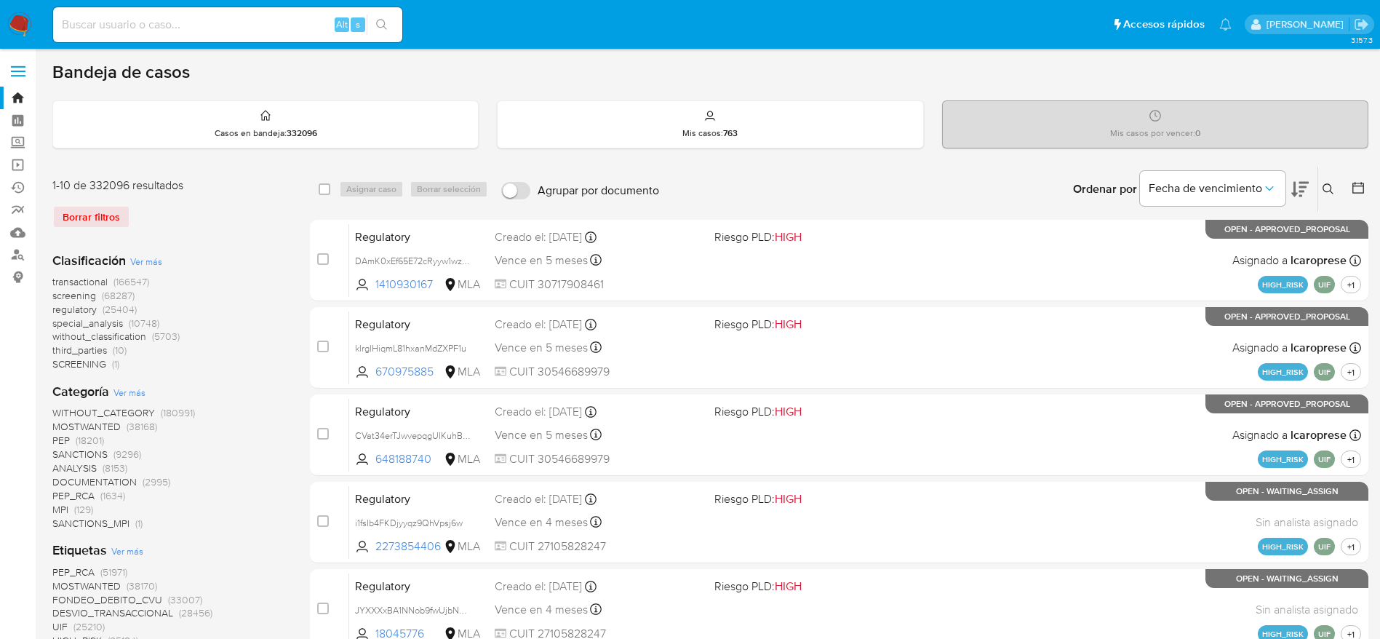
click at [1329, 191] on icon at bounding box center [1328, 189] width 12 height 12
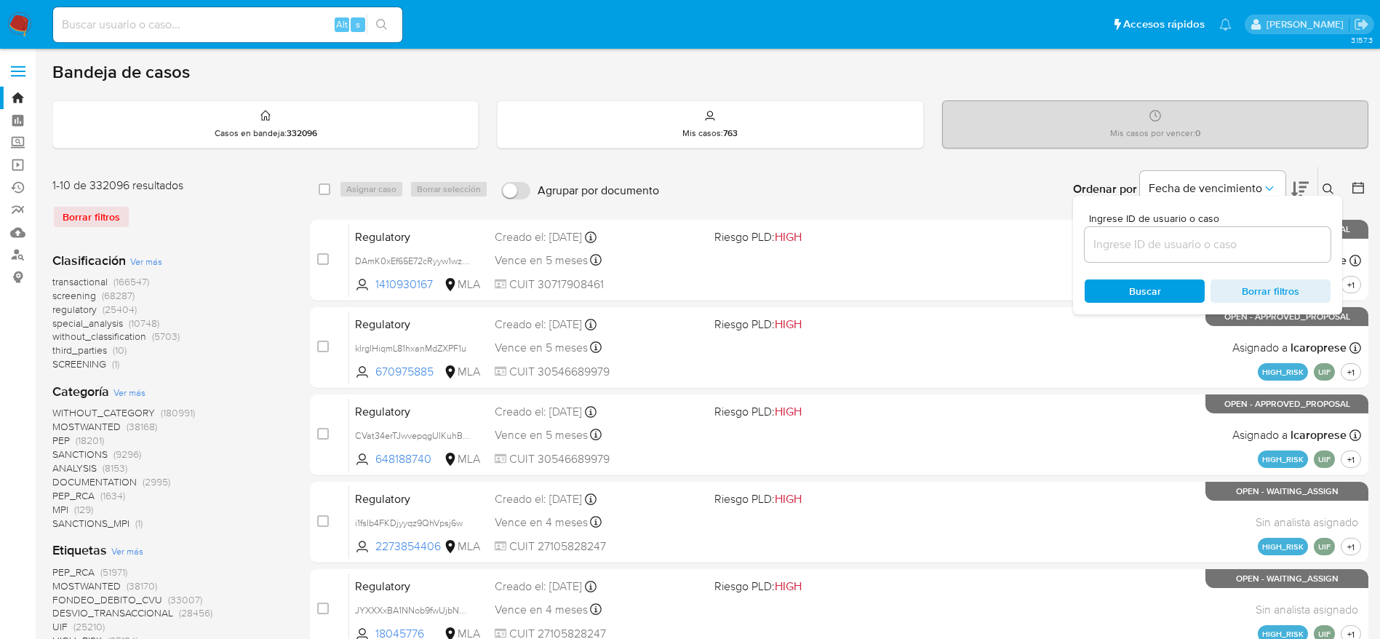
click at [1251, 232] on div at bounding box center [1207, 244] width 246 height 35
click at [1245, 253] on input at bounding box center [1207, 244] width 246 height 19
paste input "ZlLs6g87Jv72WTymyWTjoQWO"
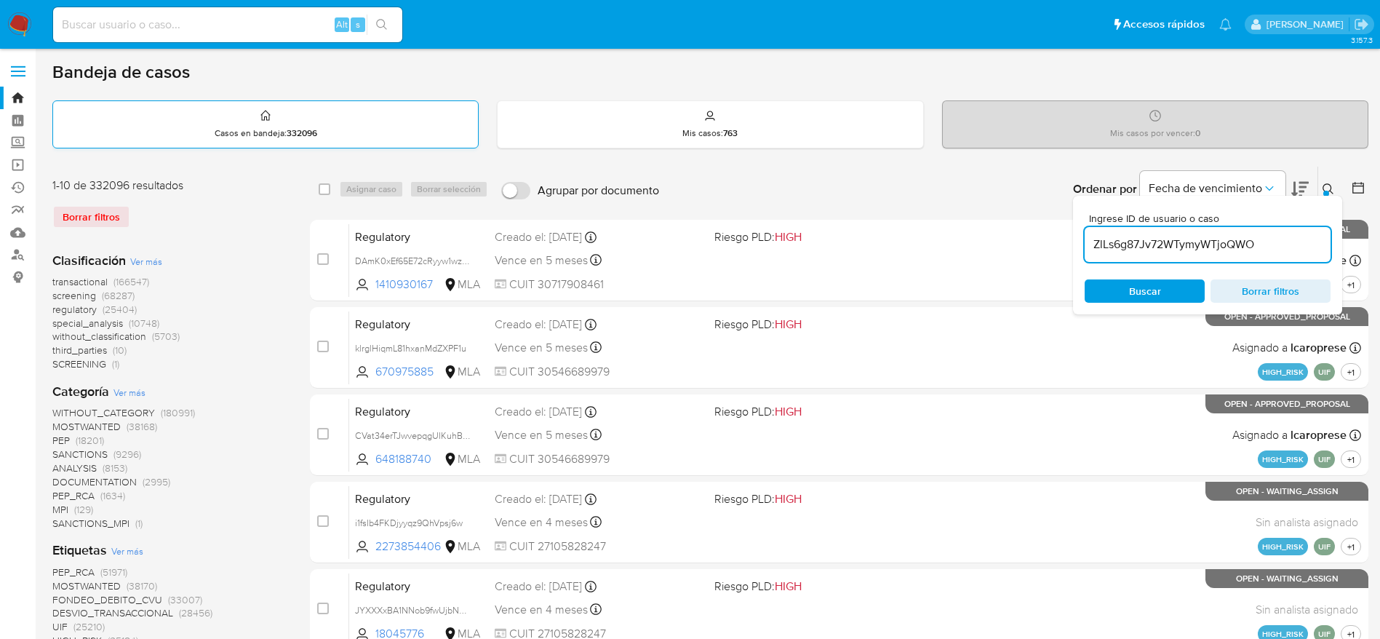
type input "ZlLs6g87Jv72WTymyWTjoQWO"
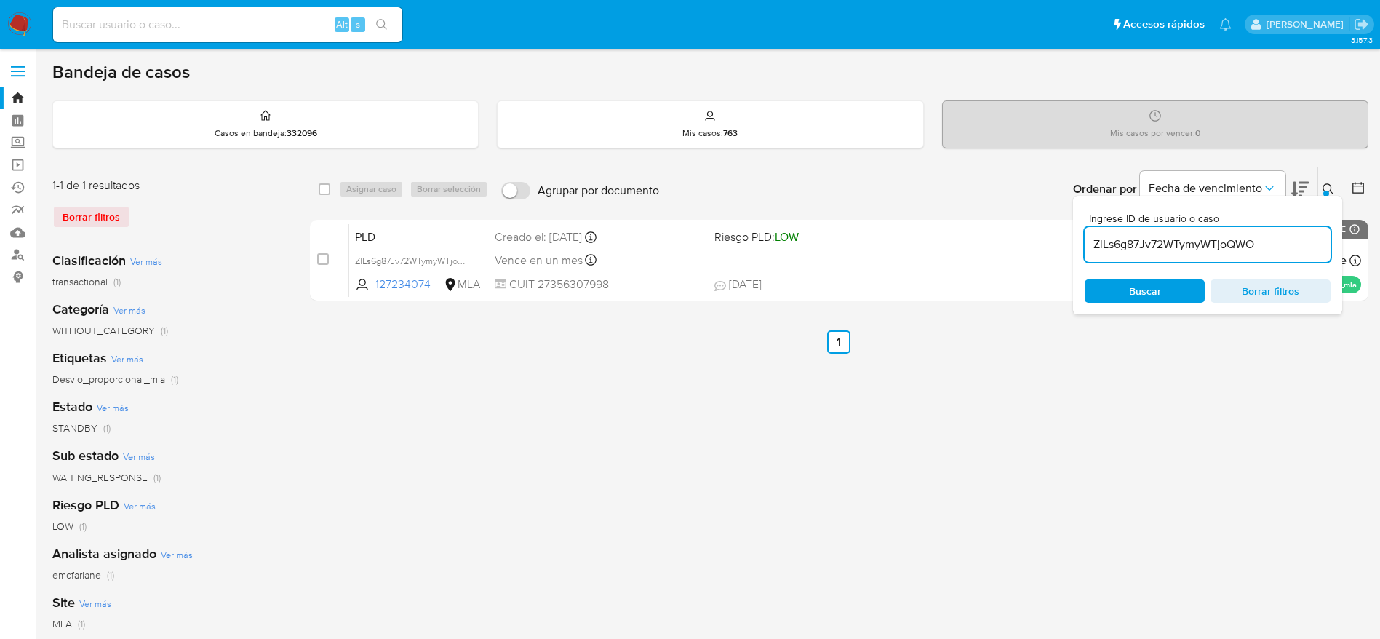
click at [326, 191] on input "checkbox" at bounding box center [325, 189] width 12 height 12
checkbox input "true"
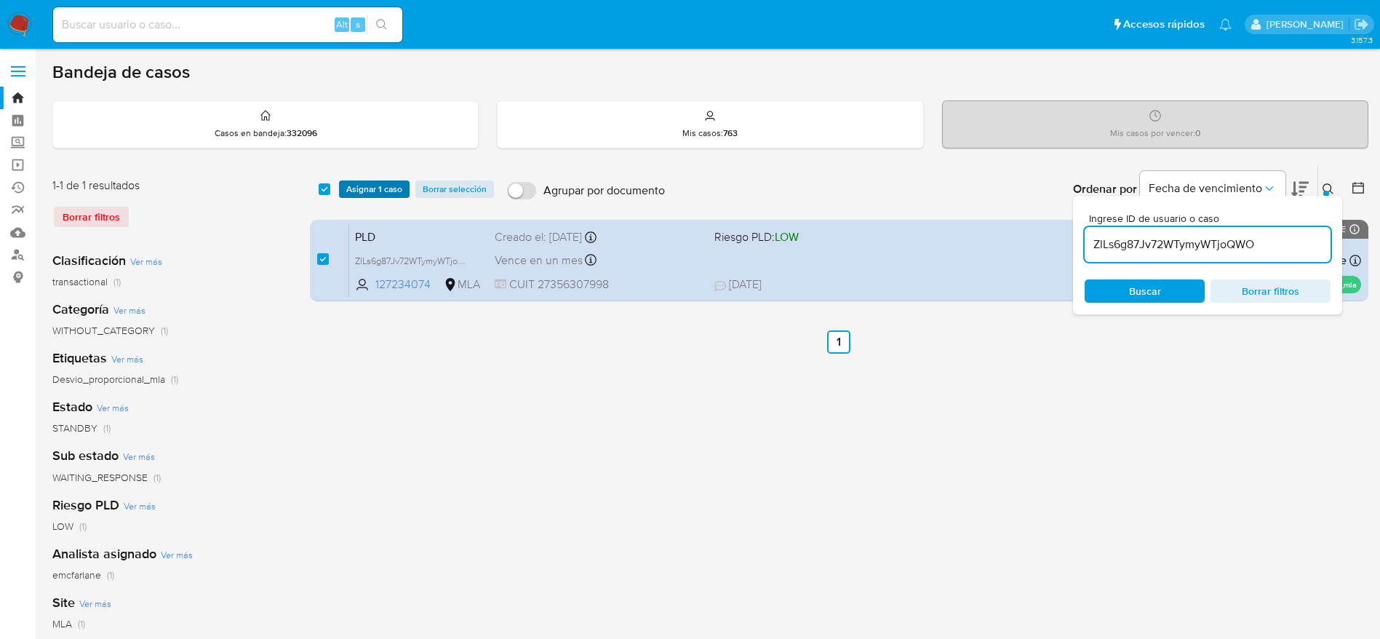
click at [372, 200] on div "select-all-cases-checkbox Asignar 1 caso Borrar selección Agrupar por documento…" at bounding box center [839, 189] width 1058 height 45
click at [375, 184] on span "Asignar 1 caso" at bounding box center [374, 189] width 56 height 15
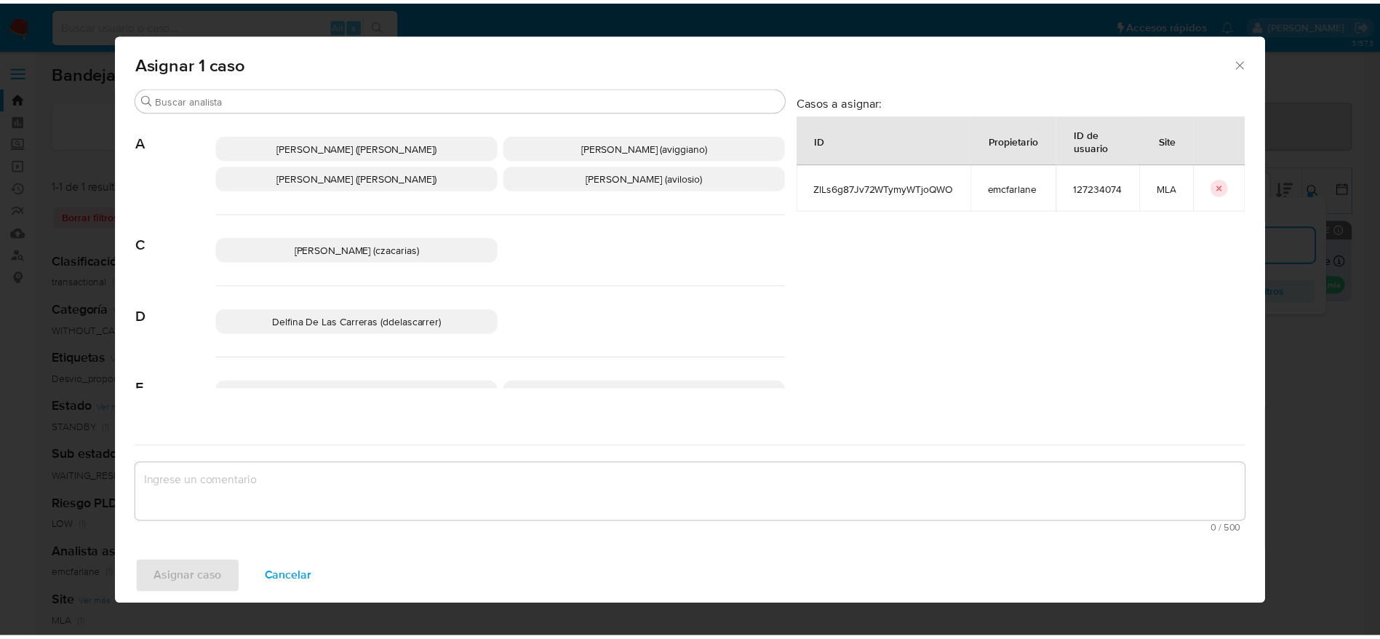
scroll to position [218, 0]
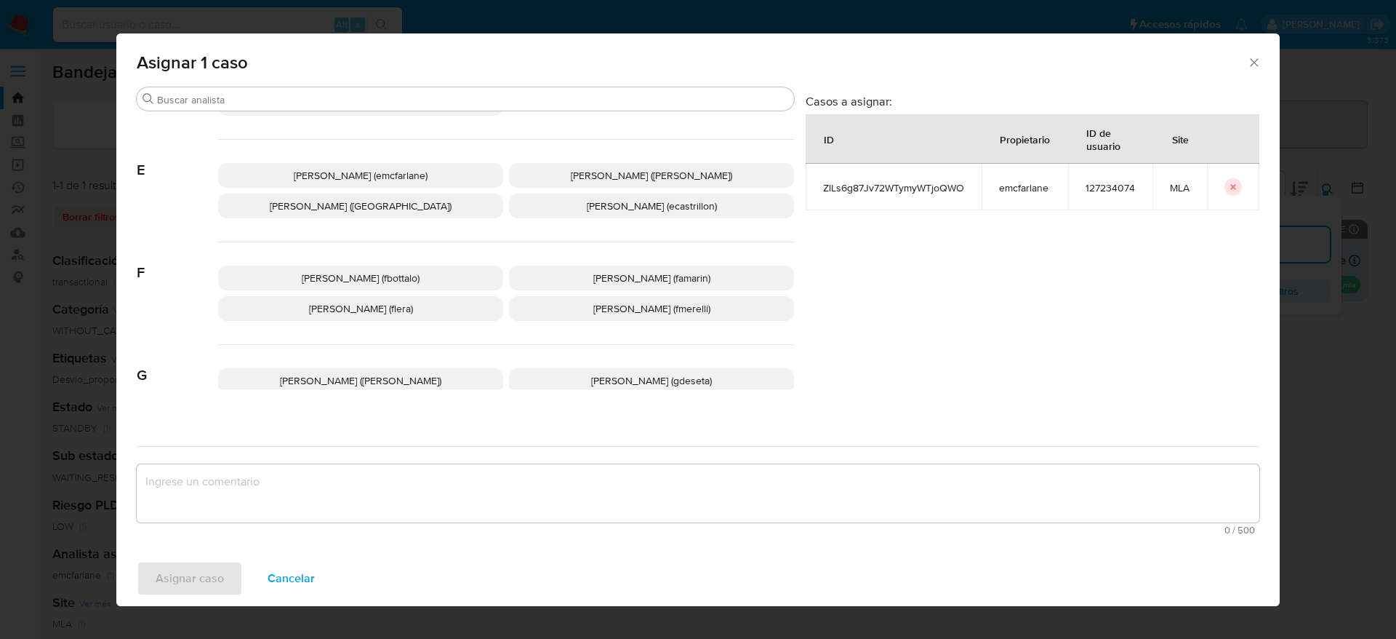
click at [395, 172] on span "Elaine Mc Farlane (emcfarlane)" at bounding box center [361, 175] width 134 height 15
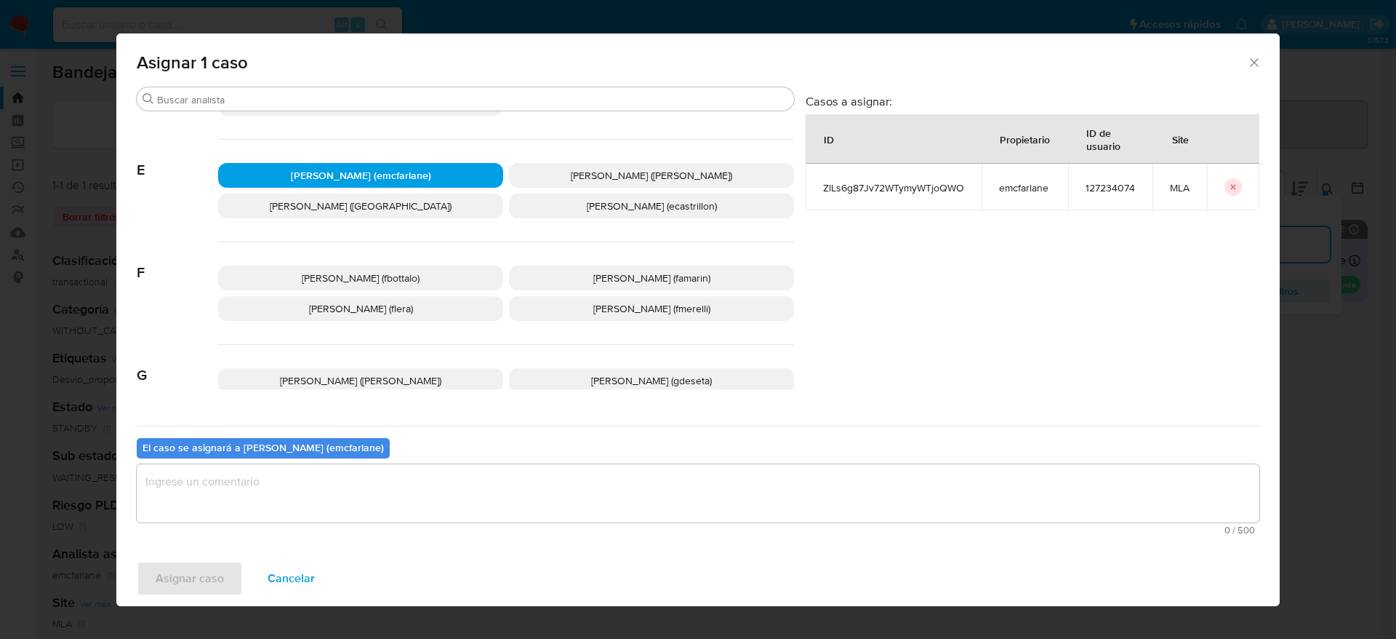
click at [257, 509] on textarea "assign-modal" at bounding box center [698, 493] width 1123 height 58
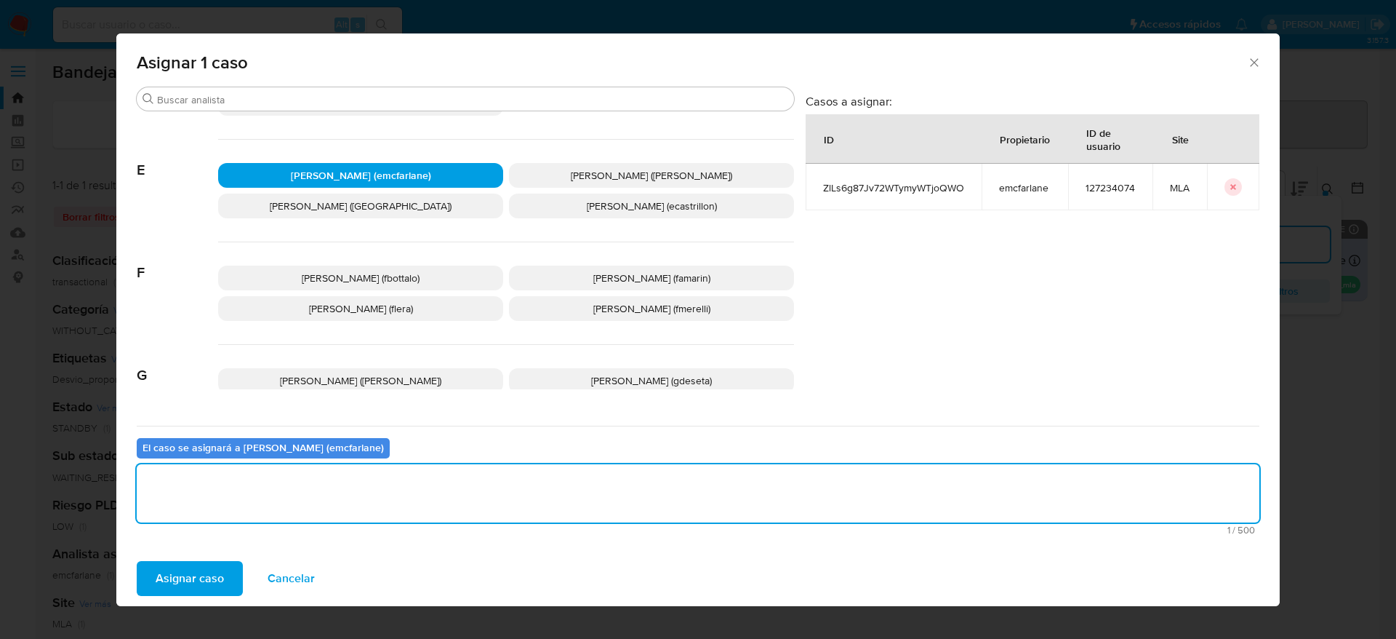
click at [202, 580] on span "Asignar caso" at bounding box center [190, 578] width 68 height 32
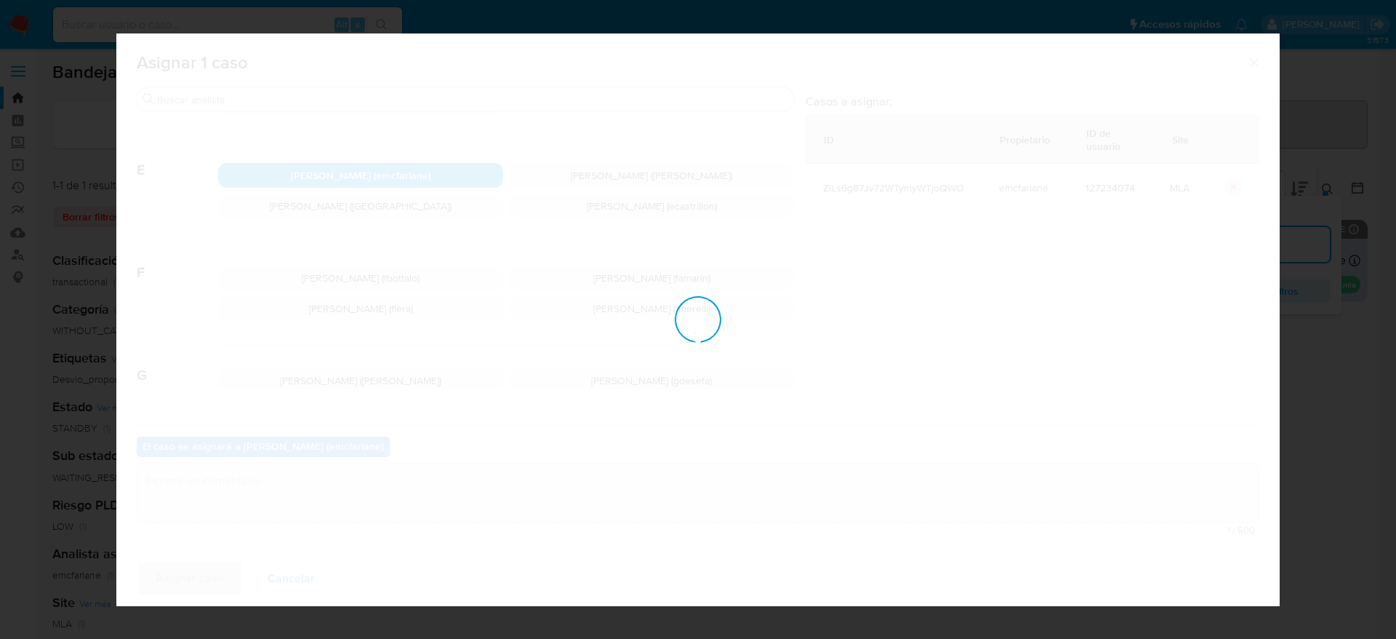
checkbox input "false"
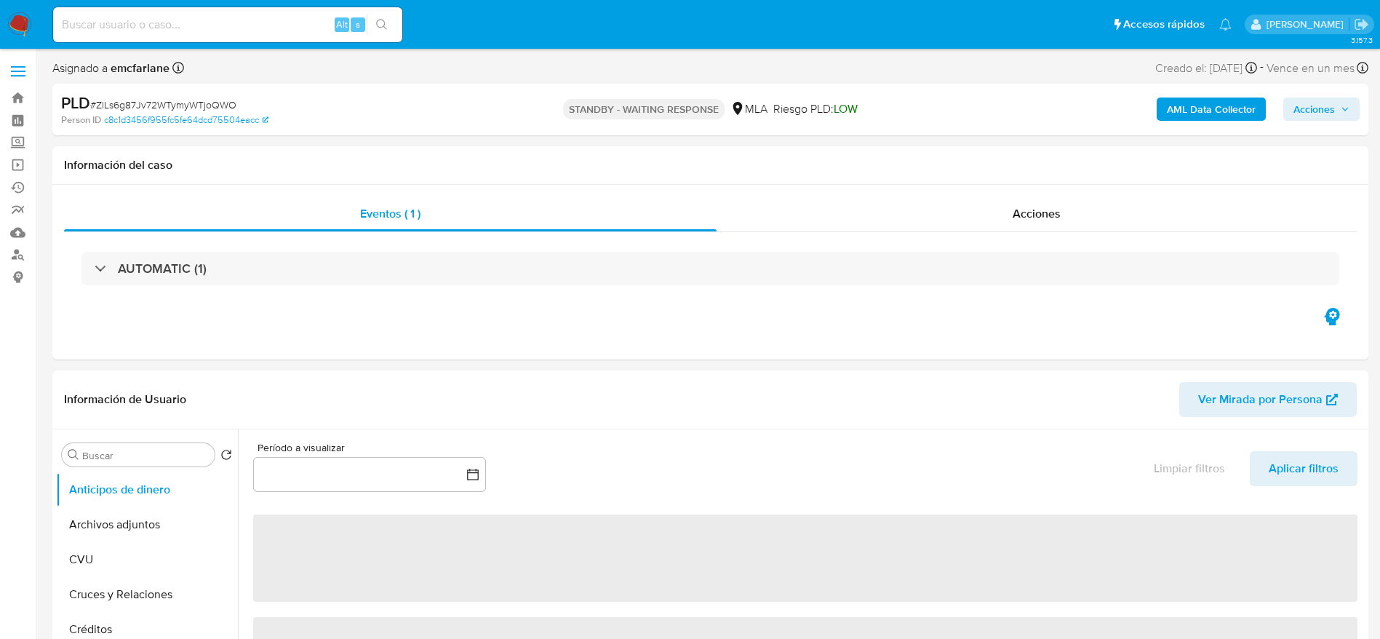
select select "10"
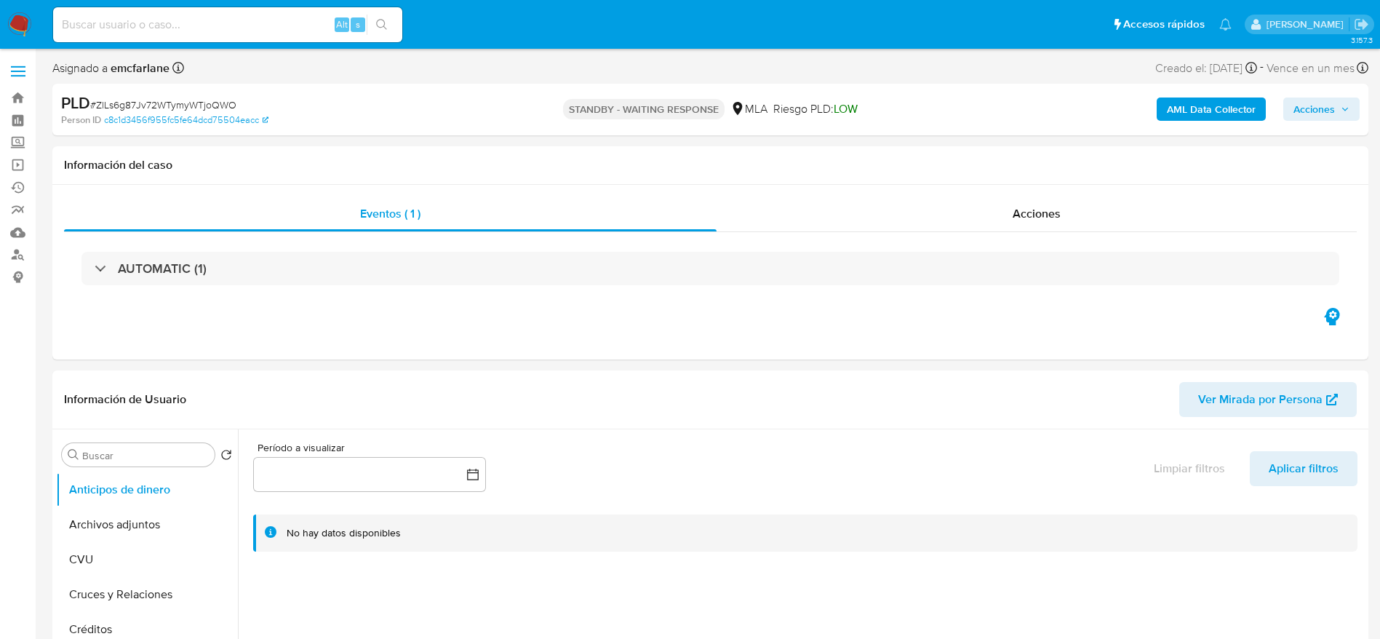
click at [114, 103] on span "# ZlLs6g87Jv72WTymyWTjoQWO" at bounding box center [163, 104] width 146 height 15
select select "10"
copy span "ZlLs6g87Jv72WTymyWTjoQWO"
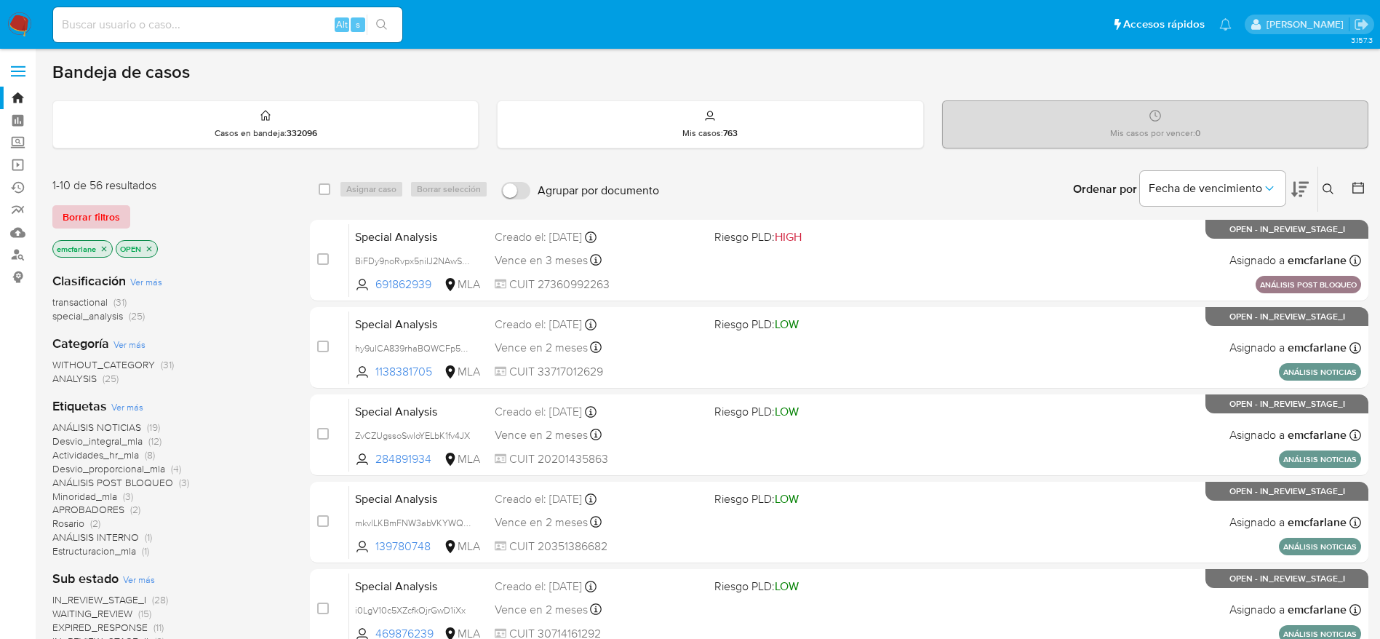
click at [89, 207] on span "Borrar filtros" at bounding box center [91, 217] width 57 height 20
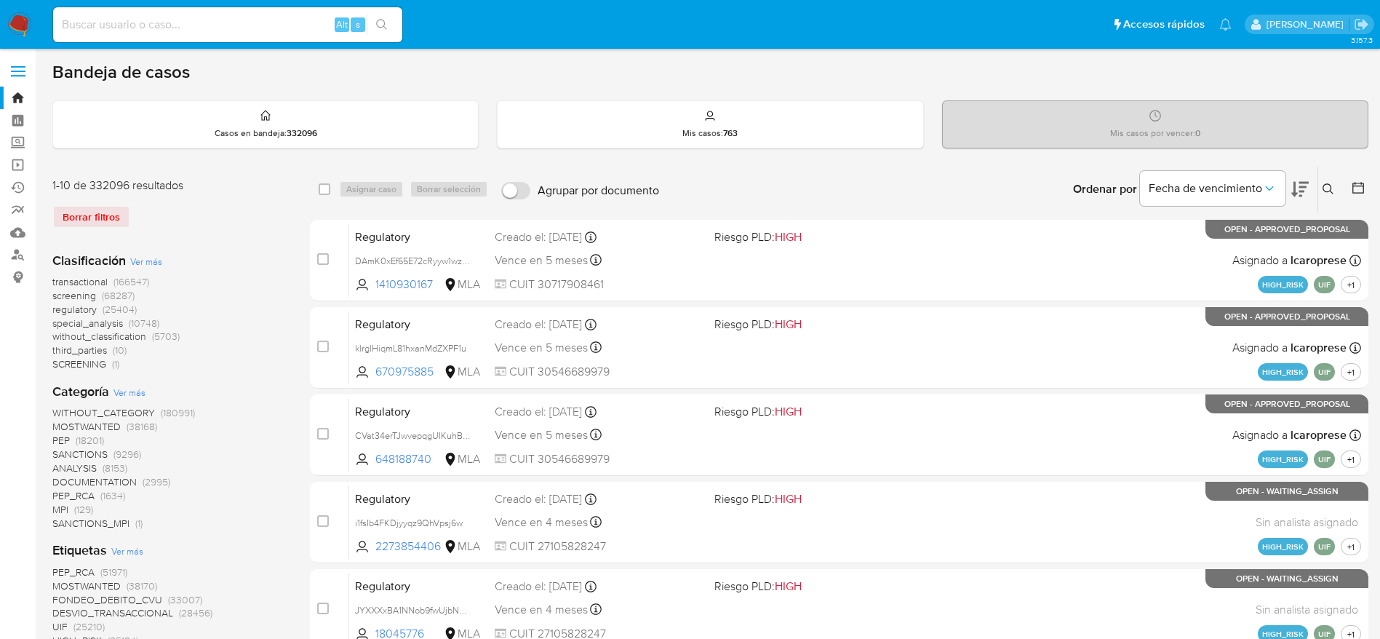
click at [1328, 196] on button at bounding box center [1330, 188] width 24 height 17
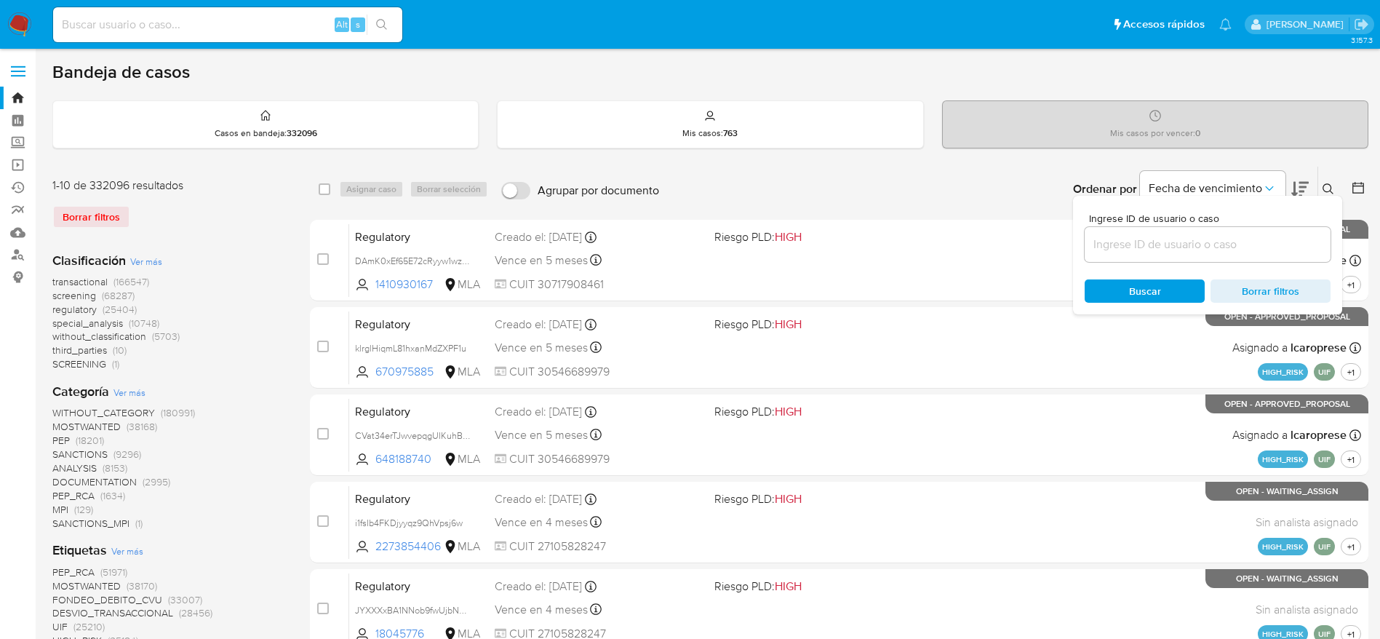
click at [1189, 246] on input at bounding box center [1207, 244] width 246 height 19
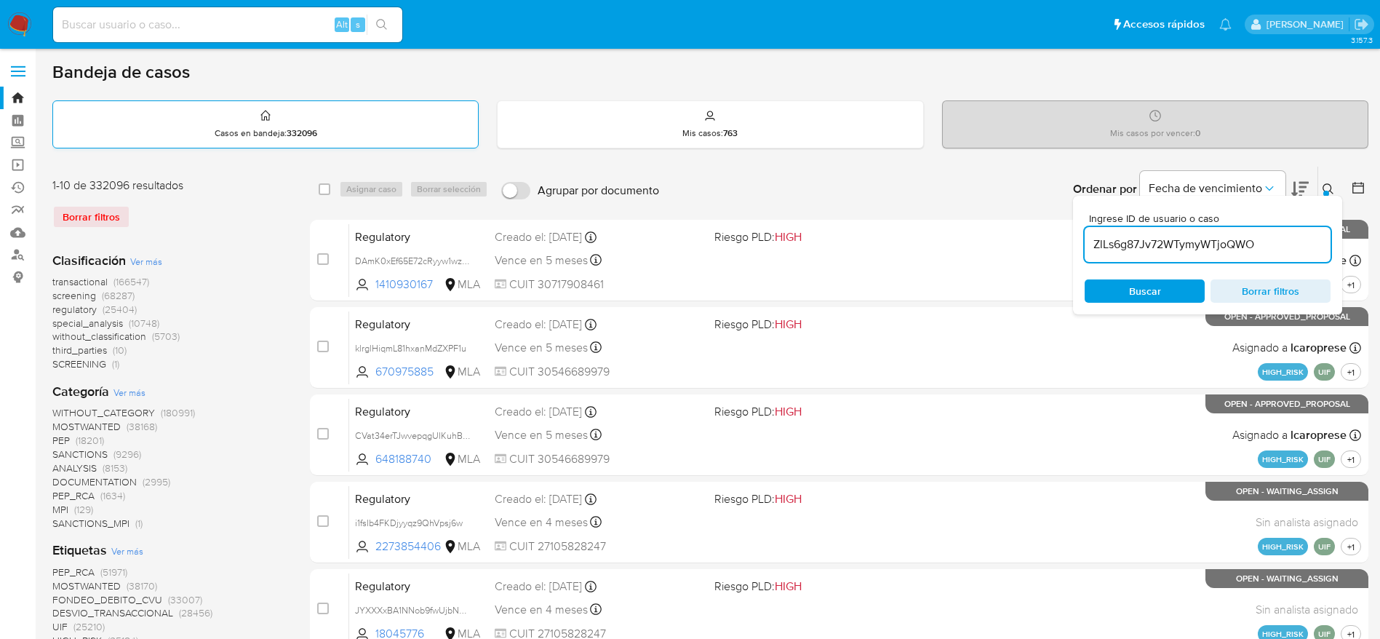
type input "ZlLs6g87Jv72WTymyWTjoQWO"
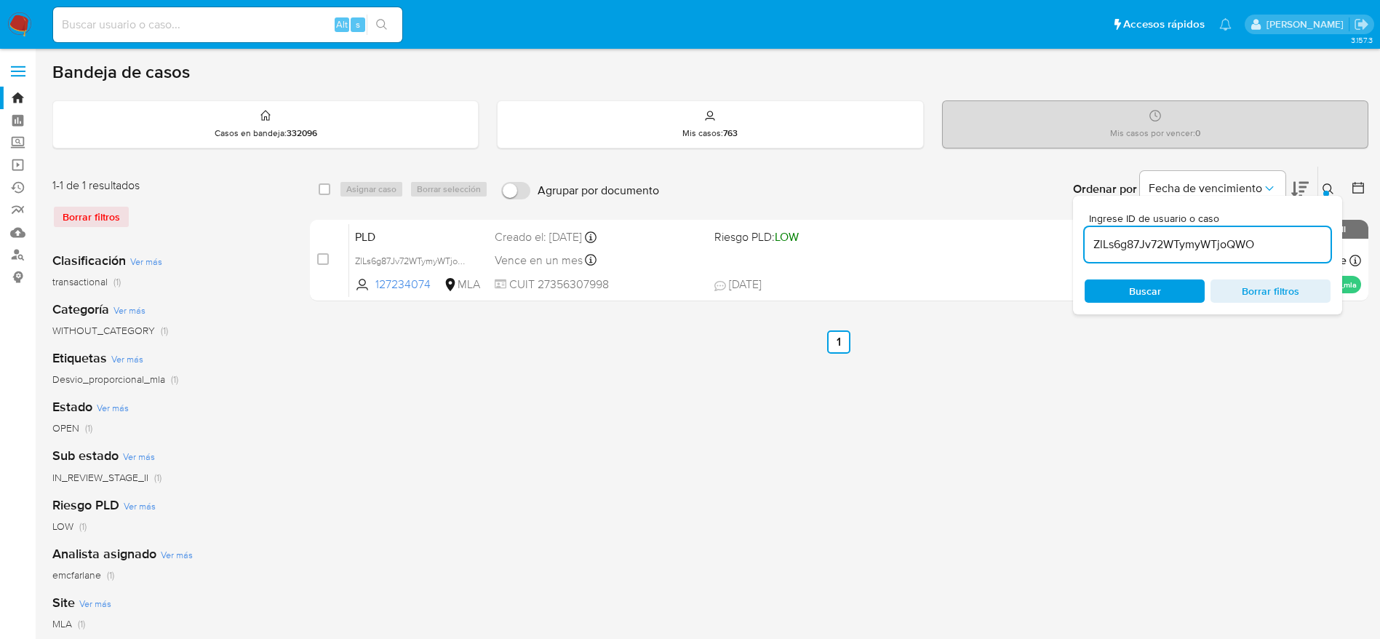
click at [320, 192] on input "checkbox" at bounding box center [325, 189] width 12 height 12
checkbox input "true"
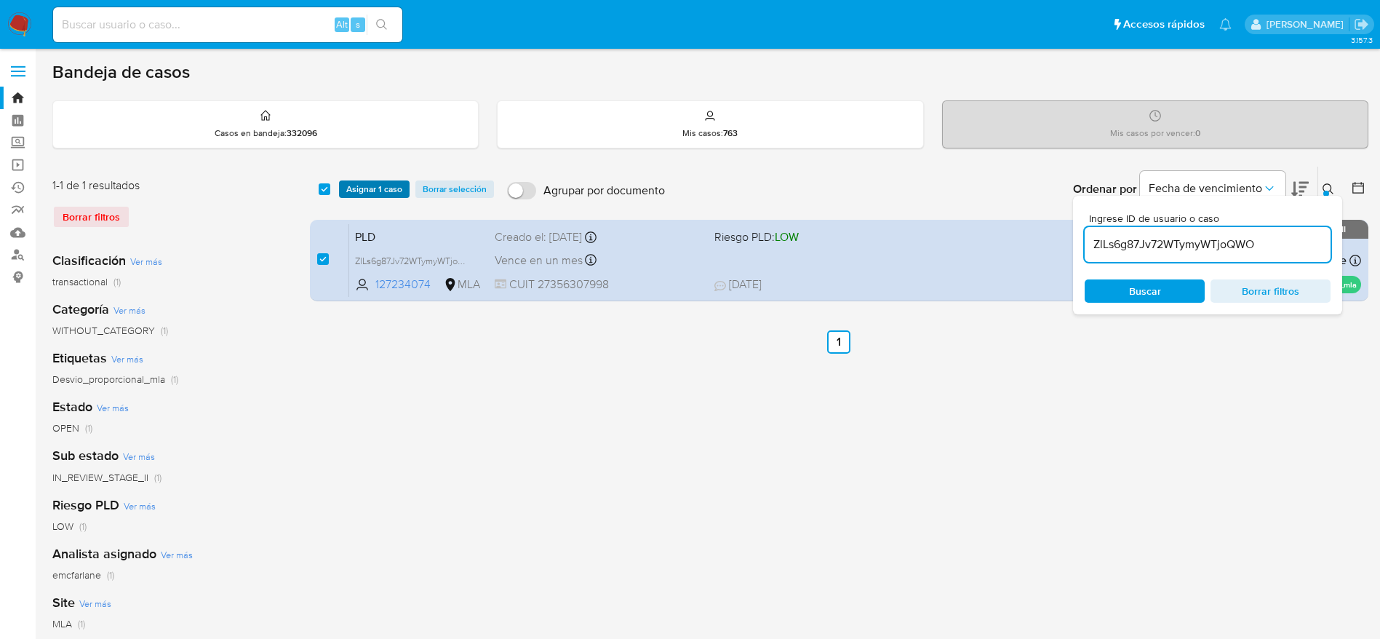
click at [353, 188] on span "Asignar 1 caso" at bounding box center [374, 189] width 56 height 15
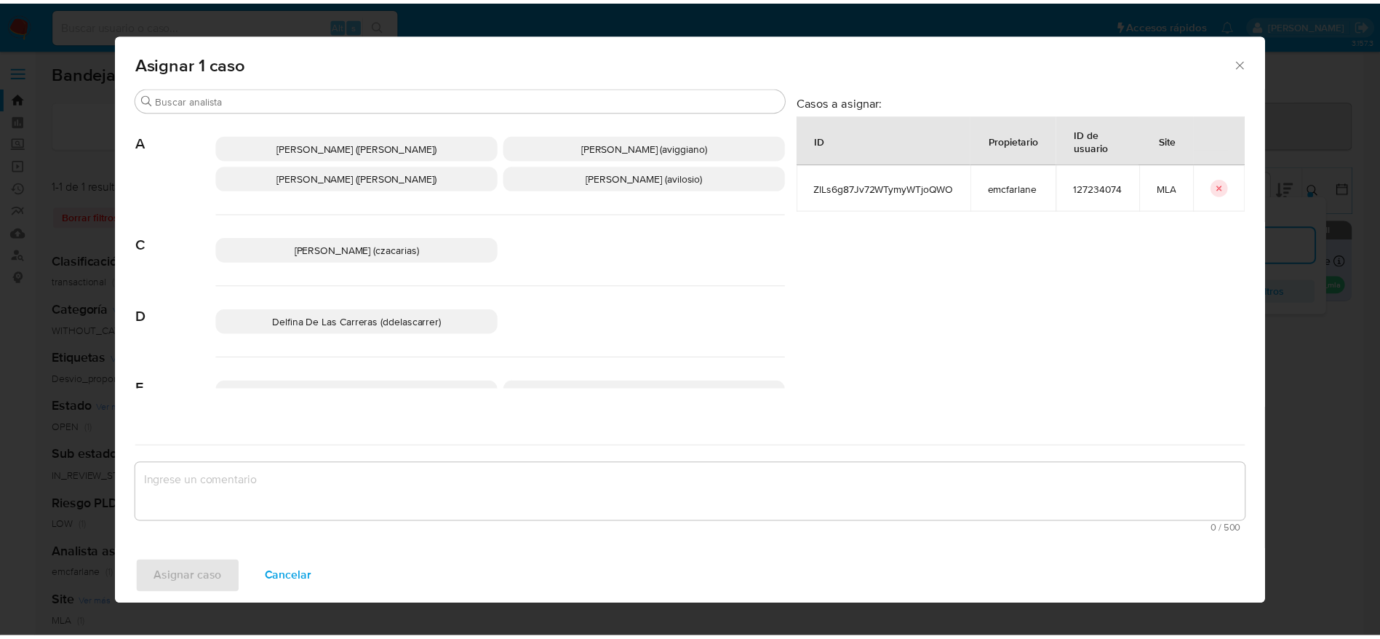
scroll to position [109, 0]
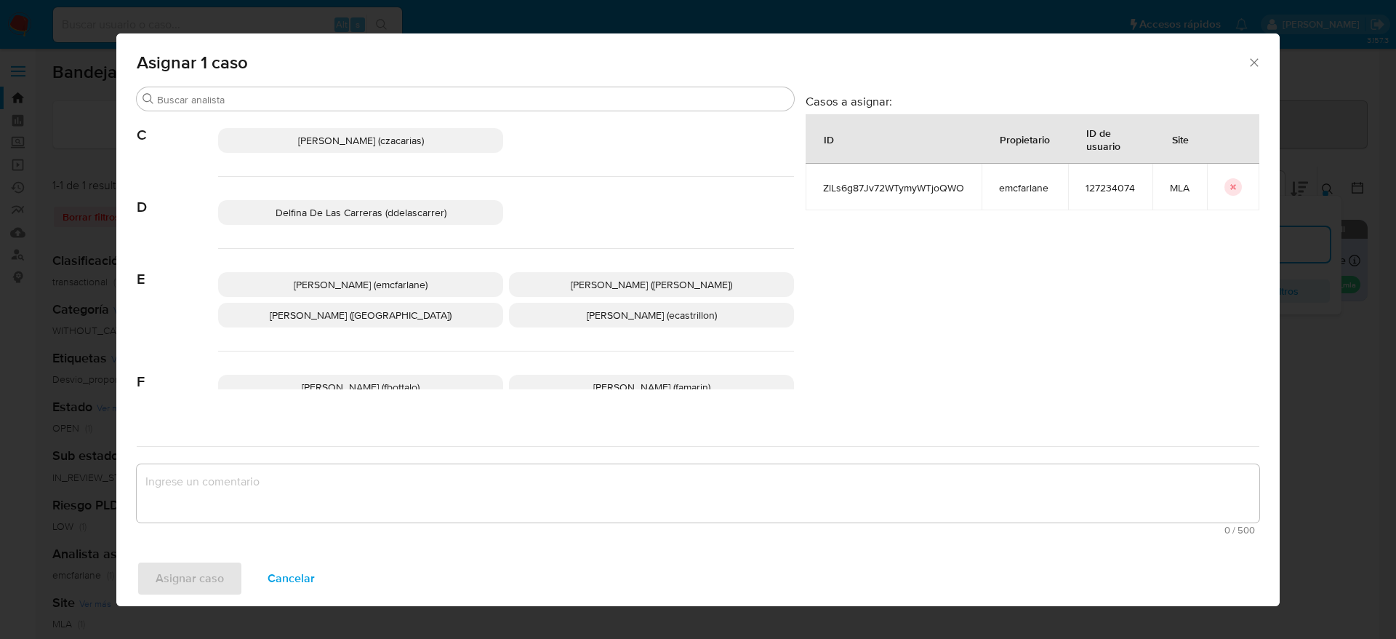
click at [427, 284] on p "Elaine Mc Farlane (emcfarlane)" at bounding box center [360, 284] width 285 height 25
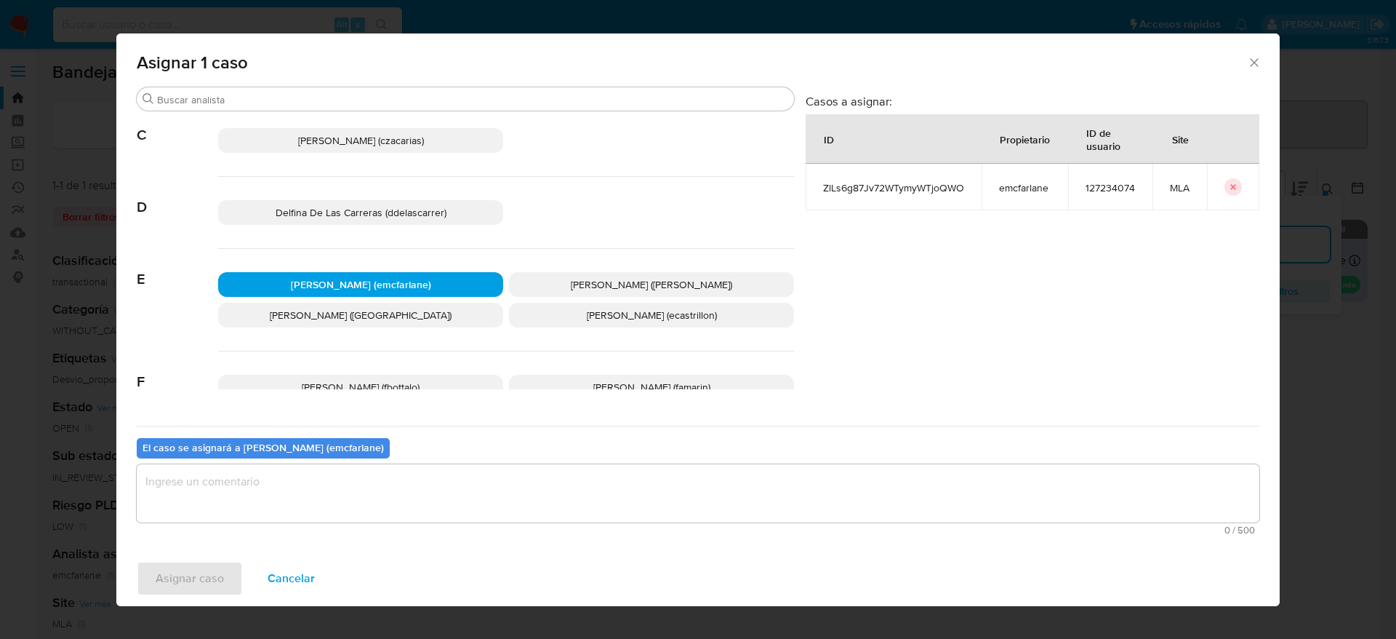
click at [390, 473] on textarea "assign-modal" at bounding box center [698, 493] width 1123 height 58
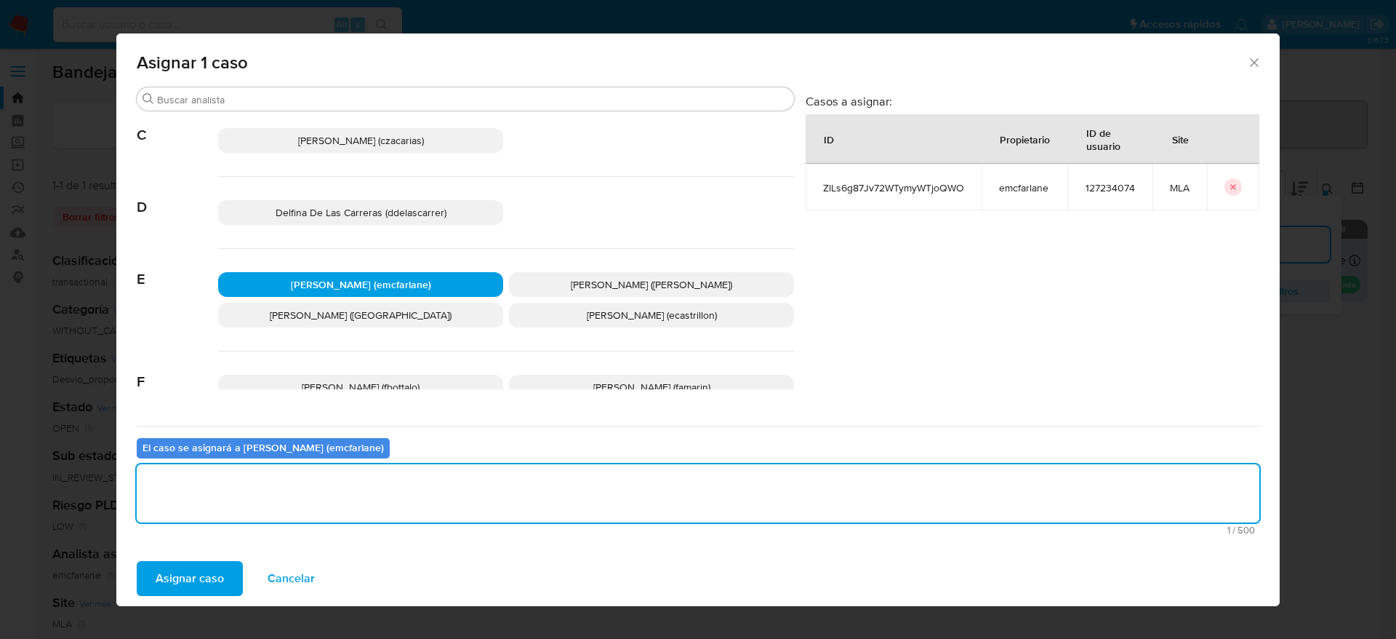
click at [191, 567] on span "Asignar caso" at bounding box center [190, 578] width 68 height 32
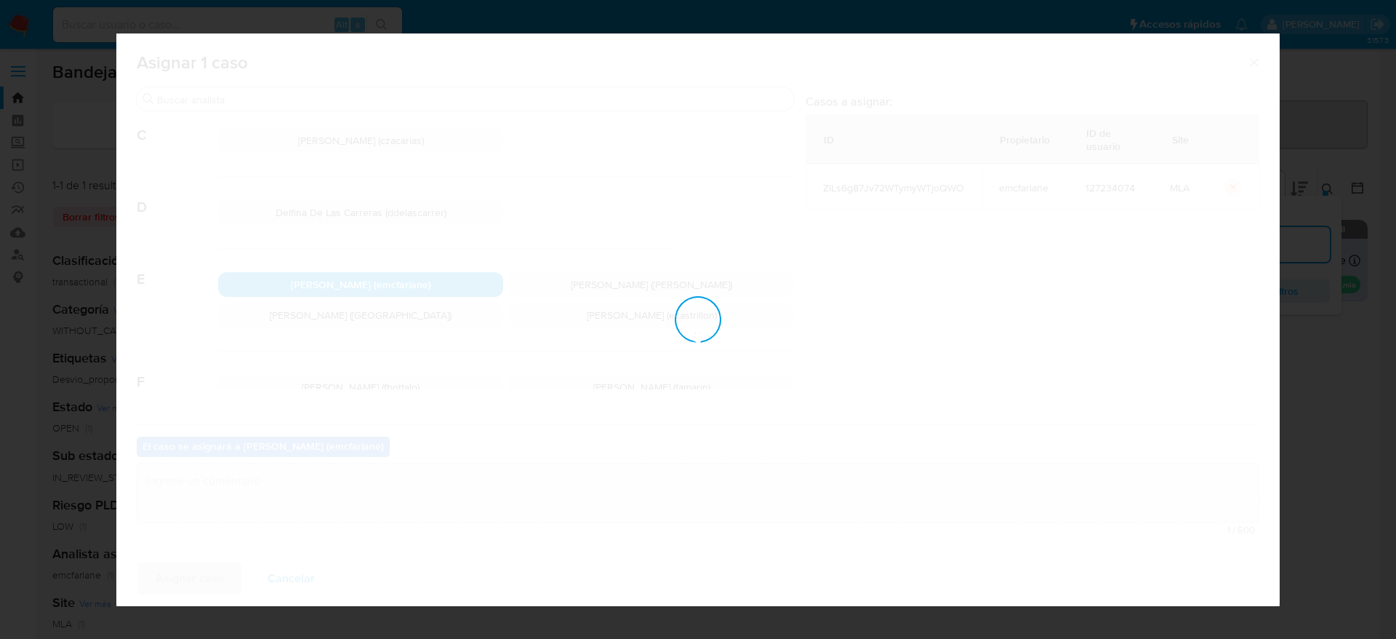
checkbox input "false"
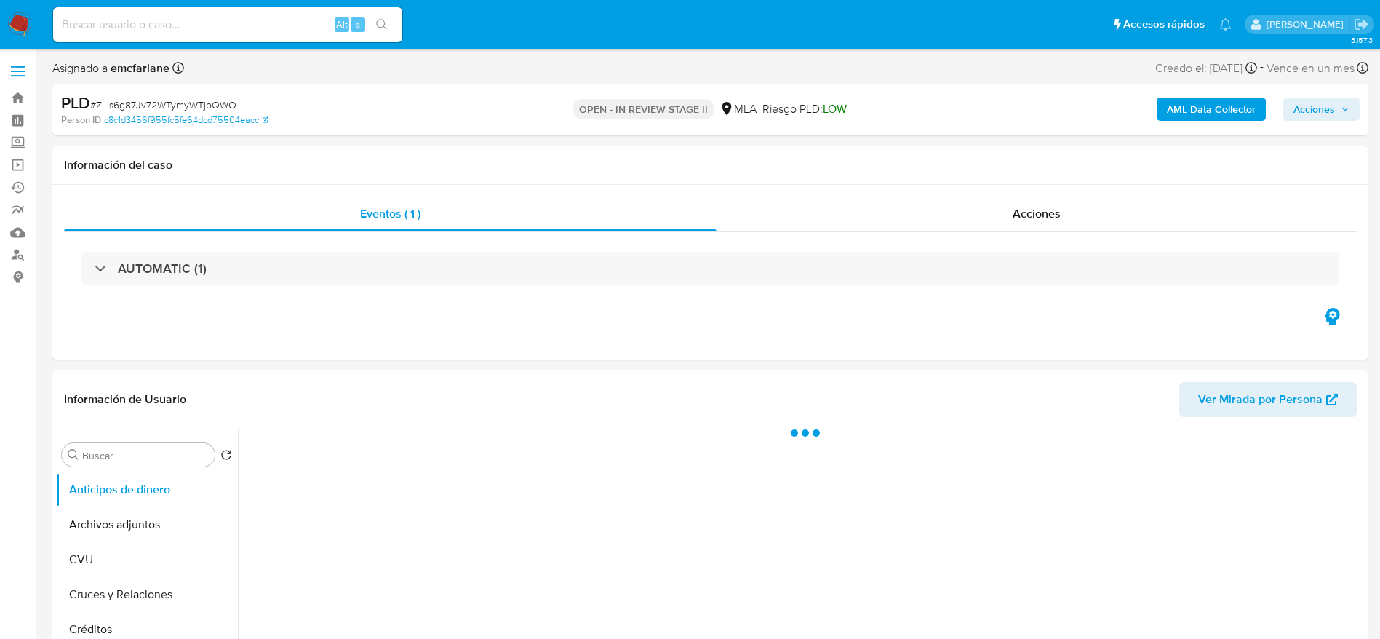
drag, startPoint x: 1298, startPoint y: 104, endPoint x: 1286, endPoint y: 108, distance: 12.9
click at [1297, 104] on span "Acciones" at bounding box center [1313, 108] width 41 height 23
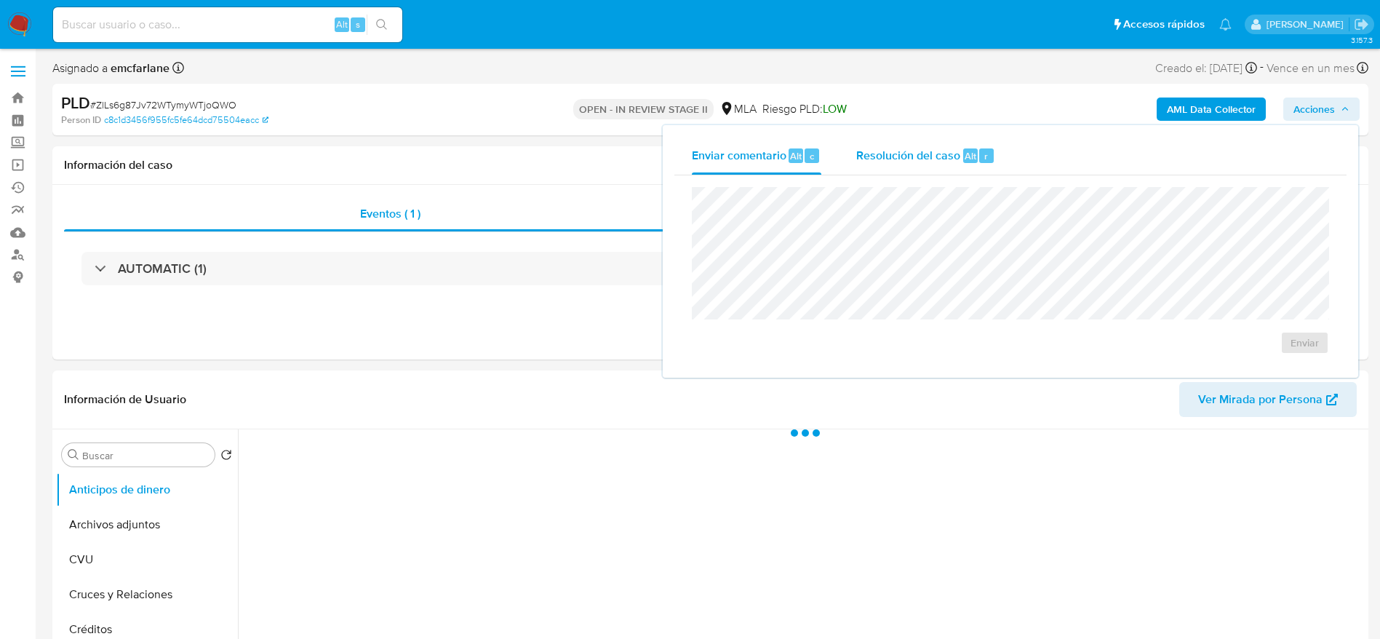
click at [940, 160] on span "Resolución del caso" at bounding box center [908, 155] width 104 height 17
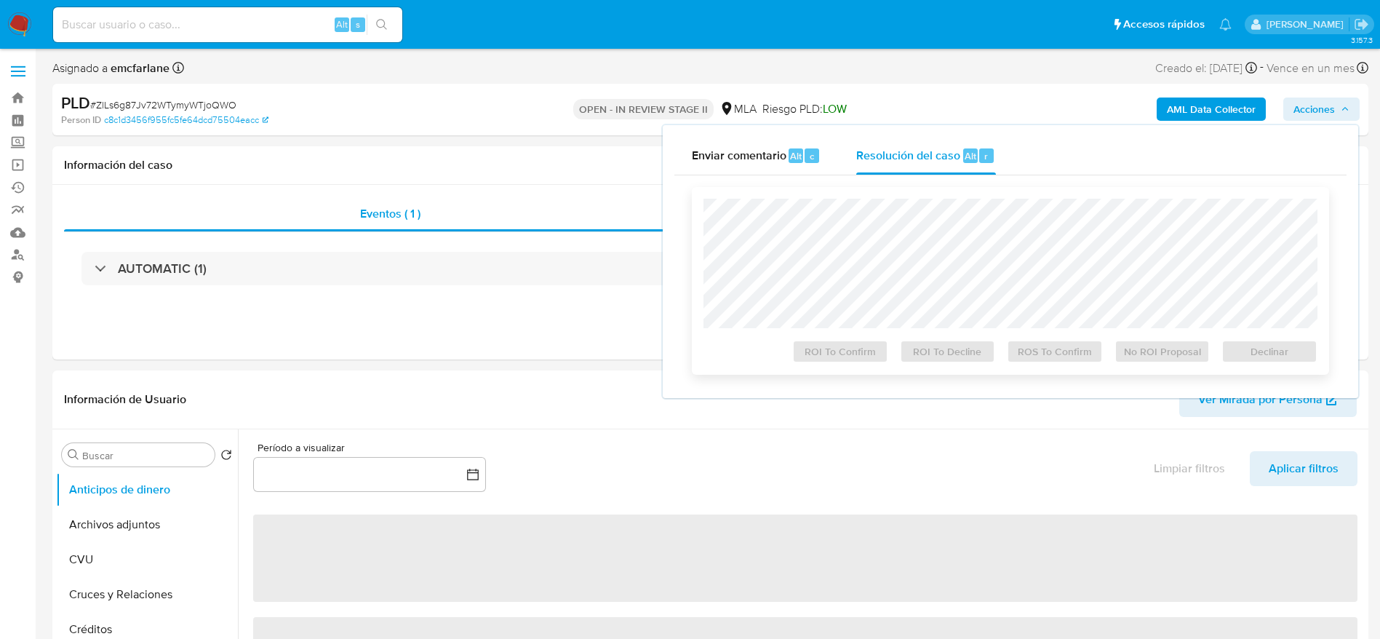
select select "10"
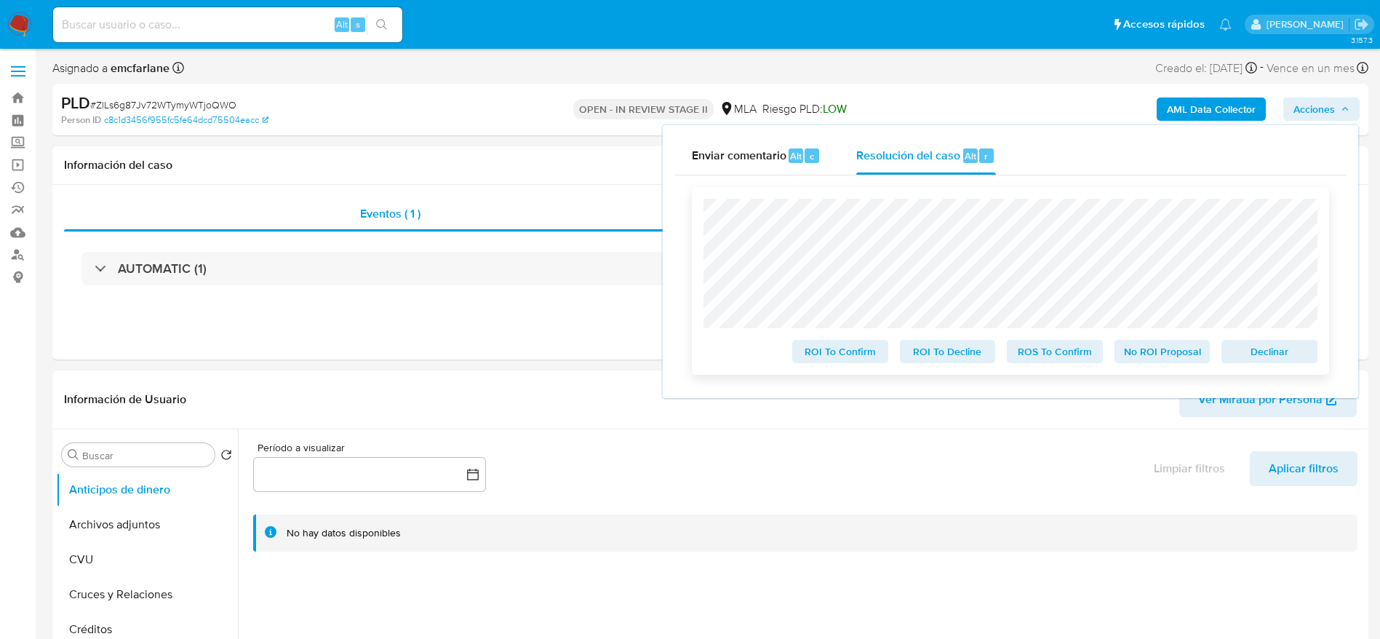
click at [1289, 349] on span "Declinar" at bounding box center [1269, 351] width 76 height 20
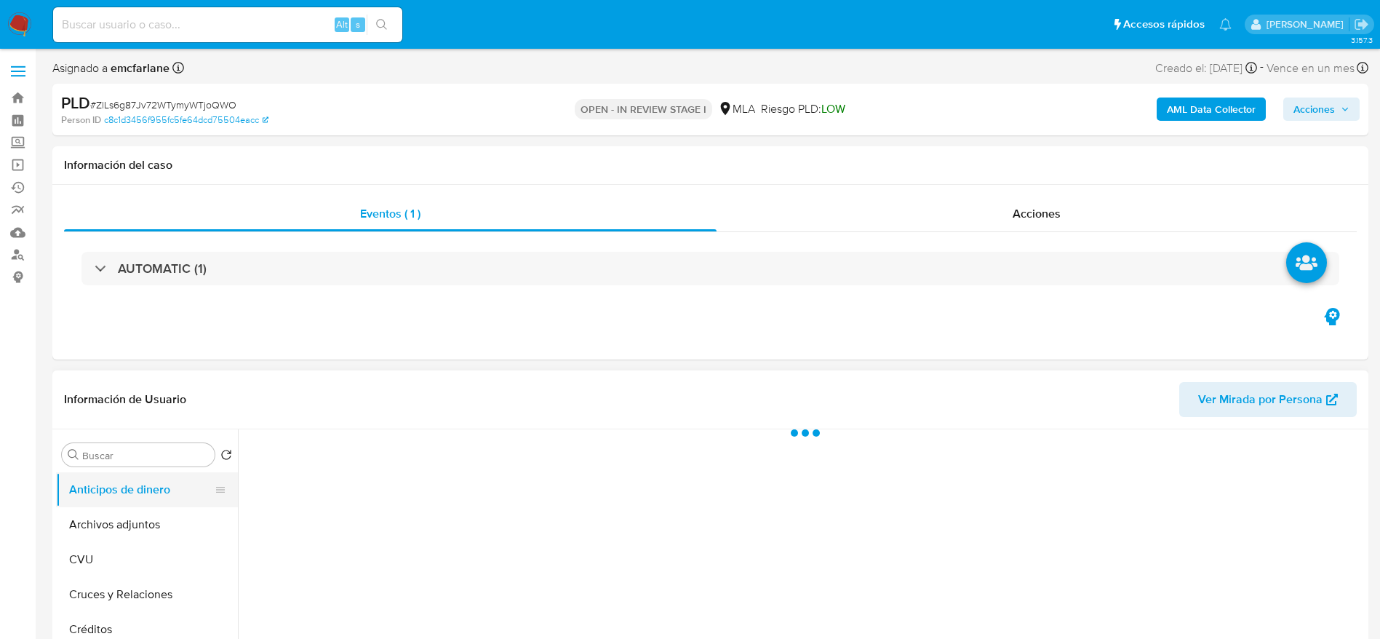
click at [117, 519] on button "Archivos adjuntos" at bounding box center [147, 524] width 182 height 35
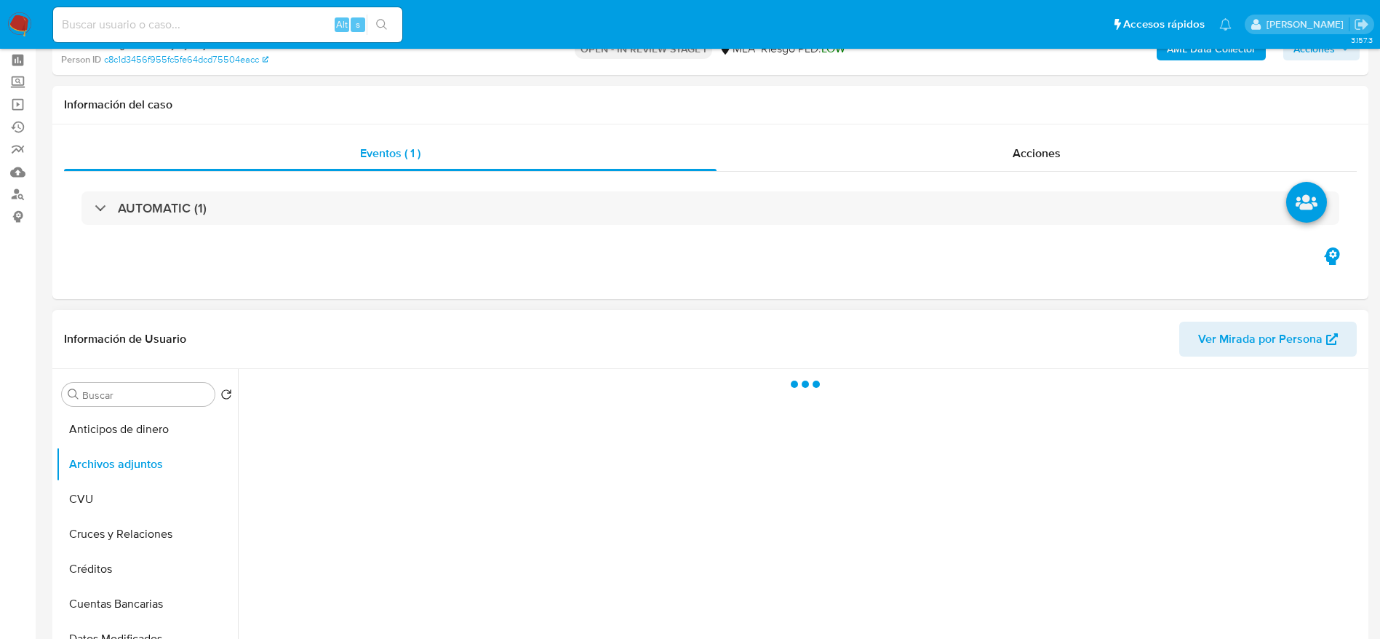
select select "10"
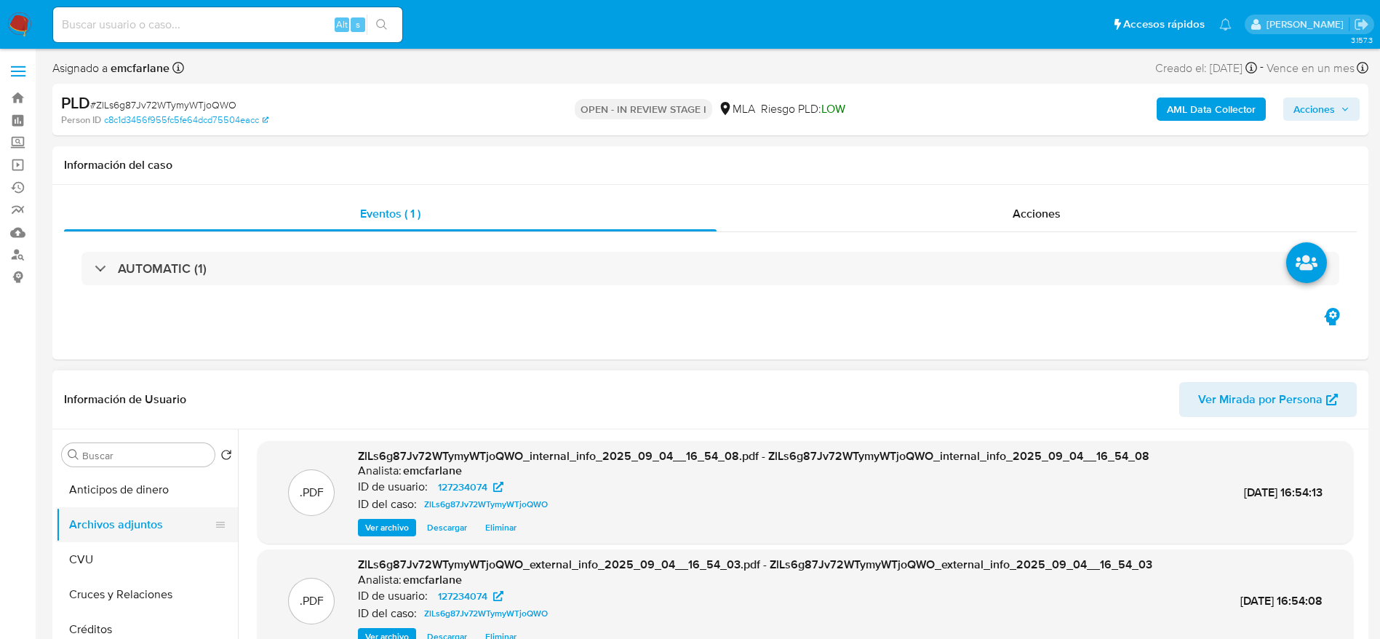
drag, startPoint x: 115, startPoint y: 560, endPoint x: 130, endPoint y: 528, distance: 35.5
click at [119, 552] on button "CVU" at bounding box center [147, 559] width 182 height 35
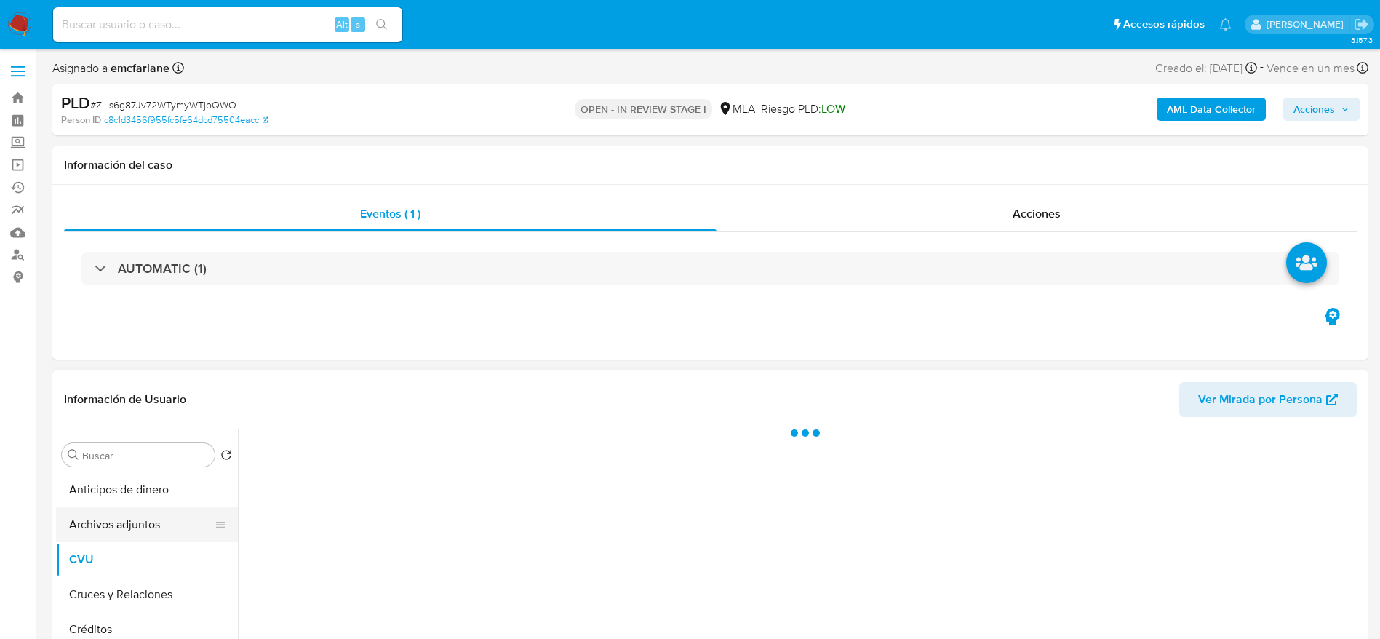
click at [130, 526] on button "Archivos adjuntos" at bounding box center [141, 524] width 170 height 35
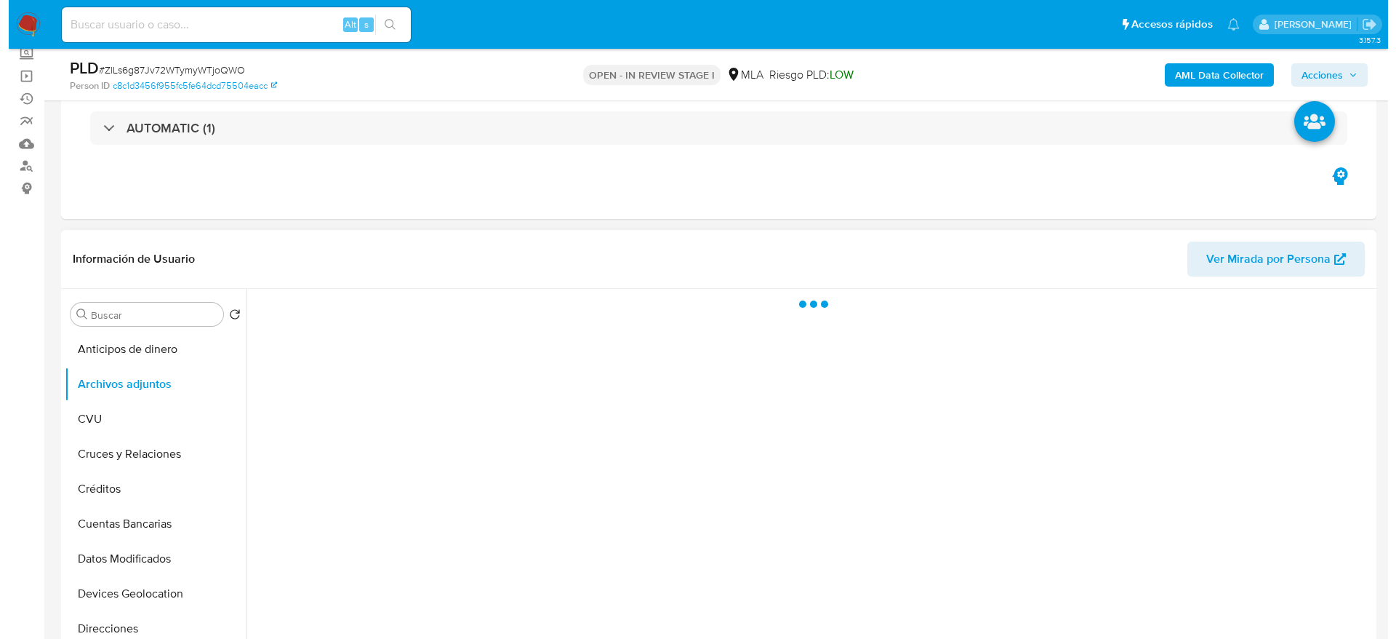
scroll to position [109, 0]
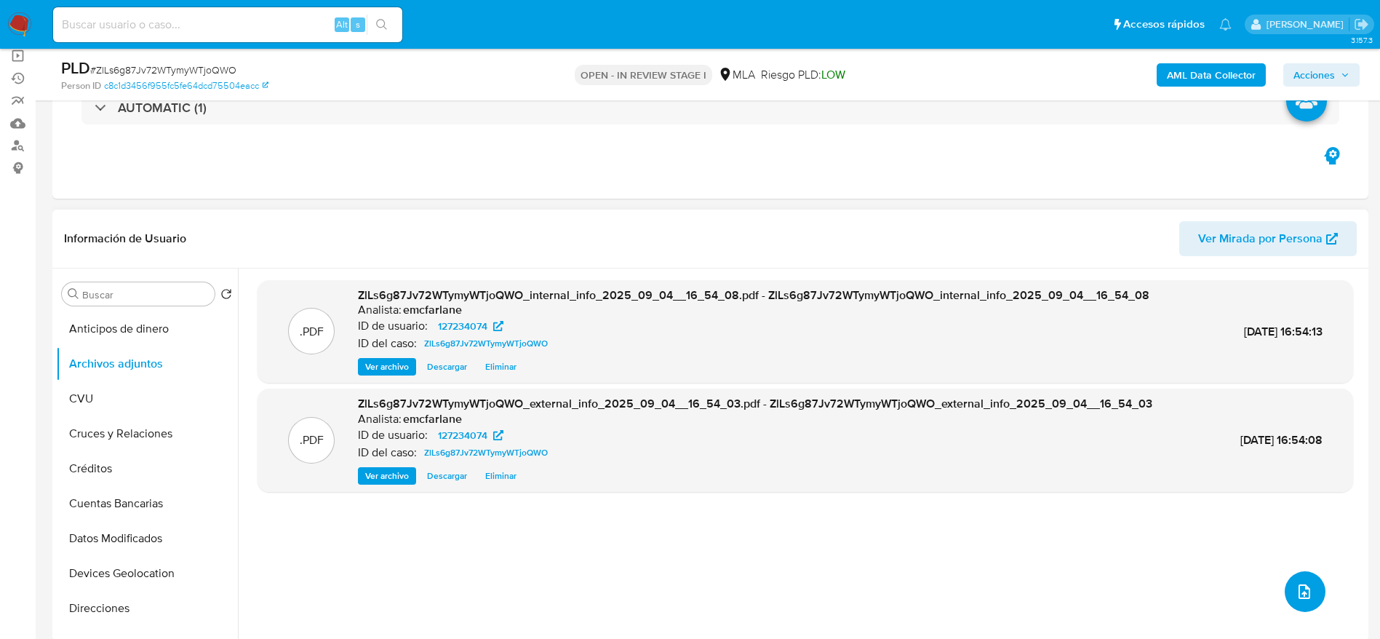
click at [1300, 597] on icon "upload-file" at bounding box center [1303, 591] width 17 height 17
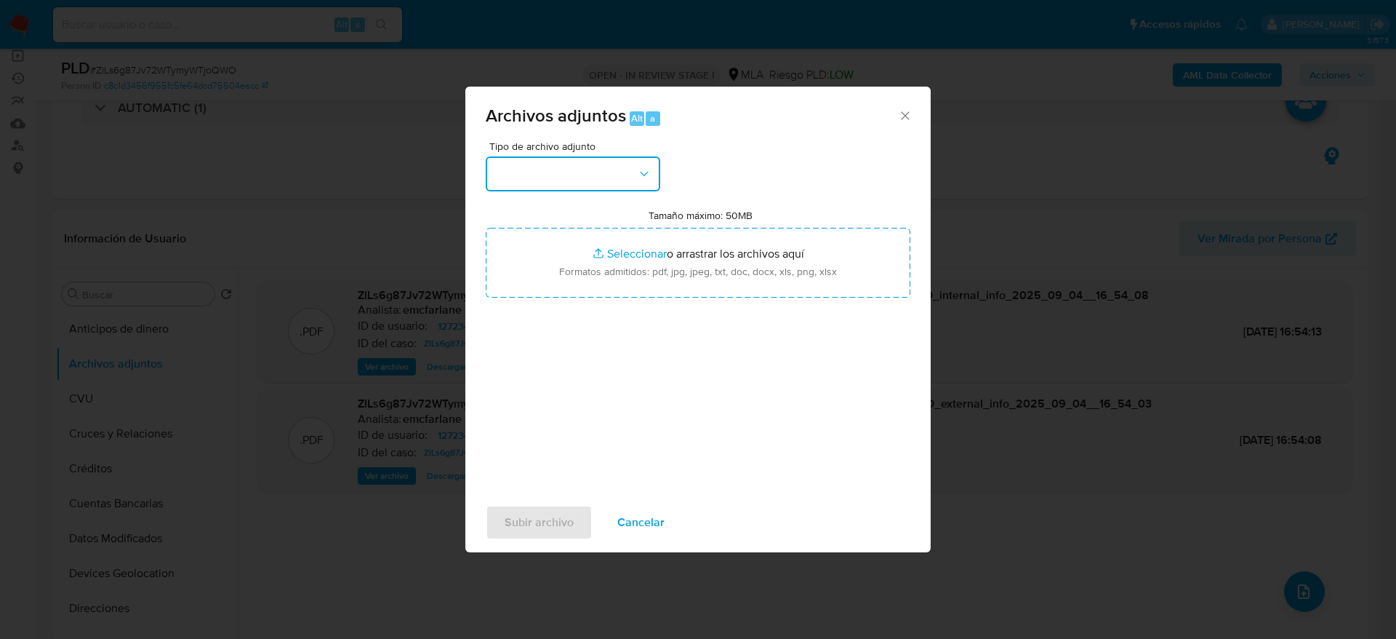
click at [593, 170] on button "button" at bounding box center [573, 173] width 175 height 35
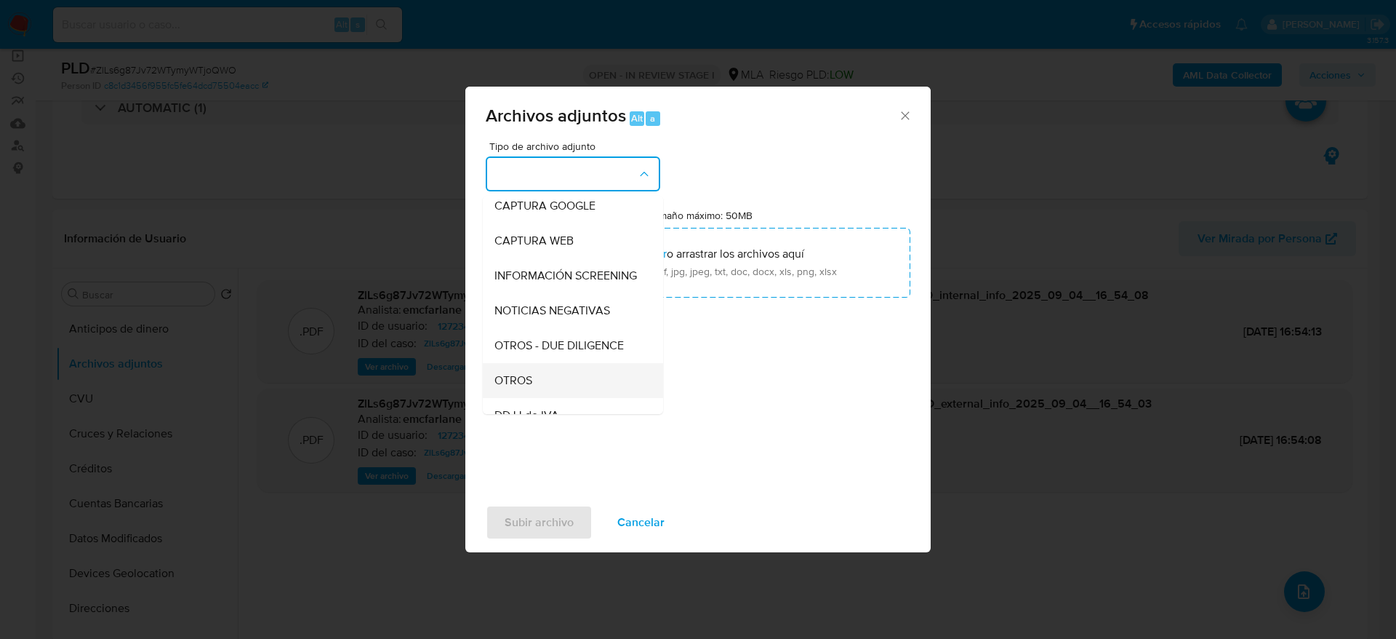
scroll to position [218, 0]
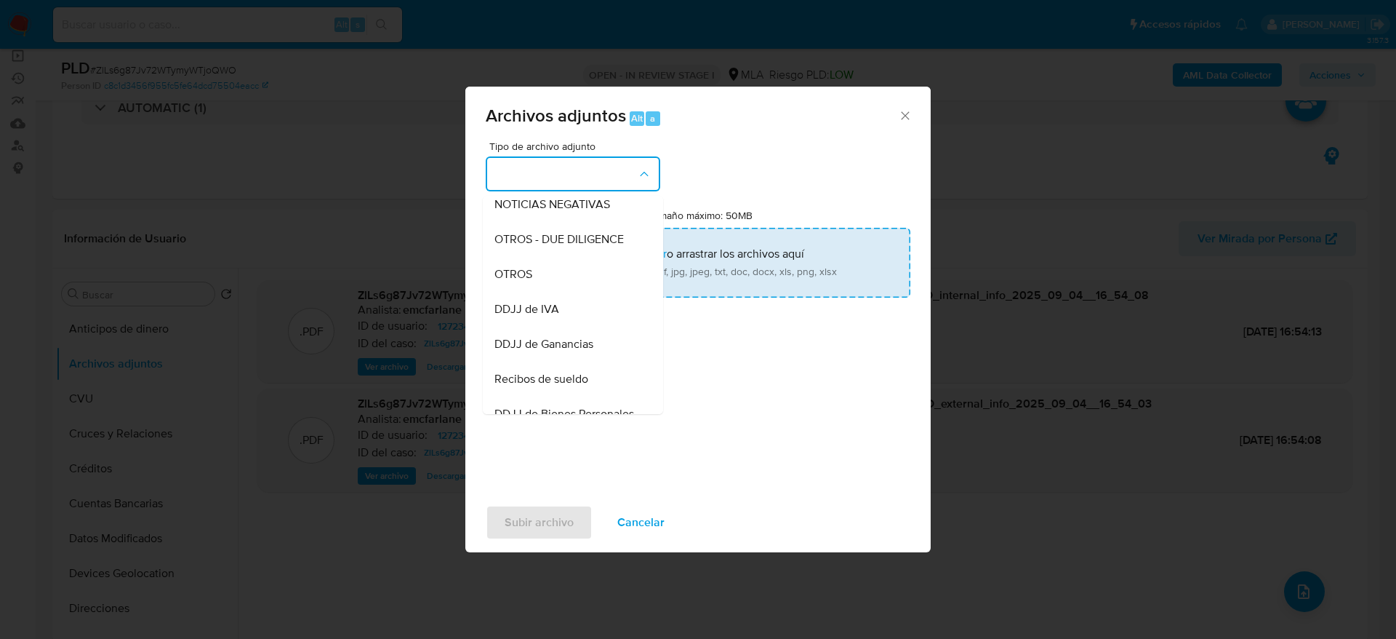
click at [544, 280] on div "OTROS" at bounding box center [569, 274] width 148 height 35
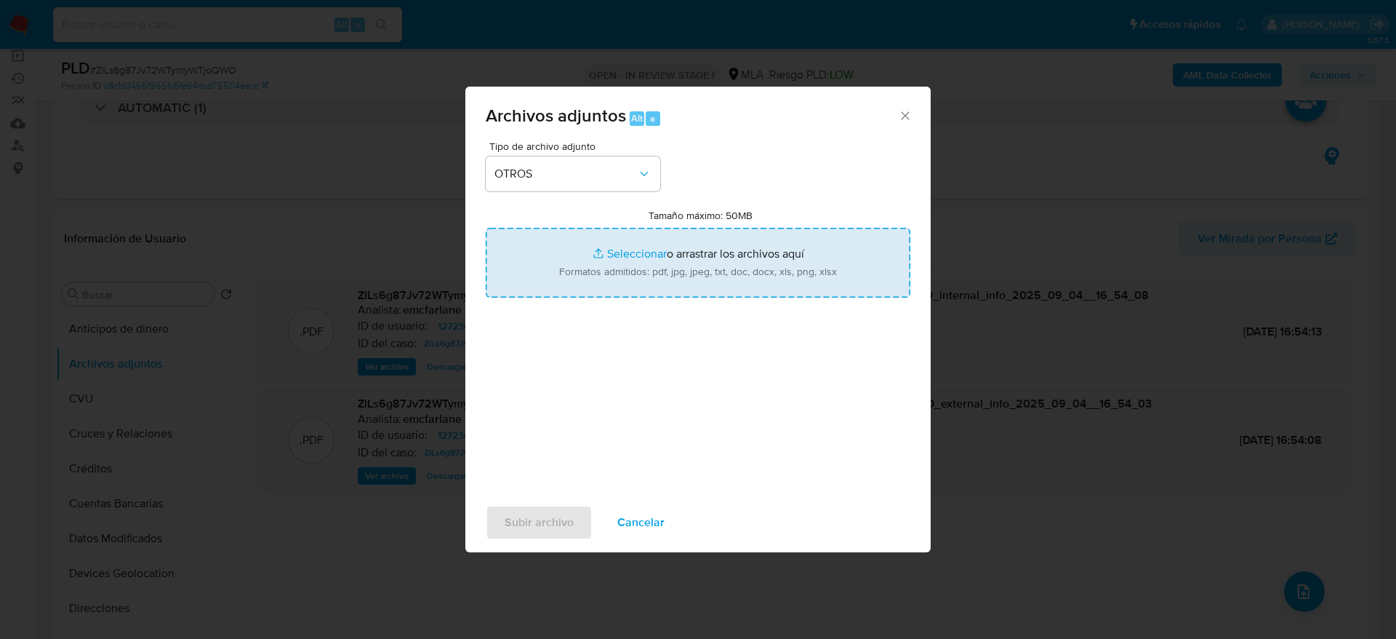
type input "C:\fakepath\127234074_documentacion (3).pdf"
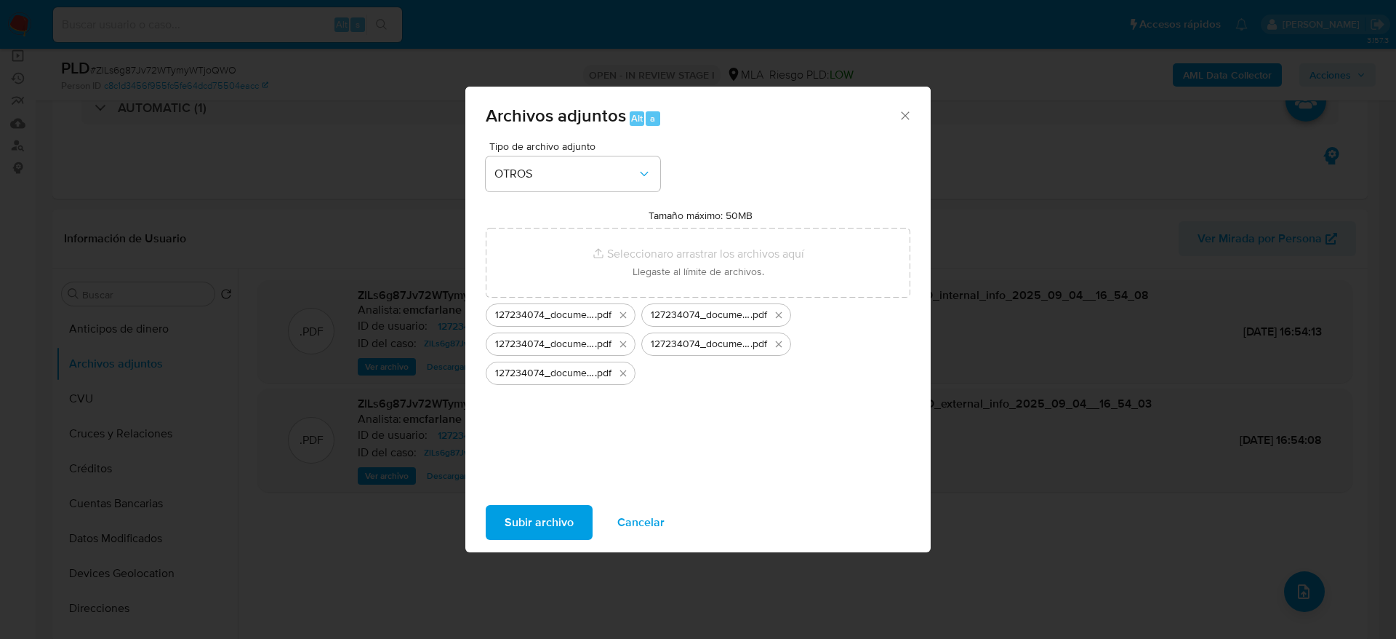
click at [525, 512] on span "Subir archivo" at bounding box center [539, 522] width 69 height 32
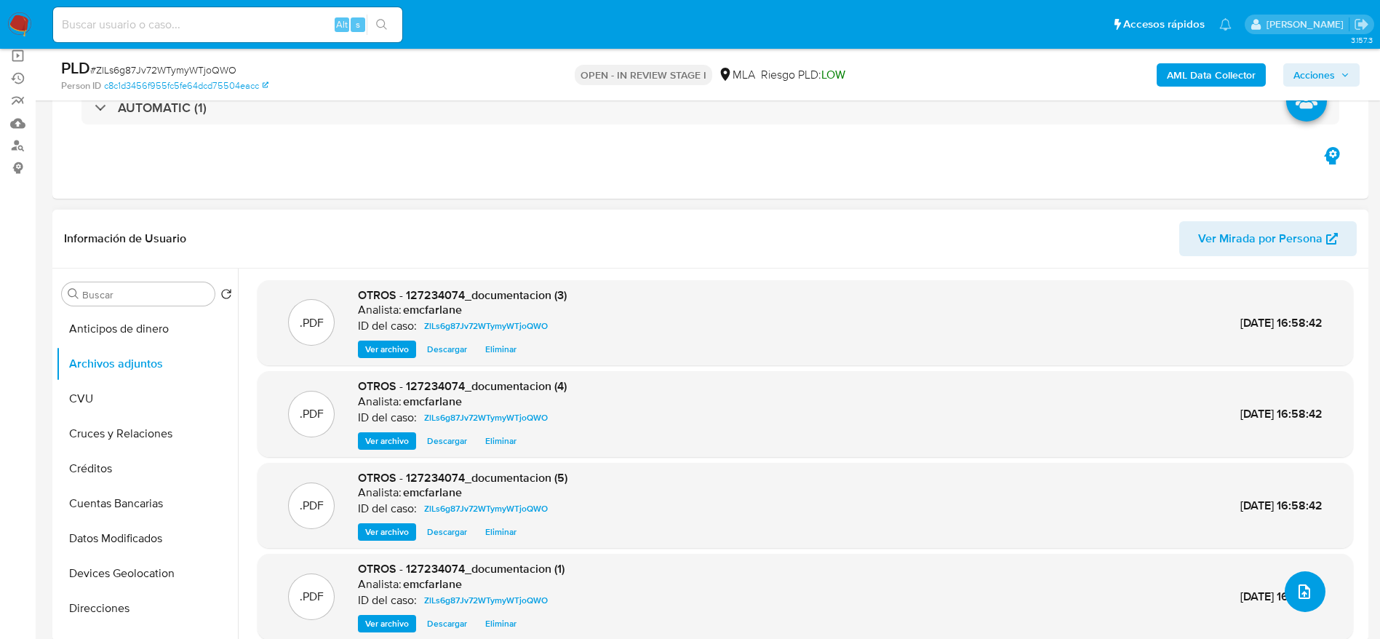
click at [1297, 588] on icon "upload-file" at bounding box center [1303, 591] width 17 height 17
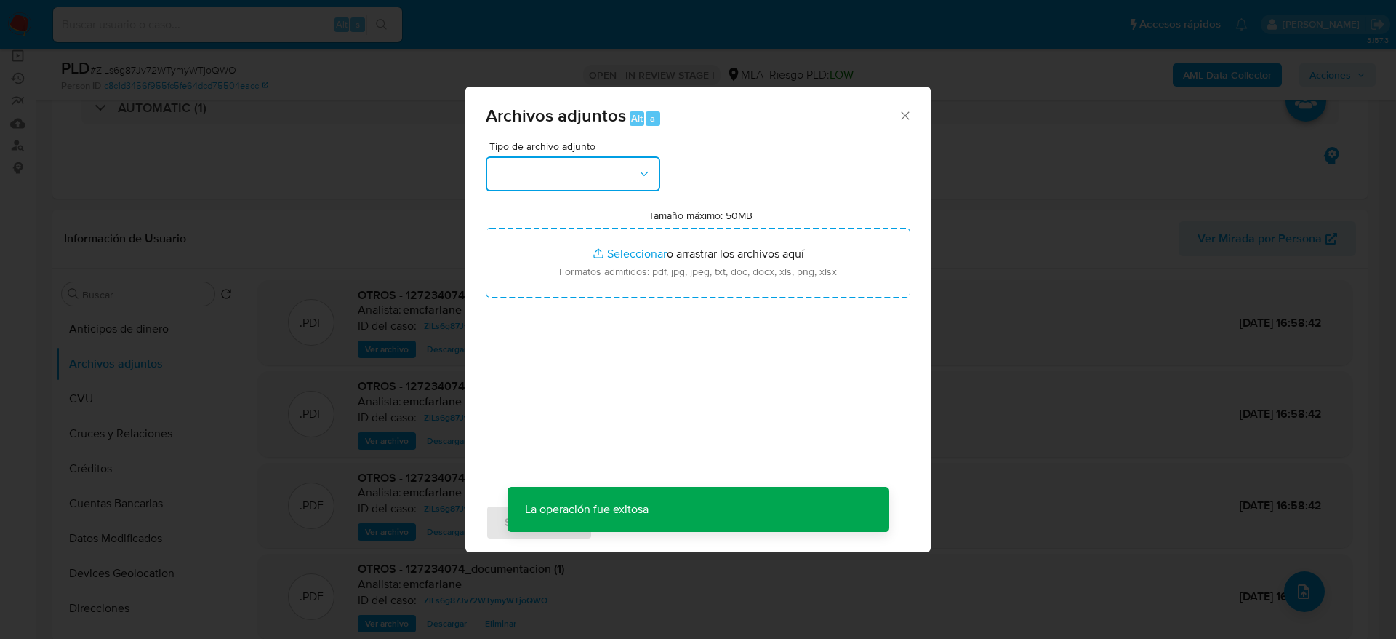
click at [564, 183] on button "button" at bounding box center [573, 173] width 175 height 35
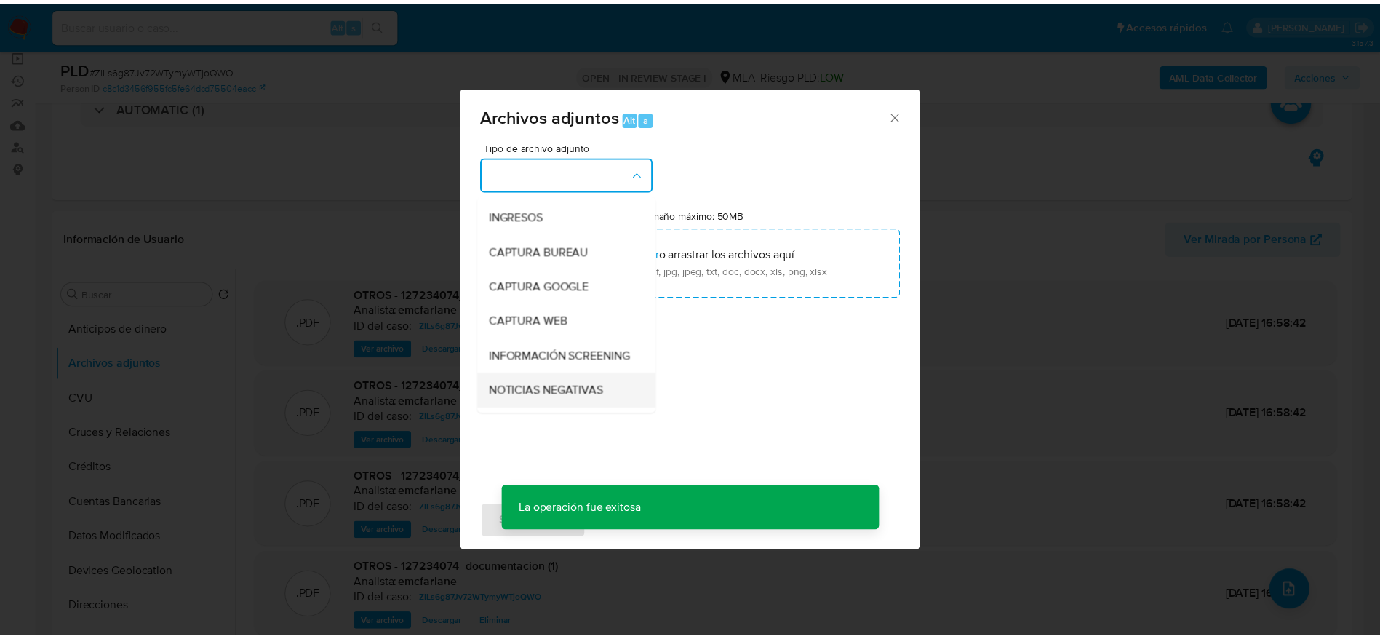
scroll to position [109, 0]
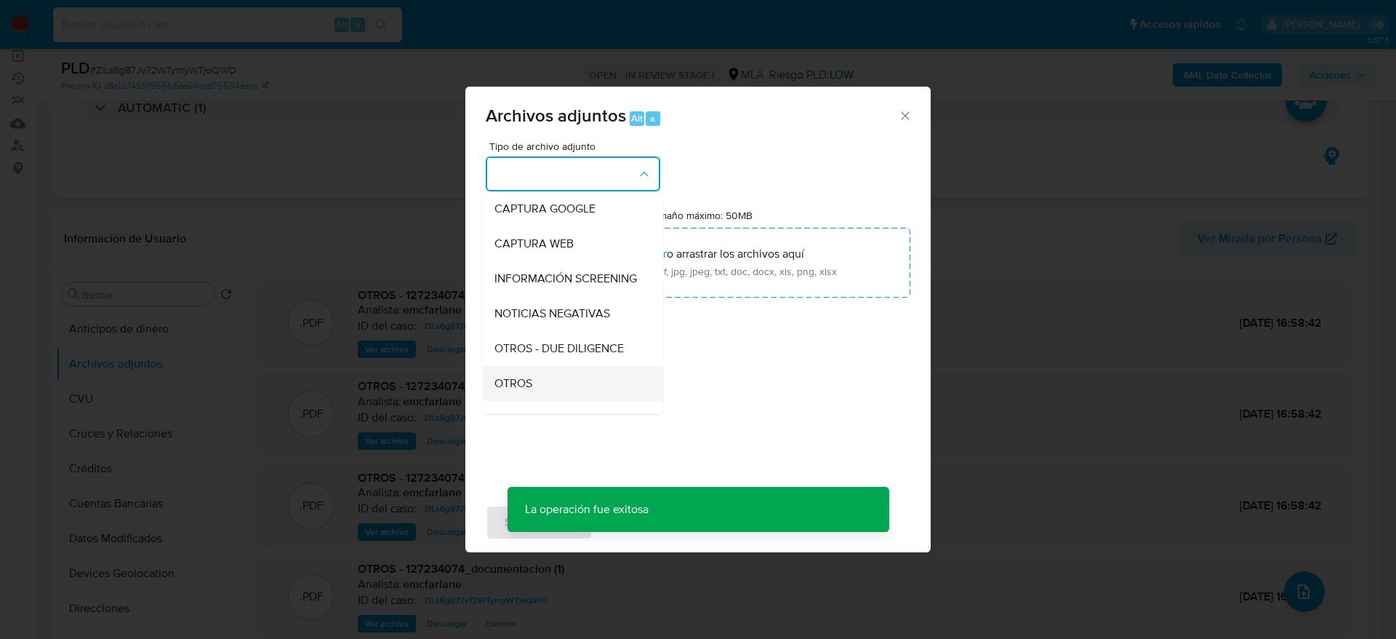
click at [528, 391] on span "OTROS" at bounding box center [514, 383] width 38 height 15
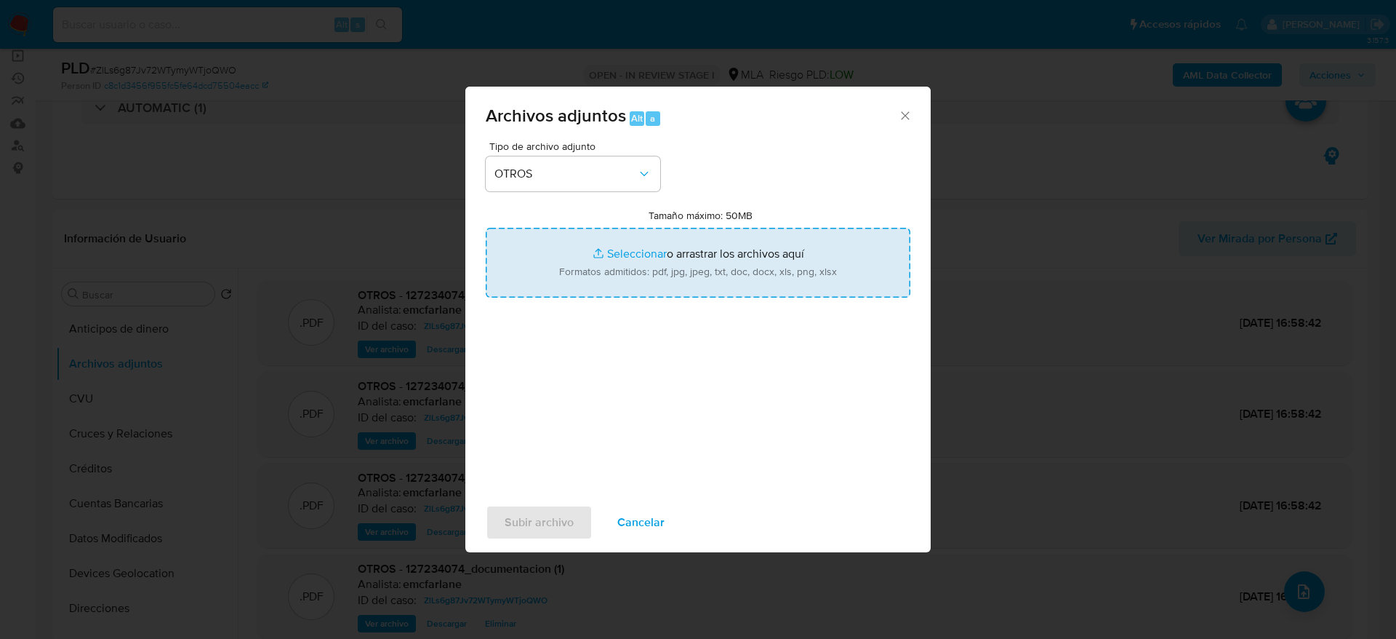
type input "C:\fakepath\Movimientos ZlLs6g87Jv72WTymyWTjoQWO.xlsx"
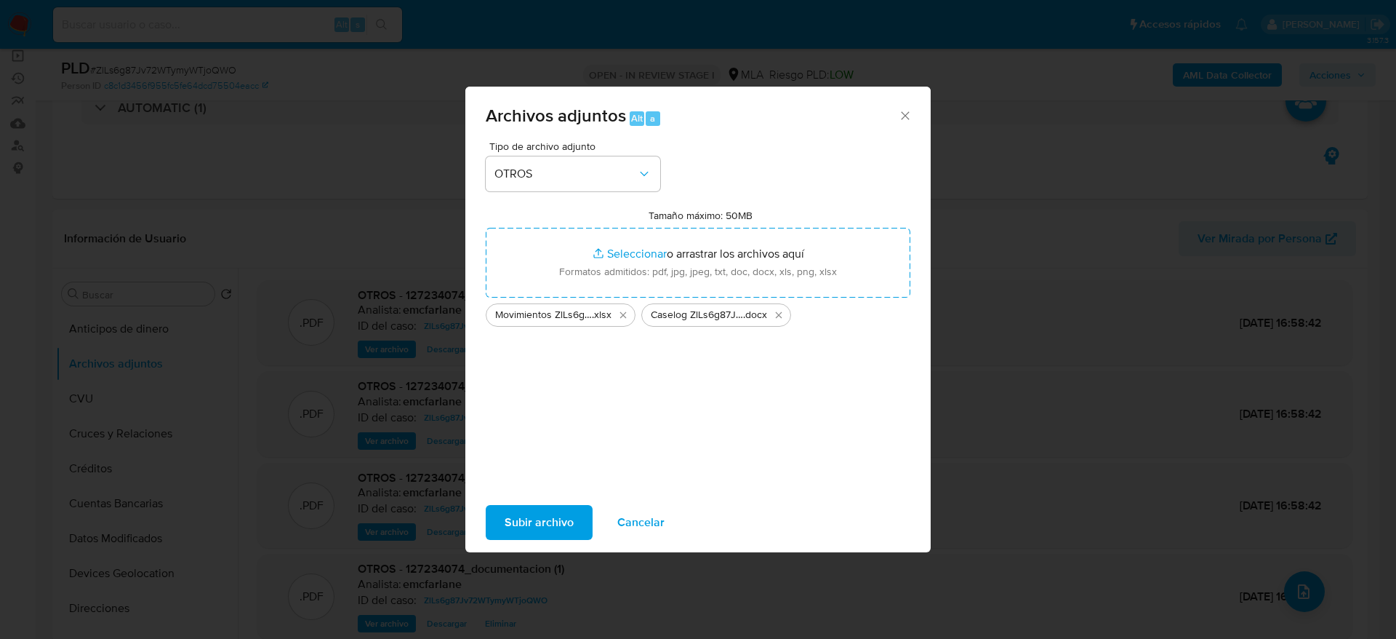
click at [531, 519] on span "Subir archivo" at bounding box center [539, 522] width 69 height 32
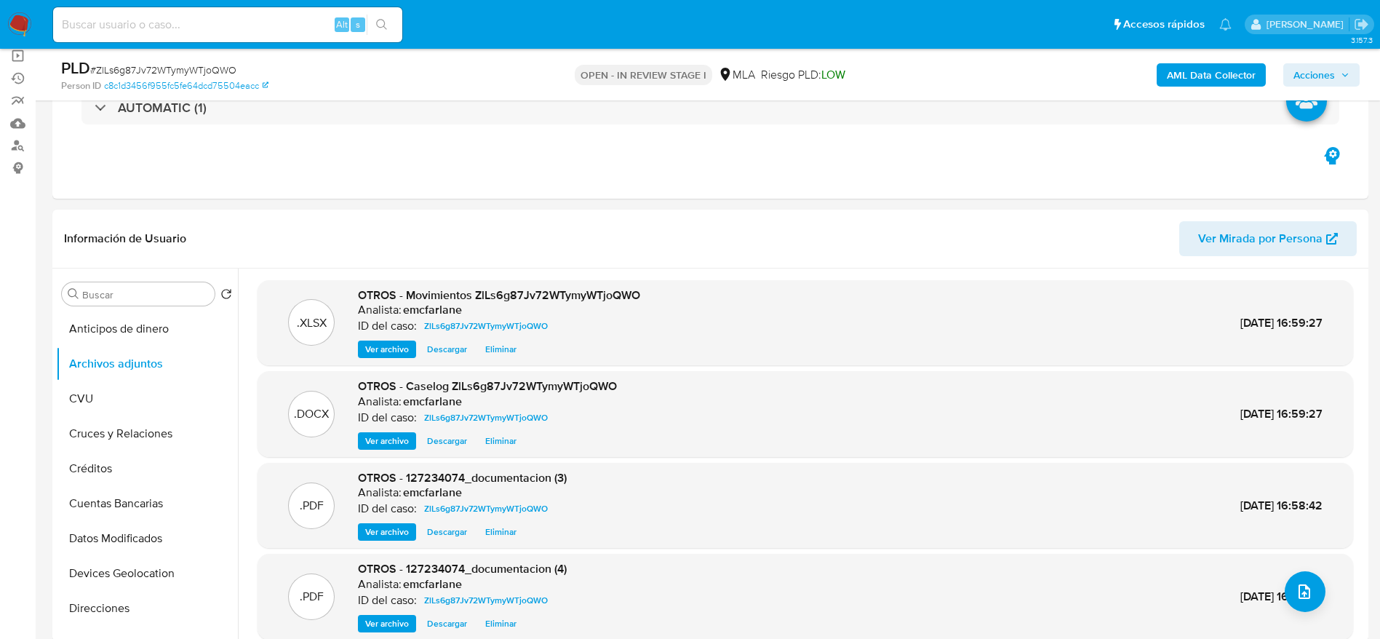
click at [946, 66] on div "AML Data Collector Acciones" at bounding box center [1144, 74] width 429 height 34
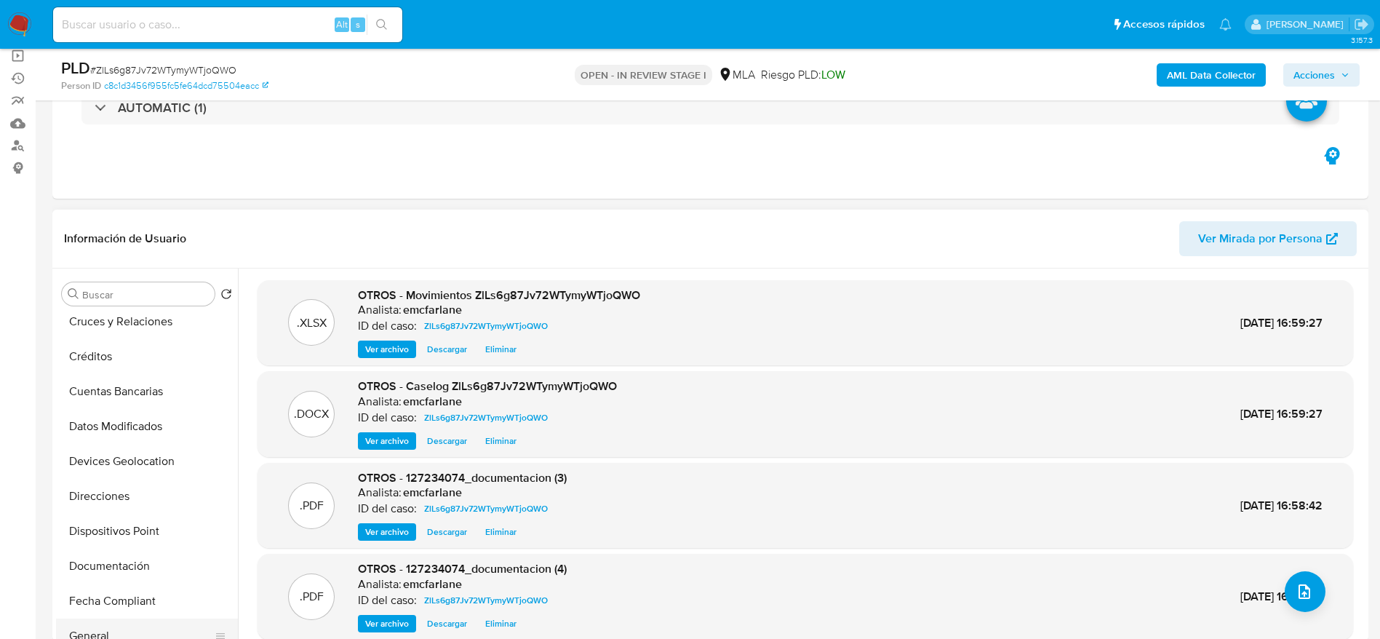
scroll to position [327, 0]
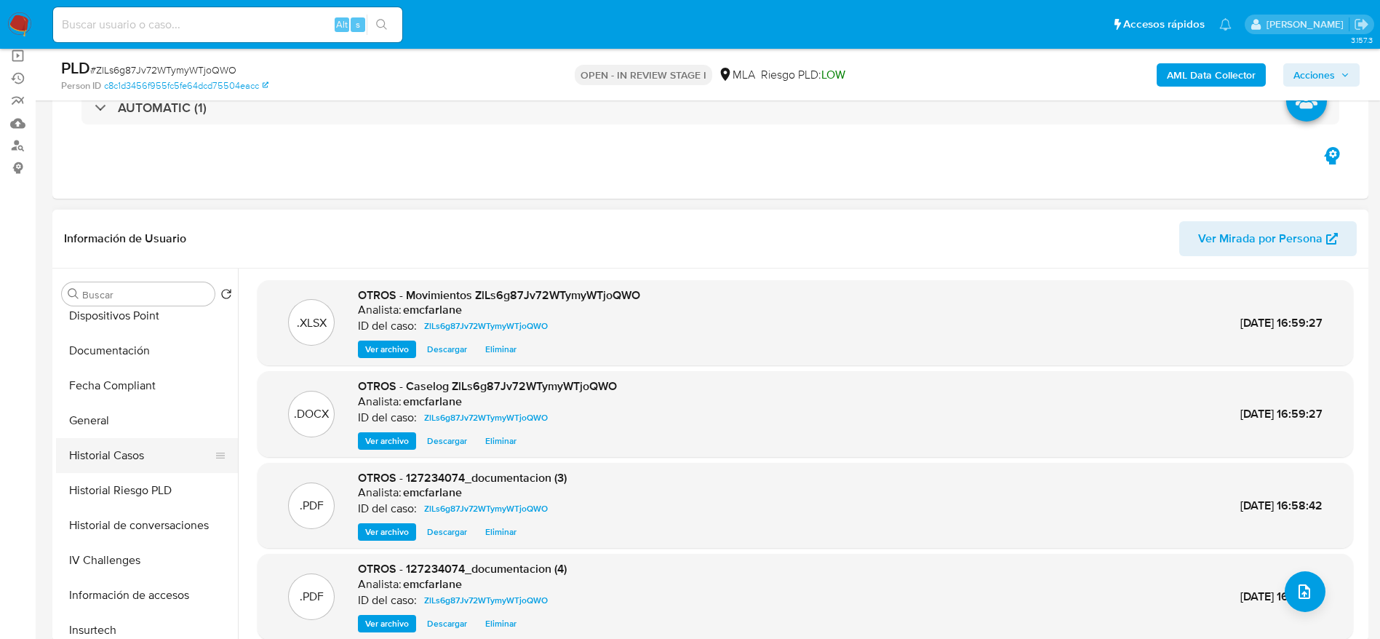
click at [132, 444] on button "Historial Casos" at bounding box center [141, 455] width 170 height 35
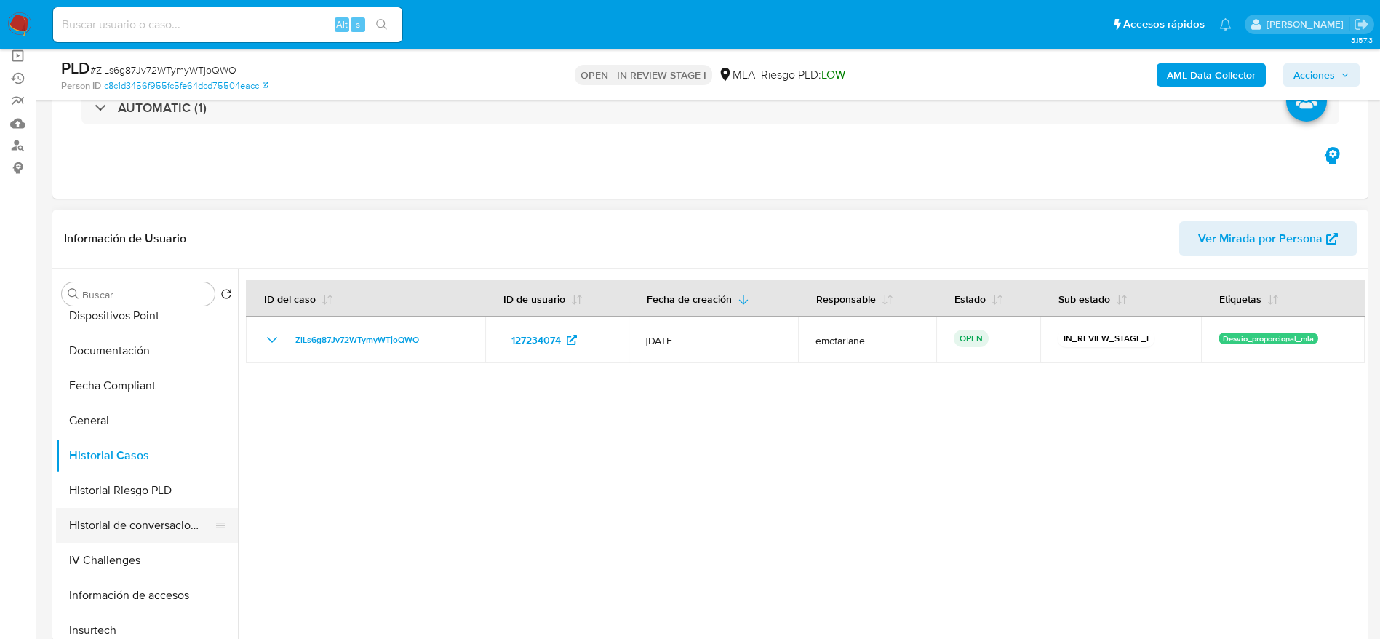
click at [156, 528] on button "Historial de conversaciones" at bounding box center [141, 525] width 170 height 35
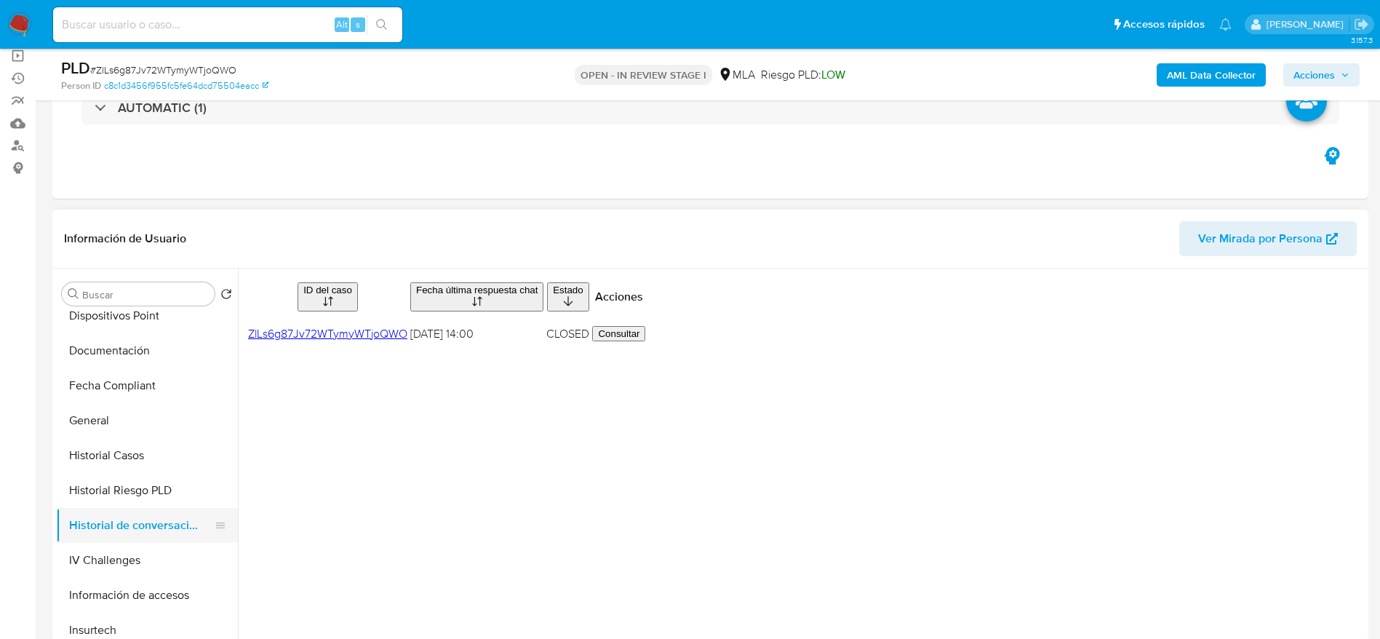
scroll to position [684, 0]
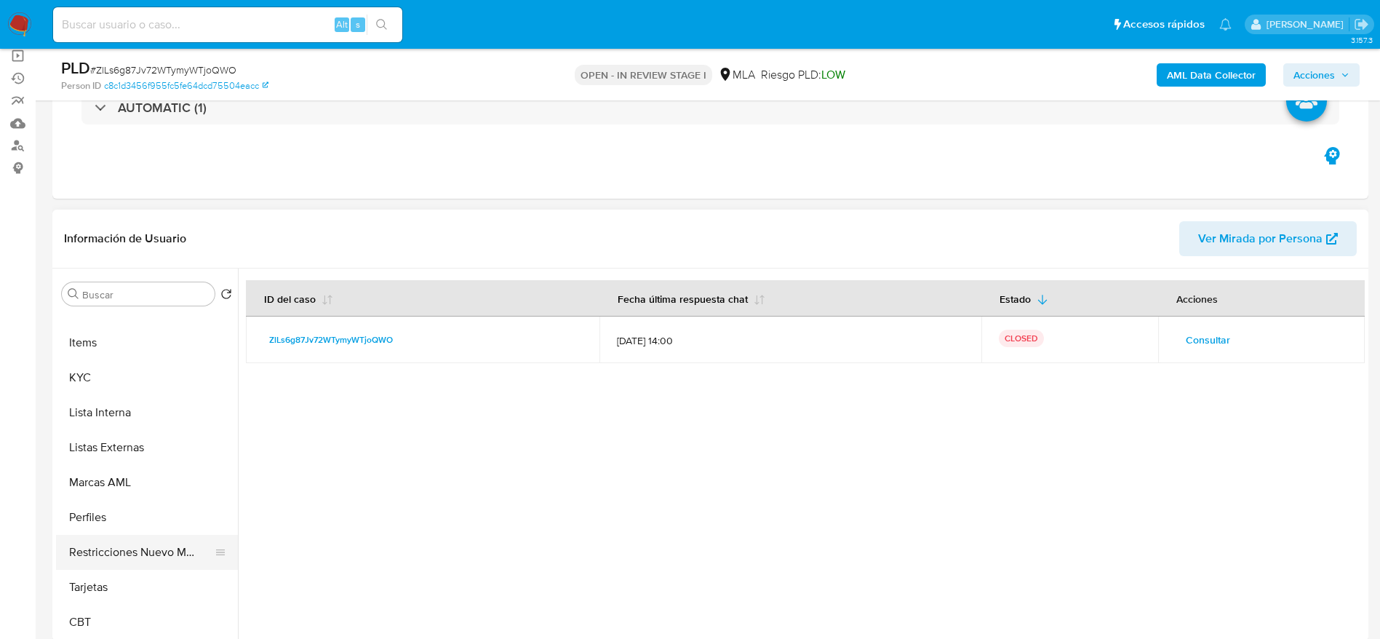
click at [156, 537] on button "Restricciones Nuevo Mundo" at bounding box center [141, 552] width 170 height 35
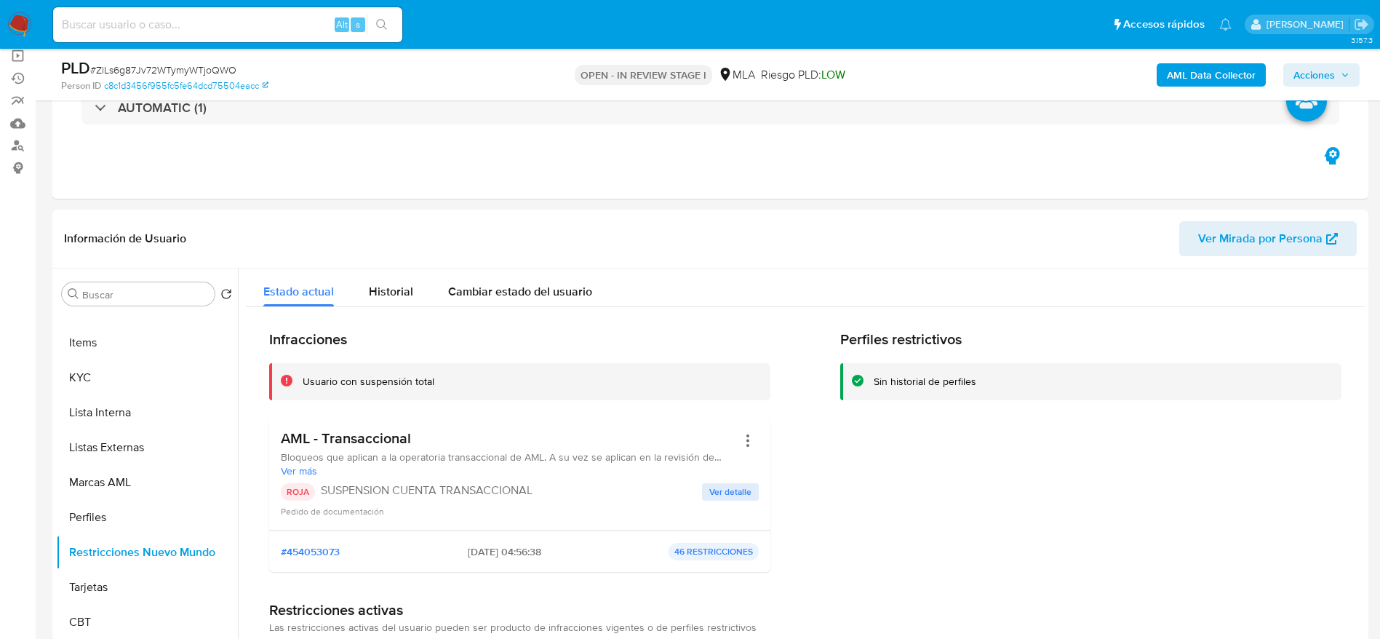
click at [1348, 71] on icon "button" at bounding box center [1344, 75] width 9 height 9
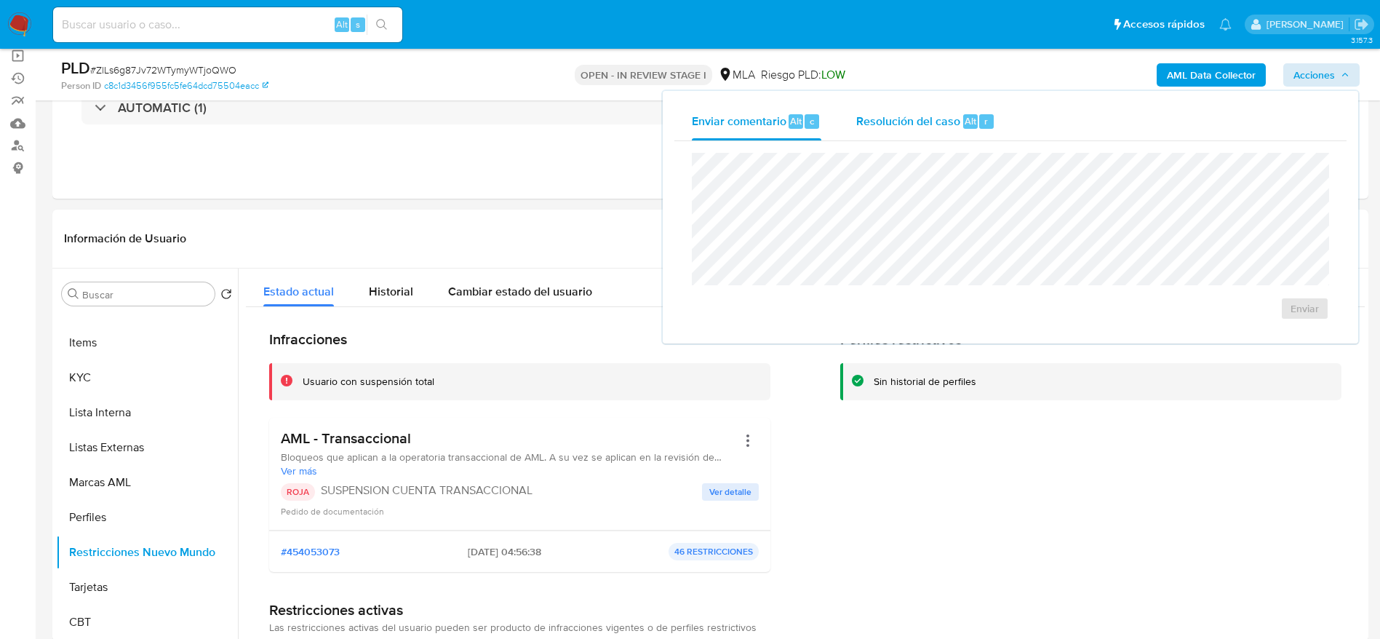
drag, startPoint x: 944, startPoint y: 112, endPoint x: 941, endPoint y: 143, distance: 31.4
click at [943, 113] on span "Resolución del caso" at bounding box center [908, 120] width 104 height 17
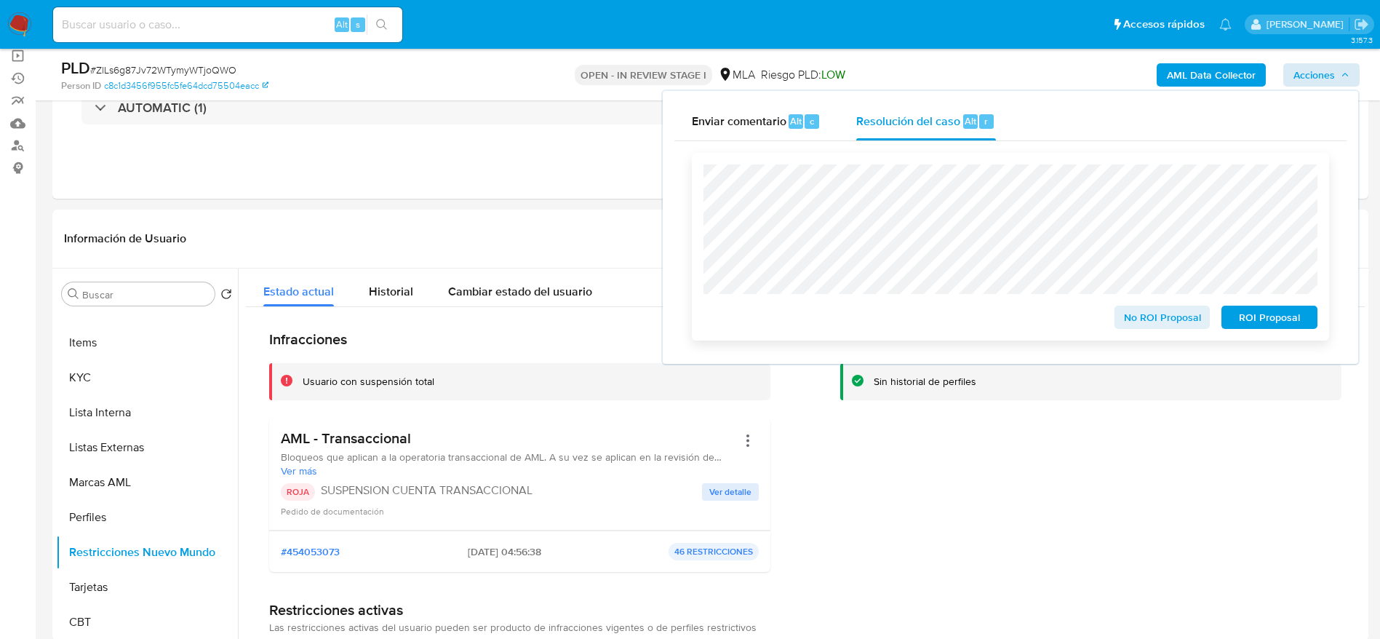
click at [1253, 321] on span "ROI Proposal" at bounding box center [1269, 317] width 76 height 20
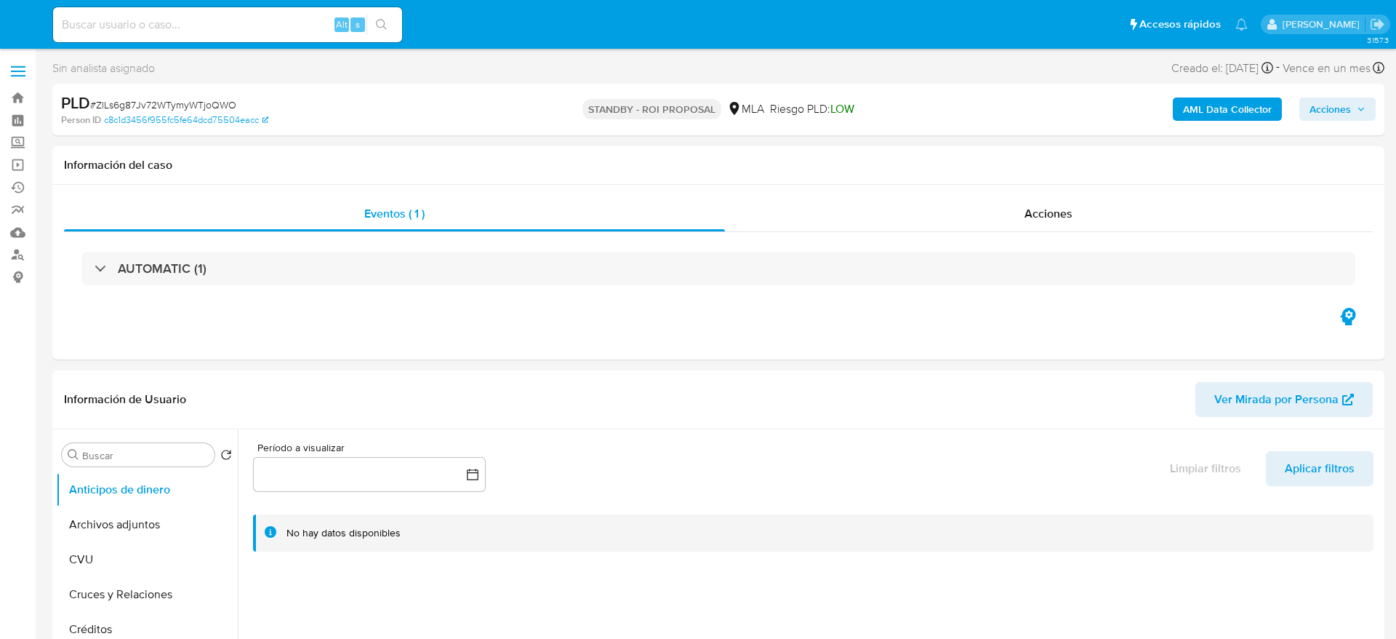
select select "10"
click at [211, 23] on input at bounding box center [227, 24] width 349 height 19
paste input "8SePONQdhN387gKqvuALRzMC"
type input "8SePONQdhN387gKqvuALRzMC"
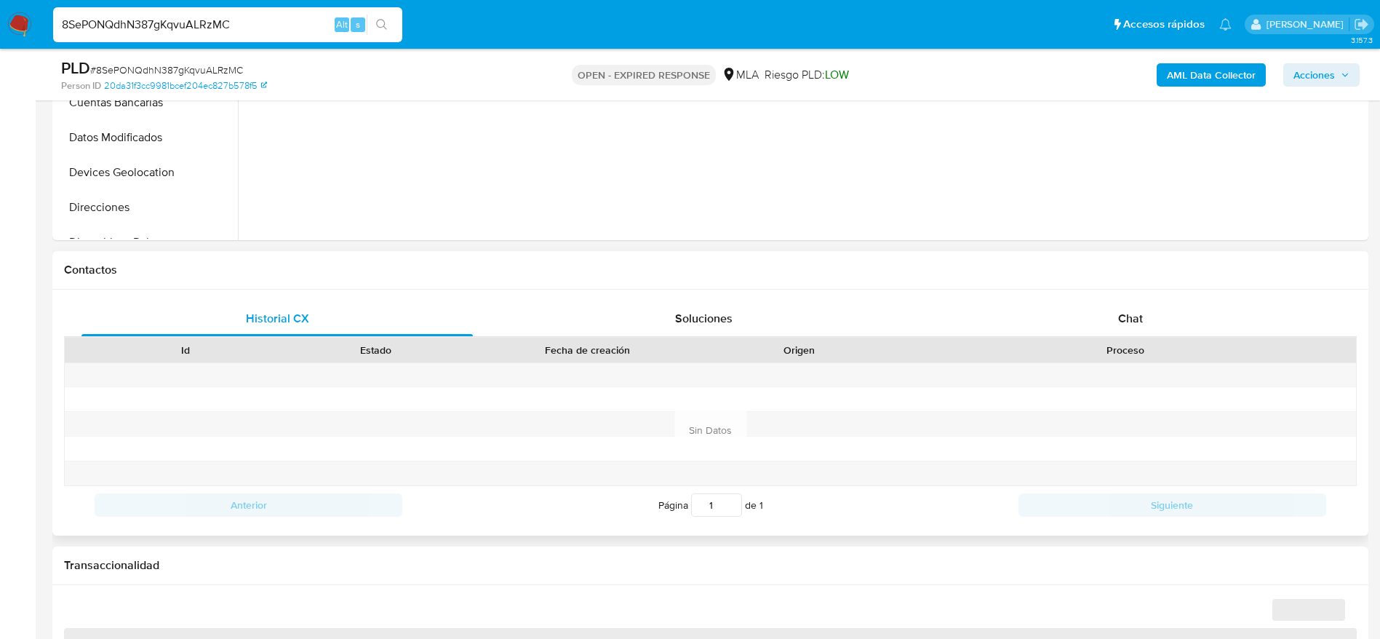
scroll to position [545, 0]
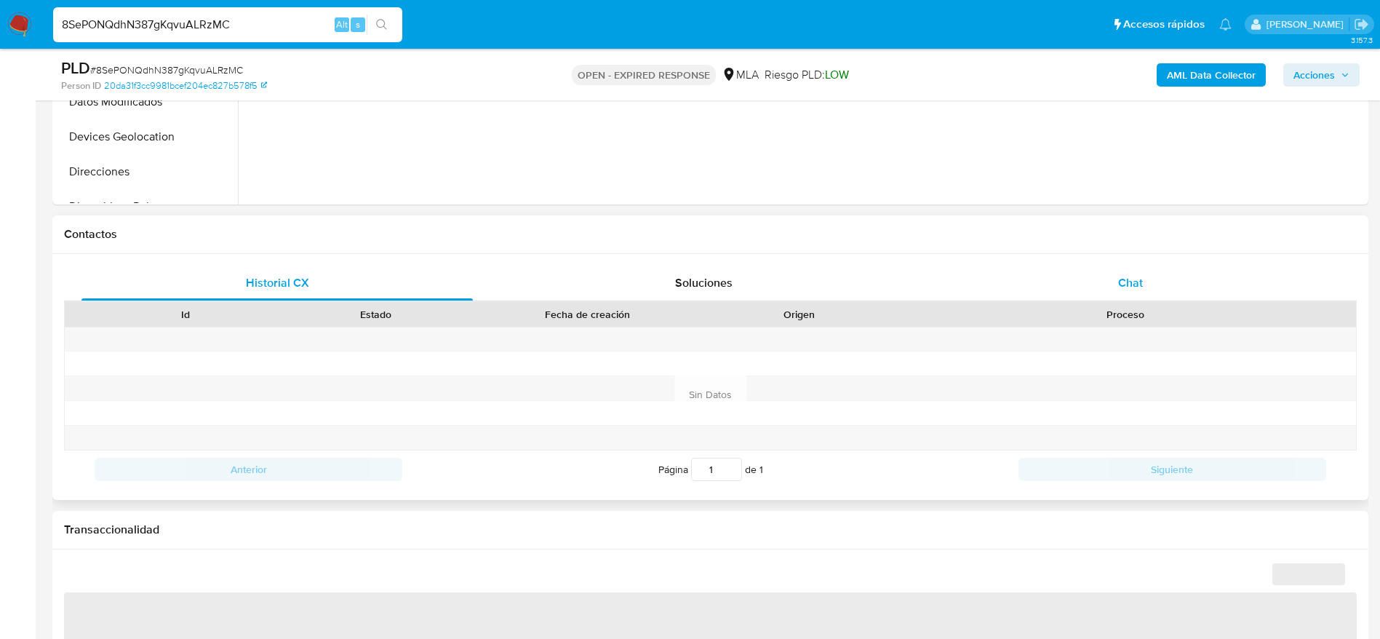
click at [1113, 291] on div "Chat" at bounding box center [1130, 282] width 391 height 35
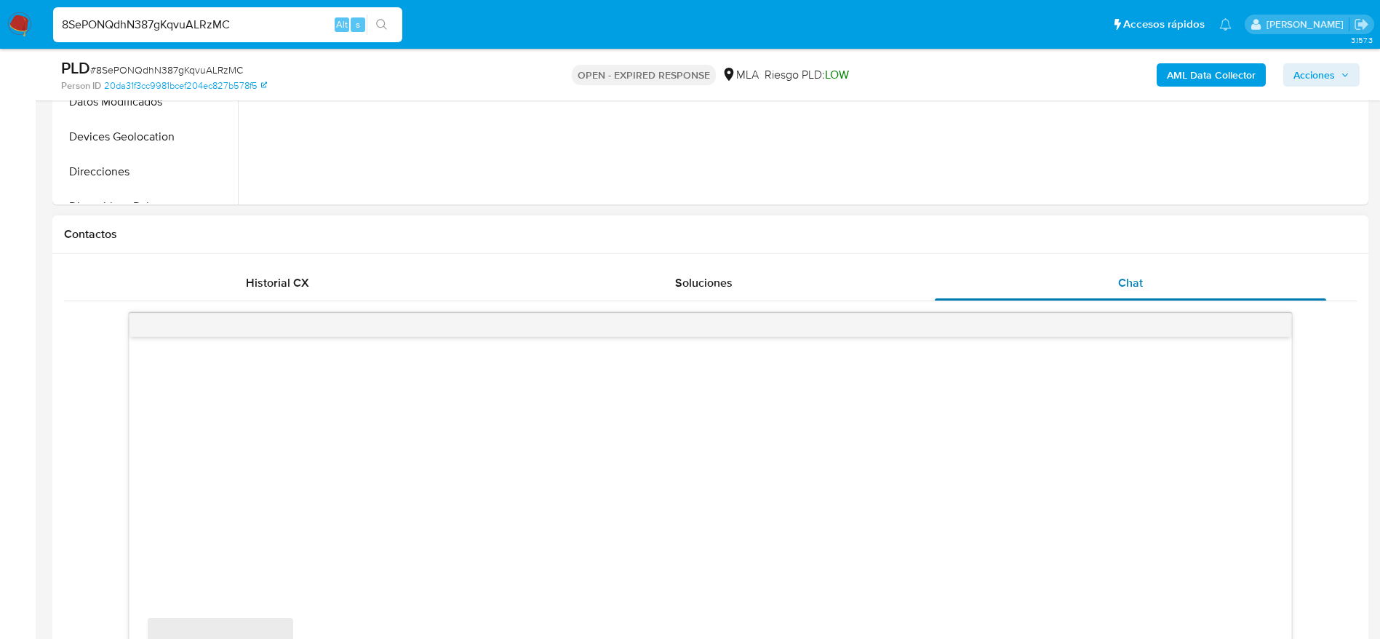
select select "10"
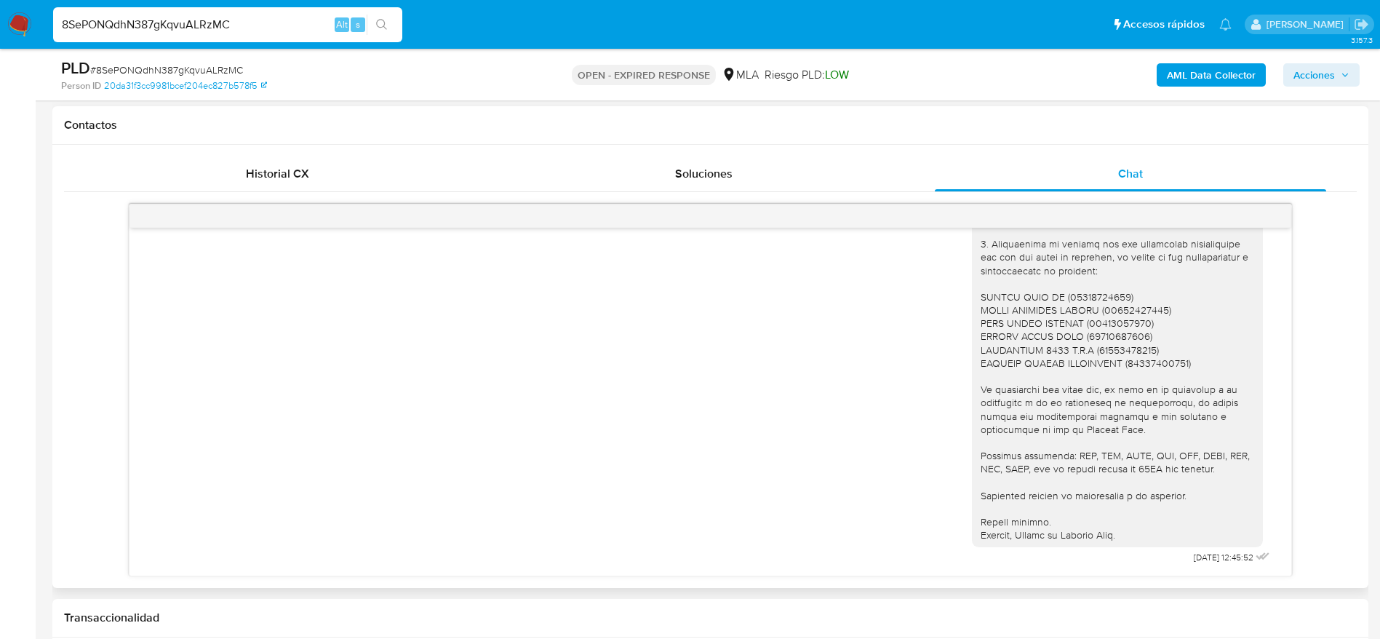
scroll to position [1420, 0]
click at [287, 17] on input "8SePONQdhN387gKqvuALRzMC" at bounding box center [227, 24] width 349 height 19
paste input "axoTSnYF5U24Uqg3NMD8i6jB"
type input "axoTSnYF5U24Uqg3NMD8i6jB"
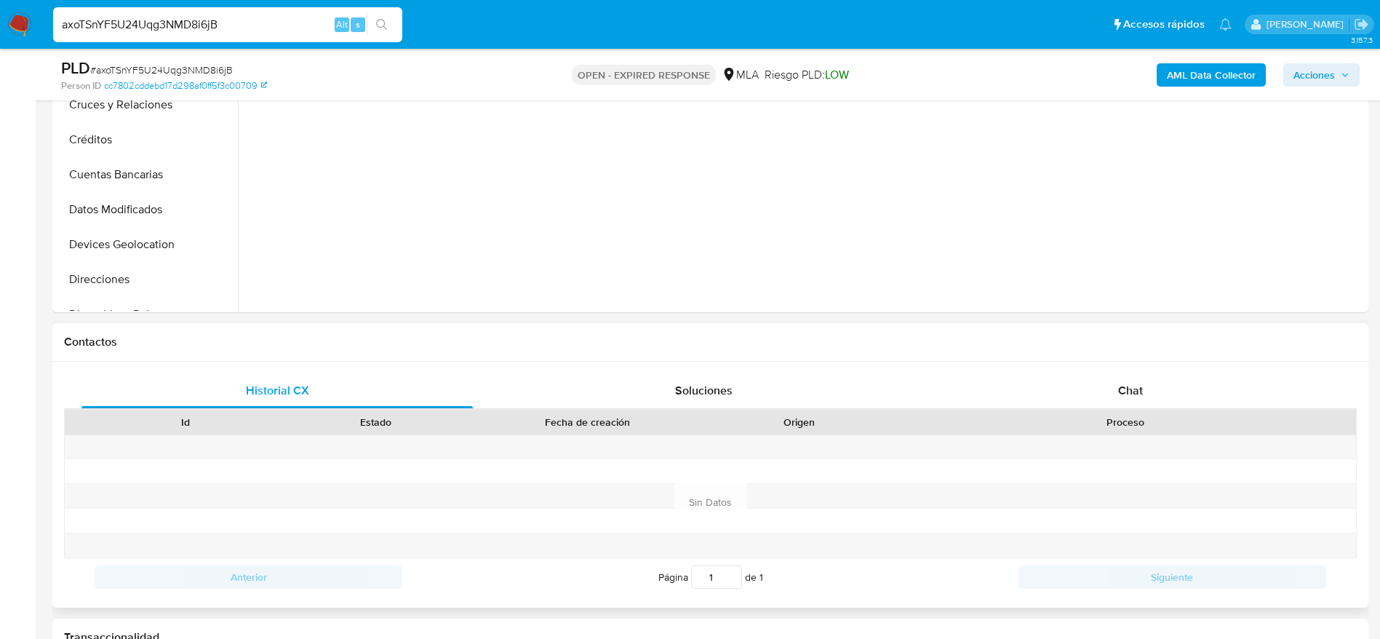
scroll to position [545, 0]
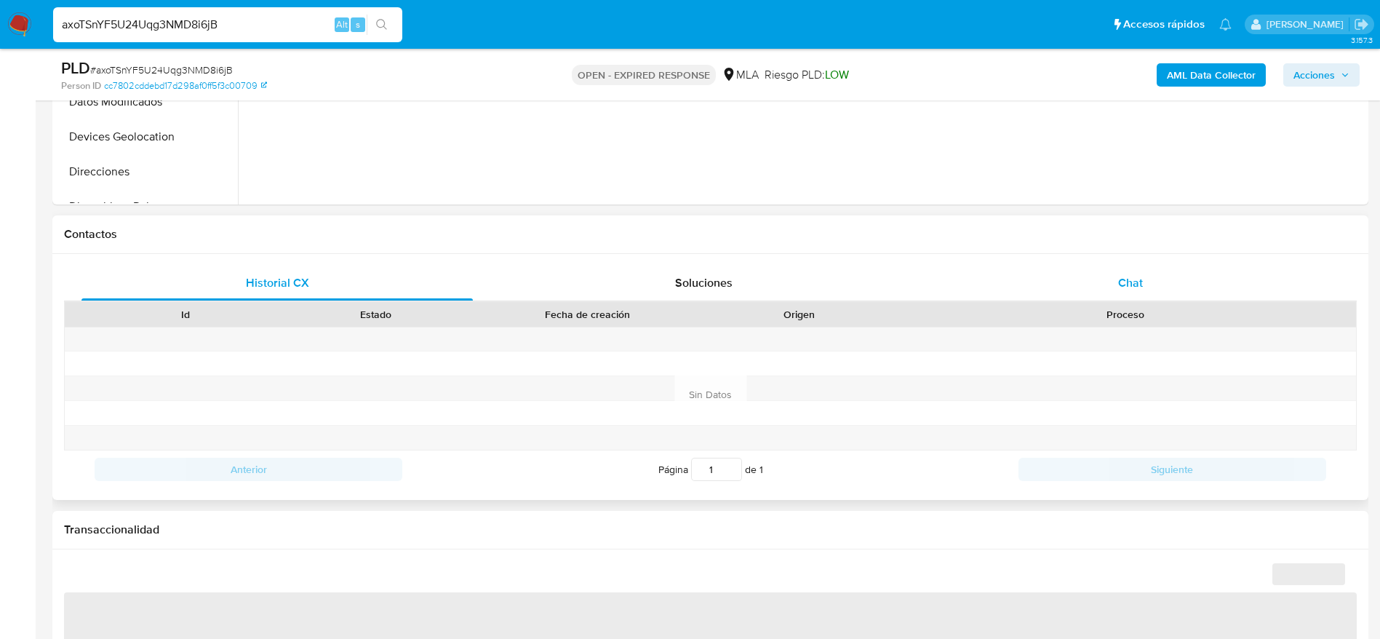
click at [1127, 268] on div "Chat" at bounding box center [1130, 282] width 391 height 35
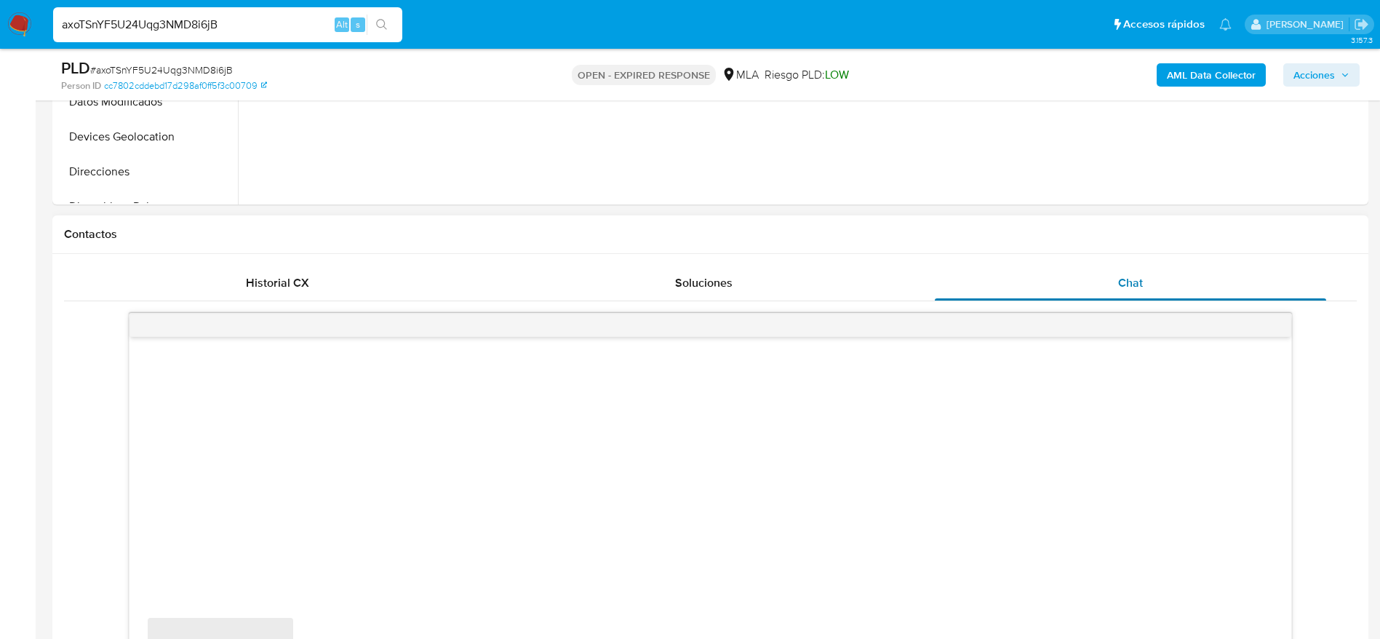
select select "10"
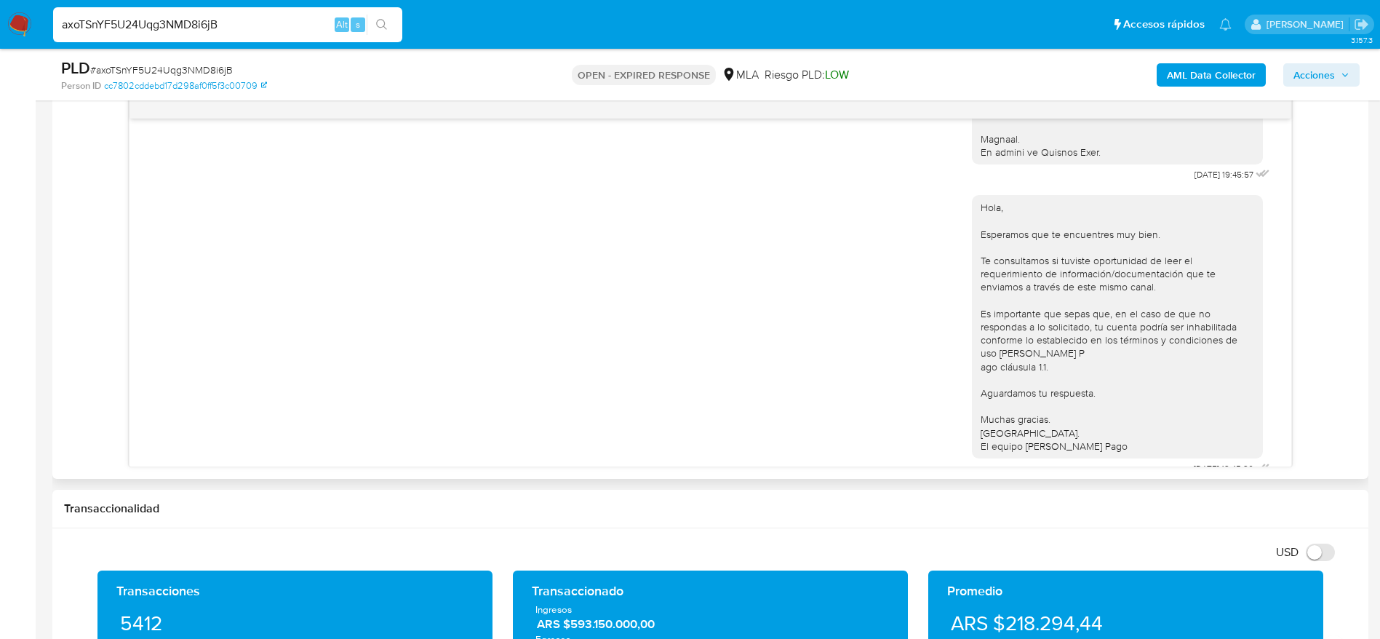
scroll to position [112, 0]
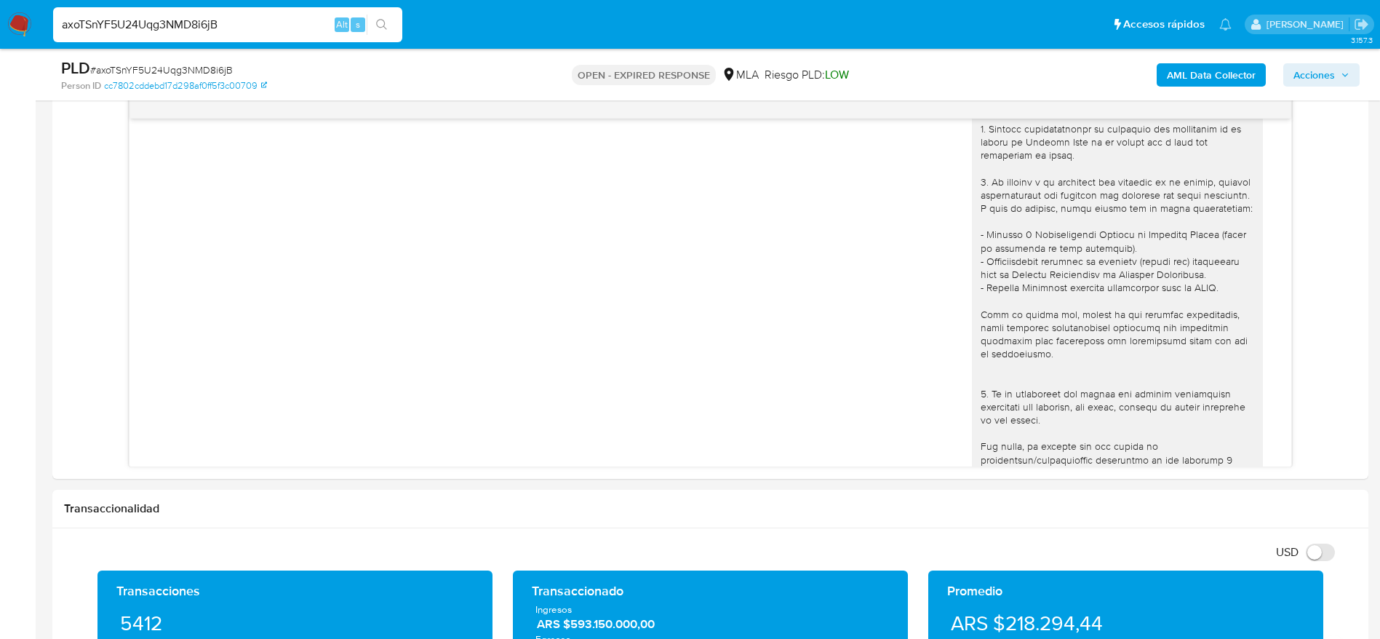
click at [268, 28] on input "axoTSnYF5U24Uqg3NMD8i6jB" at bounding box center [227, 24] width 349 height 19
click at [268, 27] on input "axoTSnYF5U24Uqg3NMD8i6jB" at bounding box center [227, 24] width 349 height 19
paste input "WLy26RmceNyzSVPedLeyyfpe"
type input "WLy26RmceNyzSVPedLeyyfpe"
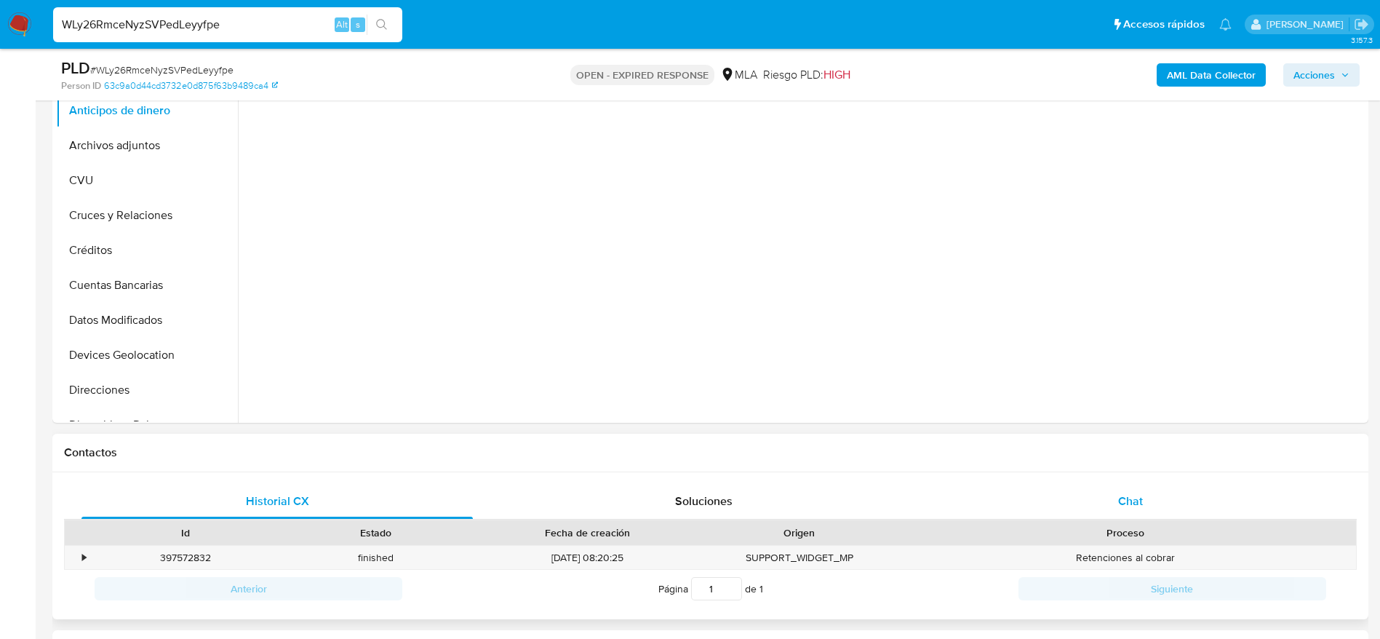
click at [1159, 492] on div "Chat" at bounding box center [1130, 501] width 391 height 35
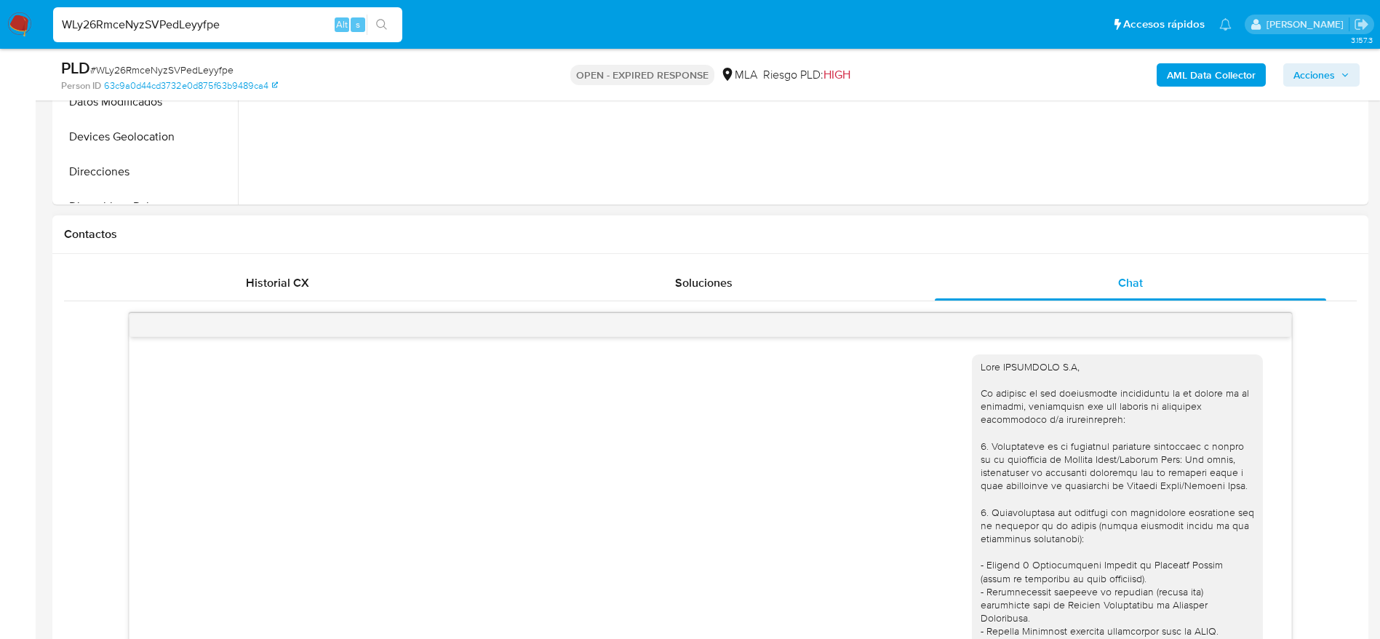
scroll to position [239, 0]
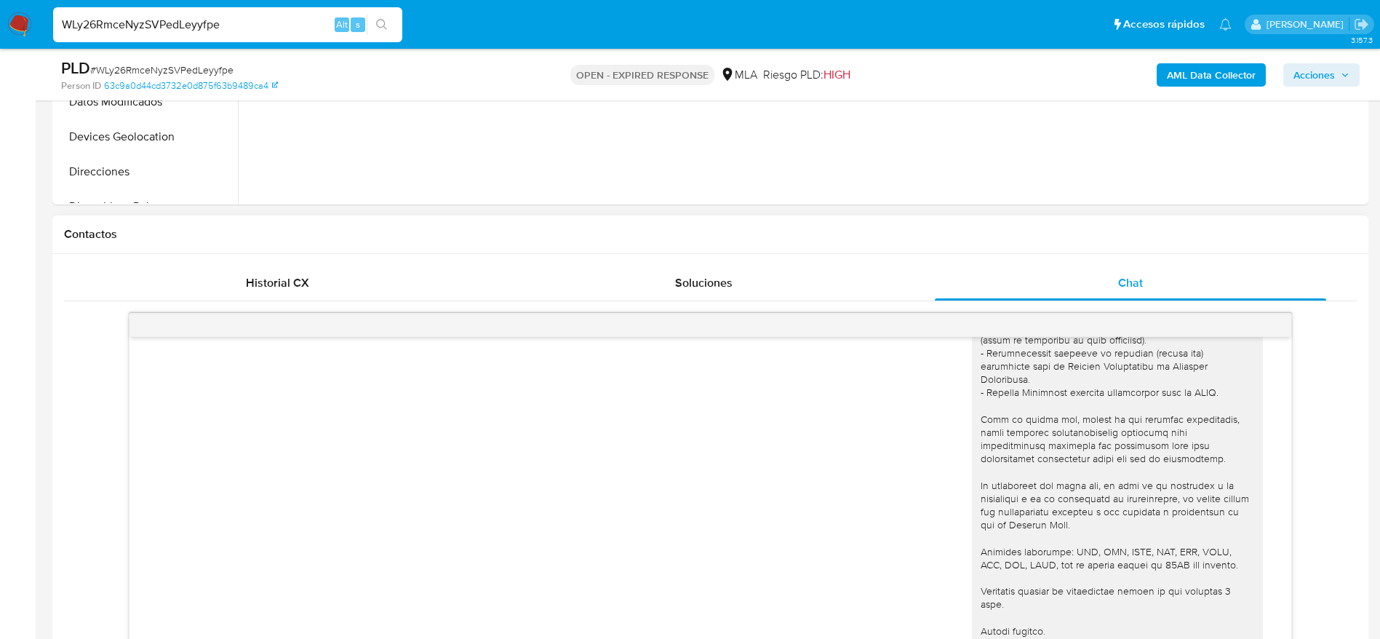
select select "10"
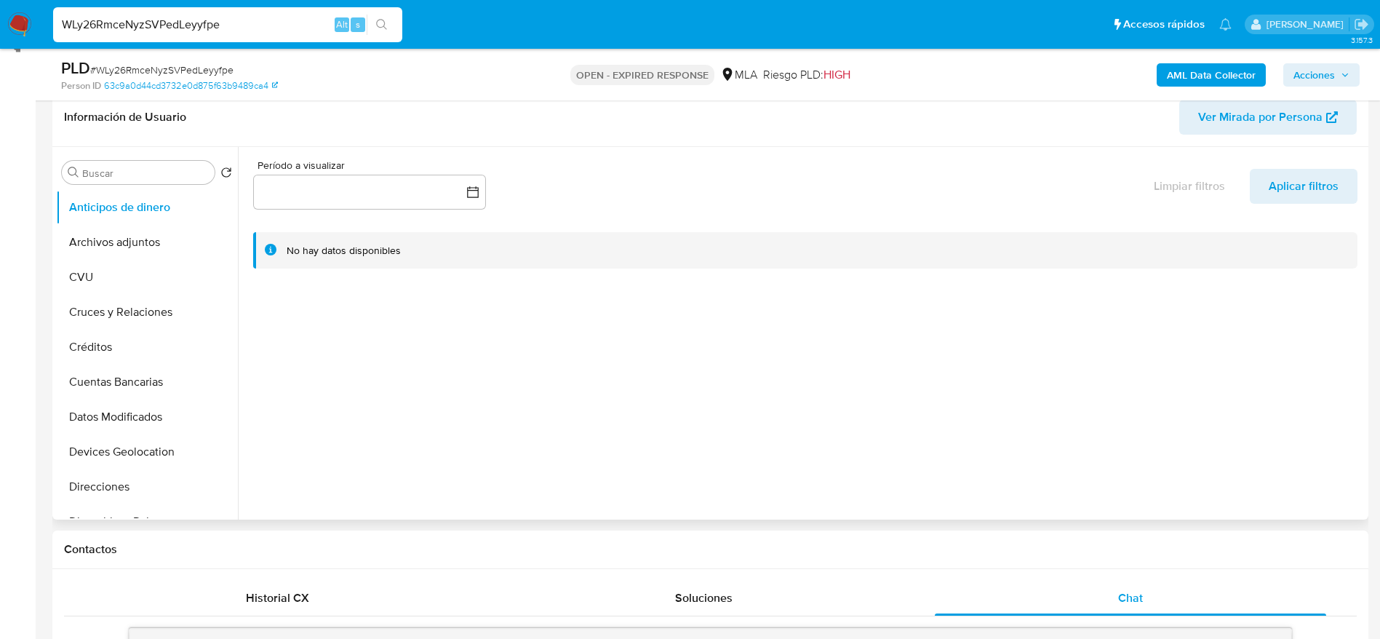
scroll to position [218, 0]
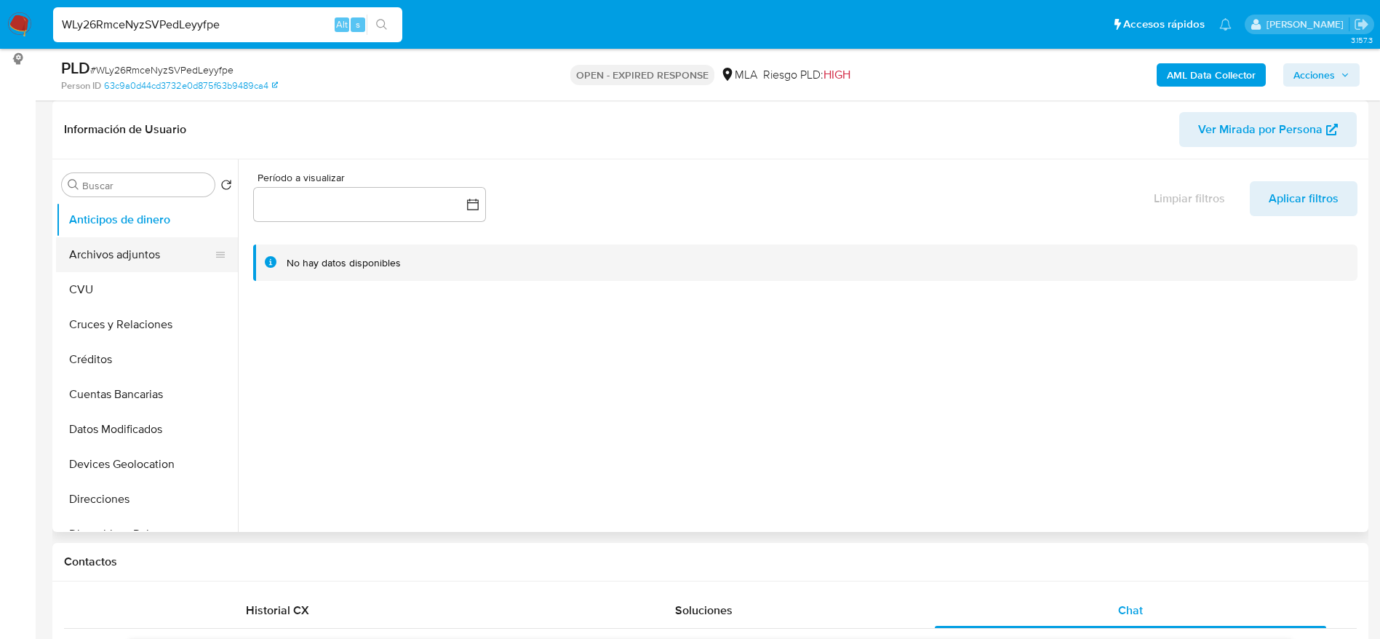
click at [126, 257] on button "Archivos adjuntos" at bounding box center [141, 254] width 170 height 35
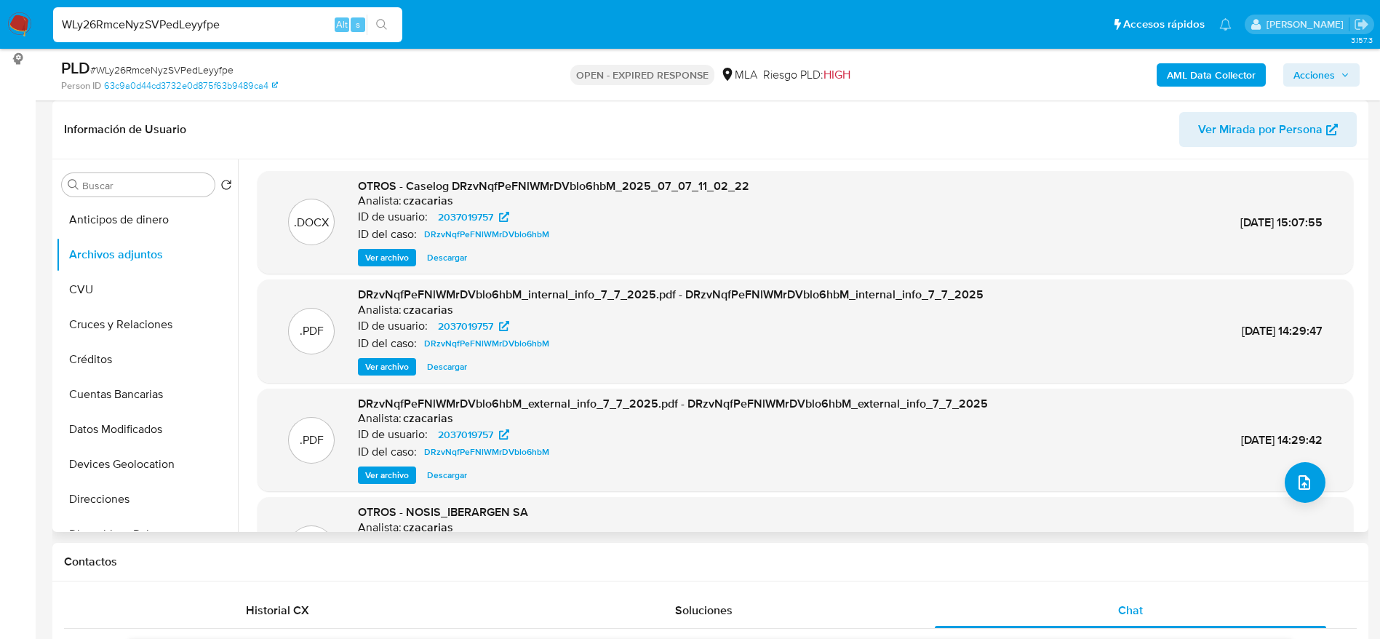
scroll to position [109, 0]
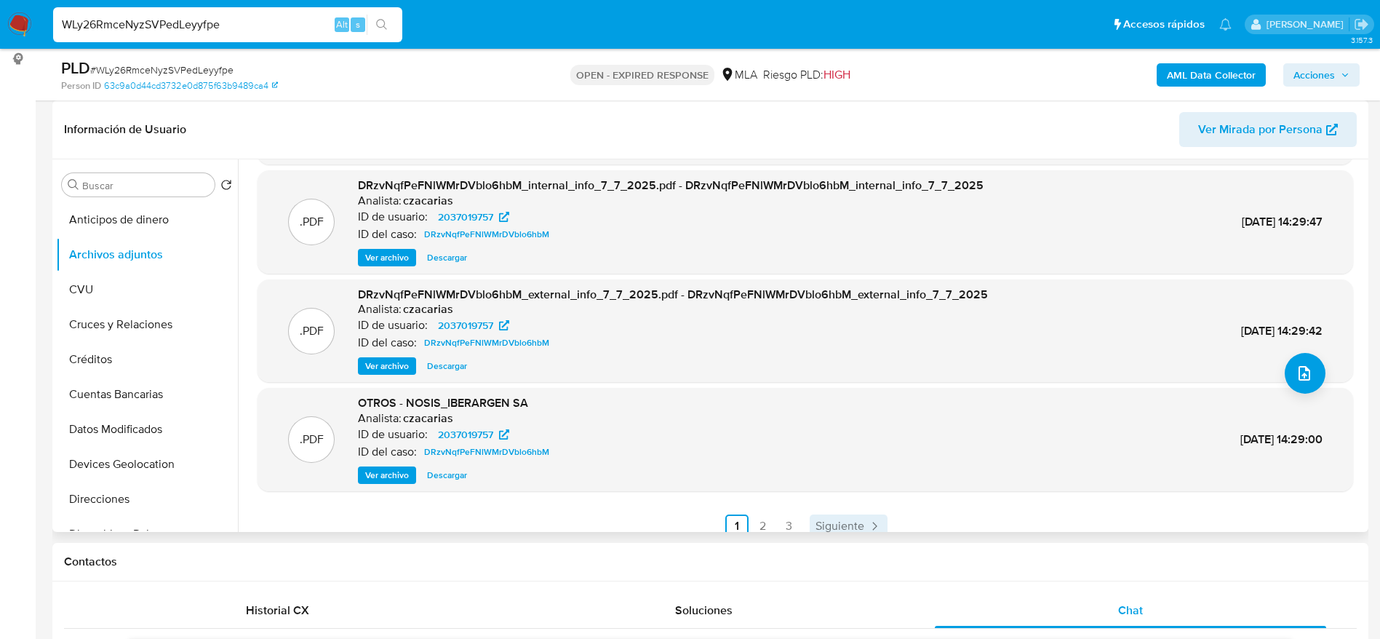
click at [850, 520] on span "Siguiente" at bounding box center [839, 526] width 49 height 12
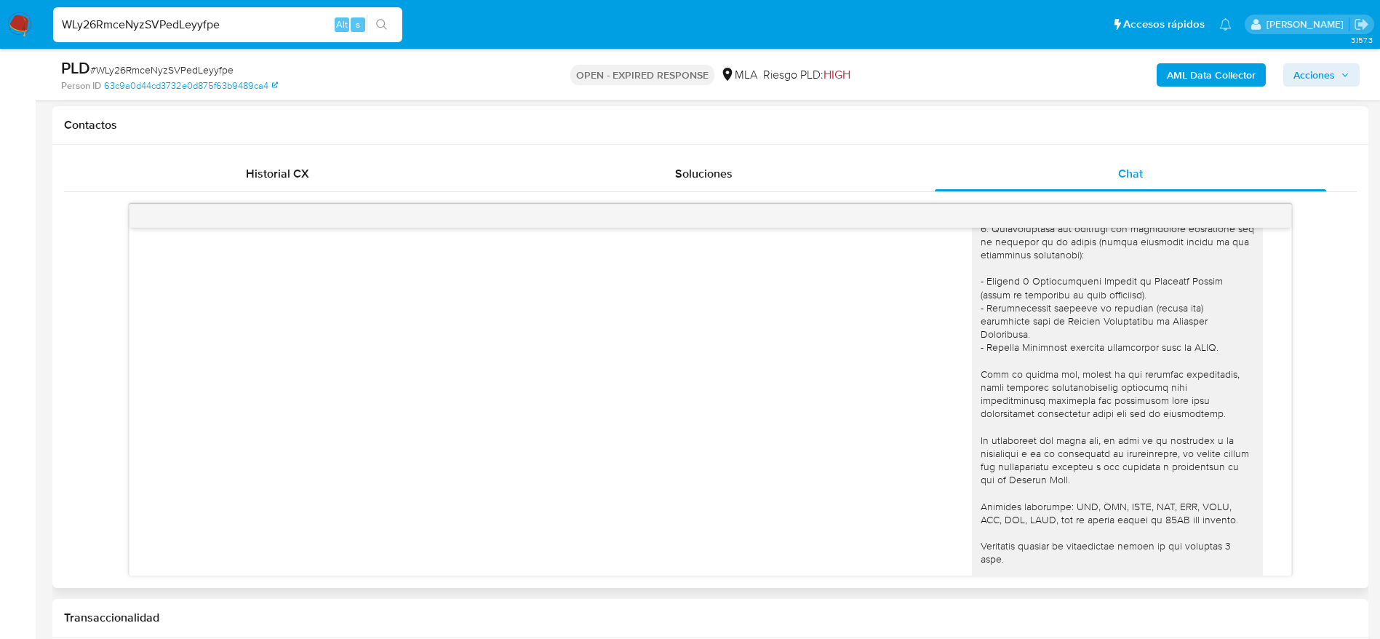
scroll to position [0, 0]
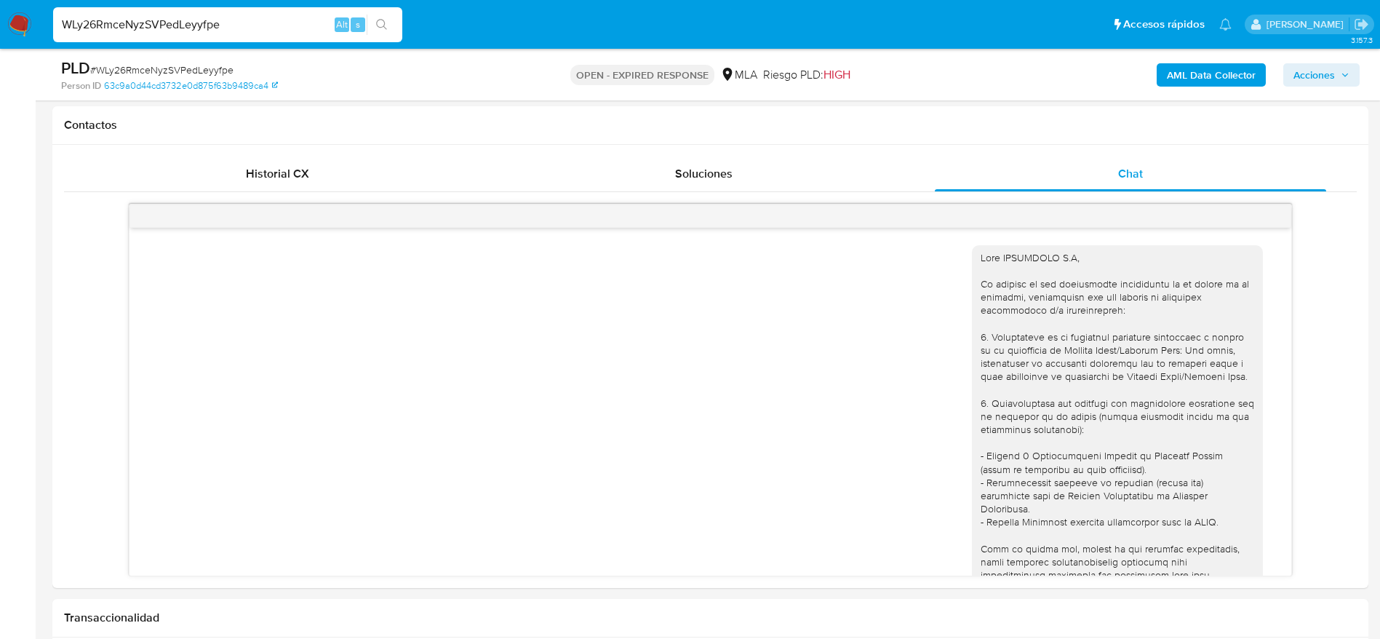
click at [162, 64] on span "# WLy26RmceNyzSVPedLeyyfpe" at bounding box center [161, 70] width 143 height 15
copy span "WLy26RmceNyzSVPedLeyyfpe"
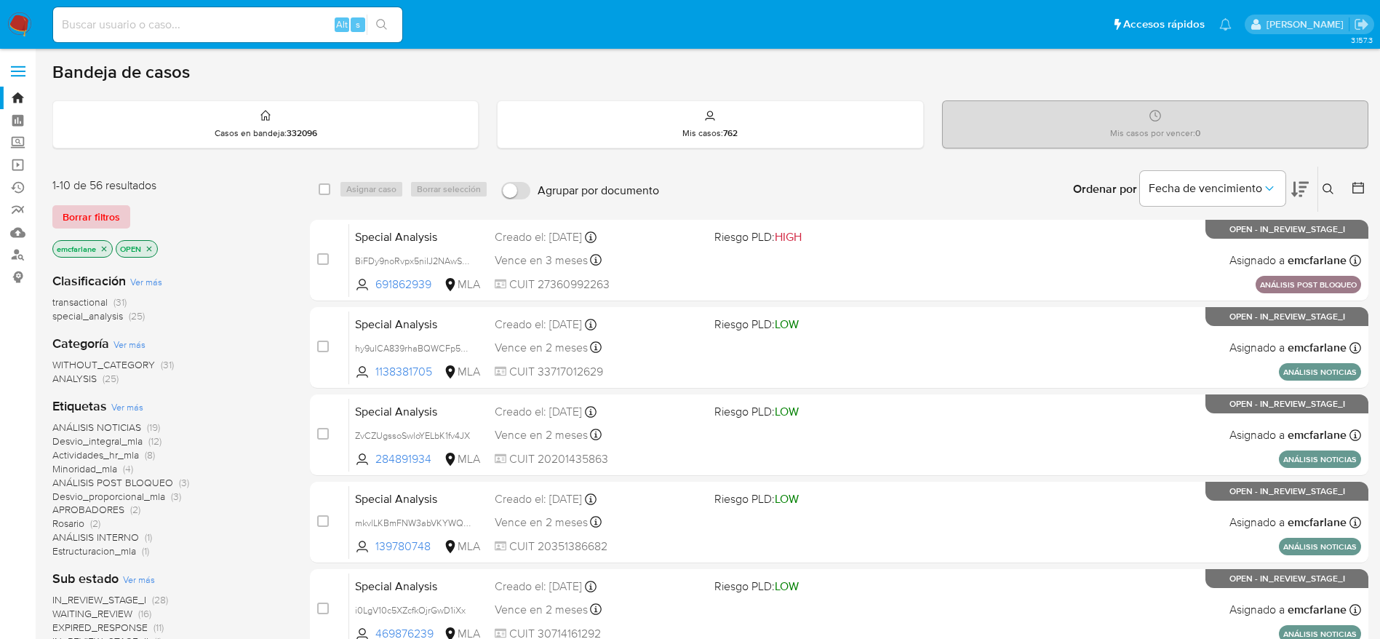
click at [91, 217] on span "Borrar filtros" at bounding box center [91, 217] width 57 height 20
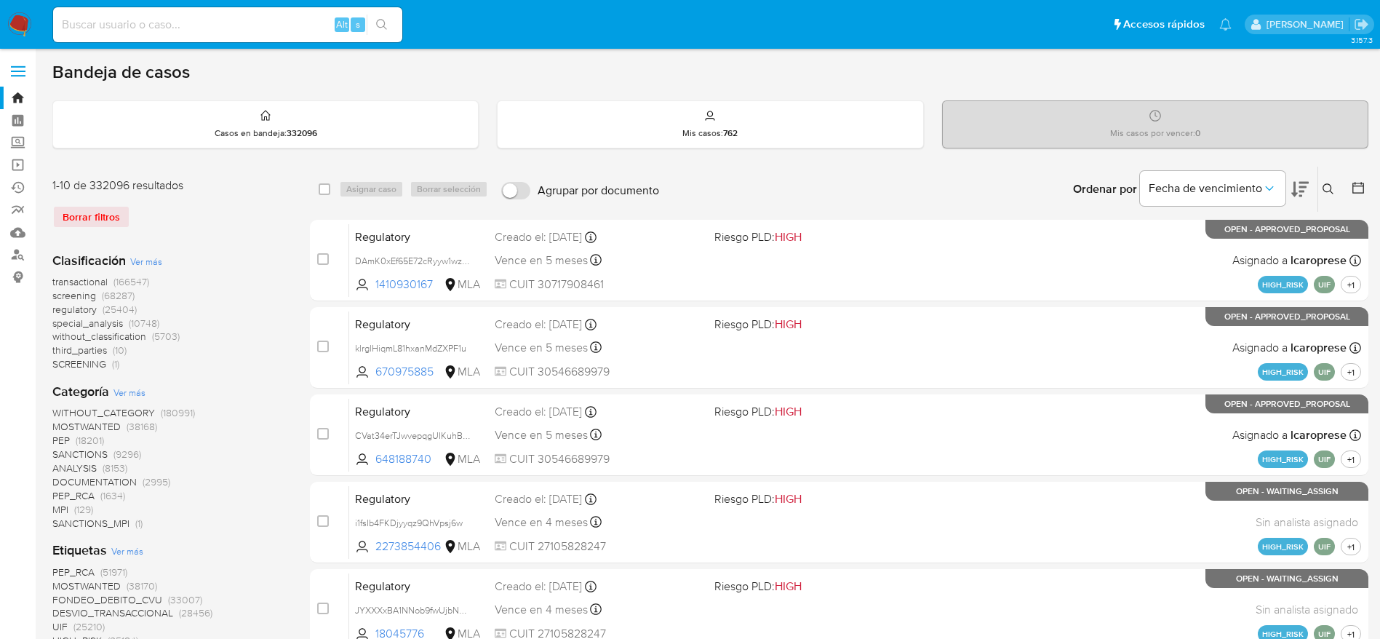
click at [1332, 184] on icon at bounding box center [1328, 189] width 12 height 12
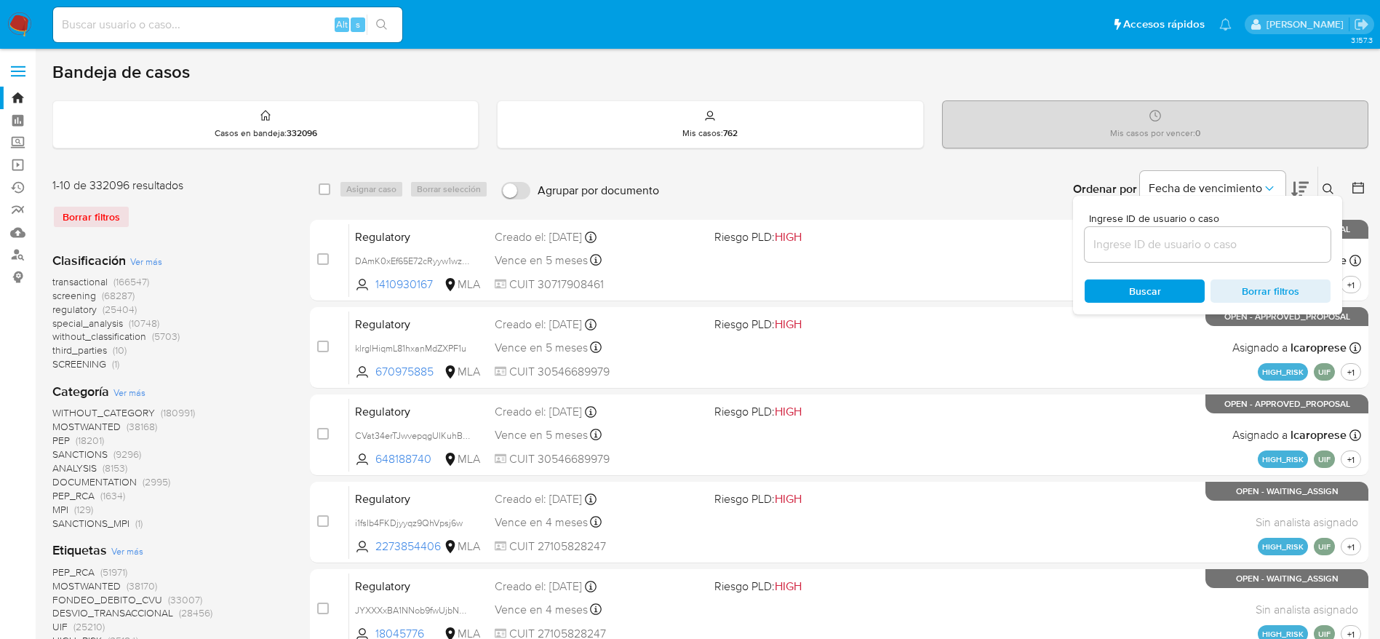
click at [1191, 247] on input at bounding box center [1207, 244] width 246 height 19
type input "WLy26RmceNyzSVPedLeyyfpe"
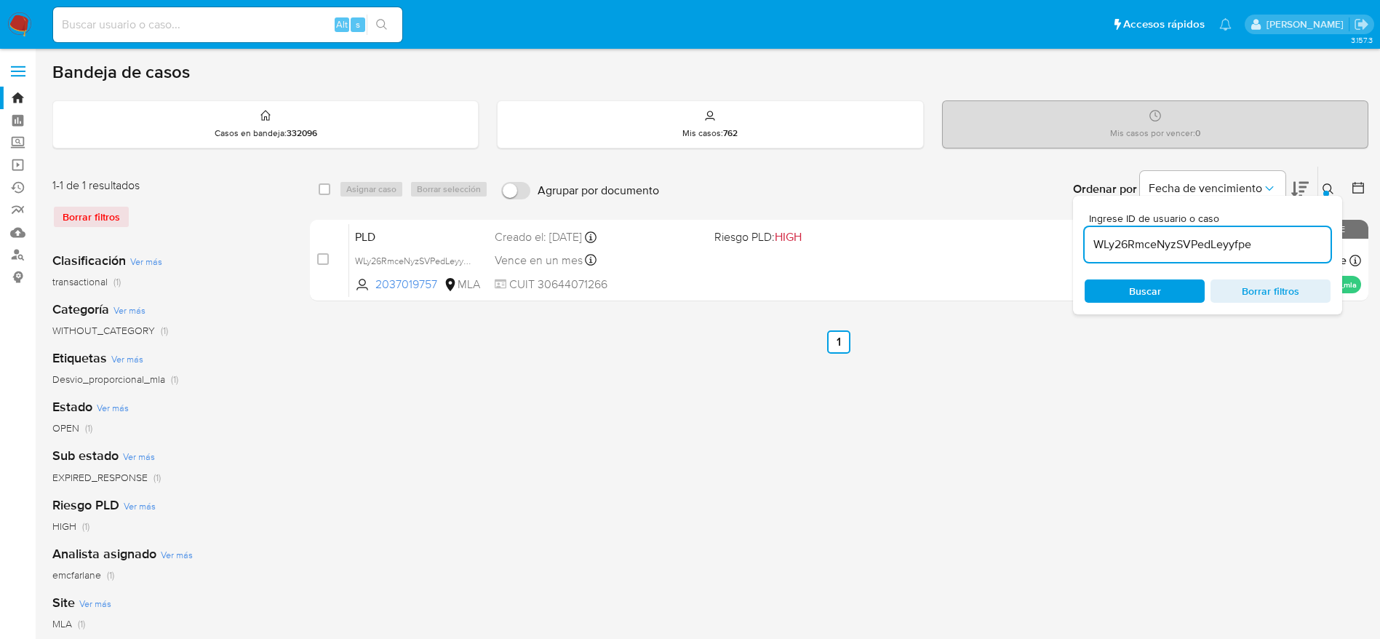
click at [324, 184] on input "checkbox" at bounding box center [325, 189] width 12 height 12
checkbox input "true"
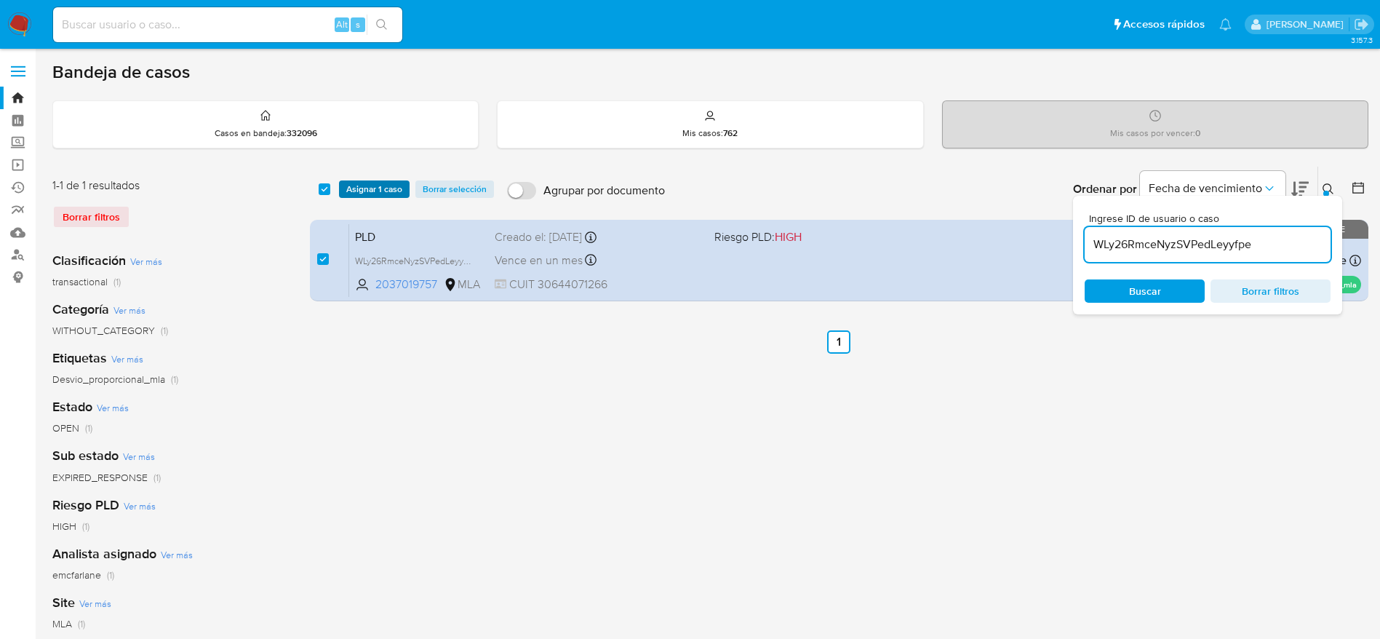
click at [367, 191] on span "Asignar 1 caso" at bounding box center [374, 189] width 56 height 15
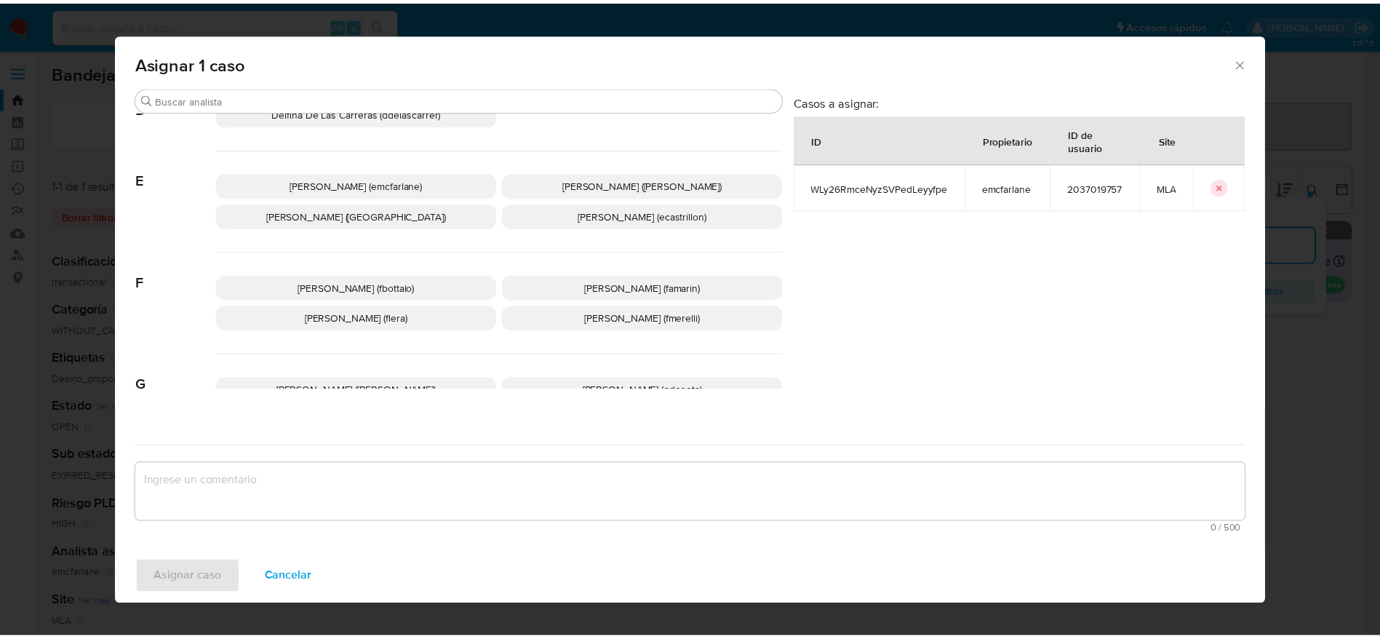
scroll to position [218, 0]
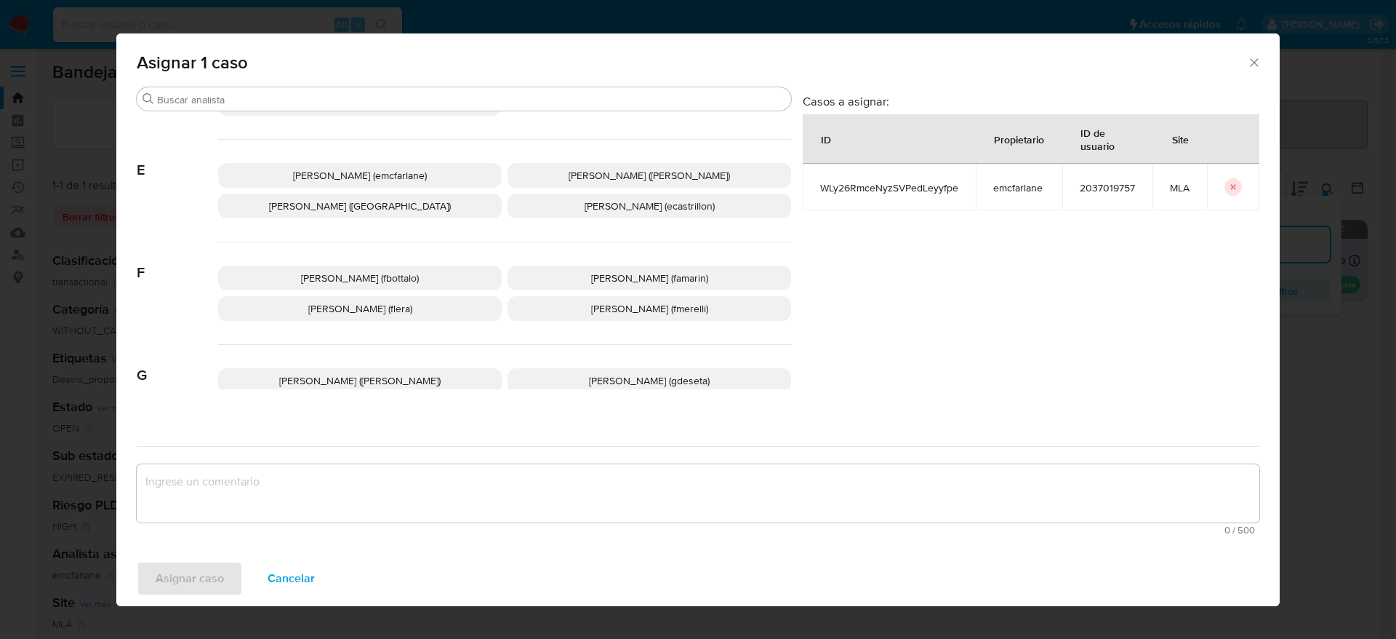
click at [352, 163] on p "Elaine Mc Farlane (emcfarlane)" at bounding box center [360, 175] width 284 height 25
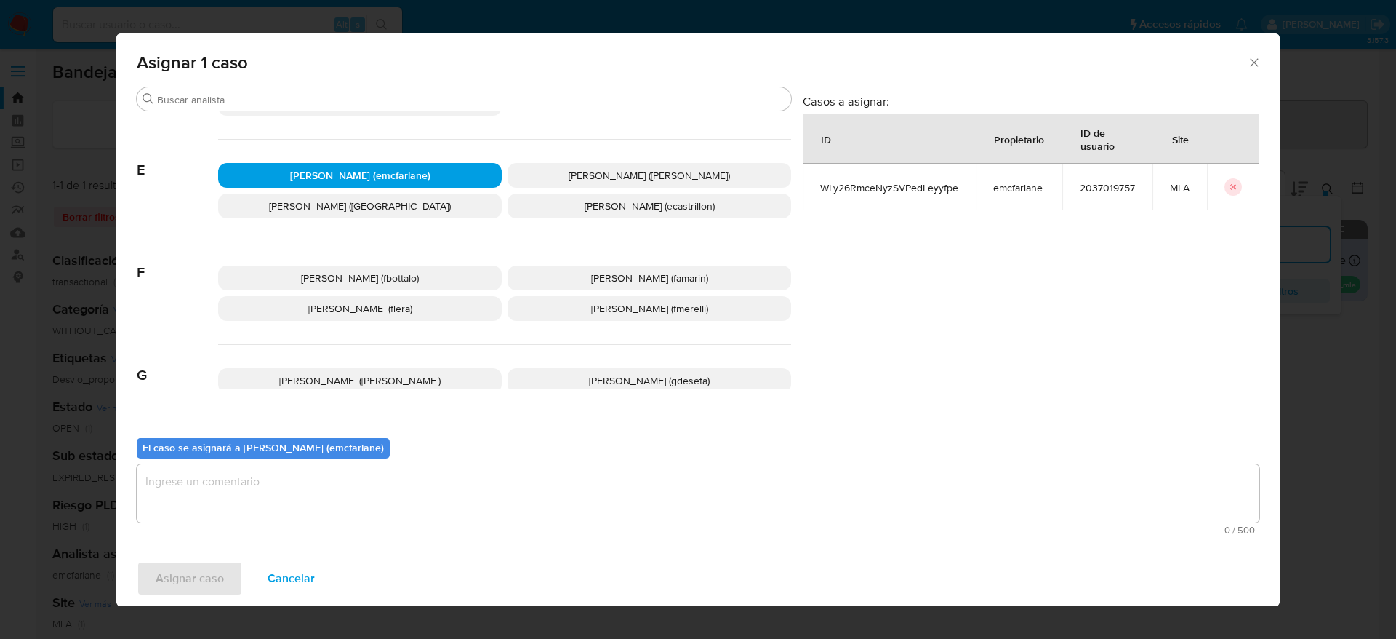
click at [256, 503] on textarea "assign-modal" at bounding box center [698, 493] width 1123 height 58
click at [213, 589] on span "Asignar caso" at bounding box center [190, 578] width 68 height 32
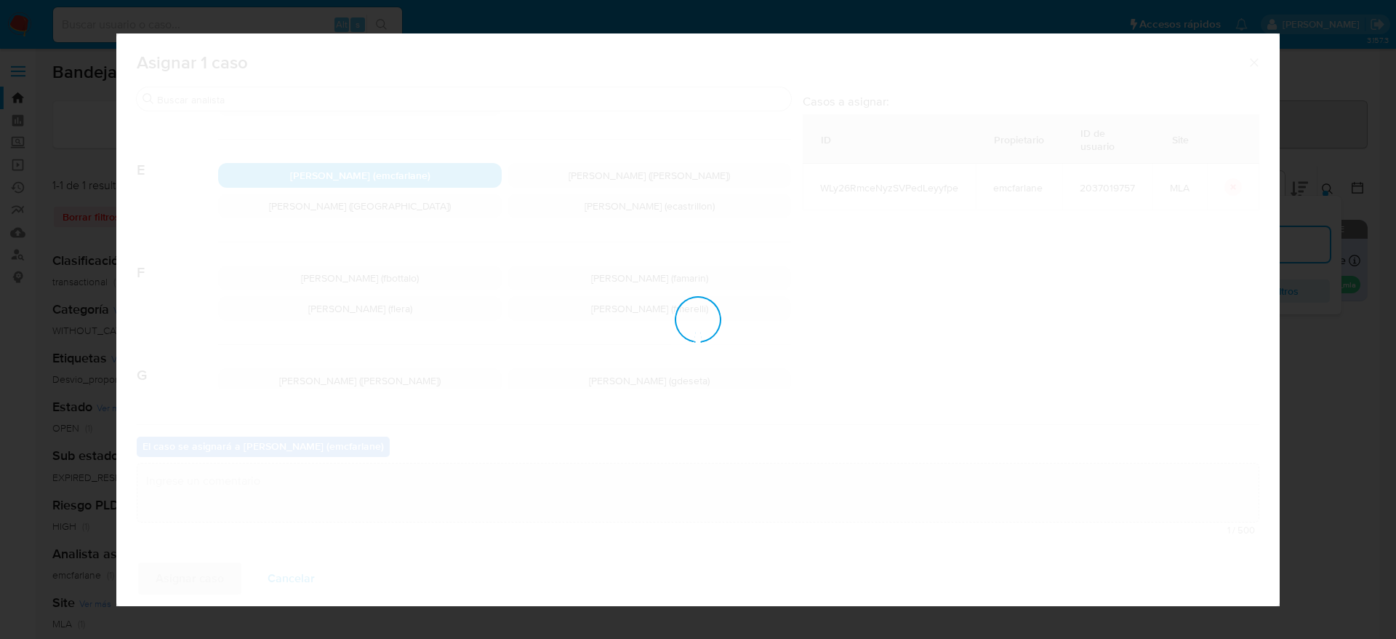
checkbox input "false"
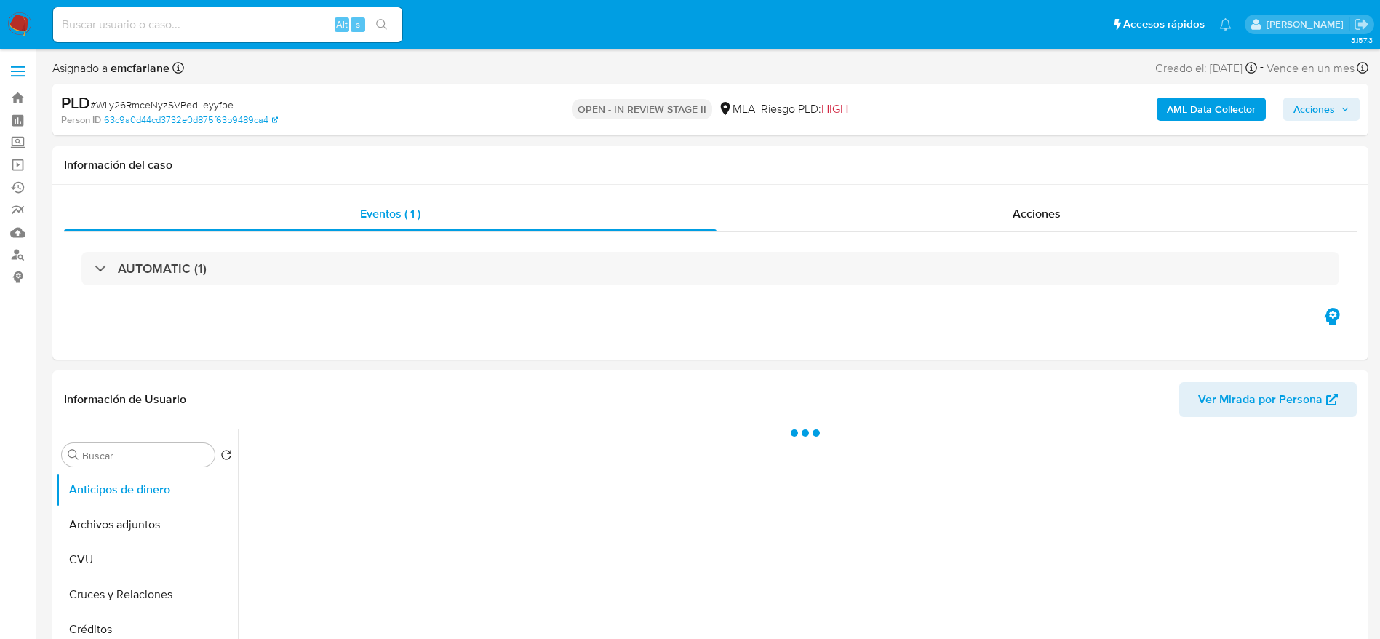
click at [1326, 100] on span "Acciones" at bounding box center [1313, 108] width 41 height 23
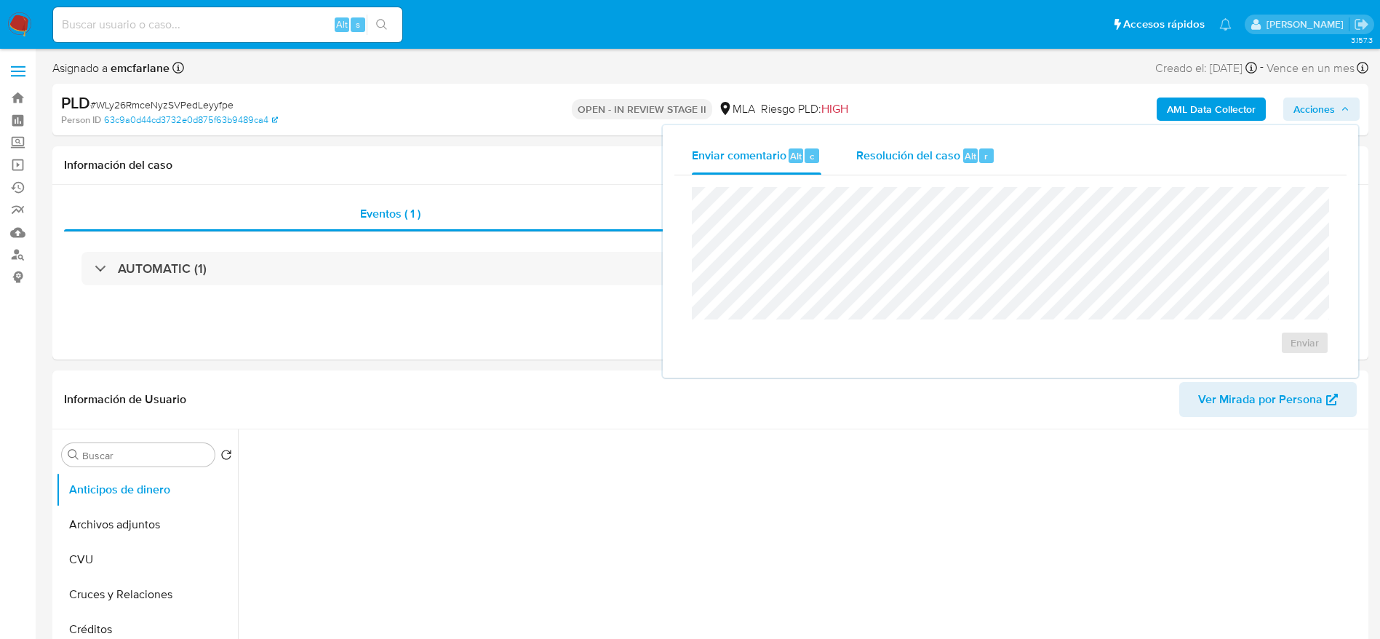
click at [906, 159] on span "Resolución del caso" at bounding box center [908, 155] width 104 height 17
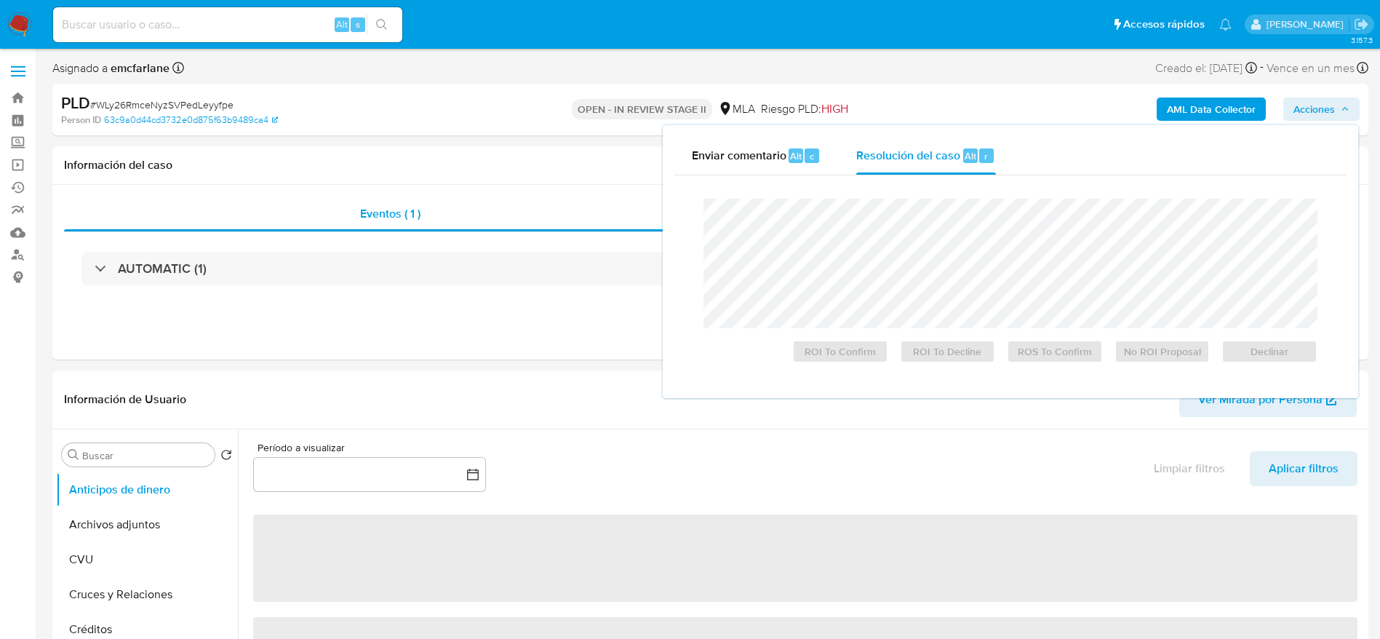
select select "10"
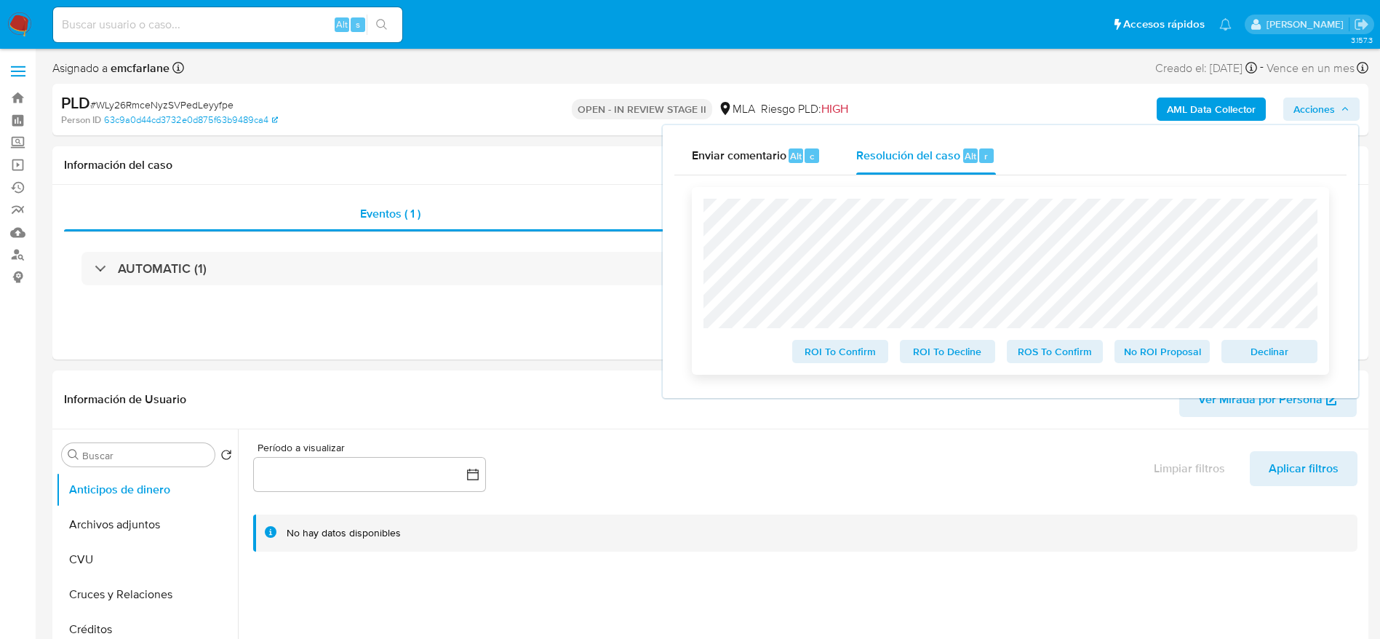
click at [1292, 351] on span "Declinar" at bounding box center [1269, 351] width 76 height 20
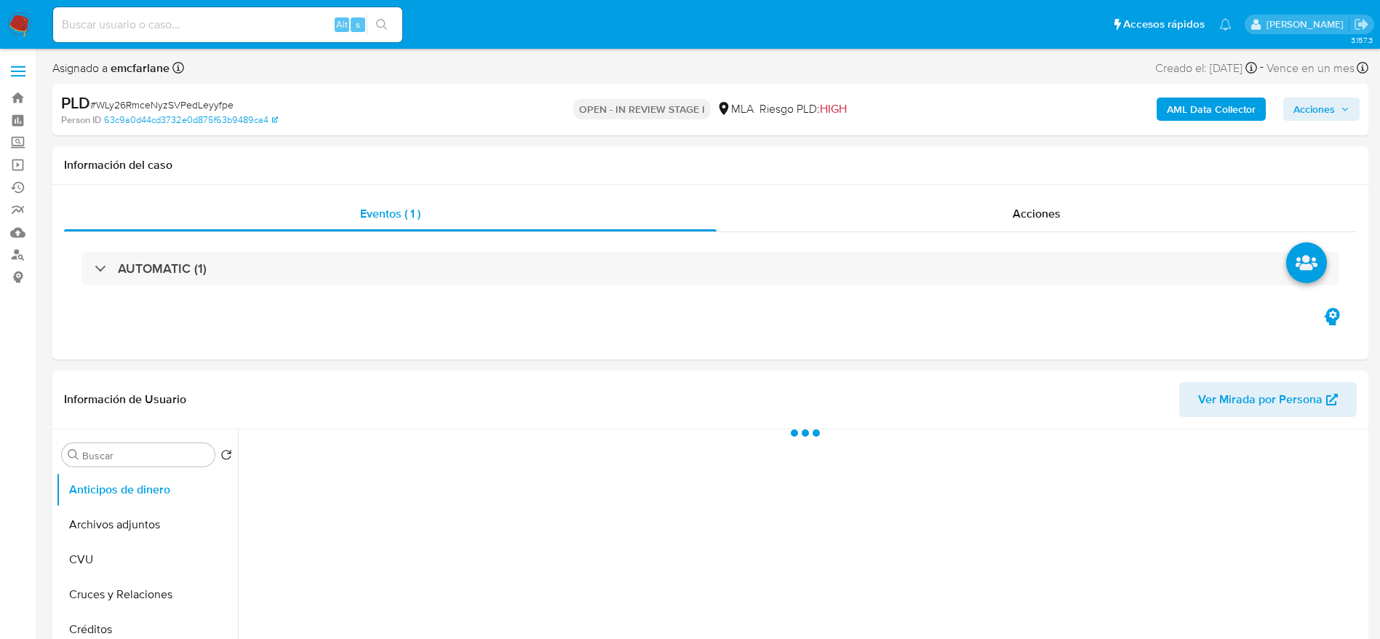
select select "10"
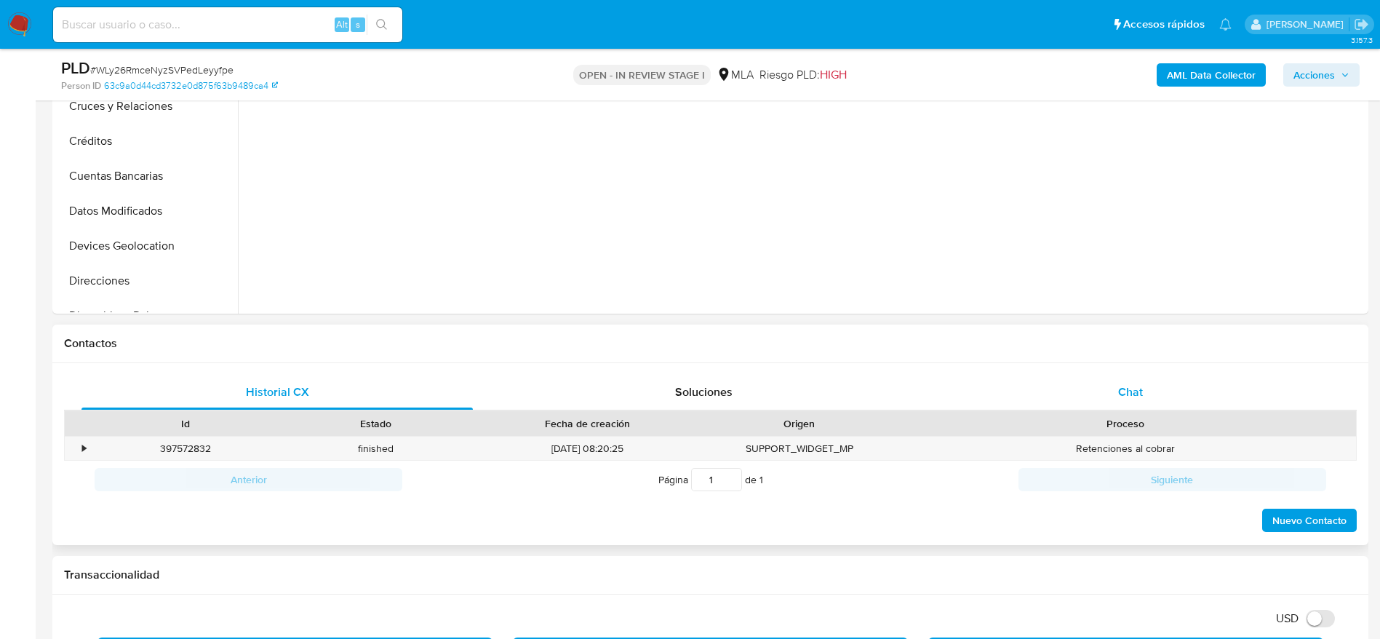
click at [1118, 404] on div "Chat" at bounding box center [1130, 392] width 391 height 35
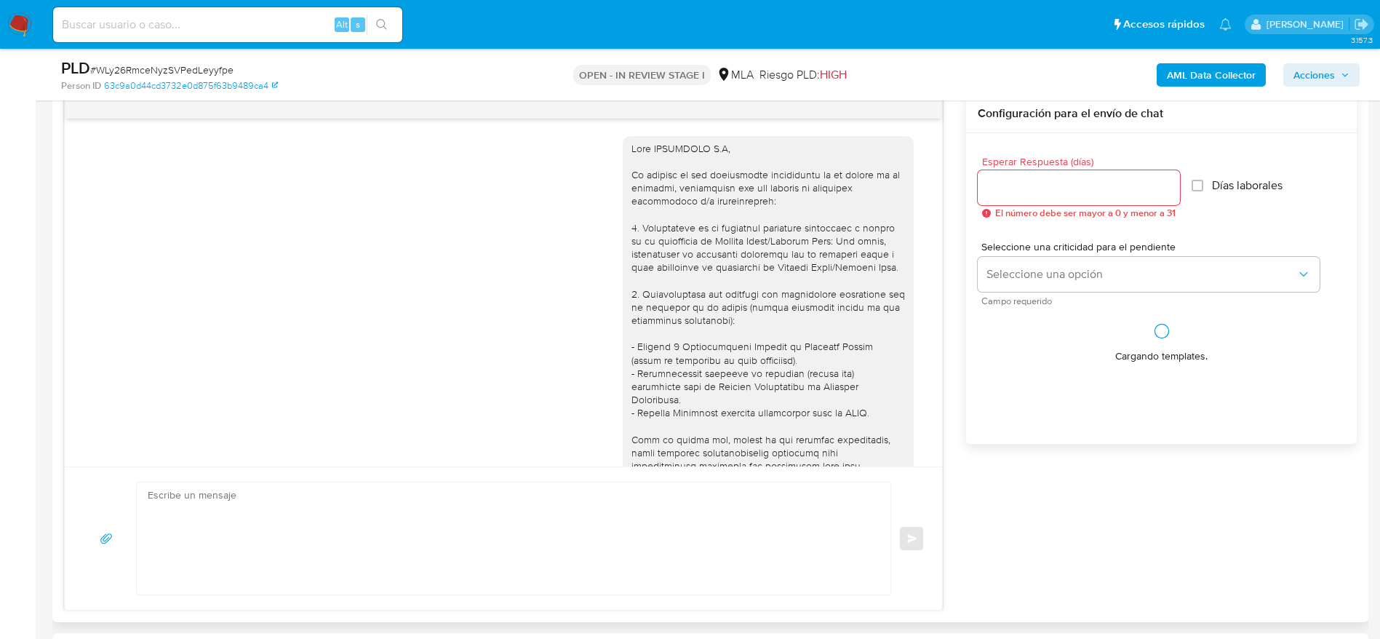
scroll to position [239, 0]
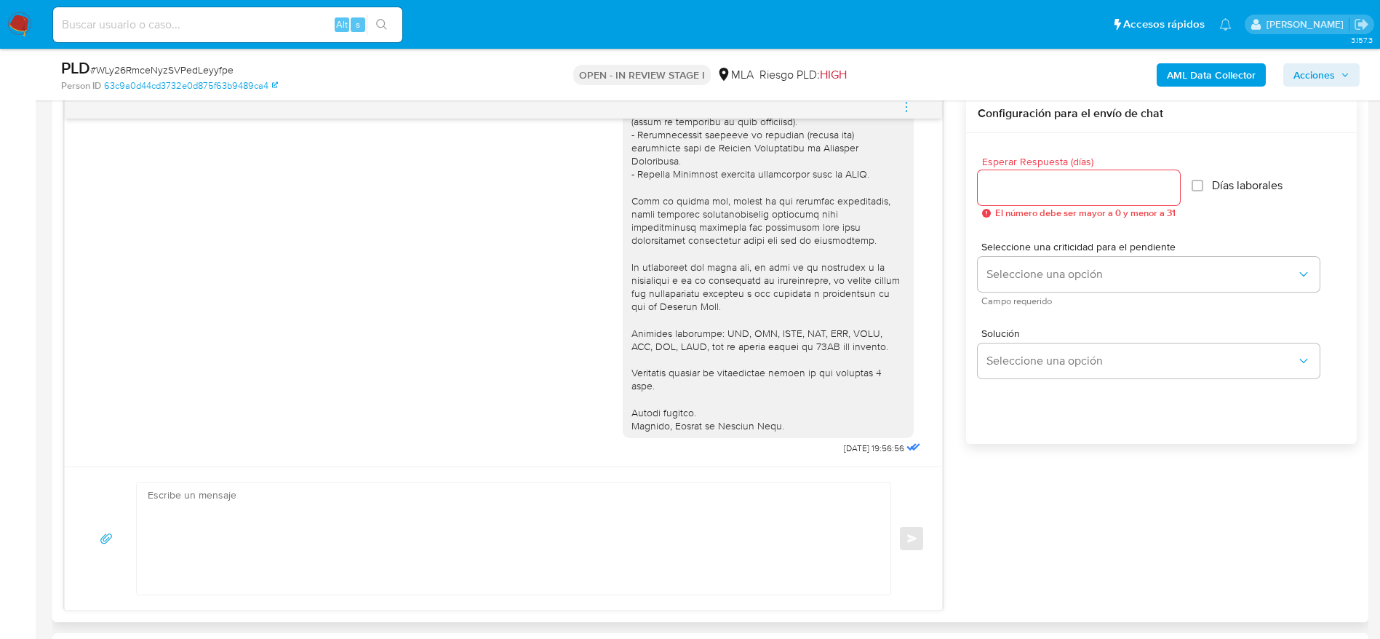
click at [395, 529] on textarea at bounding box center [510, 538] width 724 height 112
paste textarea "Hola, Esperamos que te encuentres muy bien. Te consultamos si tuviste oportunid…"
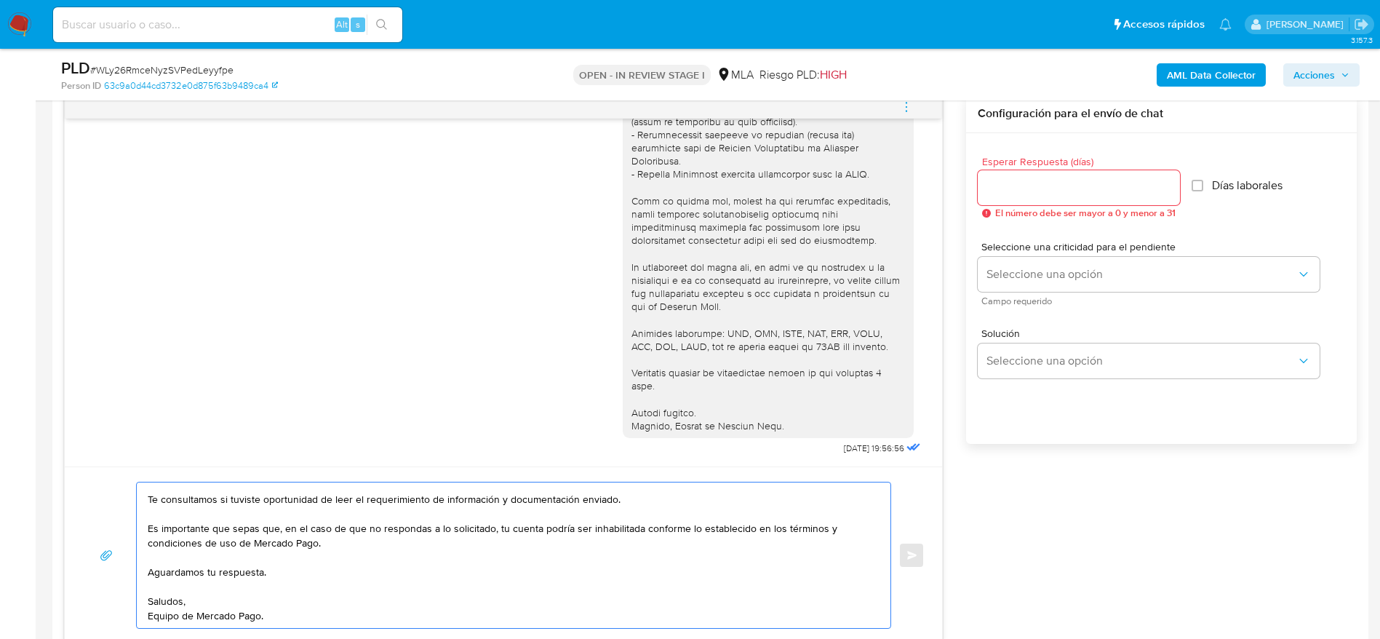
scroll to position [0, 0]
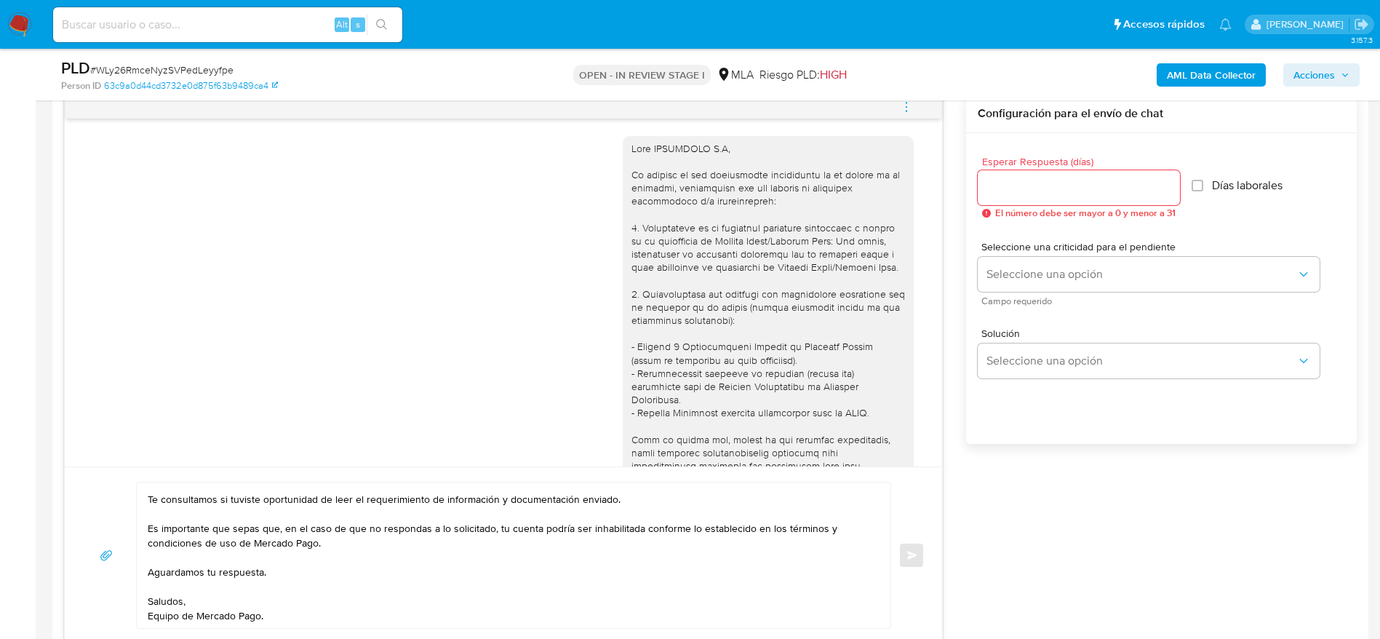
click at [651, 156] on div at bounding box center [767, 406] width 273 height 529
click at [650, 156] on div at bounding box center [767, 406] width 273 height 529
click at [648, 155] on div at bounding box center [767, 406] width 273 height 529
click at [647, 153] on div at bounding box center [767, 406] width 273 height 529
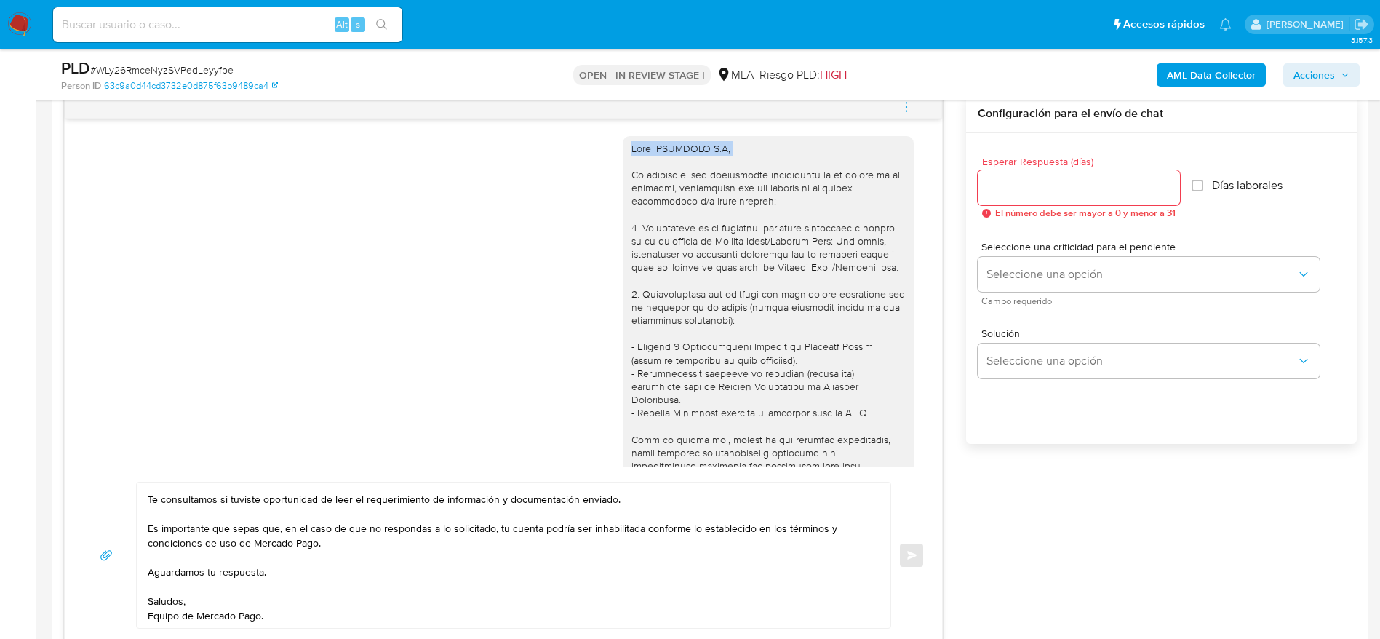
click at [647, 153] on div at bounding box center [767, 406] width 273 height 529
copy div "Hola IBERARGEN S.A,"
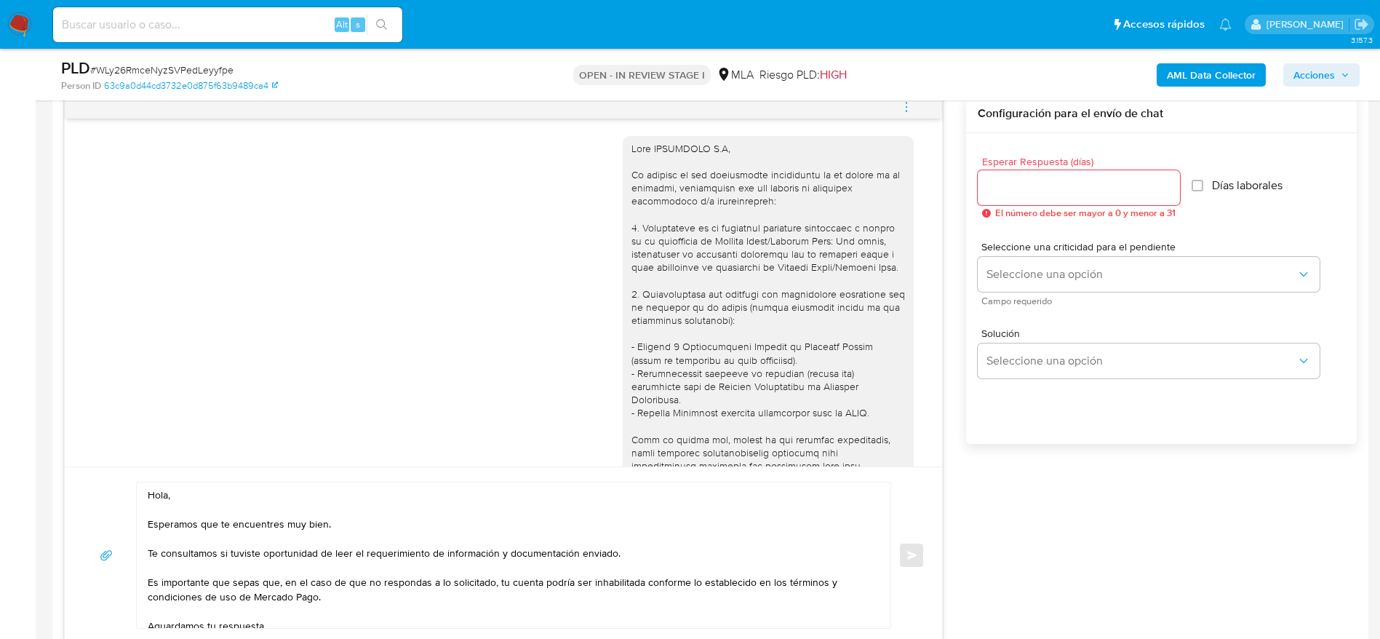
click at [154, 492] on textarea "Hola, Esperamos que te encuentres muy bien. Te consultamos si tuviste oportunid…" at bounding box center [510, 554] width 724 height 145
paste textarea "IBERARGEN S.A"
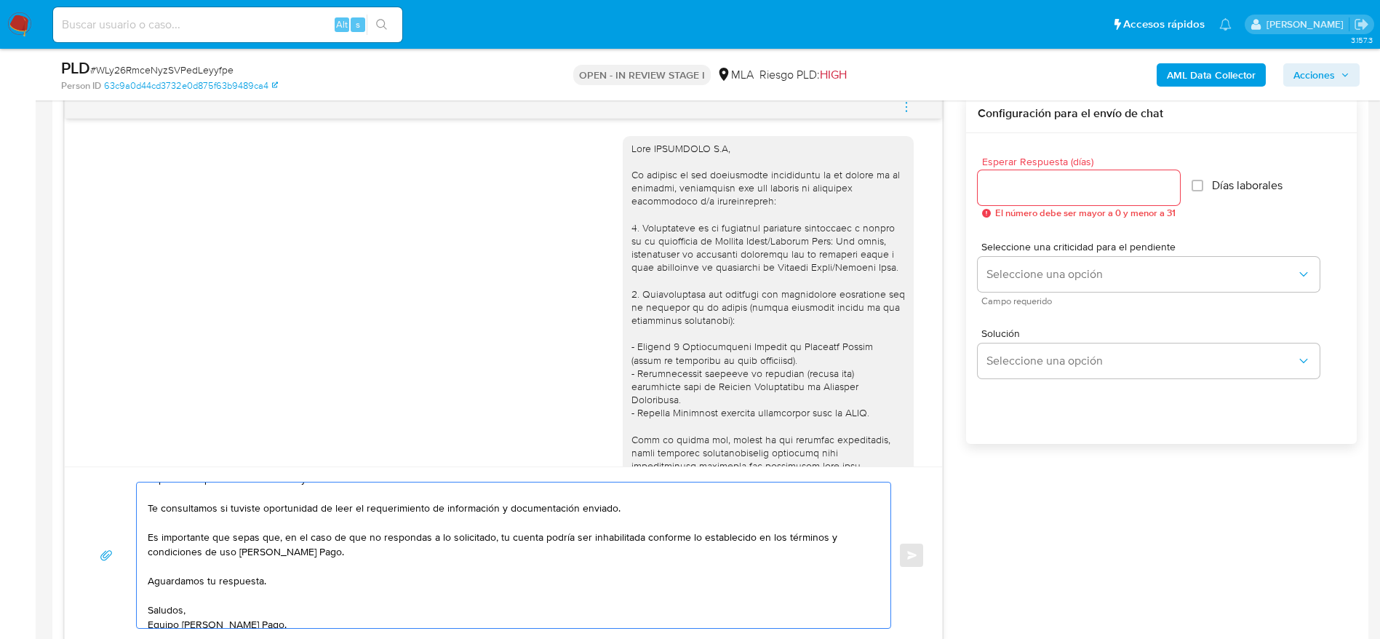
scroll to position [68, 0]
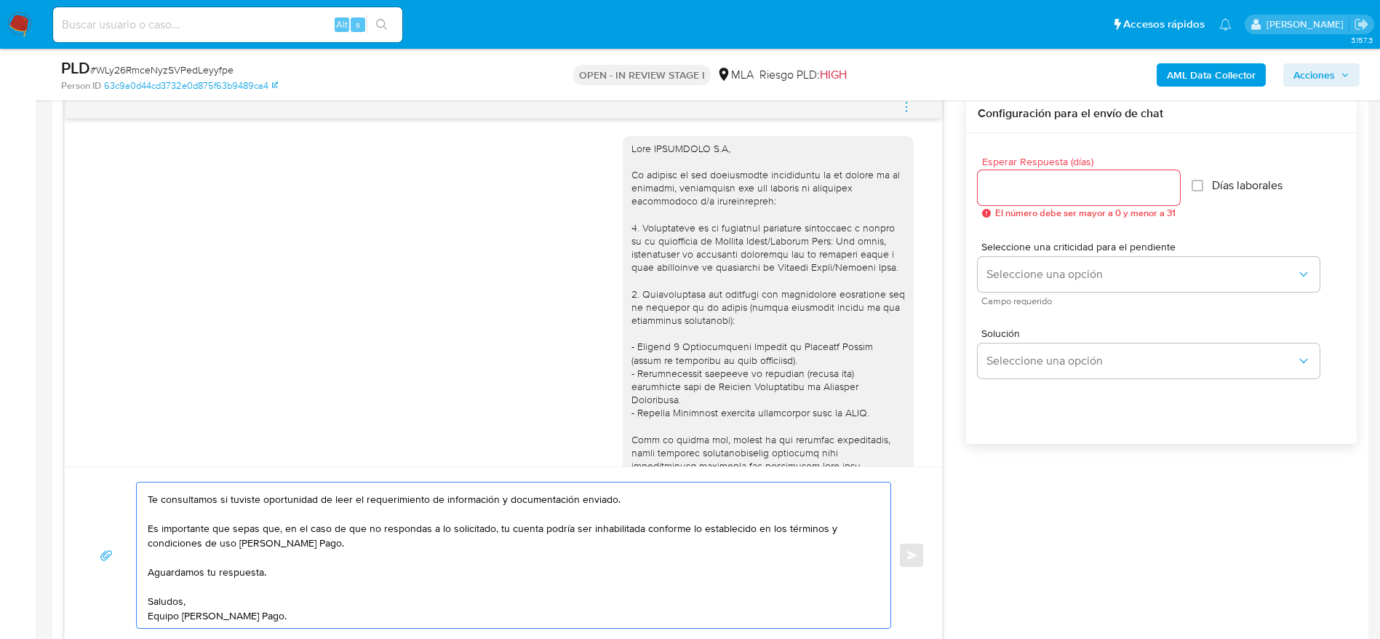
click at [361, 619] on textarea "Hola IBERARGEN S.A, Esperamos que te encuentres muy bien. Te consultamos si tuv…" at bounding box center [510, 554] width 724 height 145
type textarea "Hola IBERARGEN S.A, Esperamos que te encuentres muy bien. Te consultamos si tuv…"
click at [1076, 195] on input "Esperar Respuesta (días)" at bounding box center [1078, 187] width 202 height 19
type input "1"
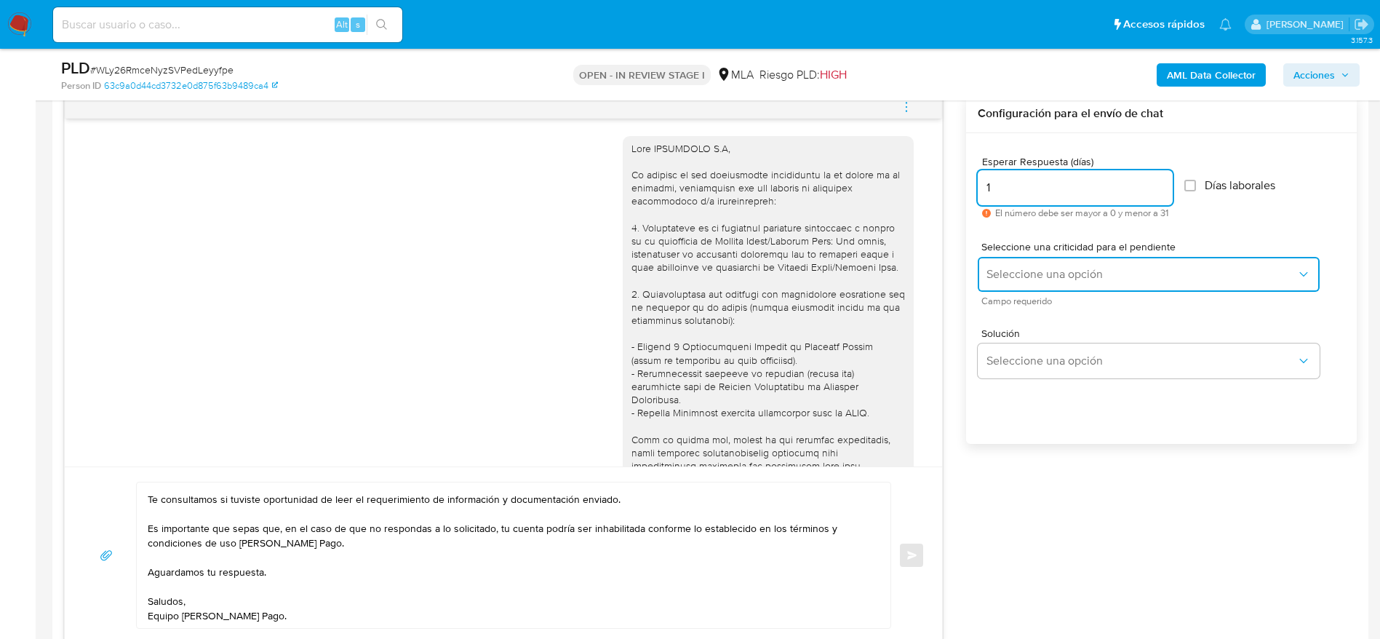
click at [1045, 280] on span "Seleccione una opción" at bounding box center [1141, 274] width 310 height 15
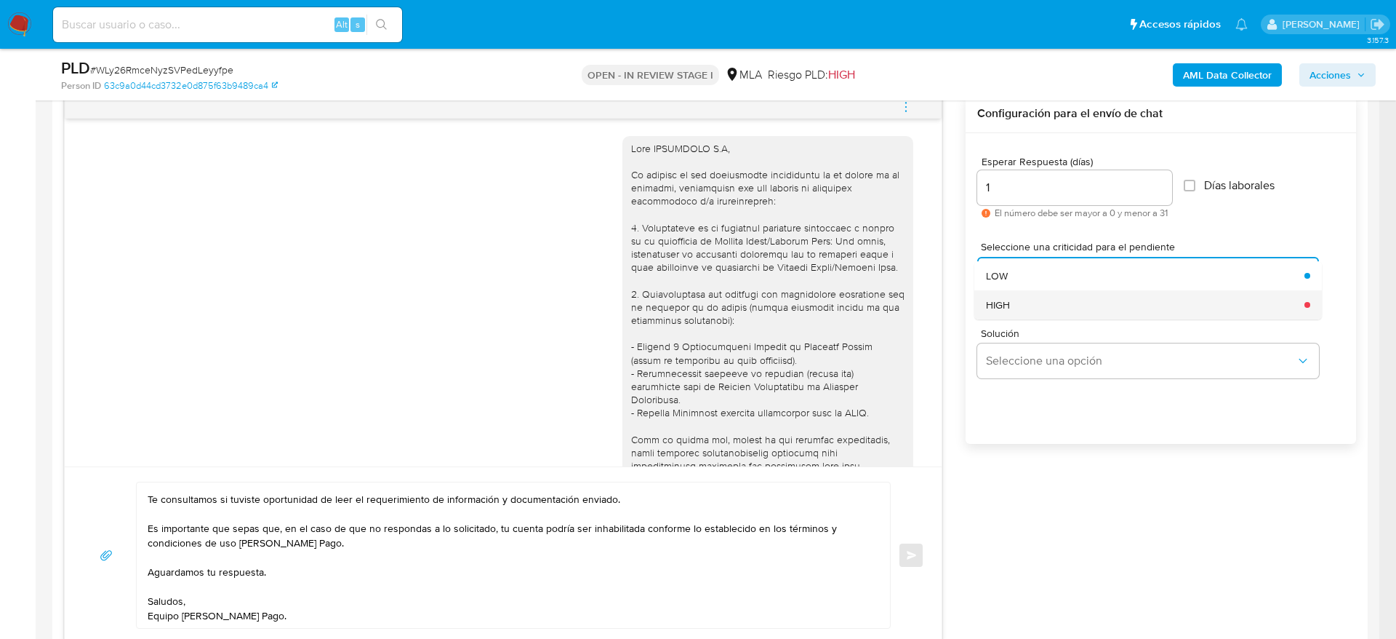
click at [1036, 309] on div "HIGH" at bounding box center [1141, 304] width 310 height 29
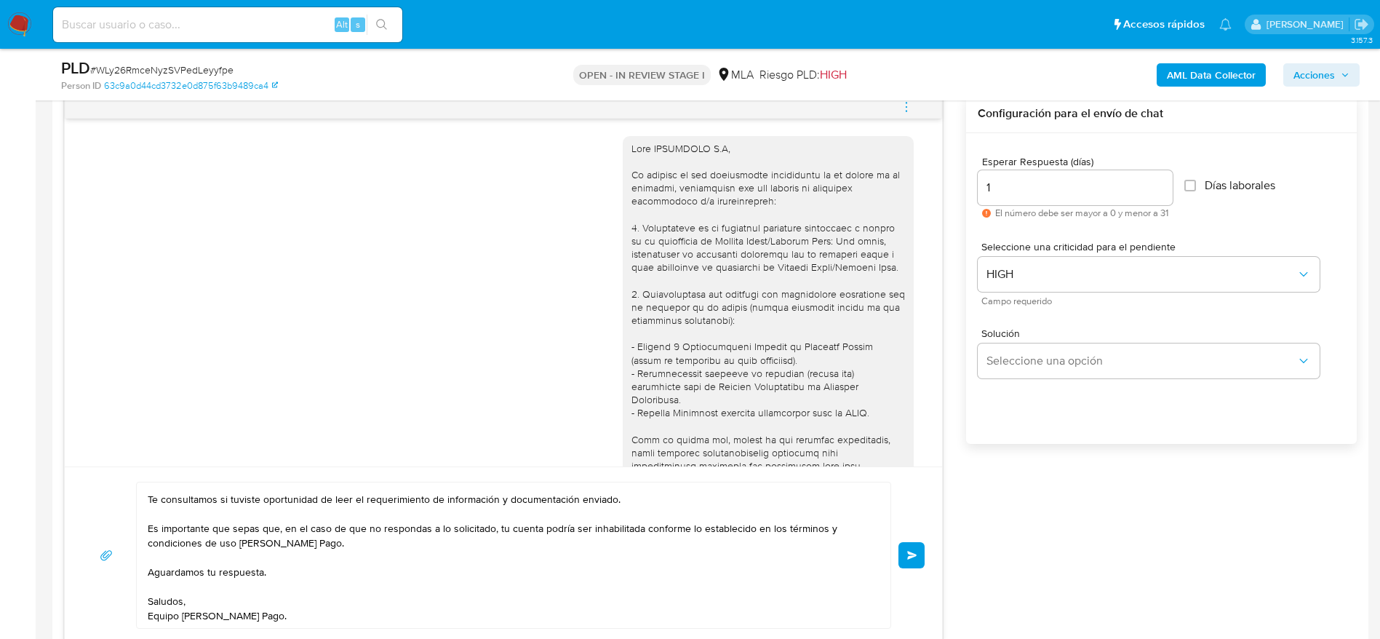
click at [901, 560] on button "Enviar" at bounding box center [911, 555] width 26 height 26
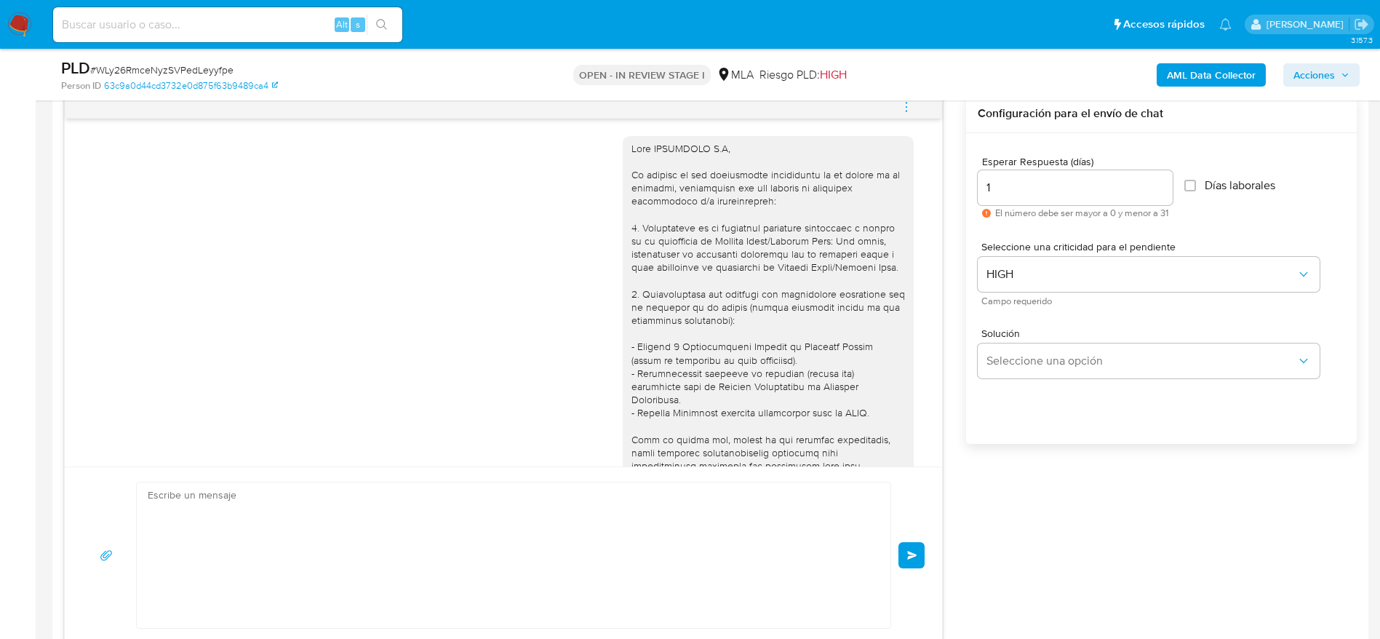
scroll to position [492, 0]
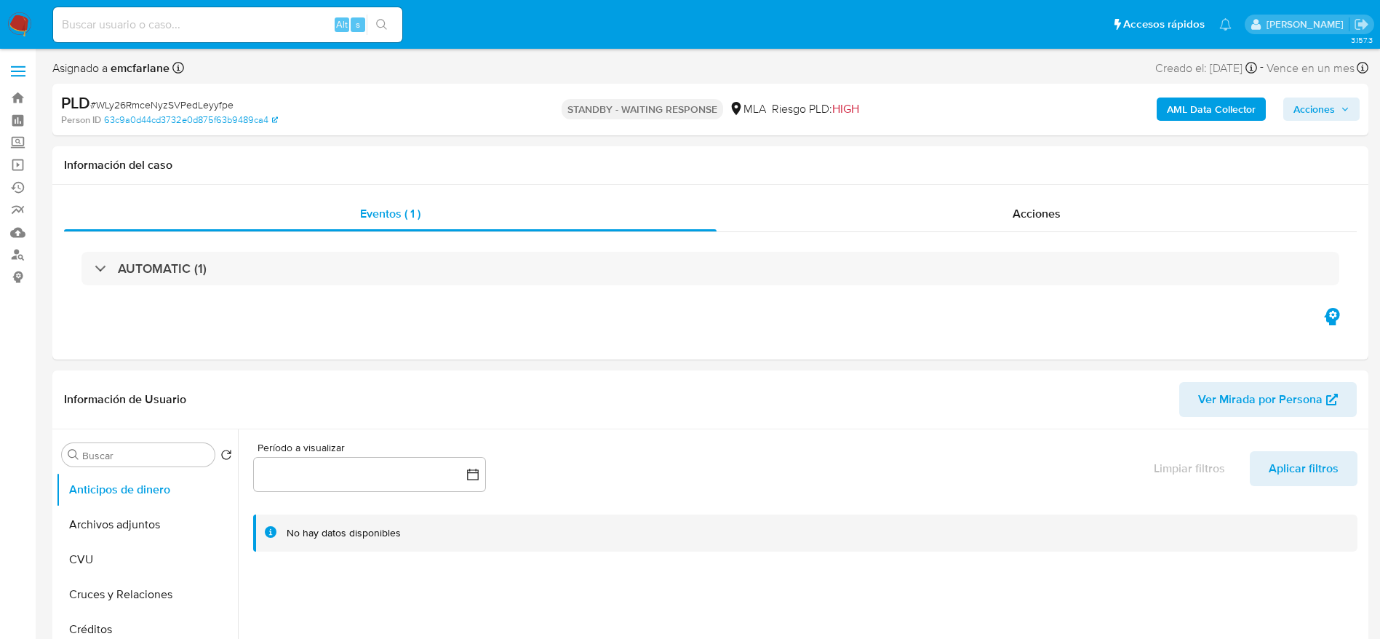
click at [247, 31] on input at bounding box center [227, 24] width 349 height 19
select select "10"
paste input "CXnvUetV9ftx915bMWSEct4X"
type input "CXnvUetV9ftx915bMWSEct4X"
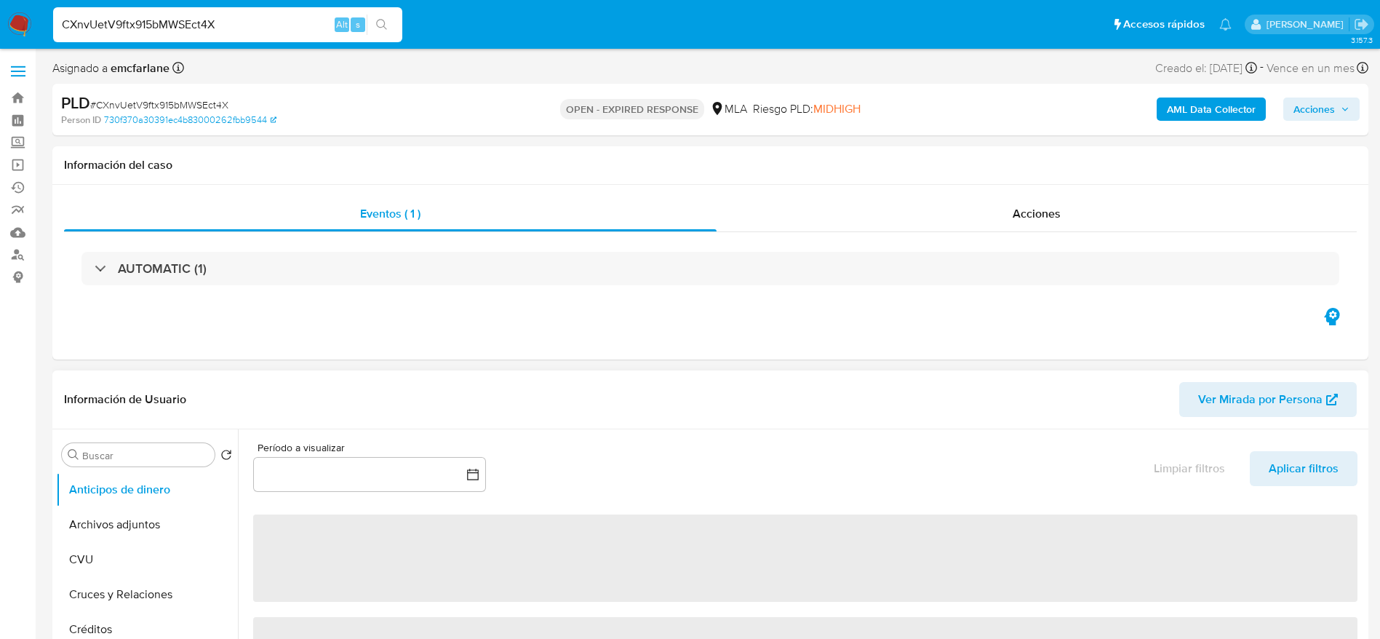
select select "10"
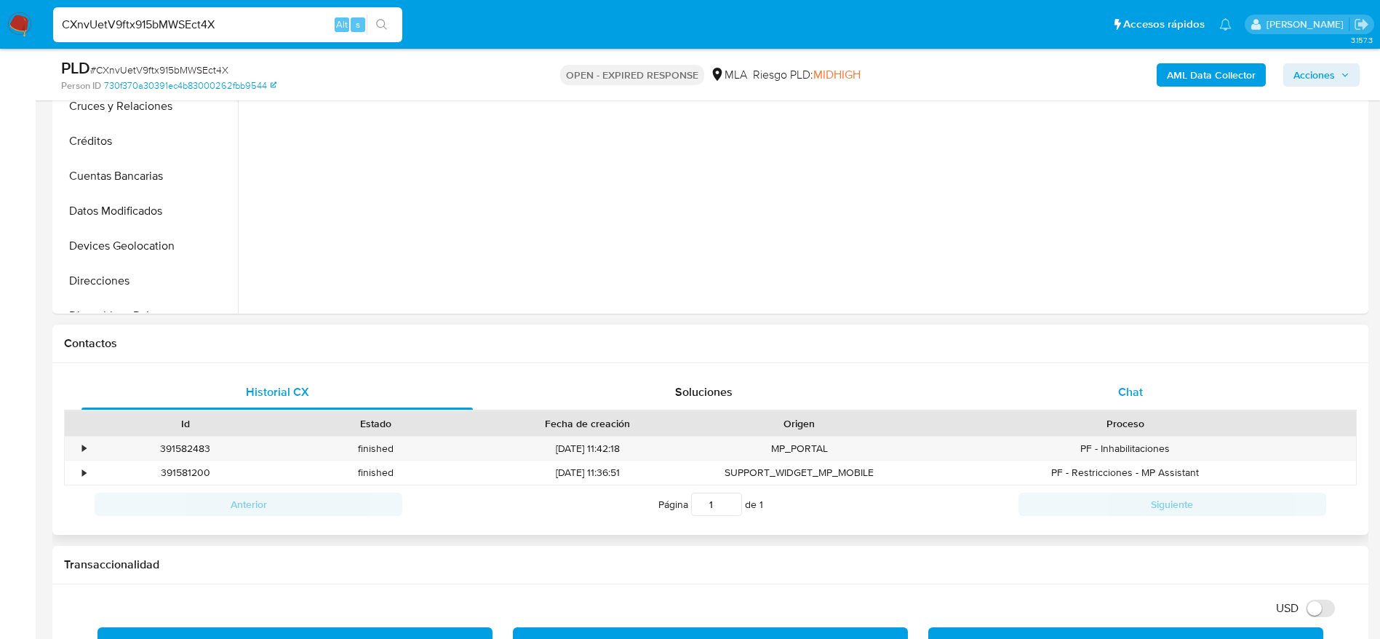
click at [1153, 402] on div "Chat" at bounding box center [1130, 392] width 391 height 35
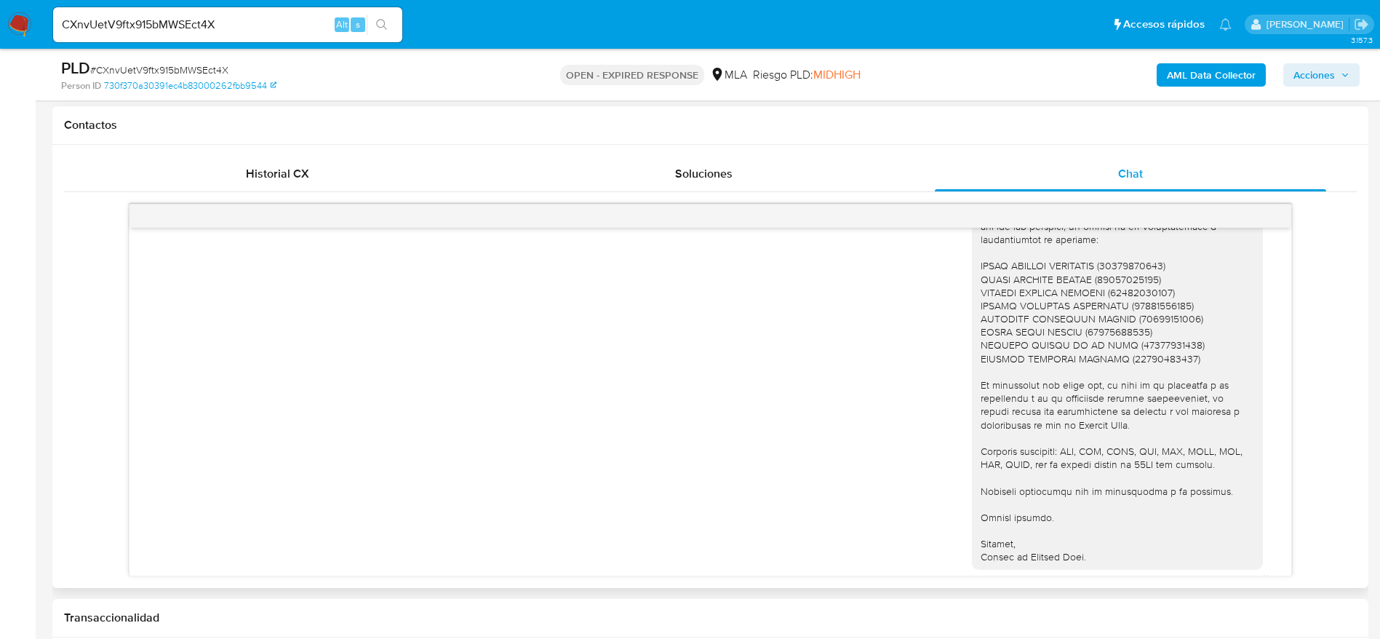
scroll to position [1553, 0]
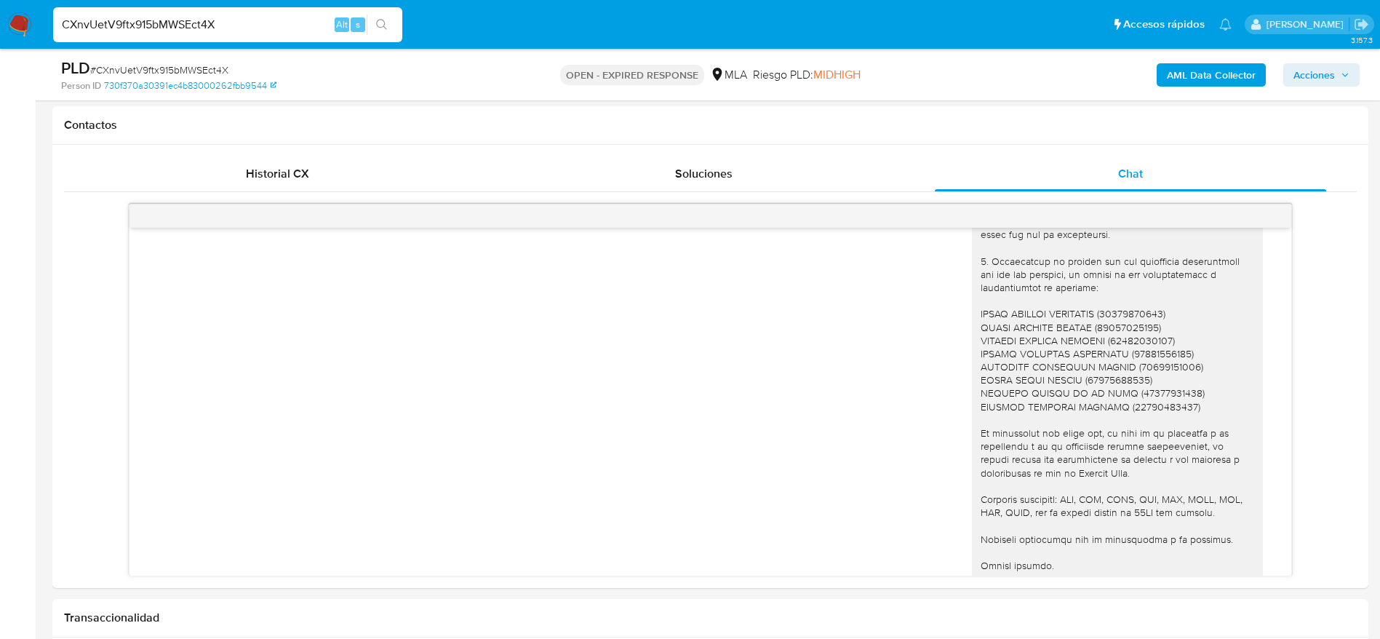
click at [207, 30] on input "CXnvUetV9ftx915bMWSEct4X" at bounding box center [227, 24] width 349 height 19
paste input "5dP34KYOOo8akCWcc6WIo8uQ"
type input "5dP34KYOOo8akCWcc6WIo8uQ"
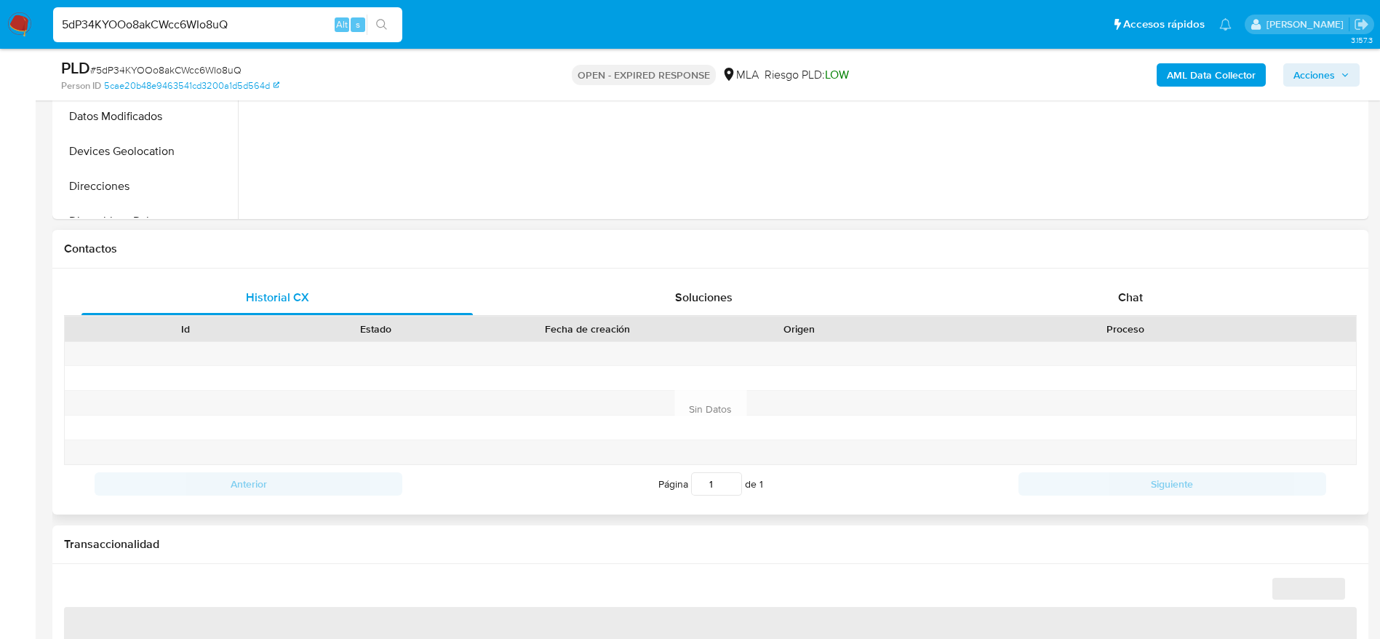
scroll to position [655, 0]
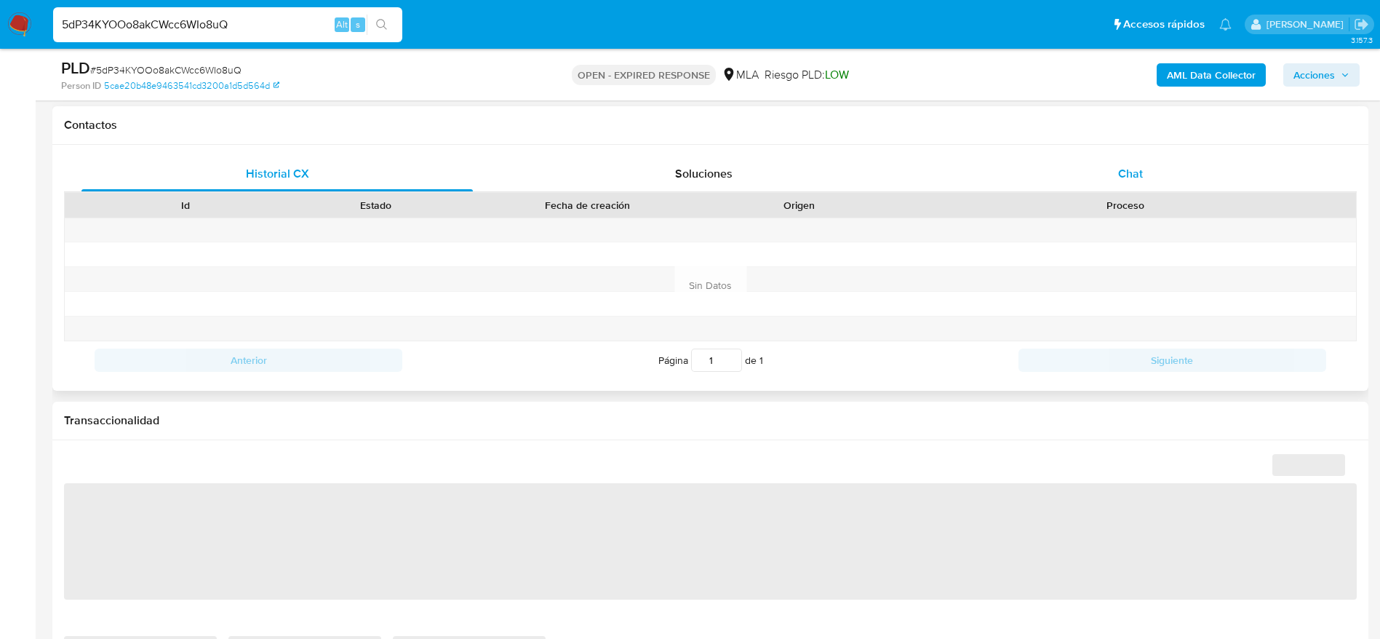
click at [1129, 188] on div "Chat" at bounding box center [1130, 173] width 391 height 35
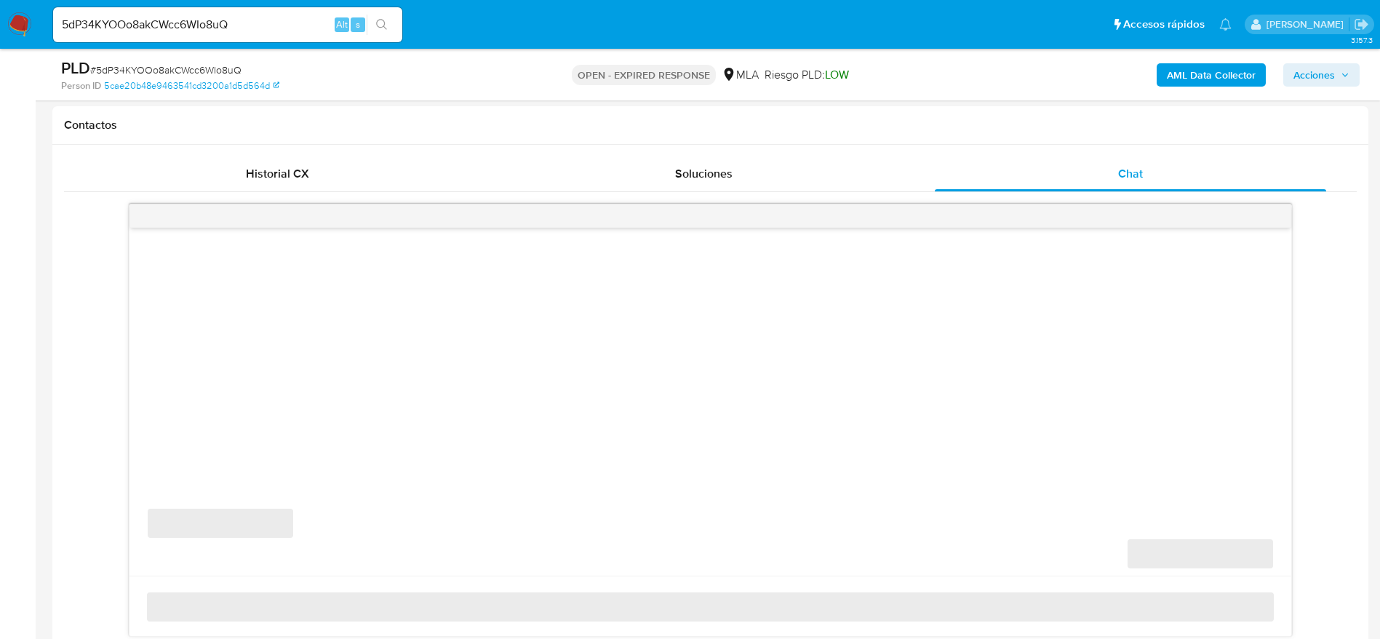
select select "10"
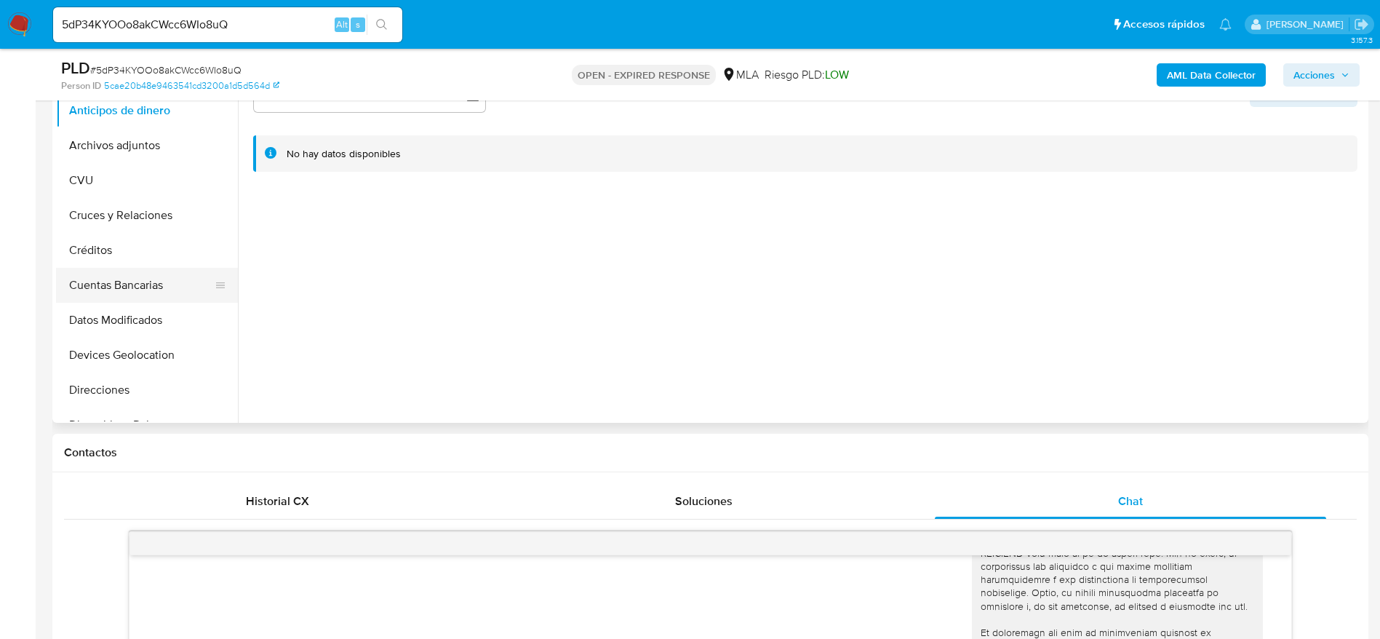
scroll to position [218, 0]
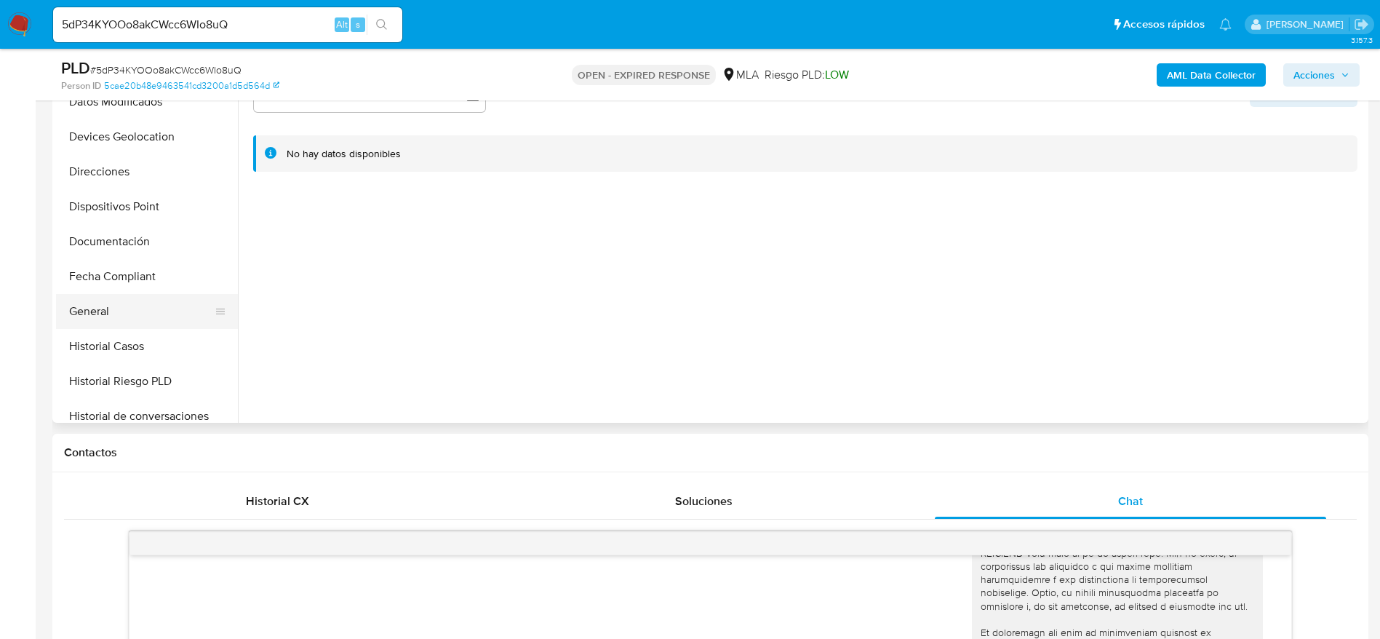
click at [116, 324] on button "General" at bounding box center [141, 311] width 170 height 35
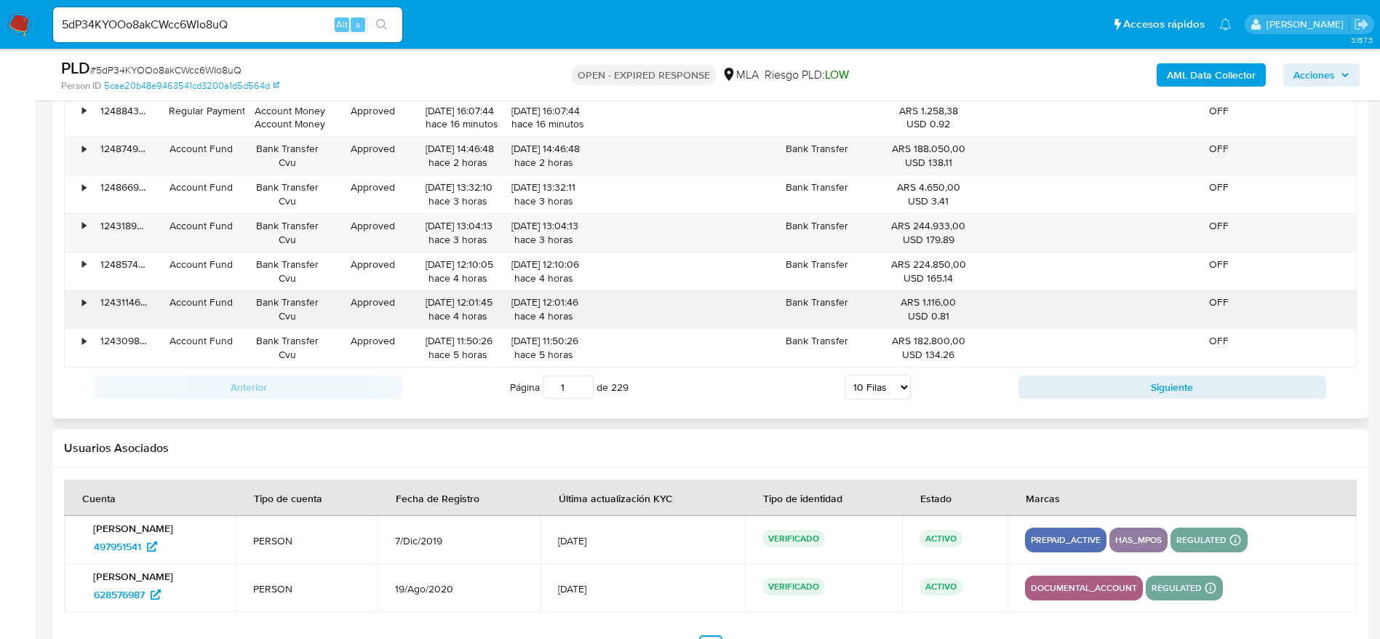
scroll to position [2092, 0]
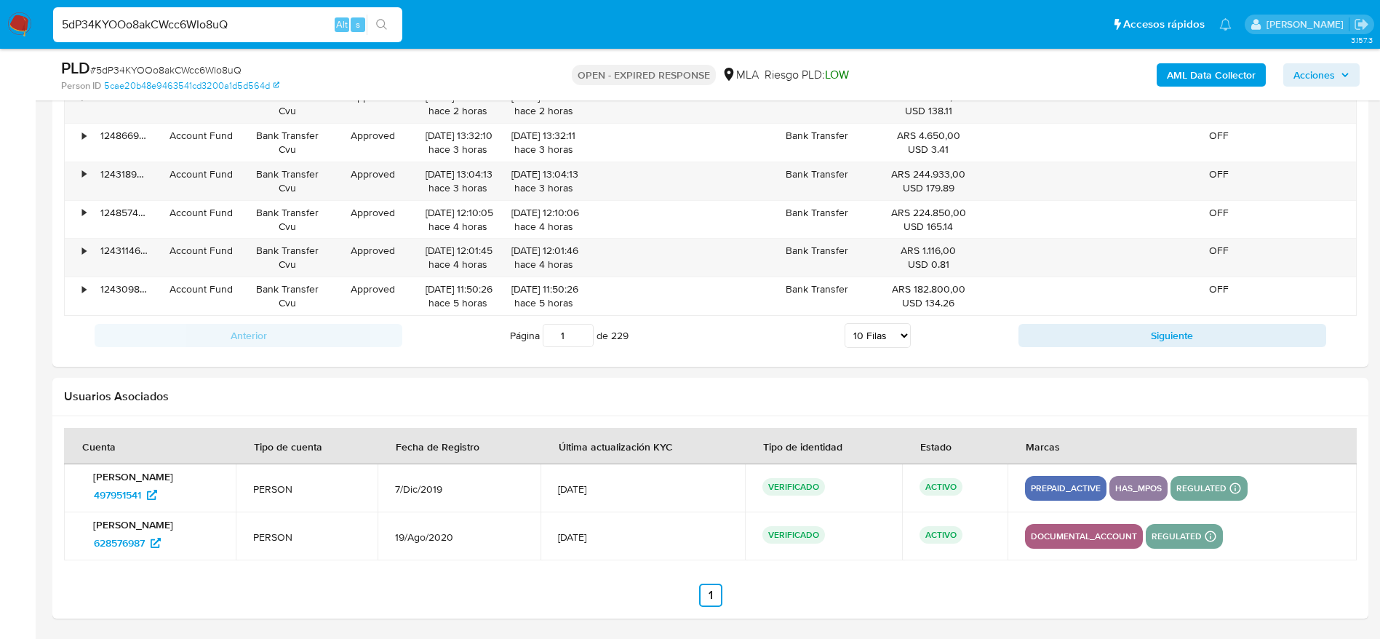
click at [302, 17] on input "5dP34KYOOo8akCWcc6WIo8uQ" at bounding box center [227, 24] width 349 height 19
type input "v"
paste input "vyn8eWFznkWo5s3MfqIpURz5"
type input "vyn8eWFznkWo5s3MfqIpURz5"
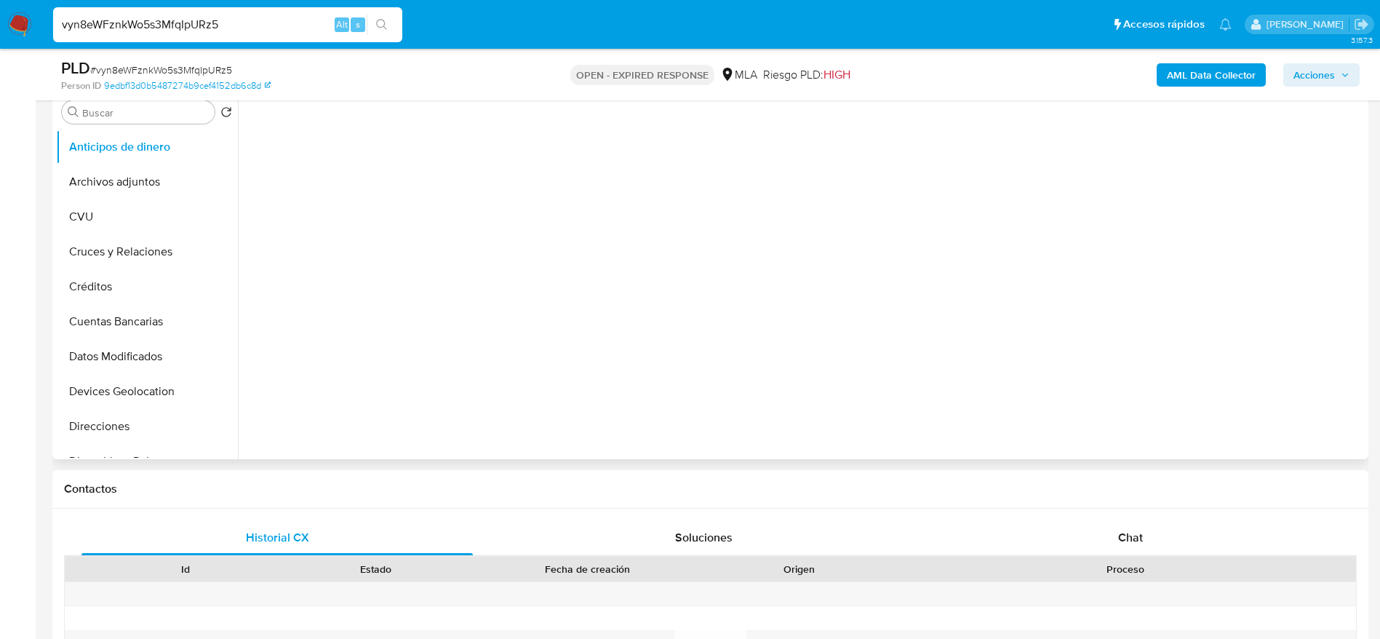
scroll to position [327, 0]
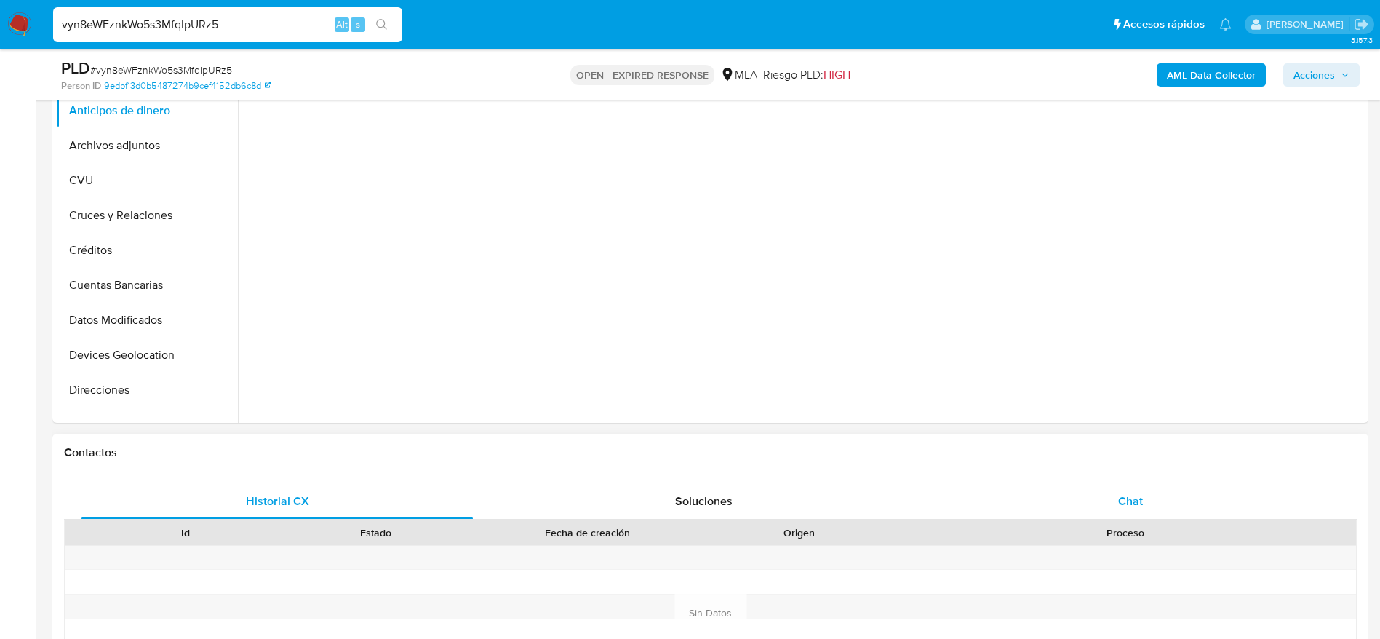
click at [1158, 497] on div "Chat" at bounding box center [1130, 501] width 391 height 35
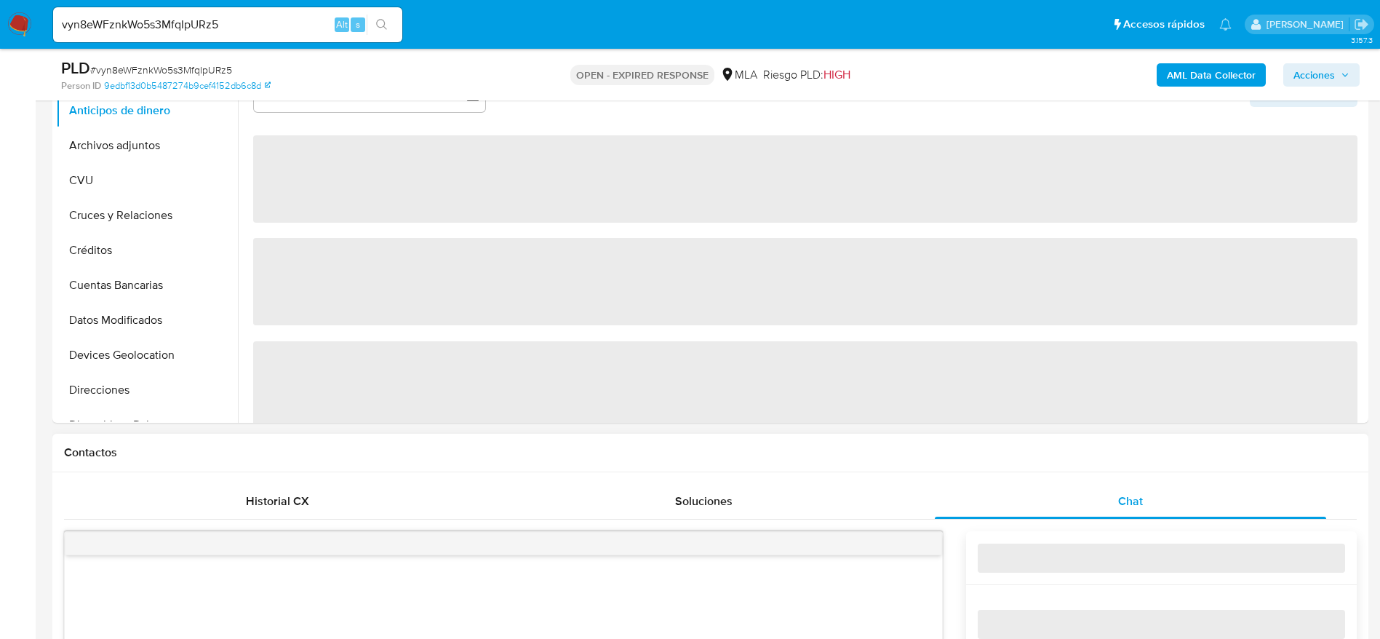
scroll to position [0, 0]
select select "10"
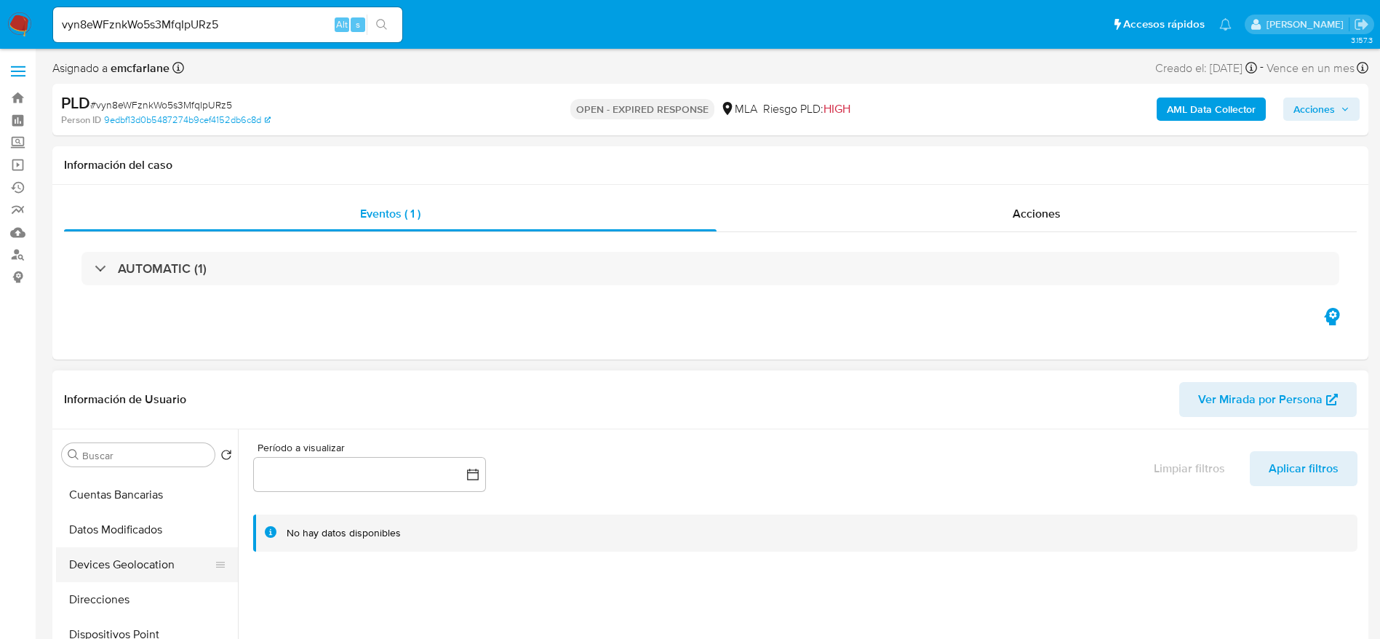
scroll to position [218, 0]
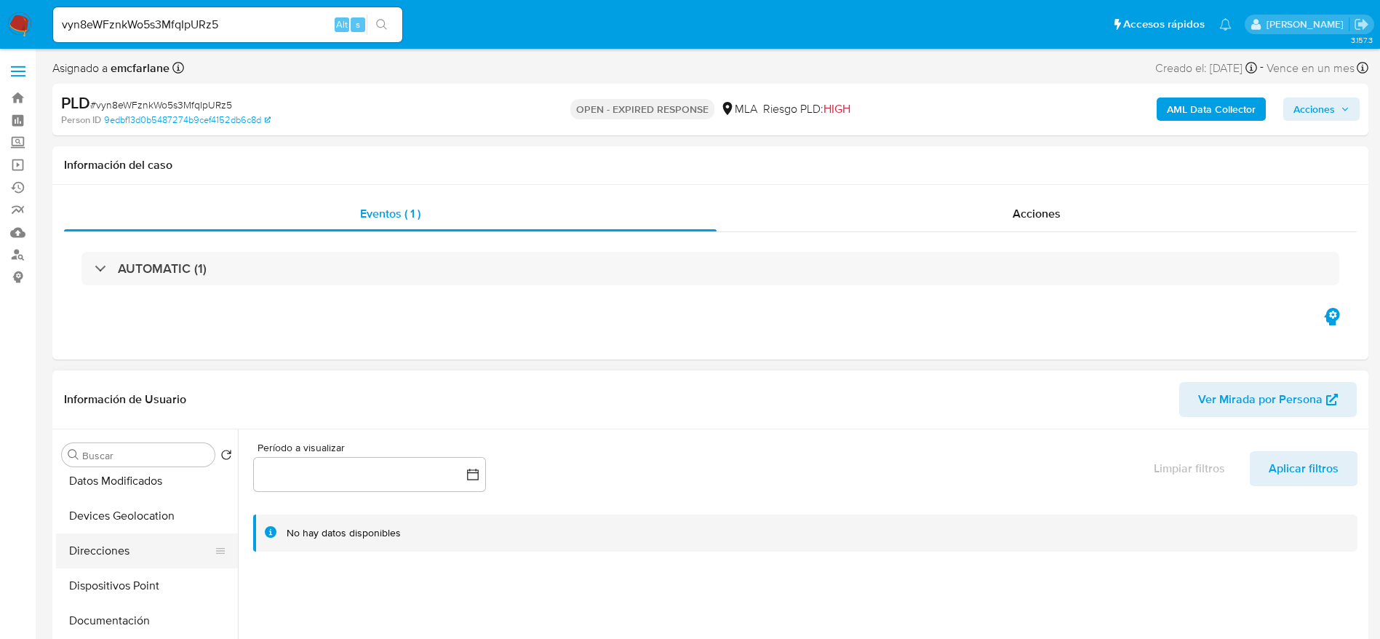
click at [121, 544] on button "Direcciones" at bounding box center [141, 550] width 170 height 35
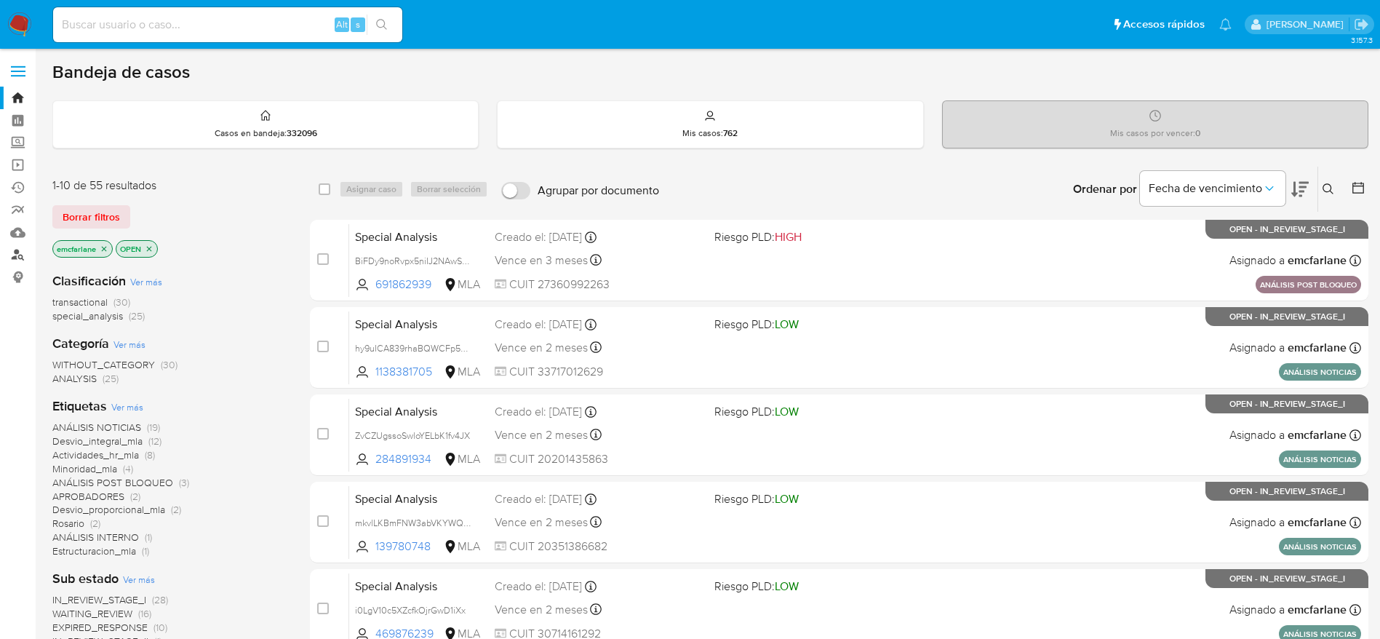
click at [19, 257] on link "Buscador de personas" at bounding box center [86, 255] width 173 height 23
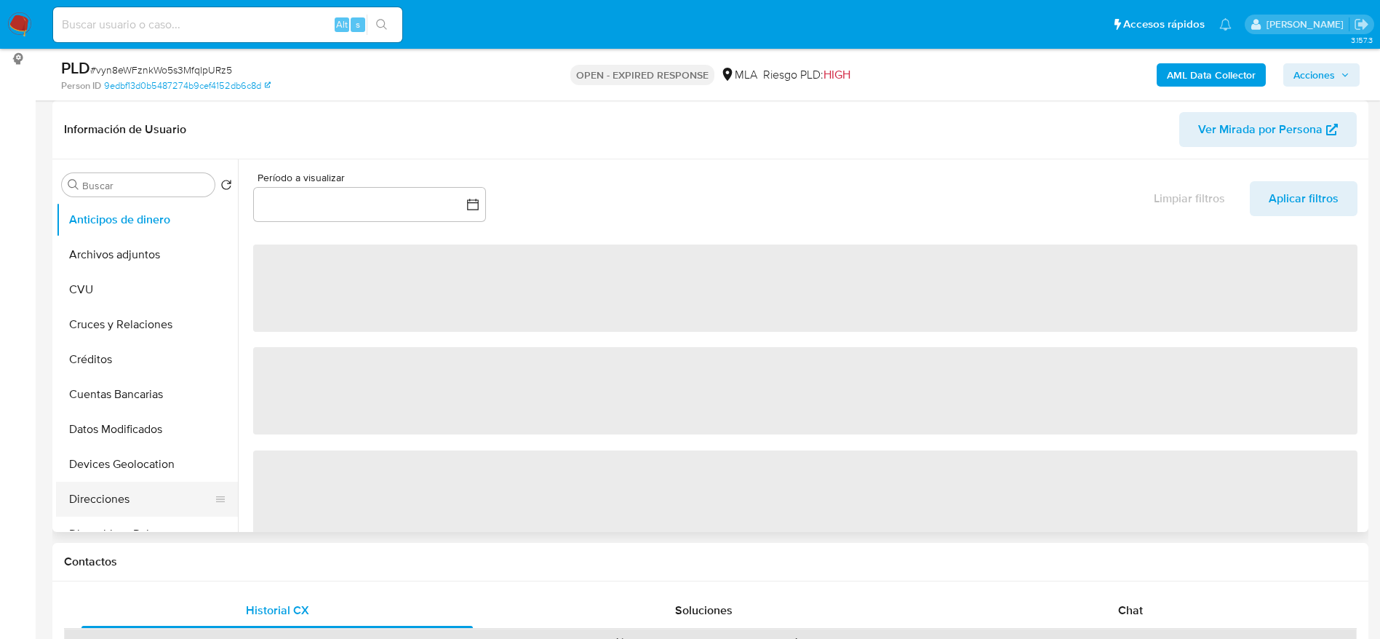
scroll to position [109, 0]
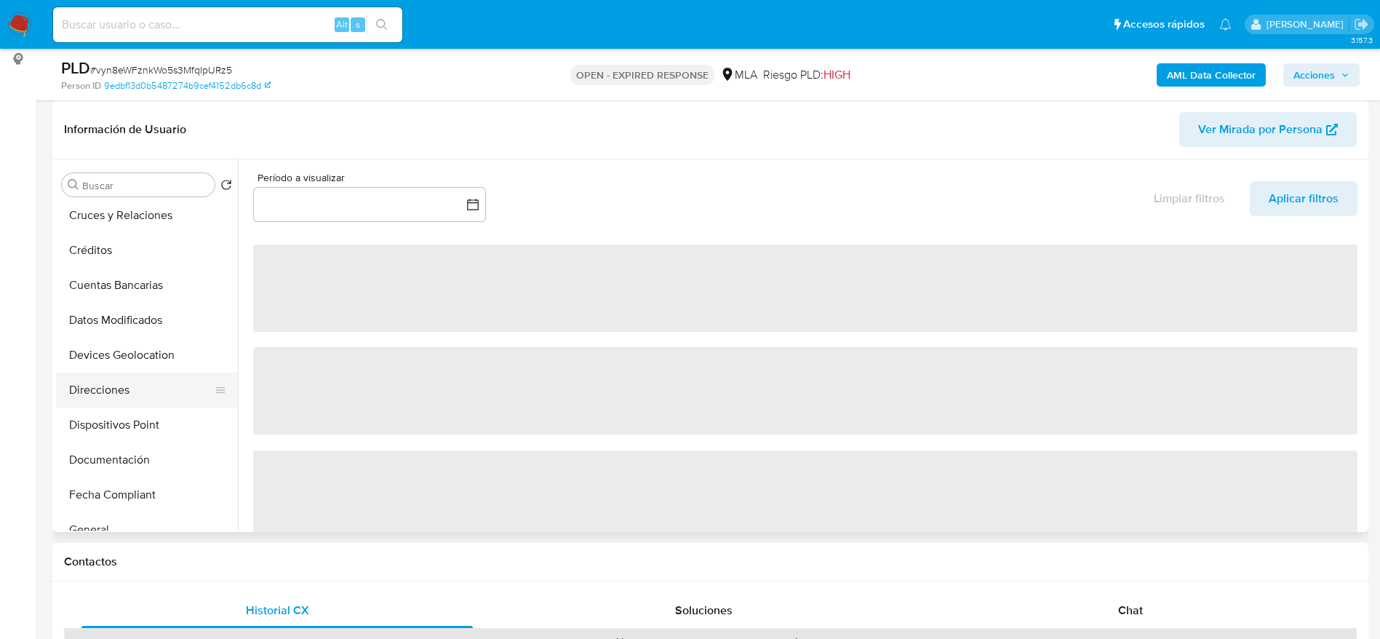
select select "10"
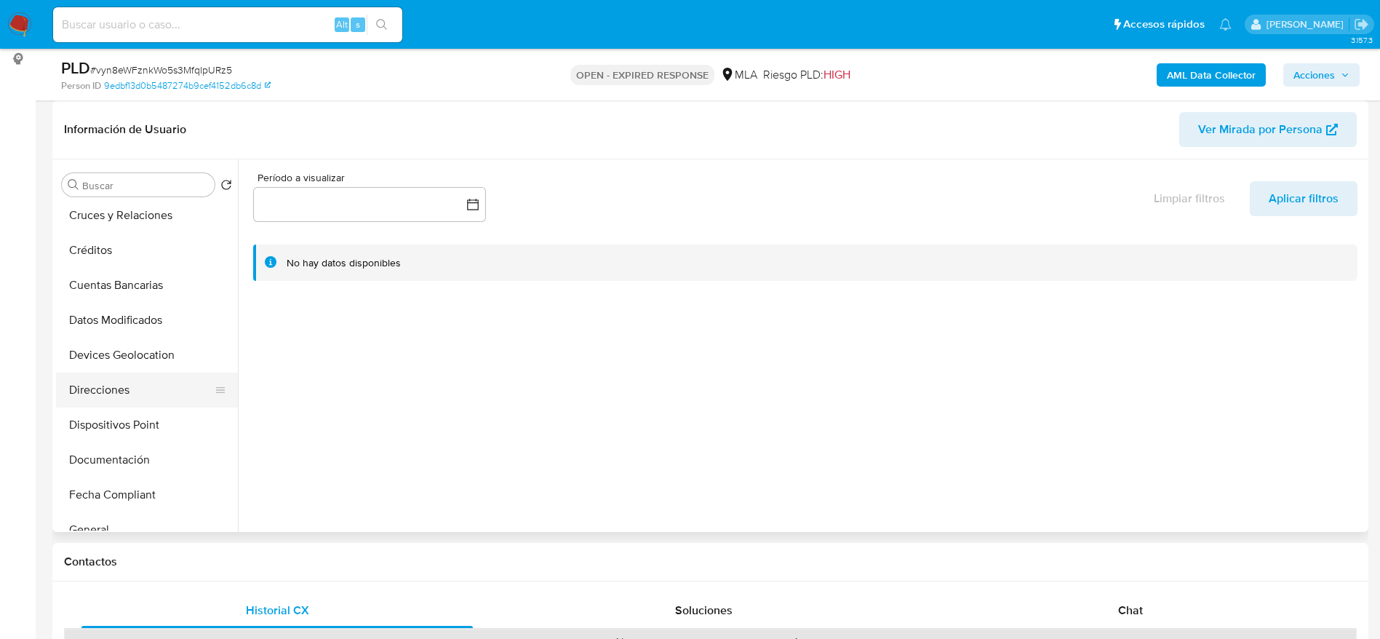
click at [118, 379] on button "Direcciones" at bounding box center [141, 389] width 170 height 35
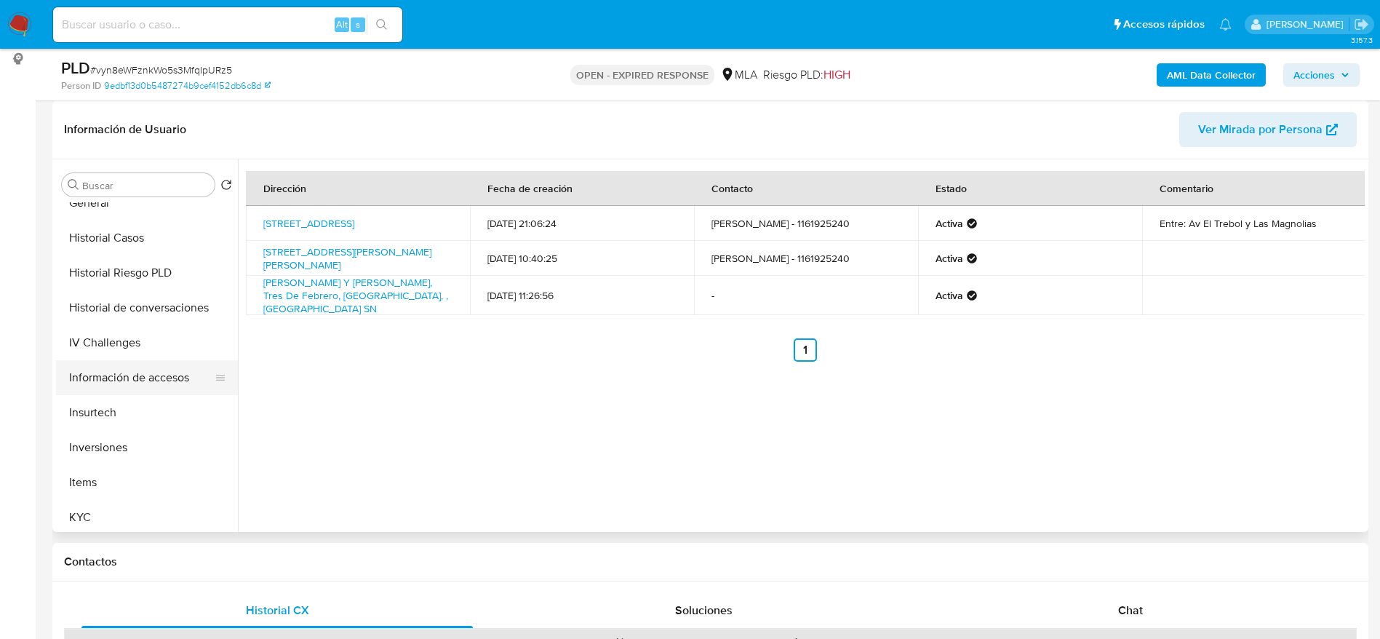
scroll to position [436, 0]
click at [83, 505] on button "KYC" at bounding box center [141, 516] width 170 height 35
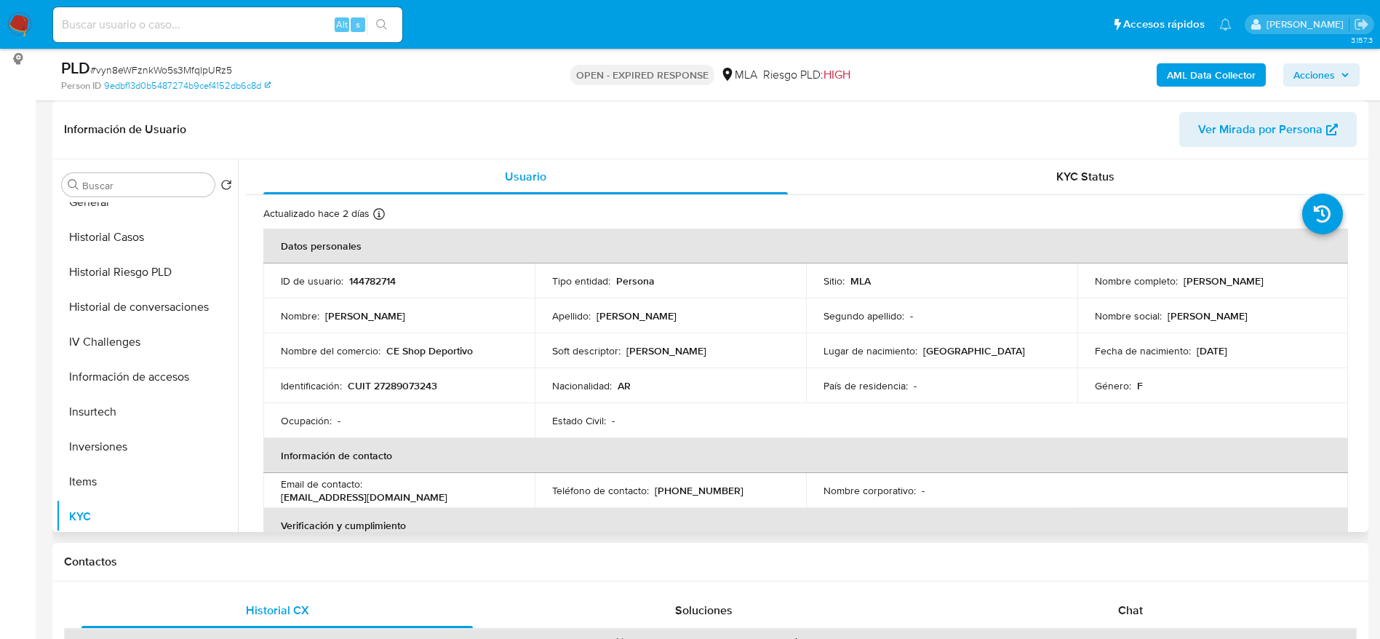
click at [441, 353] on p "CE Shop Deportivo" at bounding box center [429, 350] width 87 height 13
click at [441, 364] on td "Nombre del comercio : CE Shop Deportivo" at bounding box center [398, 350] width 271 height 35
drag, startPoint x: 387, startPoint y: 348, endPoint x: 478, endPoint y: 350, distance: 90.9
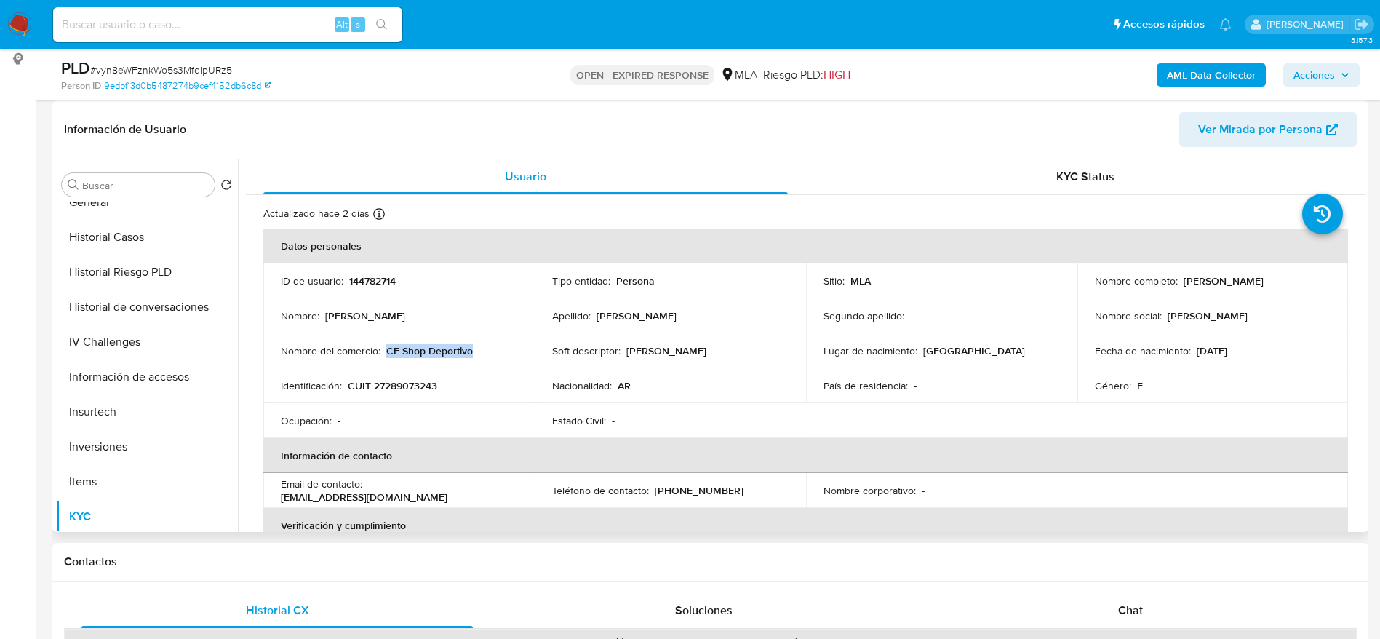
click at [478, 349] on div "Nombre del comercio : CE Shop Deportivo" at bounding box center [399, 350] width 236 height 13
copy p "CE Shop Deportivo"
click at [445, 408] on td "Ocupación : -" at bounding box center [398, 420] width 271 height 35
click at [414, 388] on p "CUIT 27289073243" at bounding box center [392, 385] width 89 height 13
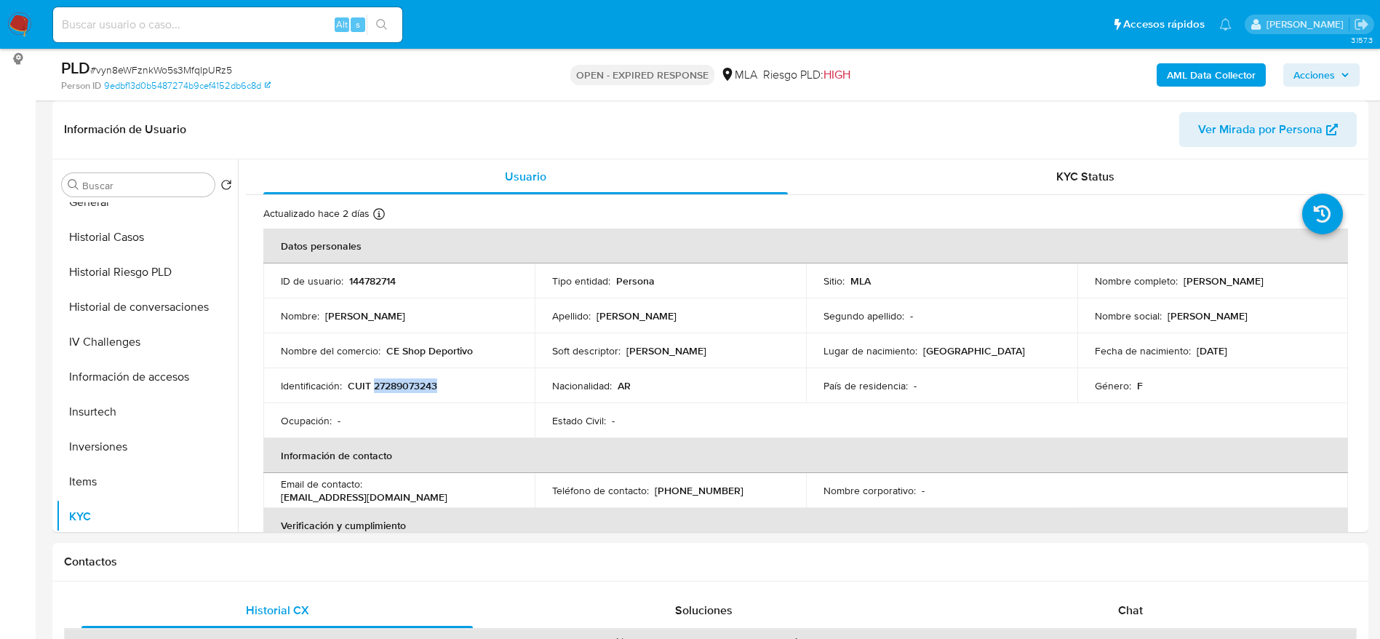
copy p "27289073243"
click at [477, 388] on div "Identificación : CUIT 27289073243" at bounding box center [399, 385] width 236 height 13
click at [385, 386] on p "CUIT 27289073243" at bounding box center [392, 385] width 89 height 13
click at [385, 387] on p "CUIT 27289073243" at bounding box center [392, 385] width 89 height 13
copy p "27289073243"
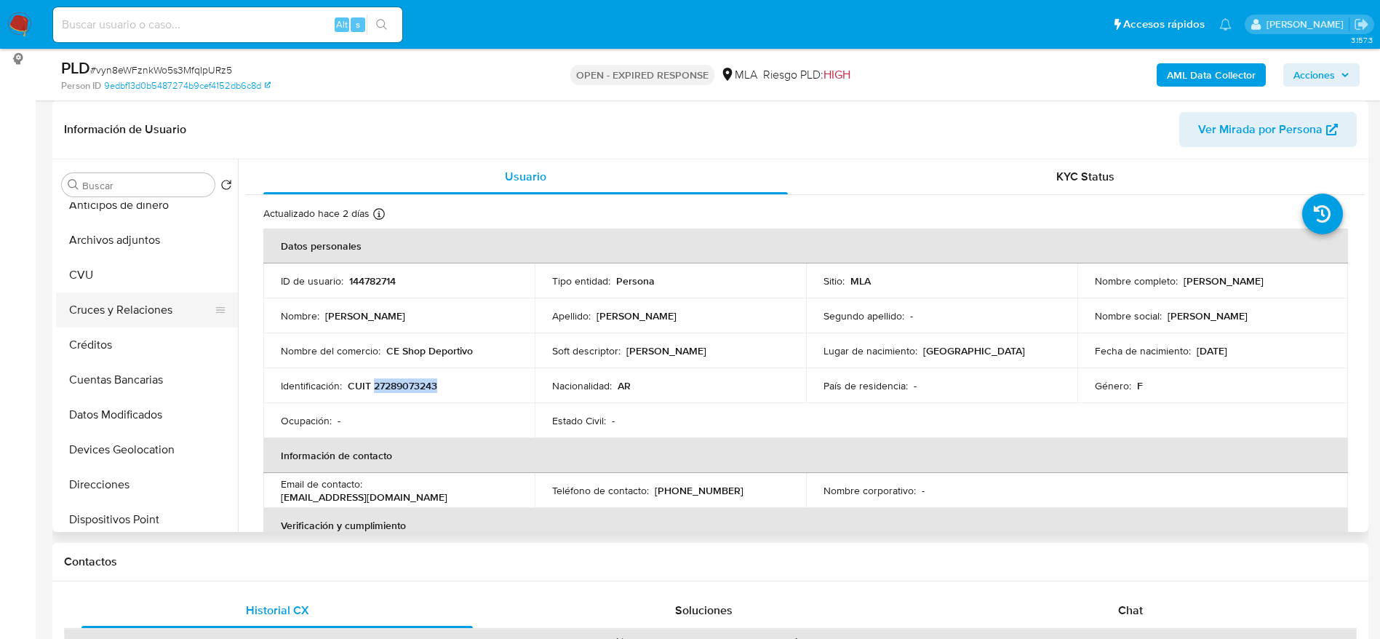
scroll to position [0, 0]
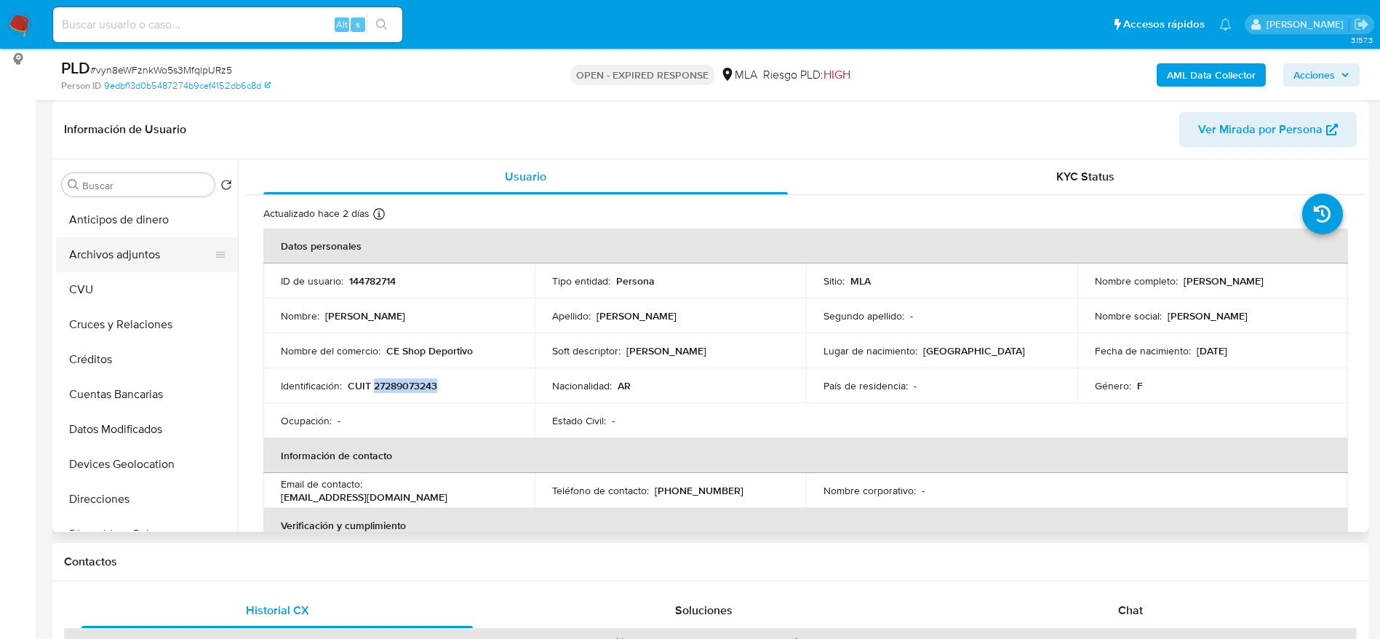
click at [120, 241] on button "Archivos adjuntos" at bounding box center [141, 254] width 170 height 35
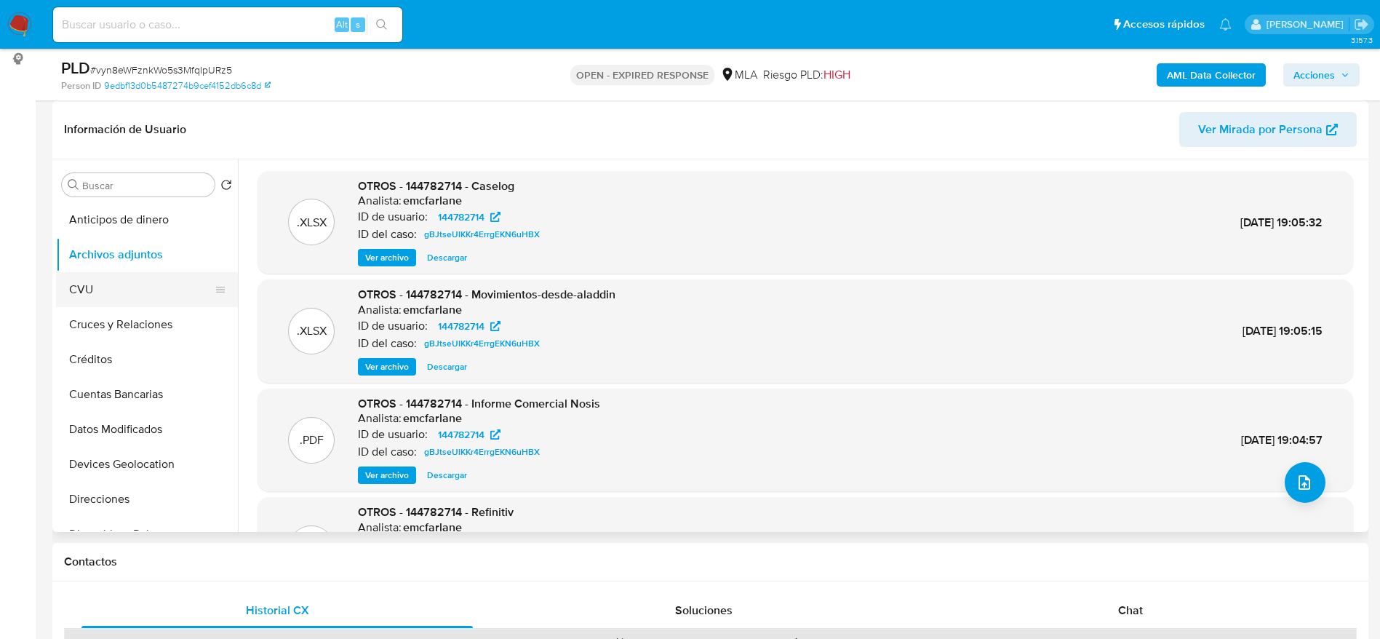
click at [131, 287] on button "CVU" at bounding box center [141, 289] width 170 height 35
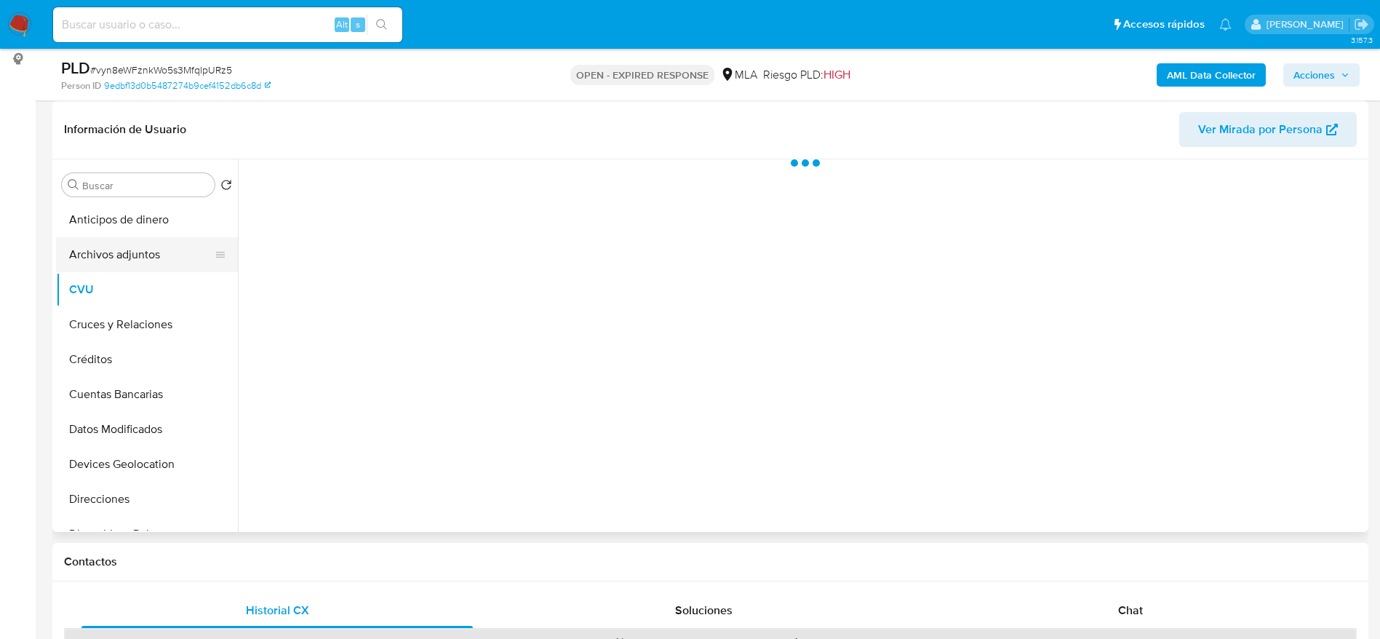
click at [140, 247] on button "Archivos adjuntos" at bounding box center [141, 254] width 170 height 35
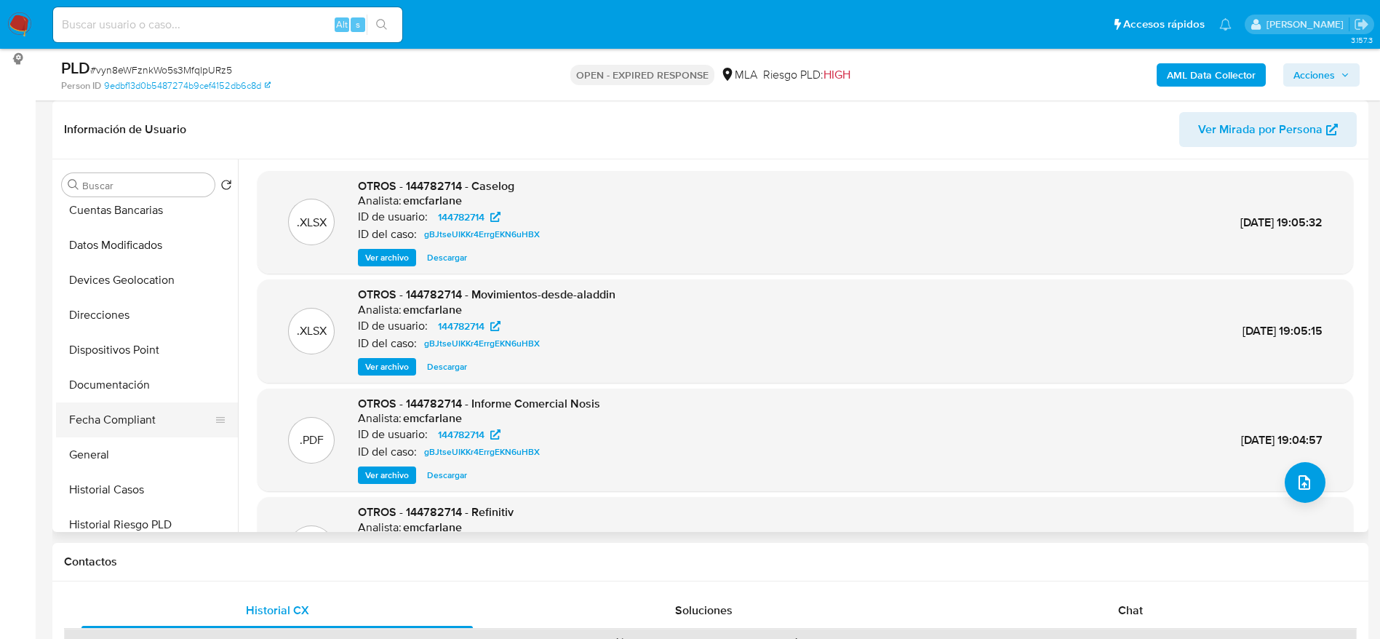
scroll to position [218, 0]
click at [120, 464] on button "Historial Casos" at bounding box center [141, 455] width 170 height 35
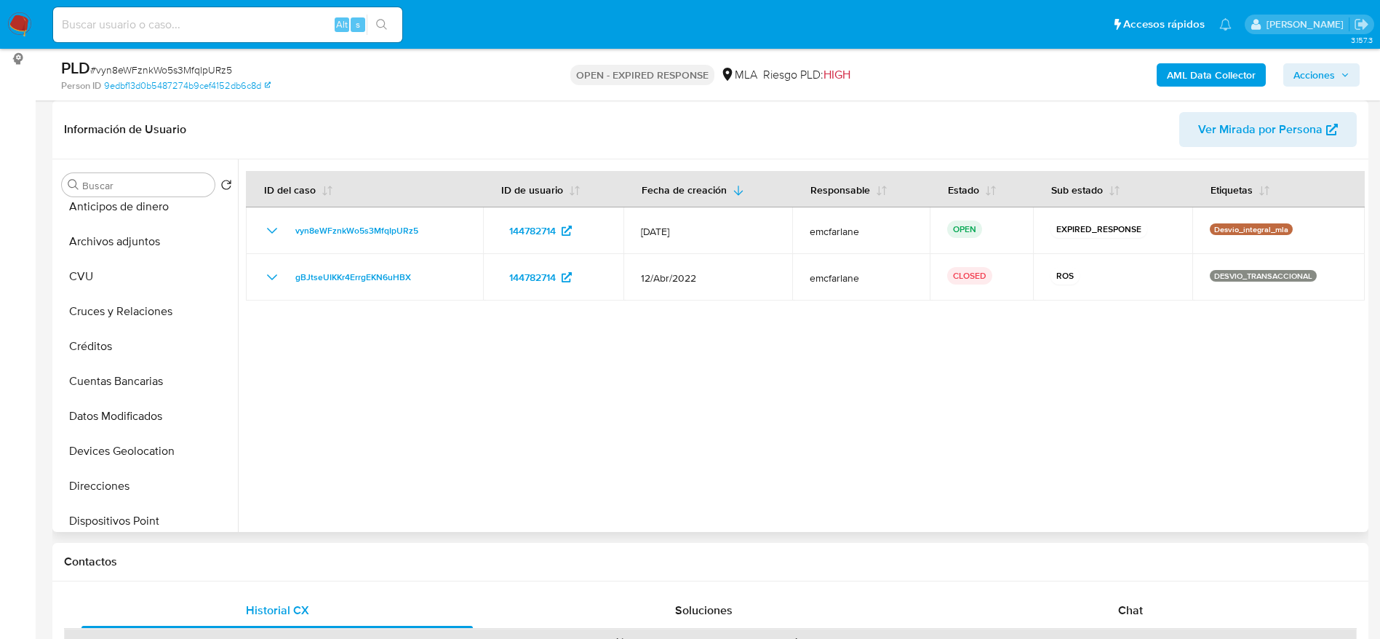
scroll to position [0, 0]
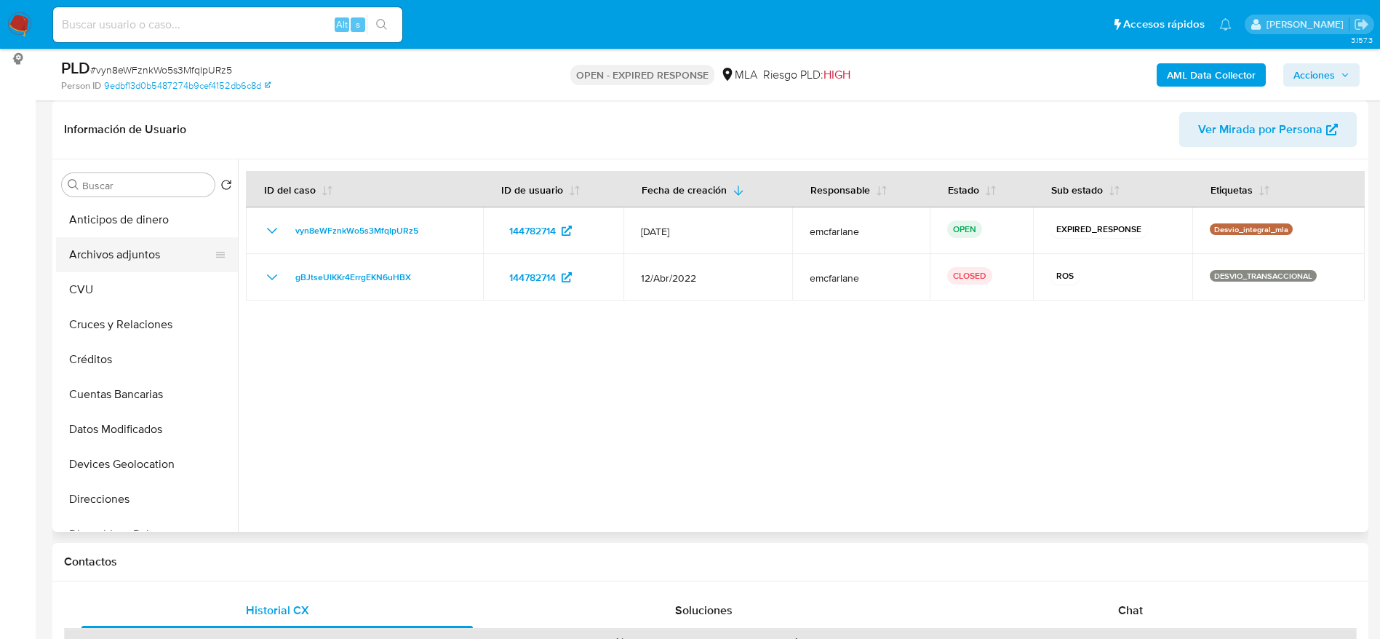
click at [159, 262] on button "Archivos adjuntos" at bounding box center [141, 254] width 170 height 35
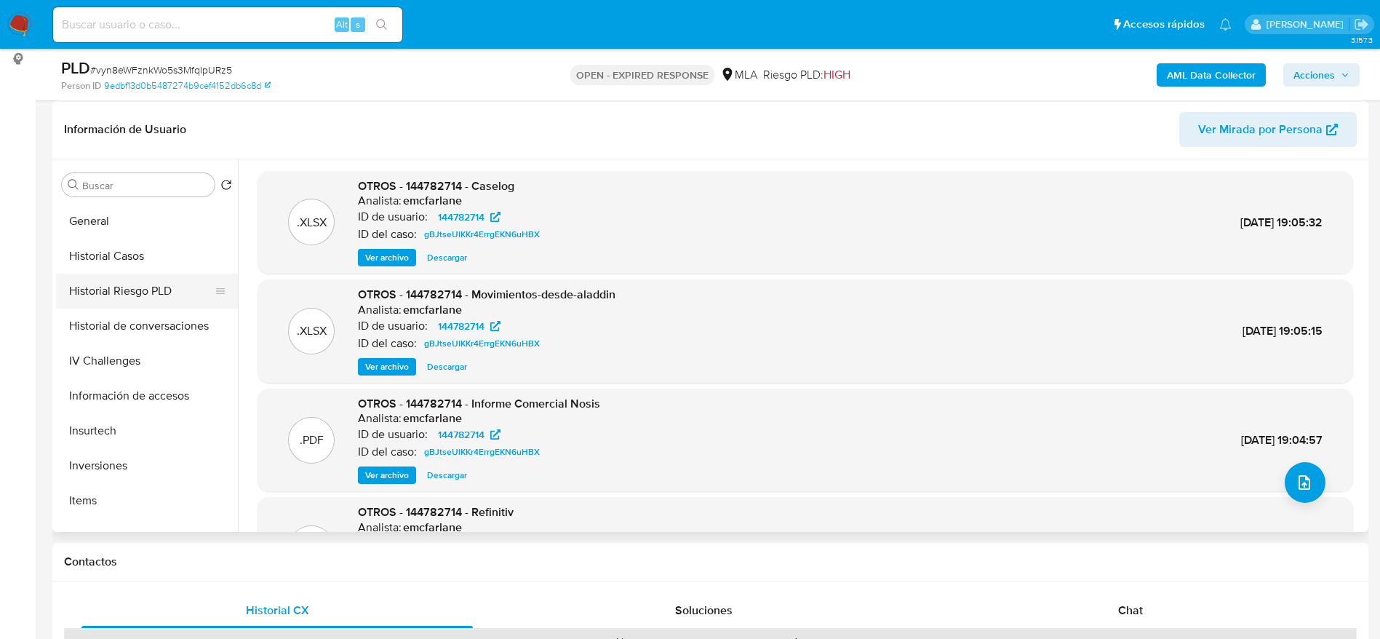
scroll to position [655, 0]
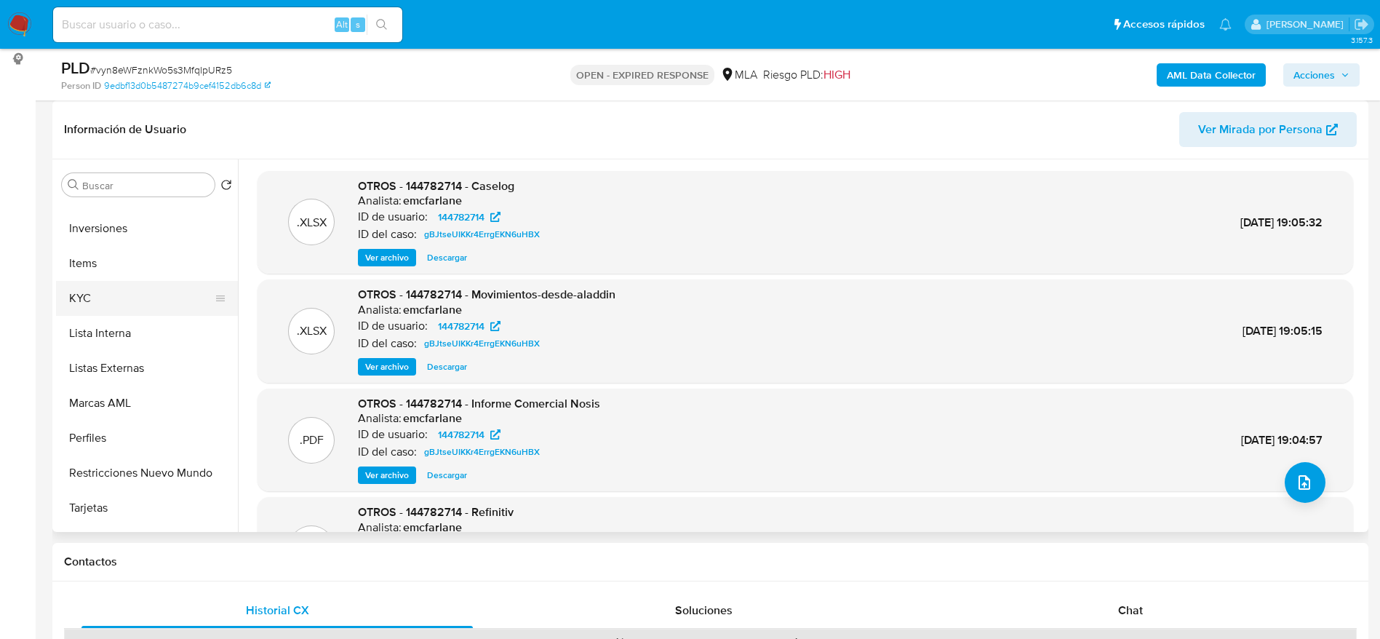
click at [95, 307] on button "KYC" at bounding box center [141, 298] width 170 height 35
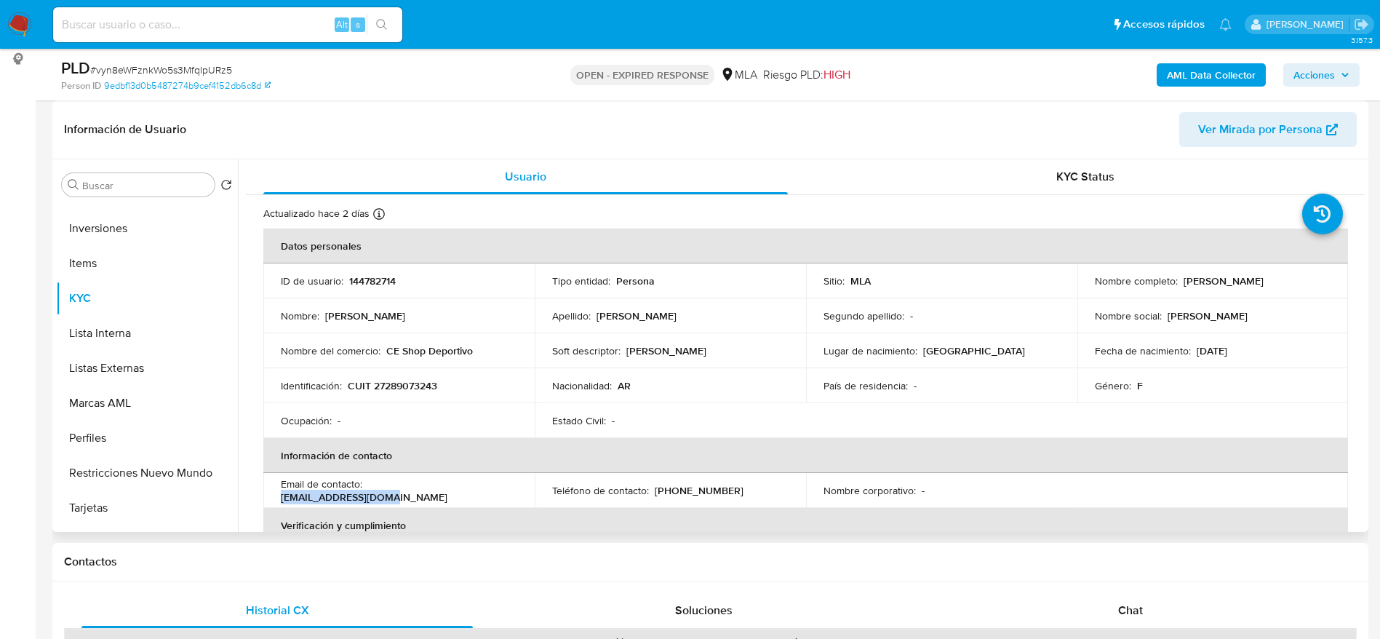
drag, startPoint x: 367, startPoint y: 487, endPoint x: 465, endPoint y: 491, distance: 98.3
click at [447, 490] on p "vanevlr.vr@gmail.com" at bounding box center [364, 496] width 167 height 13
copy p "vanevlr.vr@gmail.com"
click at [407, 376] on td "Identificación : CUIT 27289073243" at bounding box center [398, 385] width 271 height 35
click at [404, 381] on p "CUIT 27289073243" at bounding box center [392, 385] width 89 height 13
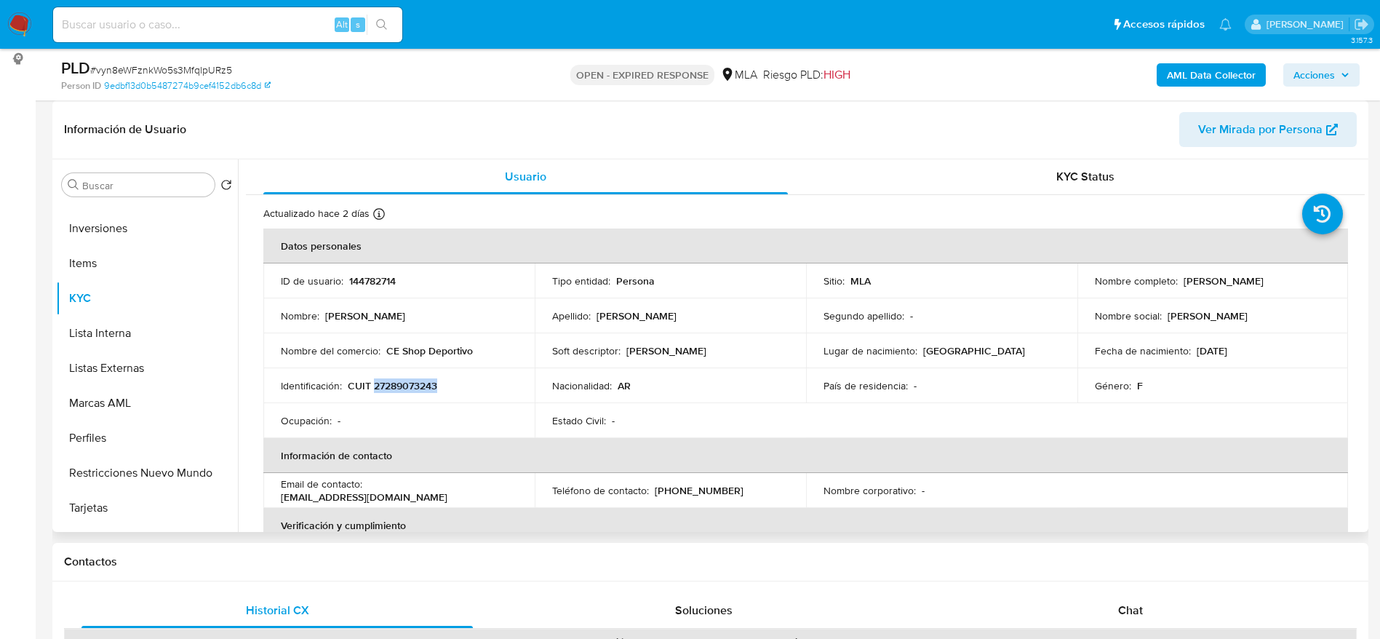
click at [404, 381] on p "CUIT 27289073243" at bounding box center [392, 385] width 89 height 13
copy p "27289073243"
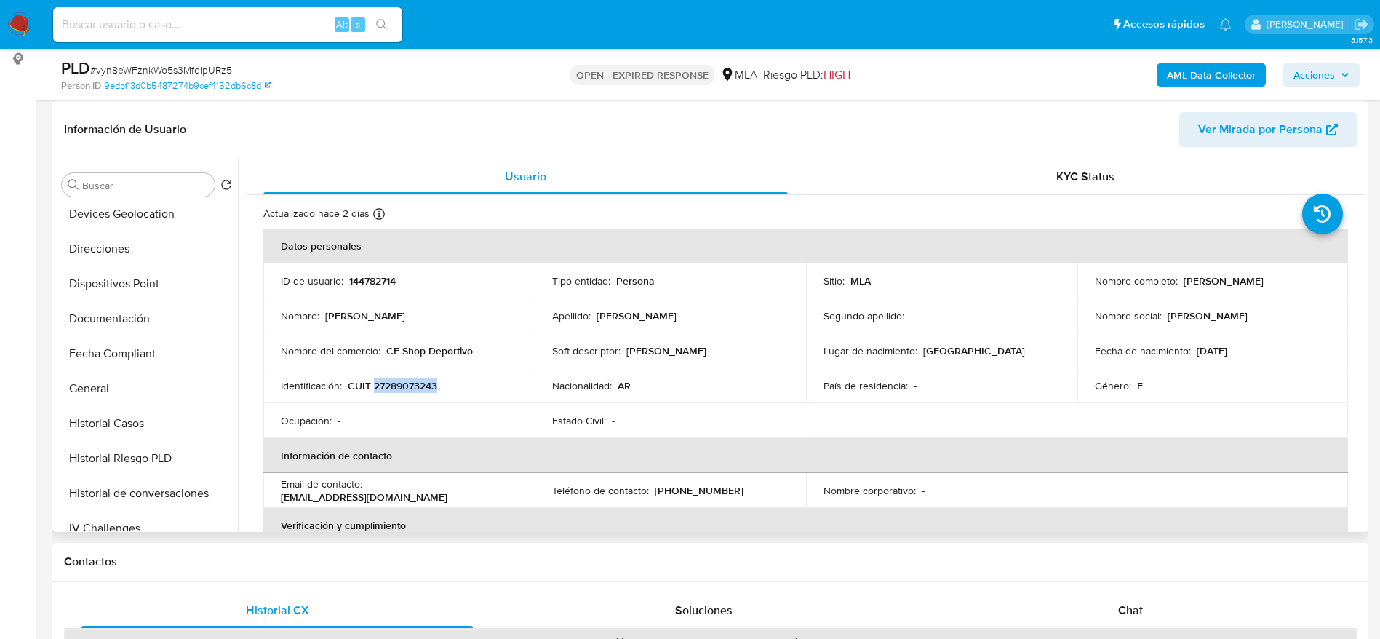
scroll to position [0, 0]
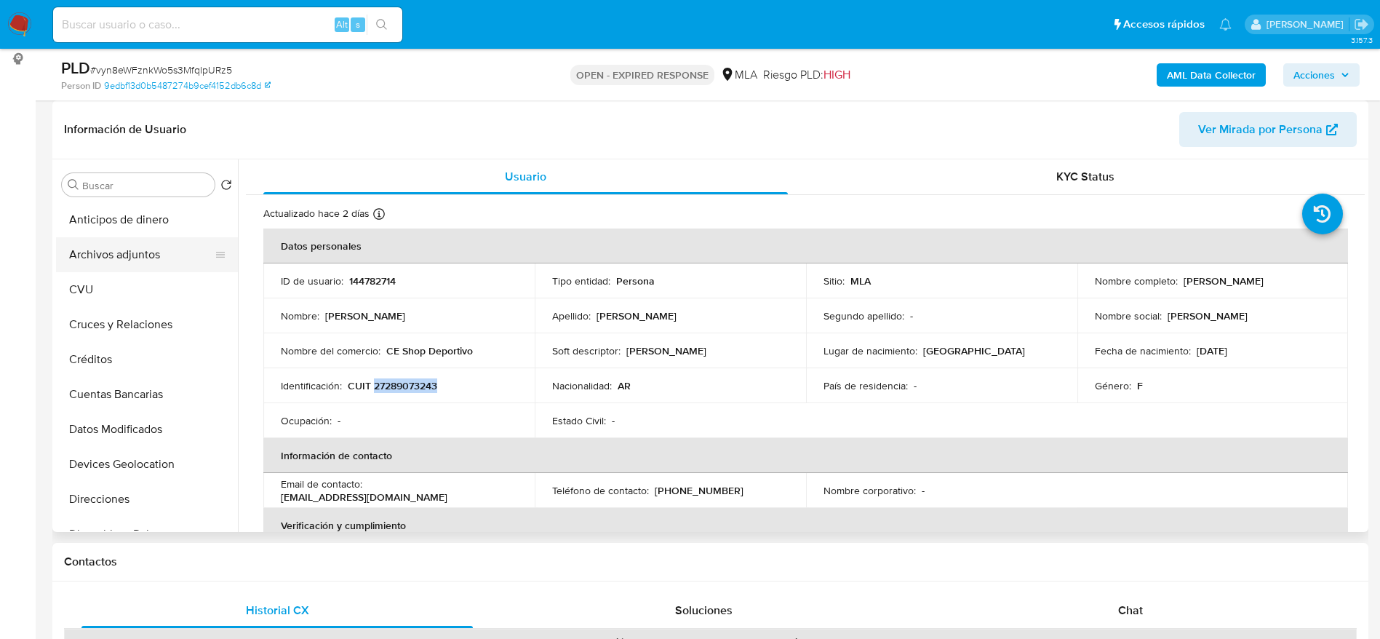
click at [109, 247] on button "Archivos adjuntos" at bounding box center [141, 254] width 170 height 35
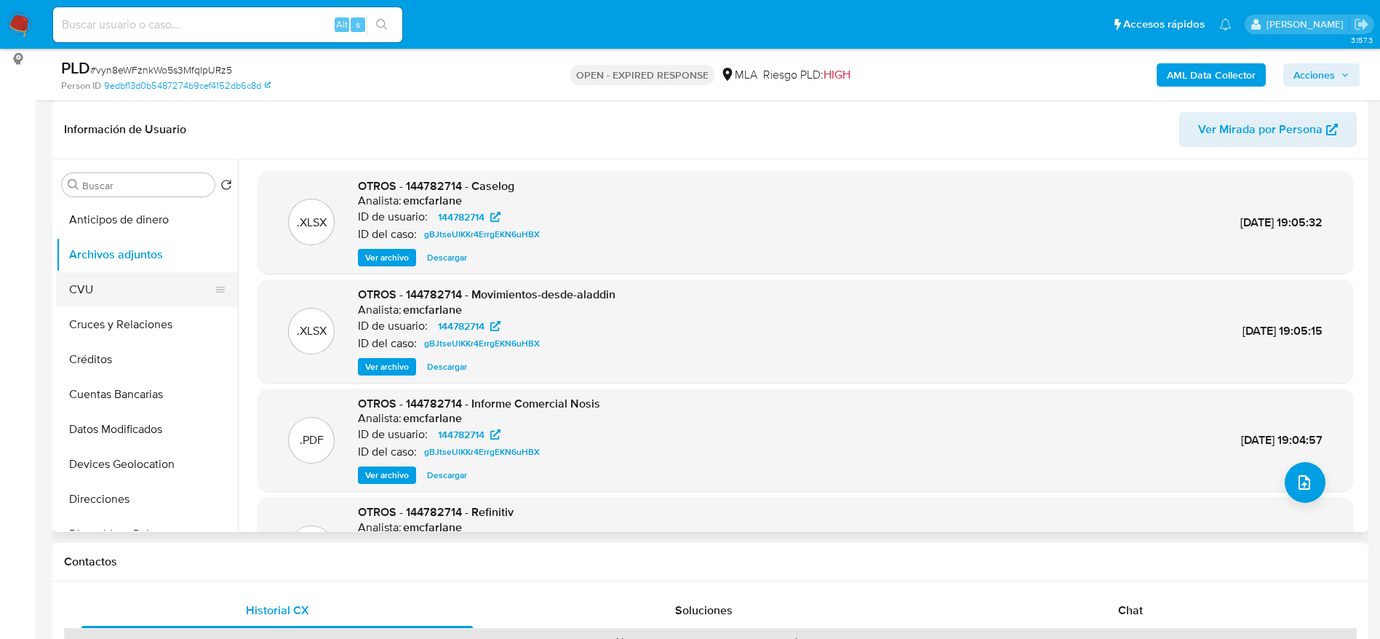
scroll to position [109, 0]
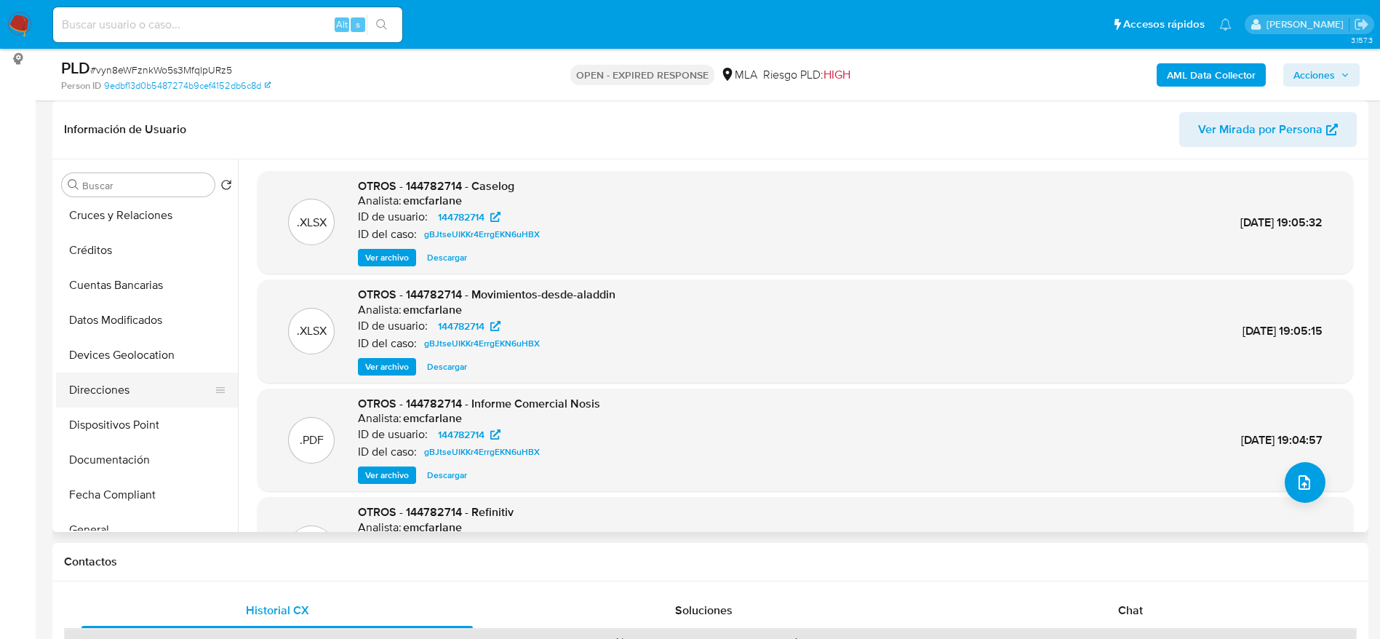
click at [124, 391] on button "Direcciones" at bounding box center [141, 389] width 170 height 35
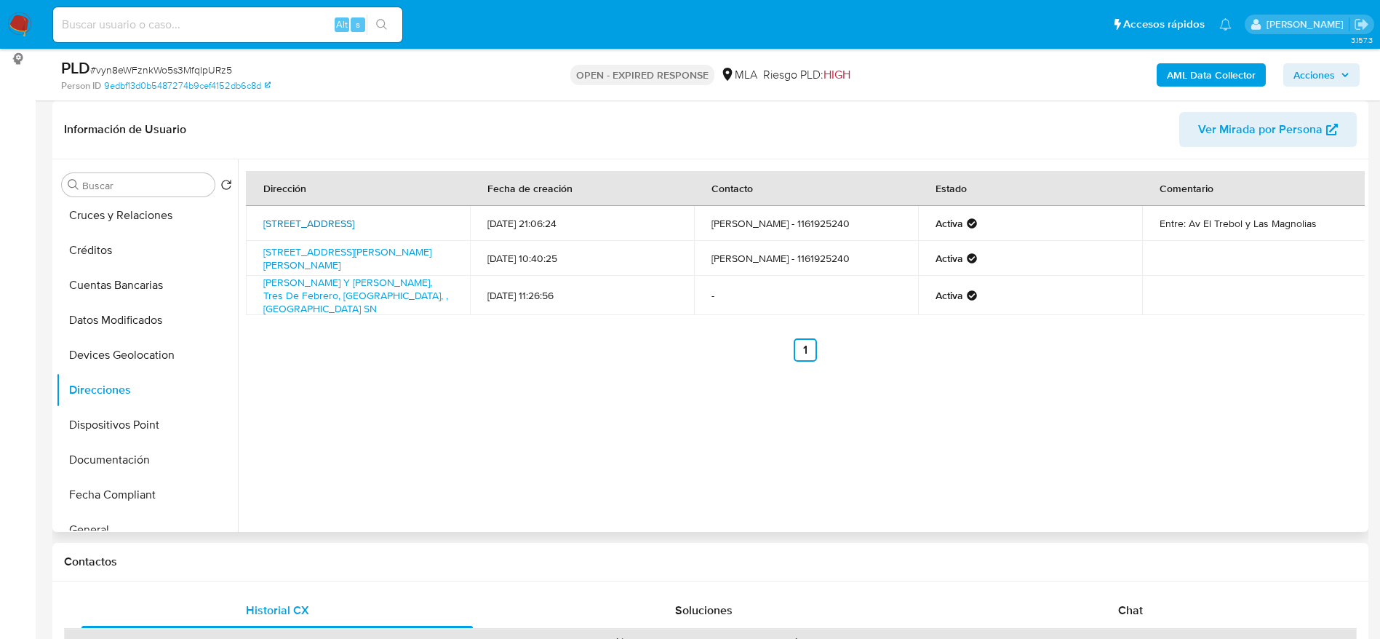
click at [305, 223] on link "[STREET_ADDRESS]" at bounding box center [308, 223] width 91 height 15
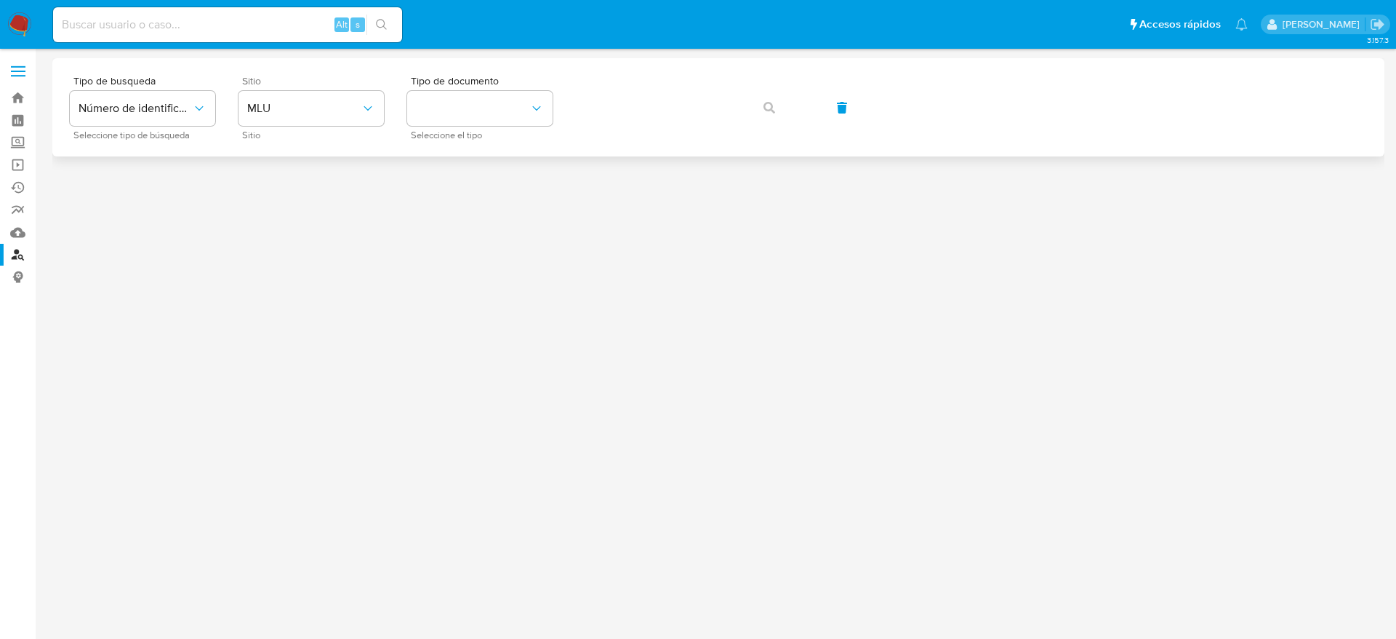
click at [363, 127] on div "Sitio MLU Sitio" at bounding box center [311, 107] width 145 height 63
click at [303, 116] on button "MLU" at bounding box center [311, 108] width 145 height 35
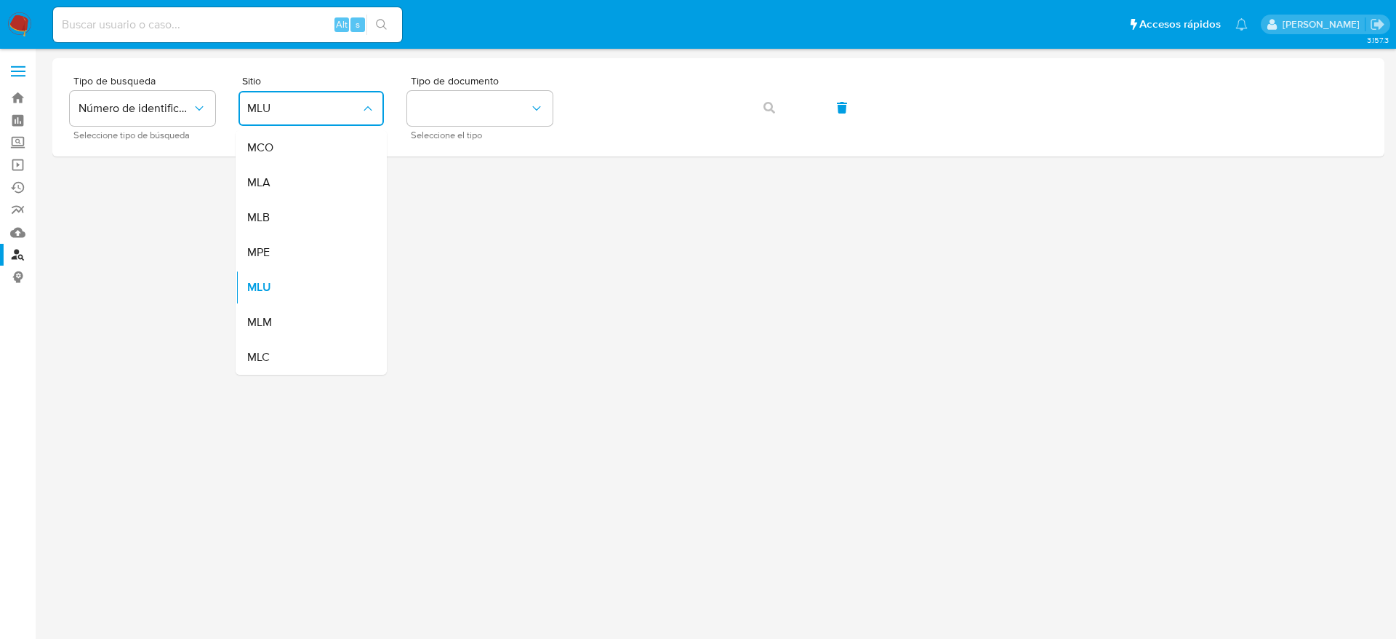
click at [274, 209] on div "MLB" at bounding box center [306, 217] width 119 height 35
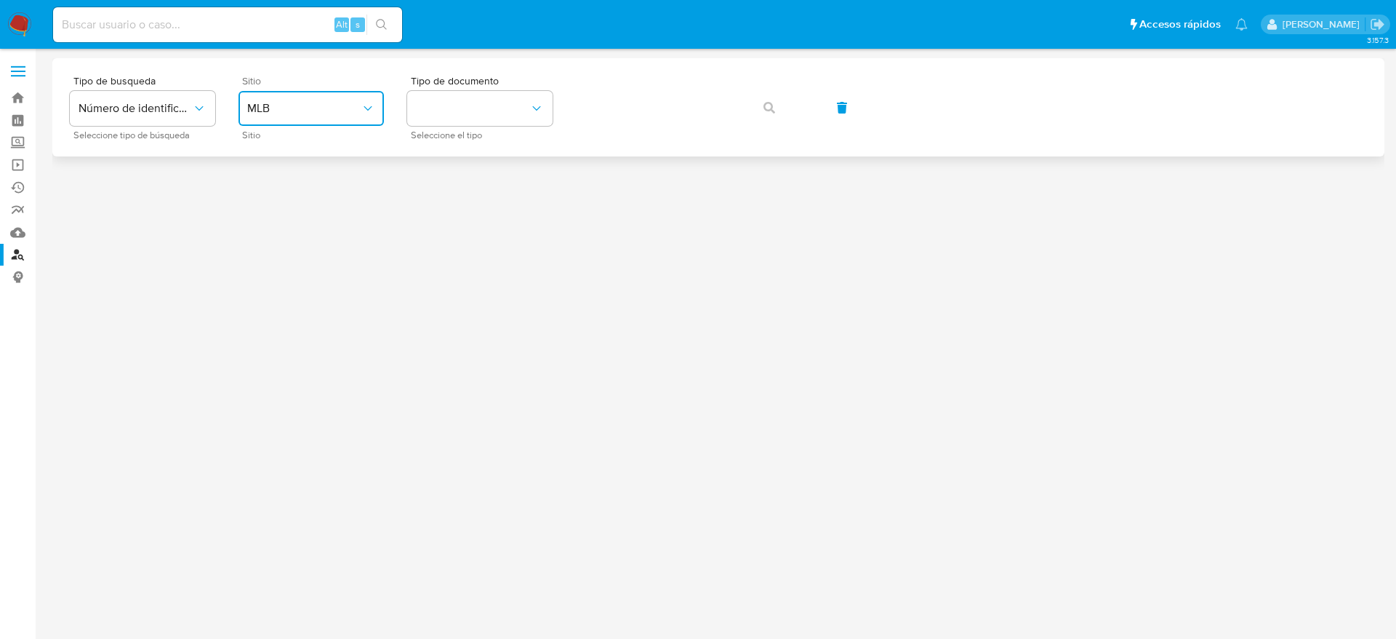
click at [278, 106] on span "MLB" at bounding box center [303, 108] width 113 height 15
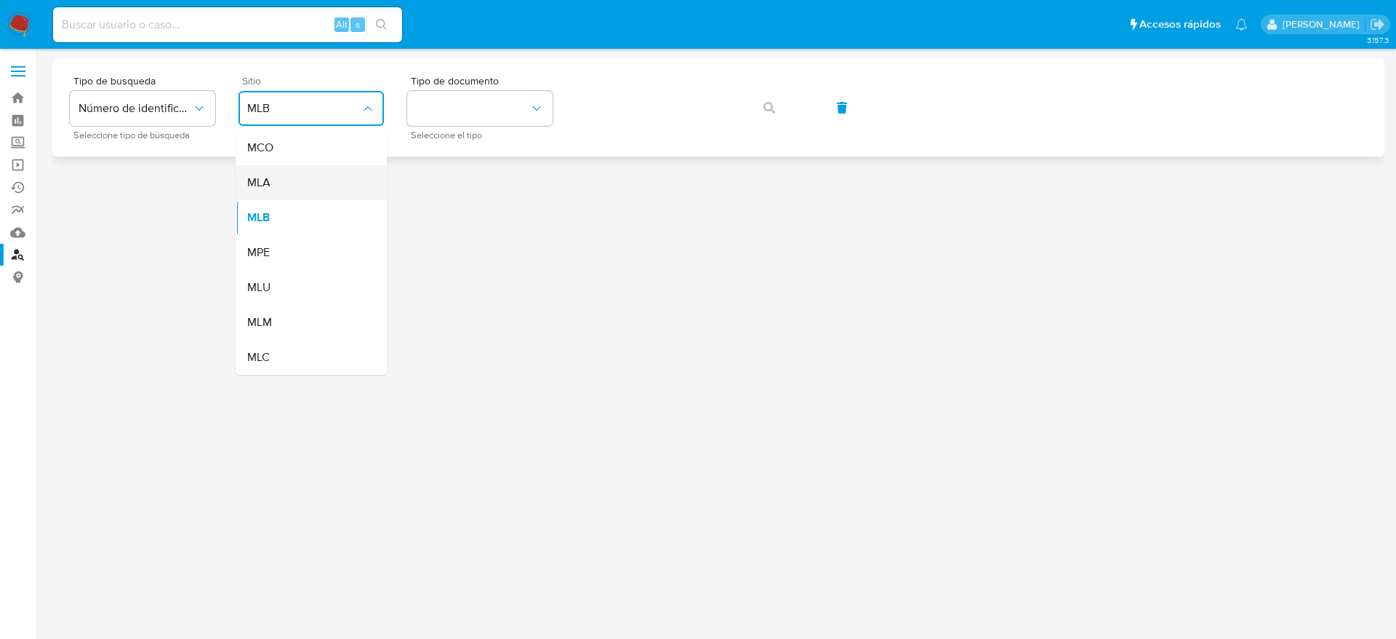
click at [273, 195] on div "MLA" at bounding box center [306, 182] width 119 height 35
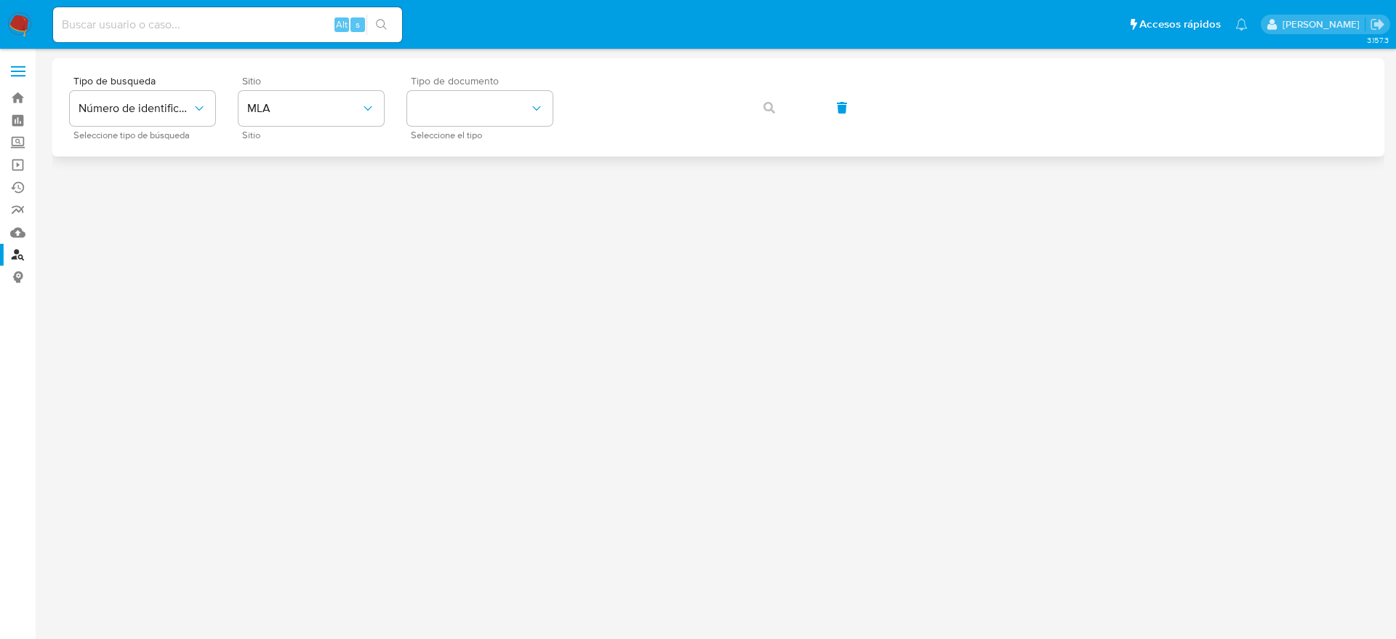
click at [513, 83] on span "Tipo de documento" at bounding box center [483, 81] width 145 height 10
click at [507, 94] on button "identificationType" at bounding box center [479, 108] width 145 height 35
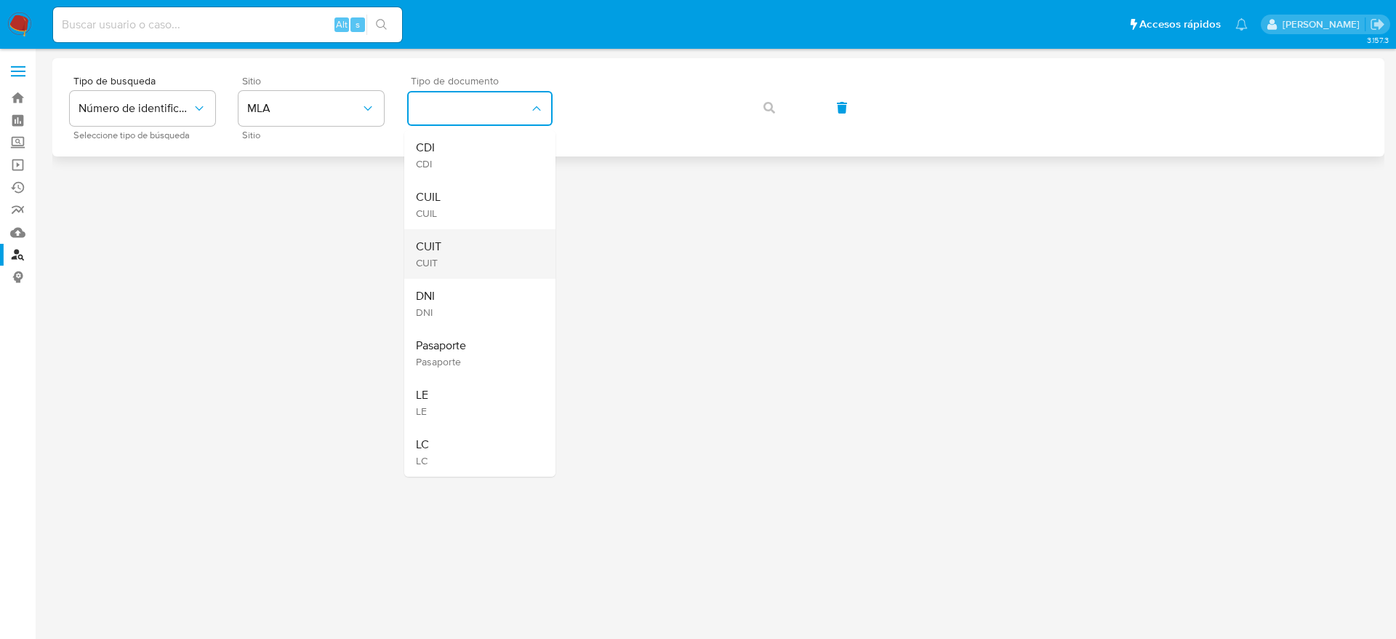
click at [475, 247] on div "CUIT CUIT" at bounding box center [475, 253] width 119 height 49
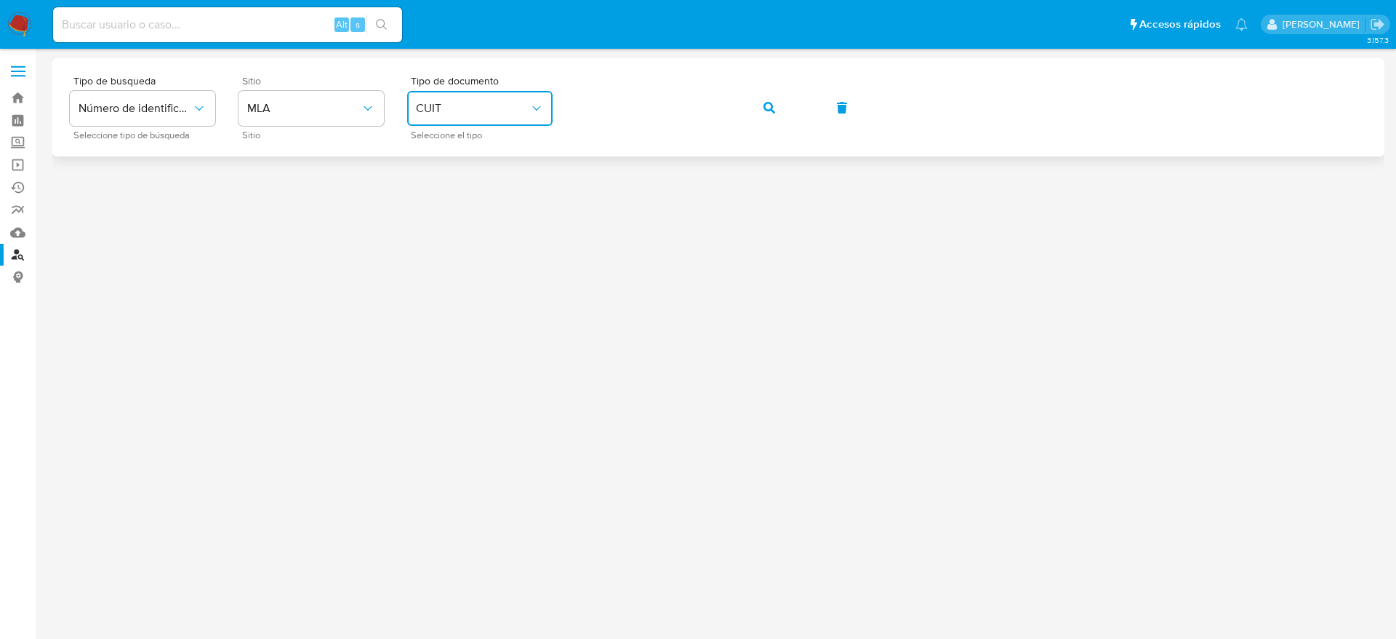
drag, startPoint x: 763, startPoint y: 113, endPoint x: 752, endPoint y: 126, distance: 16.5
click at [762, 116] on button "button" at bounding box center [769, 107] width 49 height 35
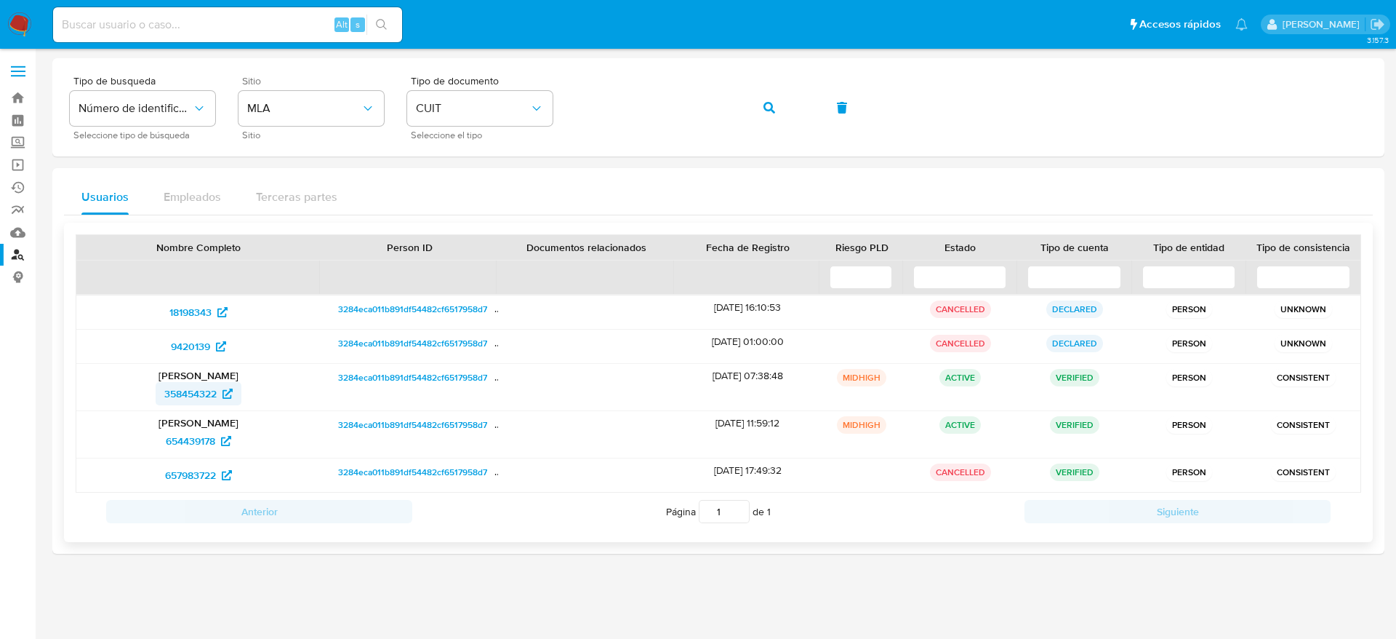
click at [201, 388] on span "358454322" at bounding box center [190, 393] width 52 height 23
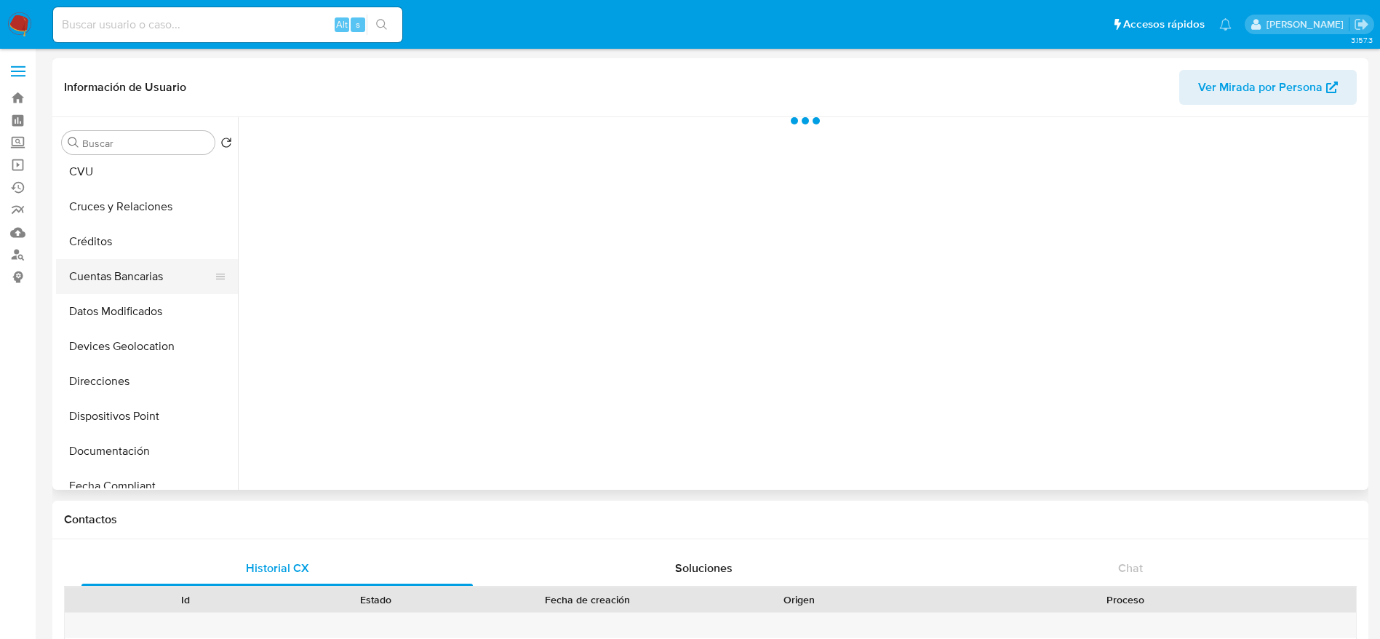
scroll to position [109, 0]
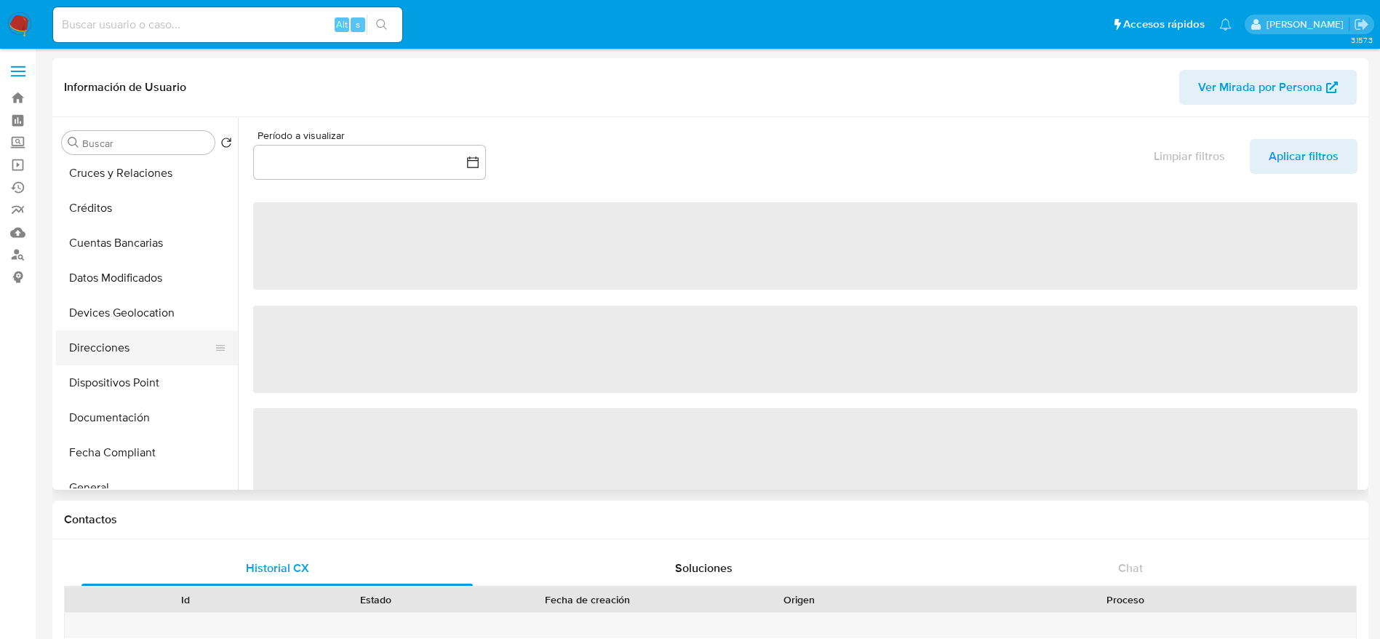
click at [122, 337] on button "Direcciones" at bounding box center [141, 347] width 170 height 35
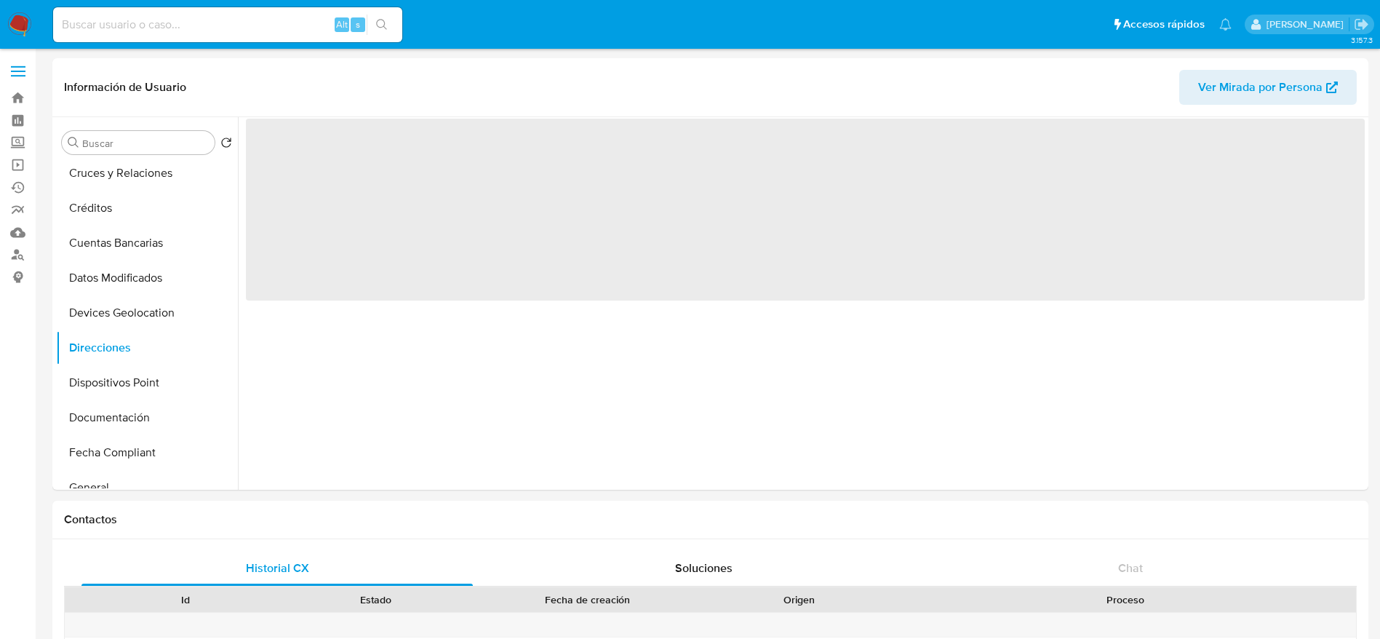
select select "10"
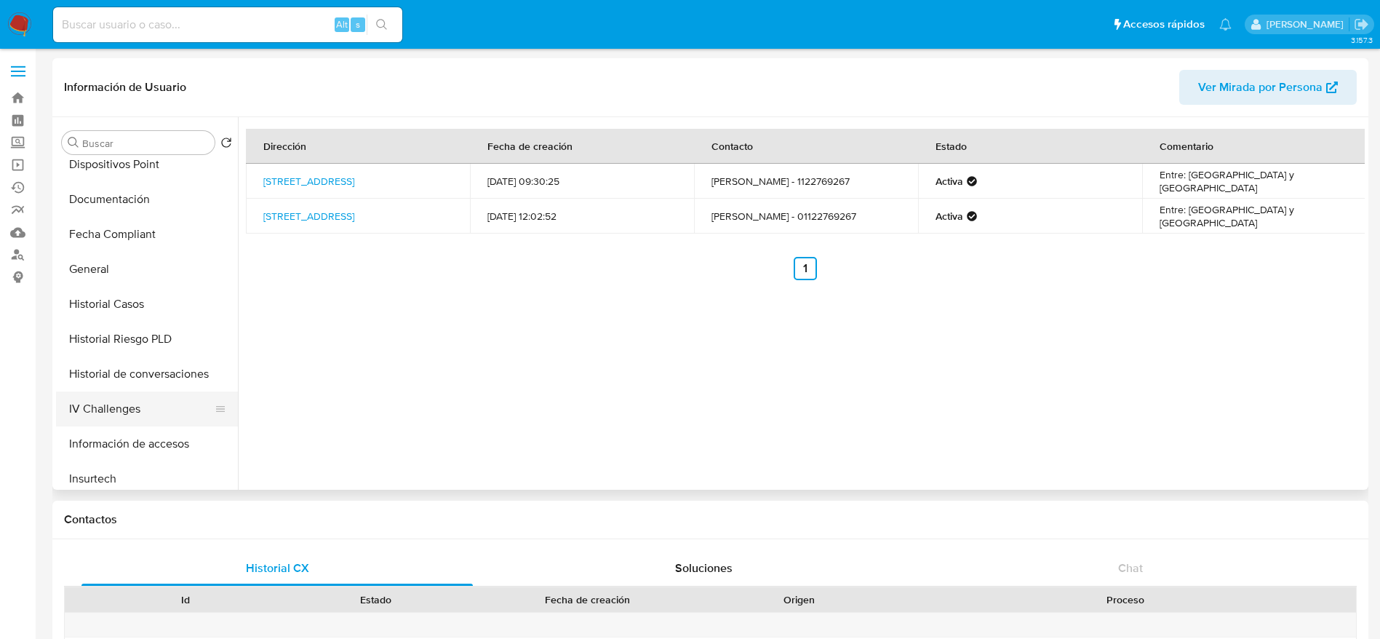
scroll to position [545, 0]
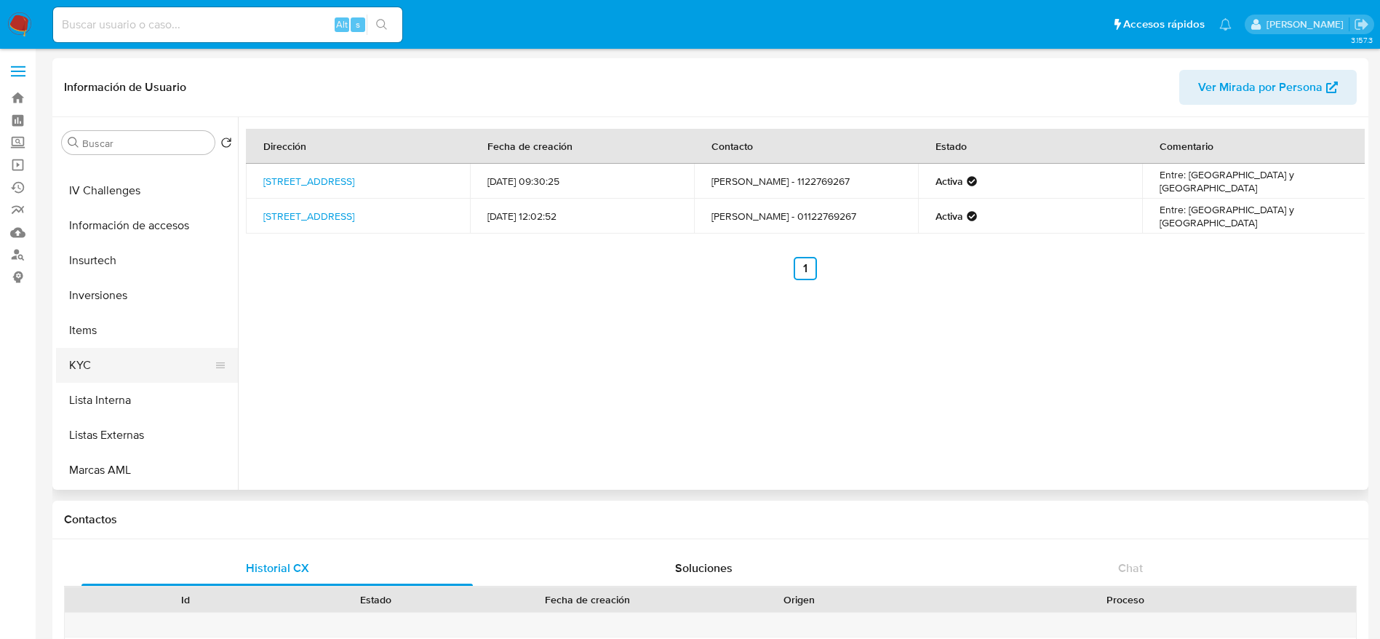
drag, startPoint x: 113, startPoint y: 353, endPoint x: 121, endPoint y: 352, distance: 7.3
click at [114, 352] on button "KYC" at bounding box center [141, 365] width 170 height 35
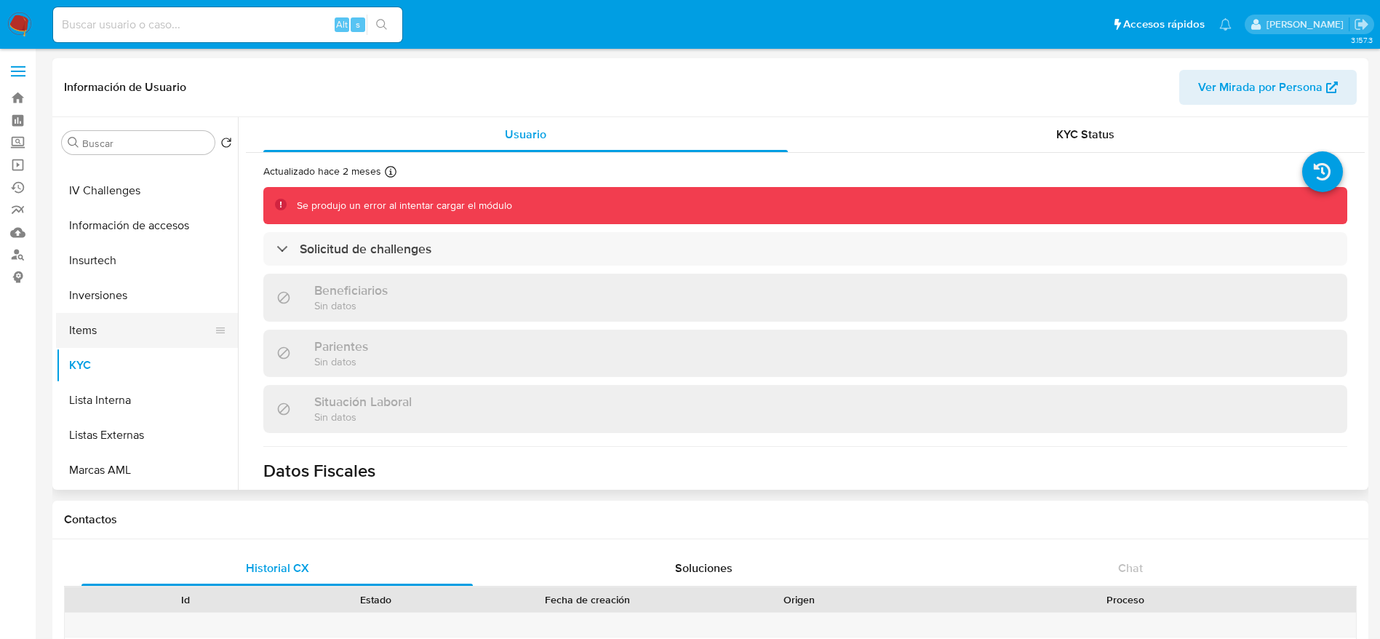
click at [104, 329] on button "Items" at bounding box center [141, 330] width 170 height 35
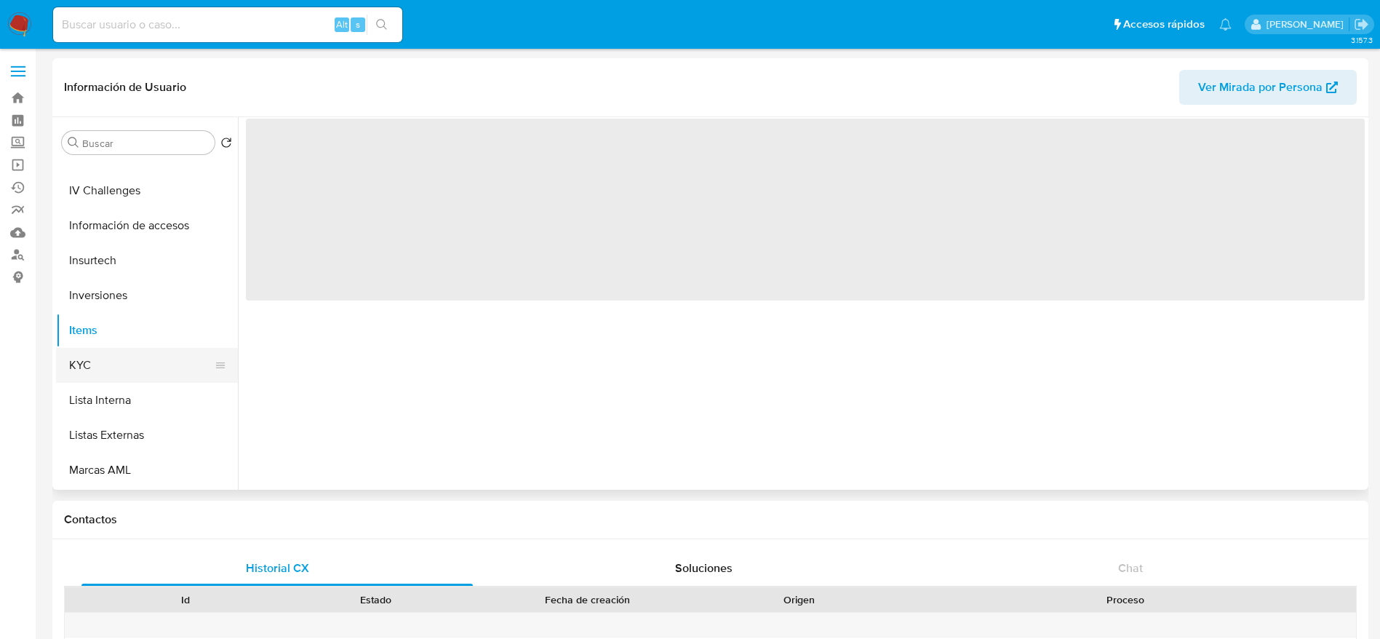
click at [102, 378] on button "KYC" at bounding box center [141, 365] width 170 height 35
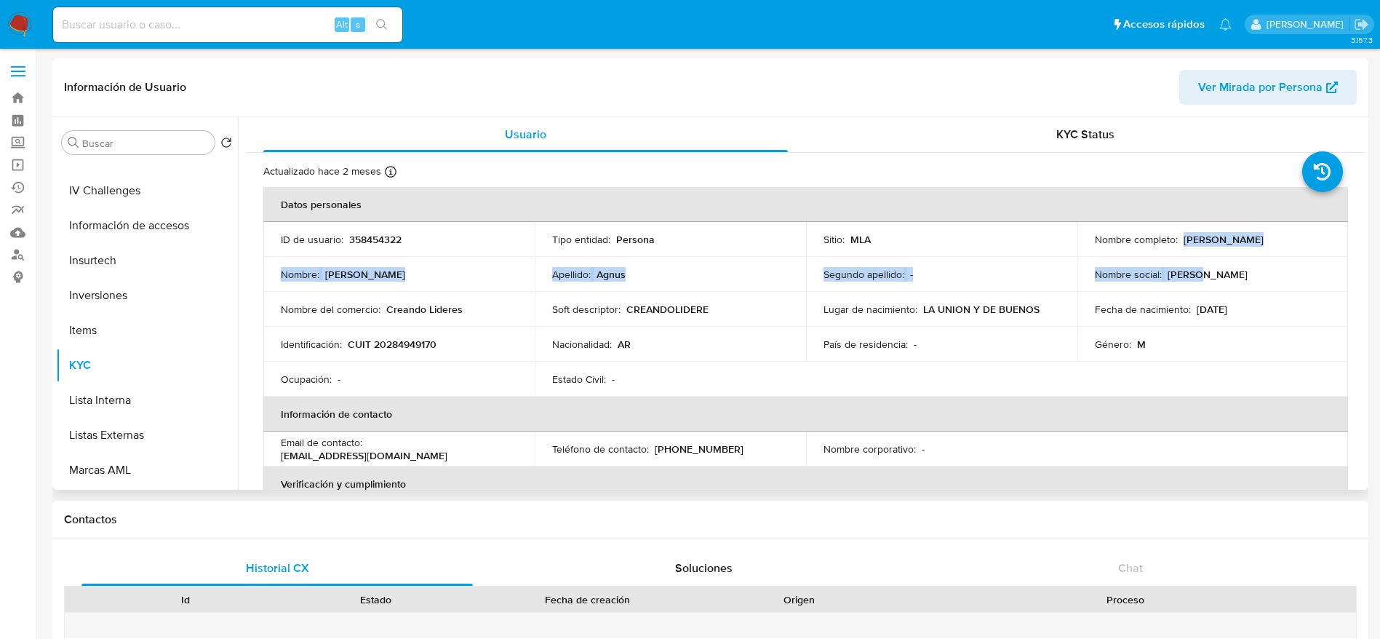
drag, startPoint x: 1180, startPoint y: 241, endPoint x: 1285, endPoint y: 256, distance: 105.8
click at [1285, 256] on tbody "ID de usuario : 358454322 Tipo entidad : Persona Sitio : MLA Nombre completo : …" at bounding box center [805, 309] width 1084 height 175
copy tbody "[PERSON_NAME] Nombre : [PERSON_NAME] : [PERSON_NAME] apellido : - Nombre social…"
